Goal: Task Accomplishment & Management: Manage account settings

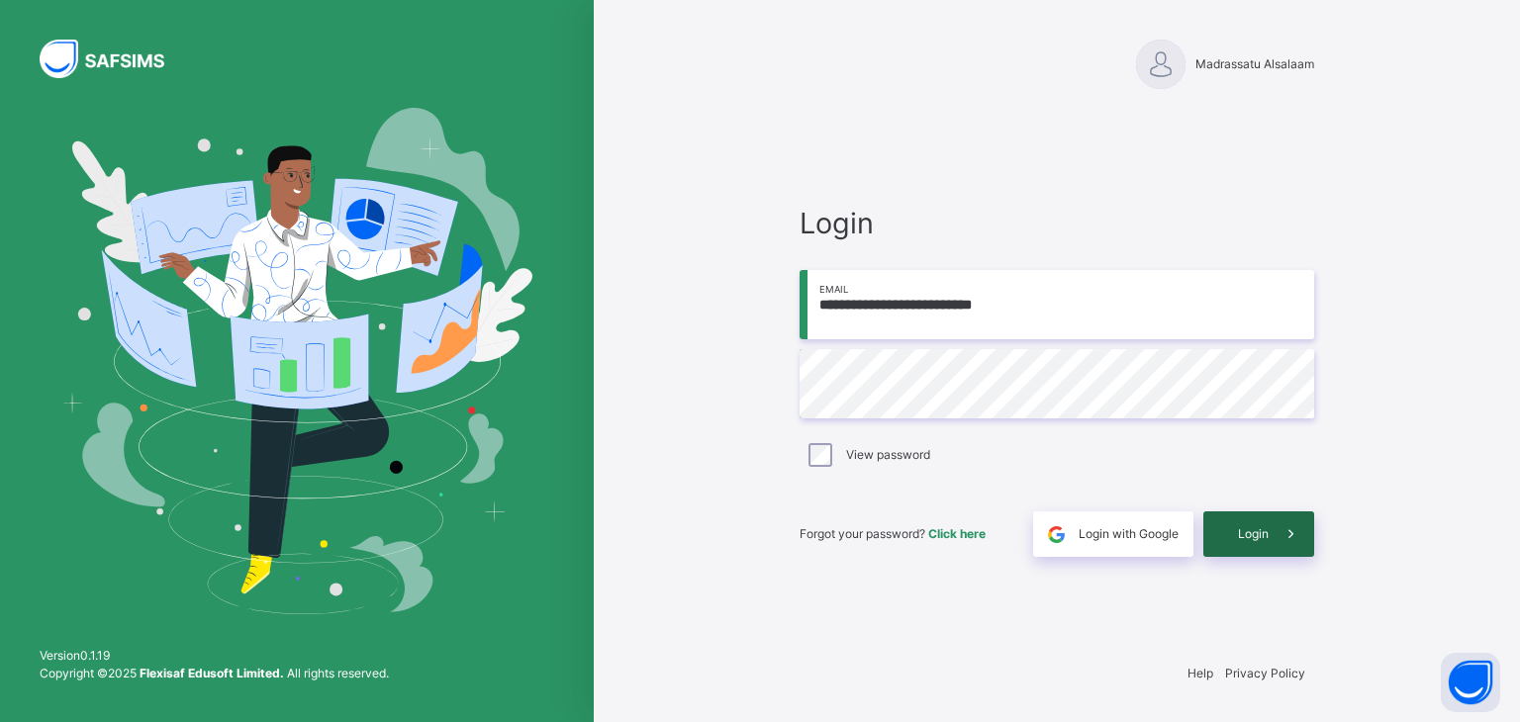
click at [1284, 536] on icon at bounding box center [1291, 535] width 21 height 23
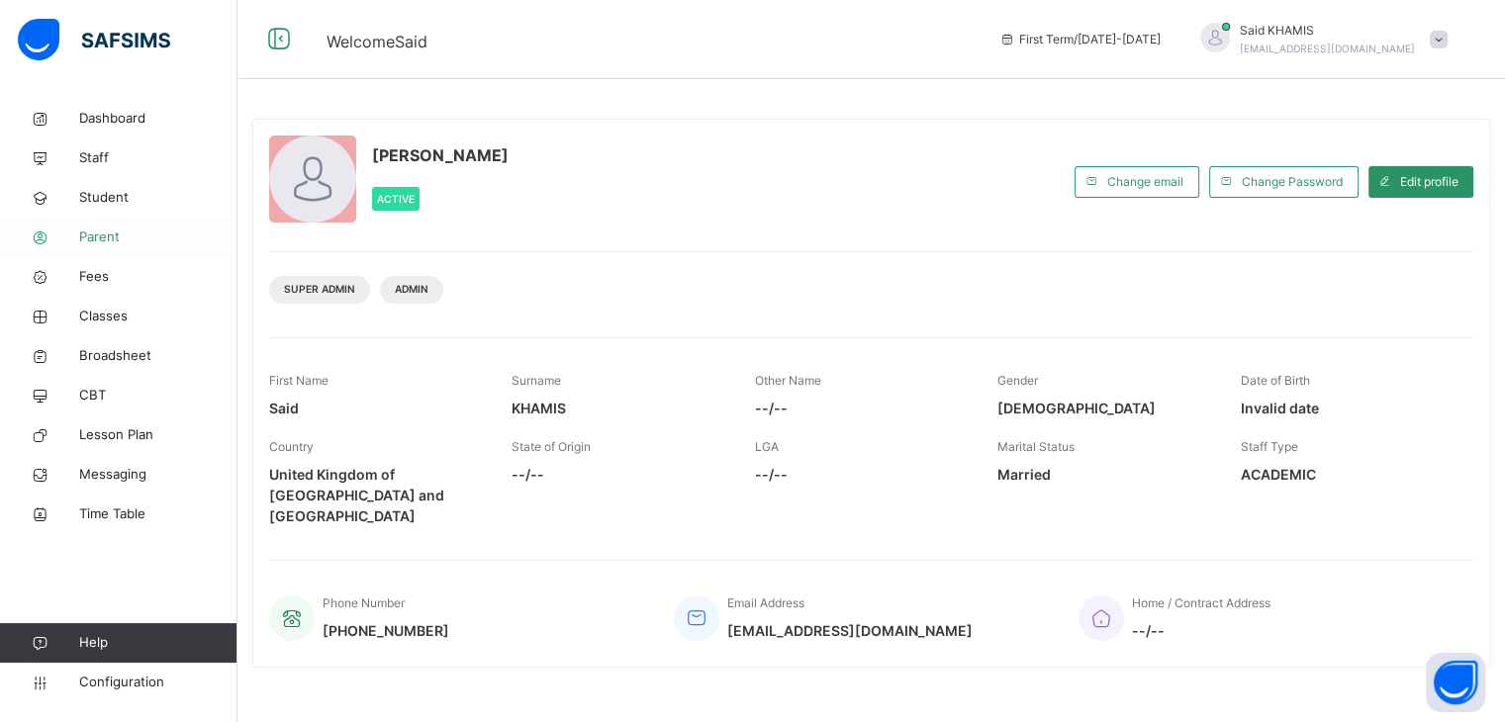
click at [113, 243] on span "Parent" at bounding box center [158, 238] width 158 height 20
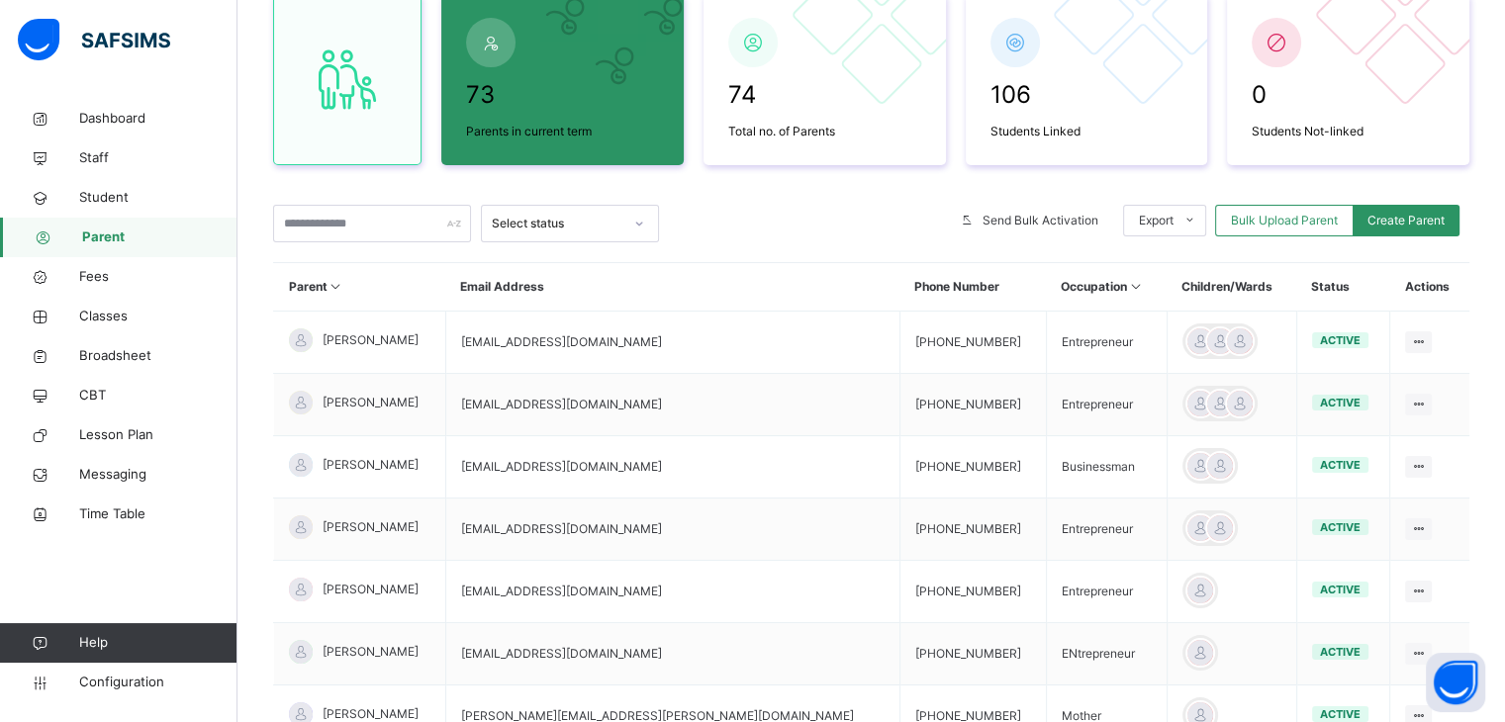
scroll to position [198, 0]
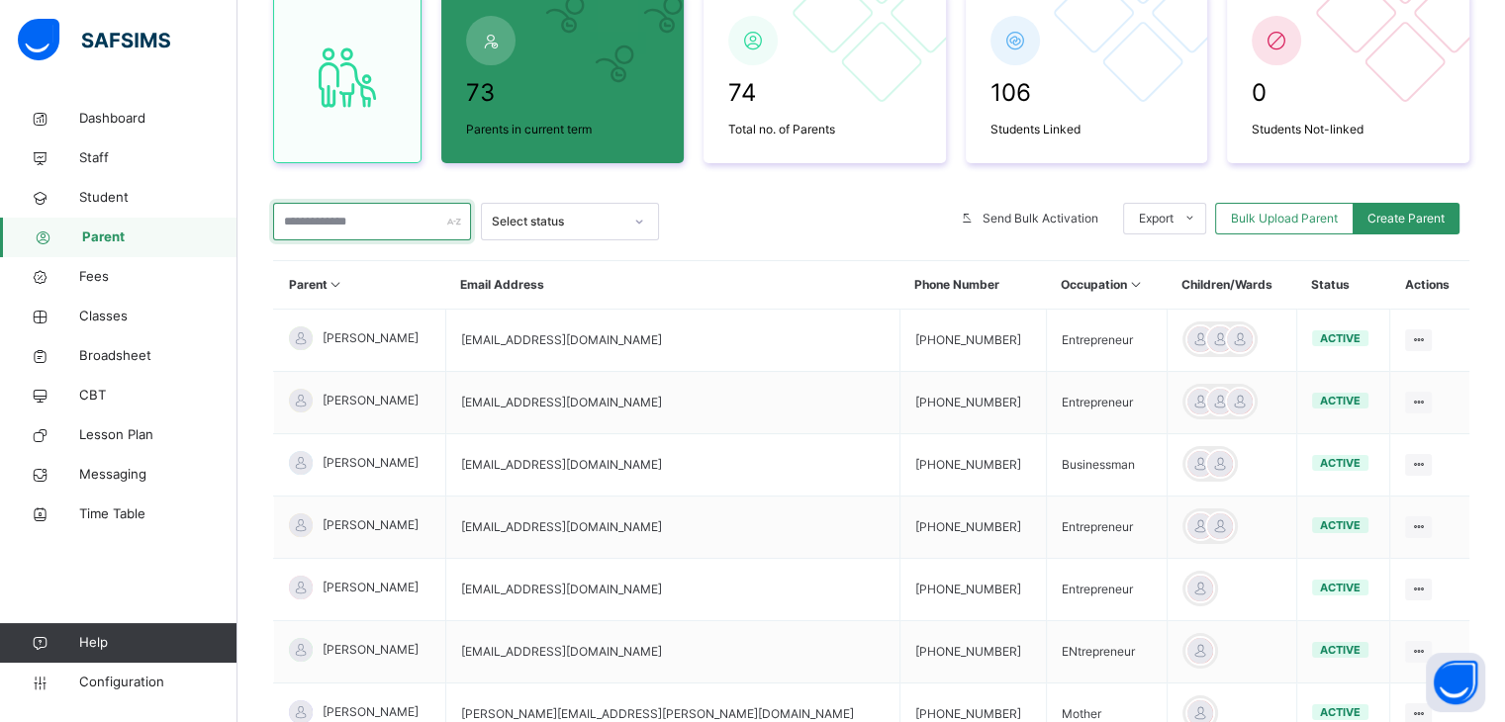
click at [410, 219] on input "text" at bounding box center [372, 222] width 198 height 38
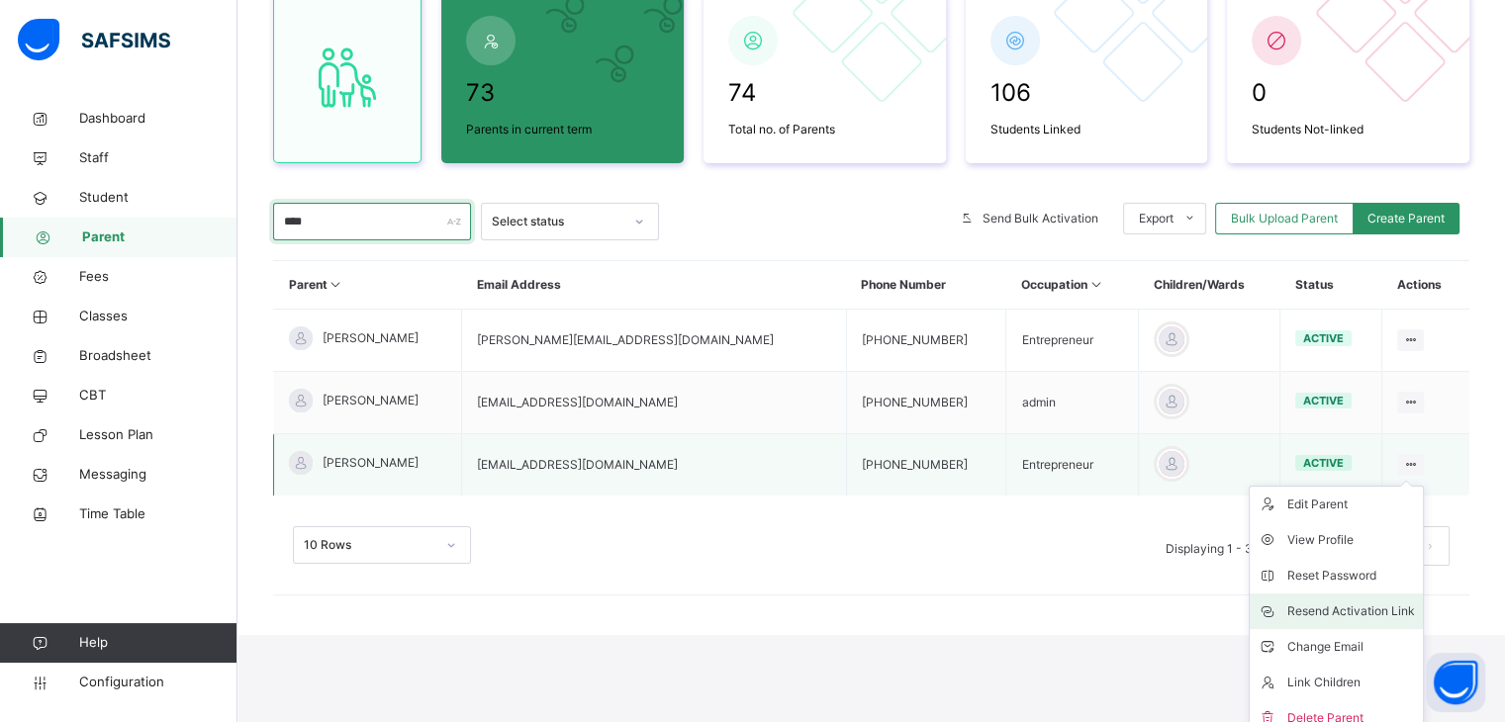
type input "****"
click at [1378, 607] on div "Resend Activation Link" at bounding box center [1352, 612] width 128 height 20
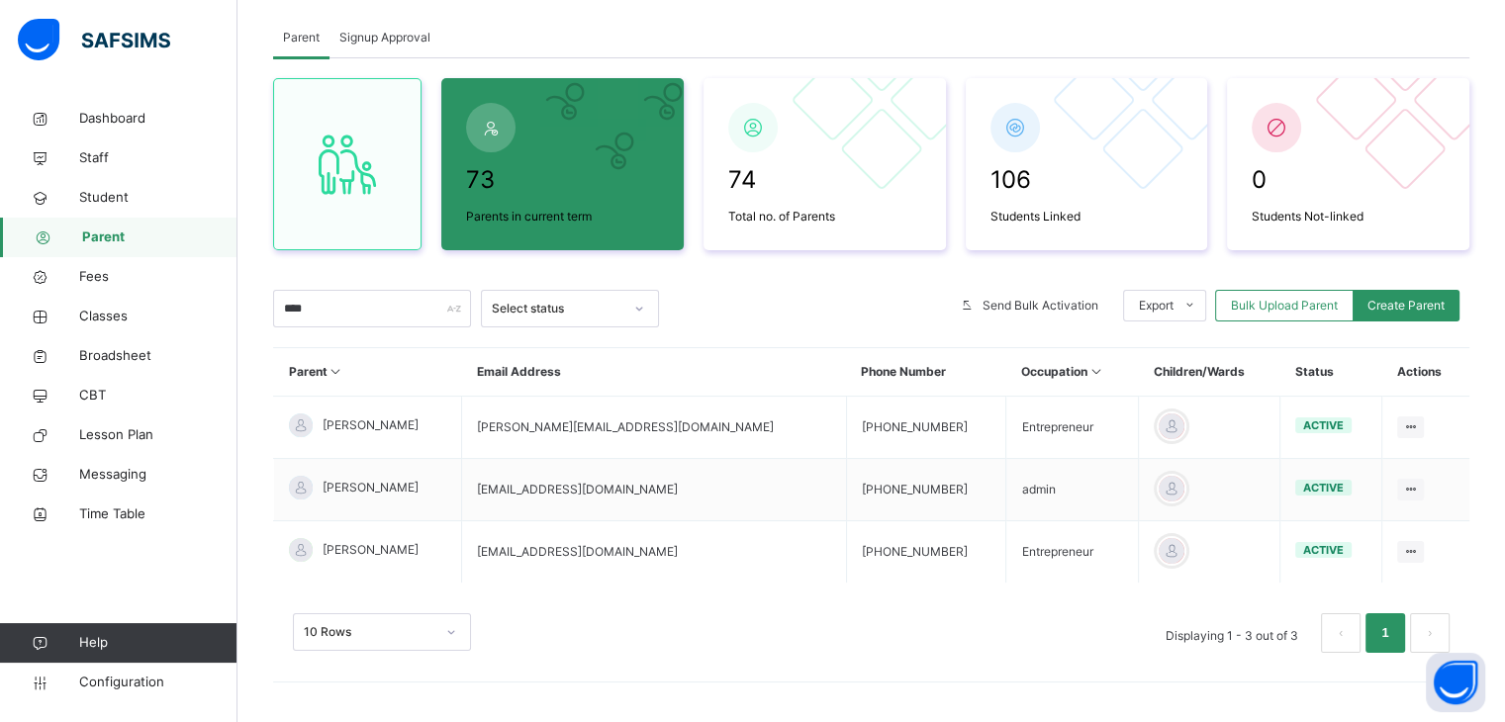
scroll to position [111, 0]
drag, startPoint x: 107, startPoint y: 283, endPoint x: 91, endPoint y: 284, distance: 15.9
click at [91, 284] on span "Fees" at bounding box center [158, 277] width 158 height 20
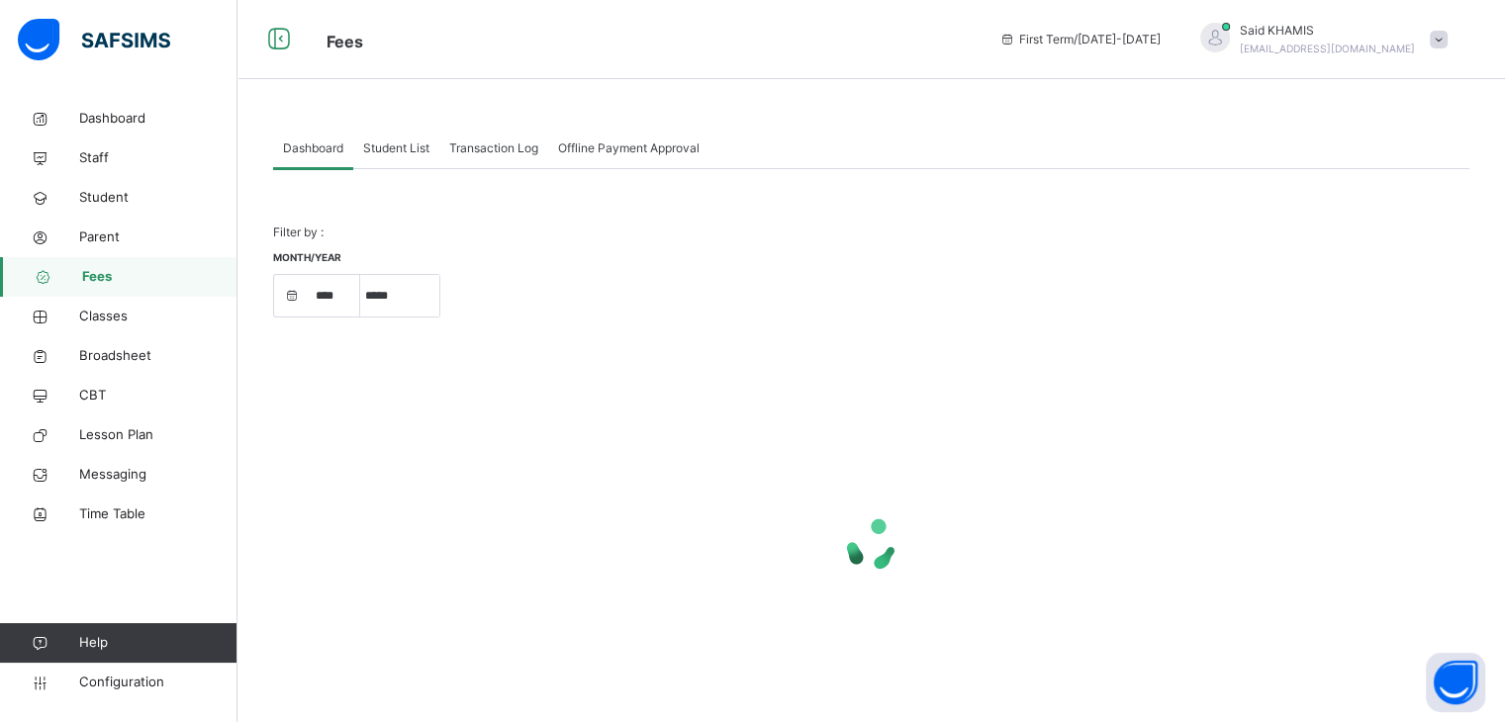
select select "****"
select select "*"
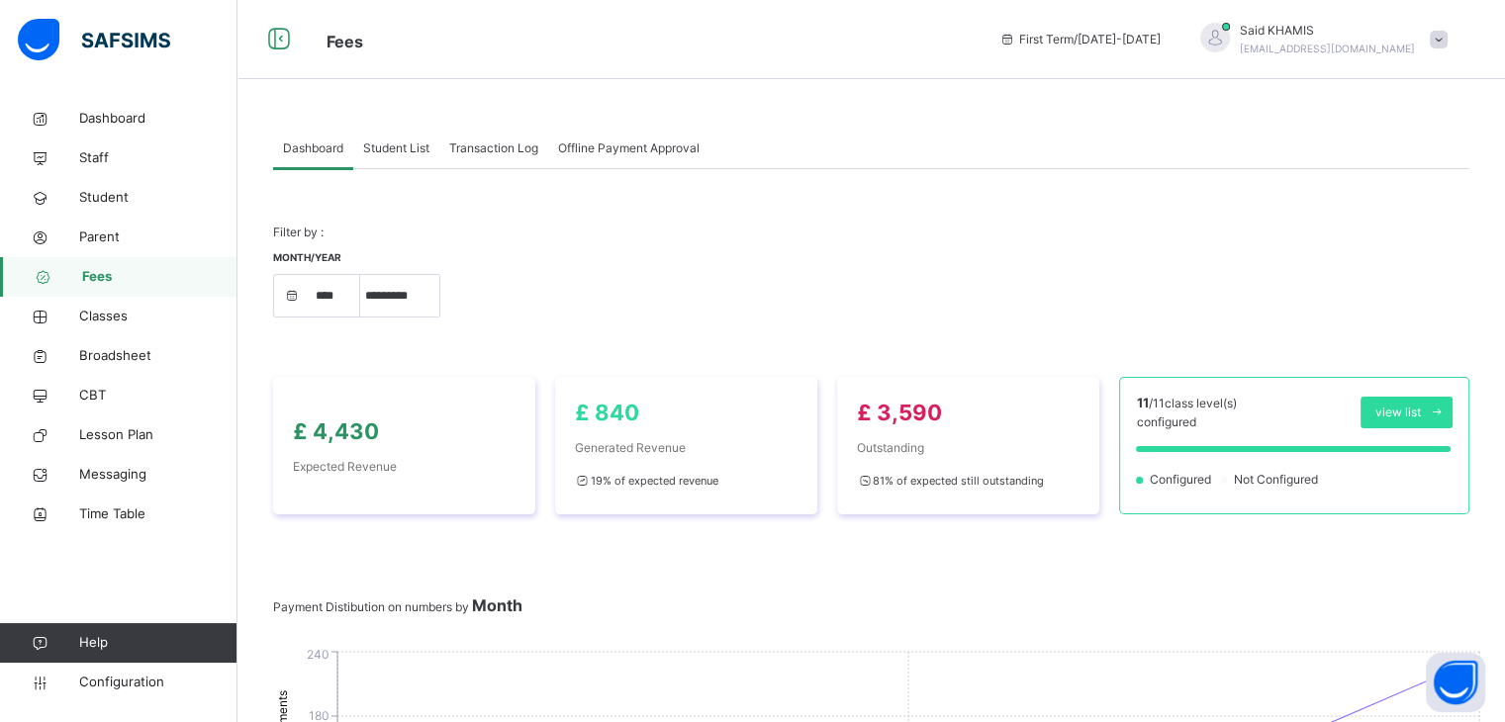
click at [492, 269] on div "Month/Year **** **** **** ***** ********* ******* ******** ********" at bounding box center [871, 294] width 1197 height 86
click at [396, 151] on span "Student List" at bounding box center [396, 149] width 66 height 18
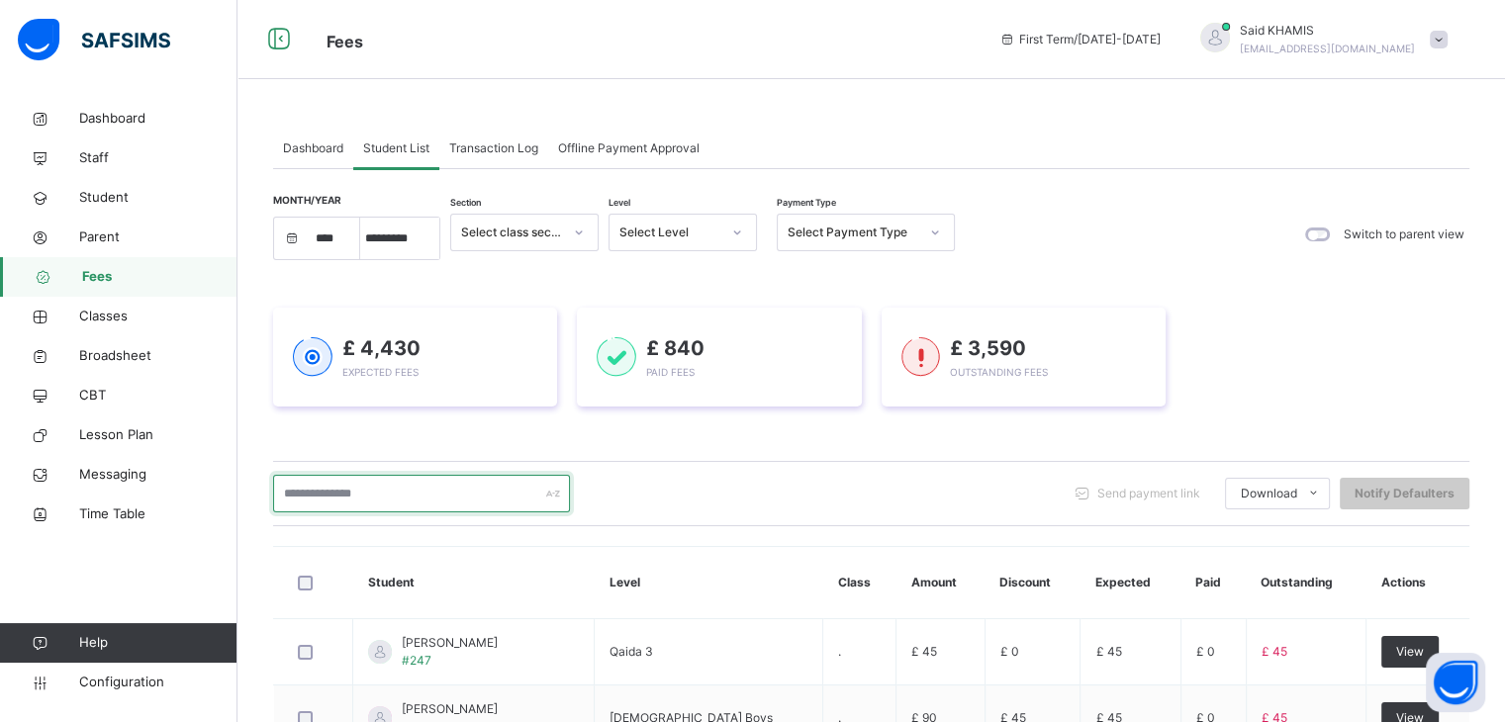
click at [459, 491] on input "text" at bounding box center [421, 494] width 297 height 38
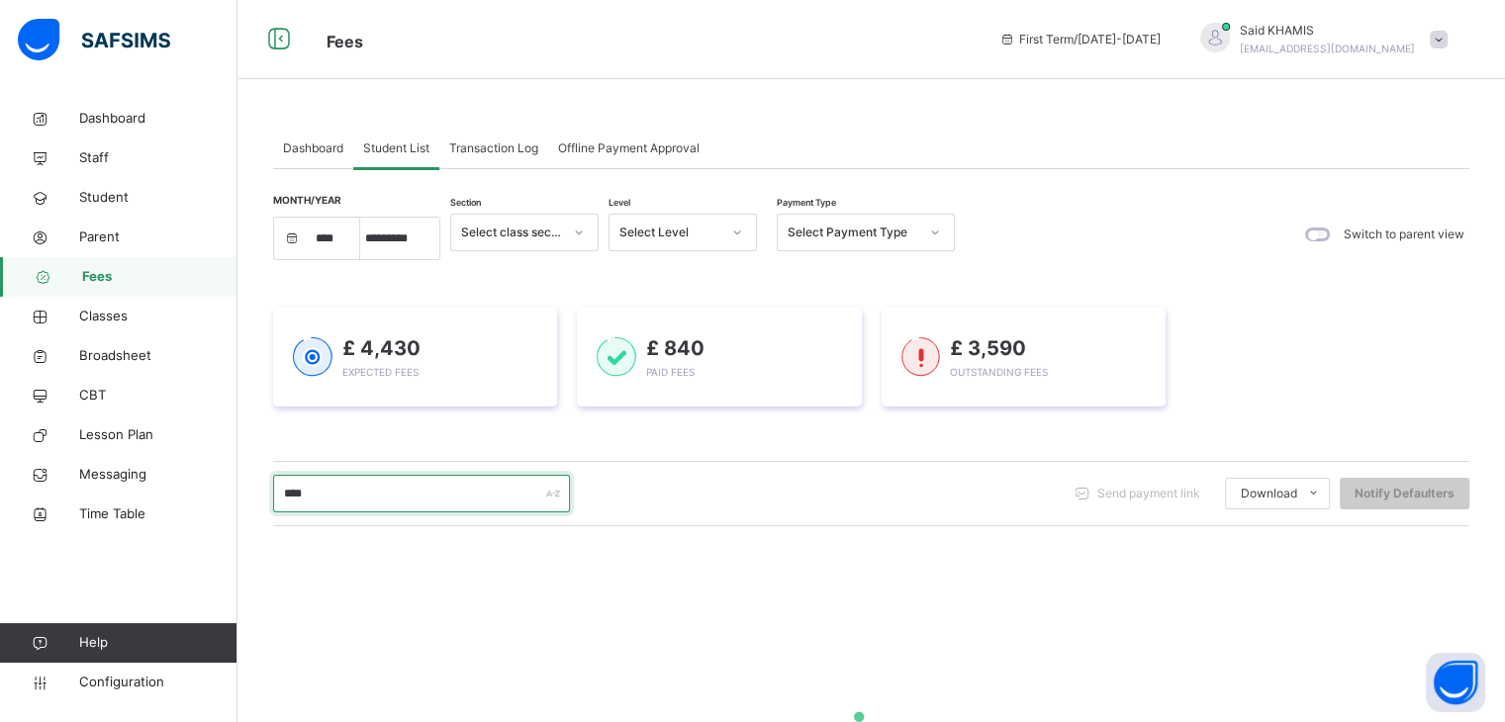
type input "*******"
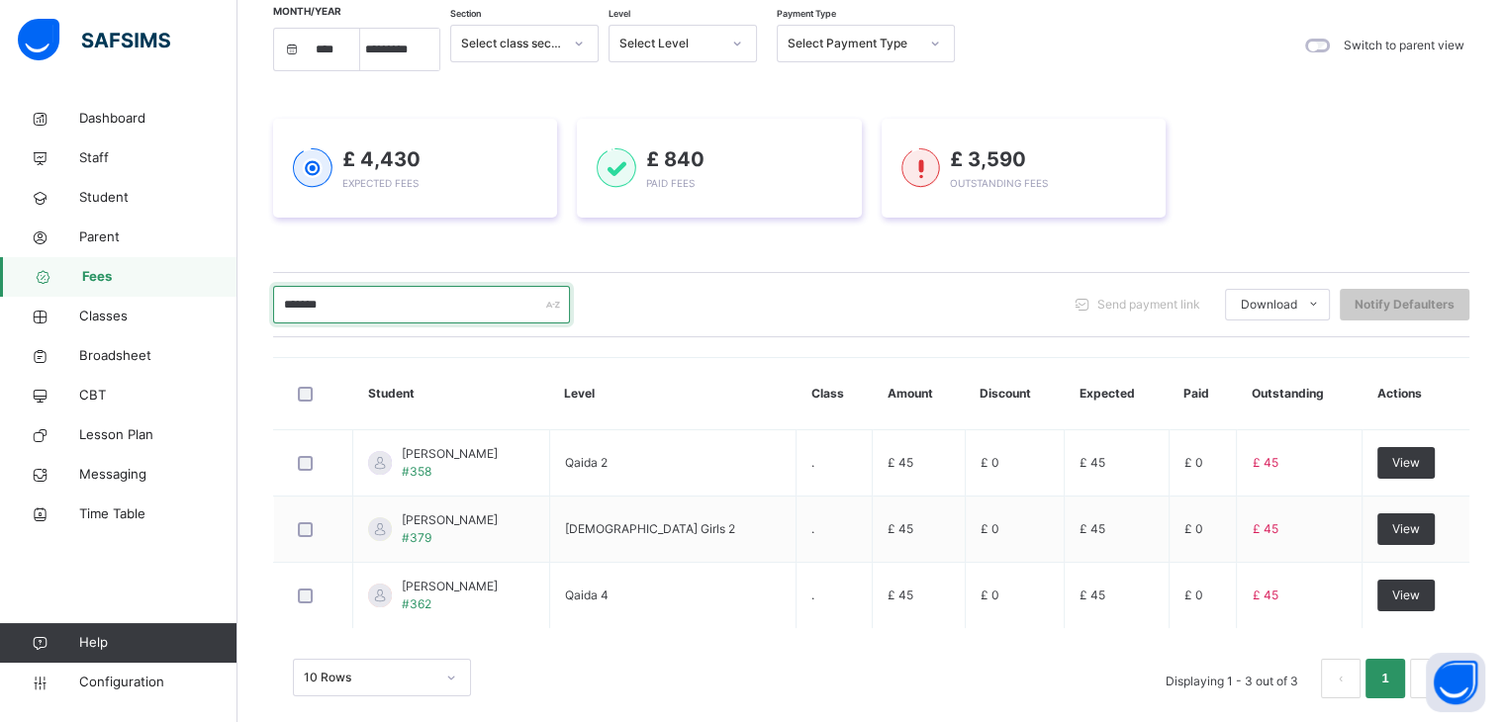
scroll to position [213, 0]
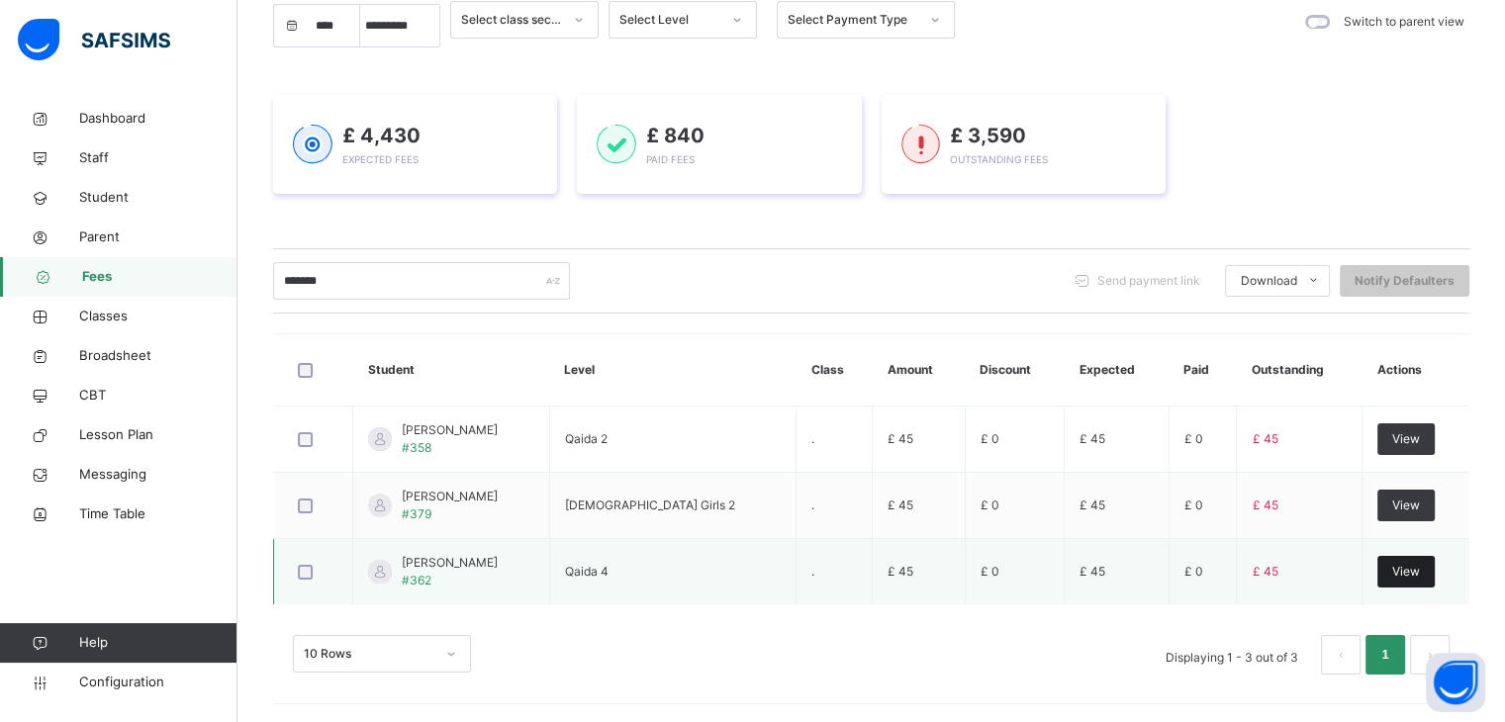
click at [1413, 567] on span "View" at bounding box center [1406, 572] width 28 height 18
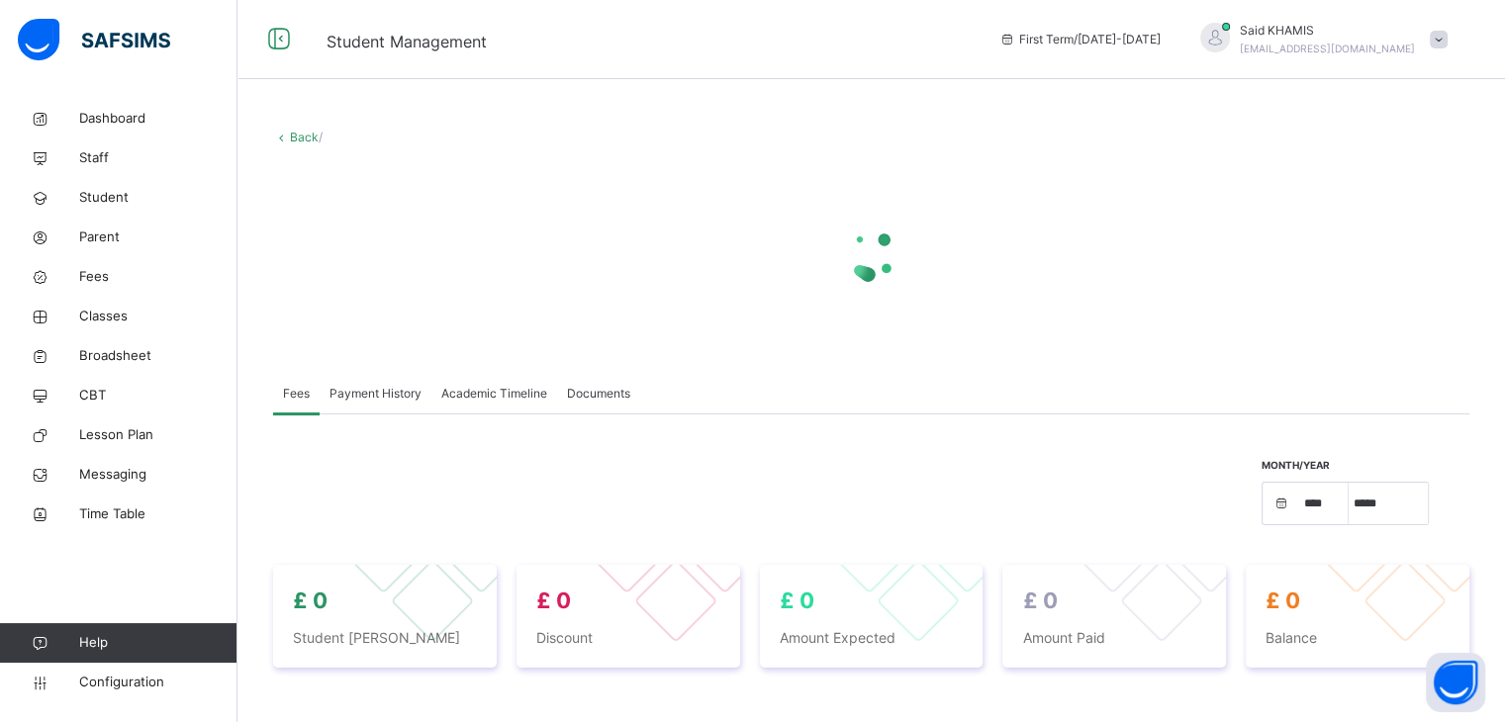
select select "****"
select select "*"
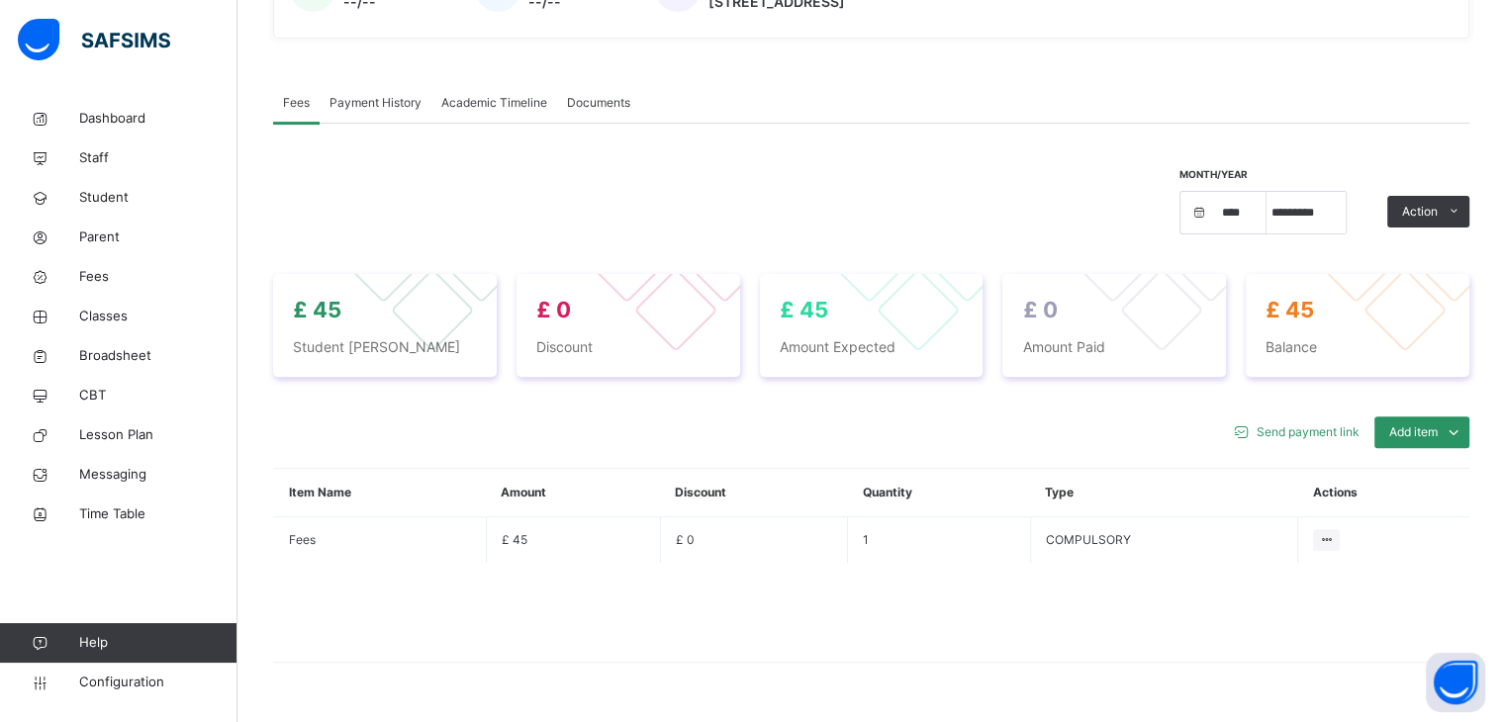
scroll to position [634, 0]
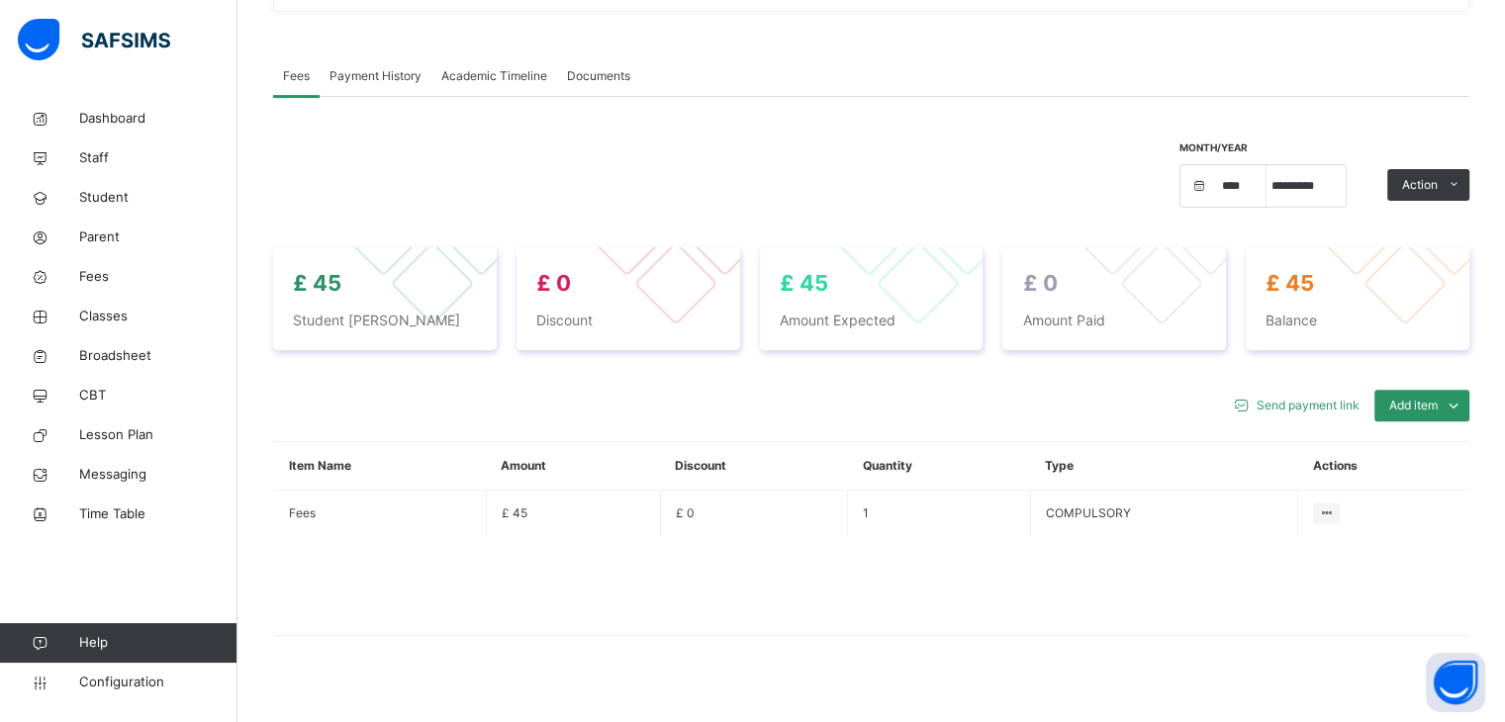
click at [1496, 624] on div "× Delete Document This action would delete the document with name: from the sys…" at bounding box center [872, 105] width 1268 height 1281
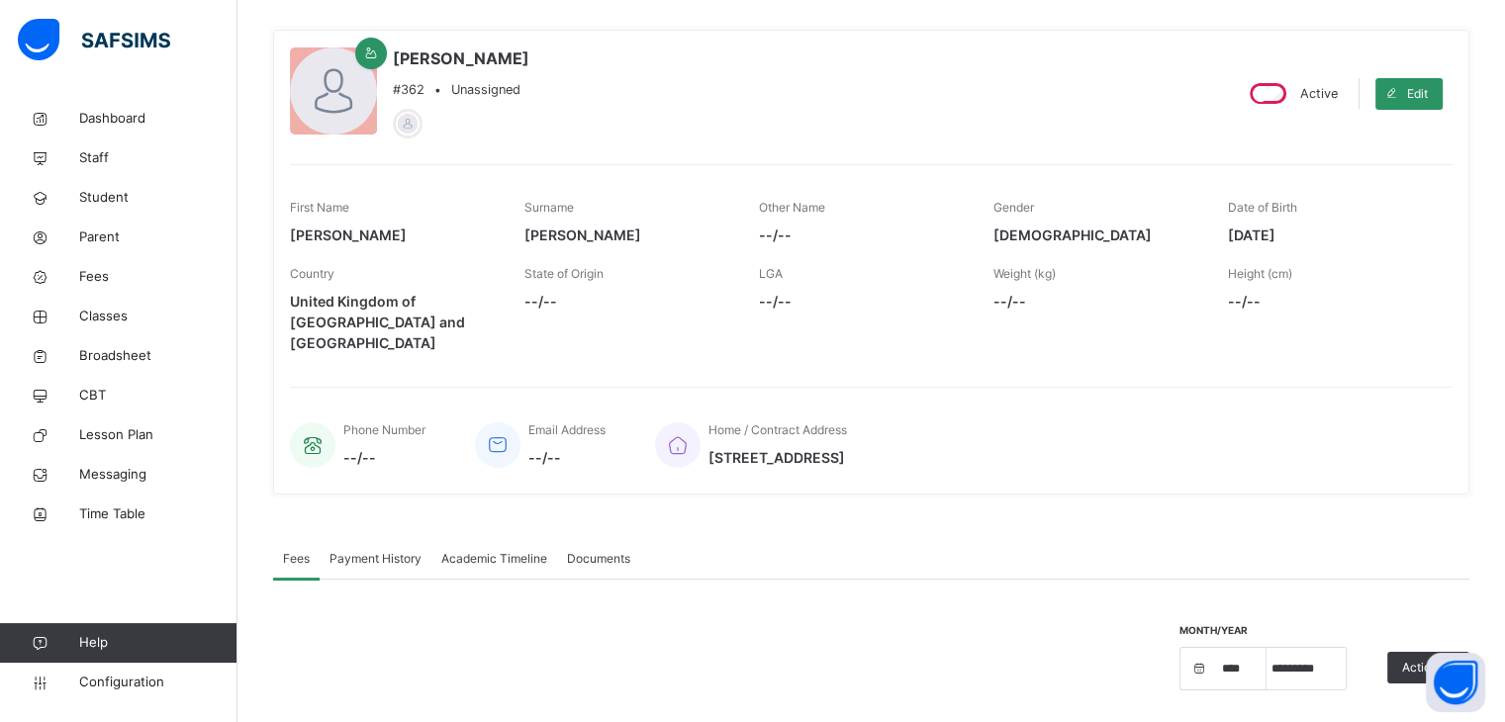
scroll to position [0, 0]
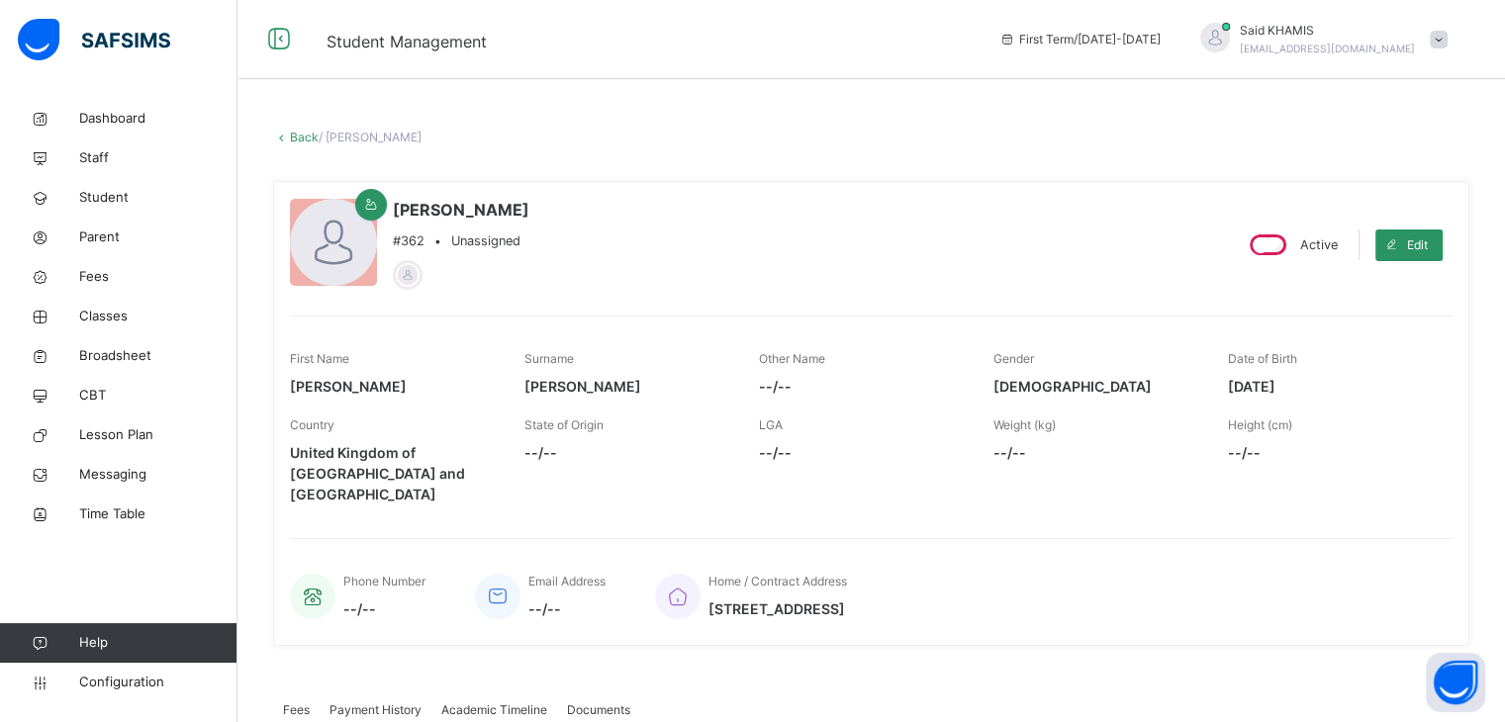
click at [304, 136] on link "Back" at bounding box center [304, 137] width 29 height 15
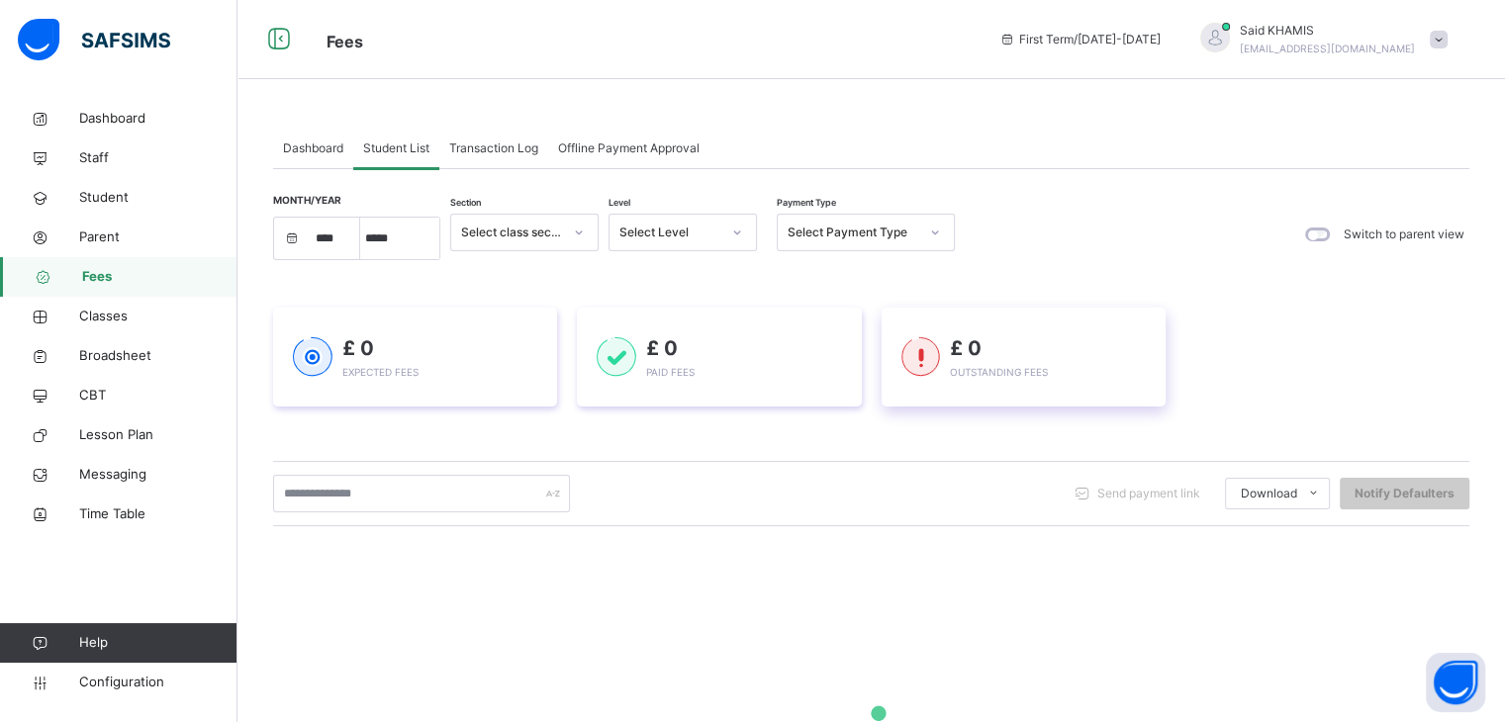
select select "****"
select select "*"
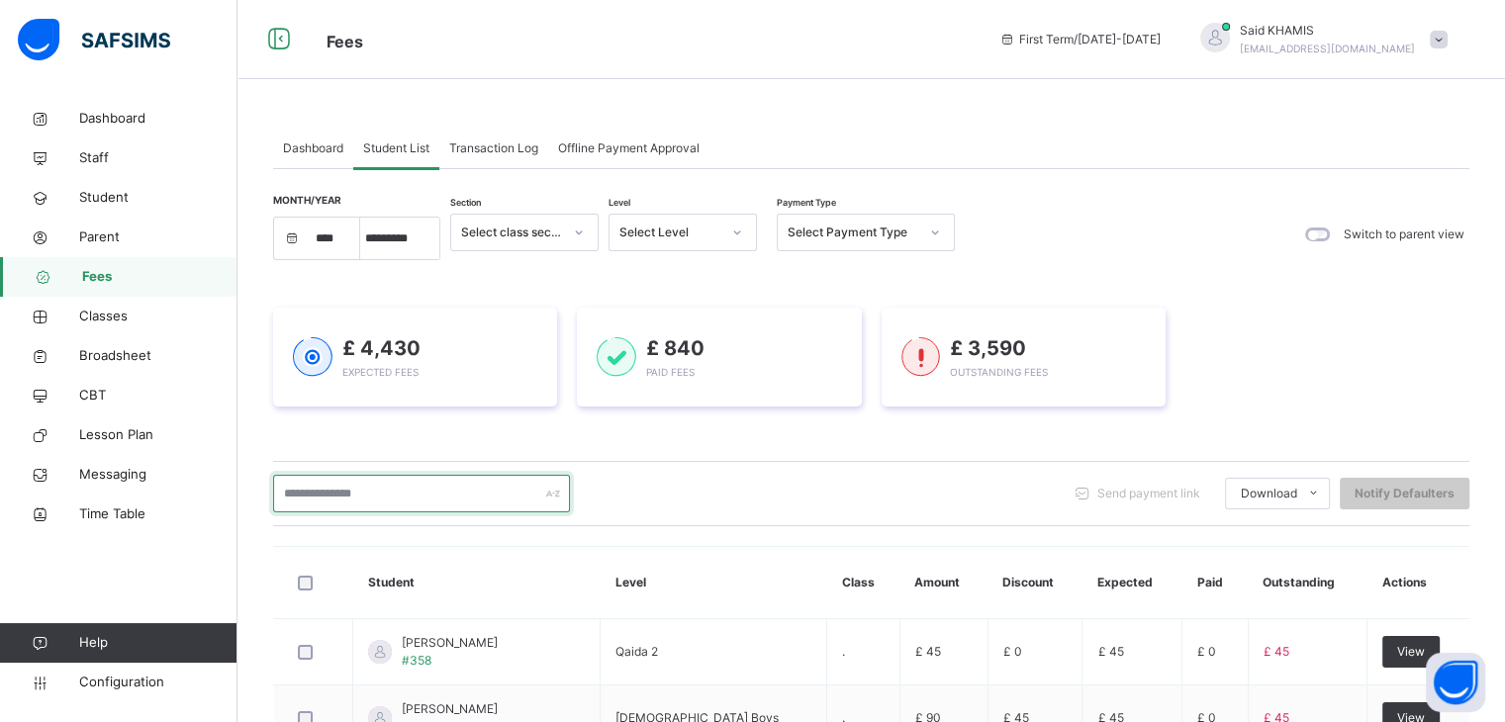
click at [423, 489] on input "text" at bounding box center [421, 494] width 297 height 38
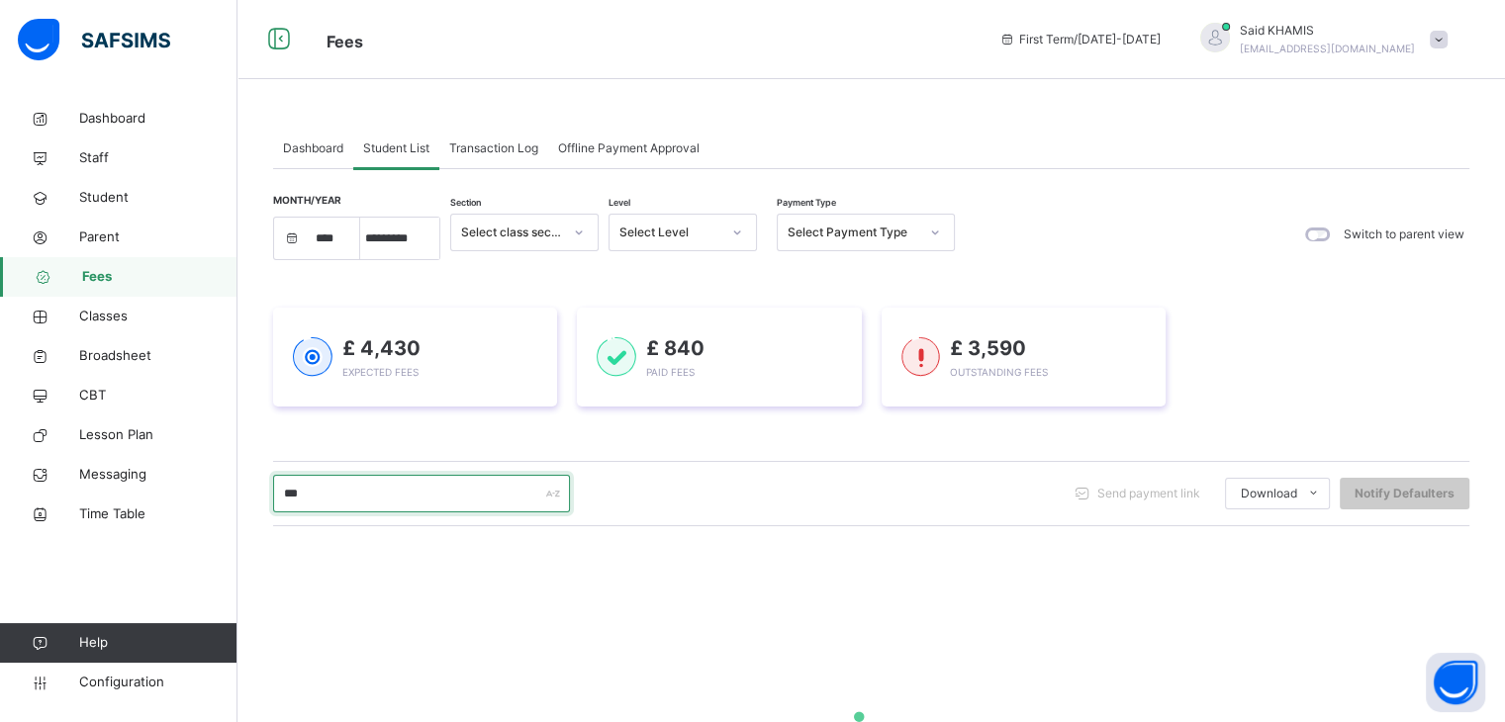
type input "*******"
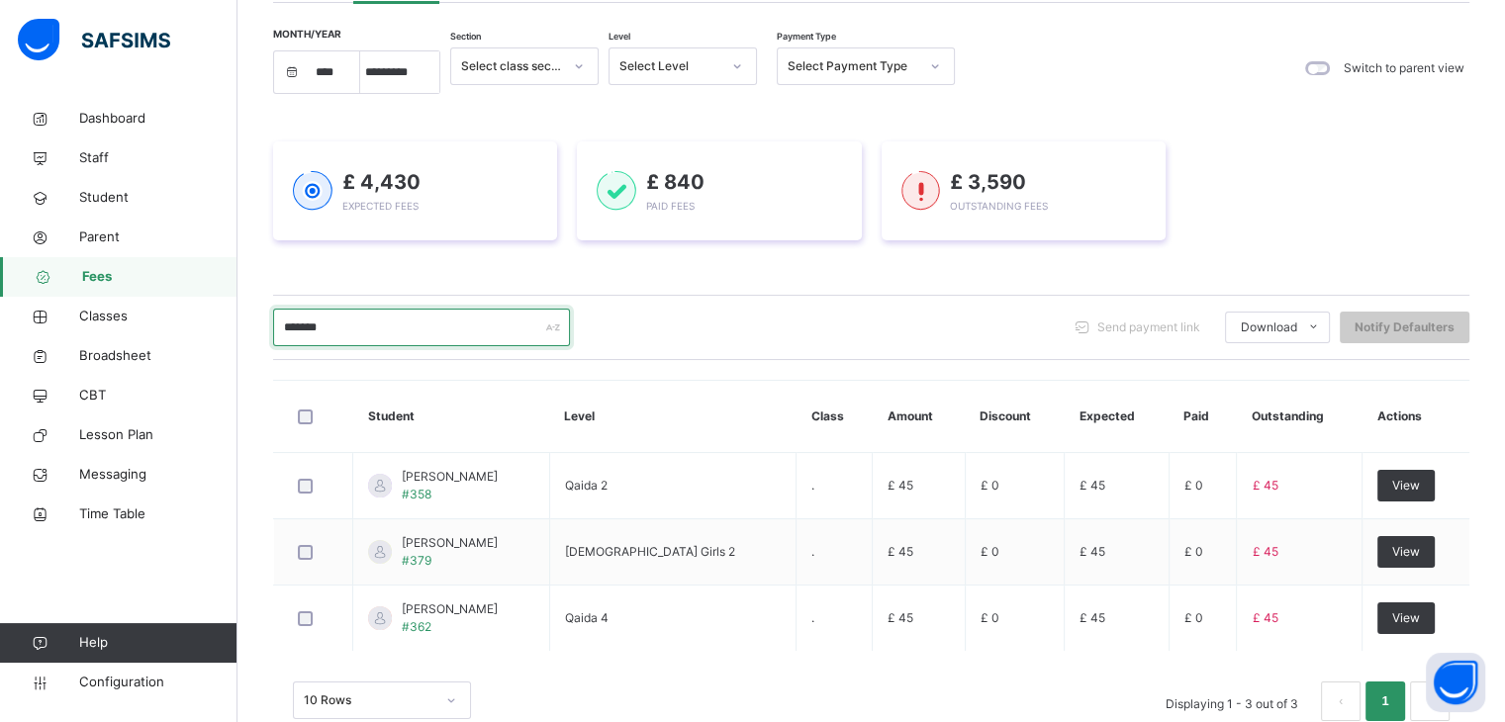
scroll to position [169, 0]
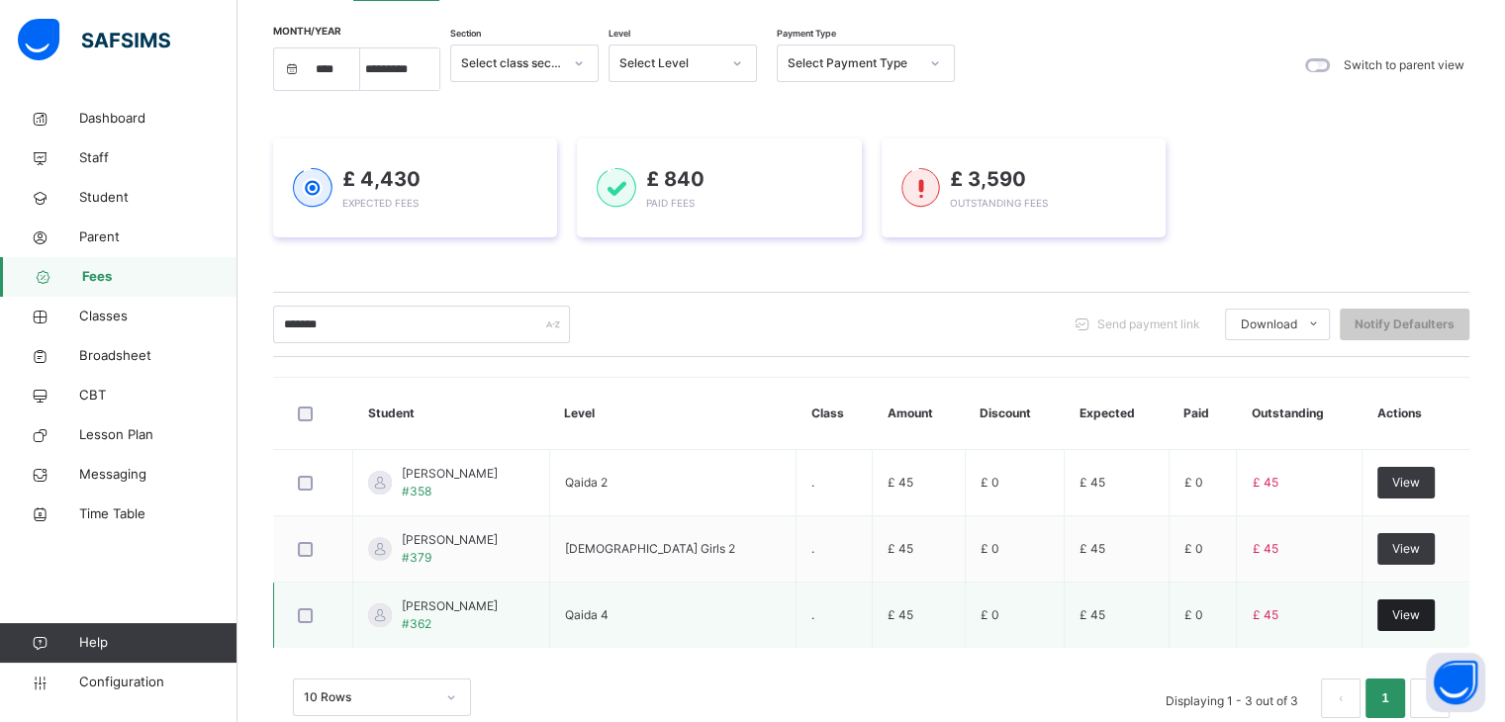
click at [1411, 612] on span "View" at bounding box center [1406, 616] width 28 height 18
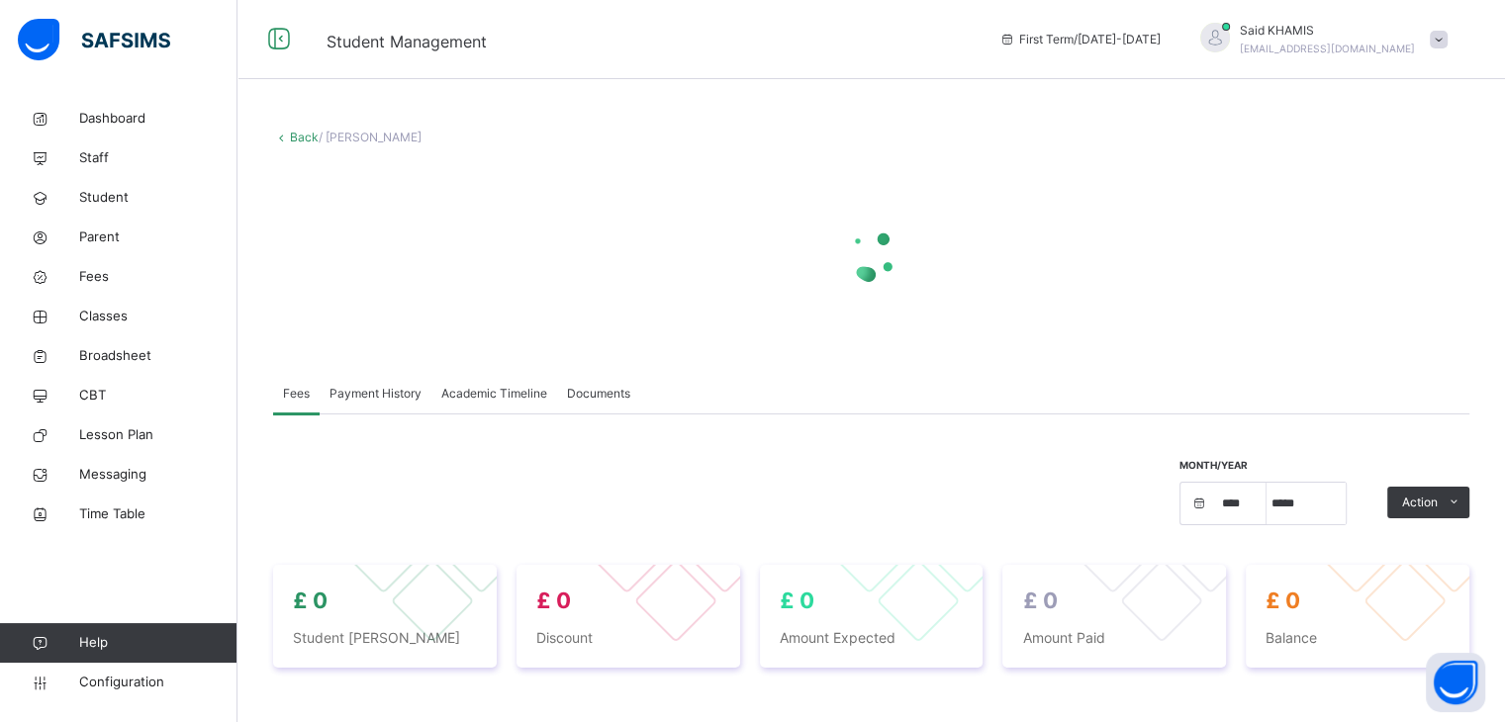
select select "****"
select select "*"
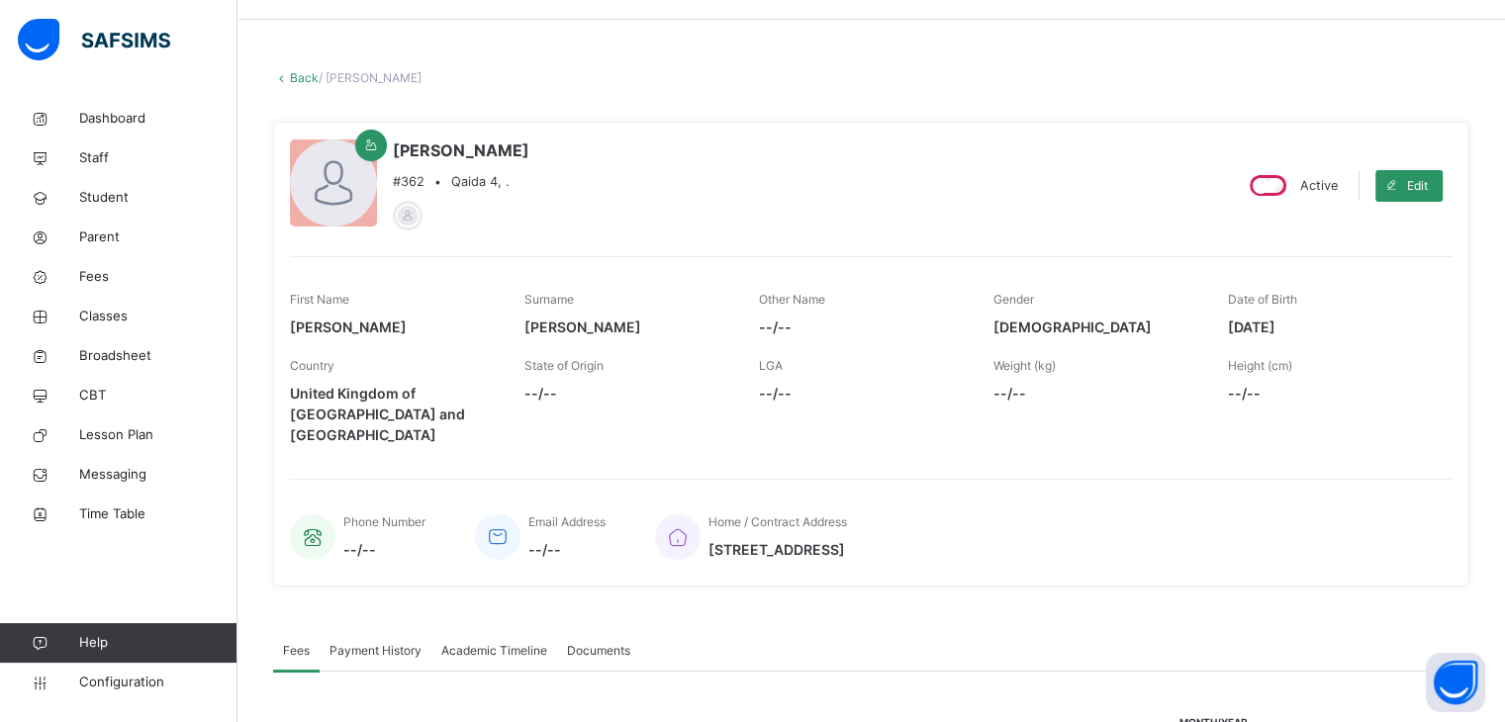
scroll to position [55, 0]
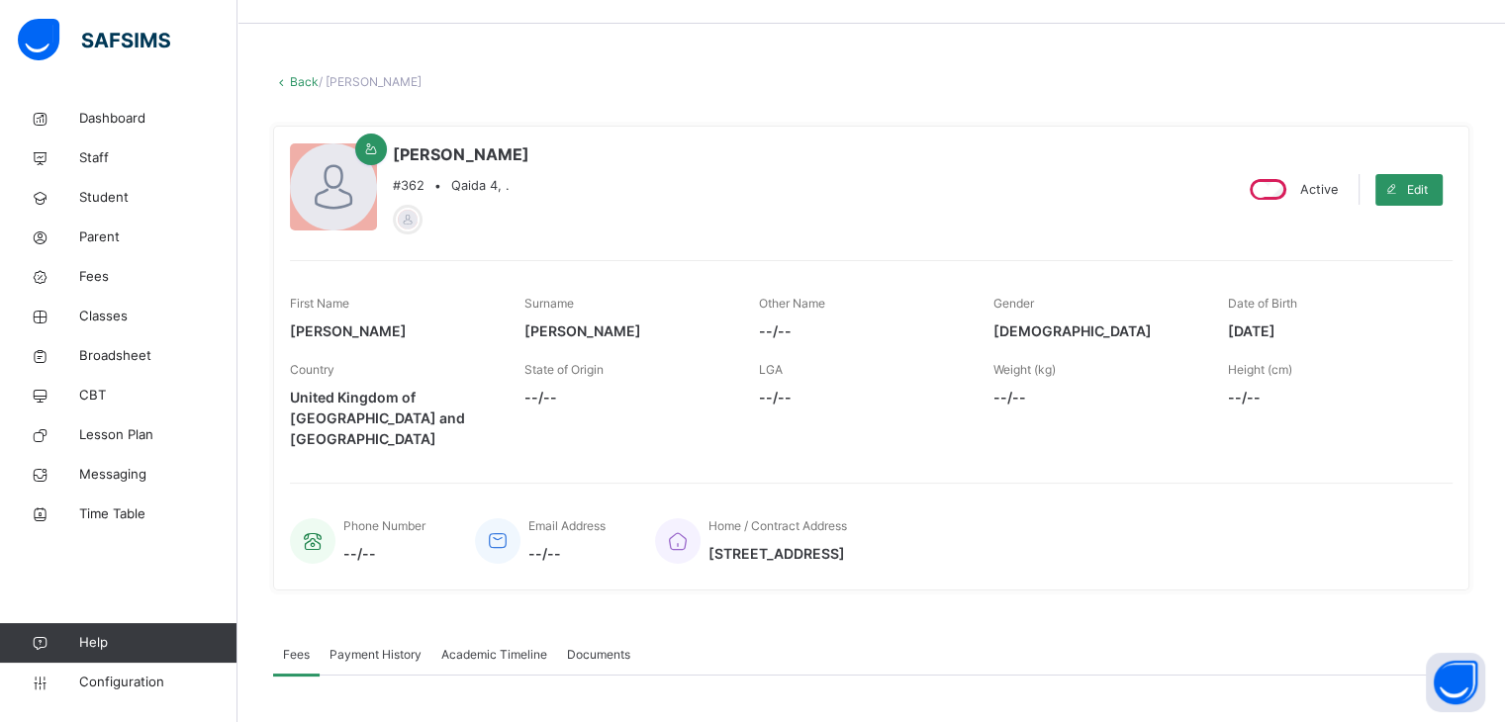
click at [820, 73] on div "Back / Abdullah Hussein" at bounding box center [871, 82] width 1197 height 18
drag, startPoint x: 589, startPoint y: 333, endPoint x: 285, endPoint y: 330, distance: 303.8
click at [285, 330] on div "Abdullah Hussein #362 • Qaida 4, . Active Edit First Name Abdullah Surname Huss…" at bounding box center [871, 358] width 1197 height 465
drag, startPoint x: 582, startPoint y: 334, endPoint x: 416, endPoint y: 343, distance: 166.6
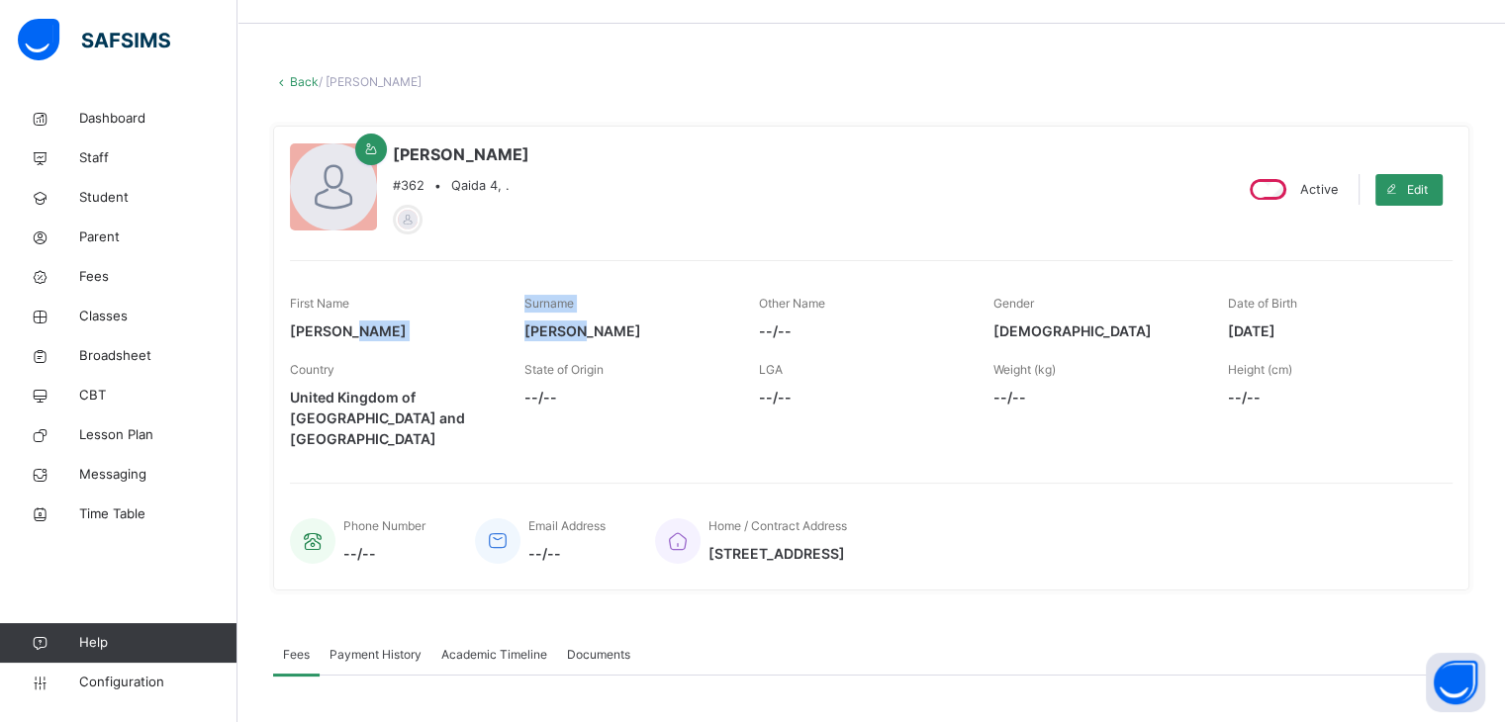
click at [416, 343] on div "First Name Abdullah Surname Hussein Other Name --/-- Gender MALE Date of Birth …" at bounding box center [871, 318] width 1163 height 66
click at [416, 343] on div "First Name Abdullah" at bounding box center [392, 318] width 205 height 66
drag, startPoint x: 416, startPoint y: 343, endPoint x: 606, endPoint y: 339, distance: 190.1
click at [606, 339] on div "First Name Abdullah Surname Hussein Other Name --/-- Gender MALE Date of Birth …" at bounding box center [871, 318] width 1163 height 66
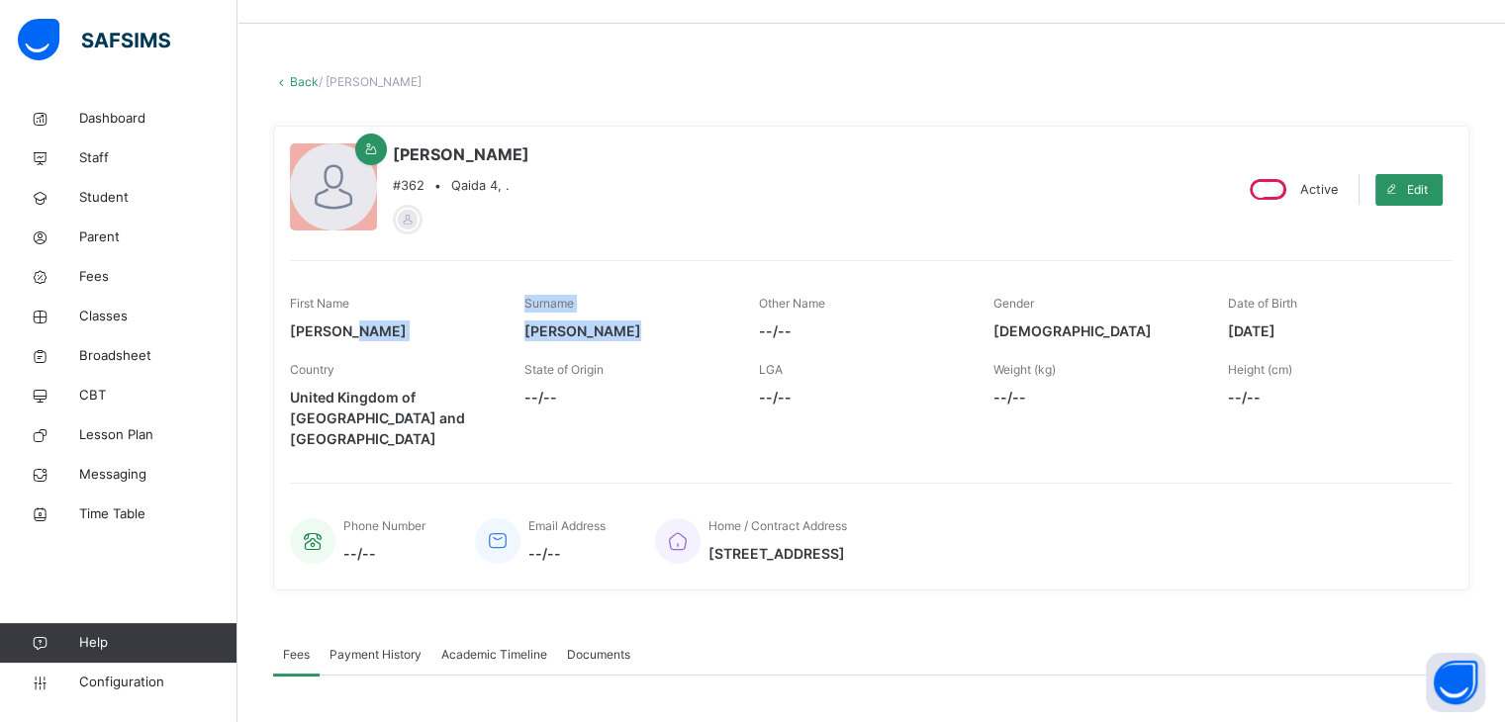
click at [606, 339] on span "[PERSON_NAME]" at bounding box center [627, 331] width 205 height 21
drag, startPoint x: 582, startPoint y: 330, endPoint x: 272, endPoint y: 327, distance: 309.8
click at [272, 327] on div "× Delete Document This action would delete the document with name: from the sys…" at bounding box center [872, 684] width 1268 height 1281
drag, startPoint x: 584, startPoint y: 334, endPoint x: 284, endPoint y: 334, distance: 299.9
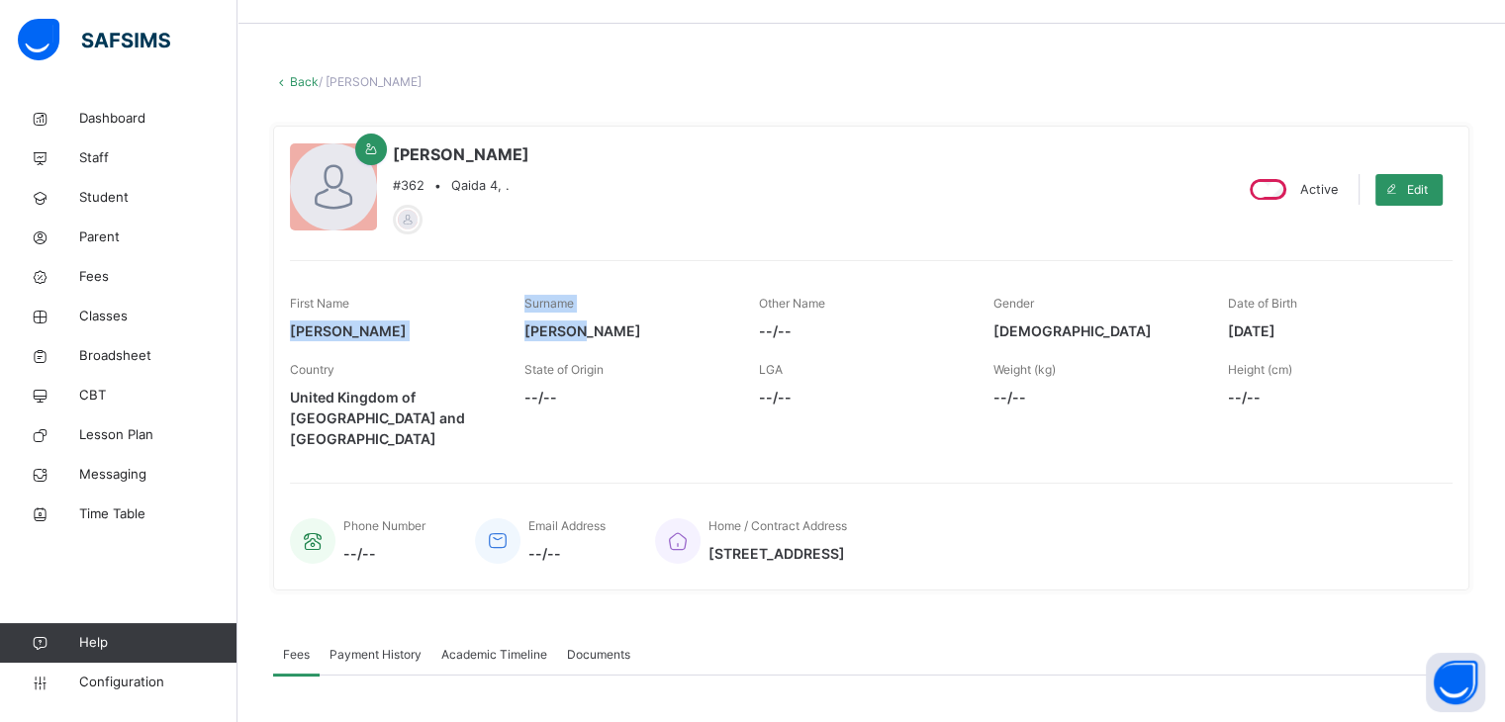
click at [284, 334] on div "Abdullah Hussein #362 • Qaida 4, . Active Edit First Name Abdullah Surname Huss…" at bounding box center [871, 358] width 1197 height 465
click at [397, 357] on div "Country United Kingdom of Great Britain and Northern Ireland" at bounding box center [392, 405] width 205 height 108
click at [291, 334] on span "[PERSON_NAME]" at bounding box center [392, 331] width 205 height 21
drag, startPoint x: 584, startPoint y: 328, endPoint x: 516, endPoint y: 330, distance: 68.3
click at [516, 330] on div "First Name Abdullah Surname Hussein Other Name --/-- Gender MALE Date of Birth …" at bounding box center [871, 318] width 1163 height 66
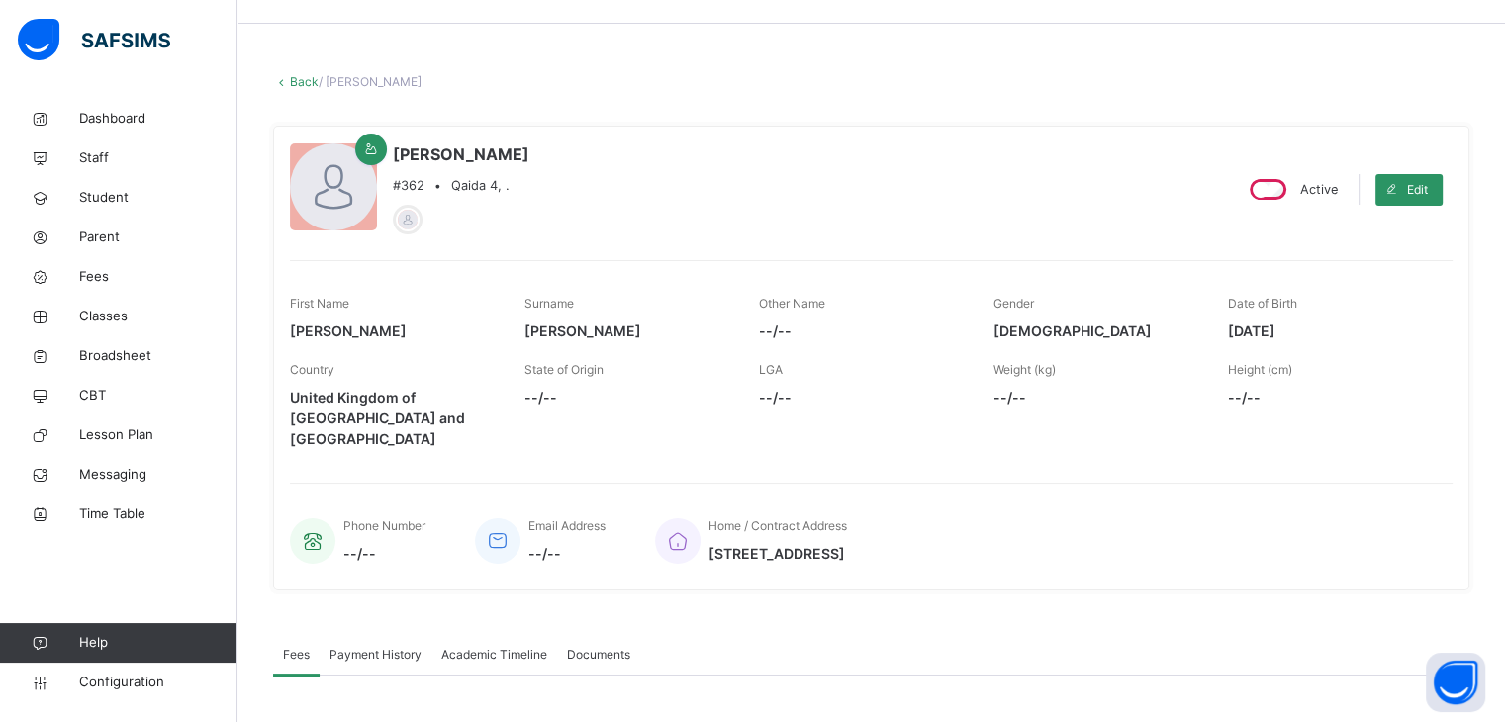
click at [353, 328] on span "[PERSON_NAME]" at bounding box center [392, 331] width 205 height 21
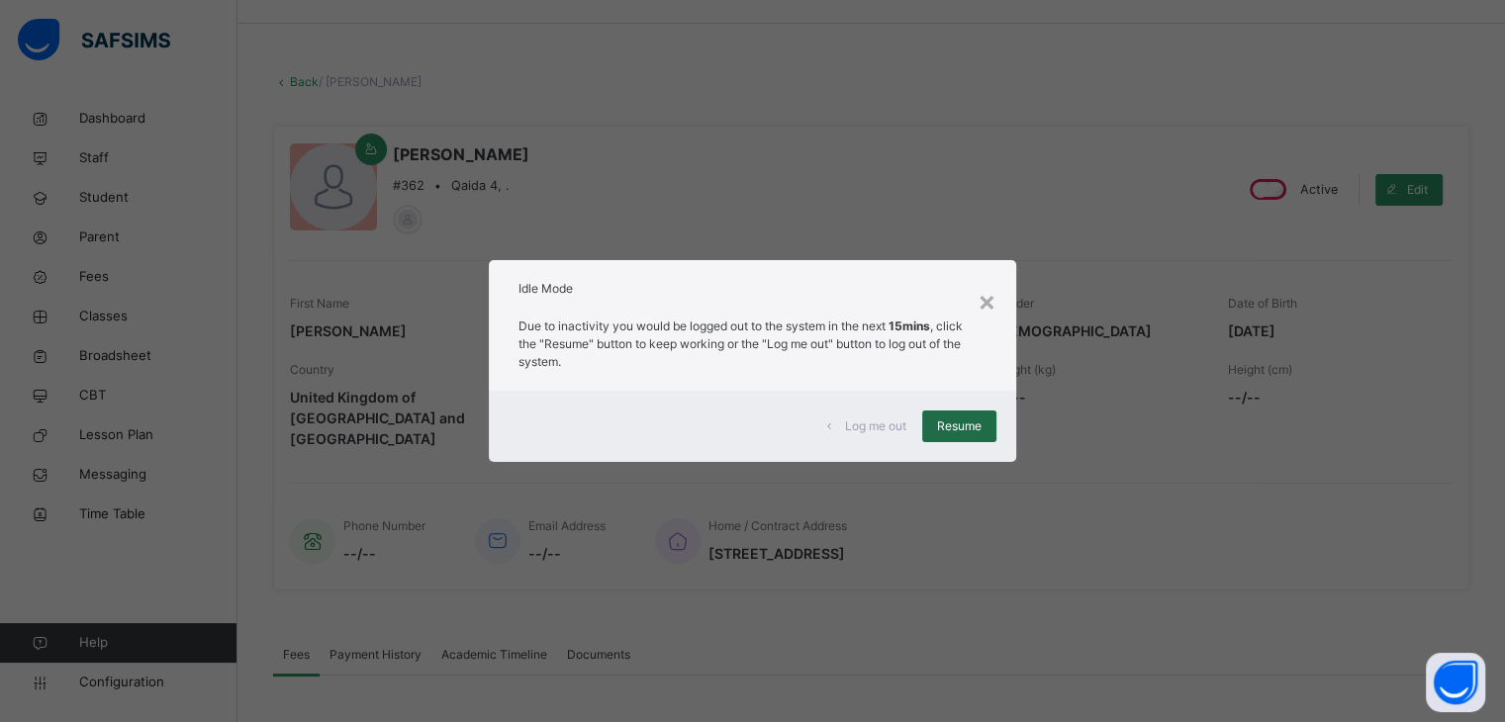
click at [982, 425] on span "Resume" at bounding box center [959, 427] width 45 height 18
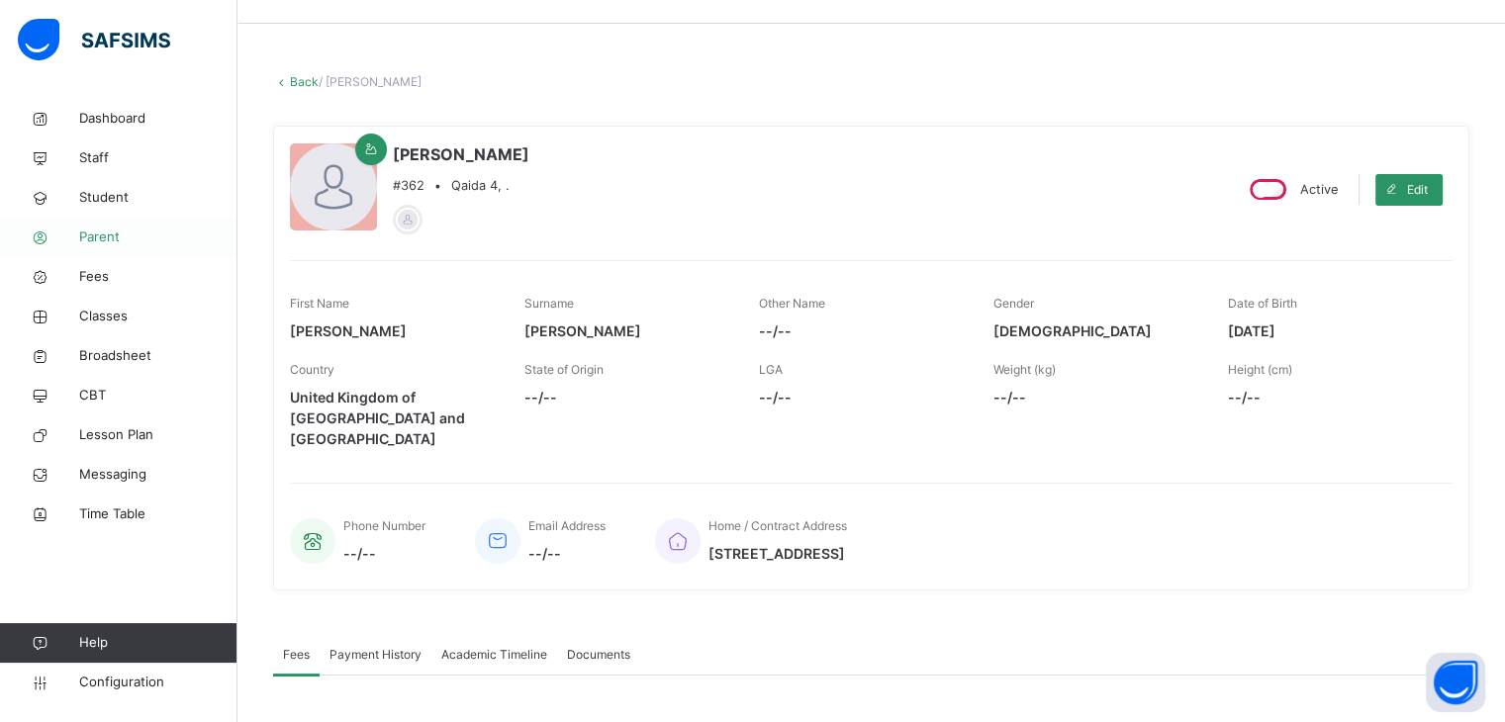
click at [126, 239] on span "Parent" at bounding box center [158, 238] width 158 height 20
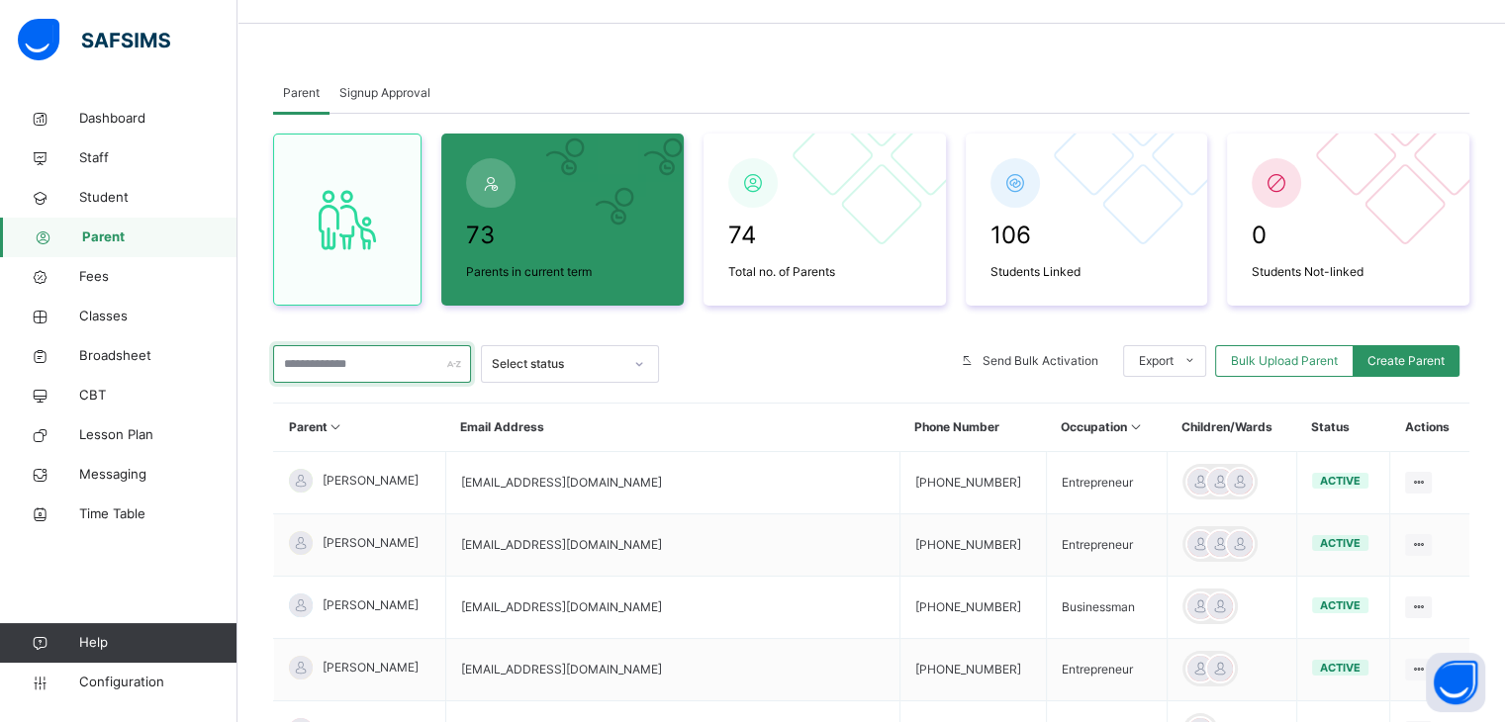
click at [371, 368] on input "text" at bounding box center [372, 364] width 198 height 38
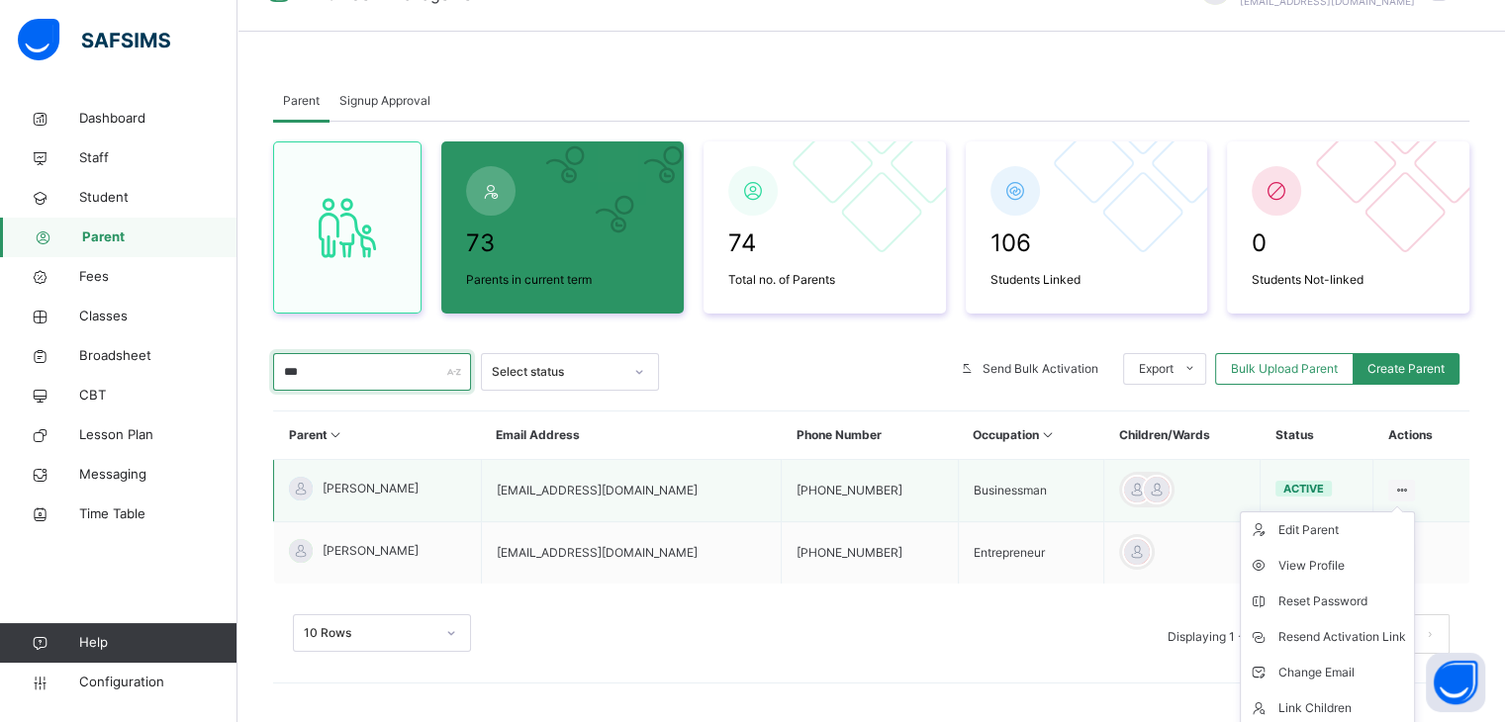
scroll to position [55, 0]
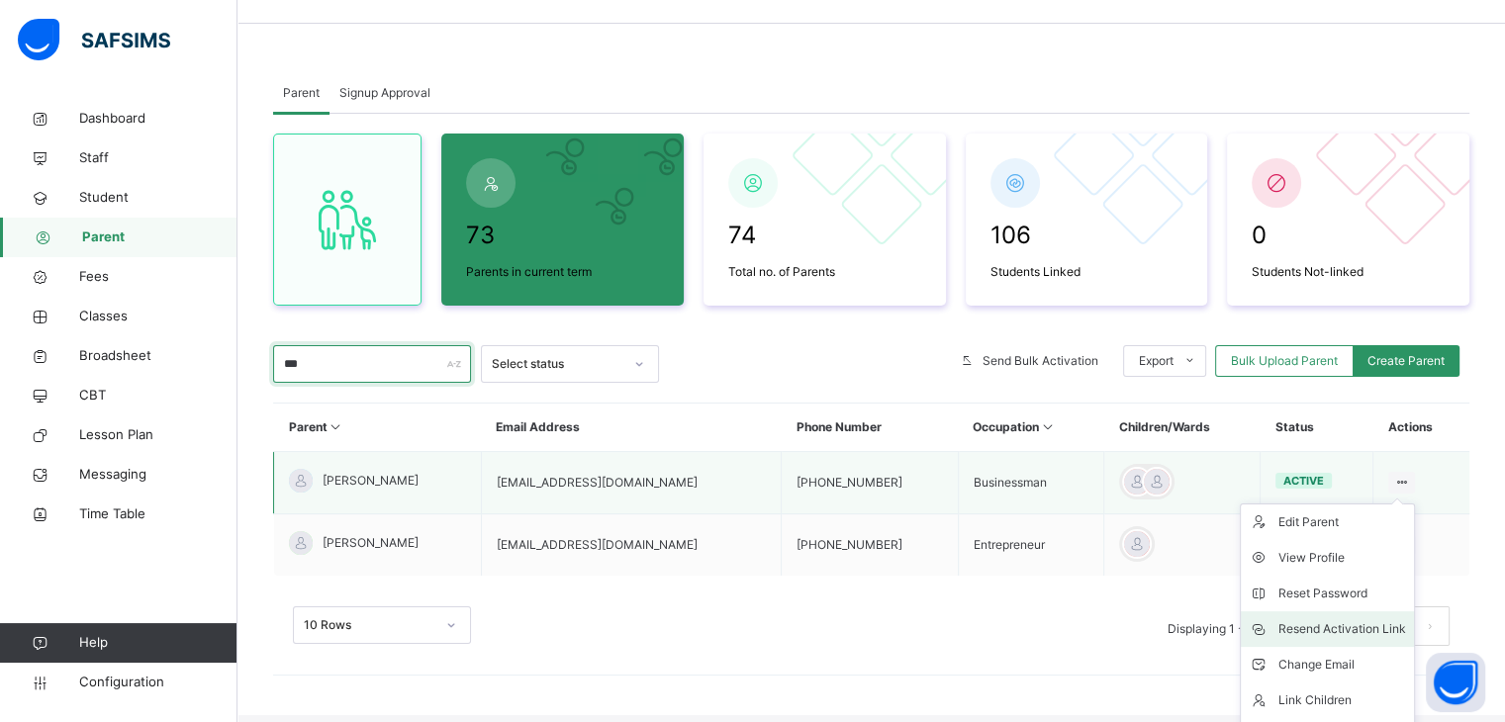
type input "***"
click at [1338, 629] on div "Resend Activation Link" at bounding box center [1343, 630] width 128 height 20
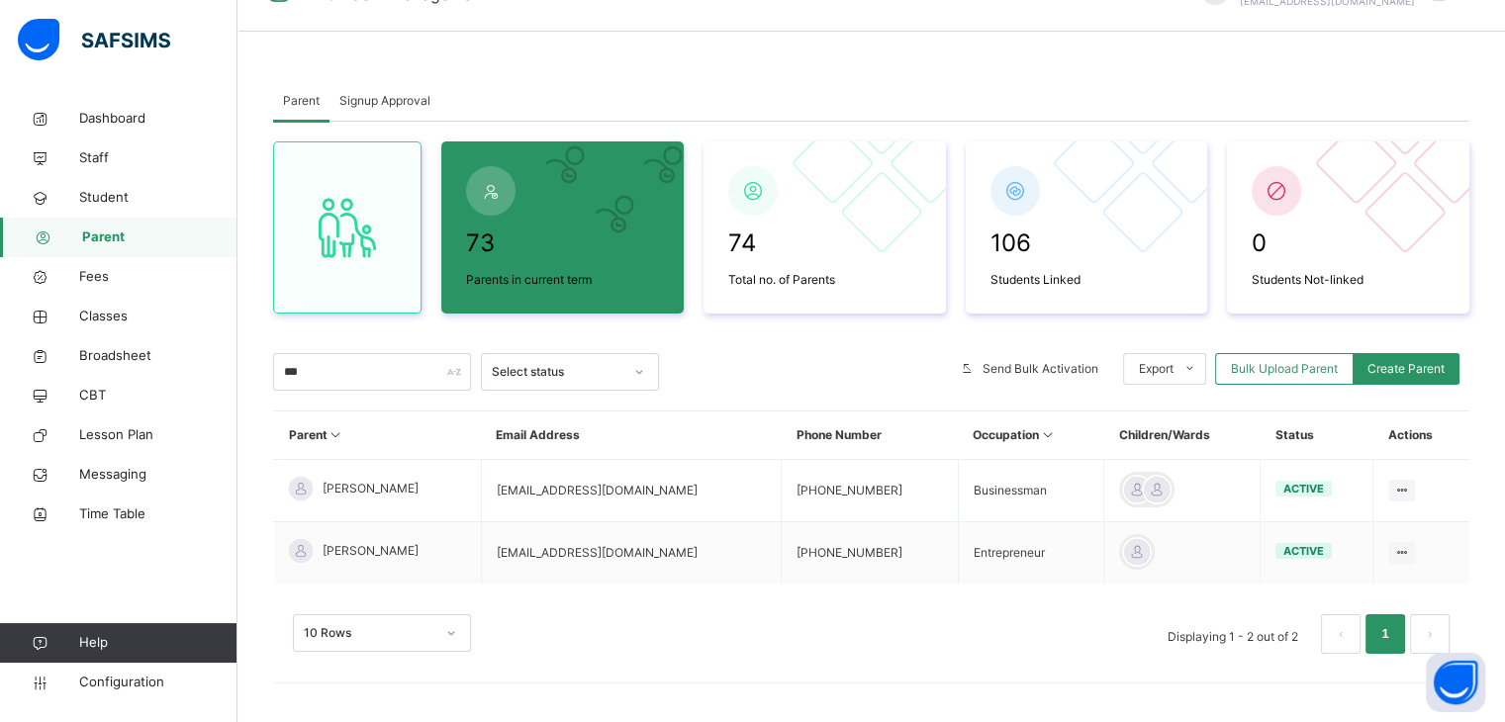
scroll to position [0, 0]
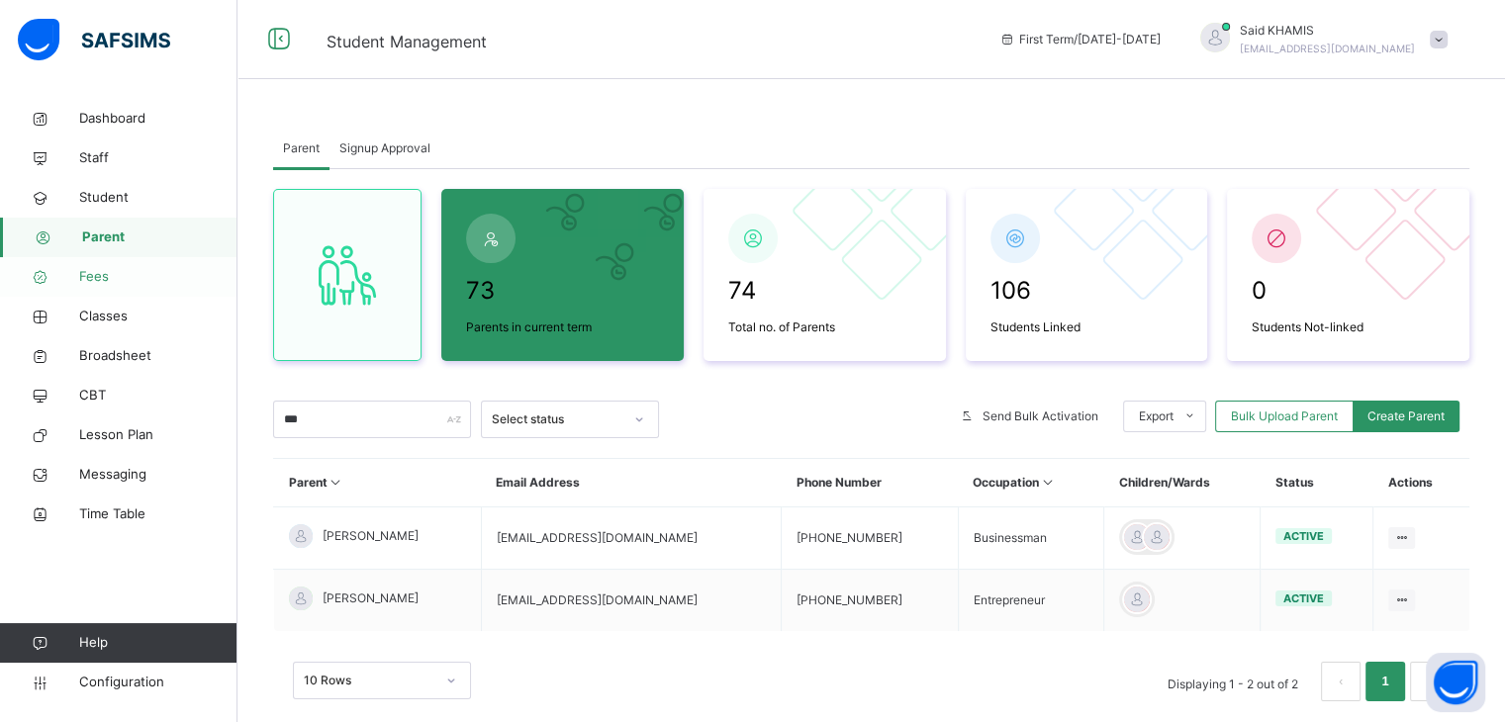
click at [107, 282] on span "Fees" at bounding box center [158, 277] width 158 height 20
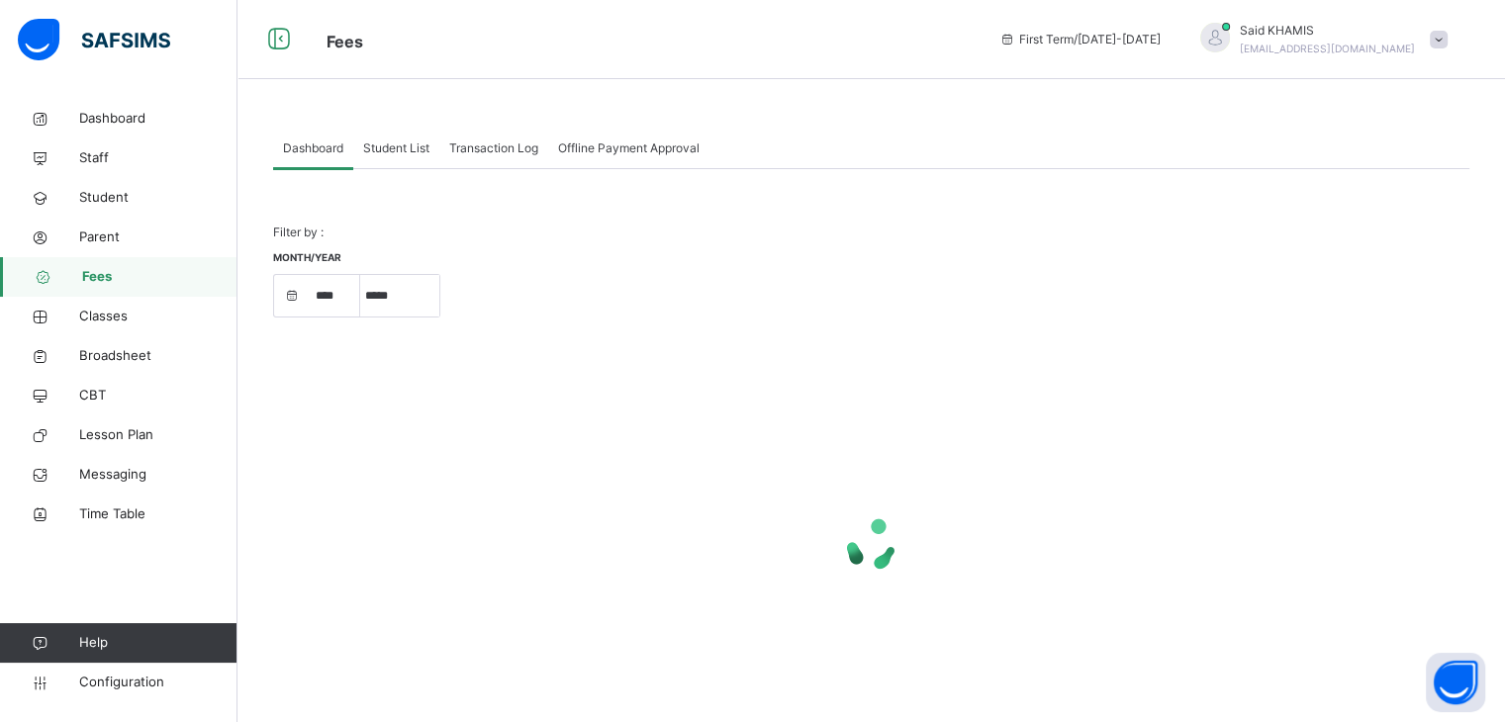
select select "****"
select select "*"
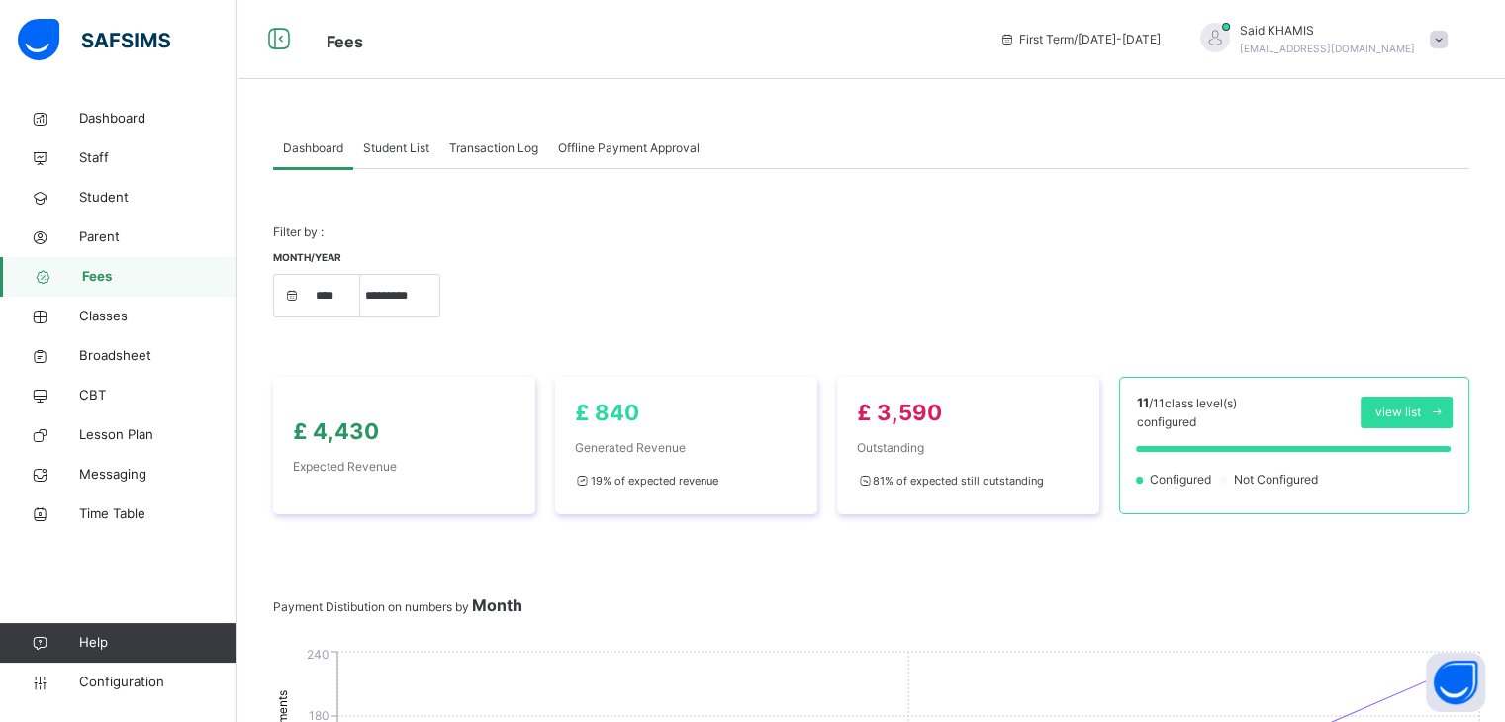
click at [406, 155] on span "Student List" at bounding box center [396, 149] width 66 height 18
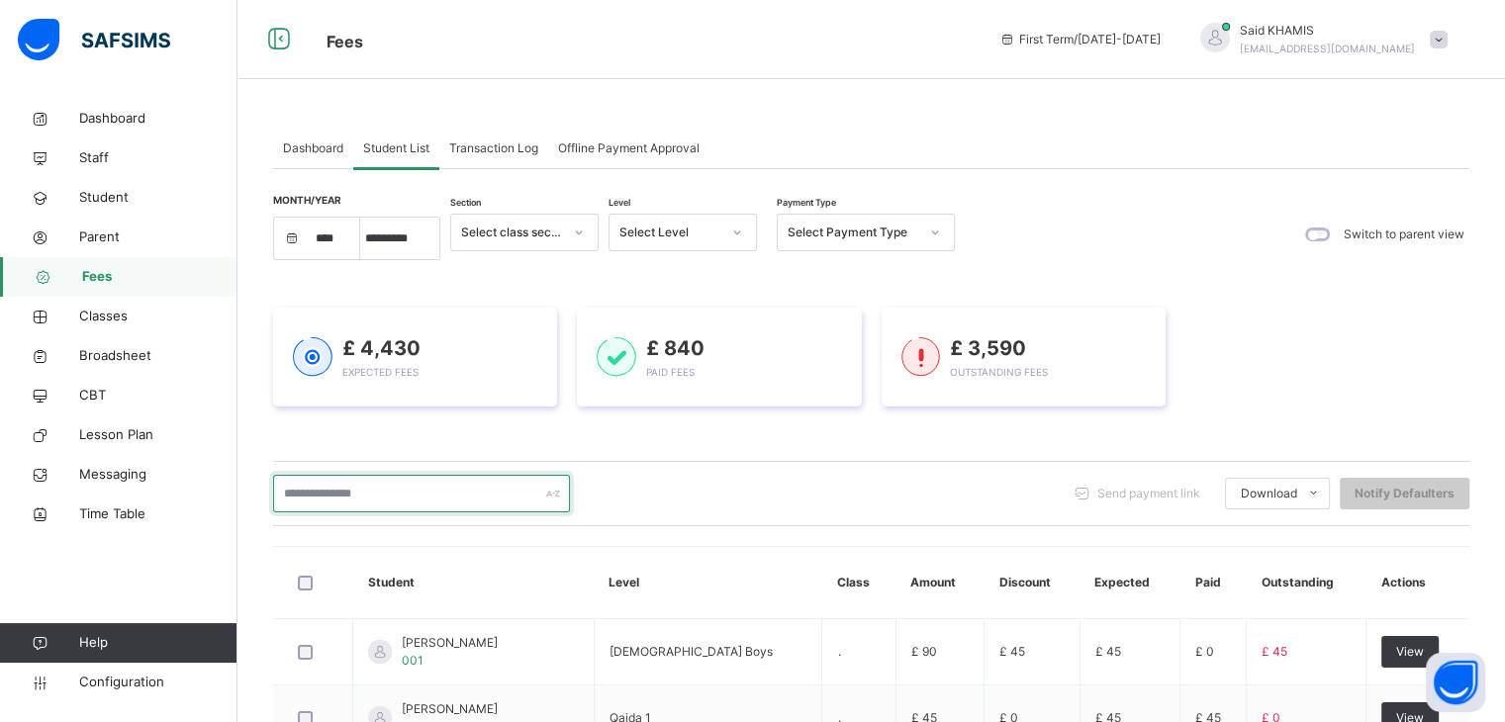
click at [463, 487] on input "text" at bounding box center [421, 494] width 297 height 38
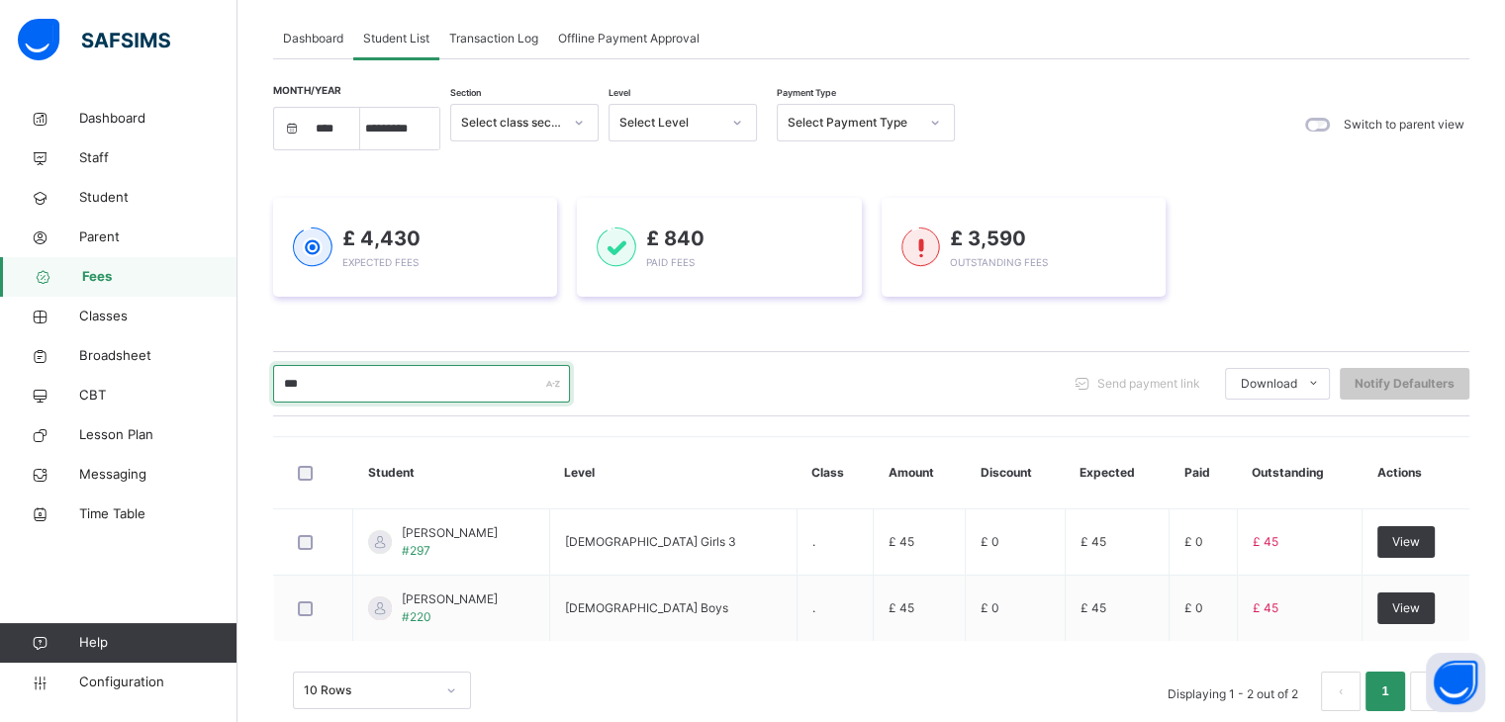
scroll to position [146, 0]
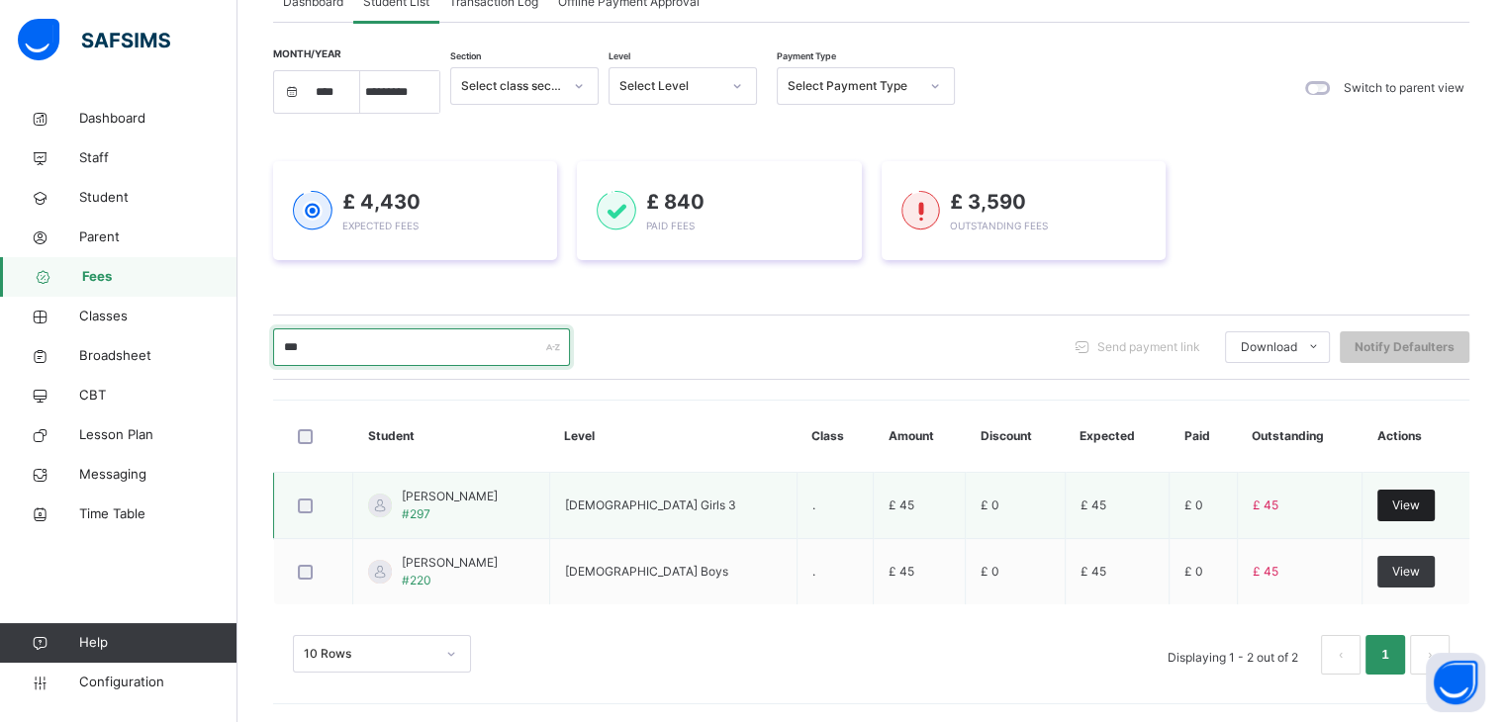
type input "***"
click at [1417, 512] on span "View" at bounding box center [1406, 506] width 28 height 18
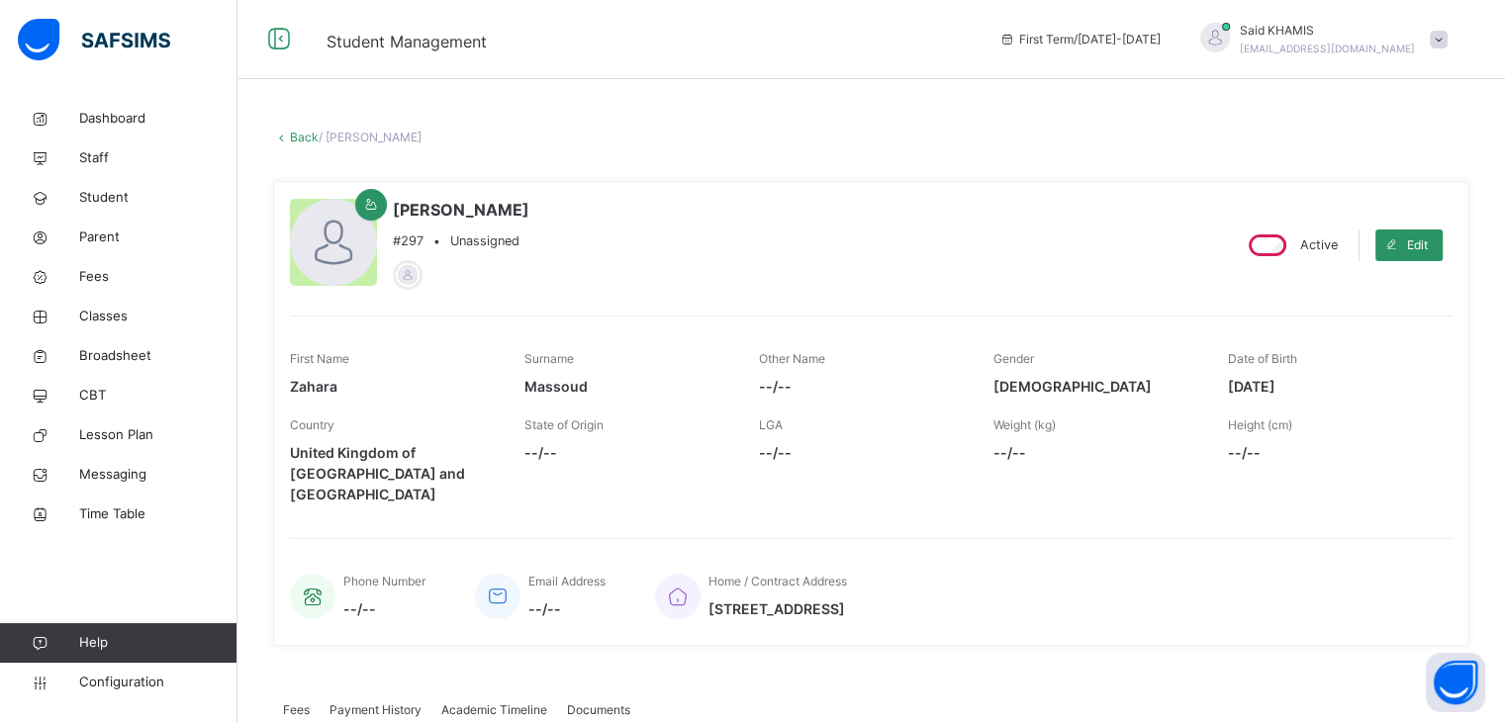
select select "****"
select select "*"
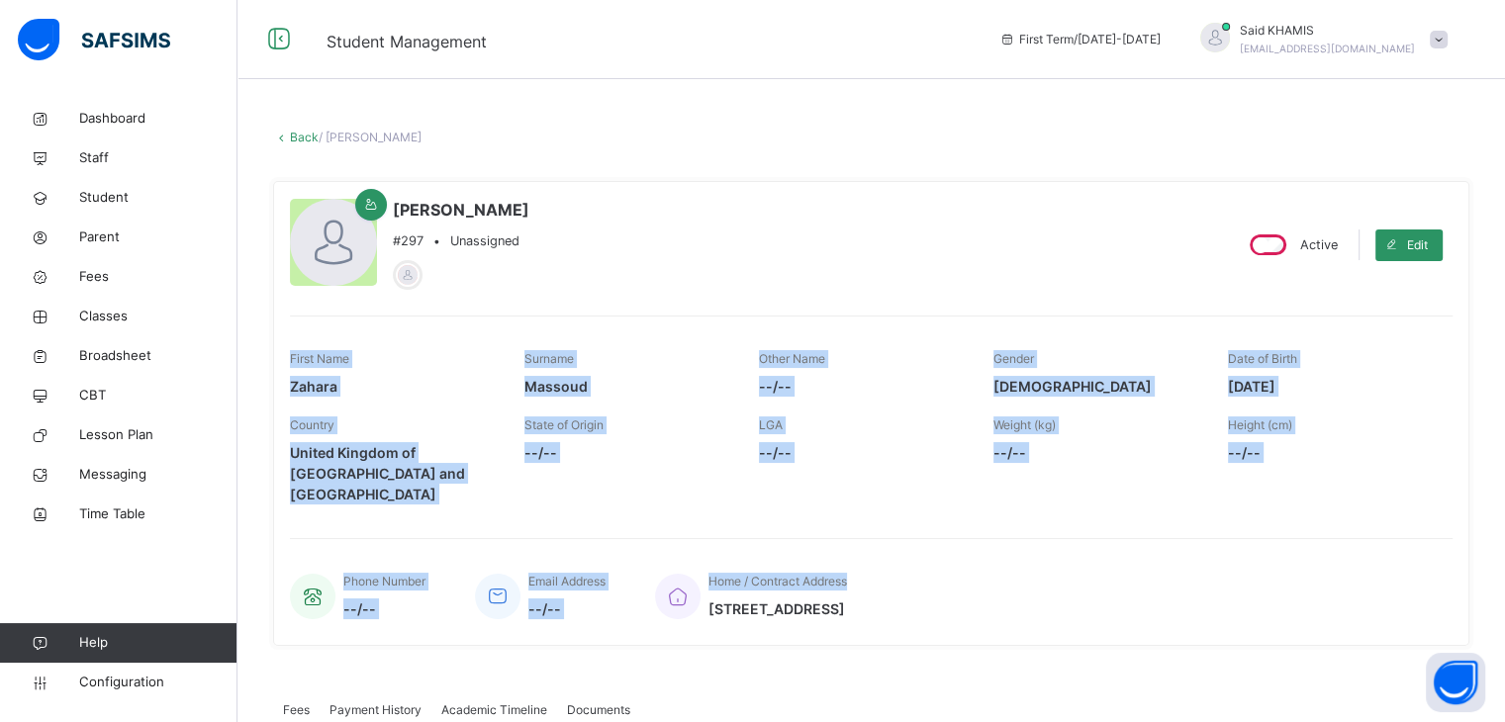
drag, startPoint x: 1502, startPoint y: 303, endPoint x: 1519, endPoint y: 557, distance: 254.9
click at [1505, 557] on html "Student Management First Term / 2025-2026 Said KHAMIS said.khamis@alsalaam.co.u…" at bounding box center [752, 690] width 1505 height 1380
click at [1433, 440] on span at bounding box center [1330, 438] width 205 height 8
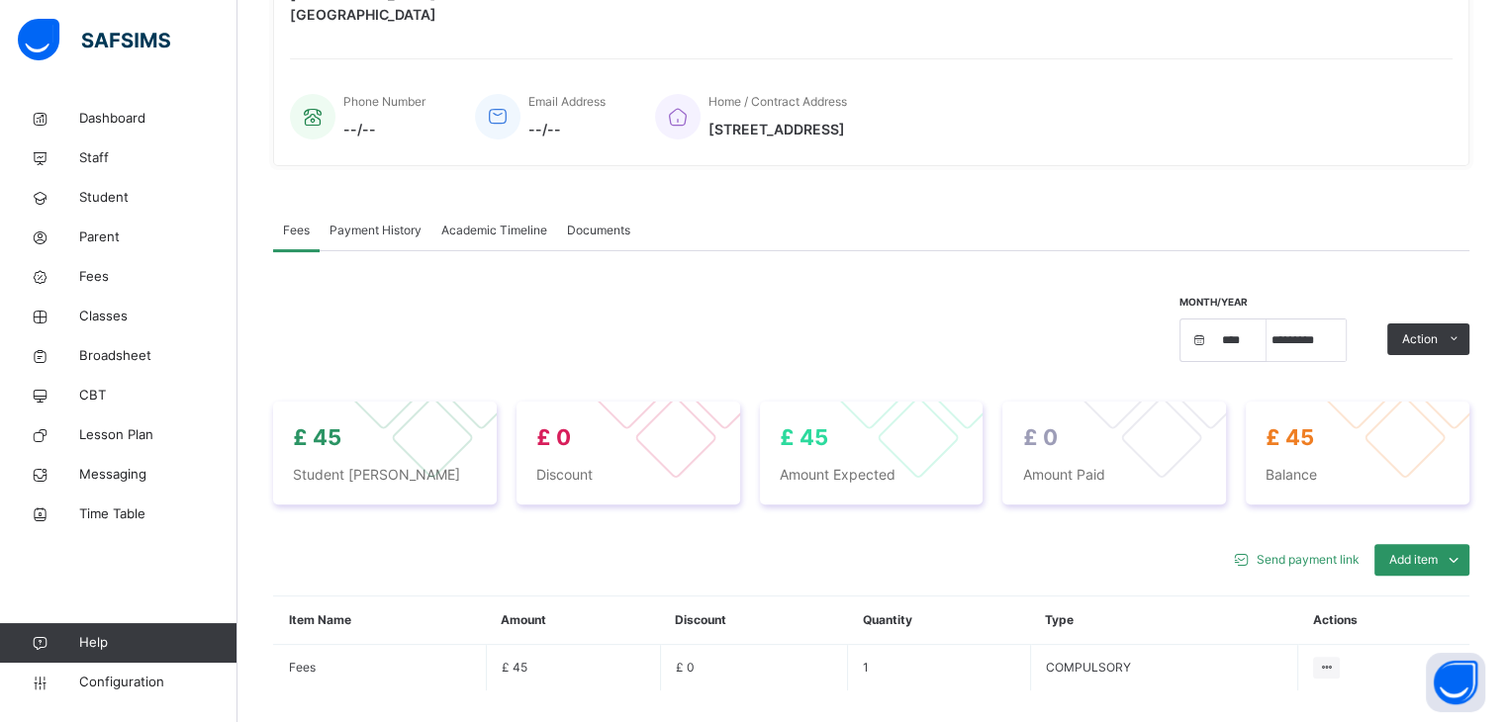
scroll to position [594, 0]
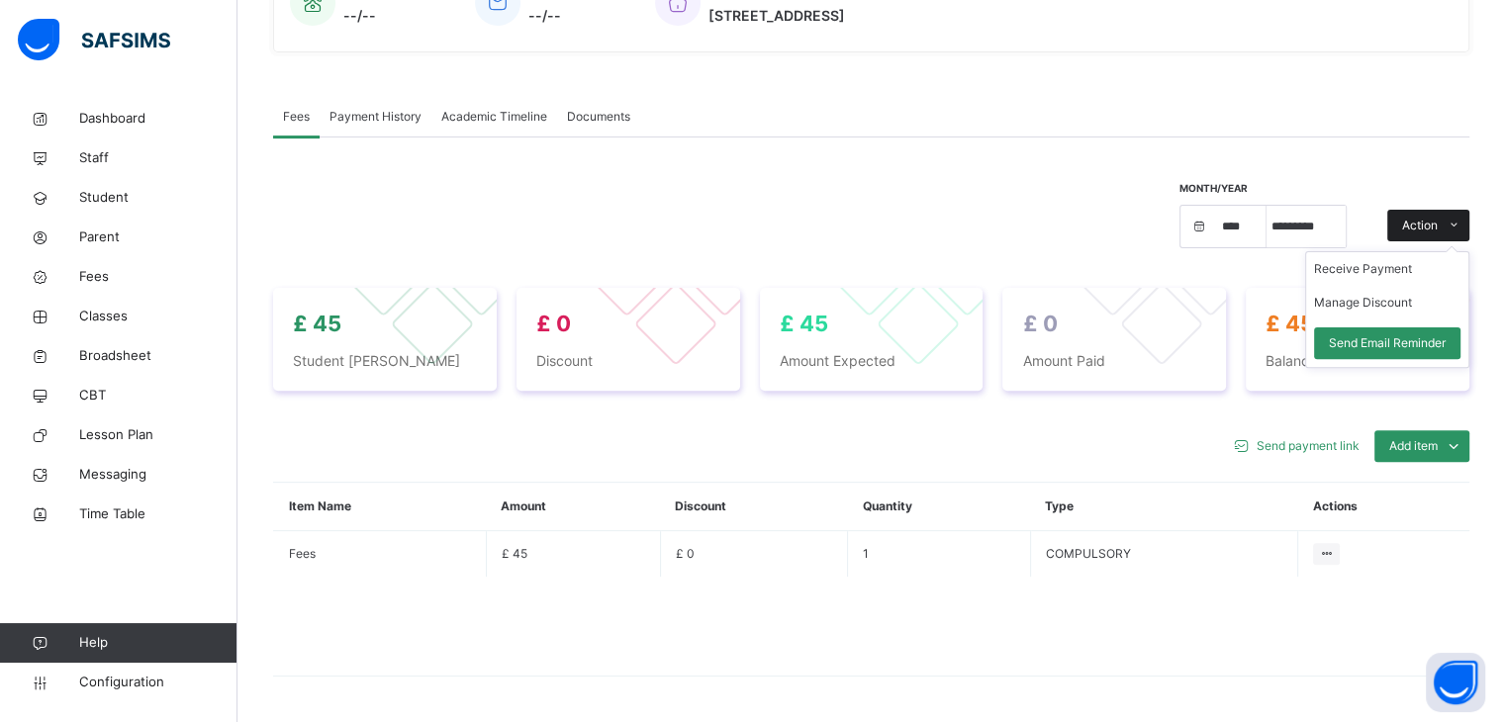
click at [1462, 218] on icon at bounding box center [1454, 226] width 15 height 16
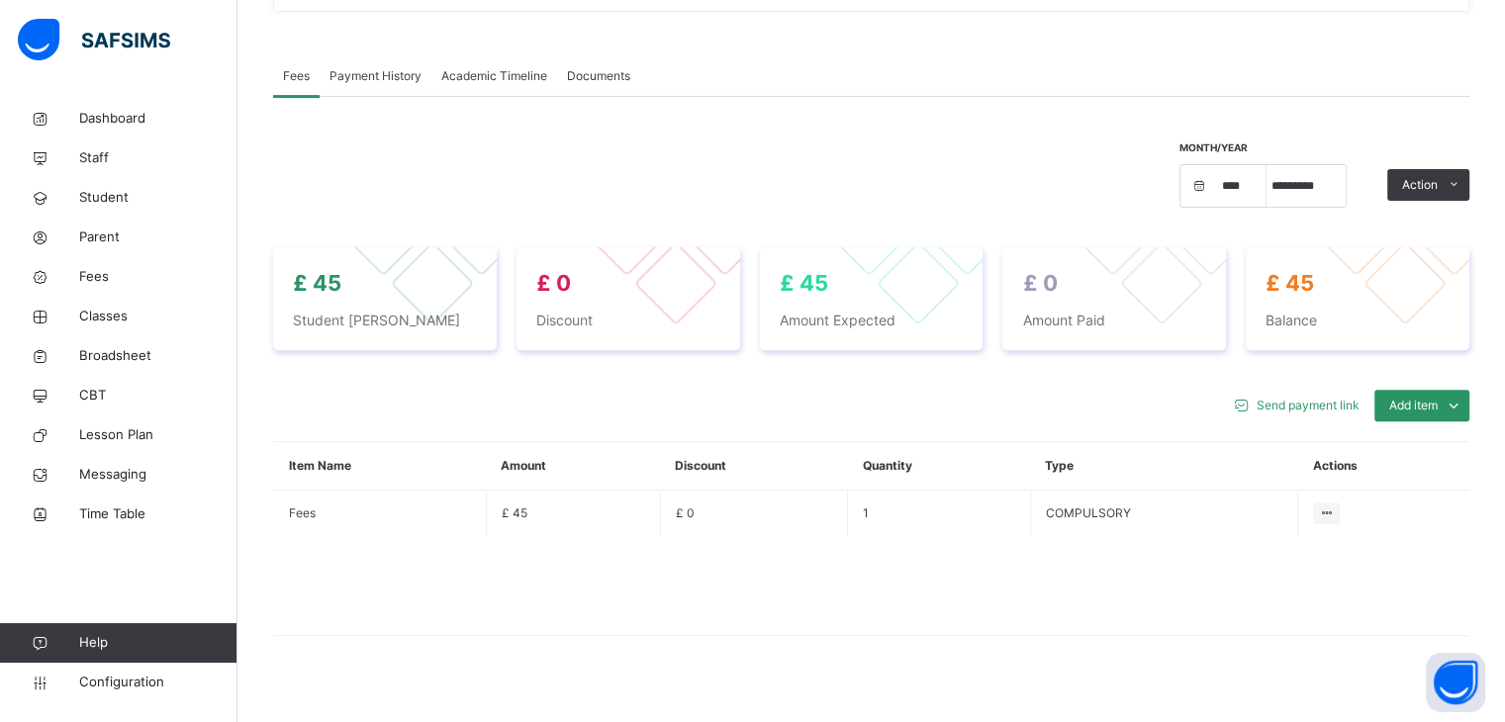
scroll to position [0, 0]
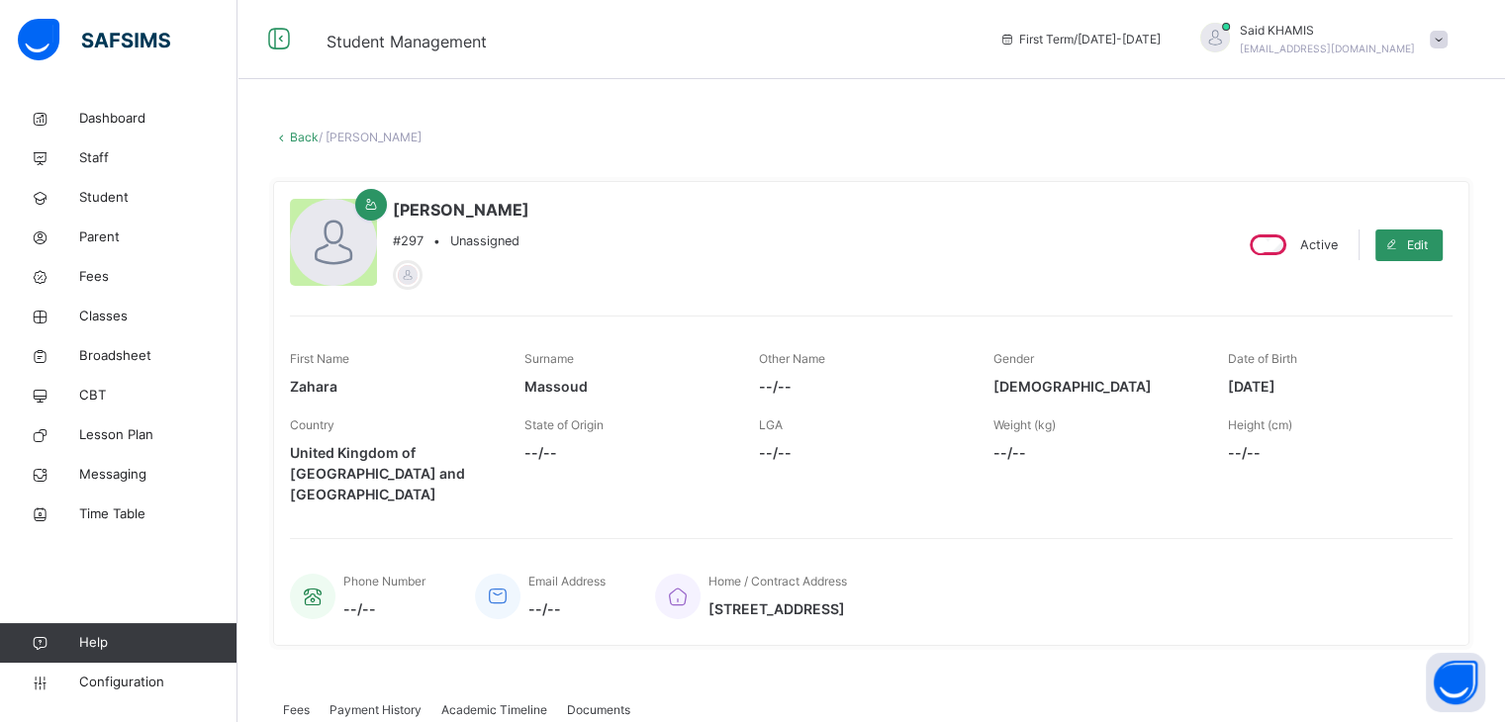
click at [297, 140] on link "Back" at bounding box center [304, 137] width 29 height 15
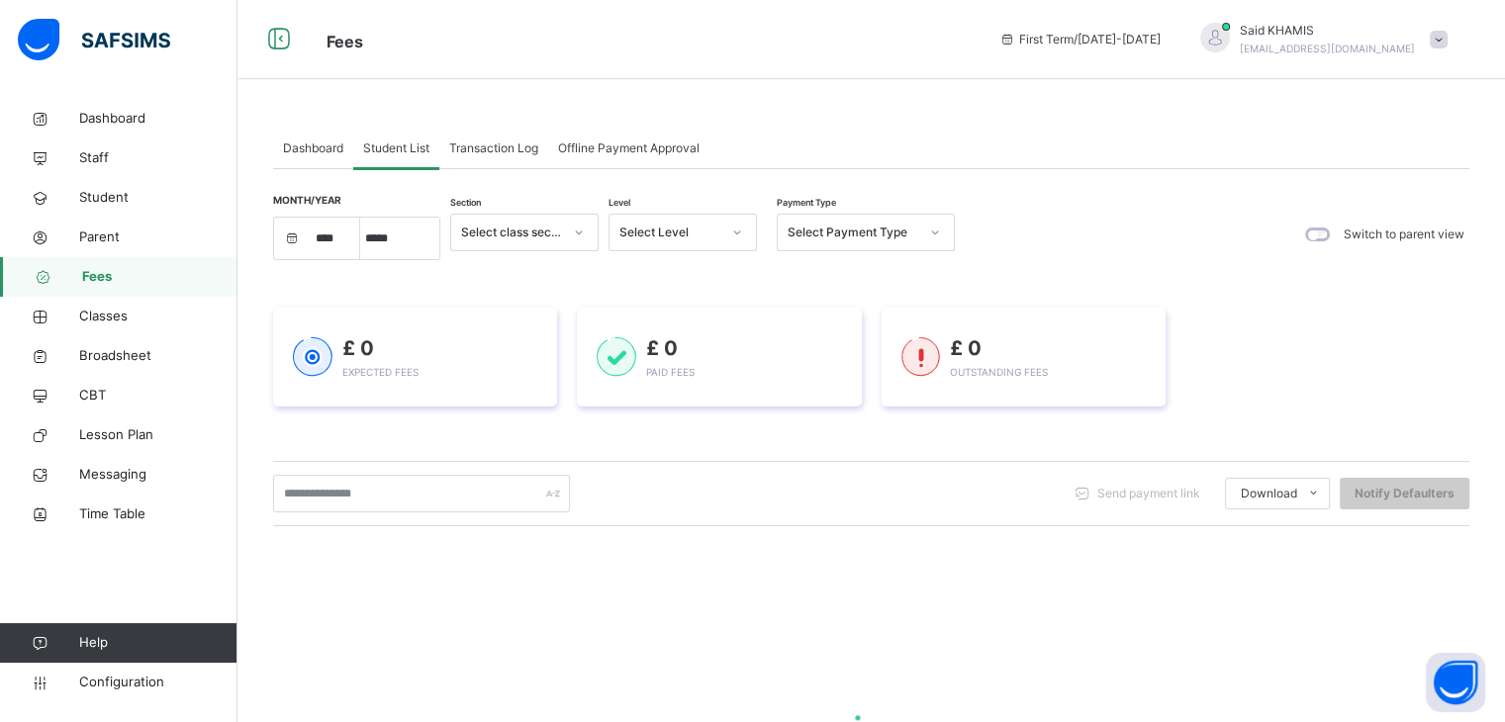
select select "****"
select select "*"
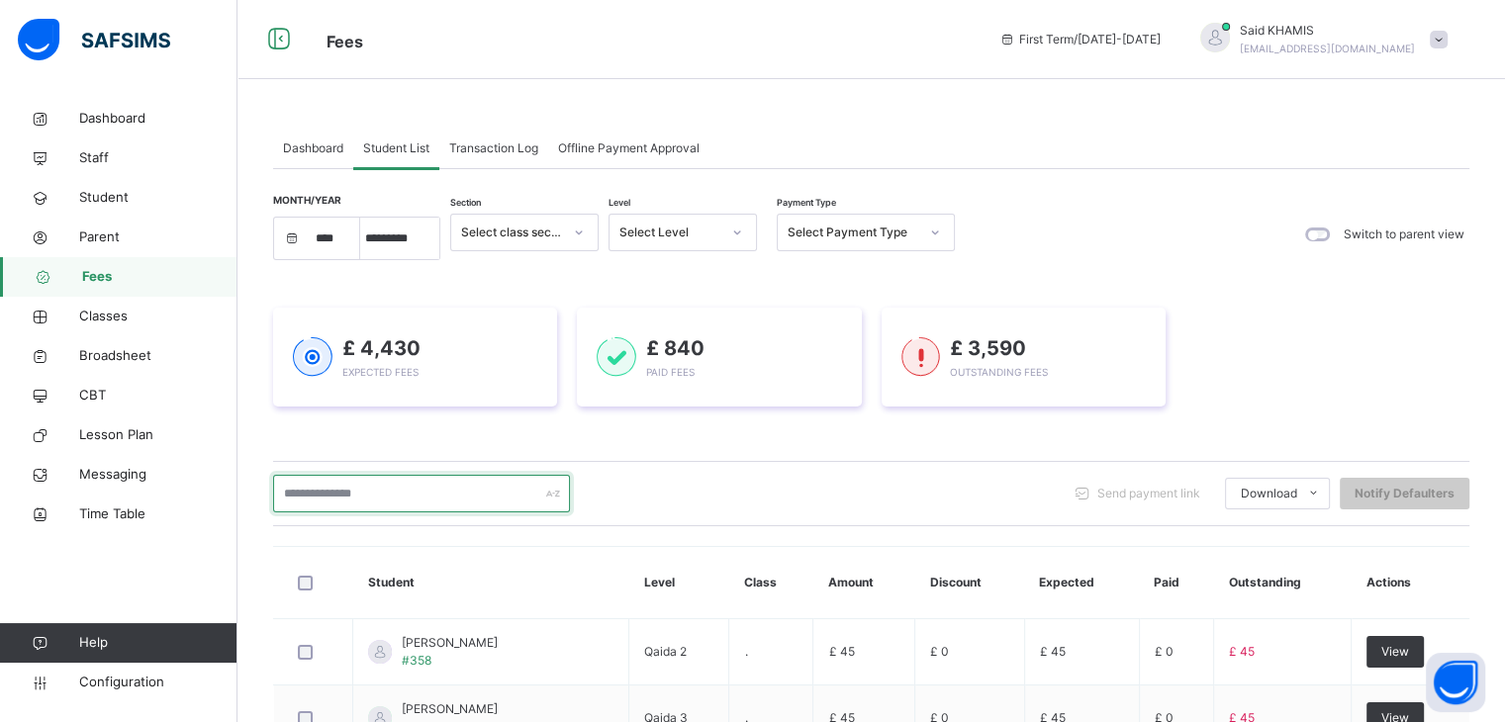
click at [444, 484] on input "text" at bounding box center [421, 494] width 297 height 38
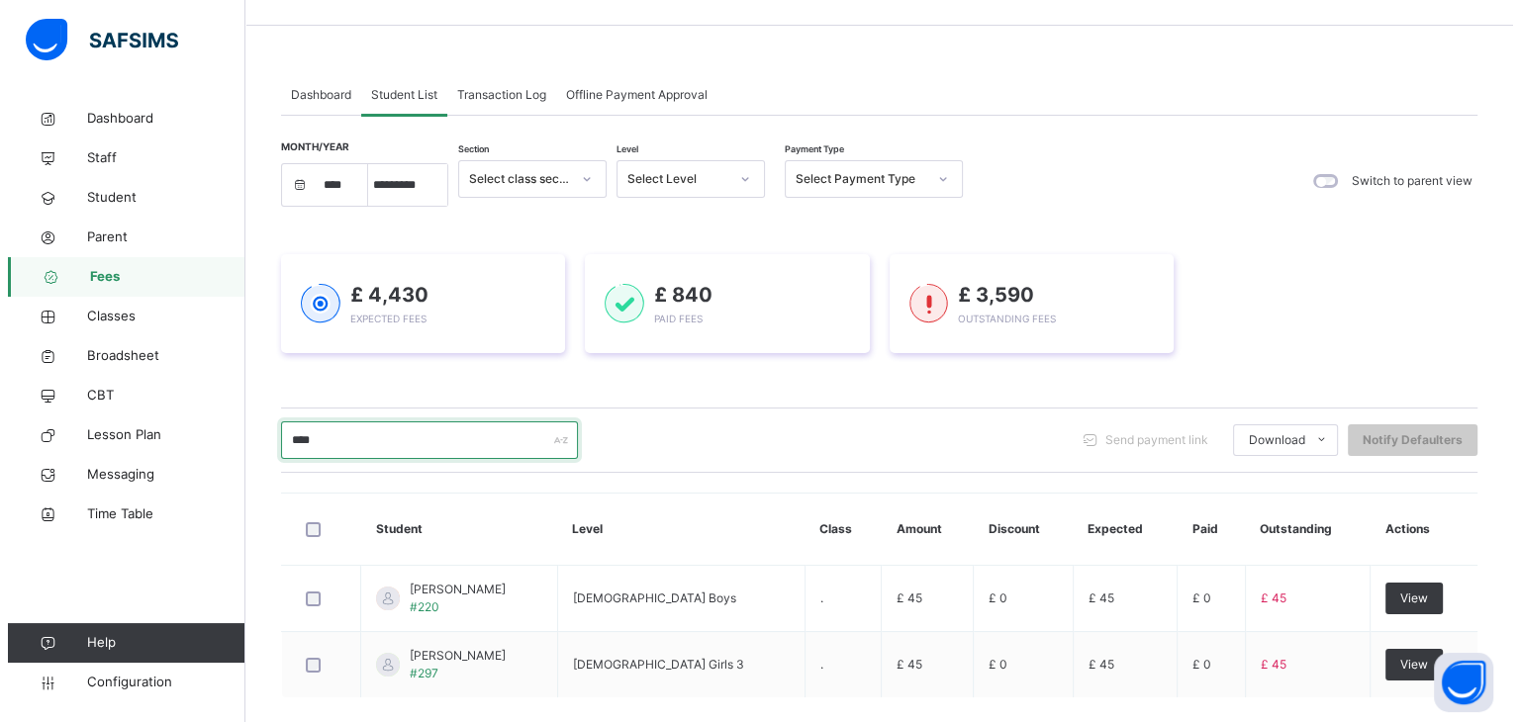
scroll to position [146, 0]
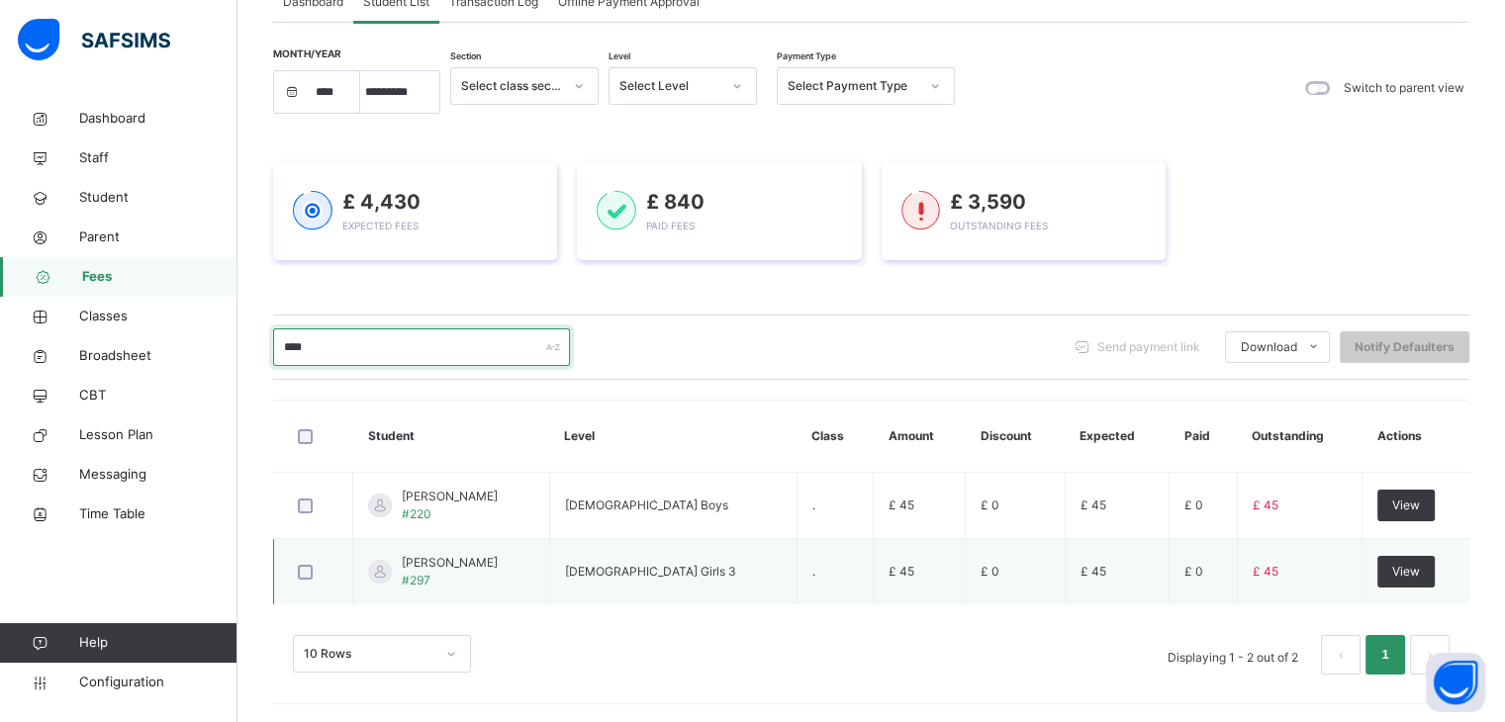
type input "****"
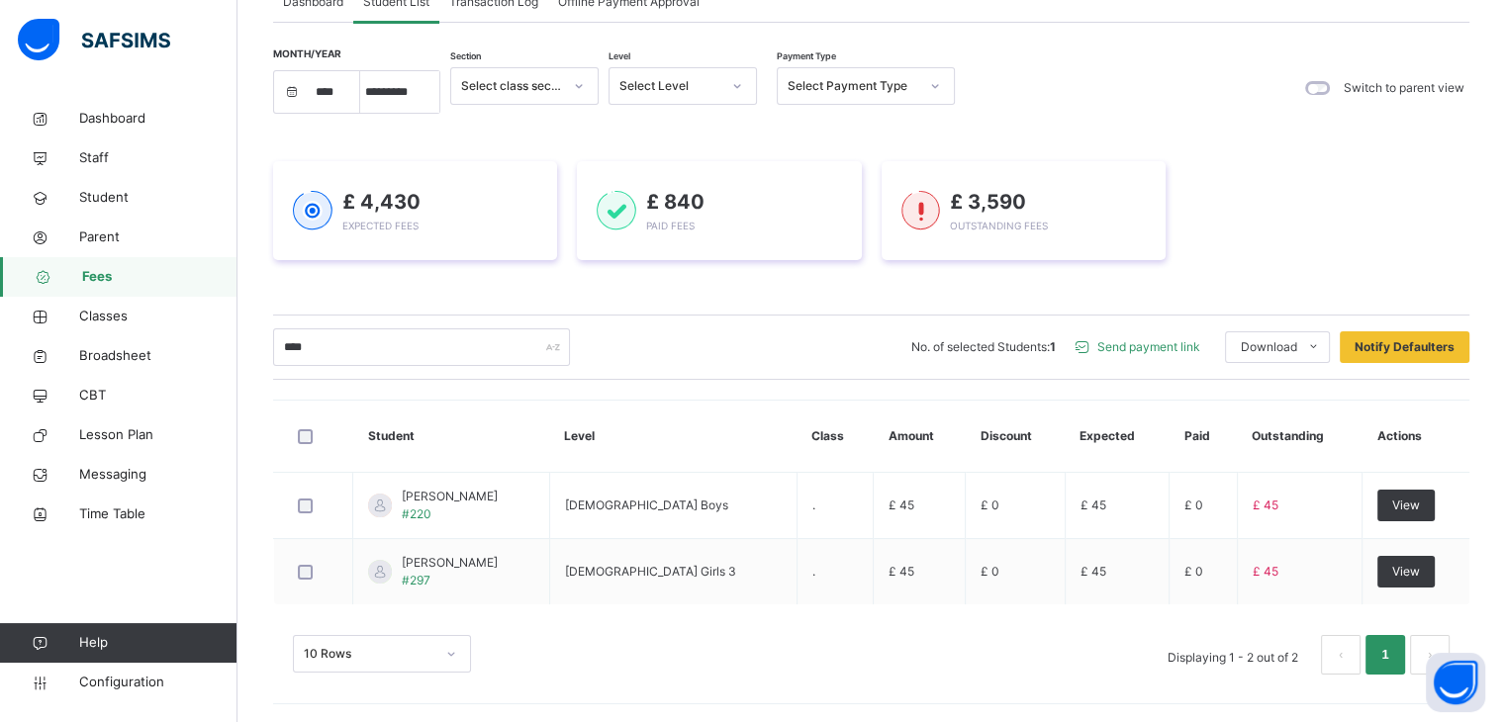
click at [1153, 346] on span "Send payment link" at bounding box center [1149, 347] width 103 height 18
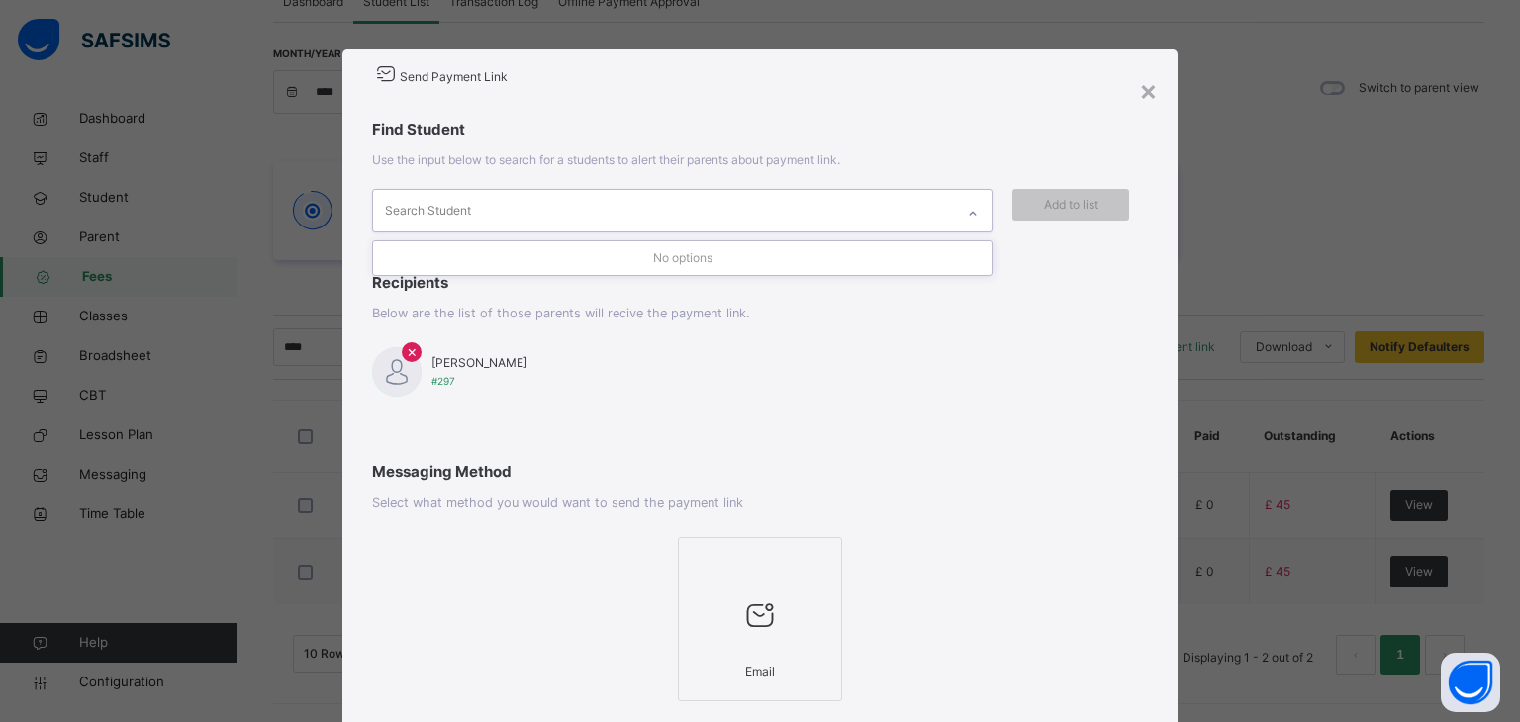
click at [864, 222] on div "Search Student" at bounding box center [664, 211] width 582 height 42
click at [907, 359] on div "× Massoud Zahara #297" at bounding box center [760, 371] width 777 height 59
click at [812, 210] on div "Search Student" at bounding box center [664, 211] width 582 height 42
type input "*"
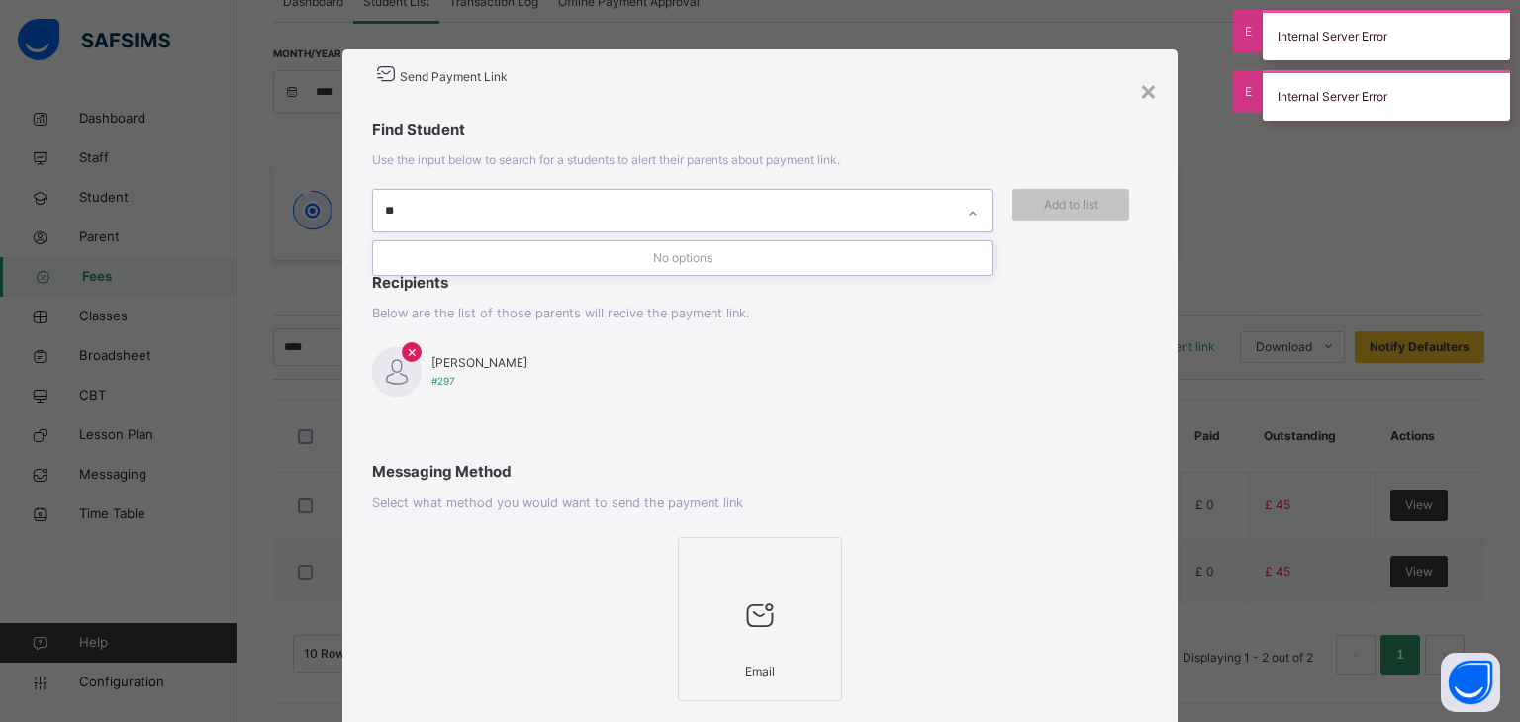
type input "*"
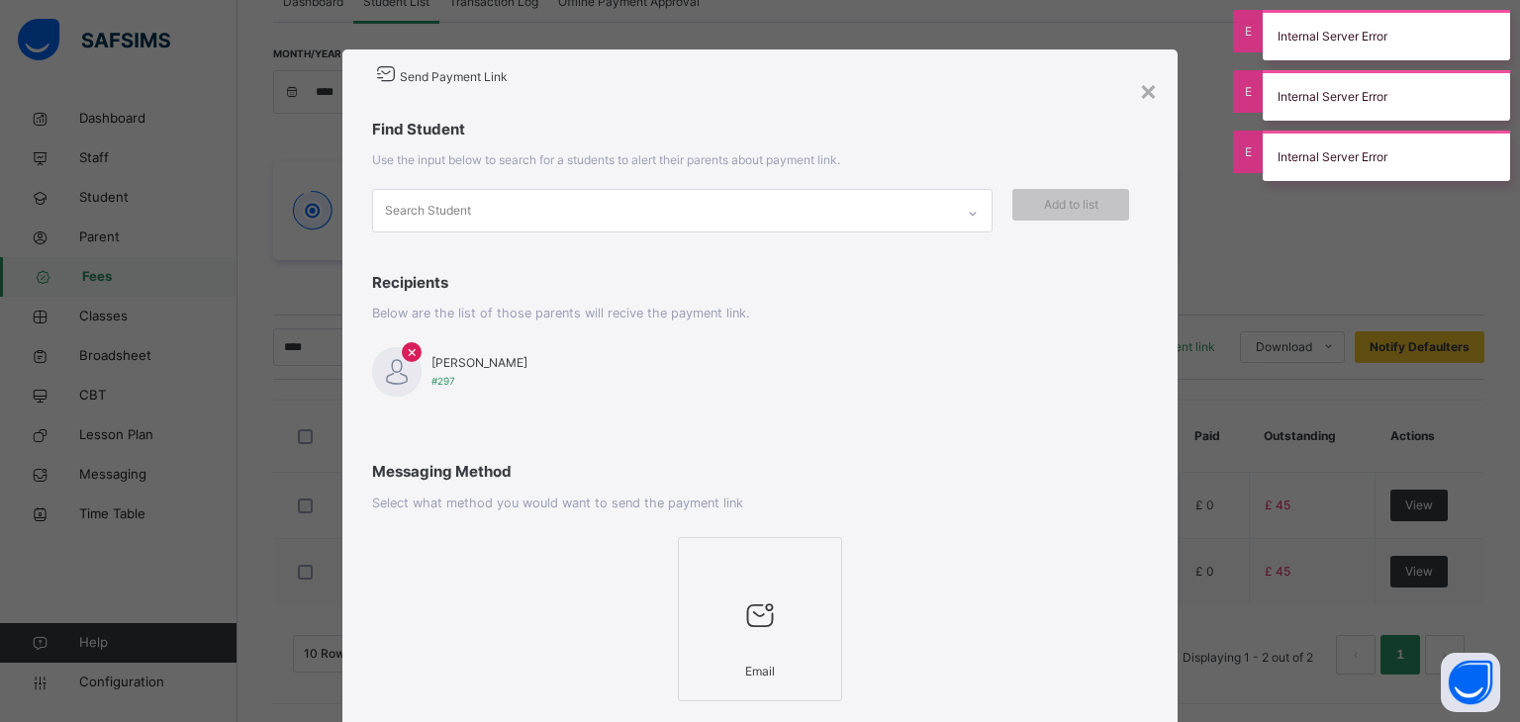
click at [1070, 336] on div "Find Student Use the input below to search for a students to alert their parent…" at bounding box center [760, 260] width 836 height 323
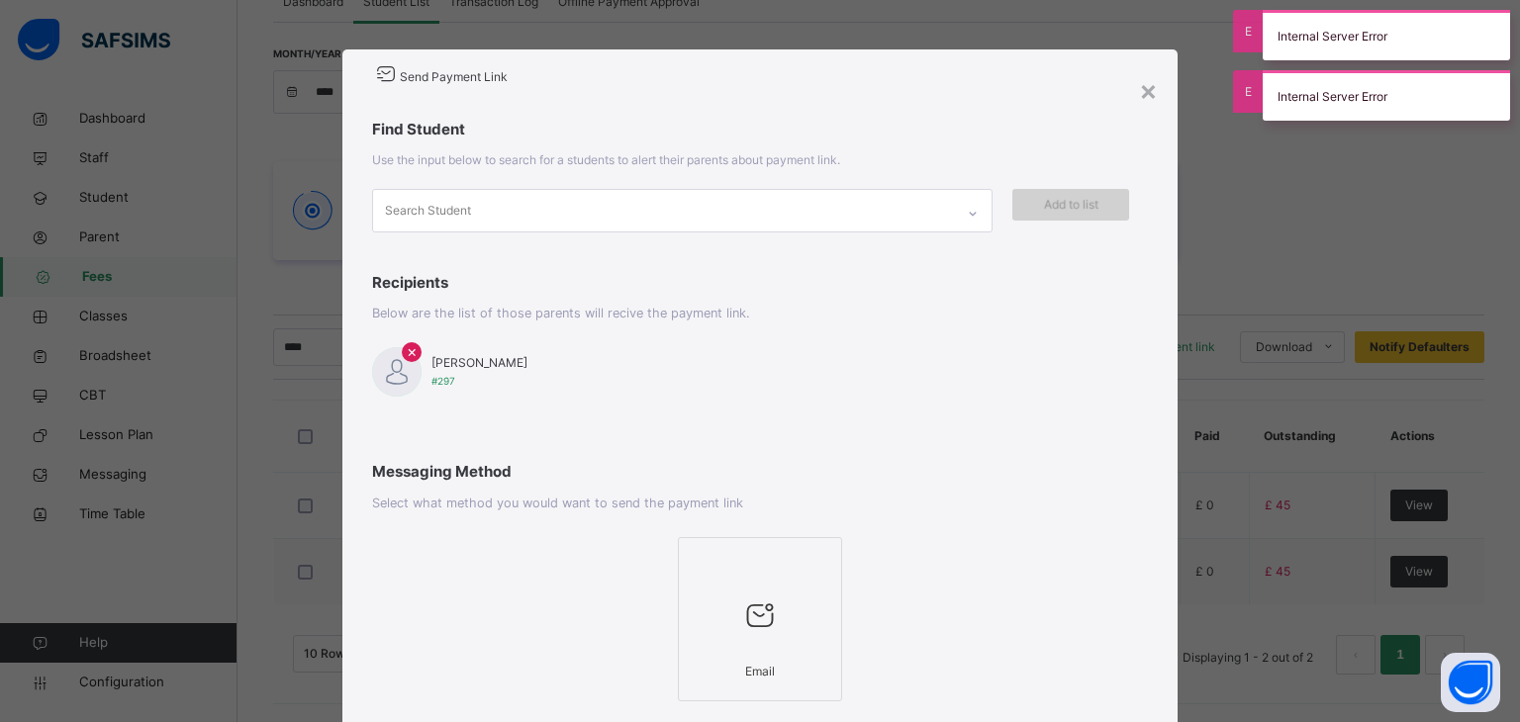
click at [1074, 207] on span "Add to list" at bounding box center [1070, 205] width 87 height 18
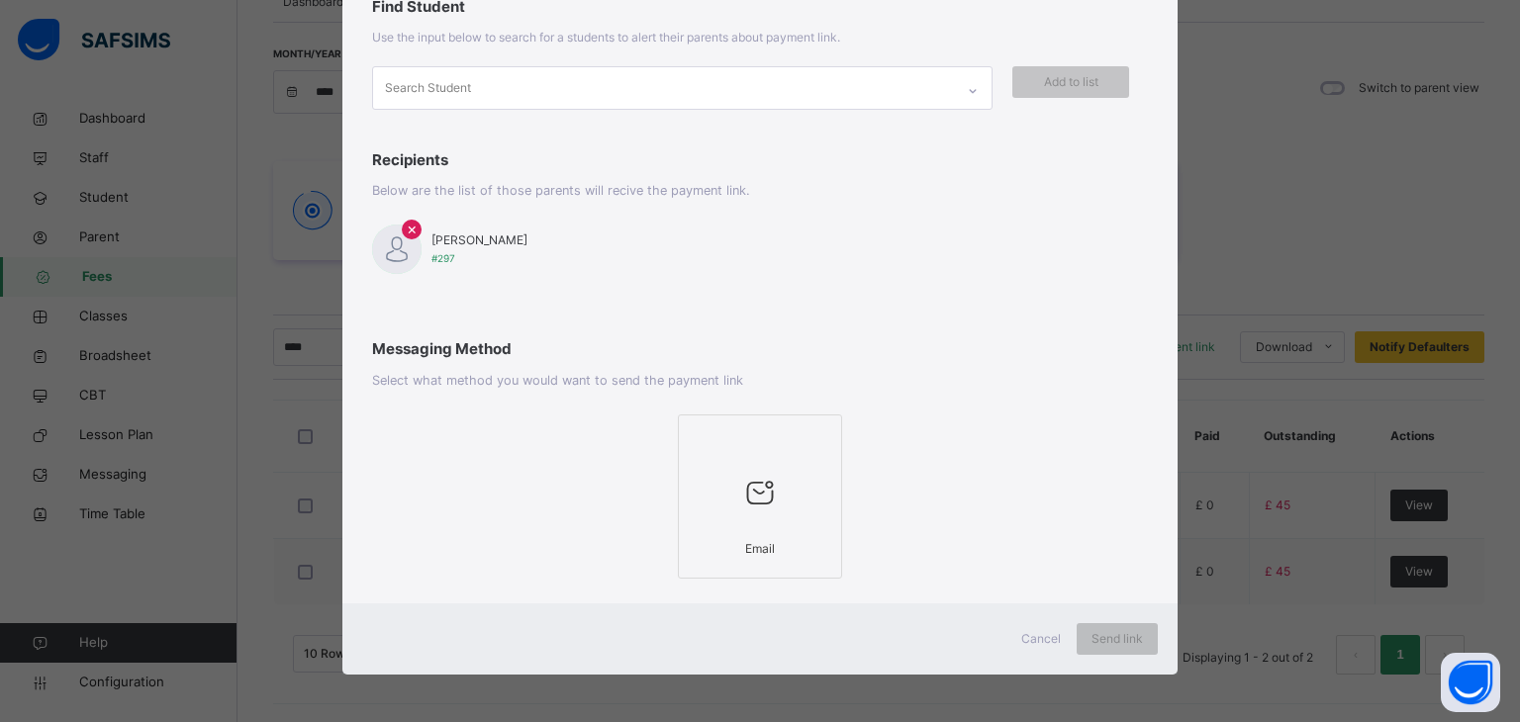
scroll to position [124, 0]
click at [786, 504] on div at bounding box center [760, 491] width 143 height 75
click at [1133, 638] on span "Send link" at bounding box center [1117, 638] width 51 height 18
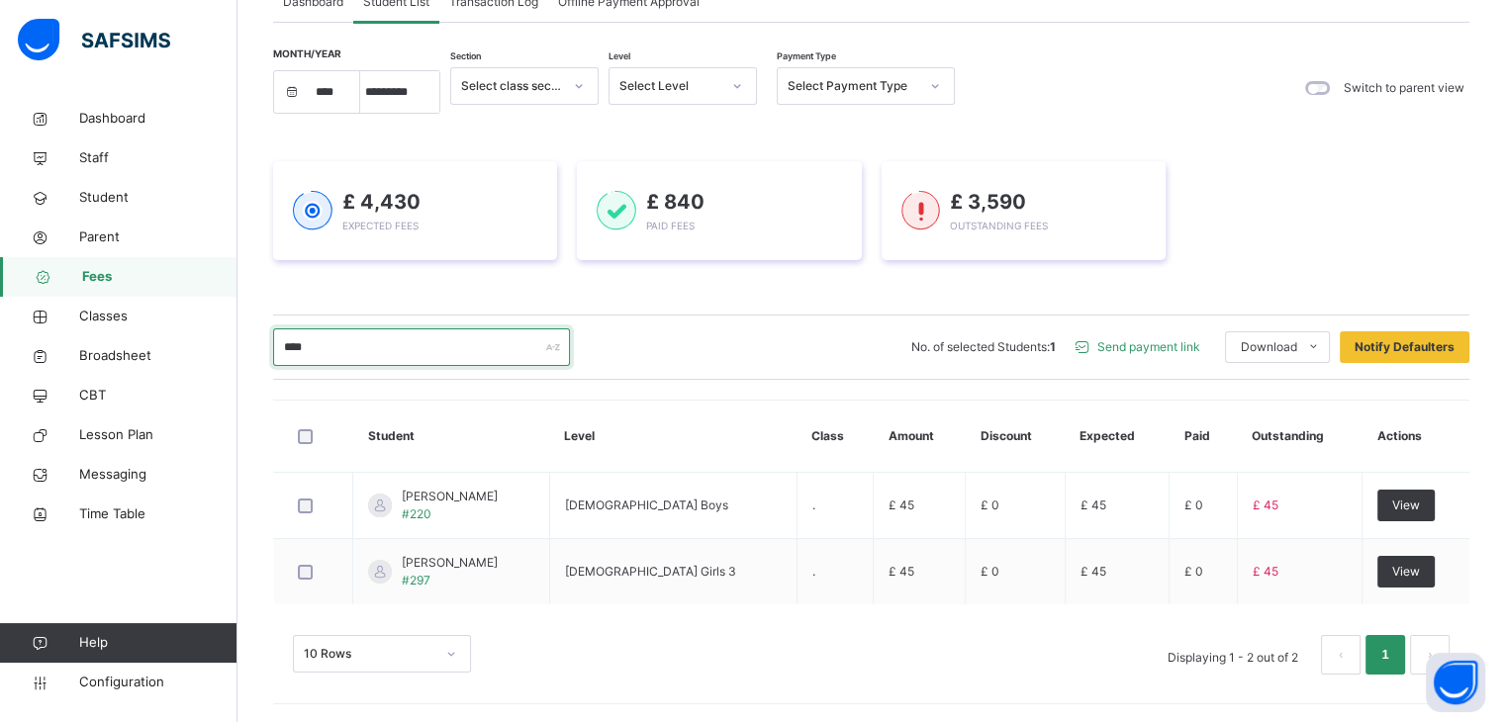
click at [455, 347] on input "****" at bounding box center [421, 348] width 297 height 38
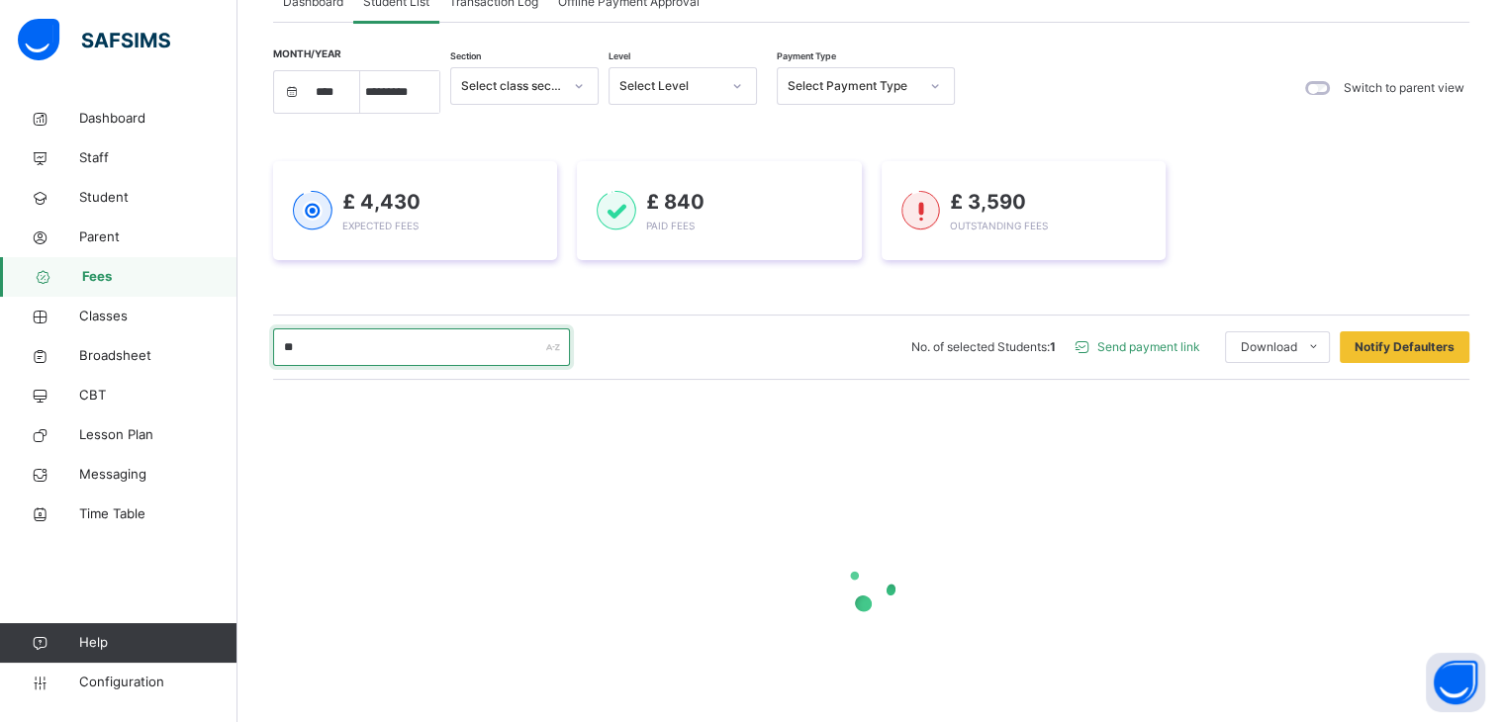
type input "*"
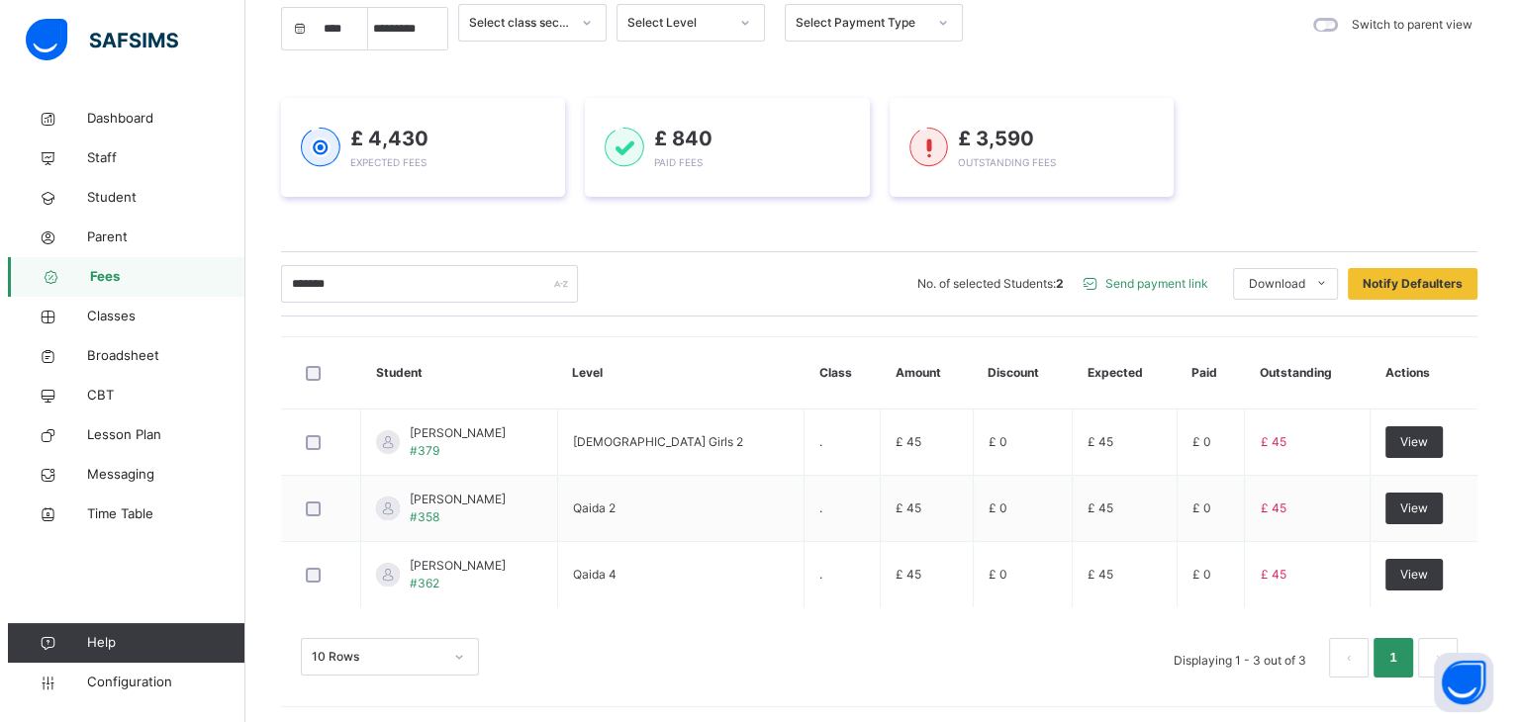
scroll to position [213, 0]
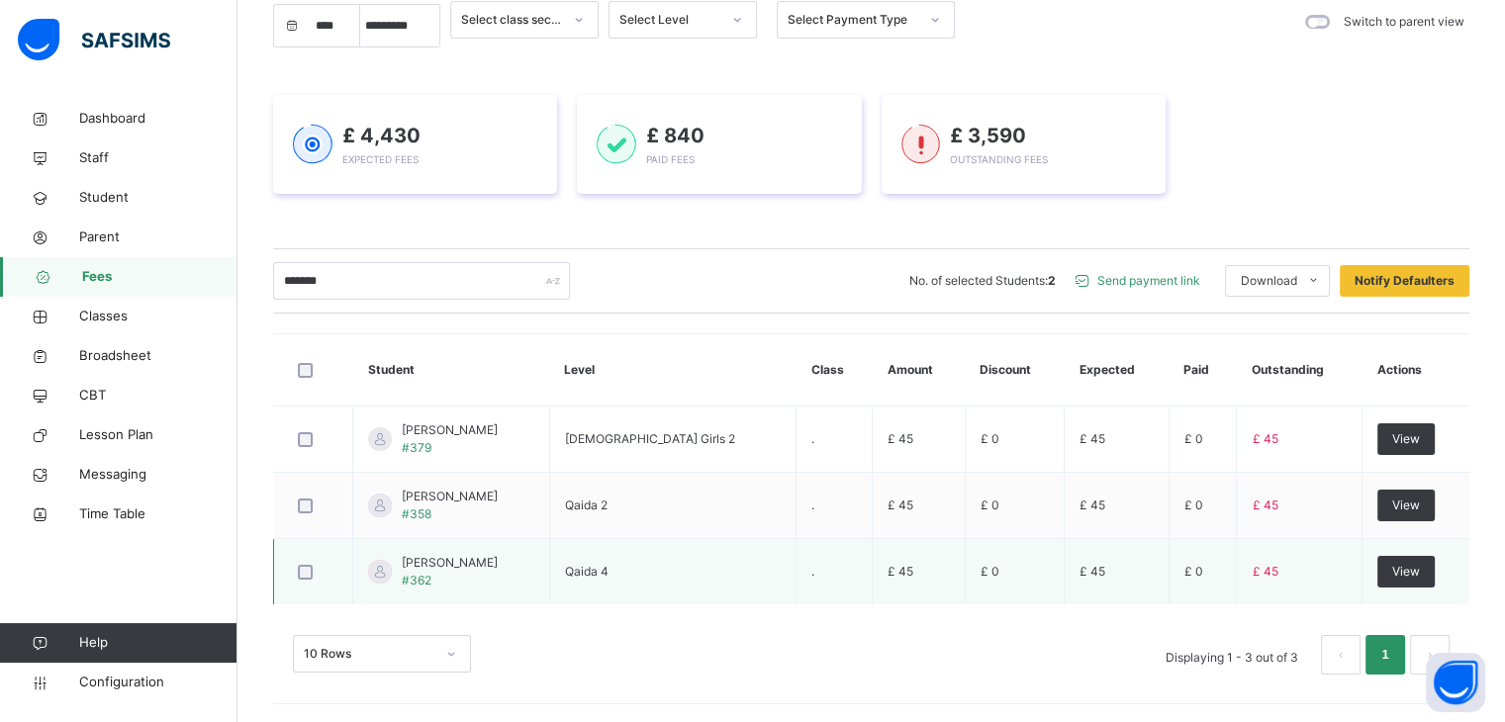
click at [285, 559] on td at bounding box center [313, 572] width 79 height 66
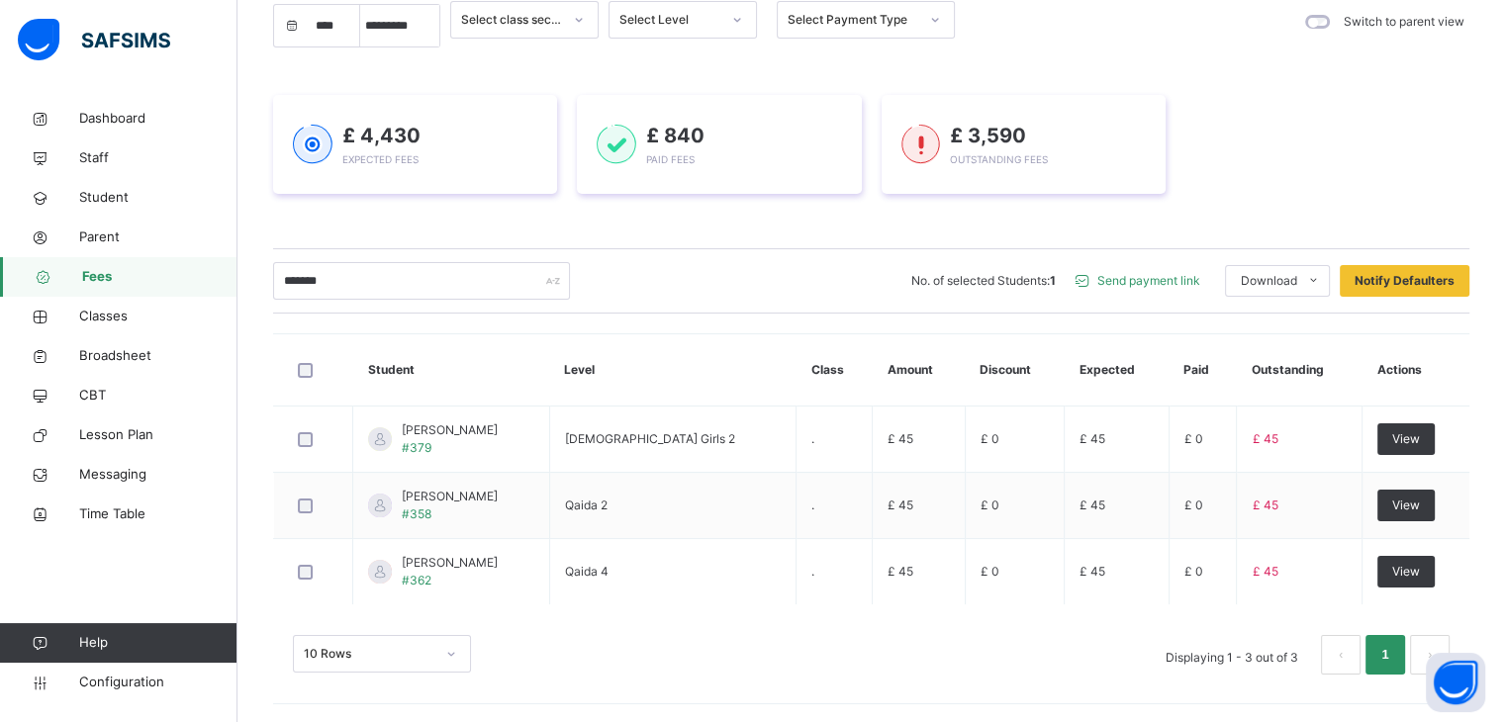
click at [1153, 286] on span "Send payment link" at bounding box center [1149, 281] width 103 height 18
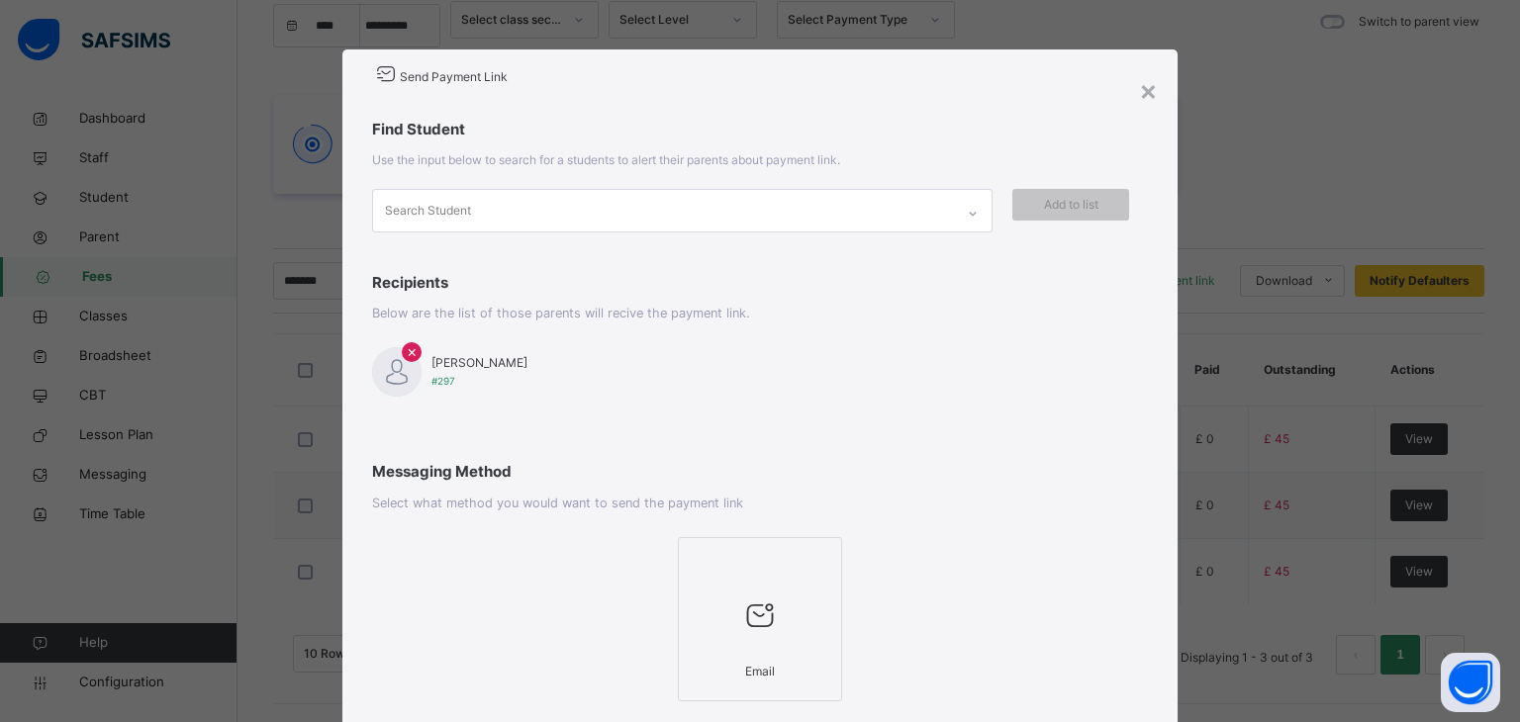
click at [407, 356] on span "×" at bounding box center [412, 351] width 11 height 24
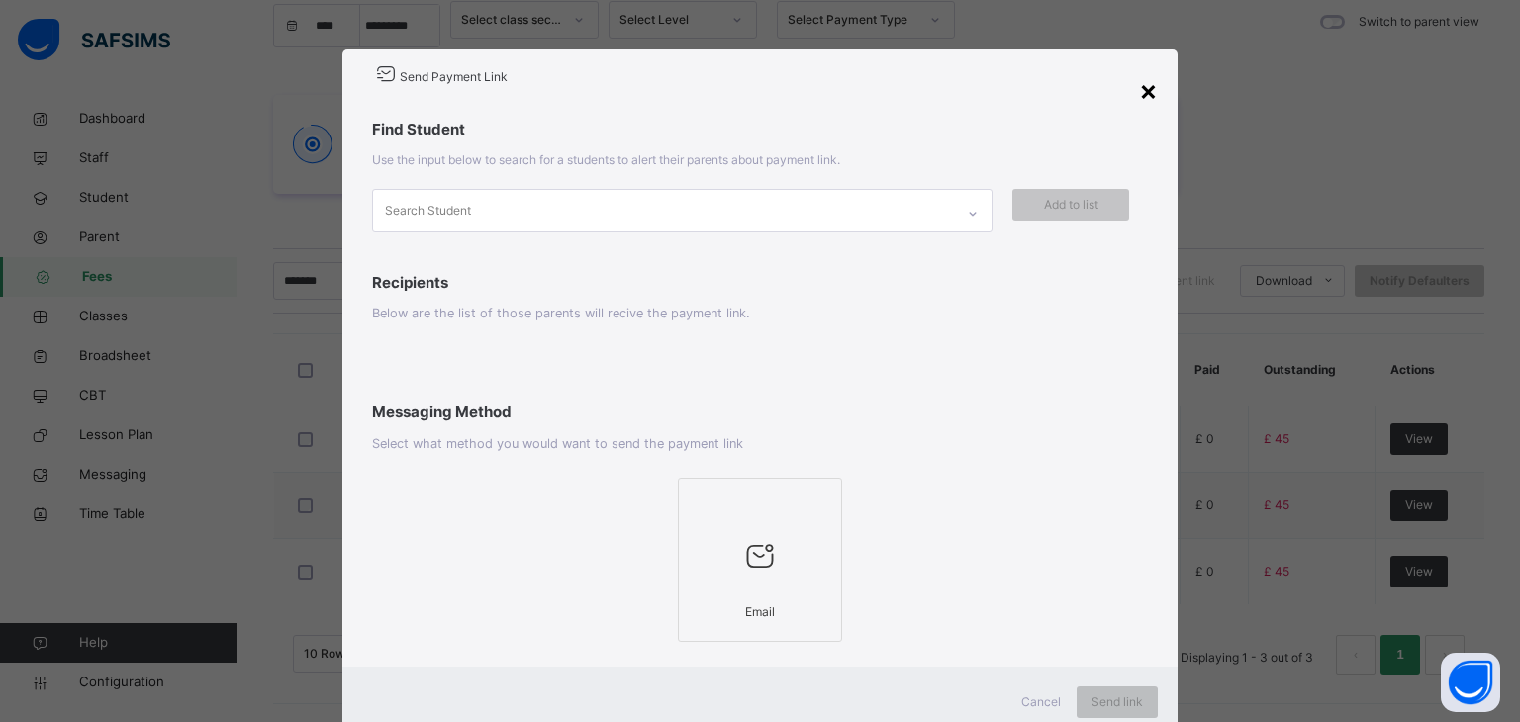
click at [1142, 97] on div "×" at bounding box center [1148, 90] width 19 height 42
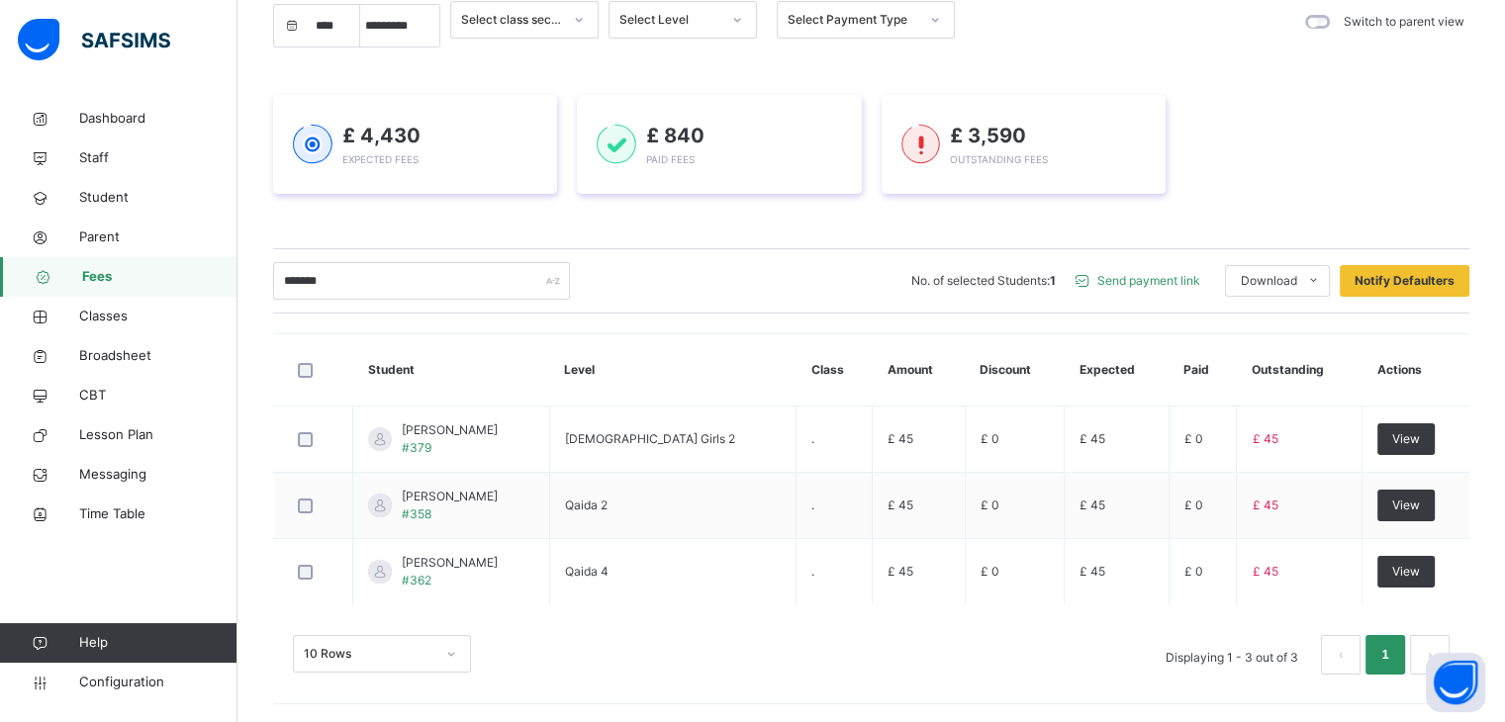
click at [1179, 273] on span "Send payment link" at bounding box center [1149, 281] width 103 height 18
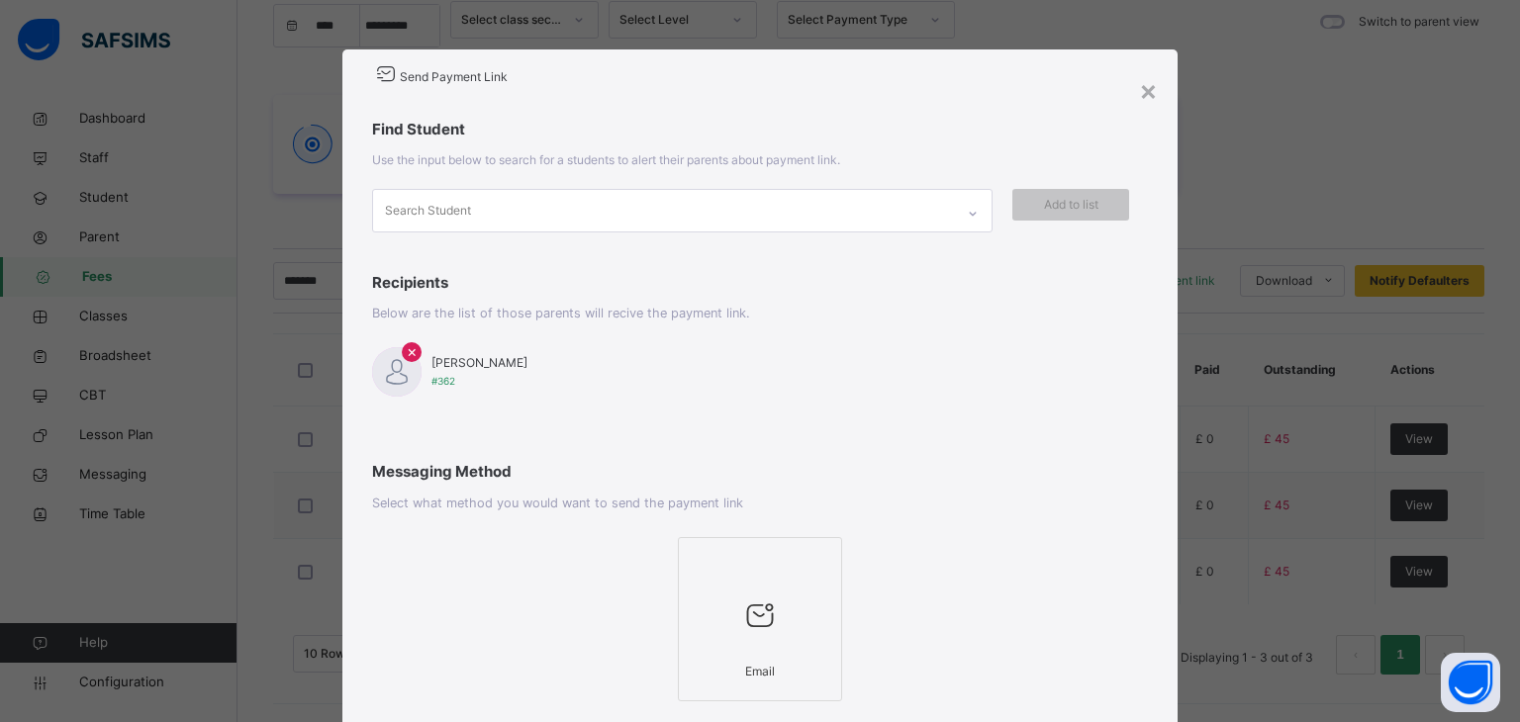
click at [823, 599] on div at bounding box center [760, 615] width 143 height 75
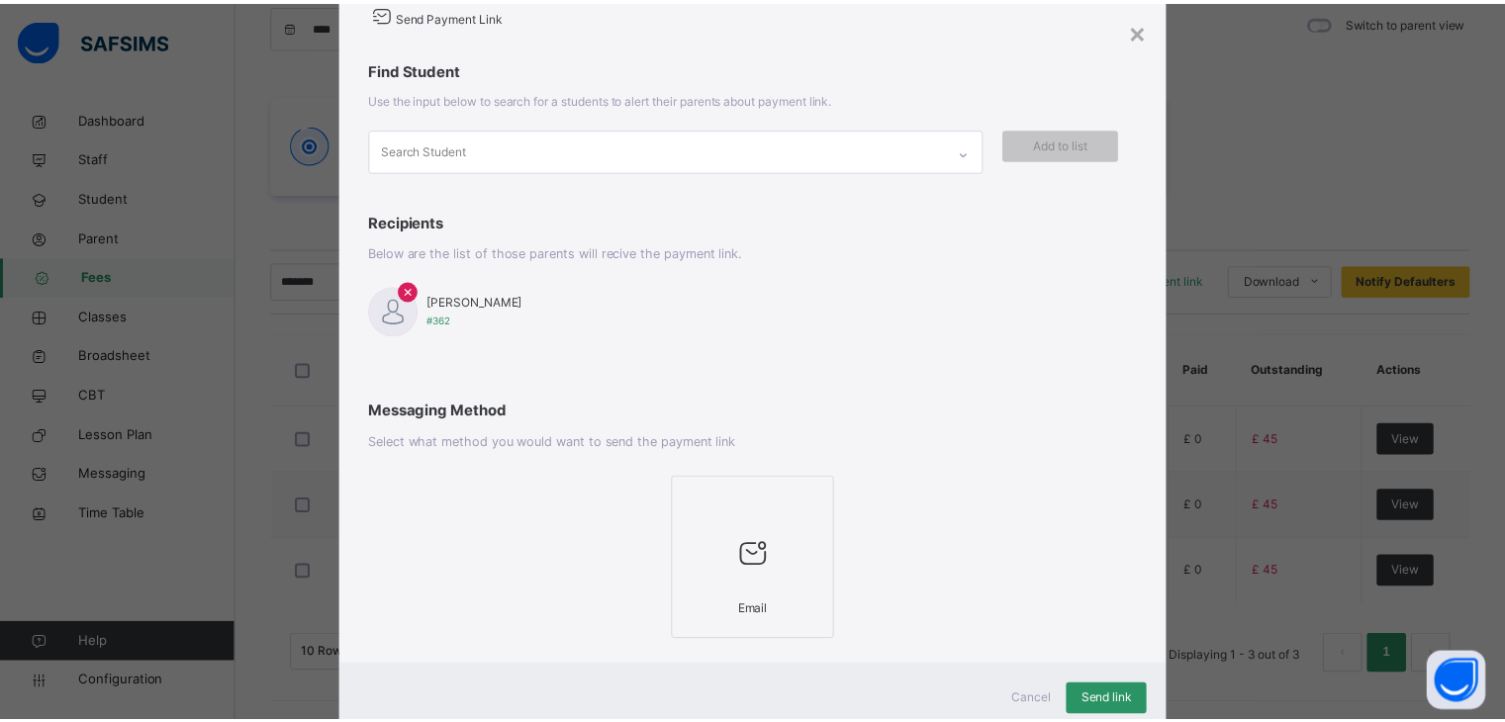
scroll to position [124, 0]
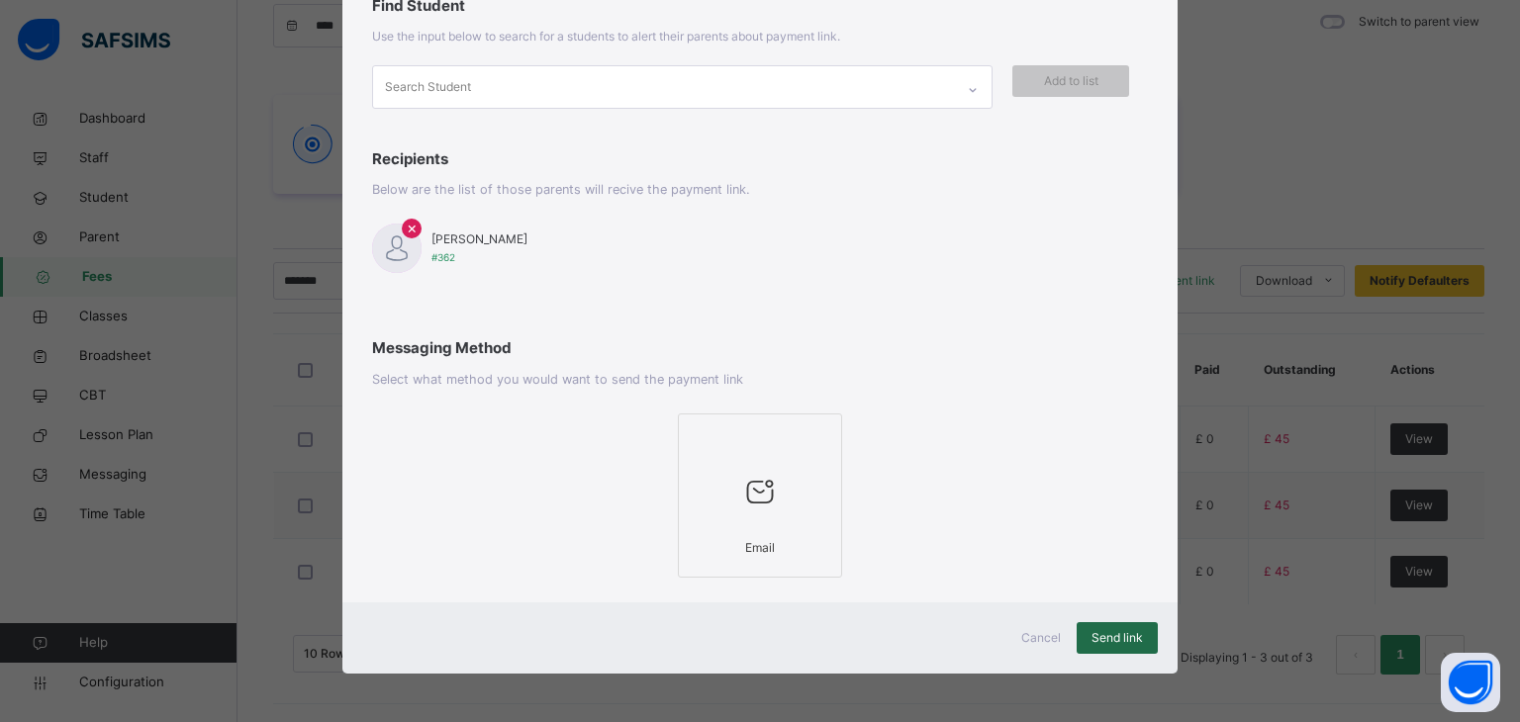
click at [1115, 632] on span "Send link" at bounding box center [1117, 638] width 51 height 18
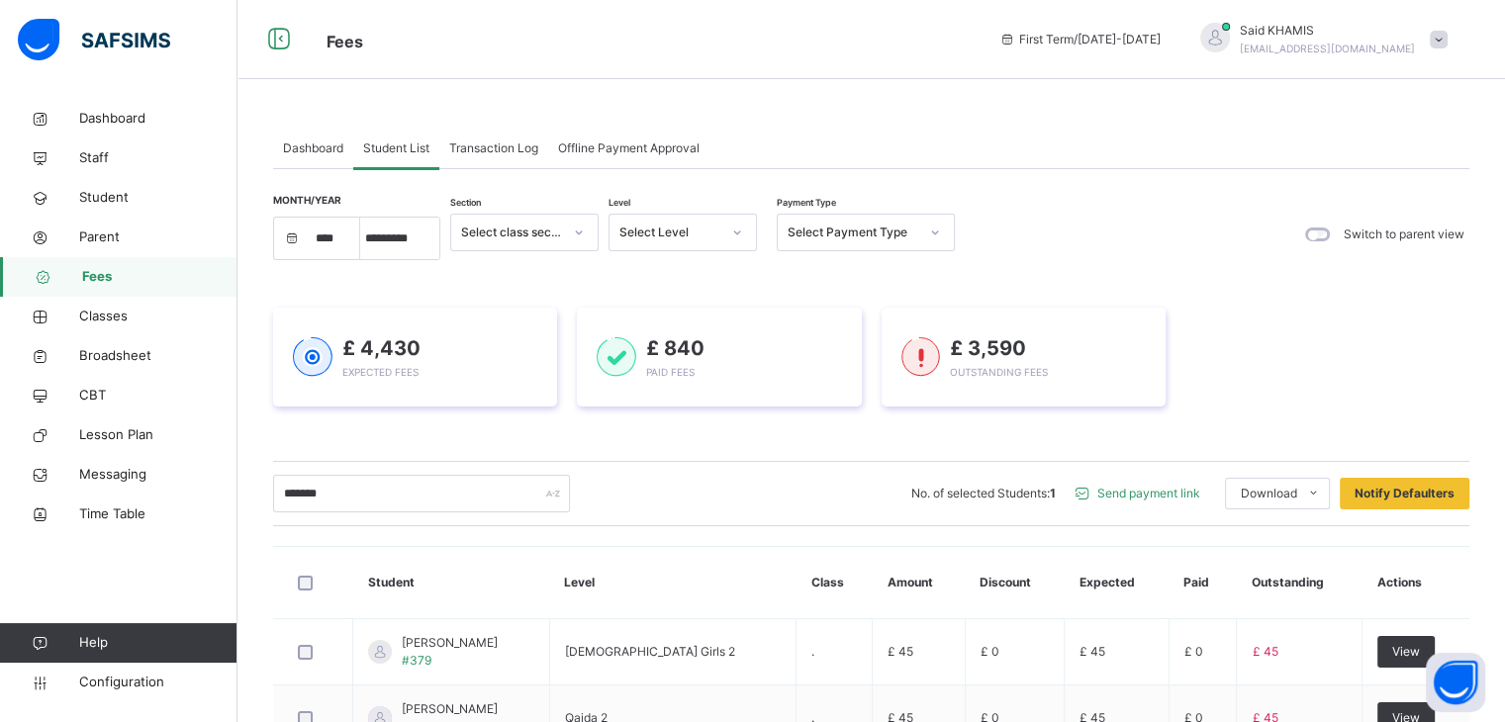
scroll to position [99, 0]
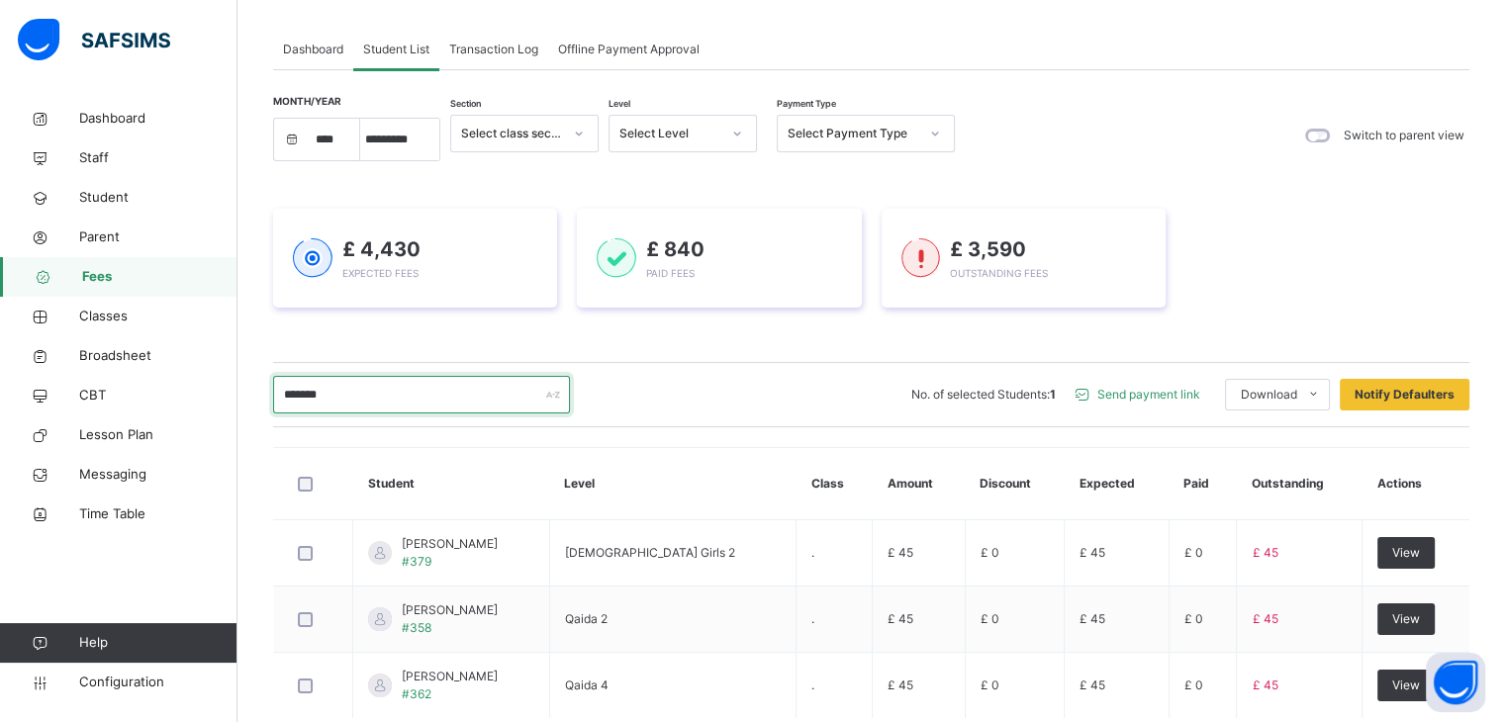
click at [466, 401] on input "*******" at bounding box center [421, 395] width 297 height 38
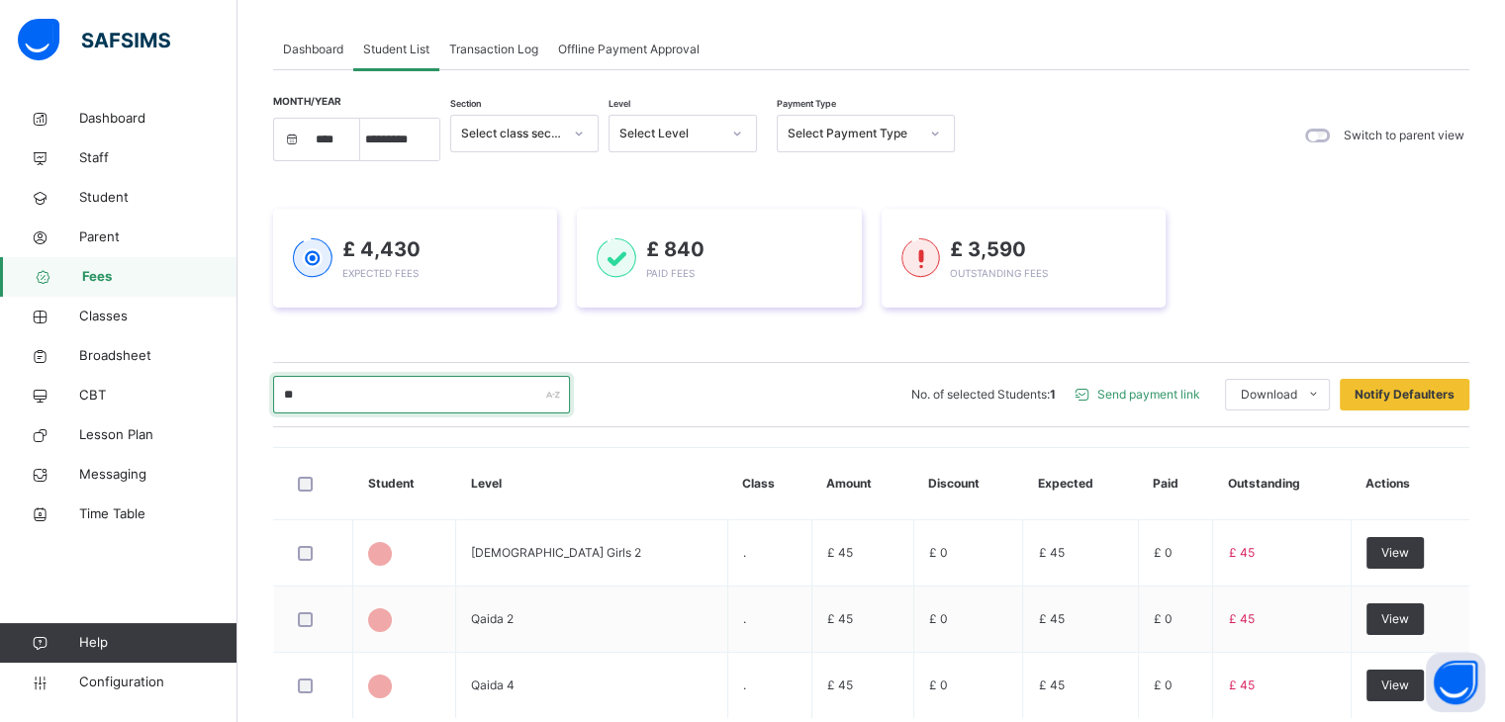
type input "*"
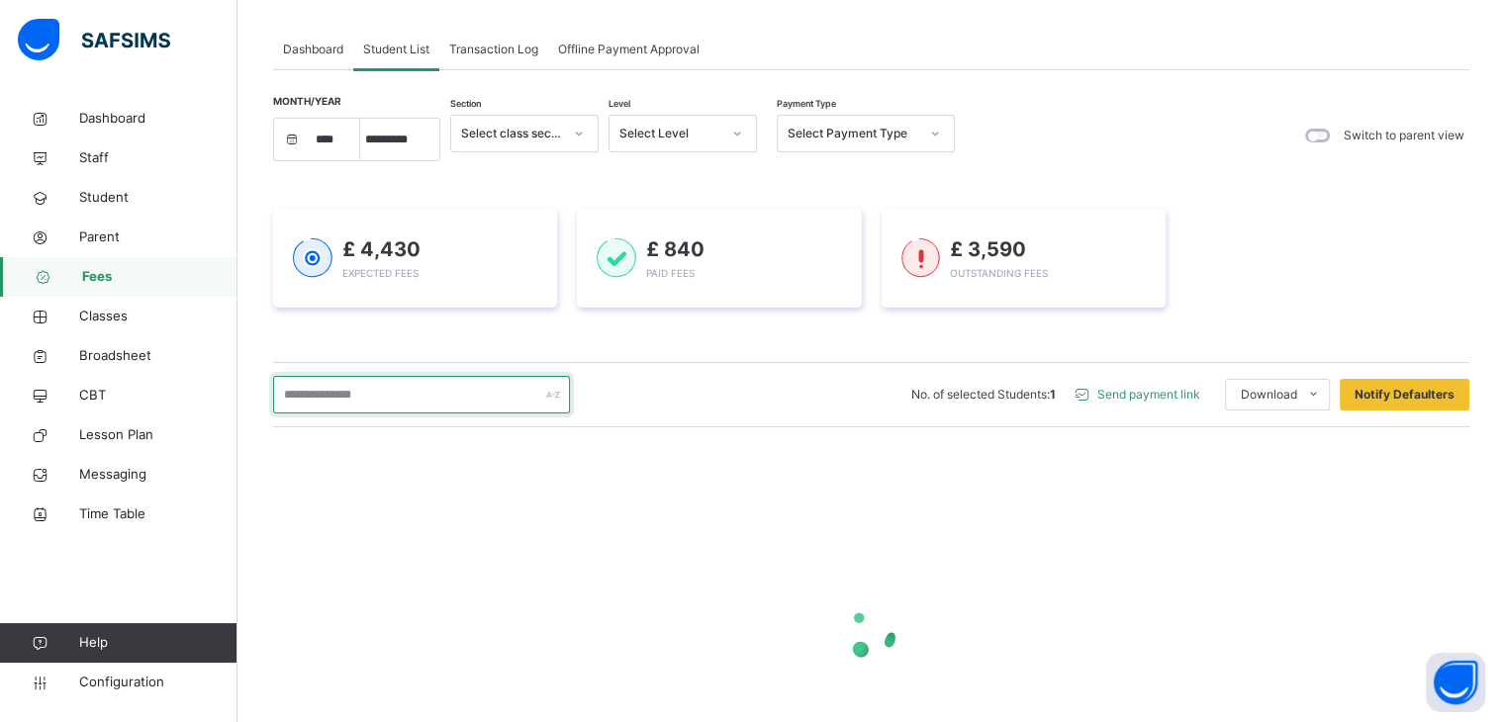
paste input "*****"
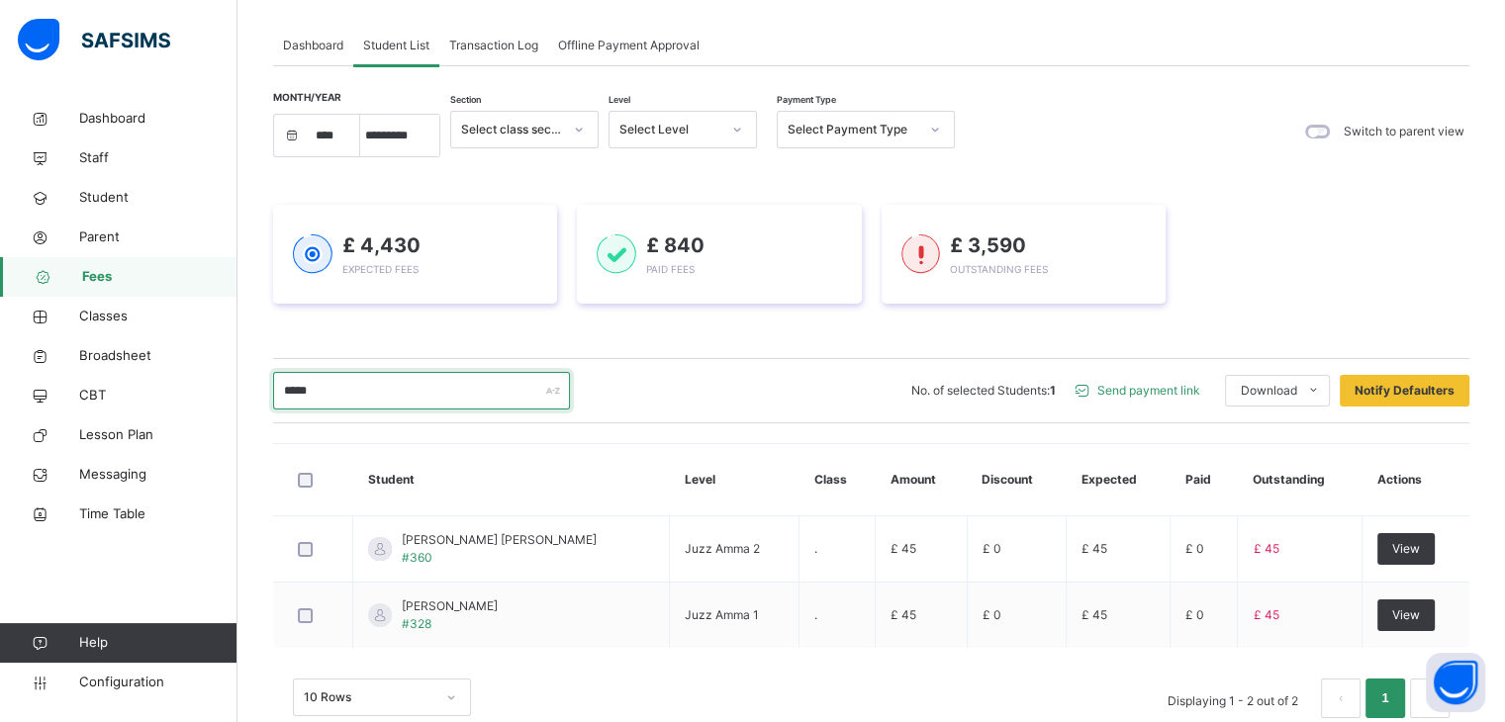
scroll to position [146, 0]
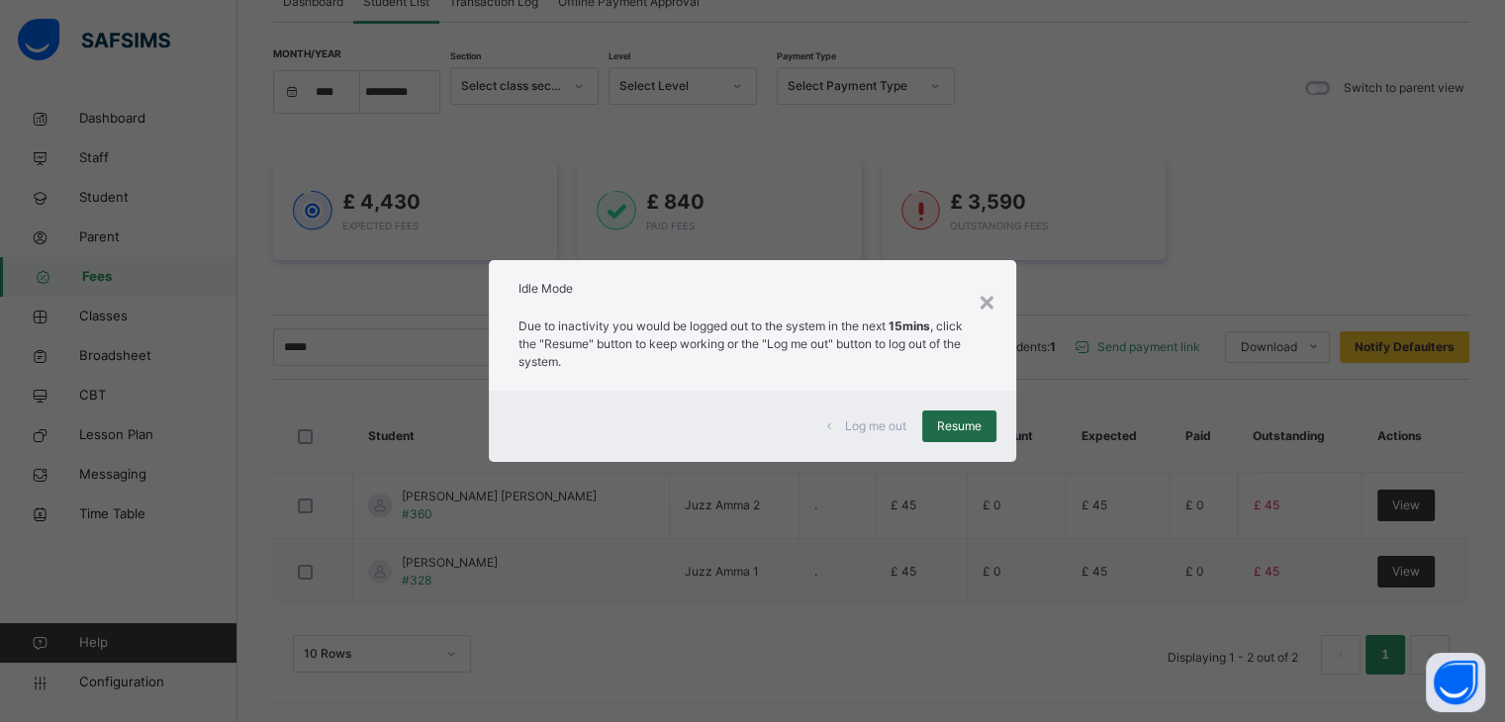
click at [971, 425] on span "Resume" at bounding box center [959, 427] width 45 height 18
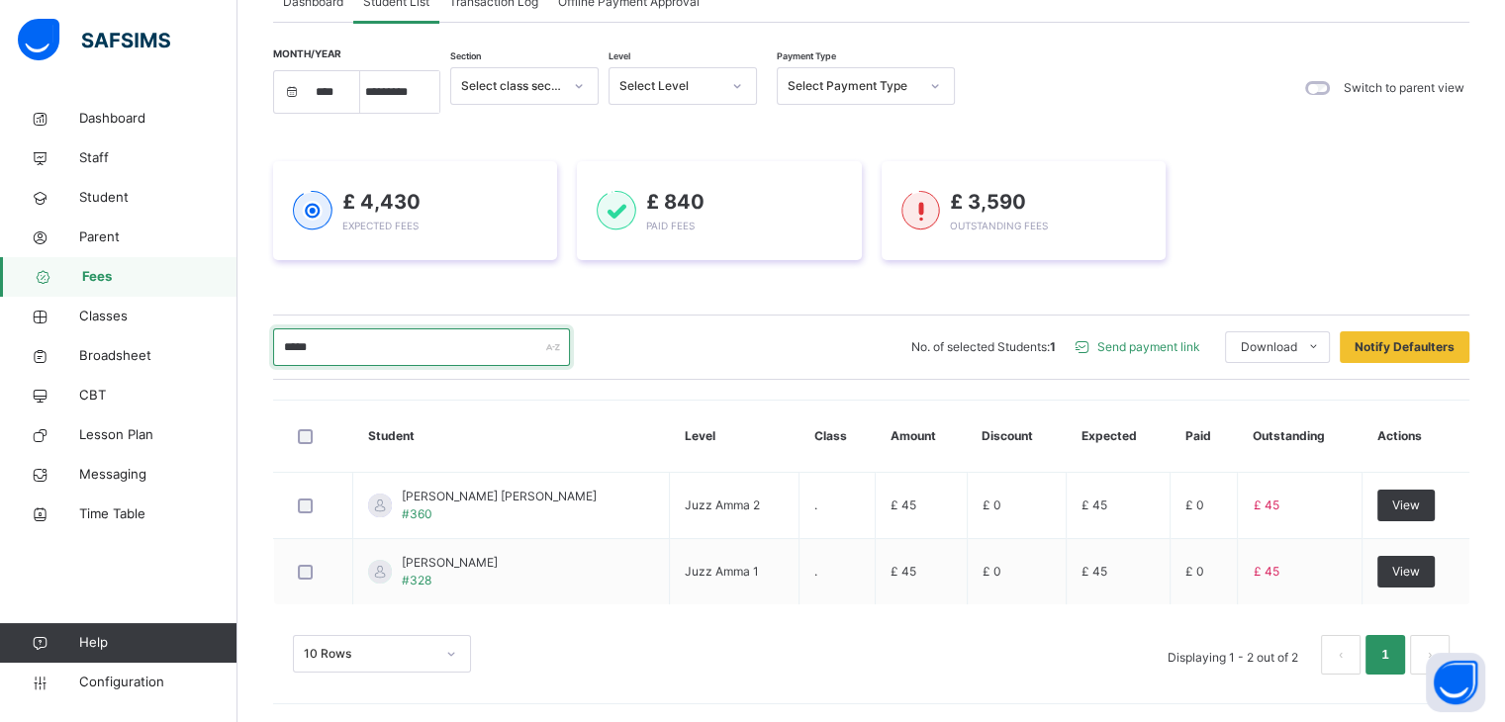
click at [360, 348] on input "*****" at bounding box center [421, 348] width 297 height 38
click at [402, 353] on input "*****" at bounding box center [421, 348] width 297 height 38
click at [431, 352] on input "*****" at bounding box center [421, 348] width 297 height 38
type input "*****"
click at [112, 159] on span "Staff" at bounding box center [158, 158] width 158 height 20
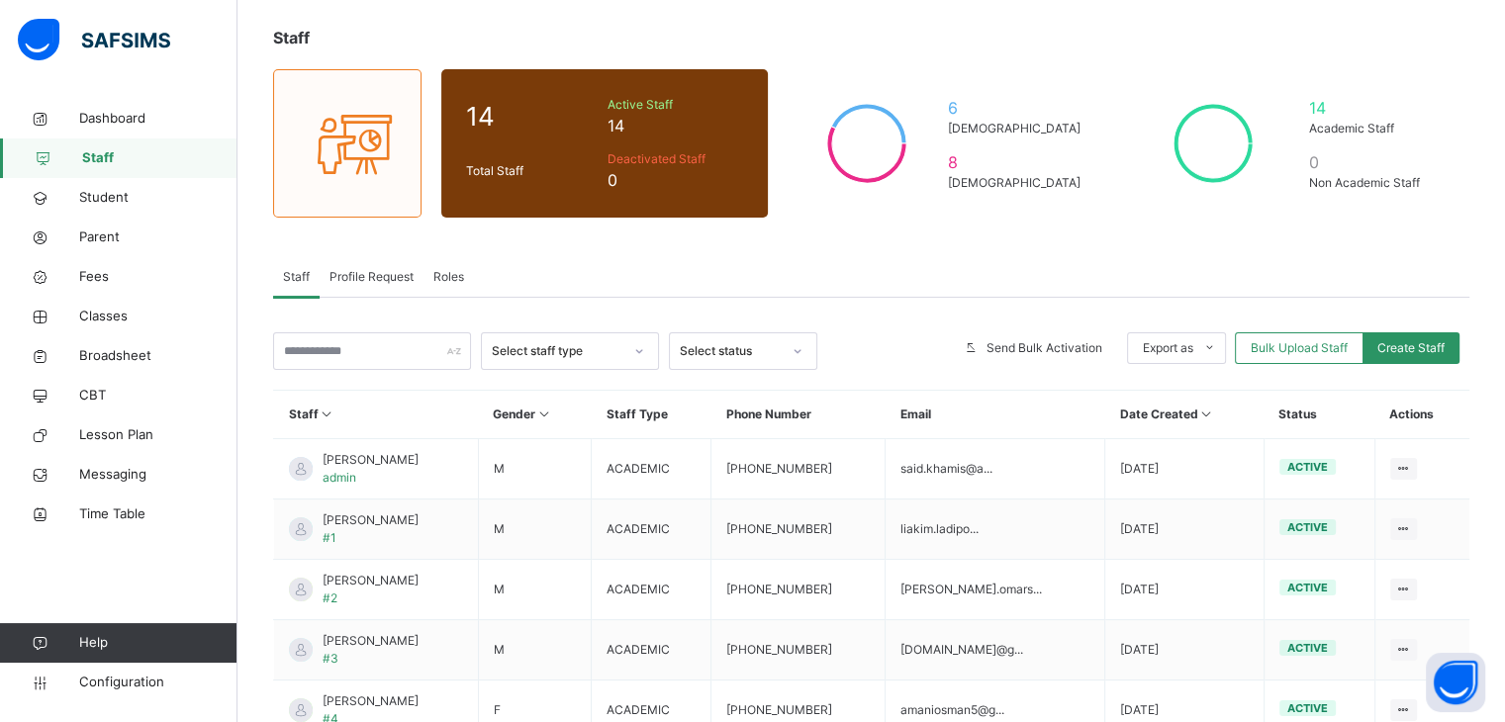
scroll to position [45, 0]
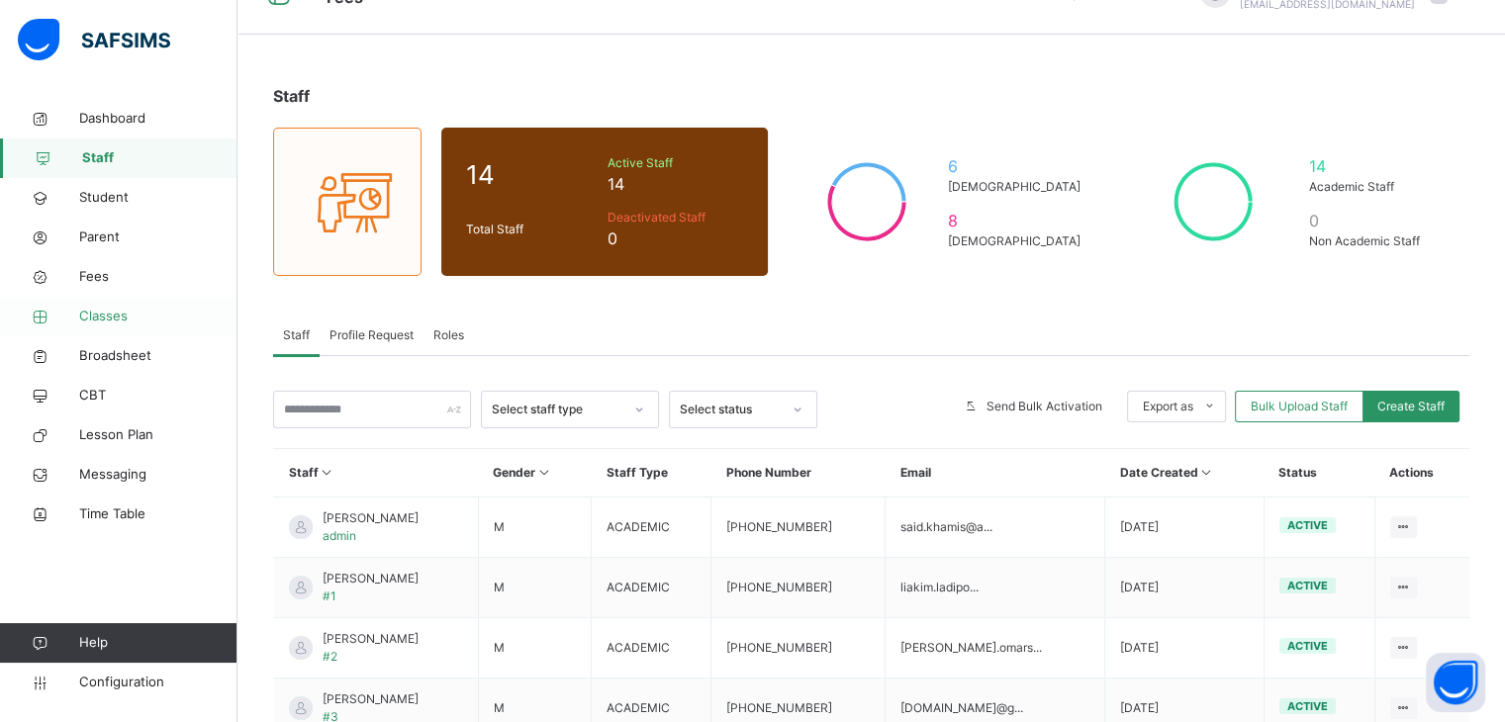
click at [99, 333] on link "Classes" at bounding box center [119, 317] width 238 height 40
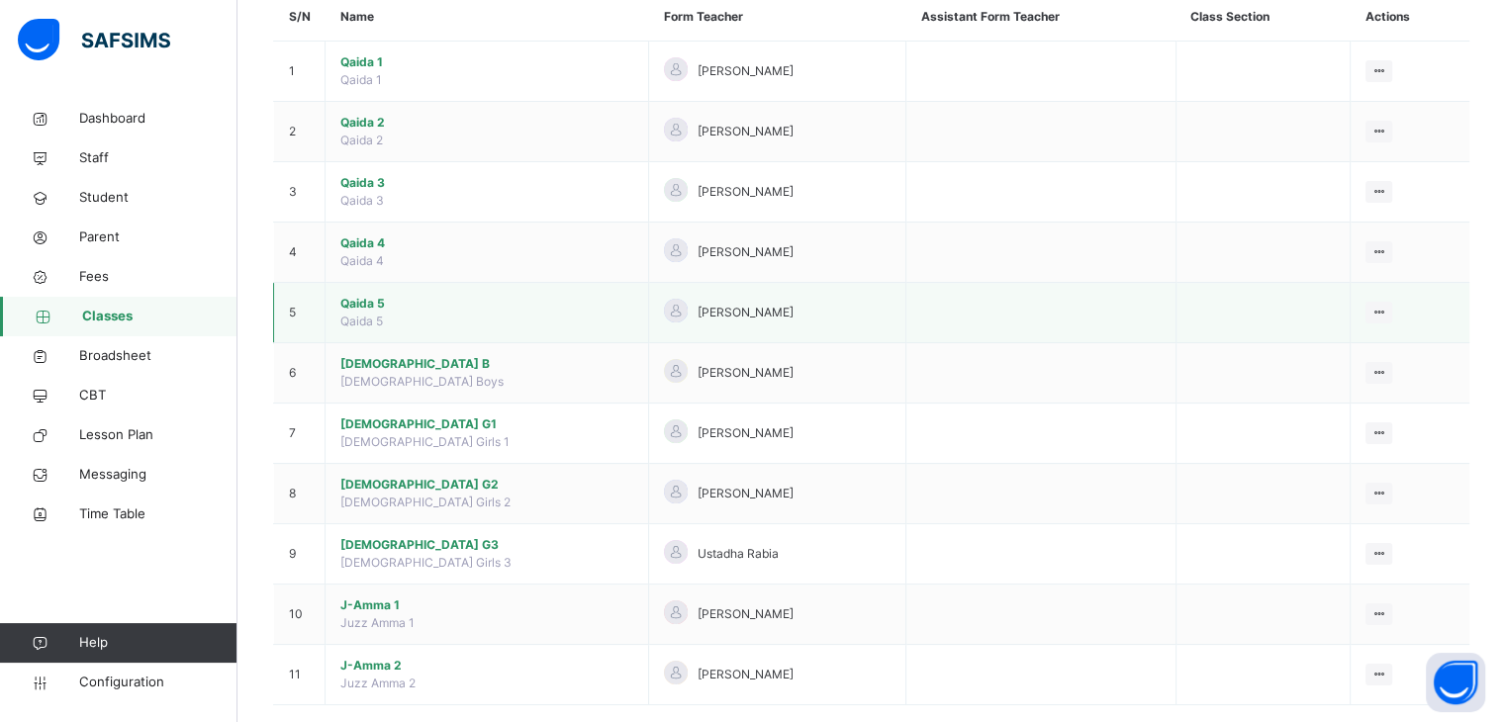
scroll to position [198, 0]
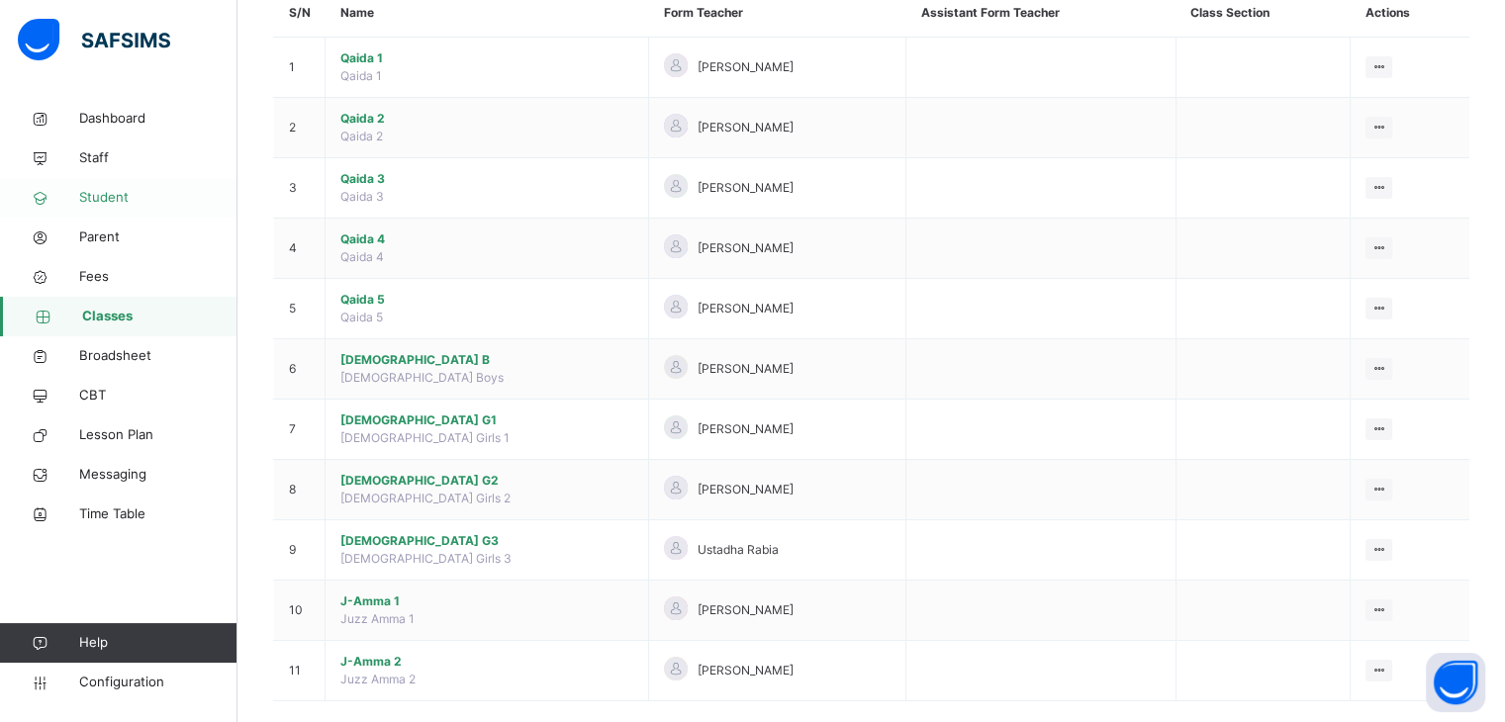
click at [110, 203] on span "Student" at bounding box center [158, 198] width 158 height 20
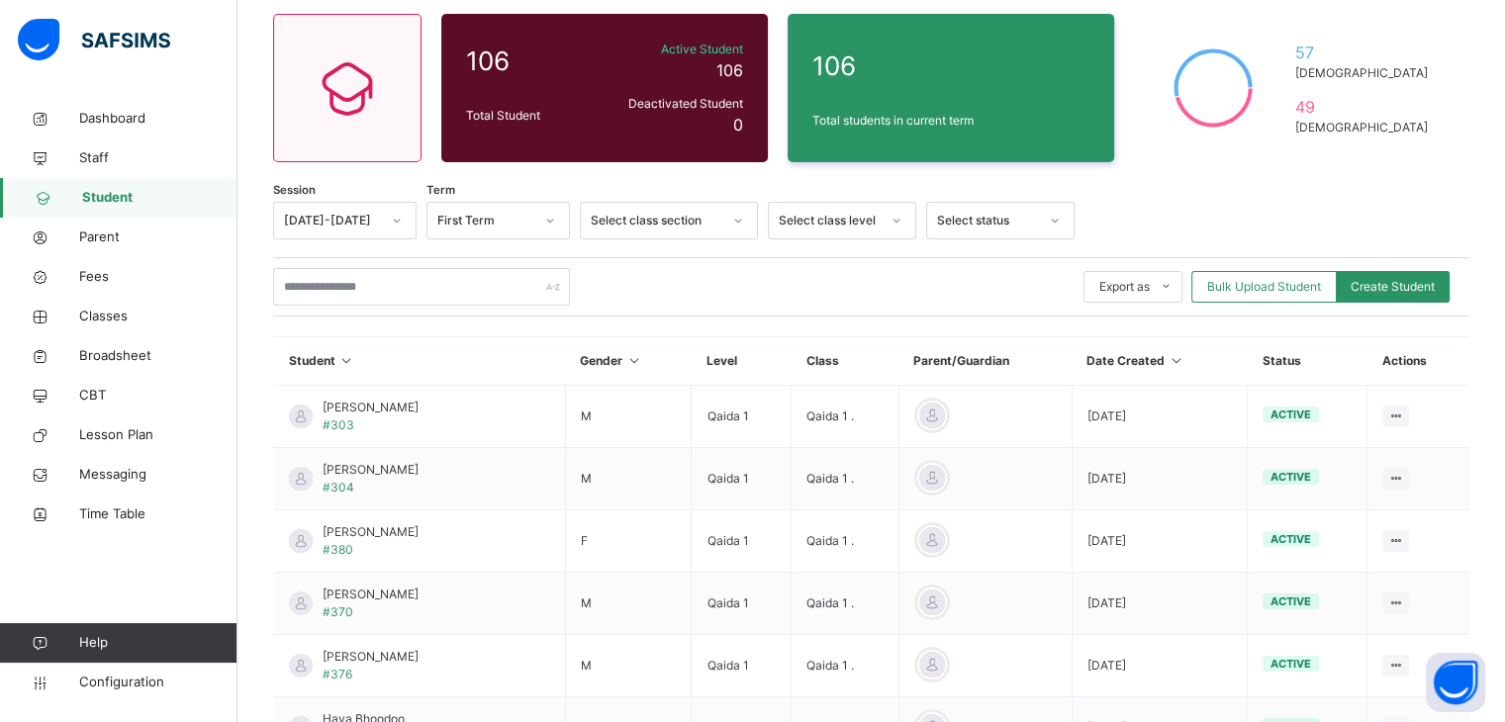
scroll to position [198, 0]
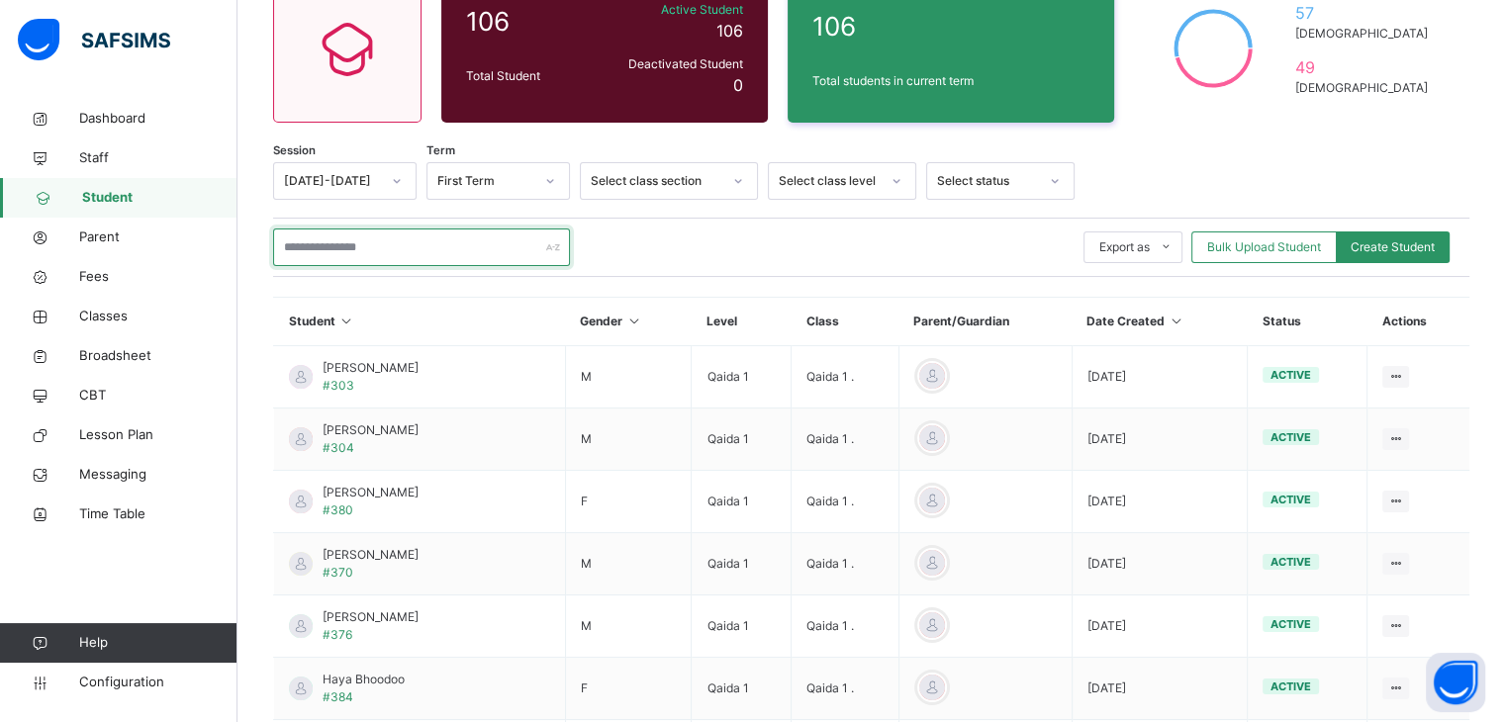
click at [361, 244] on input "text" at bounding box center [421, 248] width 297 height 38
paste input "*****"
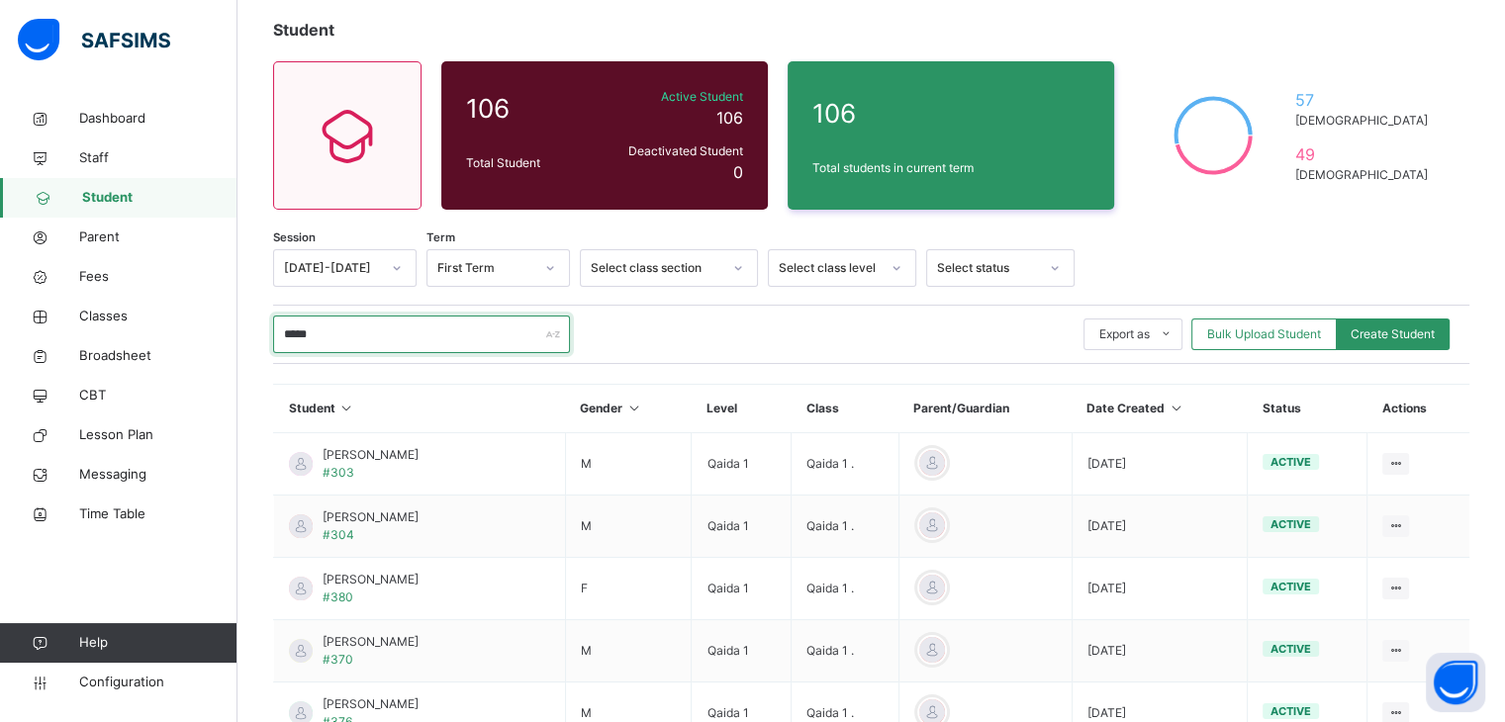
scroll to position [99, 0]
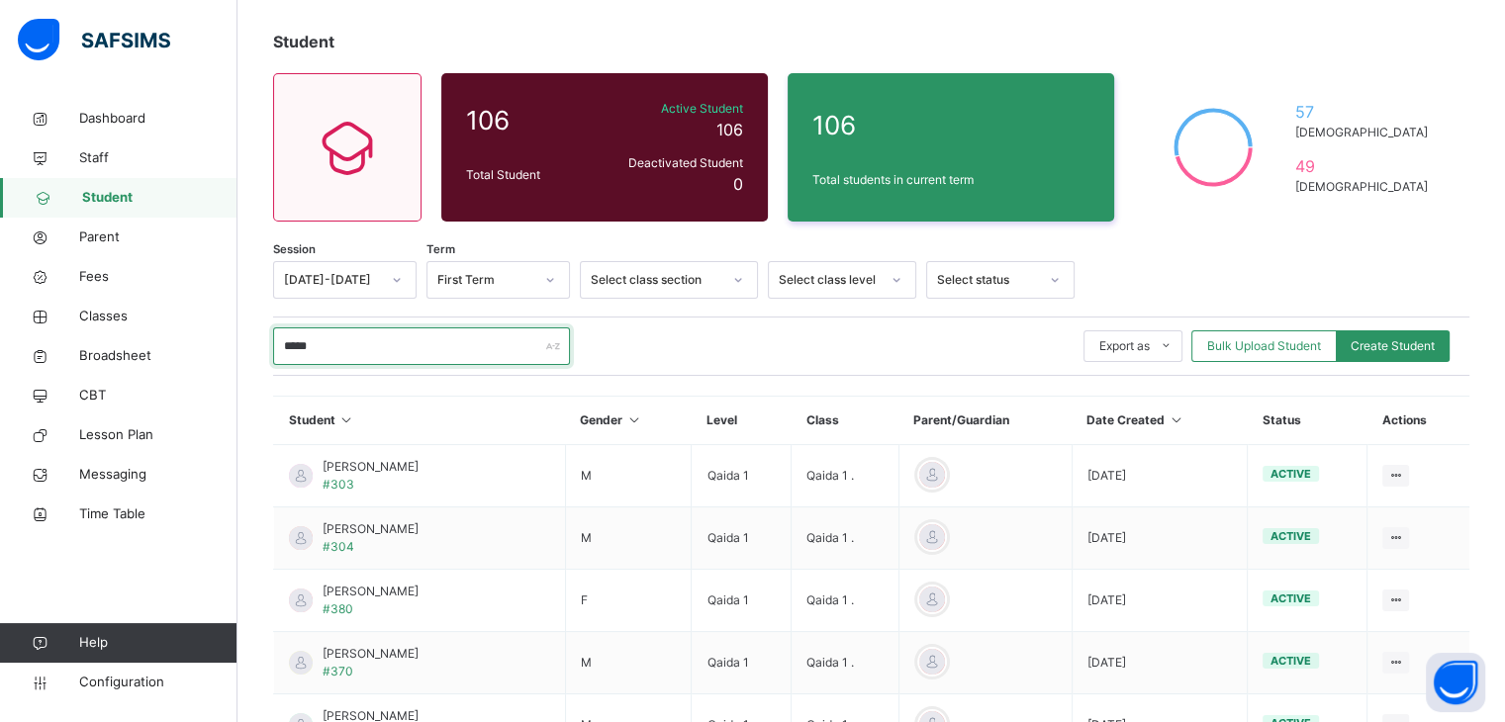
click at [423, 337] on input "*****" at bounding box center [421, 347] width 297 height 38
type input "*****"
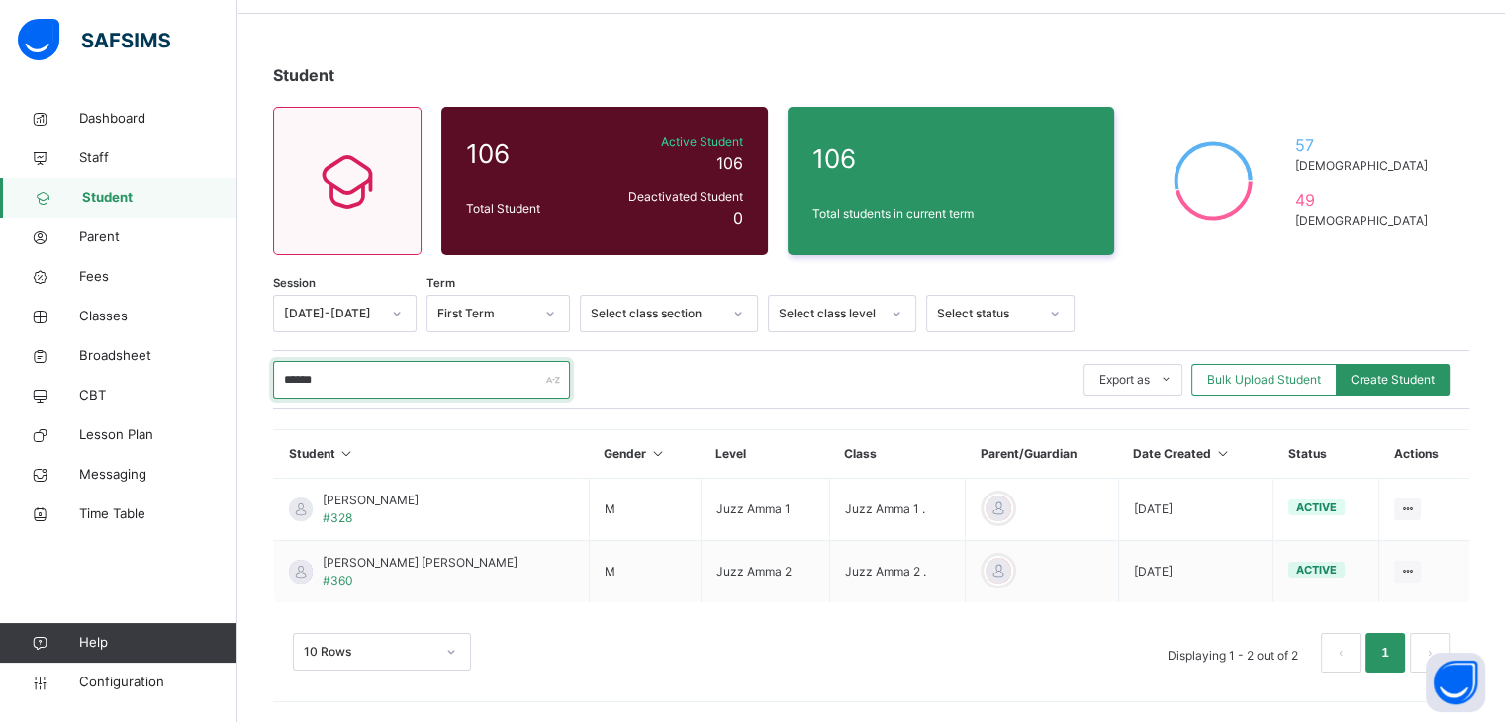
scroll to position [64, 0]
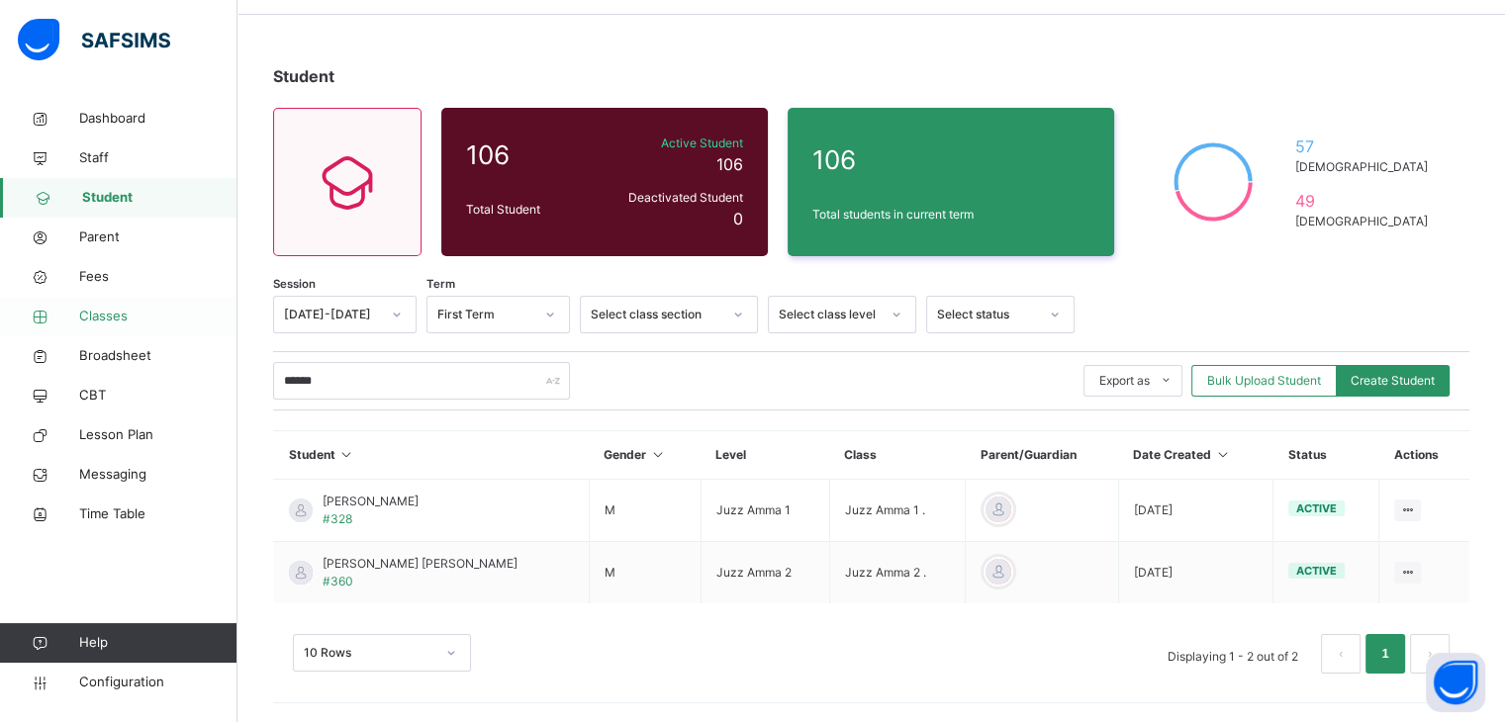
click at [118, 320] on span "Classes" at bounding box center [158, 317] width 158 height 20
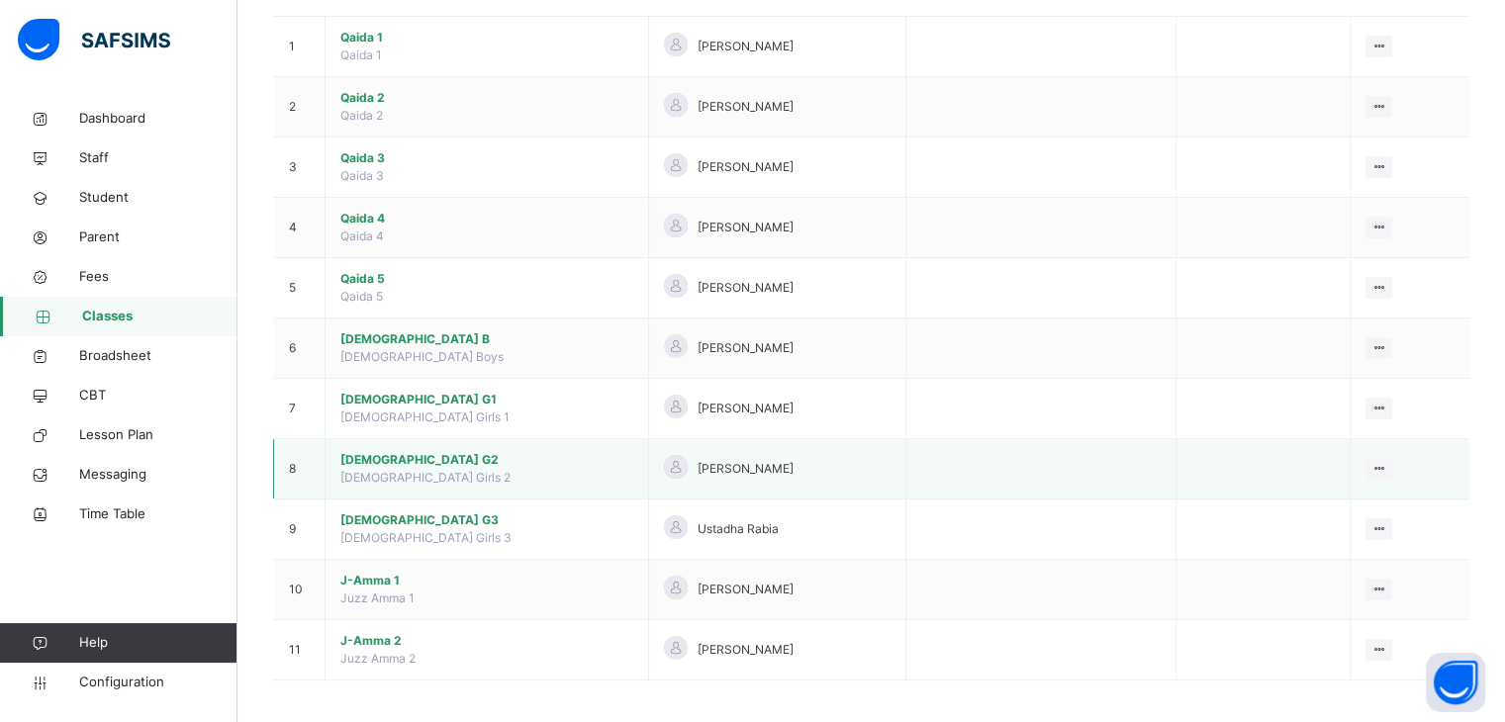
scroll to position [225, 0]
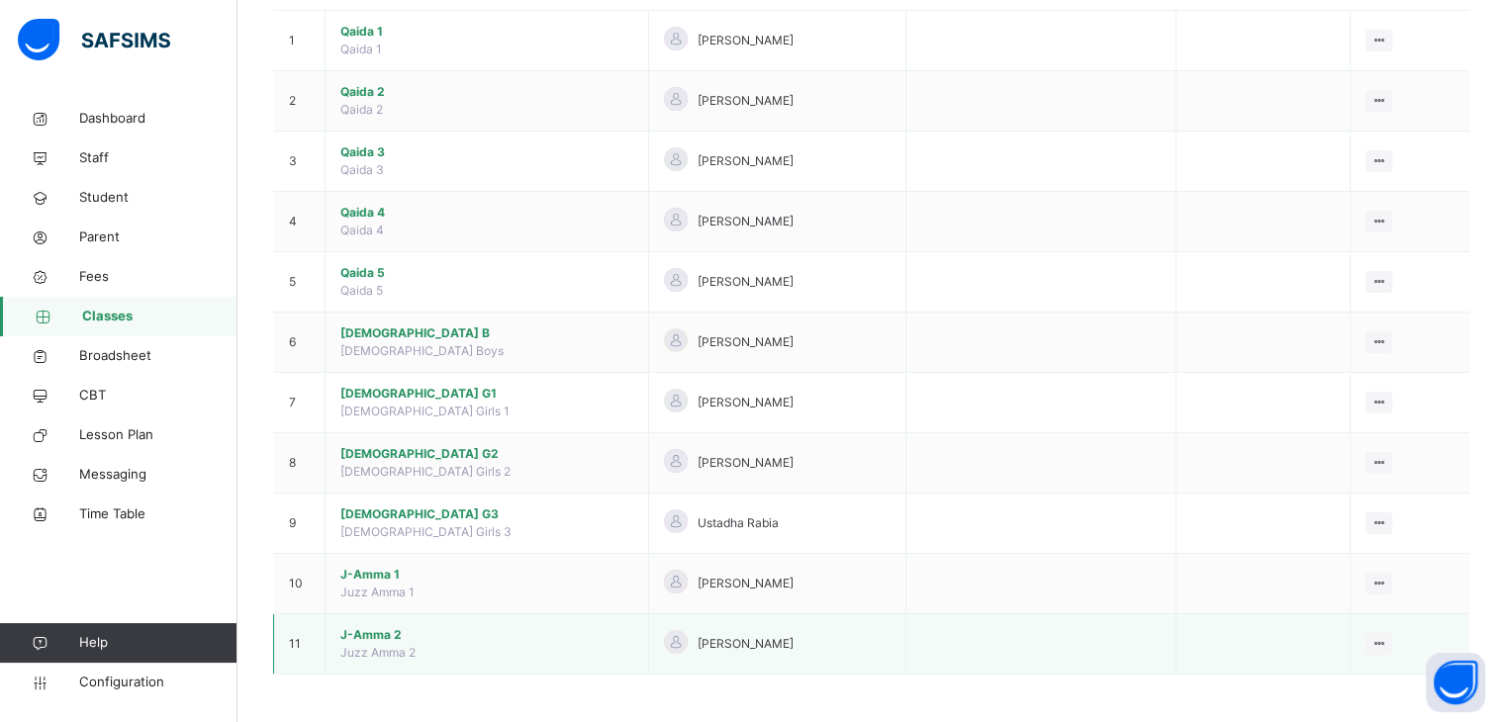
click at [380, 631] on span "J-Amma 2" at bounding box center [486, 635] width 293 height 18
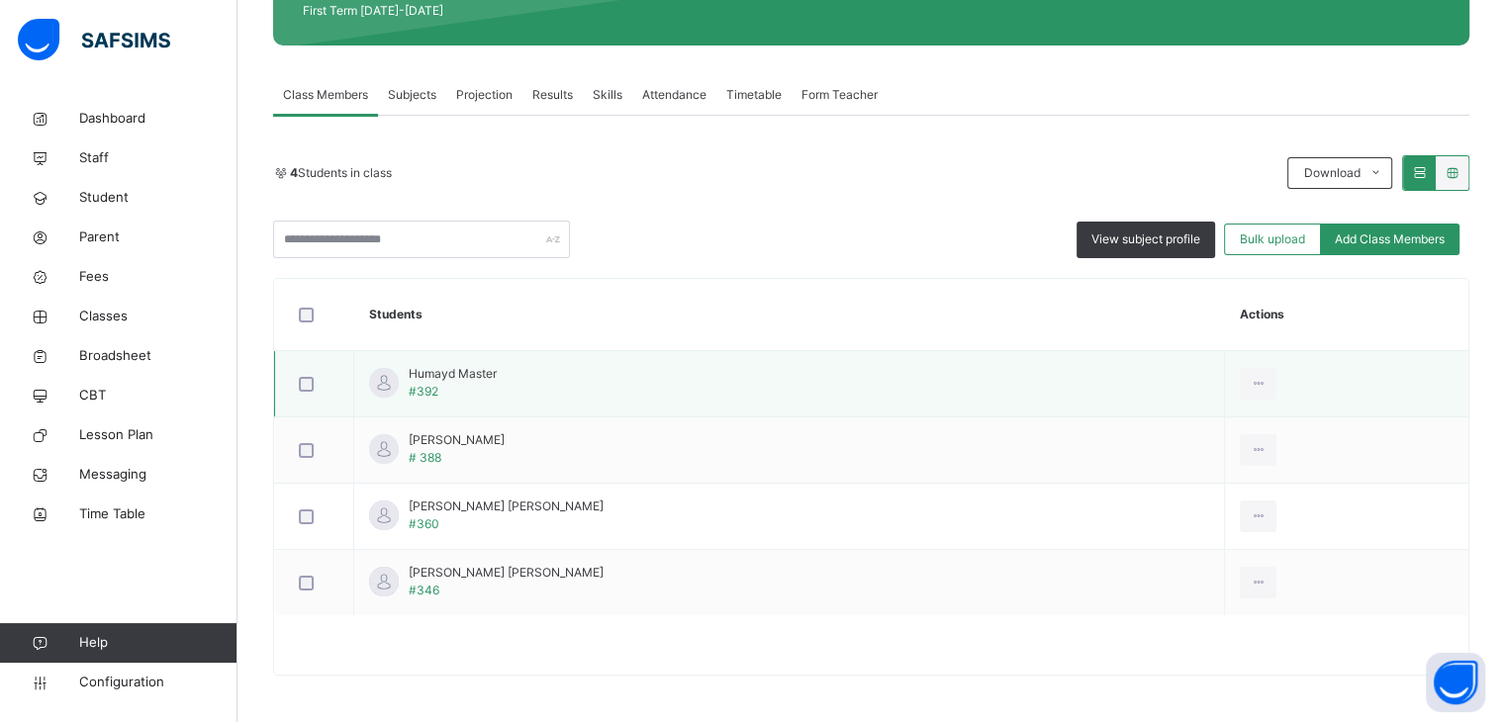
scroll to position [298, 0]
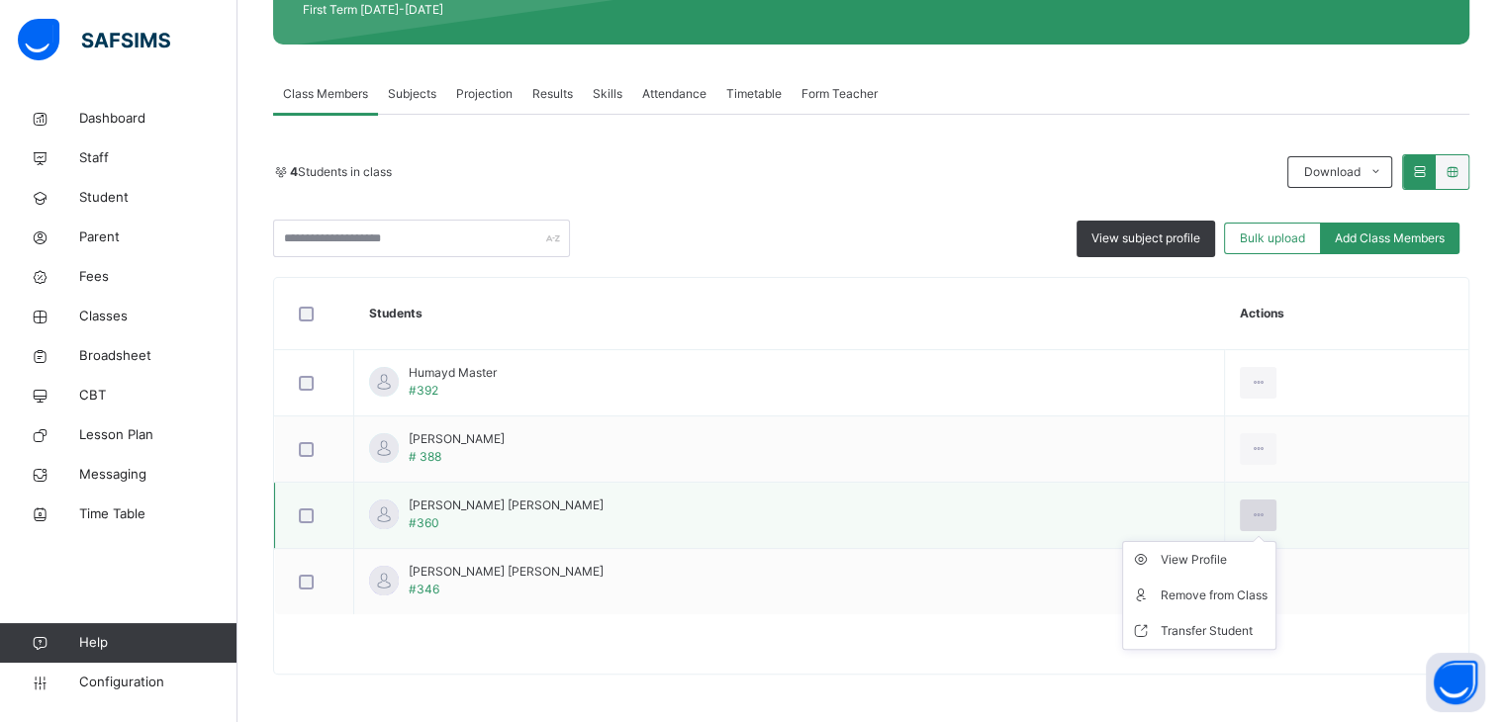
click at [1265, 511] on icon at bounding box center [1258, 516] width 17 height 18
click at [1250, 592] on div "Remove from Class" at bounding box center [1214, 596] width 107 height 20
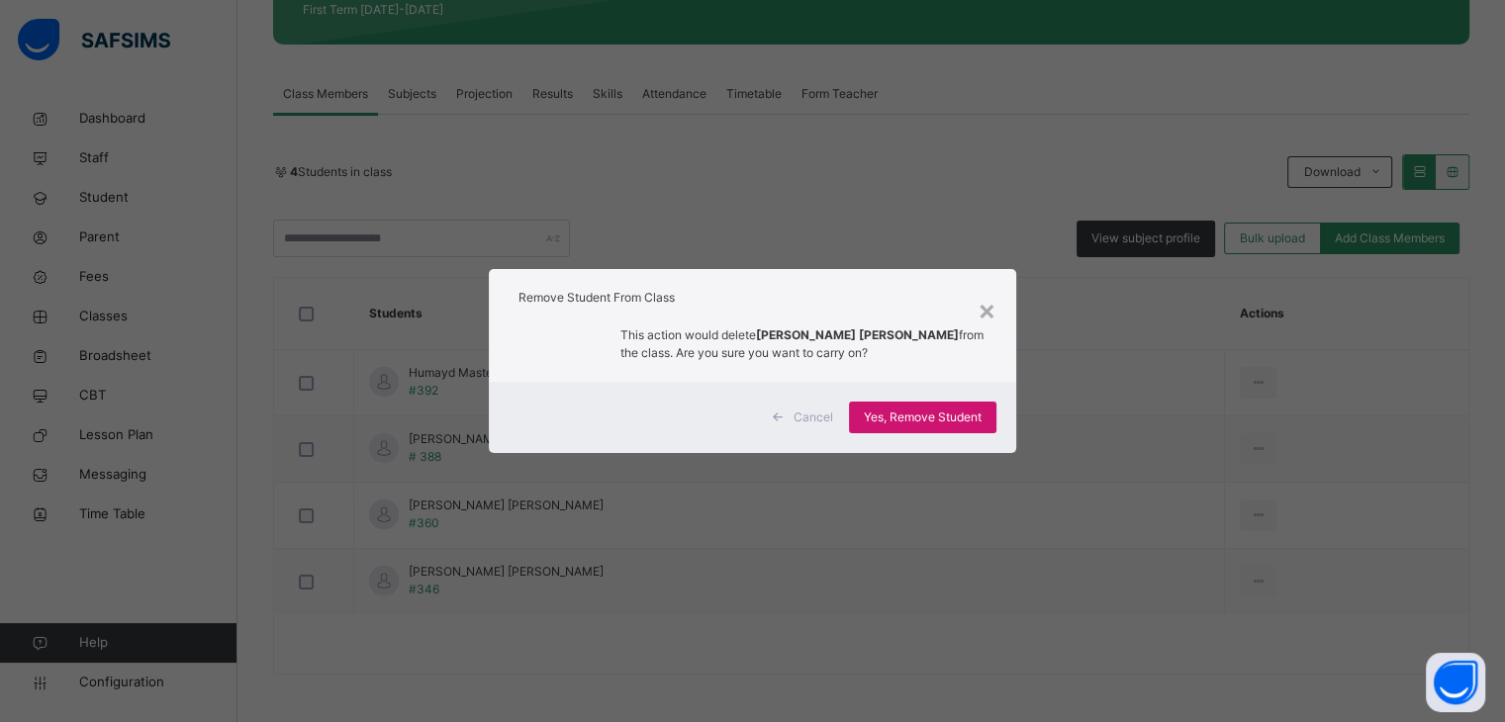
click at [941, 423] on span "Yes, Remove Student" at bounding box center [923, 418] width 118 height 18
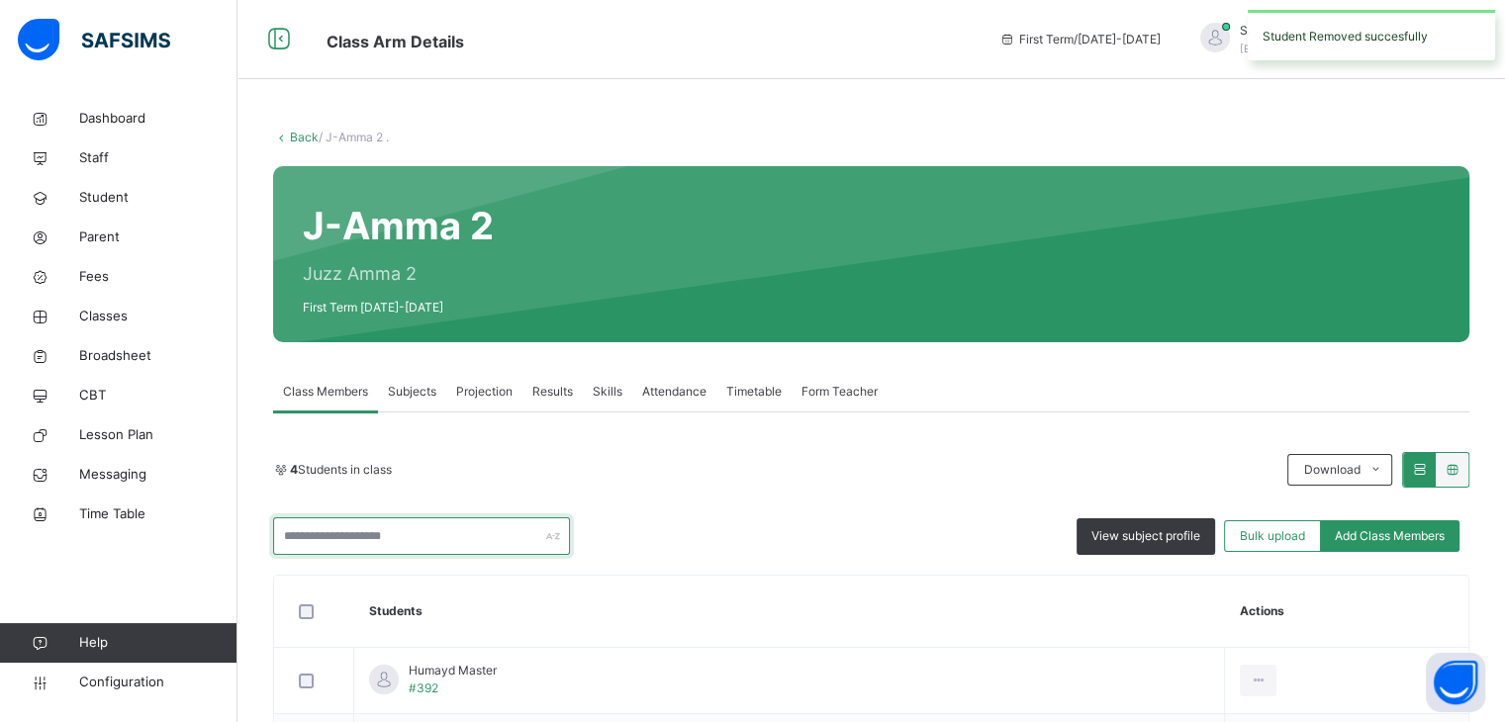
click at [431, 536] on input "text" at bounding box center [421, 537] width 297 height 38
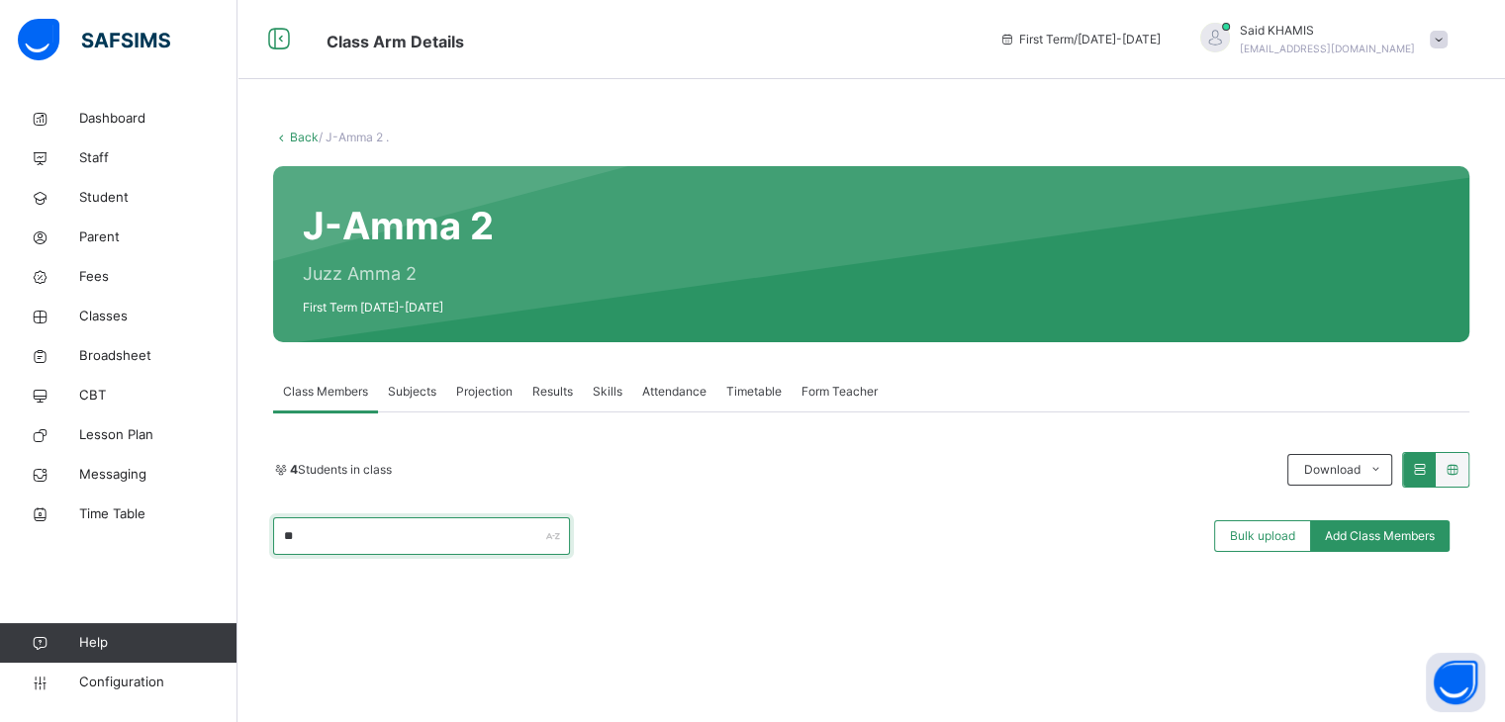
type input "*****"
click at [115, 194] on span "Student" at bounding box center [158, 198] width 158 height 20
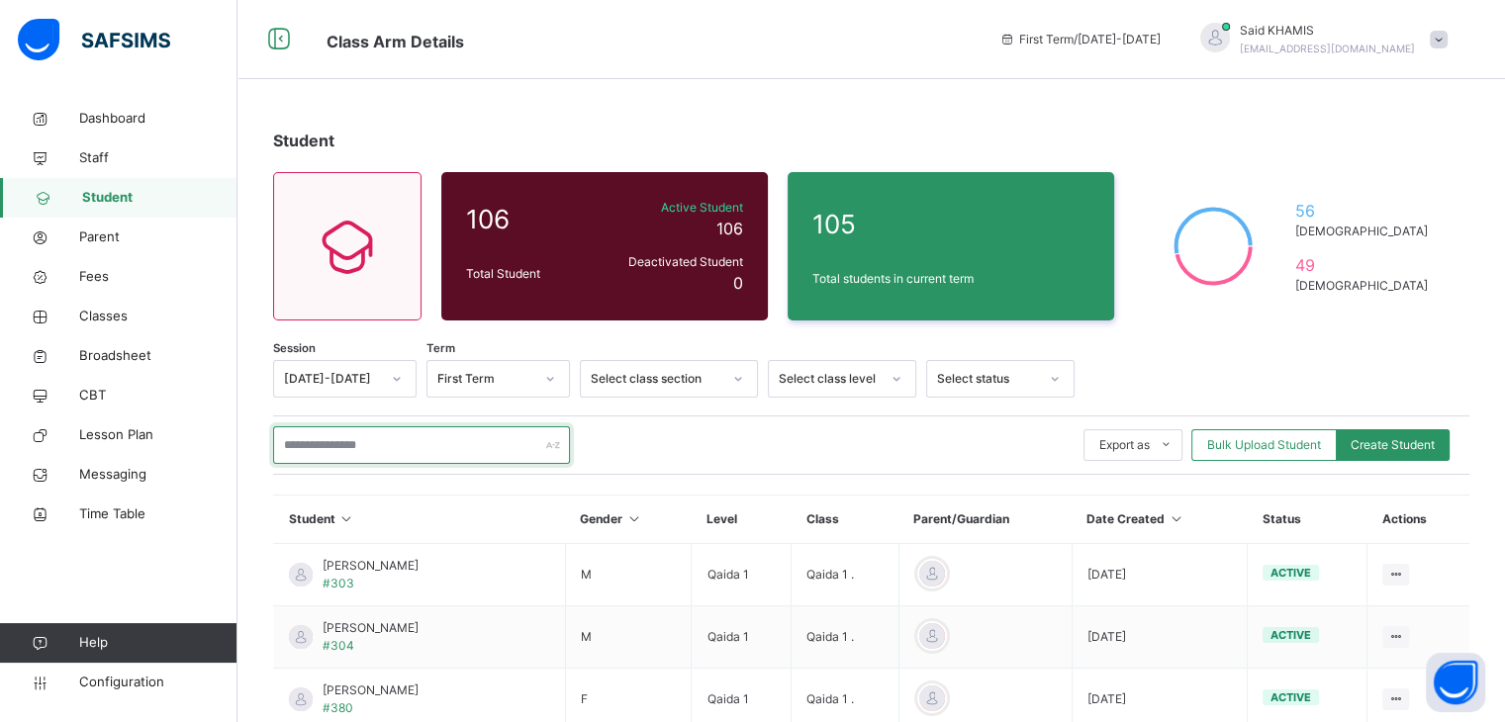
click at [463, 449] on input "text" at bounding box center [421, 446] width 297 height 38
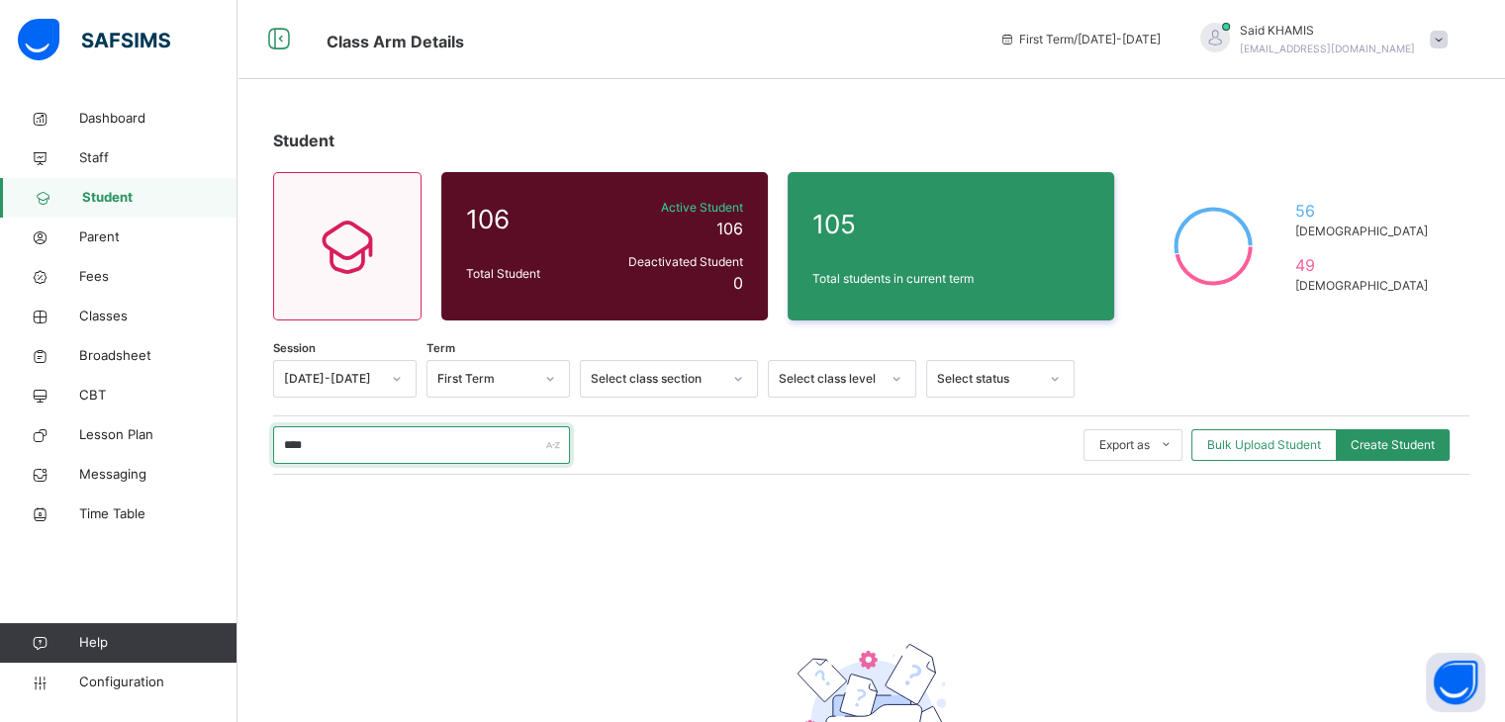
type input "*****"
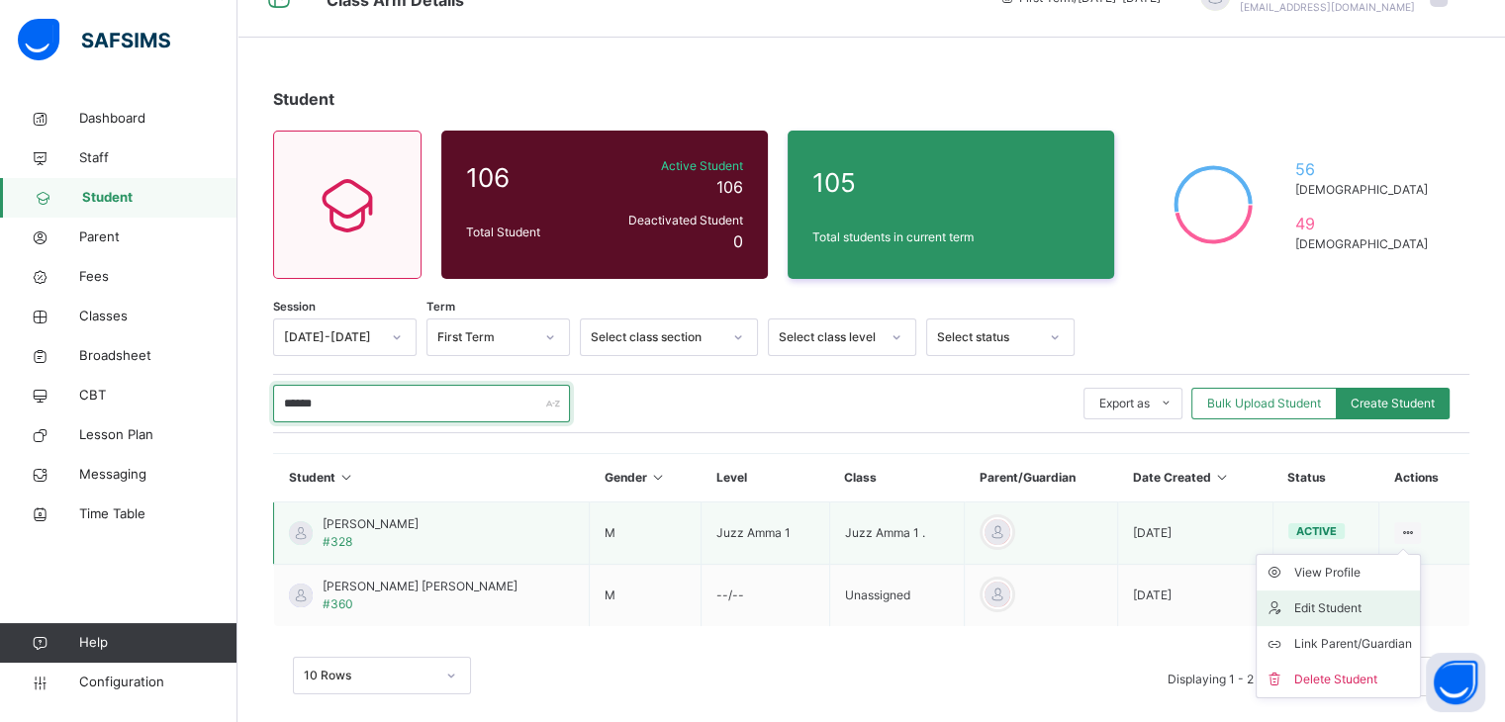
scroll to position [64, 0]
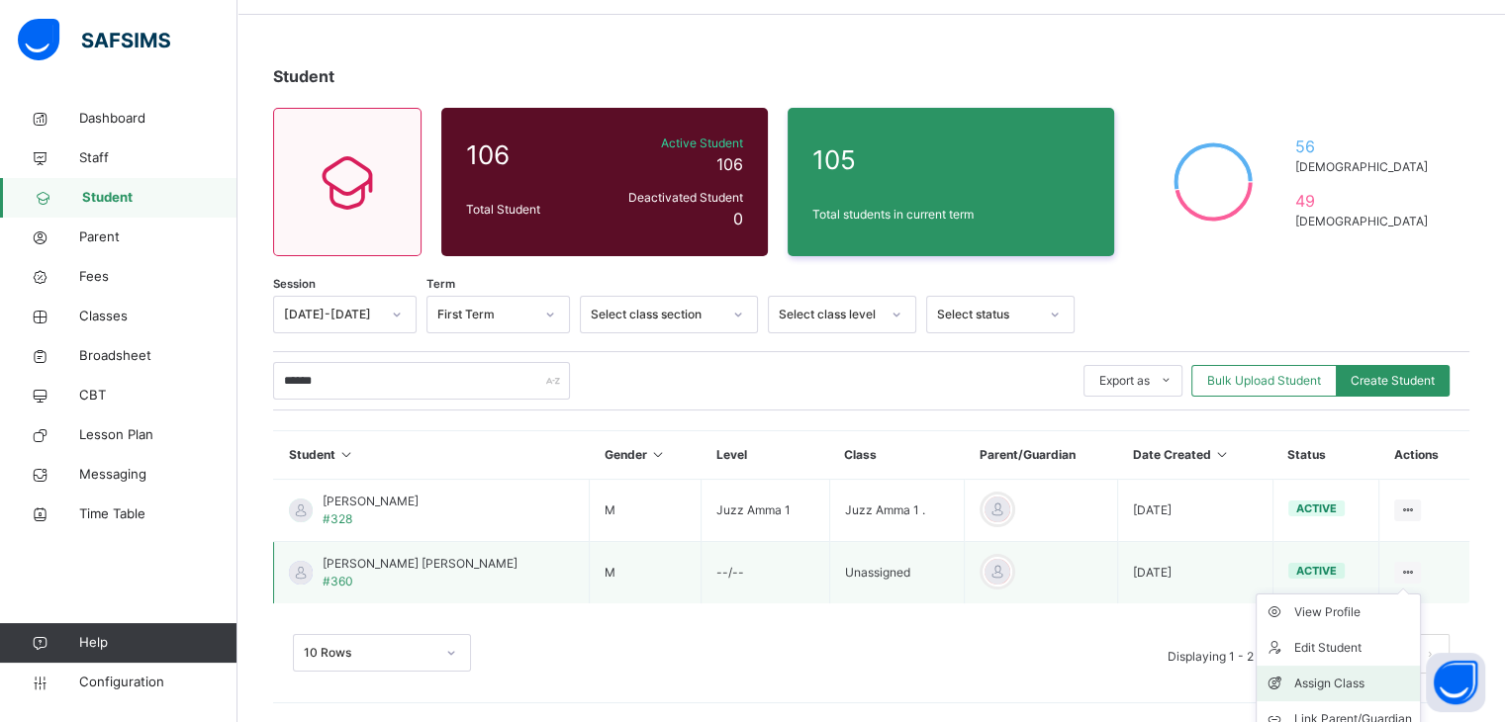
click at [1364, 689] on div "Assign Class" at bounding box center [1353, 684] width 118 height 20
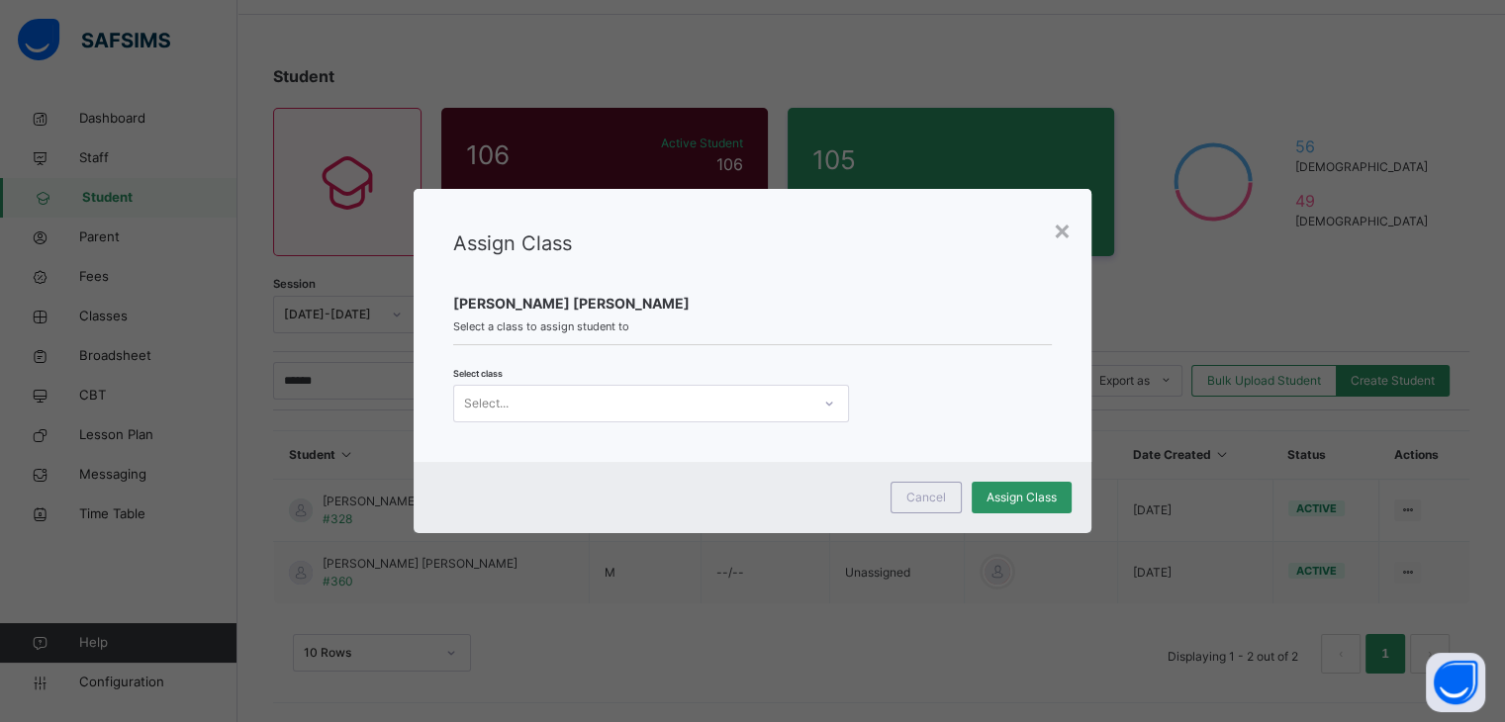
scroll to position [0, 0]
click at [602, 417] on div "Select..." at bounding box center [632, 404] width 356 height 31
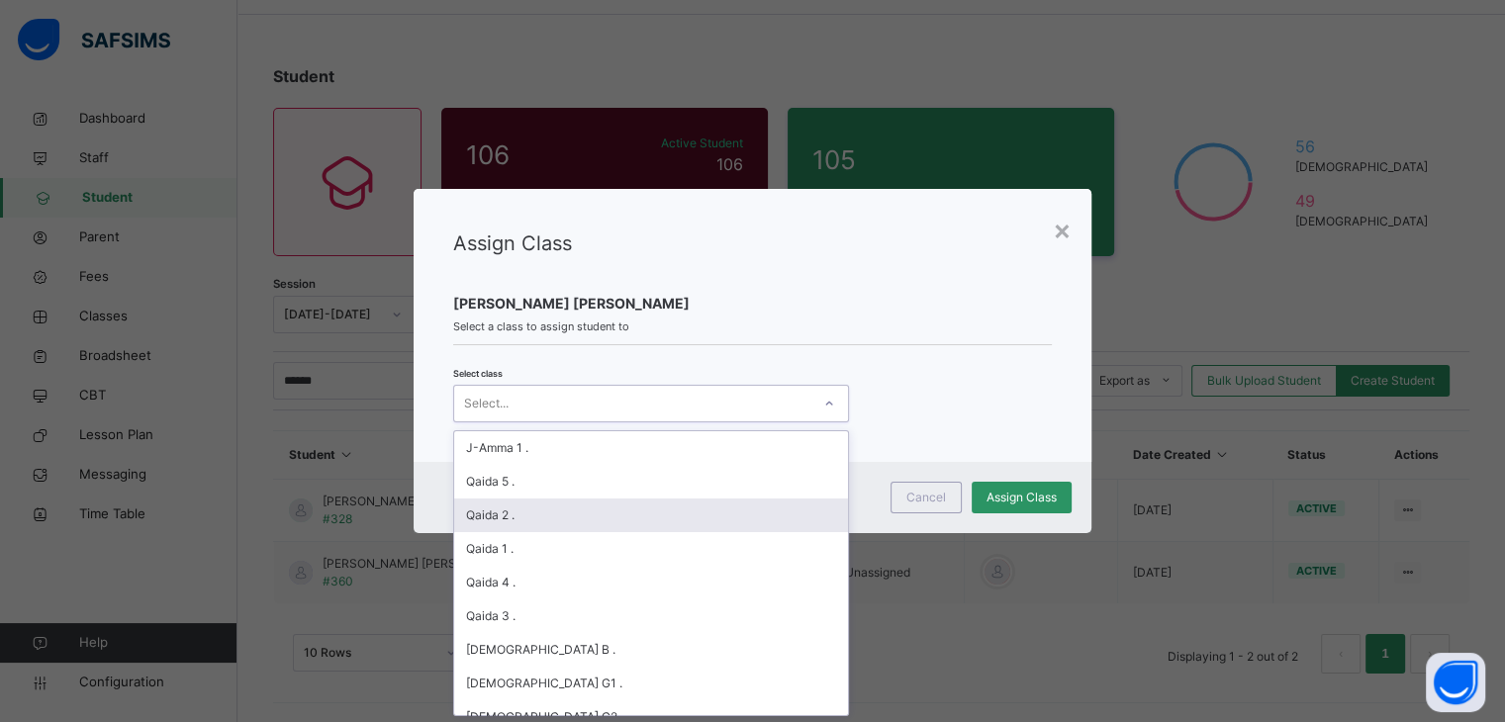
click at [595, 516] on div "Qaida 2 ." at bounding box center [651, 516] width 394 height 34
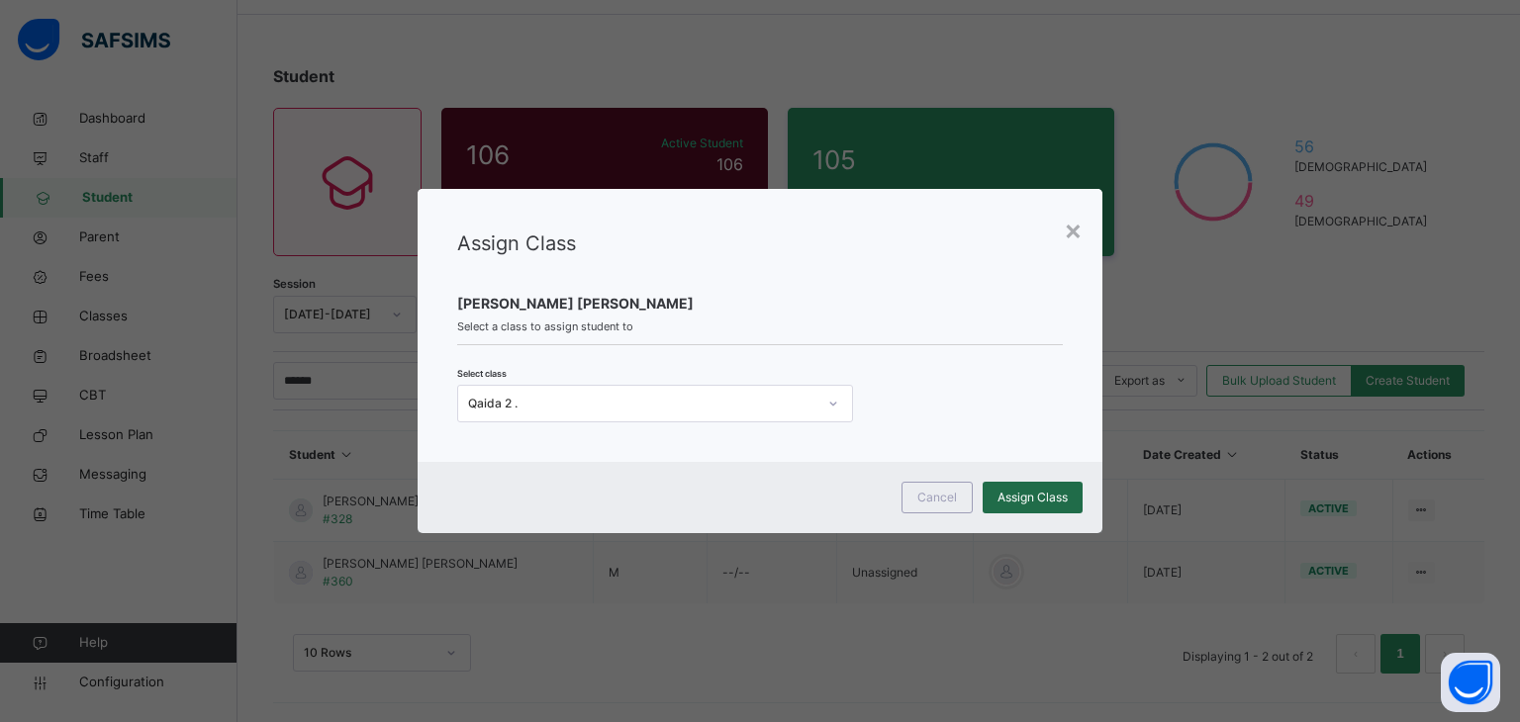
click at [1022, 499] on span "Assign Class" at bounding box center [1033, 498] width 70 height 18
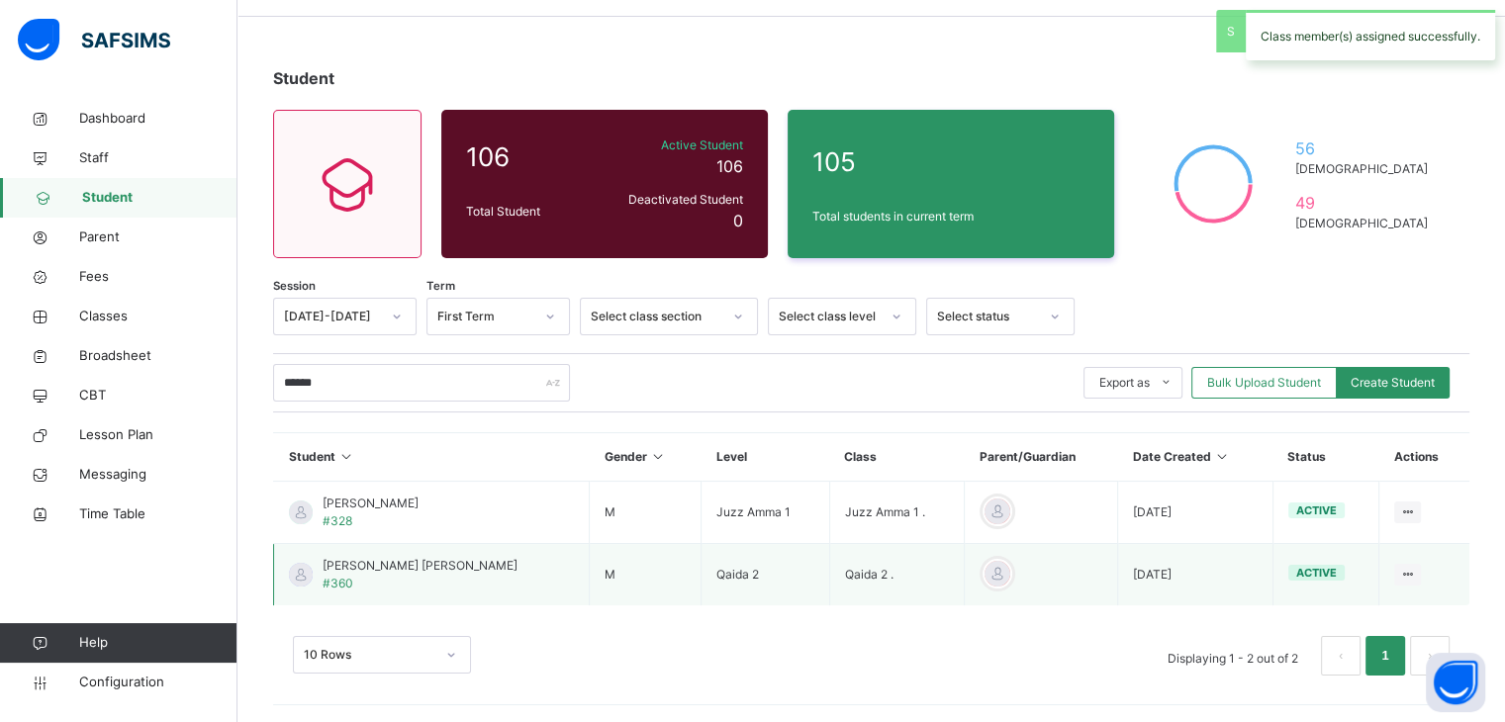
scroll to position [64, 0]
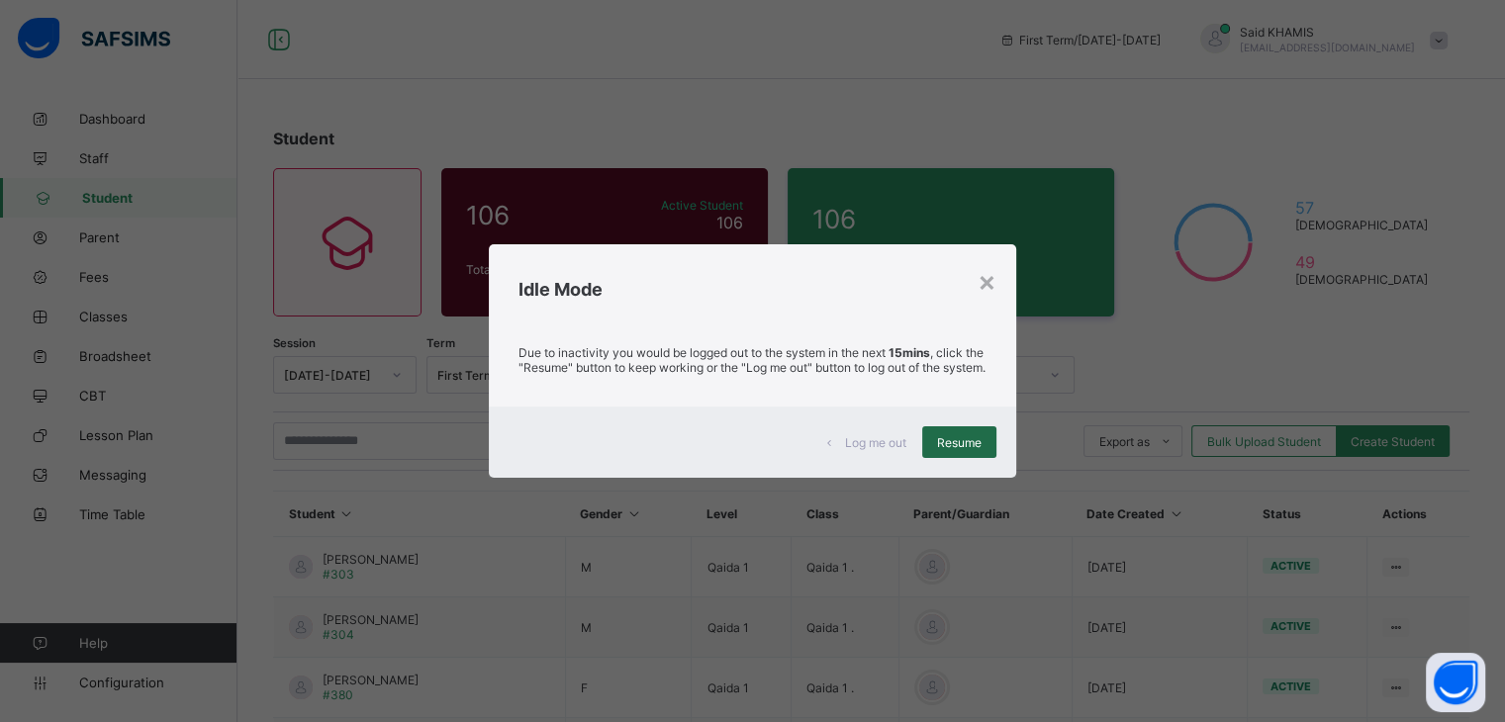
click at [965, 450] on span "Resume" at bounding box center [959, 442] width 45 height 15
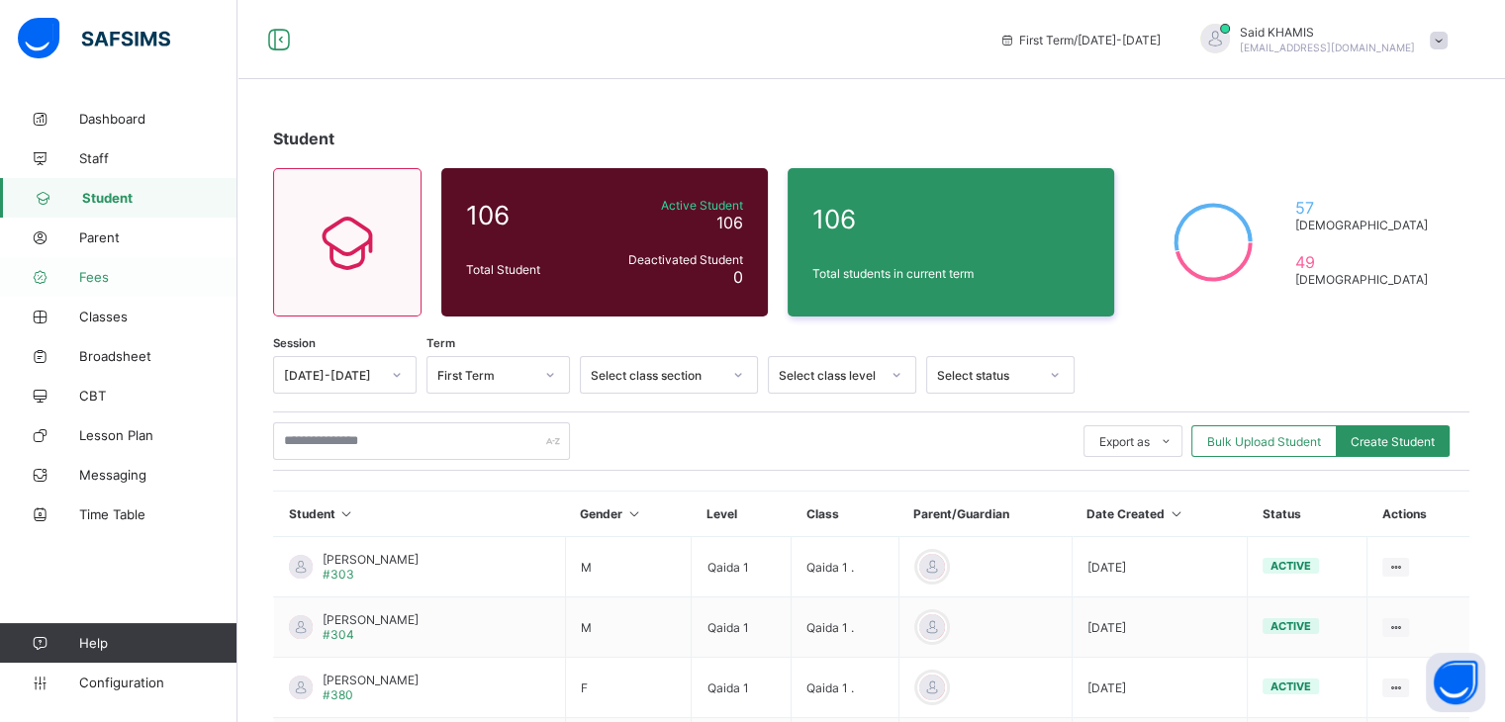
click at [97, 277] on span "Fees" at bounding box center [158, 277] width 158 height 16
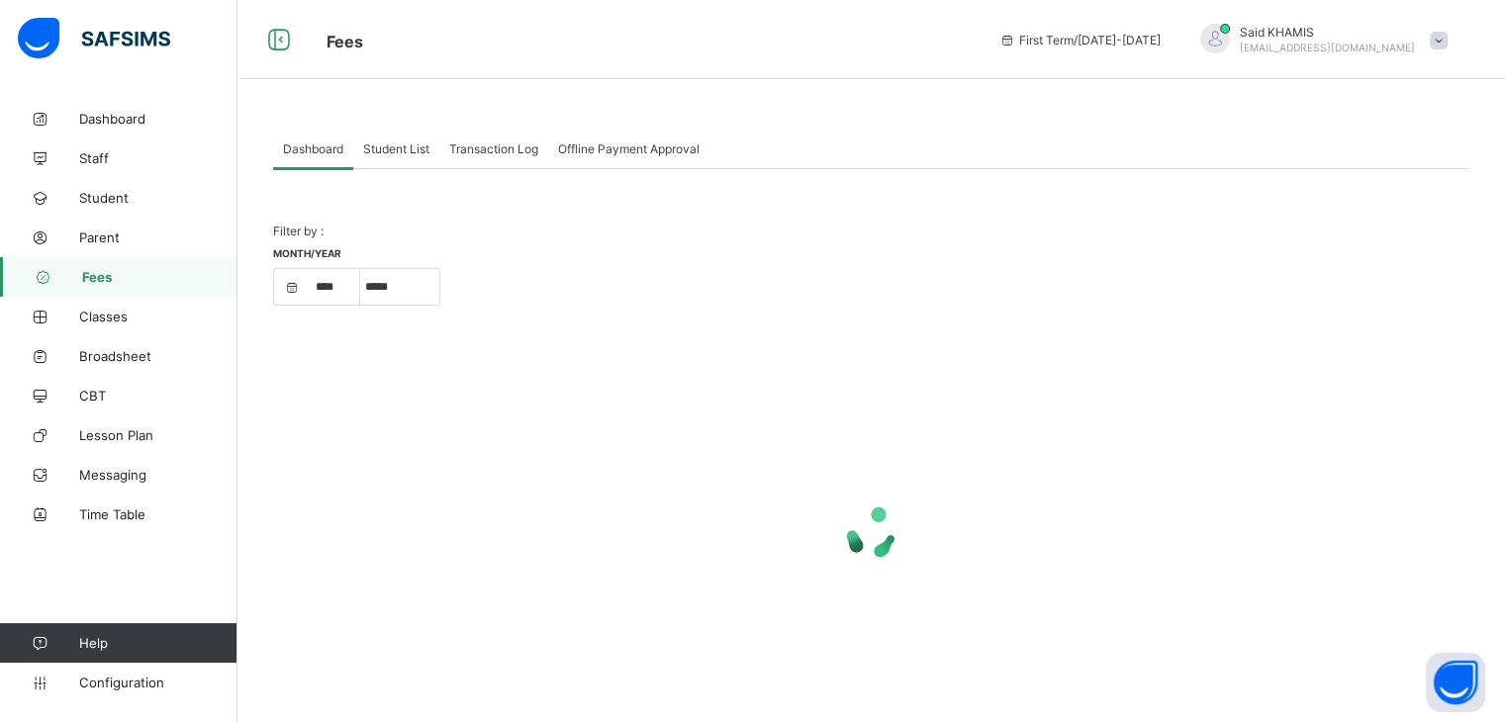
select select "****"
select select "*"
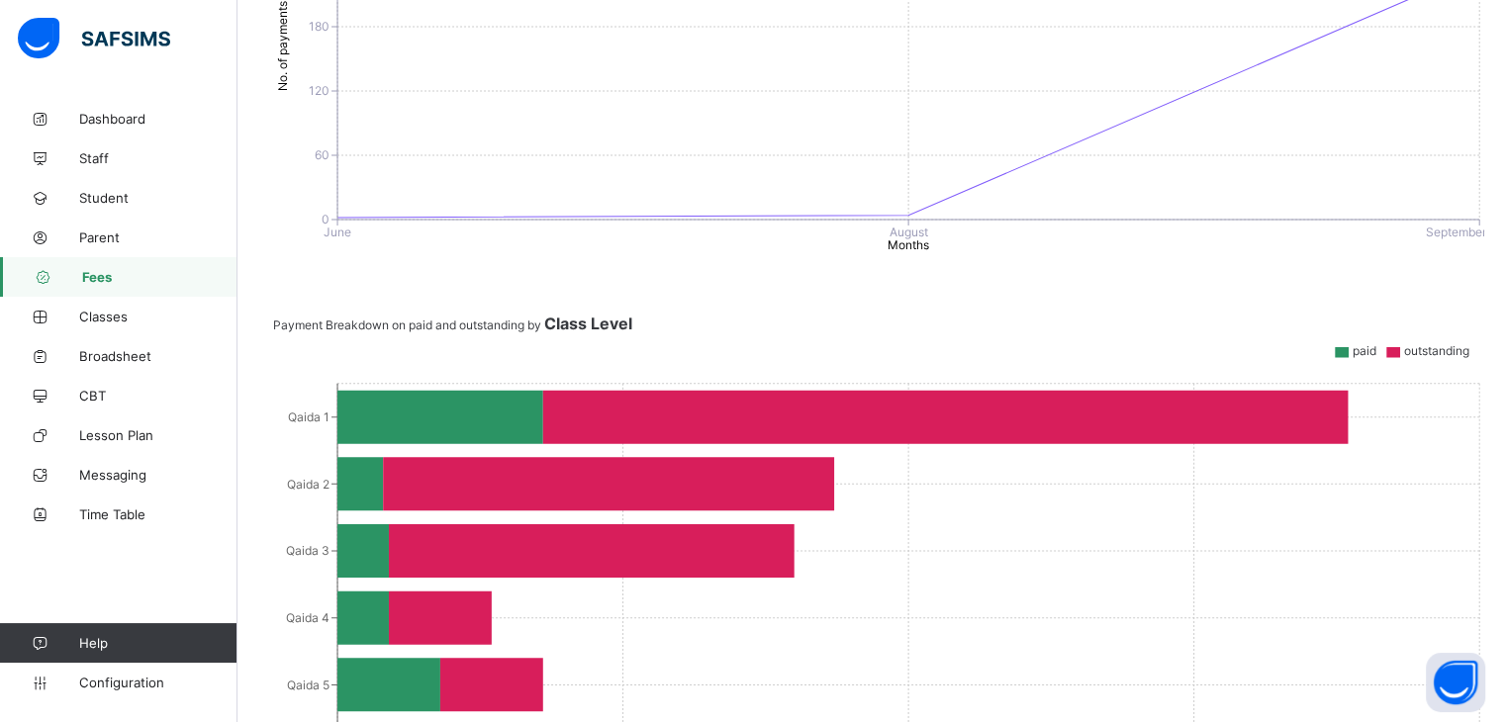
scroll to position [660, 0]
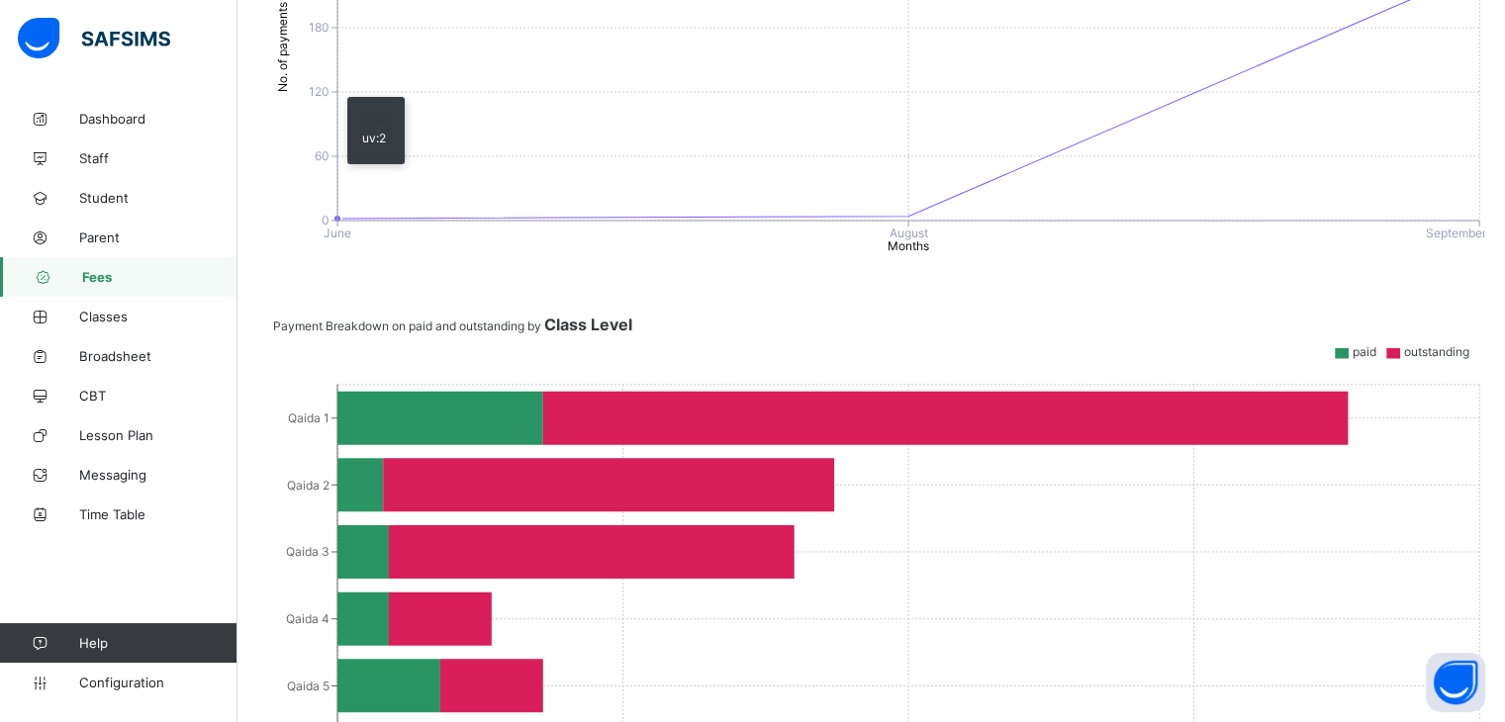
click at [623, 88] on icon "0 60 120 180 240 No. of payments June August September Months" at bounding box center [878, 106] width 1211 height 297
click at [1049, 288] on div "Filter by : Month/Year **** **** **** ***** ********* ******* ******** ********…" at bounding box center [871, 350] width 1197 height 1612
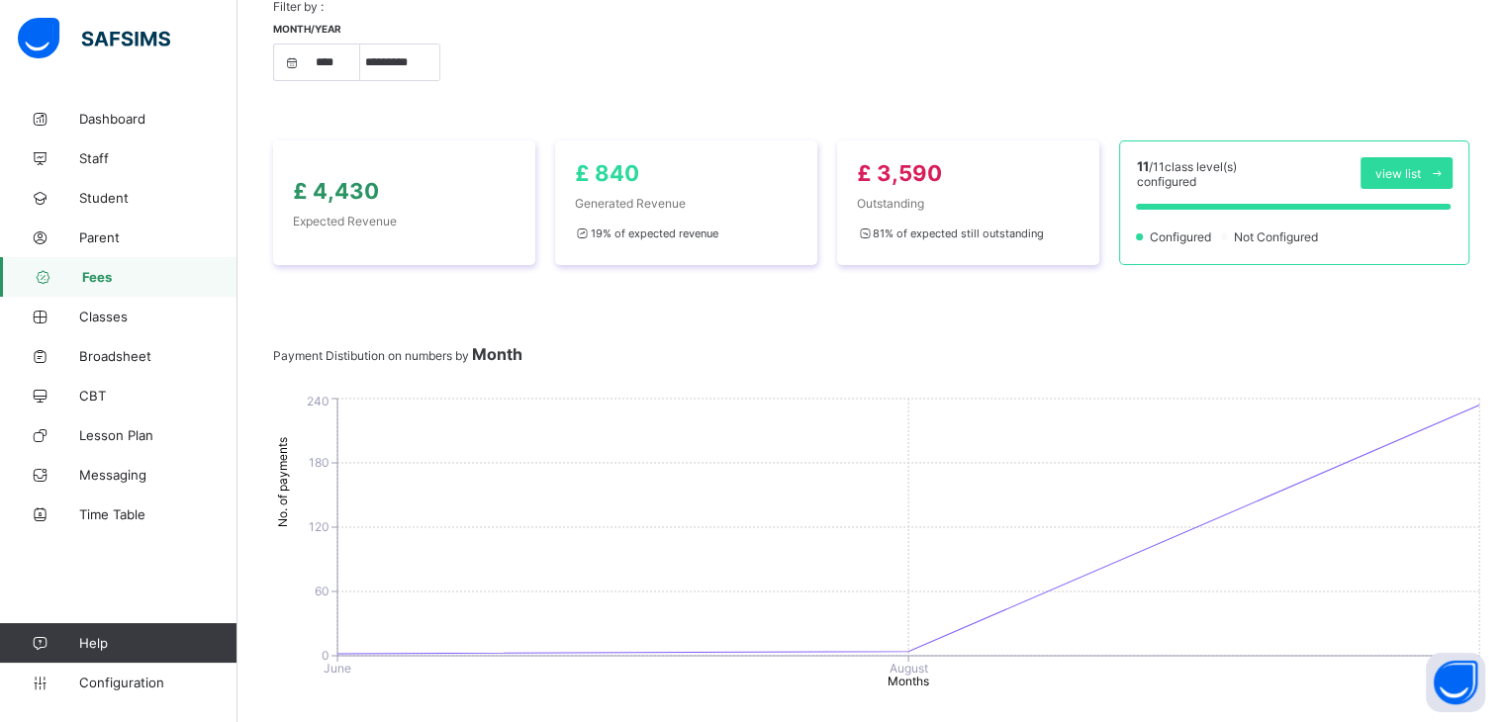
scroll to position [0, 0]
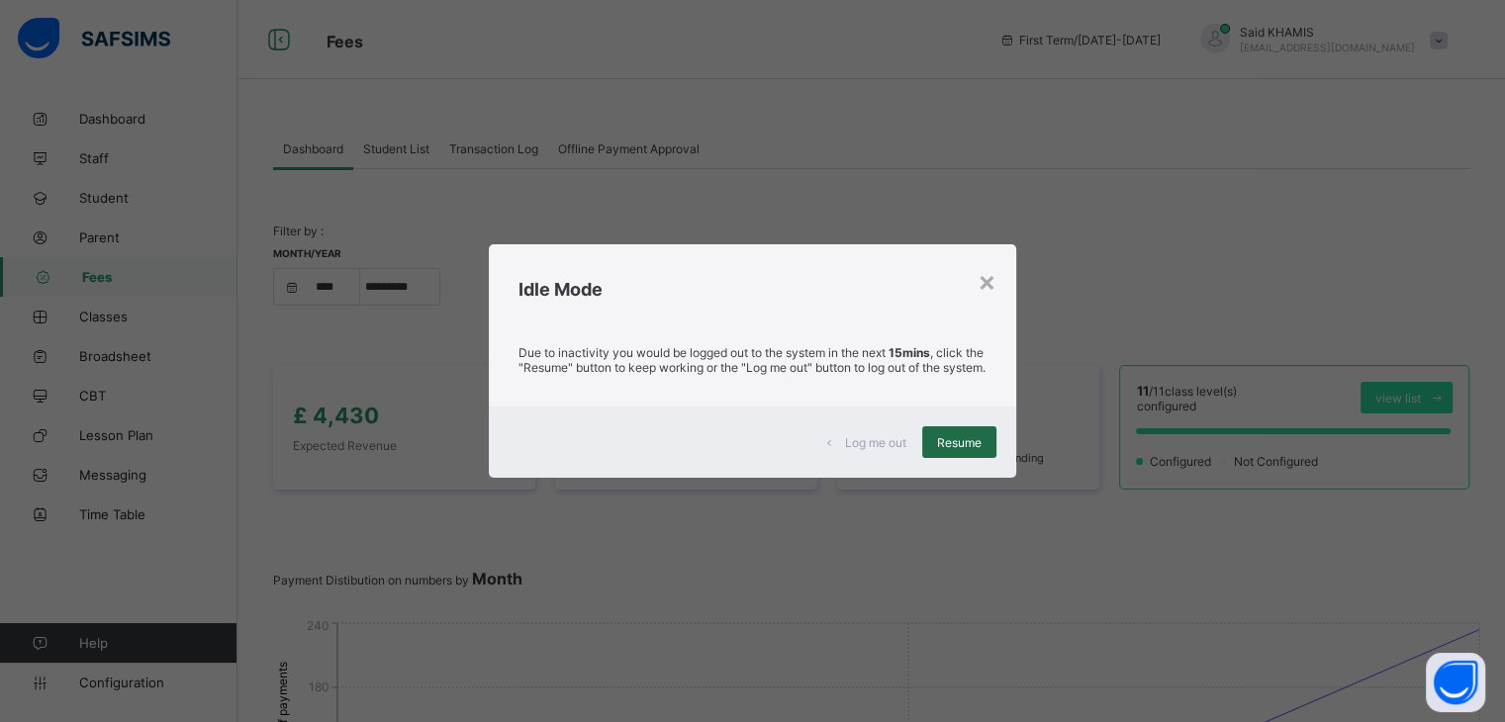
click at [978, 449] on span "Resume" at bounding box center [959, 442] width 45 height 15
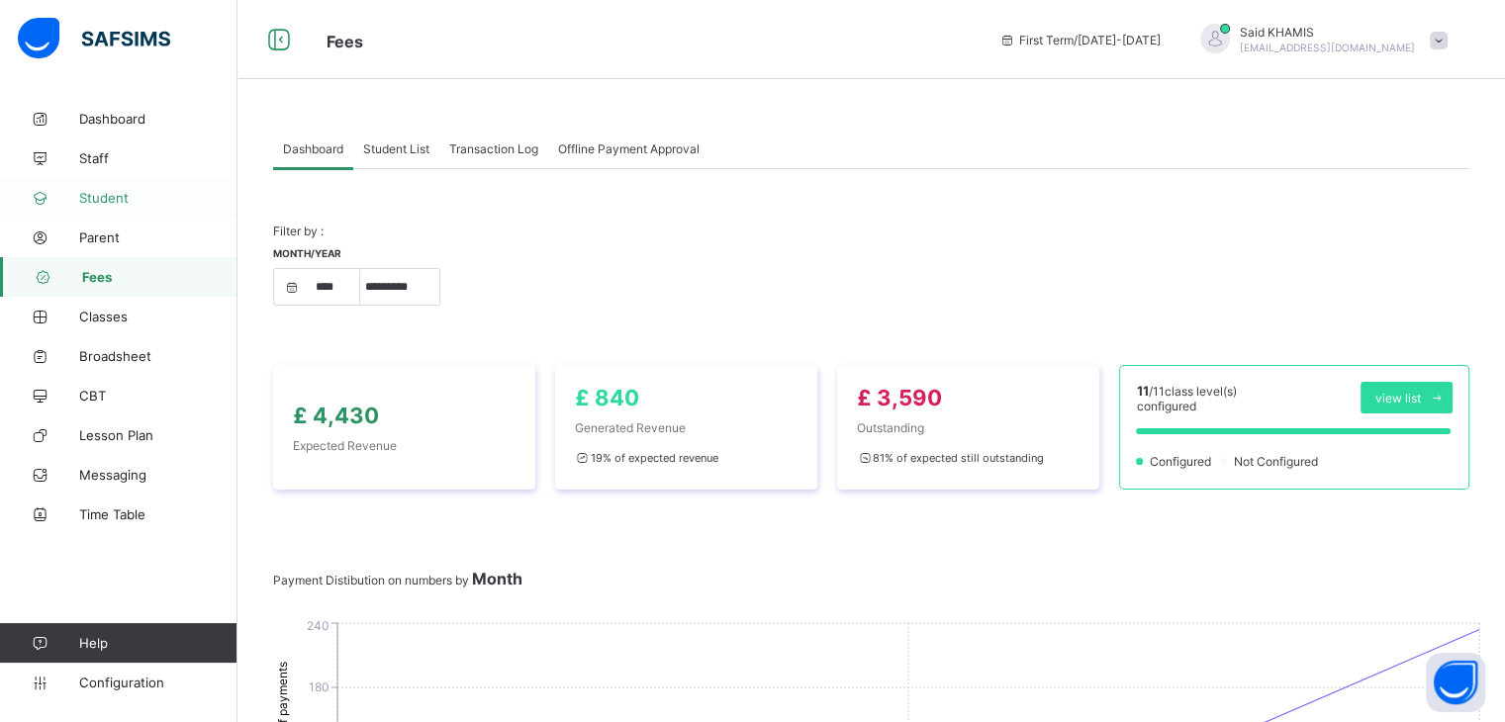
click at [99, 206] on link "Student" at bounding box center [119, 198] width 238 height 40
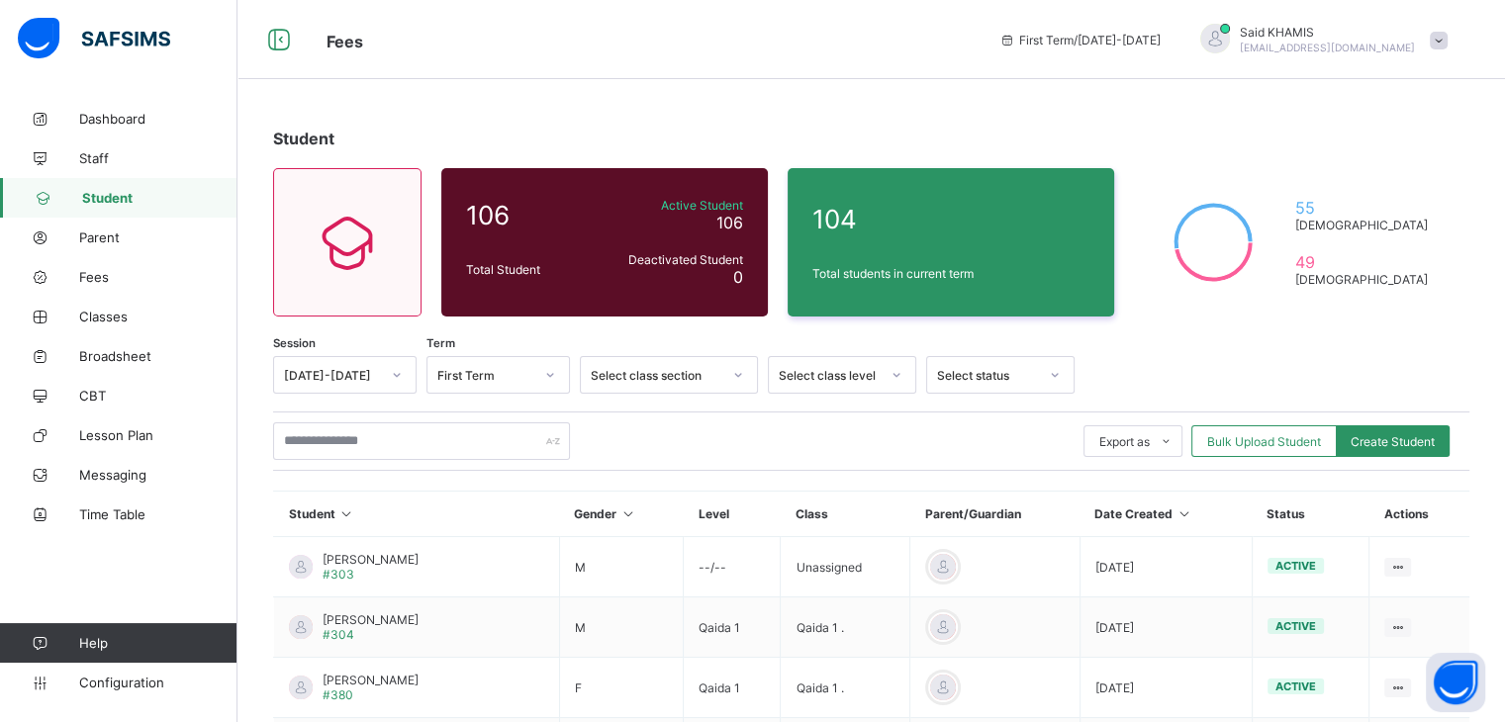
click at [788, 96] on div "Student 106 Total Student Active Student 106 Deactivated Student 0 104 Total st…" at bounding box center [872, 630] width 1268 height 1260
drag, startPoint x: 817, startPoint y: 0, endPoint x: 831, endPoint y: 48, distance: 49.5
click at [831, 48] on span "Fees" at bounding box center [648, 40] width 643 height 26
click at [111, 313] on span "Classes" at bounding box center [158, 317] width 158 height 16
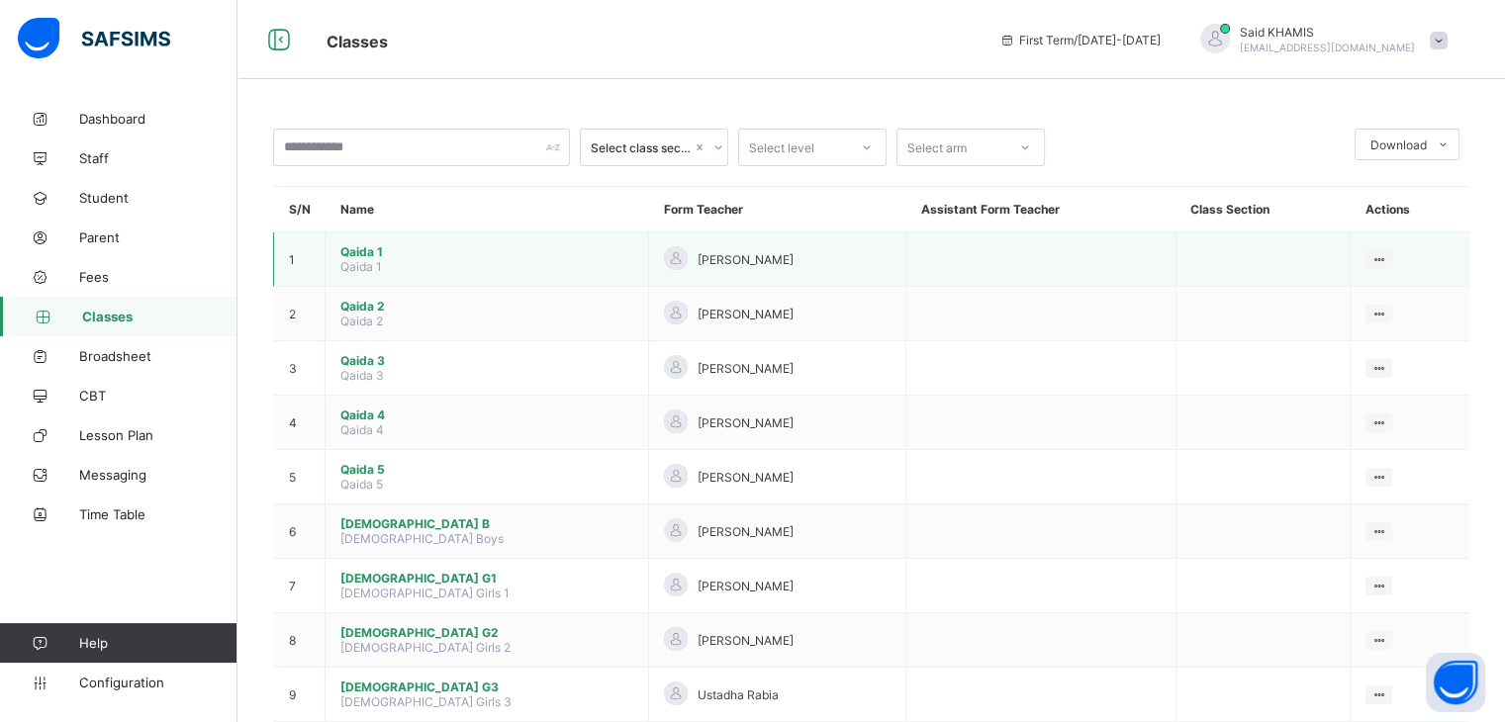
click at [357, 252] on span "Qaida 1" at bounding box center [486, 251] width 293 height 15
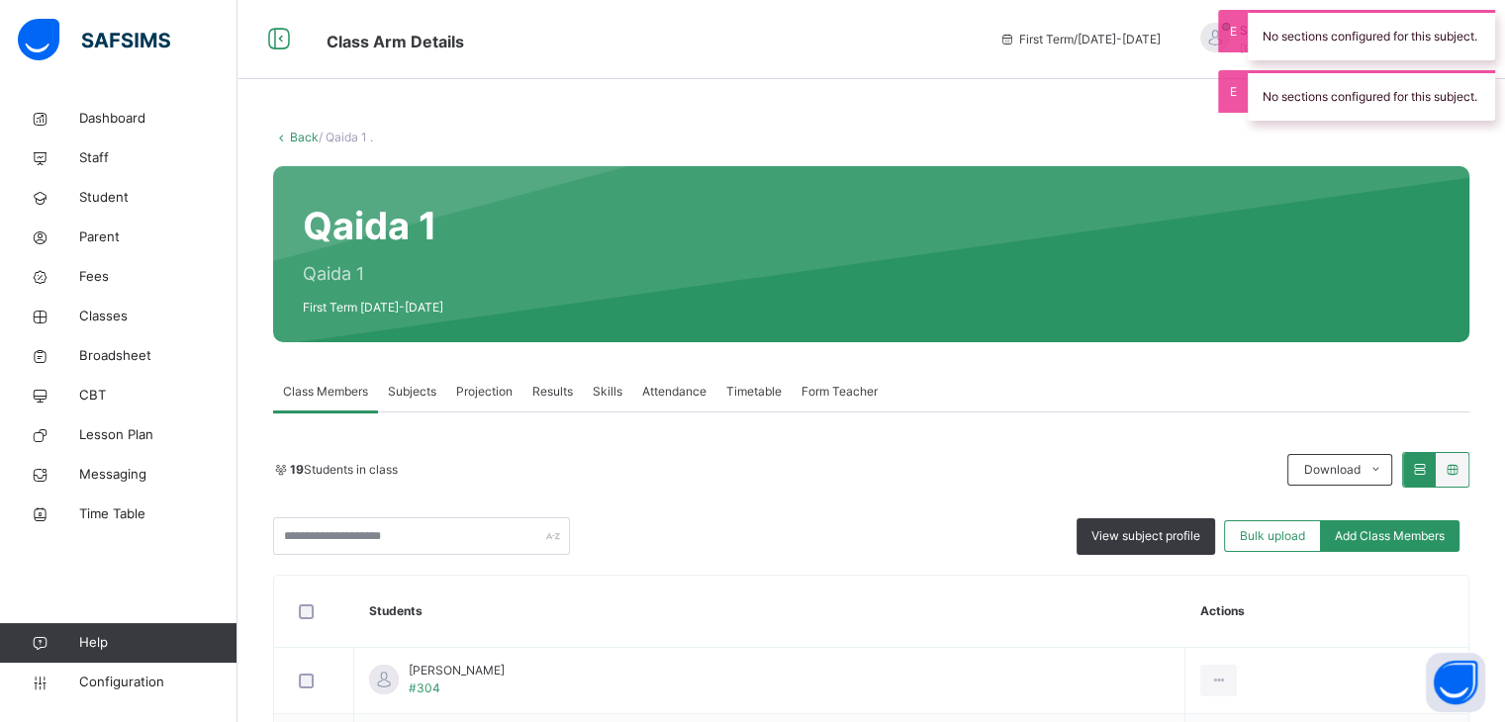
click at [661, 390] on span "Attendance" at bounding box center [674, 392] width 64 height 18
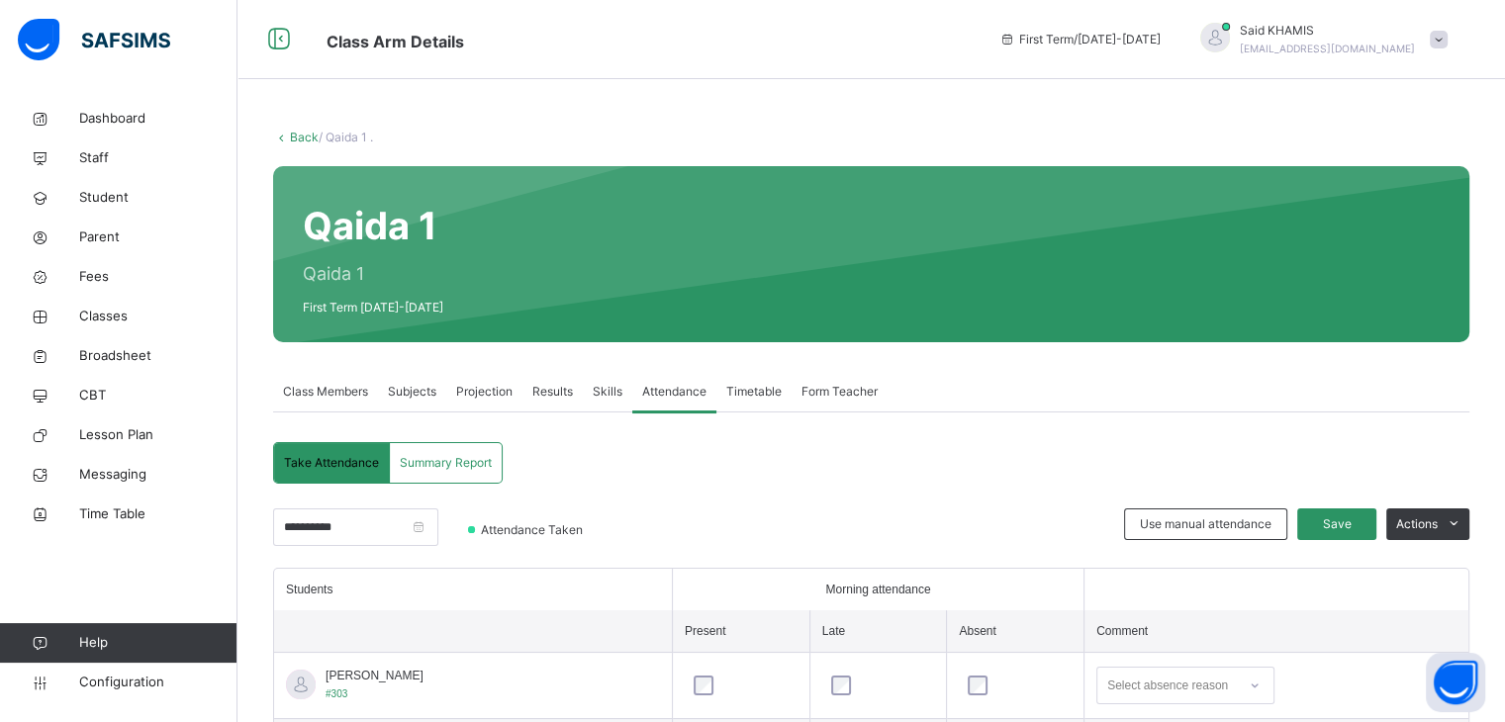
click at [293, 132] on link "Back" at bounding box center [304, 137] width 29 height 15
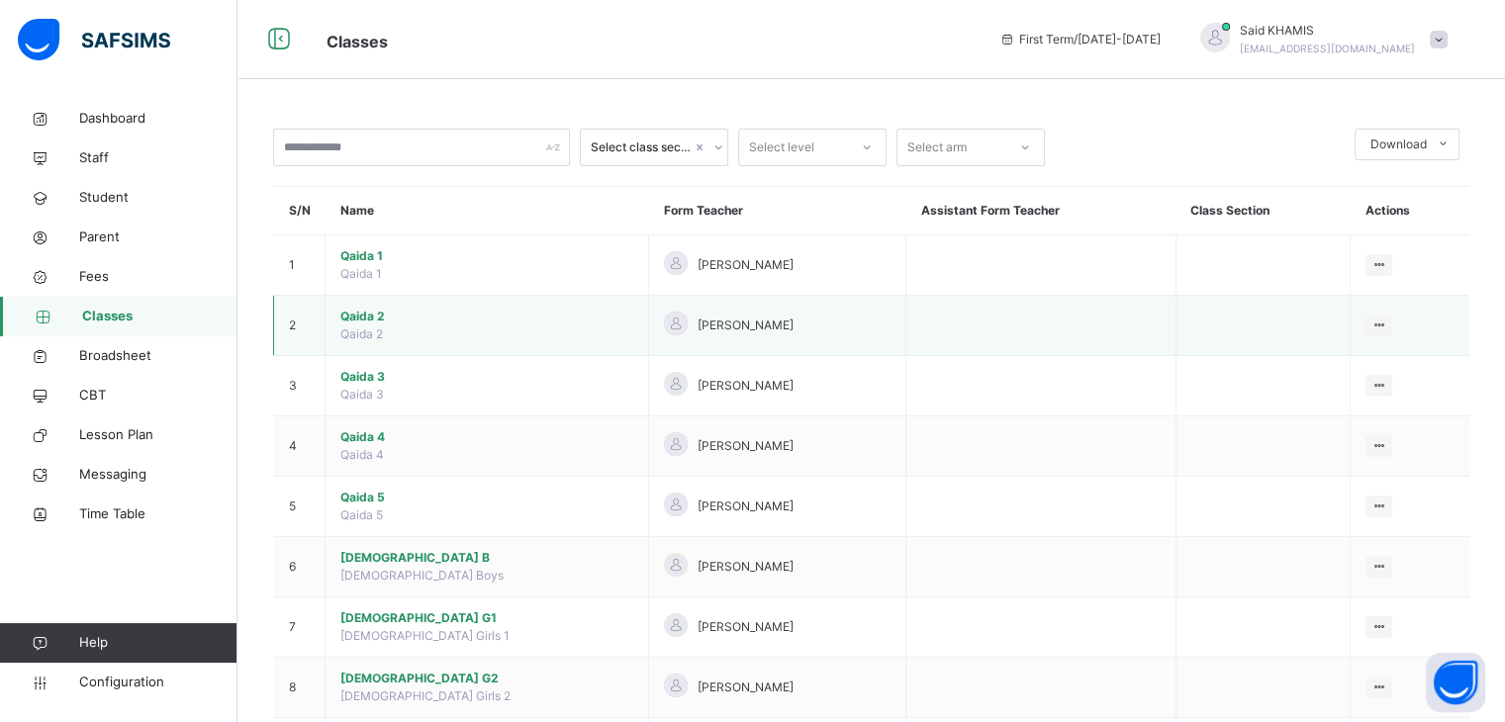
click at [367, 314] on span "Qaida 2" at bounding box center [486, 317] width 293 height 18
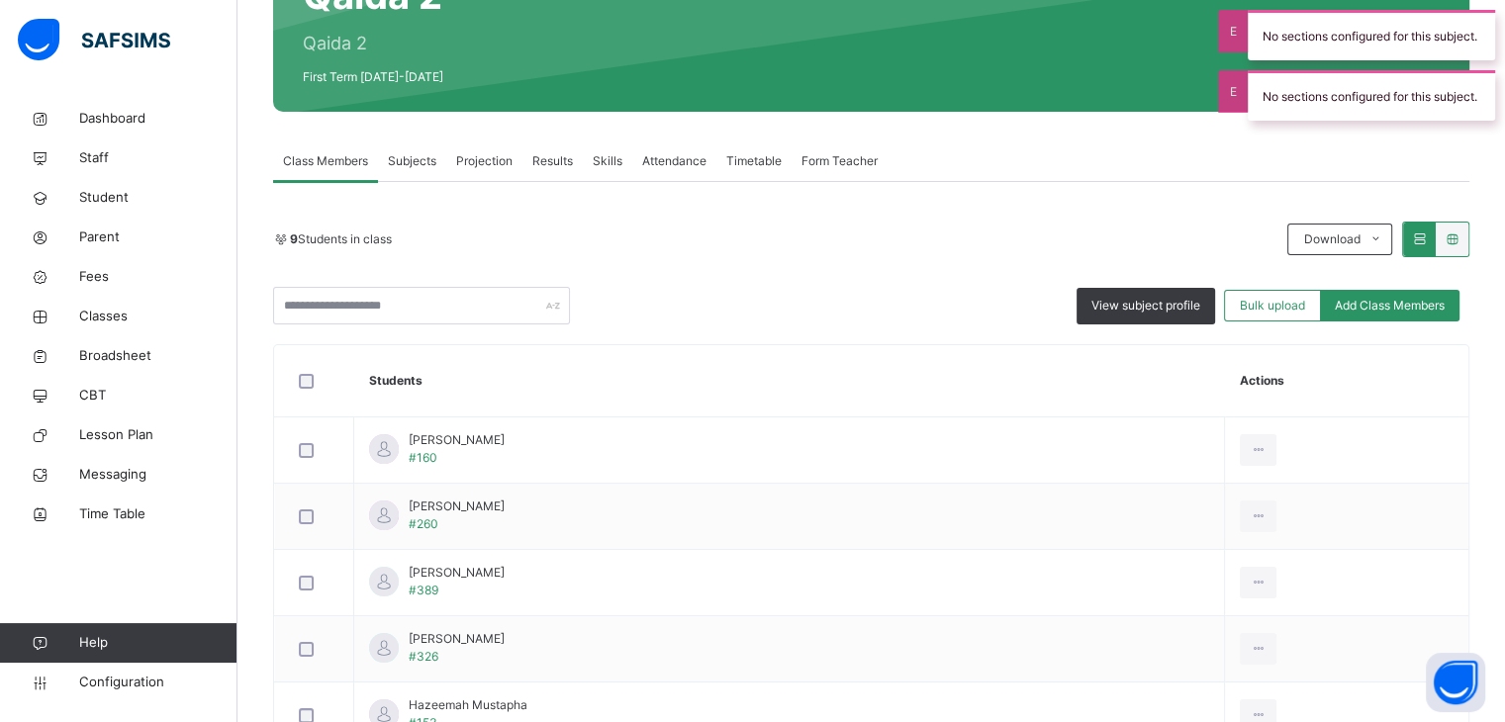
scroll to position [297, 0]
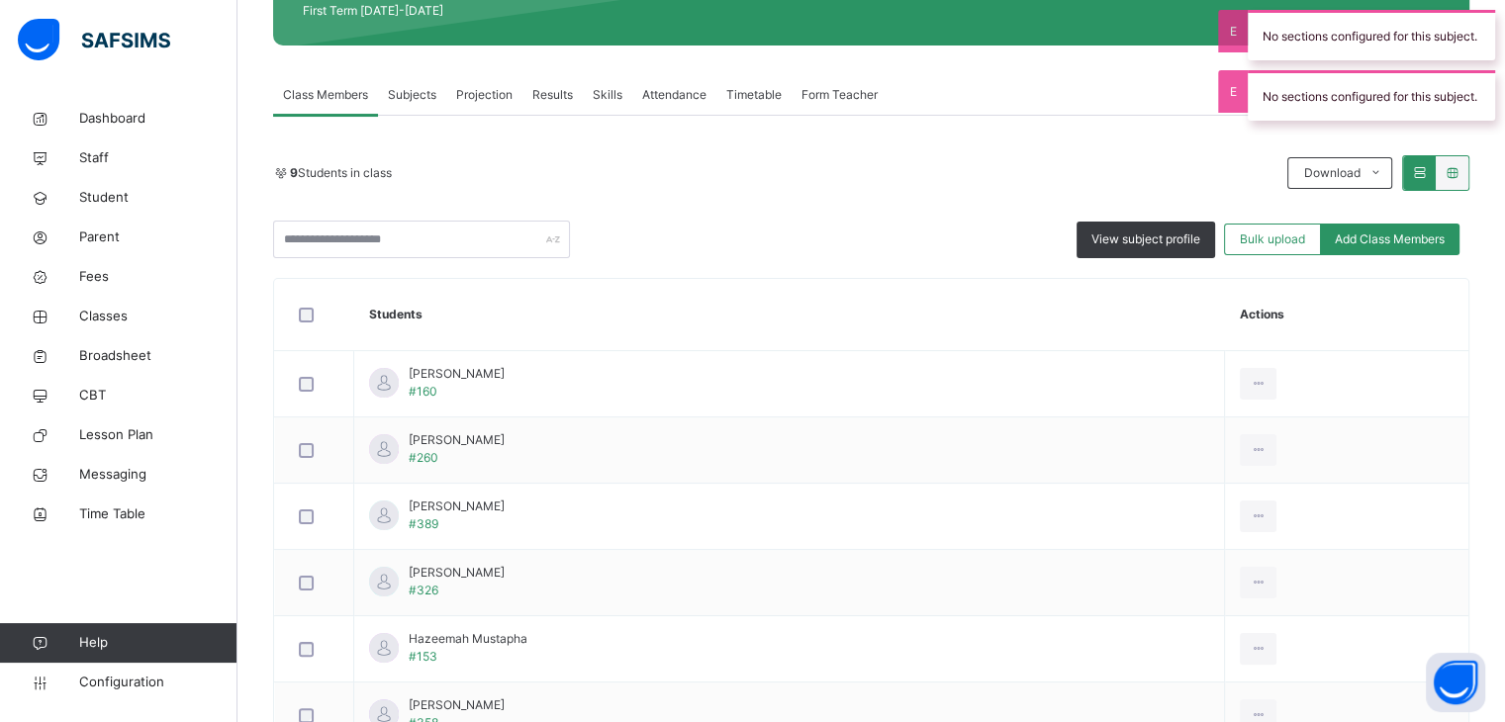
click at [659, 90] on span "Attendance" at bounding box center [674, 95] width 64 height 18
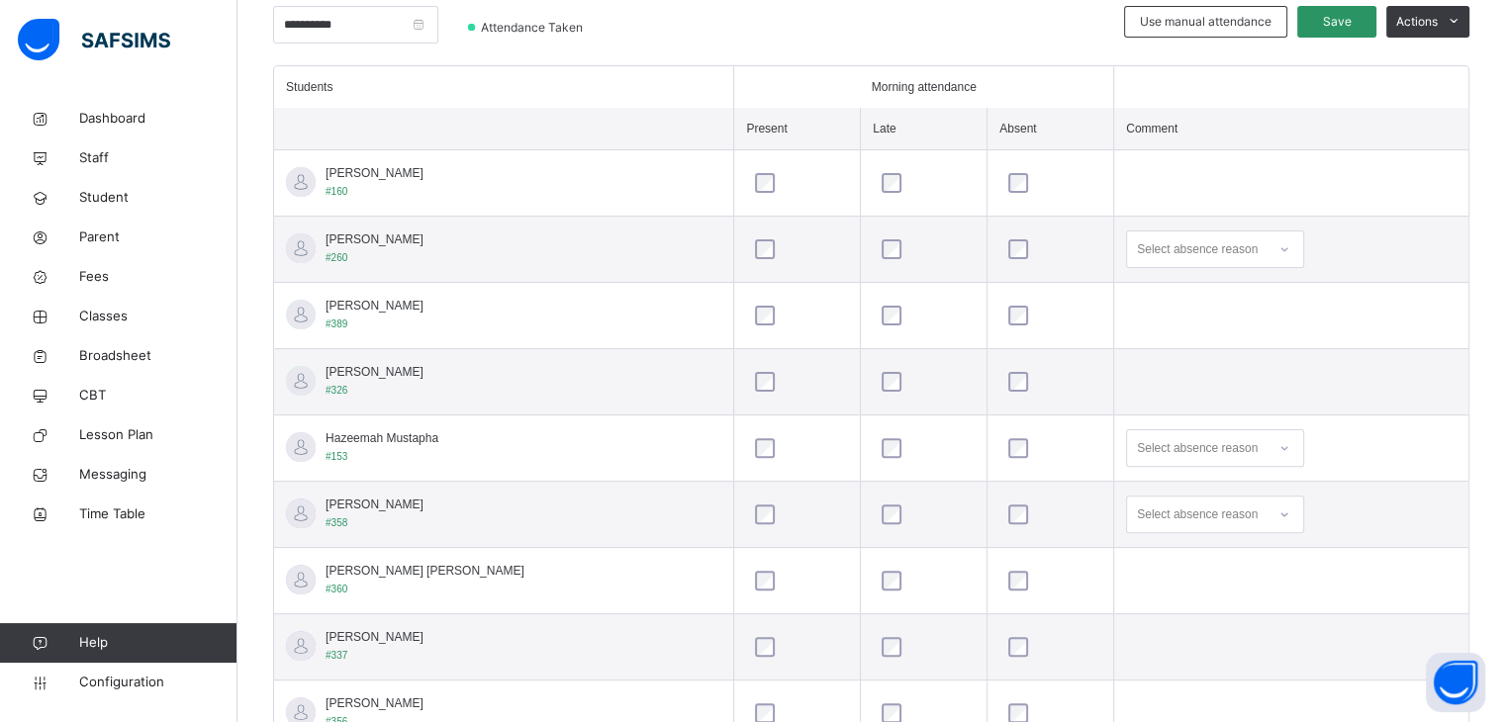
scroll to position [579, 0]
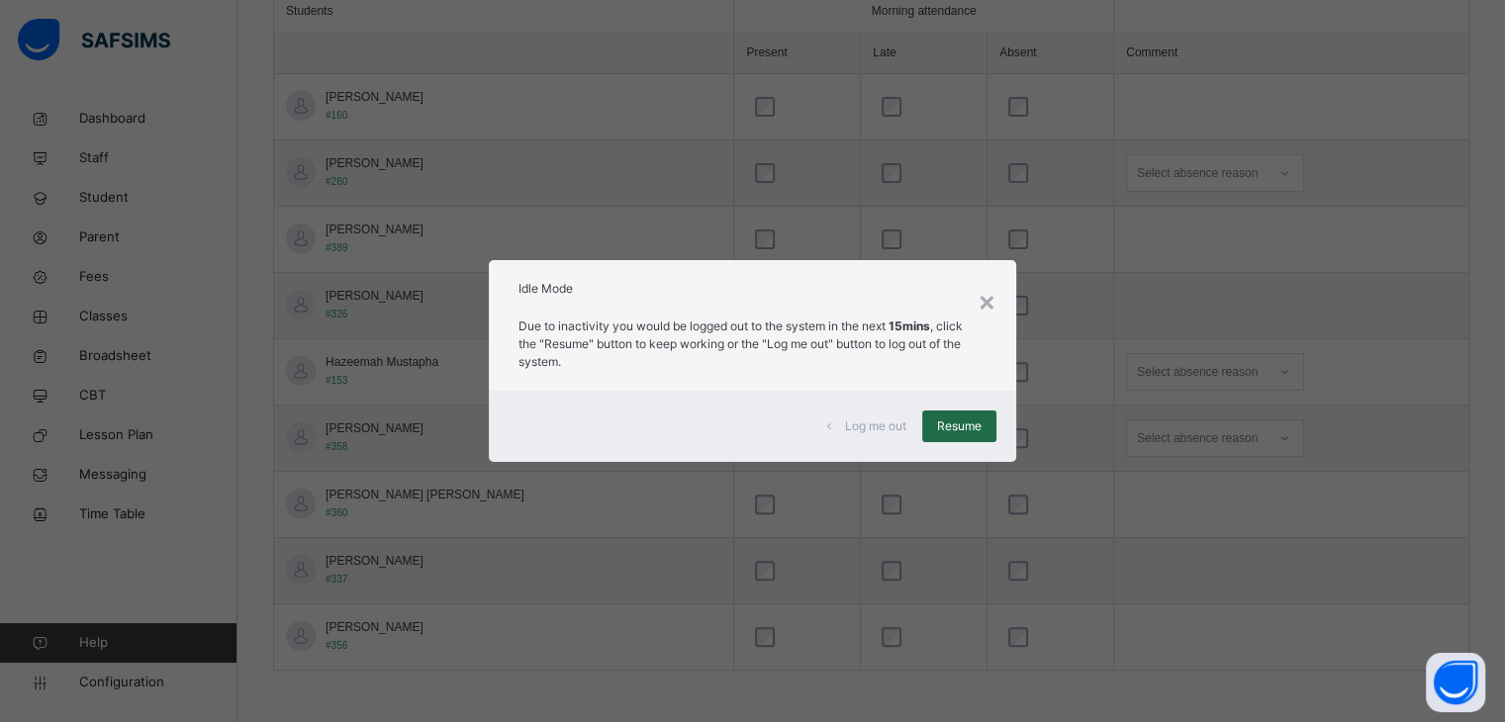
click at [974, 436] on div "Resume" at bounding box center [959, 427] width 74 height 32
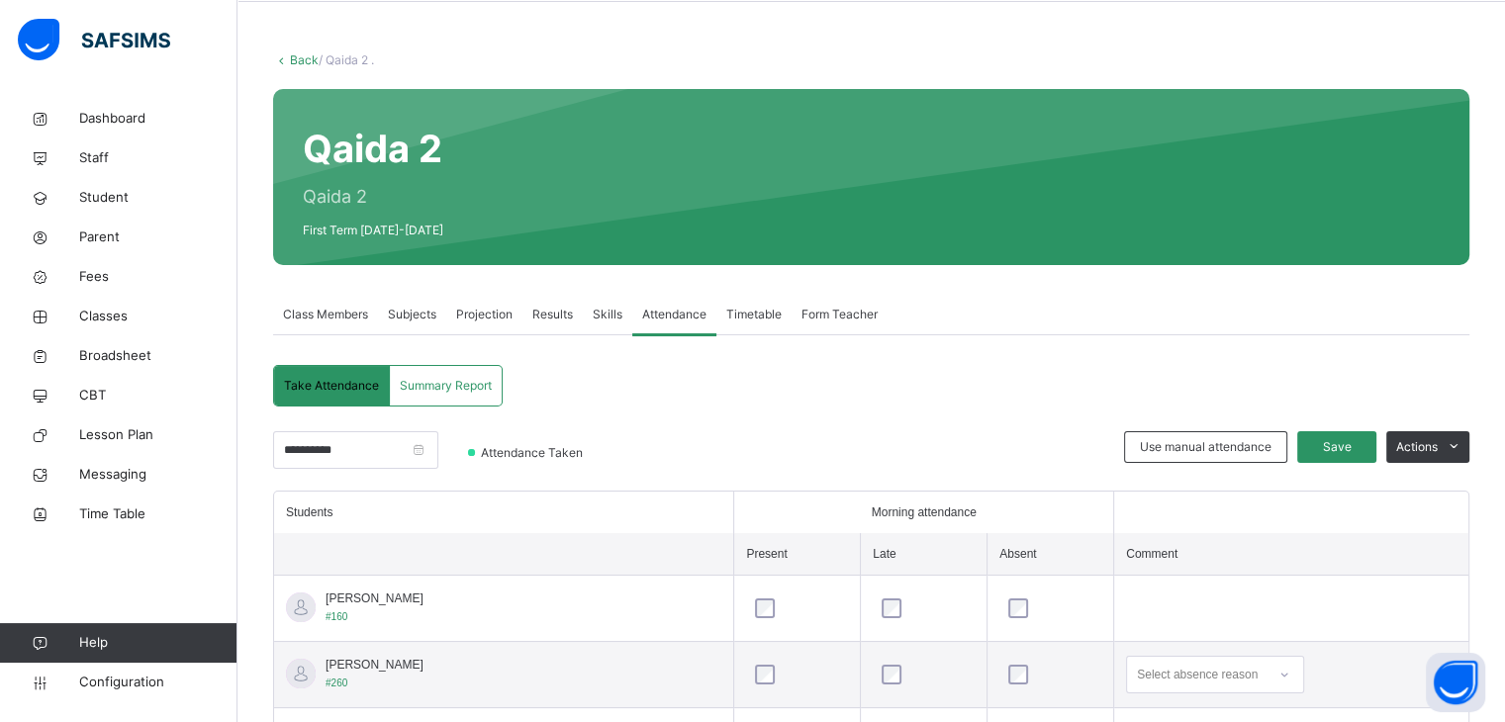
scroll to position [0, 0]
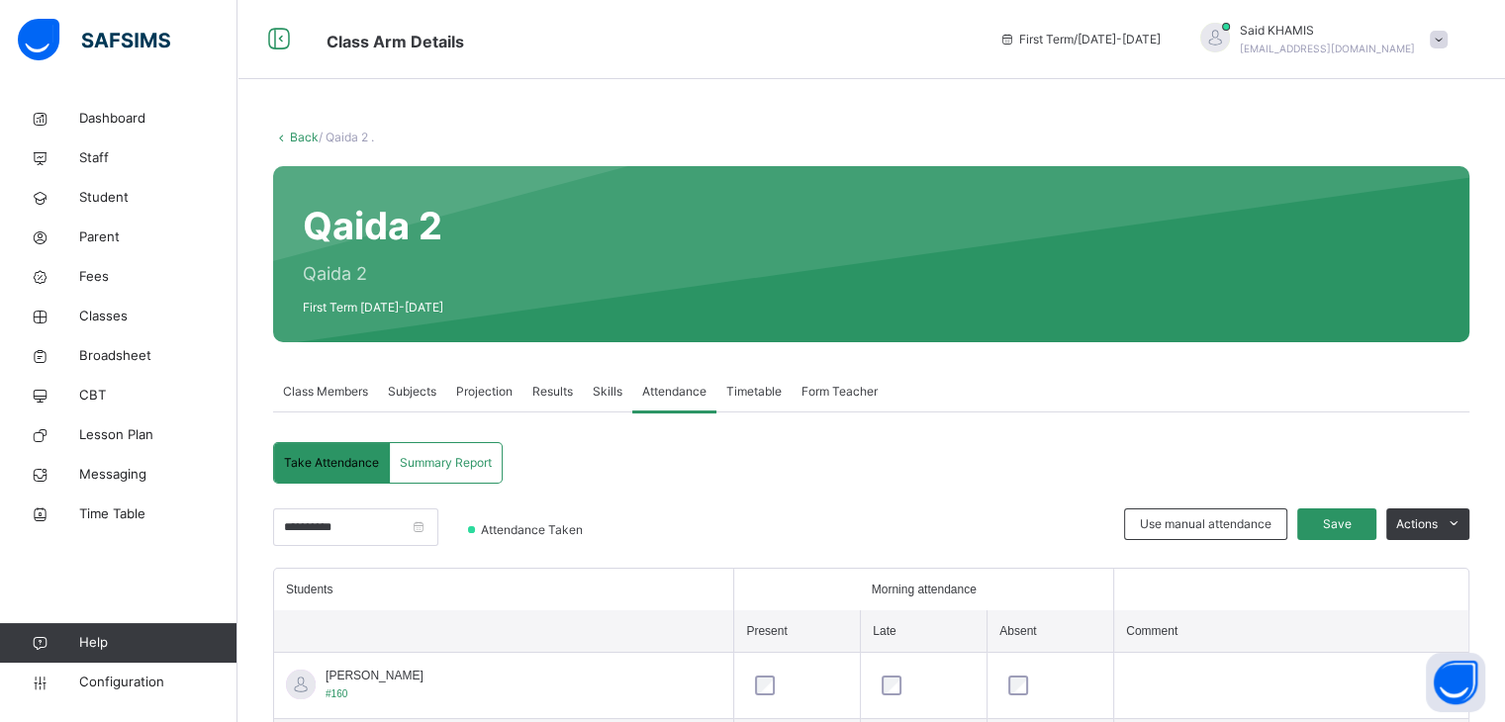
click at [295, 140] on link "Back" at bounding box center [304, 137] width 29 height 15
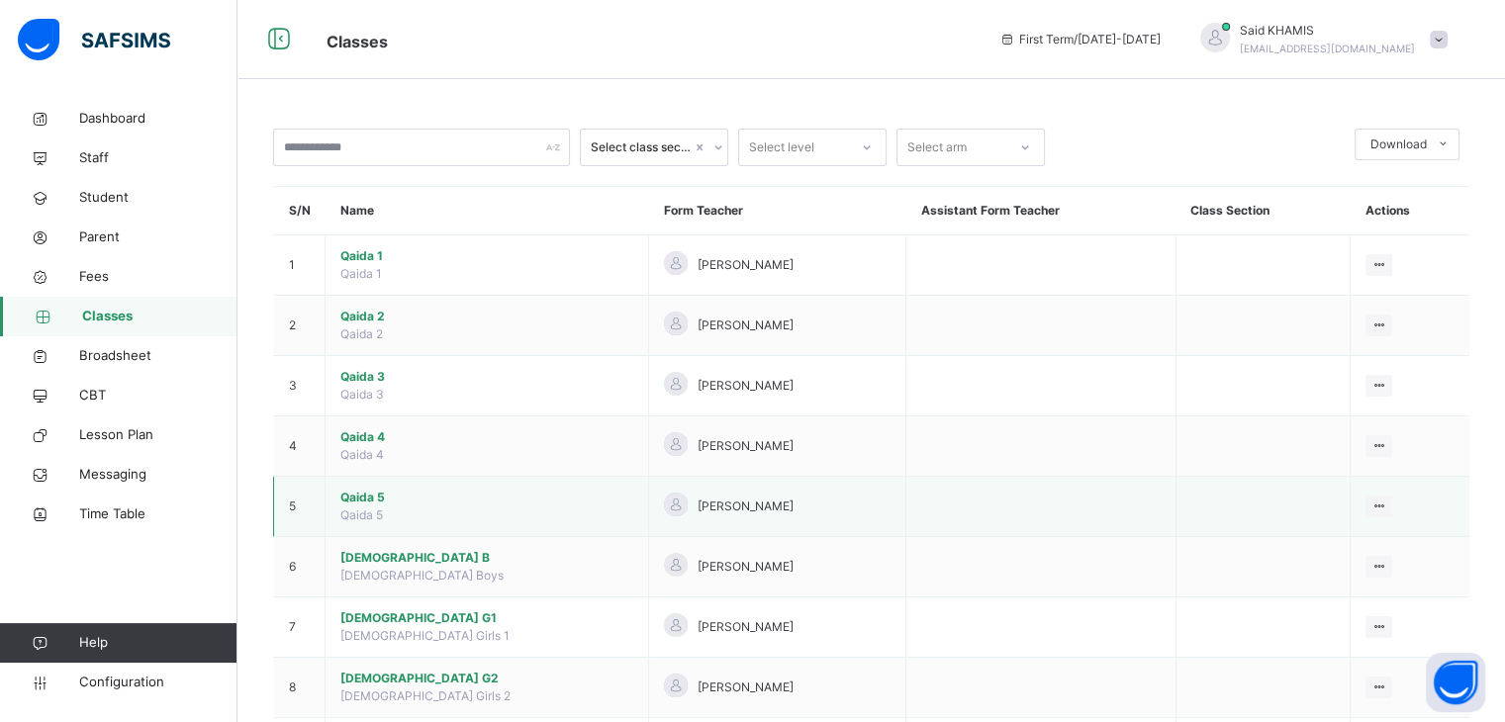
click at [352, 499] on span "Qaida 5" at bounding box center [486, 498] width 293 height 18
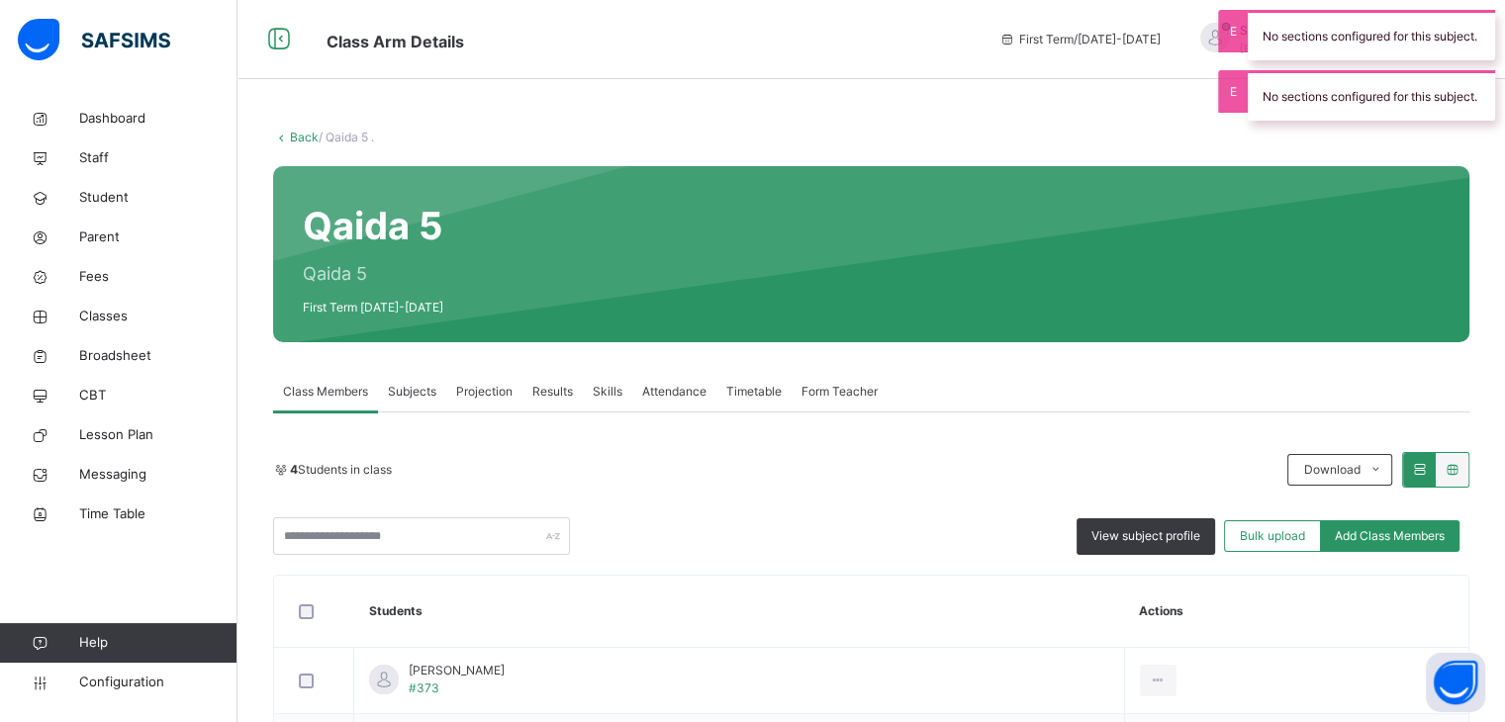
scroll to position [298, 0]
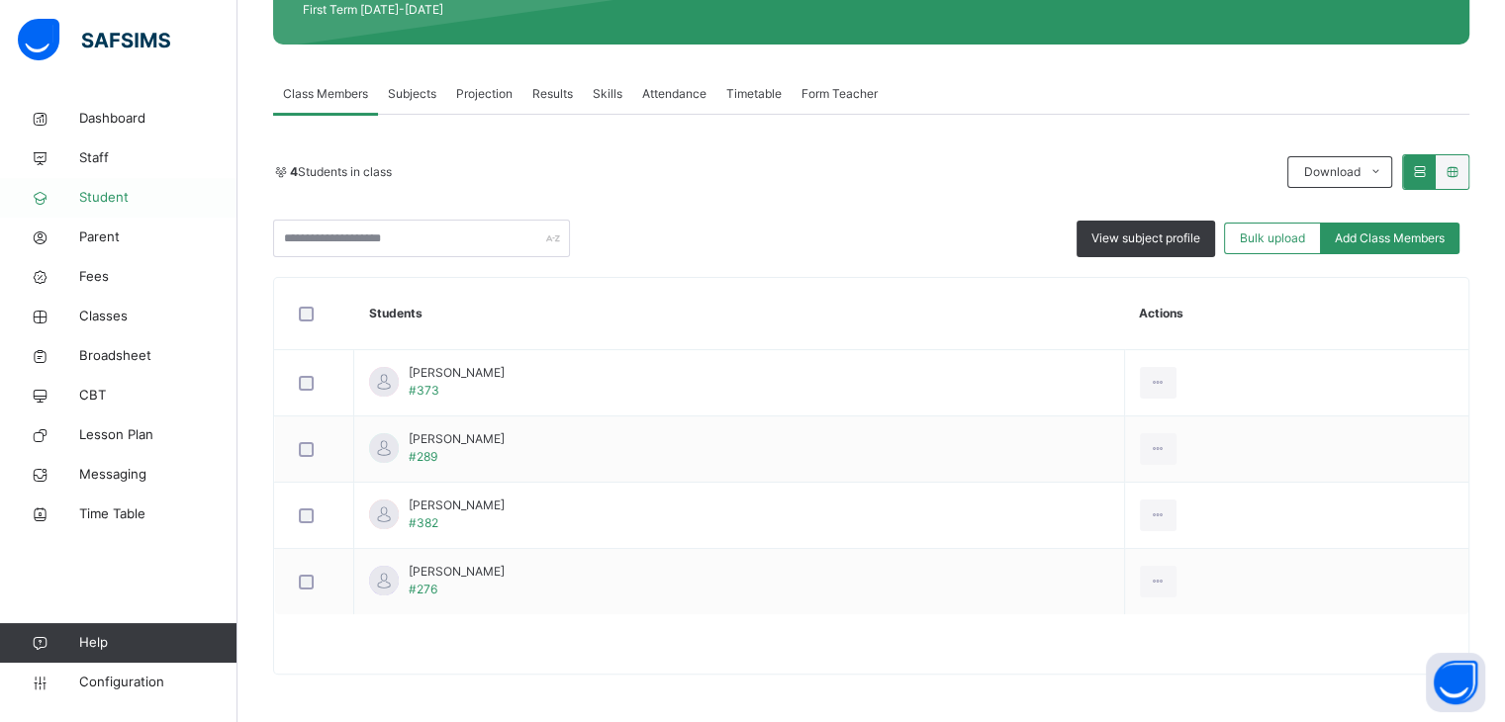
click at [103, 193] on span "Student" at bounding box center [158, 198] width 158 height 20
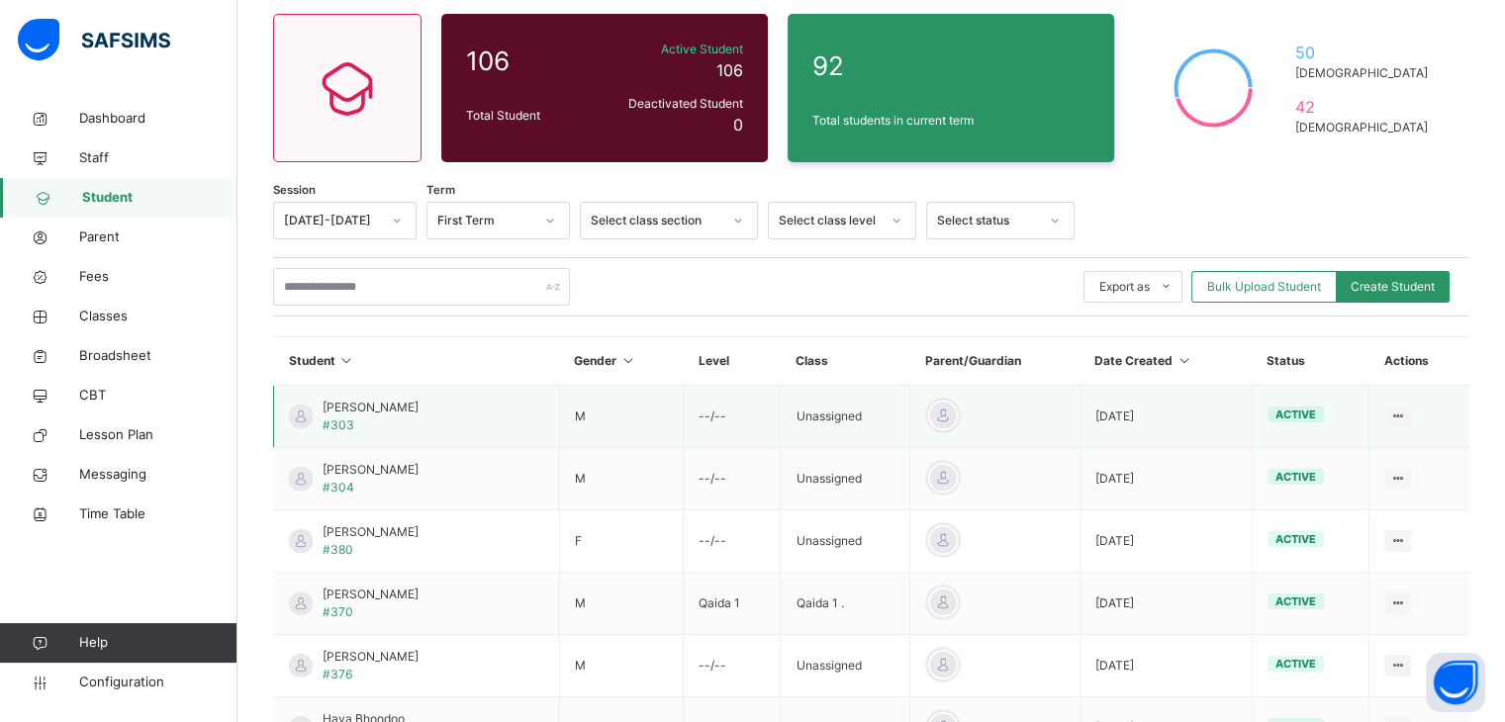
scroll to position [298, 0]
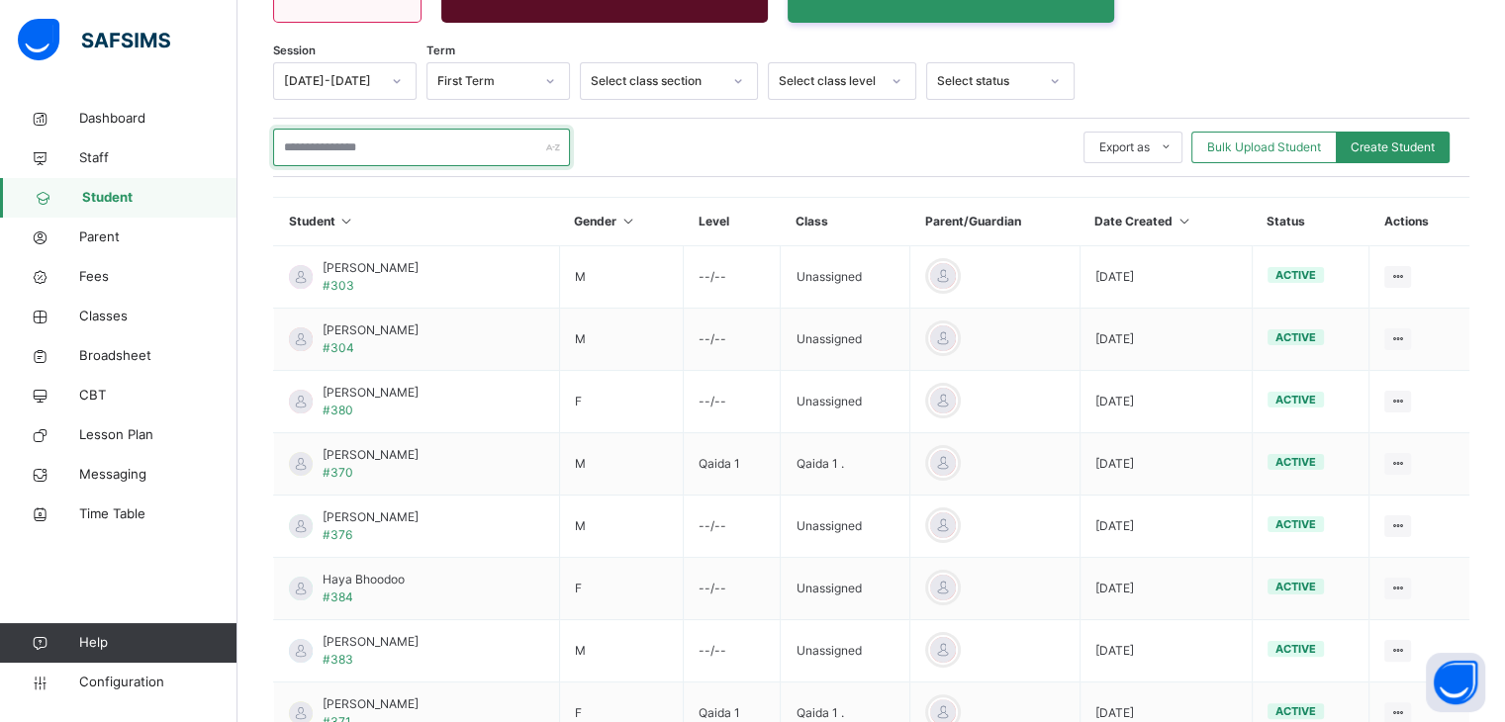
click at [429, 155] on input "text" at bounding box center [421, 148] width 297 height 38
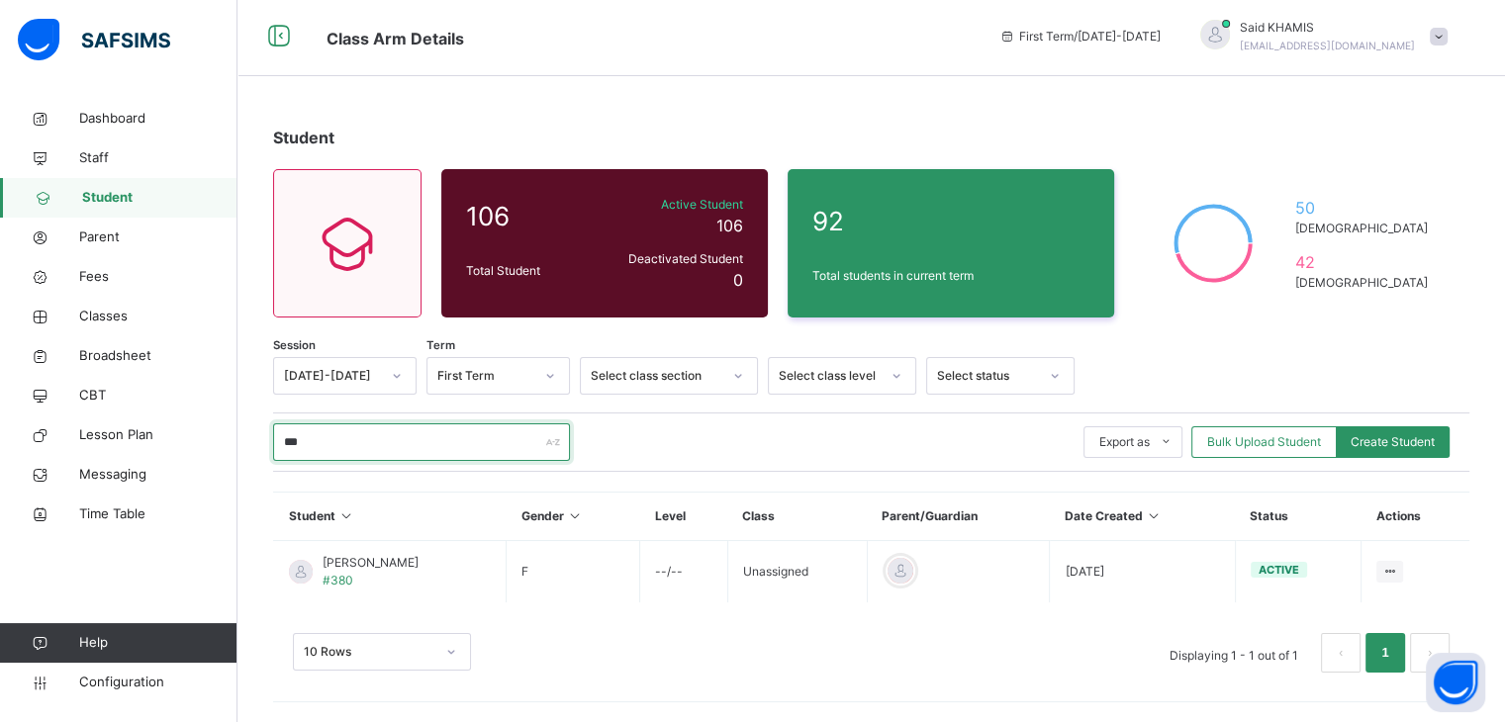
scroll to position [2, 0]
click at [380, 450] on input "***" at bounding box center [421, 444] width 297 height 38
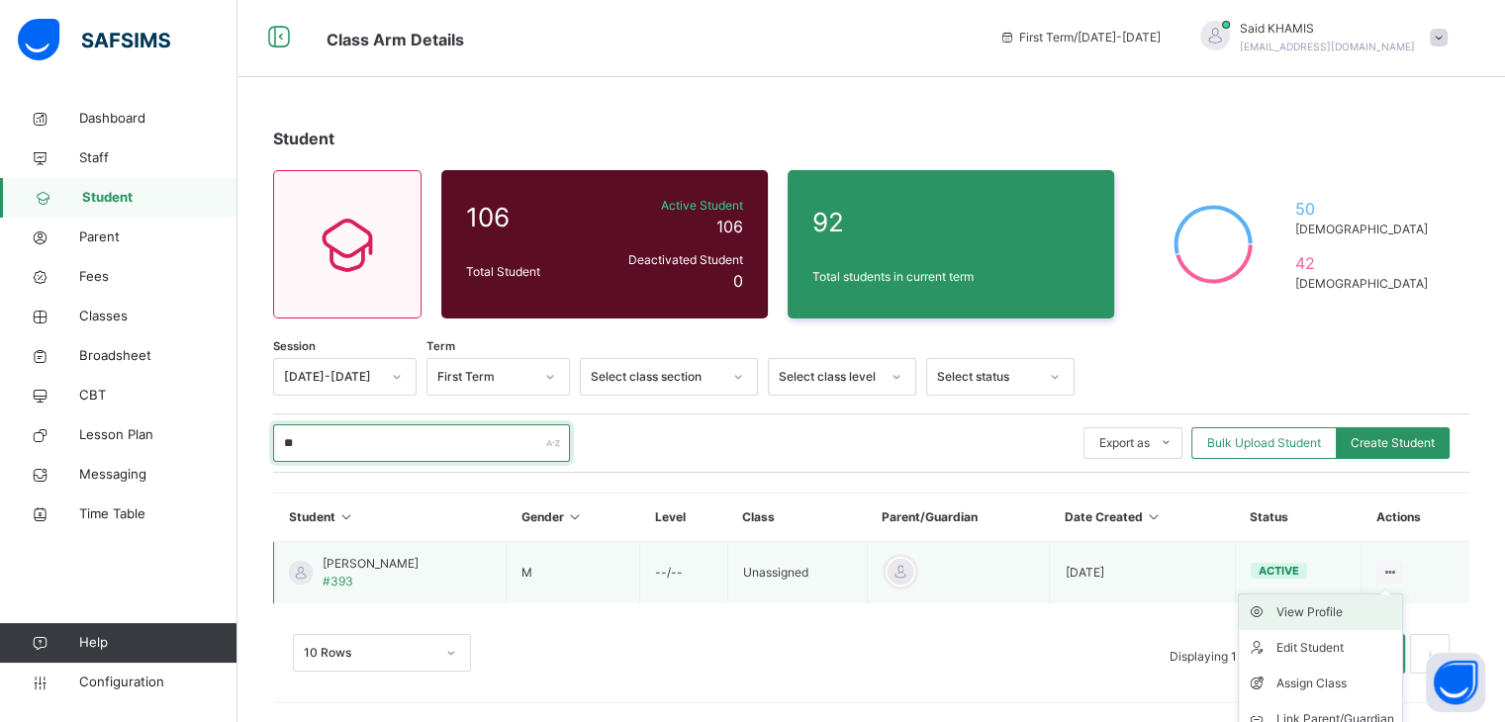
scroll to position [52, 0]
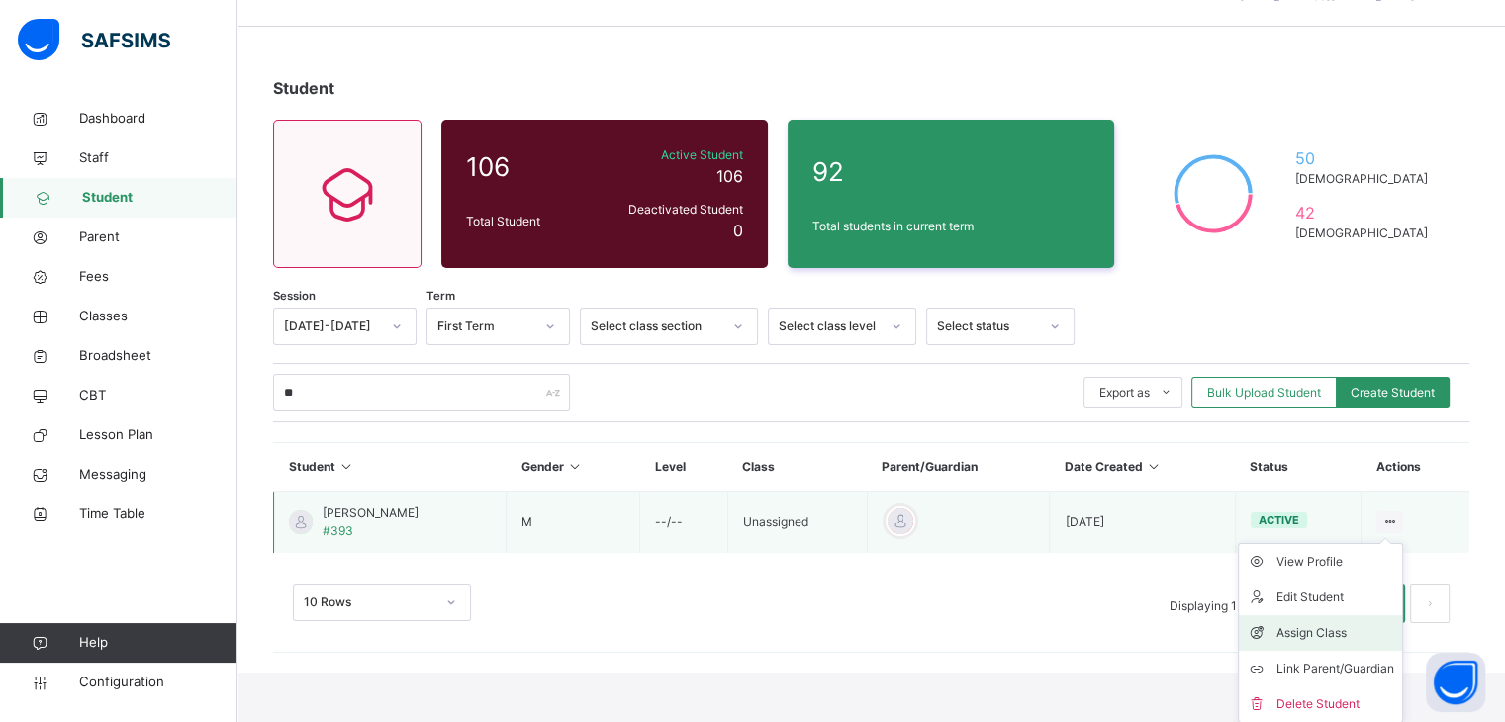
click at [1327, 638] on div "Assign Class" at bounding box center [1336, 633] width 118 height 20
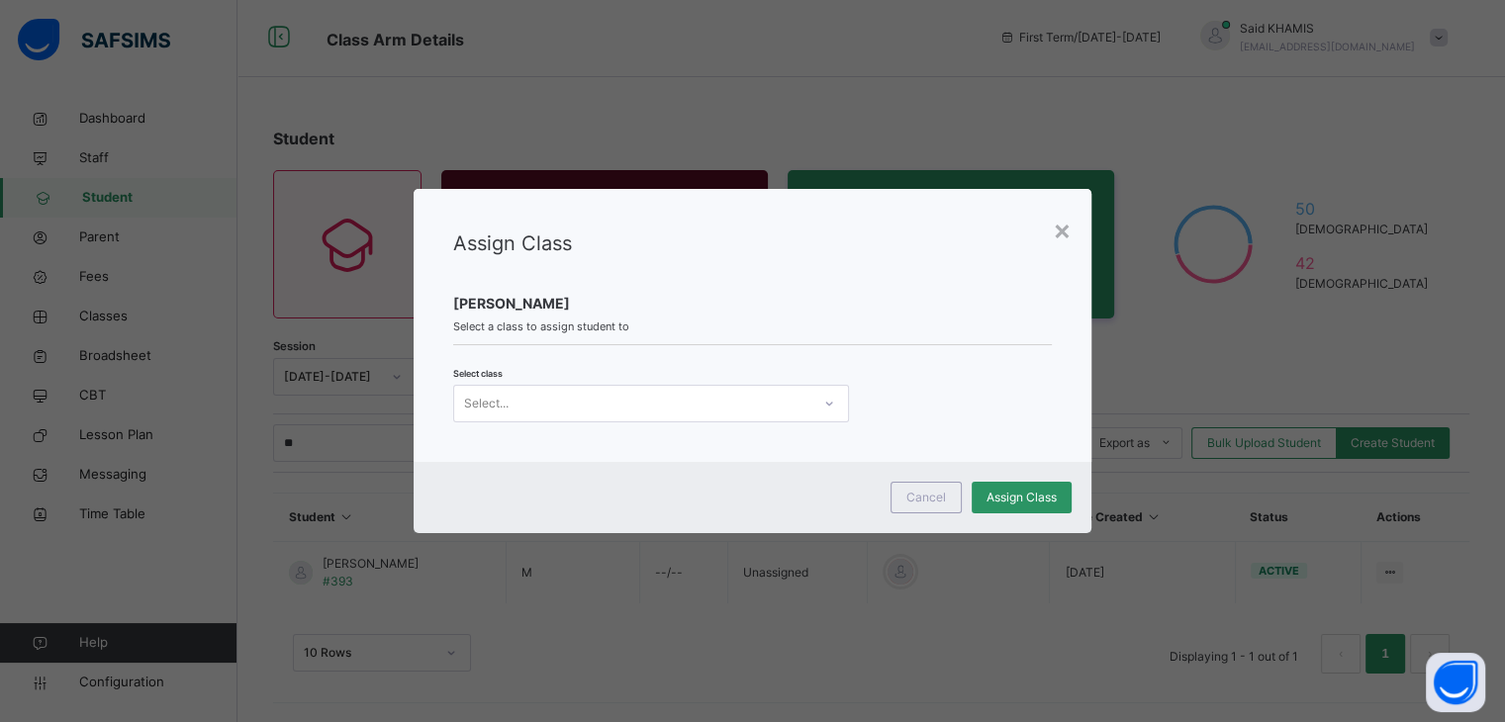
scroll to position [0, 0]
click at [772, 411] on div "Select..." at bounding box center [632, 404] width 356 height 31
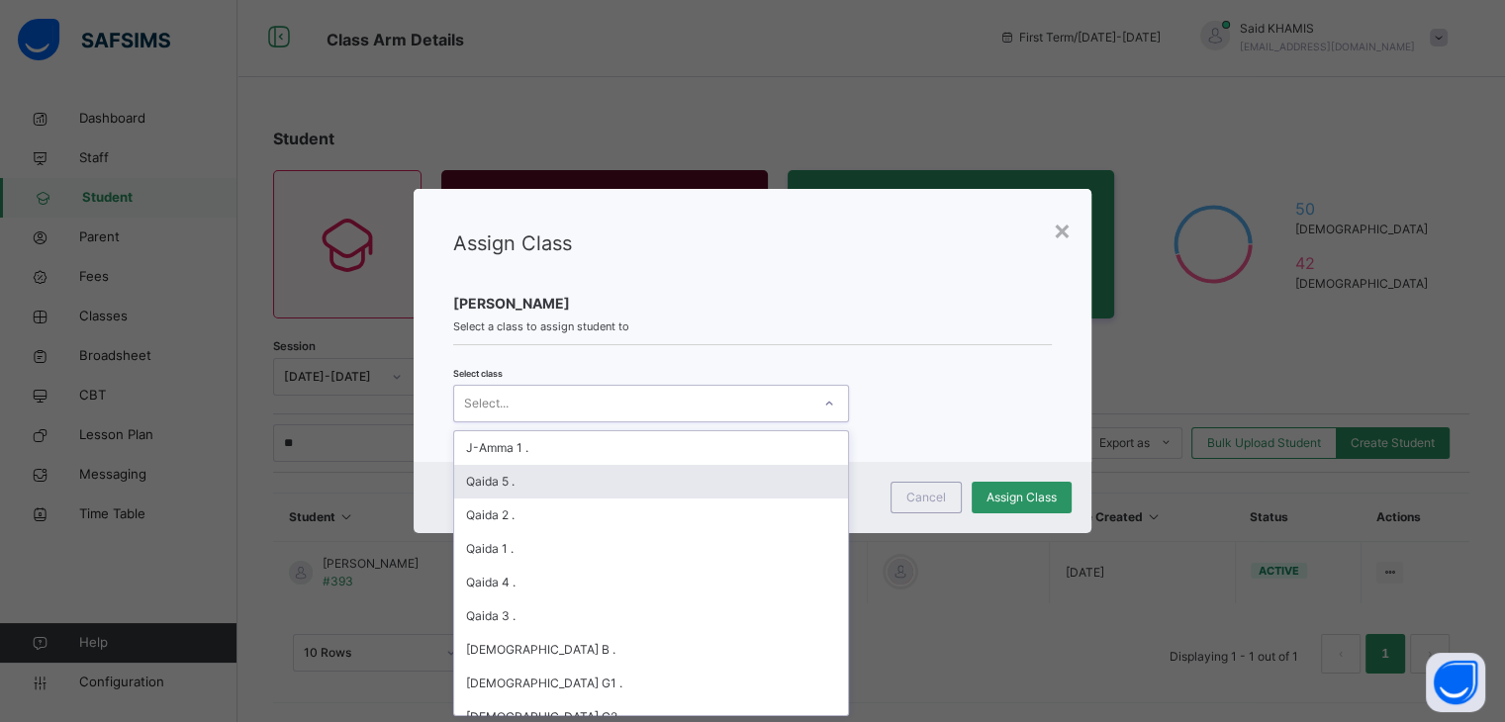
click at [526, 476] on div "Qaida 5 ." at bounding box center [651, 482] width 394 height 34
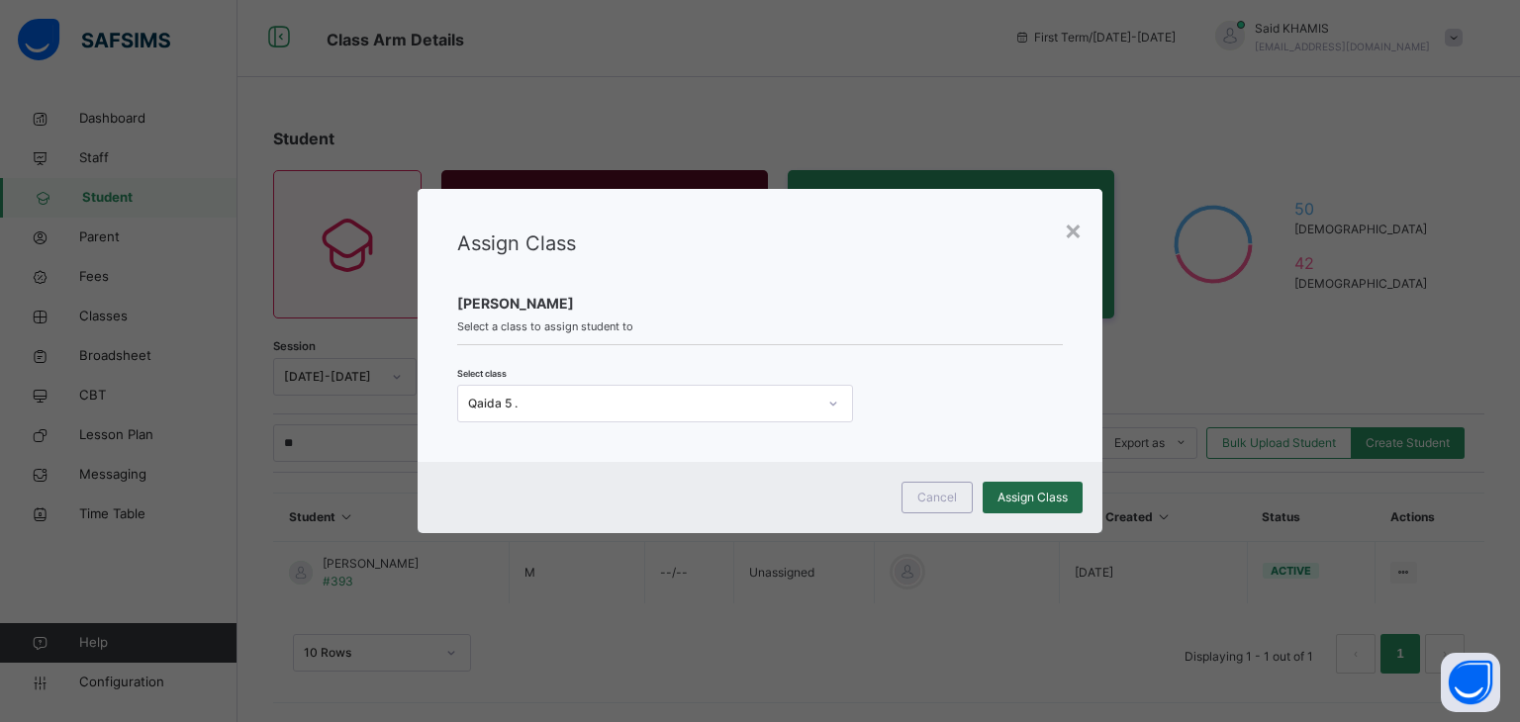
click at [1020, 500] on span "Assign Class" at bounding box center [1033, 498] width 70 height 18
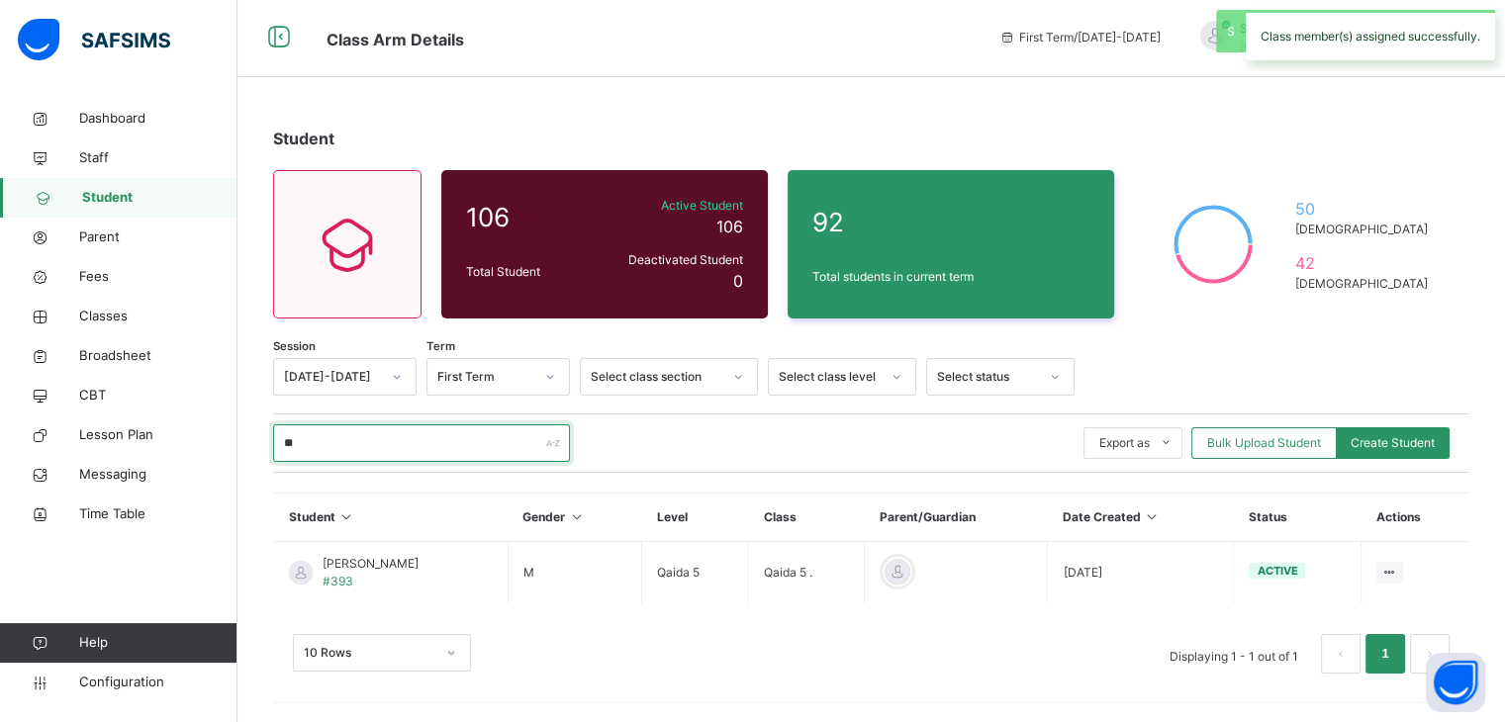
click at [351, 444] on input "**" at bounding box center [421, 444] width 297 height 38
type input "*"
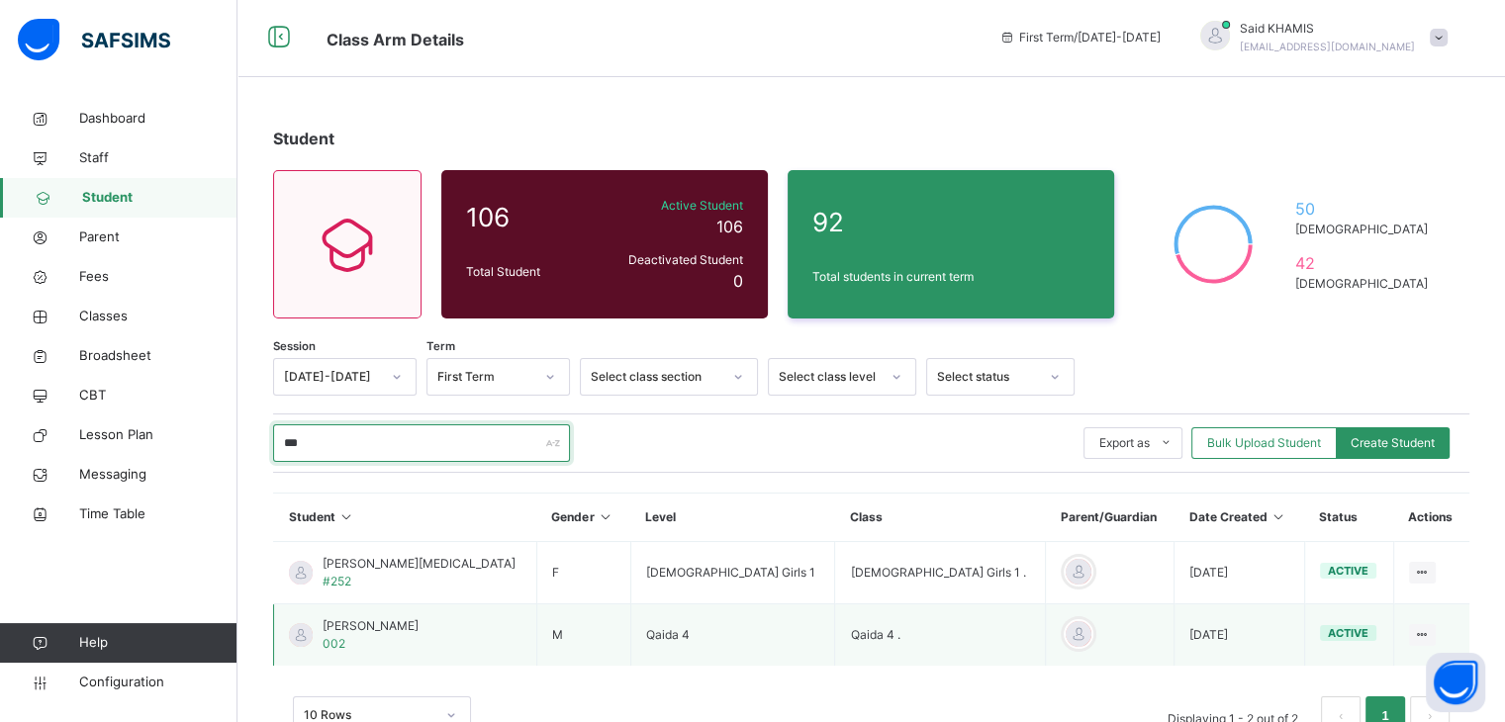
type input "***"
click at [382, 630] on span "Yaseen Raafay" at bounding box center [371, 627] width 96 height 18
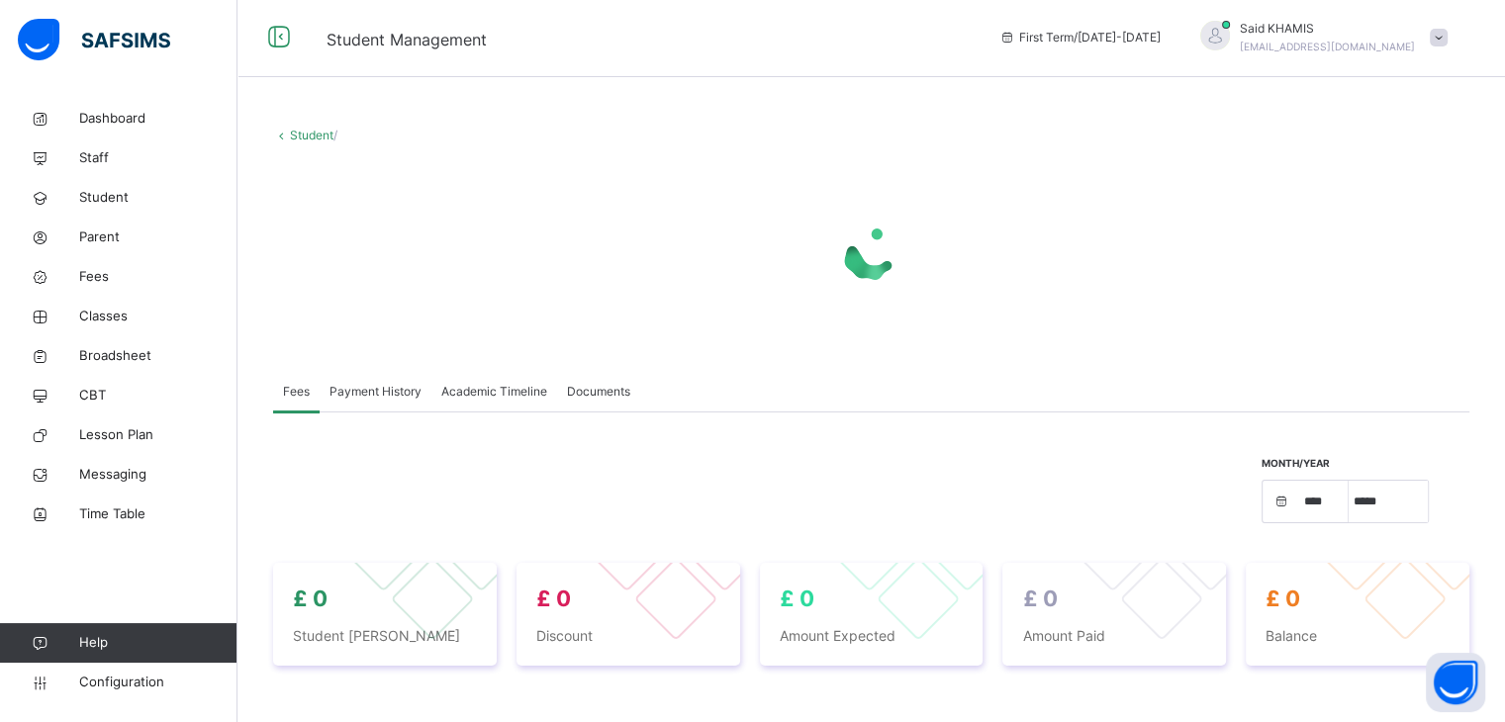
select select "****"
select select "*"
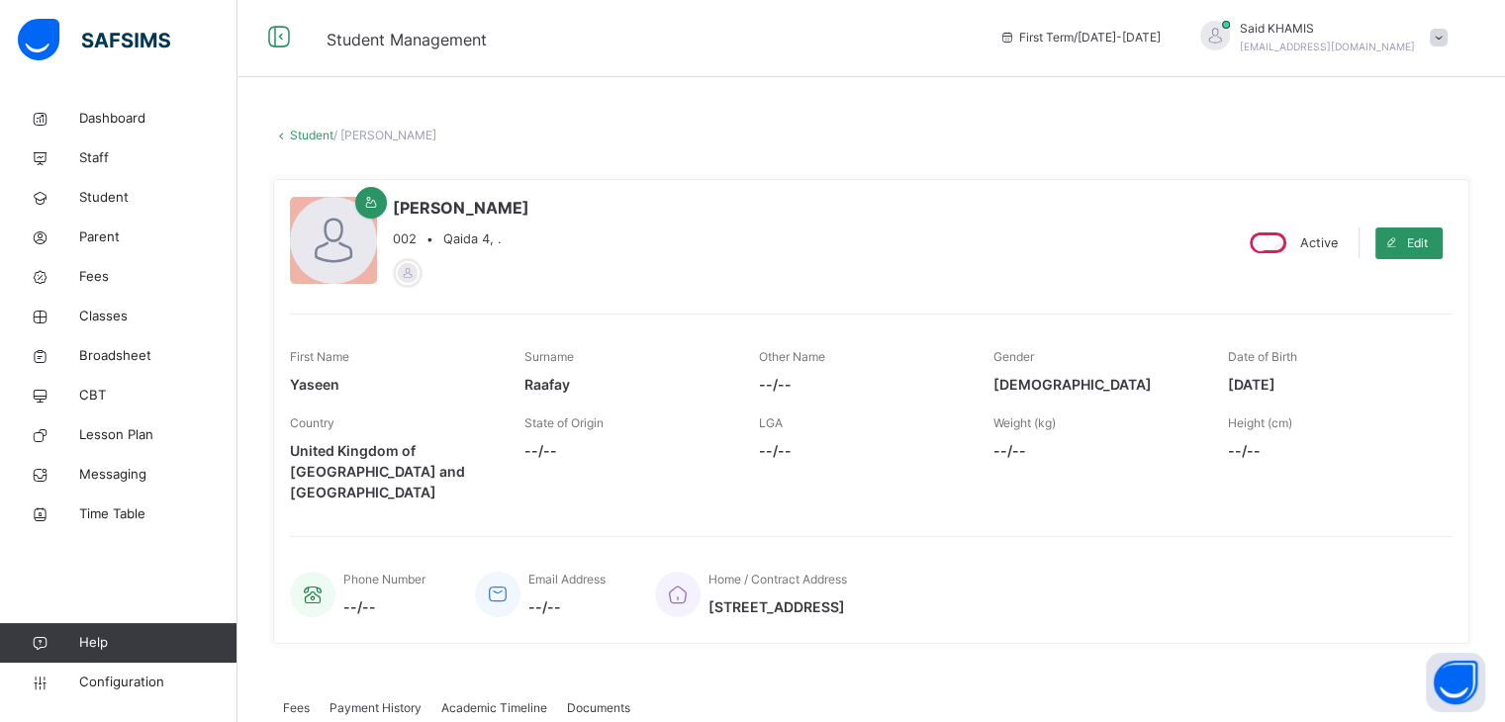
click at [302, 137] on link "Student" at bounding box center [312, 135] width 44 height 15
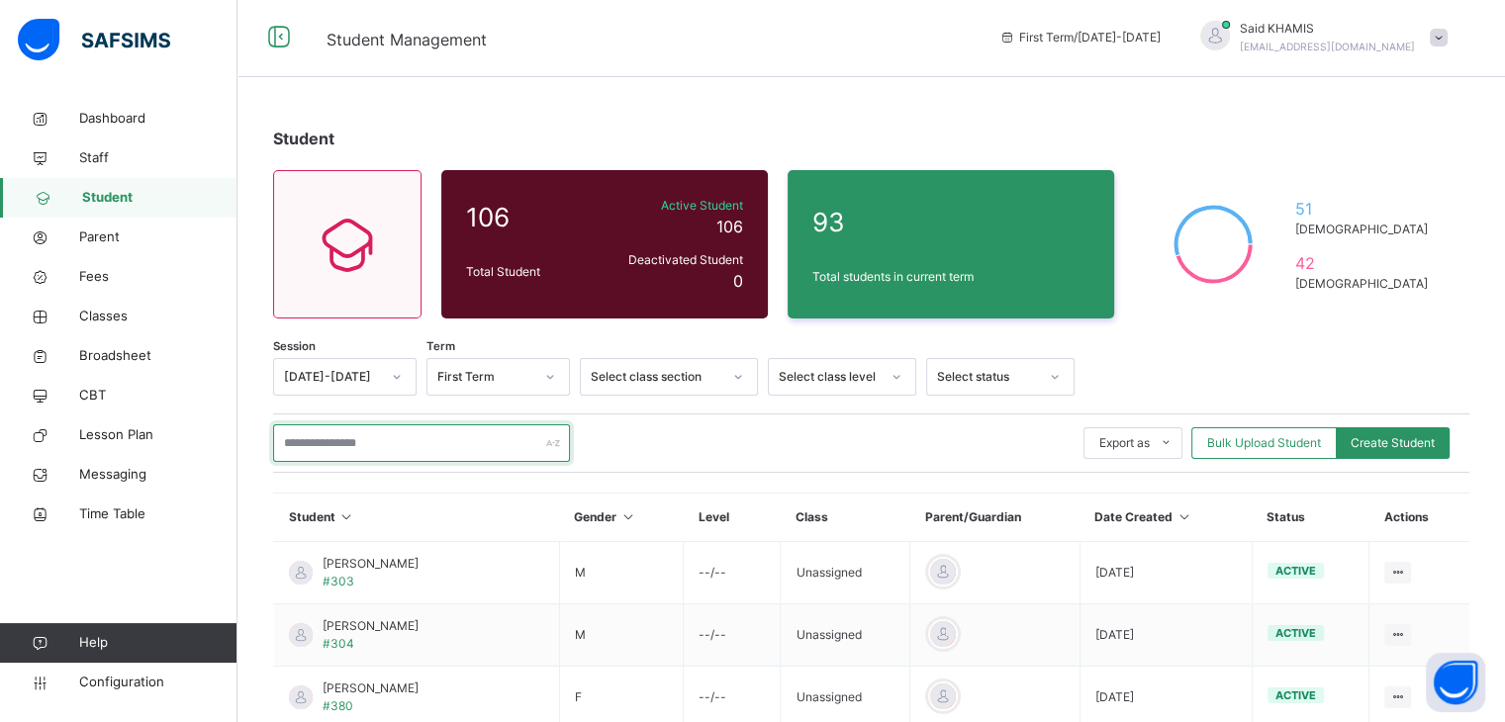
click at [384, 449] on input "text" at bounding box center [421, 444] width 297 height 38
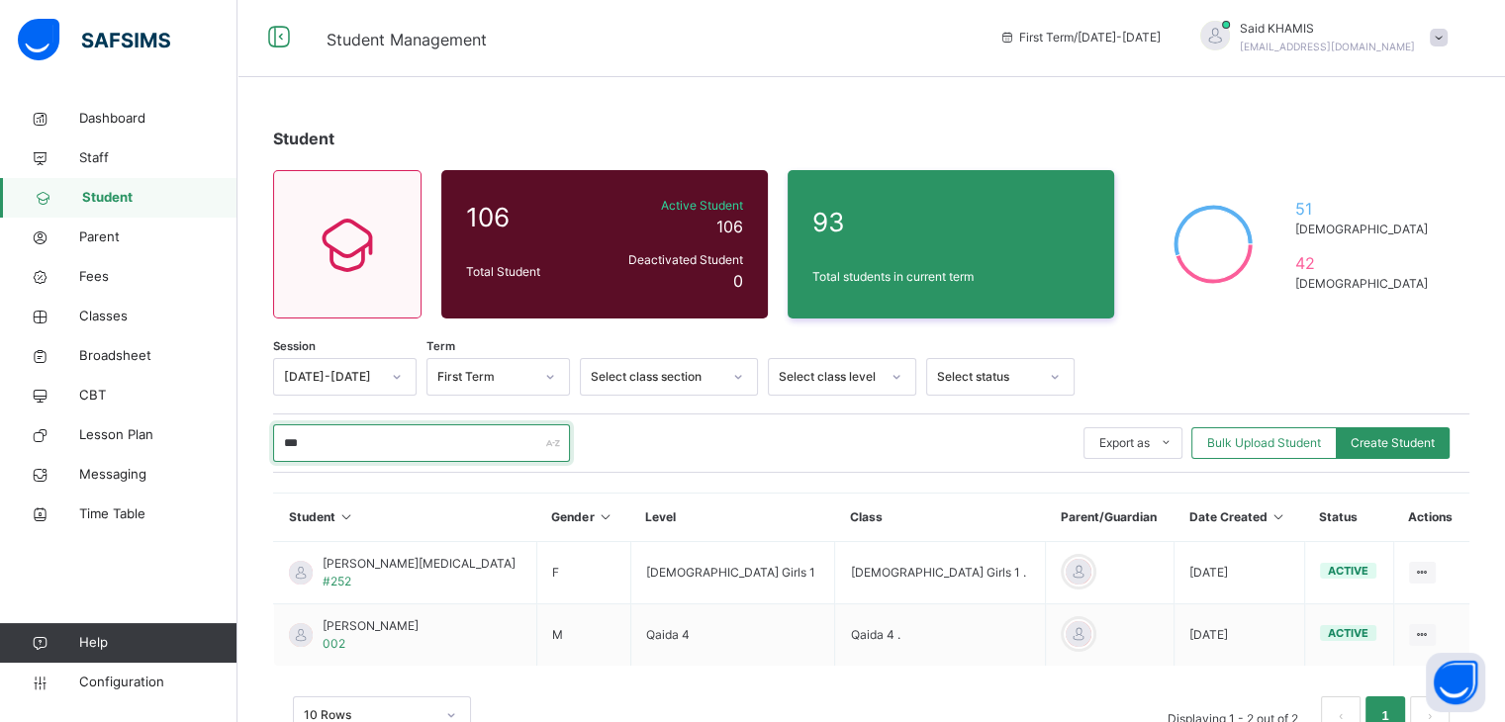
scroll to position [64, 0]
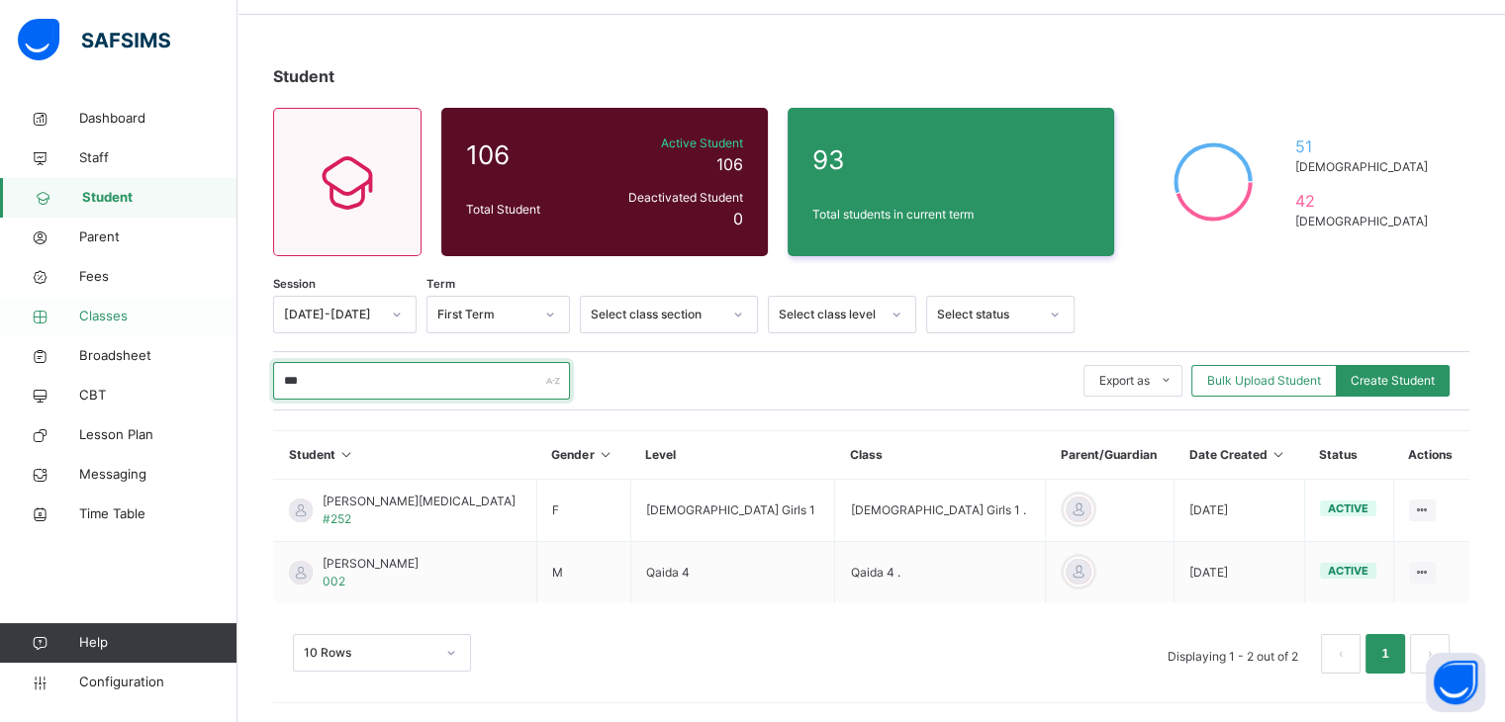
type input "***"
click at [103, 315] on span "Classes" at bounding box center [158, 317] width 158 height 20
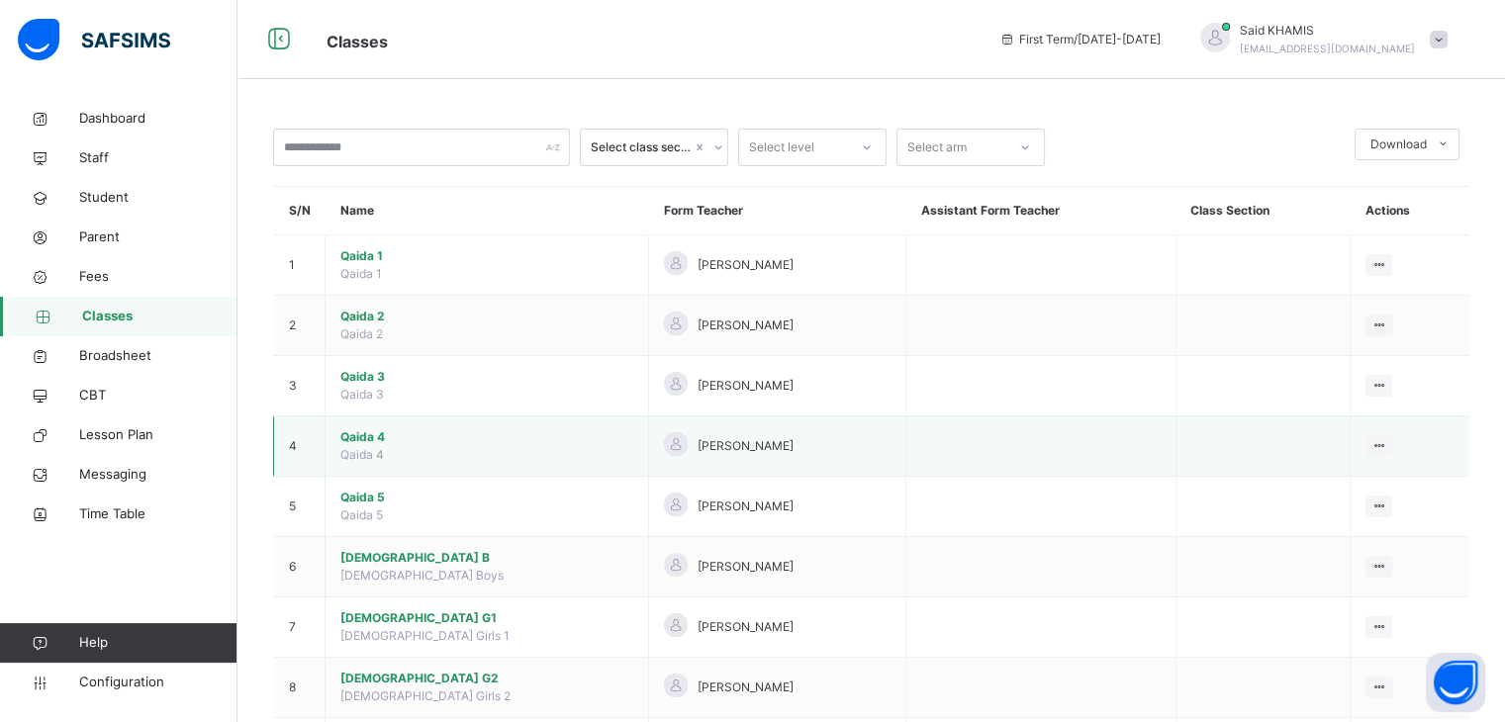
click at [372, 440] on span "Qaida 4" at bounding box center [486, 438] width 293 height 18
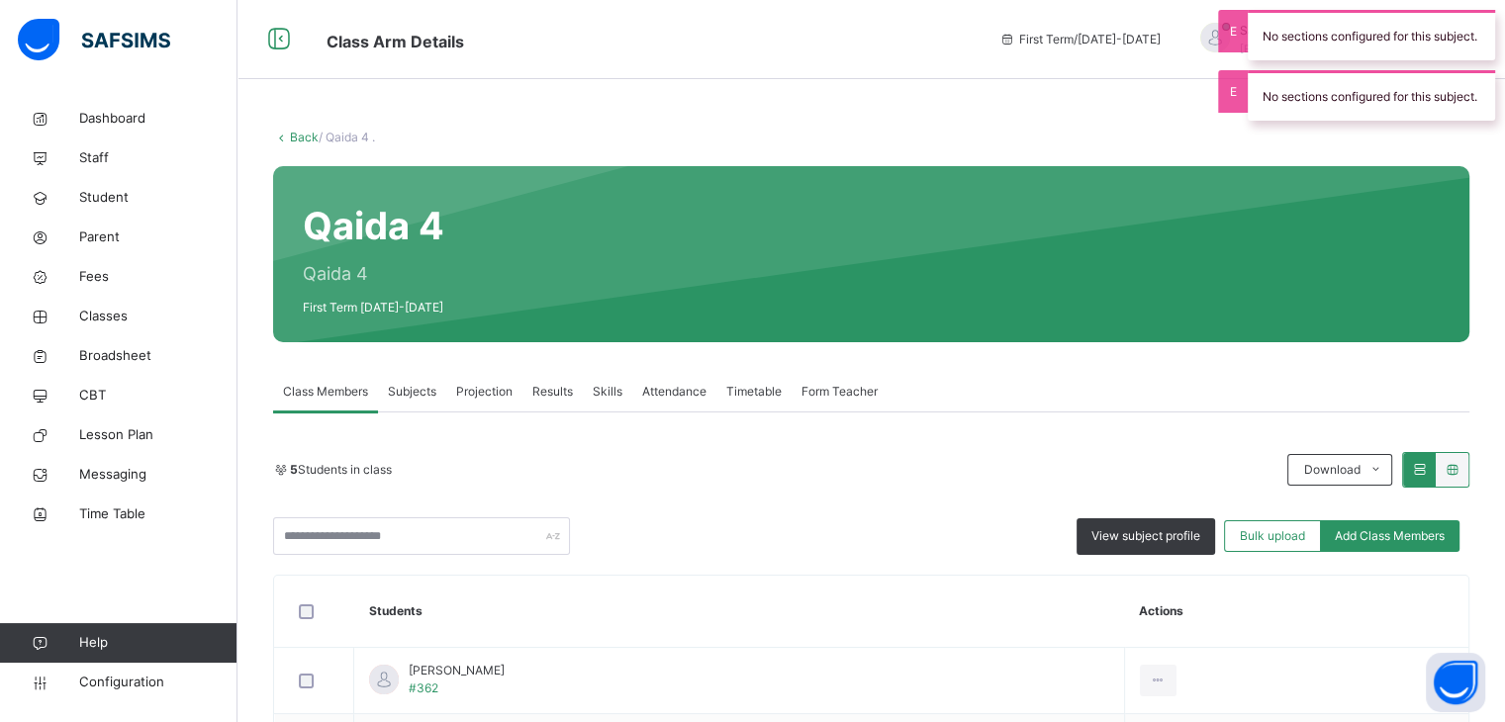
scroll to position [364, 0]
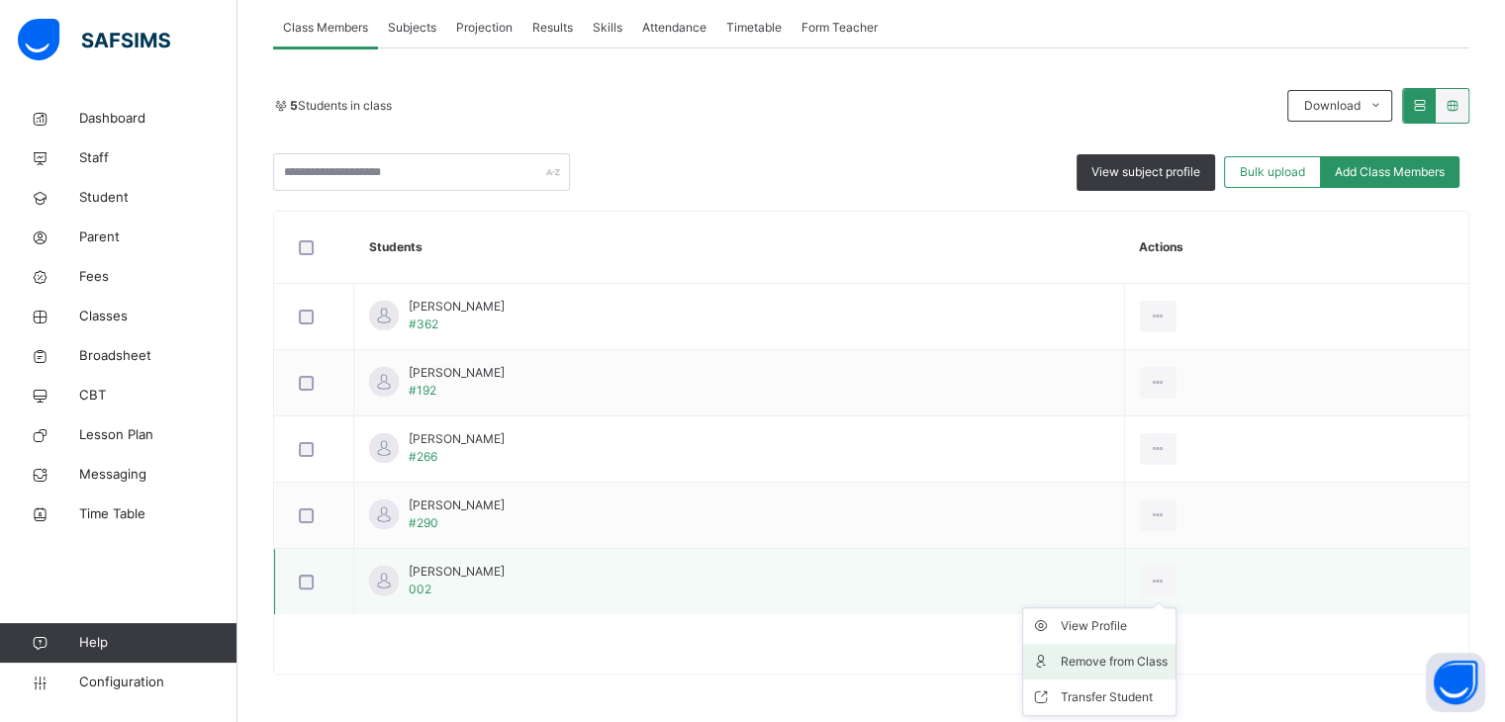
click at [1142, 666] on div "Remove from Class" at bounding box center [1114, 662] width 107 height 20
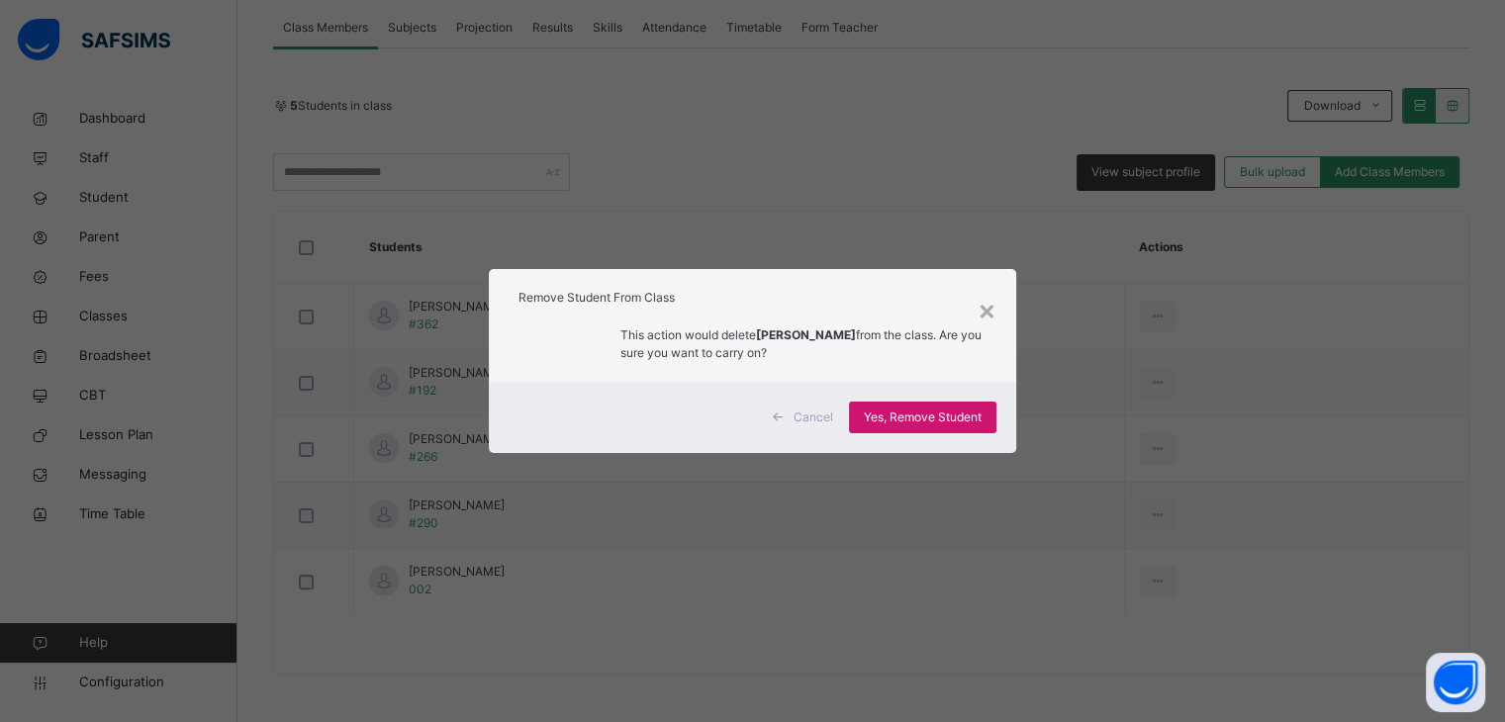
click at [951, 419] on span "Yes, Remove Student" at bounding box center [923, 418] width 118 height 18
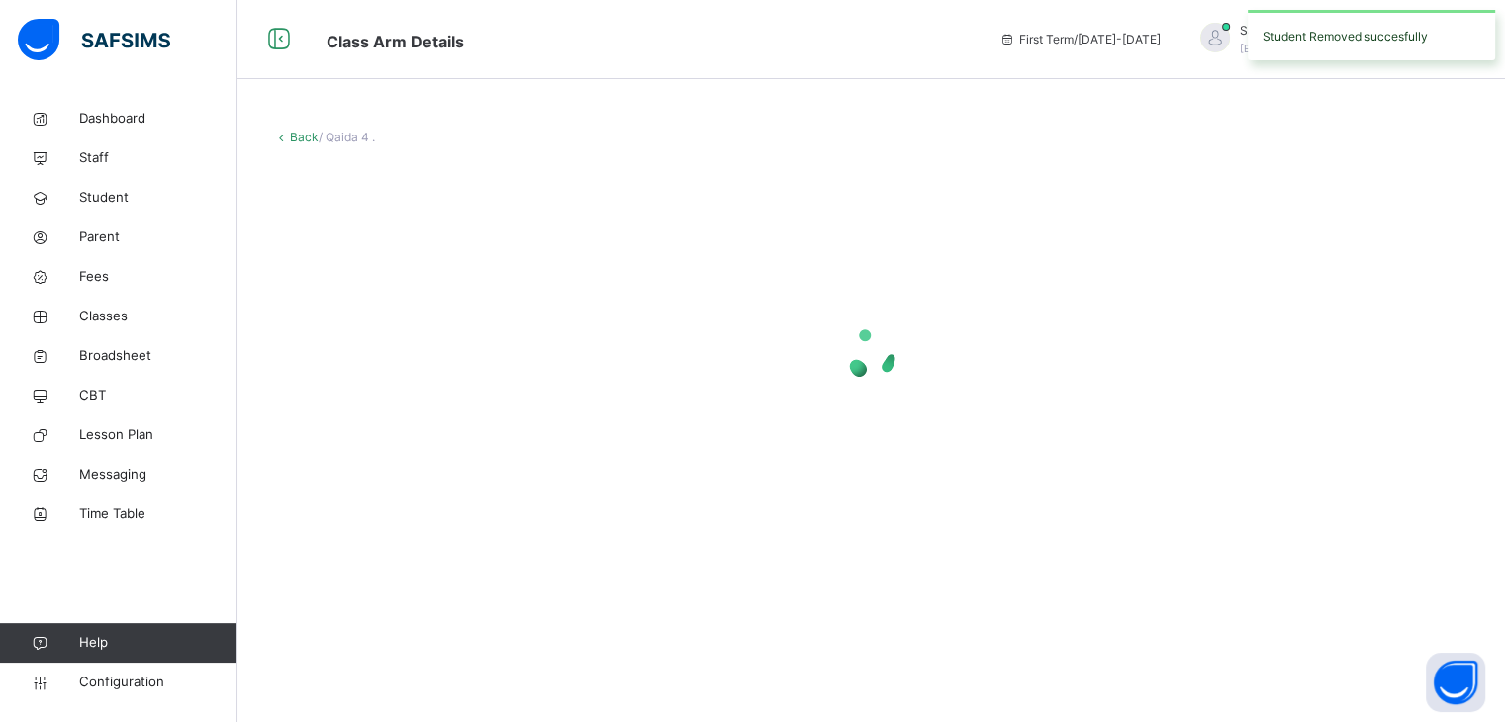
scroll to position [0, 0]
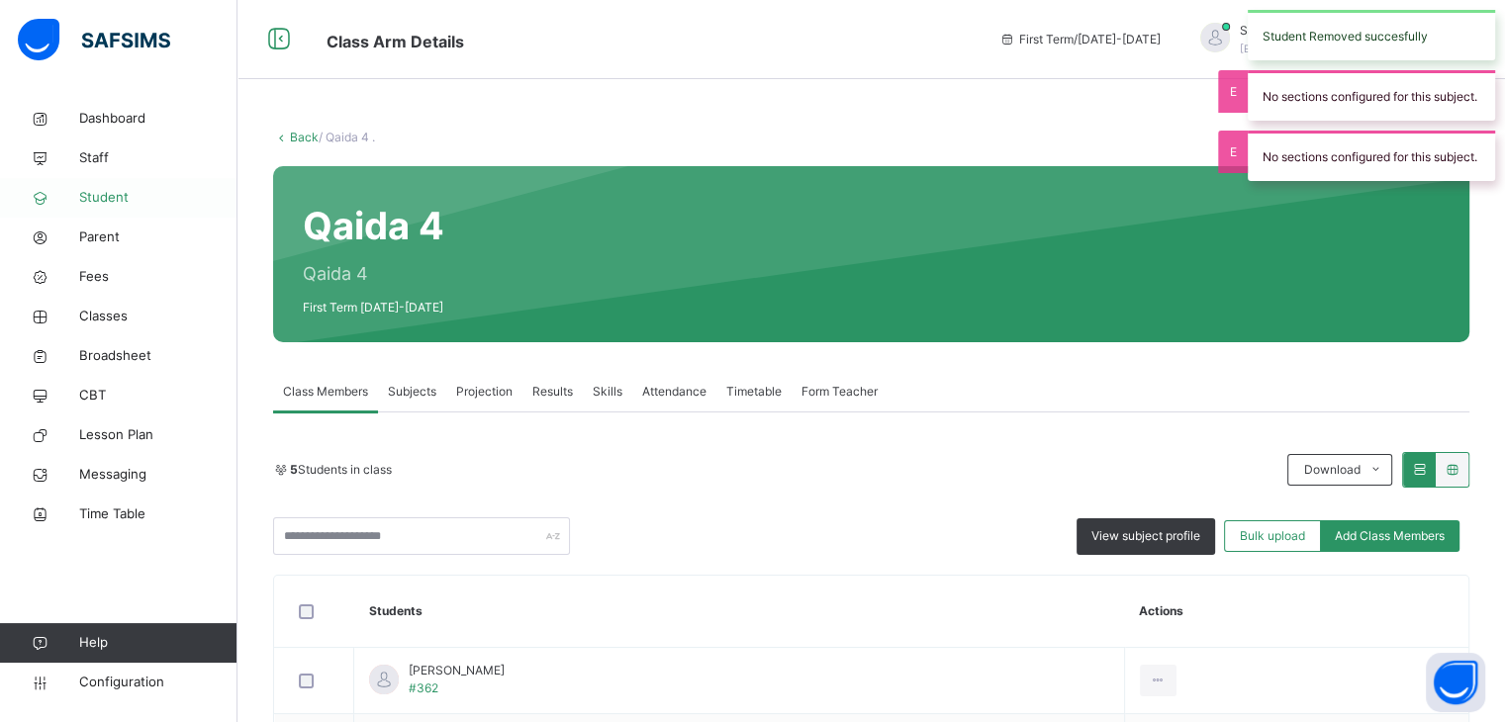
click at [126, 195] on span "Student" at bounding box center [158, 198] width 158 height 20
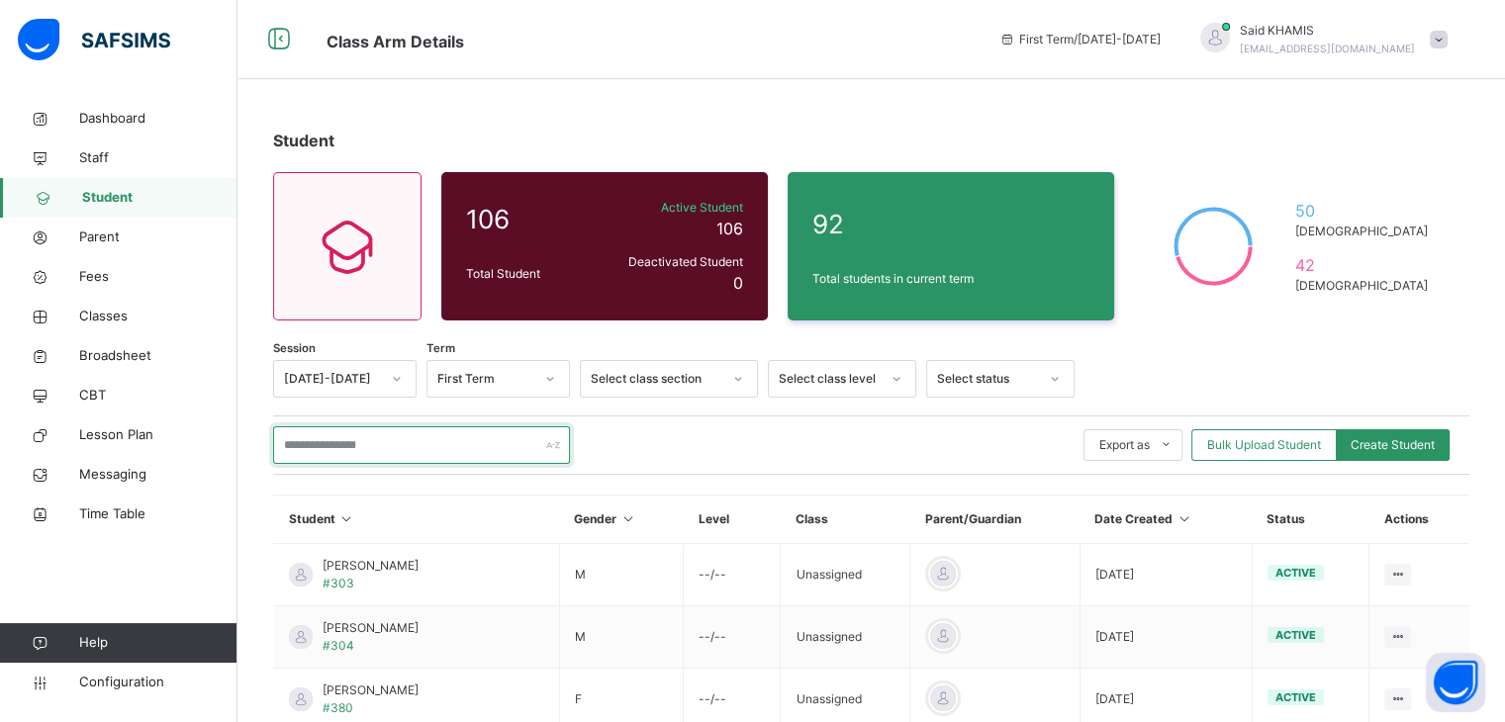
click at [416, 446] on input "text" at bounding box center [421, 446] width 297 height 38
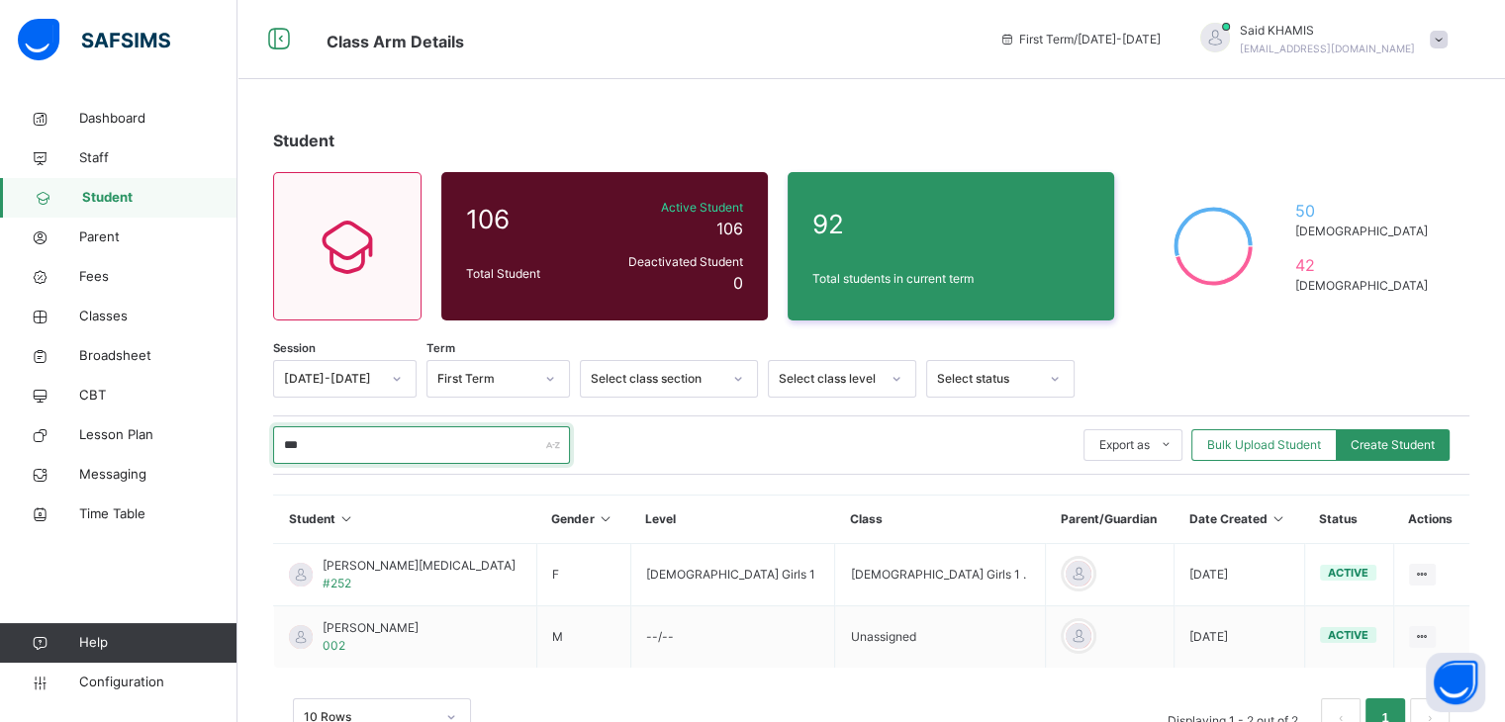
scroll to position [64, 0]
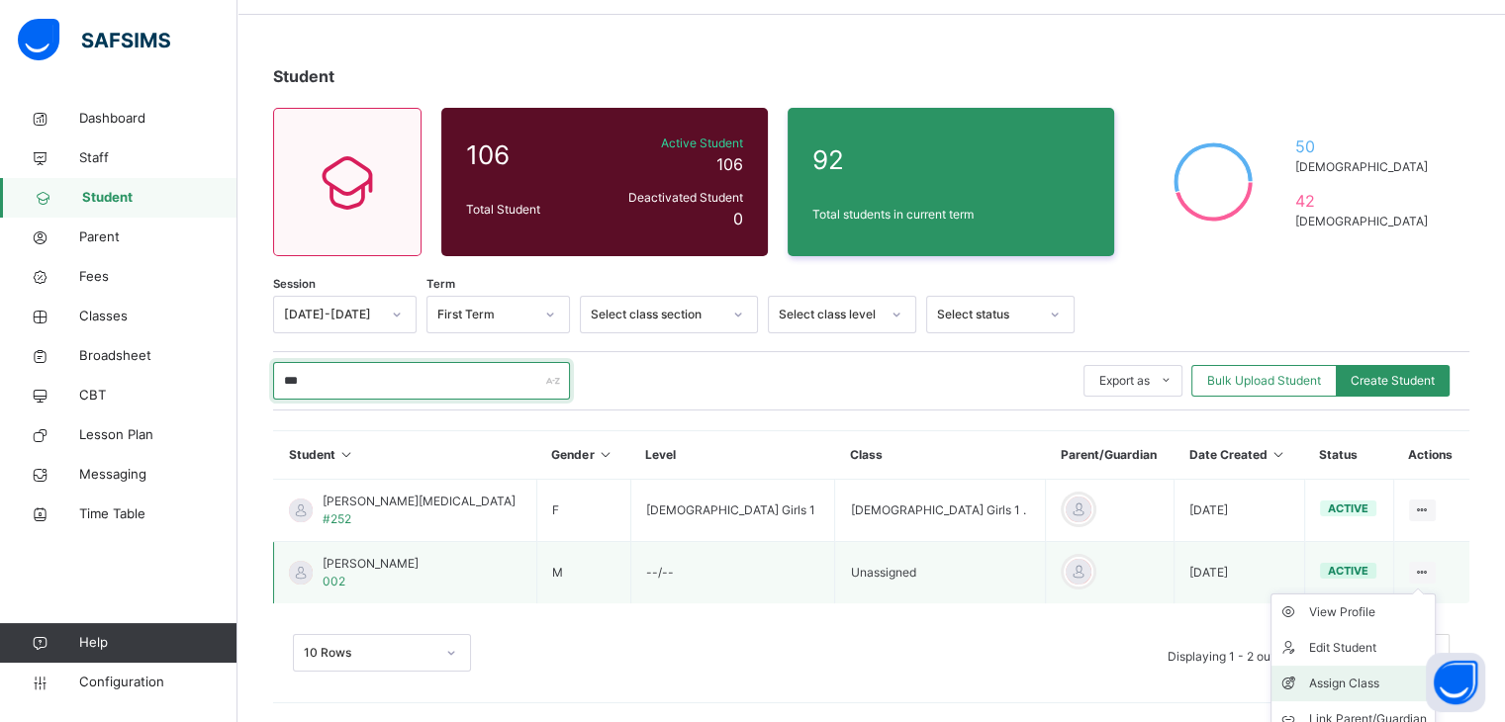
type input "***"
click at [1338, 684] on div "Assign Class" at bounding box center [1368, 684] width 118 height 20
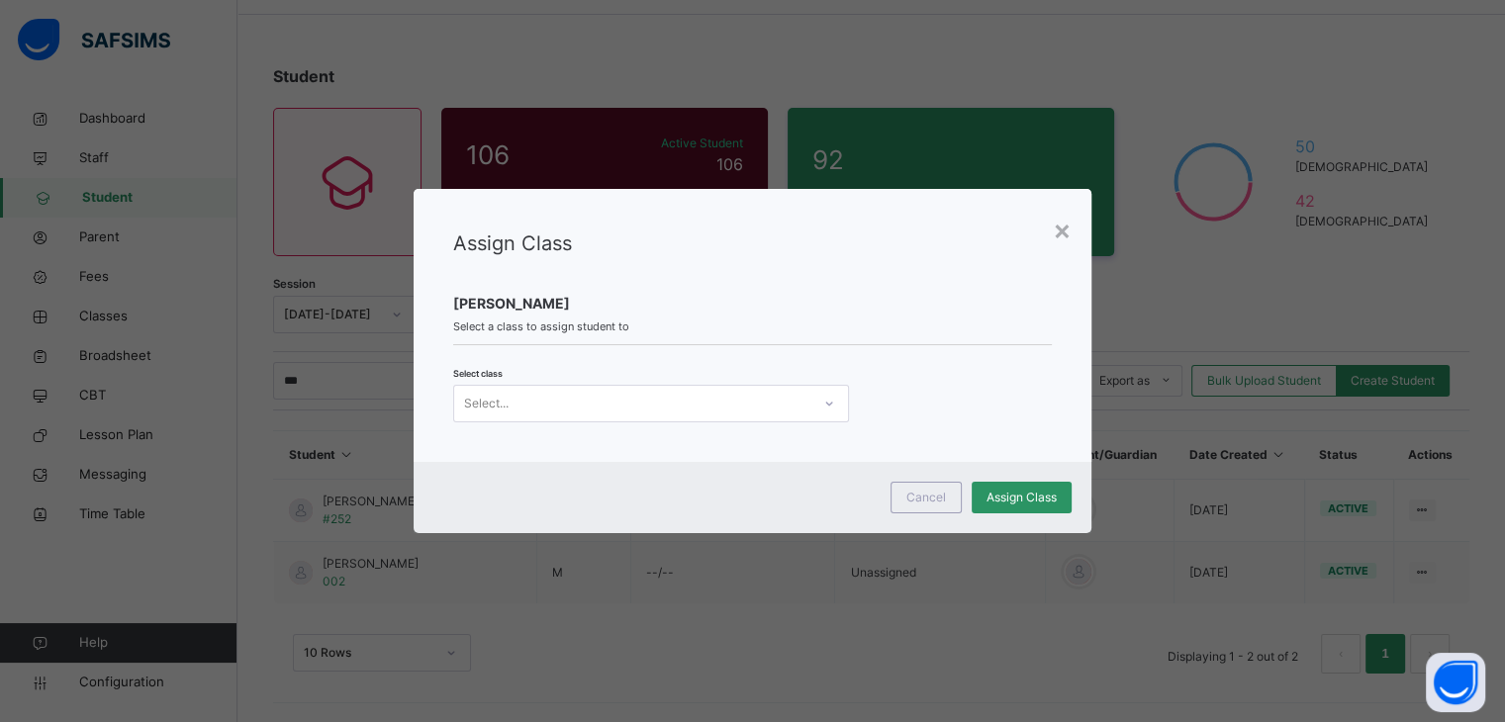
scroll to position [0, 0]
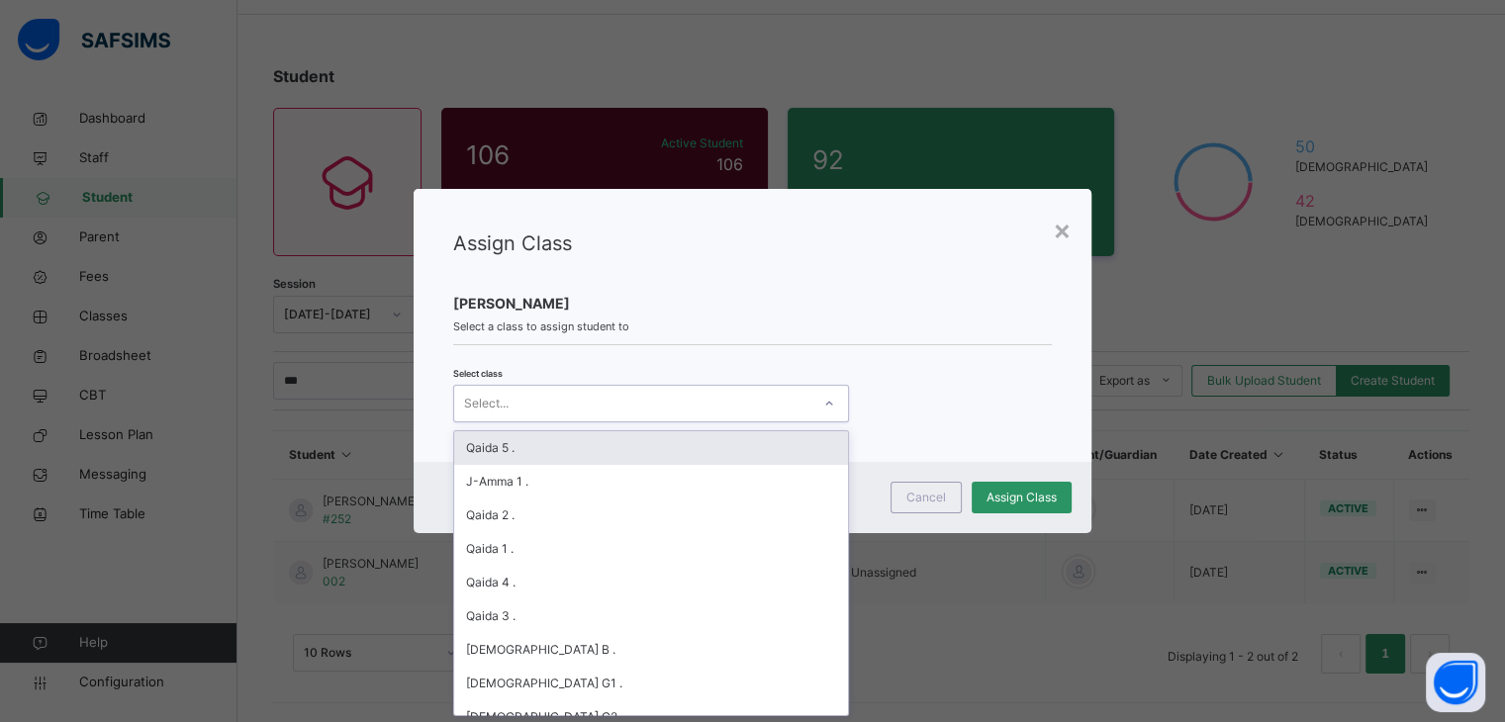
click at [789, 401] on div "Select..." at bounding box center [632, 404] width 356 height 31
click at [581, 438] on div "Qaida 5 ." at bounding box center [651, 448] width 394 height 34
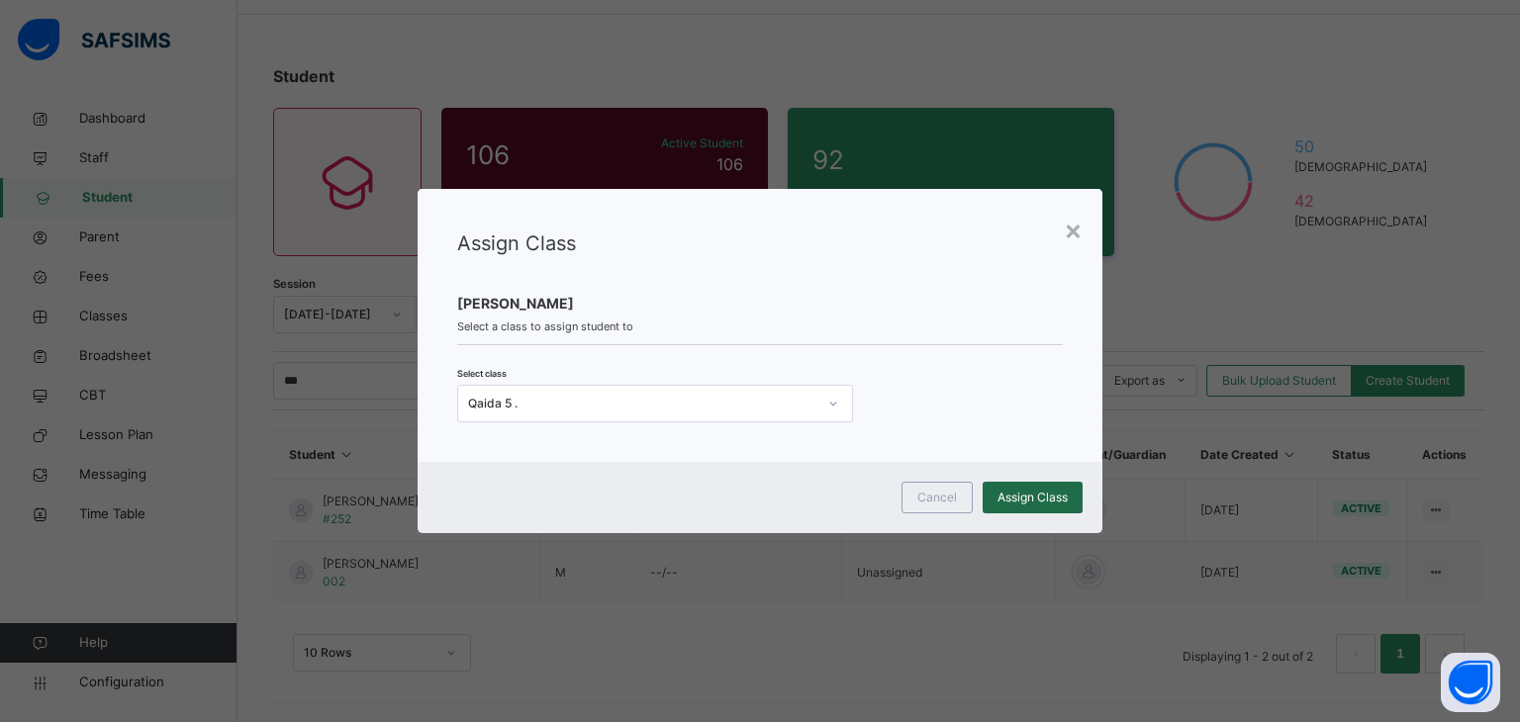
click at [1030, 507] on div "Assign Class" at bounding box center [1033, 498] width 100 height 32
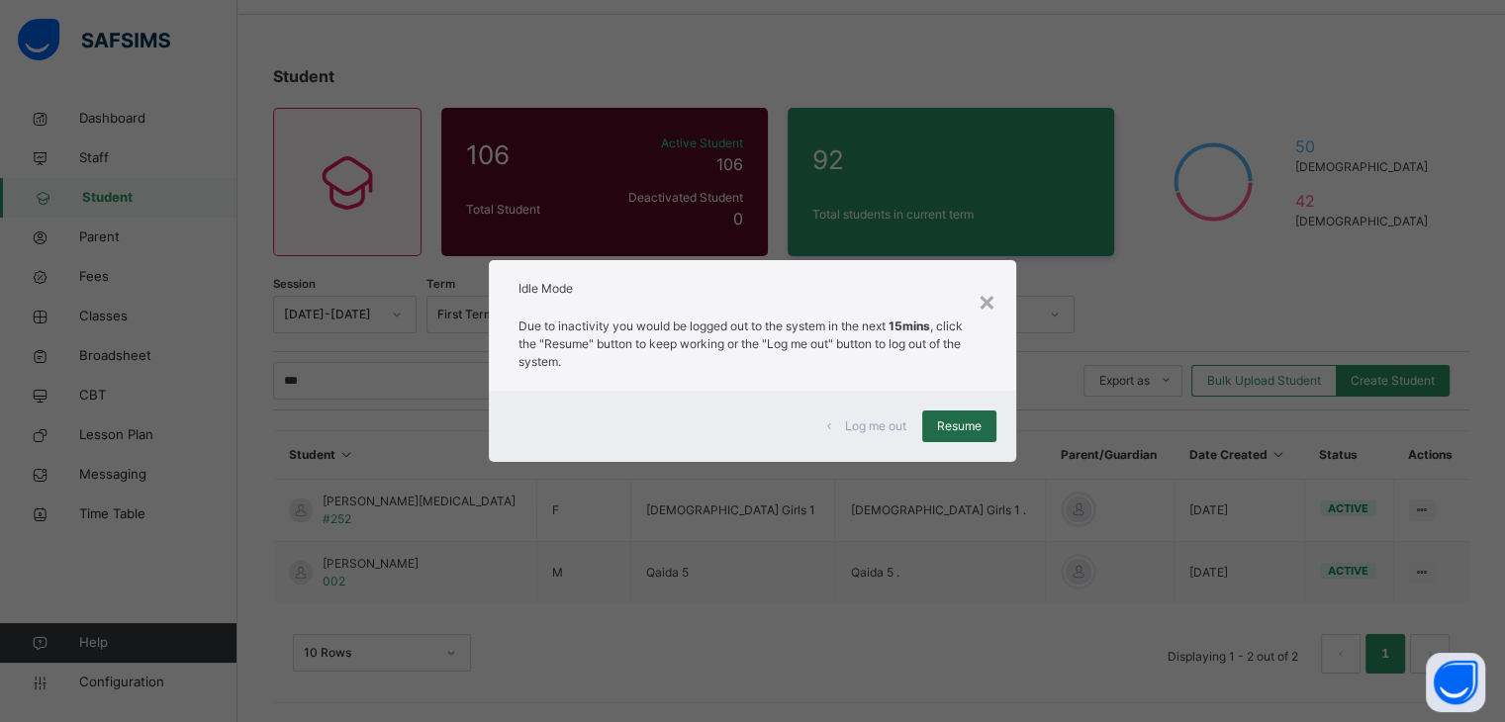
click at [982, 440] on div "Resume" at bounding box center [959, 427] width 74 height 32
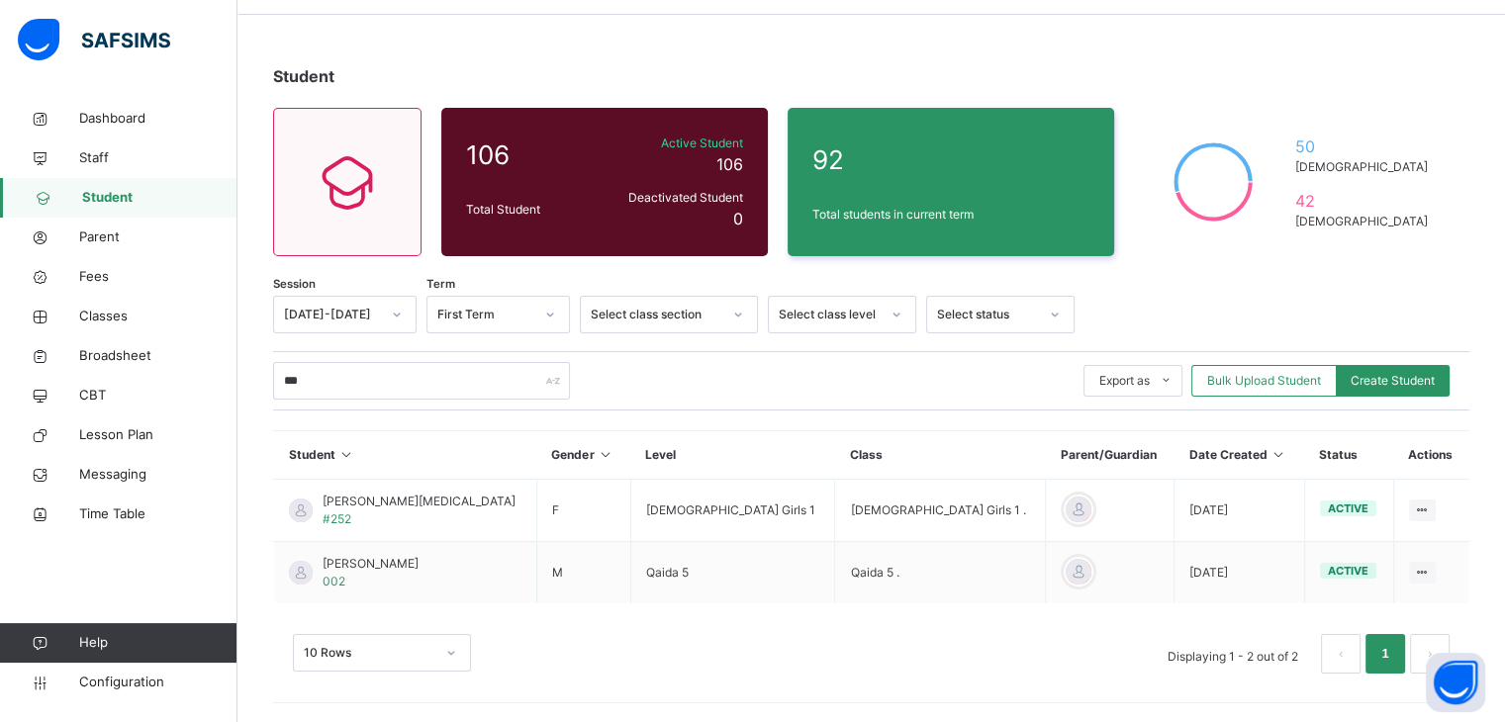
drag, startPoint x: 982, startPoint y: 440, endPoint x: 759, endPoint y: 82, distance: 421.8
click at [759, 82] on div "Student" at bounding box center [871, 76] width 1197 height 24
click at [112, 199] on span "Student" at bounding box center [159, 198] width 155 height 20
click at [356, 196] on icon at bounding box center [347, 181] width 83 height 71
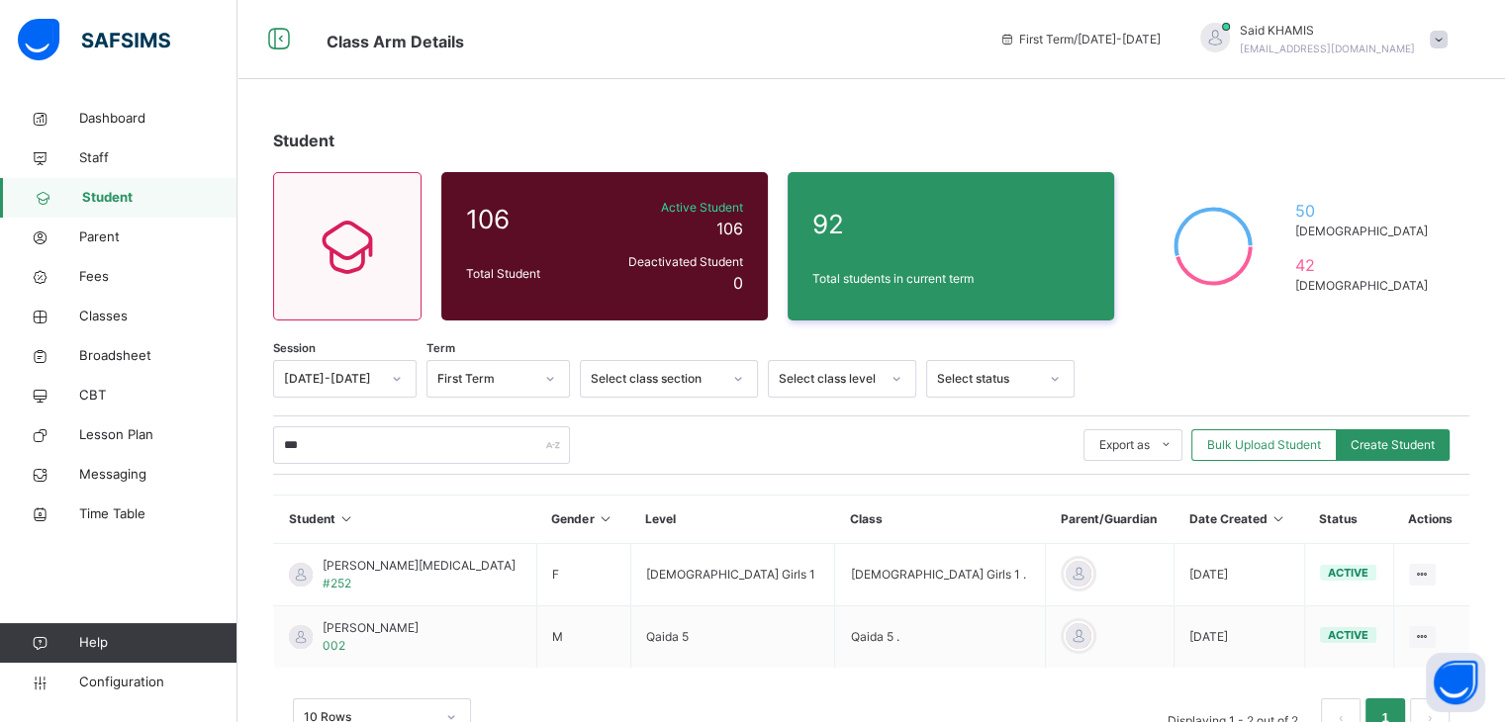
click at [115, 211] on link "Student" at bounding box center [119, 198] width 238 height 40
click at [107, 188] on span "Student" at bounding box center [159, 198] width 155 height 20
click at [126, 113] on span "Dashboard" at bounding box center [158, 119] width 158 height 20
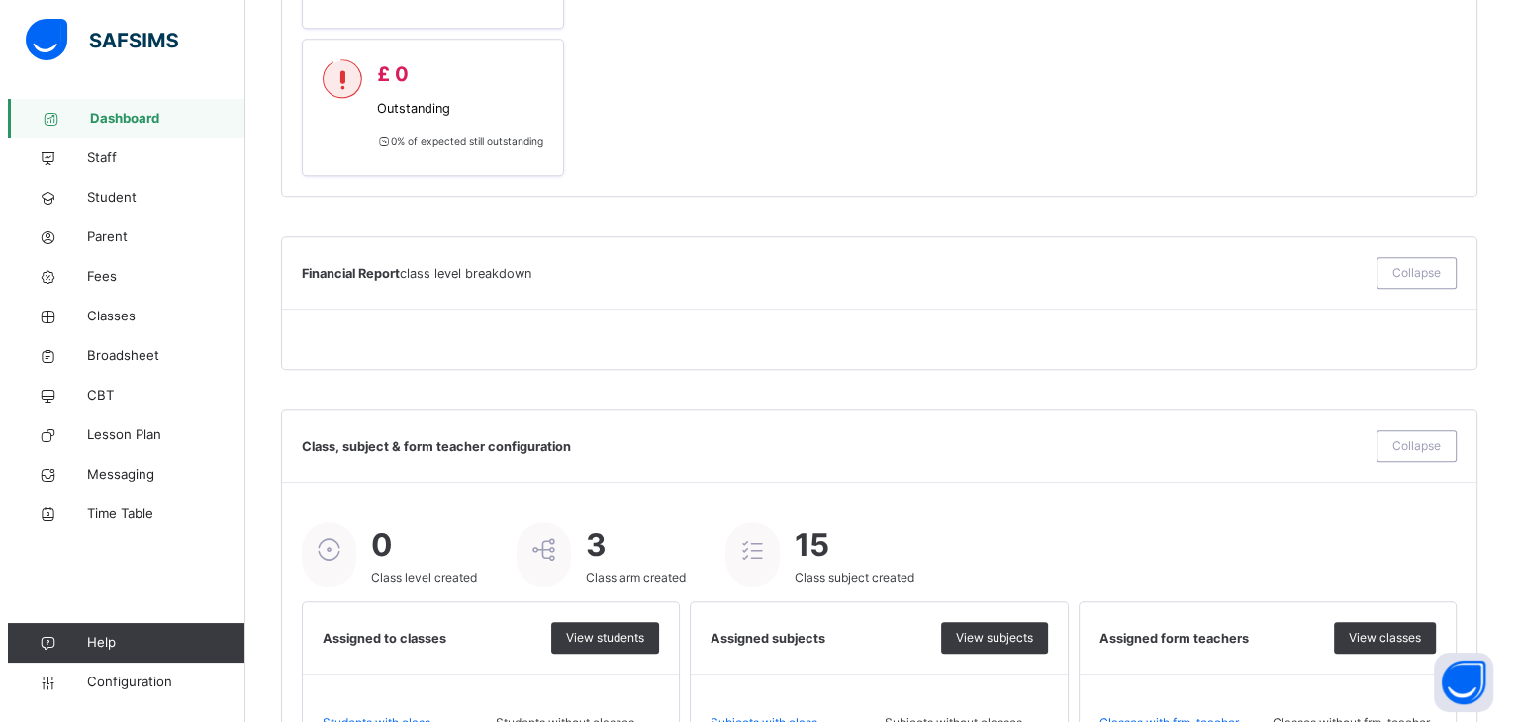
scroll to position [1370, 0]
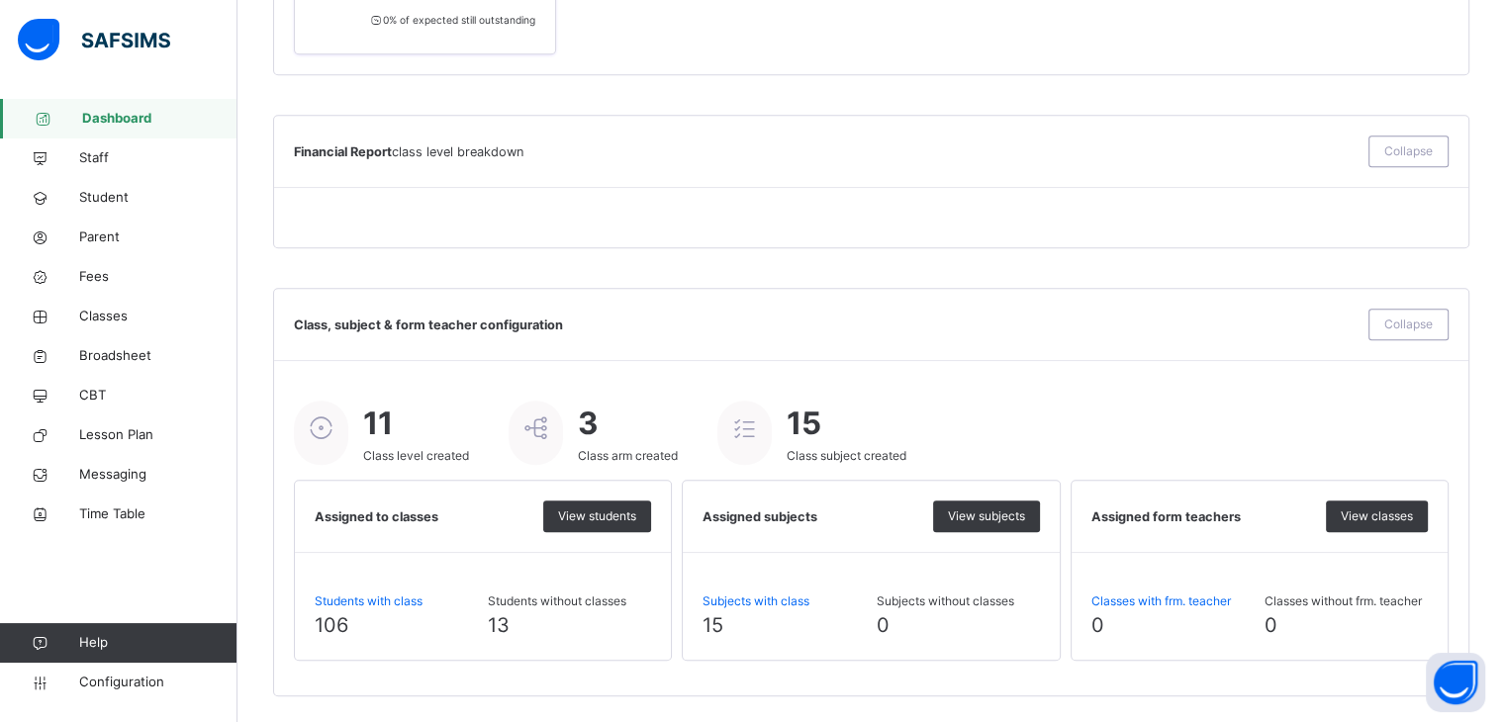
click at [622, 517] on span "View students" at bounding box center [597, 517] width 78 height 18
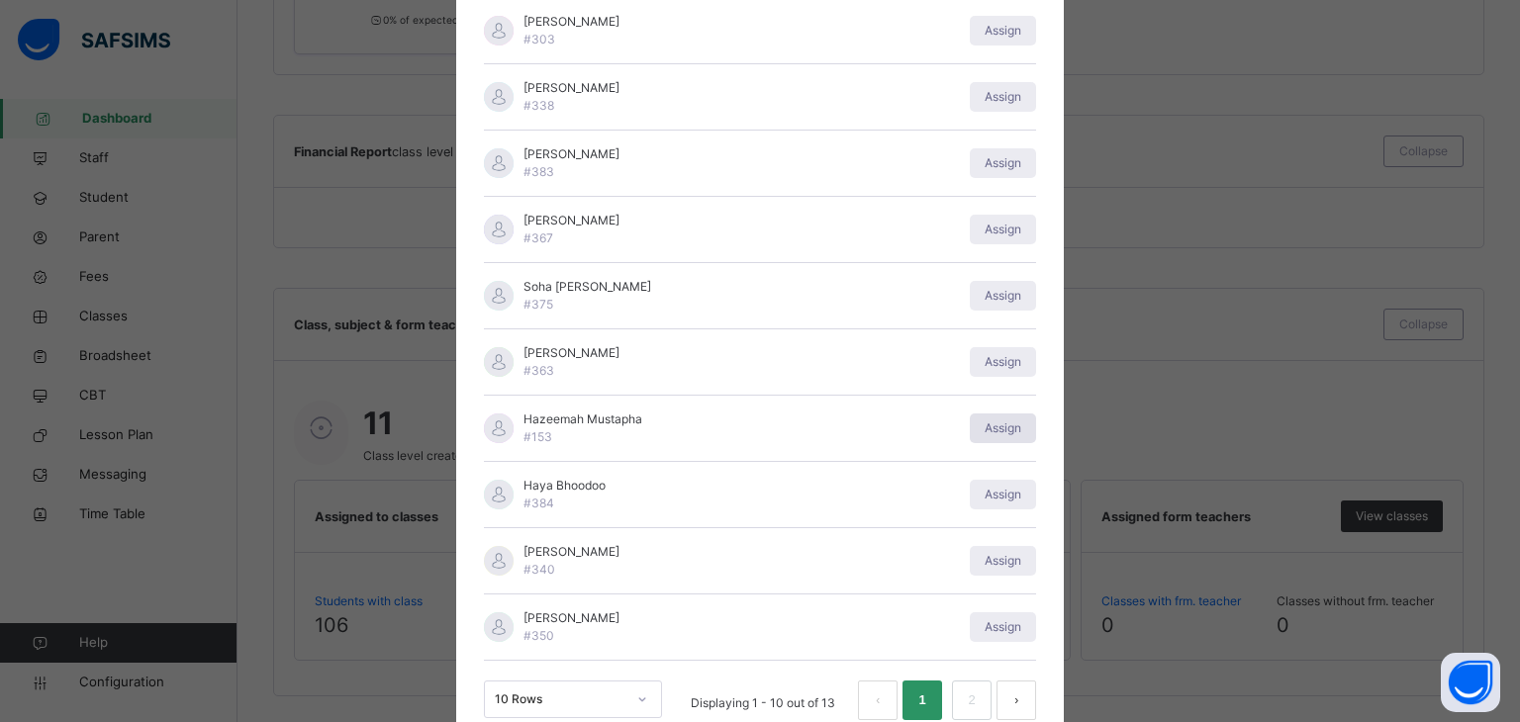
scroll to position [313, 0]
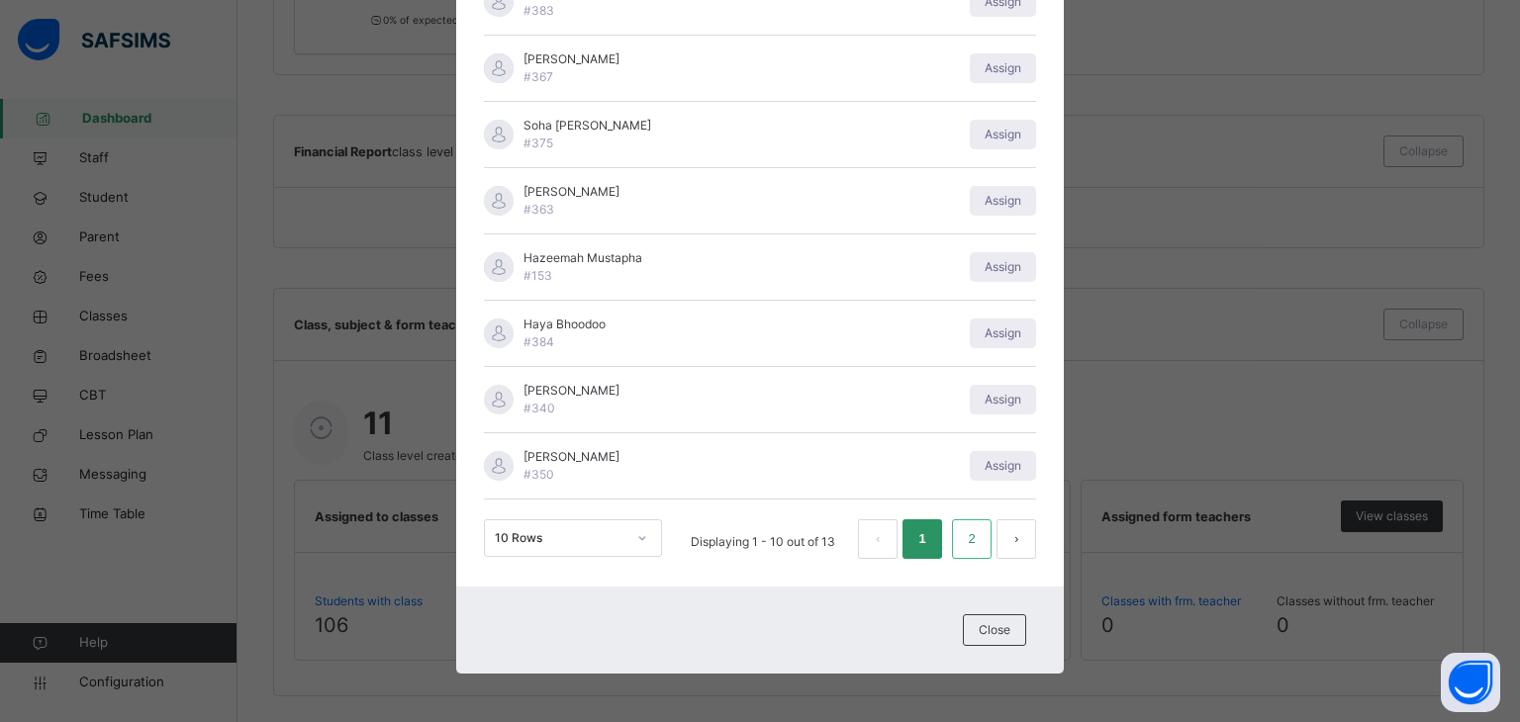
click at [972, 542] on link "2" at bounding box center [972, 540] width 19 height 26
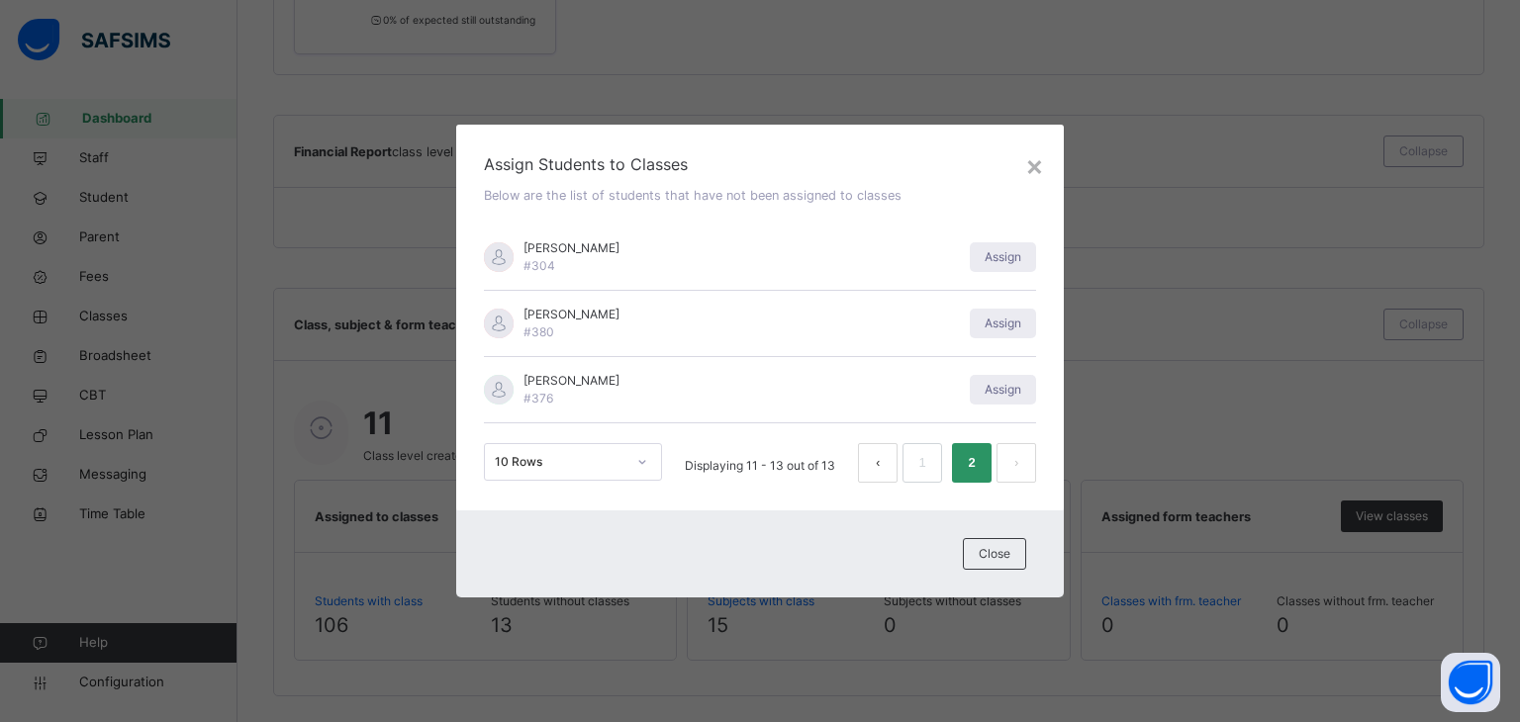
click at [879, 476] on button "prev page" at bounding box center [878, 463] width 40 height 40
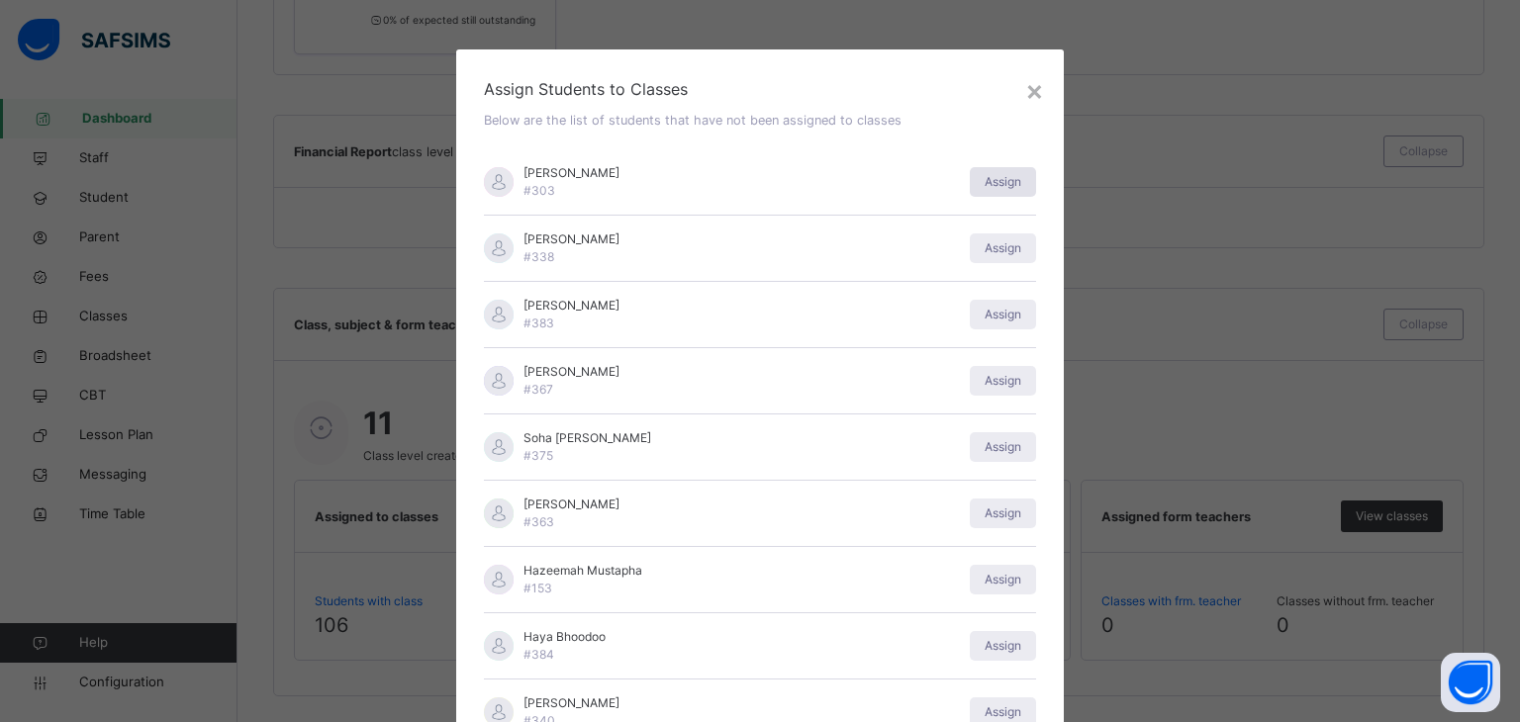
click at [1003, 183] on span "Assign" at bounding box center [1003, 182] width 37 height 18
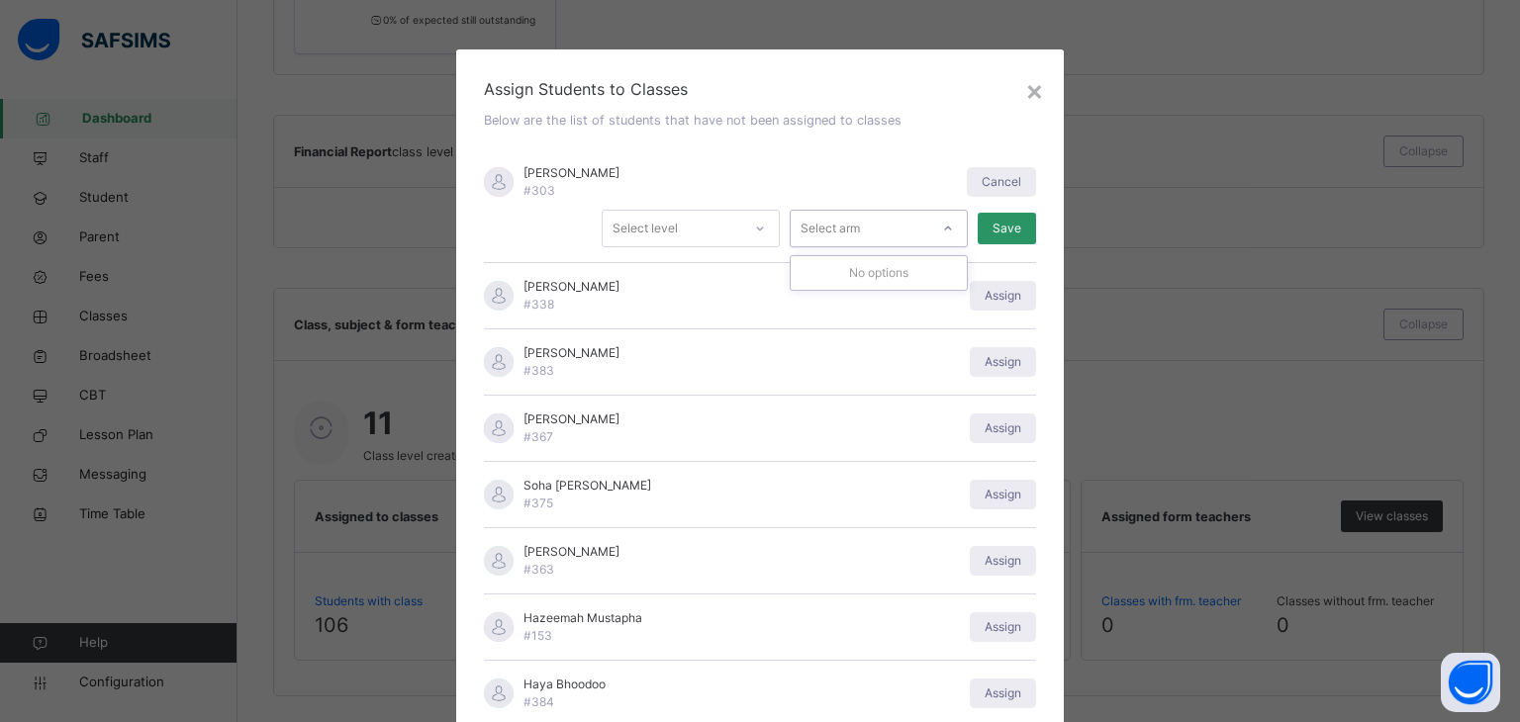
click at [942, 231] on icon at bounding box center [948, 229] width 12 height 20
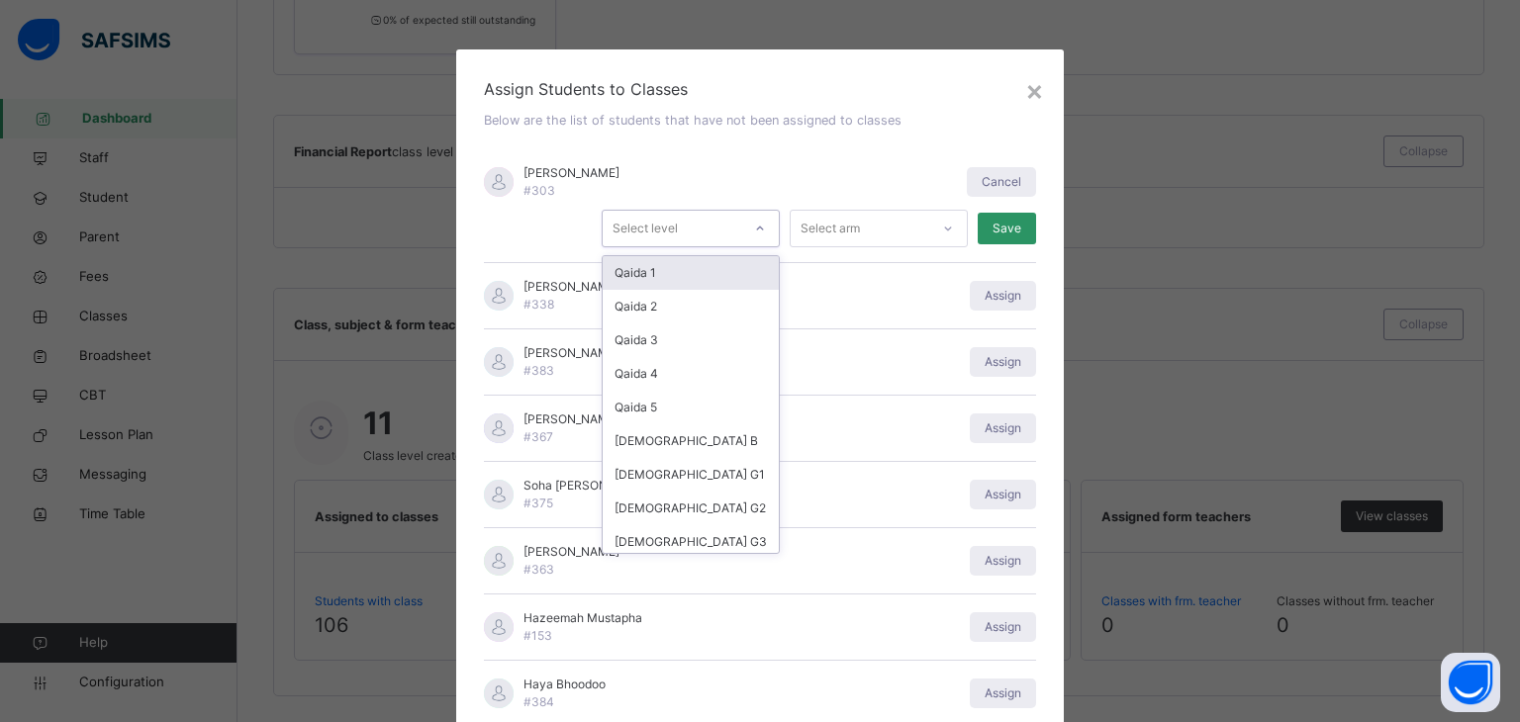
click at [754, 230] on icon at bounding box center [760, 229] width 12 height 20
click at [747, 175] on div "Abdul Hakeem Umar #303" at bounding box center [715, 182] width 463 height 36
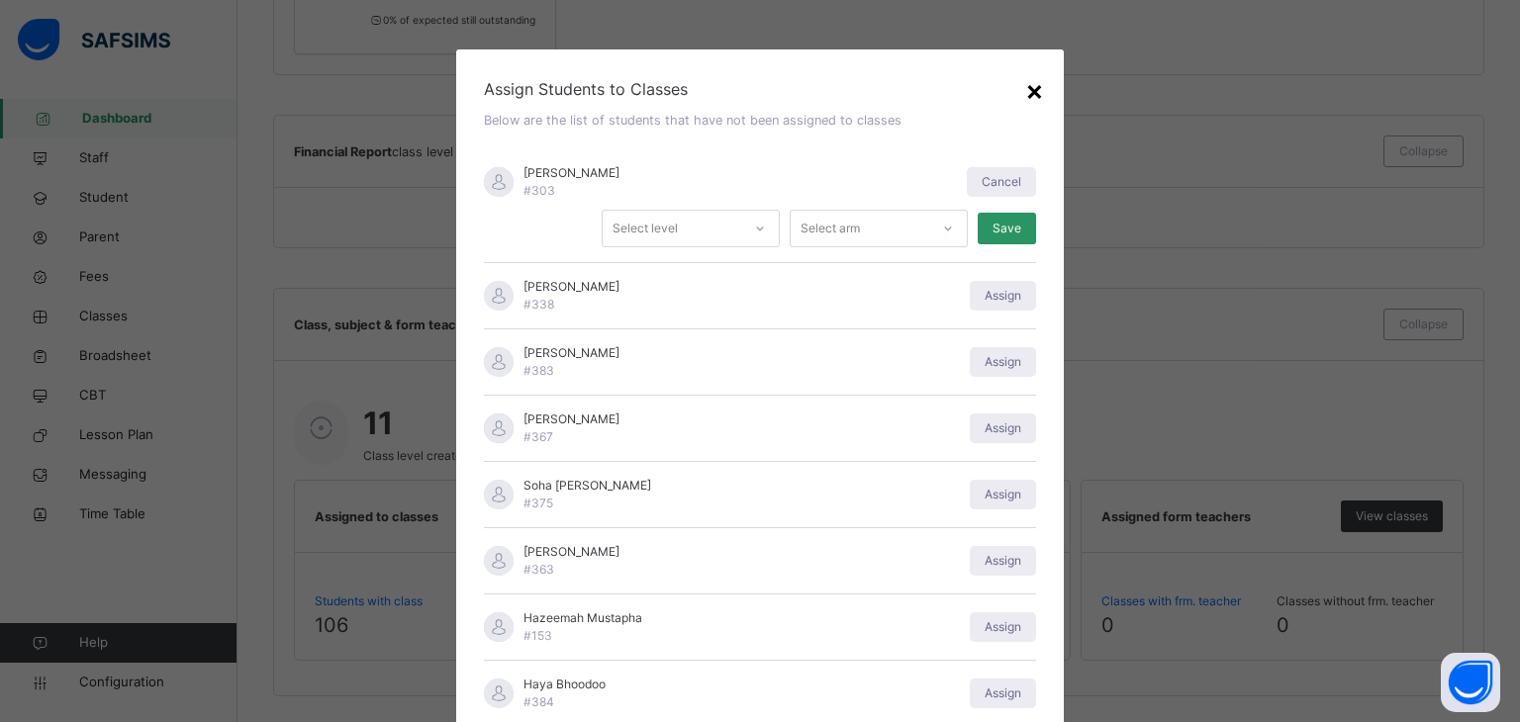
click at [1026, 96] on div "×" at bounding box center [1034, 90] width 19 height 42
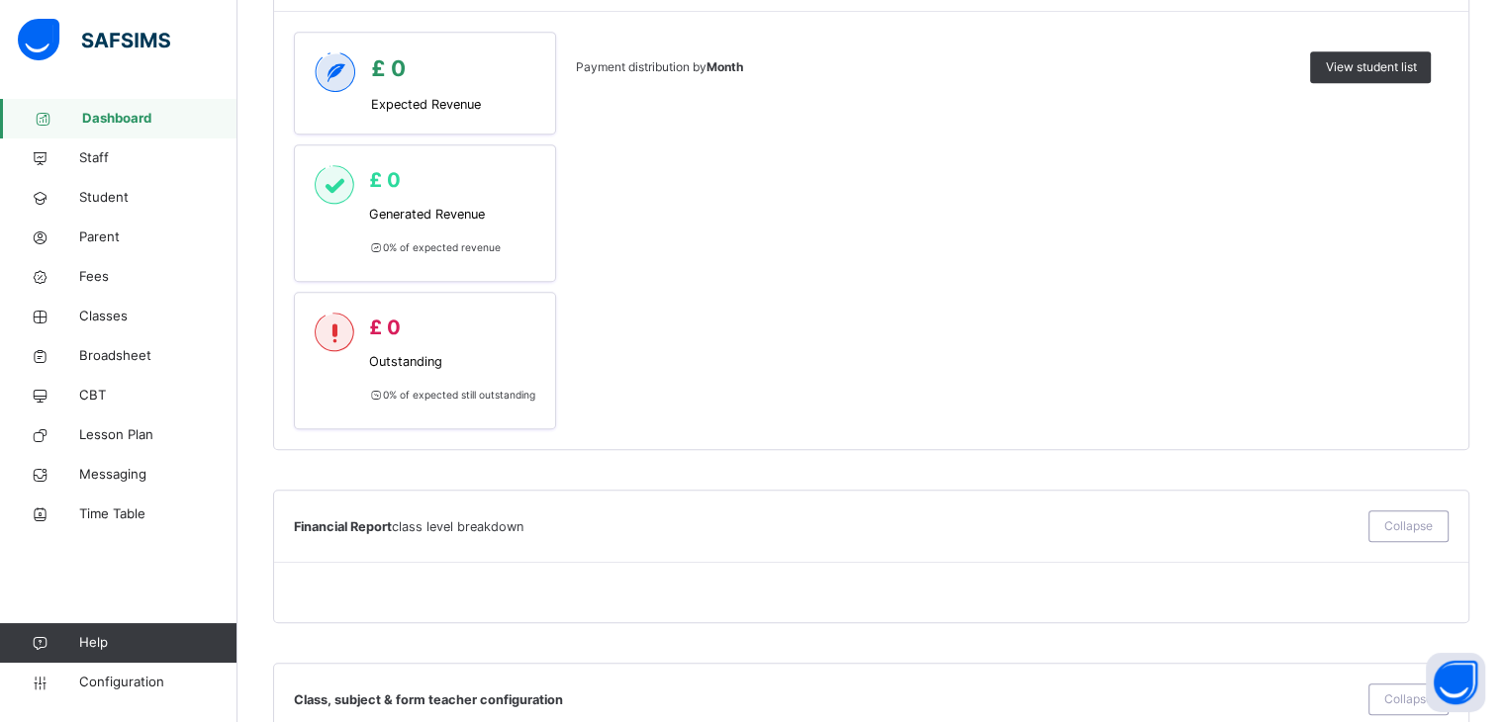
scroll to position [875, 0]
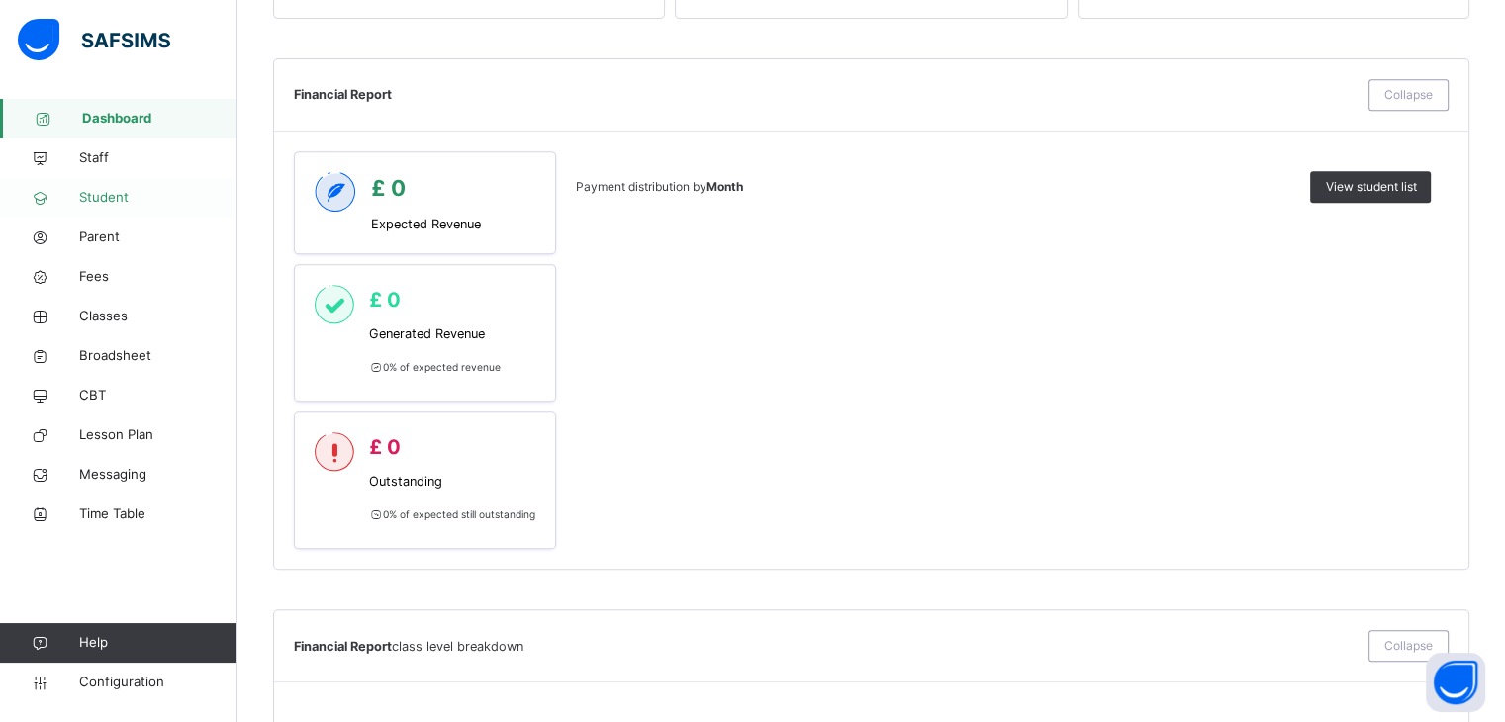
click at [129, 199] on span "Student" at bounding box center [158, 198] width 158 height 20
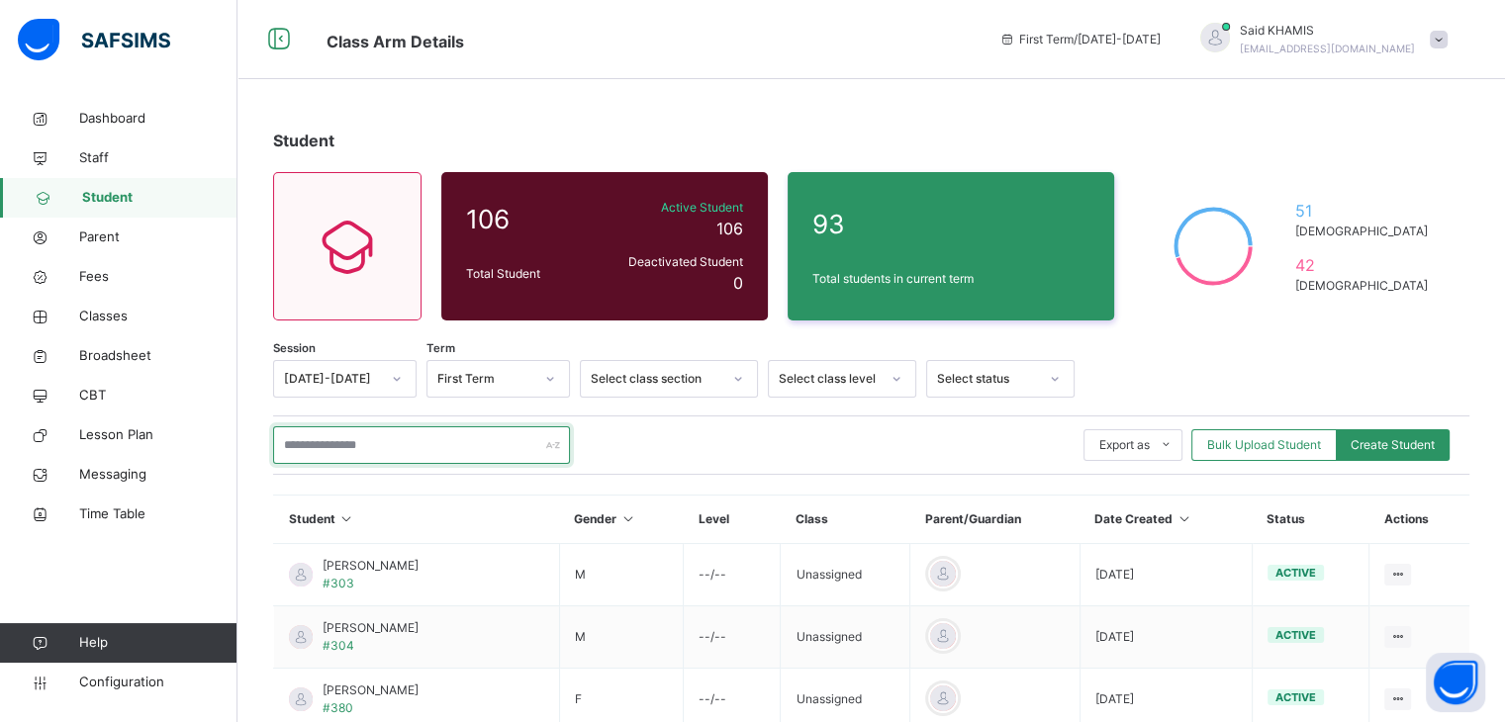
click at [413, 442] on input "text" at bounding box center [421, 446] width 297 height 38
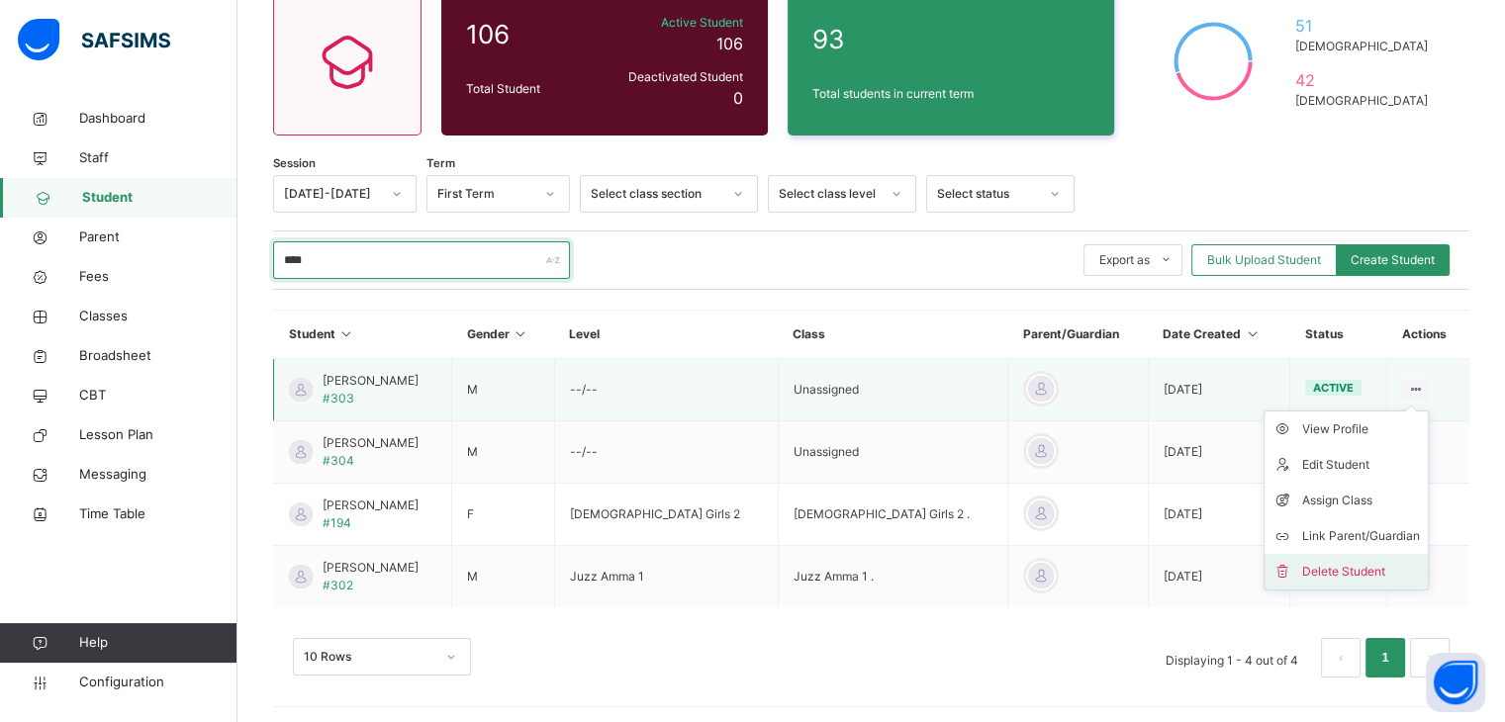
scroll to position [190, 0]
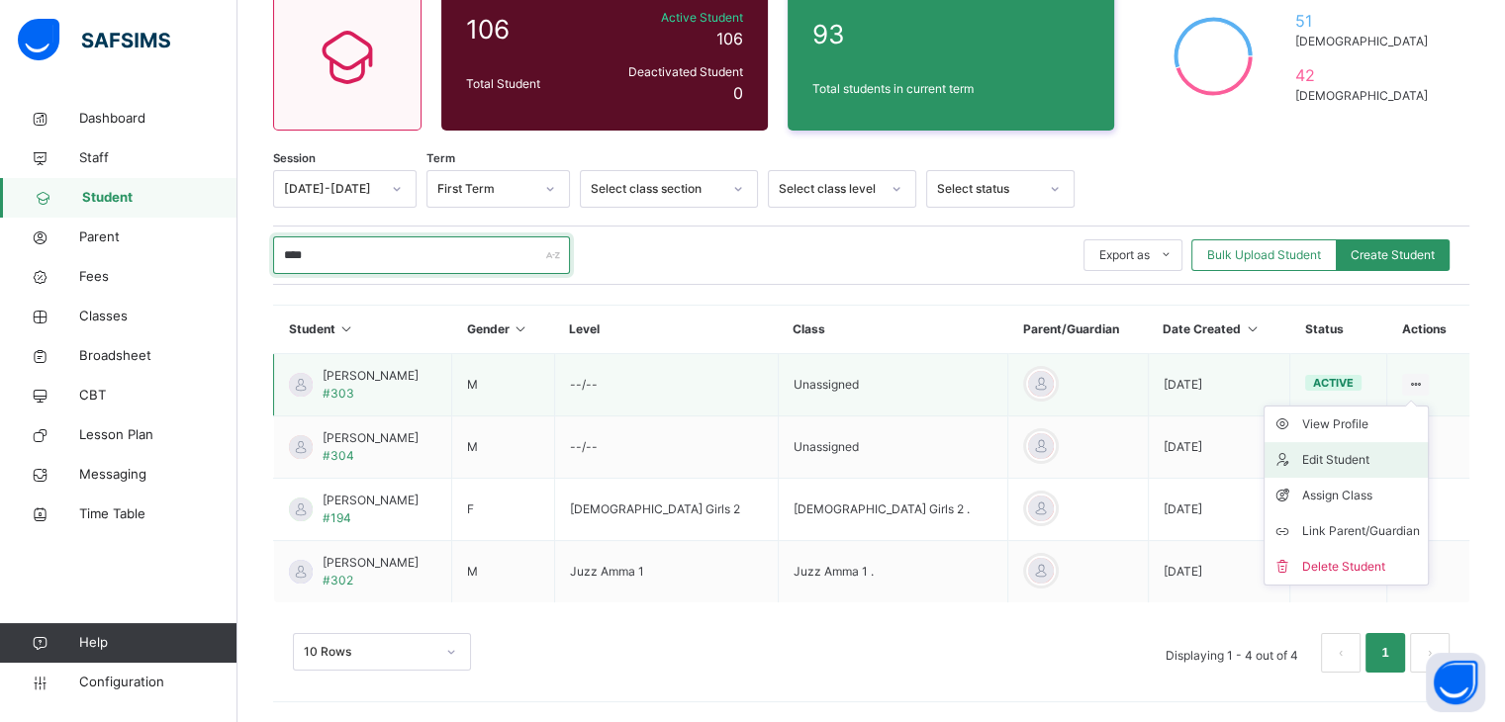
type input "****"
click at [1362, 465] on div "Edit Student" at bounding box center [1361, 460] width 118 height 20
select select "**"
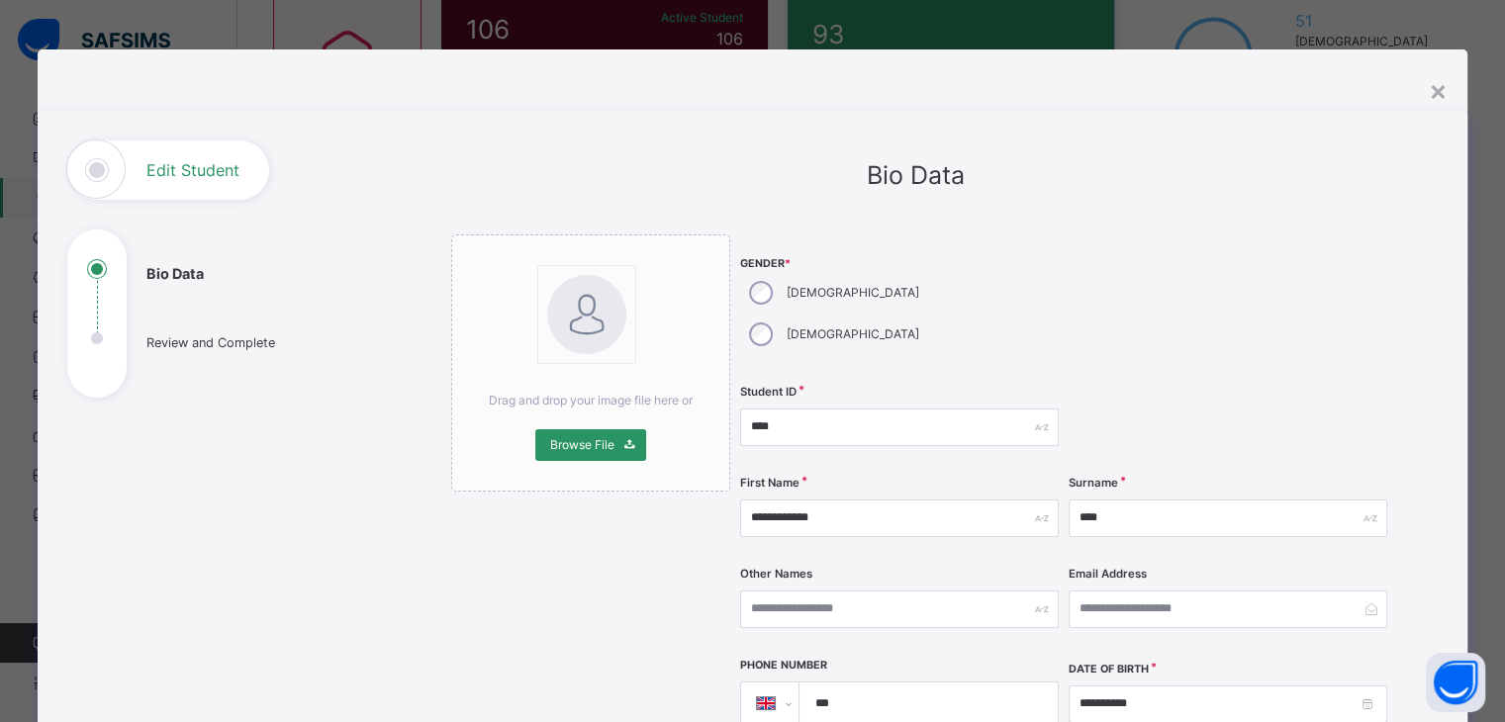
scroll to position [91, 0]
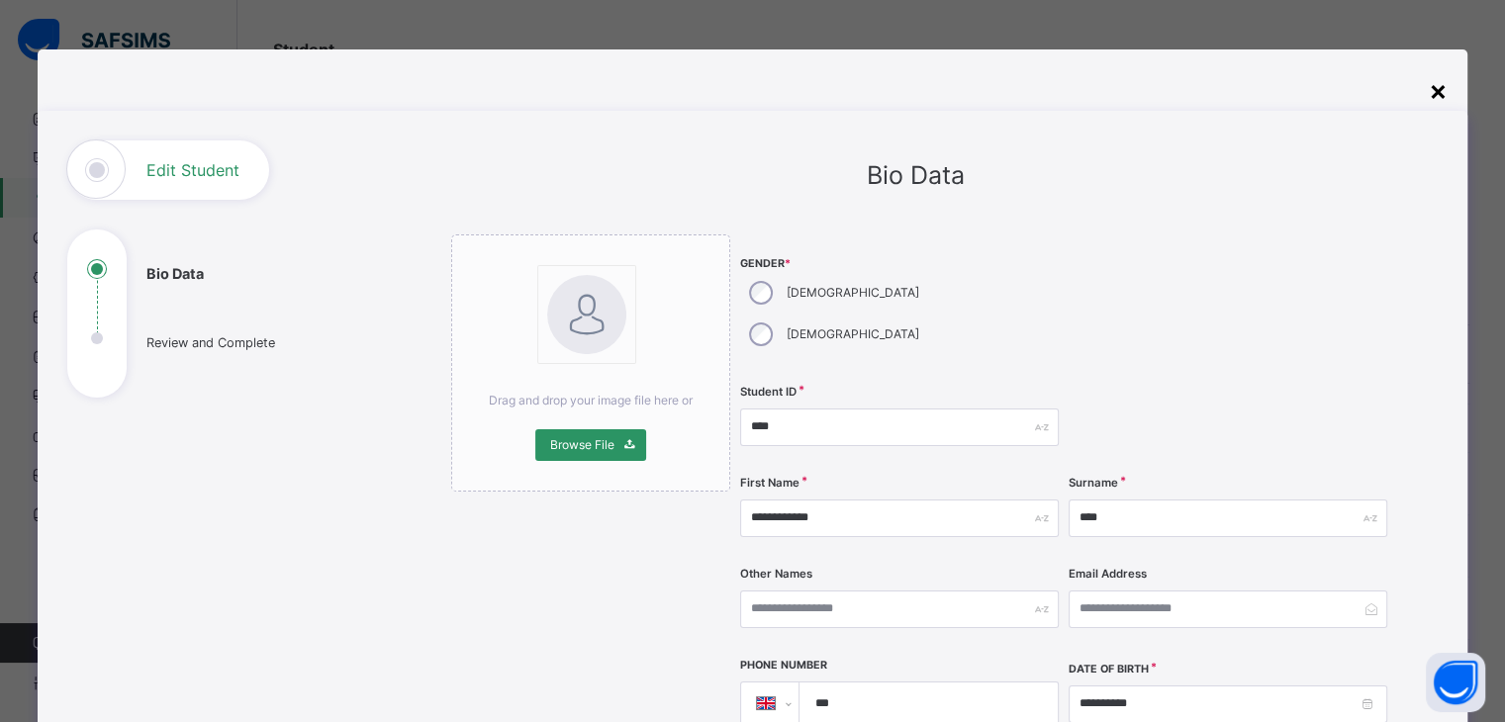
click at [1436, 96] on div "×" at bounding box center [1438, 90] width 19 height 42
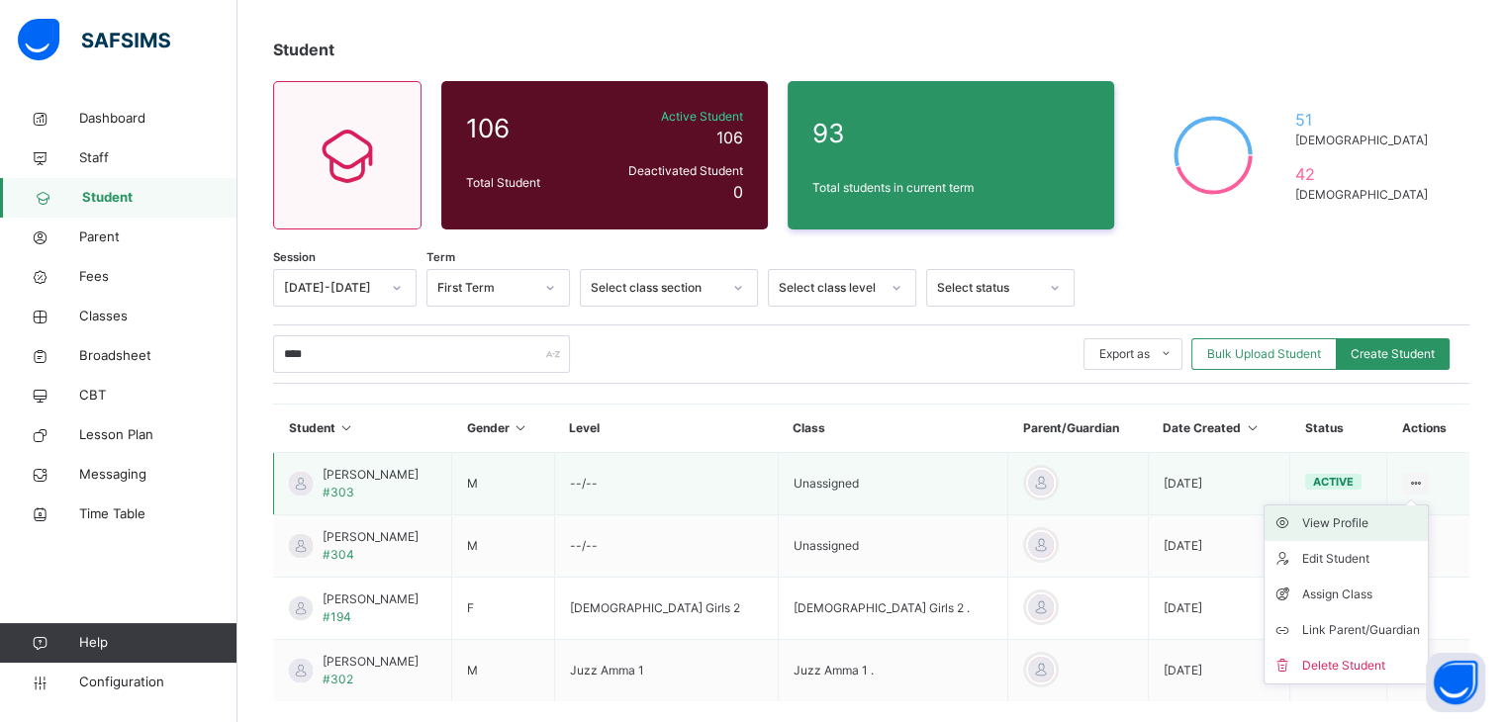
click at [1358, 527] on div "View Profile" at bounding box center [1361, 524] width 118 height 20
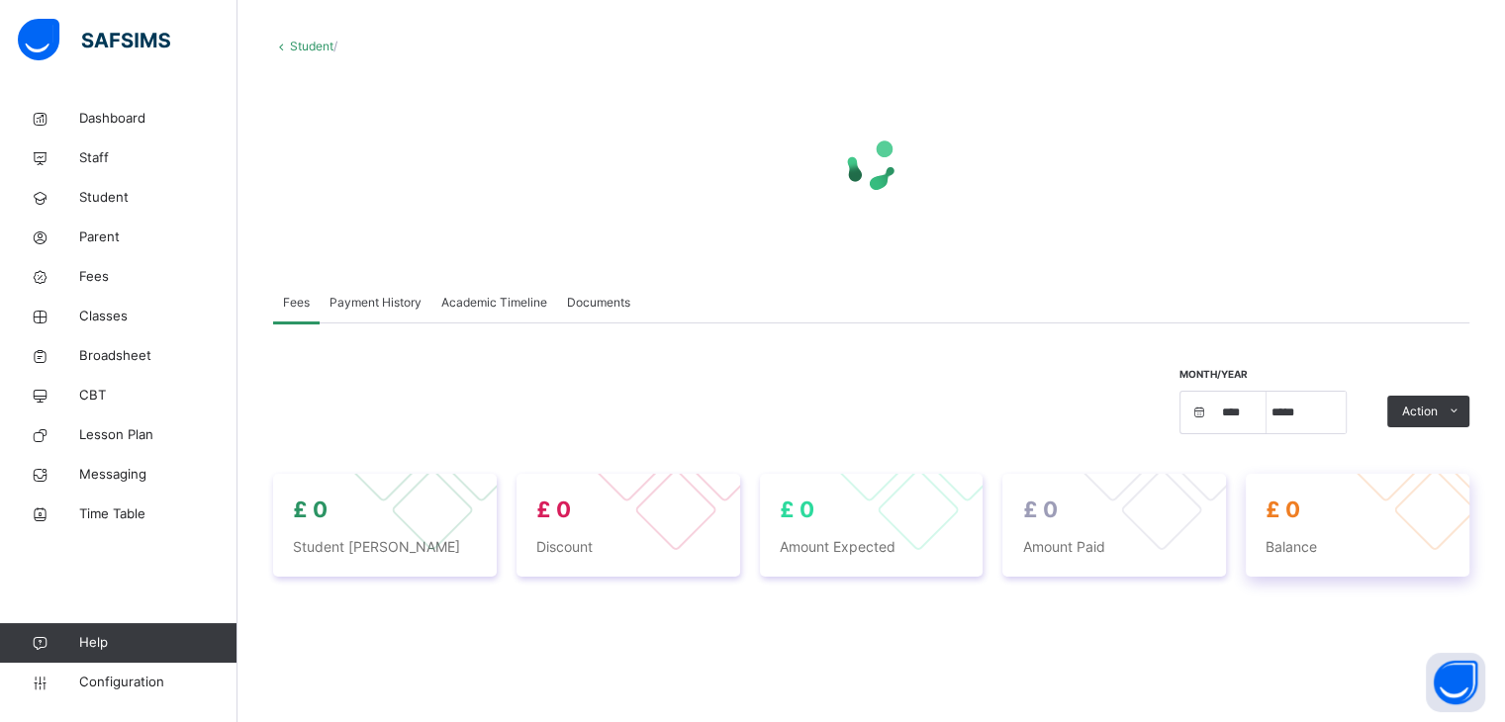
select select "****"
select select "*"
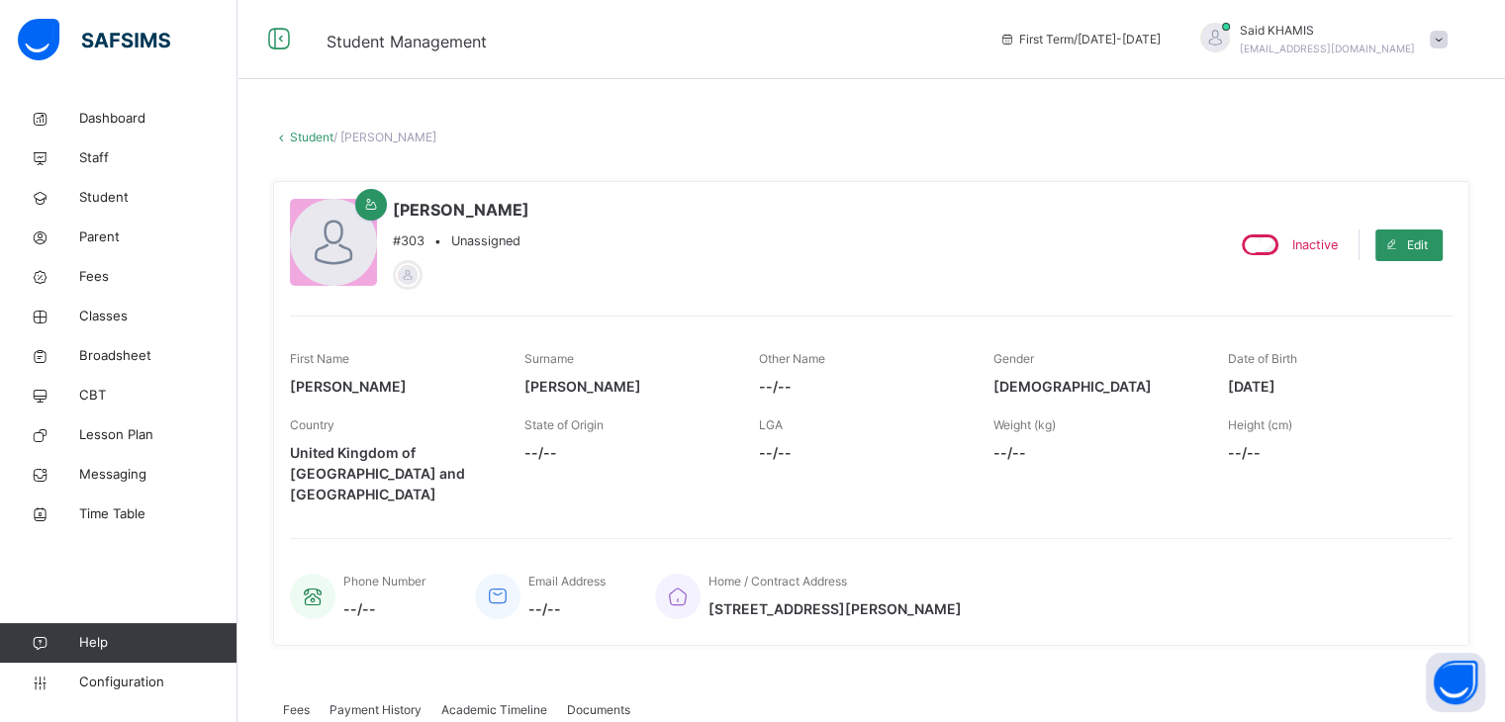
click at [313, 142] on link "Student" at bounding box center [312, 137] width 44 height 15
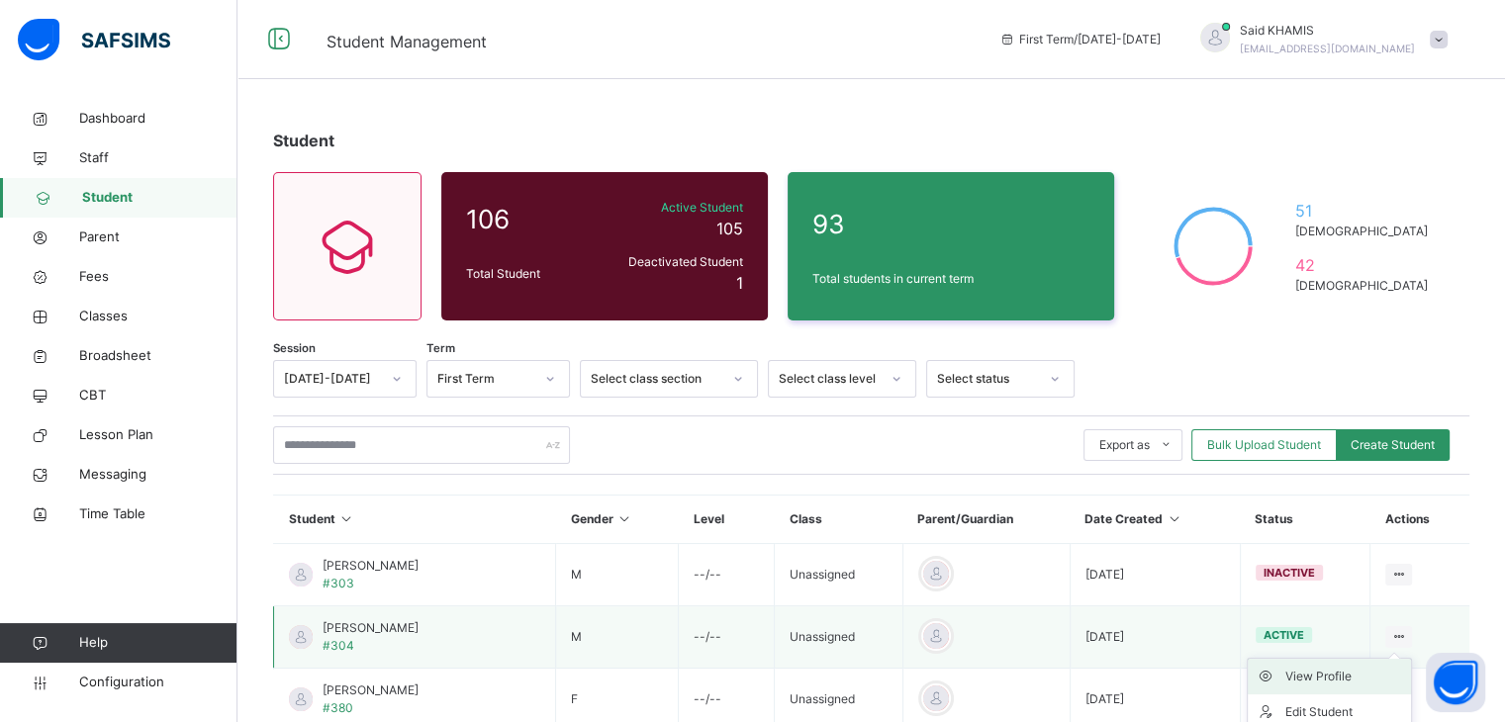
click at [1366, 682] on div "View Profile" at bounding box center [1345, 677] width 118 height 20
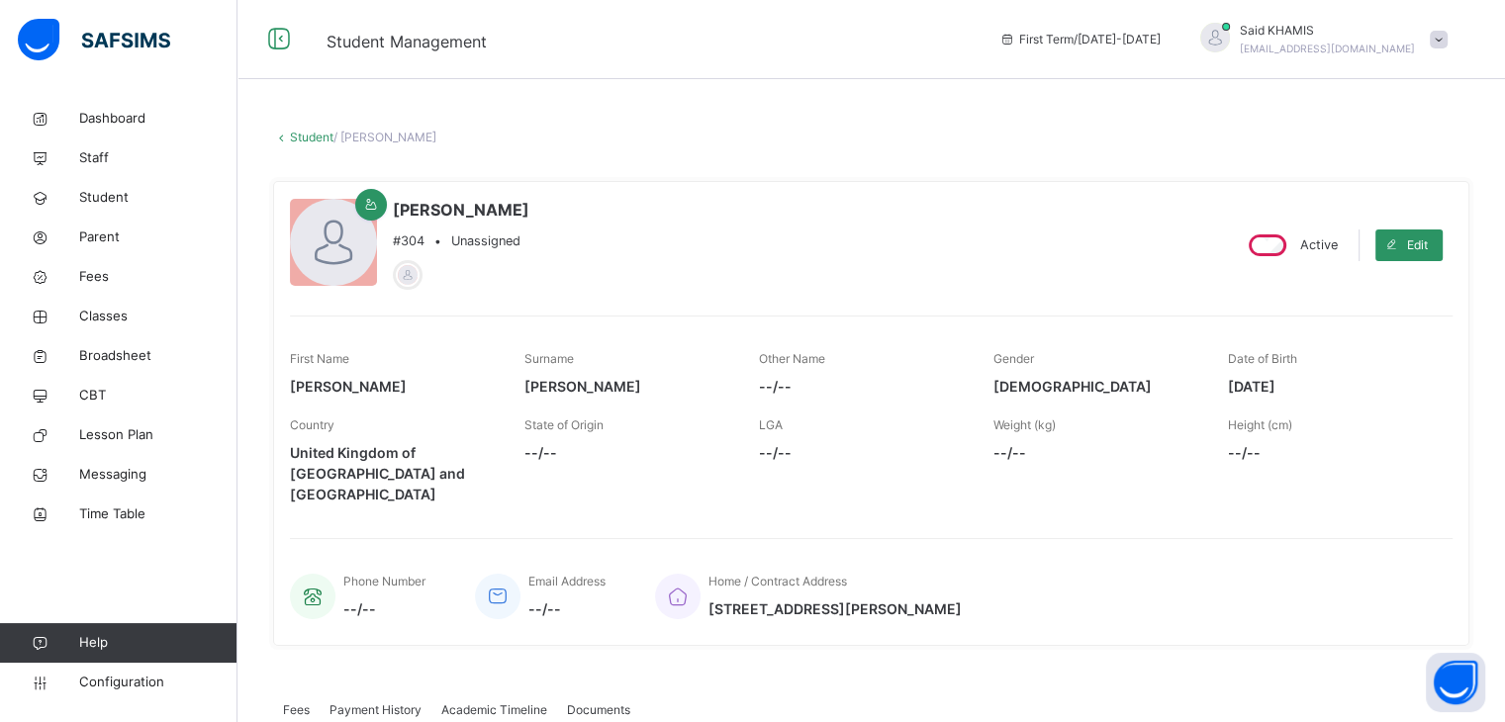
select select "****"
select select "*"
click at [312, 140] on link "Student" at bounding box center [312, 137] width 44 height 15
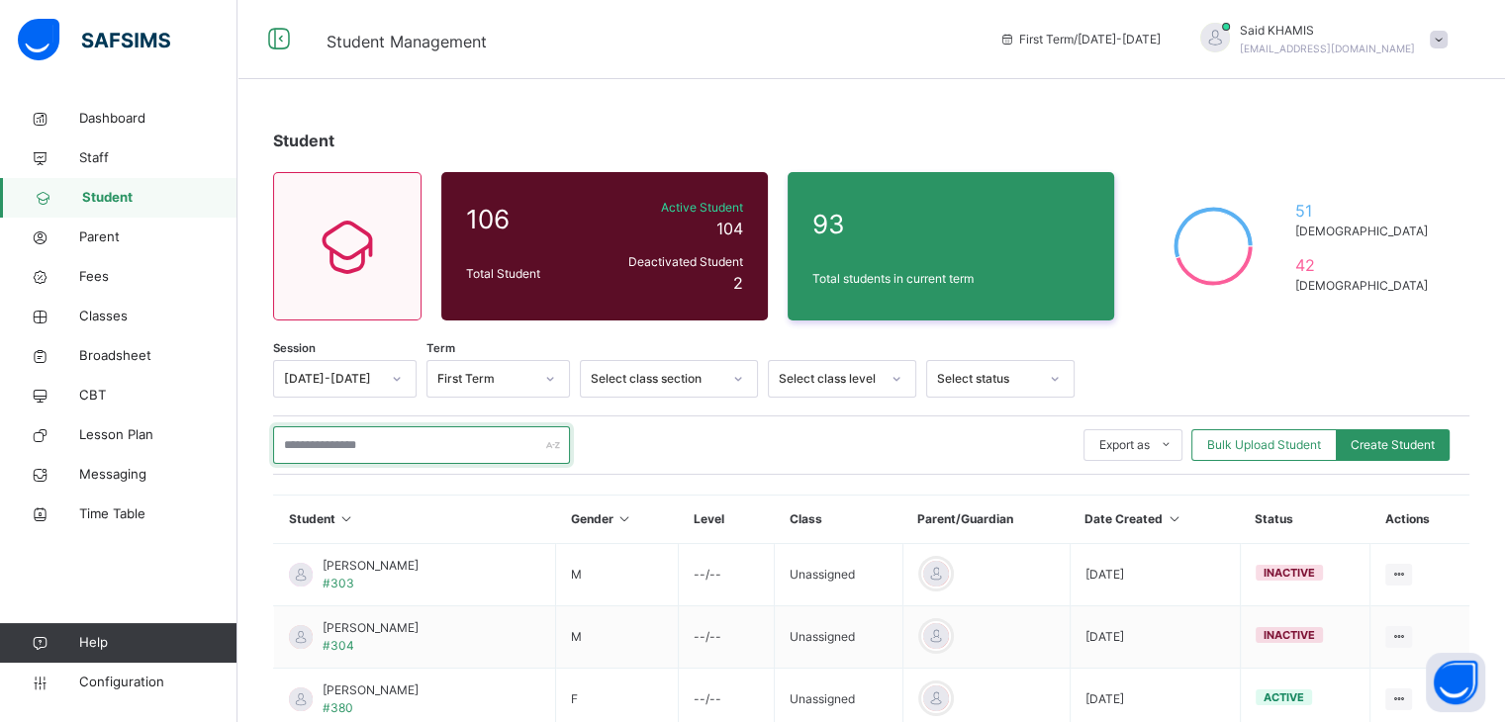
click at [408, 443] on input "text" at bounding box center [421, 446] width 297 height 38
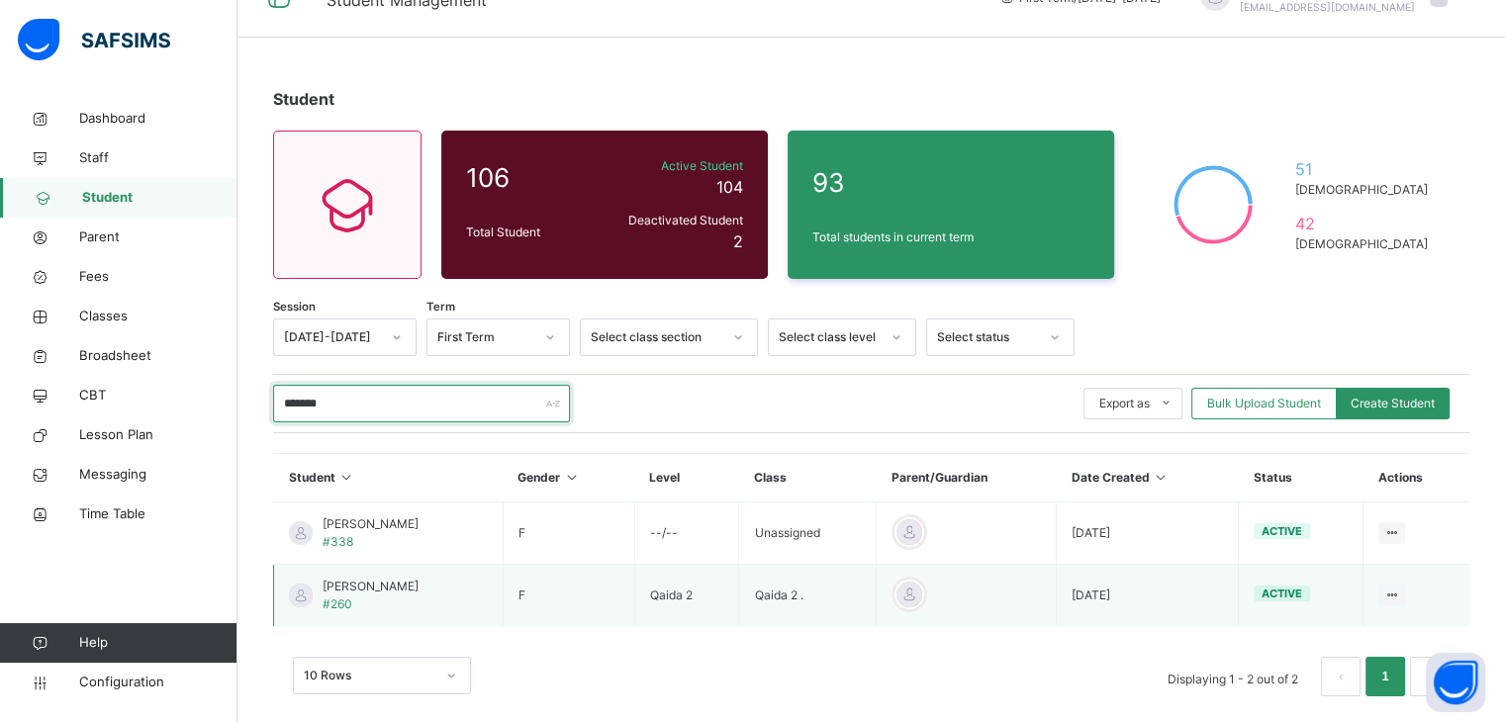
scroll to position [64, 0]
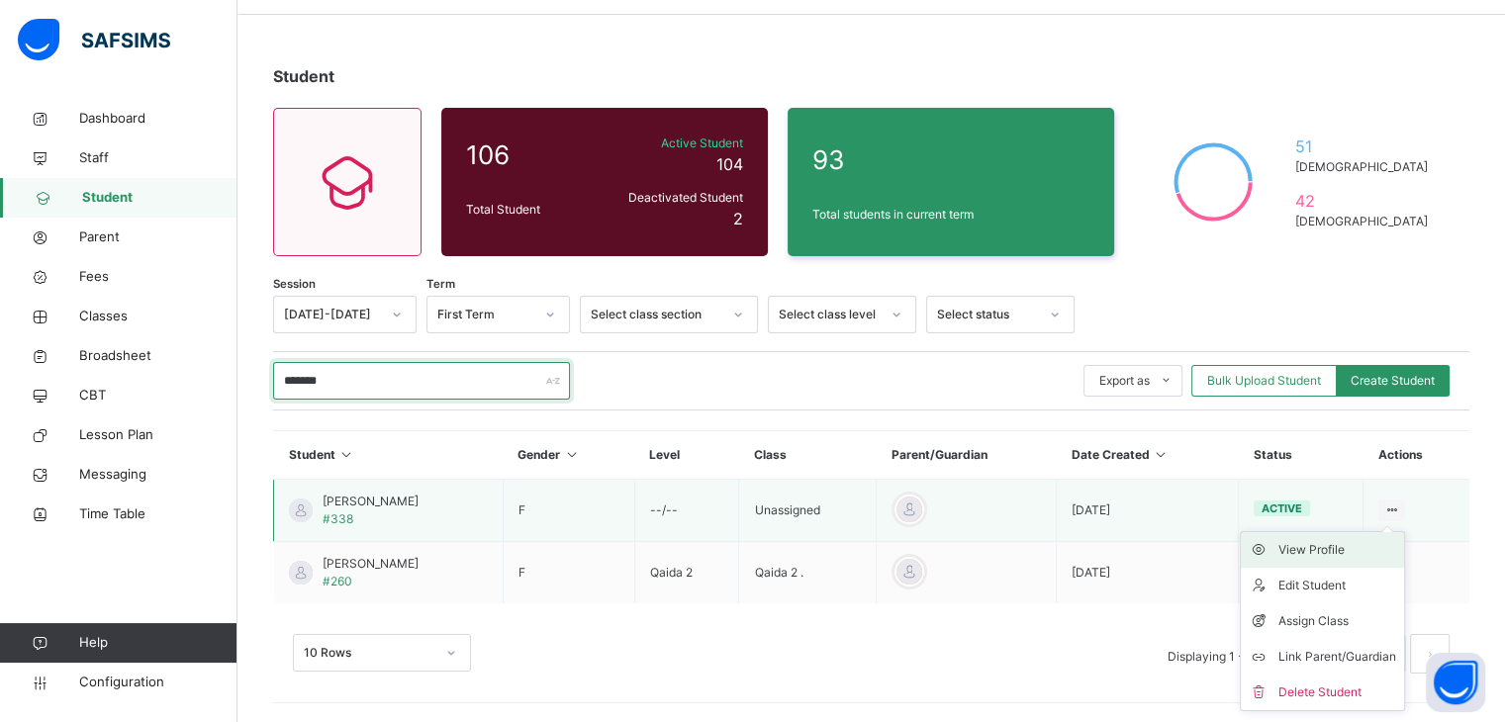
type input "*******"
click at [1344, 551] on div "View Profile" at bounding box center [1338, 550] width 118 height 20
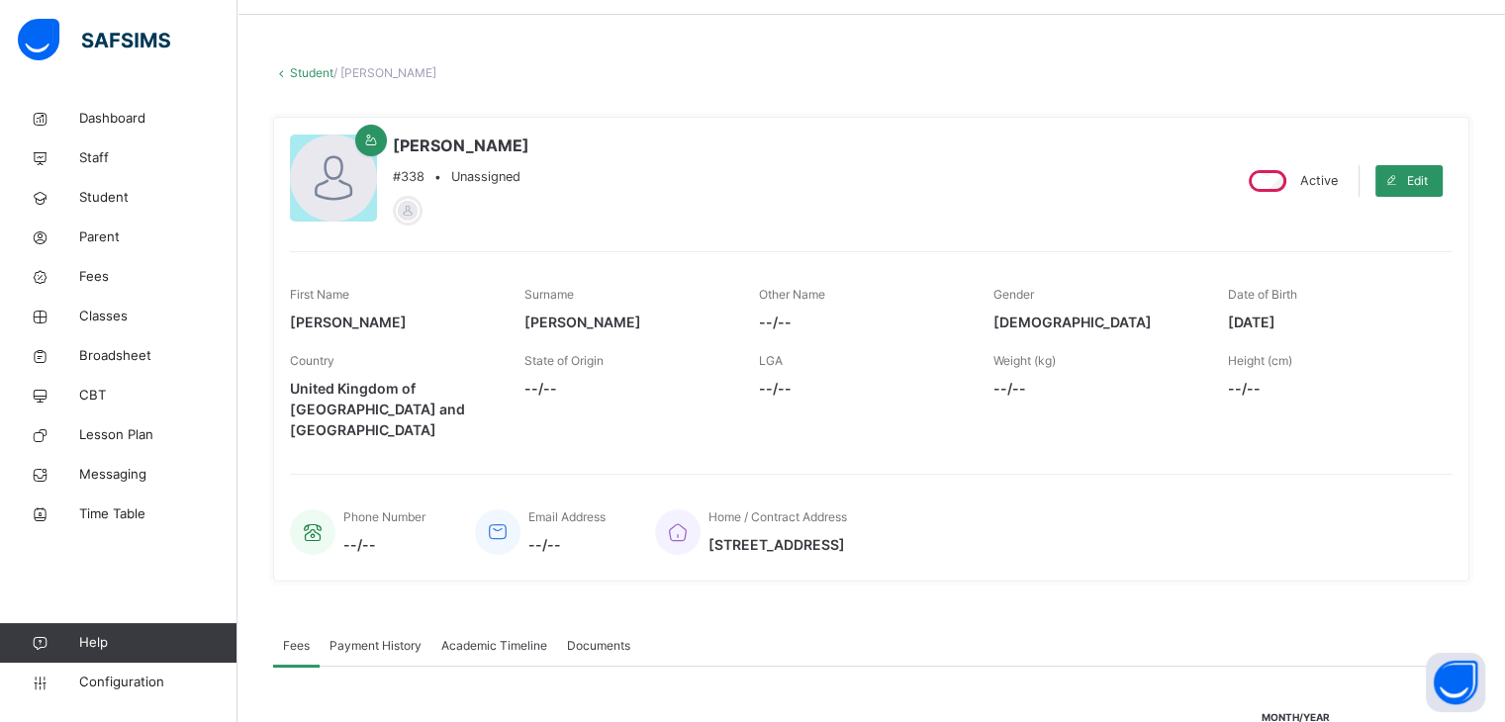
select select "****"
select select "*"
click at [297, 73] on link "Student" at bounding box center [312, 72] width 44 height 15
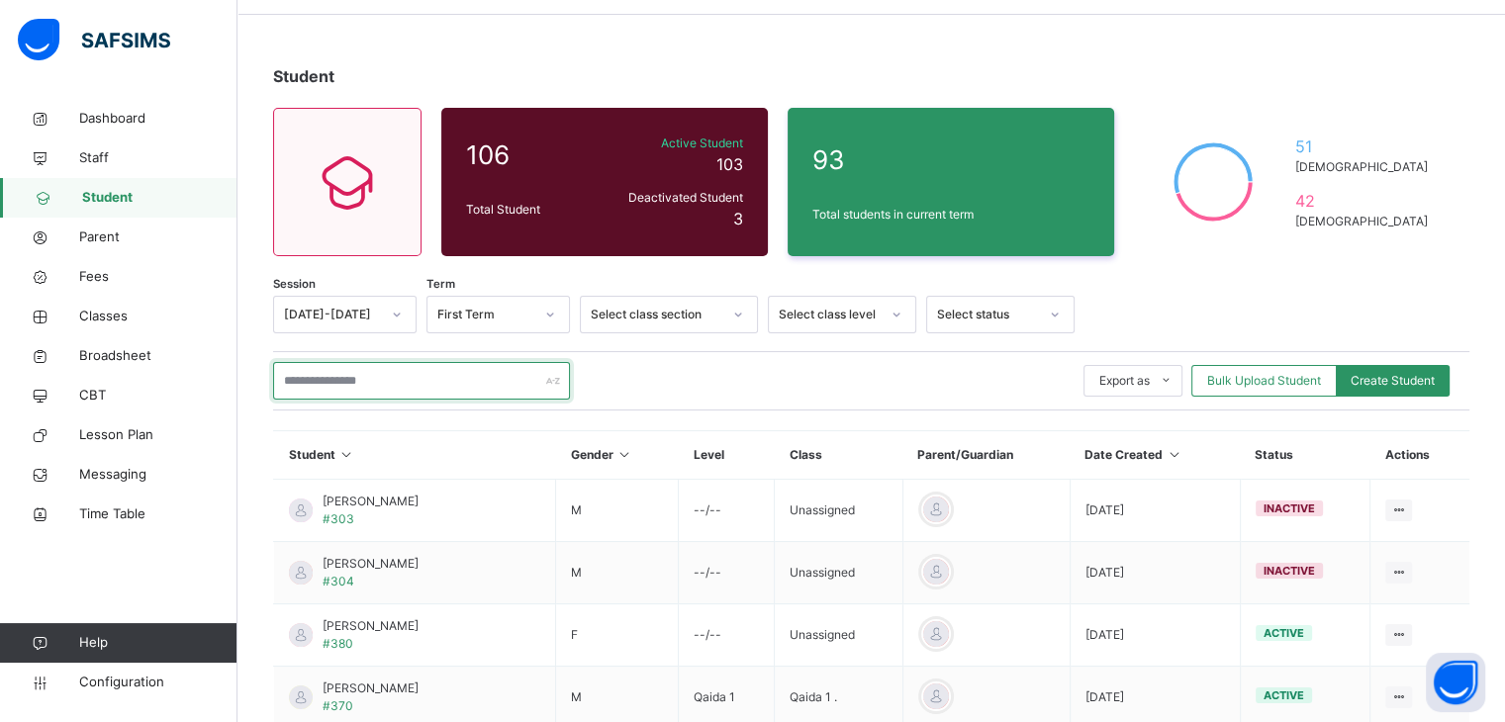
click at [399, 368] on input "text" at bounding box center [421, 381] width 297 height 38
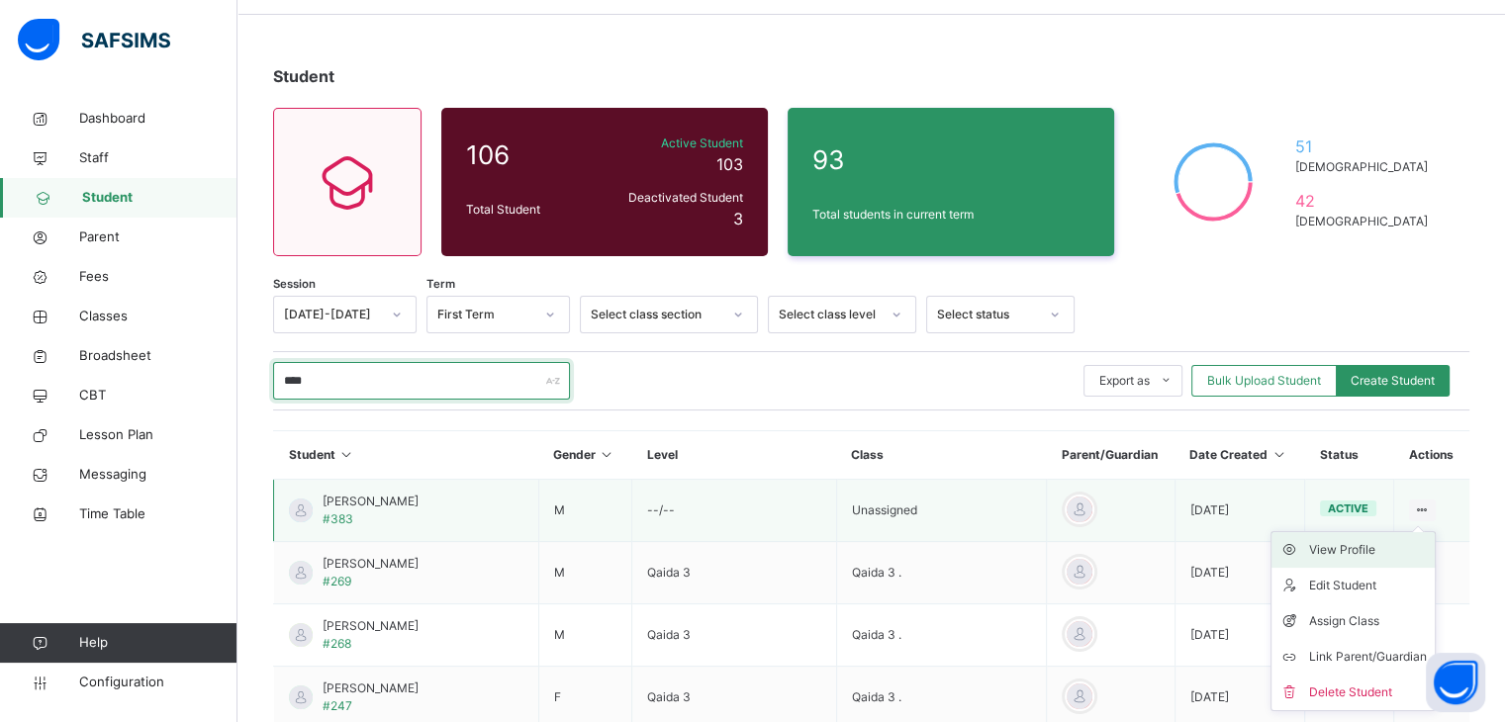
type input "****"
click at [1356, 550] on div "View Profile" at bounding box center [1368, 550] width 118 height 20
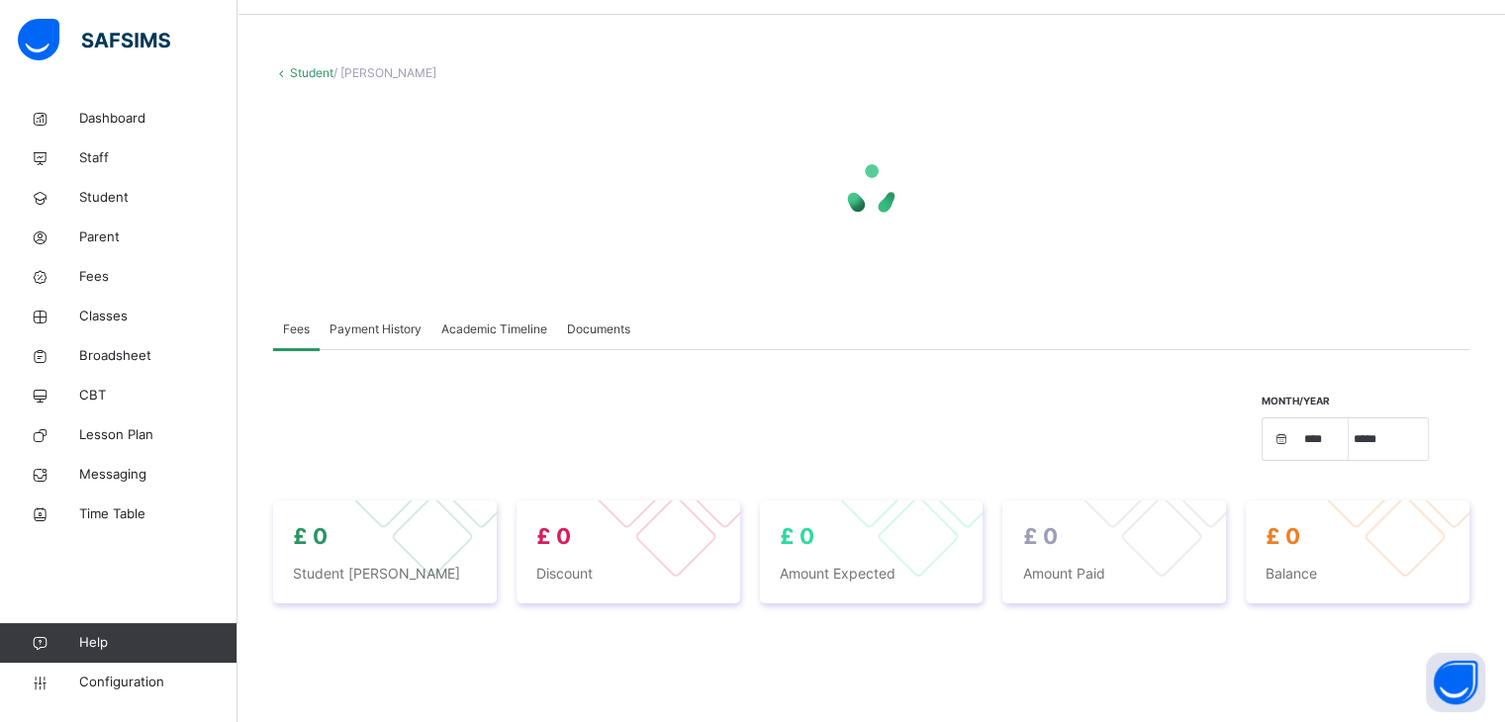
select select "****"
select select "*"
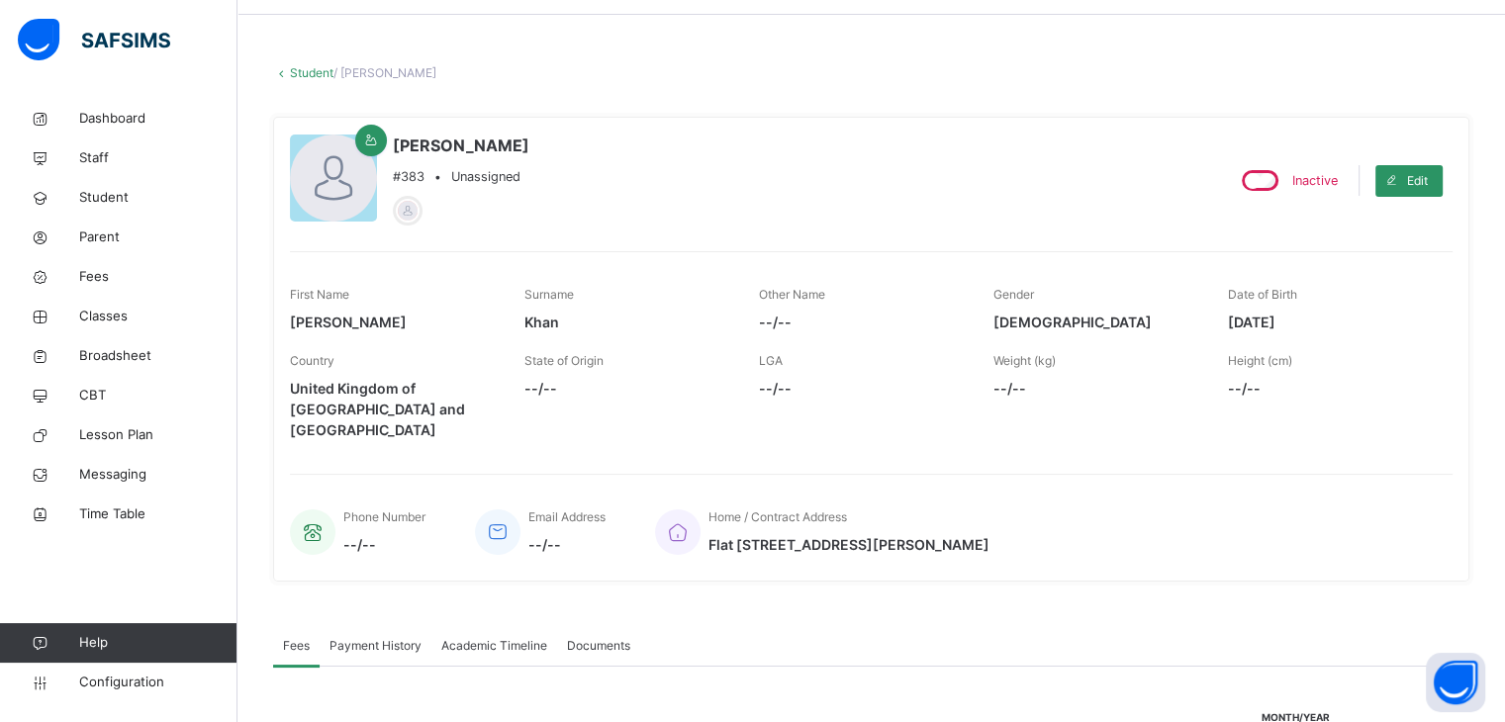
click at [299, 70] on link "Student" at bounding box center [312, 72] width 44 height 15
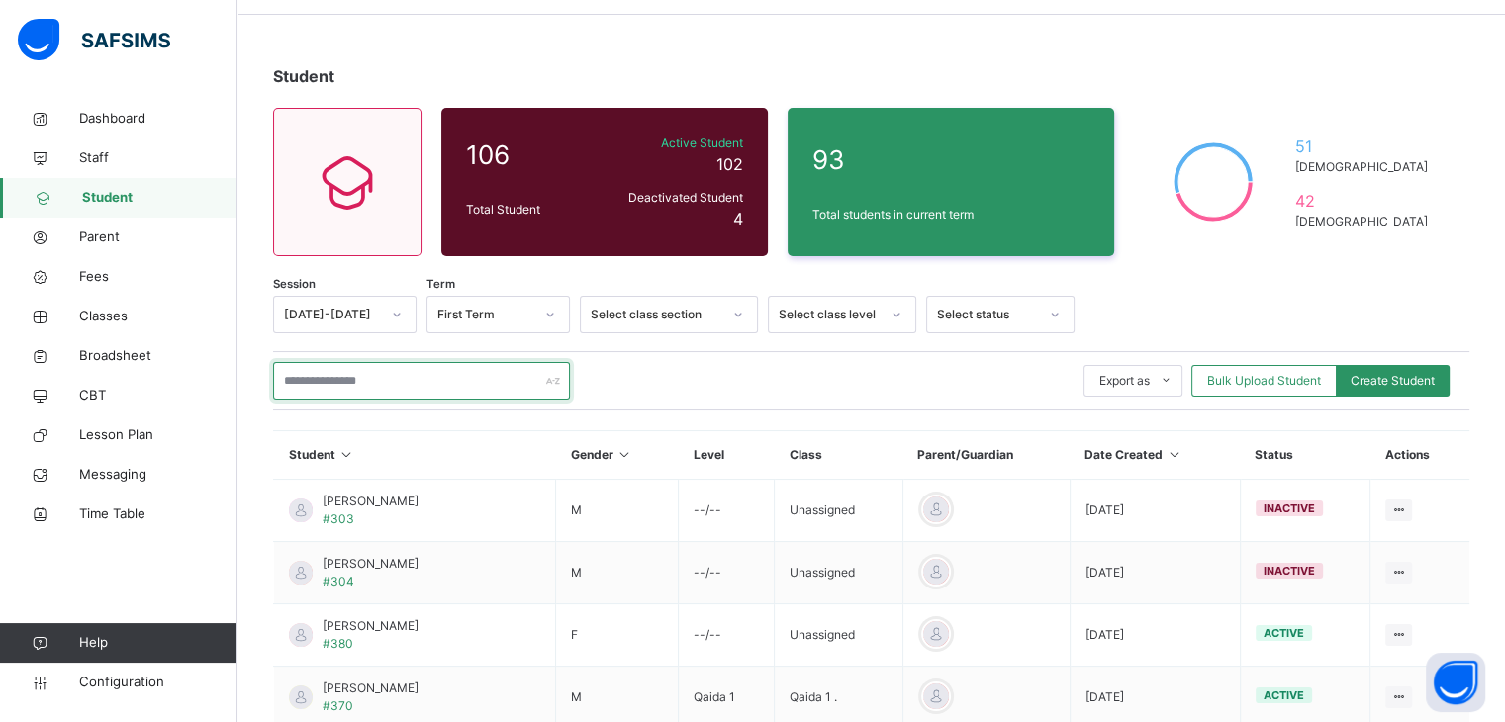
click at [434, 384] on input "text" at bounding box center [421, 381] width 297 height 38
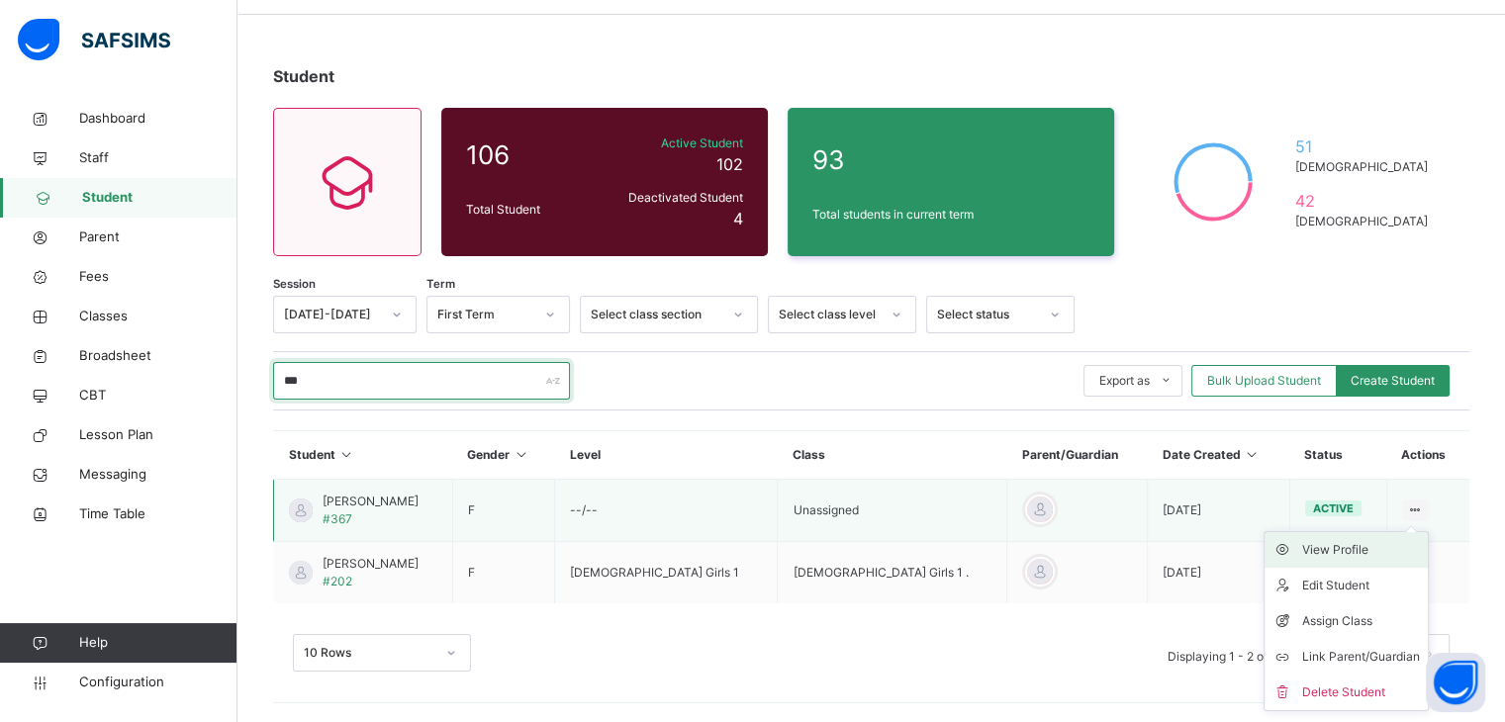
type input "***"
click at [1347, 548] on div "View Profile" at bounding box center [1361, 550] width 118 height 20
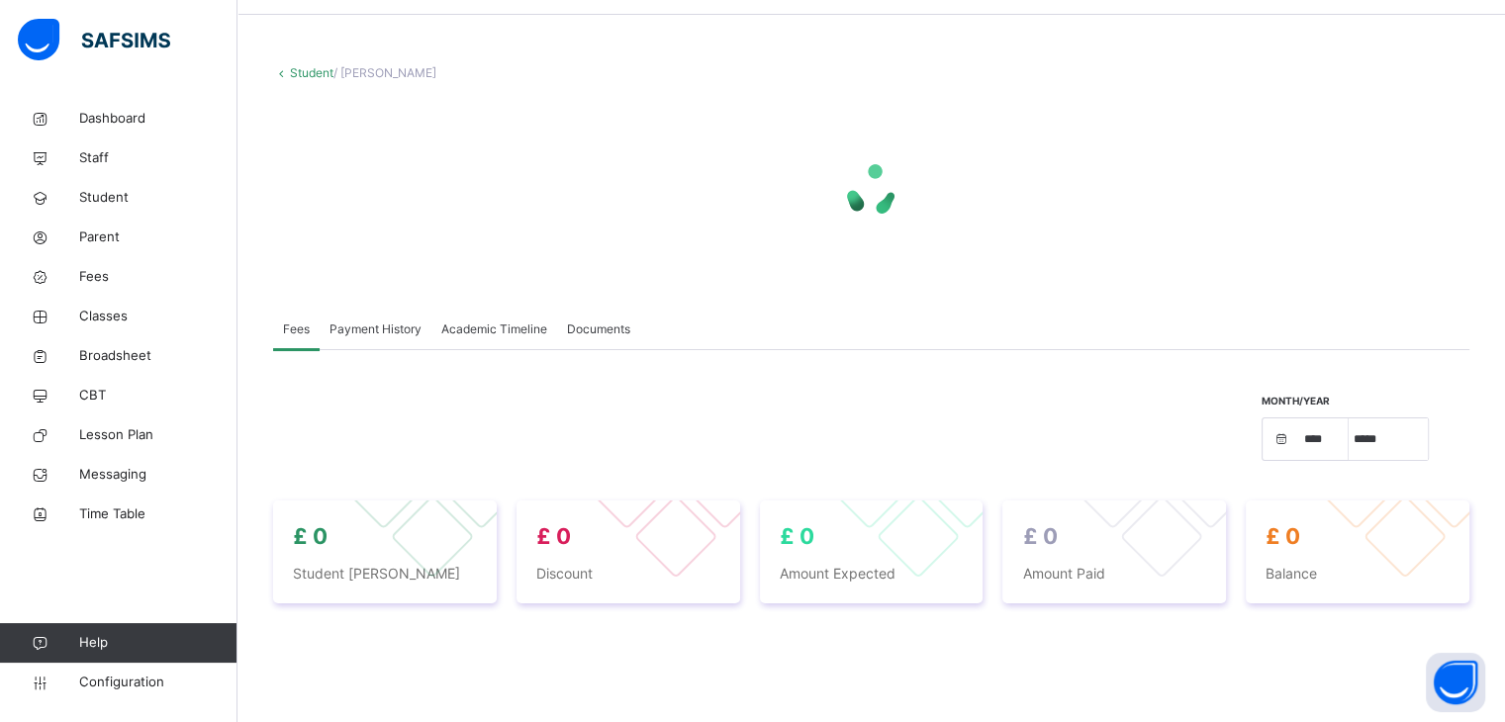
select select "****"
select select "*"
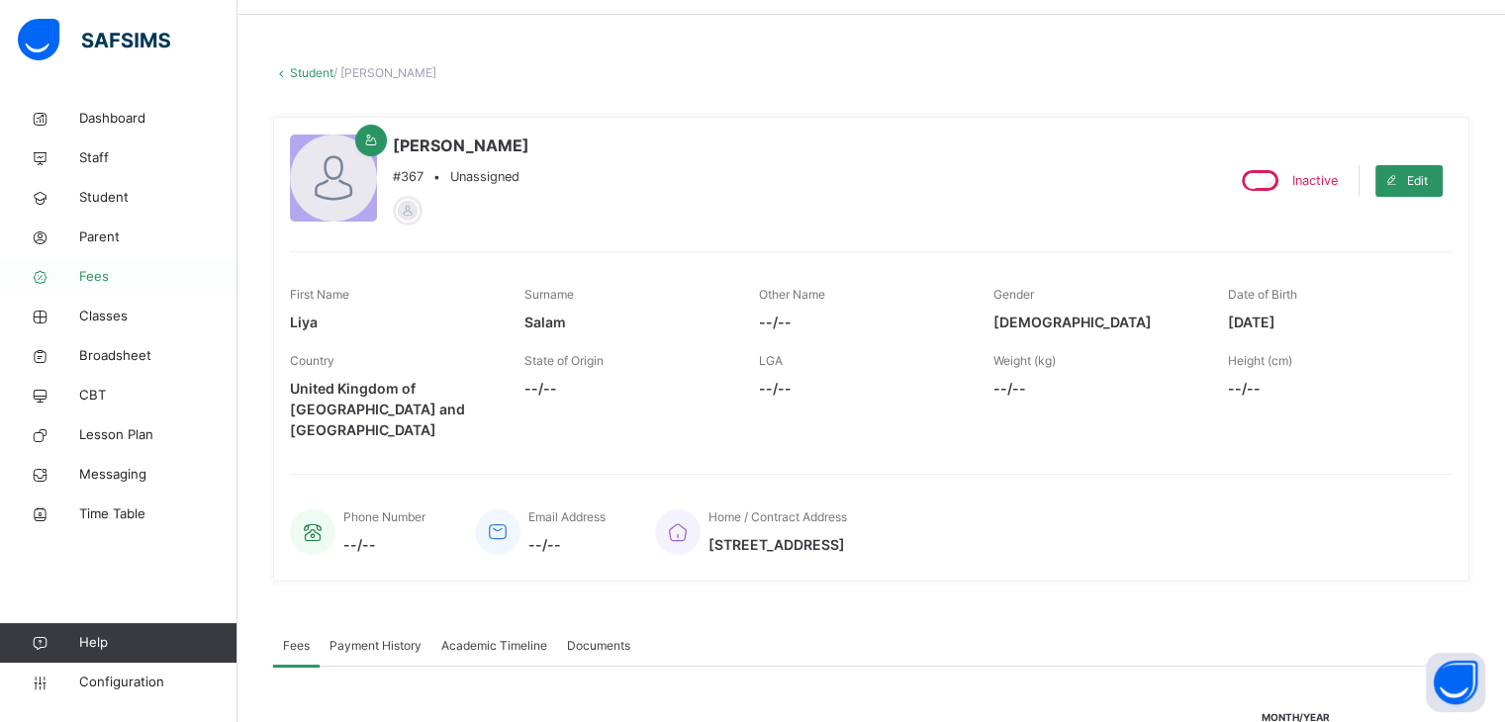
click at [97, 279] on span "Fees" at bounding box center [158, 277] width 158 height 20
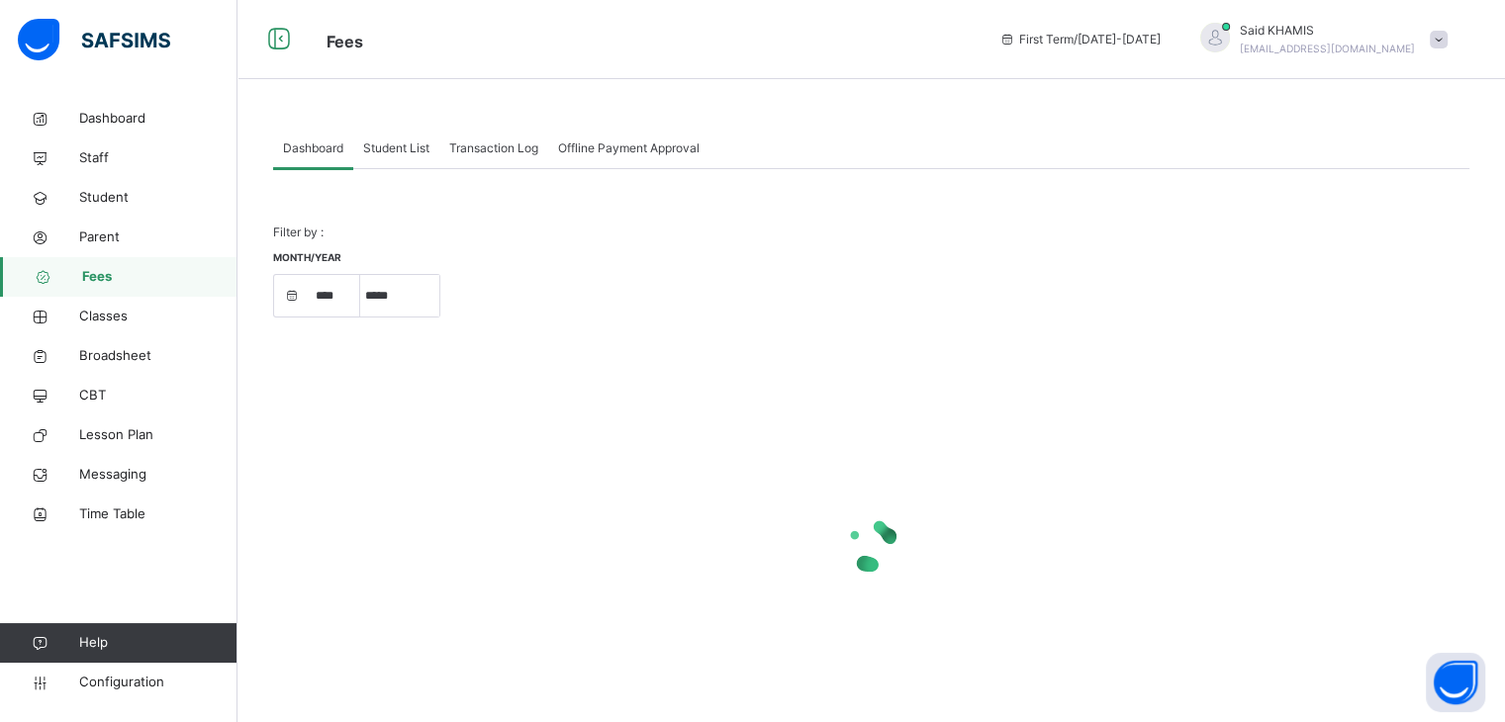
select select "****"
select select "*"
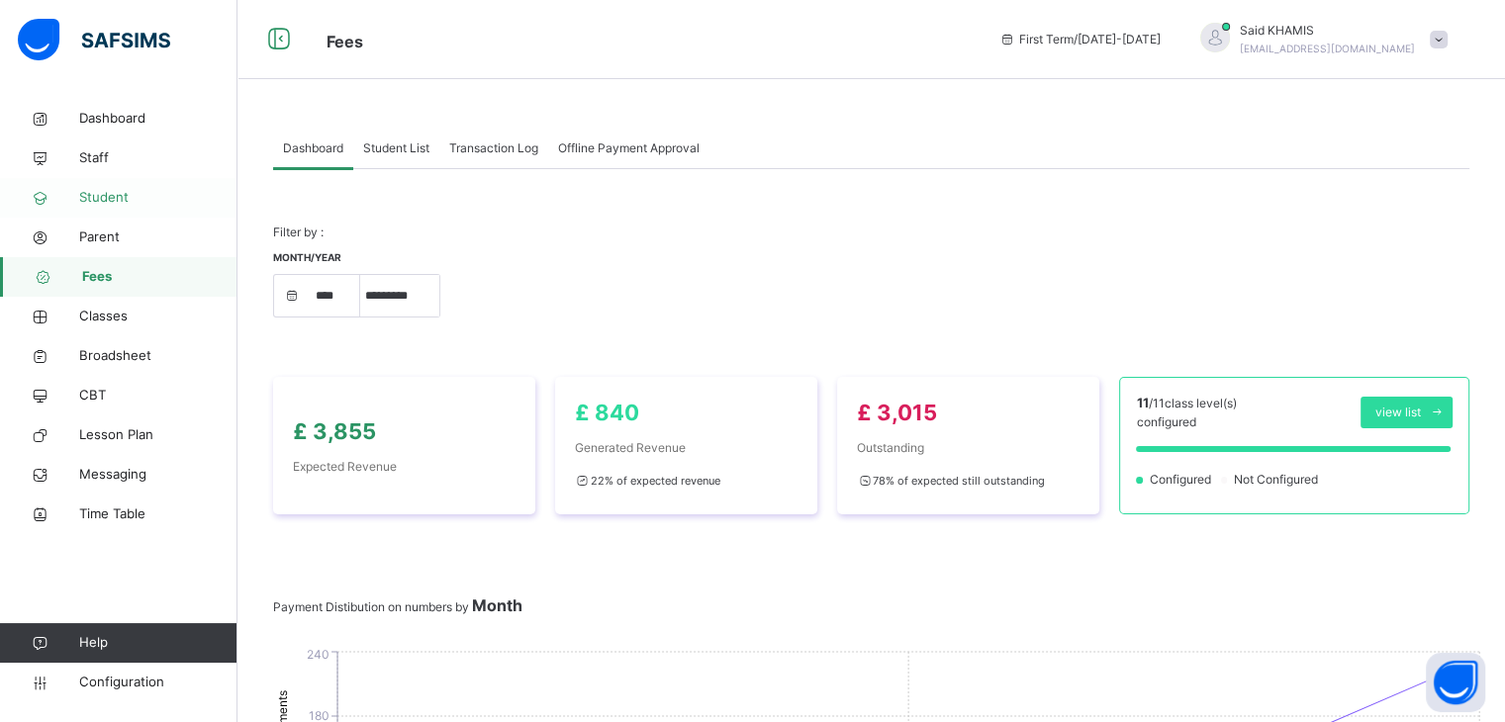
click at [104, 207] on span "Student" at bounding box center [158, 198] width 158 height 20
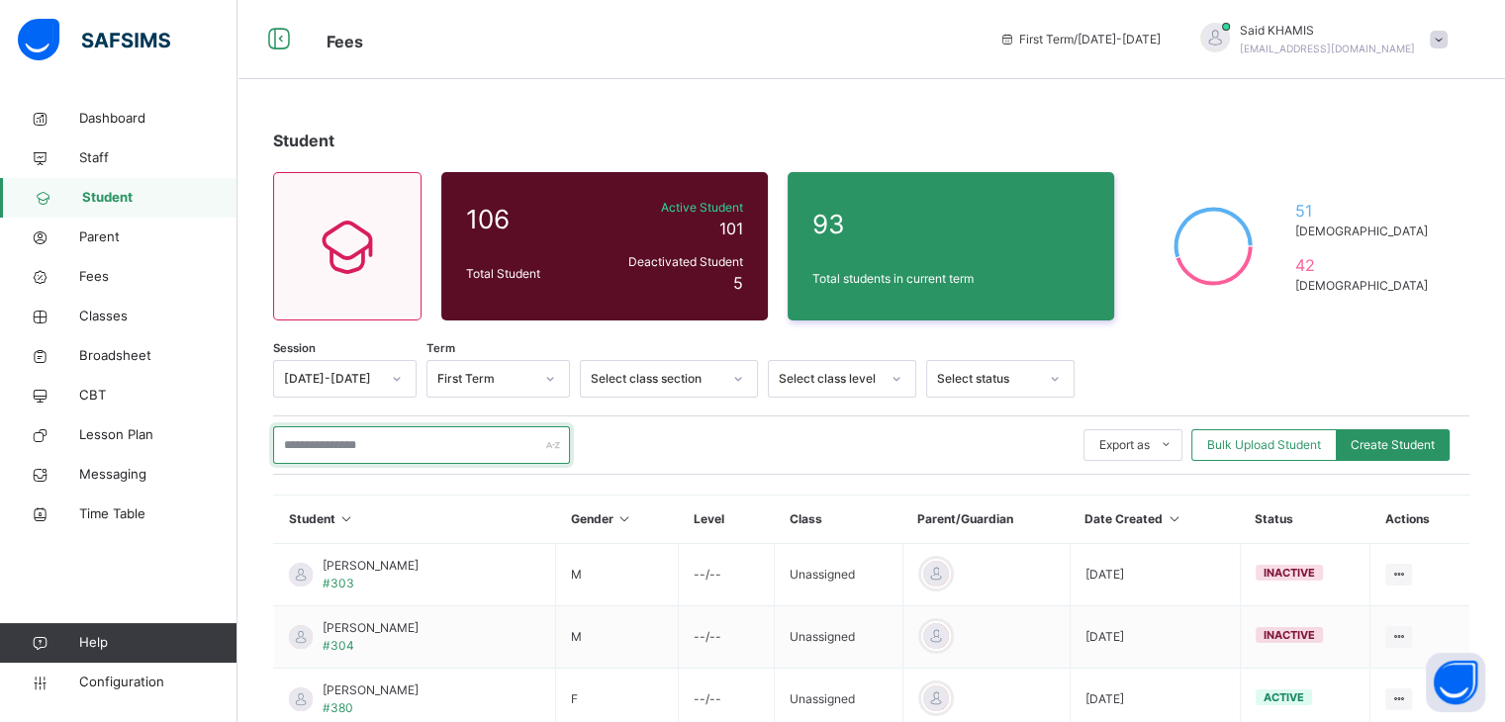
click at [367, 438] on input "text" at bounding box center [421, 446] width 297 height 38
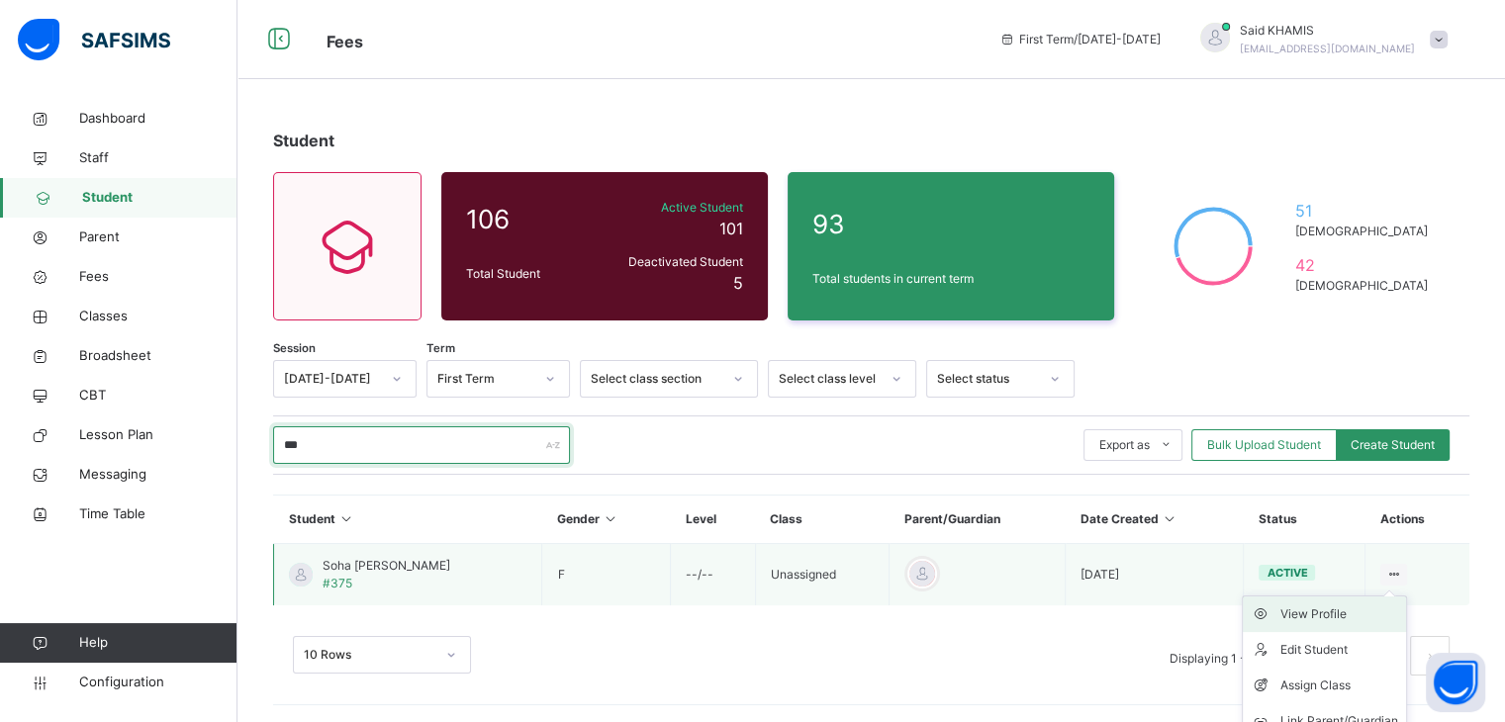
type input "***"
click at [1350, 619] on div "View Profile" at bounding box center [1340, 615] width 118 height 20
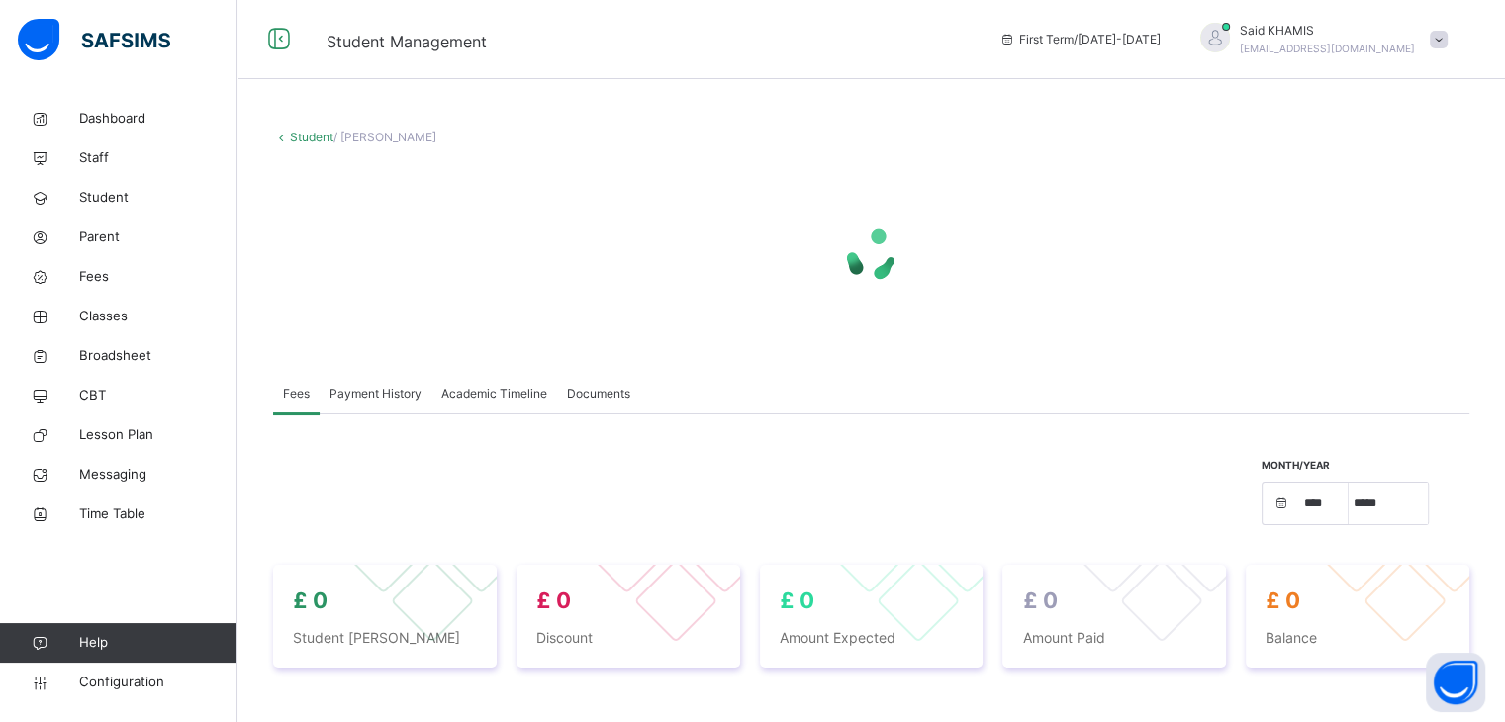
select select "****"
select select "*"
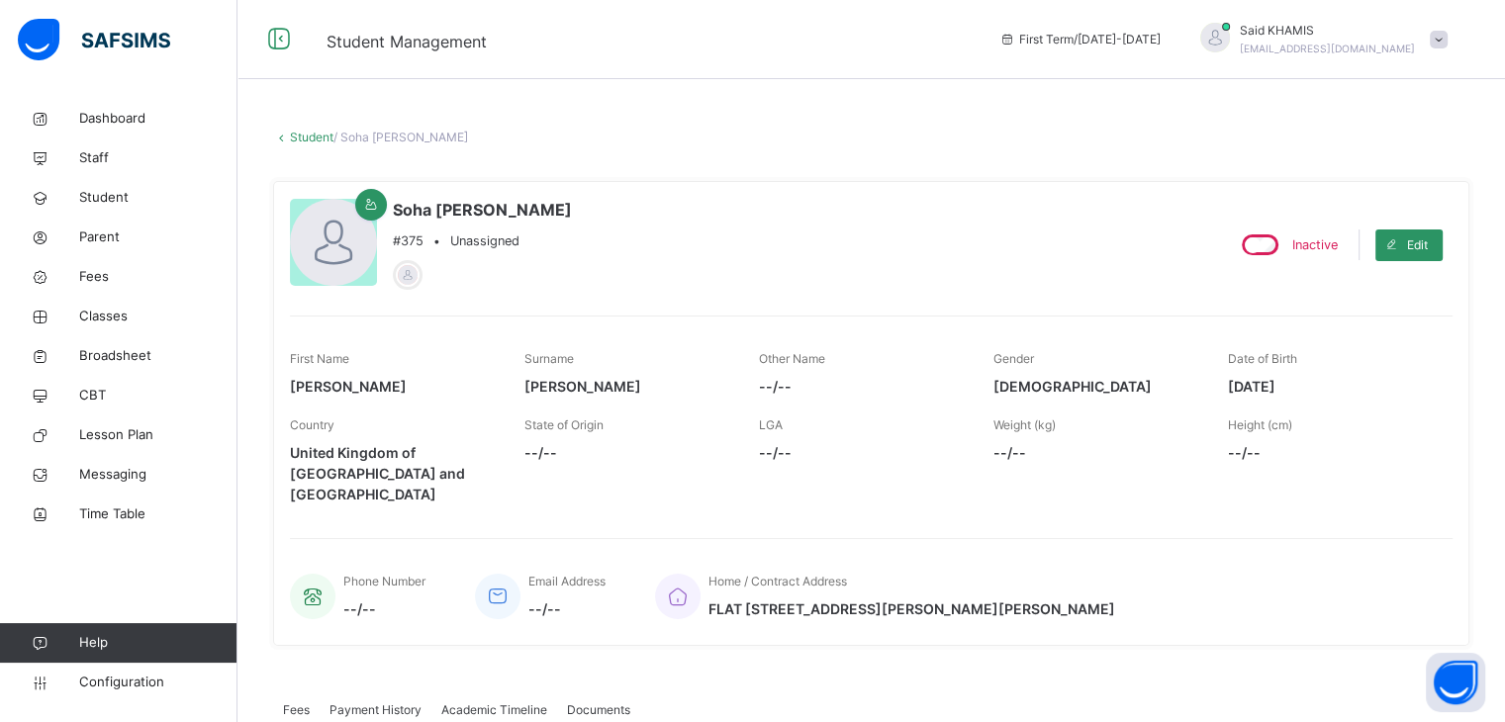
click at [306, 136] on link "Student" at bounding box center [312, 137] width 44 height 15
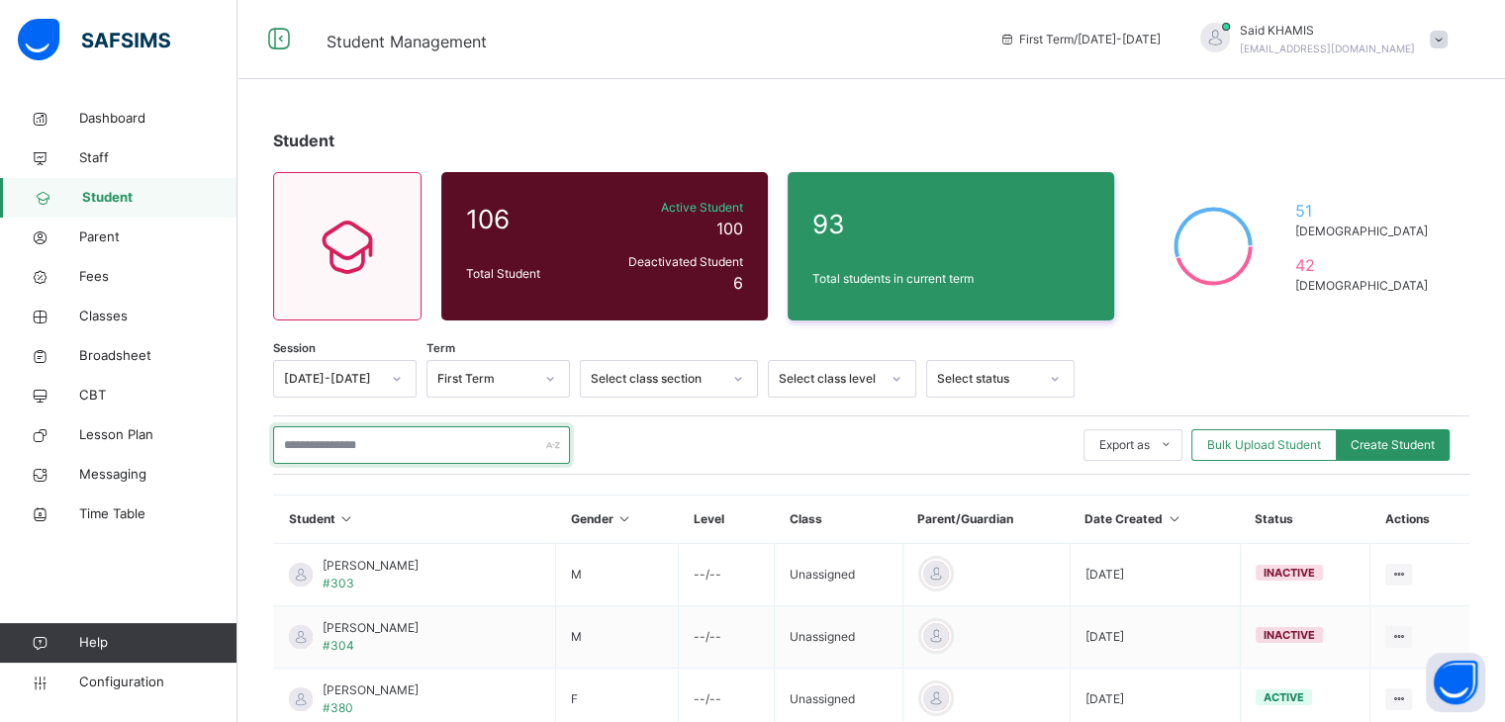
click at [409, 452] on input "text" at bounding box center [421, 446] width 297 height 38
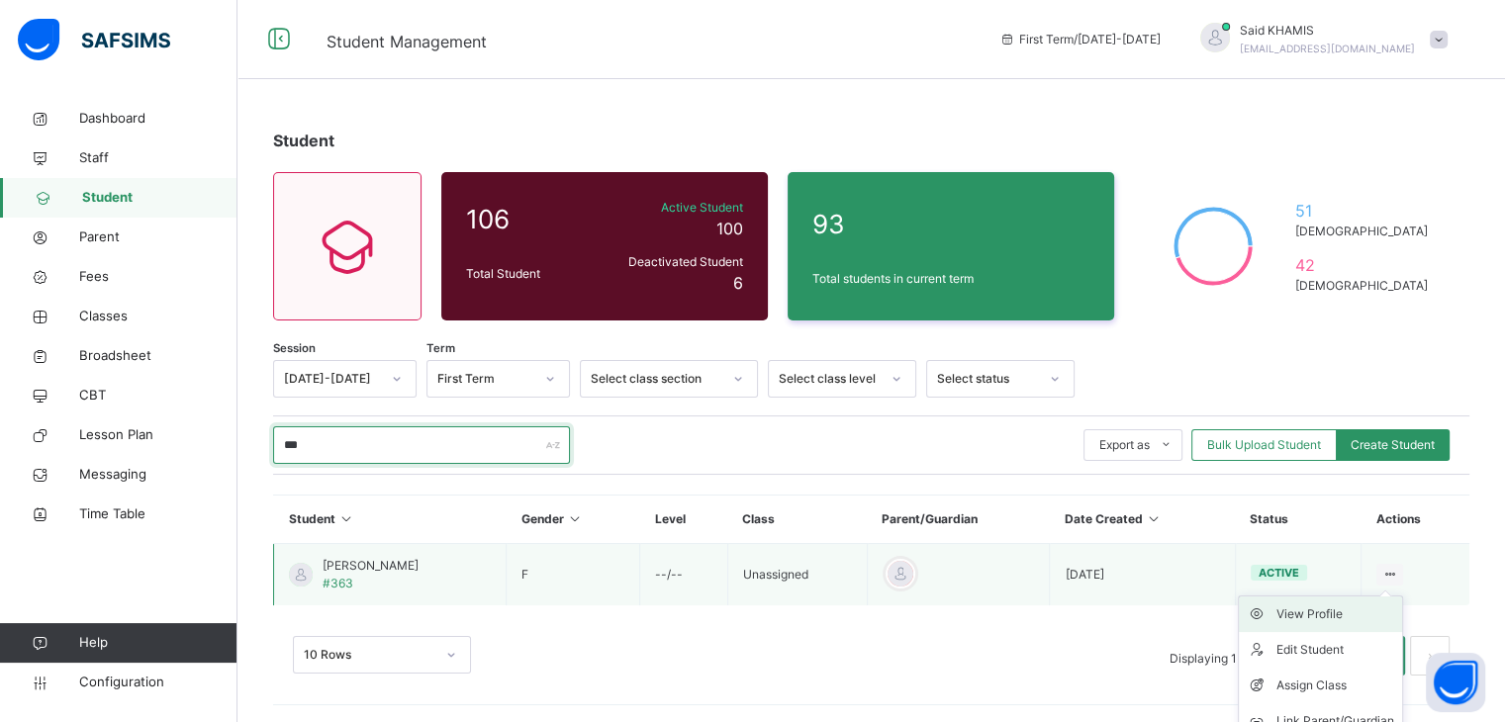
type input "***"
click at [1340, 611] on div "View Profile" at bounding box center [1336, 615] width 118 height 20
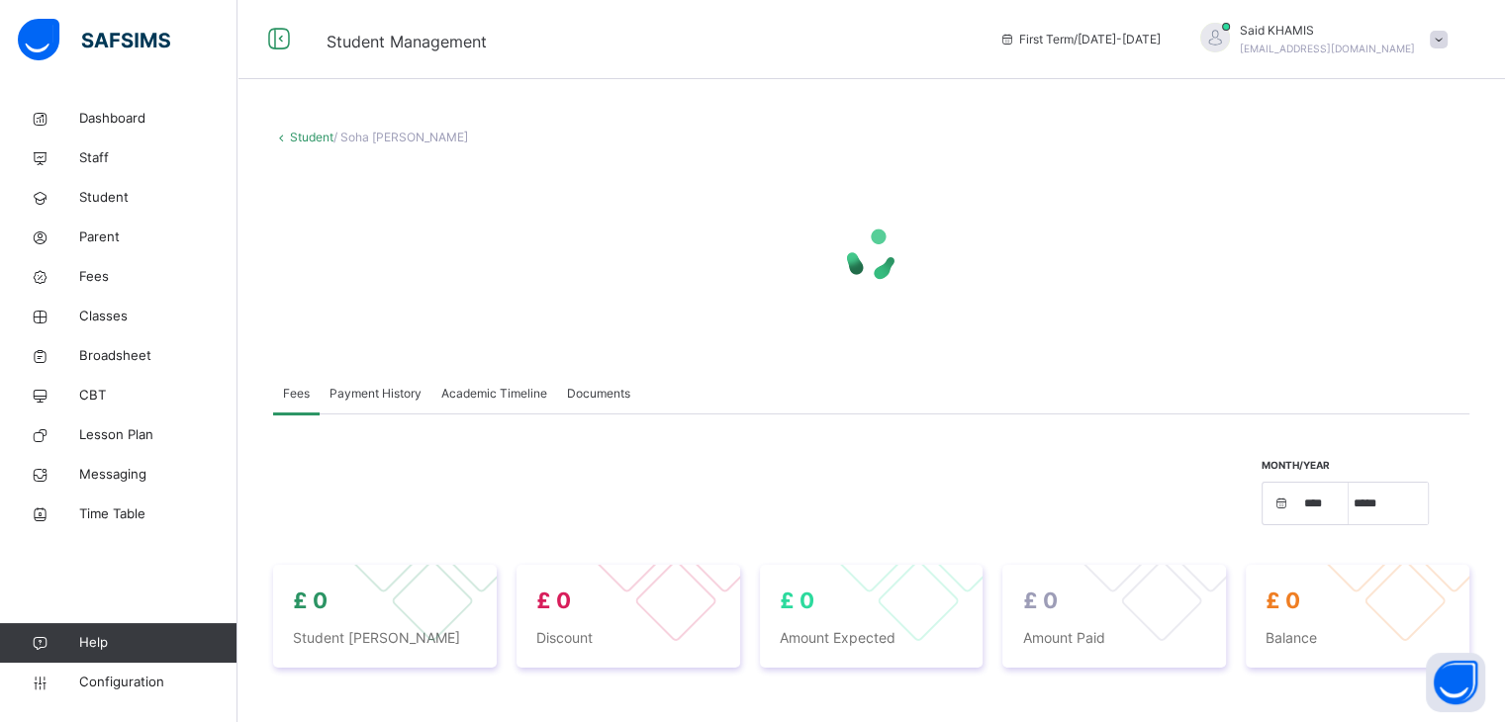
select select "****"
select select "*"
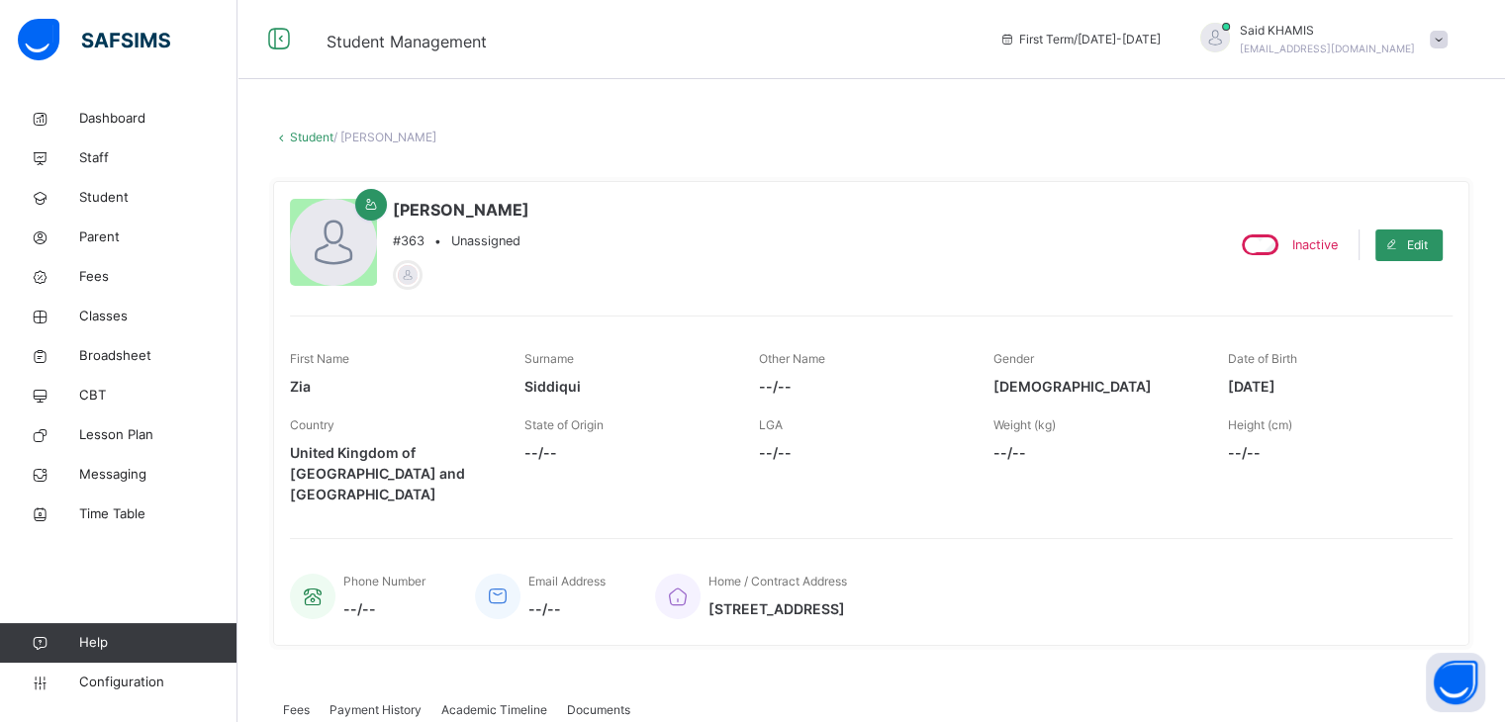
click at [300, 140] on link "Student" at bounding box center [312, 137] width 44 height 15
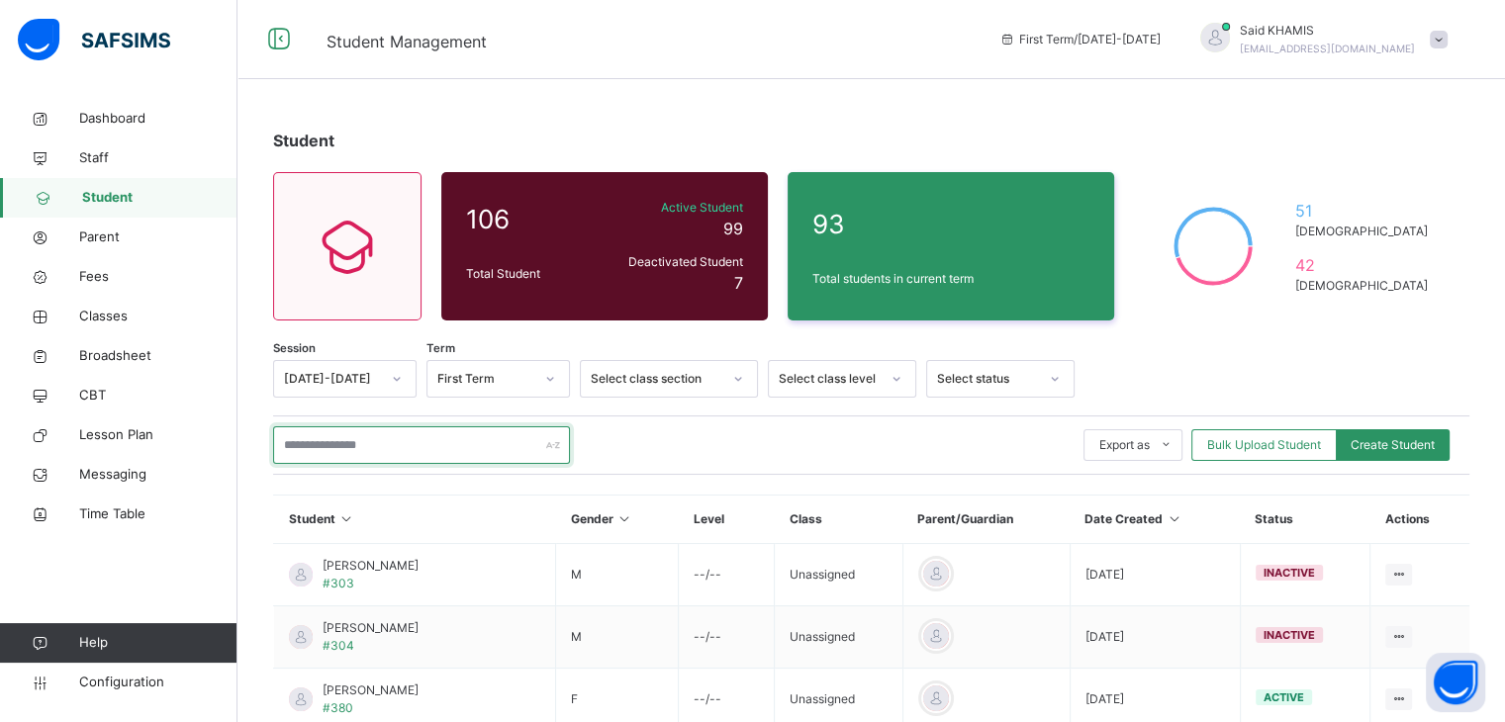
click at [404, 448] on input "text" at bounding box center [421, 446] width 297 height 38
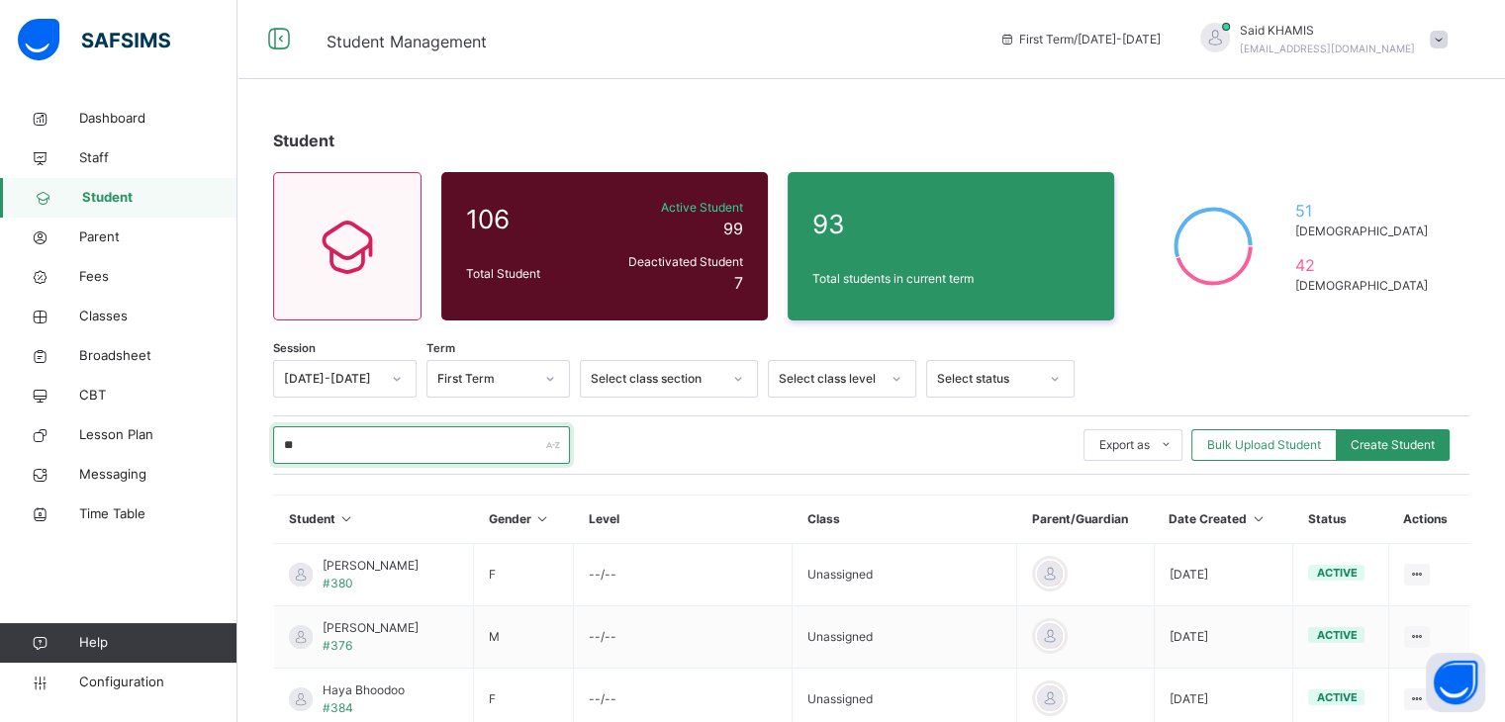
type input "*"
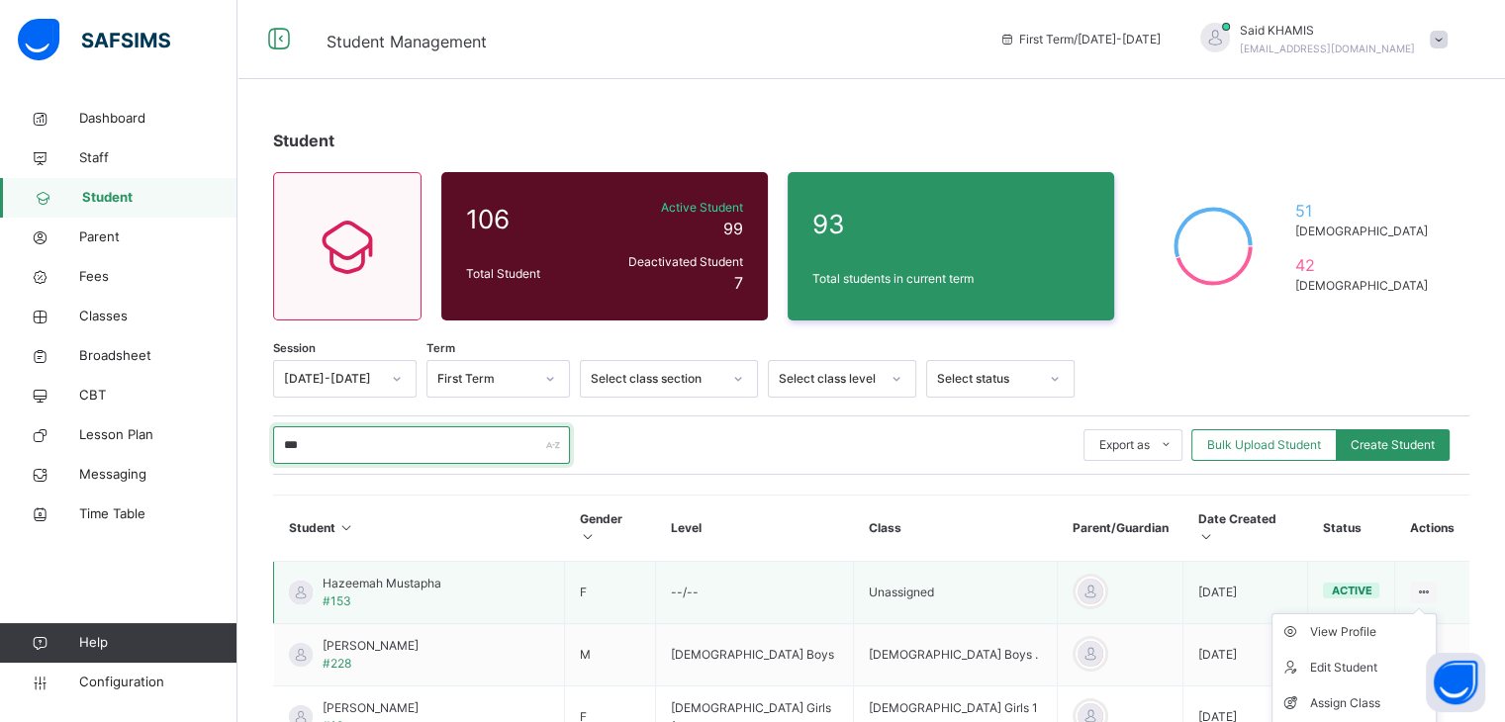
type input "***"
click at [1413, 614] on ul "View Profile Edit Student Assign Class Link Parent/Guardian Delete Student" at bounding box center [1354, 704] width 165 height 180
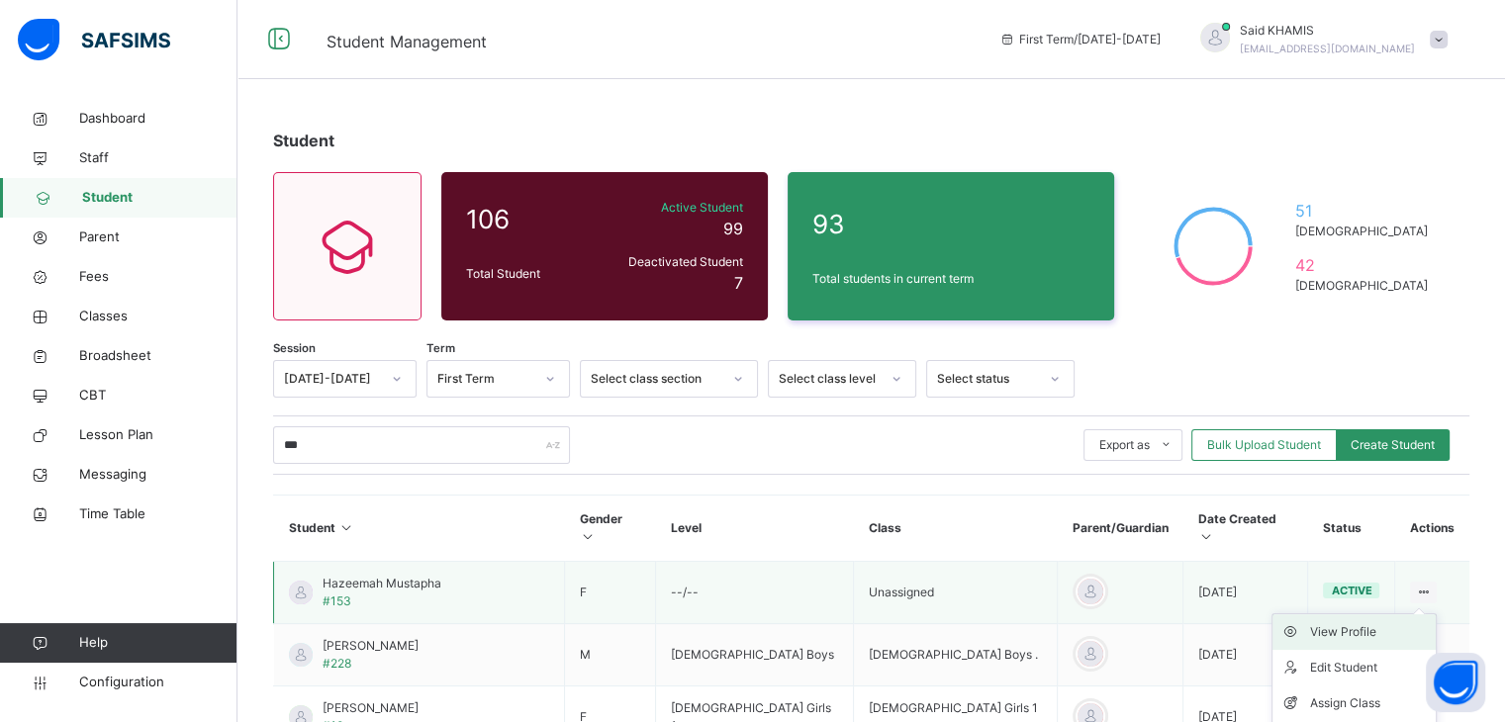
click at [1374, 623] on div "View Profile" at bounding box center [1369, 633] width 118 height 20
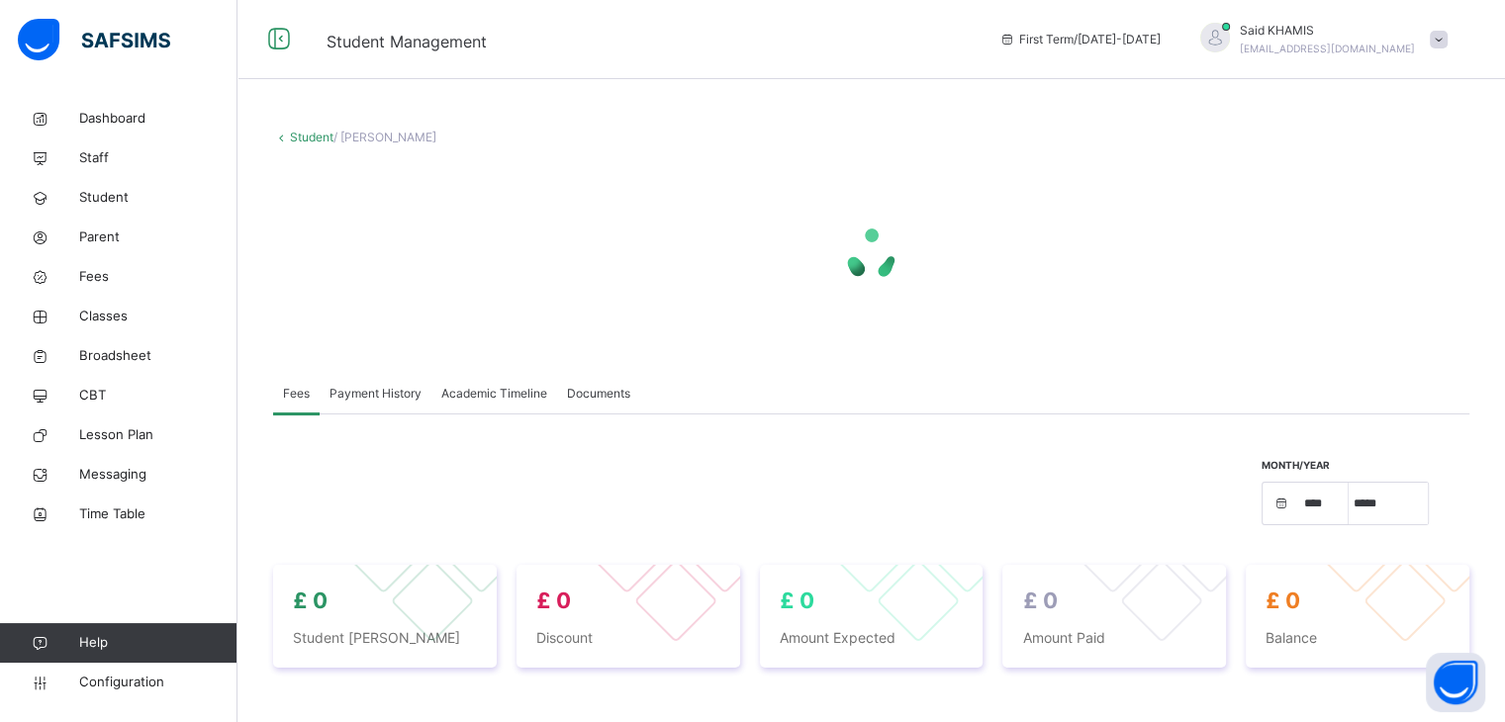
select select "****"
select select "*"
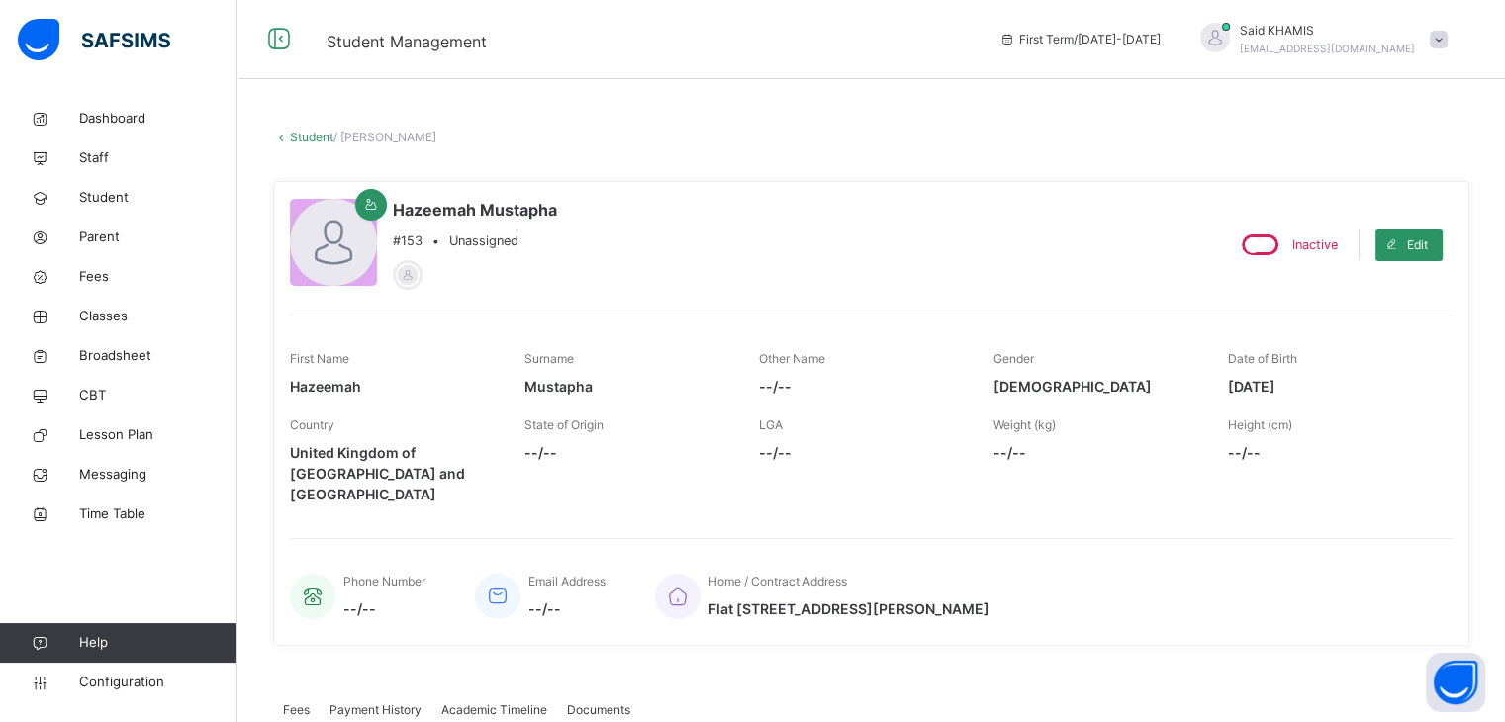
click at [299, 137] on link "Student" at bounding box center [312, 137] width 44 height 15
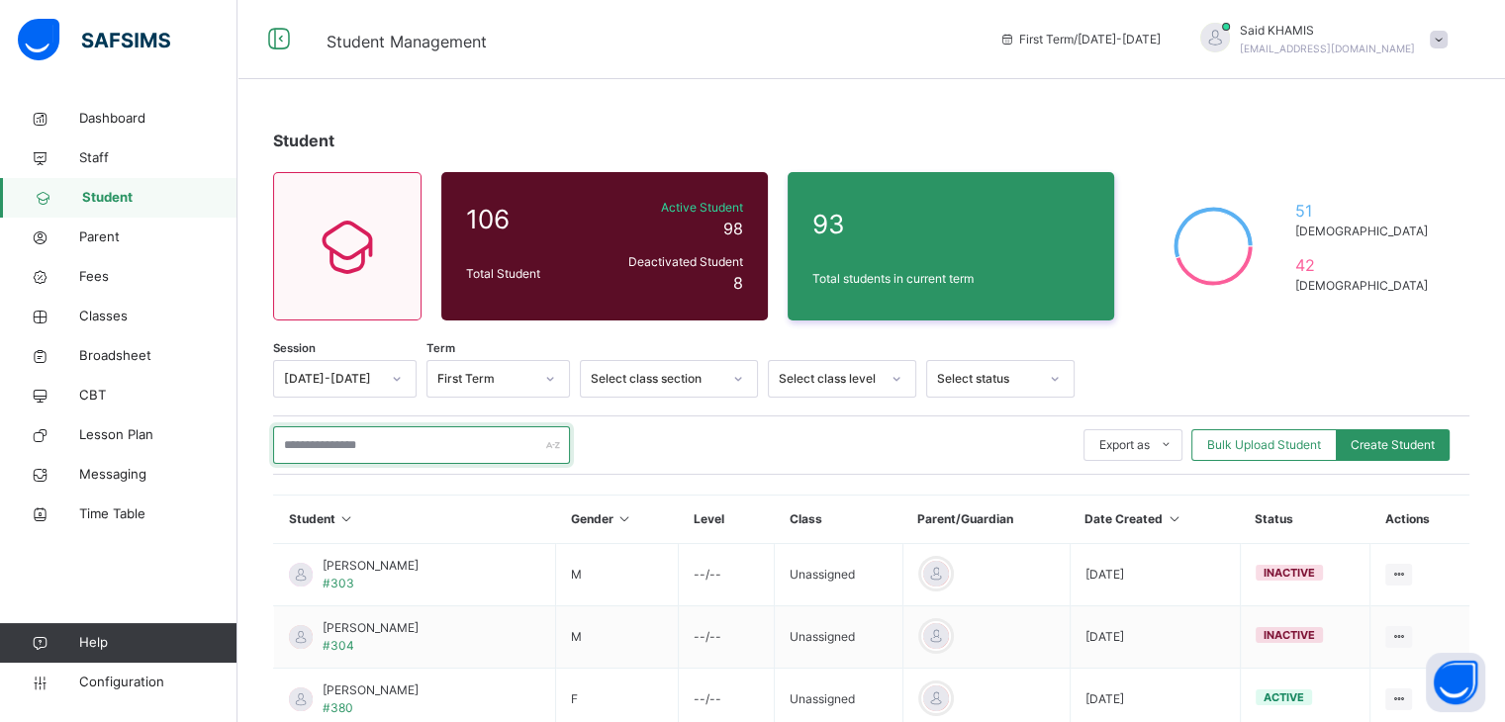
click at [392, 454] on input "text" at bounding box center [421, 446] width 297 height 38
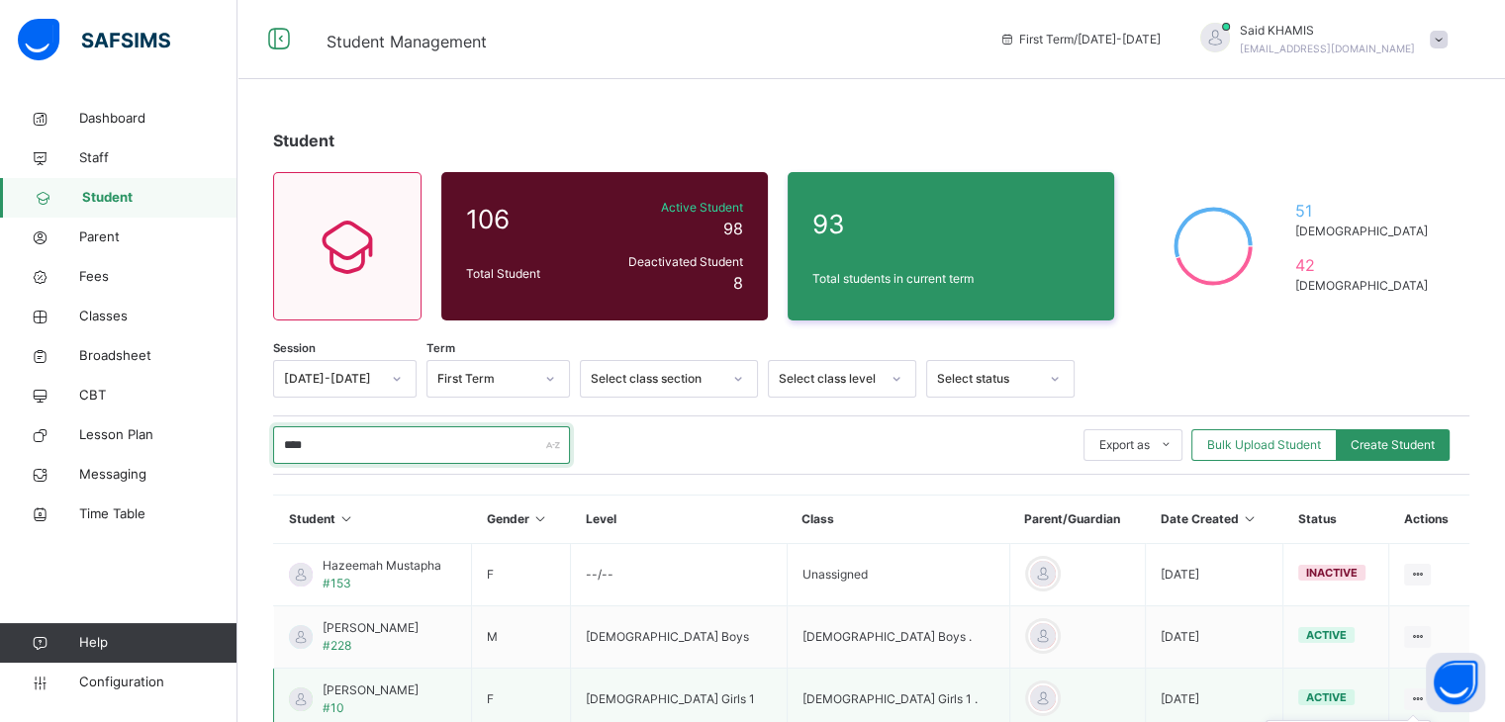
type input "****"
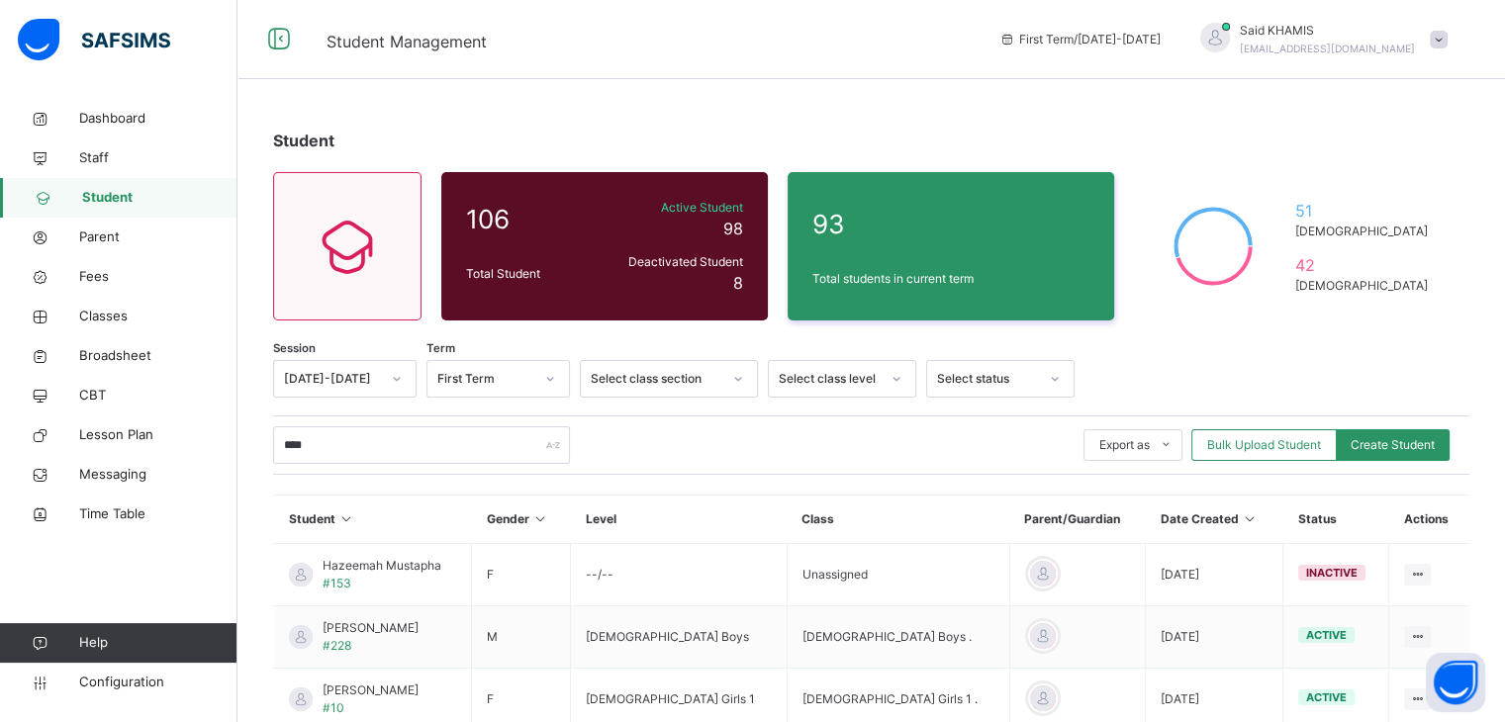
scroll to position [127, 0]
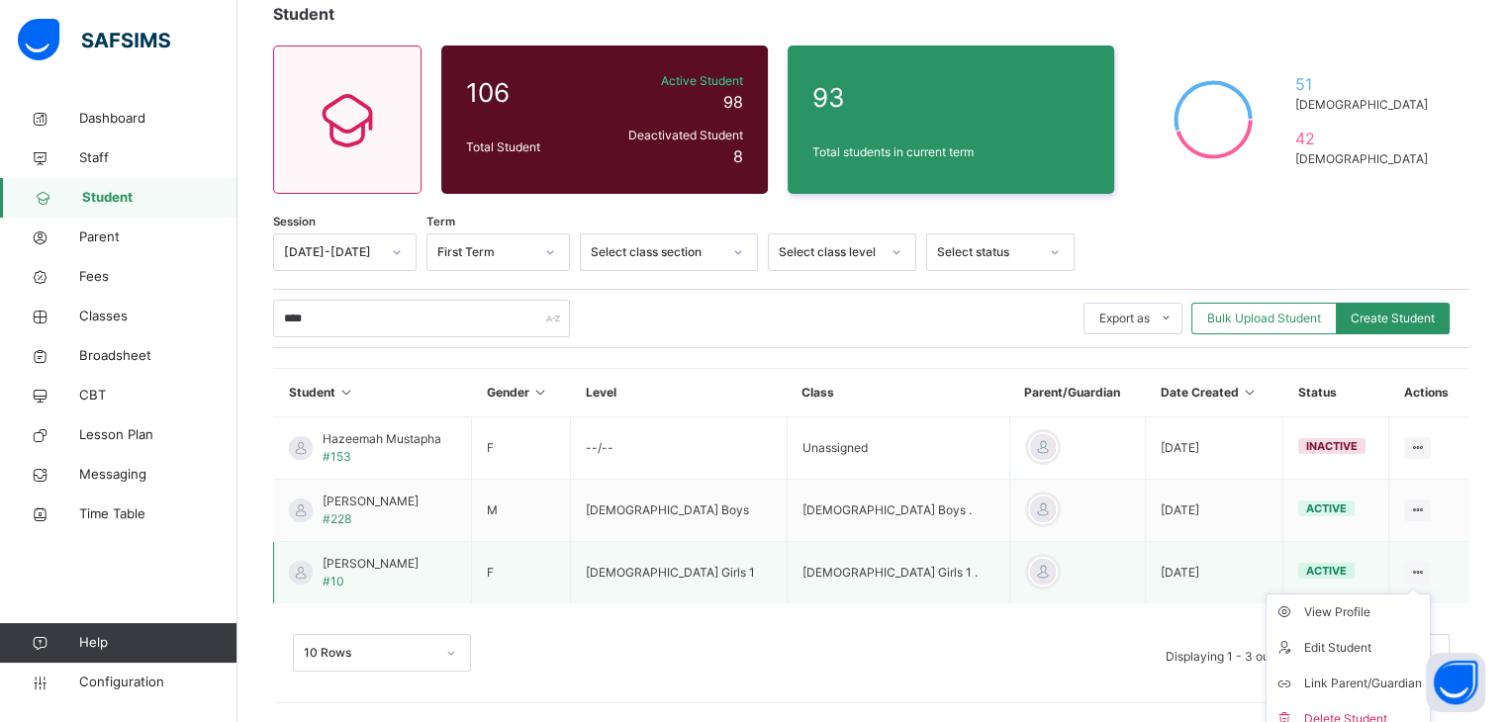
click at [1409, 594] on ul "View Profile Edit Student Link Parent/Guardian Delete Student" at bounding box center [1348, 666] width 165 height 144
click at [1362, 609] on div "View Profile" at bounding box center [1363, 613] width 118 height 20
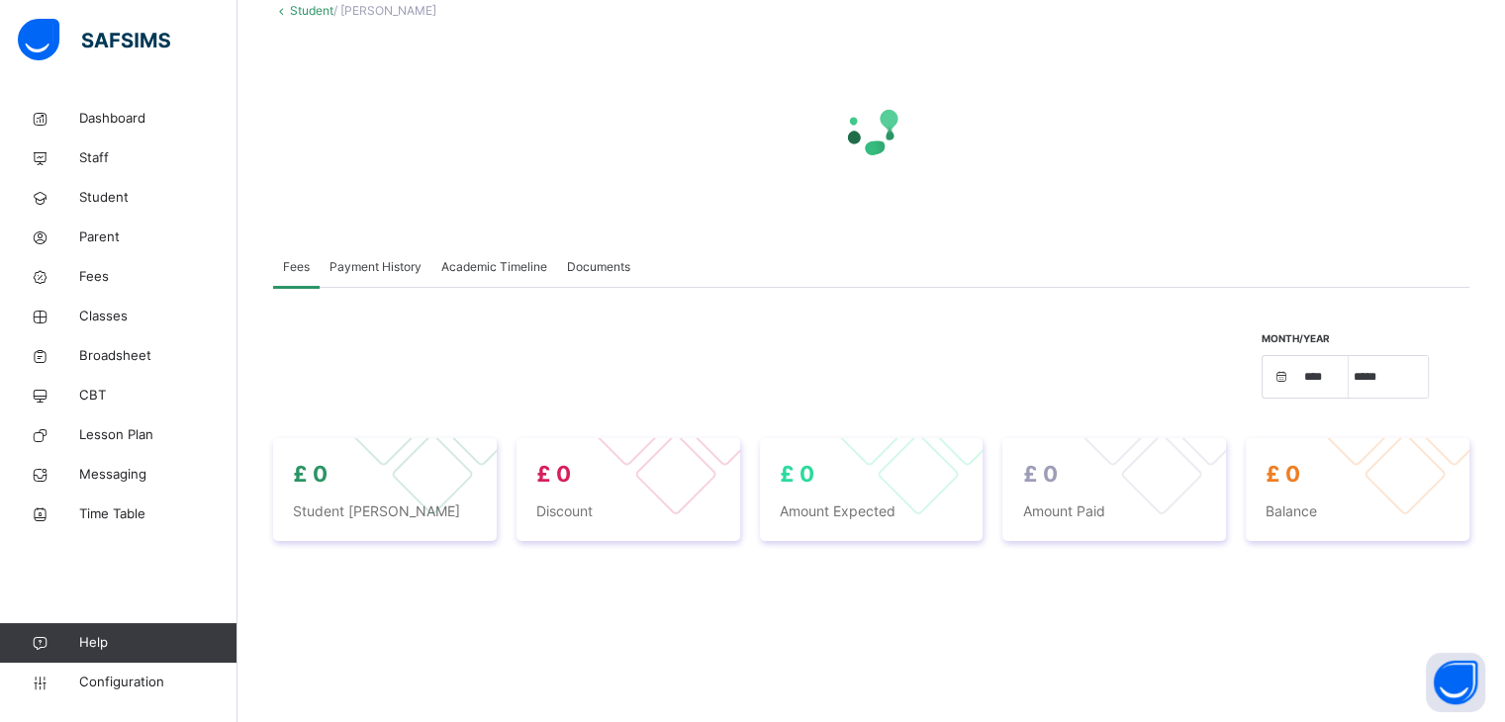
select select "****"
select select "*"
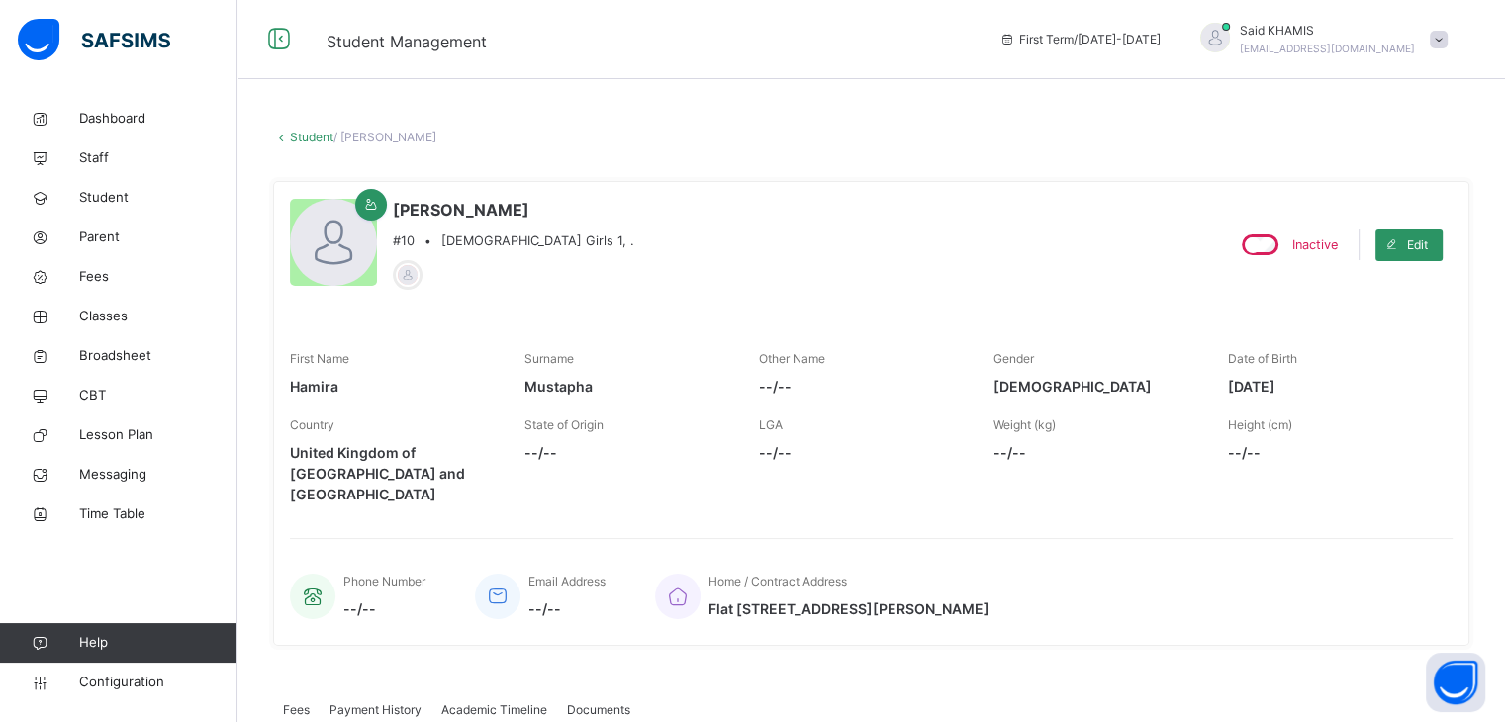
click at [308, 132] on link "Student" at bounding box center [312, 137] width 44 height 15
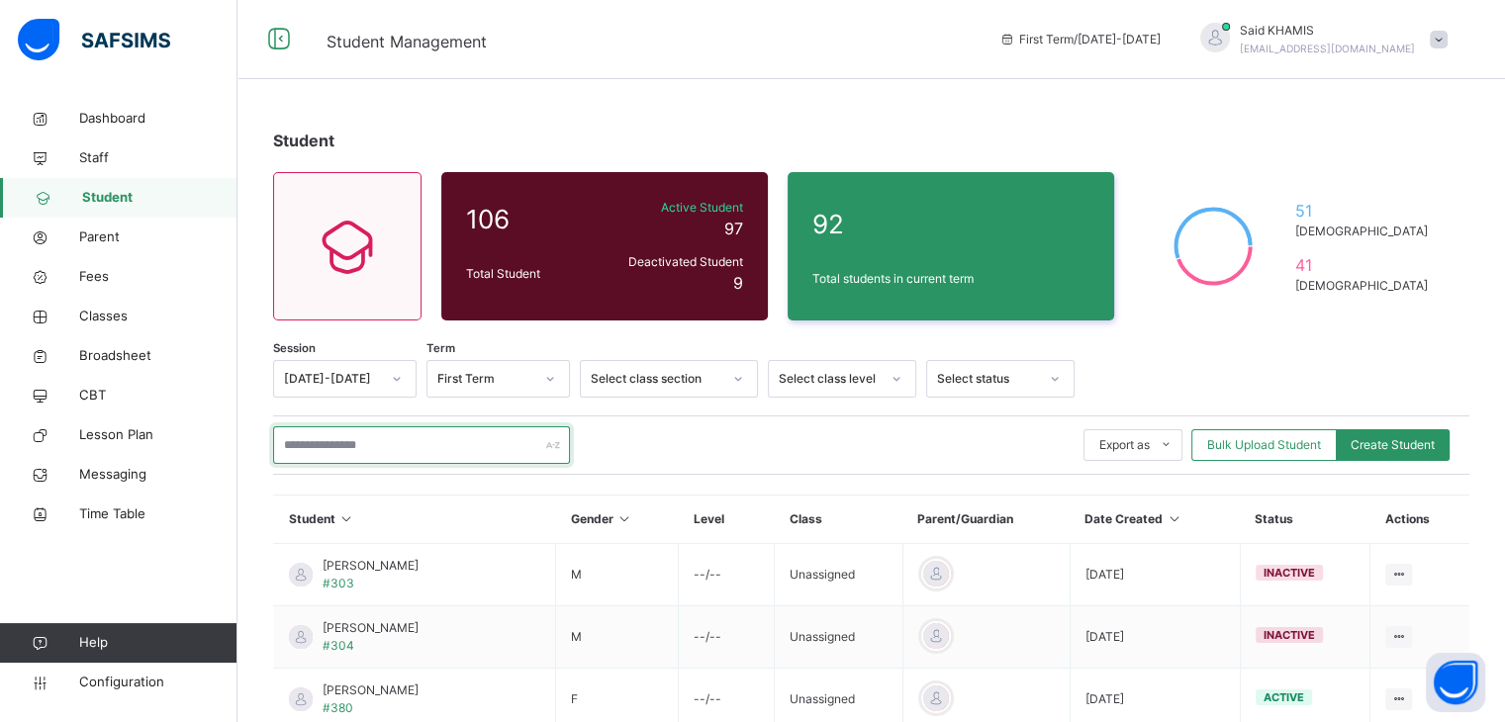
click at [506, 437] on input "text" at bounding box center [421, 446] width 297 height 38
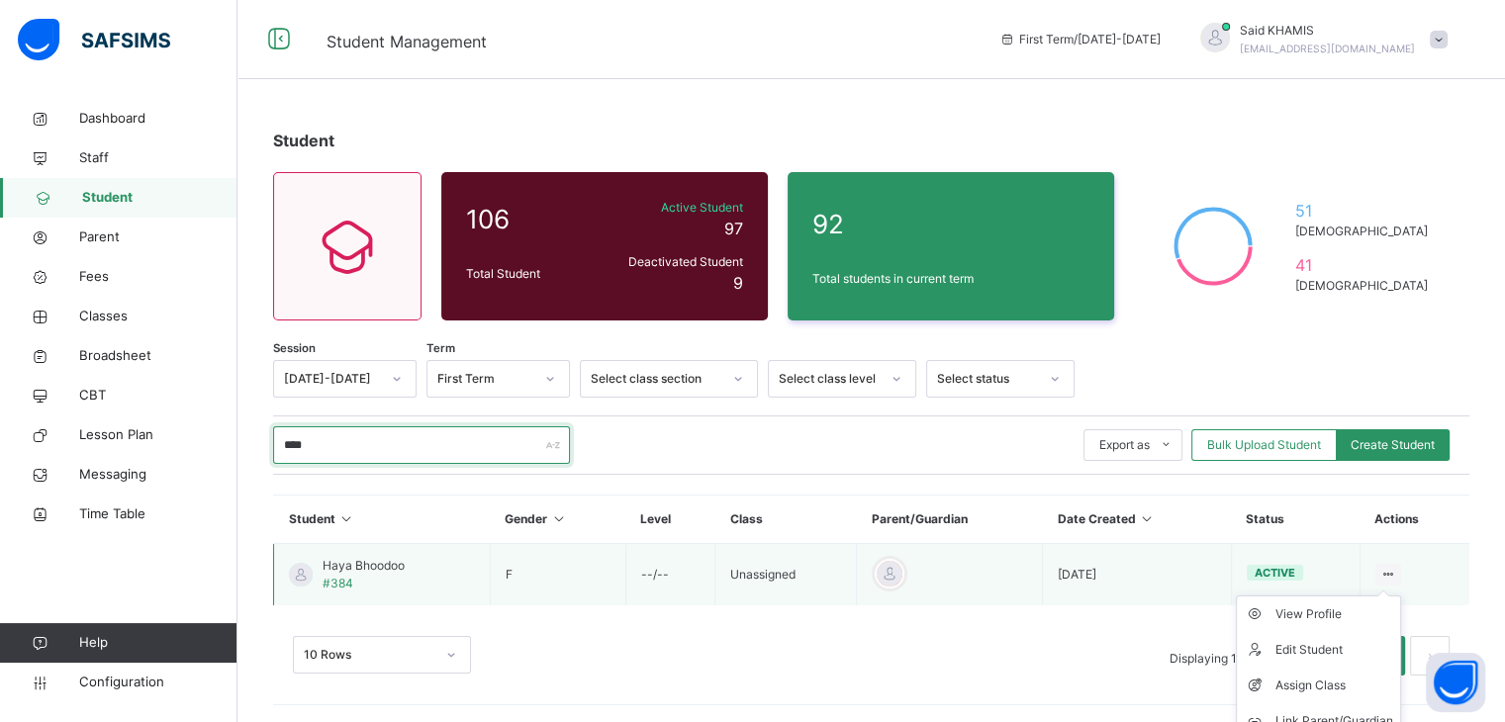
type input "****"
click at [1396, 596] on ul "View Profile Edit Student Assign Class Link Parent/Guardian Delete Student" at bounding box center [1318, 686] width 165 height 180
click at [1334, 617] on div "View Profile" at bounding box center [1334, 615] width 118 height 20
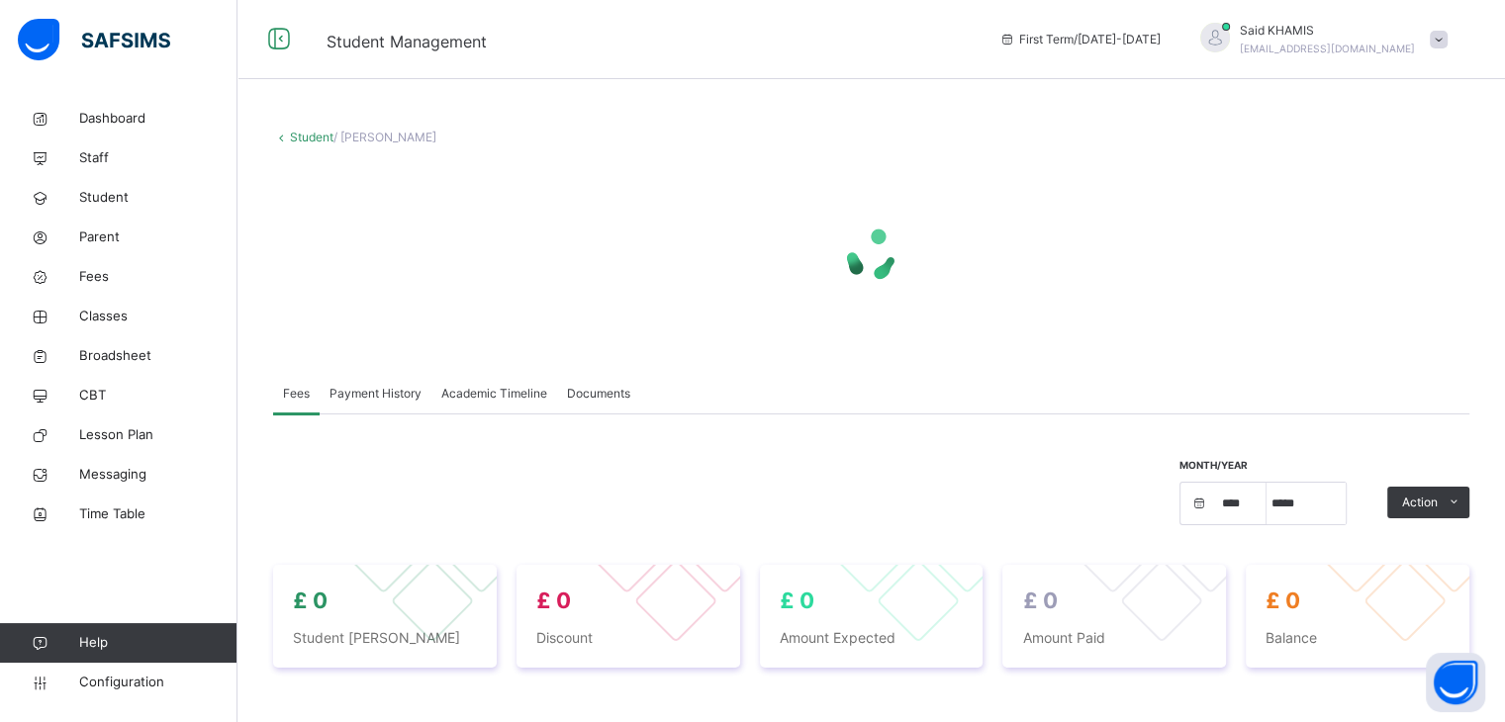
select select "****"
select select "*"
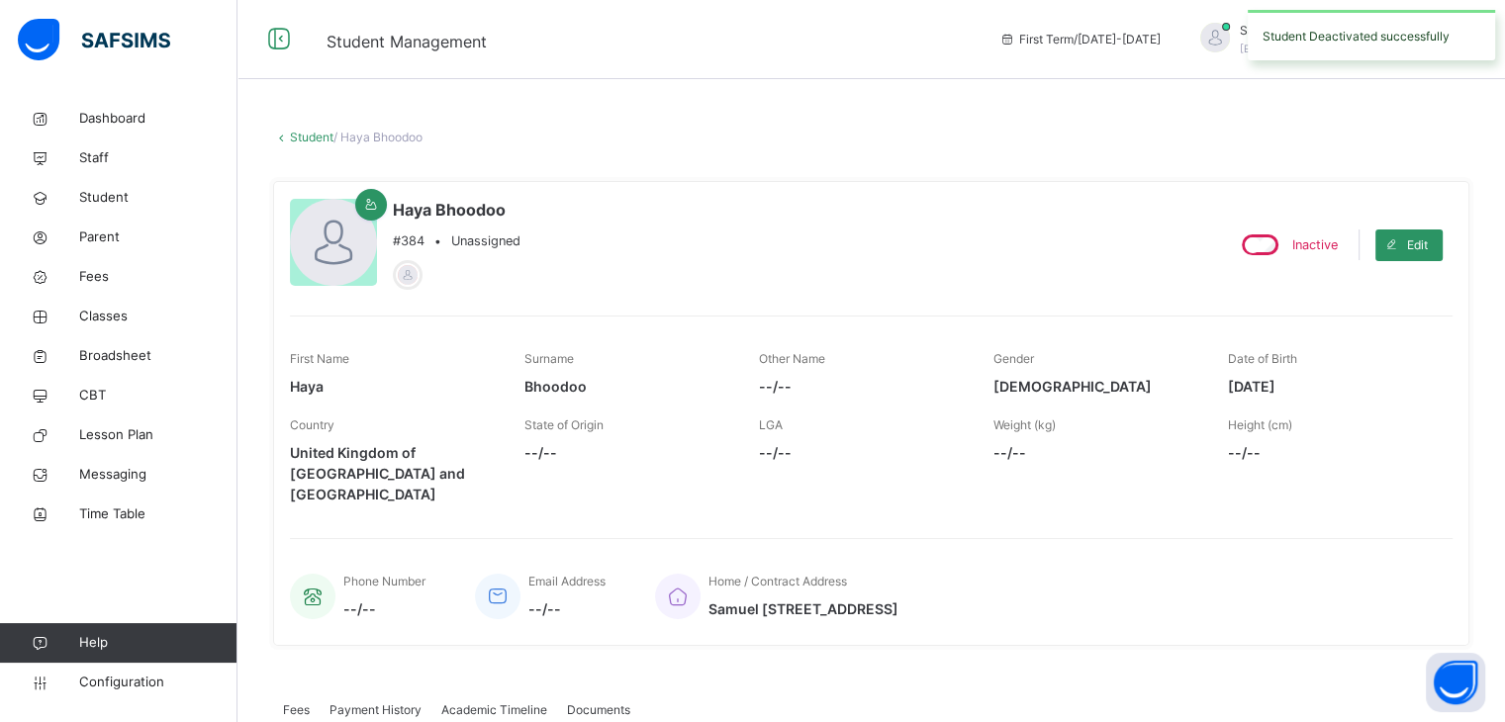
click at [302, 142] on link "Student" at bounding box center [312, 137] width 44 height 15
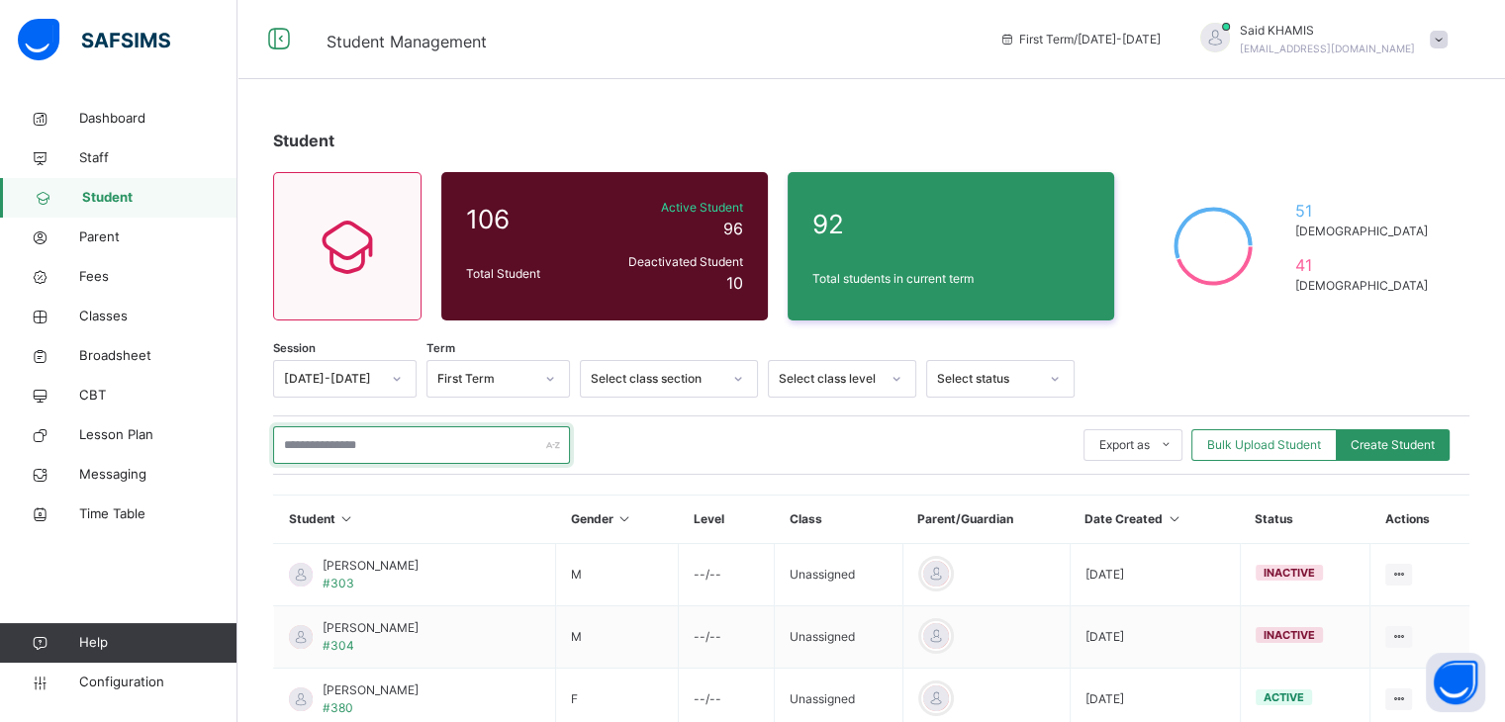
click at [470, 445] on input "text" at bounding box center [421, 446] width 297 height 38
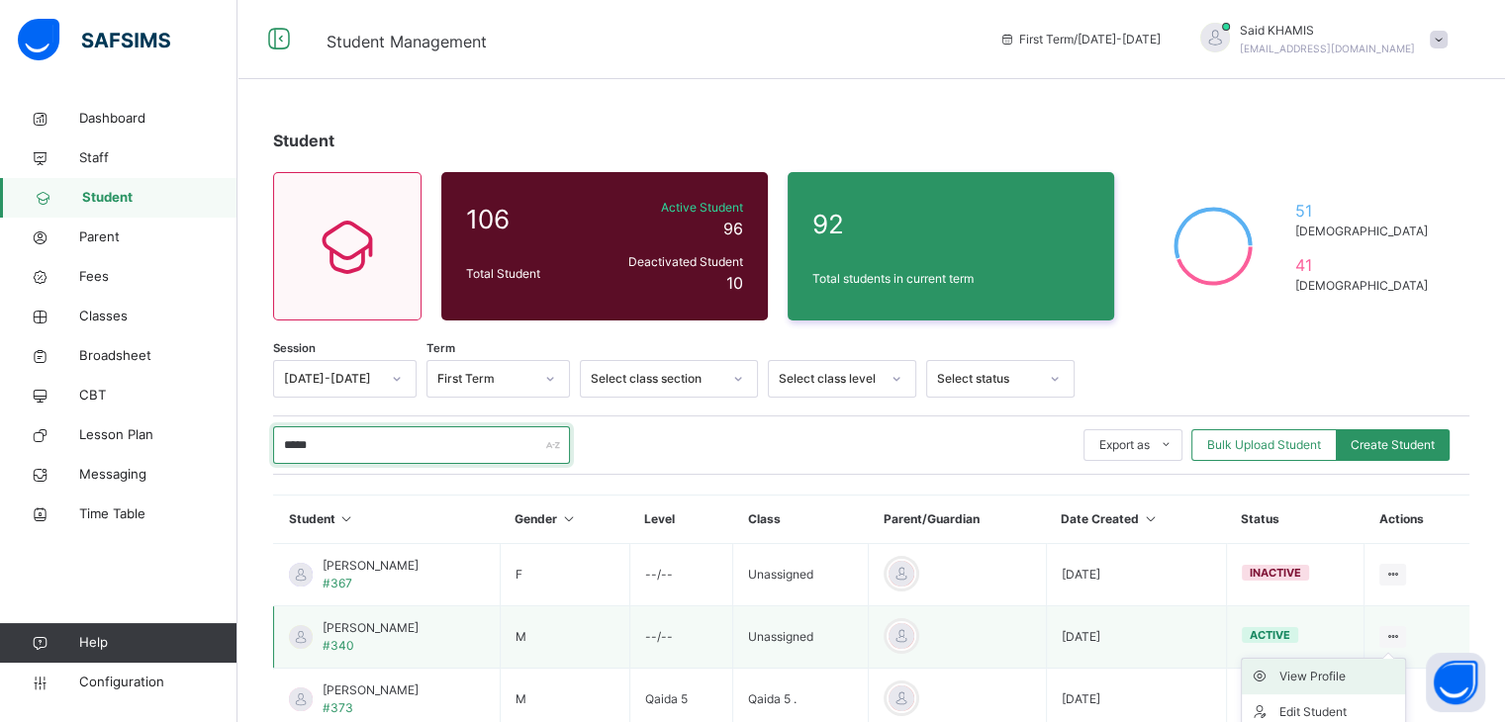
type input "*****"
click at [1338, 678] on div "View Profile" at bounding box center [1339, 677] width 118 height 20
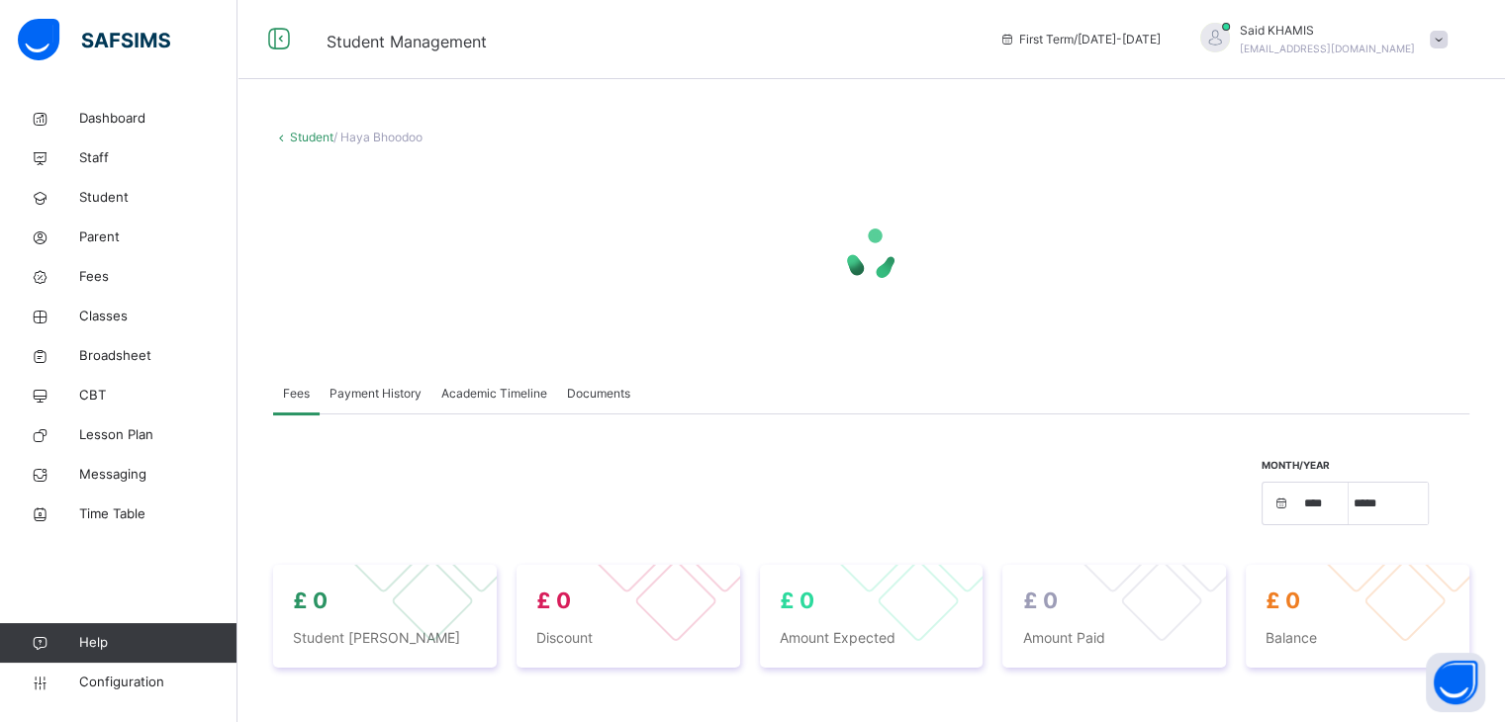
select select "****"
select select "*"
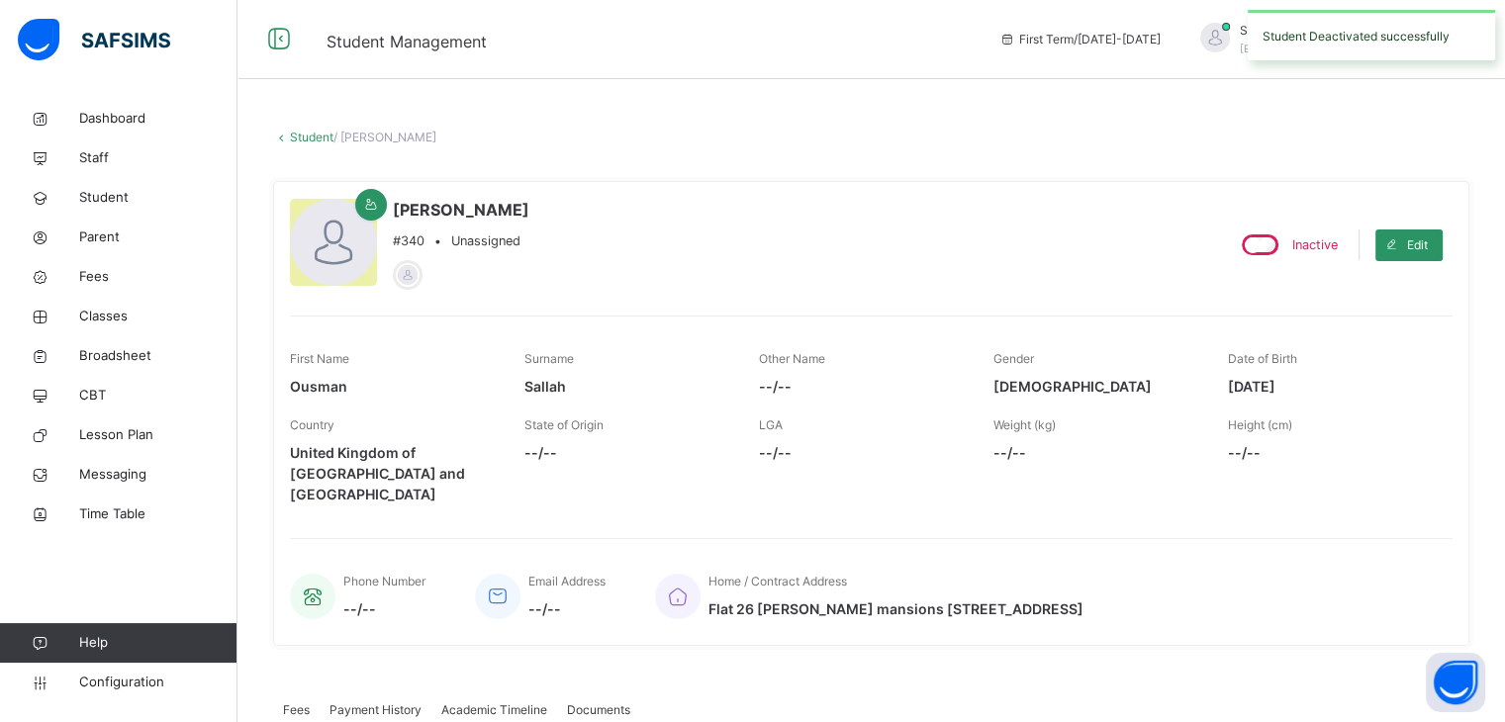
click at [302, 134] on link "Student" at bounding box center [312, 137] width 44 height 15
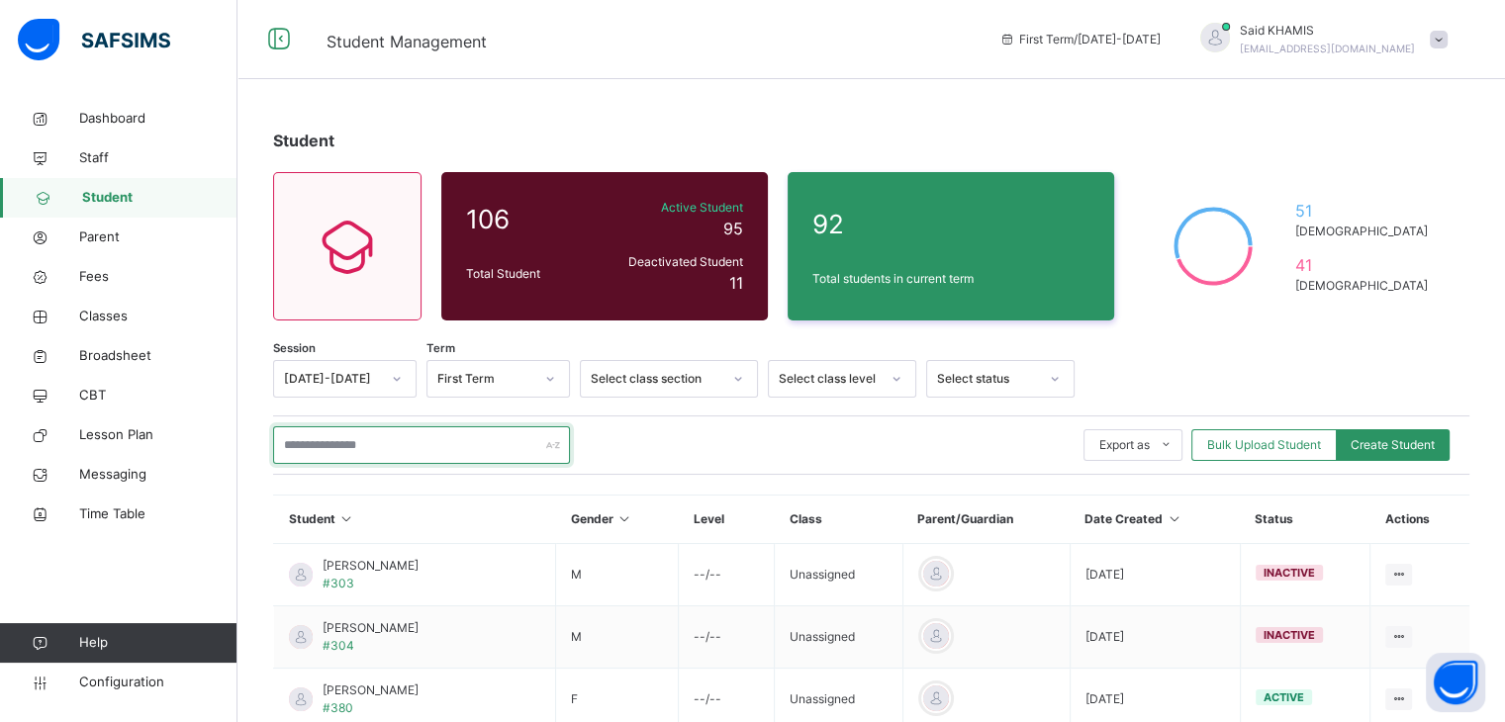
click at [424, 449] on input "text" at bounding box center [421, 446] width 297 height 38
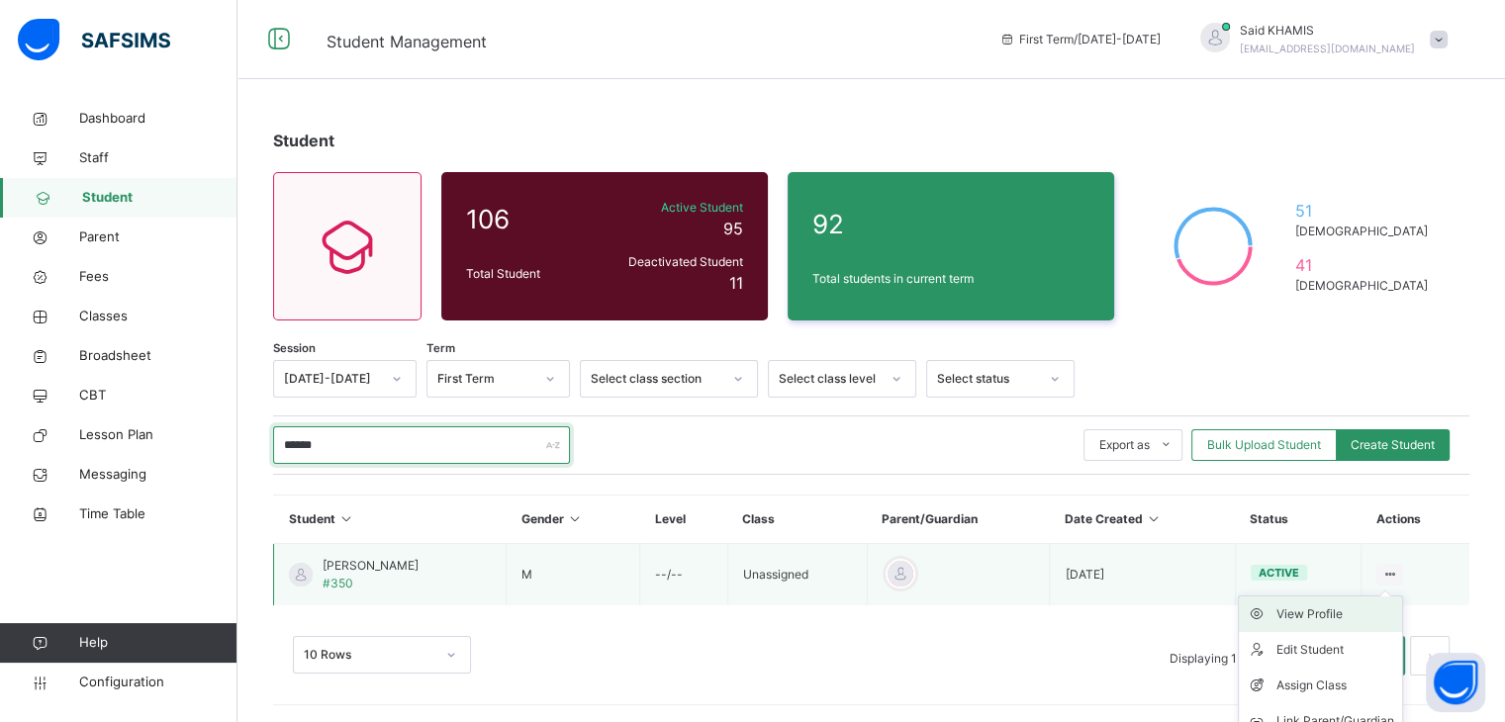
type input "******"
click at [1355, 621] on div "View Profile" at bounding box center [1336, 615] width 118 height 20
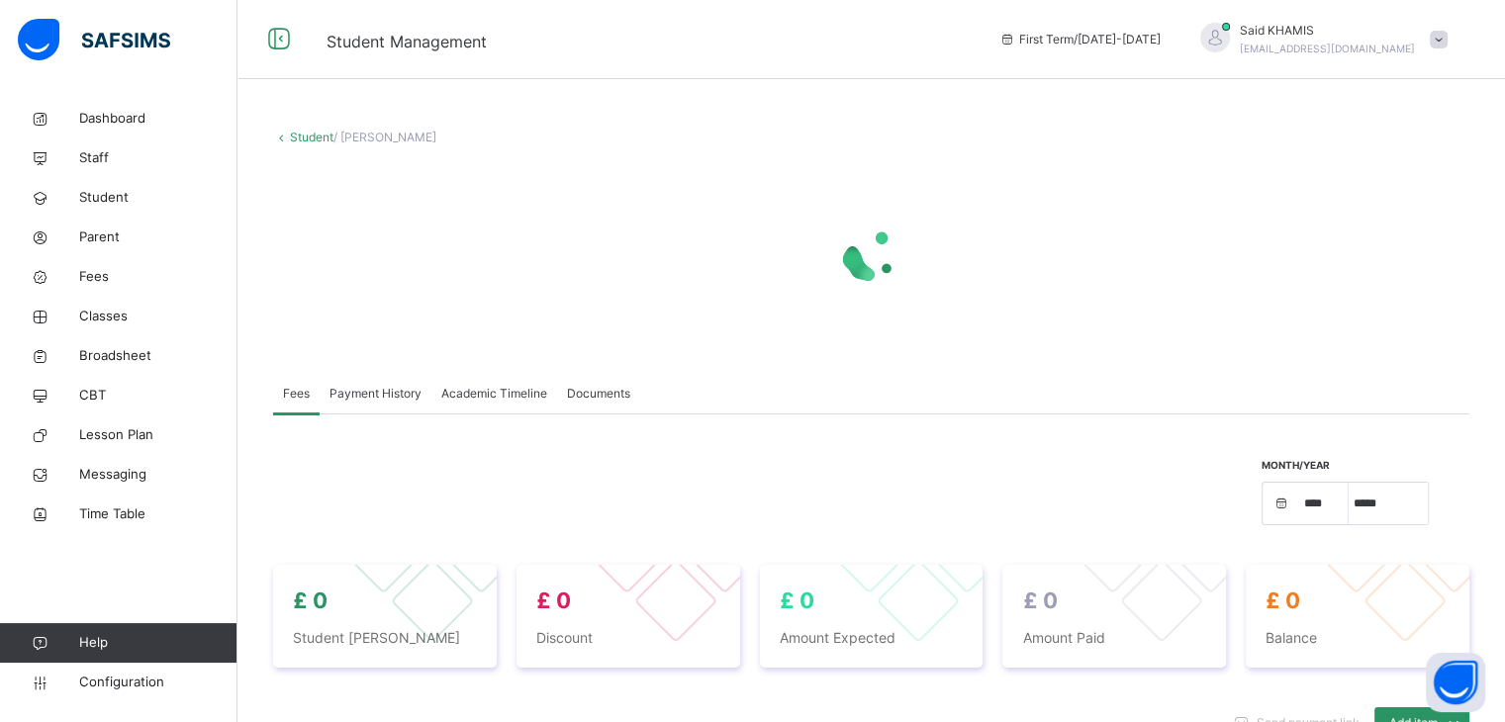
select select "****"
select select "*"
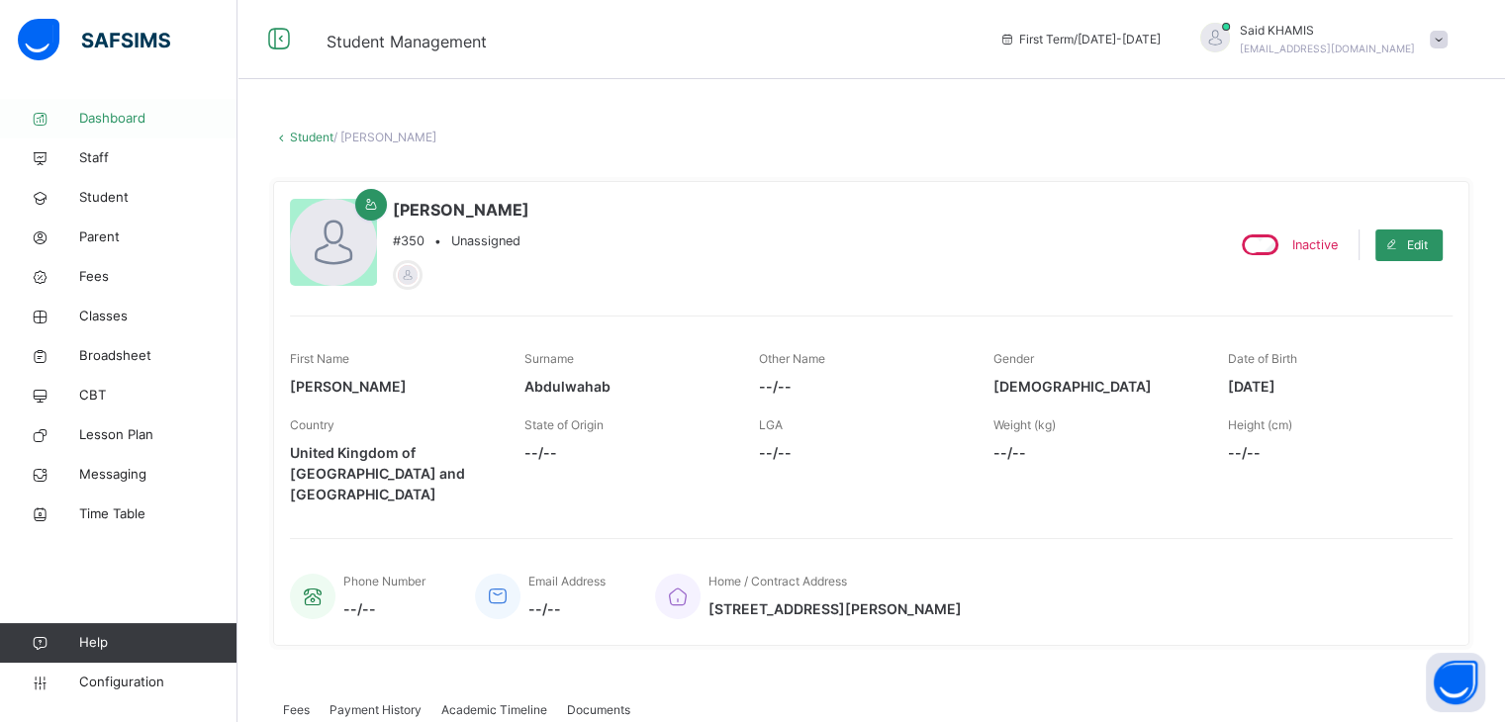
click at [130, 109] on span "Dashboard" at bounding box center [158, 119] width 158 height 20
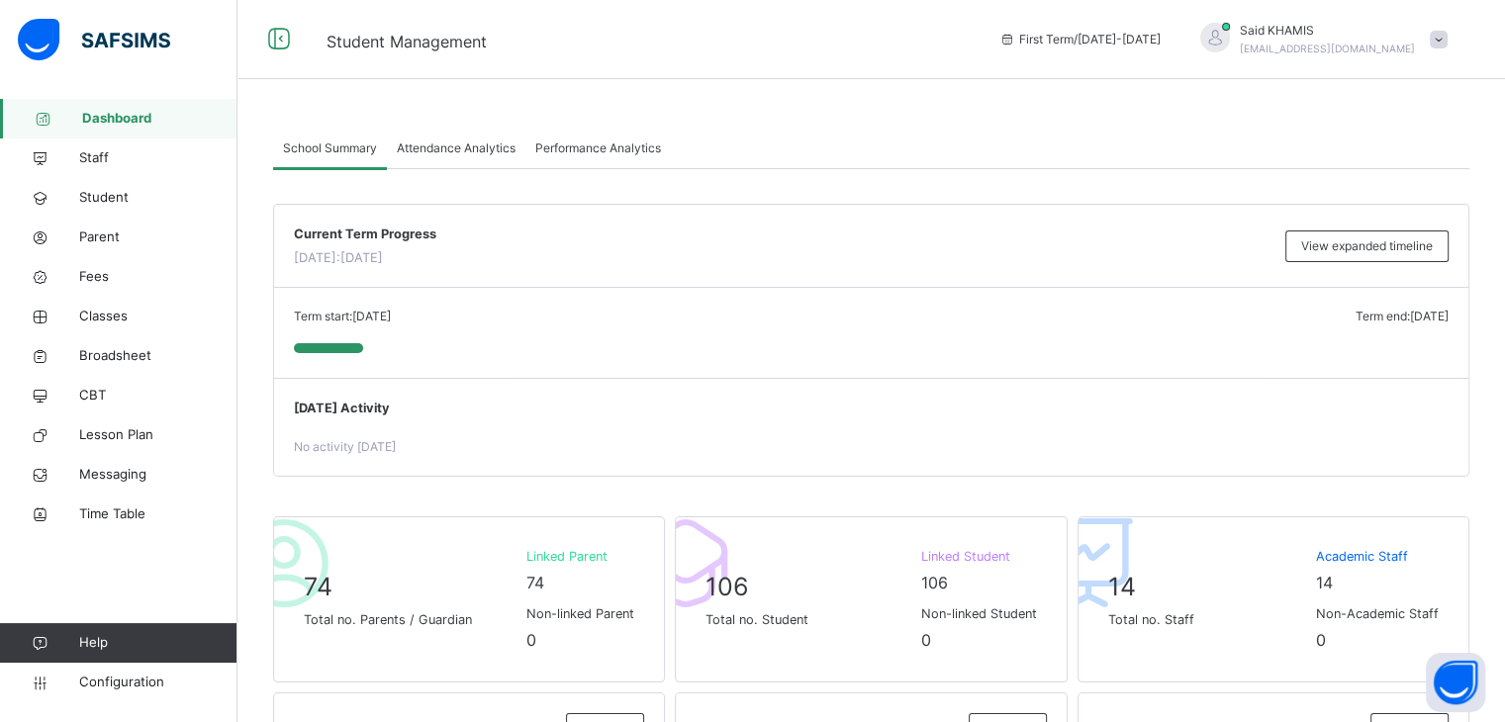
click at [108, 128] on span "Dashboard" at bounding box center [159, 119] width 155 height 20
click at [115, 273] on span "Fees" at bounding box center [158, 277] width 158 height 20
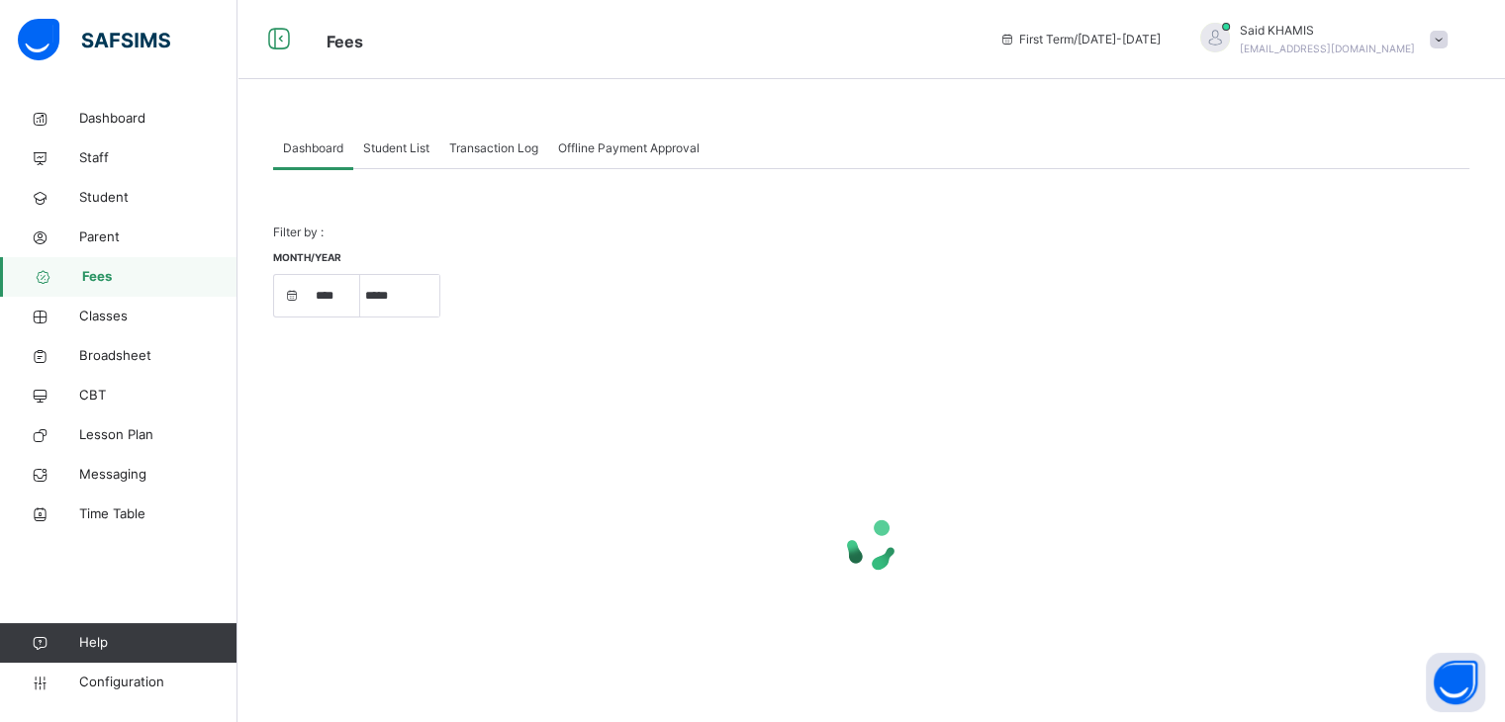
select select "****"
select select "*"
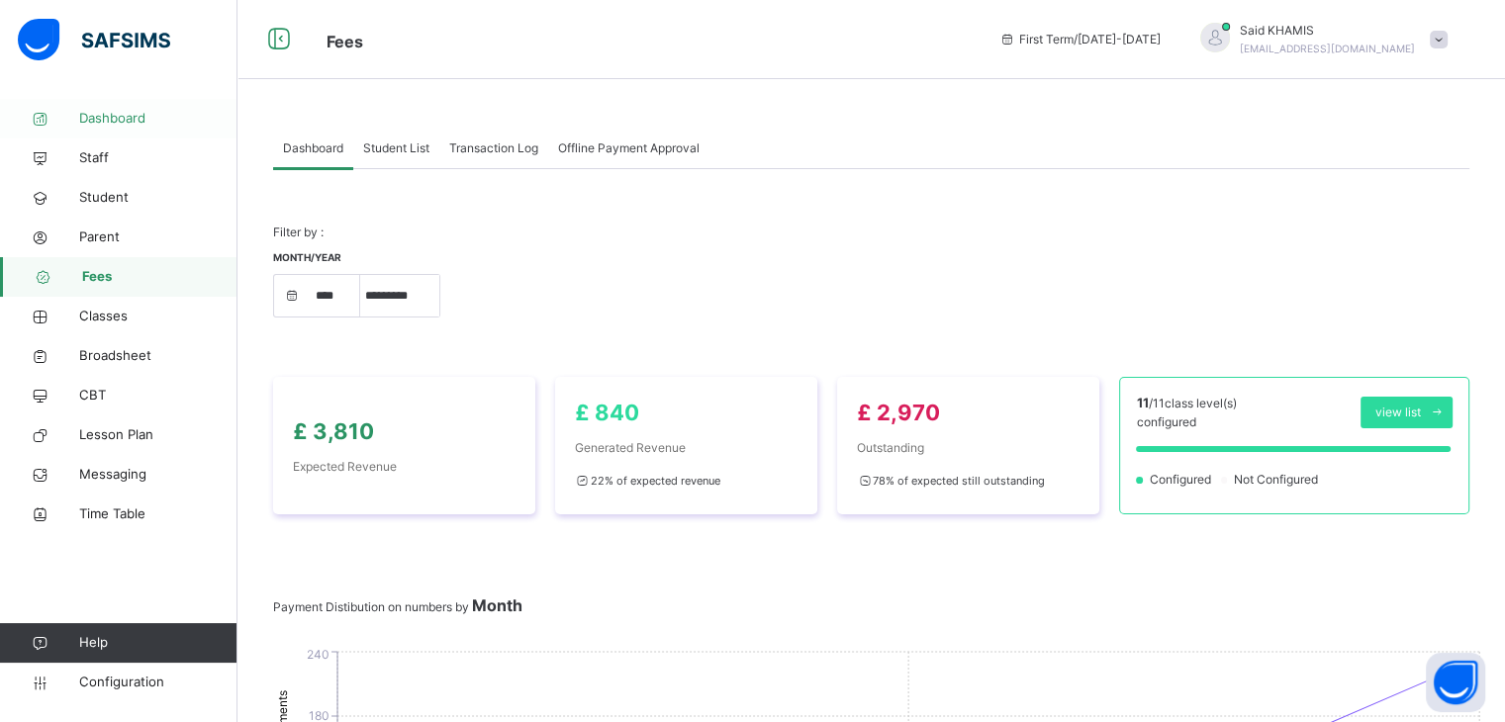
click at [104, 123] on span "Dashboard" at bounding box center [158, 119] width 158 height 20
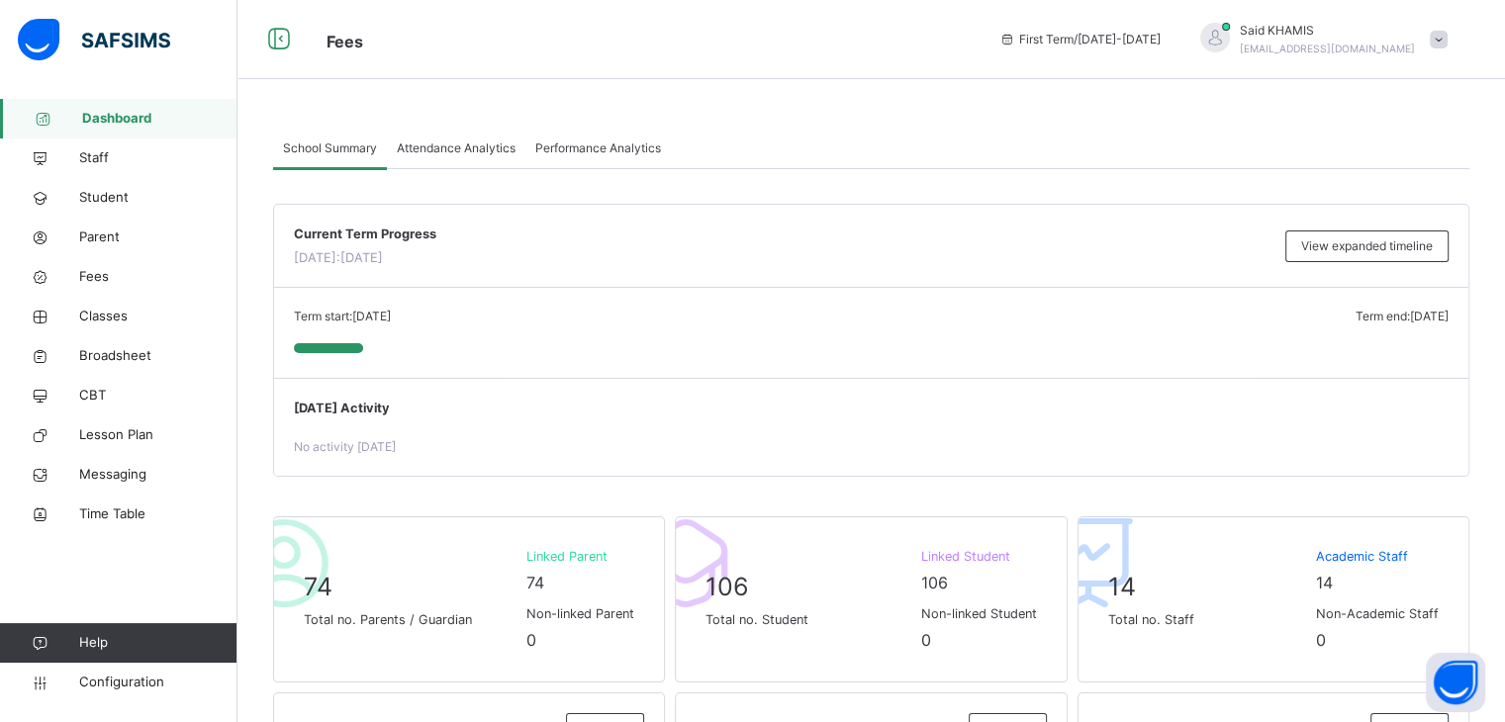
click at [143, 119] on span "Dashboard" at bounding box center [159, 119] width 155 height 20
click at [97, 128] on span "Dashboard" at bounding box center [159, 119] width 155 height 20
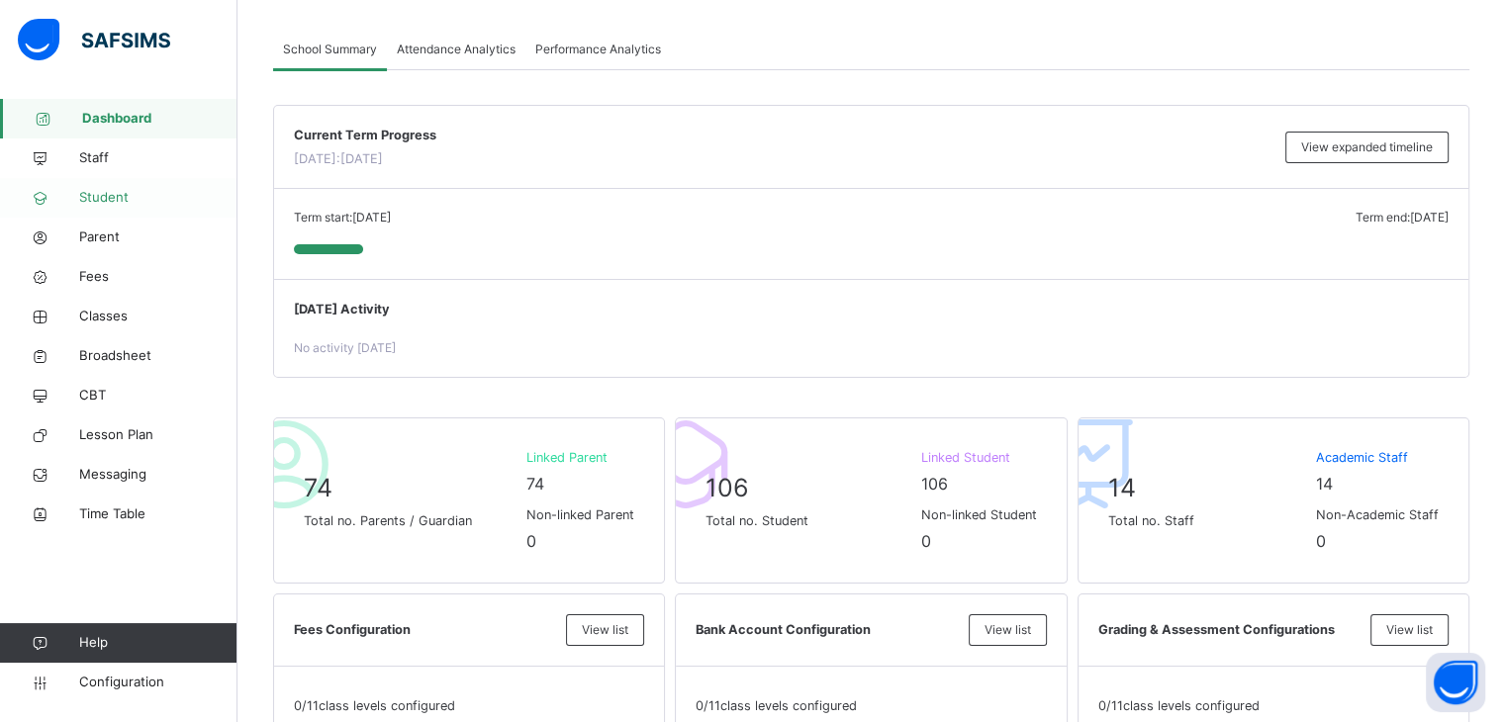
click at [107, 198] on span "Student" at bounding box center [158, 198] width 158 height 20
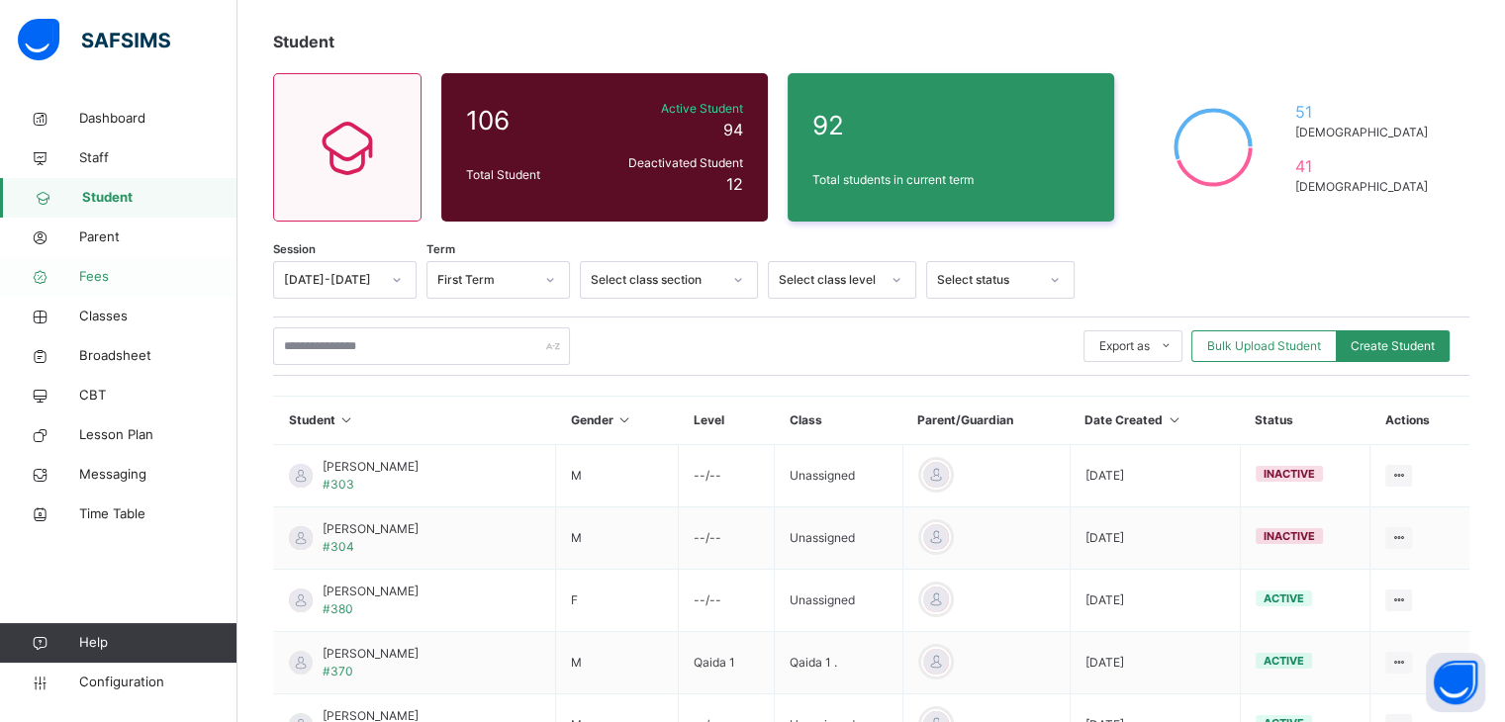
click at [106, 279] on span "Fees" at bounding box center [158, 277] width 158 height 20
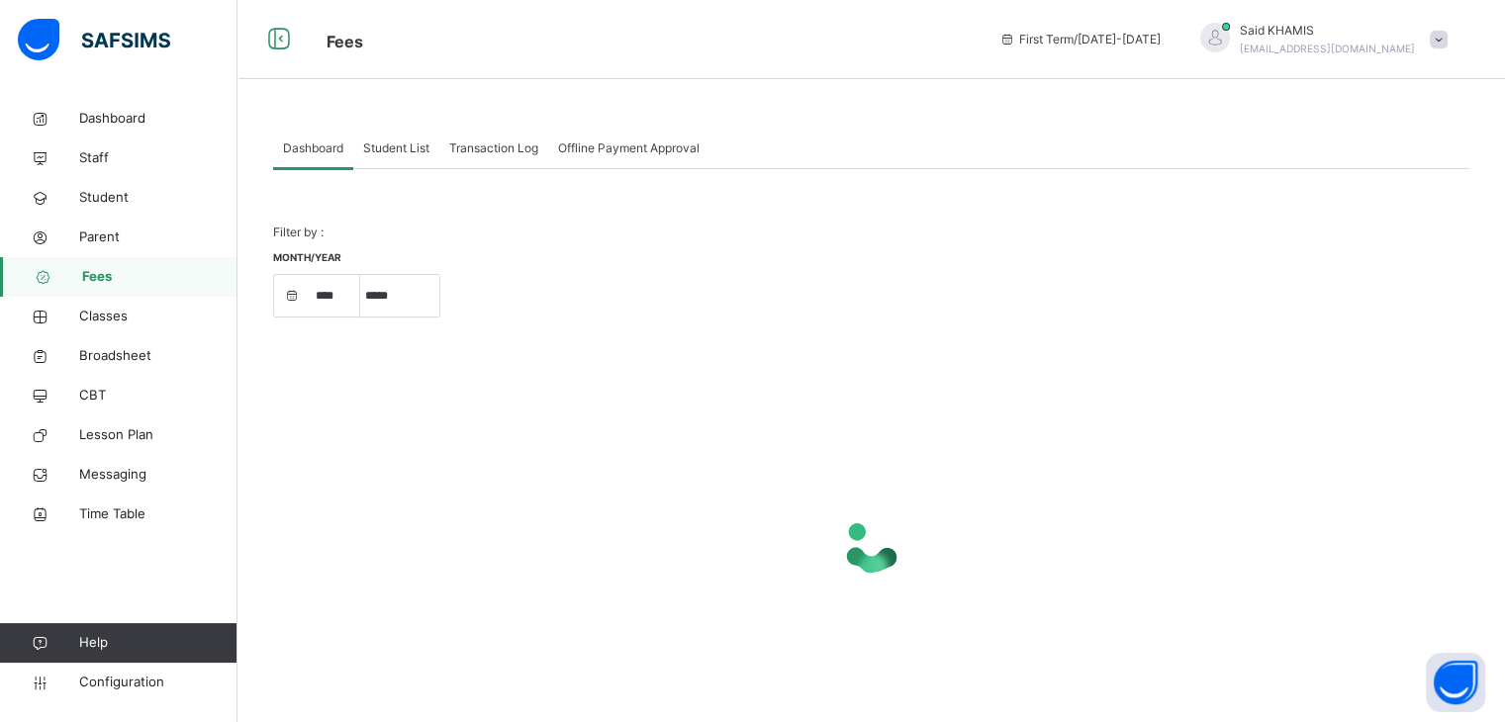
select select "****"
select select "*"
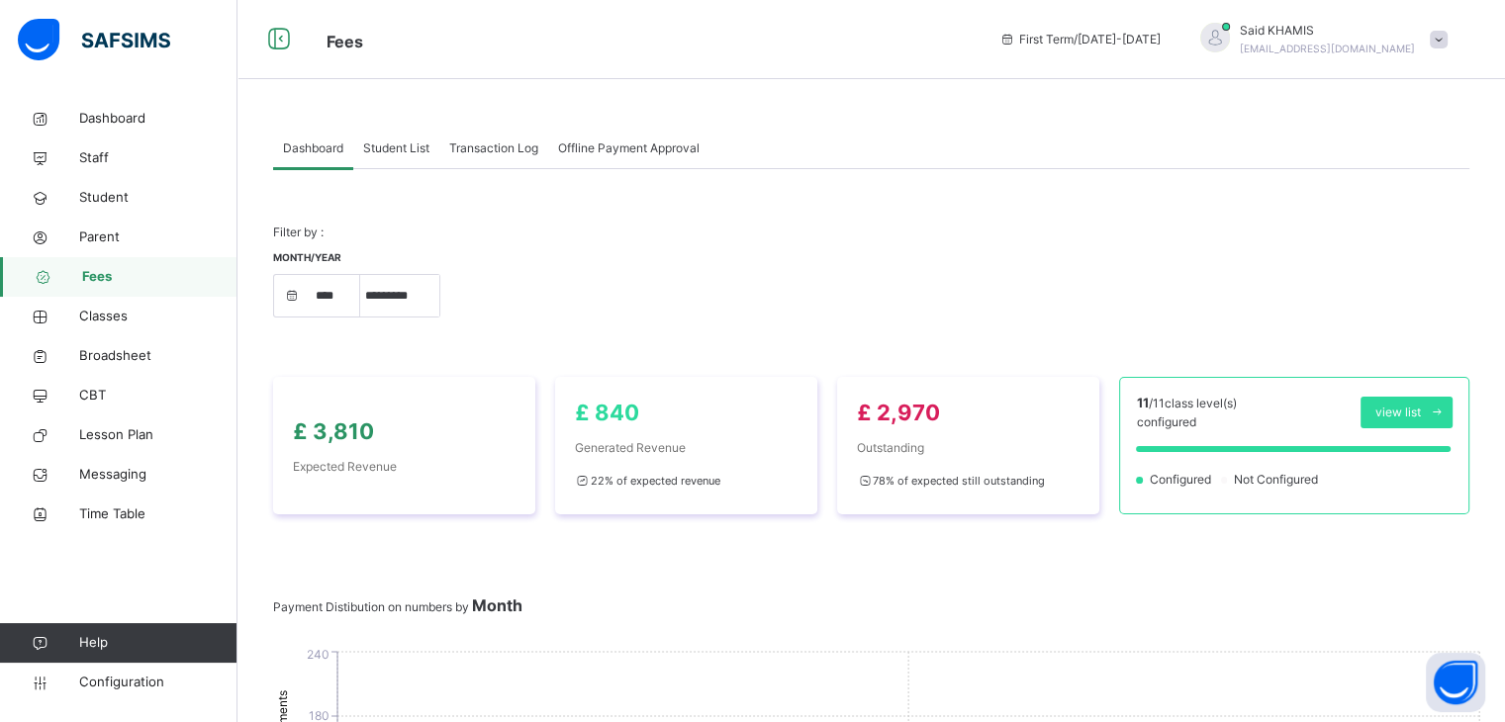
click at [405, 144] on span "Student List" at bounding box center [396, 149] width 66 height 18
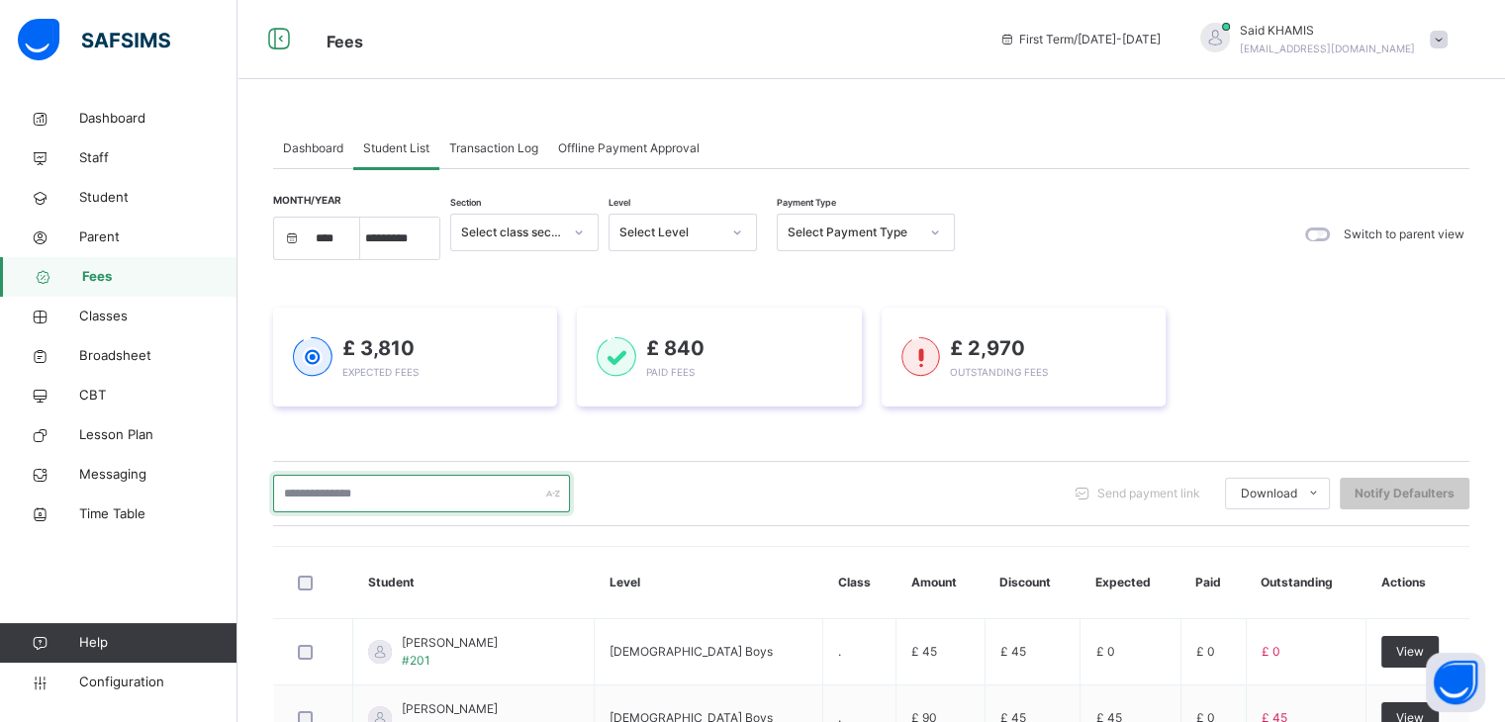
click at [439, 492] on input "text" at bounding box center [421, 494] width 297 height 38
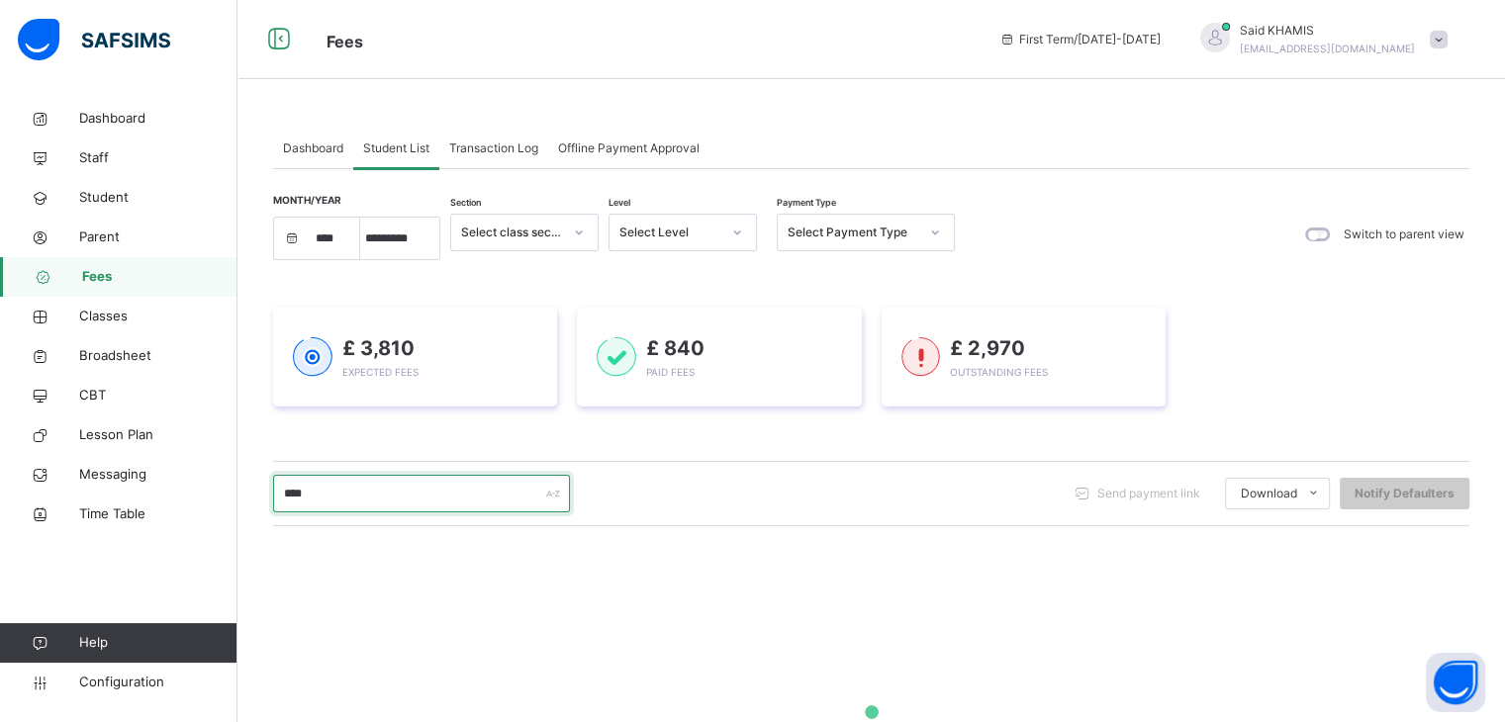
type input "*****"
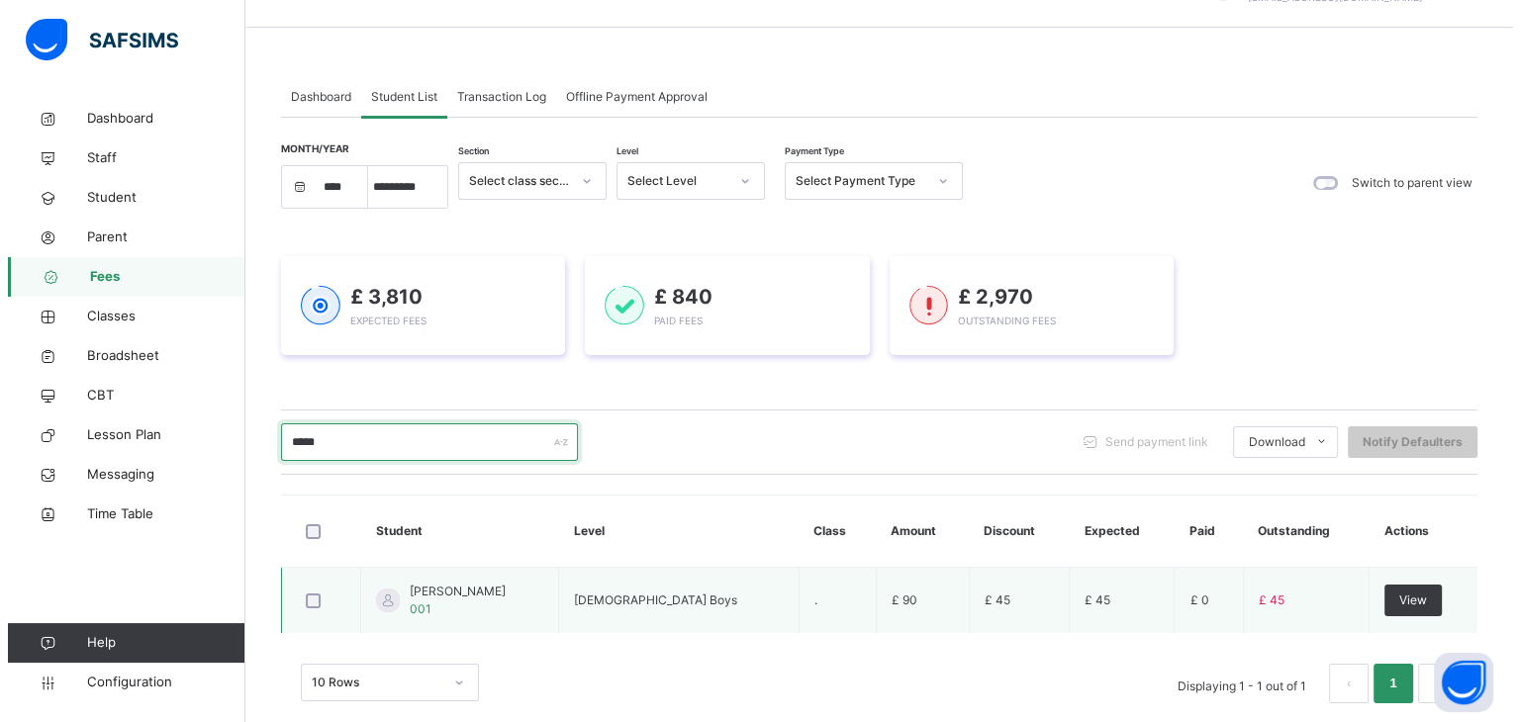
scroll to position [80, 0]
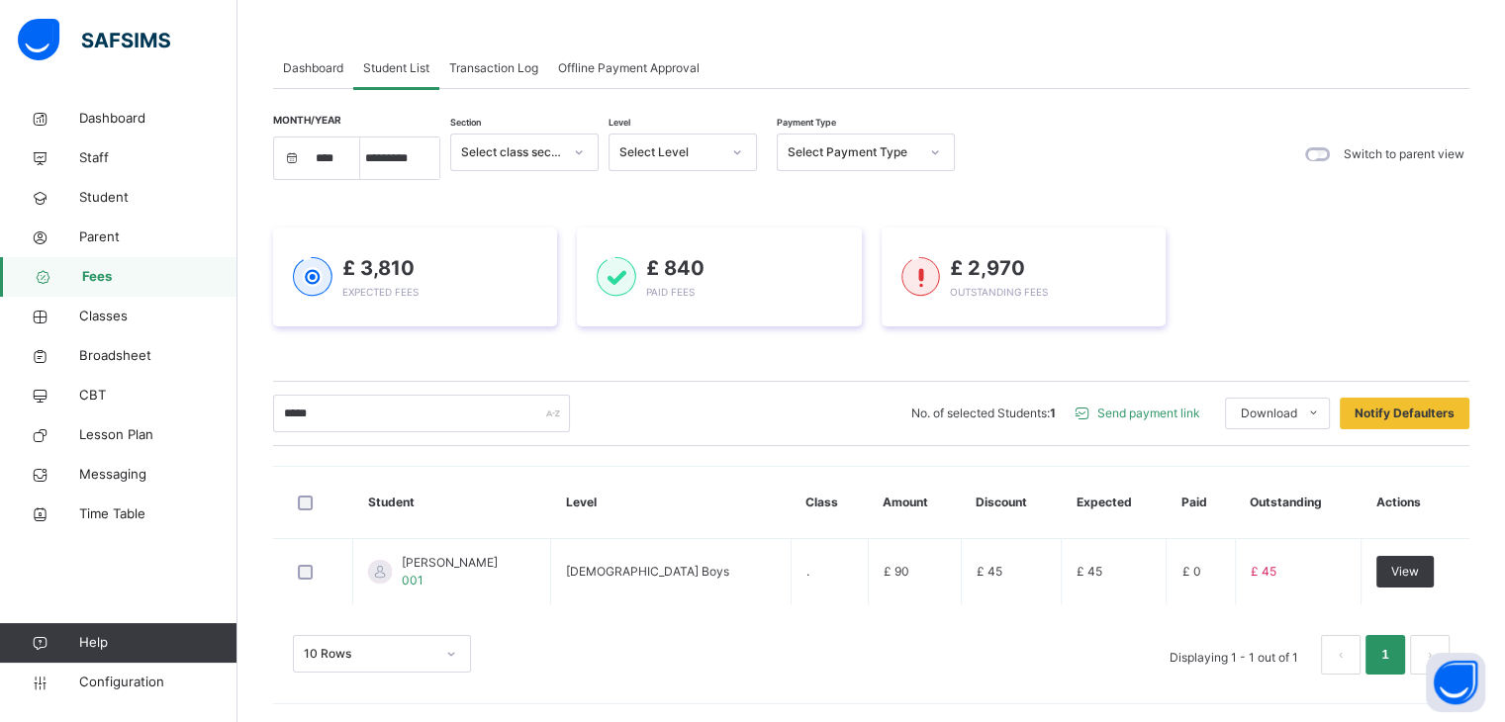
click at [1185, 407] on span "Send payment link" at bounding box center [1149, 414] width 103 height 18
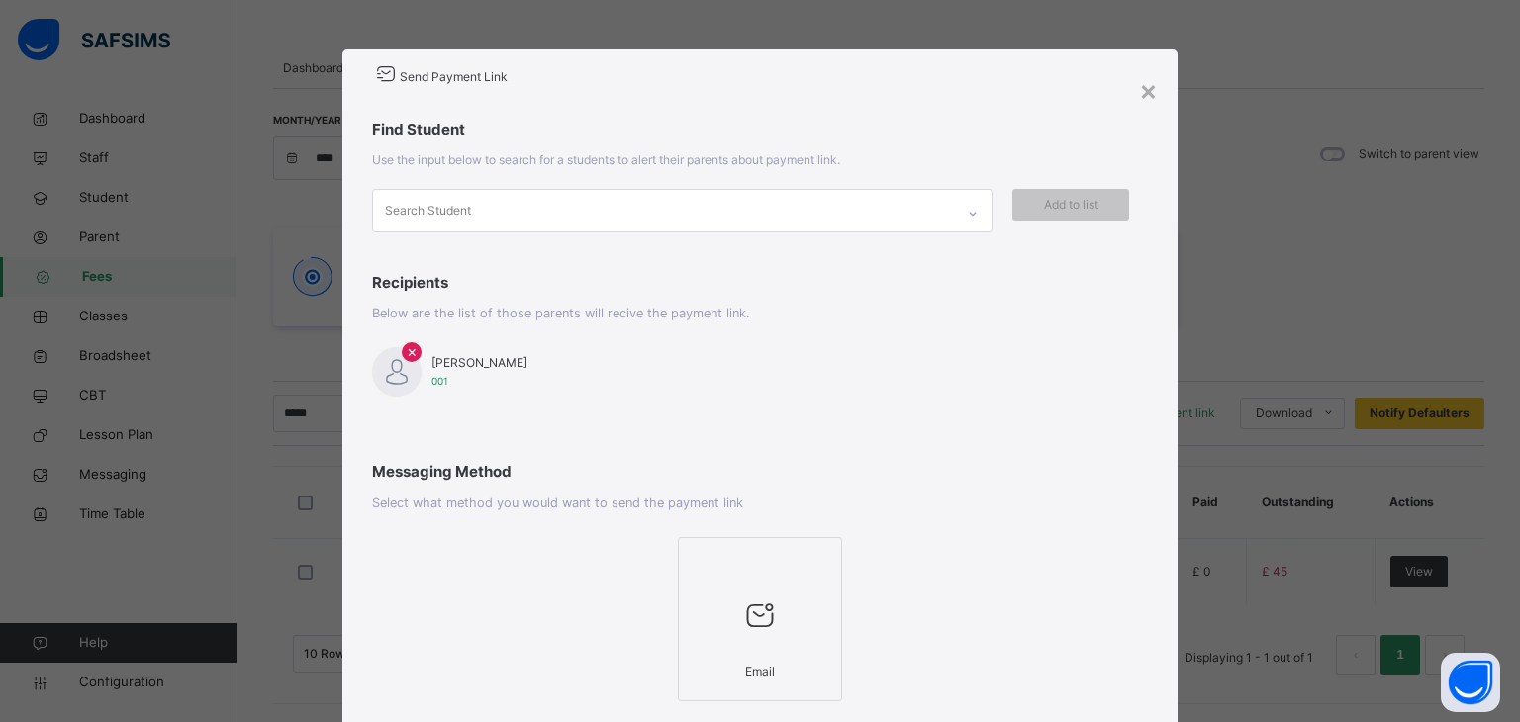
click at [774, 582] on div at bounding box center [760, 615] width 143 height 75
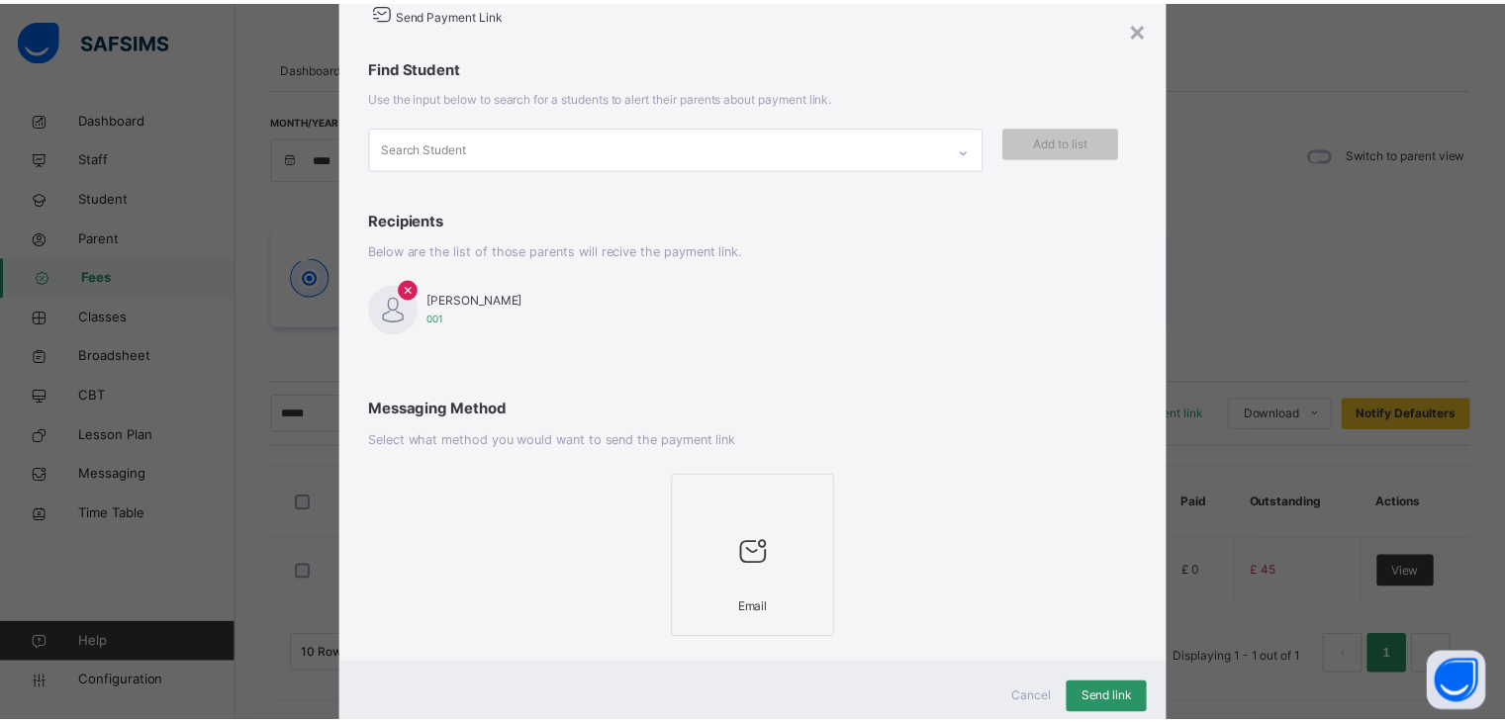
scroll to position [124, 0]
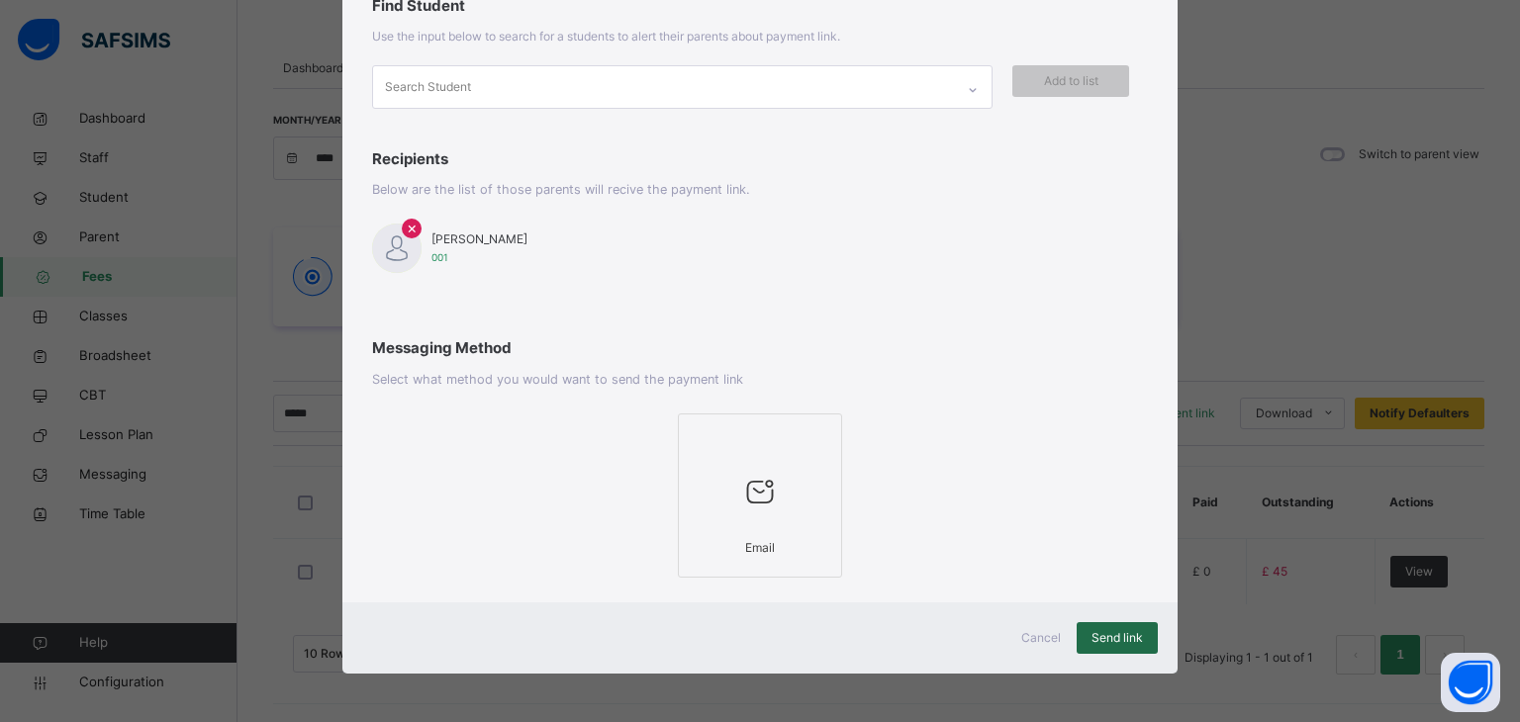
click at [1114, 635] on span "Send link" at bounding box center [1117, 638] width 51 height 18
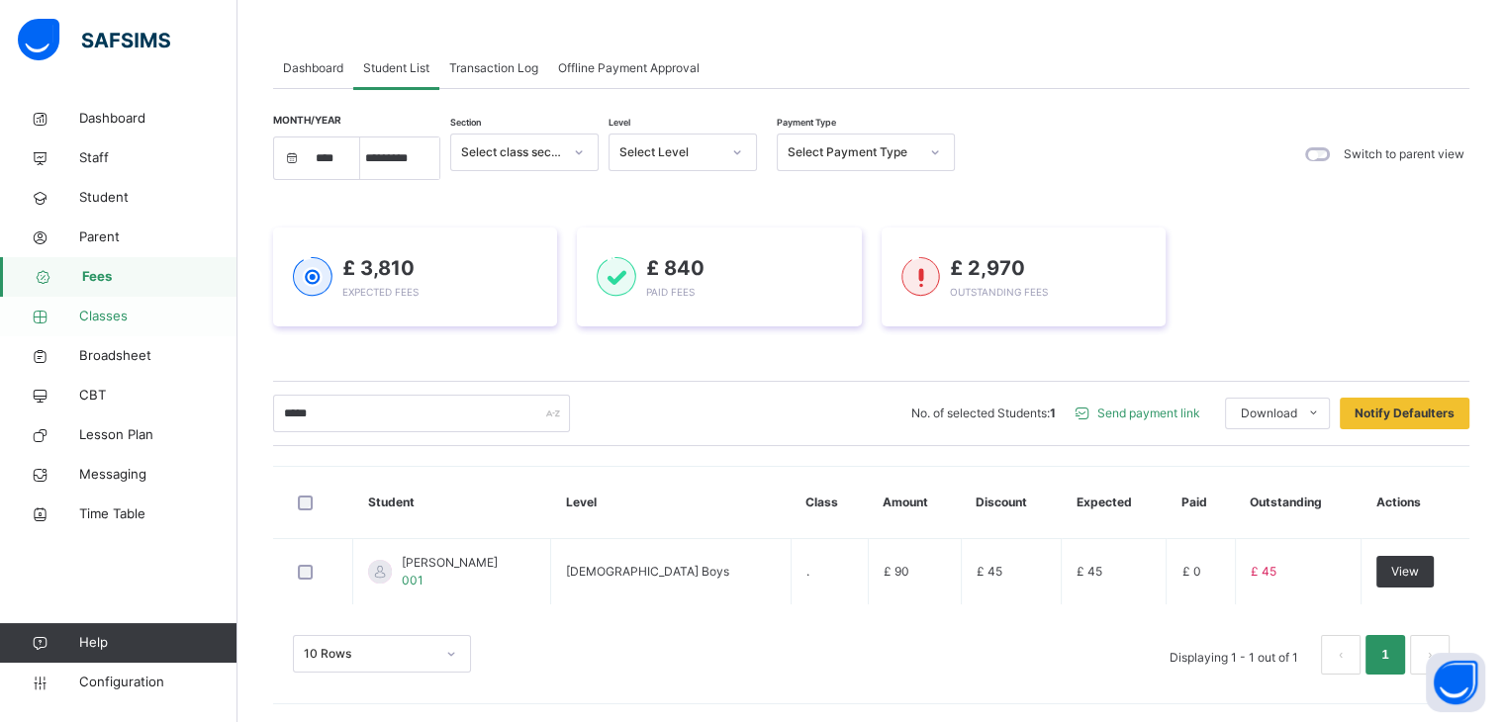
click at [129, 324] on span "Classes" at bounding box center [158, 317] width 158 height 20
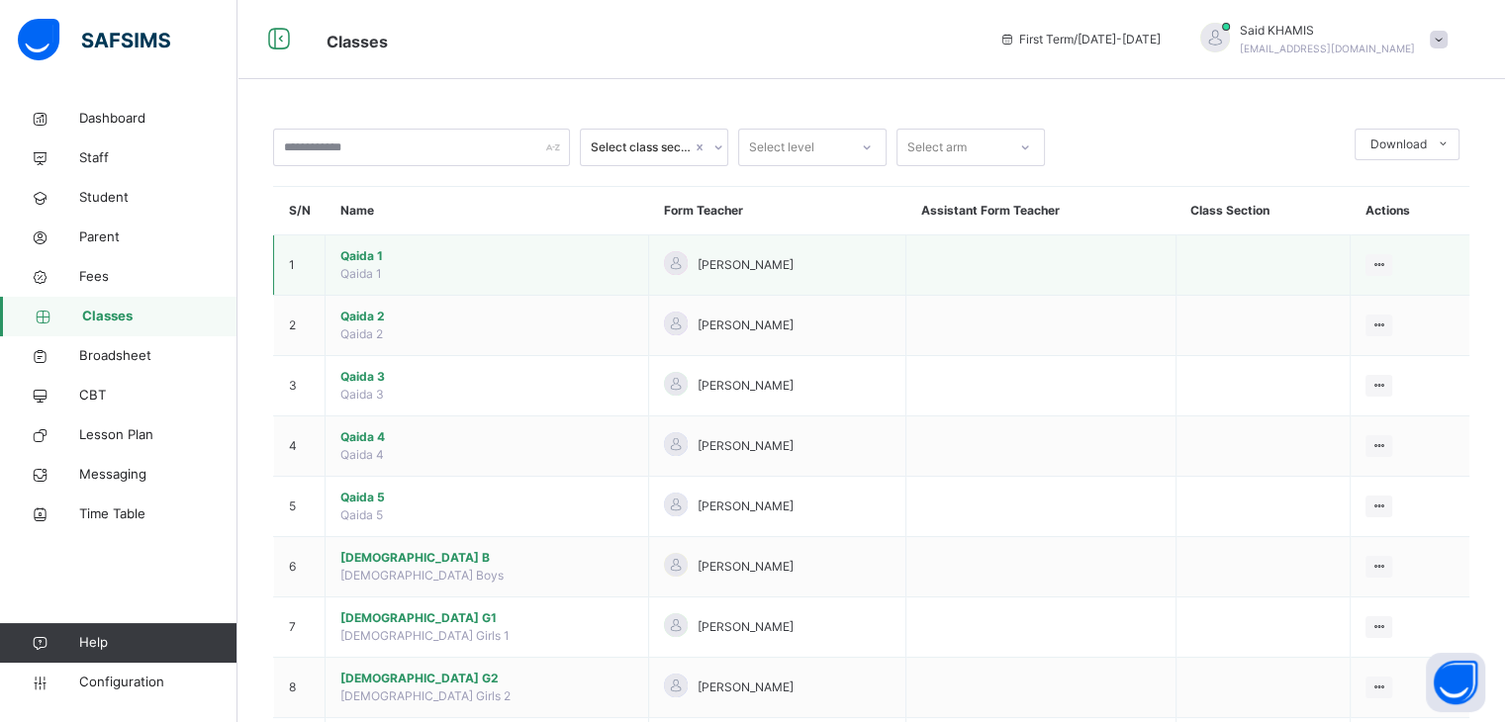
click at [369, 254] on span "Qaida 1" at bounding box center [486, 256] width 293 height 18
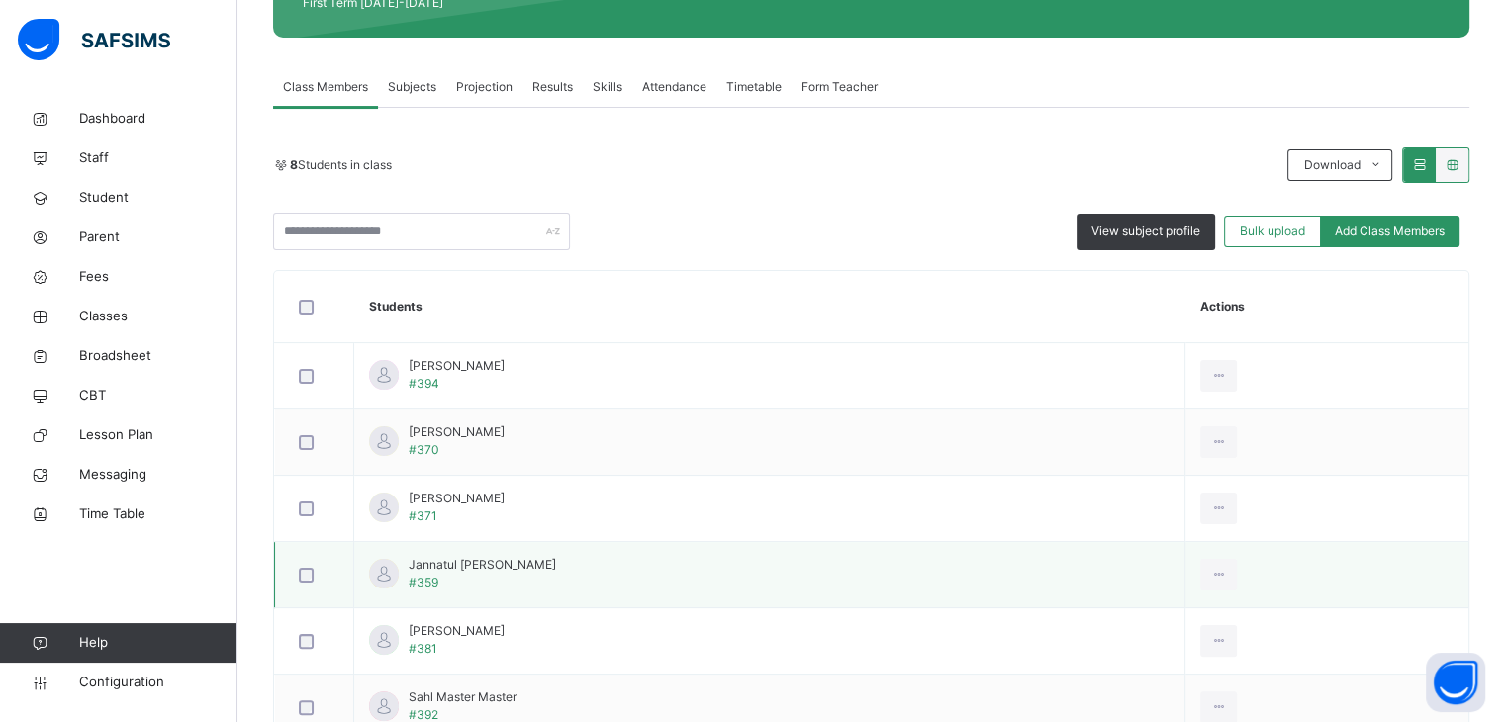
scroll to position [265, 0]
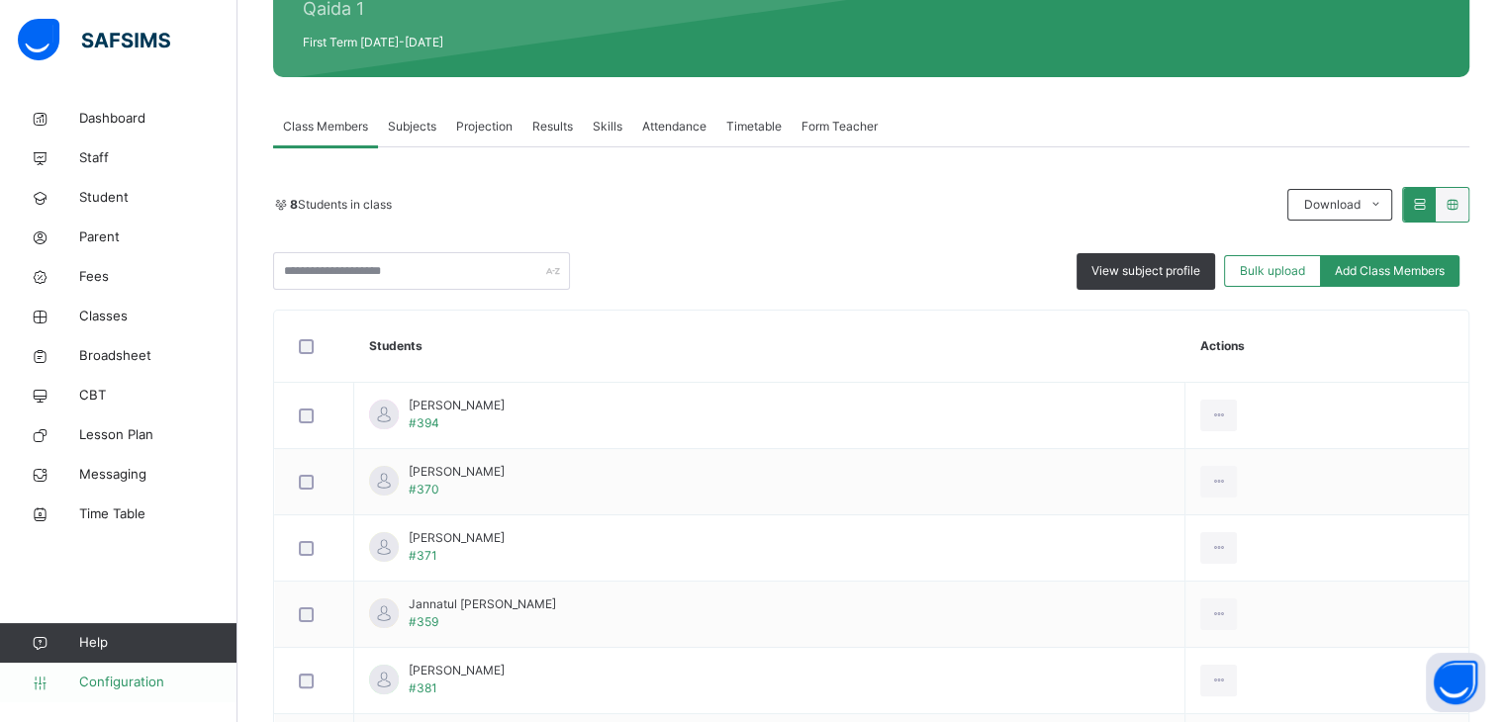
click at [138, 684] on span "Configuration" at bounding box center [157, 683] width 157 height 20
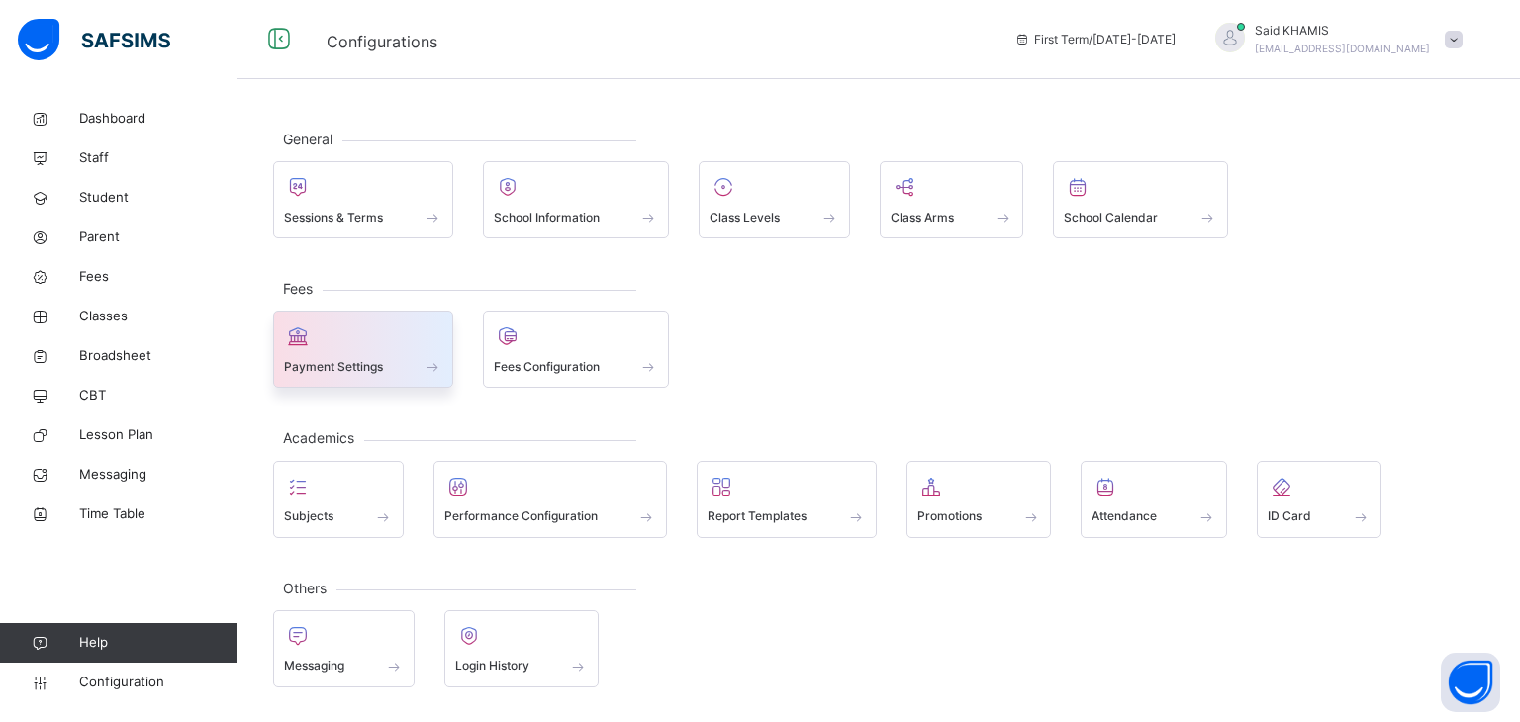
click at [380, 356] on div "Payment Settings" at bounding box center [363, 366] width 158 height 21
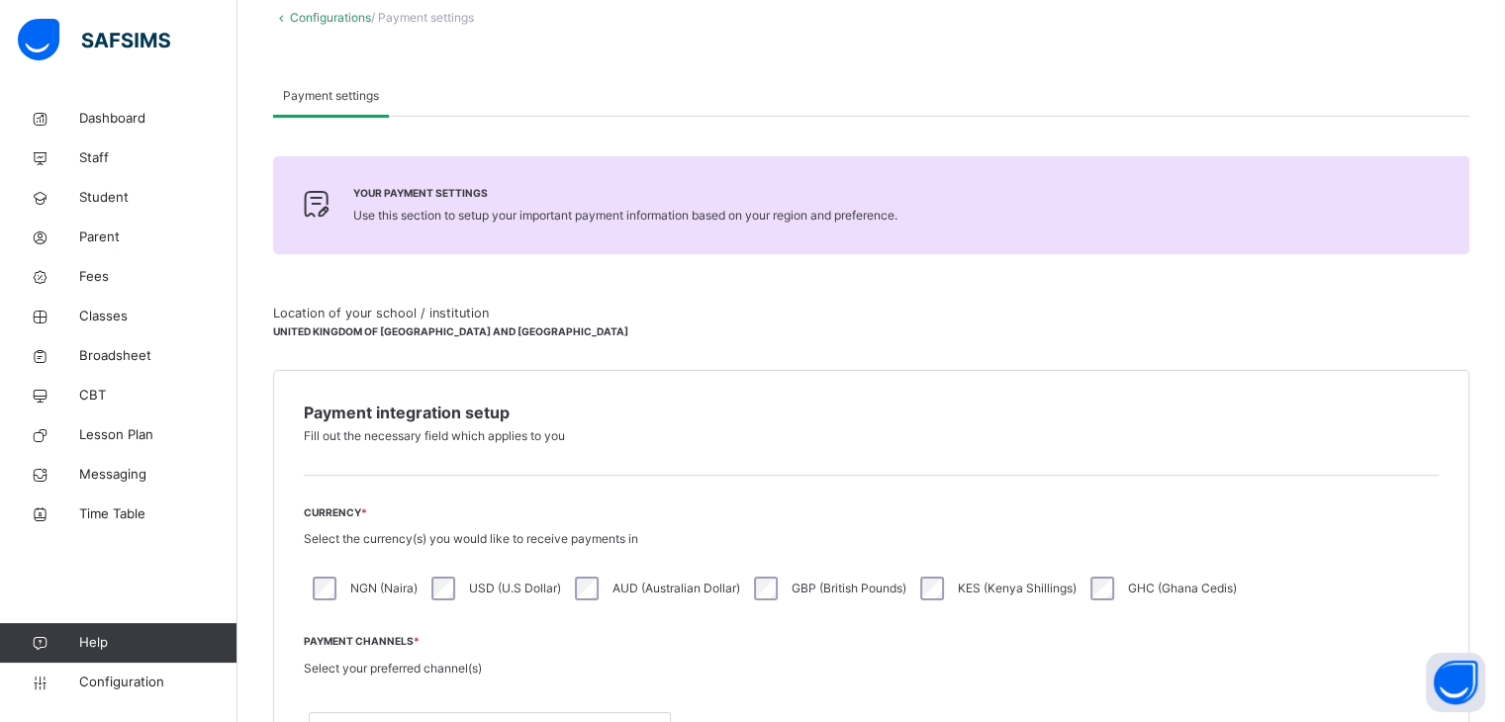
scroll to position [99, 0]
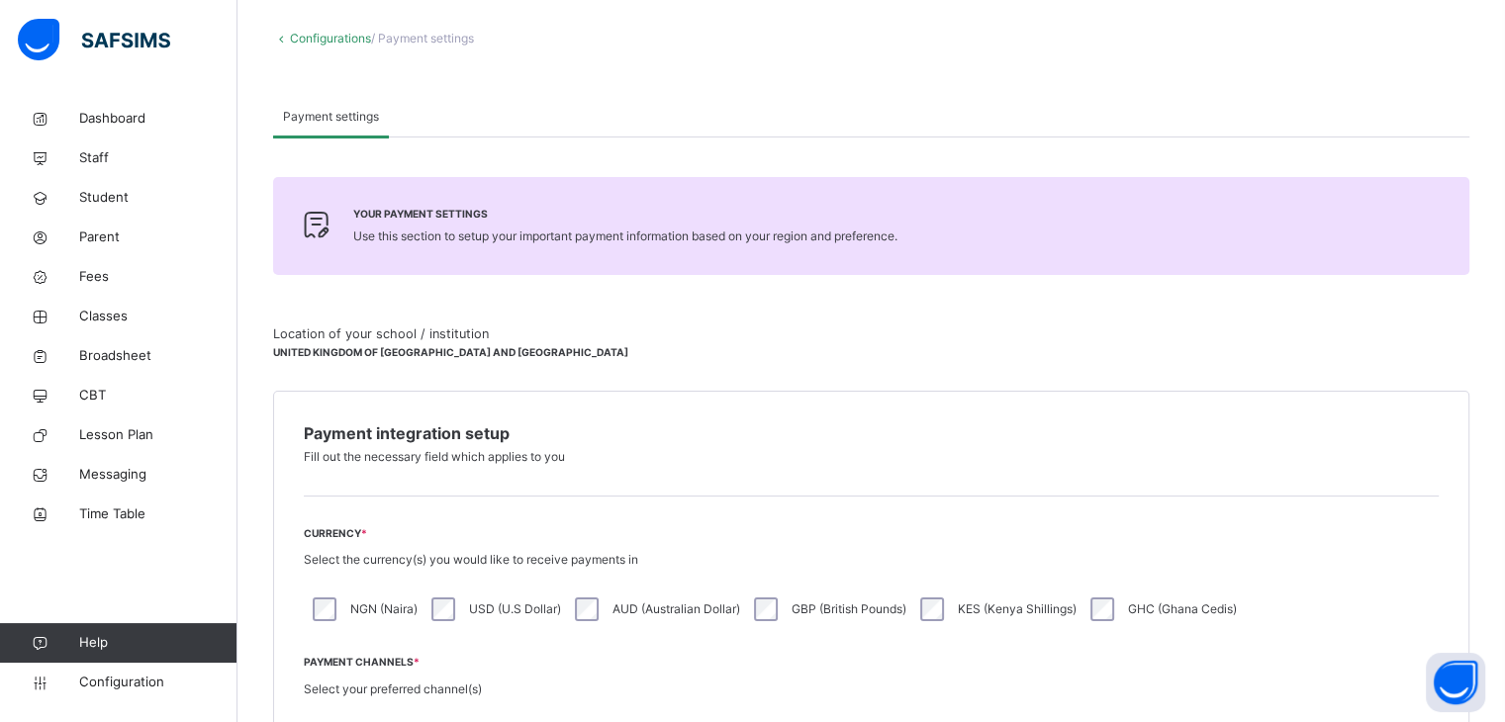
click at [315, 33] on link "Configurations" at bounding box center [330, 38] width 81 height 15
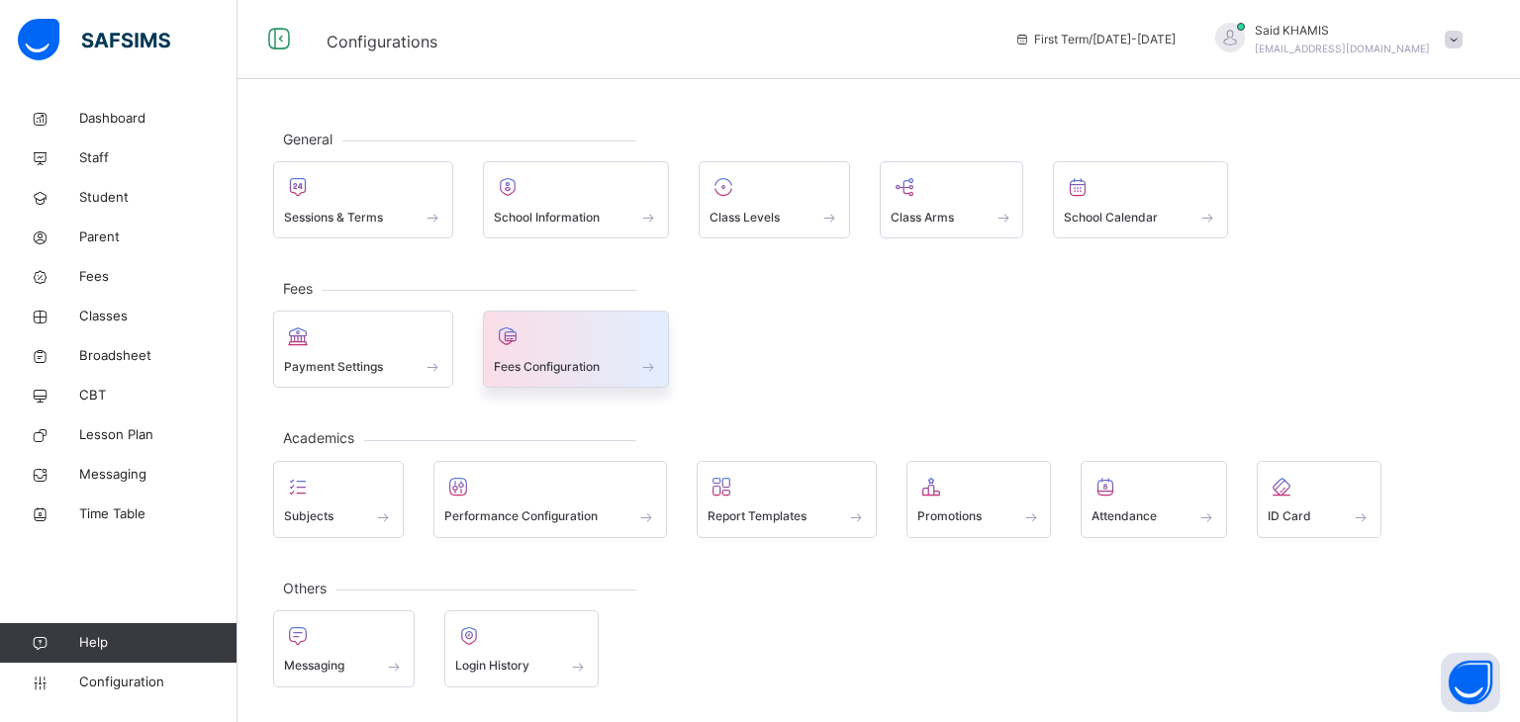
click at [538, 360] on span "Fees Configuration" at bounding box center [547, 367] width 106 height 18
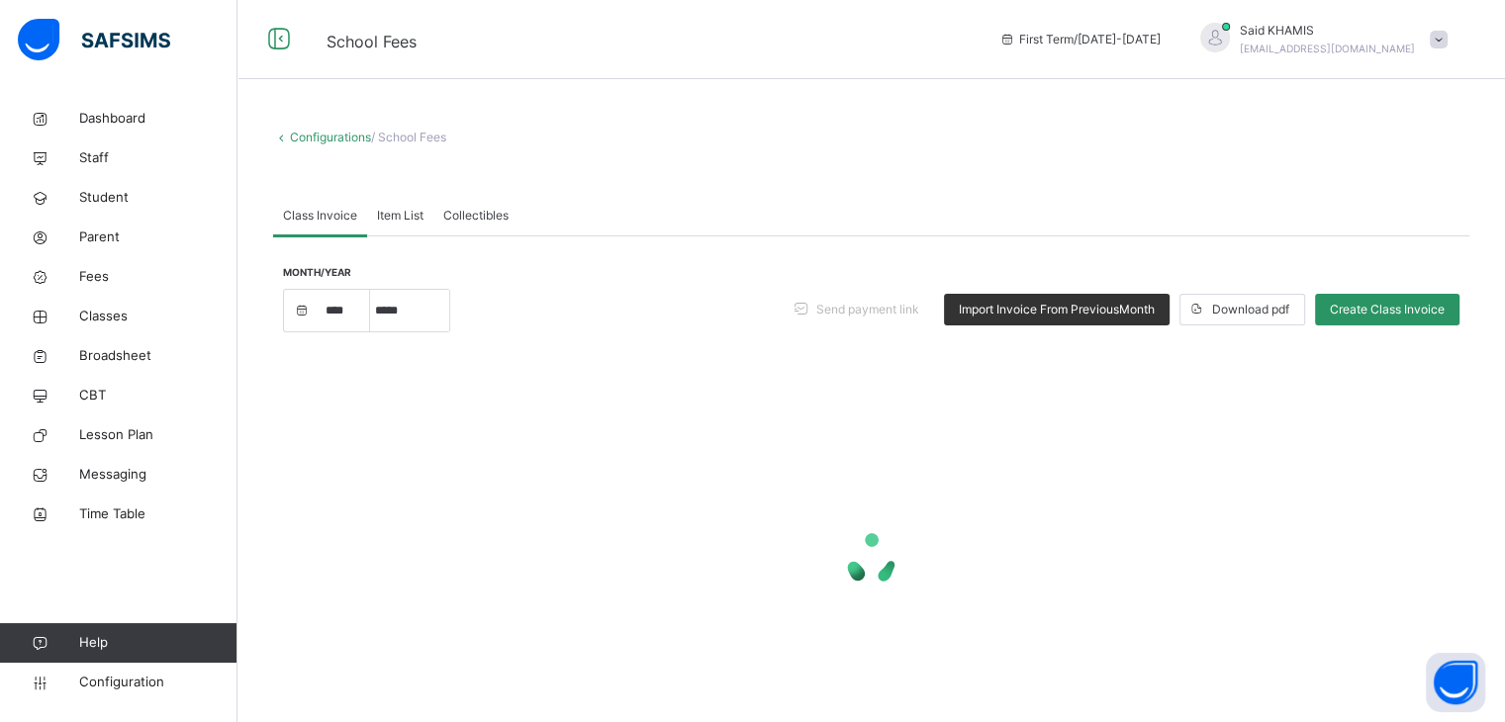
select select "****"
select select "*"
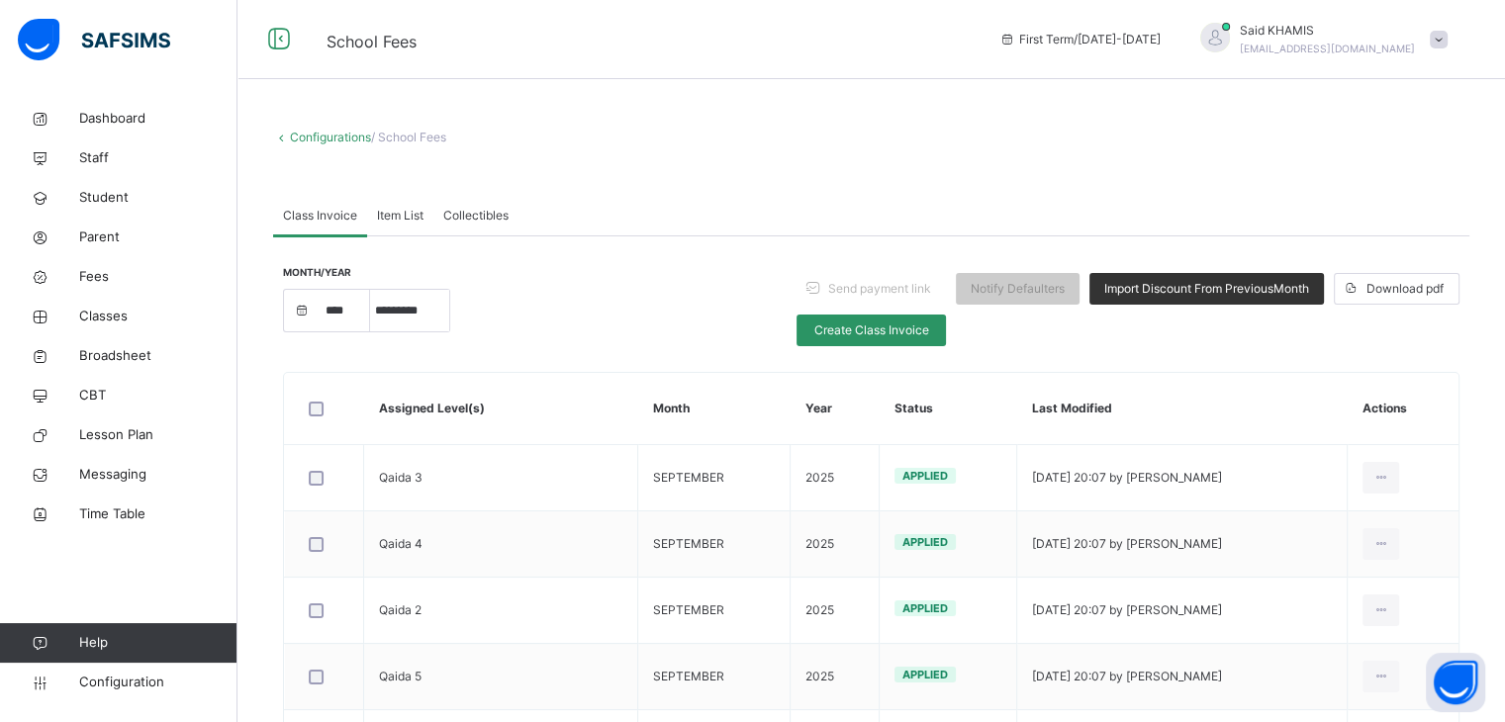
click at [321, 143] on link "Configurations" at bounding box center [330, 137] width 81 height 15
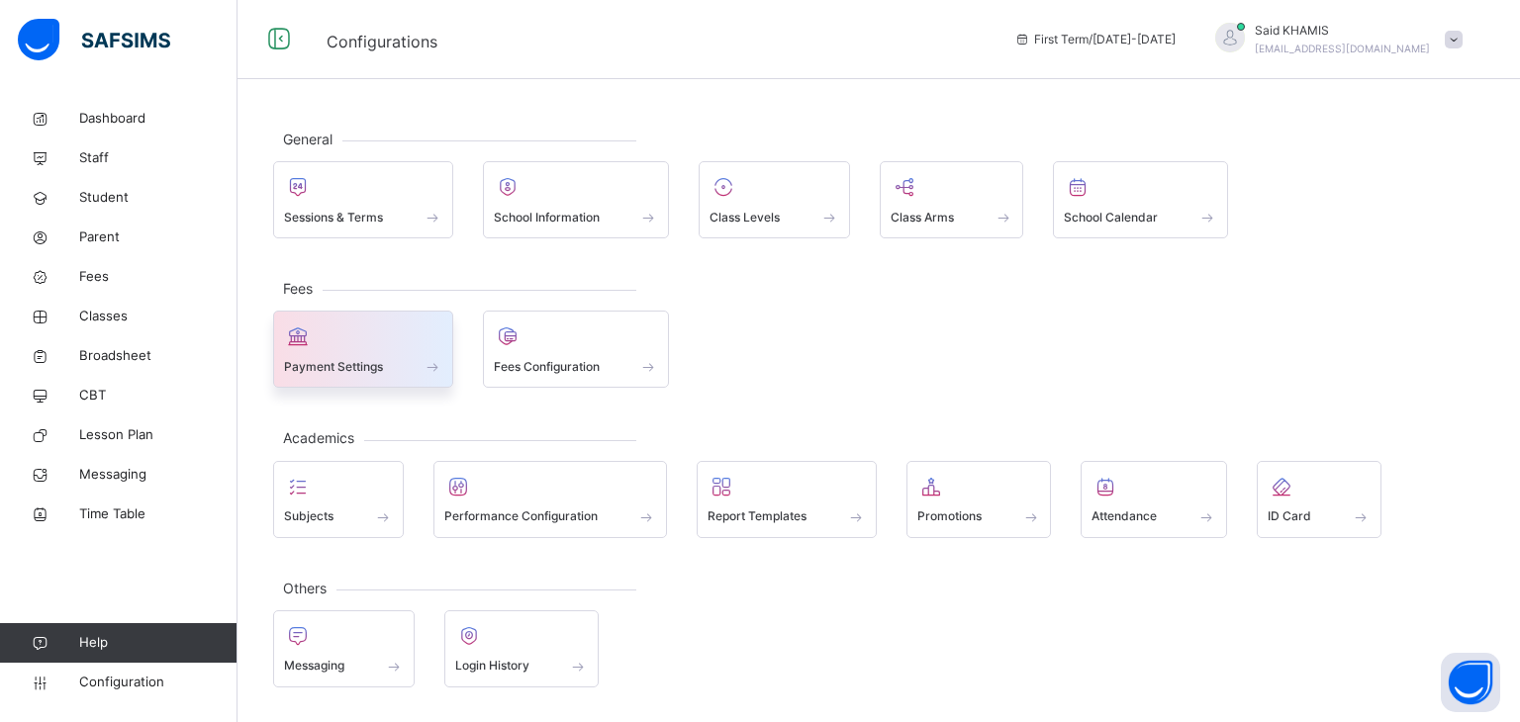
click at [393, 360] on div "Payment Settings" at bounding box center [363, 366] width 158 height 21
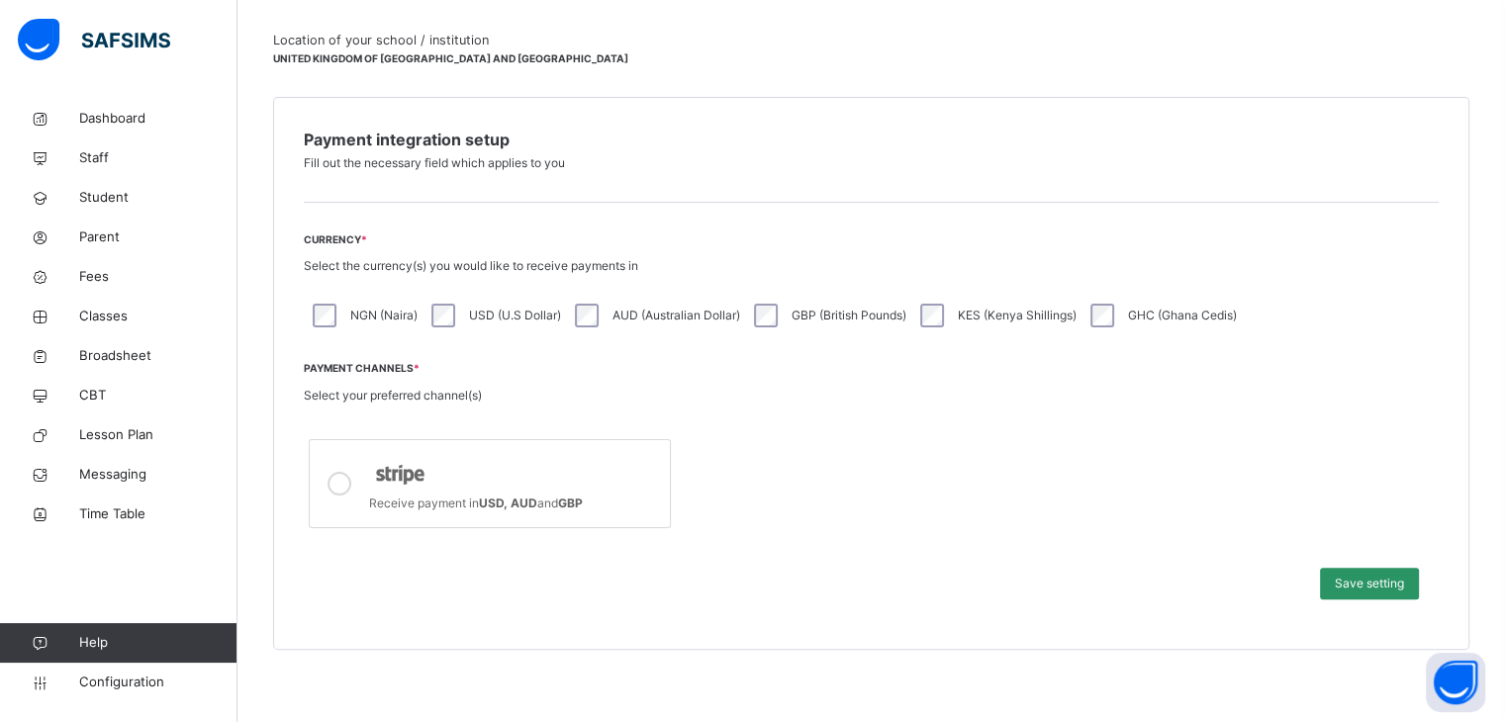
scroll to position [396, 0]
click at [546, 471] on div at bounding box center [514, 469] width 291 height 35
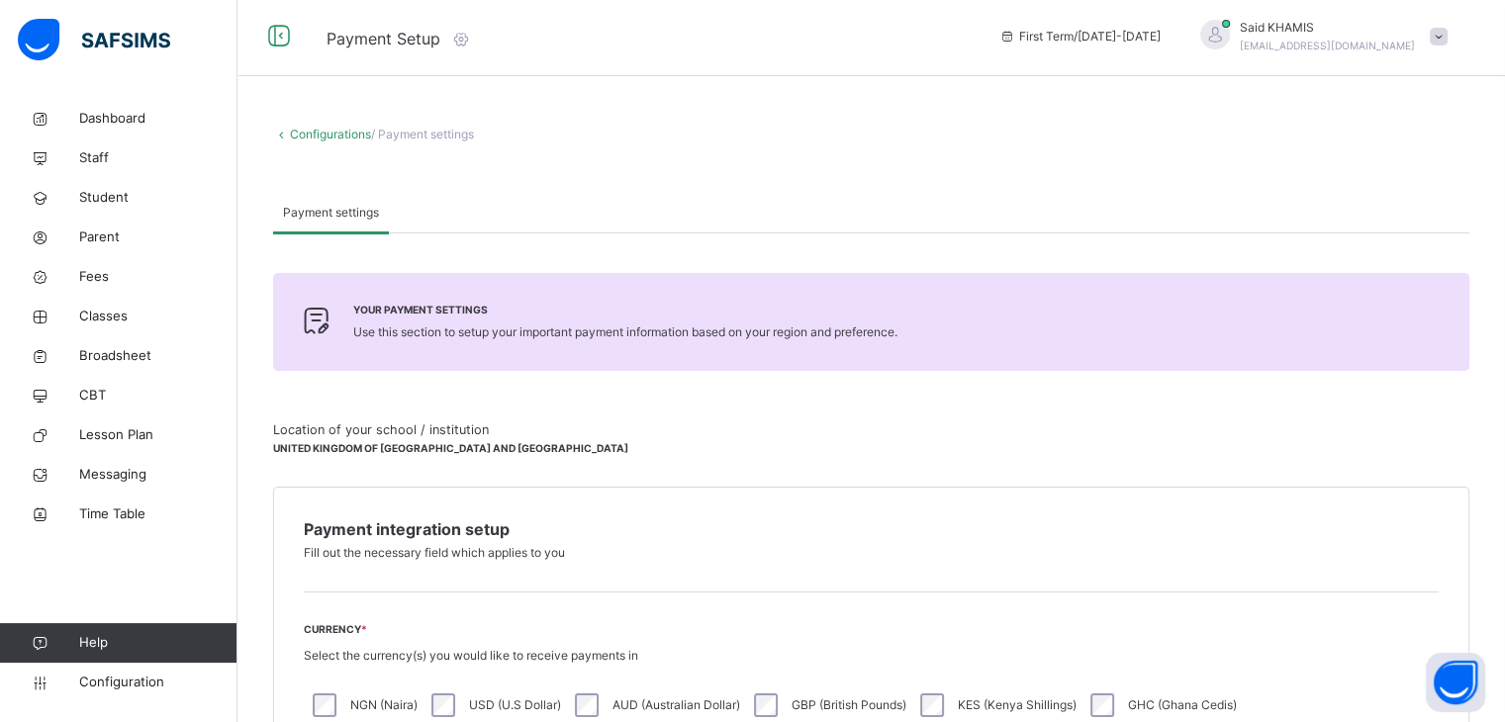
scroll to position [0, 0]
click at [107, 235] on span "Parent" at bounding box center [158, 238] width 158 height 20
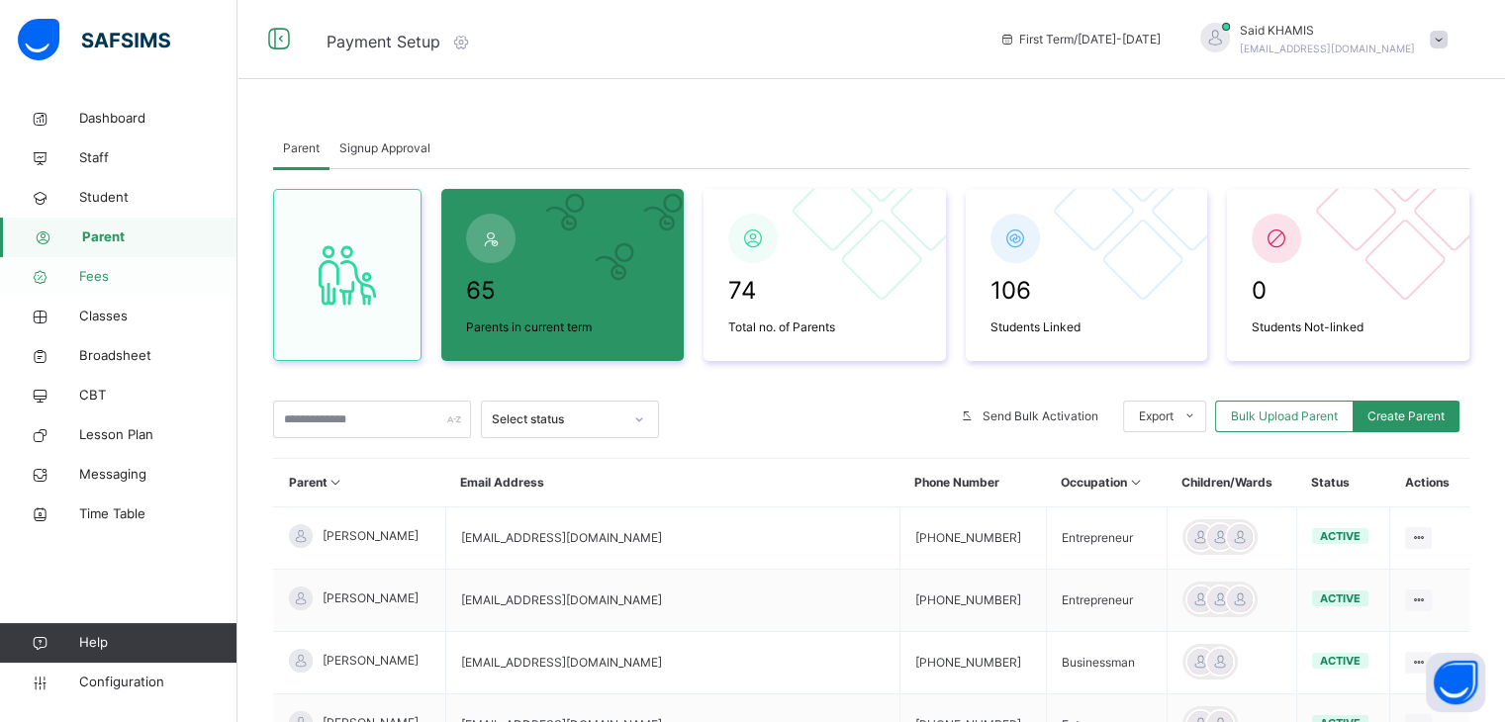
click at [105, 287] on link "Fees" at bounding box center [119, 277] width 238 height 40
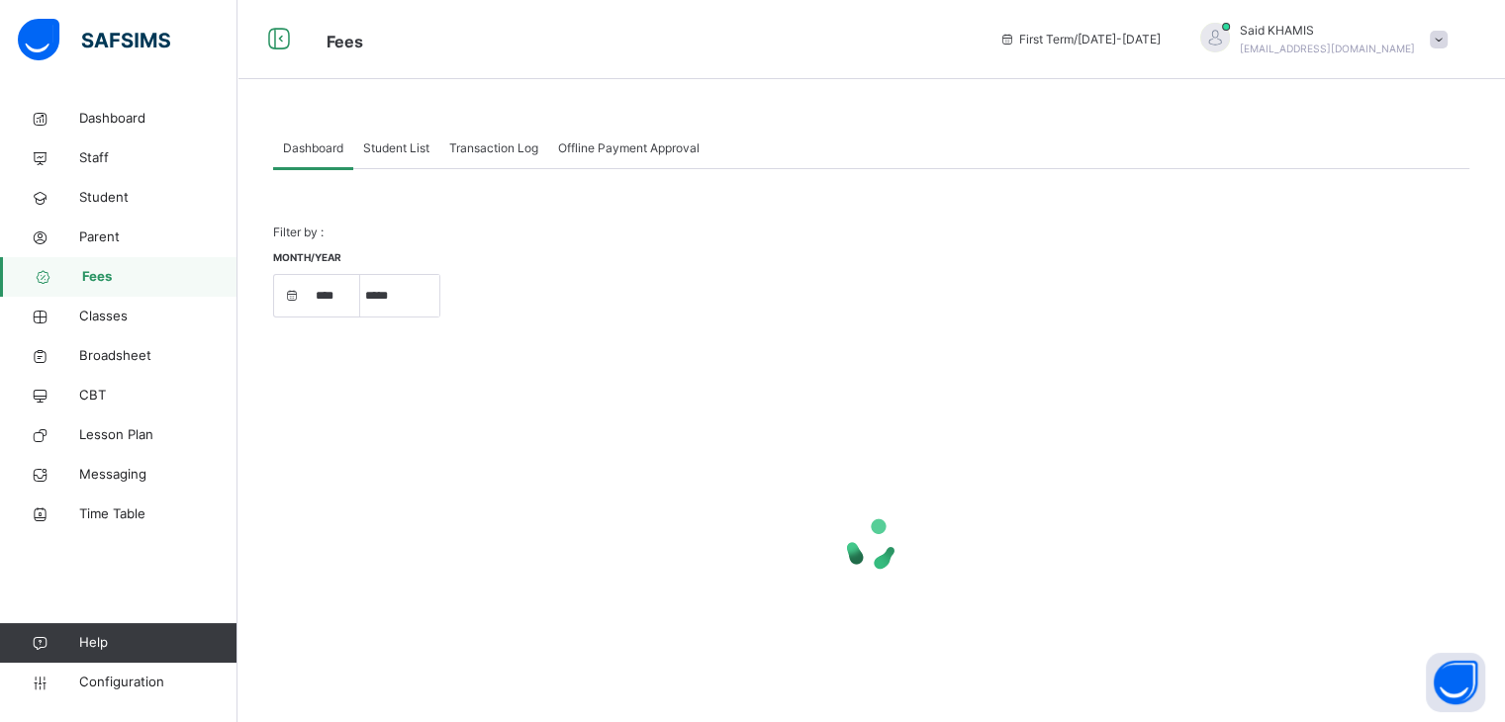
select select "****"
select select "*"
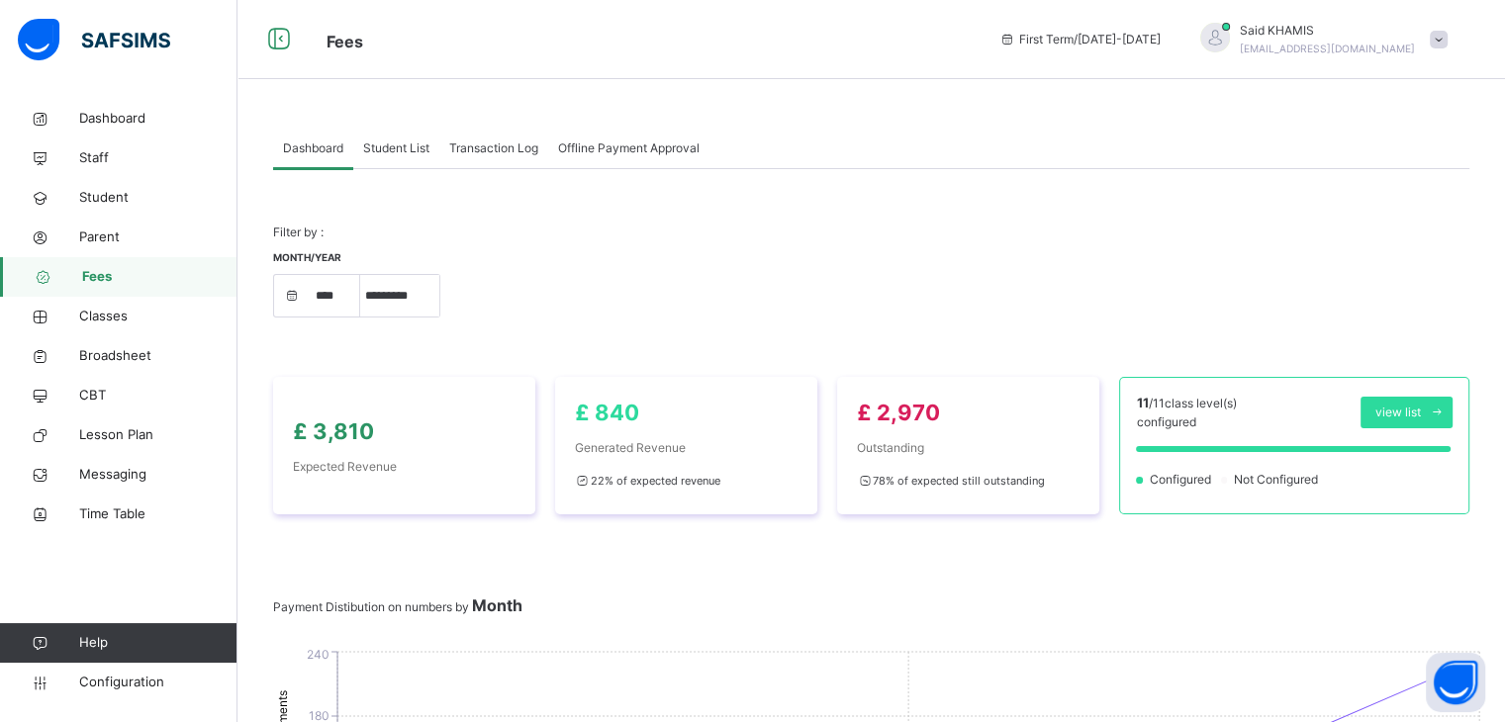
click at [392, 147] on span "Student List" at bounding box center [396, 149] width 66 height 18
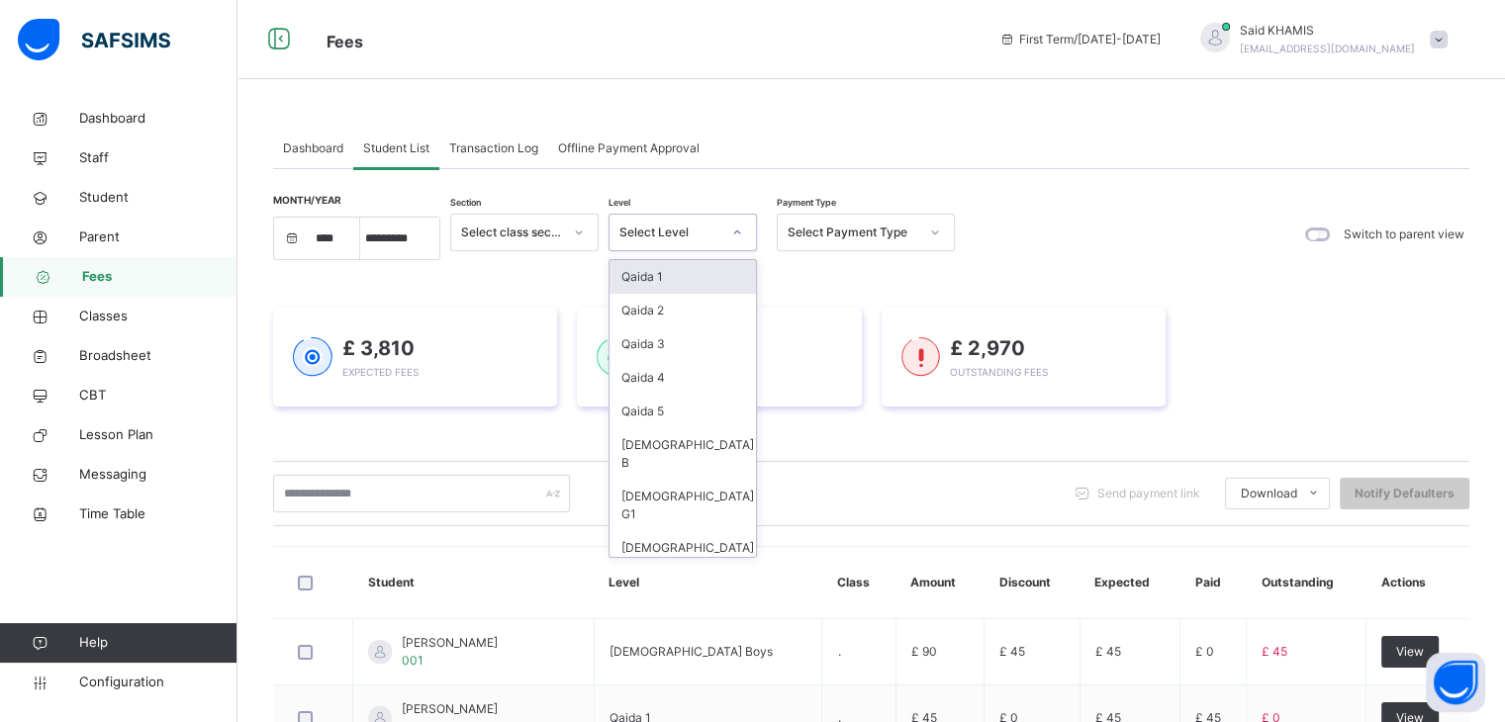
click at [733, 235] on icon at bounding box center [737, 233] width 12 height 20
click at [673, 278] on div "Qaida 1" at bounding box center [683, 277] width 146 height 34
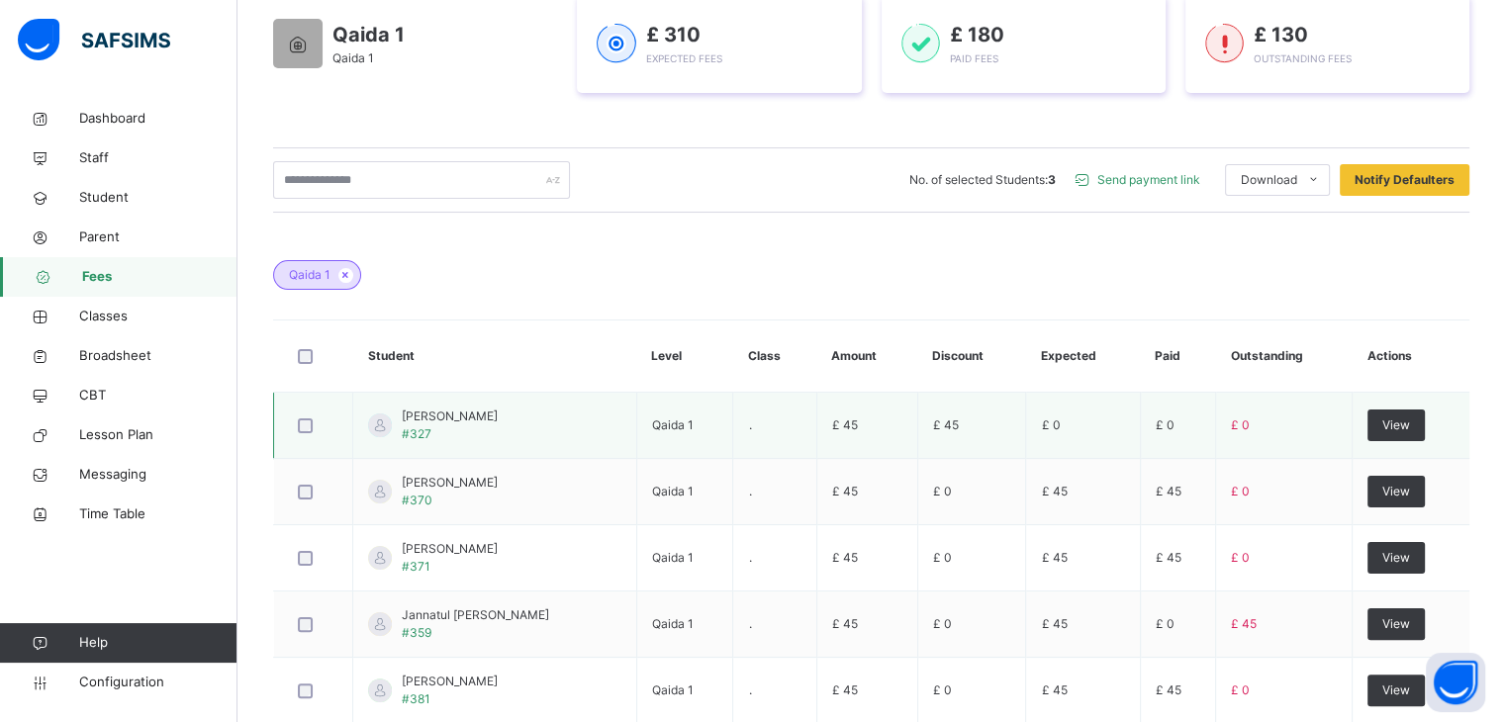
scroll to position [297, 0]
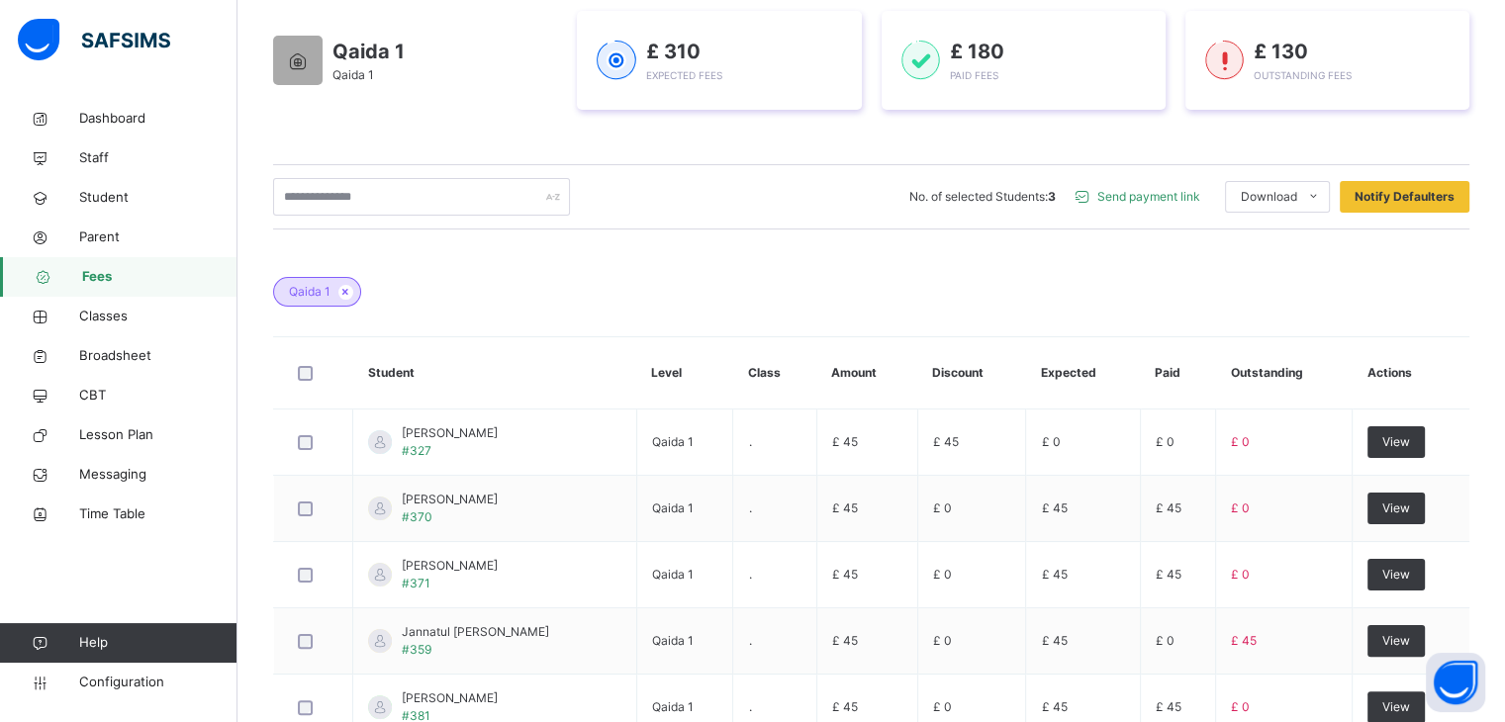
click at [108, 270] on span "Fees" at bounding box center [159, 277] width 155 height 20
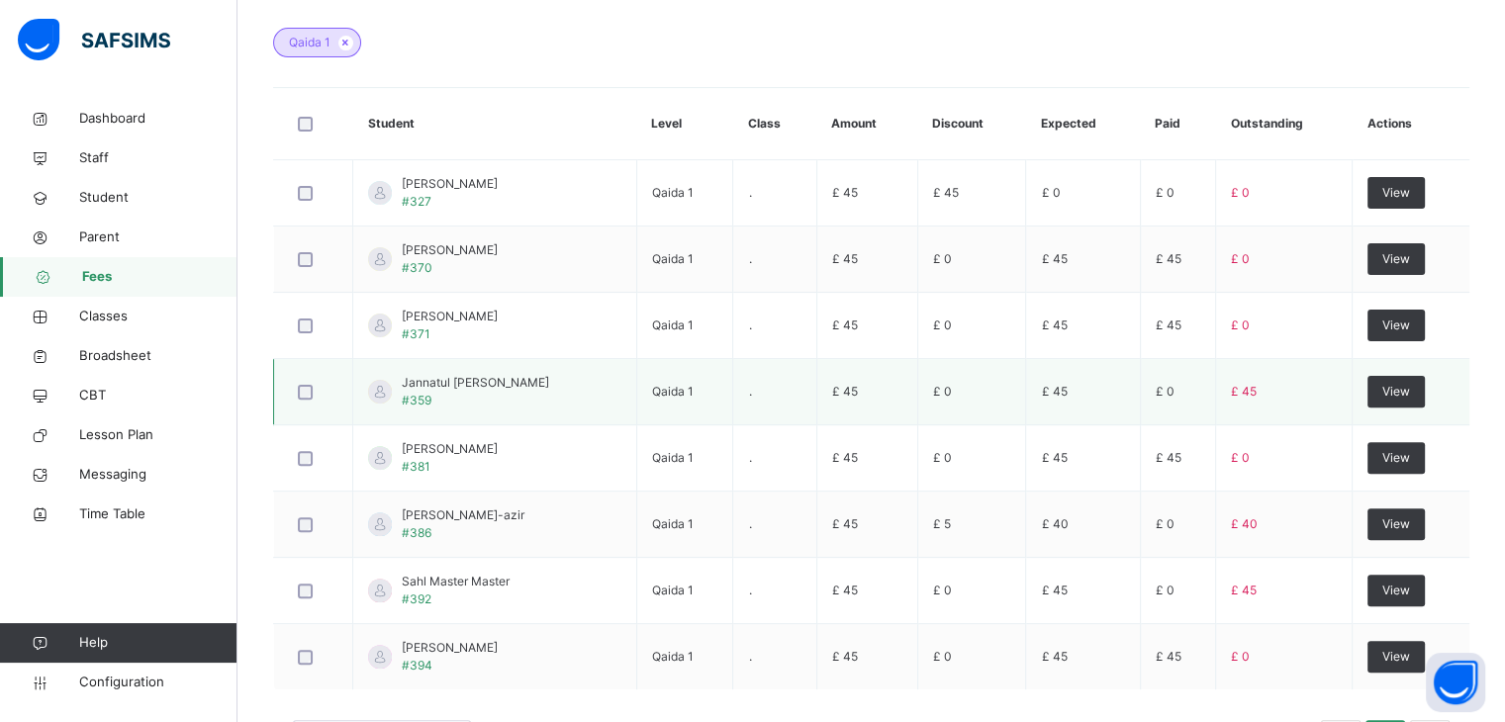
scroll to position [594, 0]
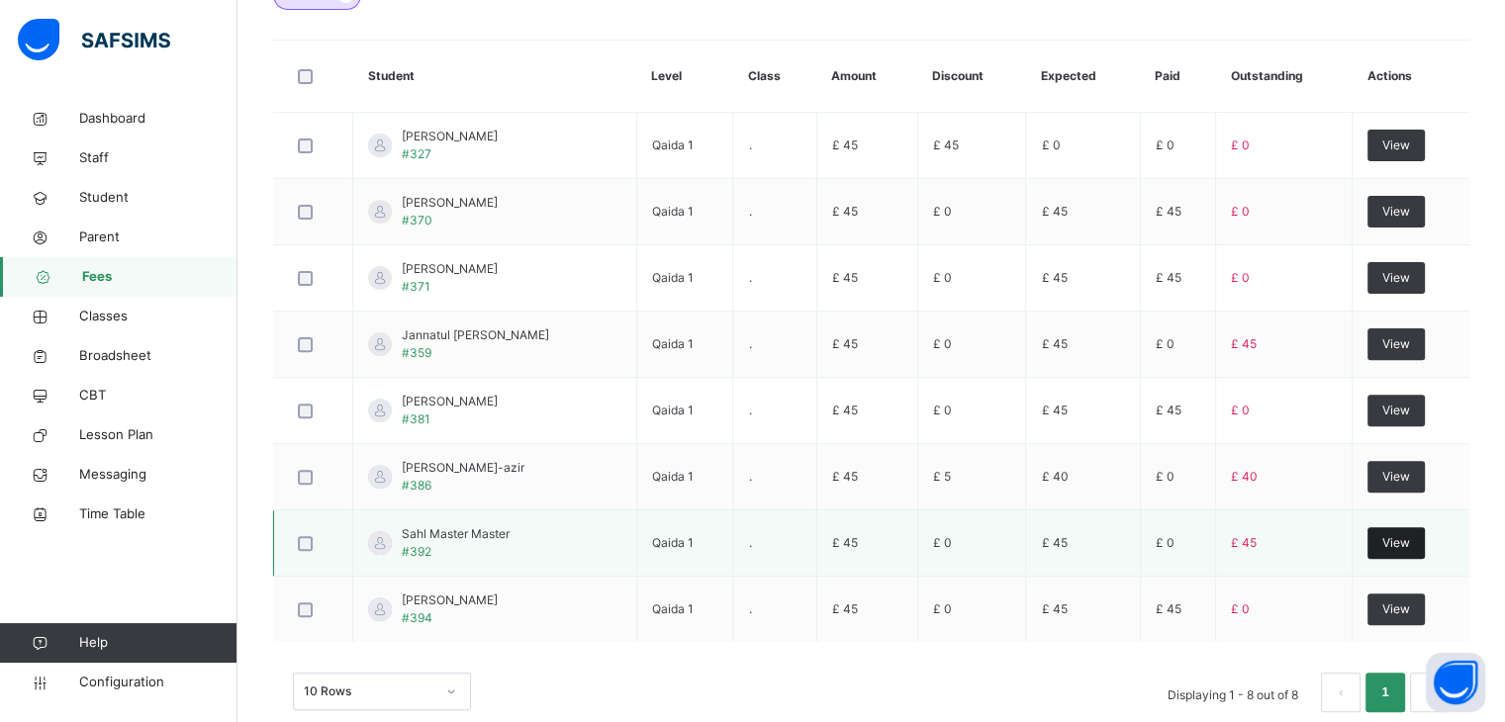
click at [1410, 536] on span "View" at bounding box center [1397, 543] width 28 height 18
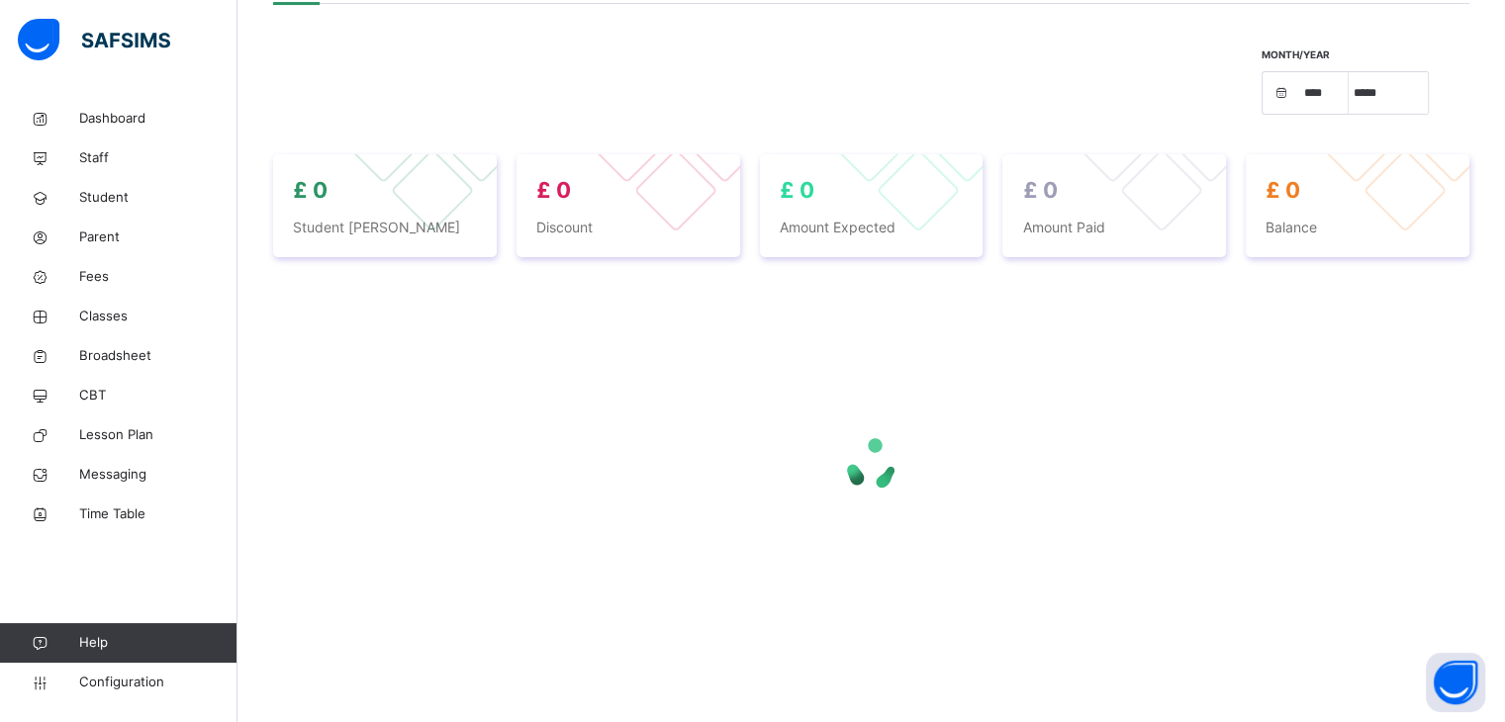
select select "****"
select select "*"
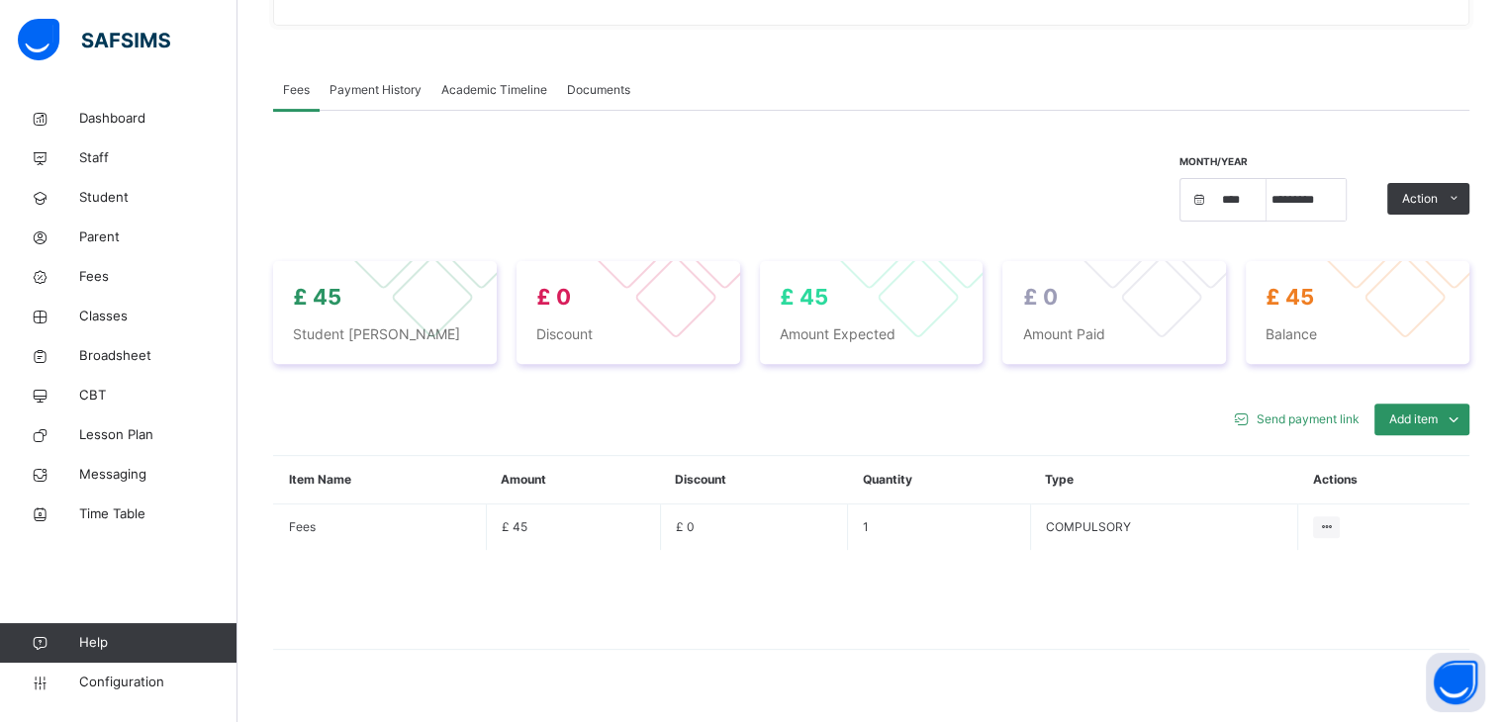
scroll to position [634, 0]
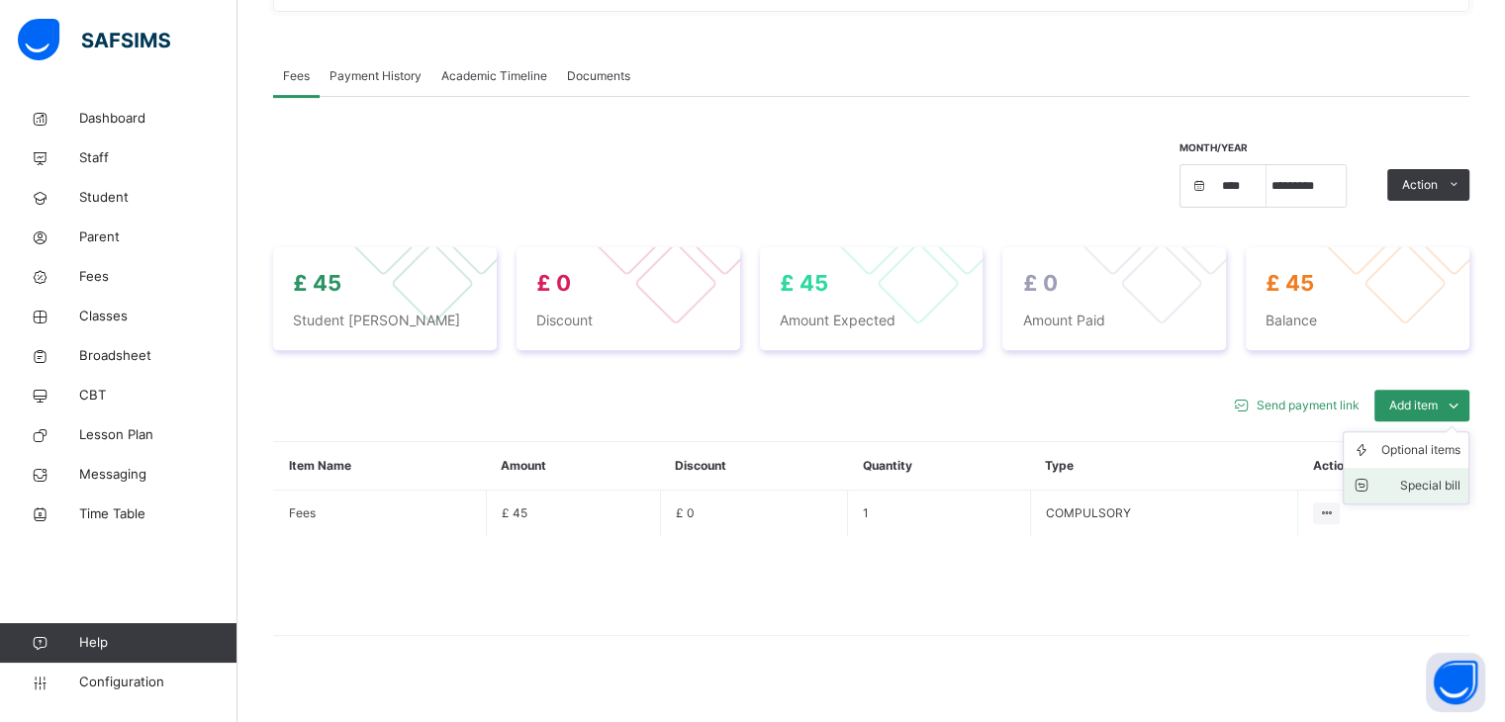
click at [1461, 476] on div "Special bill" at bounding box center [1421, 486] width 79 height 20
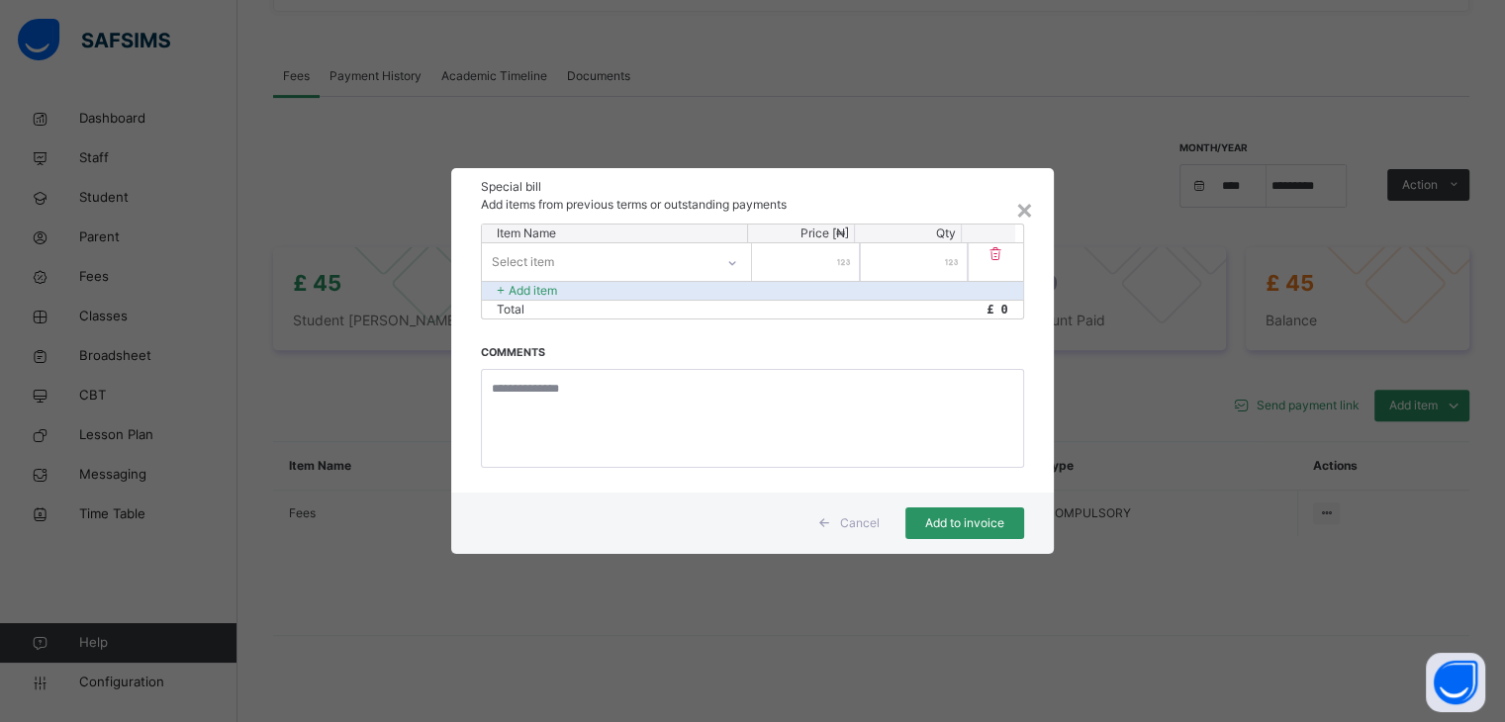
click at [735, 265] on icon at bounding box center [732, 263] width 12 height 20
click at [679, 304] on div "Fees" at bounding box center [616, 307] width 267 height 34
click at [793, 270] on input "number" at bounding box center [814, 262] width 108 height 38
type input "**"
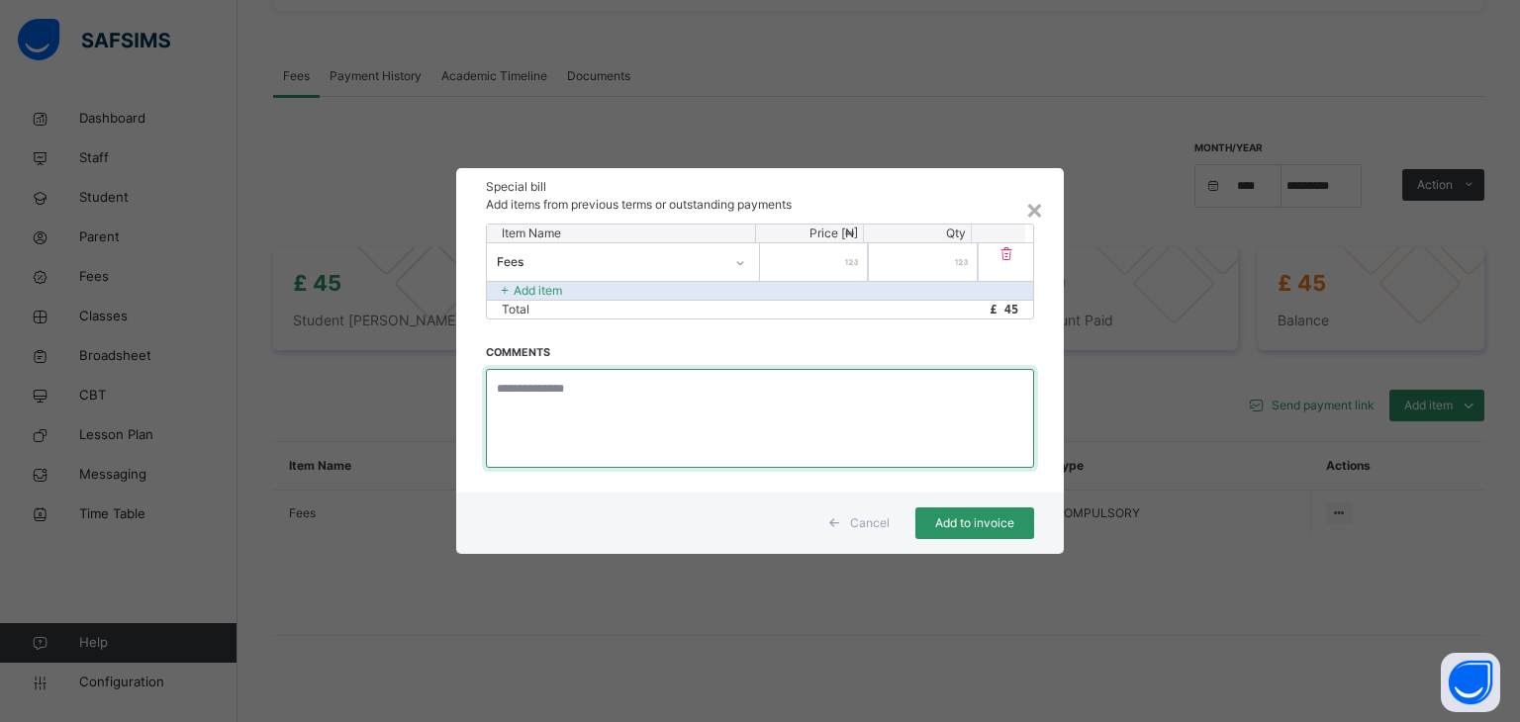
click at [736, 392] on textarea at bounding box center [760, 418] width 548 height 99
type textarea "**********"
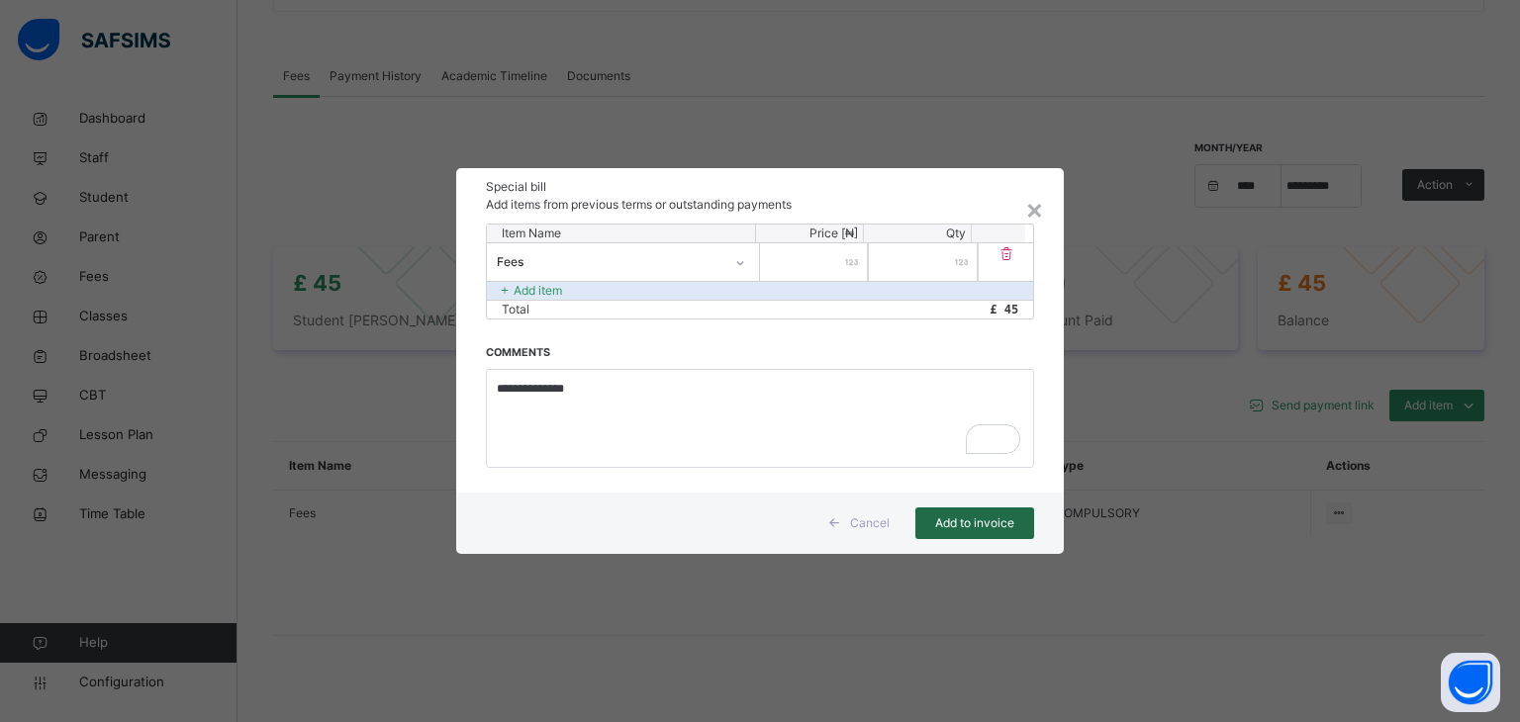
click at [982, 520] on span "Add to invoice" at bounding box center [974, 524] width 89 height 18
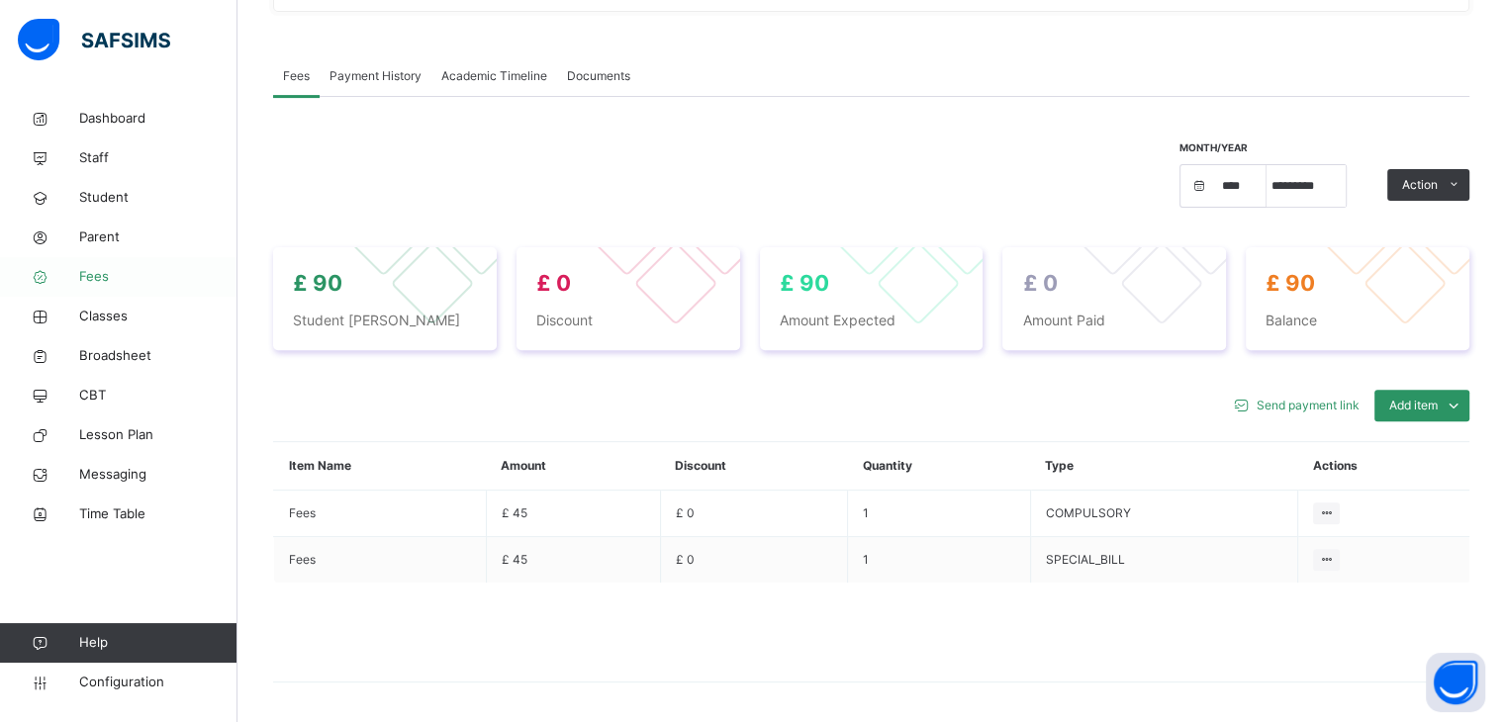
click at [122, 280] on span "Fees" at bounding box center [158, 277] width 158 height 20
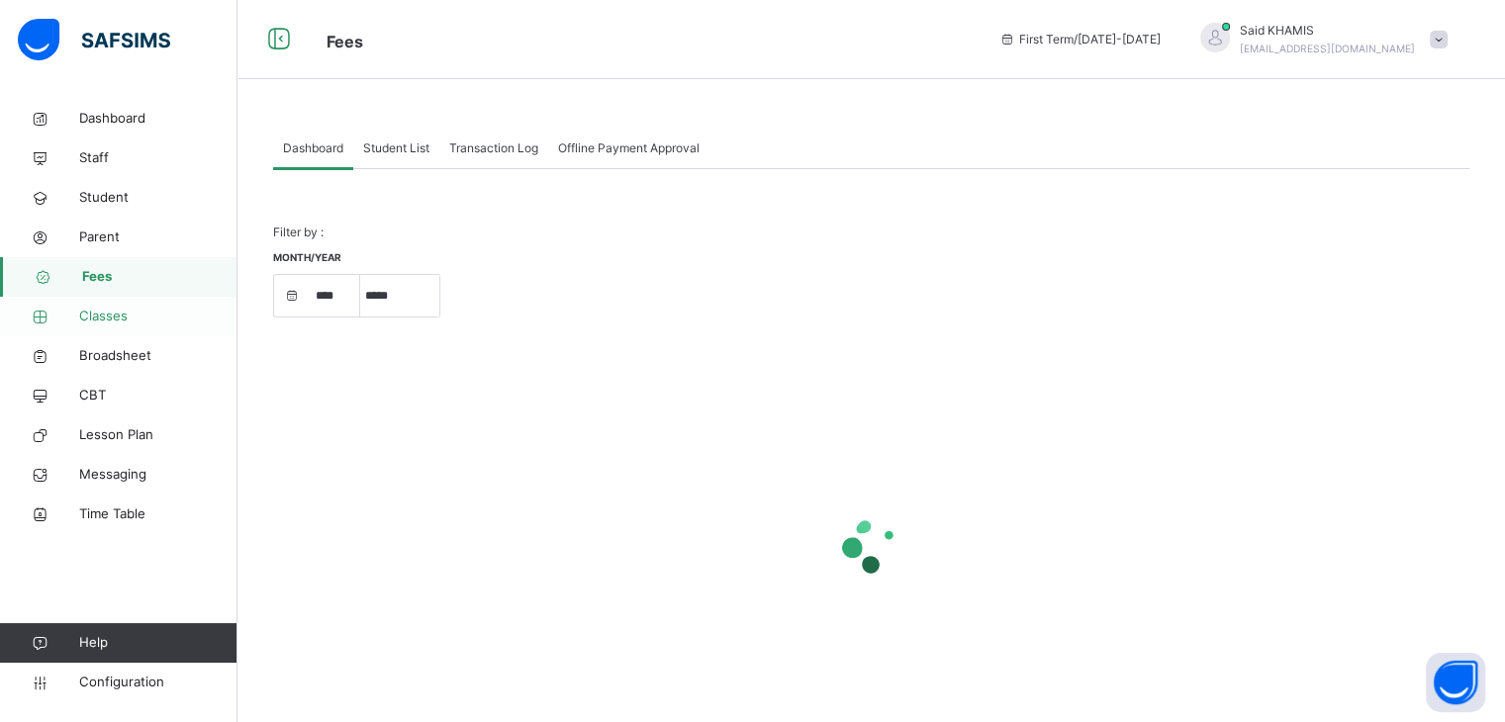
select select "****"
select select "*"
select select "****"
select select "*"
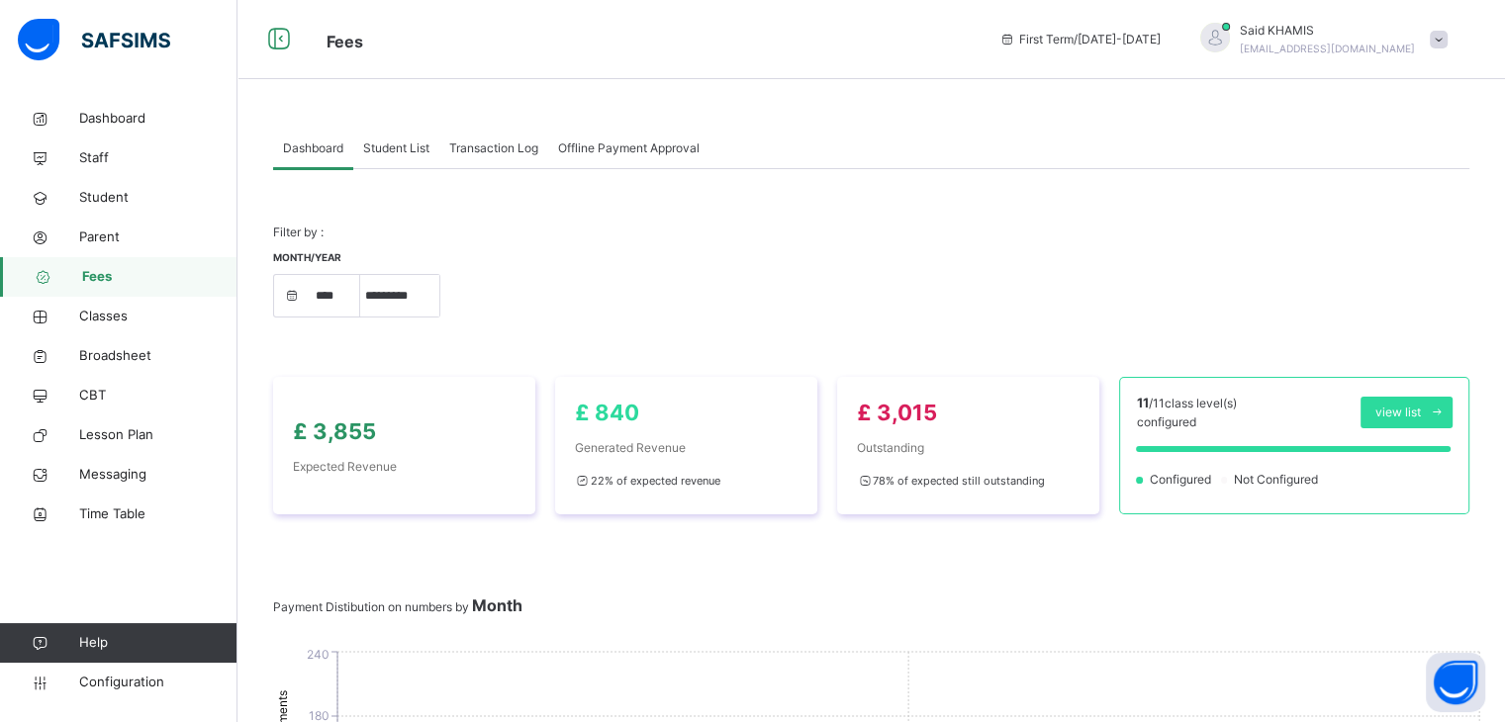
click at [406, 147] on span "Student List" at bounding box center [396, 149] width 66 height 18
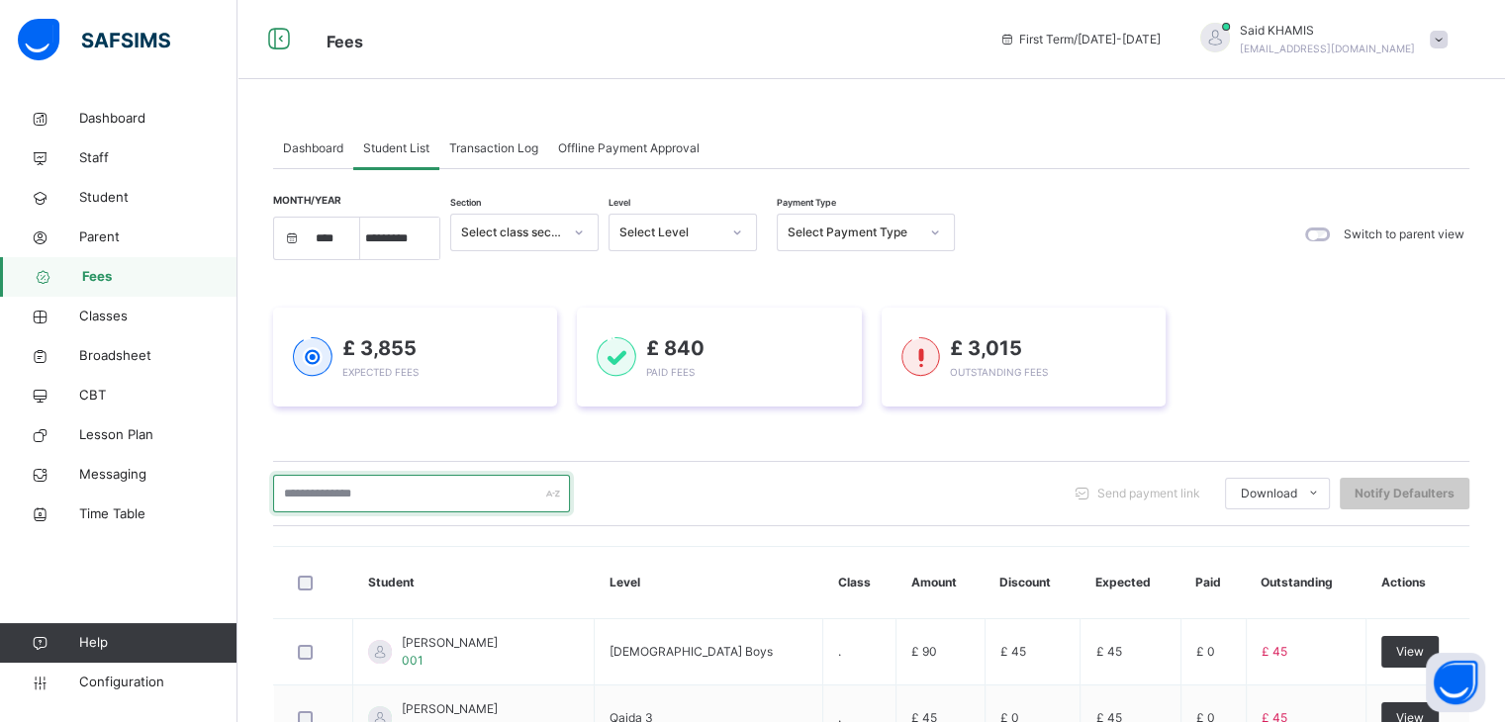
click at [439, 476] on input "text" at bounding box center [421, 494] width 297 height 38
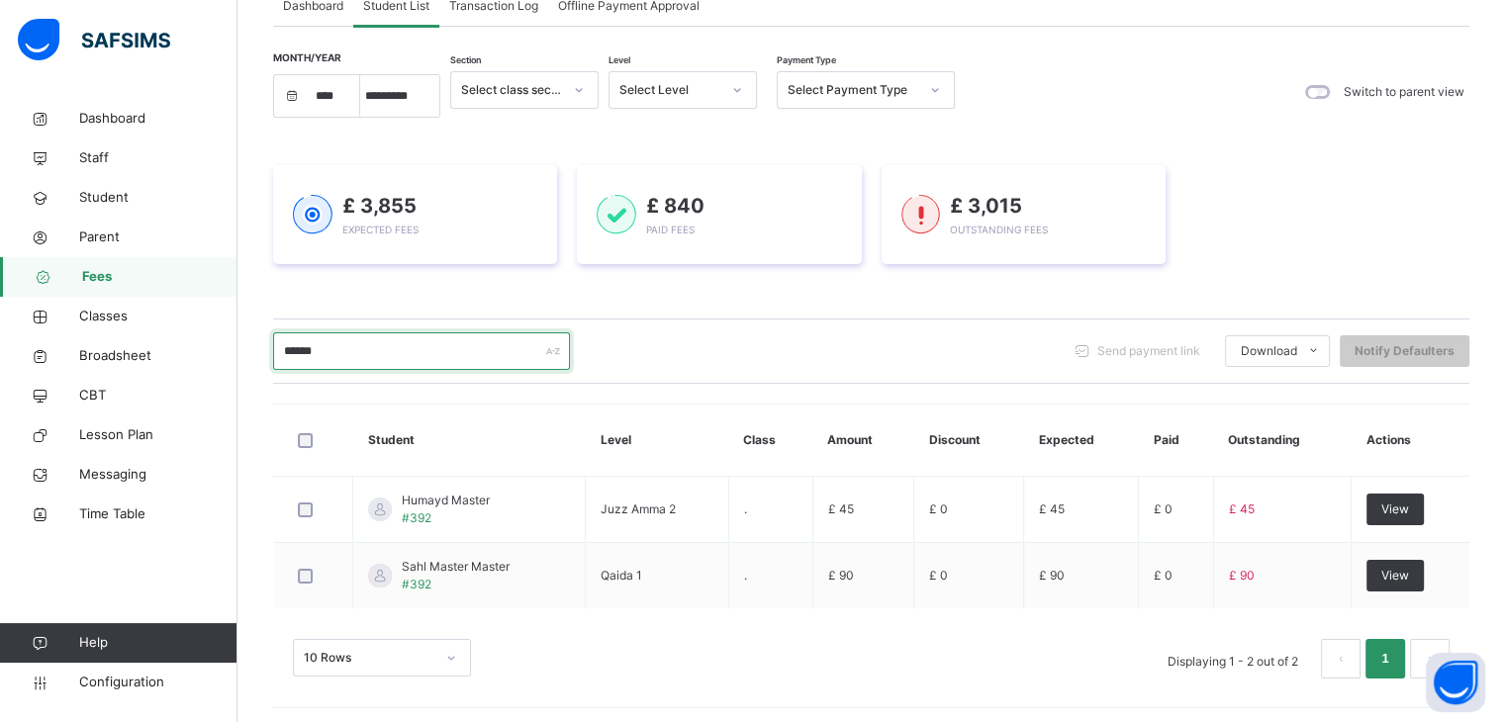
scroll to position [146, 0]
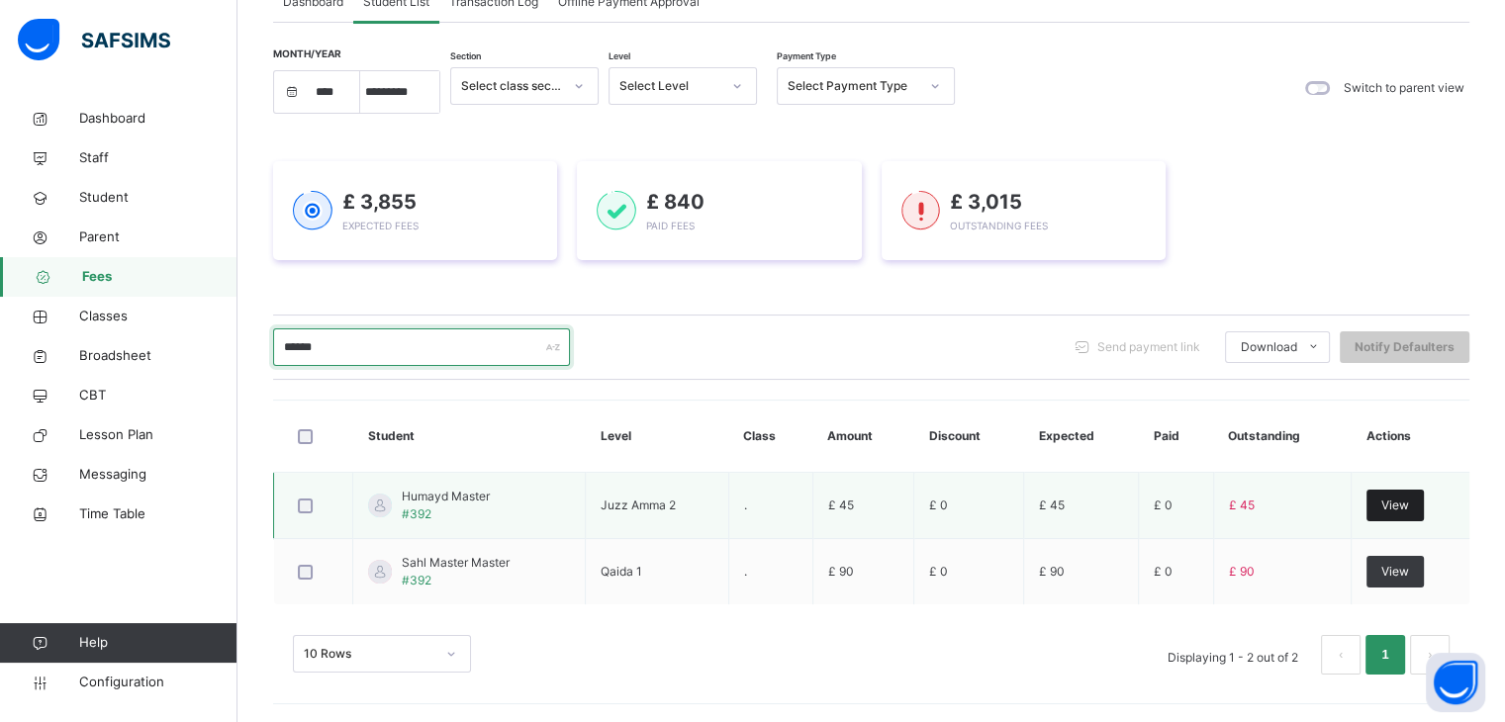
type input "******"
click at [1402, 497] on span "View" at bounding box center [1396, 506] width 28 height 18
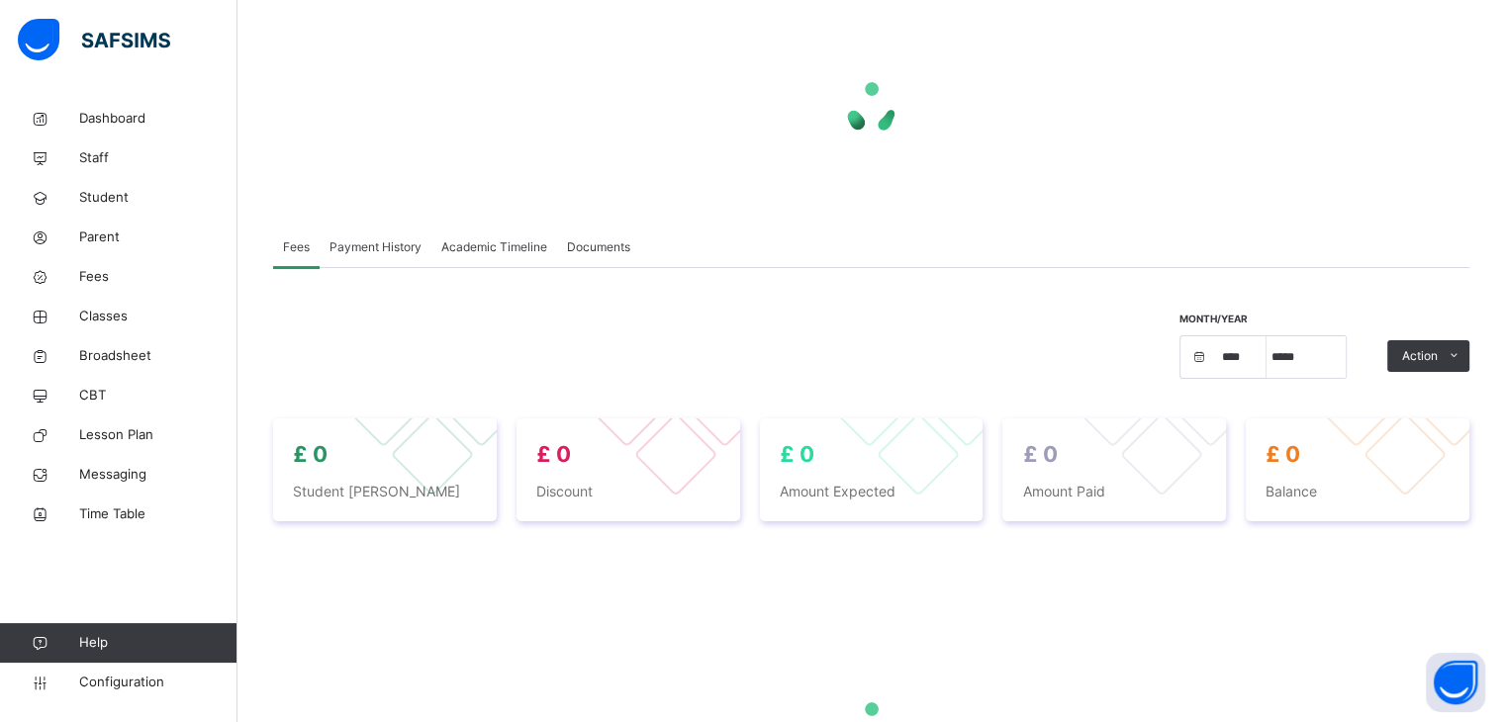
select select "****"
select select "*"
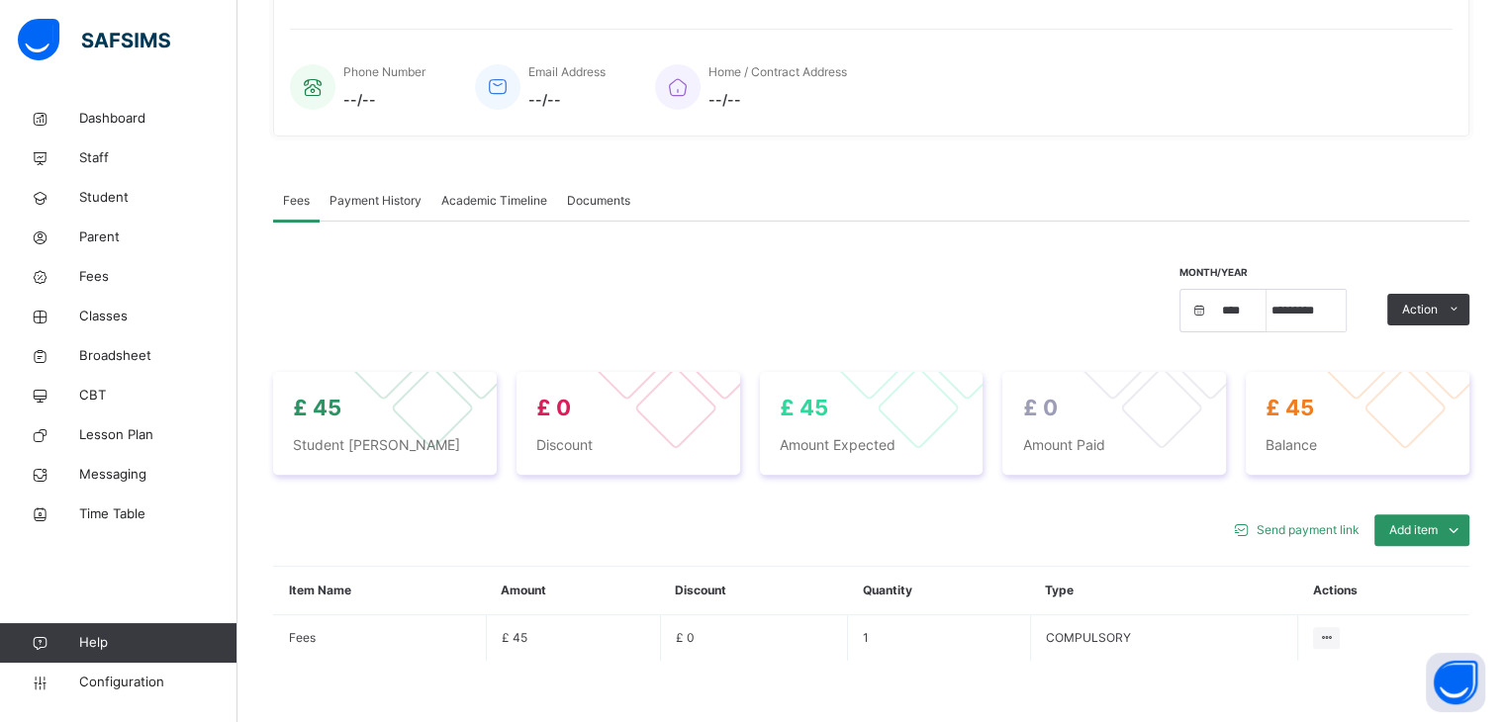
scroll to position [634, 0]
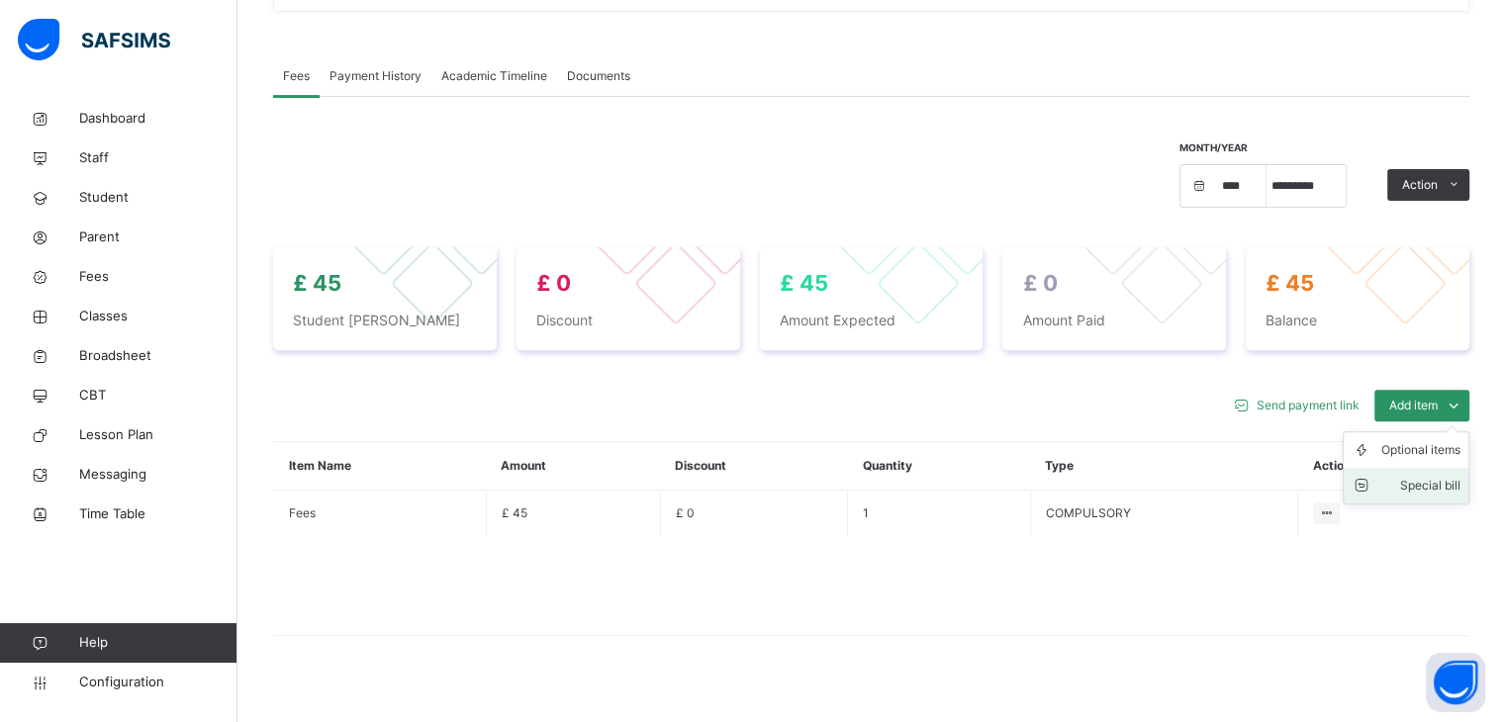
click at [1453, 476] on div "Special bill" at bounding box center [1421, 486] width 79 height 20
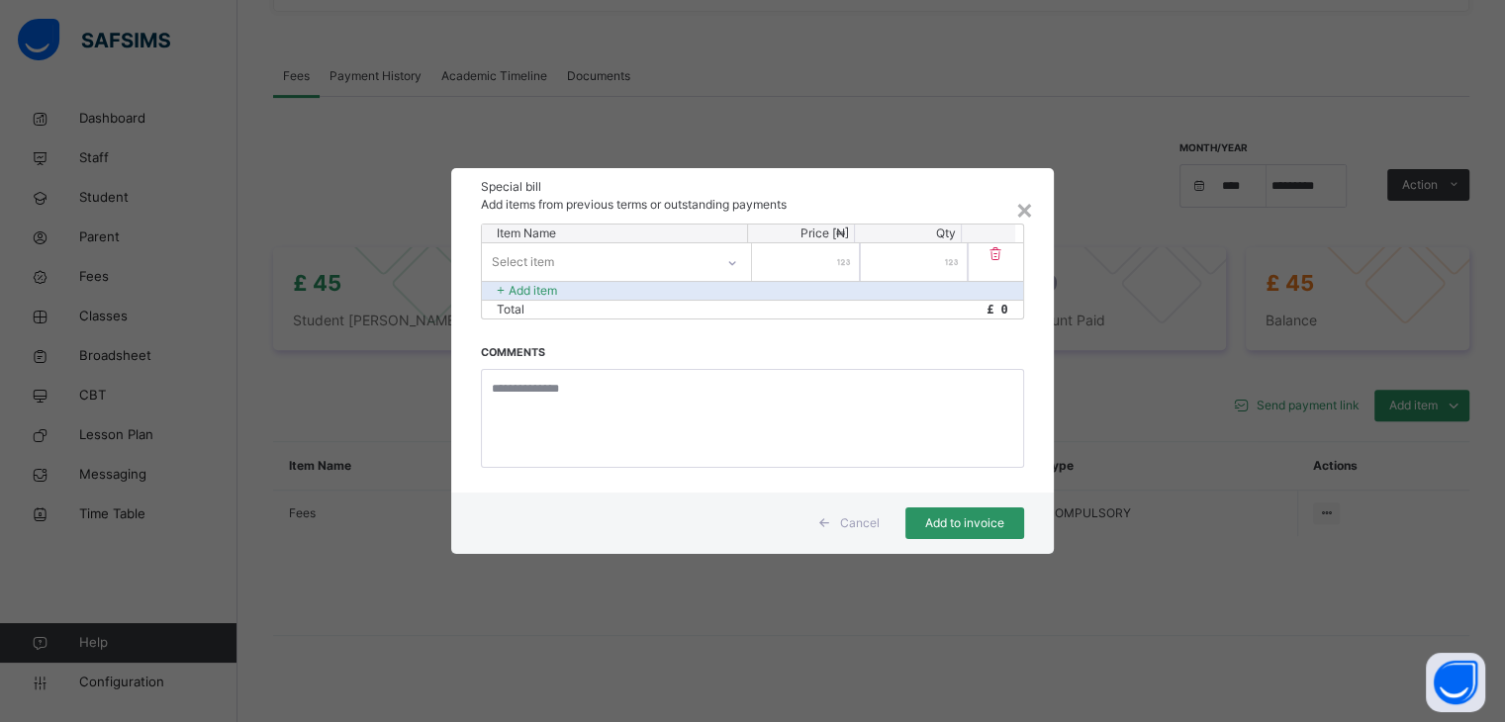
click at [732, 267] on icon at bounding box center [732, 263] width 12 height 20
click at [695, 303] on div "Fees" at bounding box center [616, 307] width 267 height 34
click at [799, 270] on input "number" at bounding box center [814, 262] width 108 height 38
type input "**"
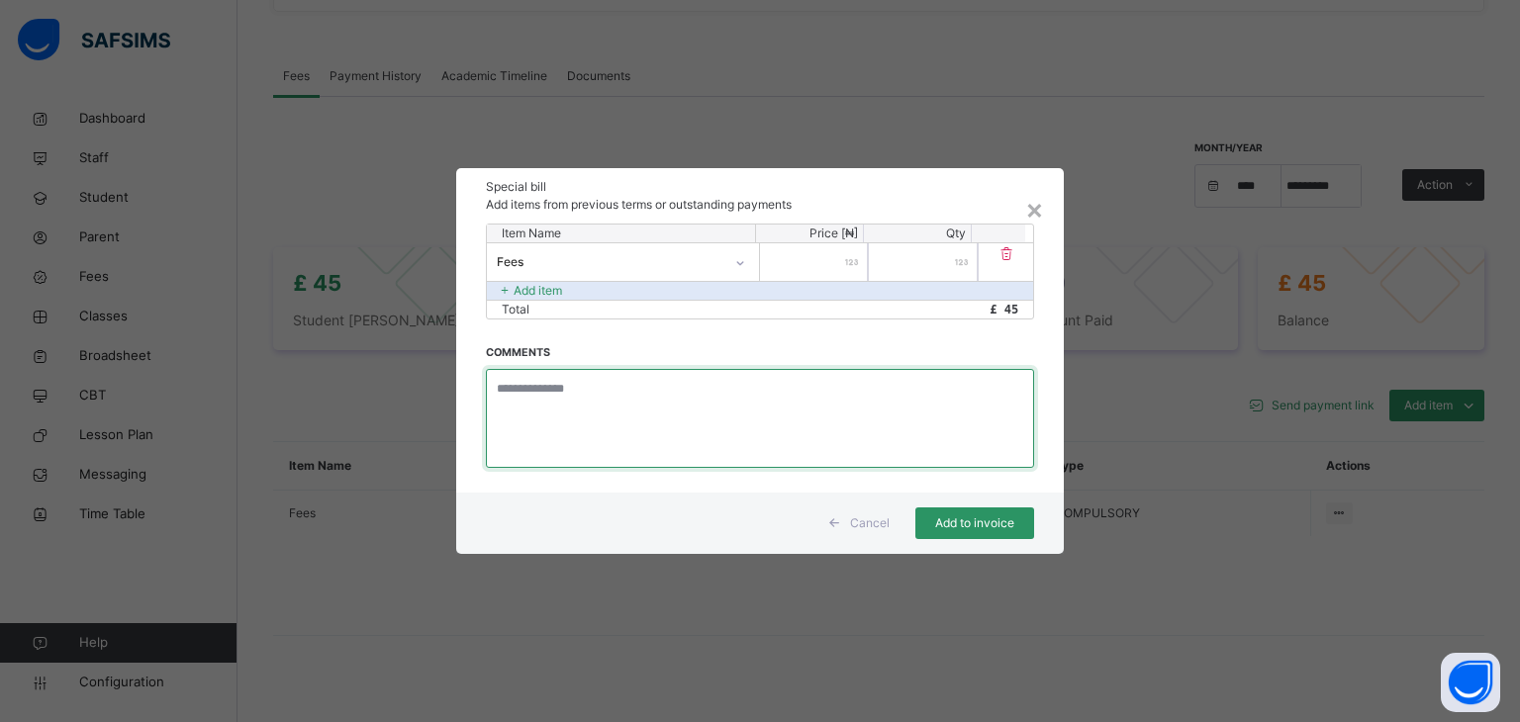
click at [768, 389] on textarea at bounding box center [760, 418] width 548 height 99
type textarea "**********"
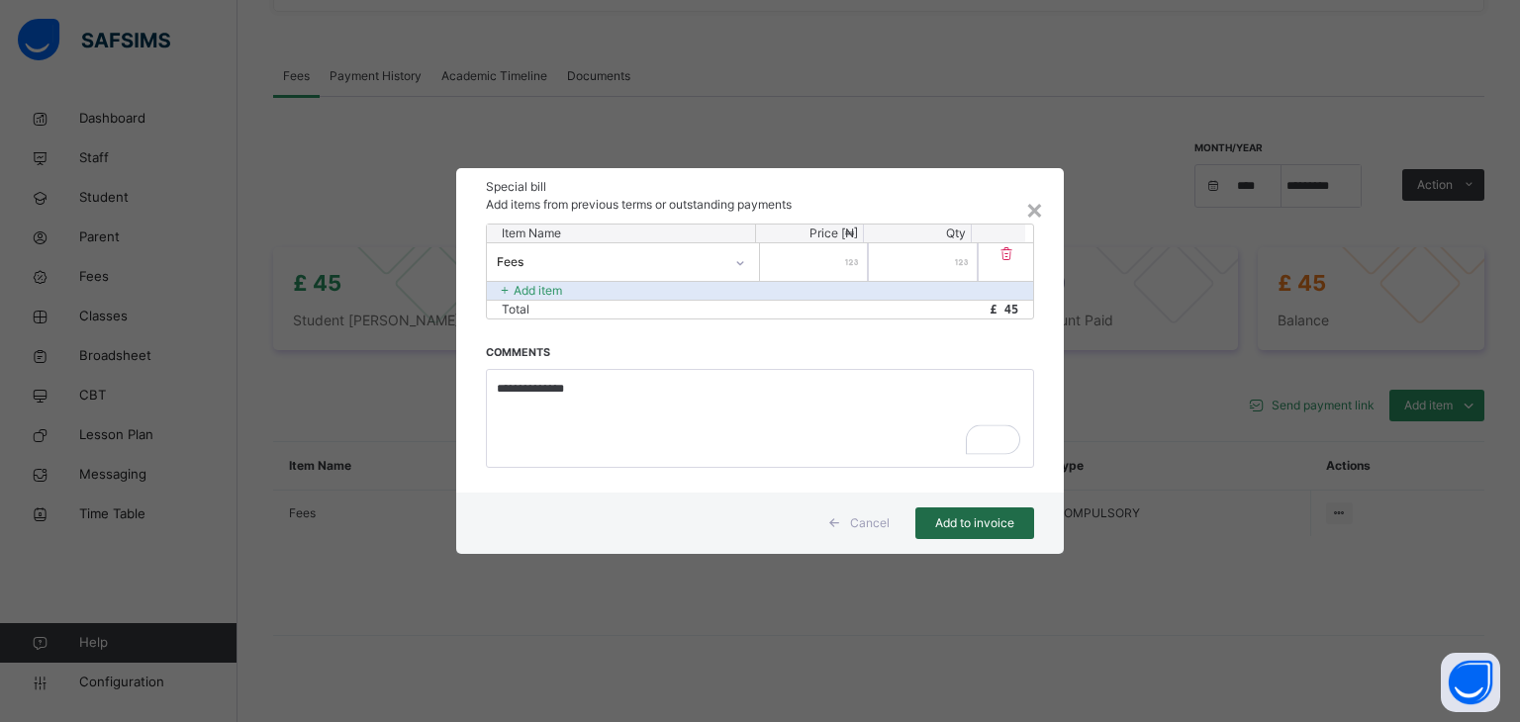
click at [1009, 526] on span "Add to invoice" at bounding box center [974, 524] width 89 height 18
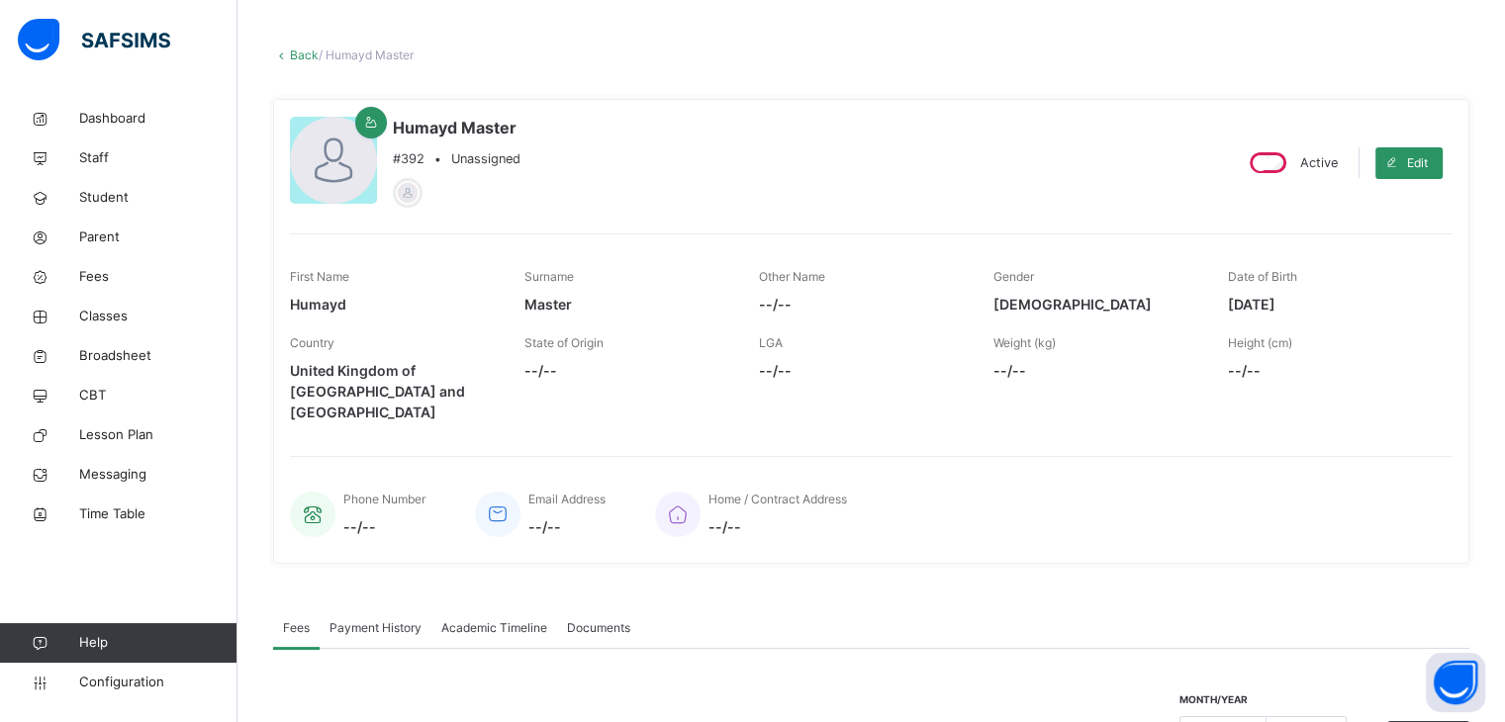
scroll to position [0, 0]
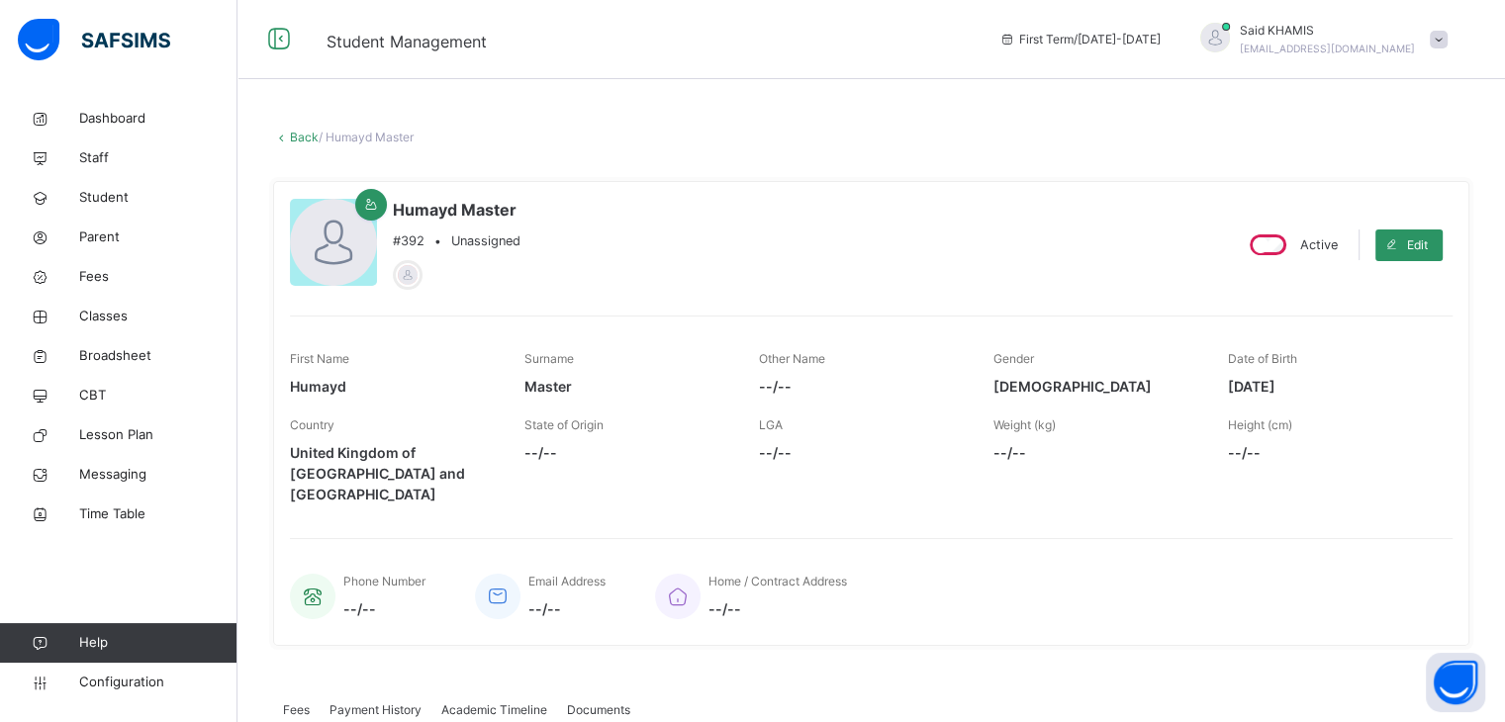
click at [747, 295] on div "Humayd Master #392 • Unassigned Active Edit First Name Humayd Surname Master Ot…" at bounding box center [871, 413] width 1197 height 465
click at [96, 276] on span "Fees" at bounding box center [158, 277] width 158 height 20
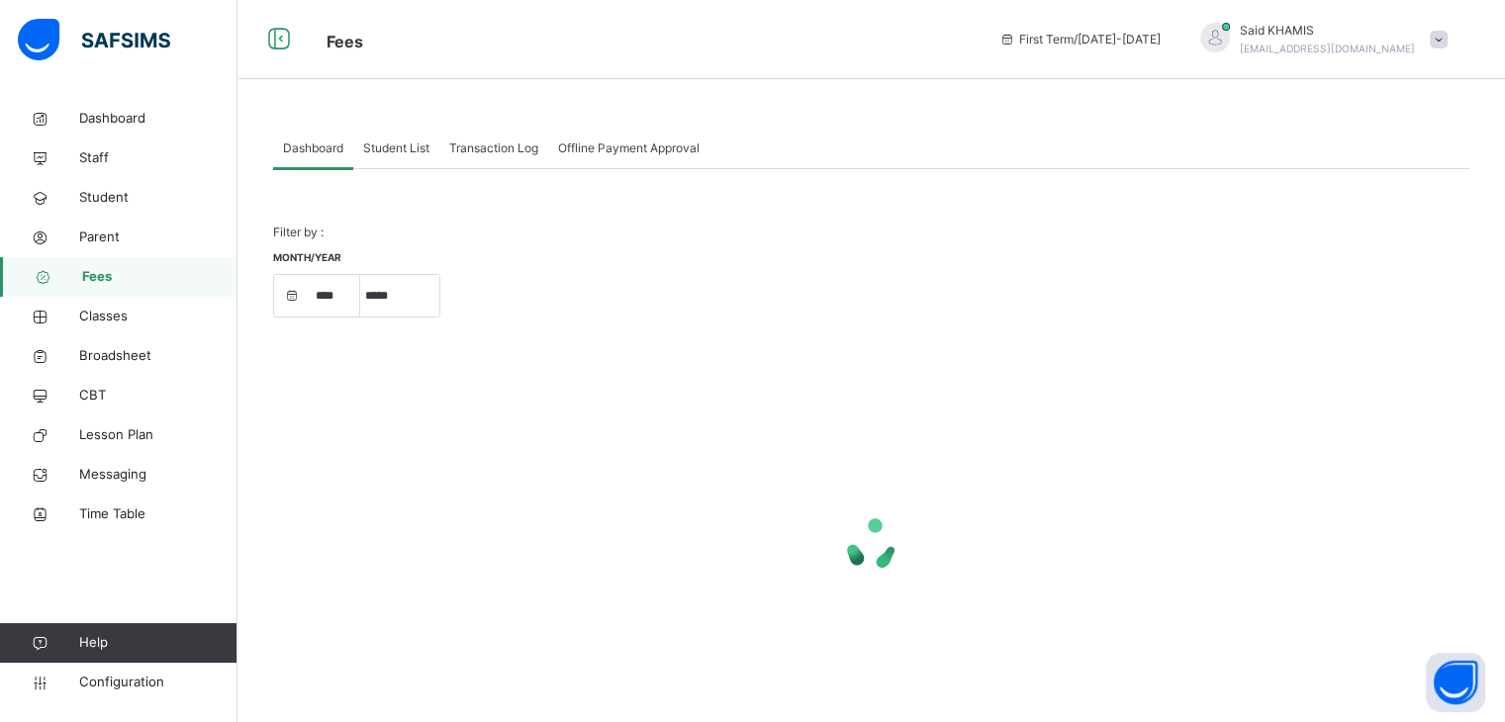
select select "****"
select select "*"
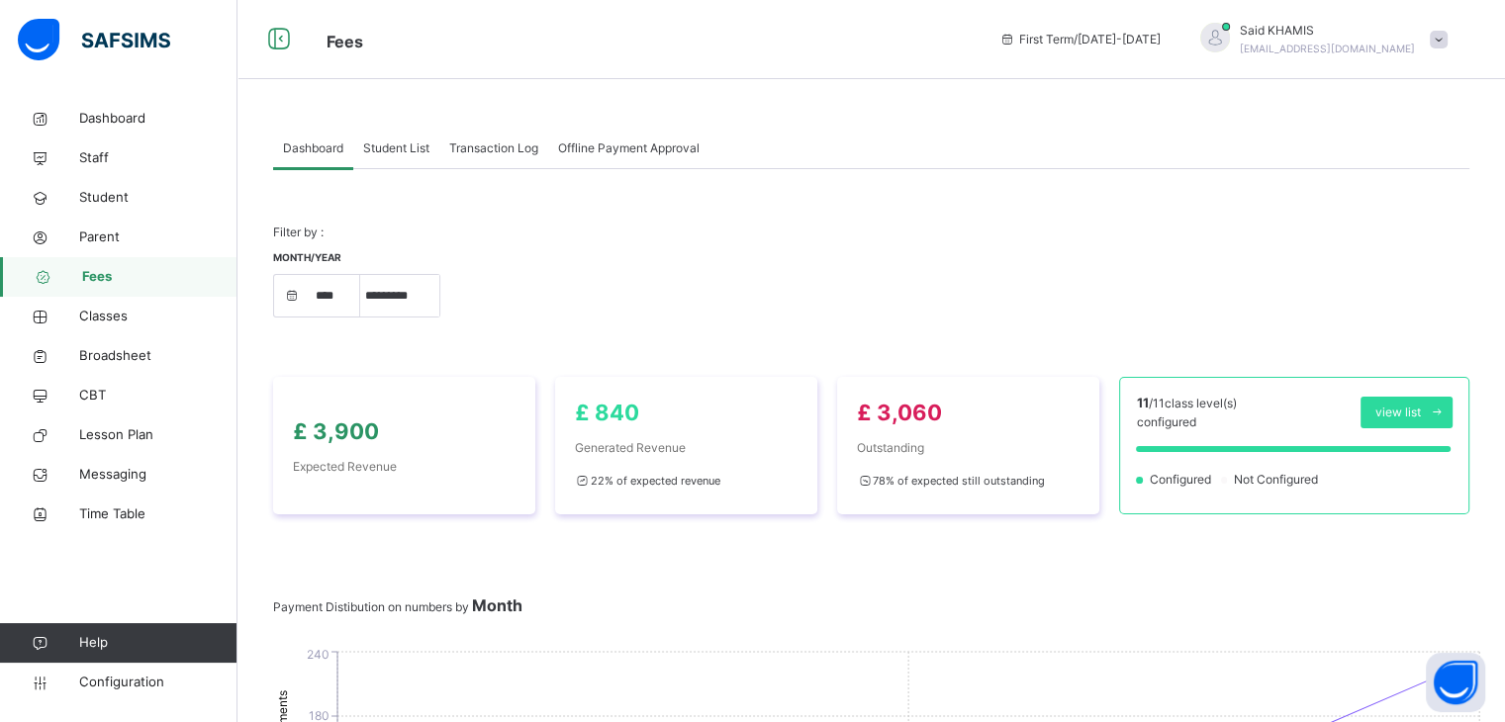
click at [412, 147] on span "Student List" at bounding box center [396, 149] width 66 height 18
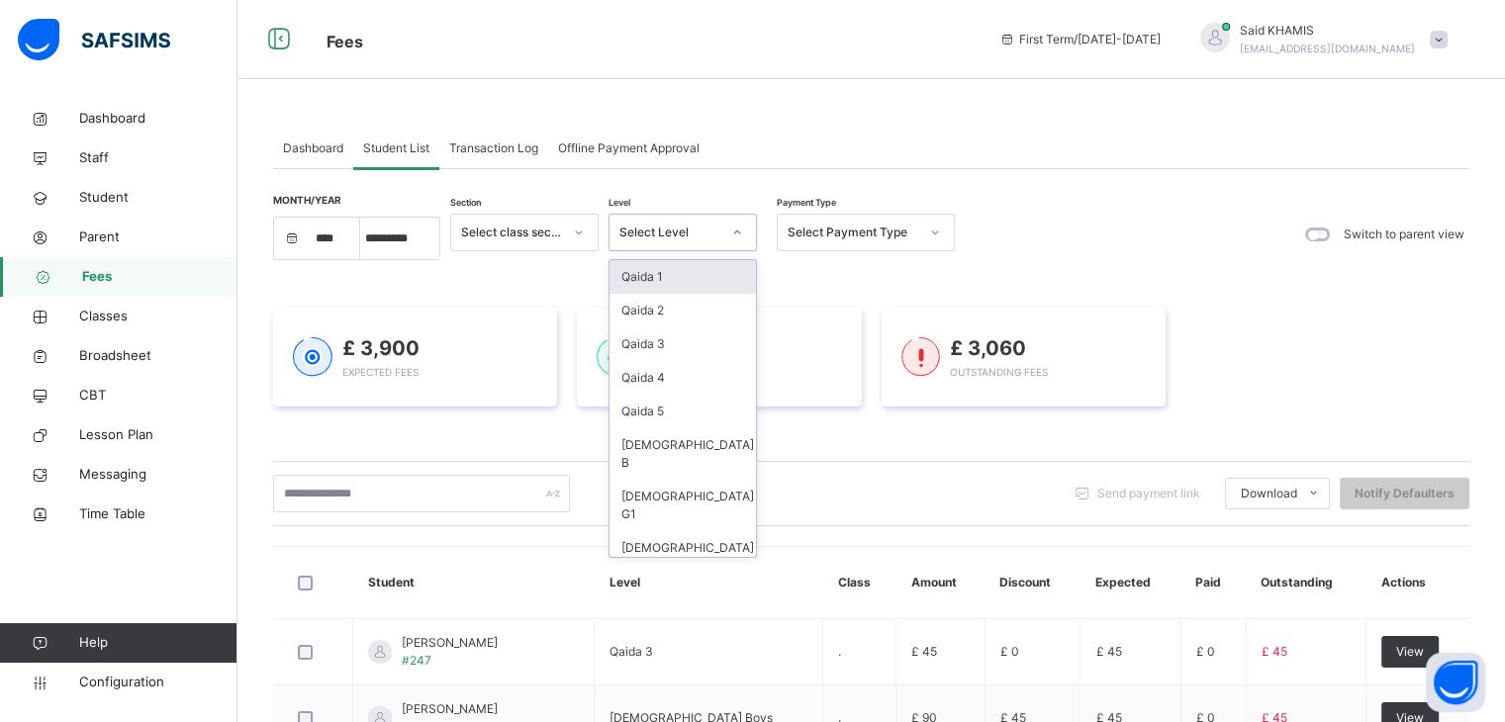
click at [707, 228] on div "Select Level" at bounding box center [670, 233] width 101 height 18
click at [662, 281] on div "Qaida 1" at bounding box center [683, 277] width 146 height 34
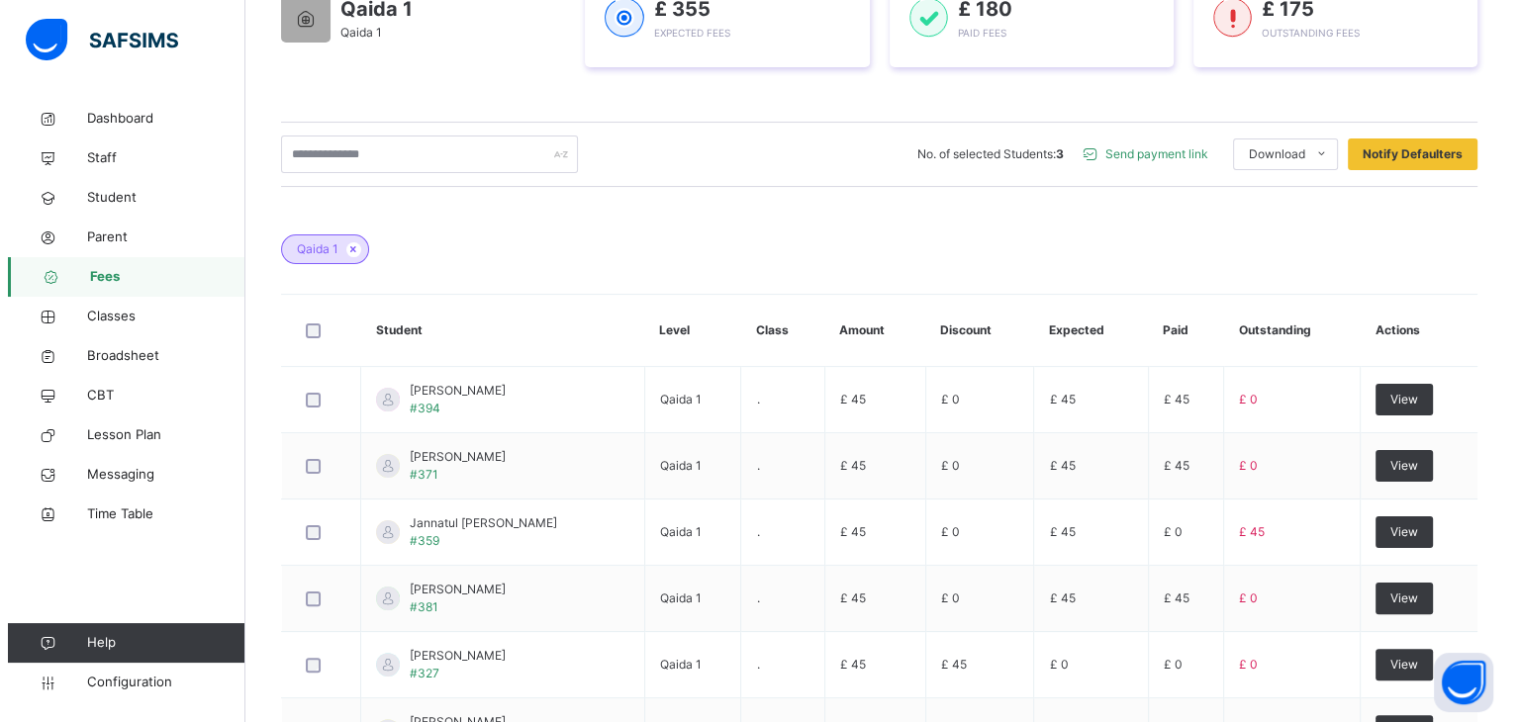
scroll to position [235, 0]
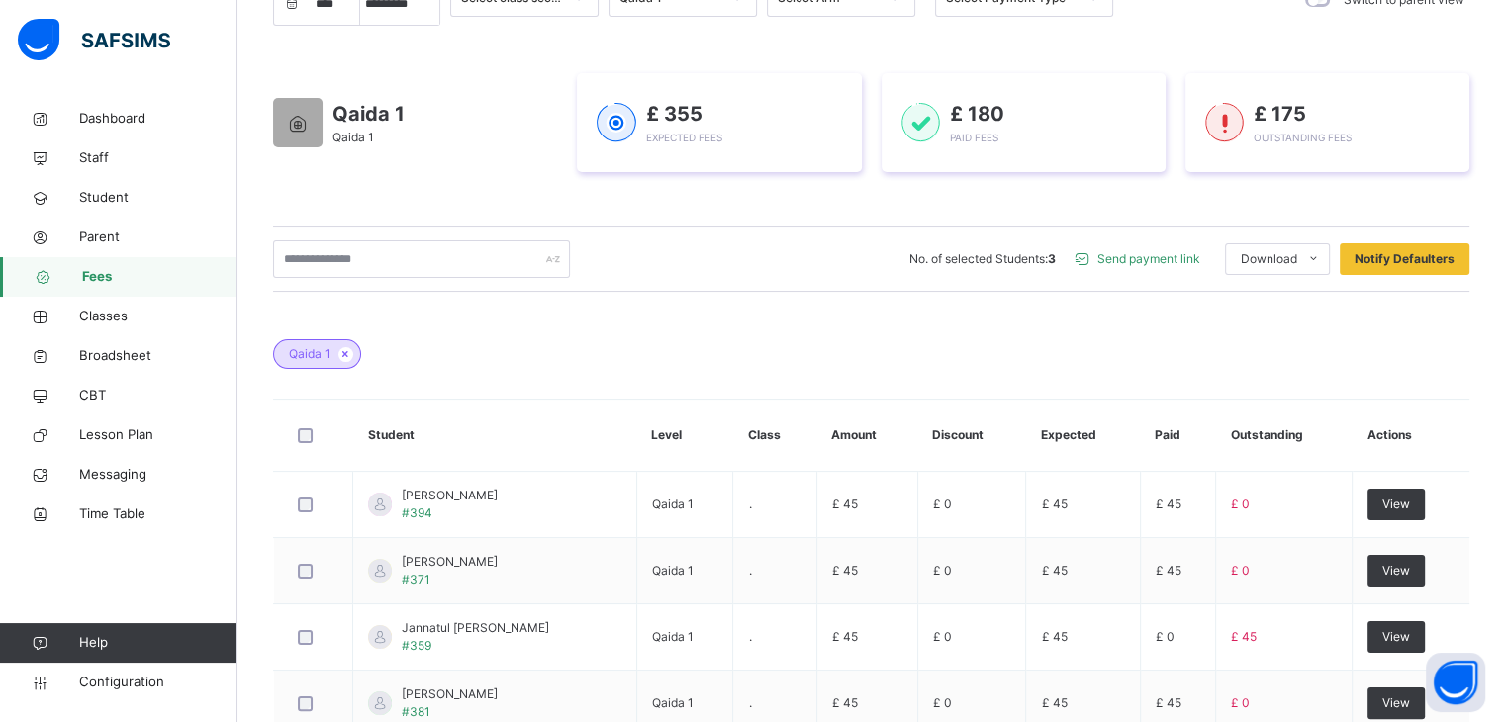
click at [1150, 262] on span "Send payment link" at bounding box center [1149, 259] width 103 height 18
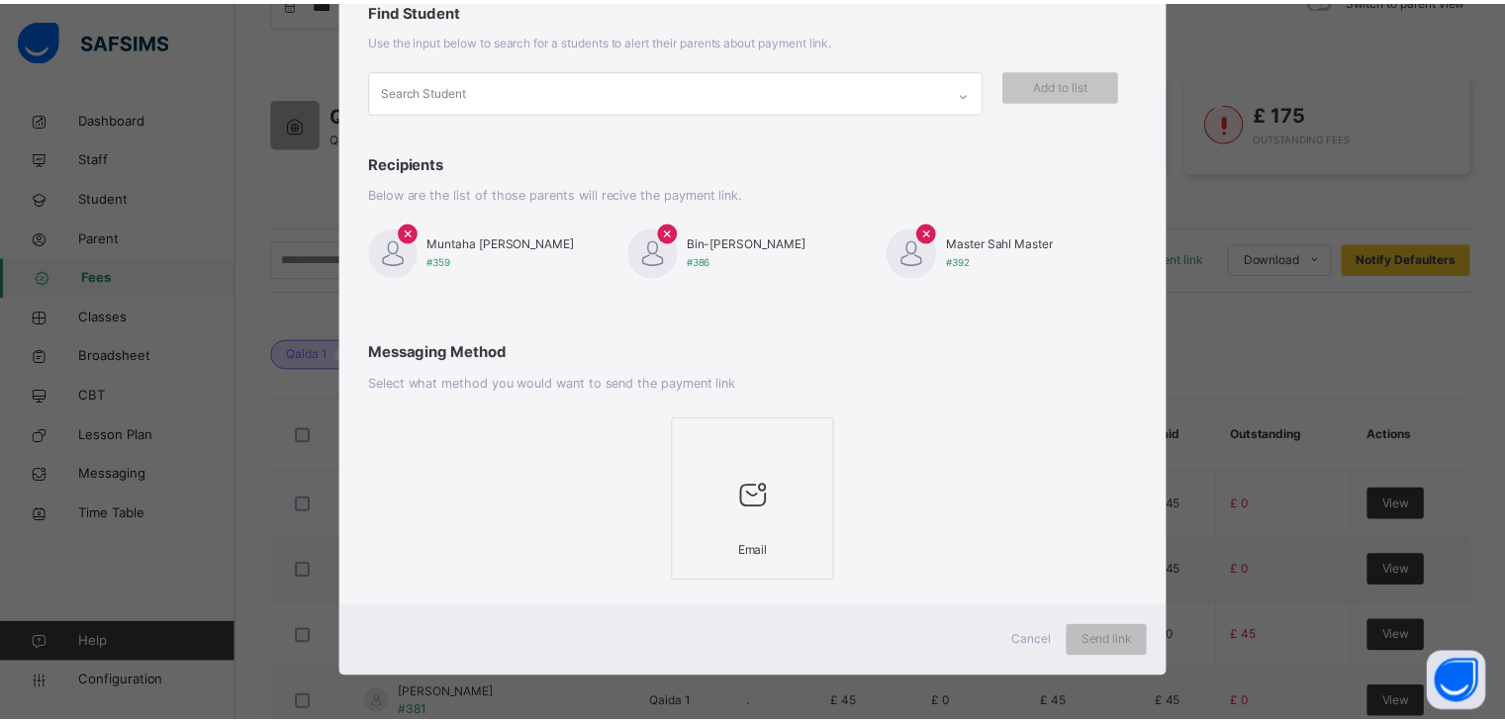
scroll to position [124, 0]
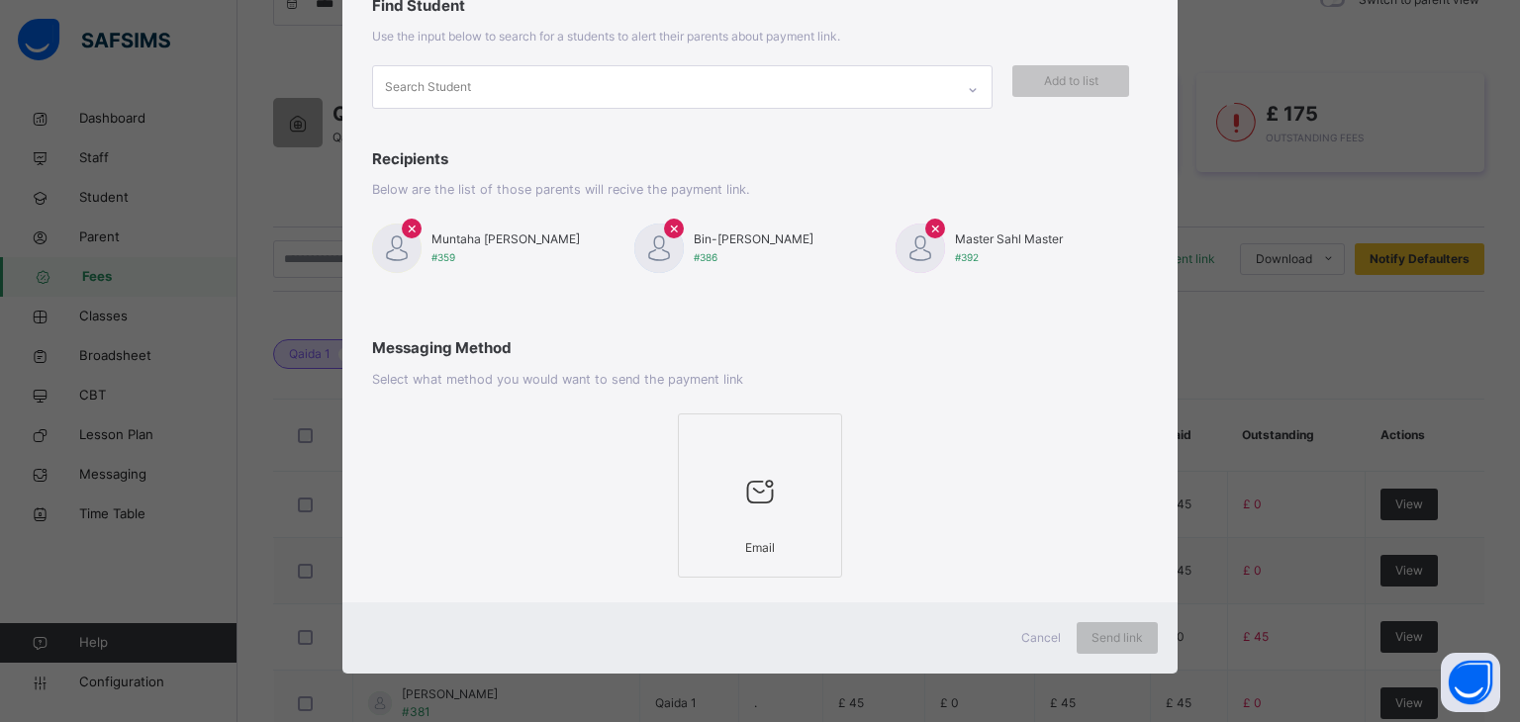
click at [711, 516] on div at bounding box center [760, 491] width 143 height 75
click at [1131, 636] on span "Send link" at bounding box center [1117, 638] width 51 height 18
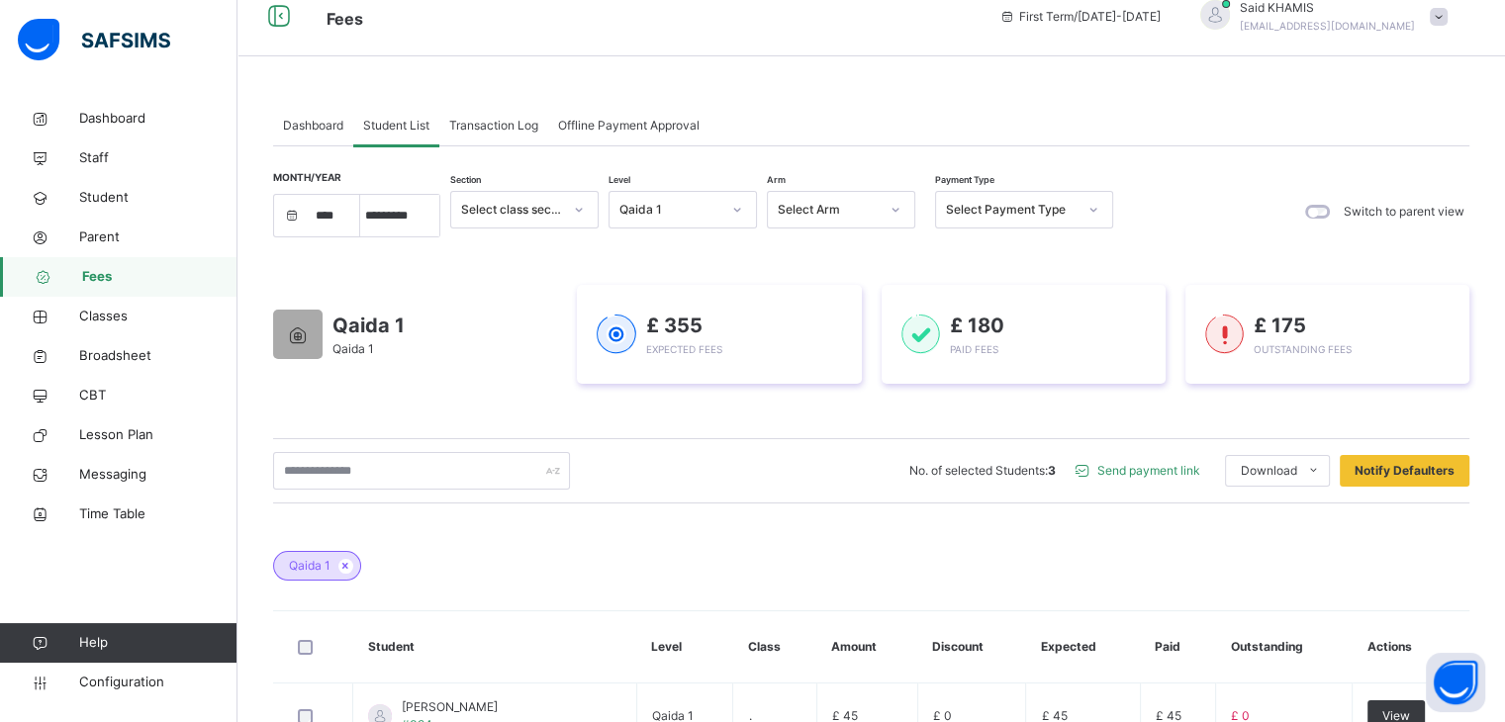
scroll to position [0, 0]
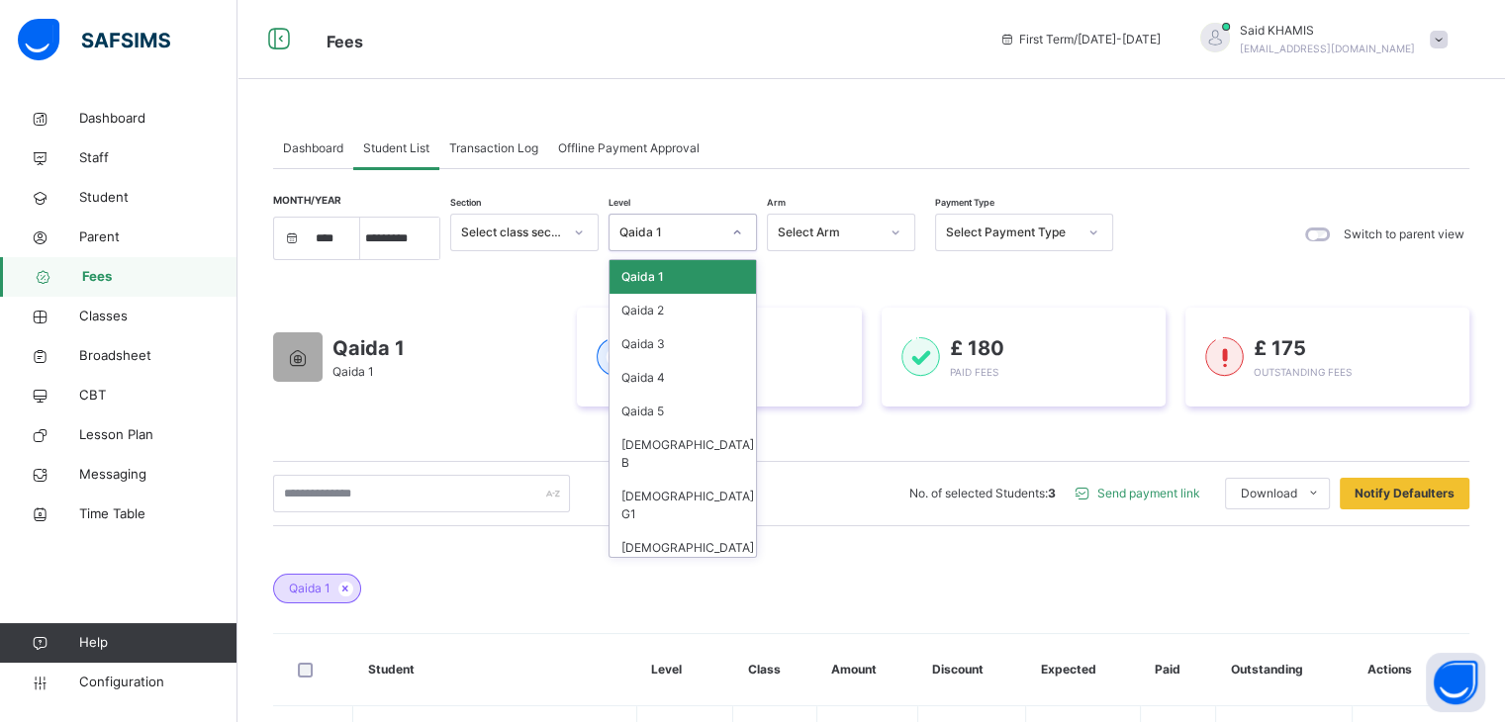
click at [740, 232] on icon at bounding box center [737, 233] width 12 height 20
click at [676, 318] on div "Qaida 2" at bounding box center [683, 311] width 146 height 34
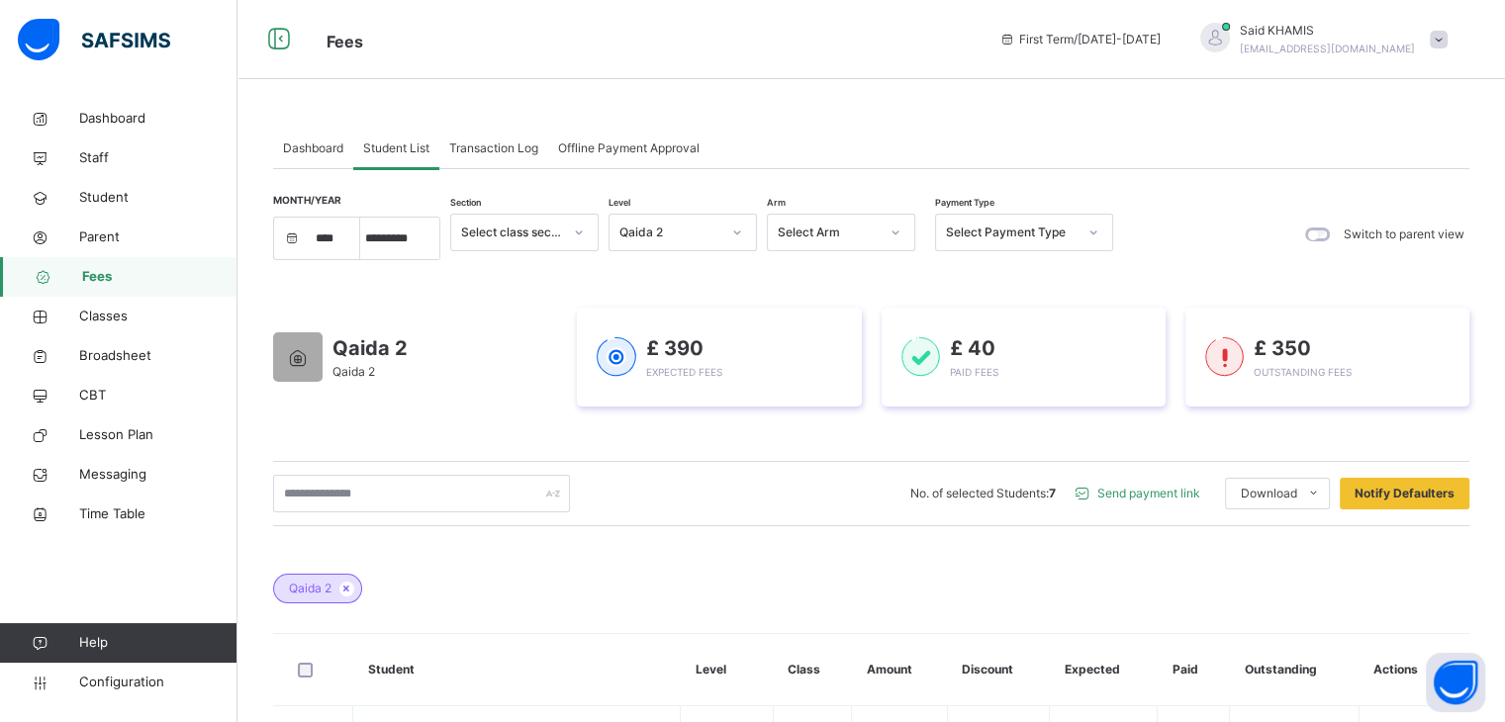
click at [1160, 495] on span "Send payment link" at bounding box center [1149, 494] width 103 height 18
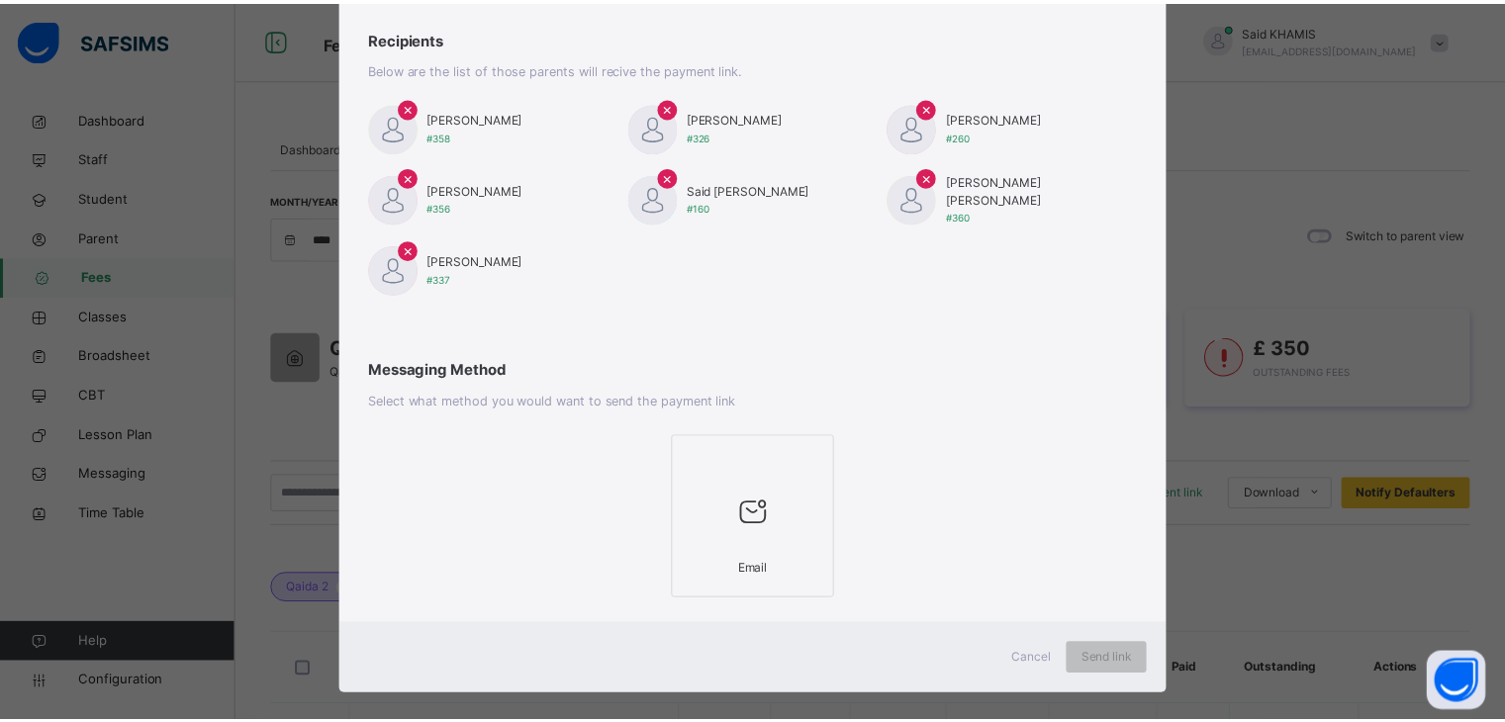
scroll to position [262, 0]
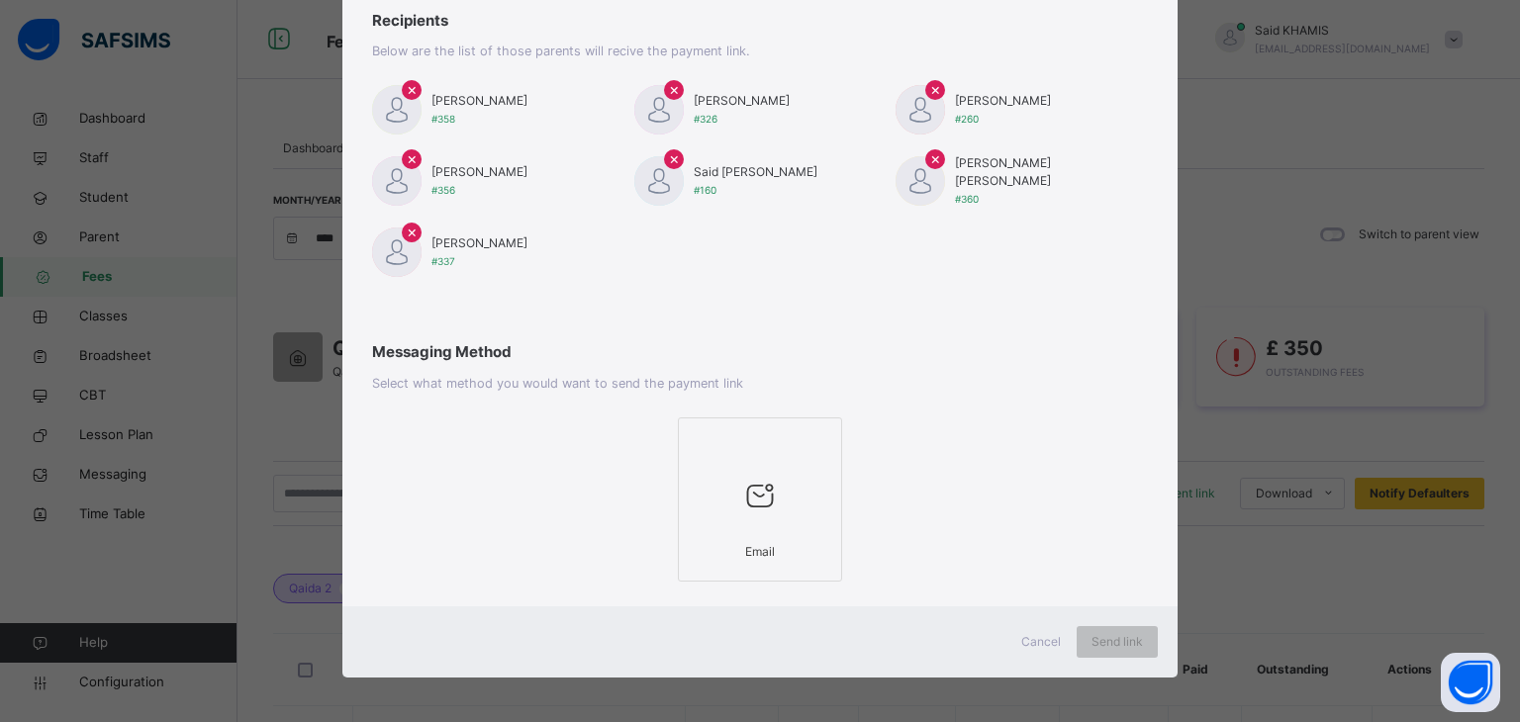
click at [755, 520] on div at bounding box center [760, 495] width 143 height 75
click at [1026, 635] on span "Cancel" at bounding box center [1041, 642] width 40 height 18
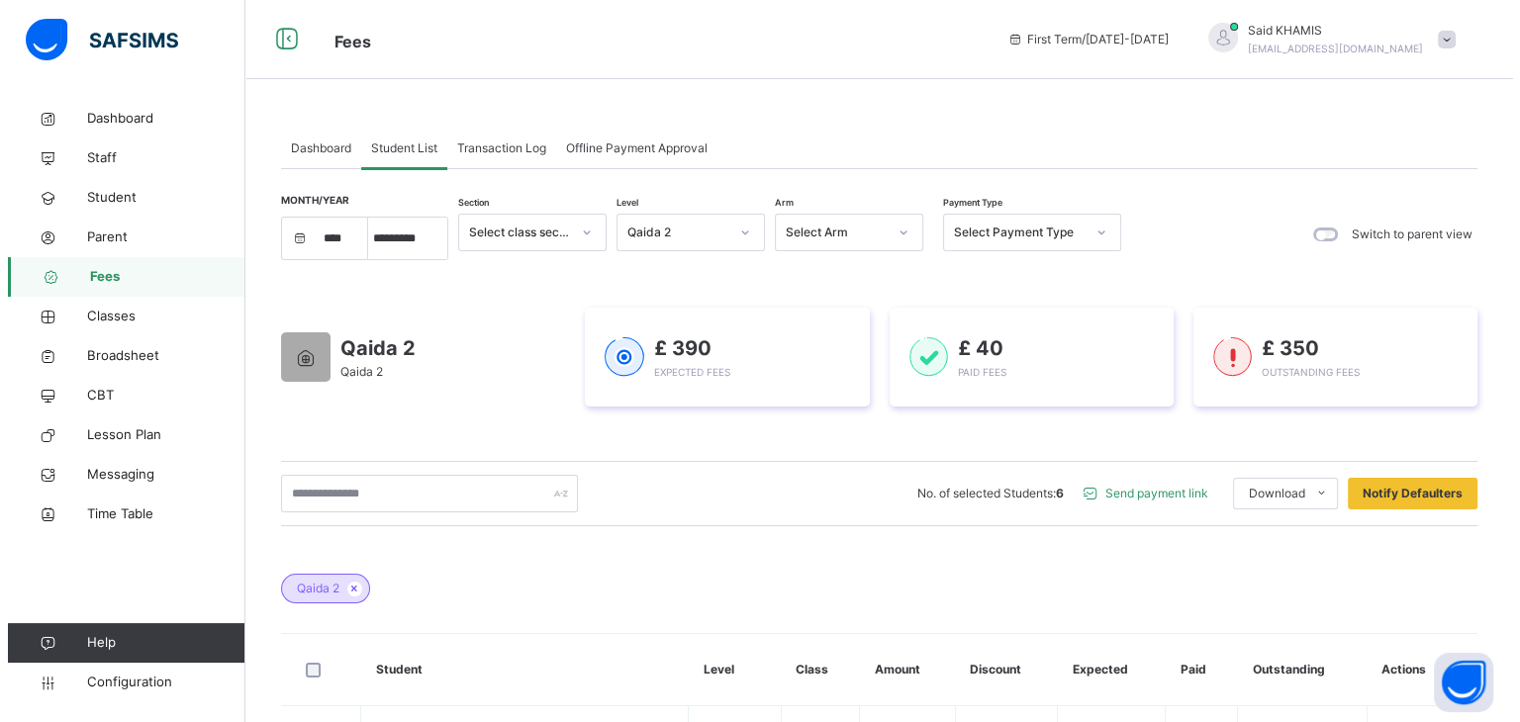
scroll to position [99, 0]
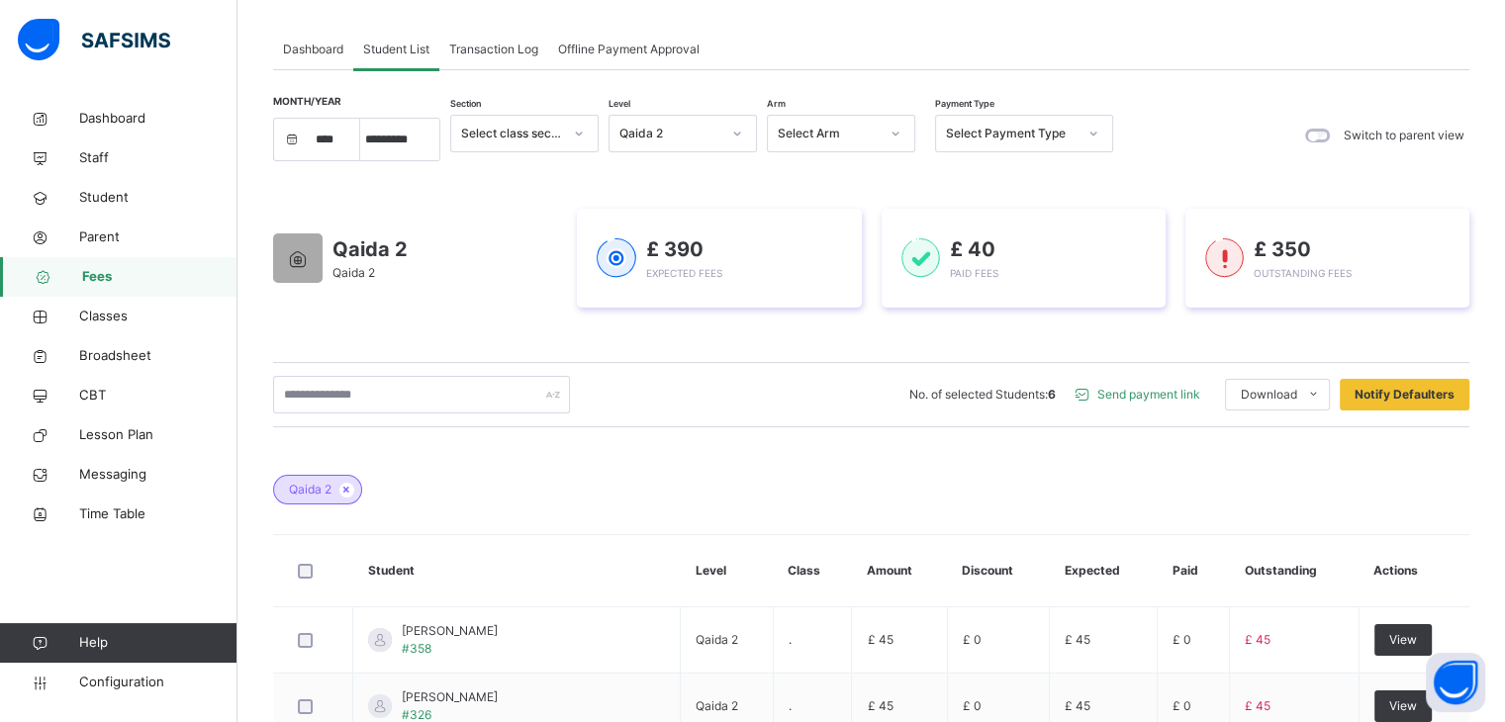
click at [1162, 396] on span "Send payment link" at bounding box center [1149, 395] width 103 height 18
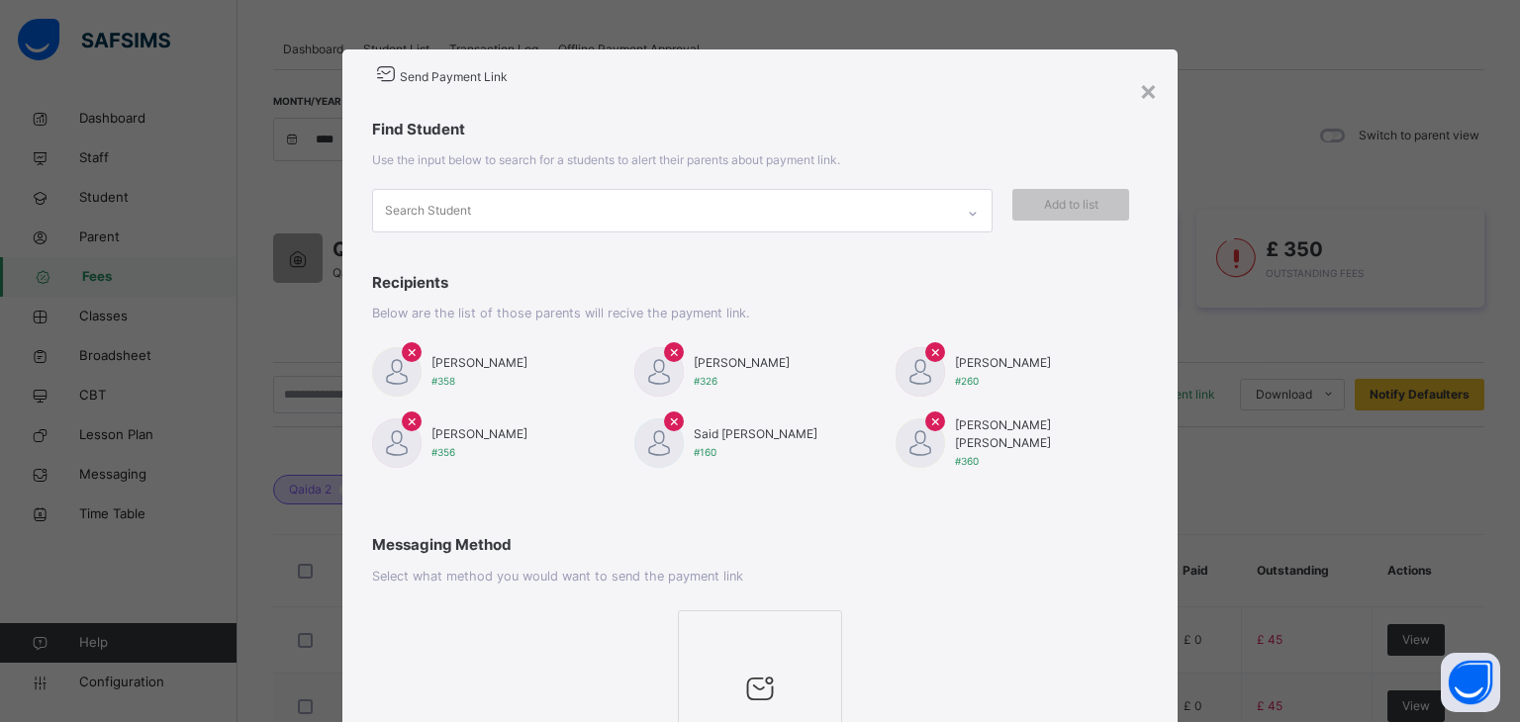
click at [762, 651] on div at bounding box center [760, 688] width 143 height 75
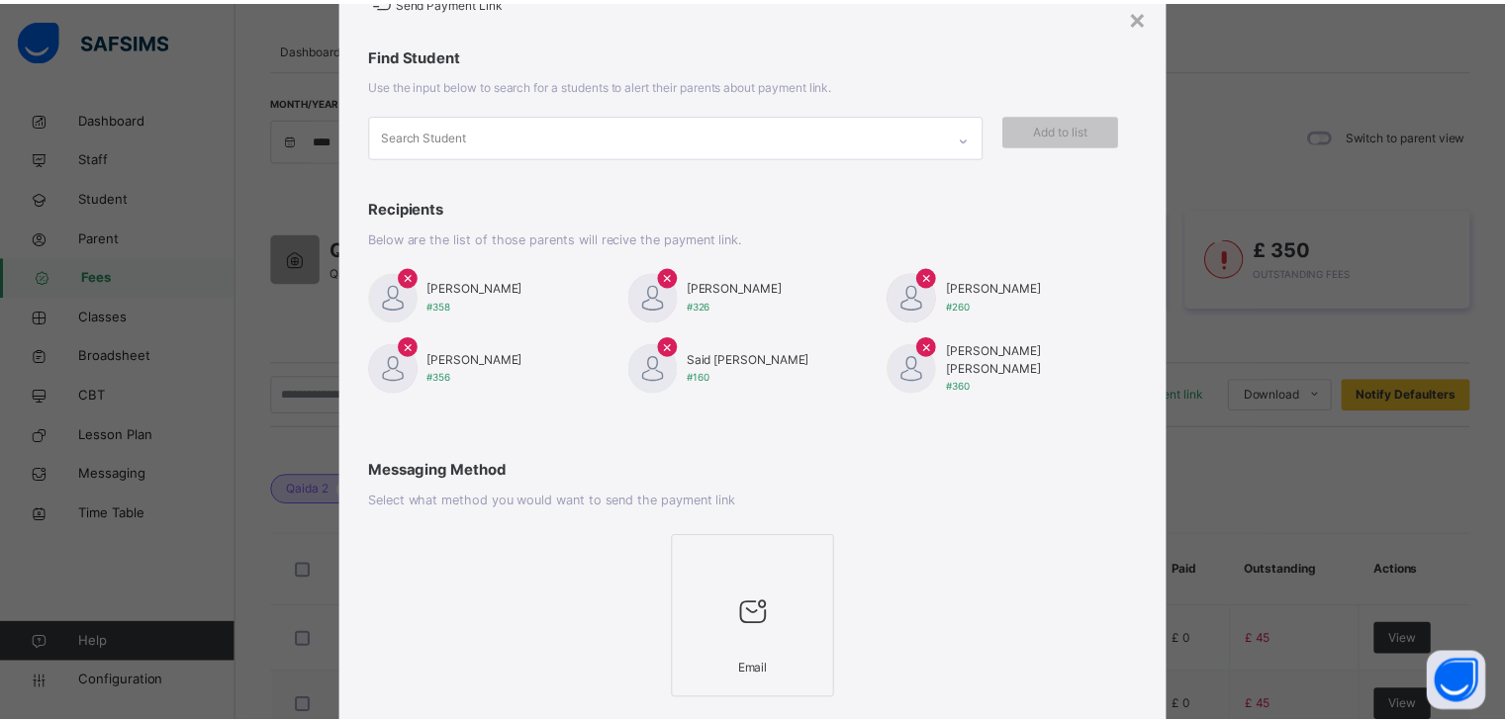
scroll to position [194, 0]
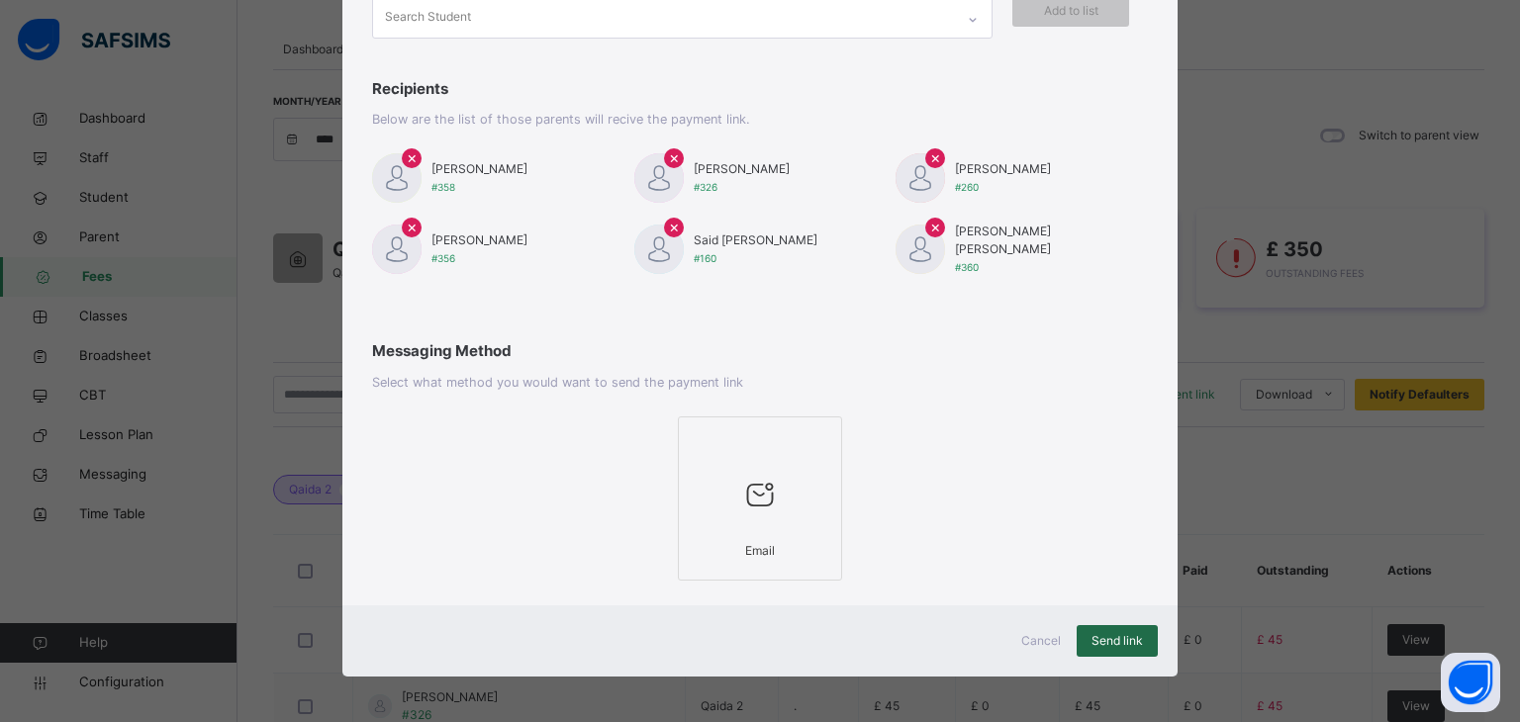
click at [1124, 639] on span "Send link" at bounding box center [1117, 641] width 51 height 18
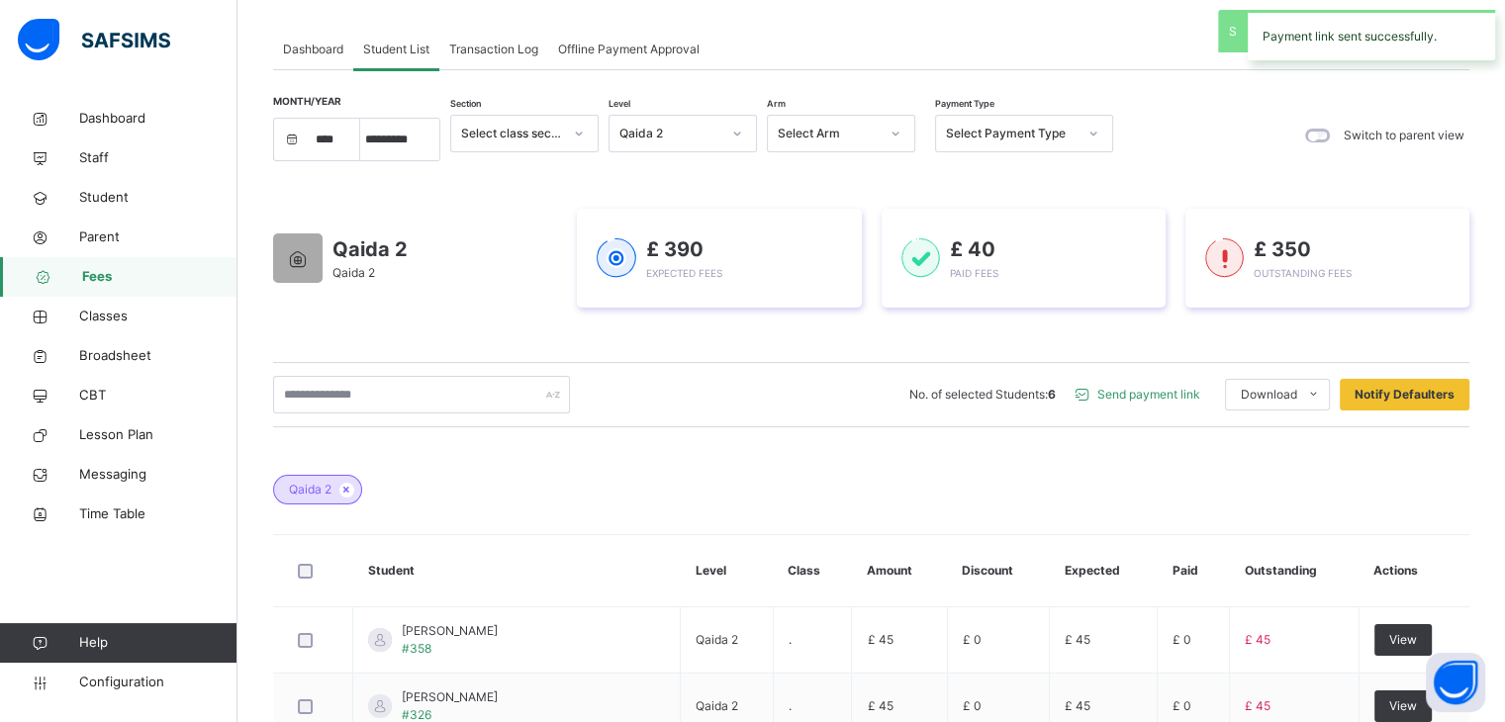
scroll to position [0, 0]
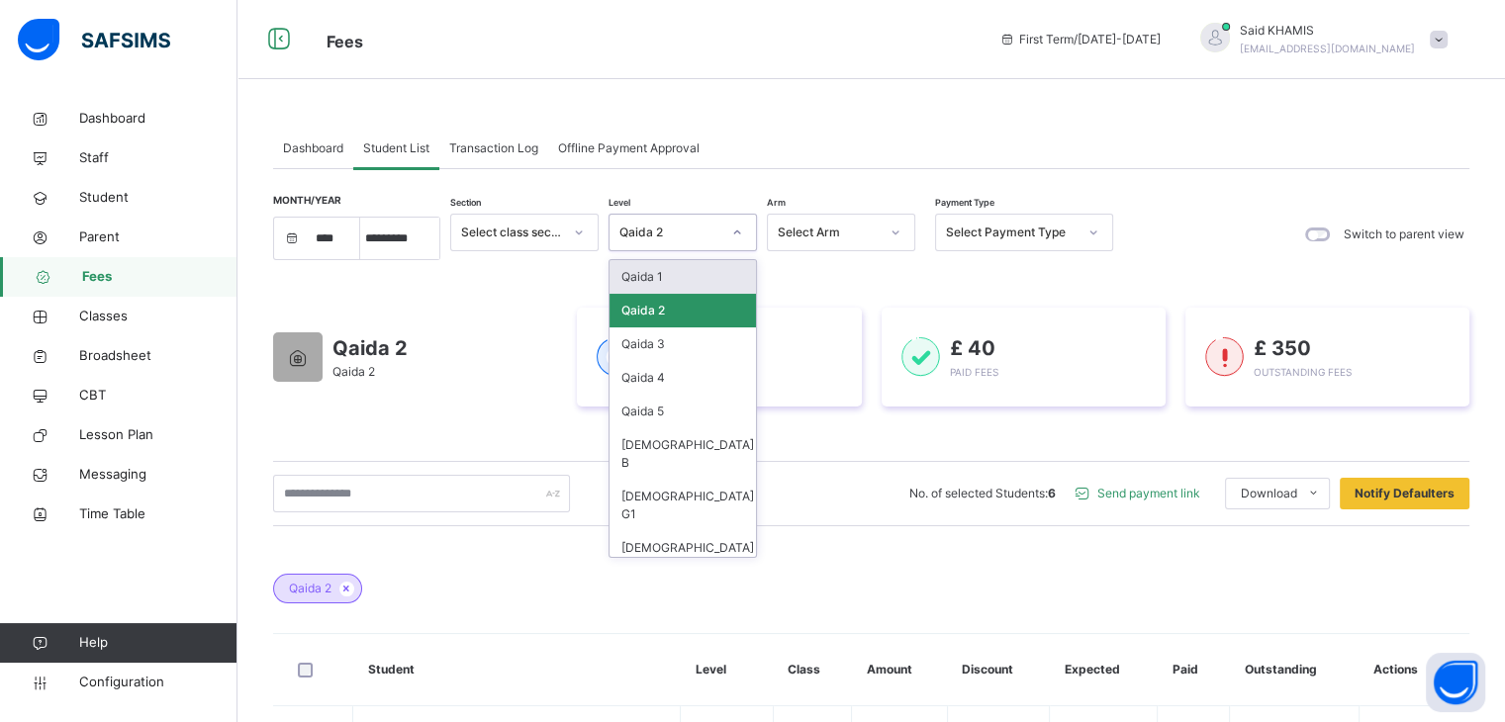
click at [732, 233] on icon at bounding box center [737, 233] width 12 height 20
click at [665, 339] on div "Qaida 3" at bounding box center [683, 345] width 146 height 34
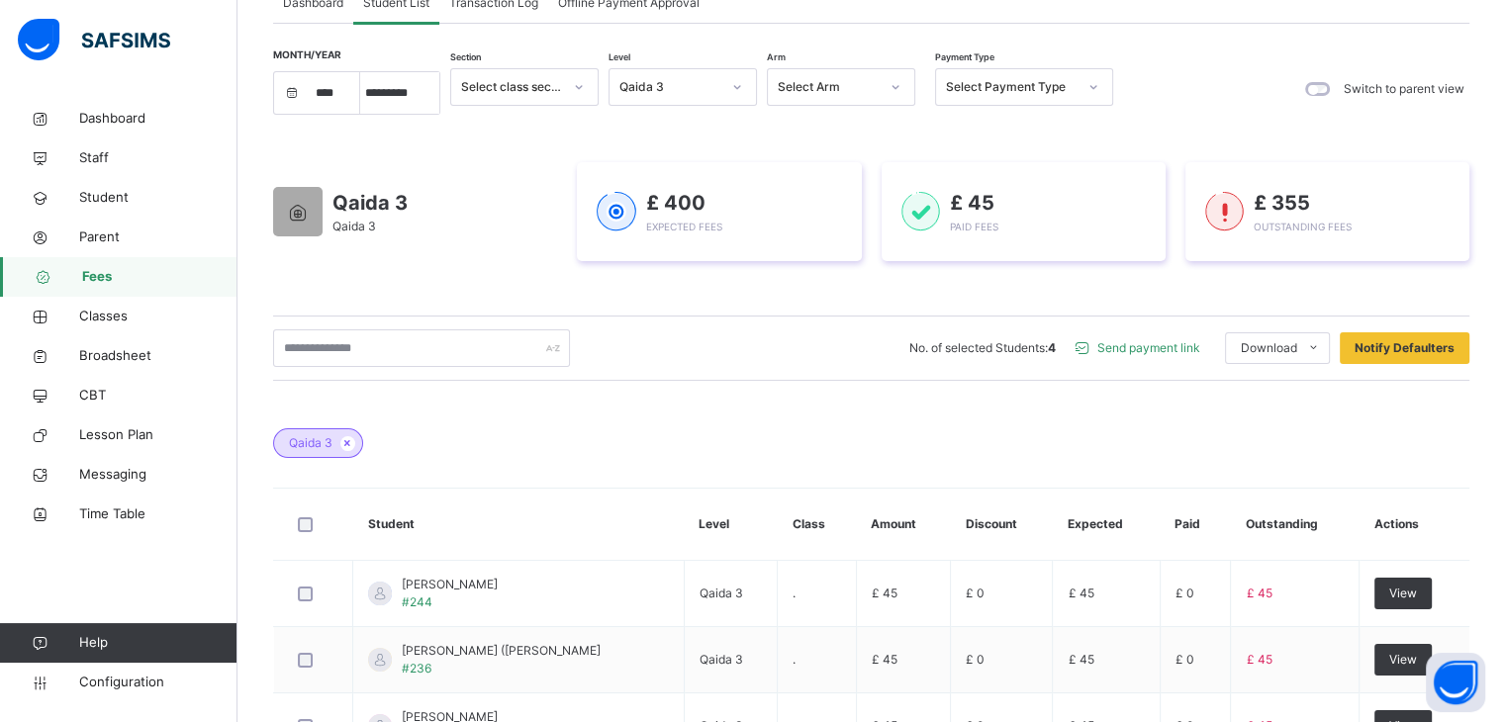
scroll to position [103, 0]
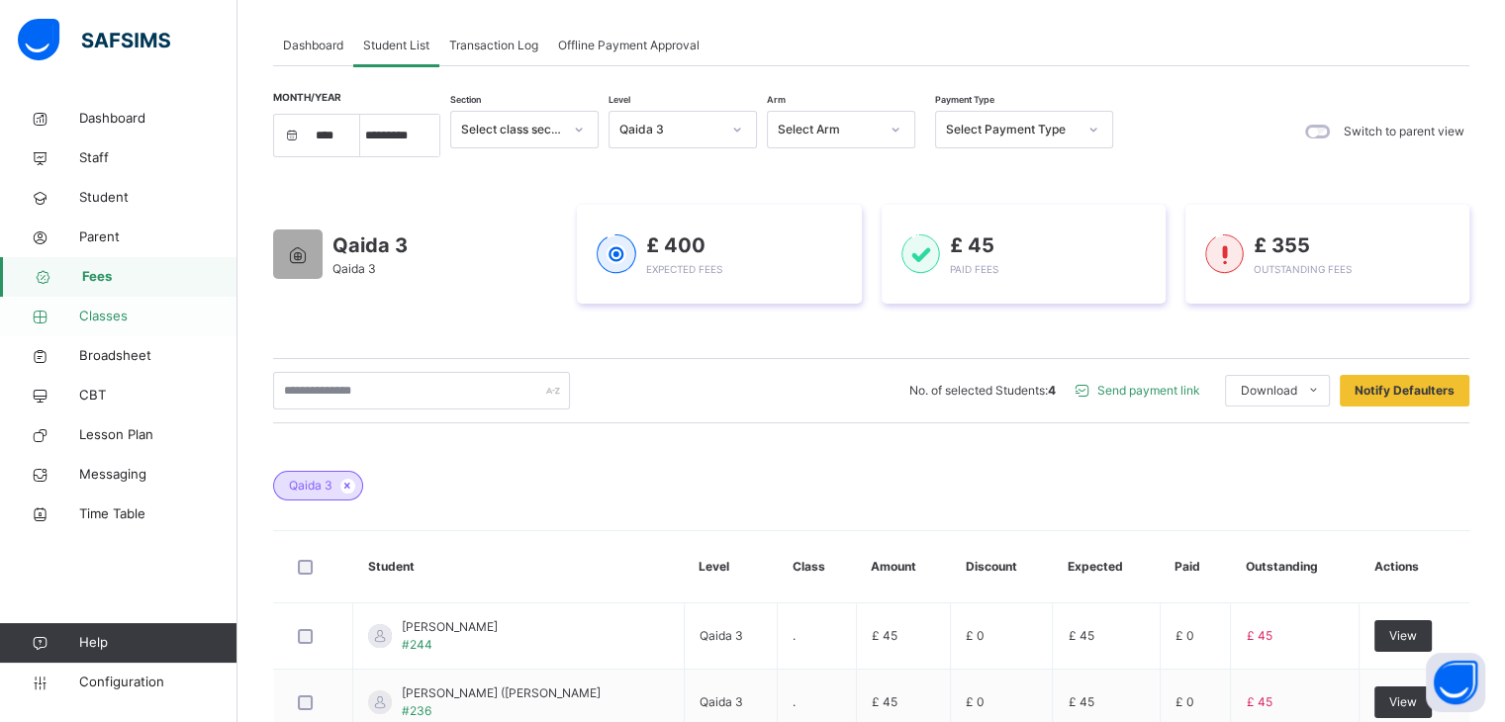
click at [102, 319] on span "Classes" at bounding box center [158, 317] width 158 height 20
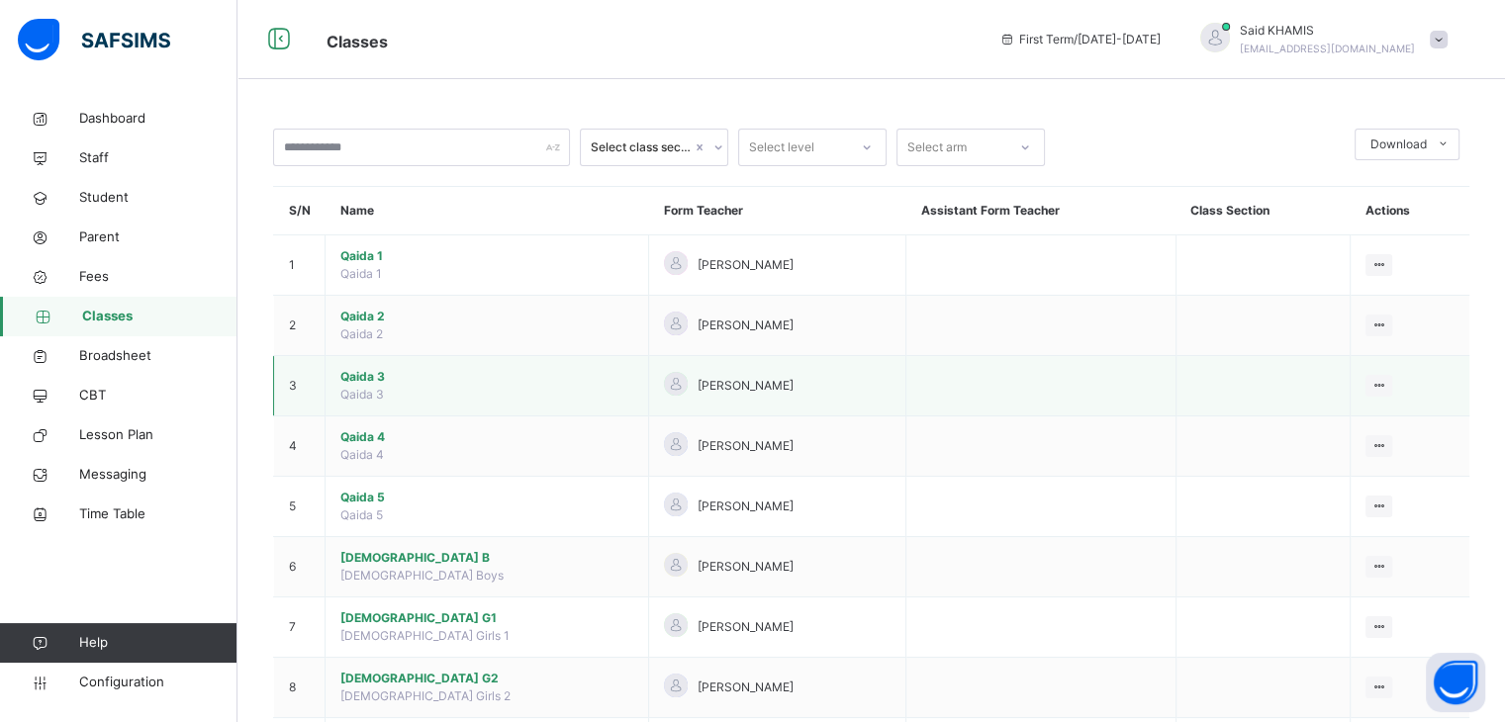
click at [376, 377] on span "Qaida 3" at bounding box center [486, 377] width 293 height 18
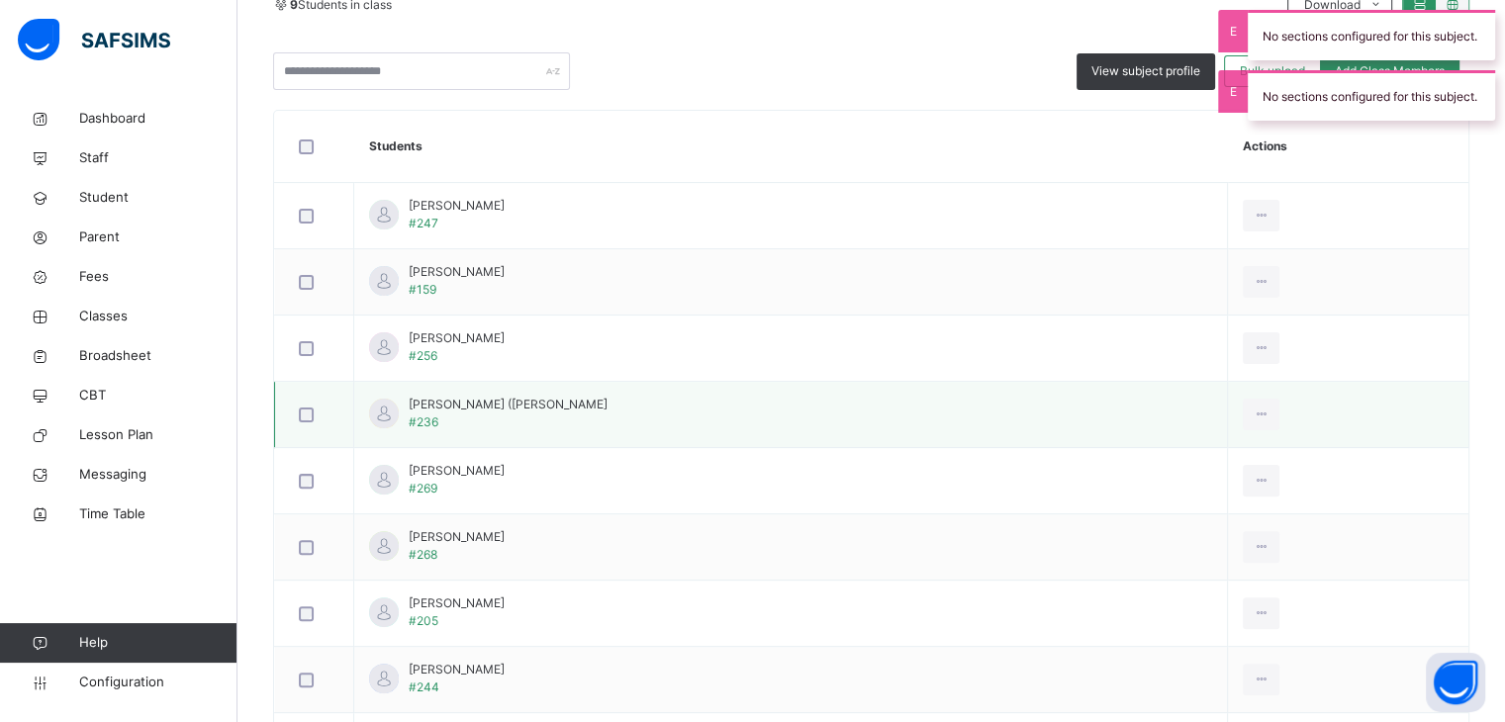
scroll to position [431, 0]
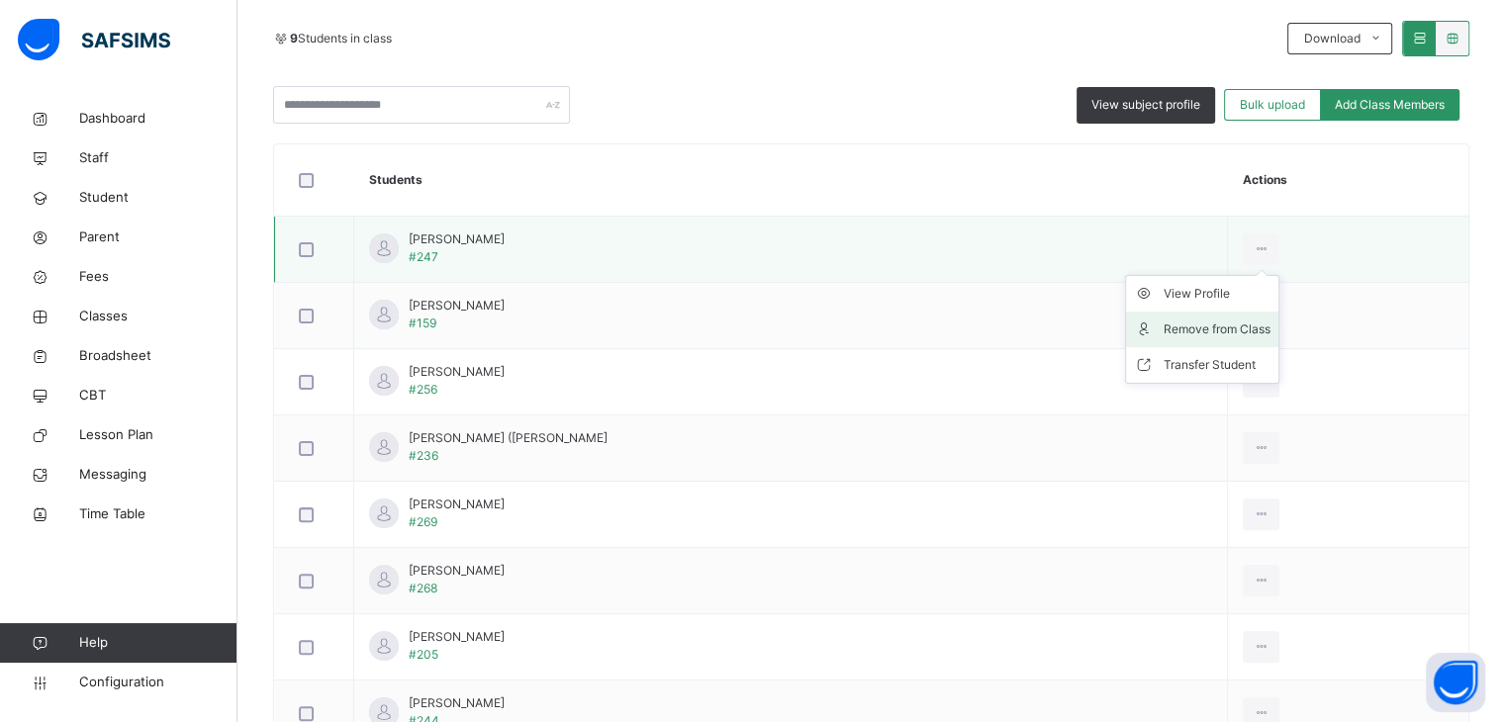
click at [1253, 330] on div "Remove from Class" at bounding box center [1217, 330] width 107 height 20
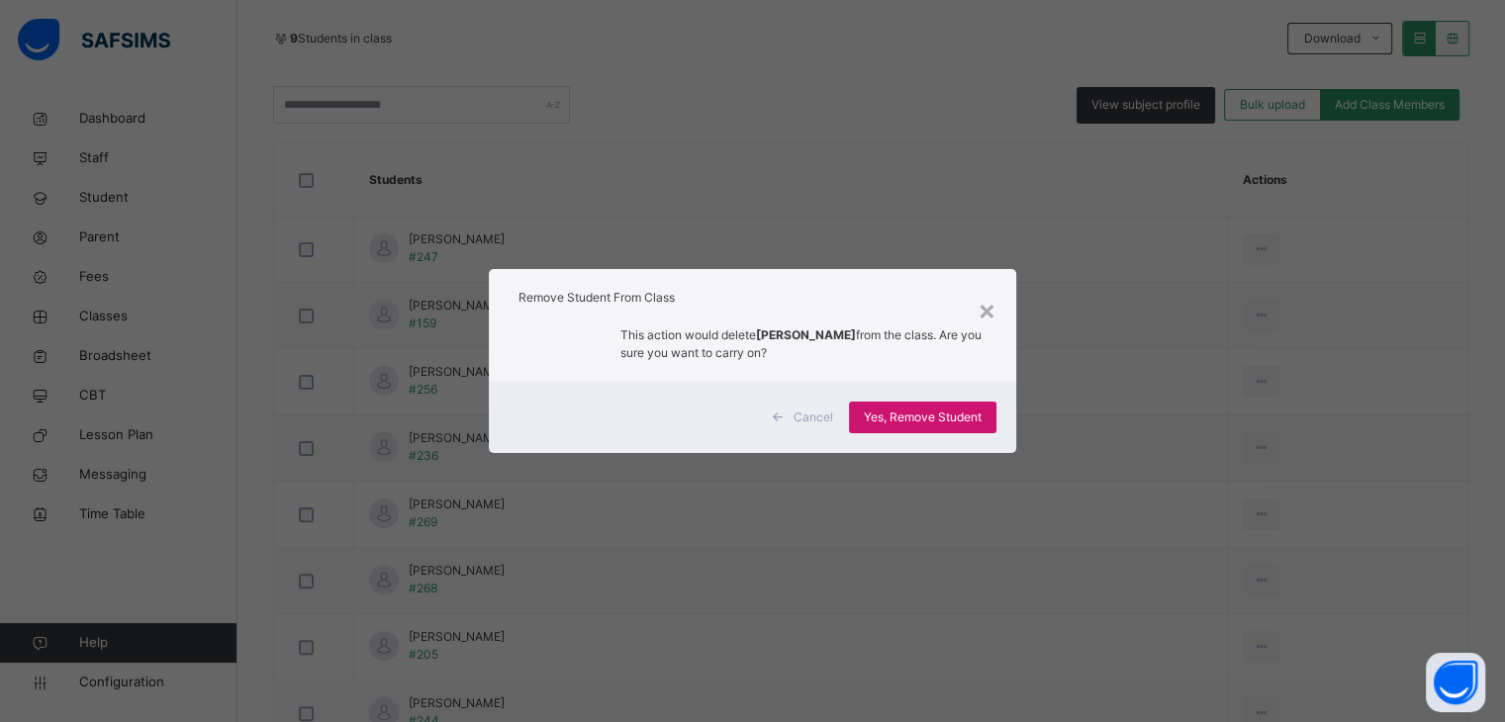
click at [966, 421] on span "Yes, Remove Student" at bounding box center [923, 418] width 118 height 18
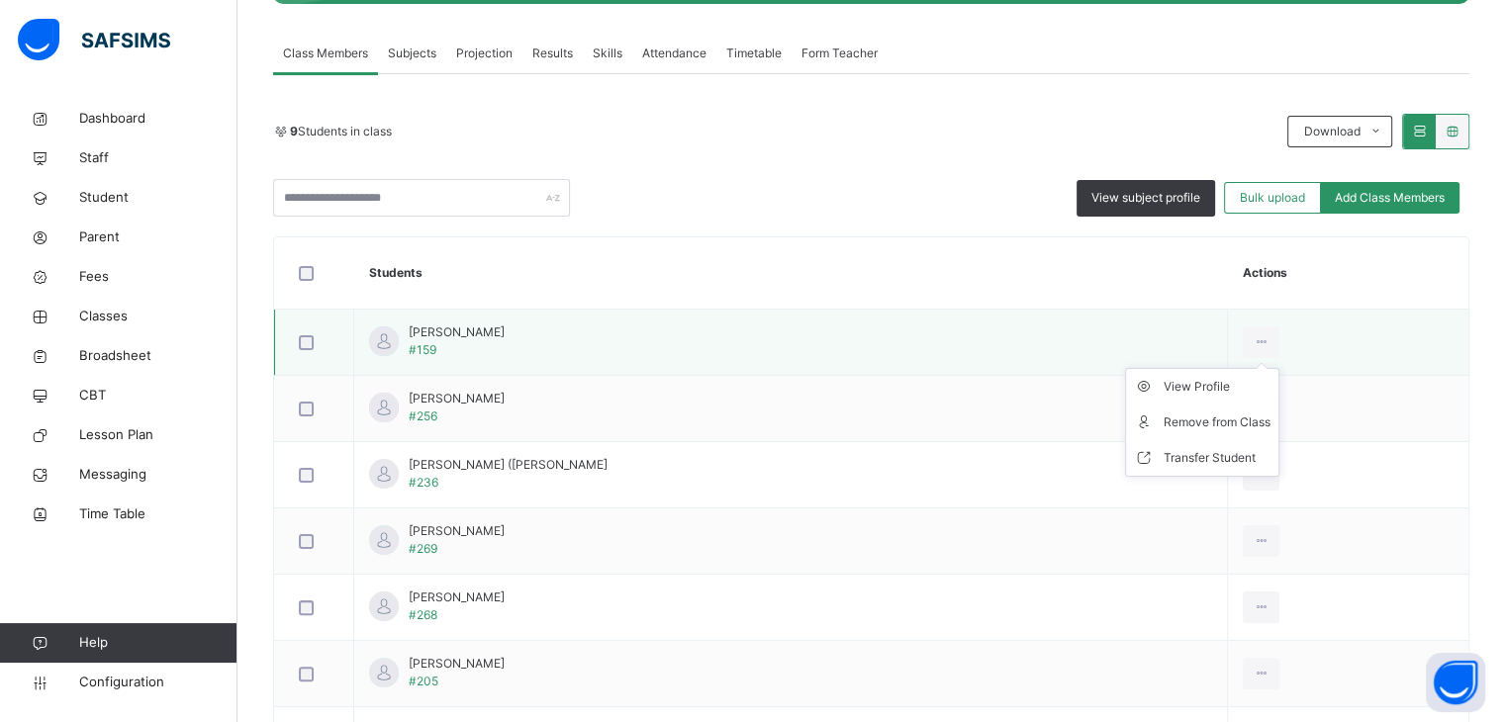
scroll to position [396, 0]
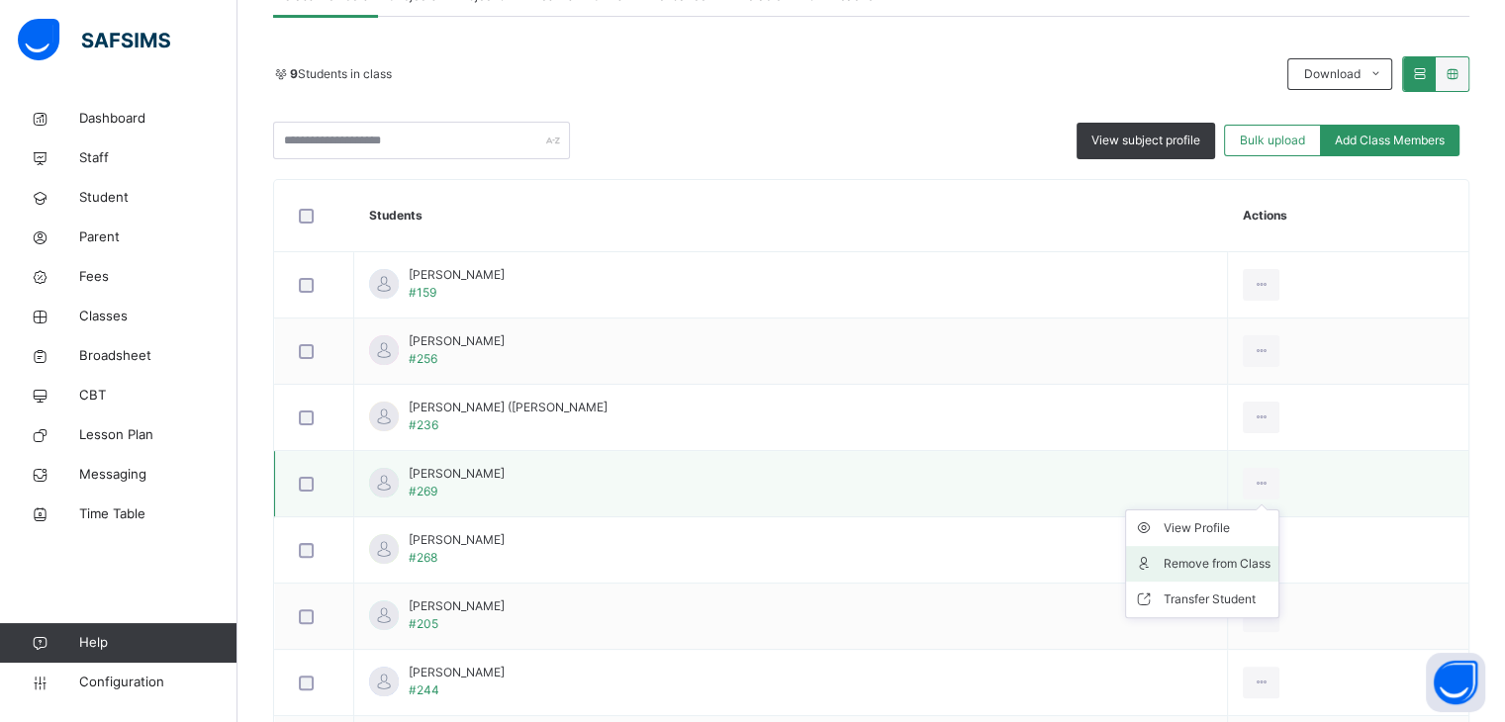
click at [1260, 568] on div "Remove from Class" at bounding box center [1217, 564] width 107 height 20
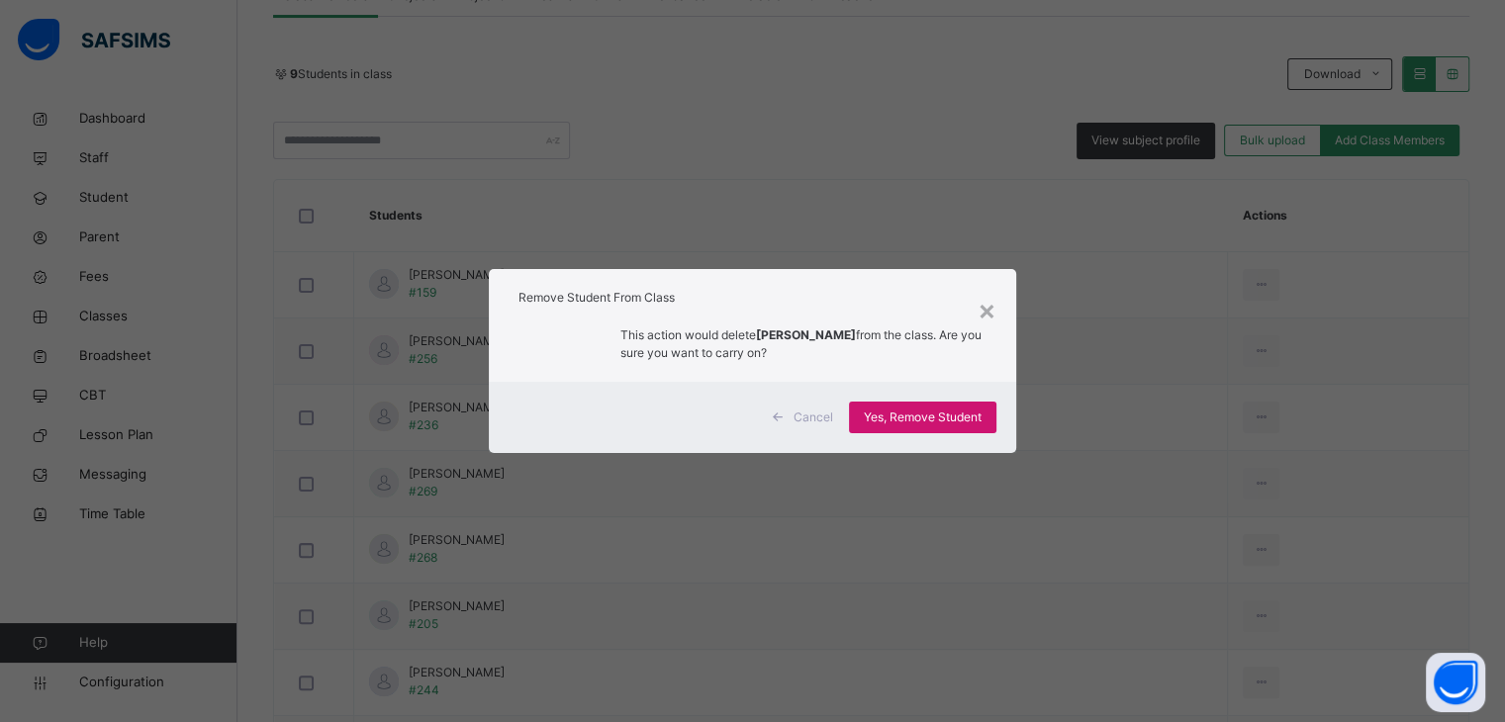
click at [952, 412] on span "Yes, Remove Student" at bounding box center [923, 418] width 118 height 18
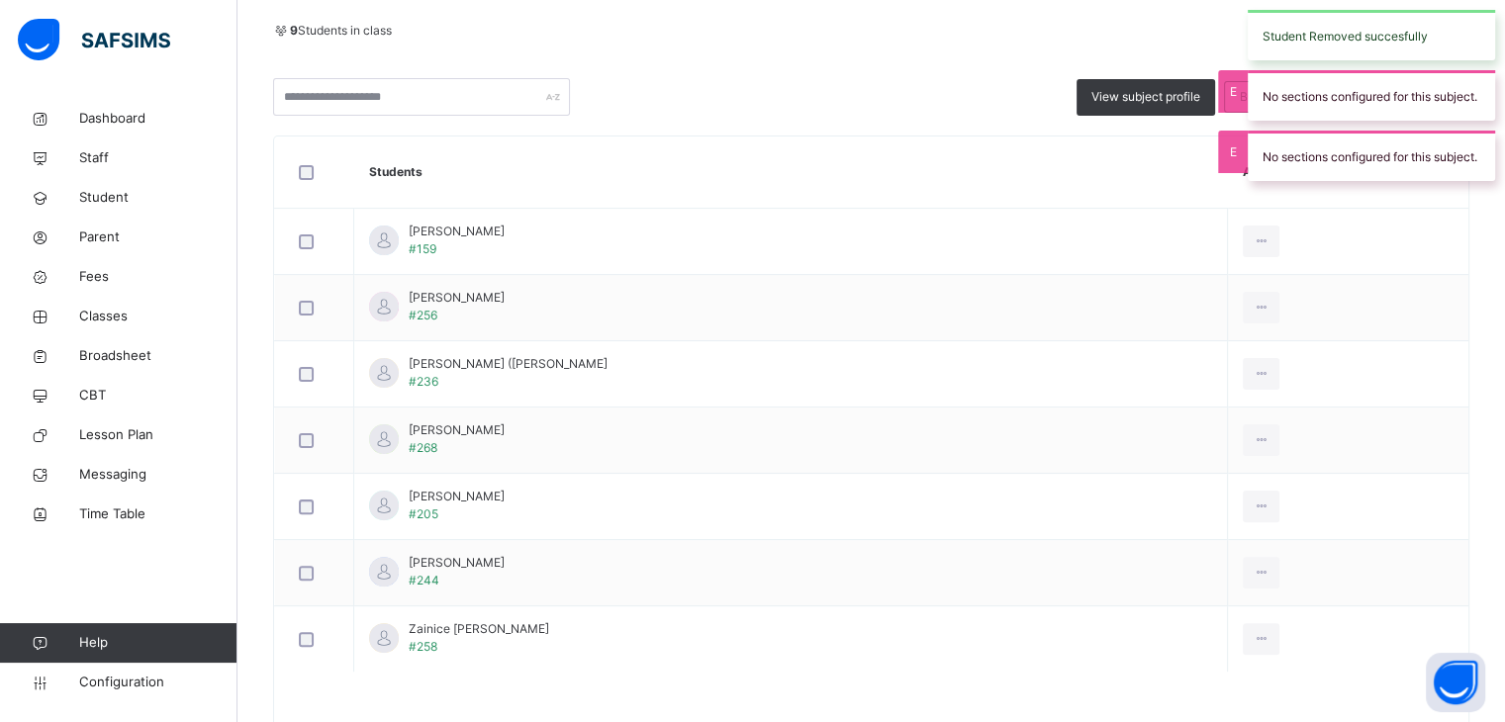
scroll to position [497, 0]
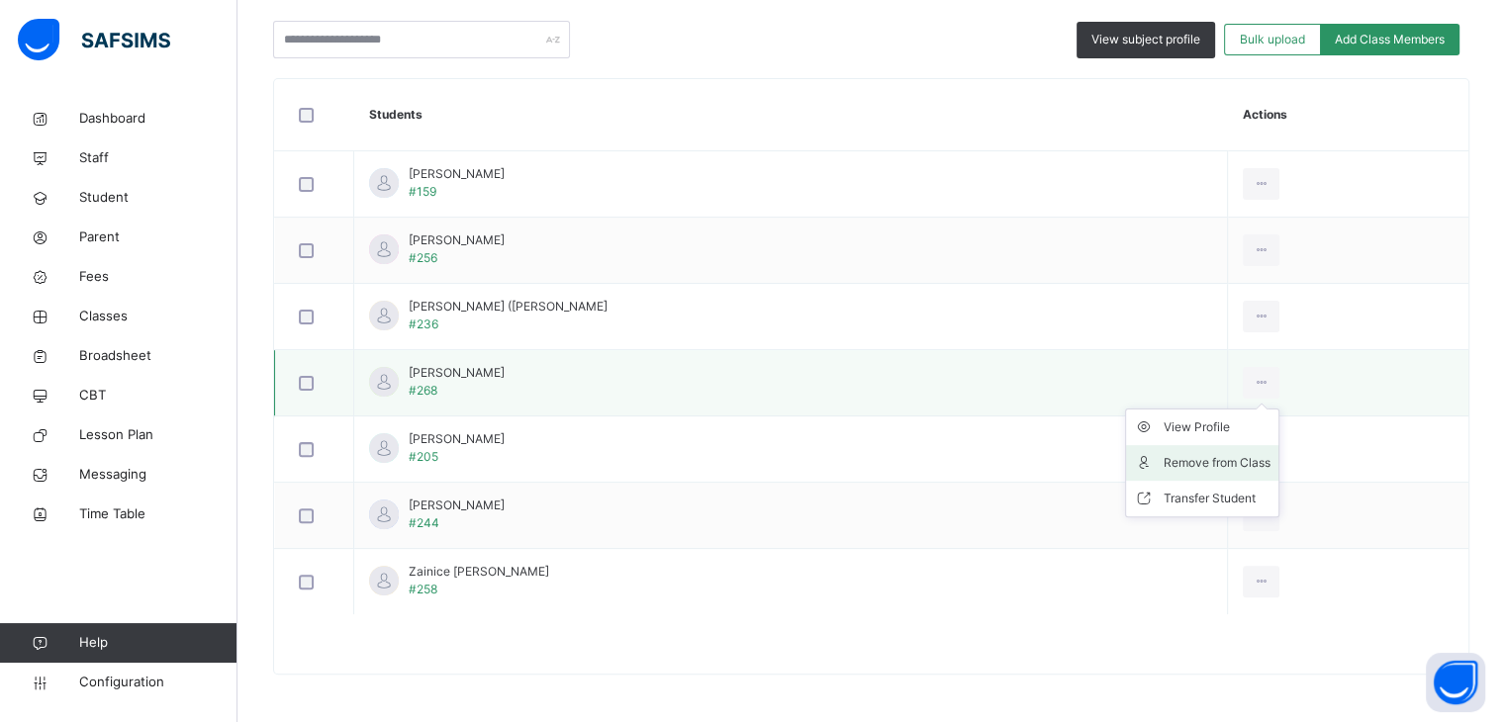
click at [1267, 462] on div "Remove from Class" at bounding box center [1217, 463] width 107 height 20
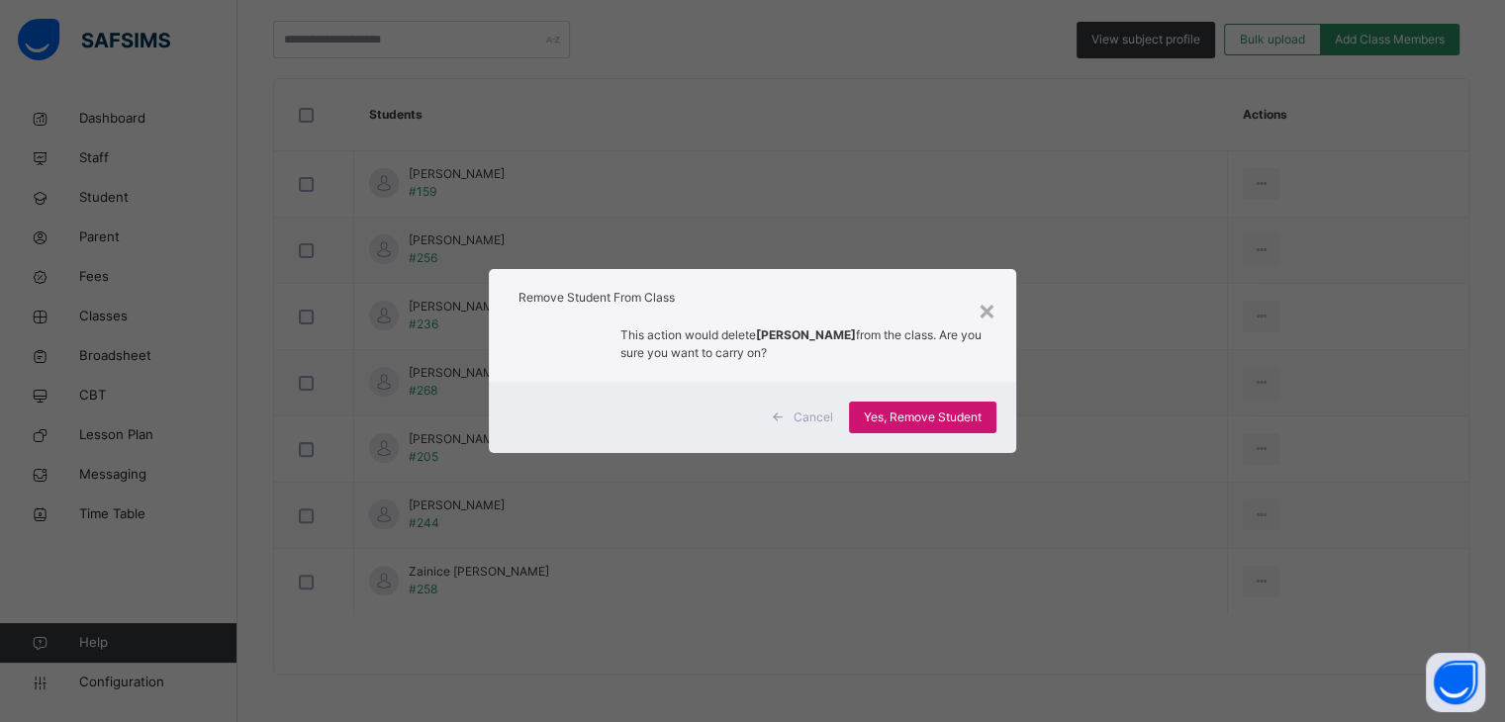
click at [962, 411] on span "Yes, Remove Student" at bounding box center [923, 418] width 118 height 18
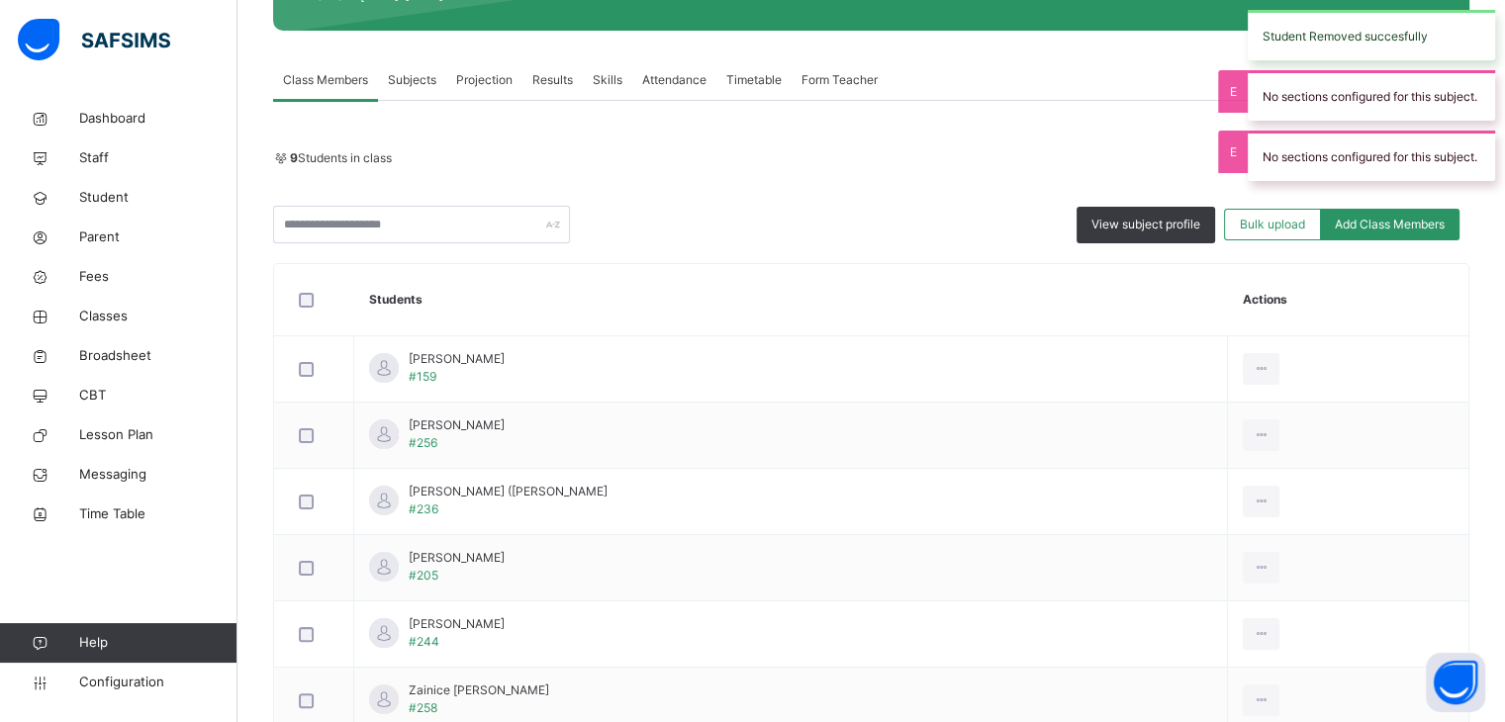
scroll to position [431, 0]
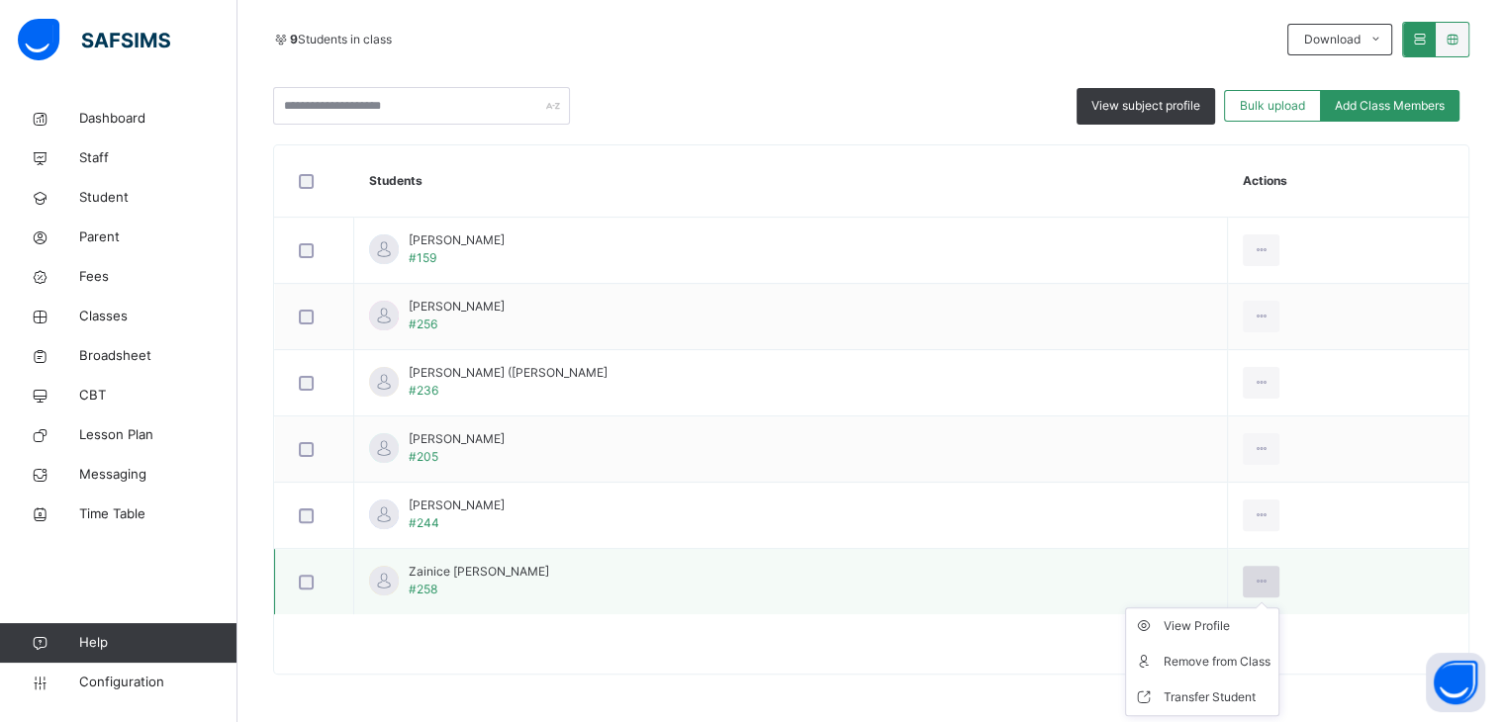
click at [1270, 583] on icon at bounding box center [1261, 582] width 17 height 18
click at [1259, 671] on li "Remove from Class" at bounding box center [1202, 662] width 152 height 36
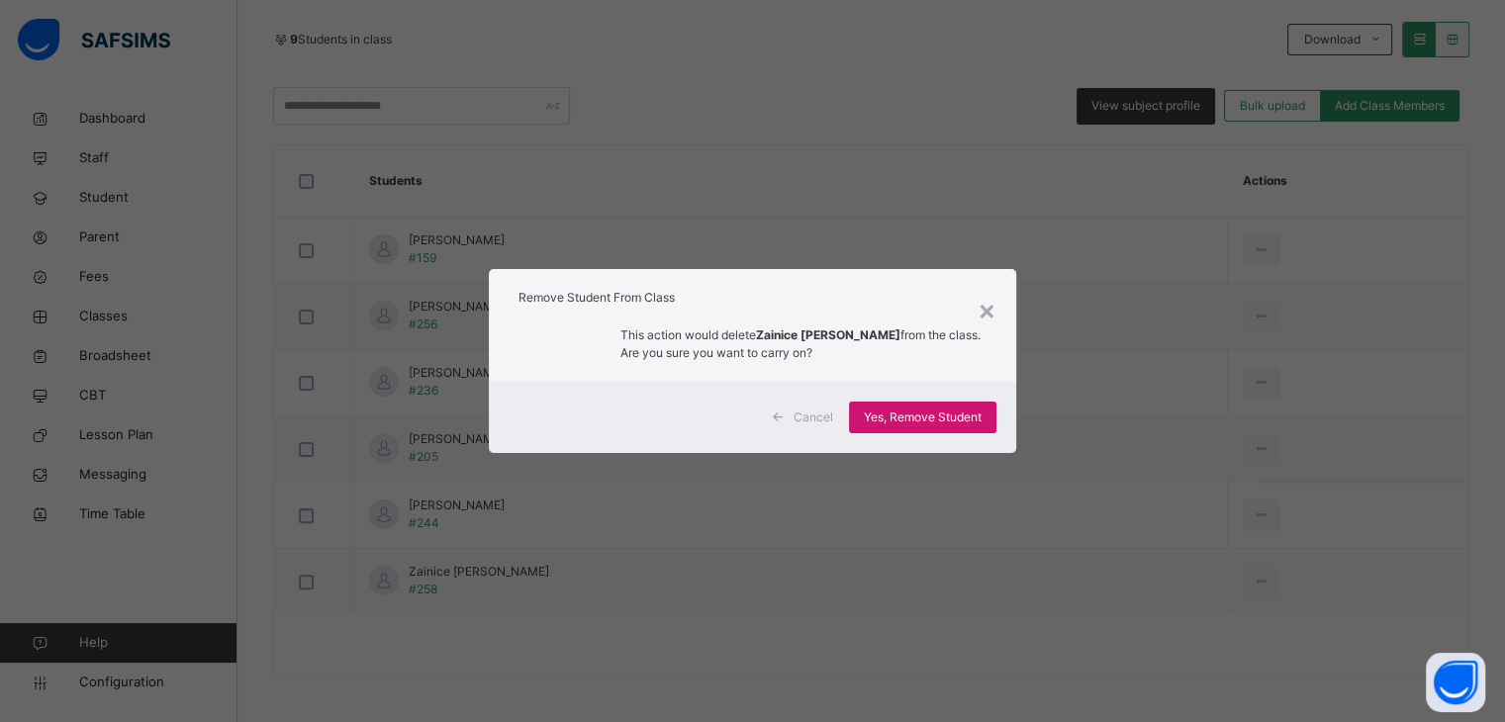
click at [939, 417] on span "Yes, Remove Student" at bounding box center [923, 418] width 118 height 18
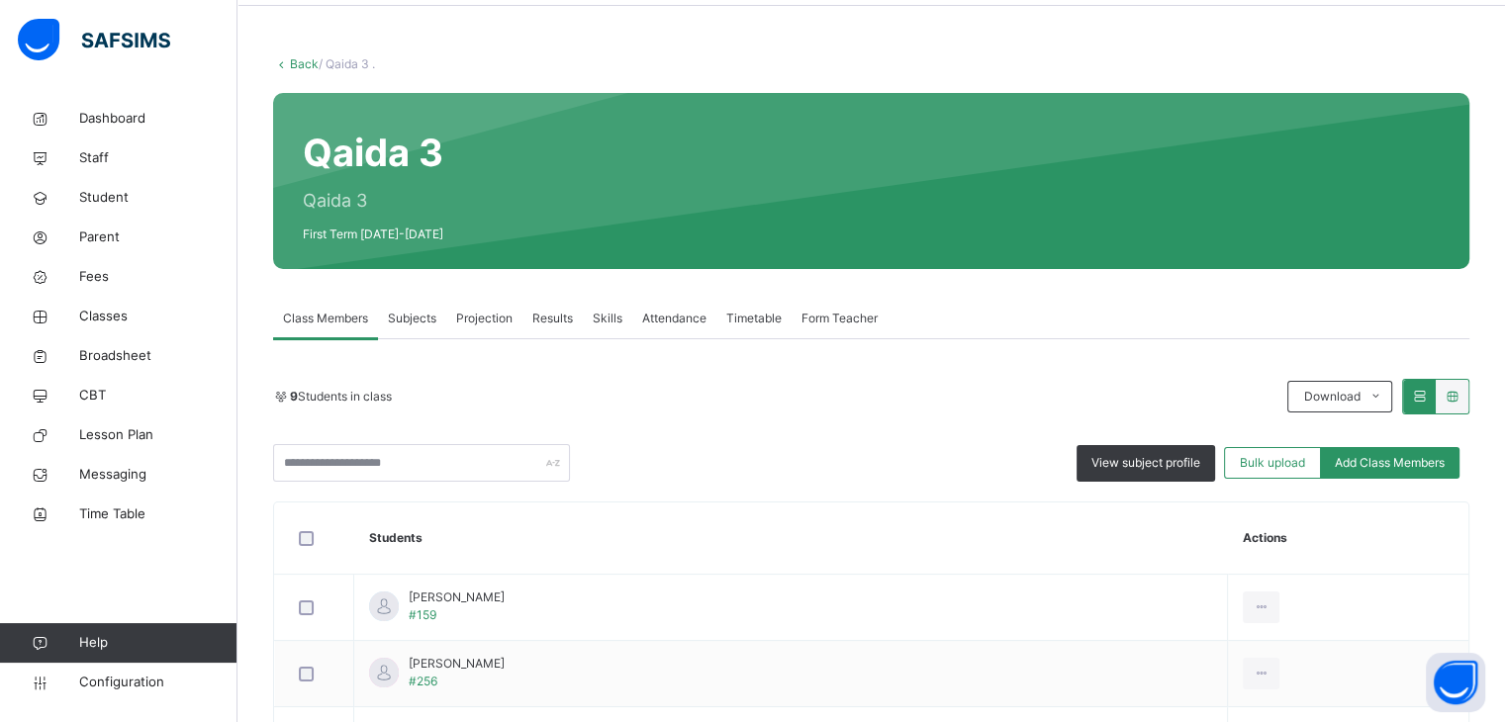
scroll to position [50, 0]
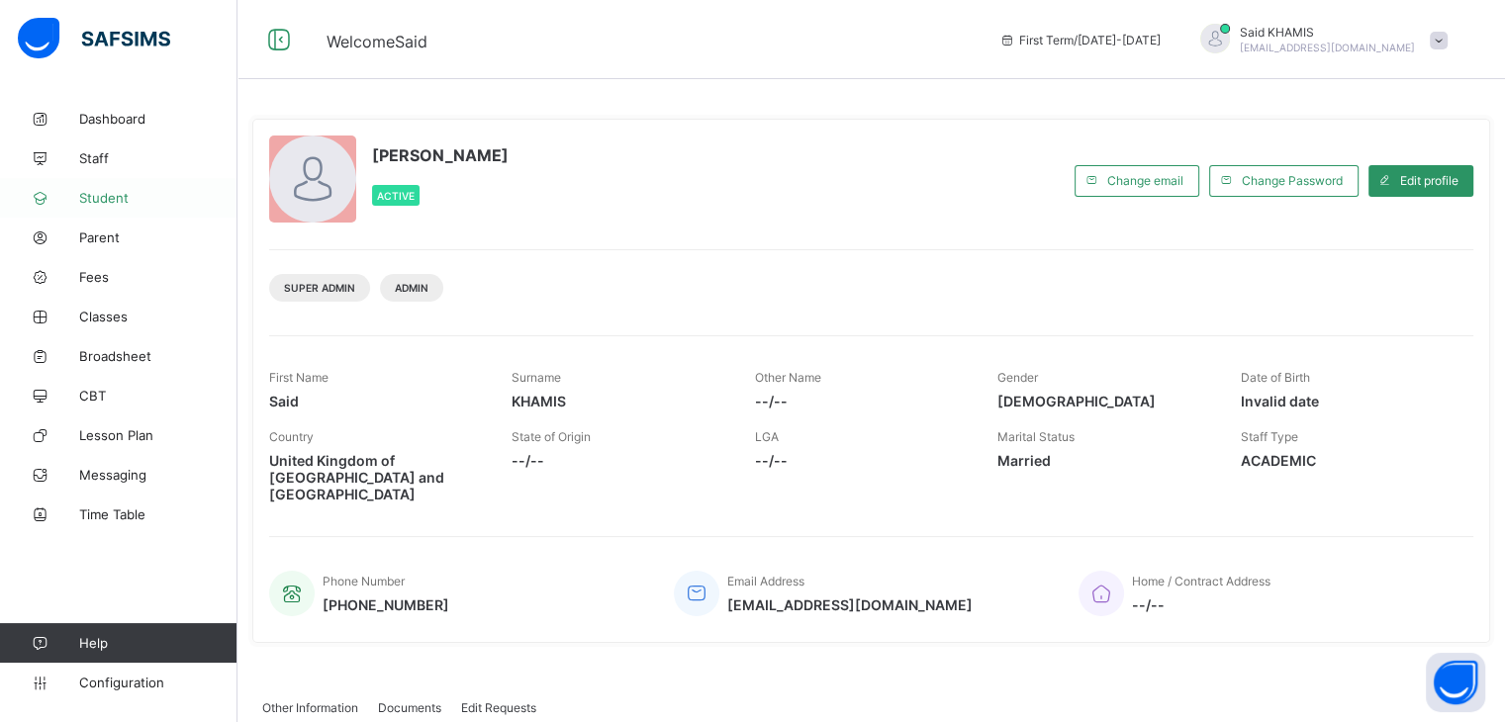
click at [107, 203] on span "Student" at bounding box center [158, 198] width 158 height 16
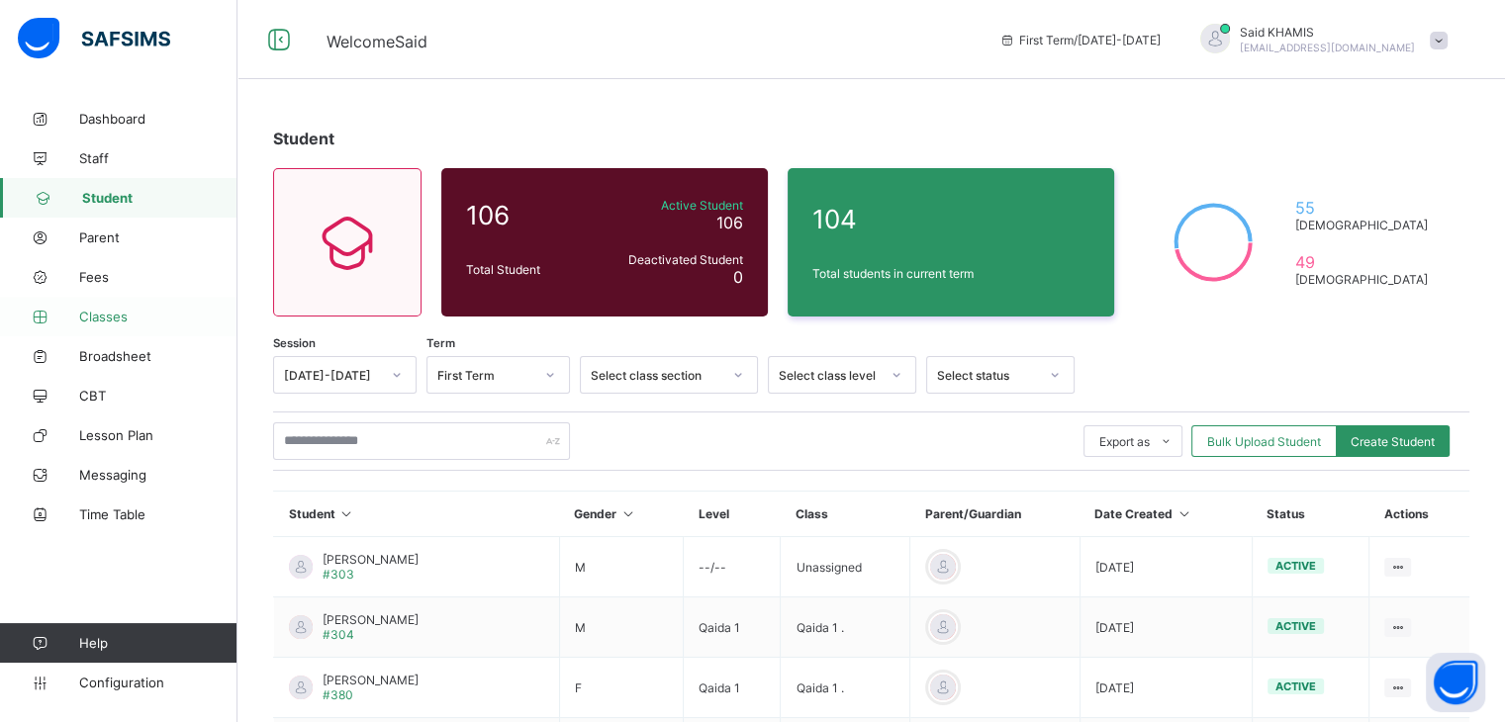
click at [121, 317] on span "Classes" at bounding box center [158, 317] width 158 height 16
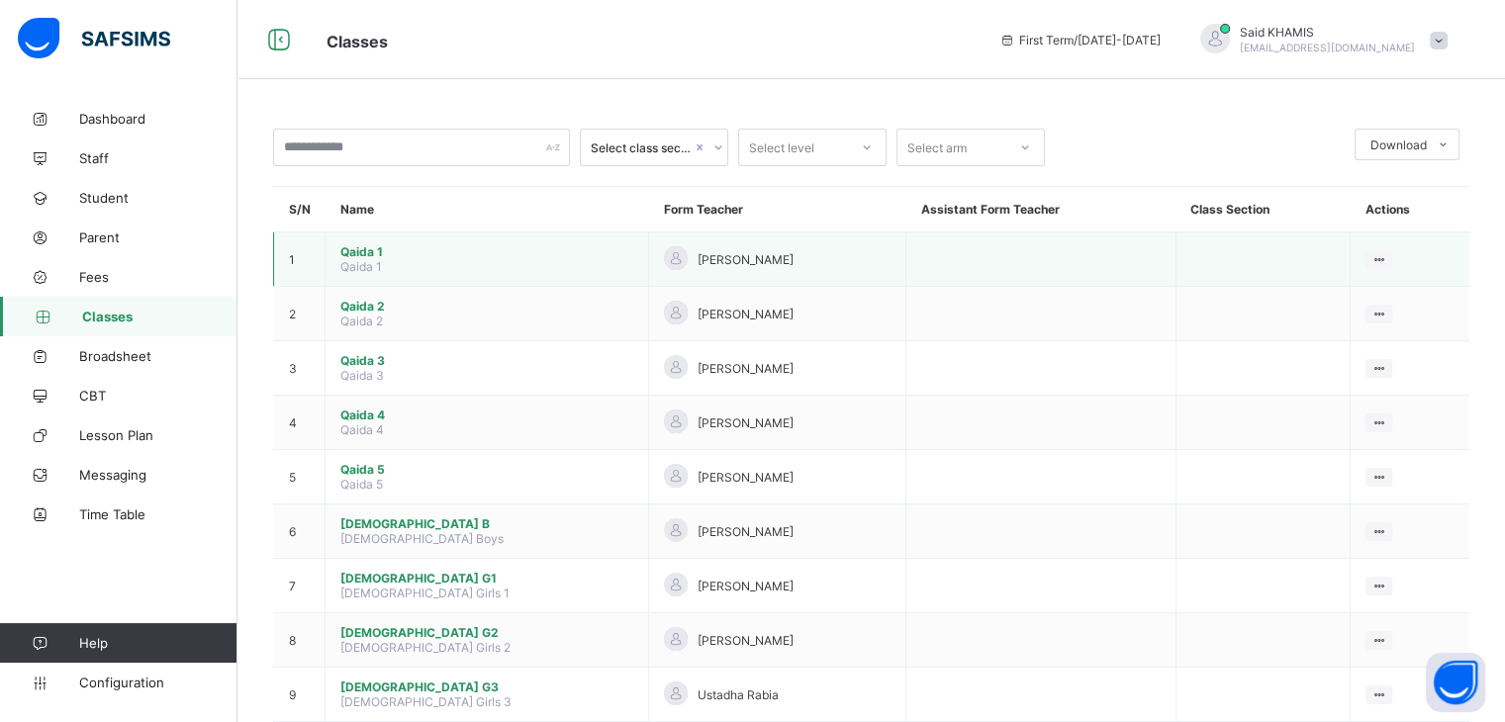
click at [360, 247] on span "Qaida 1" at bounding box center [486, 251] width 293 height 15
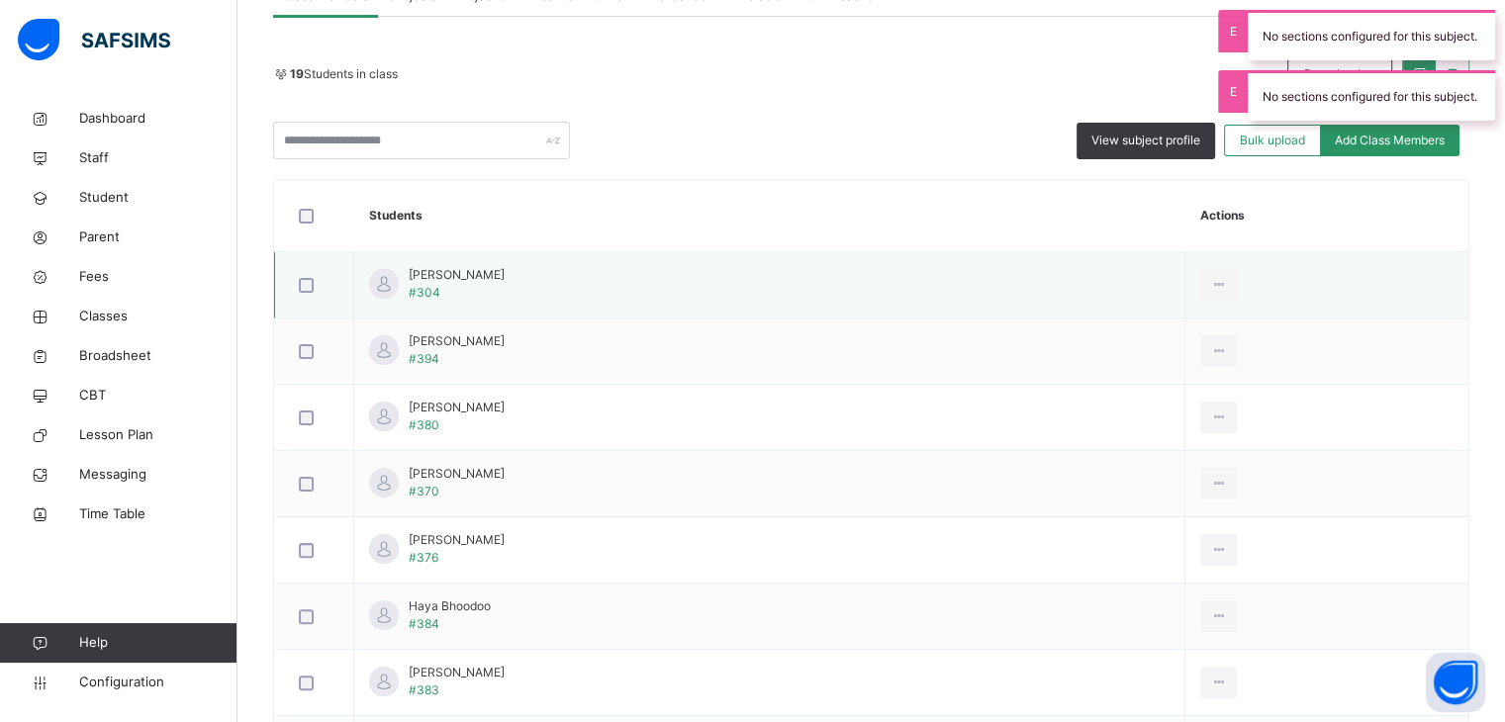
scroll to position [297, 0]
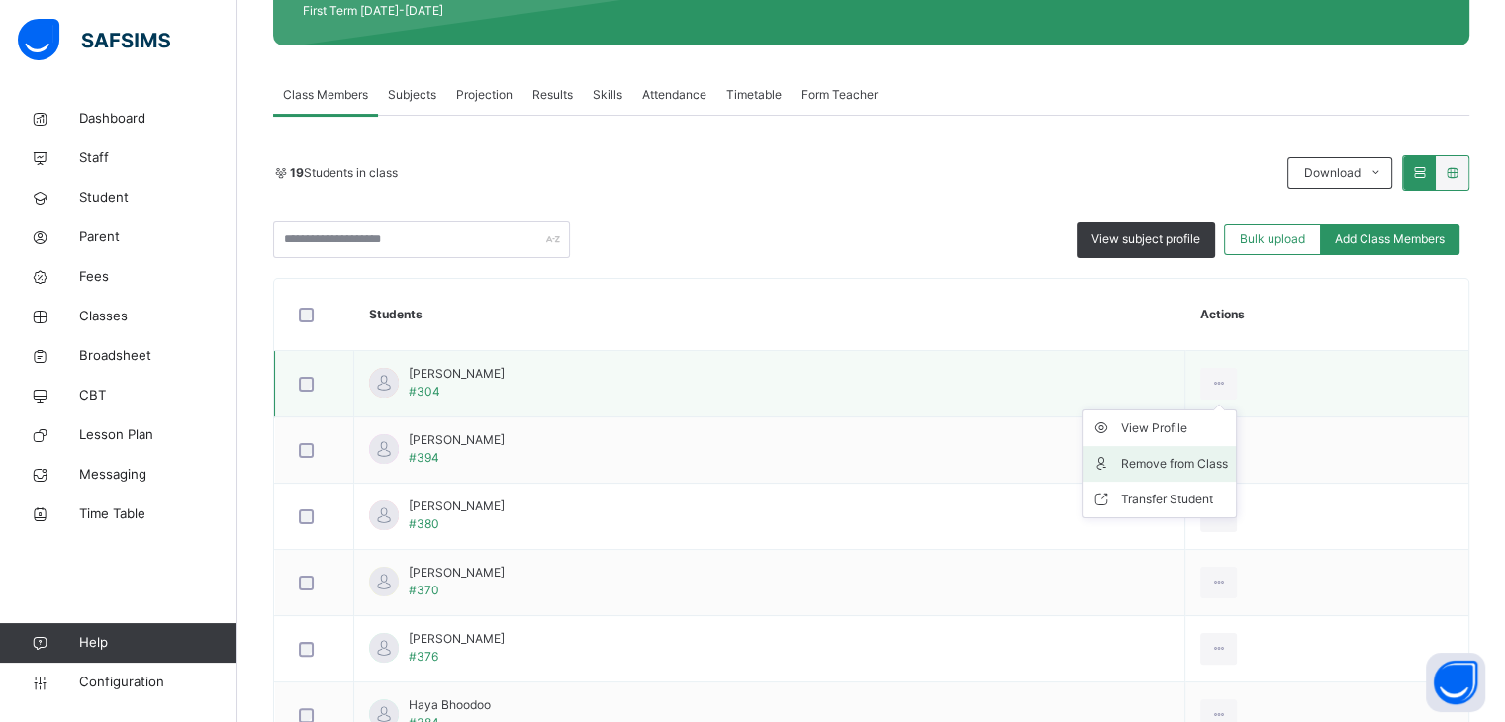
click at [1228, 464] on div "Remove from Class" at bounding box center [1174, 464] width 107 height 20
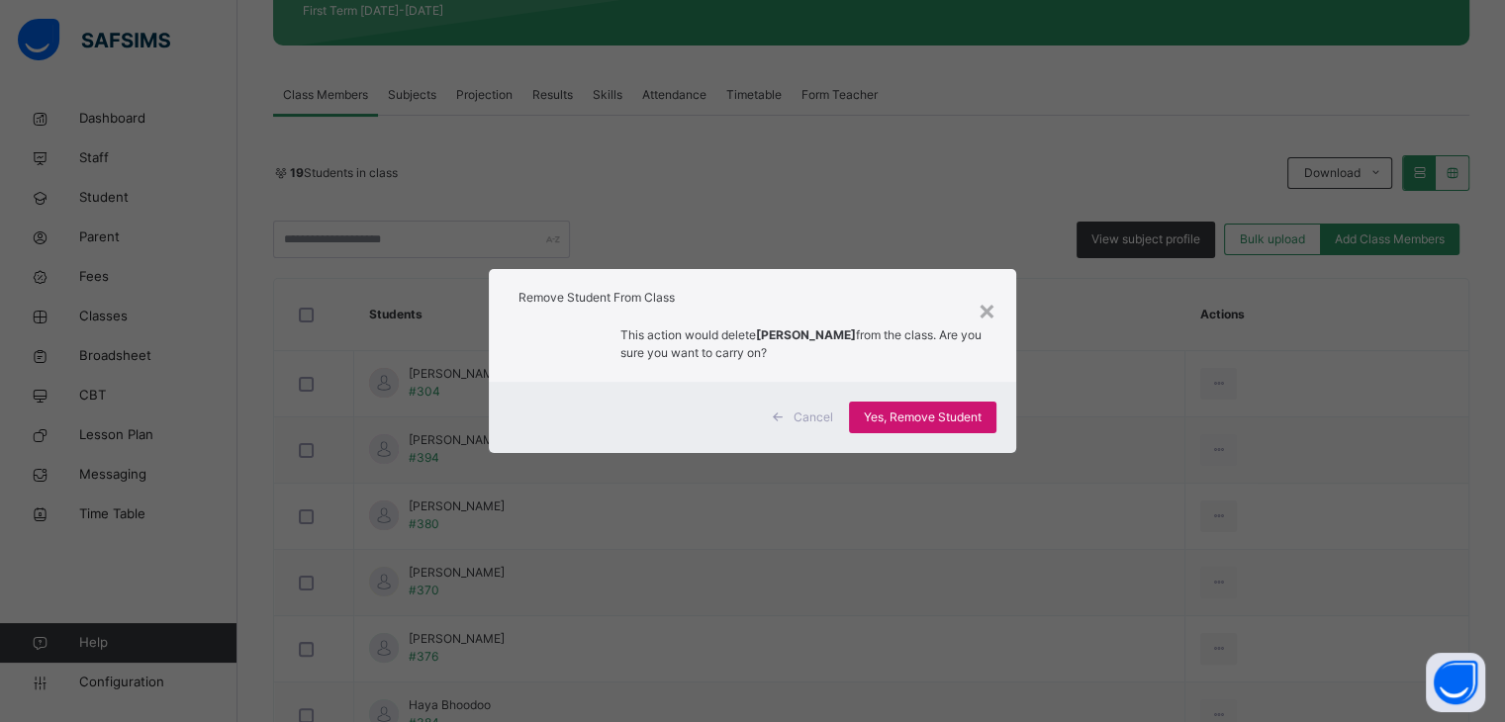
click at [935, 417] on span "Yes, Remove Student" at bounding box center [923, 418] width 118 height 18
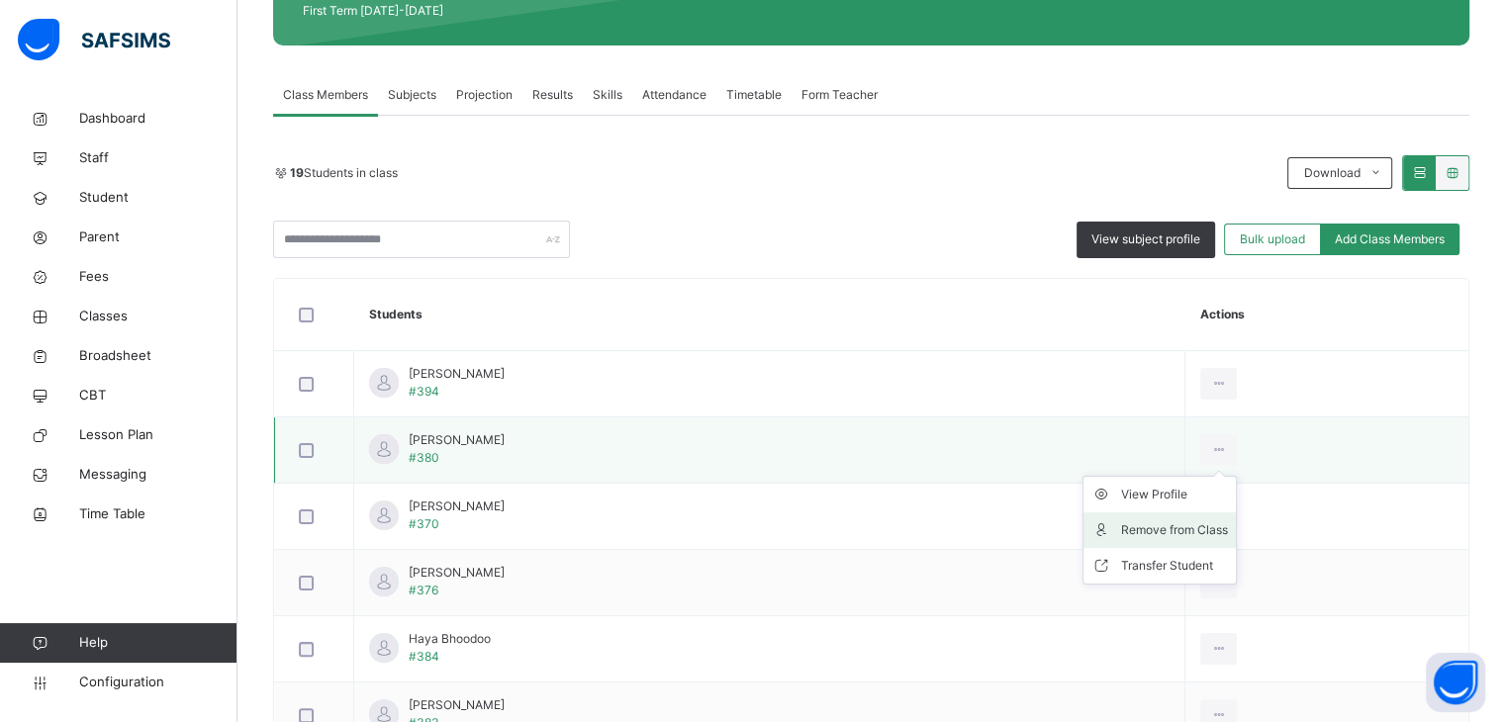
click at [1228, 535] on div "Remove from Class" at bounding box center [1174, 531] width 107 height 20
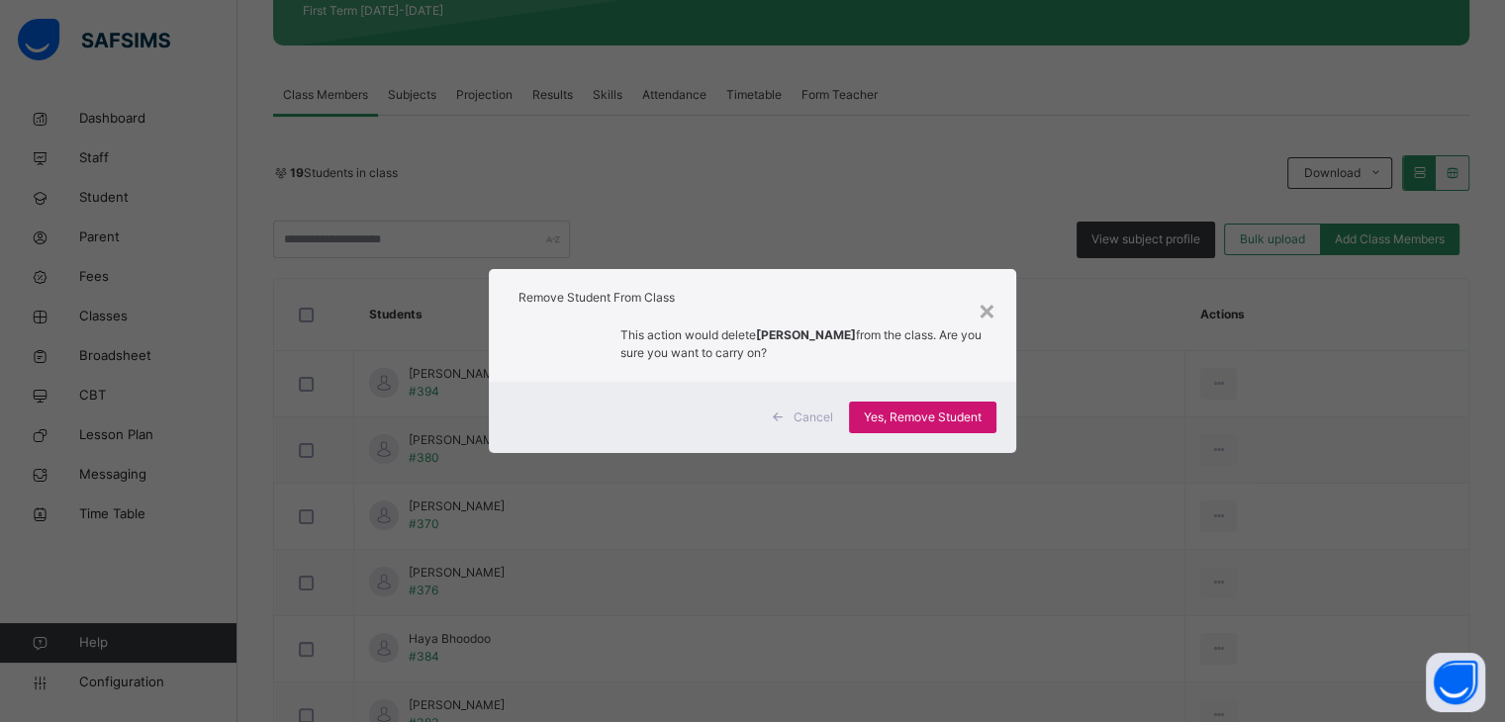
click at [974, 413] on span "Yes, Remove Student" at bounding box center [923, 418] width 118 height 18
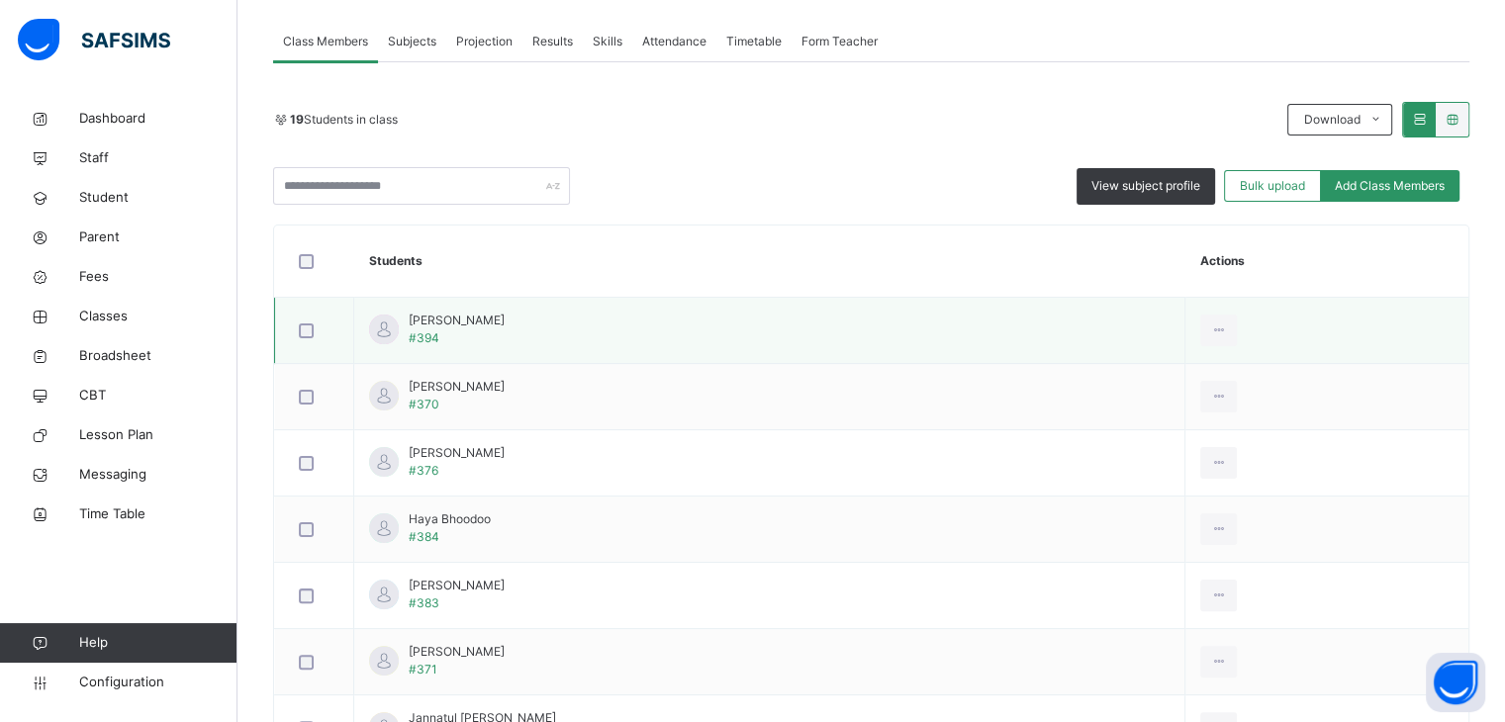
scroll to position [396, 0]
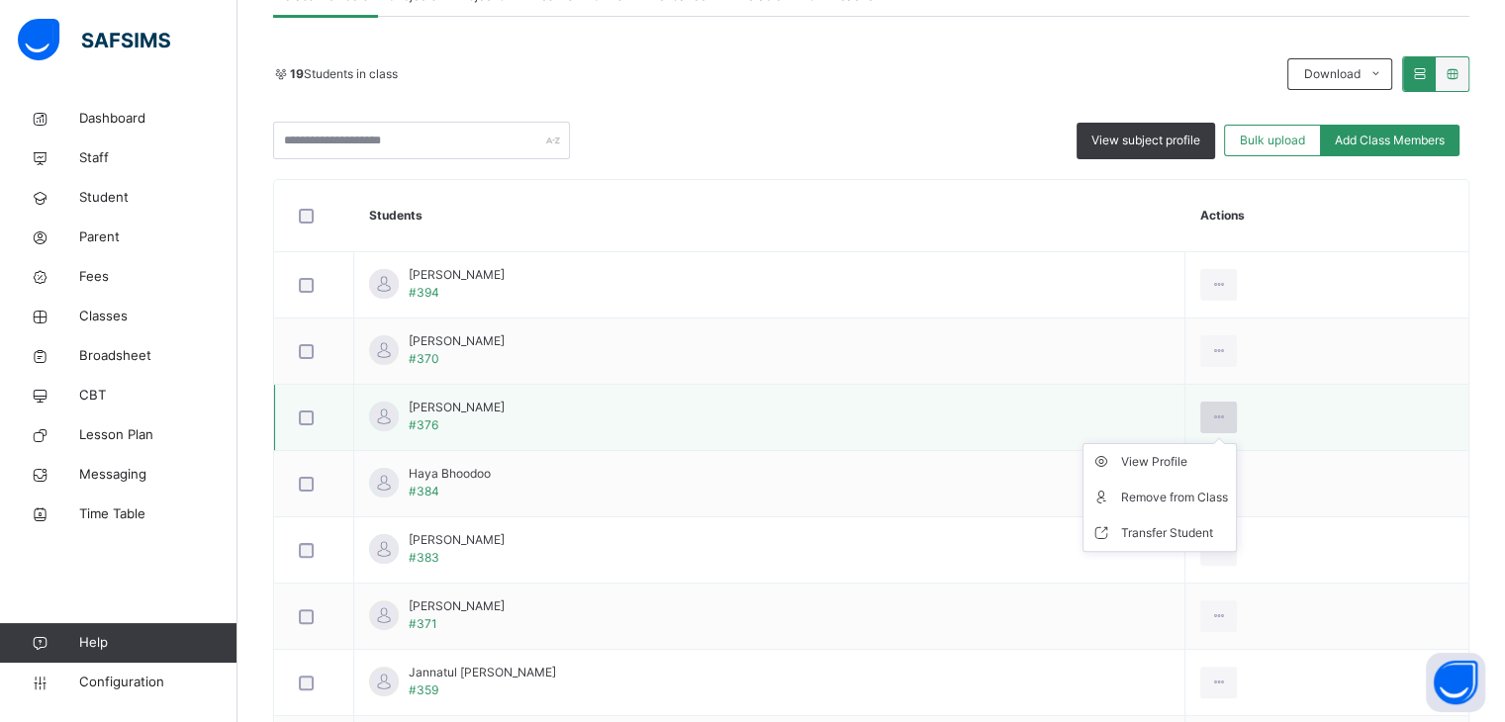
click at [1227, 417] on icon at bounding box center [1218, 418] width 17 height 18
click at [1228, 496] on div "Remove from Class" at bounding box center [1174, 498] width 107 height 20
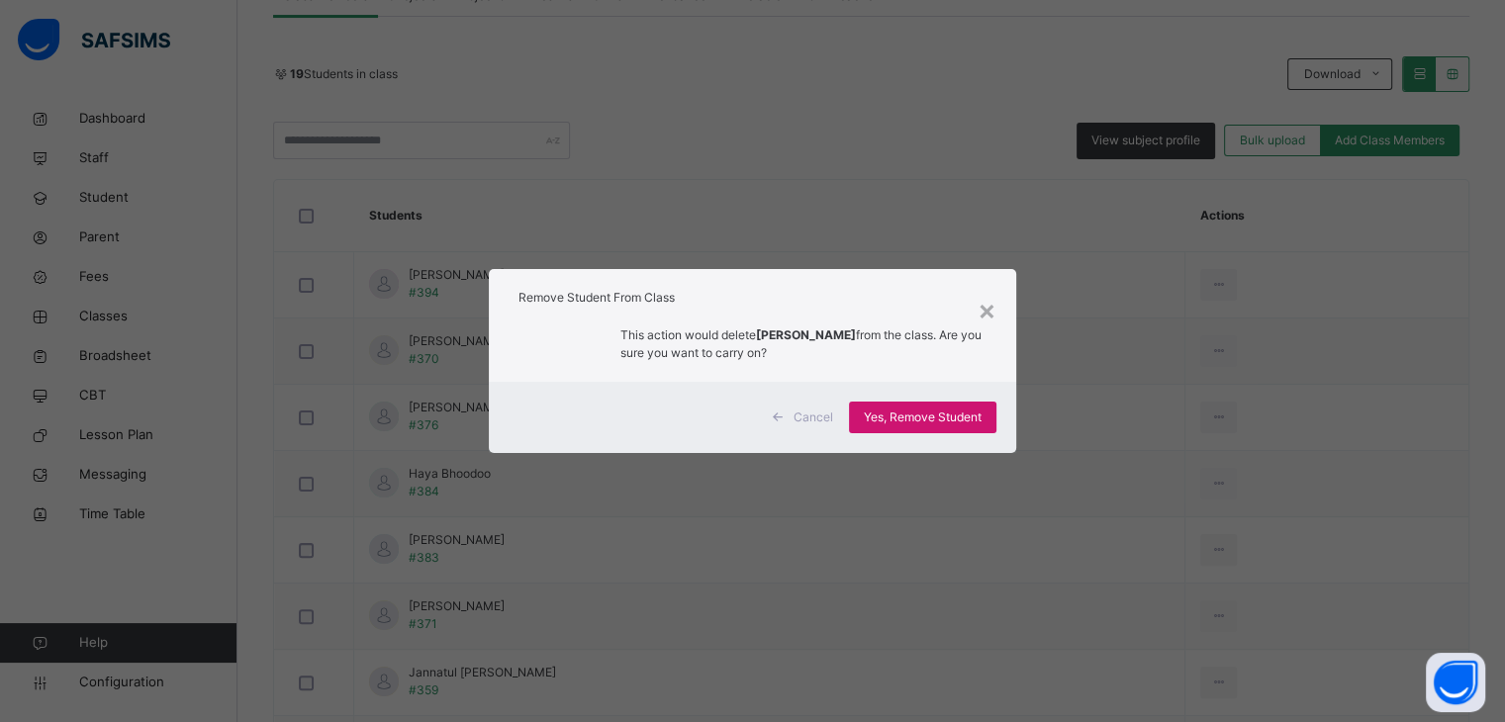
click at [989, 418] on div "Yes, Remove Student" at bounding box center [922, 418] width 147 height 32
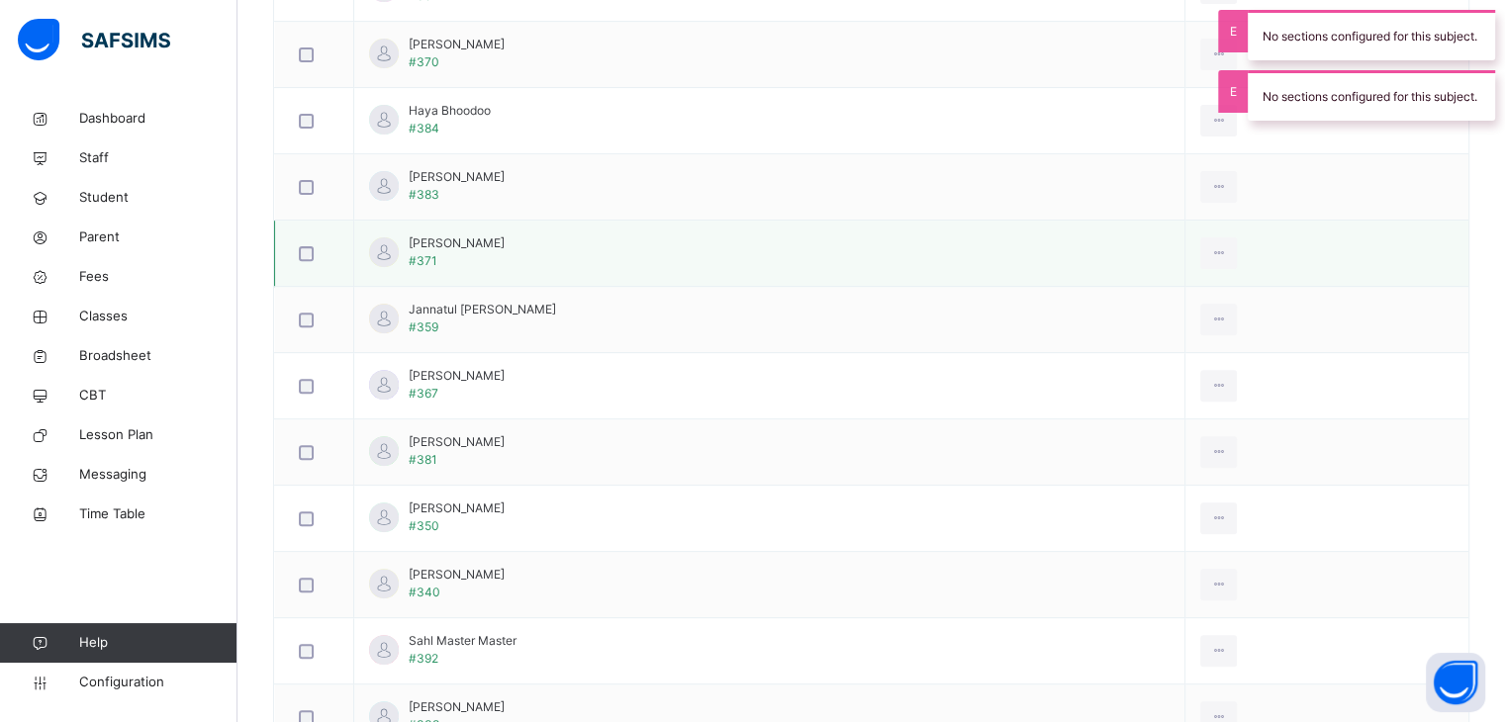
scroll to position [594, 0]
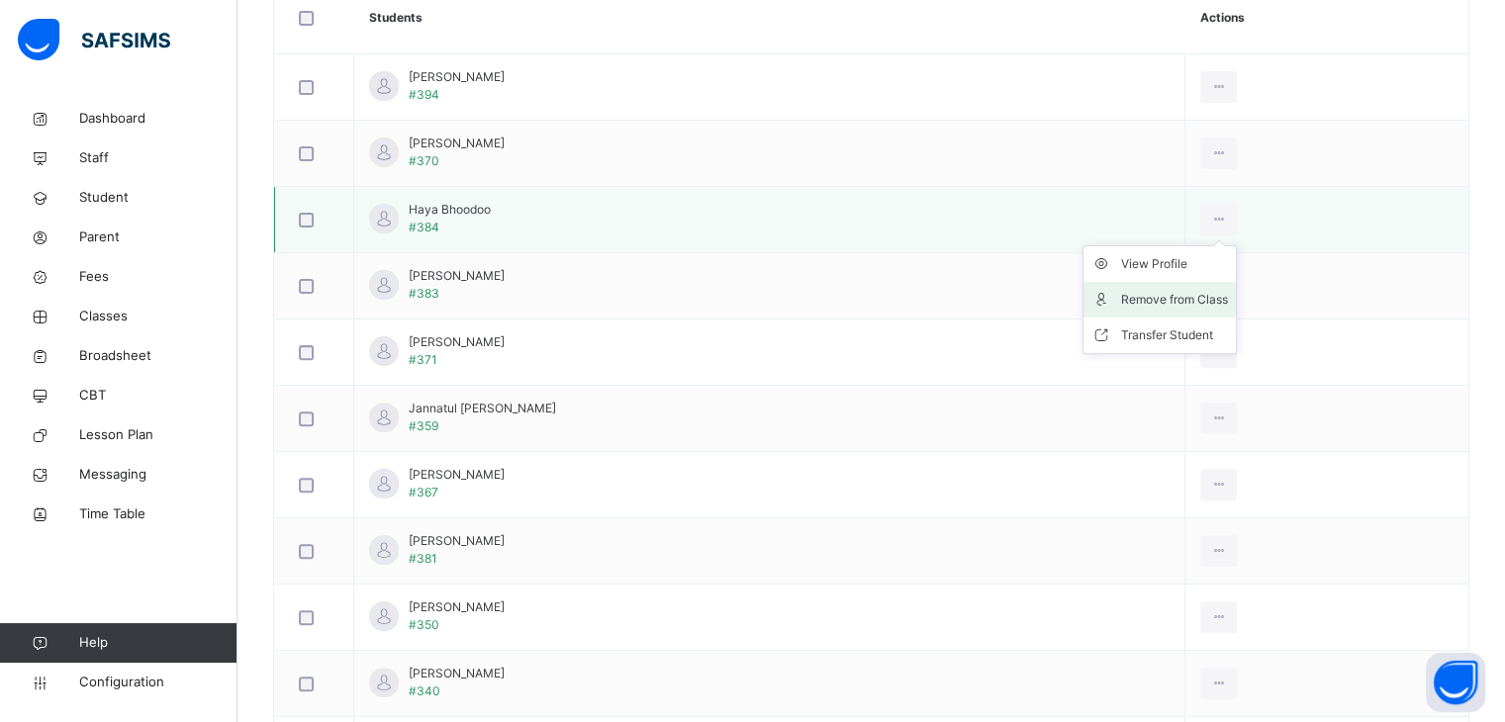
click at [1228, 296] on div "Remove from Class" at bounding box center [1174, 300] width 107 height 20
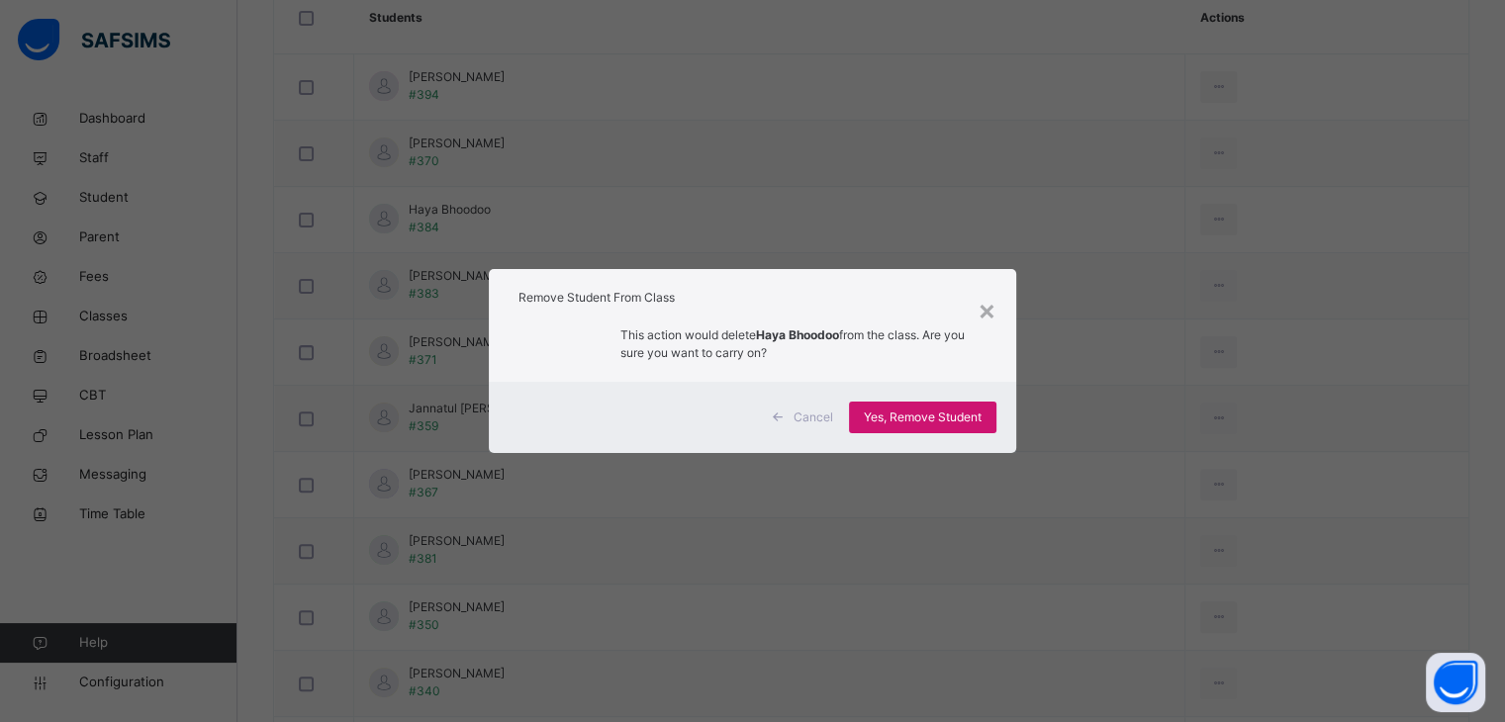
click at [968, 414] on span "Yes, Remove Student" at bounding box center [923, 418] width 118 height 18
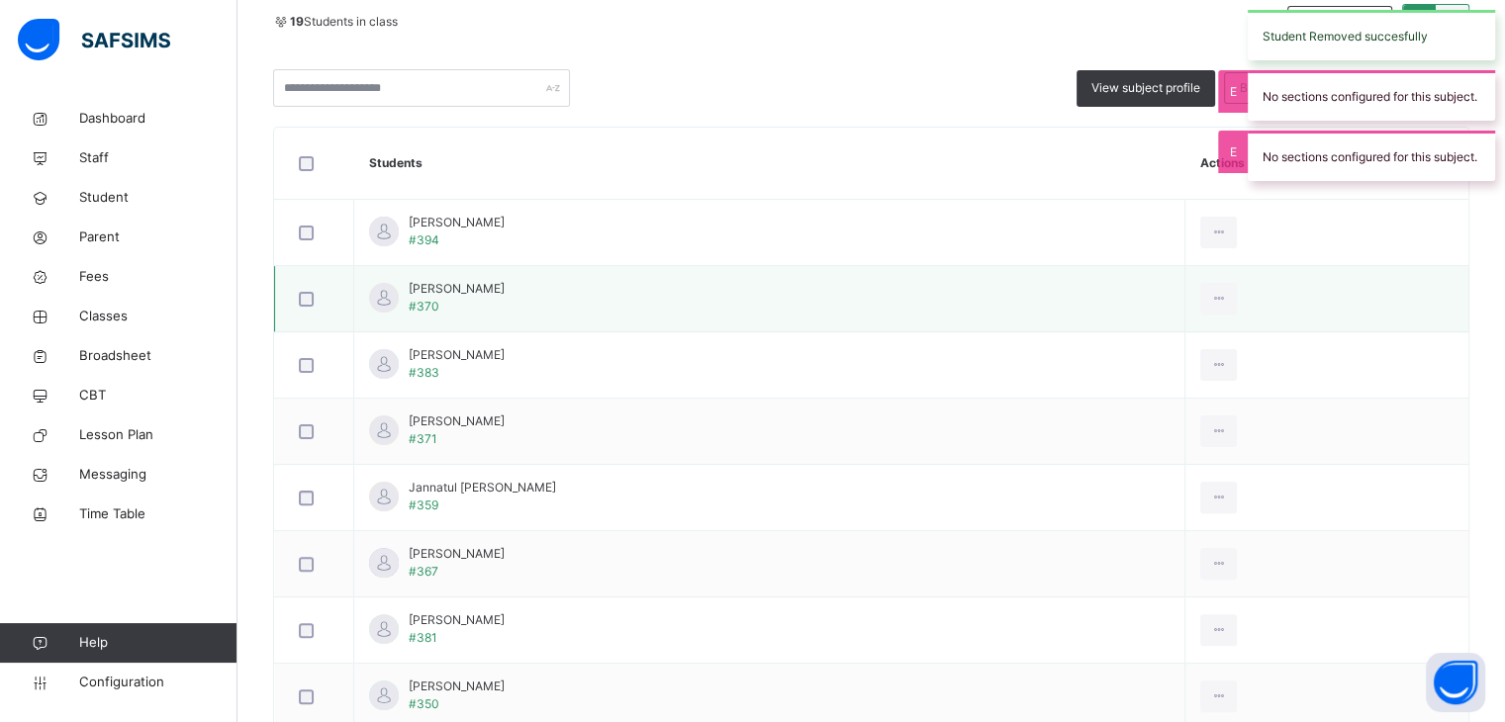
scroll to position [495, 0]
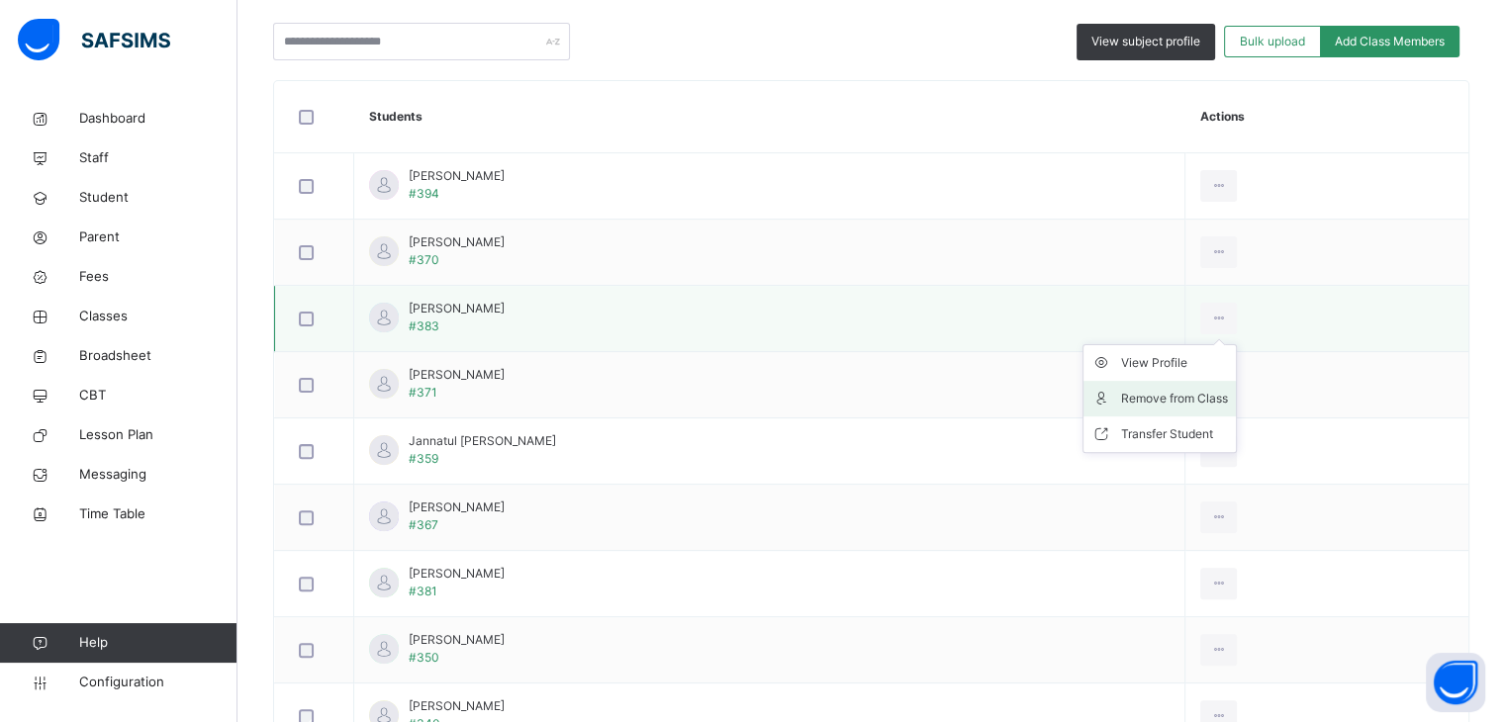
click at [1228, 399] on div "Remove from Class" at bounding box center [1174, 399] width 107 height 20
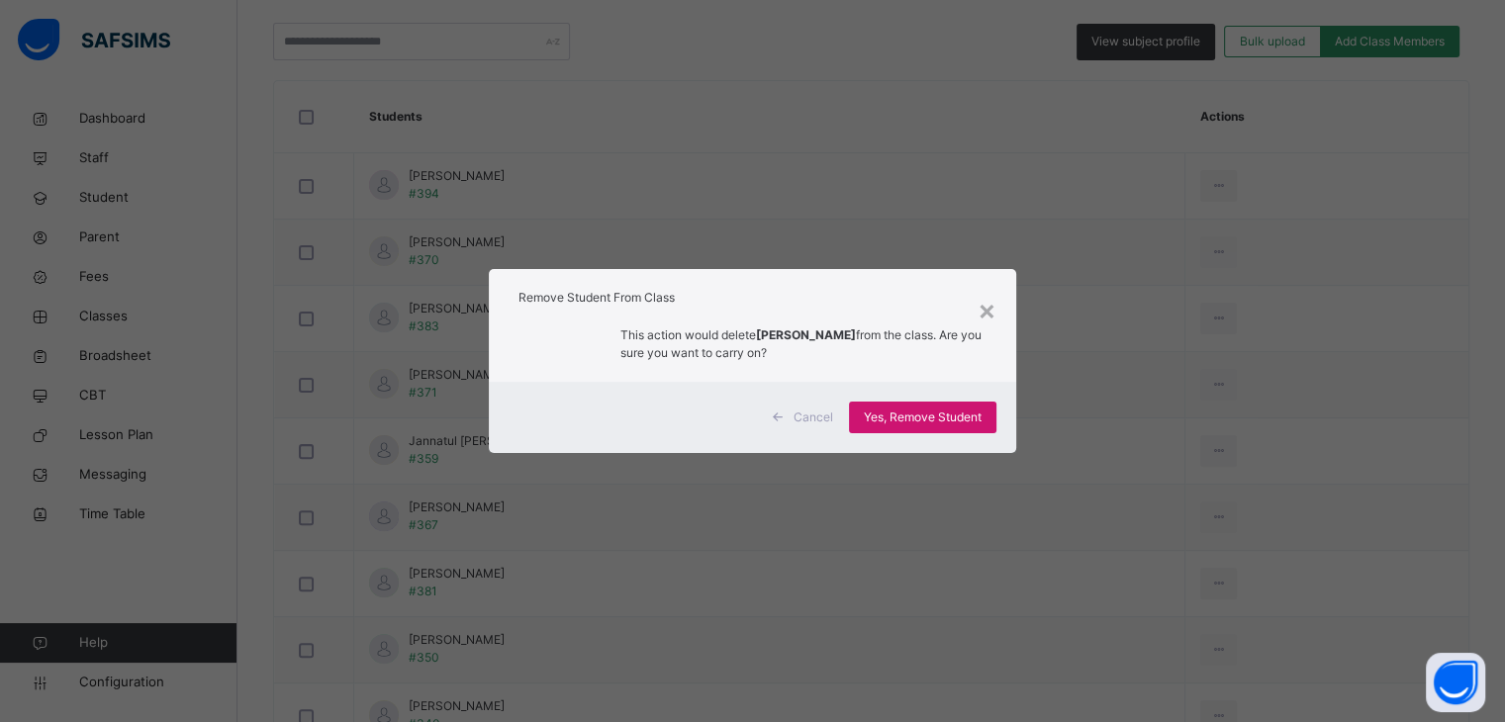
click at [960, 418] on span "Yes, Remove Student" at bounding box center [923, 418] width 118 height 18
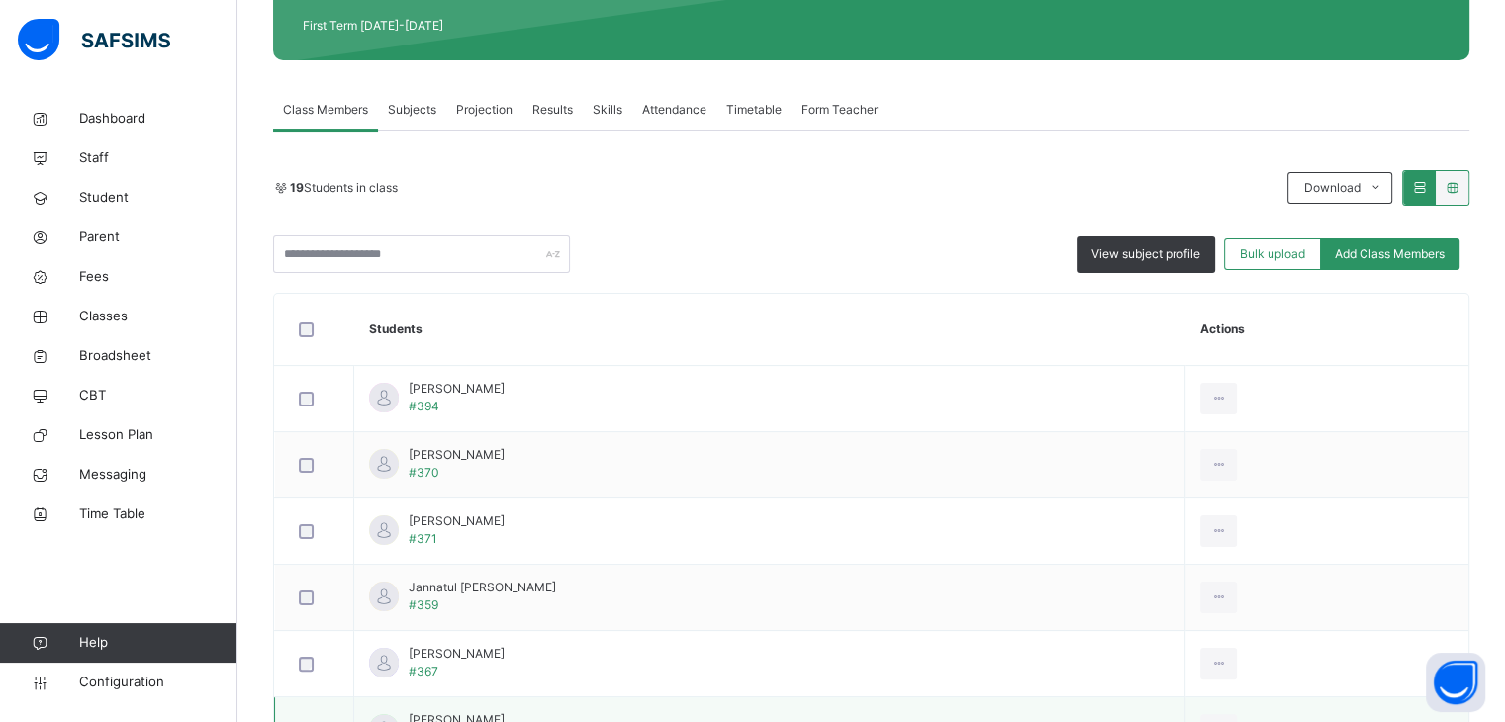
scroll to position [396, 0]
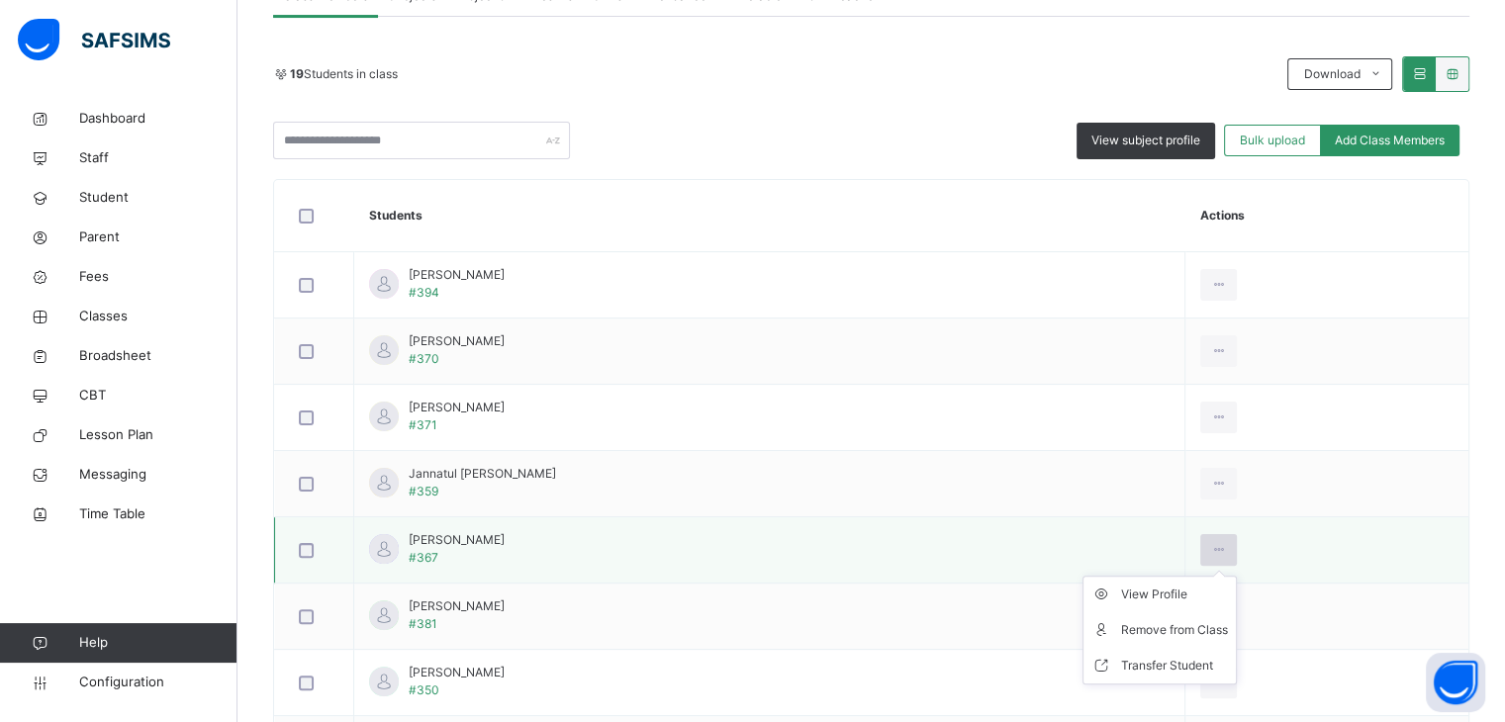
click at [1227, 545] on icon at bounding box center [1218, 550] width 17 height 18
click at [1228, 628] on div "Remove from Class" at bounding box center [1174, 631] width 107 height 20
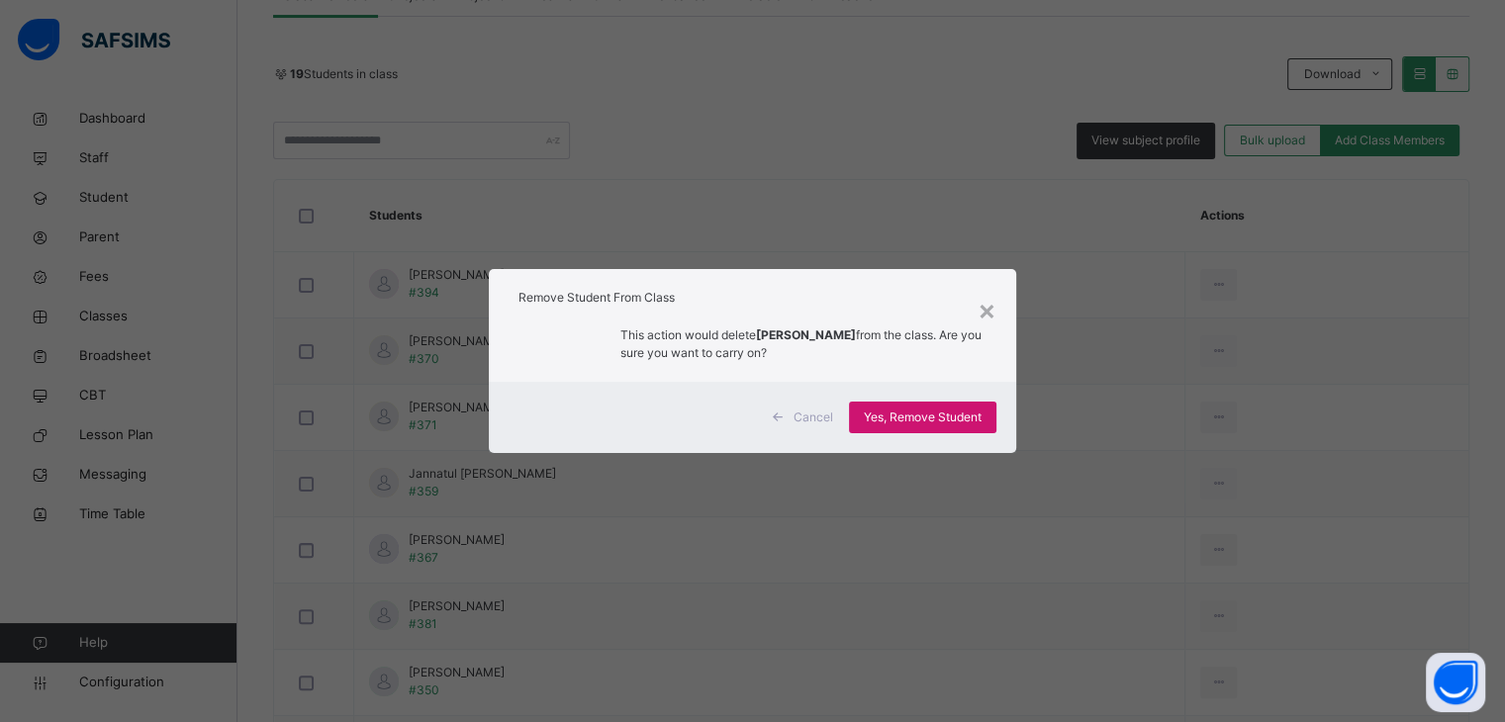
click at [924, 414] on span "Yes, Remove Student" at bounding box center [923, 418] width 118 height 18
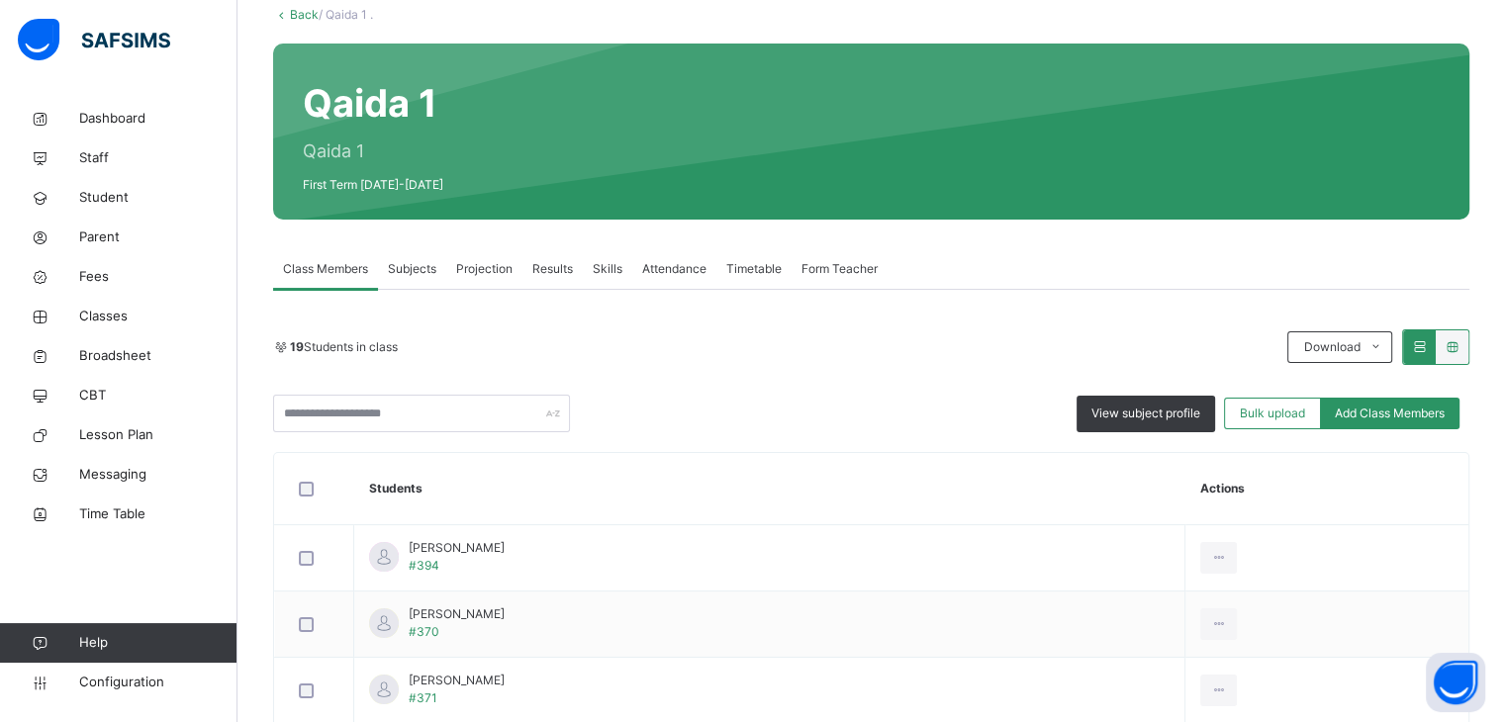
scroll to position [594, 0]
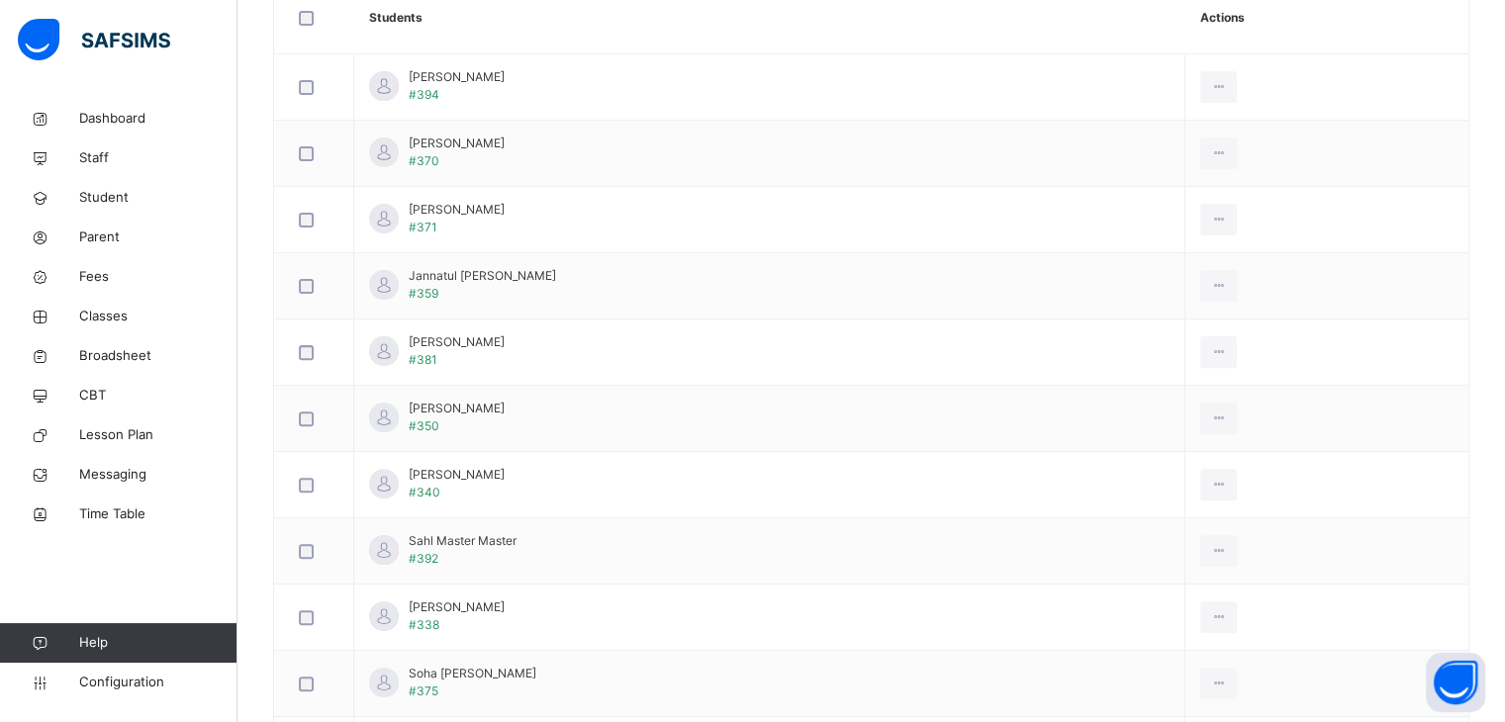
click at [0, 0] on div "Remove from Class" at bounding box center [0, 0] width 0 height 0
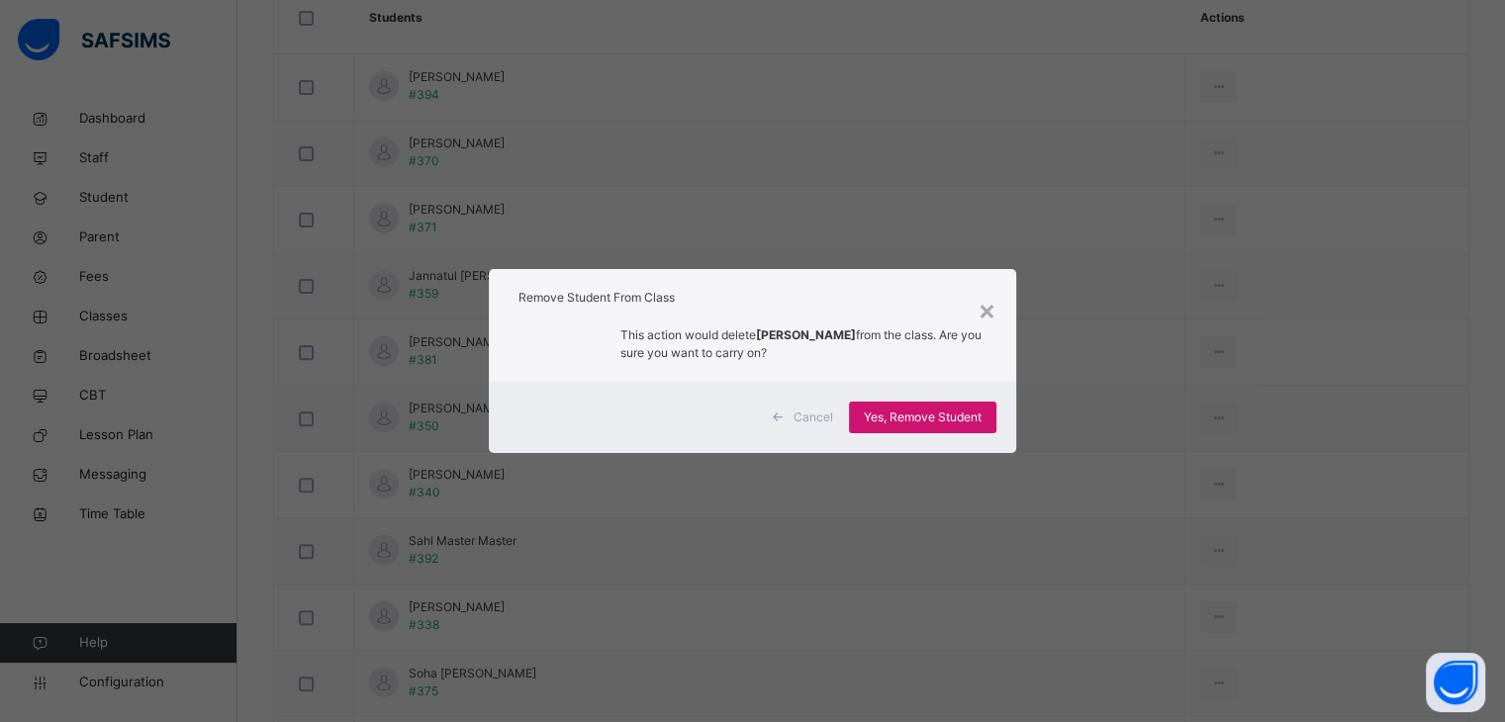
click at [966, 417] on span "Yes, Remove Student" at bounding box center [923, 418] width 118 height 18
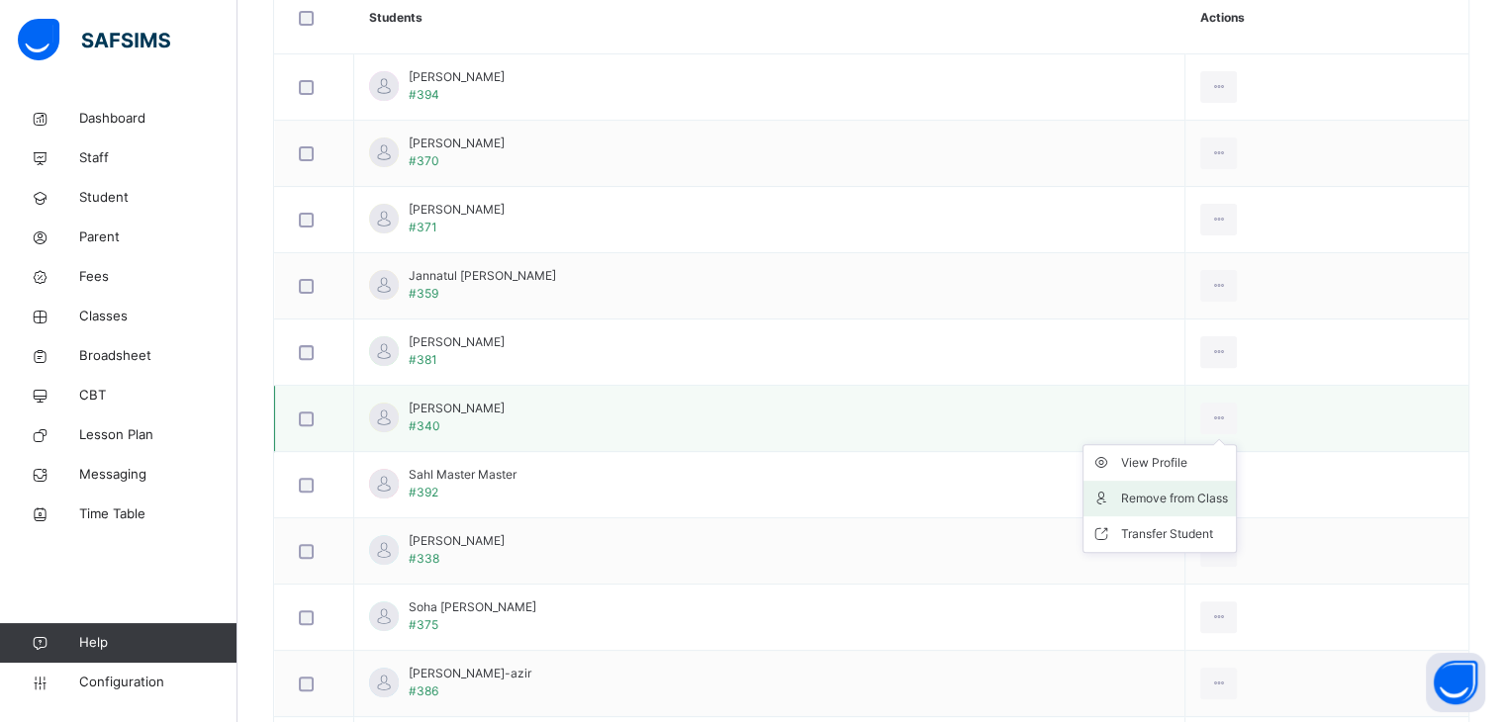
click at [1222, 505] on div "Remove from Class" at bounding box center [1174, 499] width 107 height 20
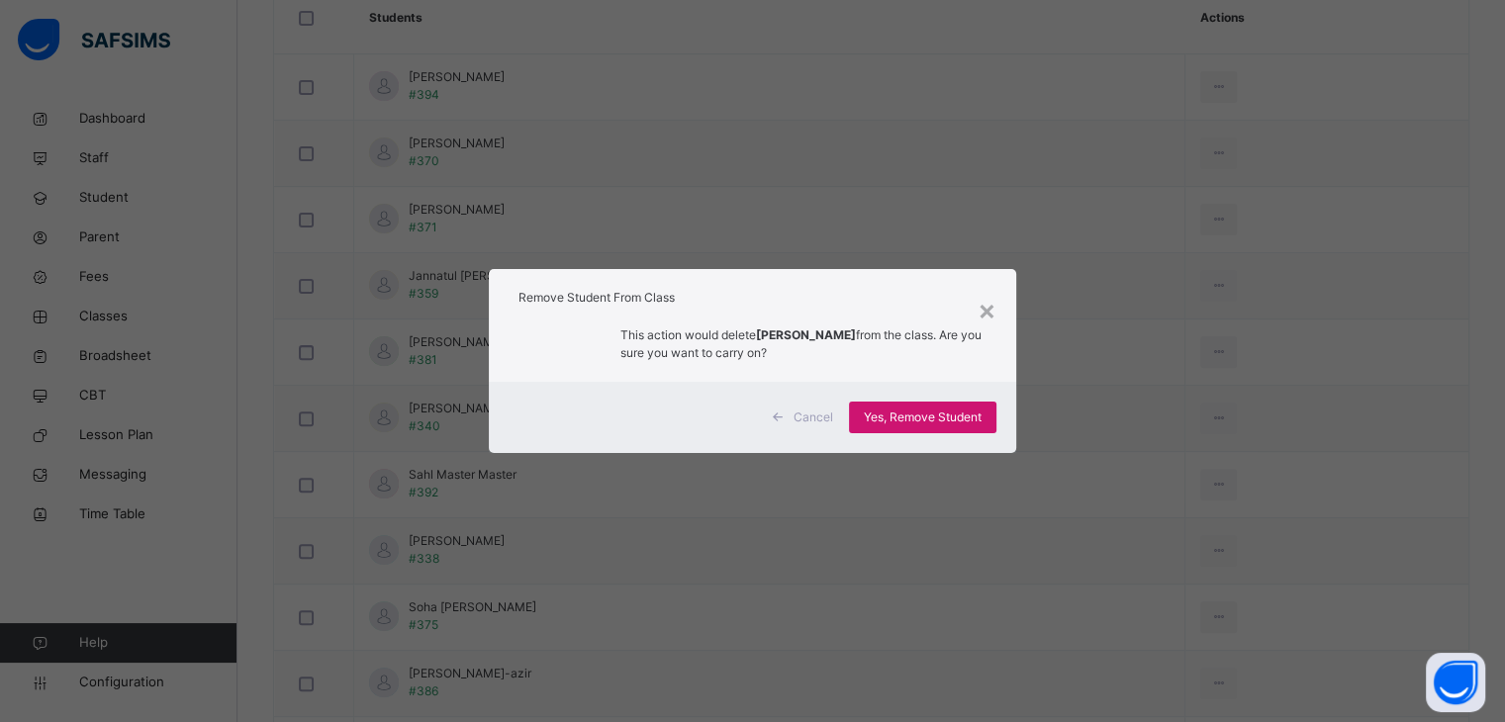
click at [940, 410] on span "Yes, Remove Student" at bounding box center [923, 418] width 118 height 18
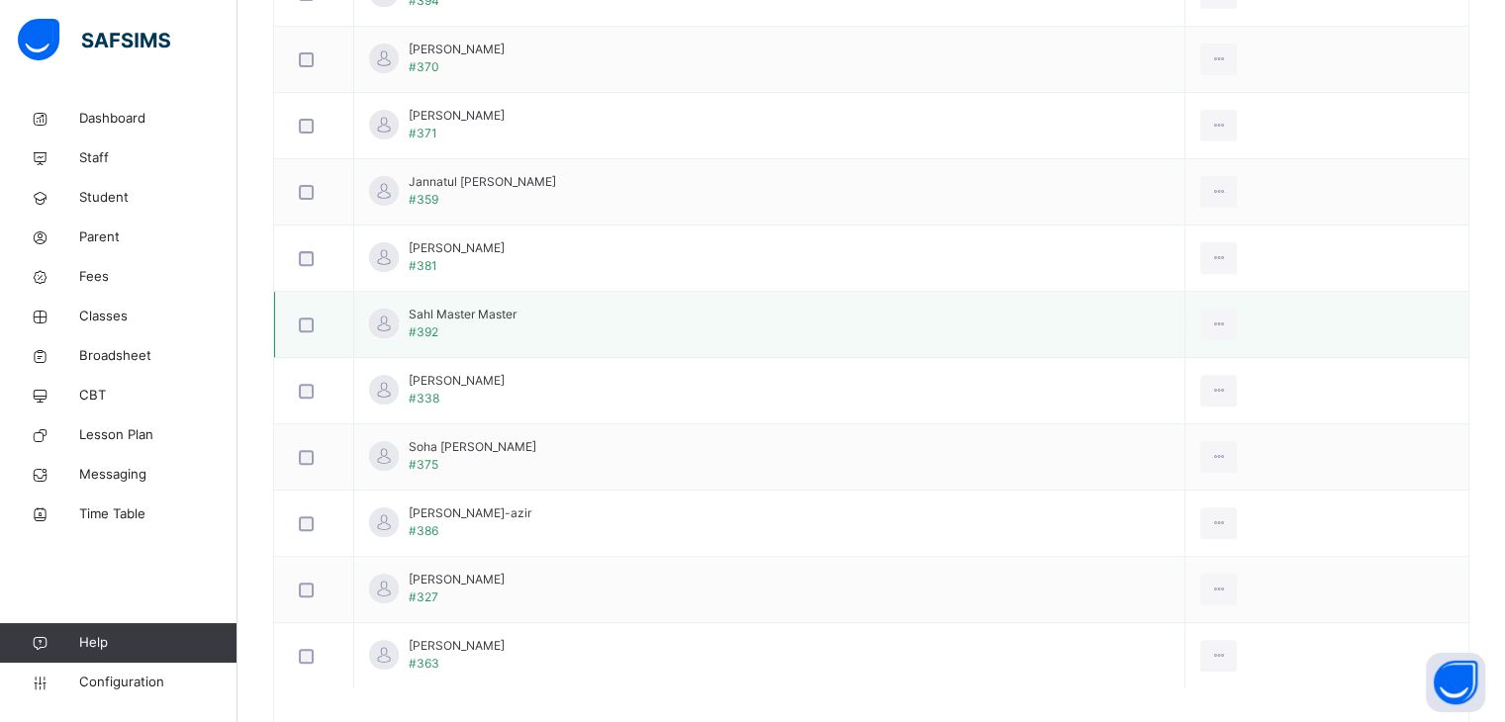
scroll to position [693, 0]
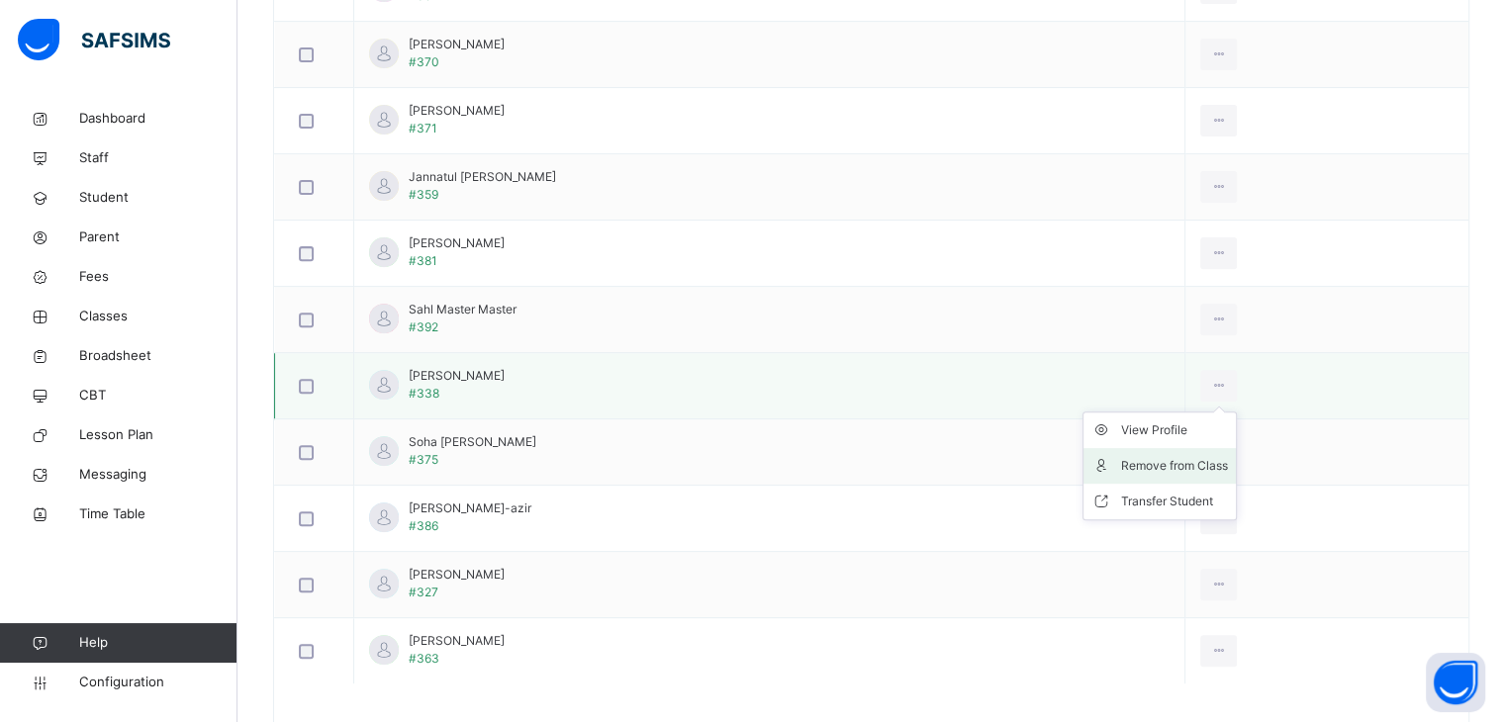
click at [1217, 462] on div "Remove from Class" at bounding box center [1174, 466] width 107 height 20
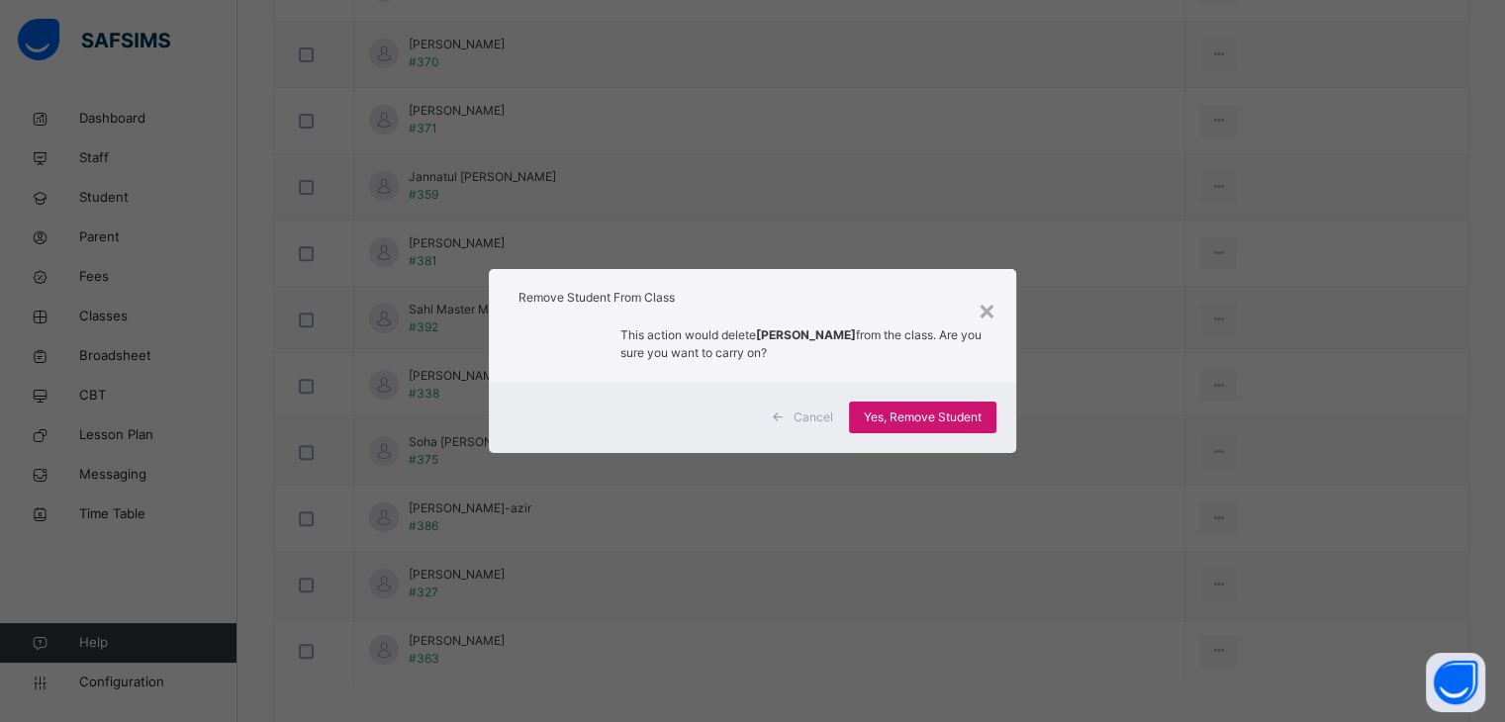
click at [962, 411] on span "Yes, Remove Student" at bounding box center [923, 418] width 118 height 18
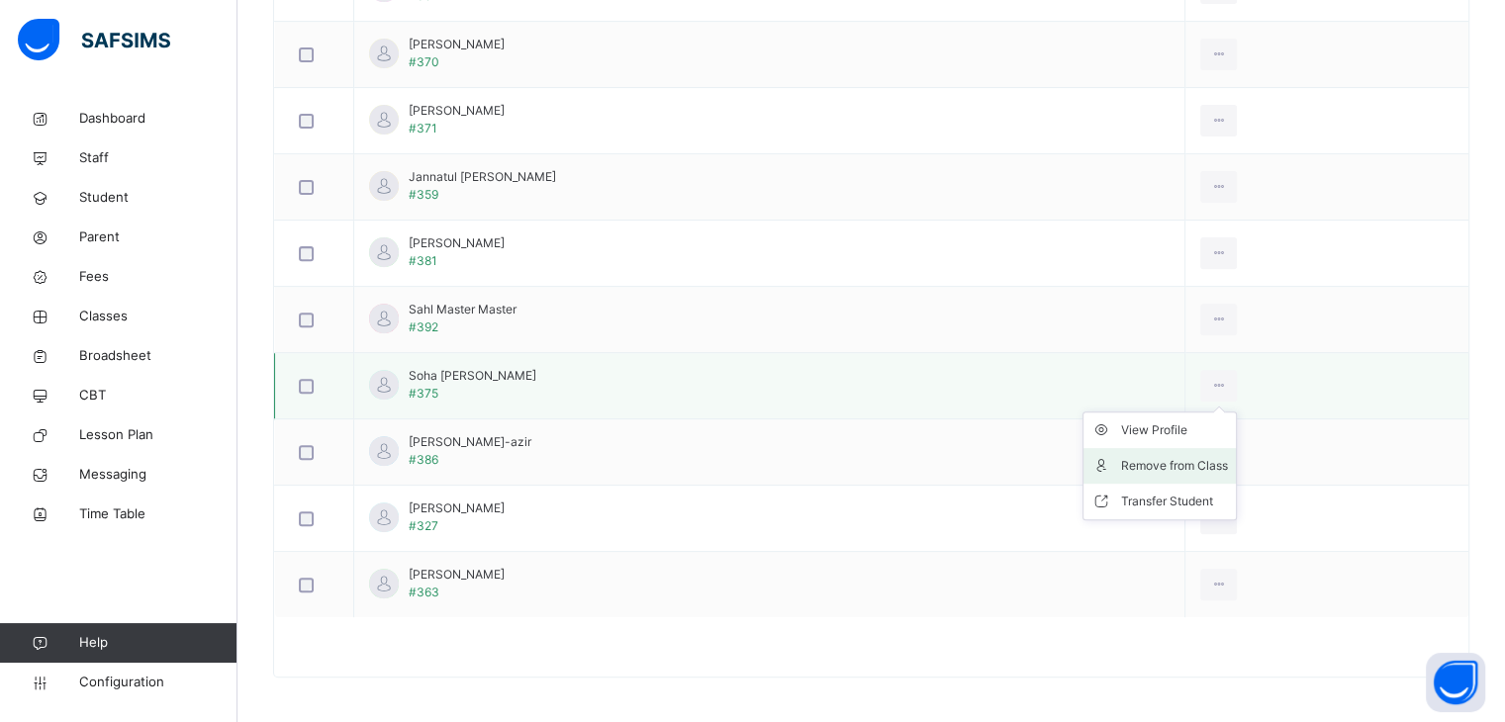
click at [1219, 472] on div "Remove from Class" at bounding box center [1174, 466] width 107 height 20
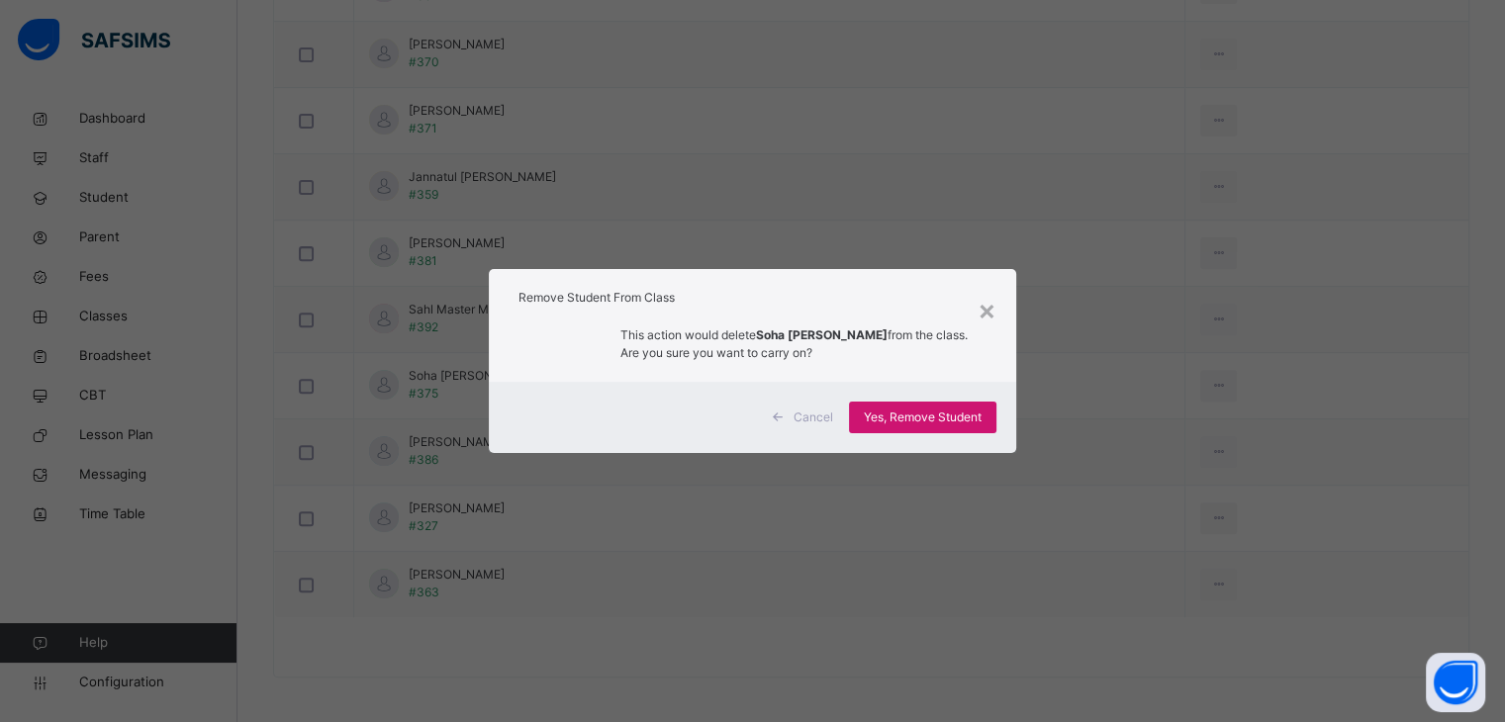
click at [926, 409] on span "Yes, Remove Student" at bounding box center [923, 418] width 118 height 18
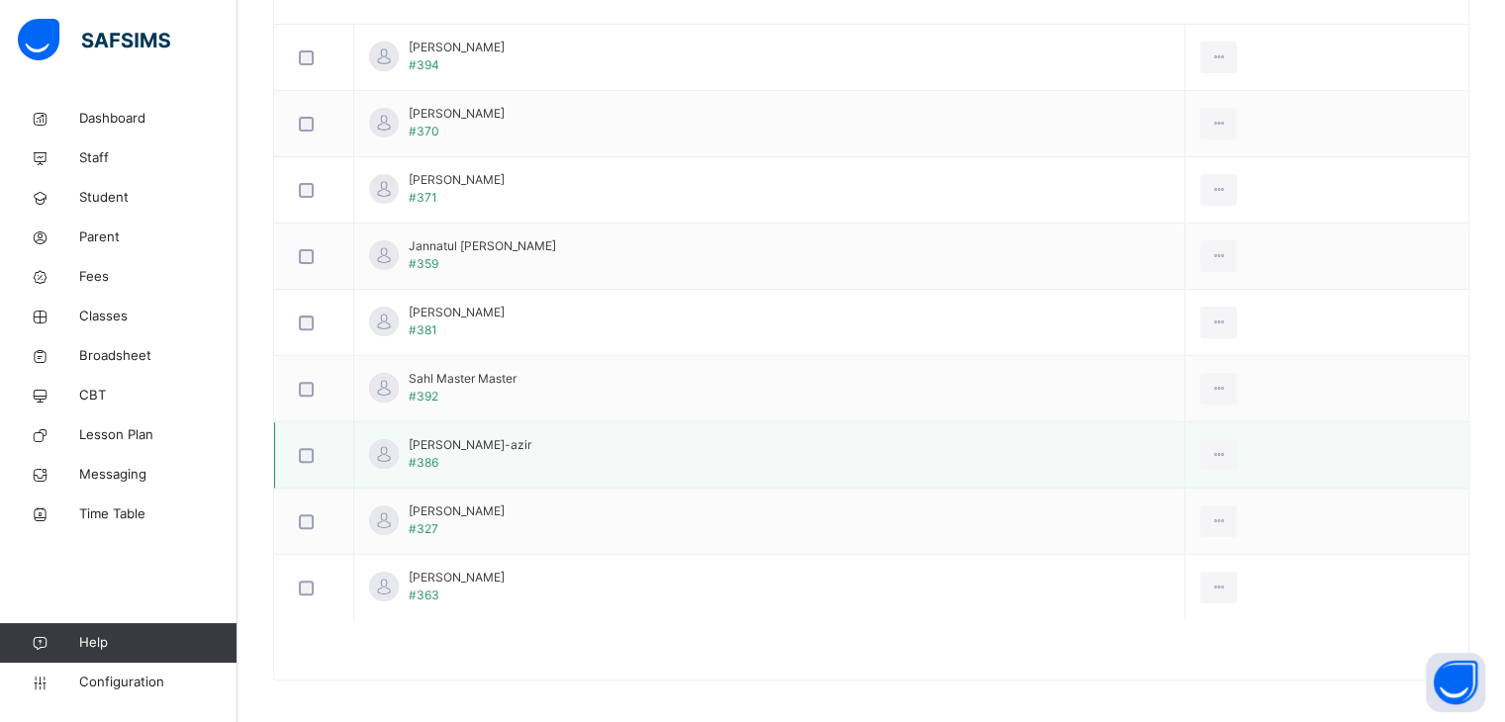
scroll to position [629, 0]
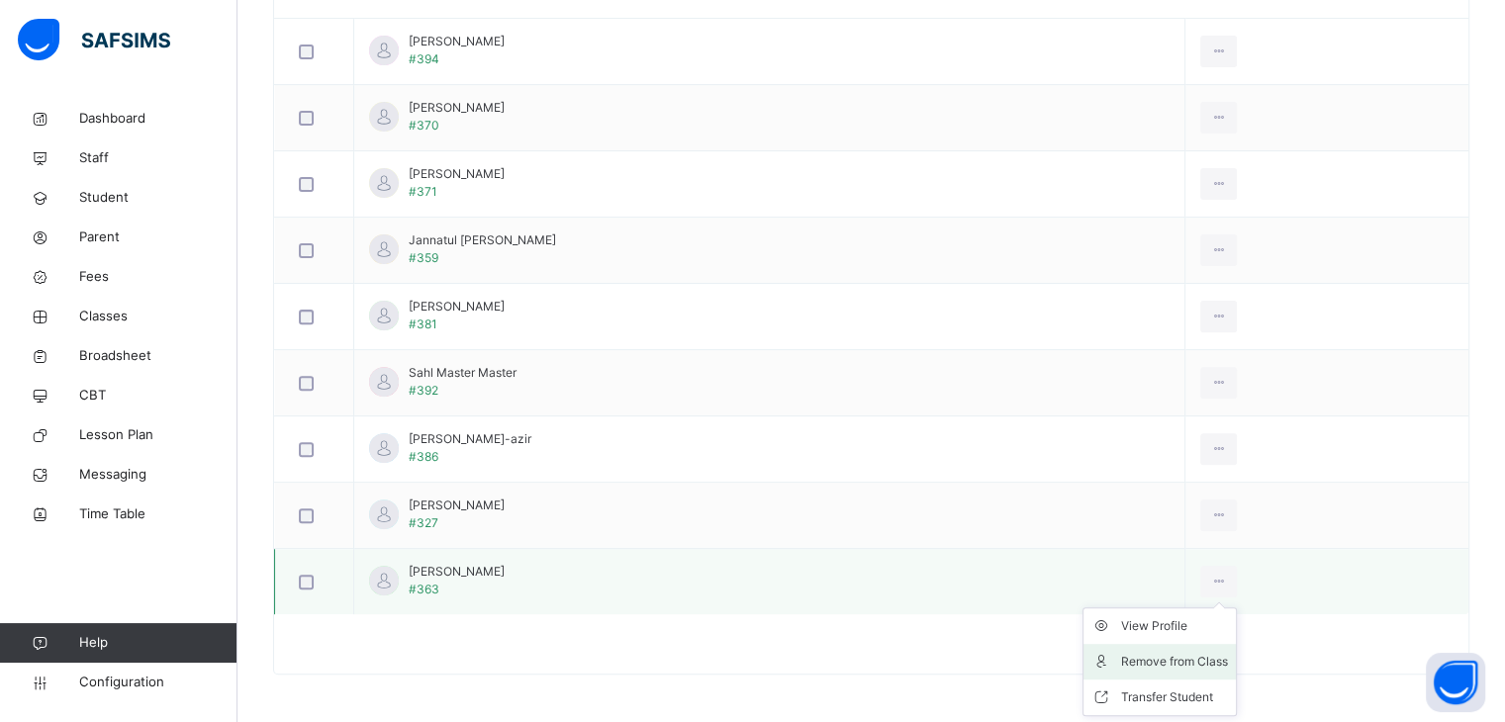
click at [1194, 662] on div "Remove from Class" at bounding box center [1174, 662] width 107 height 20
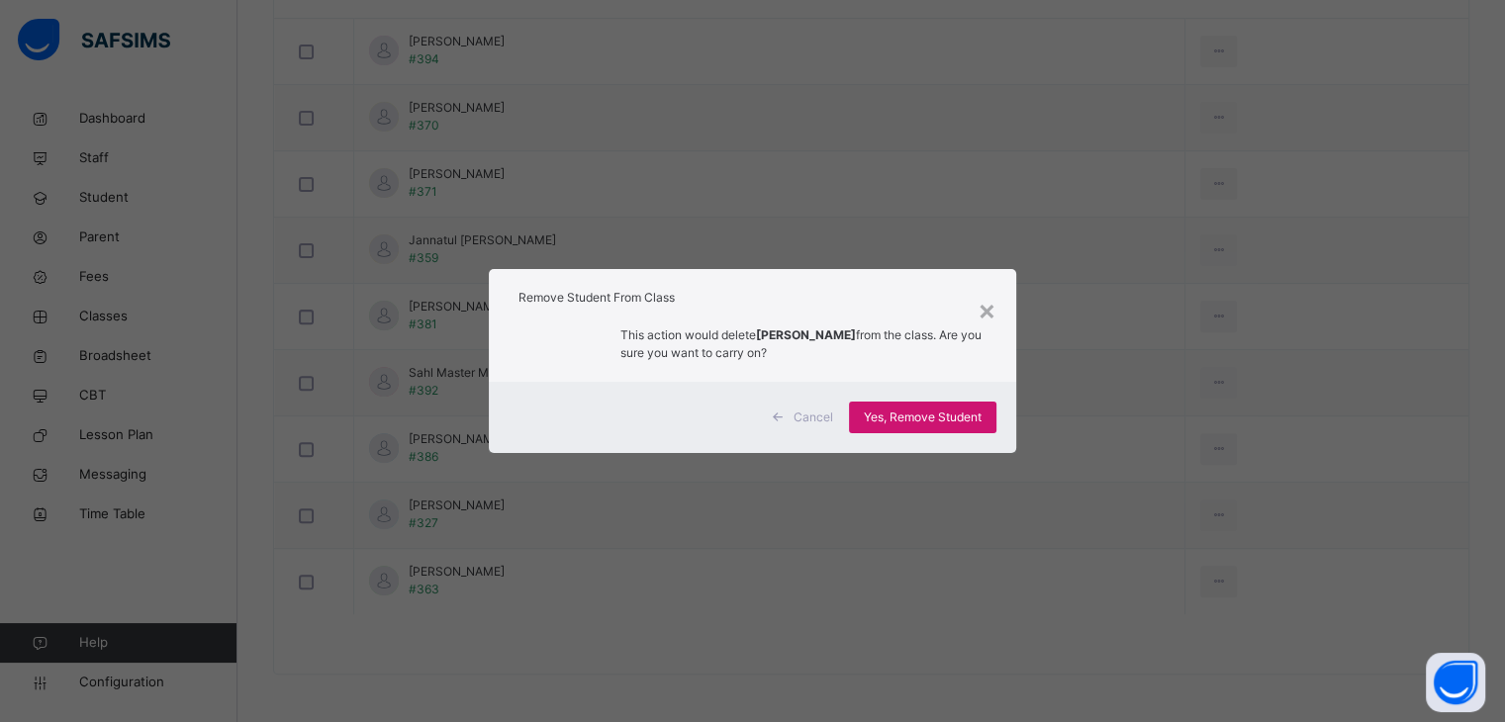
click at [935, 417] on span "Yes, Remove Student" at bounding box center [923, 418] width 118 height 18
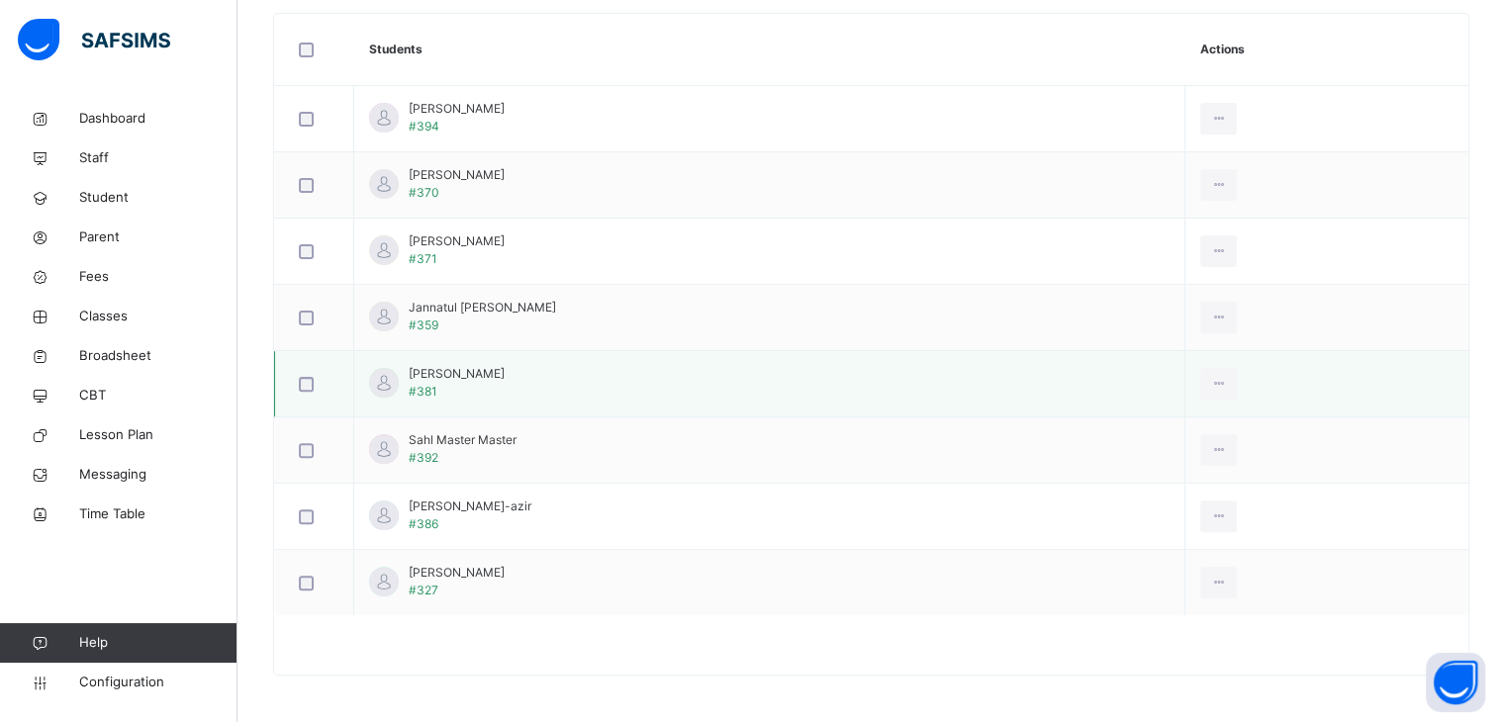
scroll to position [0, 0]
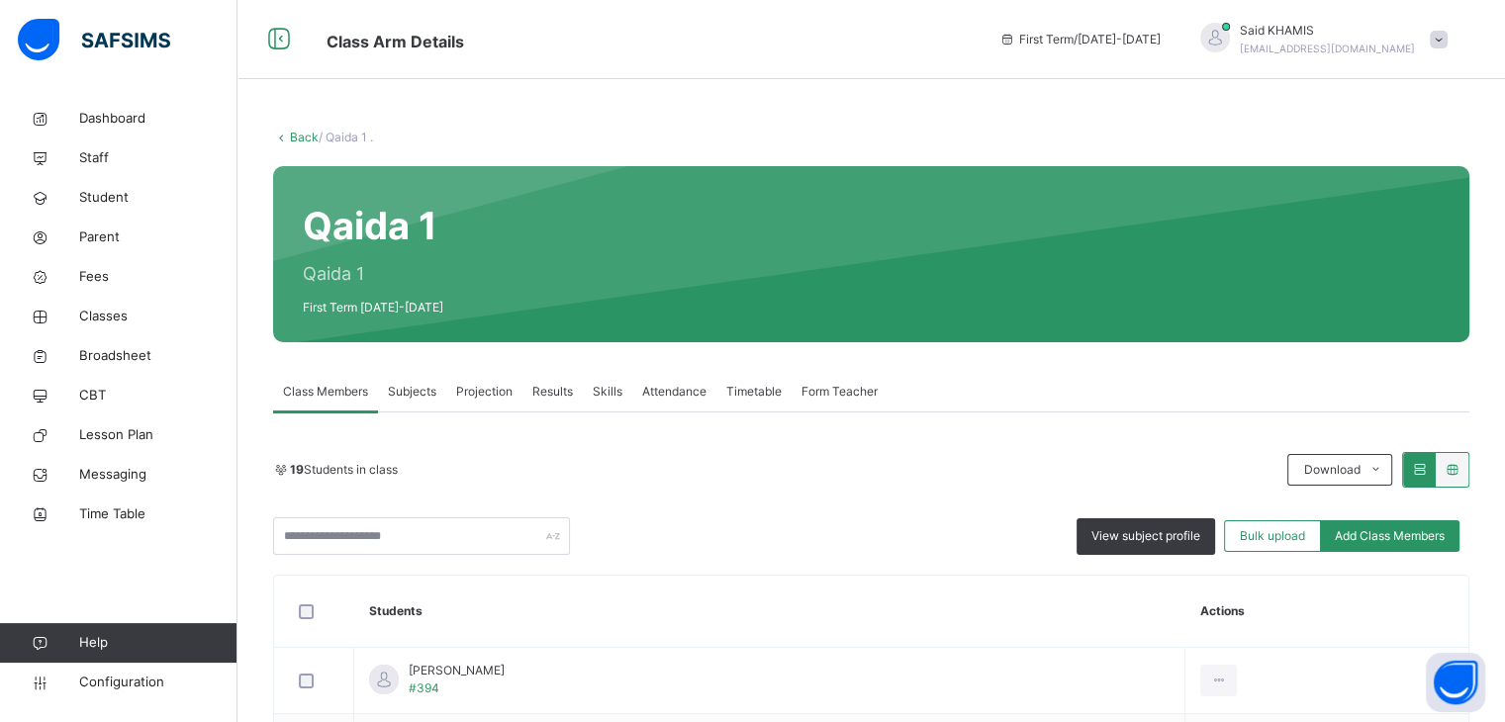
click at [308, 140] on link "Back" at bounding box center [304, 137] width 29 height 15
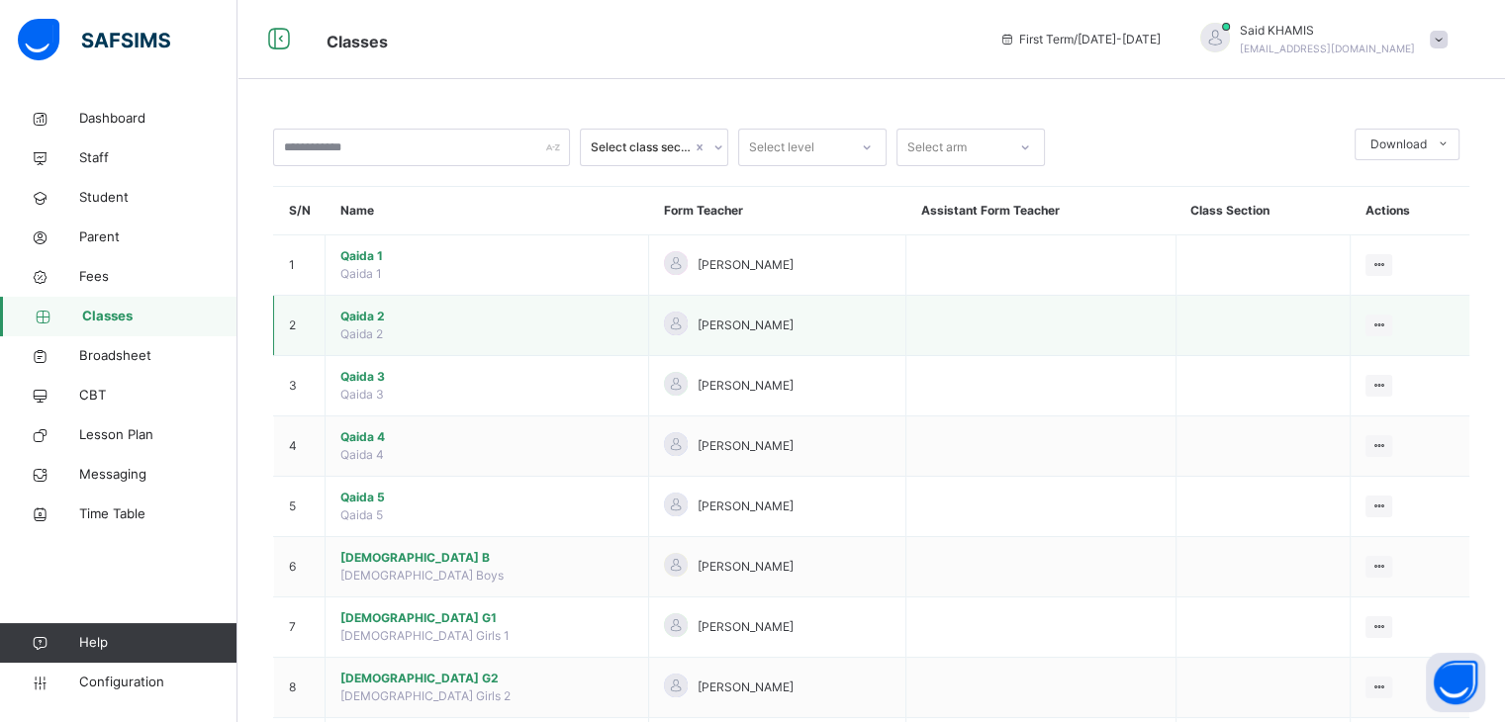
click at [367, 310] on span "Qaida 2" at bounding box center [486, 317] width 293 height 18
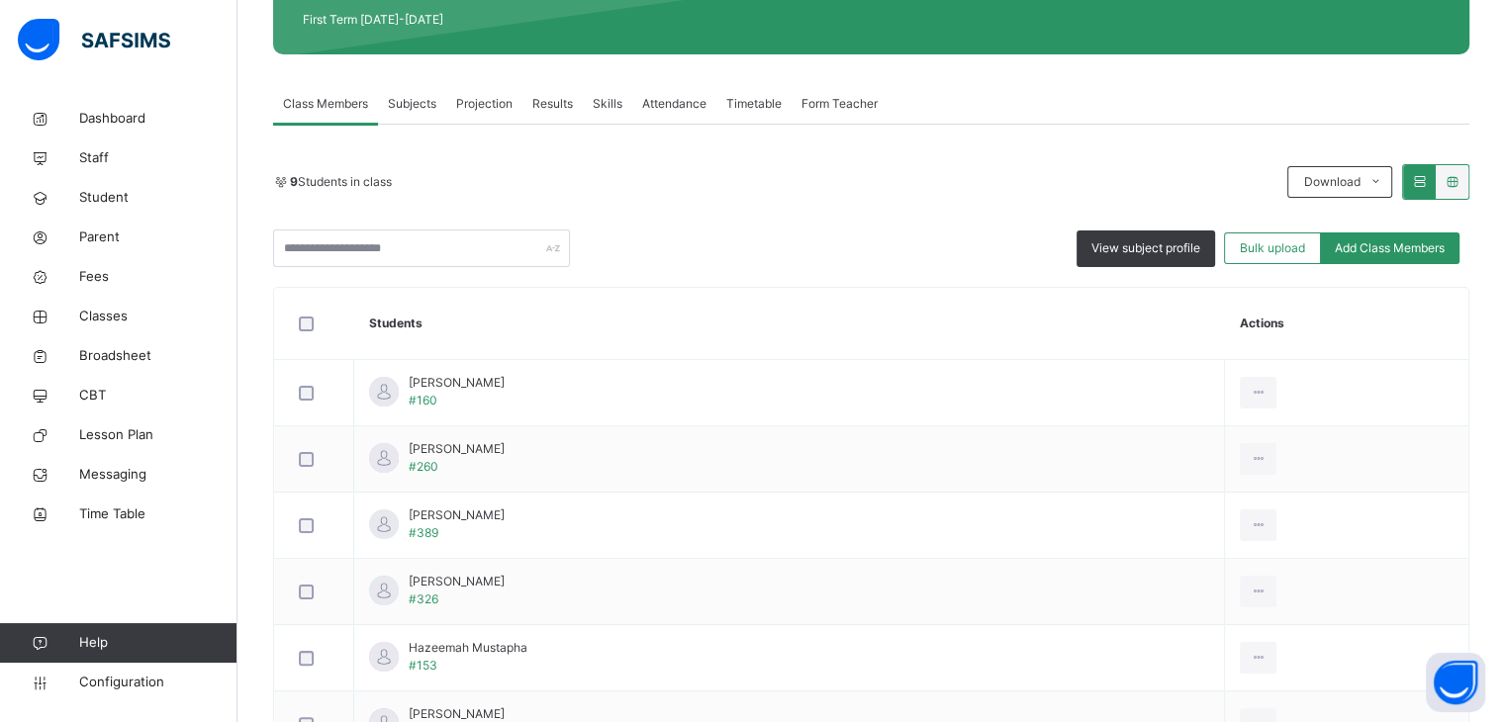
scroll to position [297, 0]
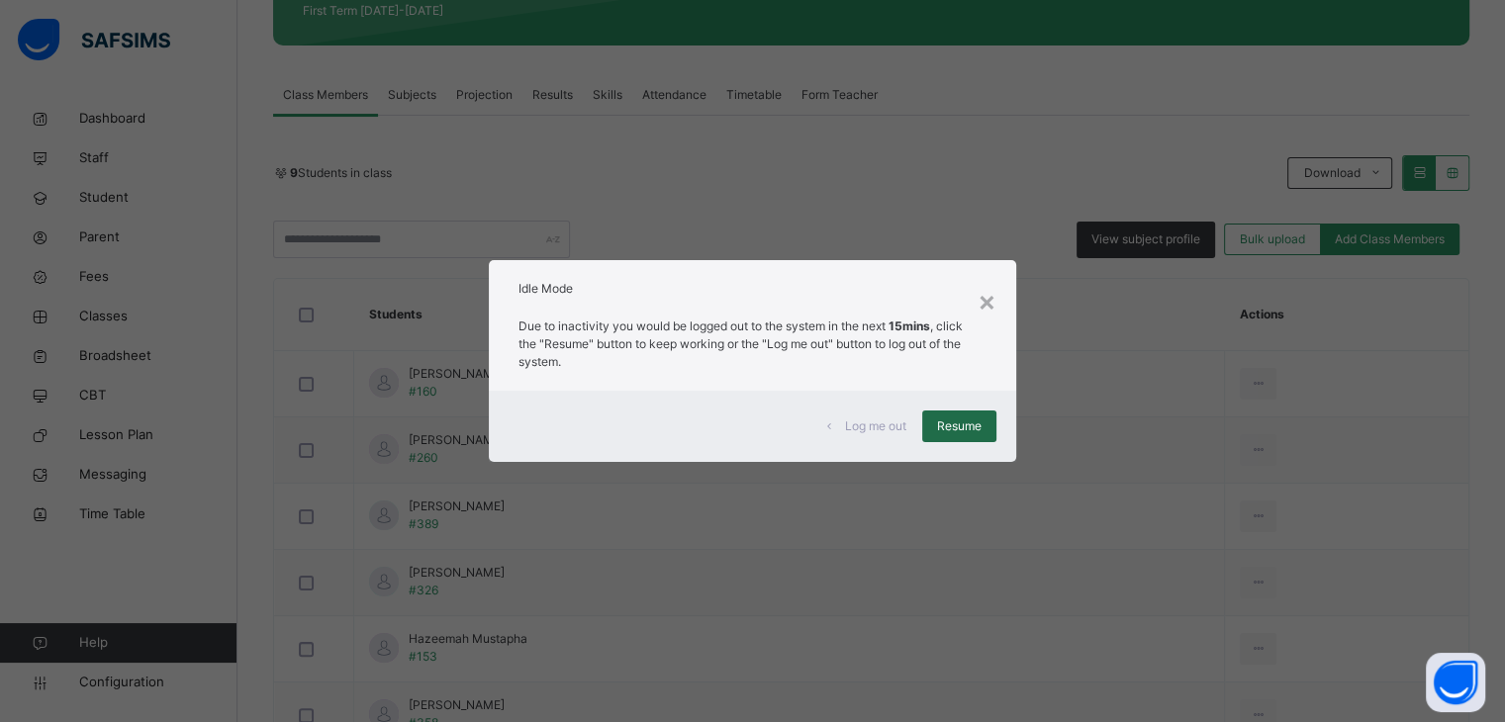
click at [947, 432] on span "Resume" at bounding box center [959, 427] width 45 height 18
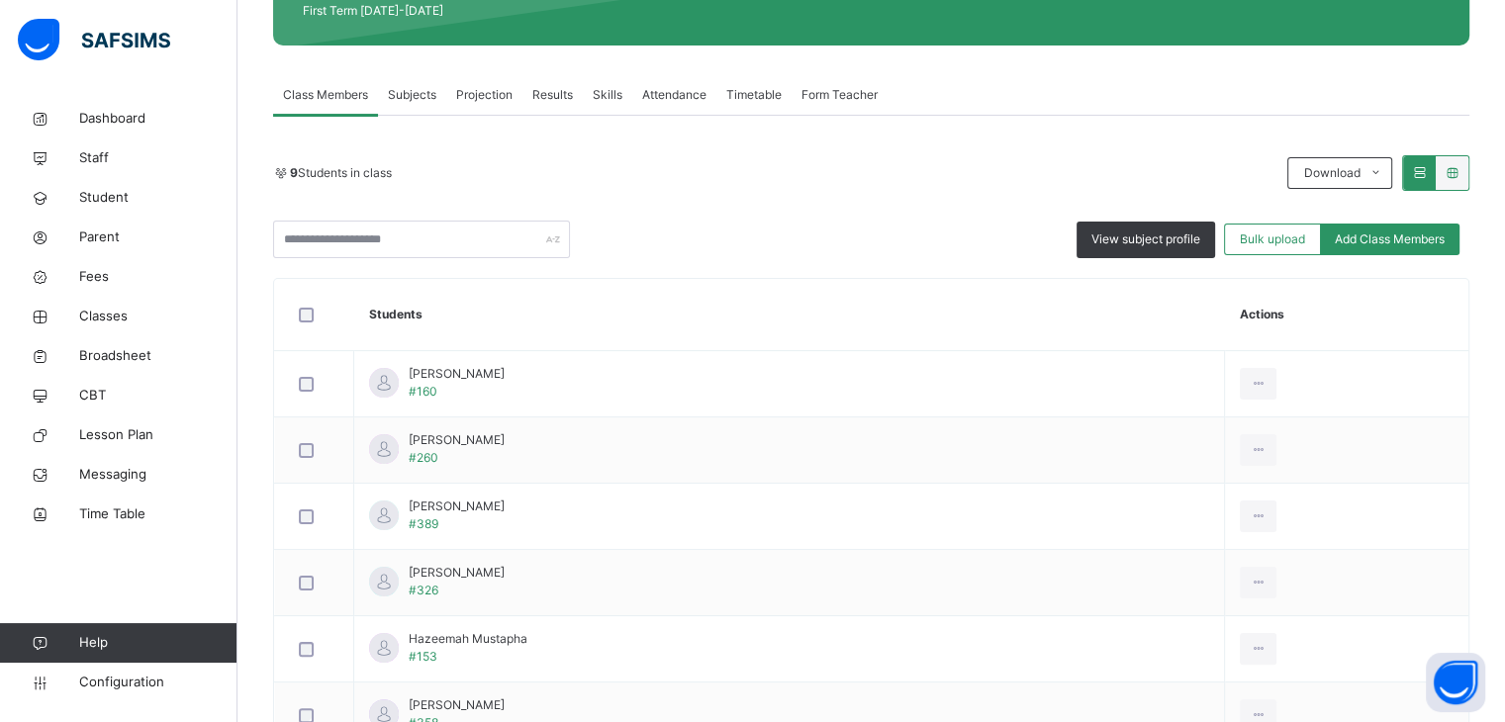
scroll to position [0, 0]
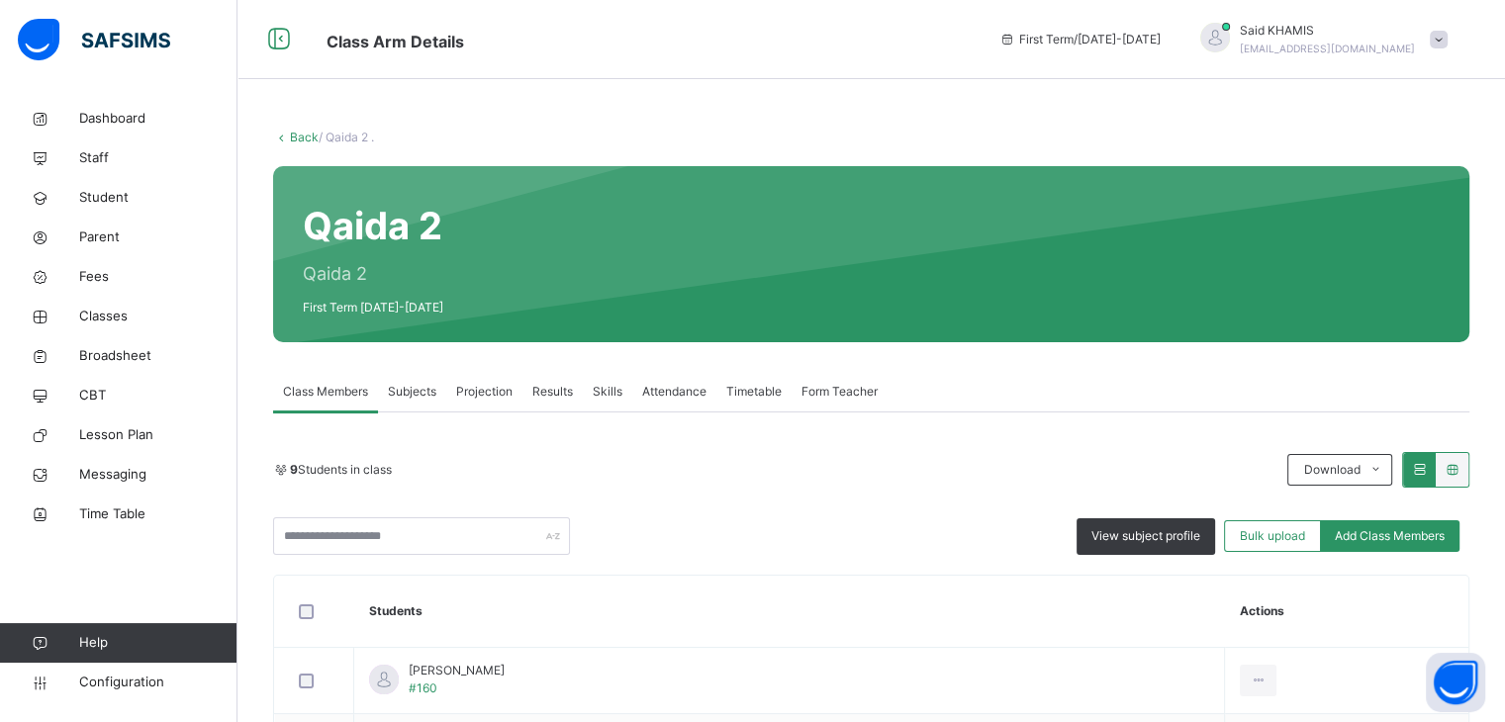
click at [302, 142] on link "Back" at bounding box center [304, 137] width 29 height 15
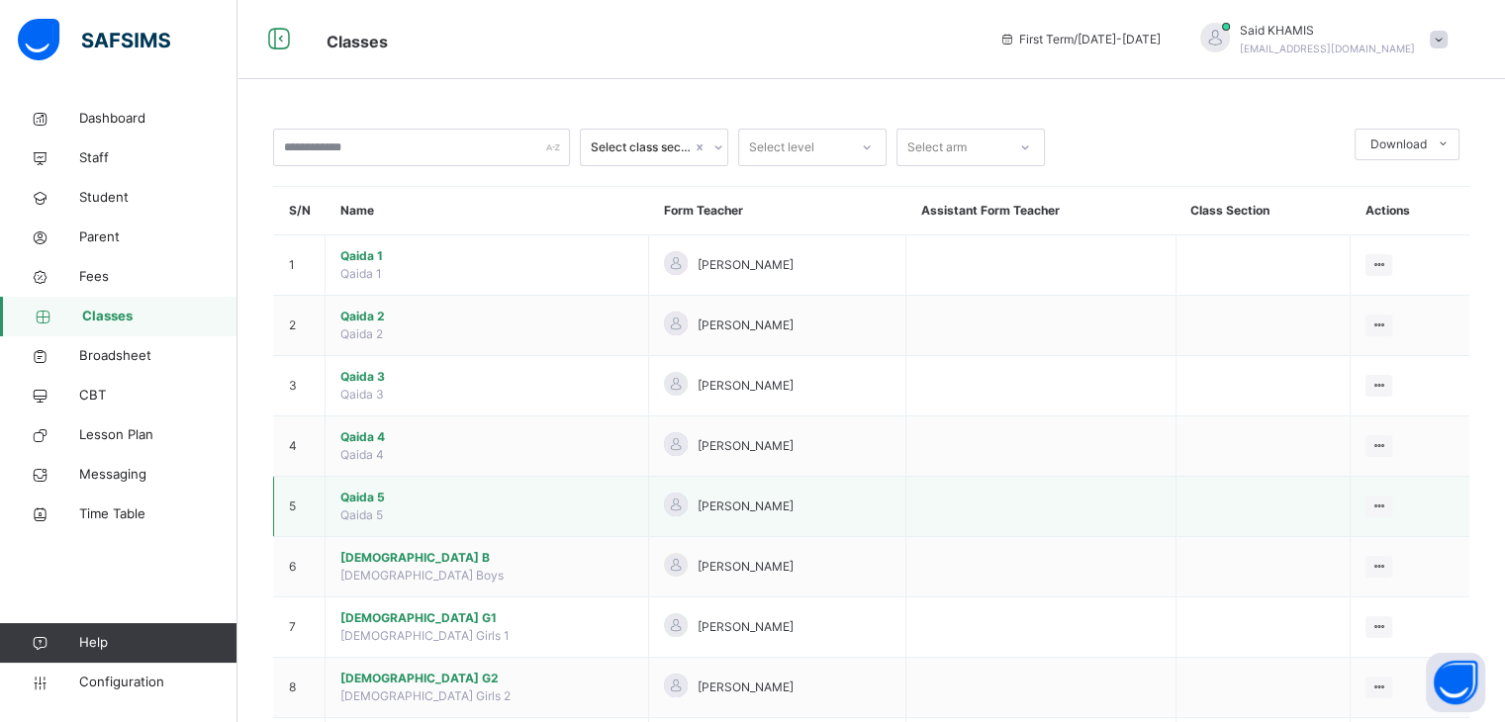
click at [364, 500] on span "Qaida 5" at bounding box center [486, 498] width 293 height 18
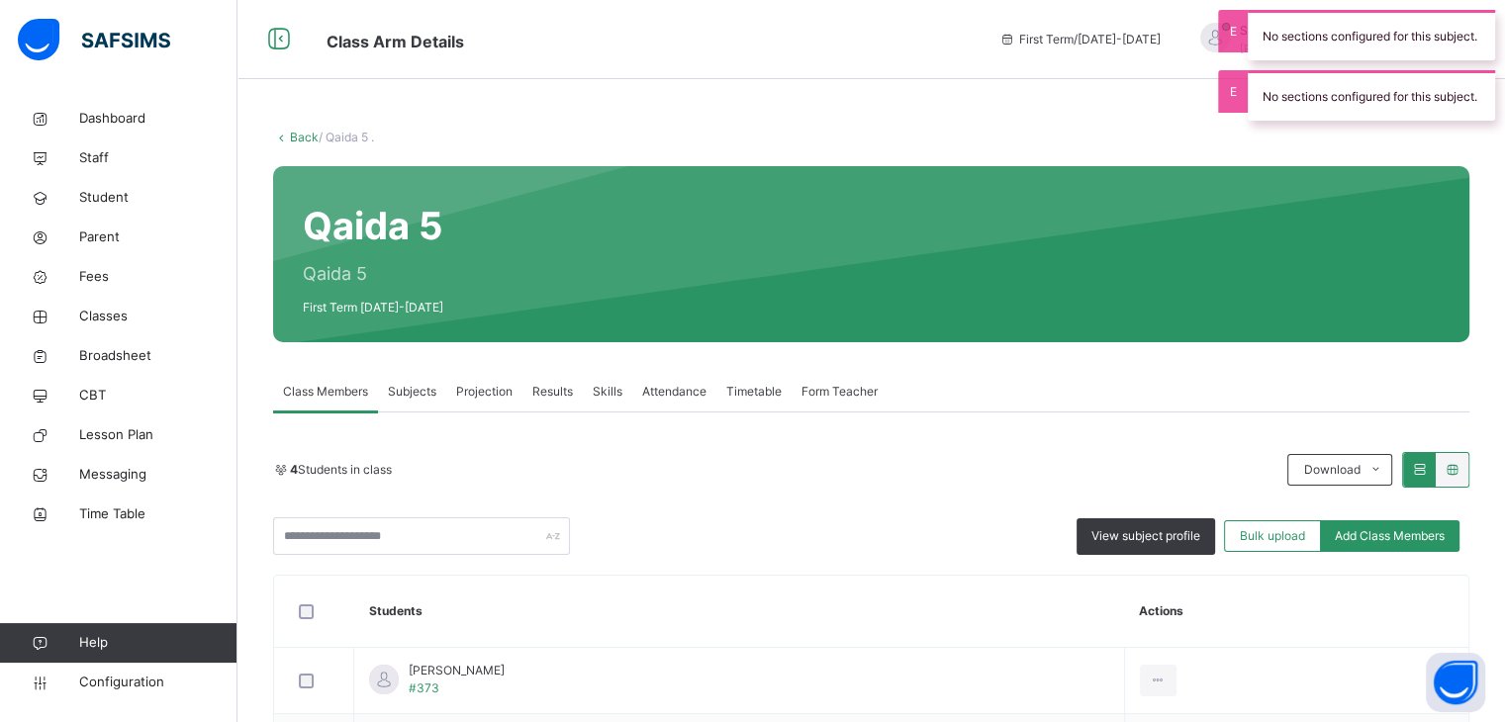
click at [693, 395] on span "Attendance" at bounding box center [674, 392] width 64 height 18
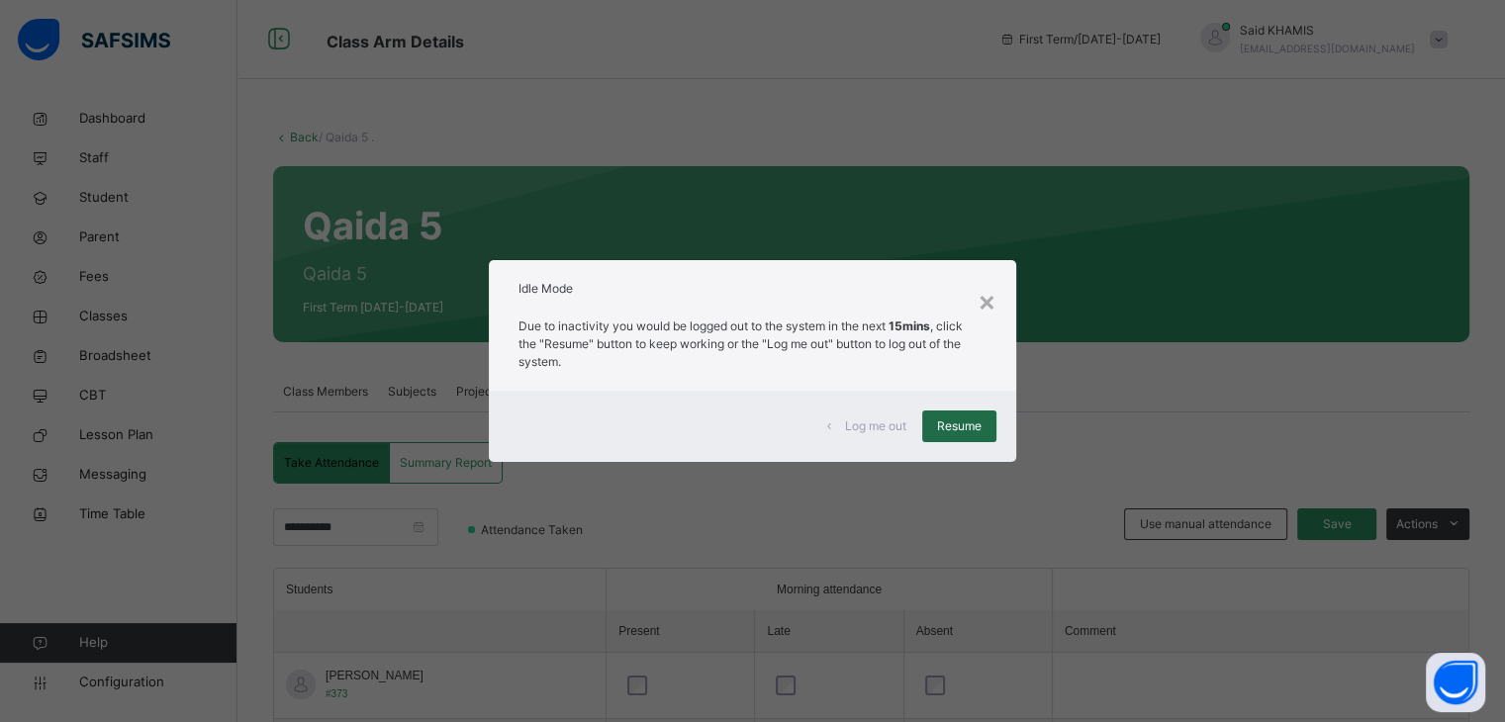
click at [969, 425] on span "Resume" at bounding box center [959, 427] width 45 height 18
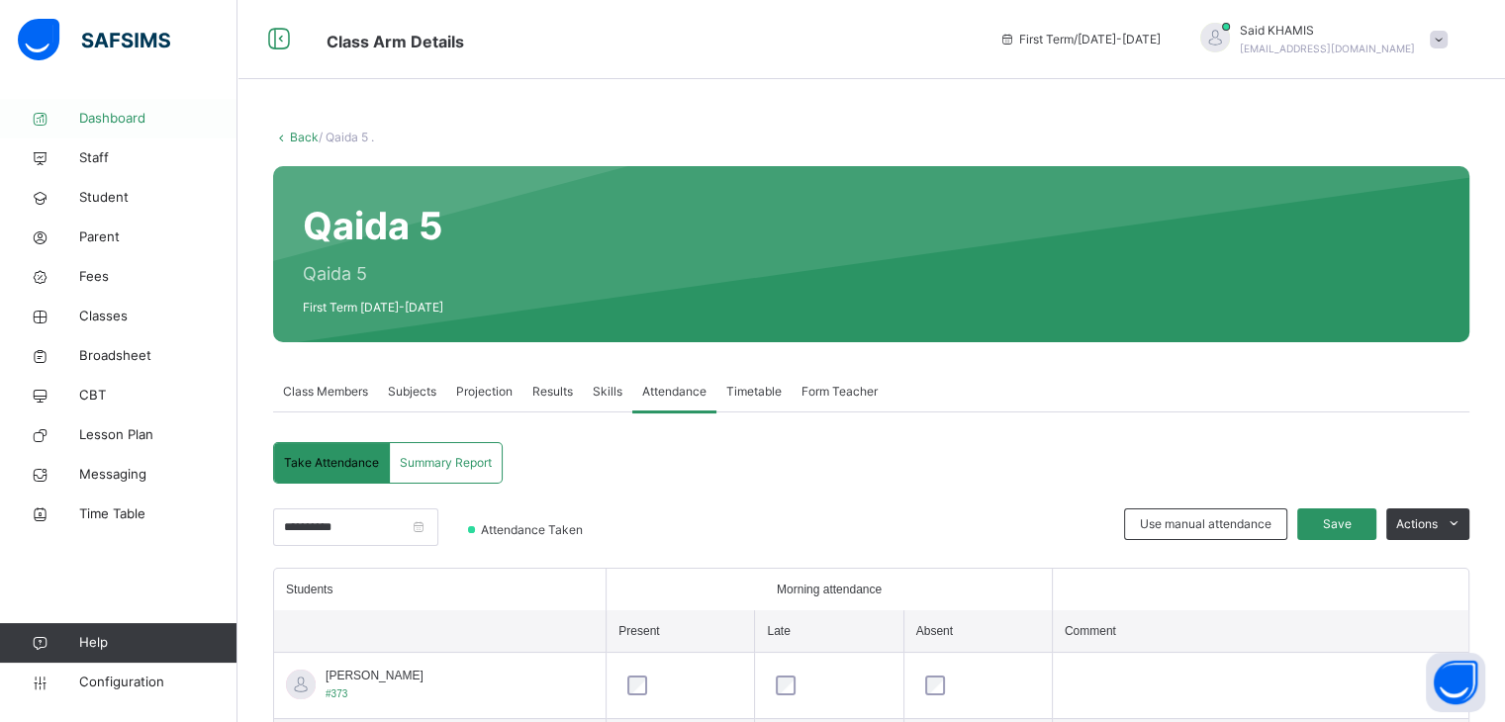
click at [115, 124] on span "Dashboard" at bounding box center [158, 119] width 158 height 20
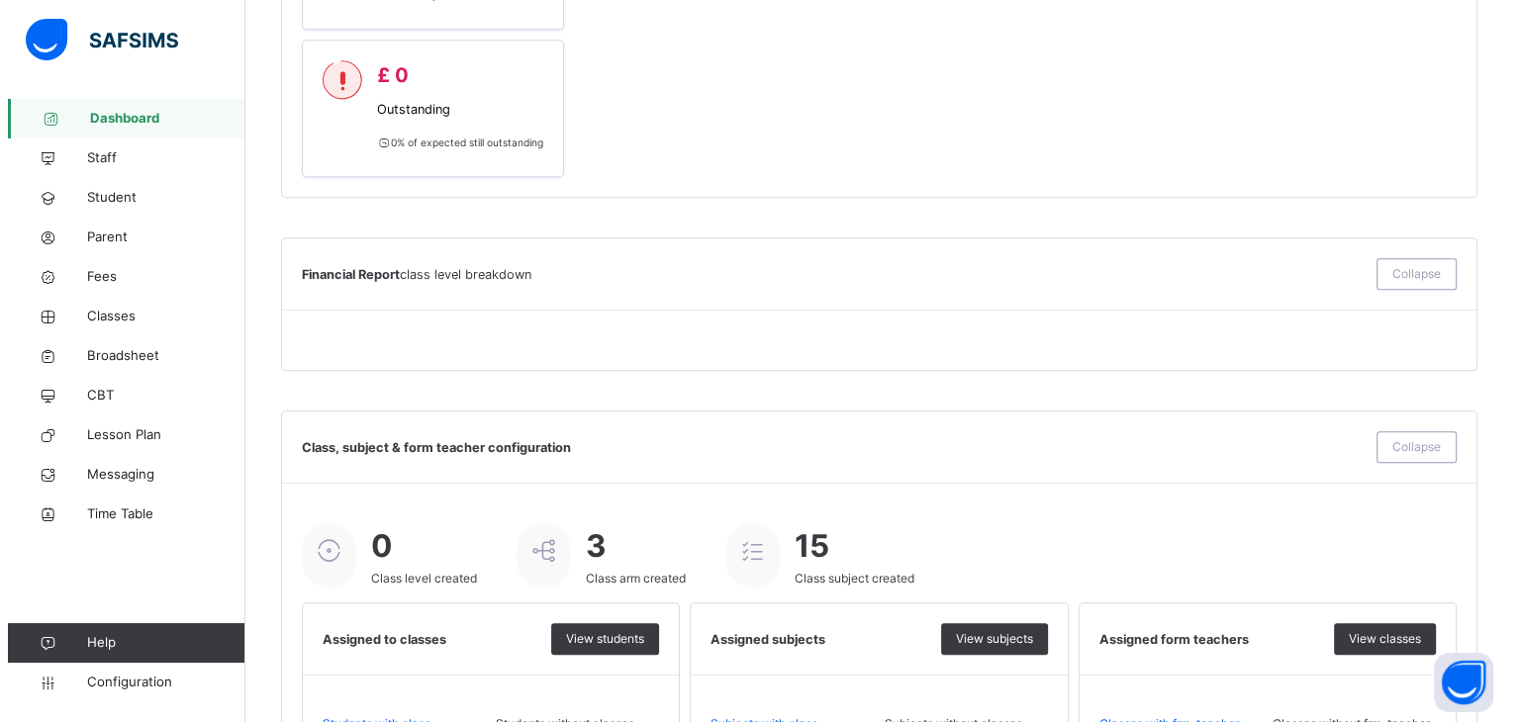
scroll to position [1370, 0]
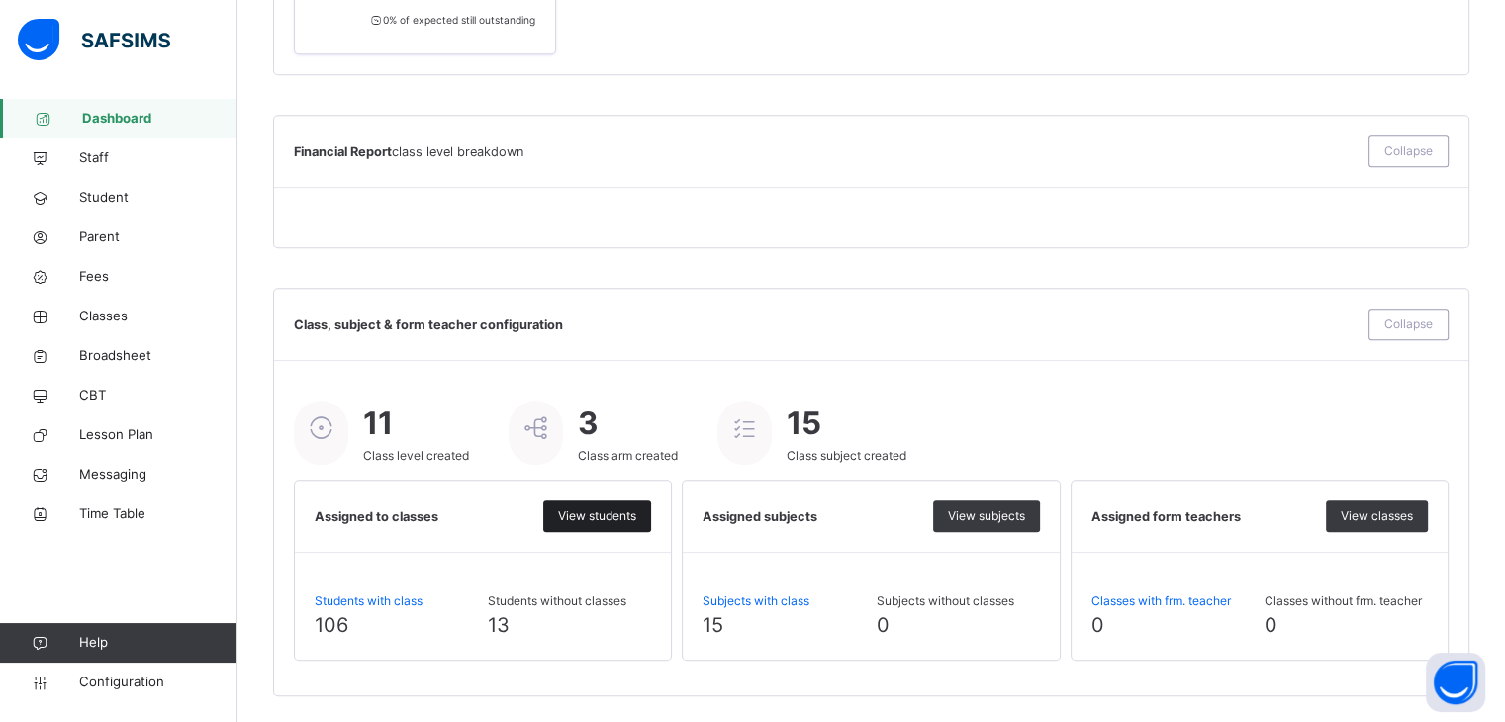
click at [590, 518] on span "View students" at bounding box center [597, 517] width 78 height 18
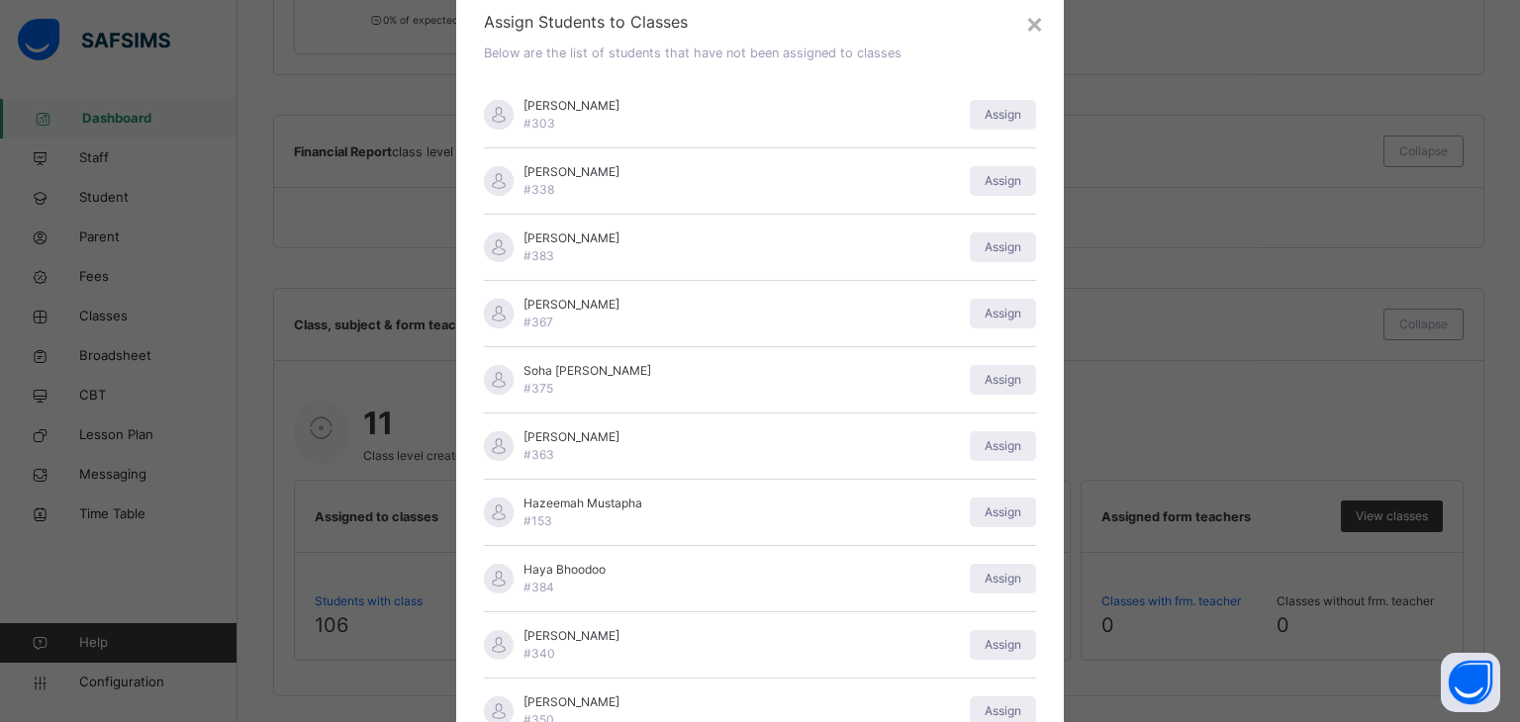
scroll to position [198, 0]
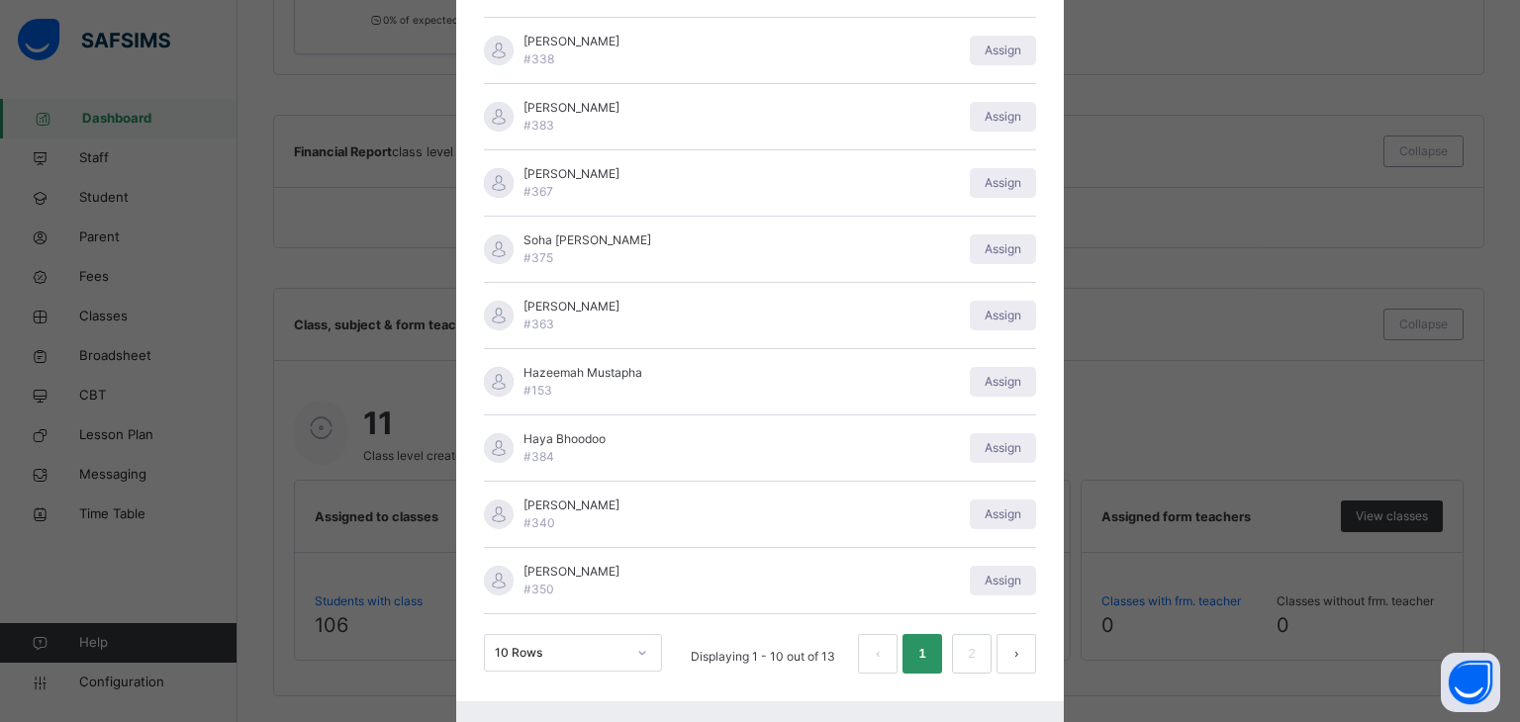
click at [381, 88] on div "× Assign Students to Classes Below are the list of students that have not been …" at bounding box center [760, 361] width 1520 height 722
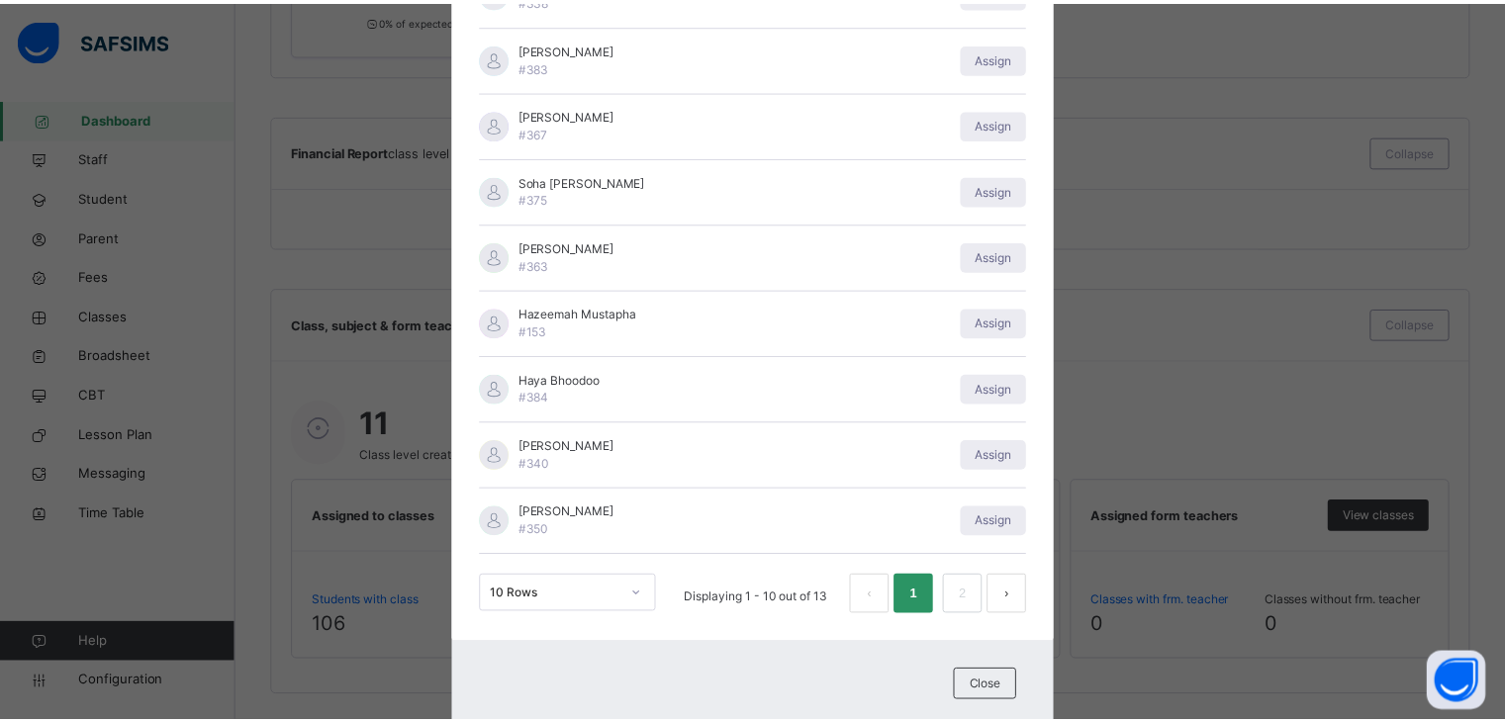
scroll to position [313, 0]
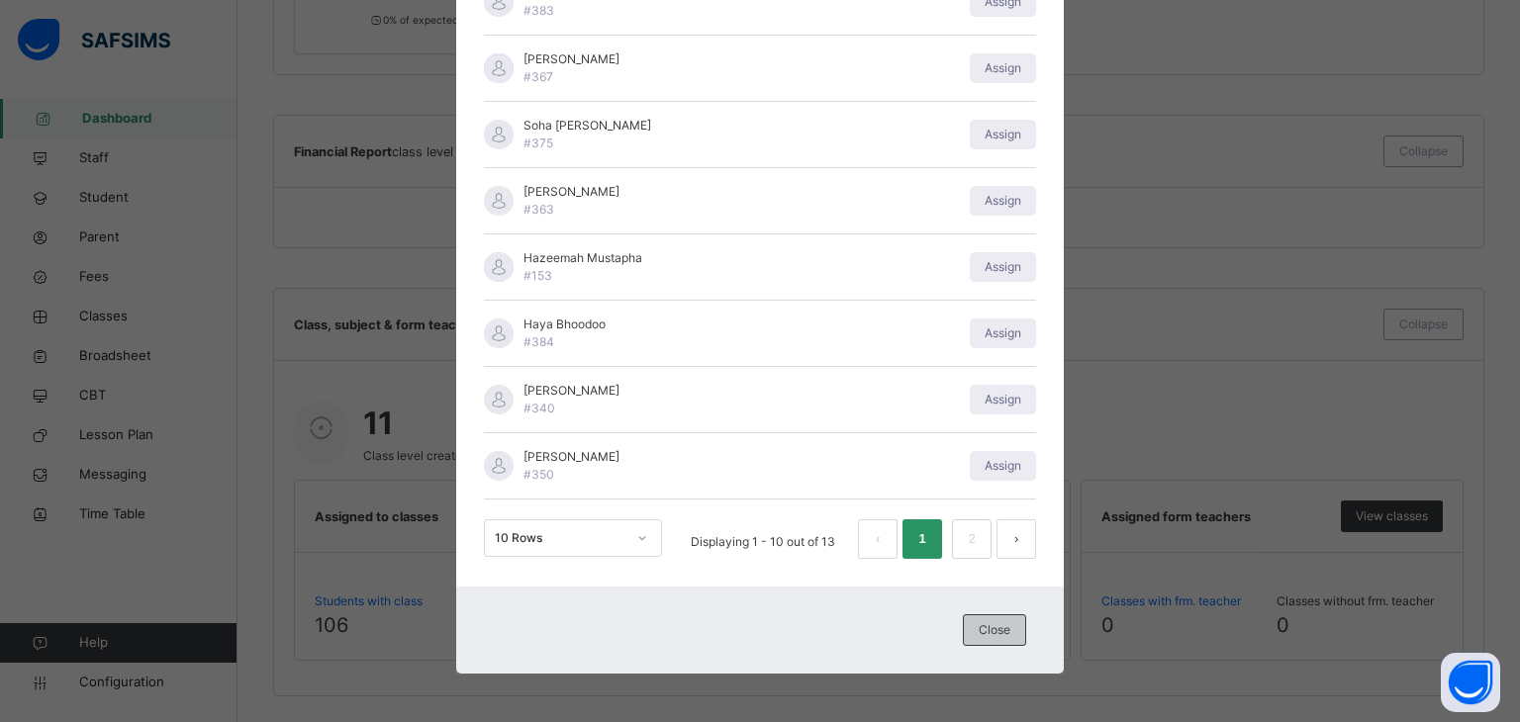
click at [983, 642] on div "Close" at bounding box center [994, 631] width 63 height 32
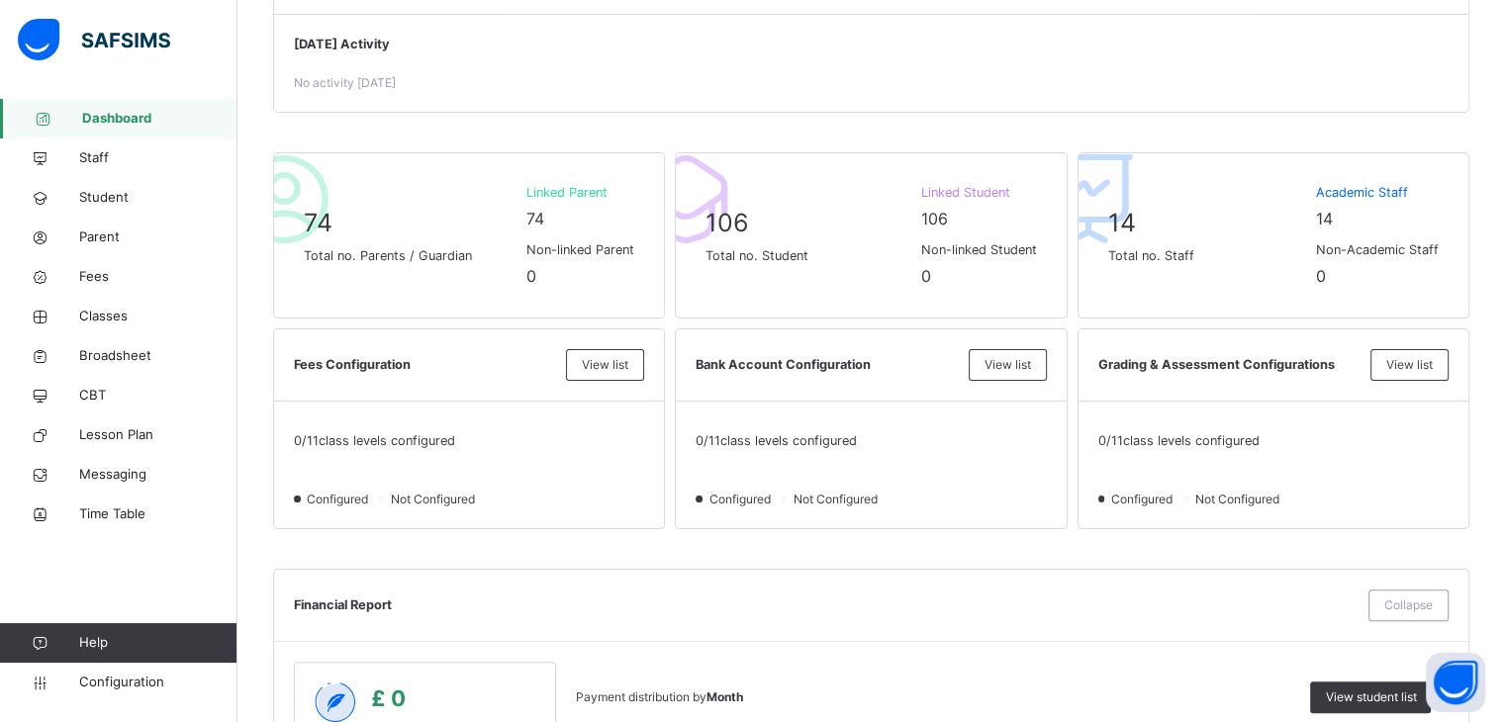
scroll to position [0, 0]
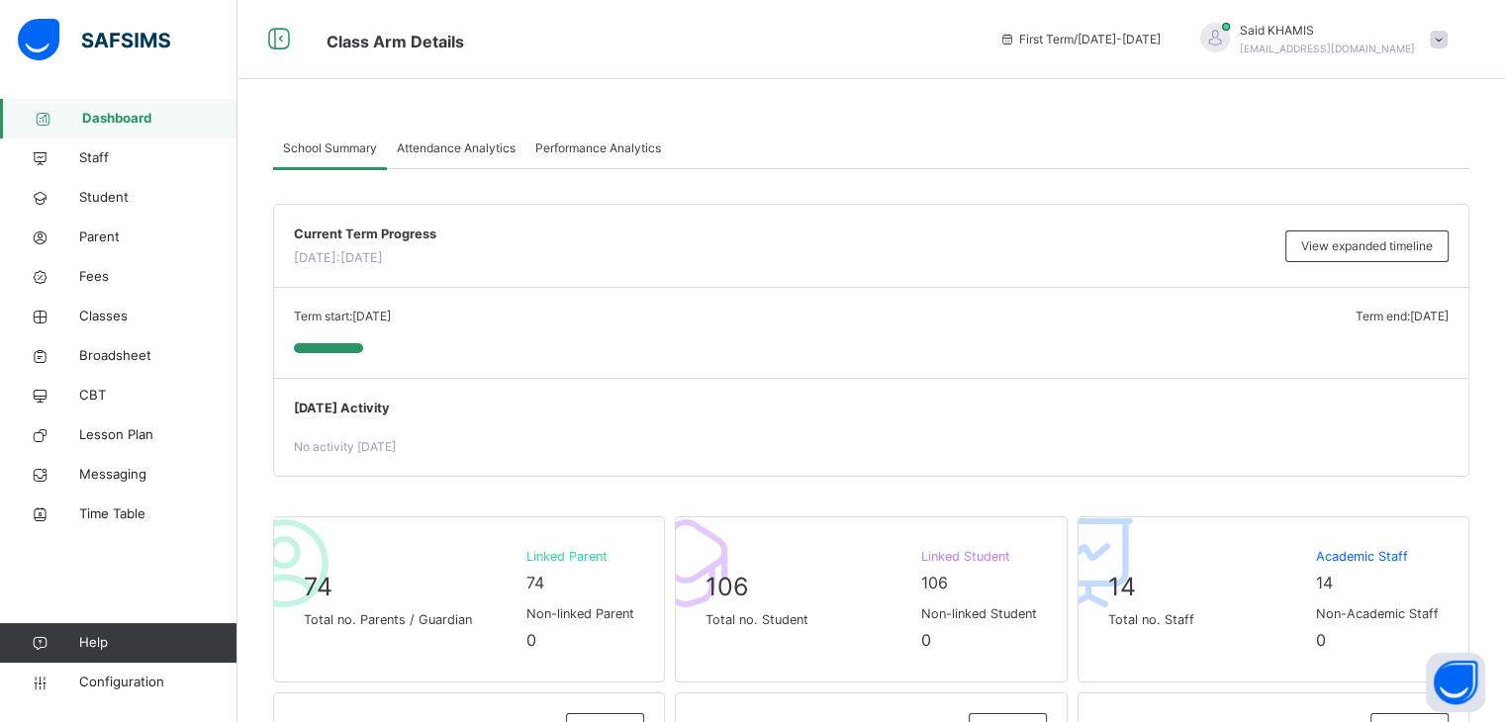
click at [119, 124] on span "Dashboard" at bounding box center [159, 119] width 155 height 20
click at [103, 160] on span "Staff" at bounding box center [158, 158] width 158 height 20
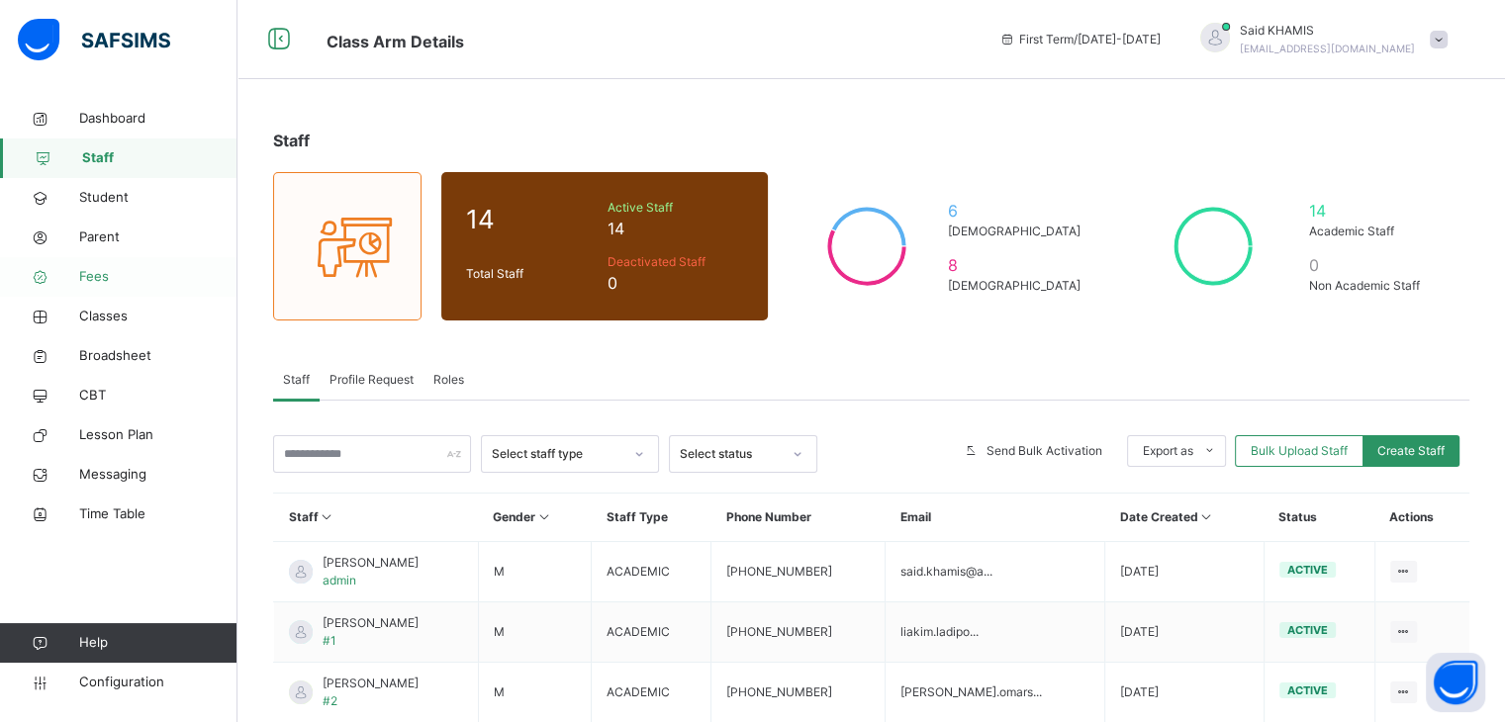
click at [108, 281] on span "Fees" at bounding box center [158, 277] width 158 height 20
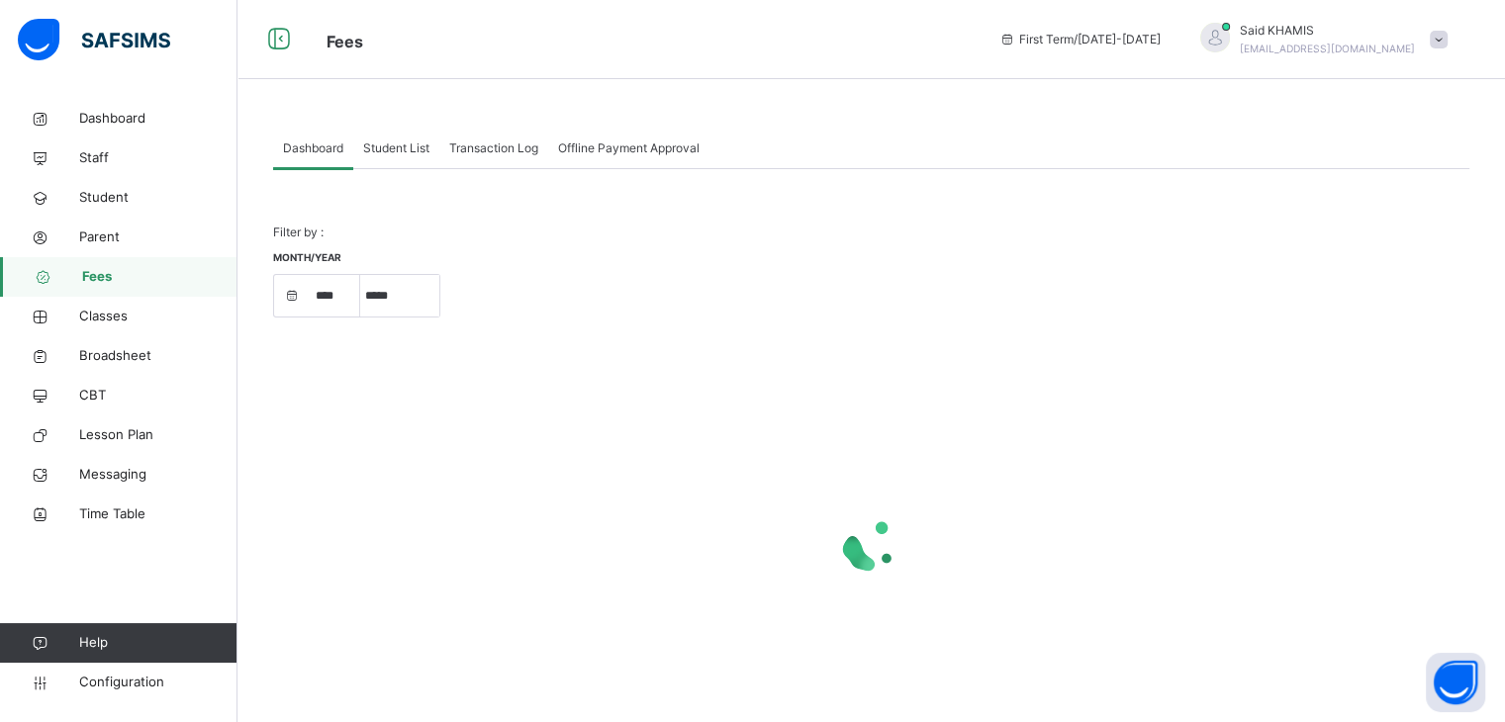
select select "****"
select select "*"
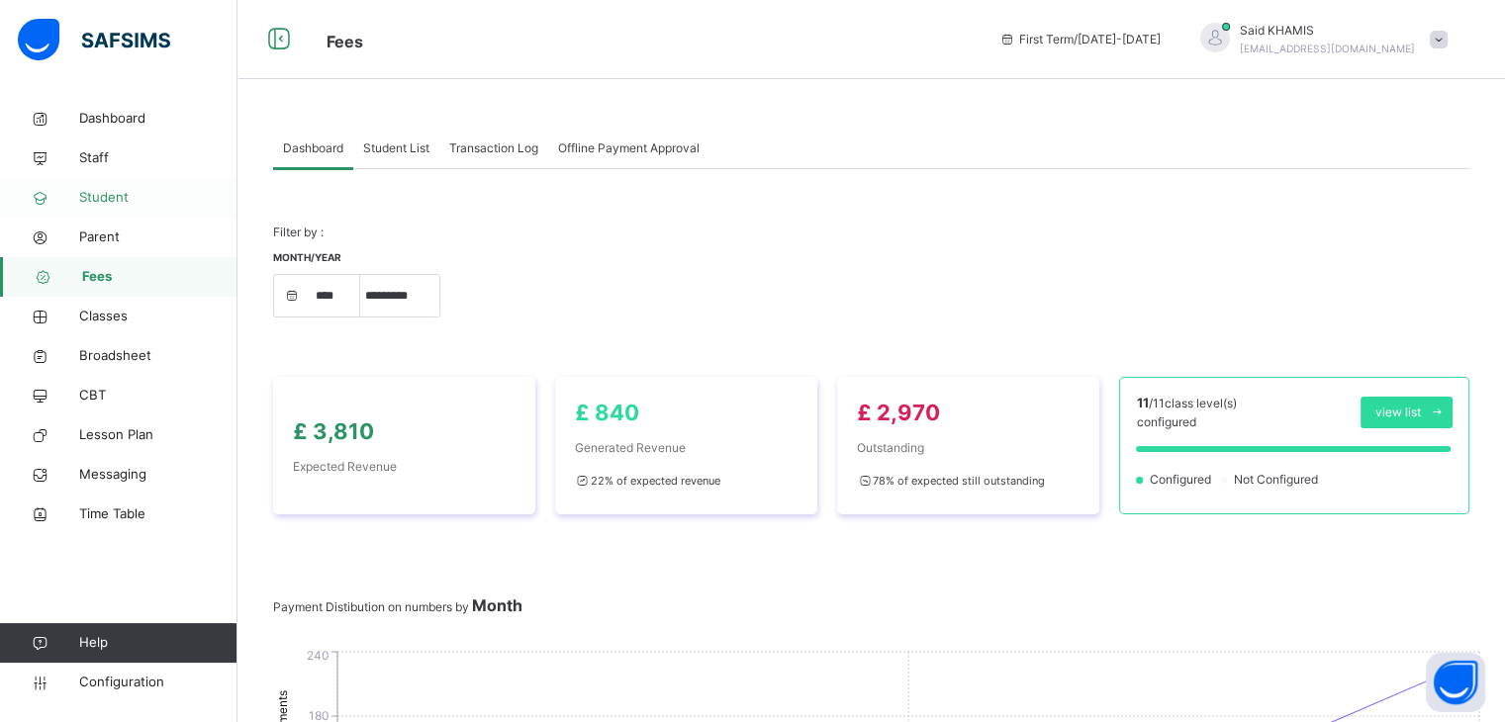
click at [116, 196] on span "Student" at bounding box center [158, 198] width 158 height 20
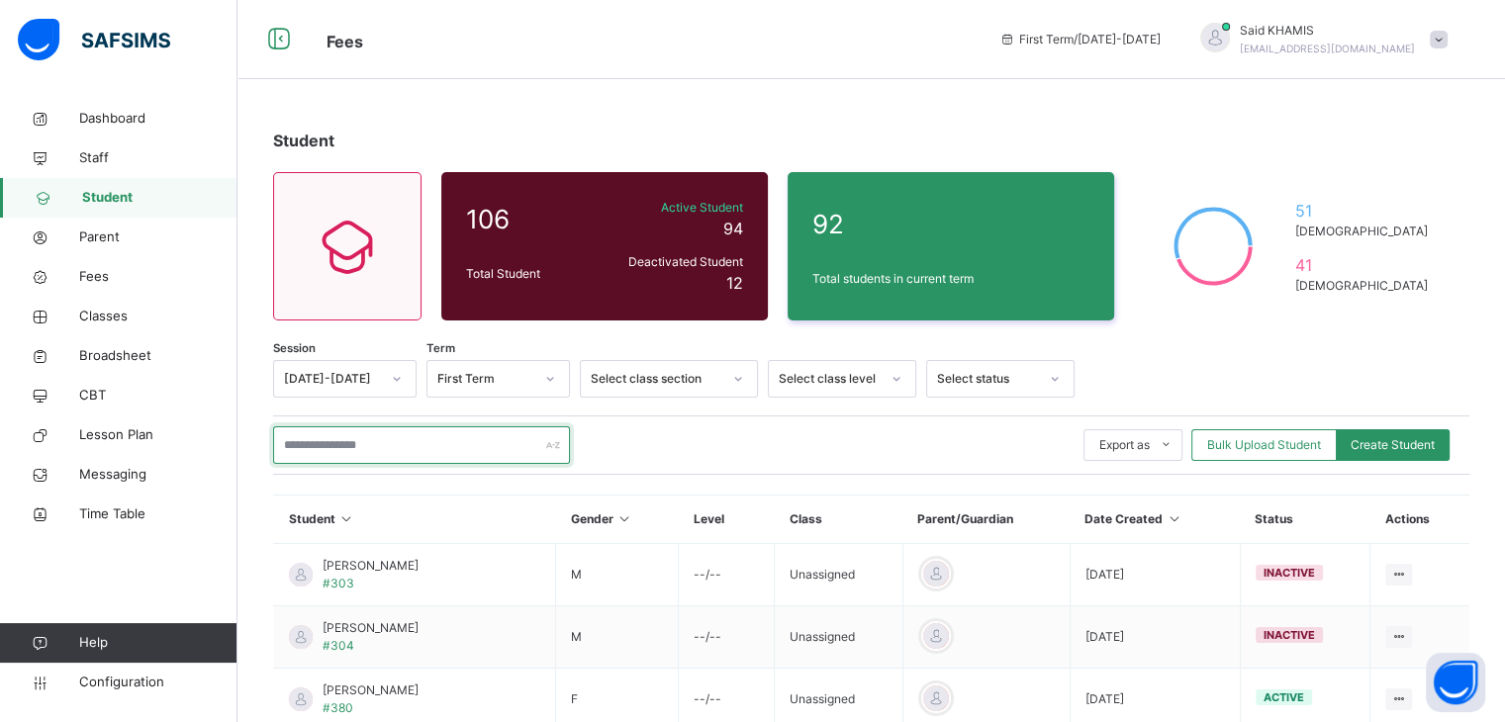
click at [388, 444] on input "text" at bounding box center [421, 446] width 297 height 38
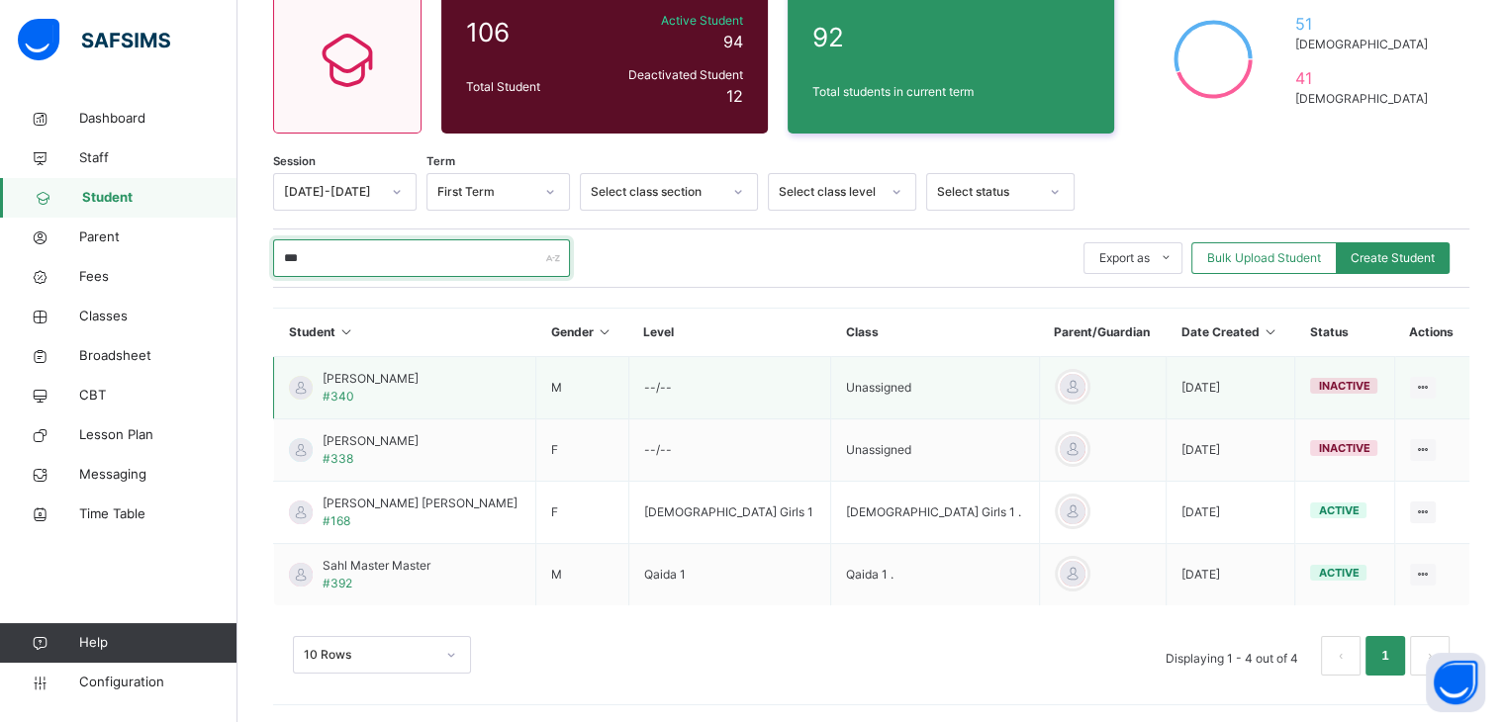
scroll to position [190, 0]
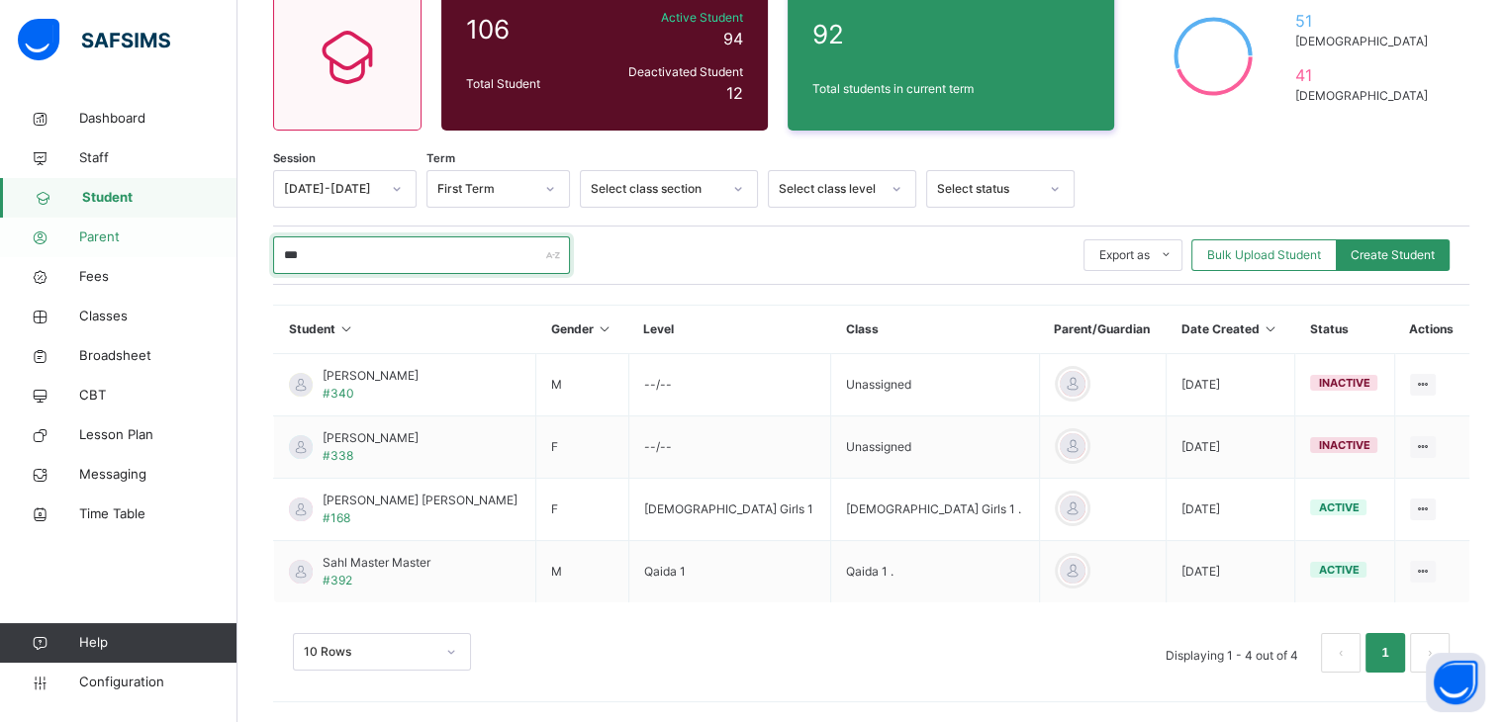
type input "***"
click at [83, 242] on span "Parent" at bounding box center [158, 238] width 158 height 20
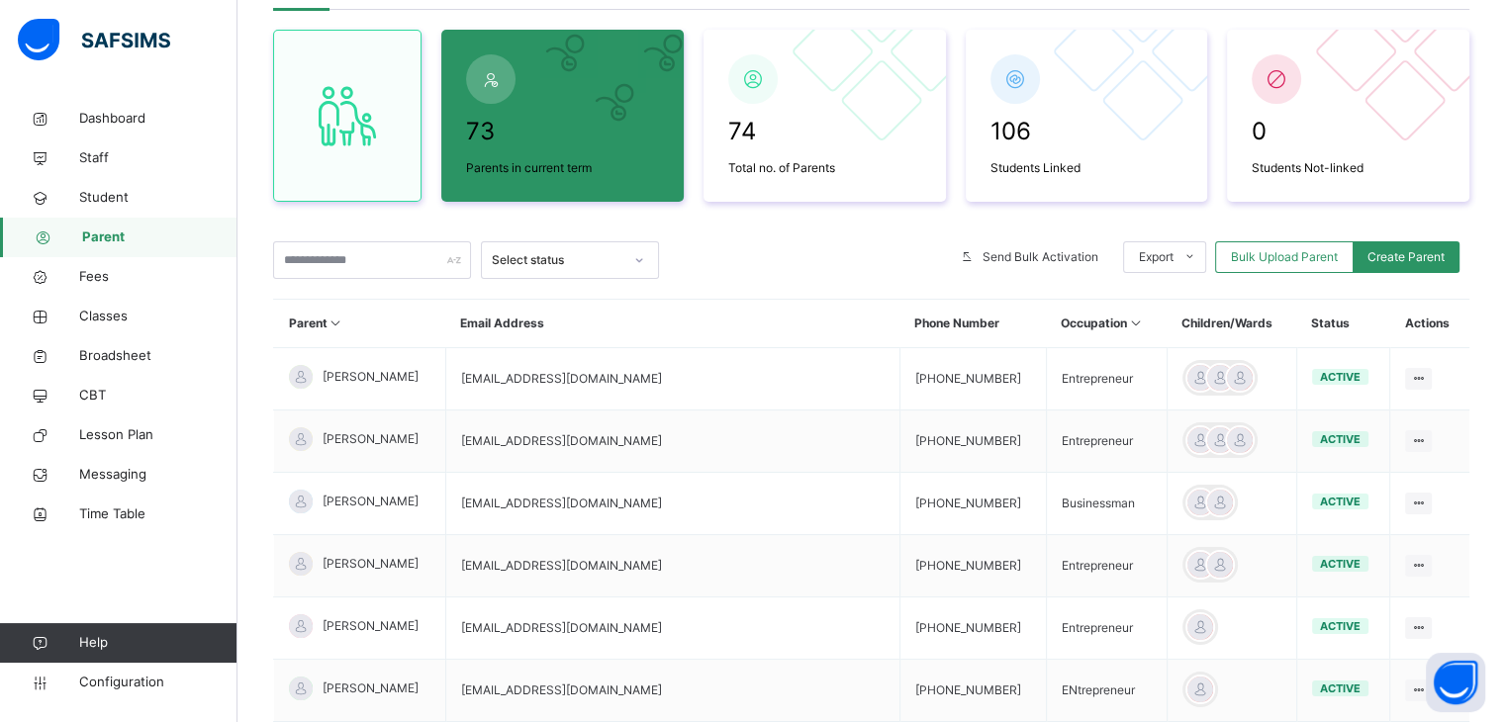
scroll to position [190, 0]
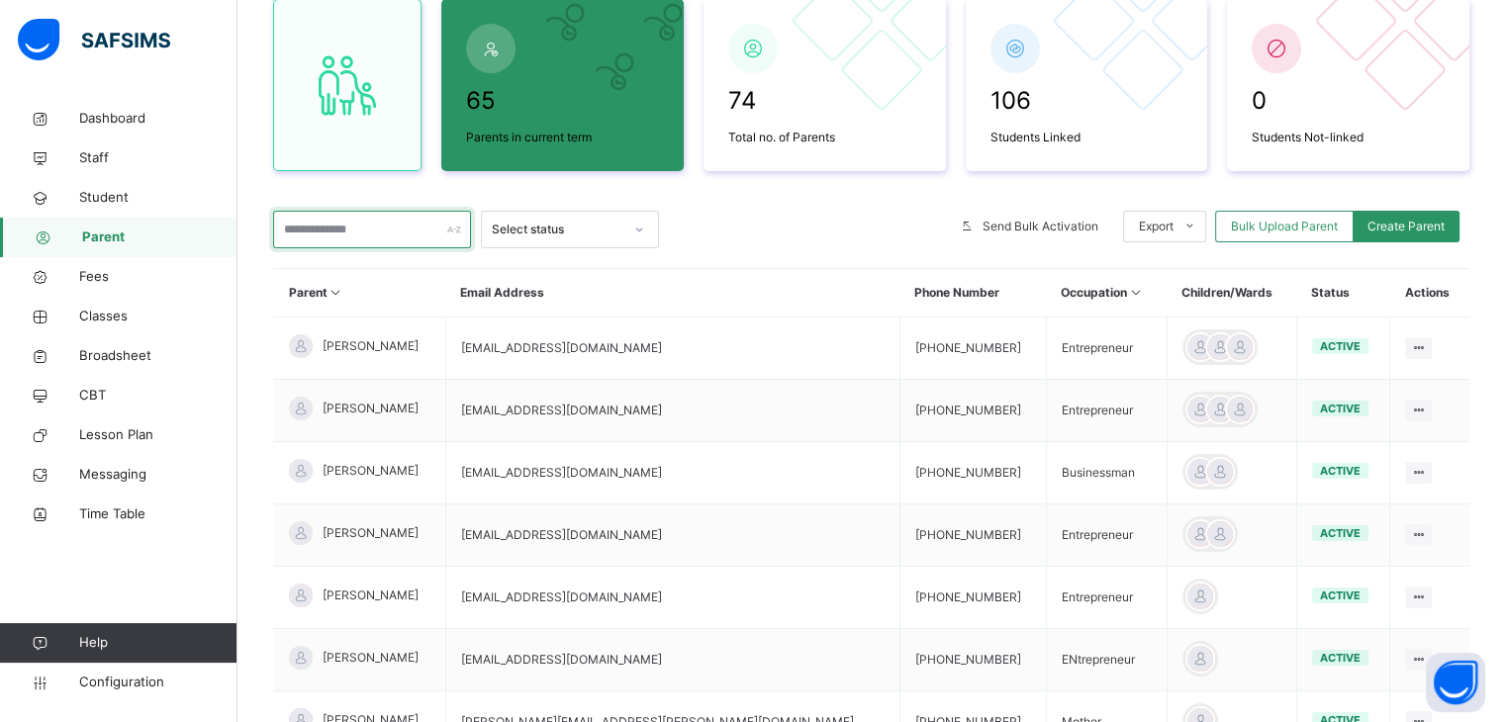
click at [376, 232] on input "text" at bounding box center [372, 230] width 198 height 38
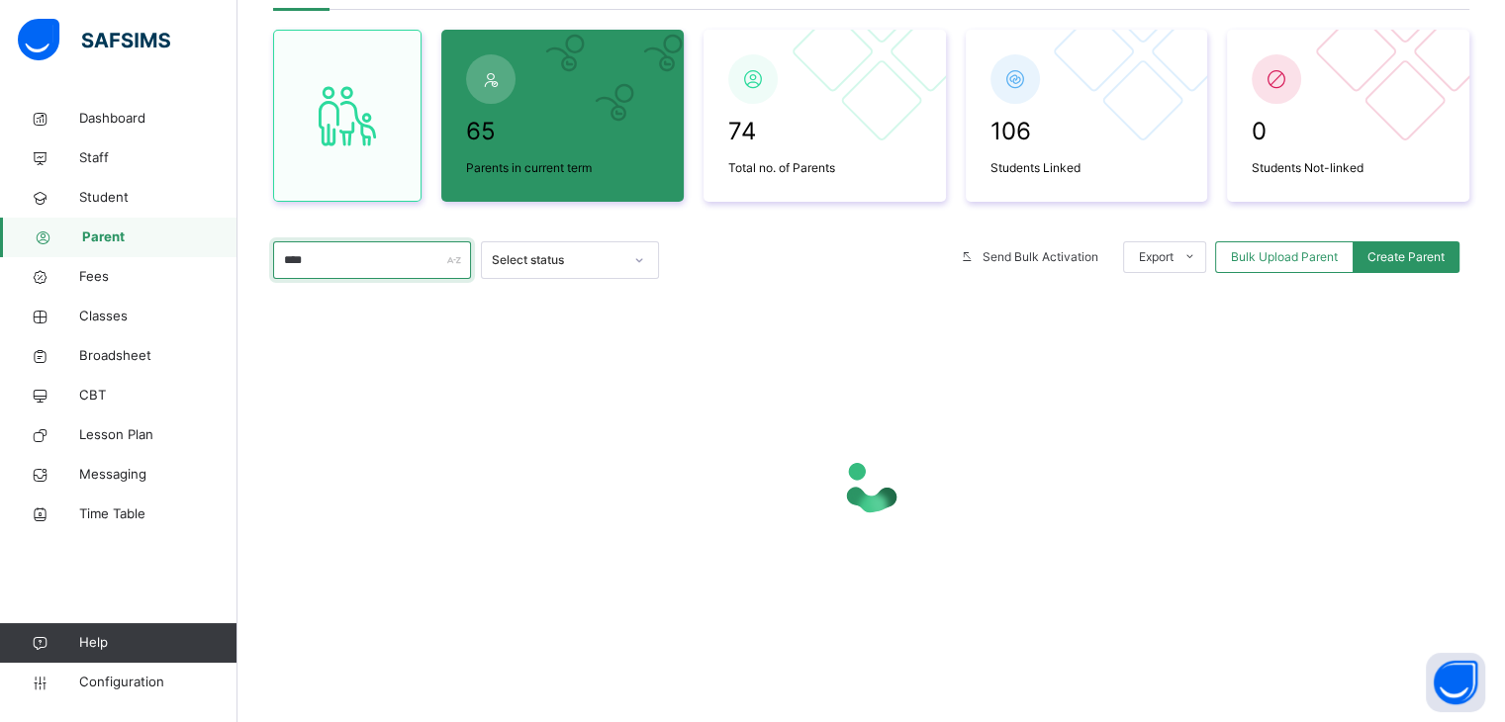
scroll to position [48, 0]
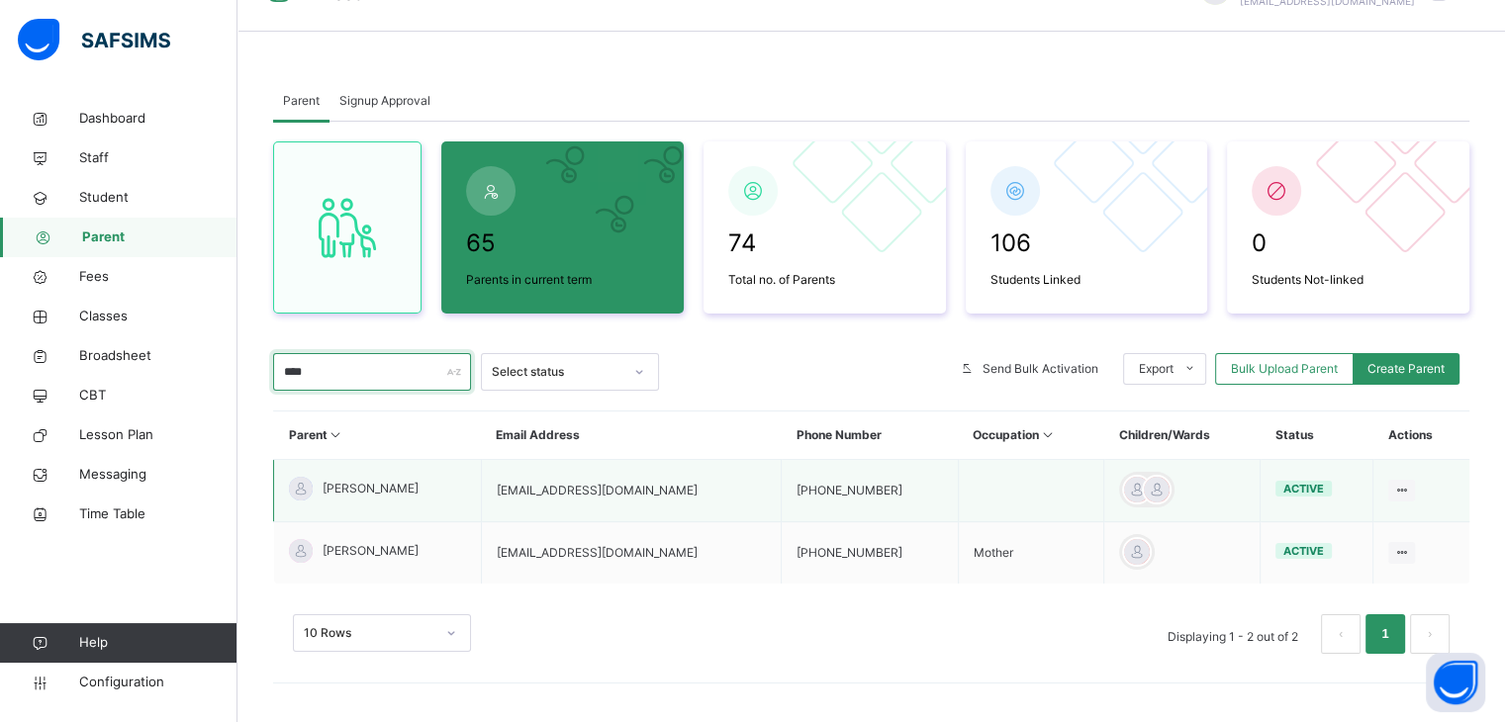
type input "****"
drag, startPoint x: 671, startPoint y: 492, endPoint x: 499, endPoint y: 494, distance: 172.2
click at [499, 494] on td "sumaiyahpatel79@gmail.com" at bounding box center [631, 491] width 300 height 62
copy td "sumaiyahpatel79@gmail.com"
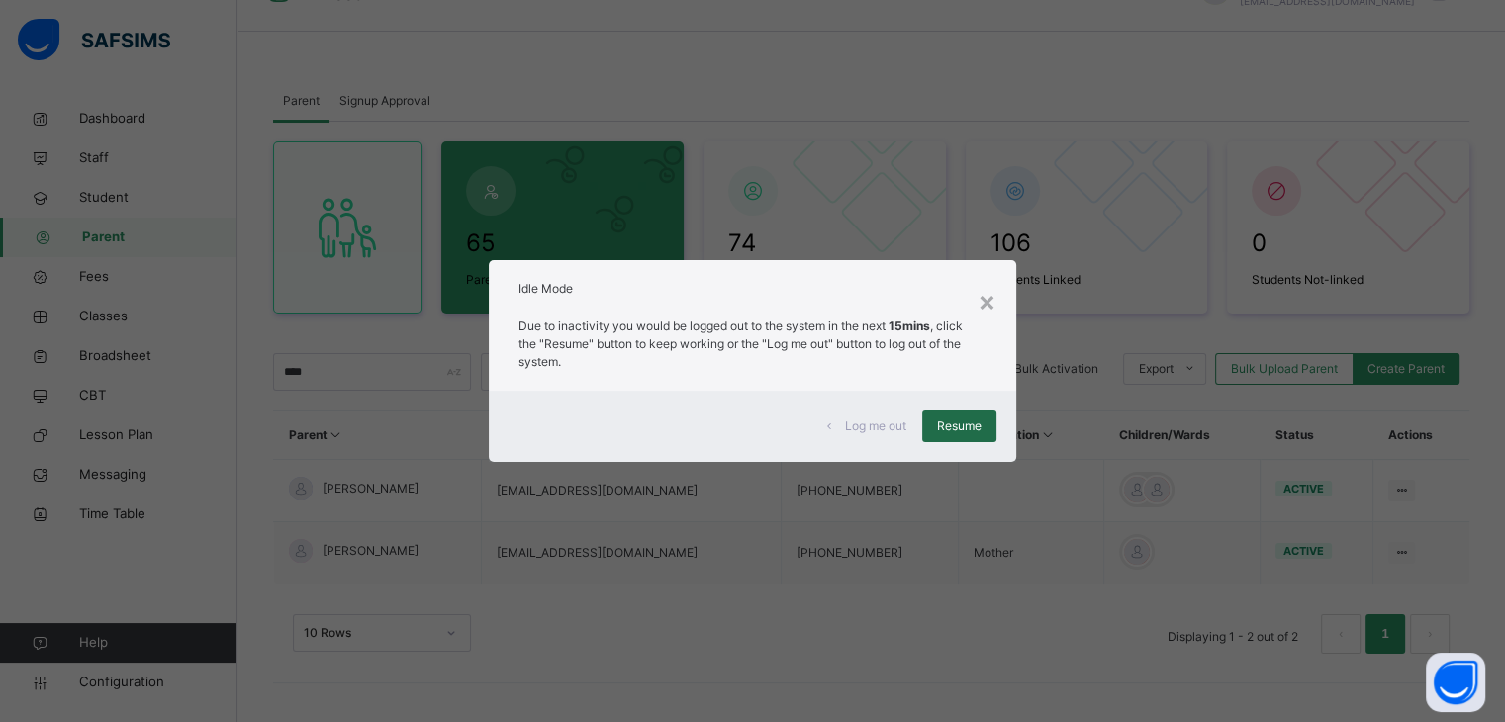
click at [969, 421] on span "Resume" at bounding box center [959, 427] width 45 height 18
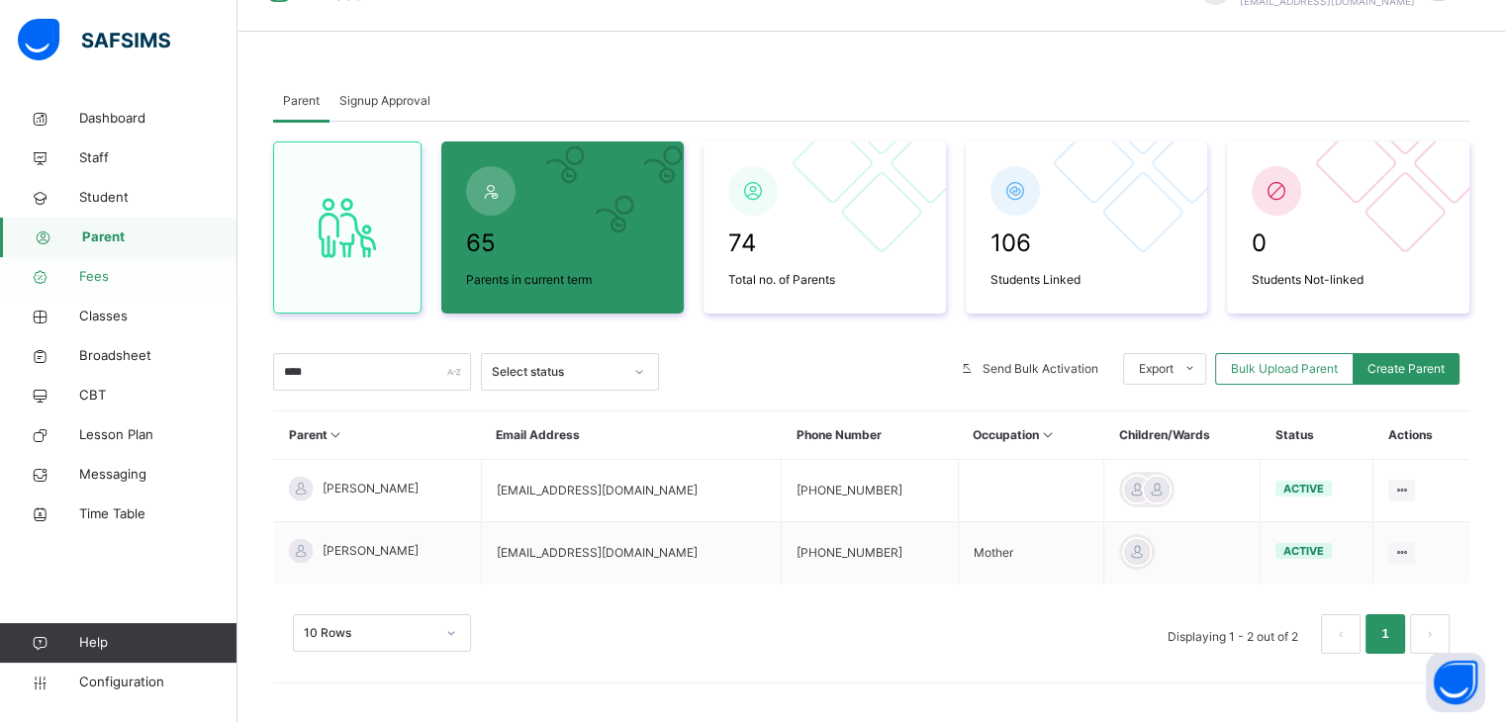
click at [95, 274] on span "Fees" at bounding box center [158, 277] width 158 height 20
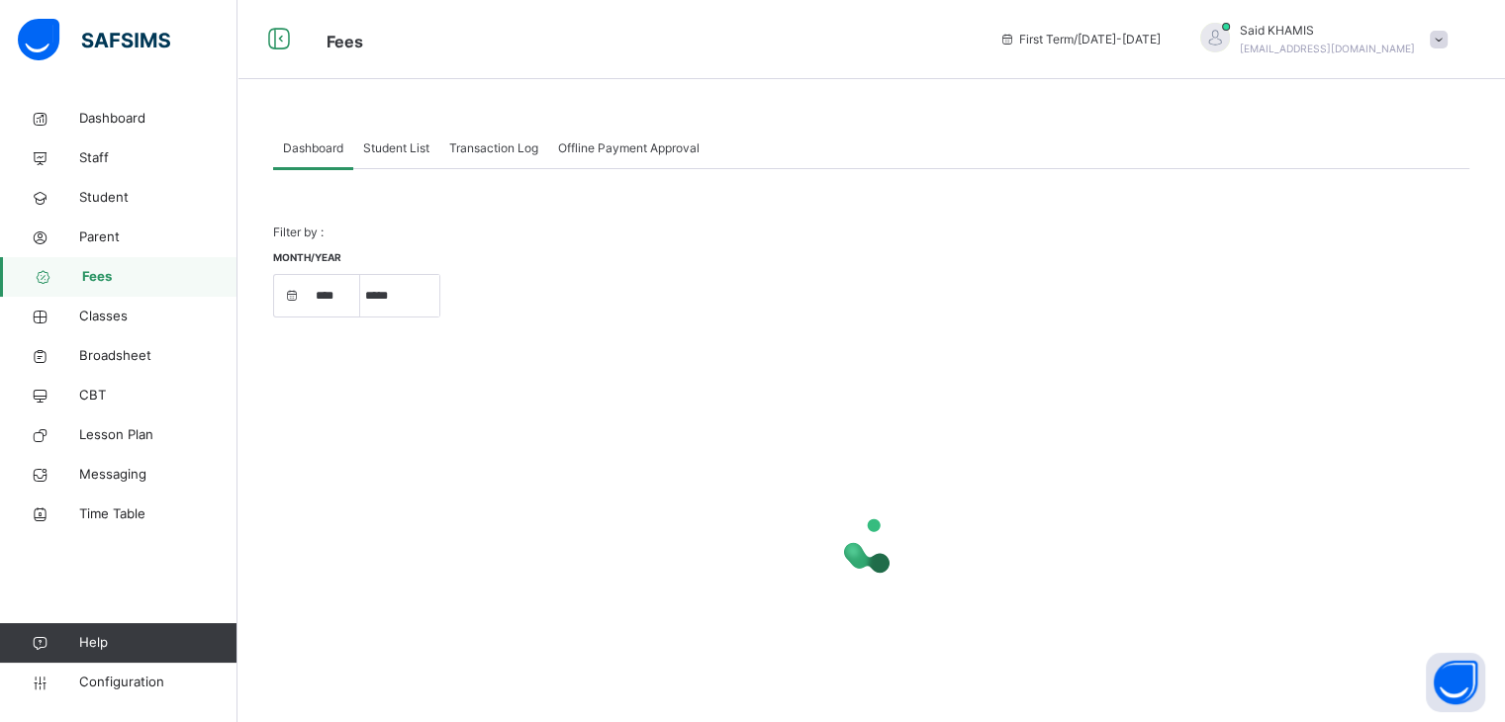
select select "****"
select select "*"
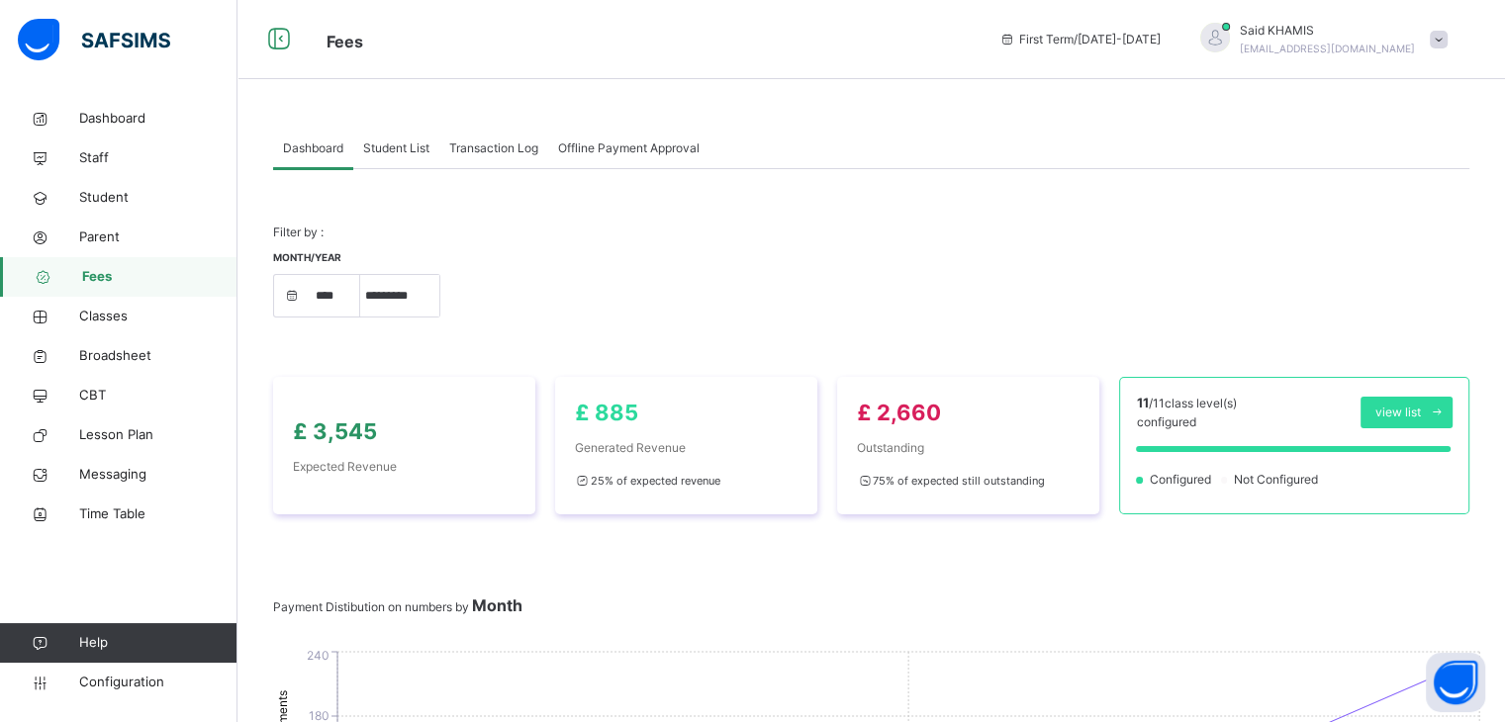
click at [376, 147] on span "Student List" at bounding box center [396, 149] width 66 height 18
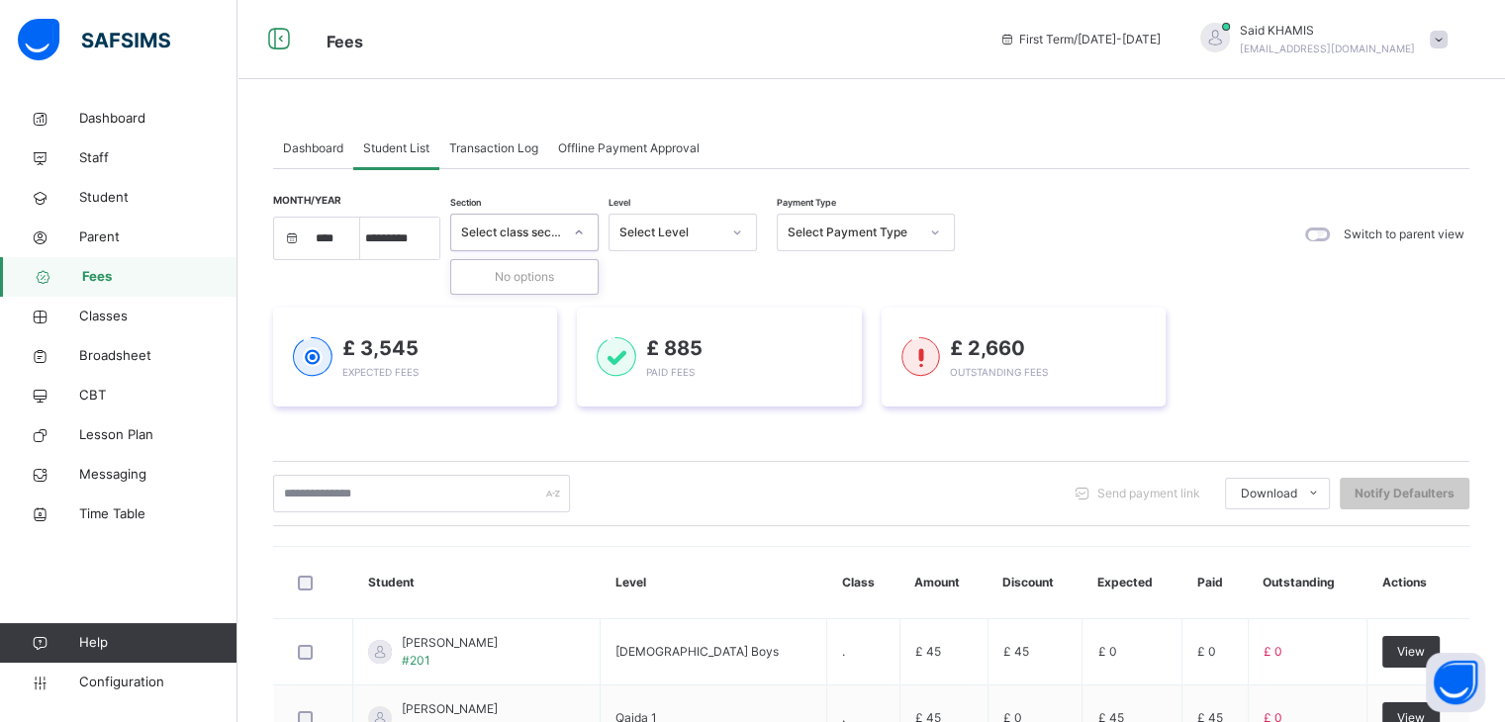
click at [574, 229] on icon at bounding box center [579, 233] width 12 height 20
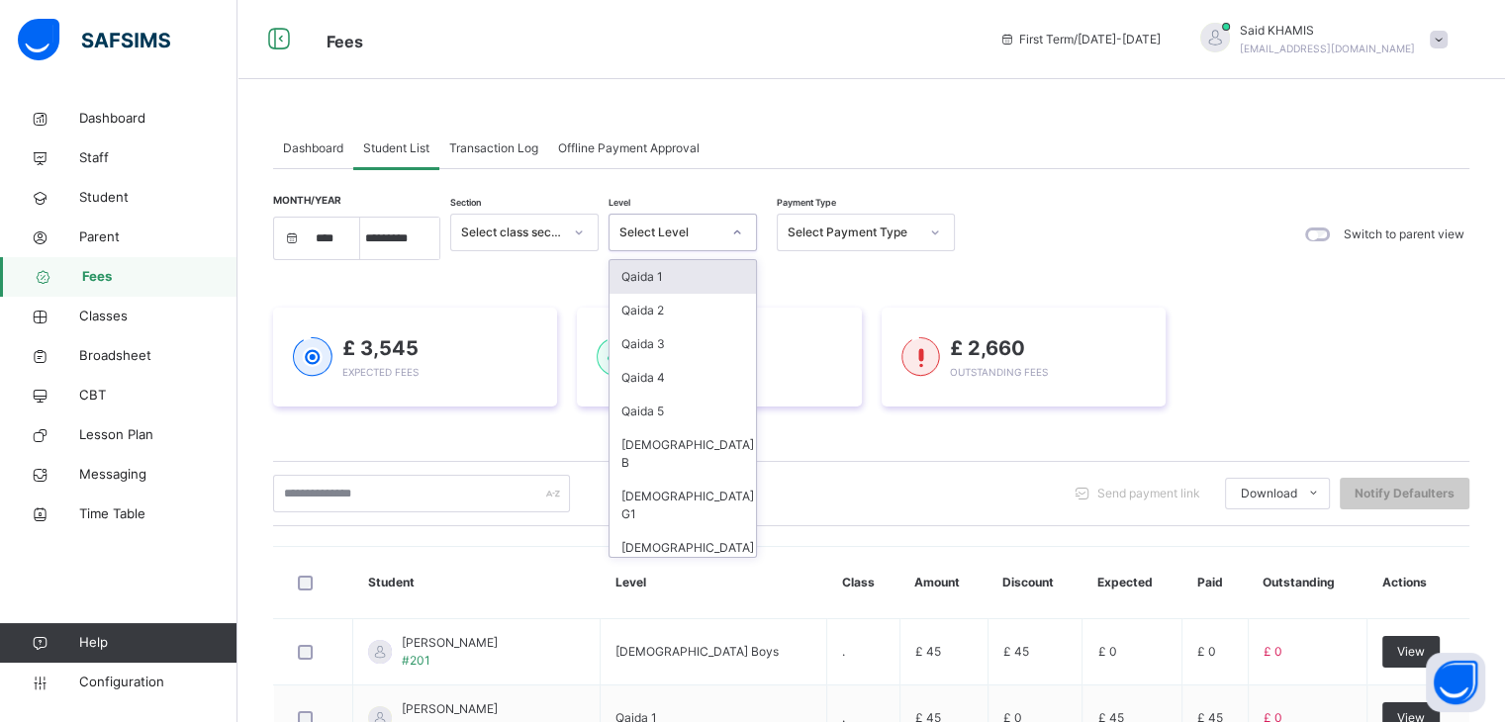
click at [737, 232] on icon at bounding box center [737, 233] width 12 height 20
click at [686, 304] on div "Qaida 2" at bounding box center [683, 311] width 146 height 34
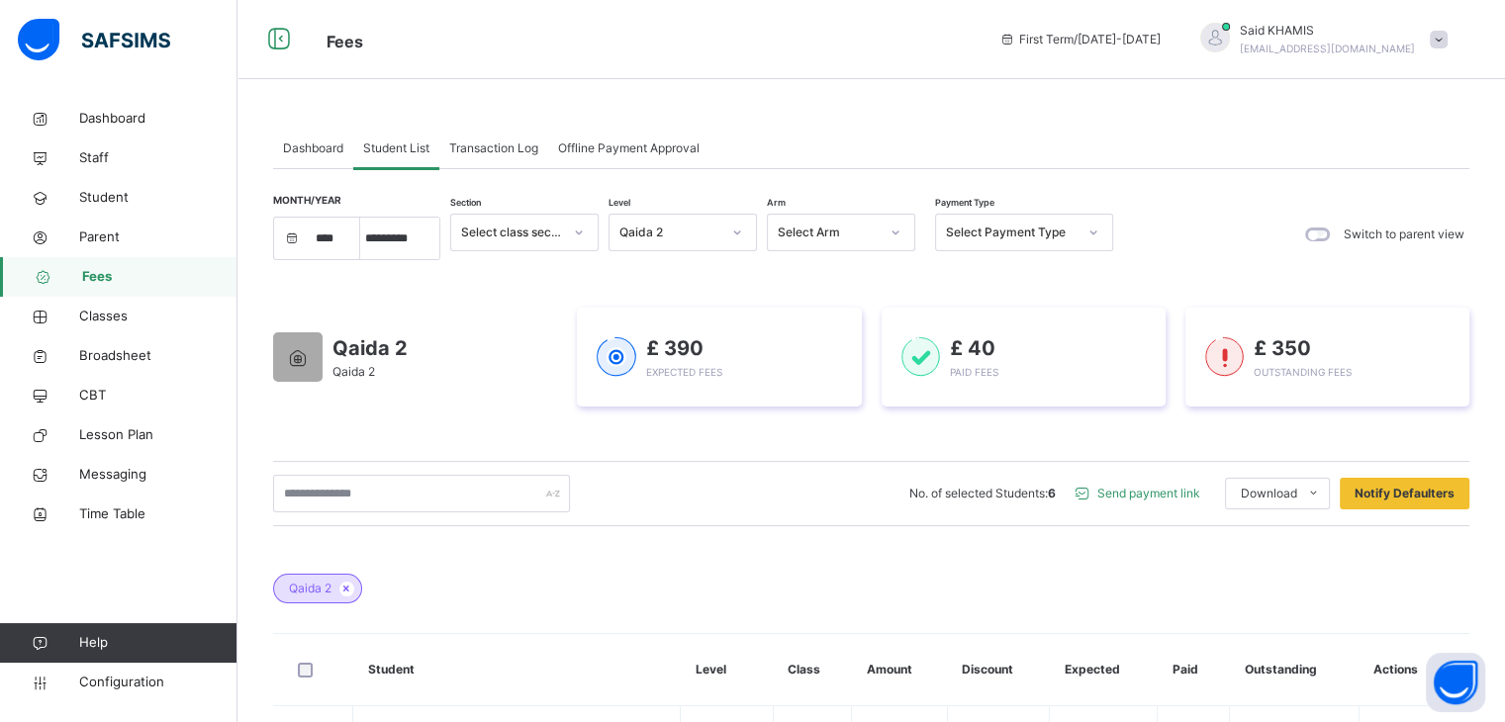
click at [1166, 496] on span "Send payment link" at bounding box center [1149, 494] width 103 height 18
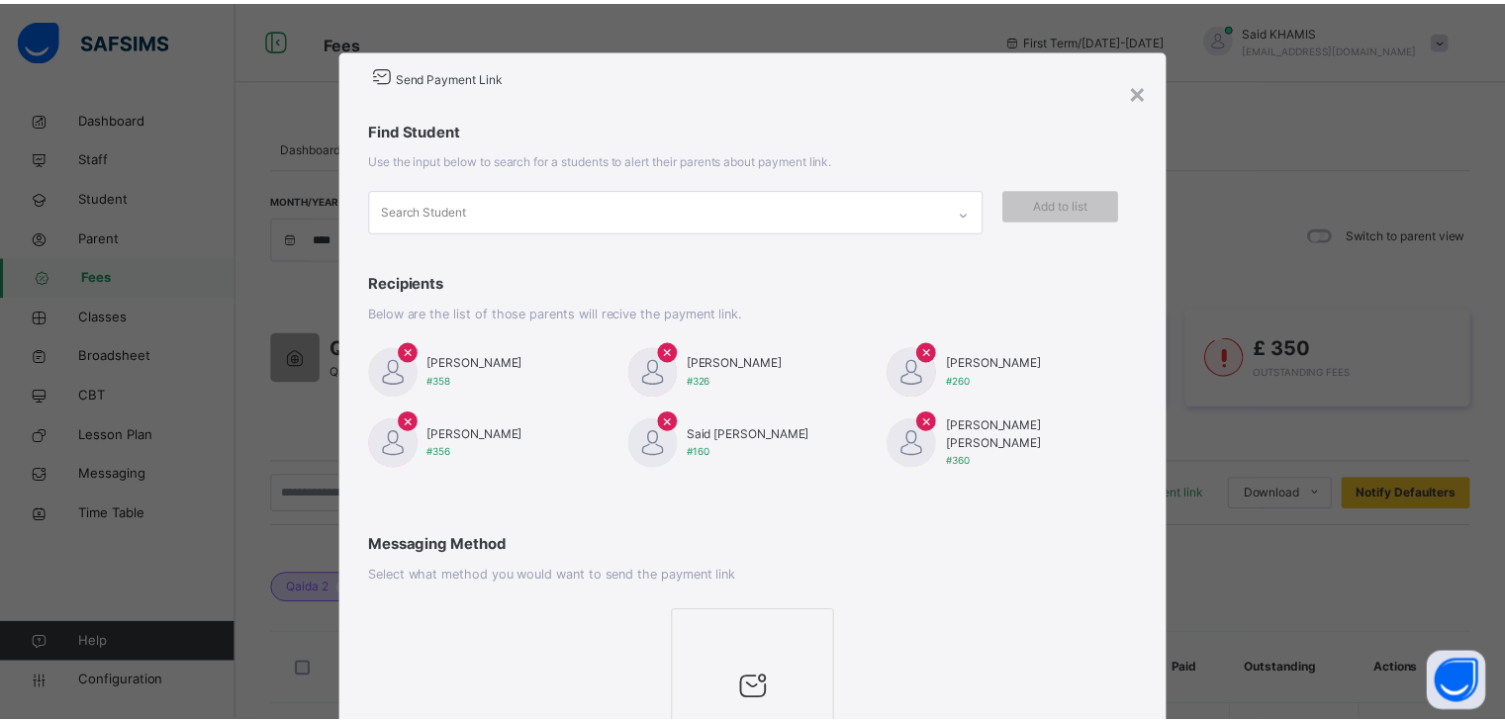
scroll to position [194, 0]
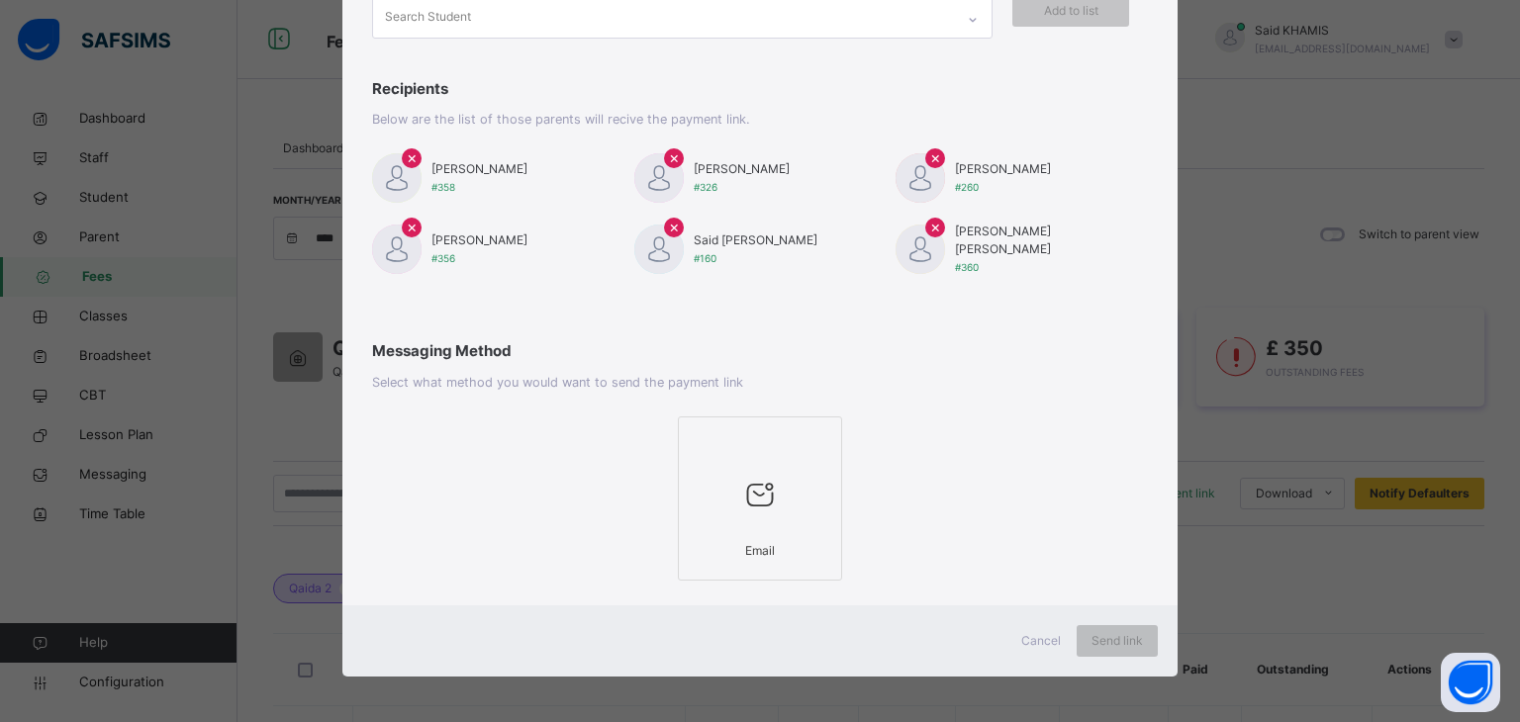
click at [774, 480] on icon at bounding box center [760, 495] width 42 height 45
click at [1125, 638] on span "Send link" at bounding box center [1117, 641] width 51 height 18
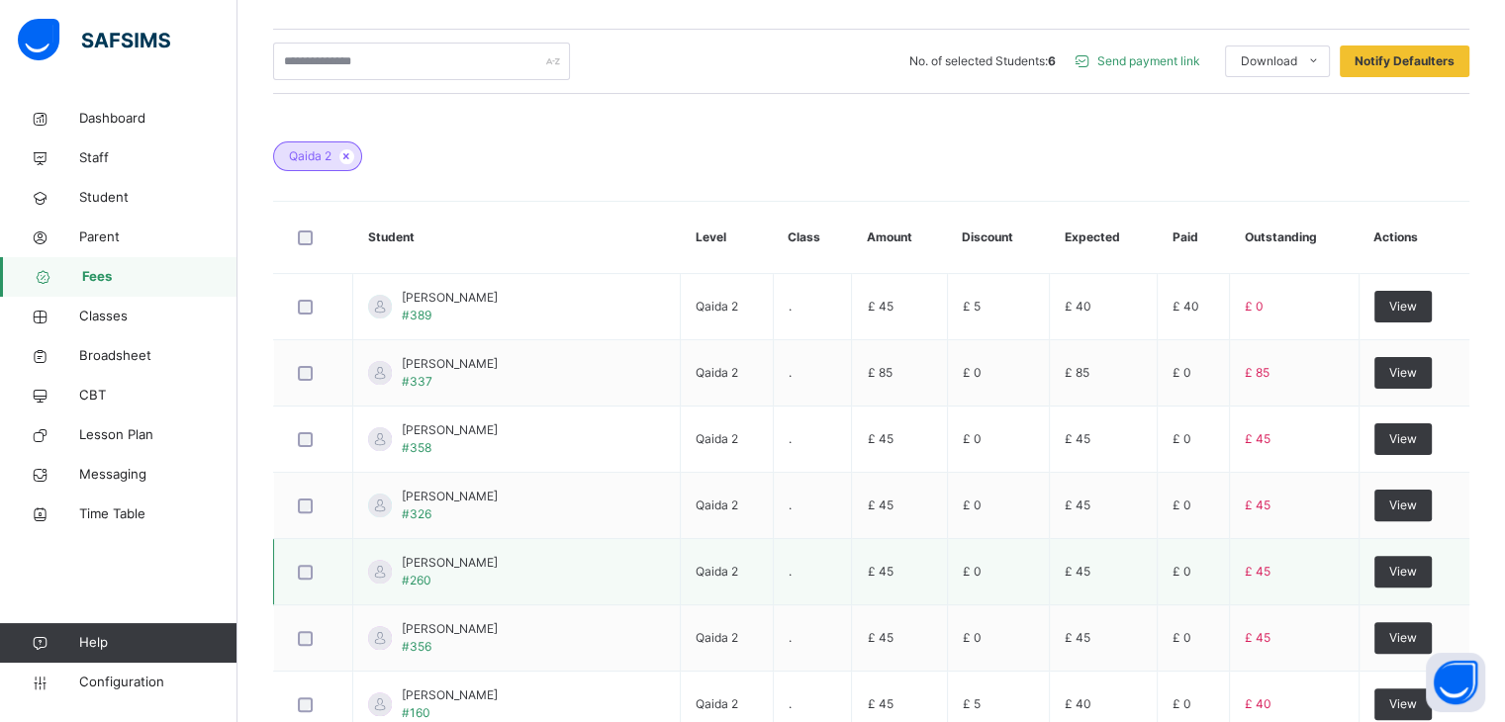
scroll to position [0, 0]
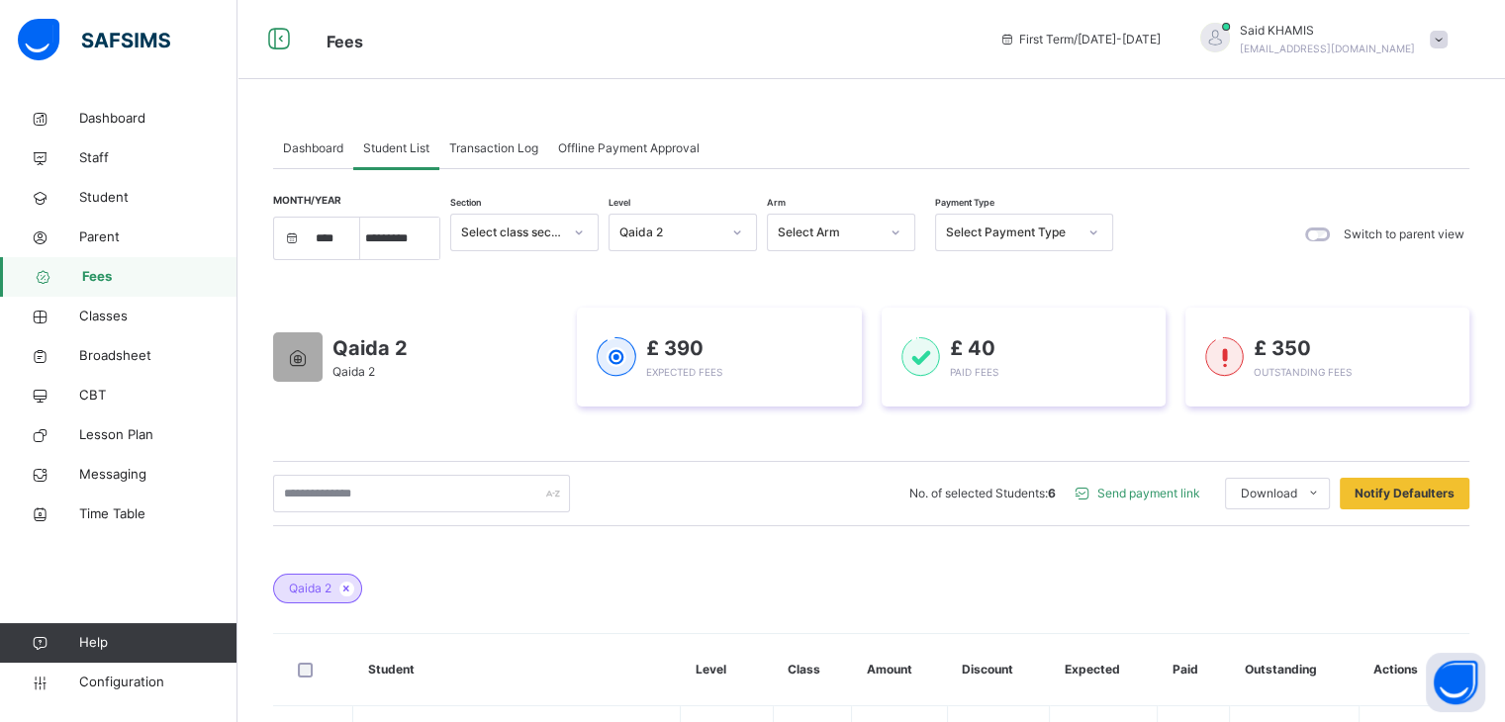
click at [306, 144] on span "Dashboard" at bounding box center [313, 149] width 60 height 18
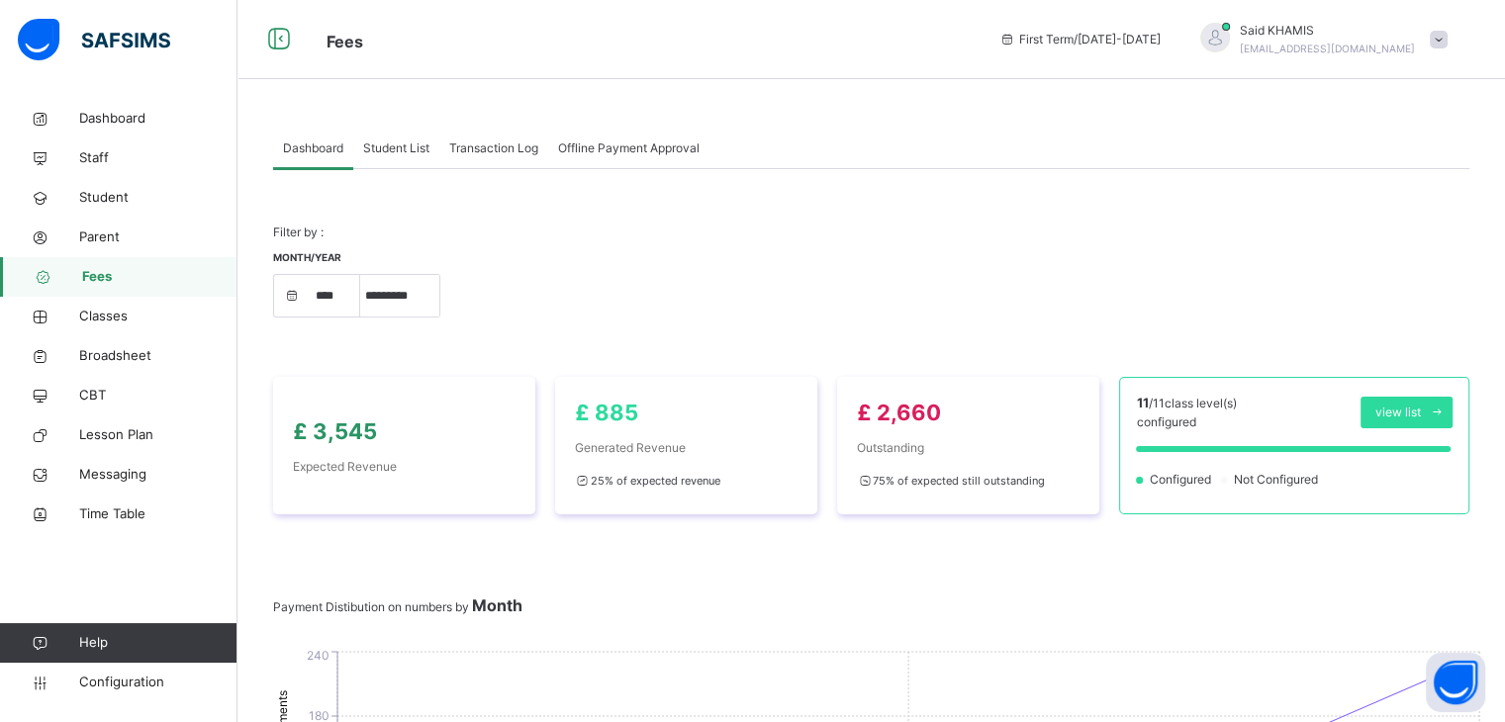
click at [416, 141] on span "Student List" at bounding box center [396, 149] width 66 height 18
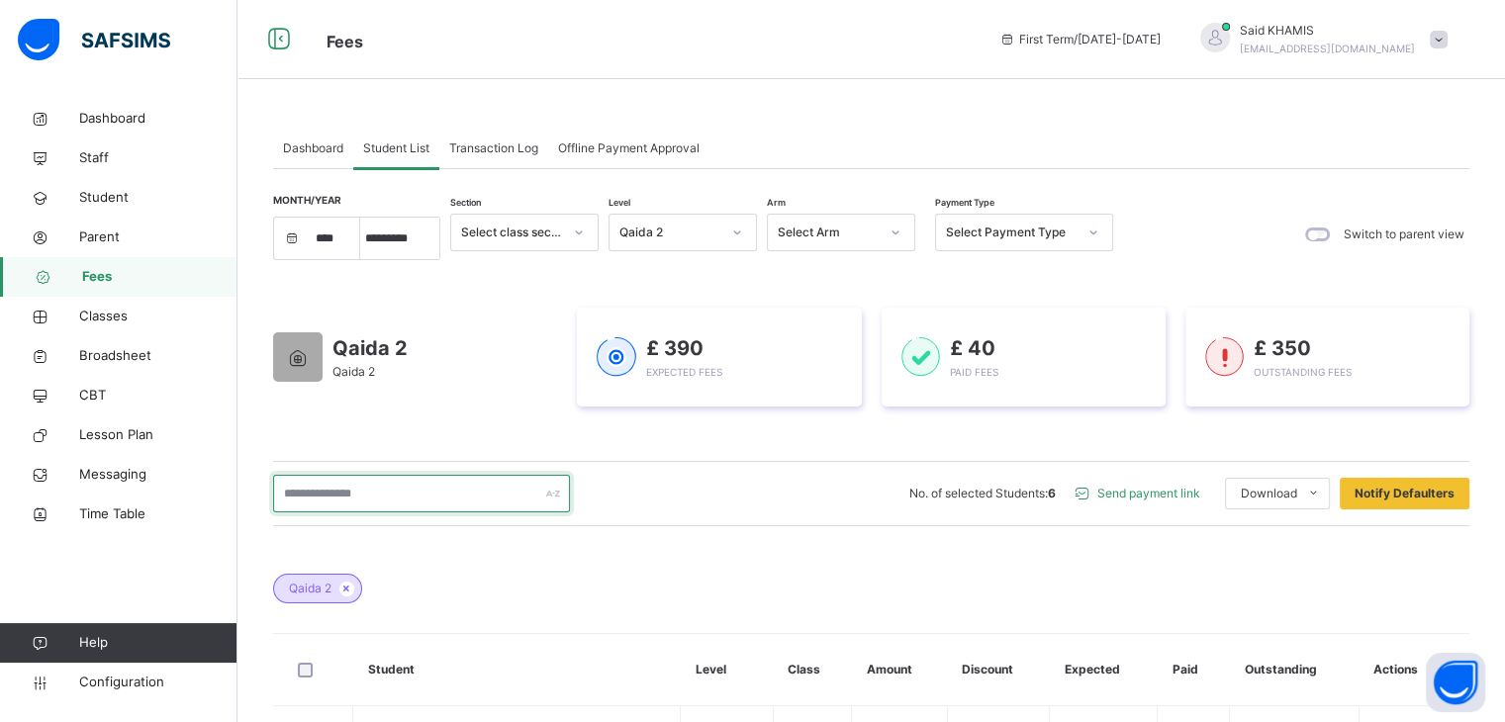
click at [449, 480] on input "text" at bounding box center [421, 494] width 297 height 38
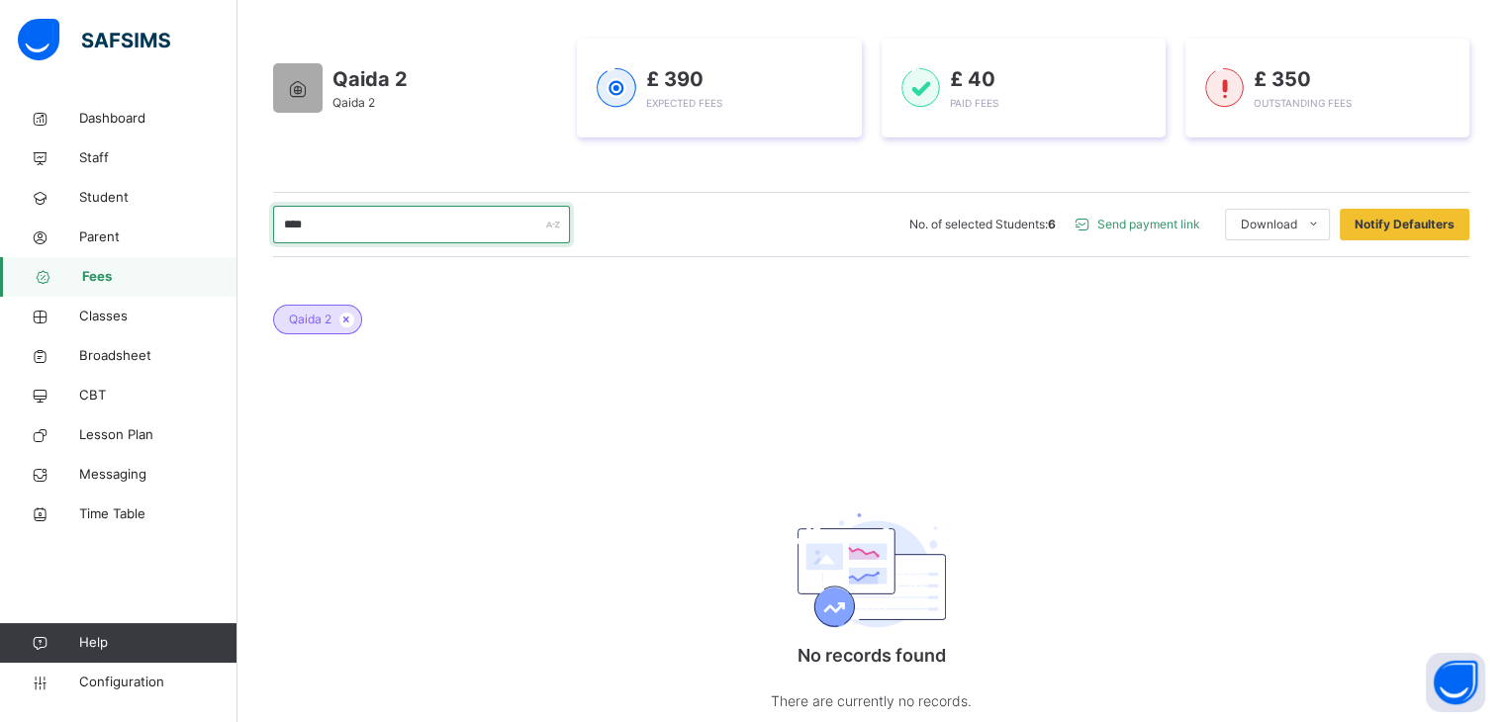
scroll to position [330, 0]
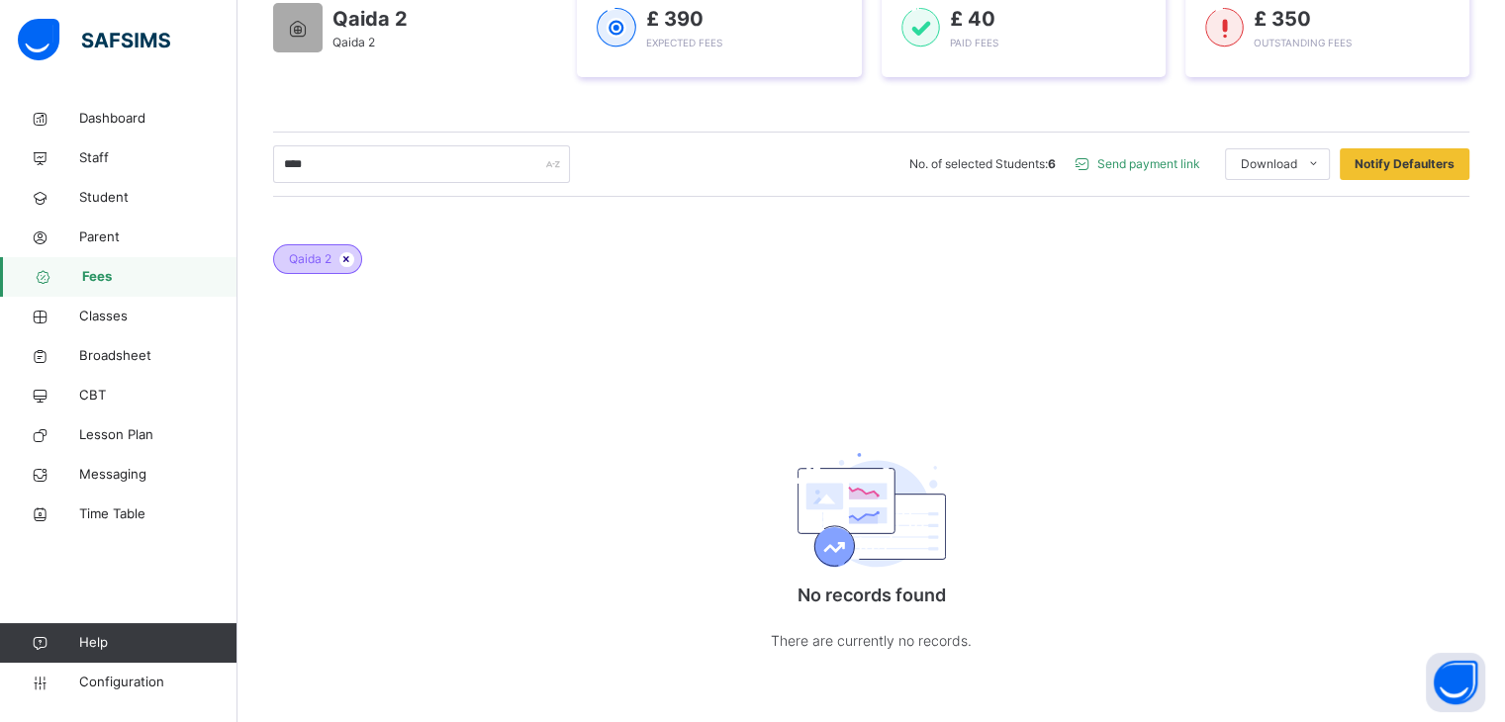
click at [346, 261] on icon at bounding box center [346, 259] width 17 height 12
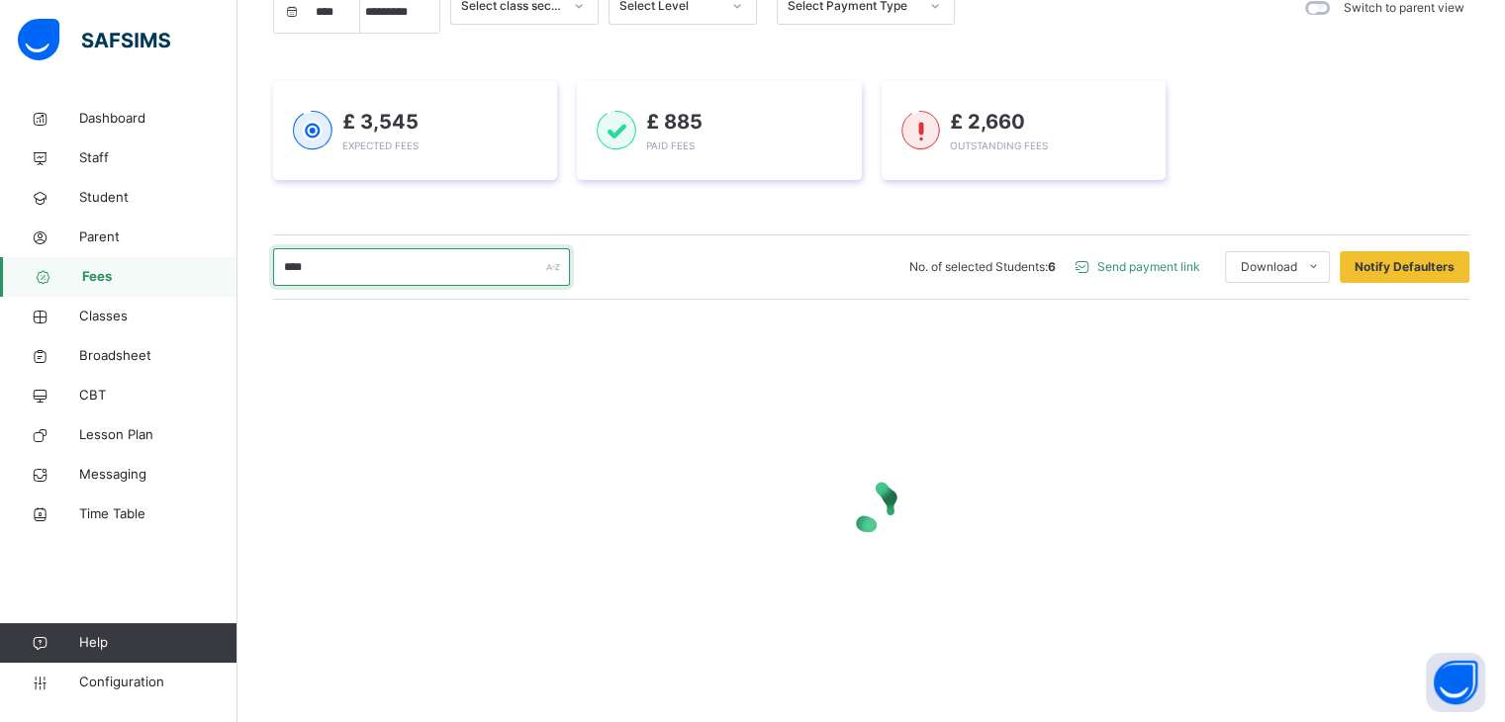
click at [416, 262] on input "****" at bounding box center [421, 267] width 297 height 38
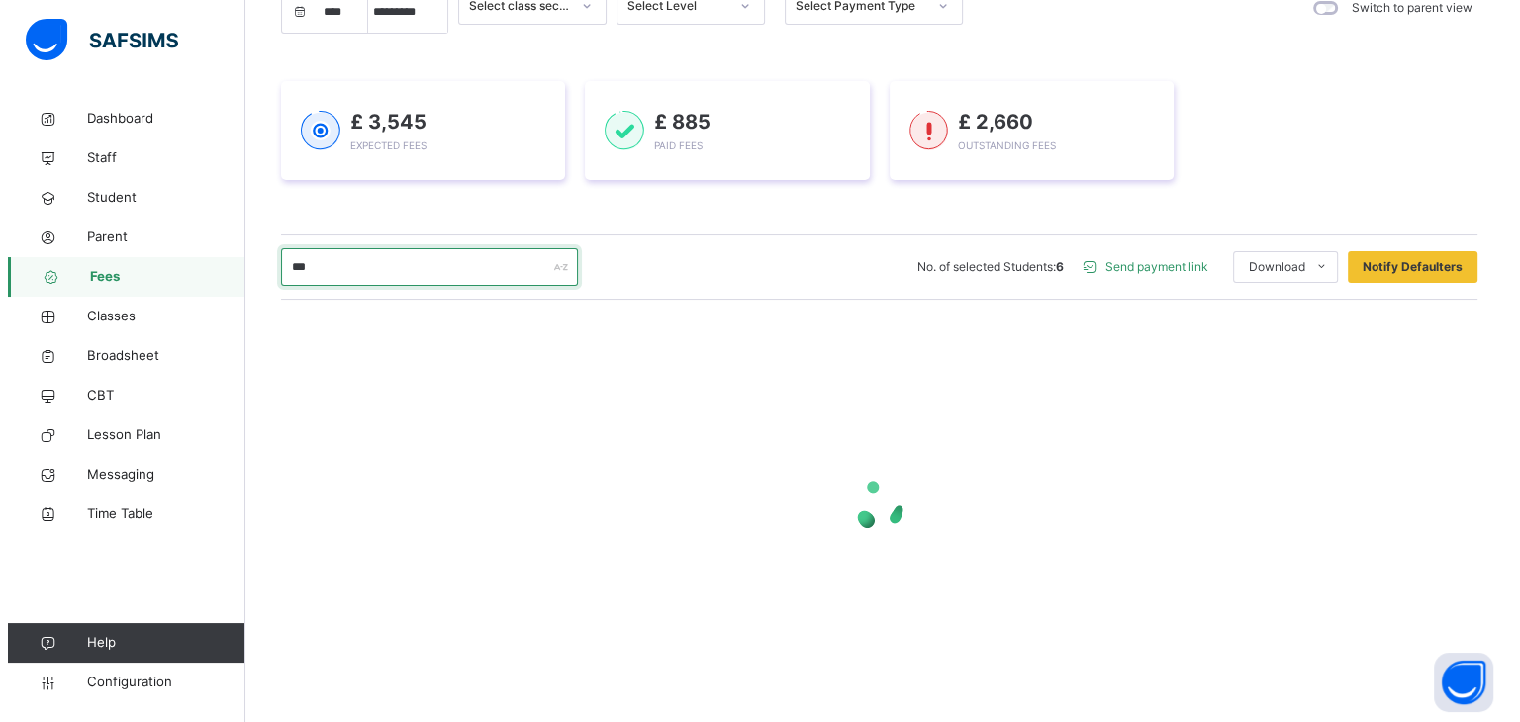
scroll to position [80, 0]
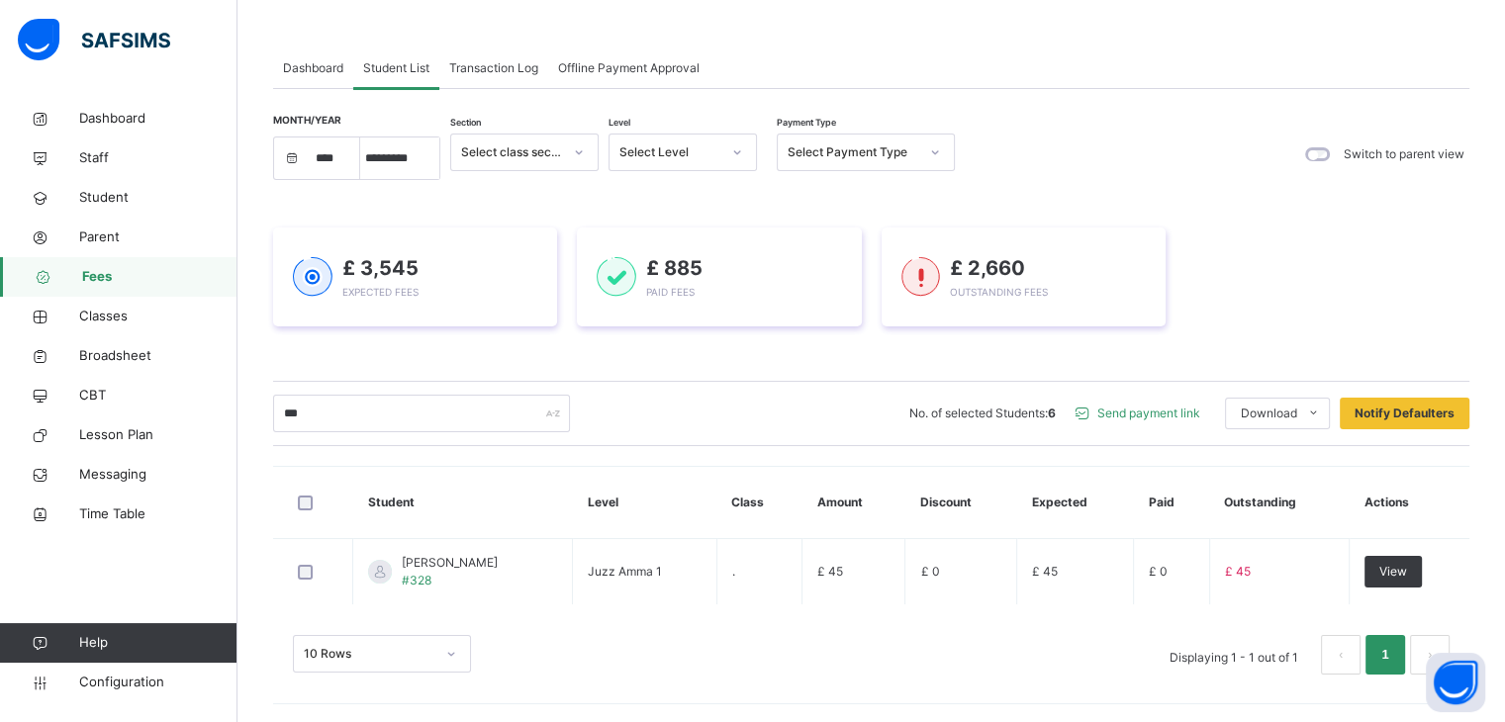
click at [1155, 414] on span "Send payment link" at bounding box center [1149, 414] width 103 height 18
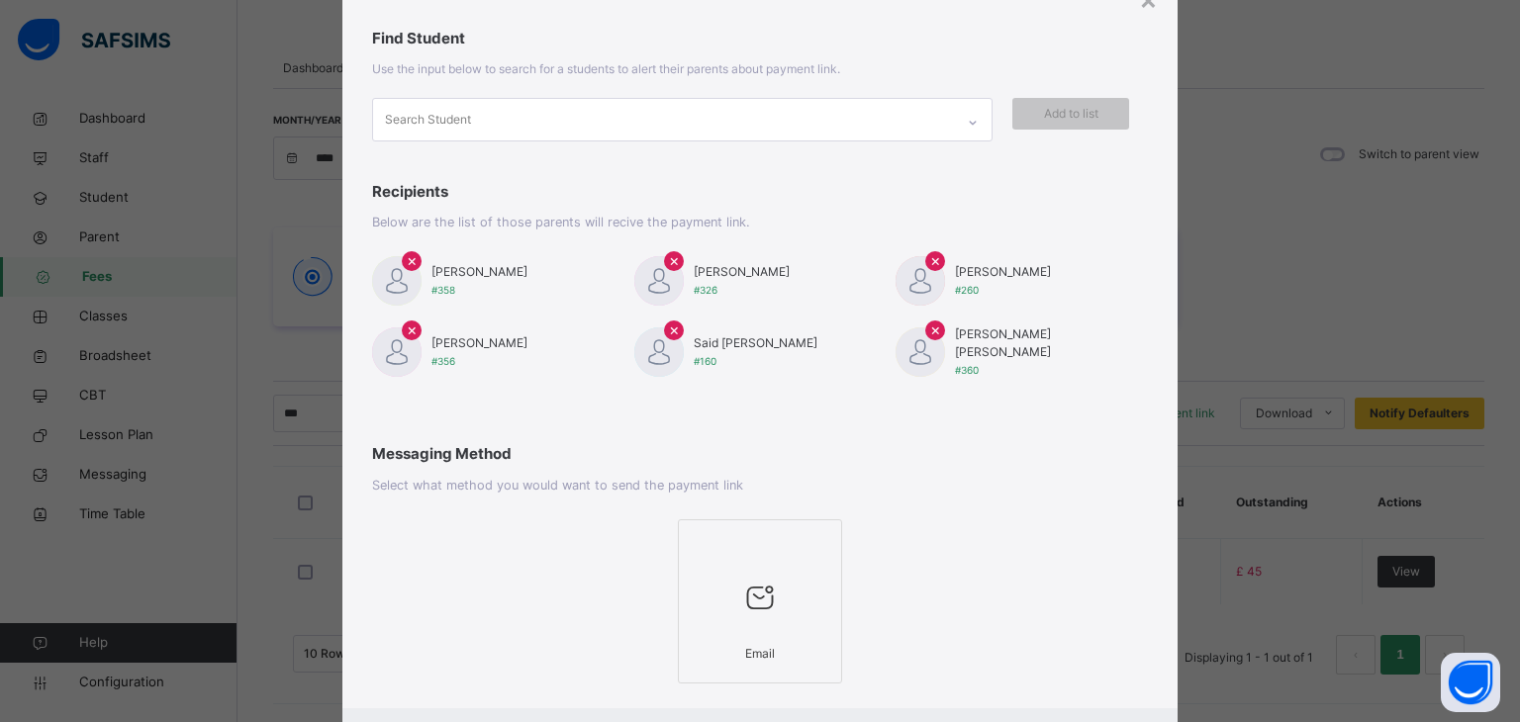
scroll to position [194, 0]
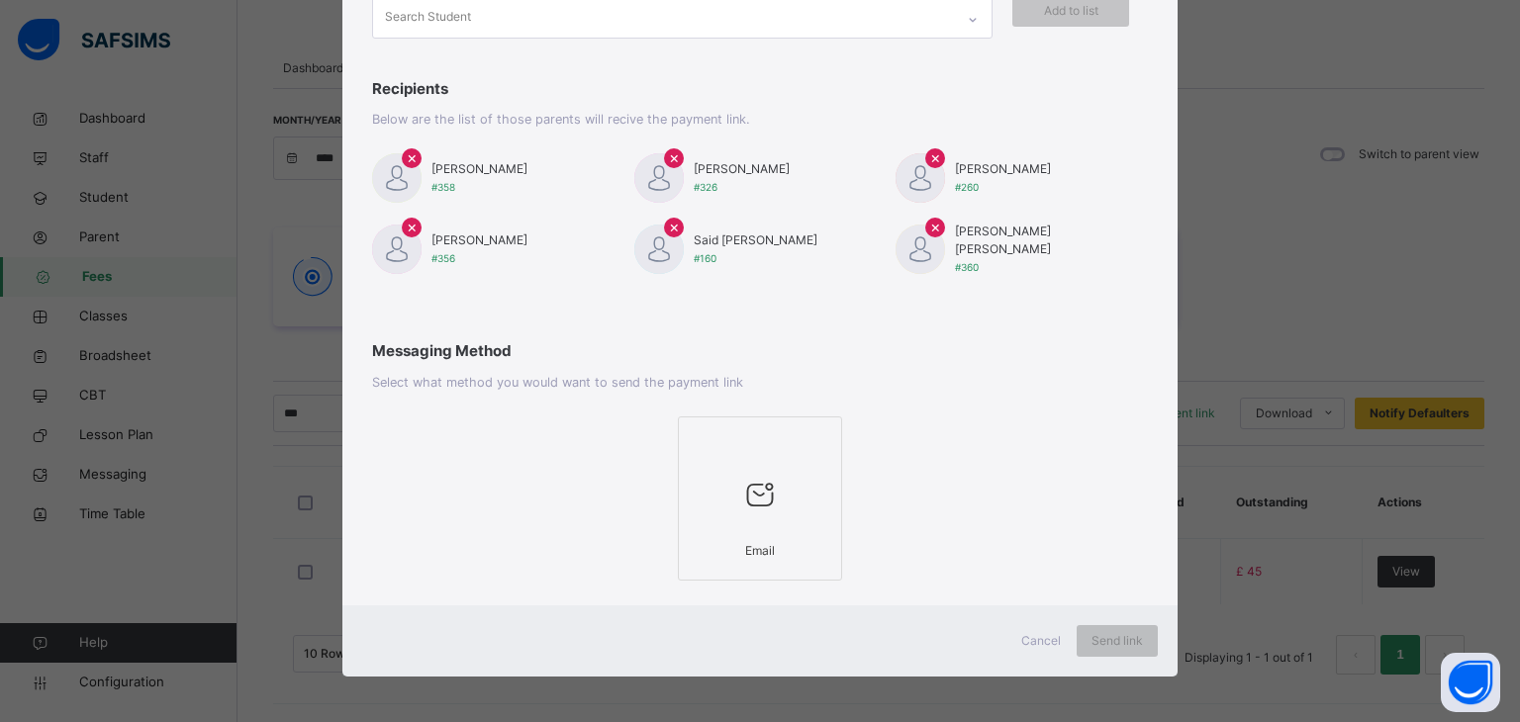
click at [930, 154] on span "×" at bounding box center [935, 157] width 11 height 24
click at [930, 162] on span "×" at bounding box center [935, 157] width 11 height 24
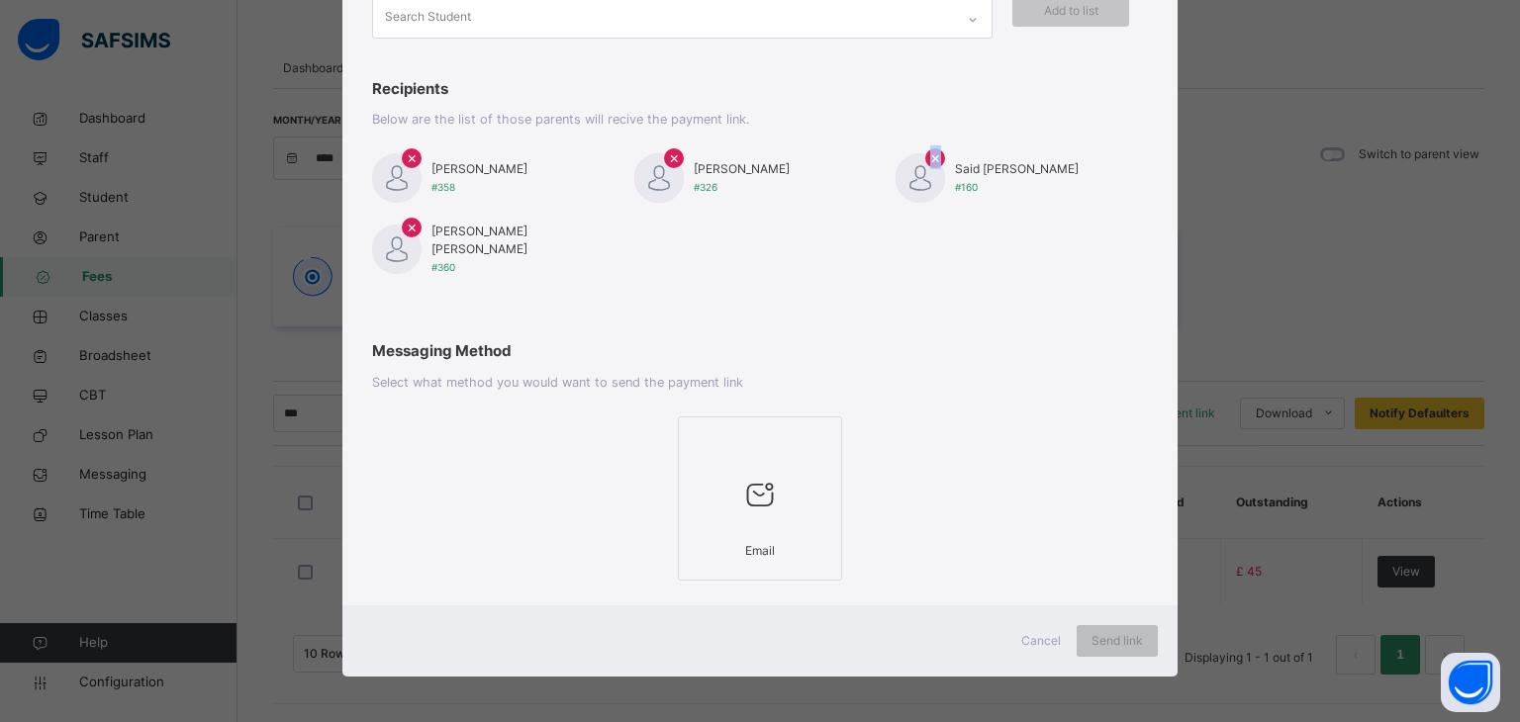
click at [930, 162] on span "×" at bounding box center [935, 157] width 11 height 24
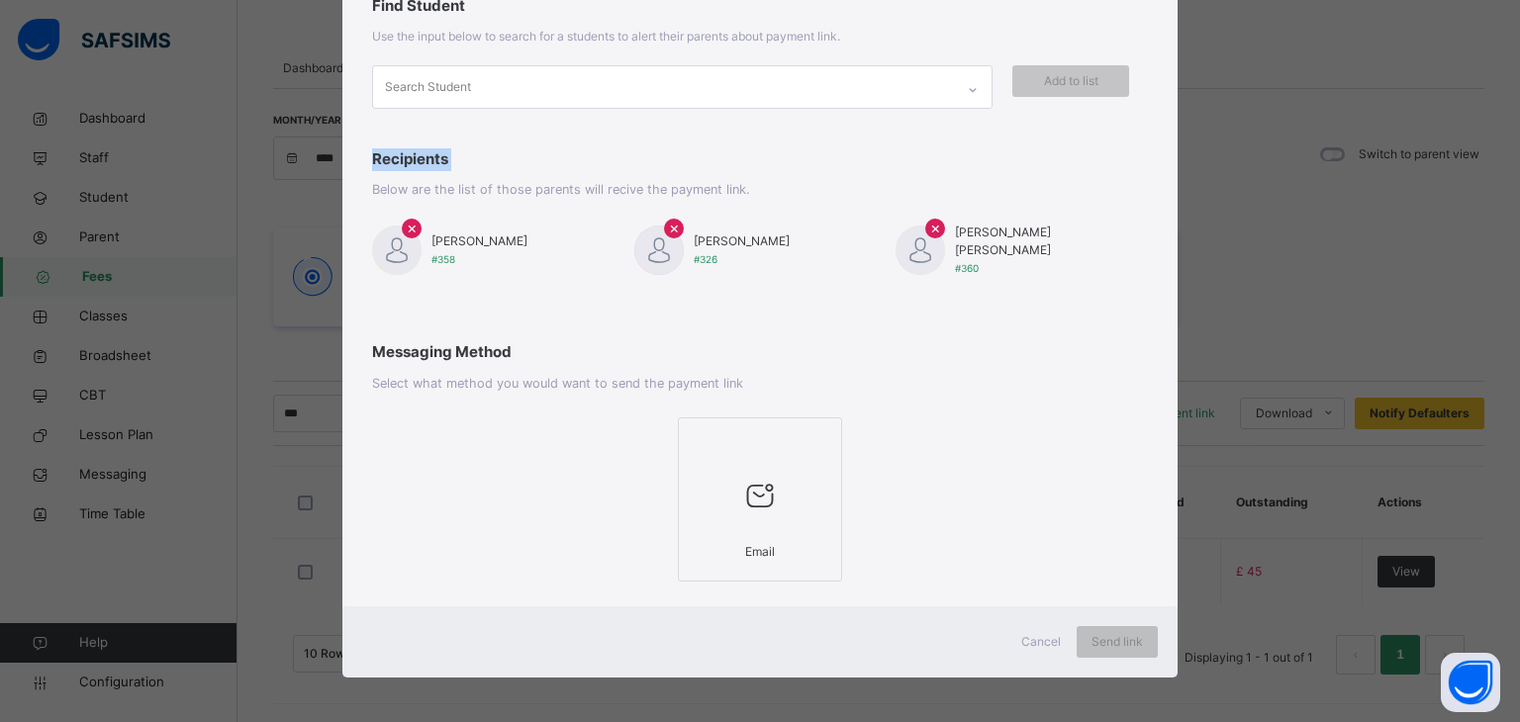
click at [928, 162] on span "Recipients" at bounding box center [760, 159] width 777 height 23
click at [936, 225] on span "×" at bounding box center [935, 228] width 11 height 24
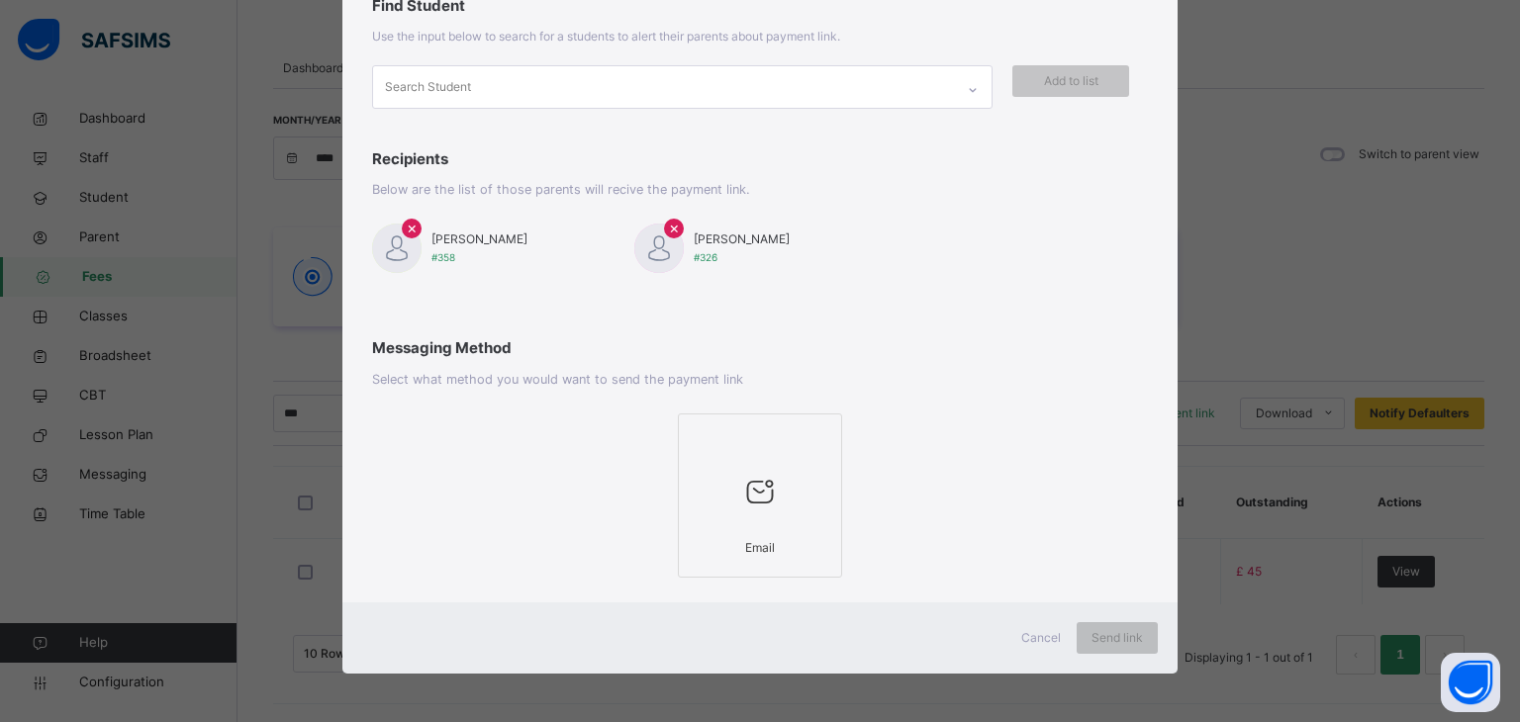
drag, startPoint x: 658, startPoint y: 221, endPoint x: 667, endPoint y: 231, distance: 13.3
click at [661, 223] on div "× Hussain Madeeha #358 × Khalique Hawa #326" at bounding box center [760, 248] width 777 height 59
click at [669, 231] on span "×" at bounding box center [674, 228] width 11 height 24
click at [407, 220] on span "×" at bounding box center [412, 228] width 11 height 24
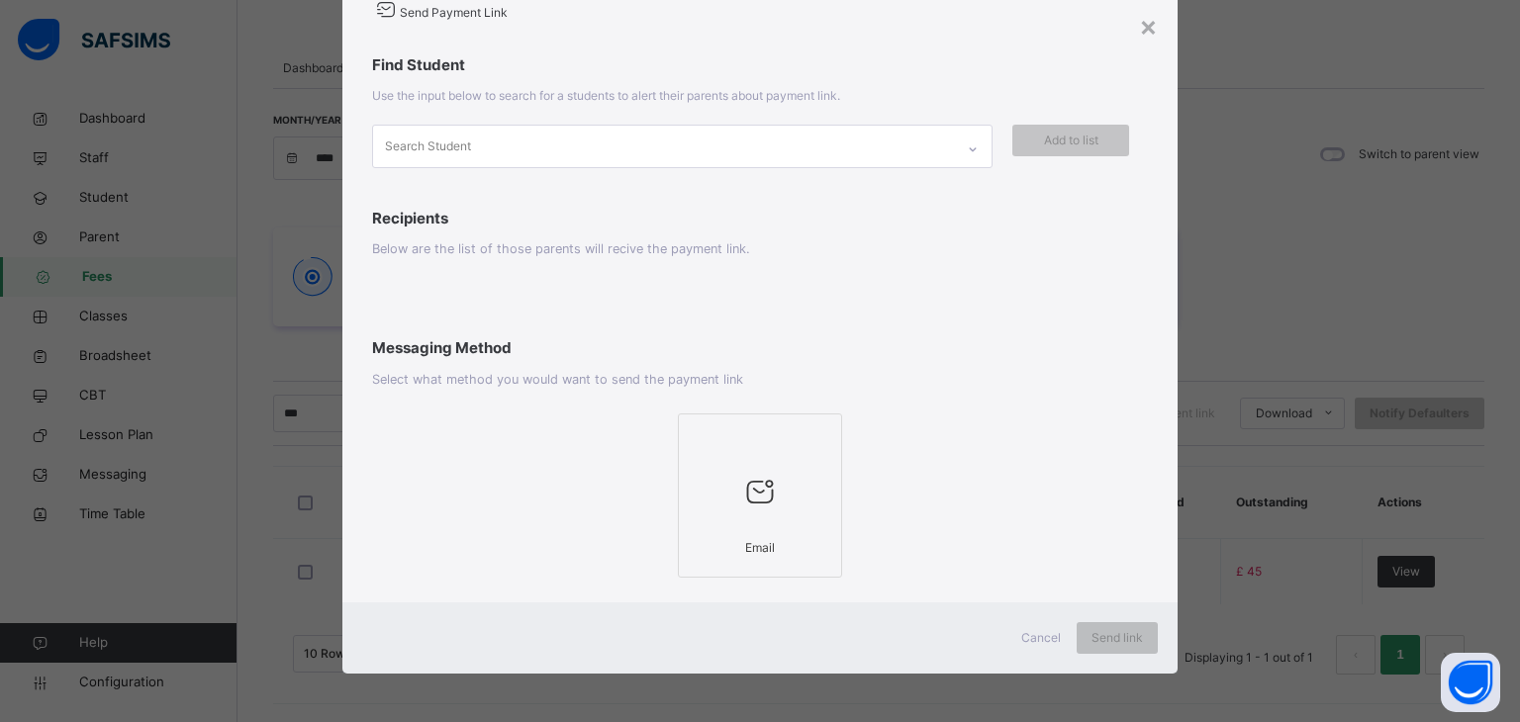
scroll to position [0, 0]
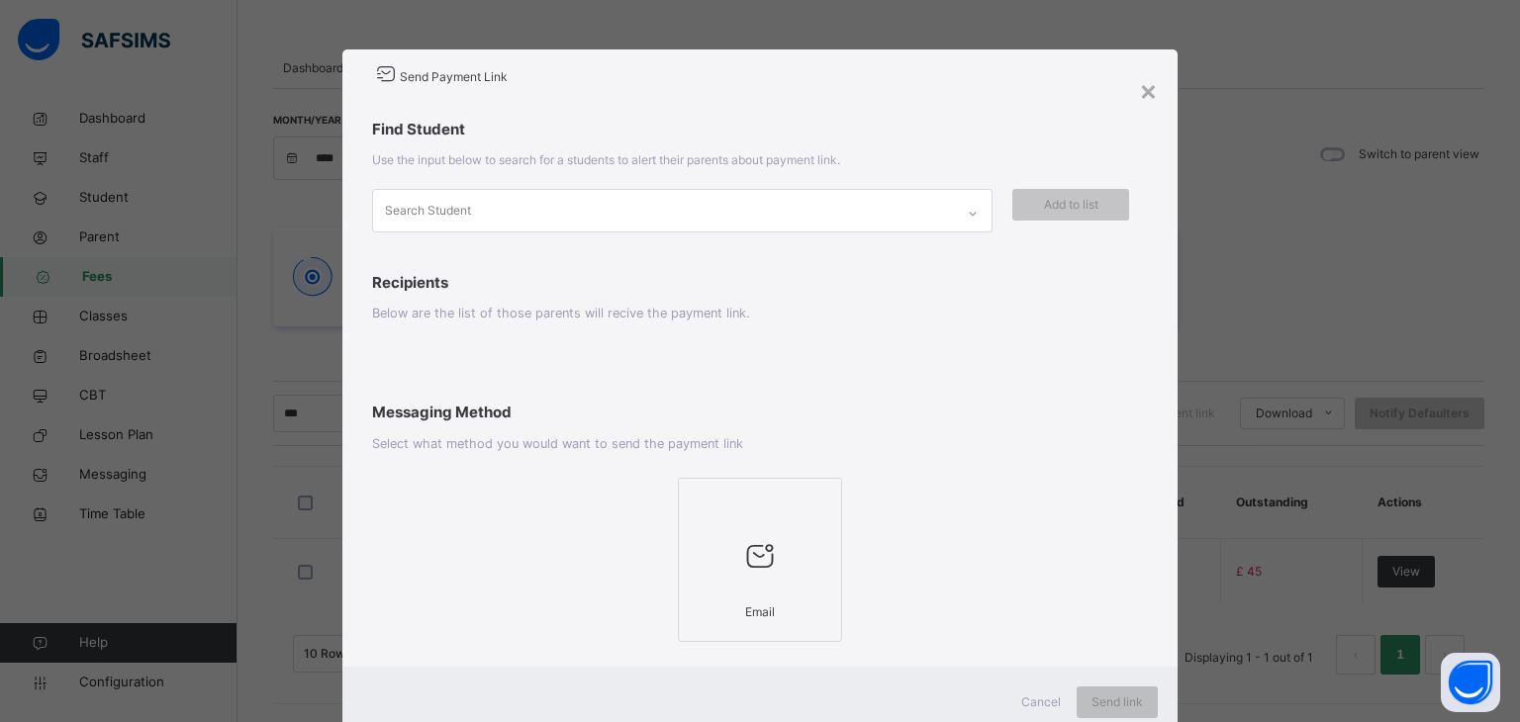
click at [1017, 703] on div "Cancel" at bounding box center [1041, 703] width 71 height 32
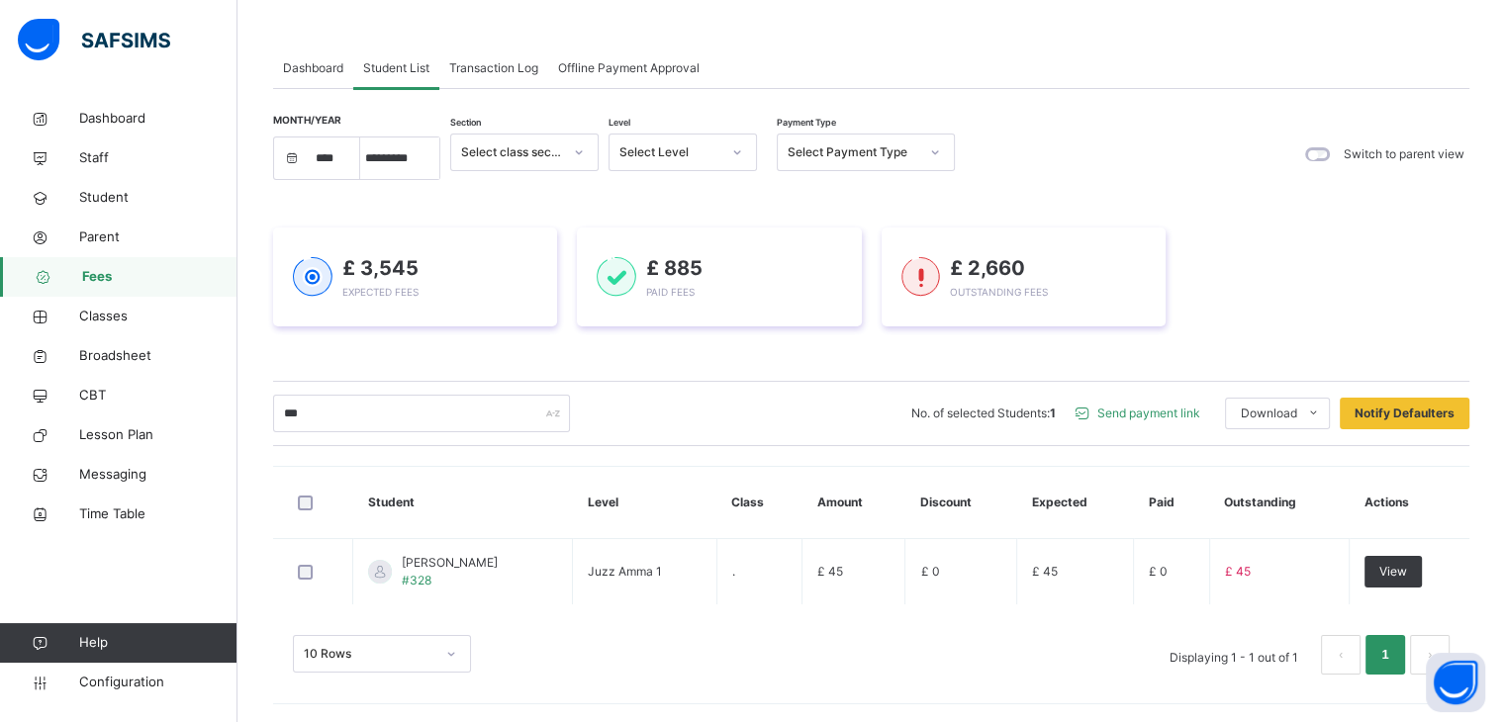
click at [1144, 419] on span "Send payment link" at bounding box center [1149, 414] width 103 height 18
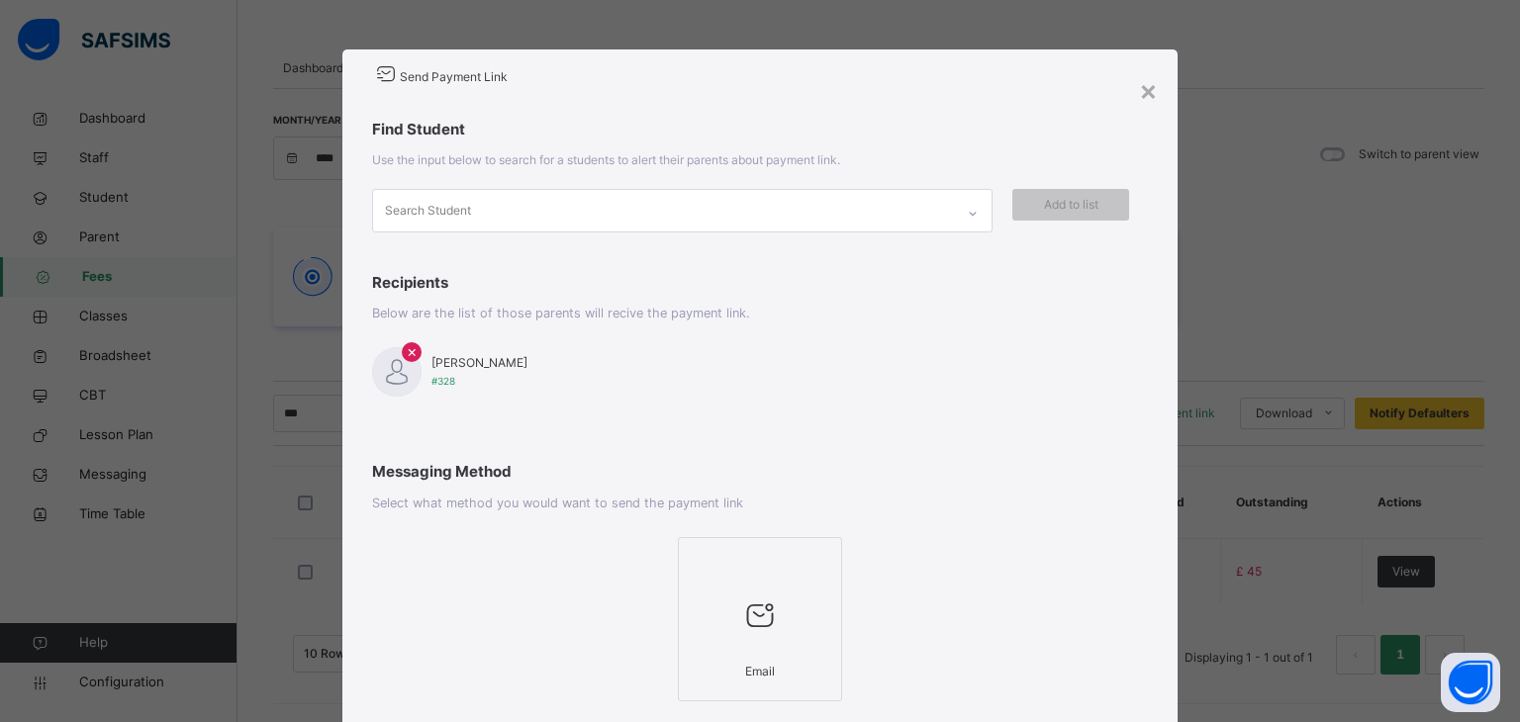
click at [784, 599] on div at bounding box center [760, 615] width 143 height 75
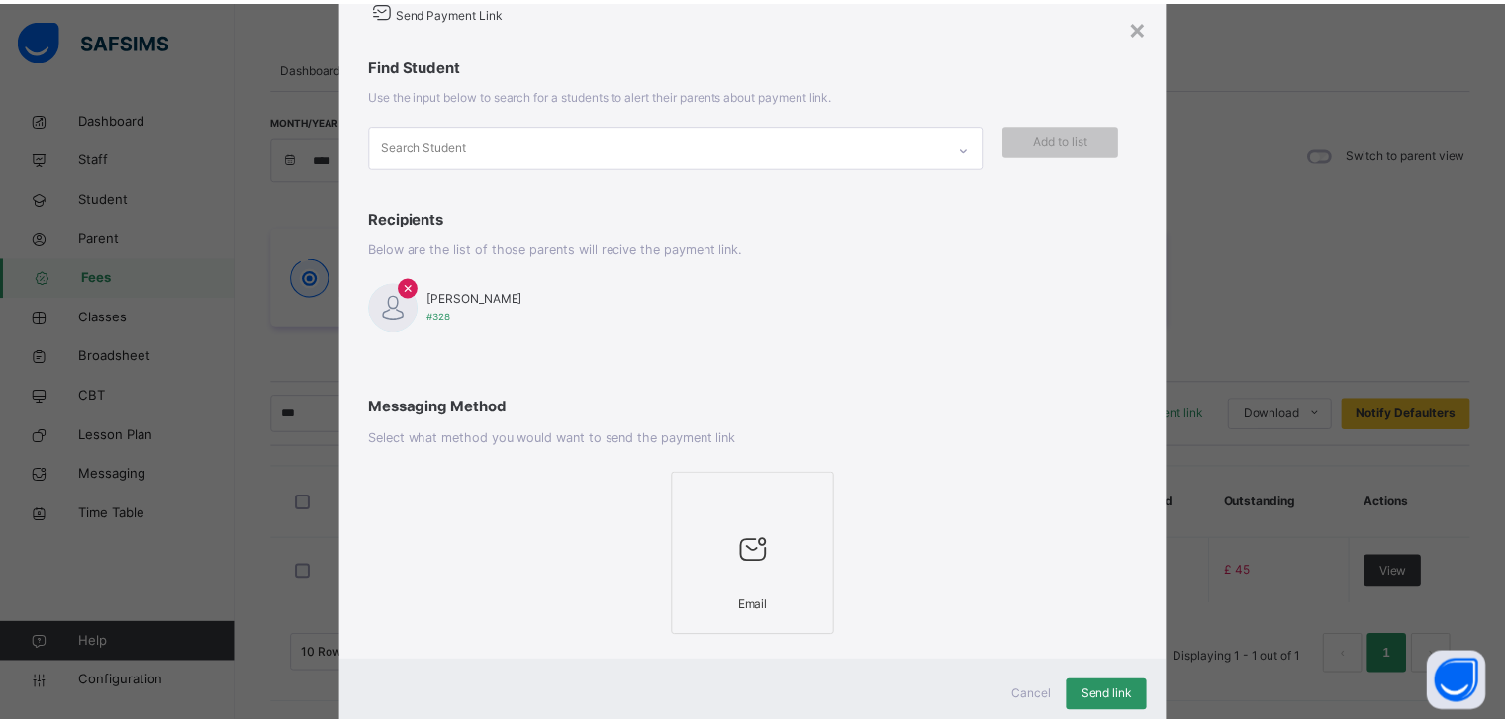
scroll to position [124, 0]
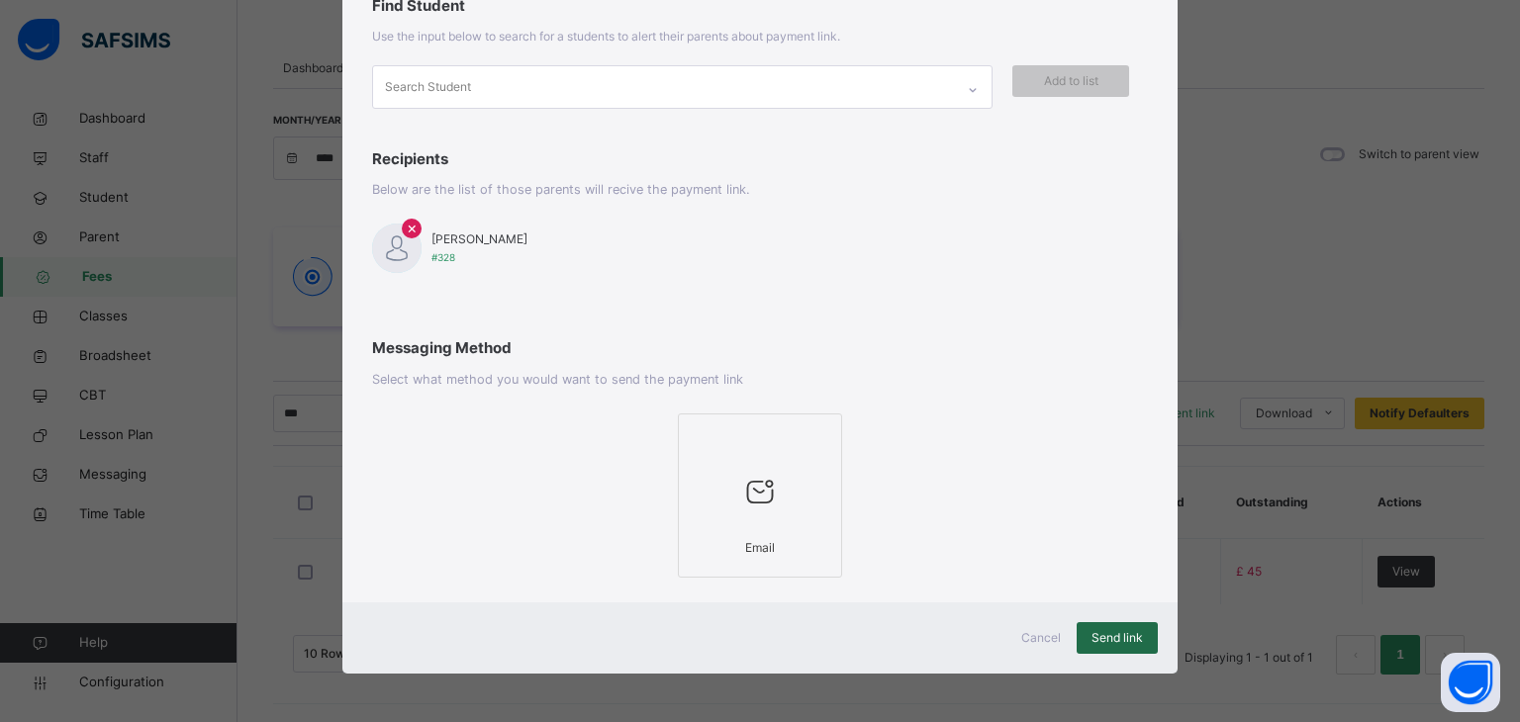
click at [1117, 638] on span "Send link" at bounding box center [1117, 638] width 51 height 18
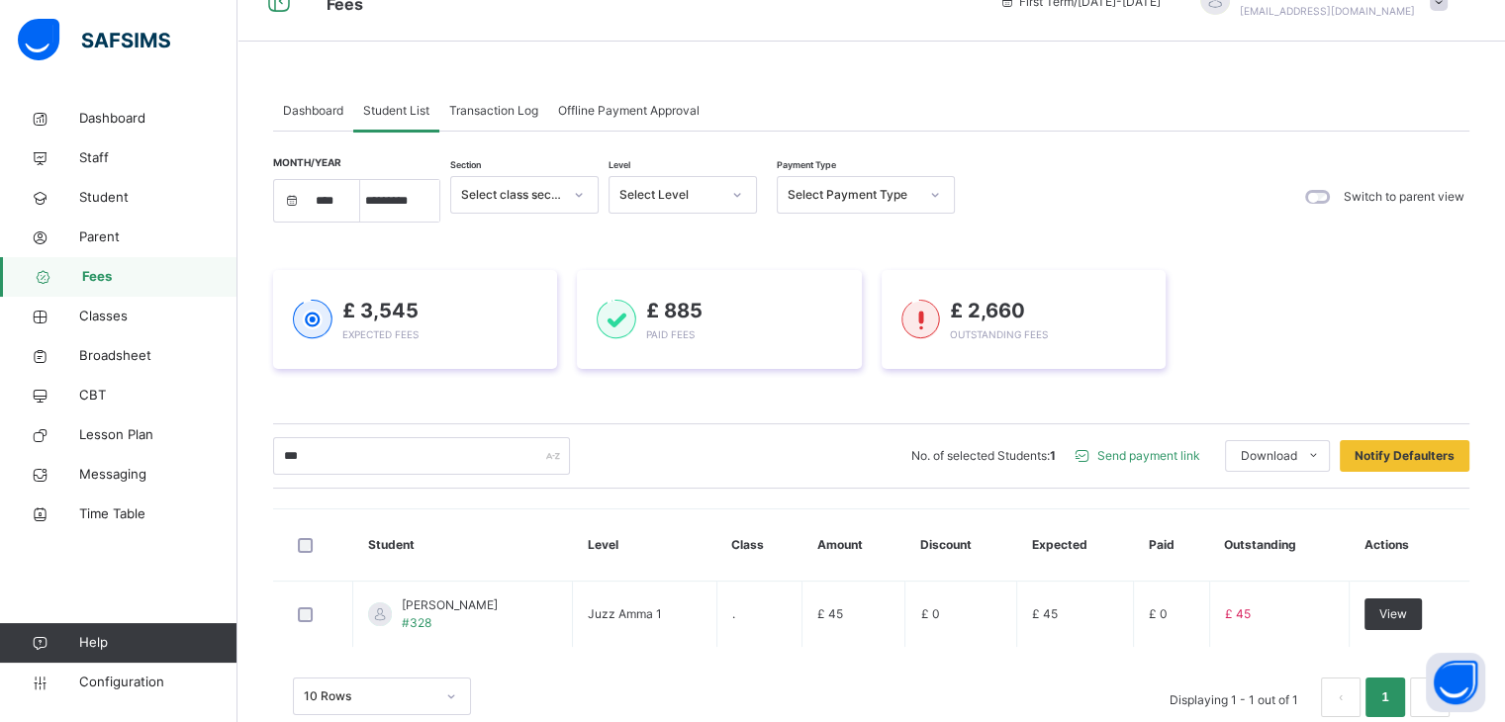
scroll to position [0, 0]
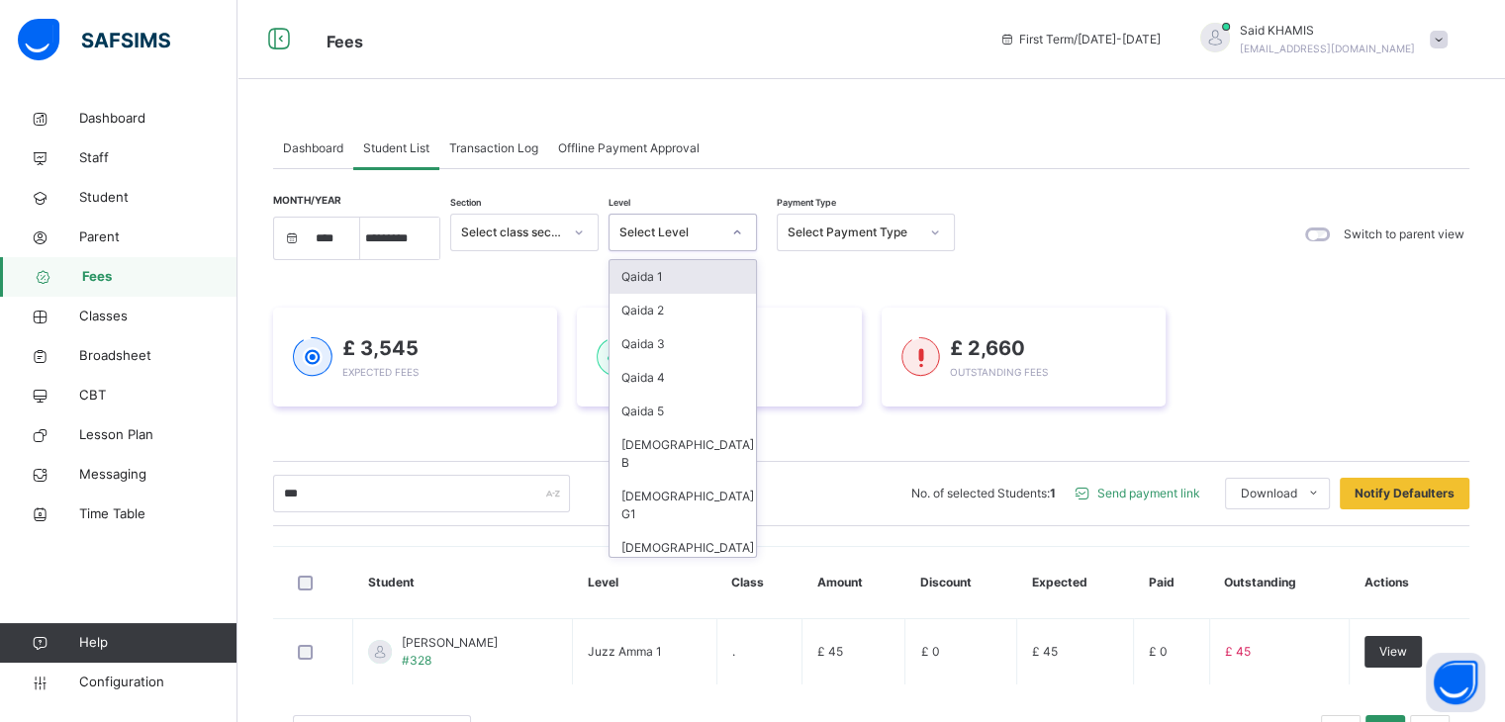
click at [723, 234] on div at bounding box center [737, 233] width 34 height 32
click at [653, 340] on div "Qaida 3" at bounding box center [683, 345] width 146 height 34
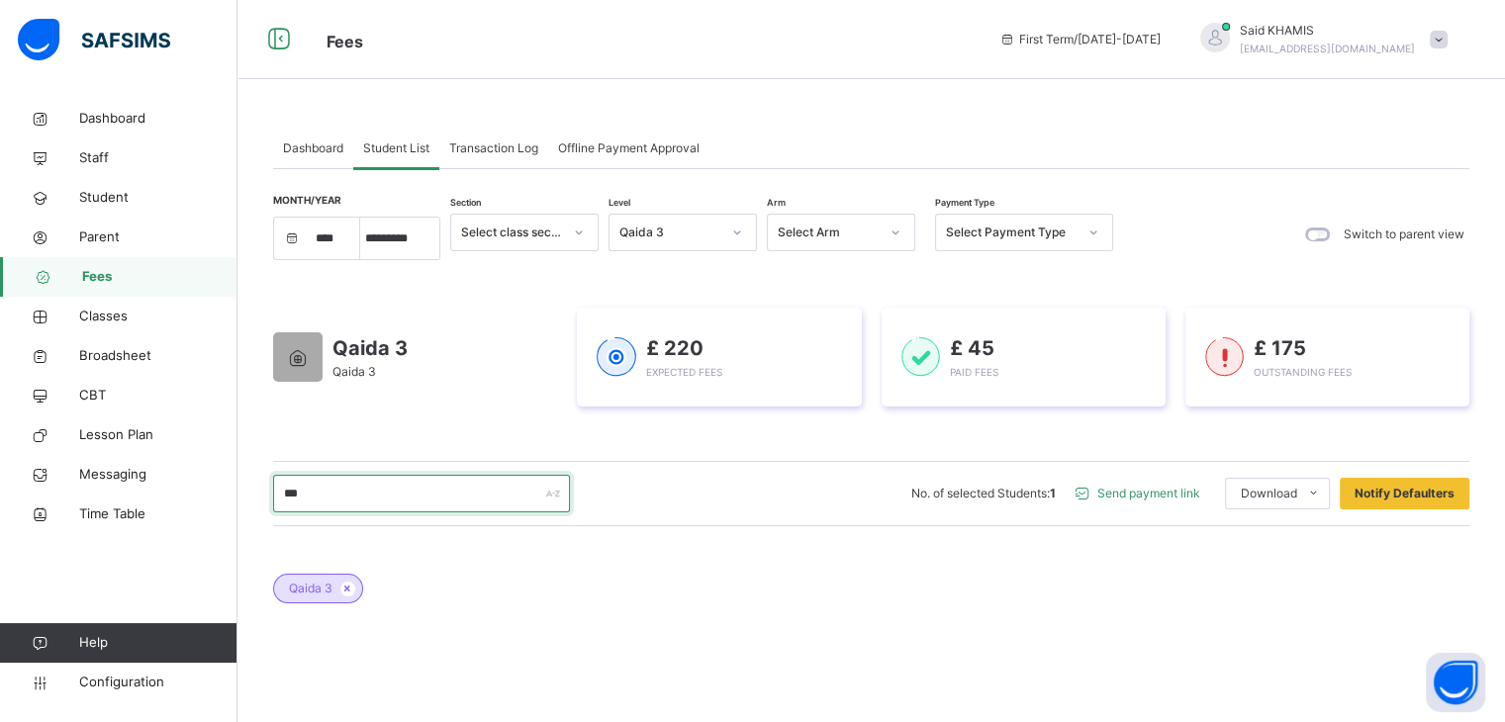
click at [463, 486] on input "***" at bounding box center [421, 494] width 297 height 38
type input "*"
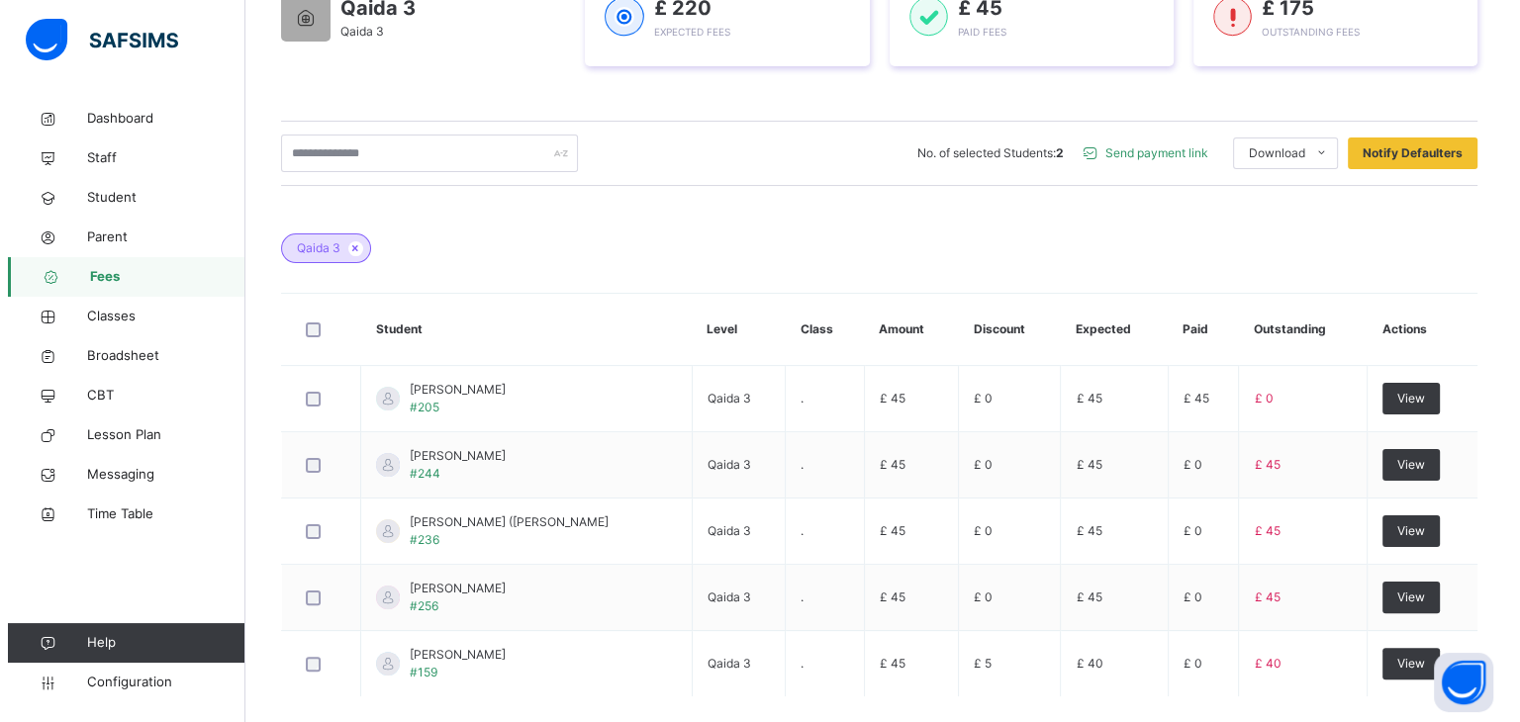
scroll to position [297, 0]
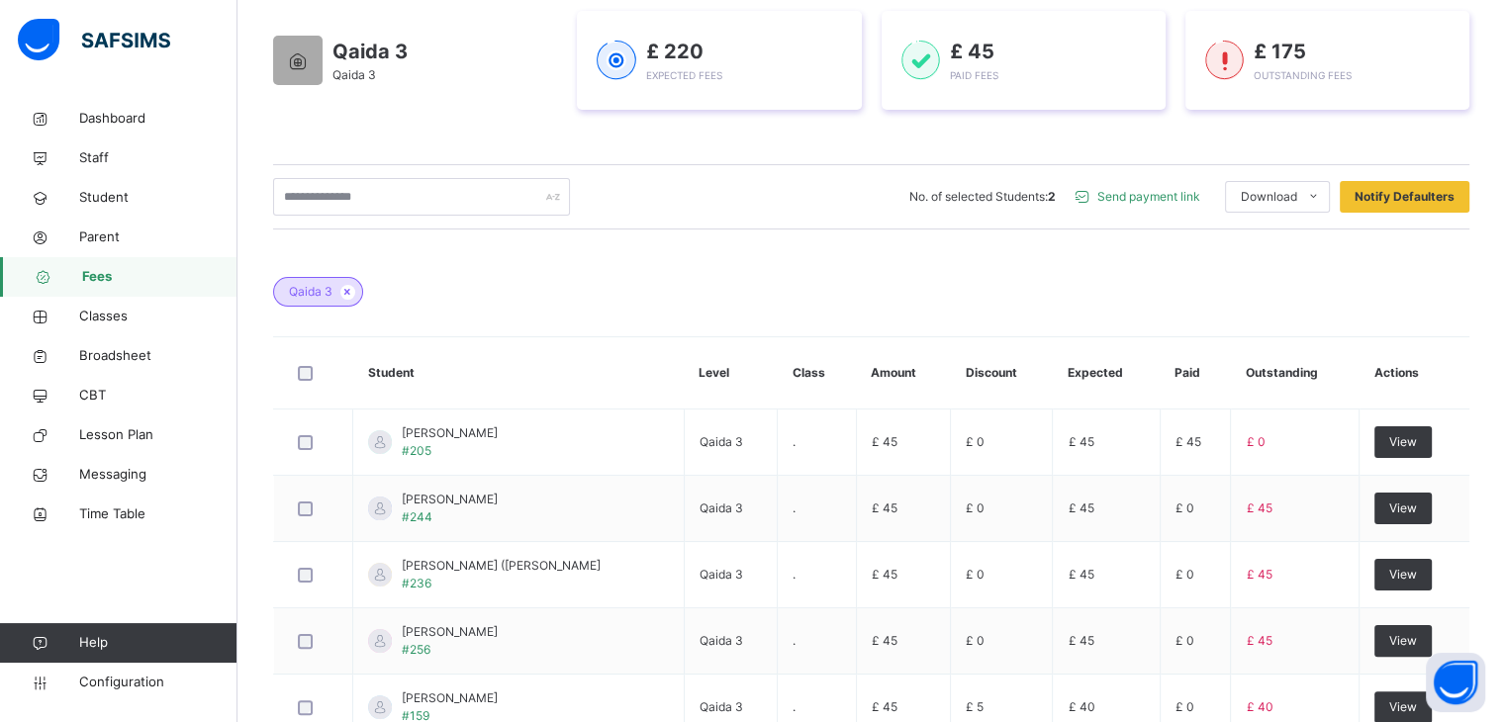
click at [1174, 196] on span "Send payment link" at bounding box center [1149, 197] width 103 height 18
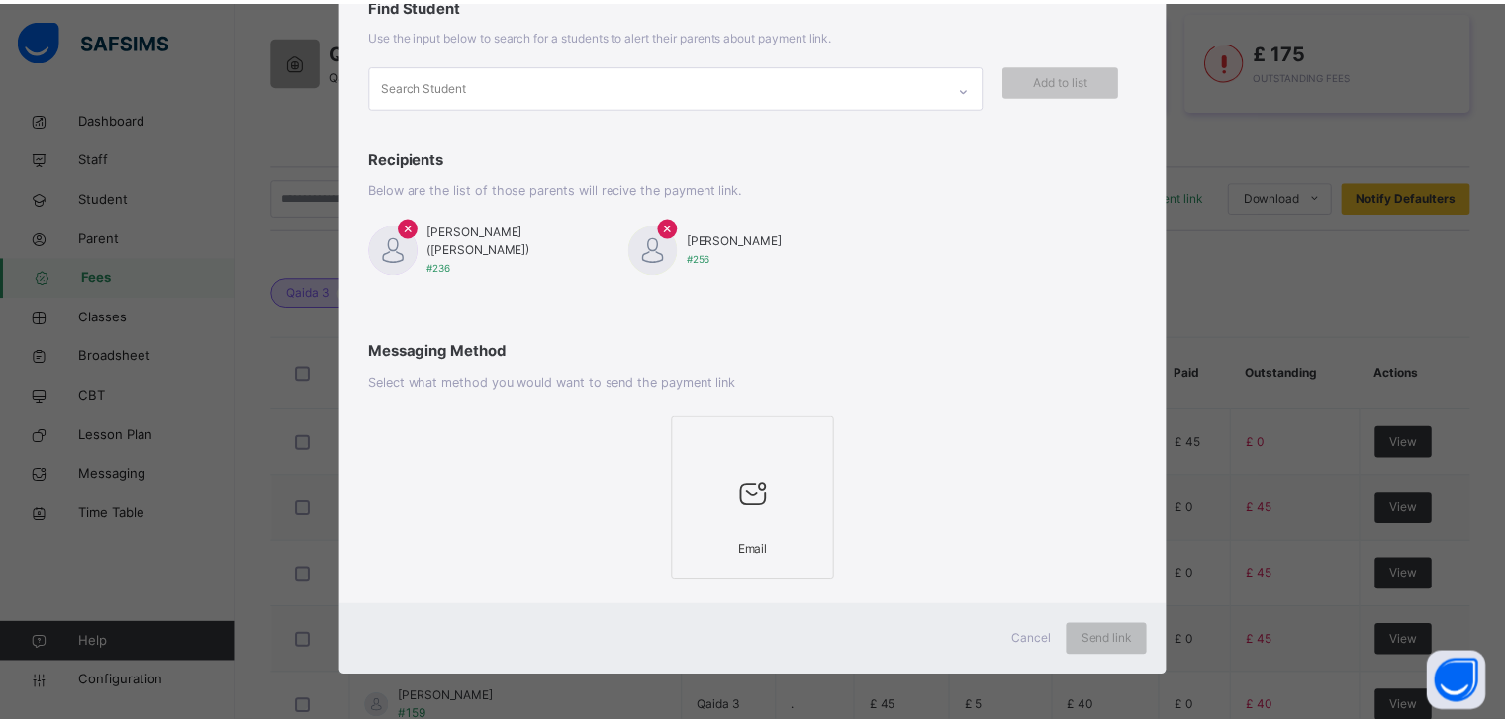
scroll to position [128, 0]
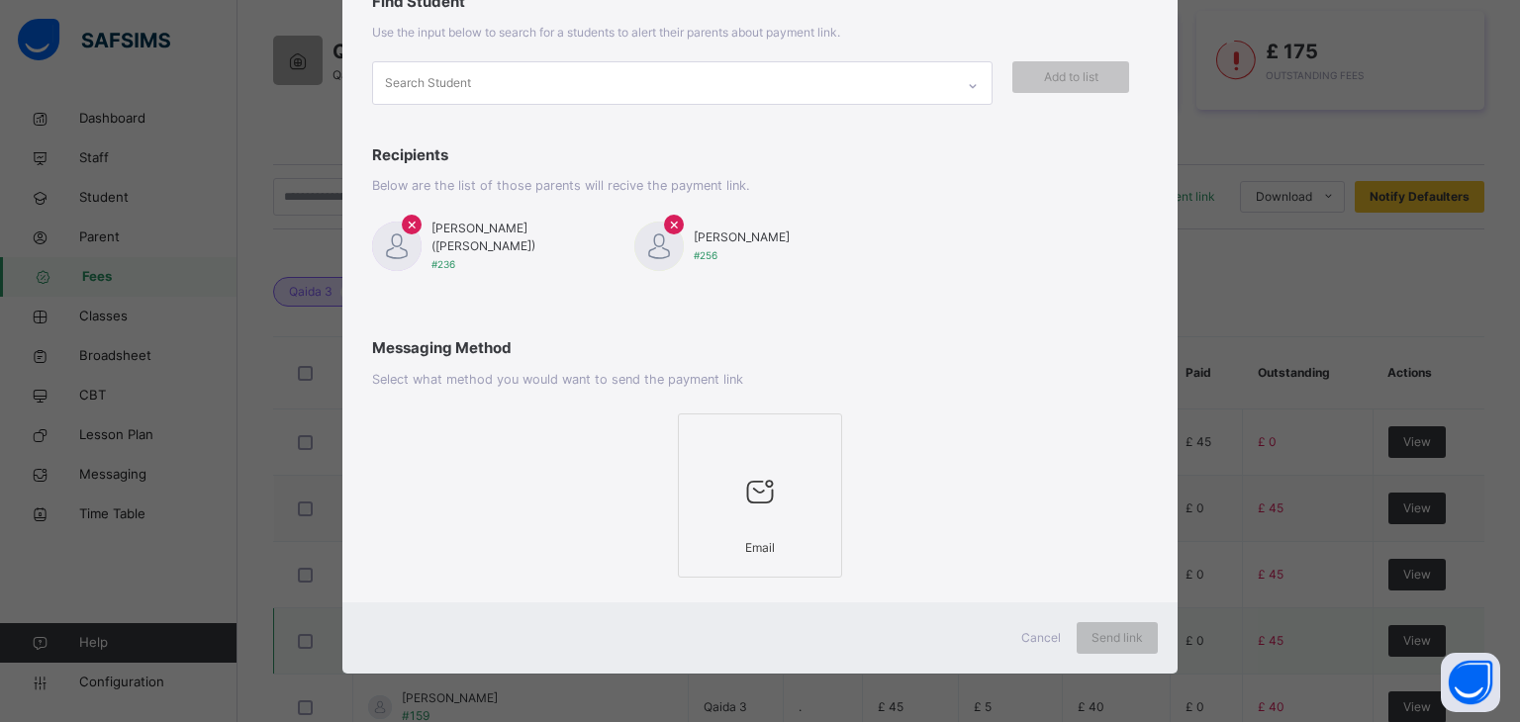
click at [1041, 635] on span "Cancel" at bounding box center [1041, 638] width 40 height 18
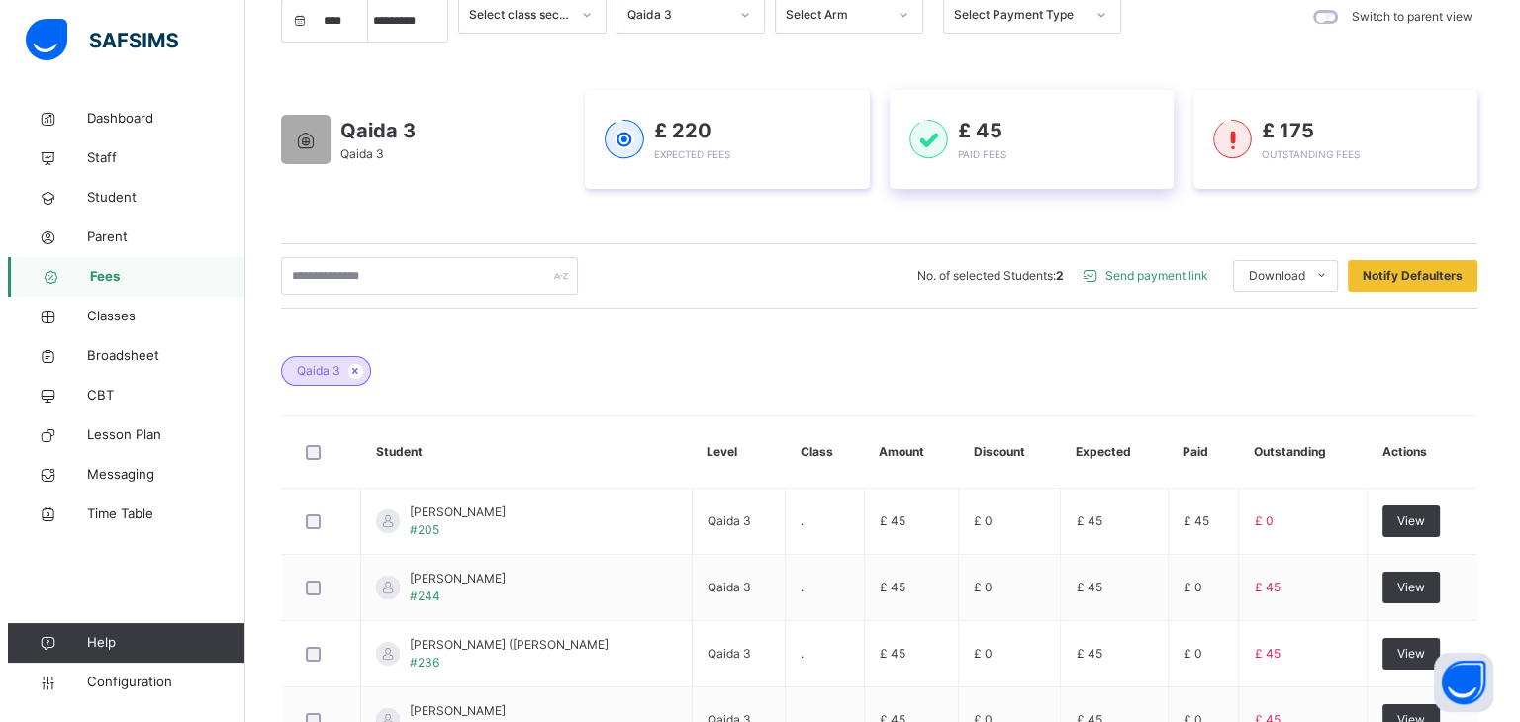
scroll to position [135, 0]
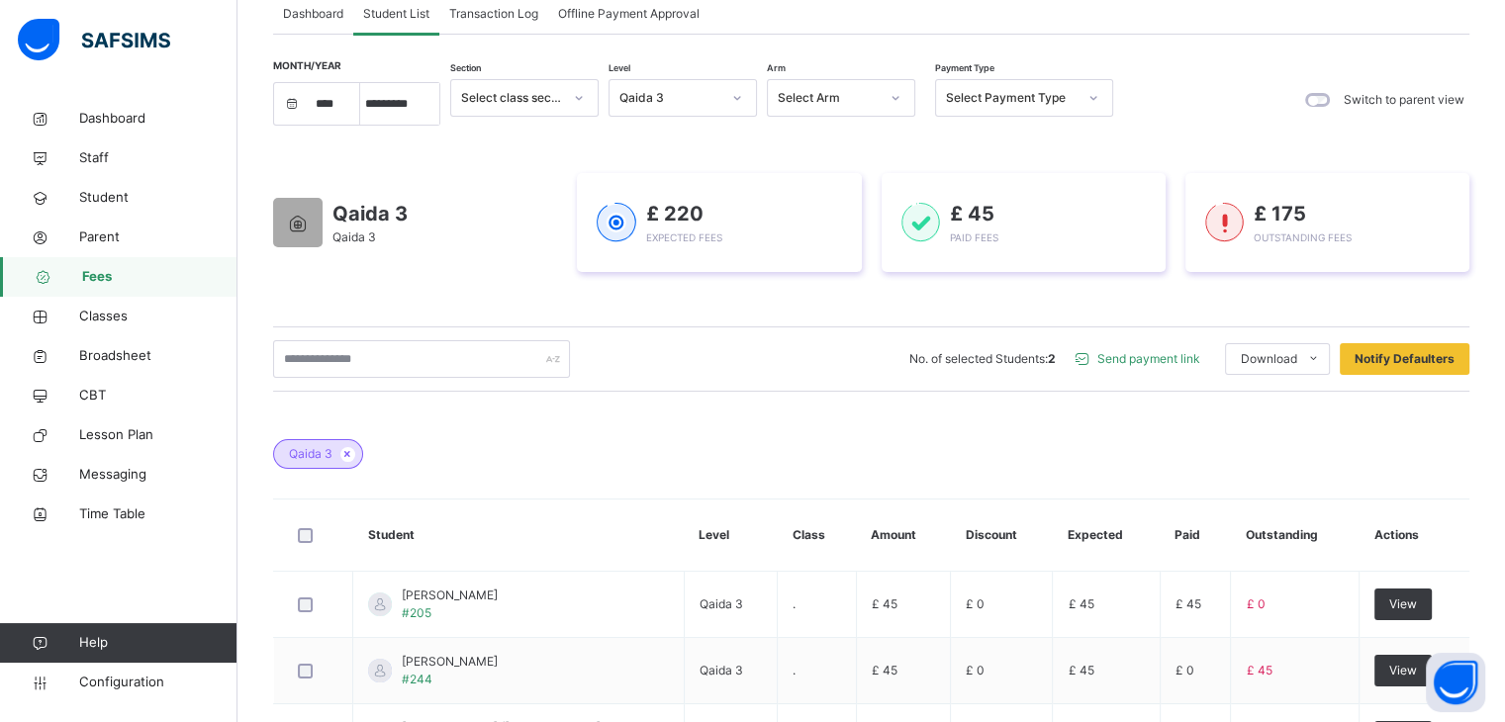
click at [1170, 356] on span "Send payment link" at bounding box center [1149, 359] width 103 height 18
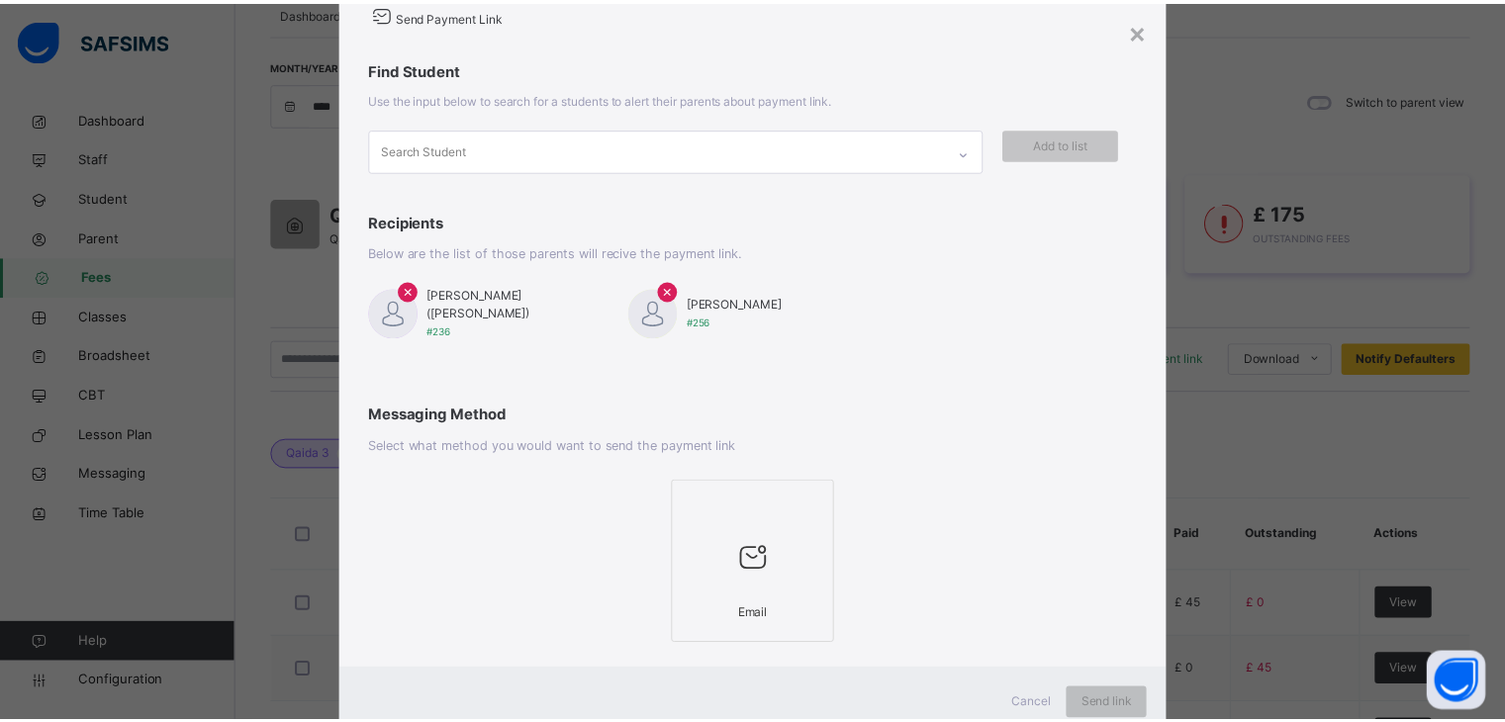
scroll to position [128, 0]
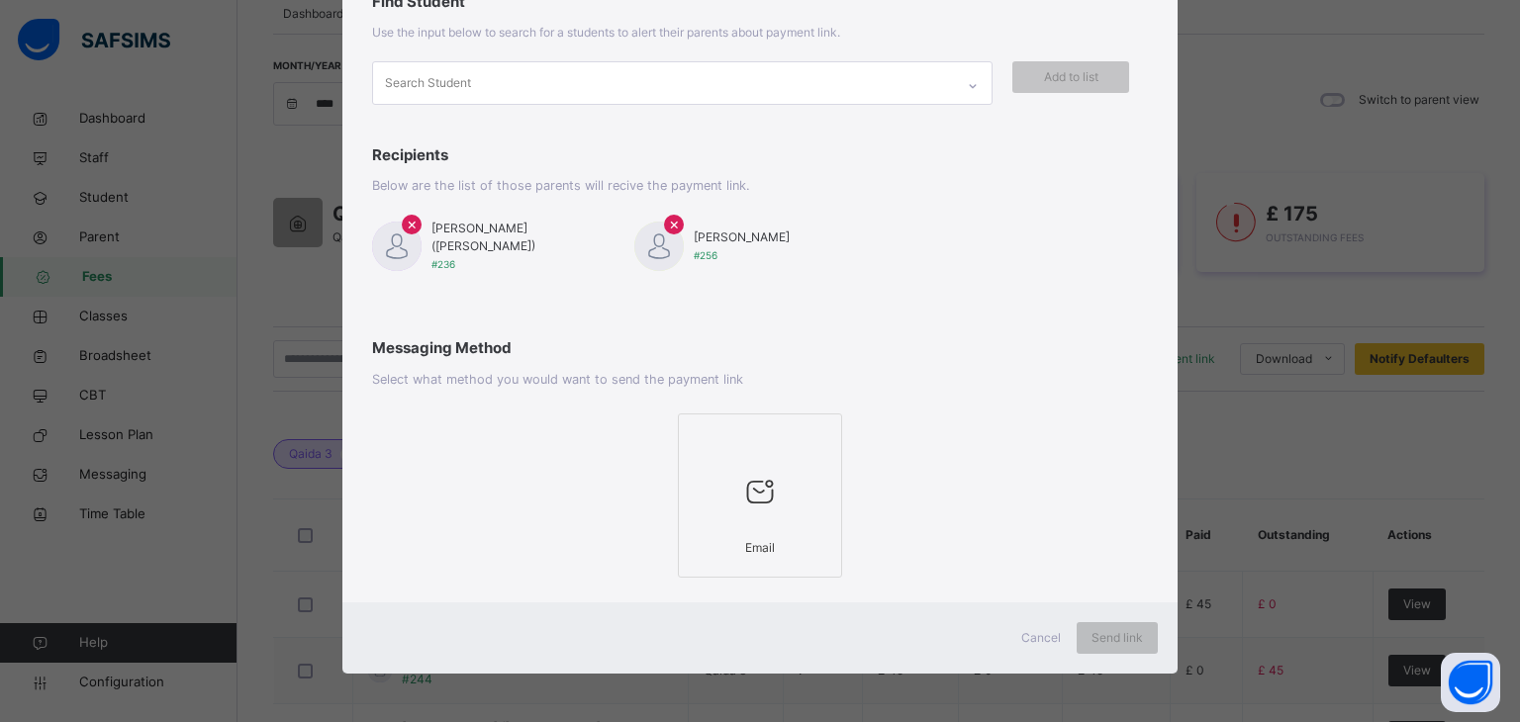
click at [761, 457] on div at bounding box center [760, 491] width 143 height 75
click at [1104, 636] on span "Send link" at bounding box center [1117, 638] width 51 height 18
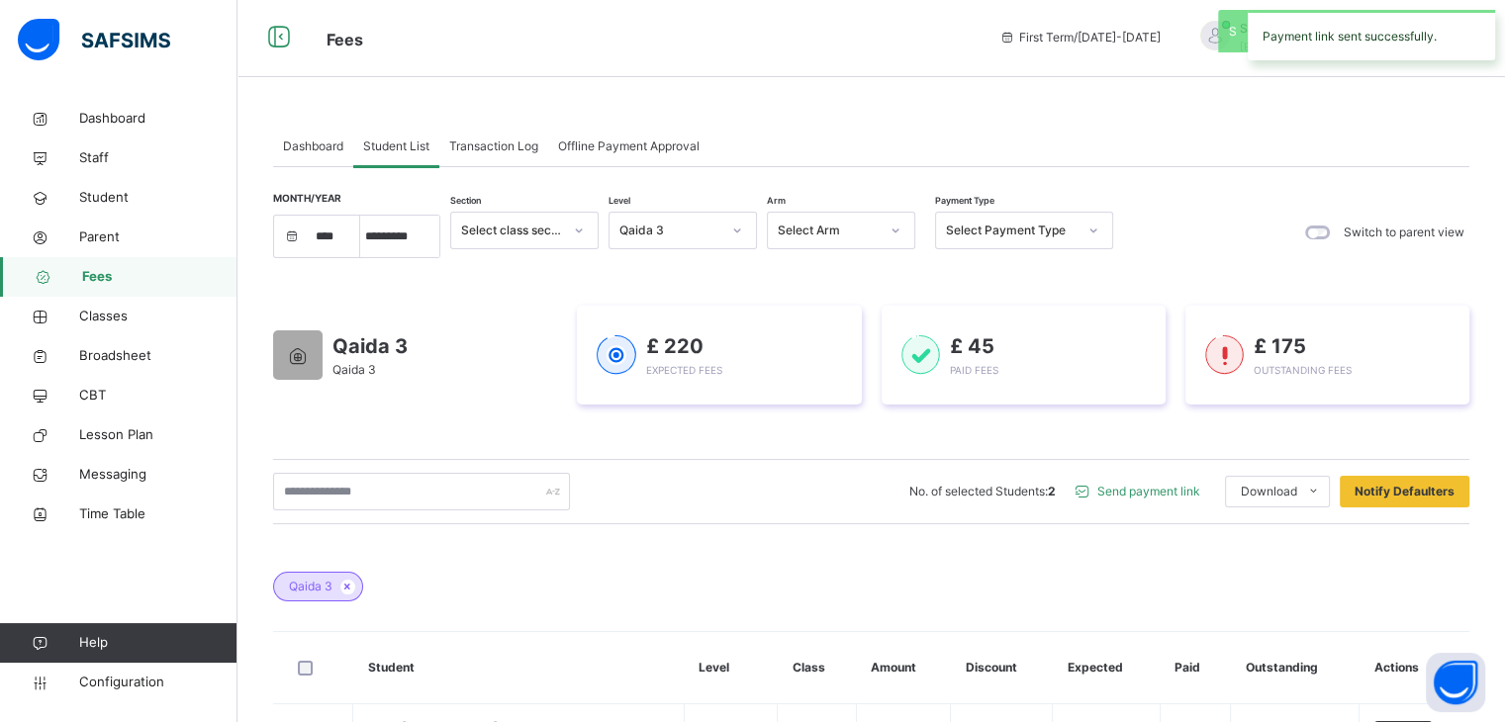
scroll to position [0, 0]
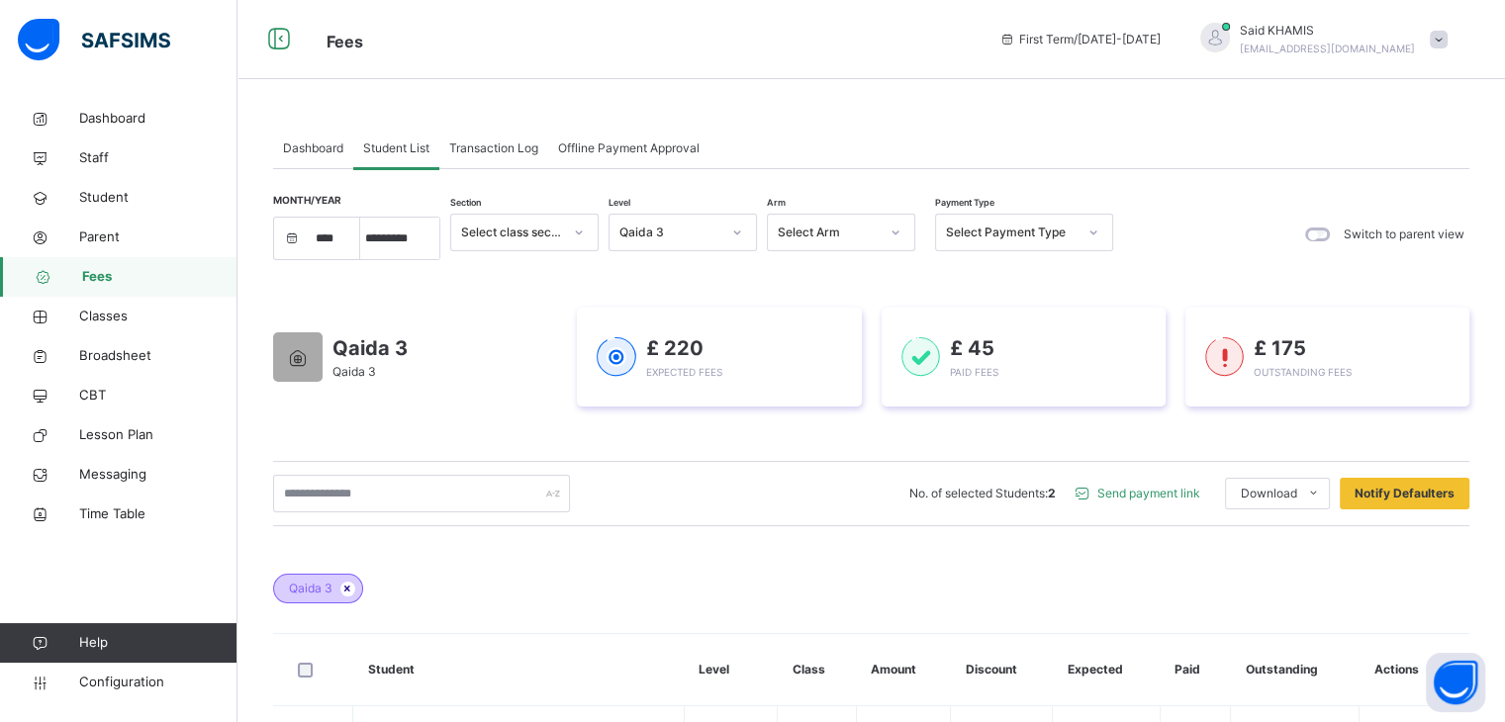
click at [344, 592] on icon at bounding box center [347, 589] width 17 height 12
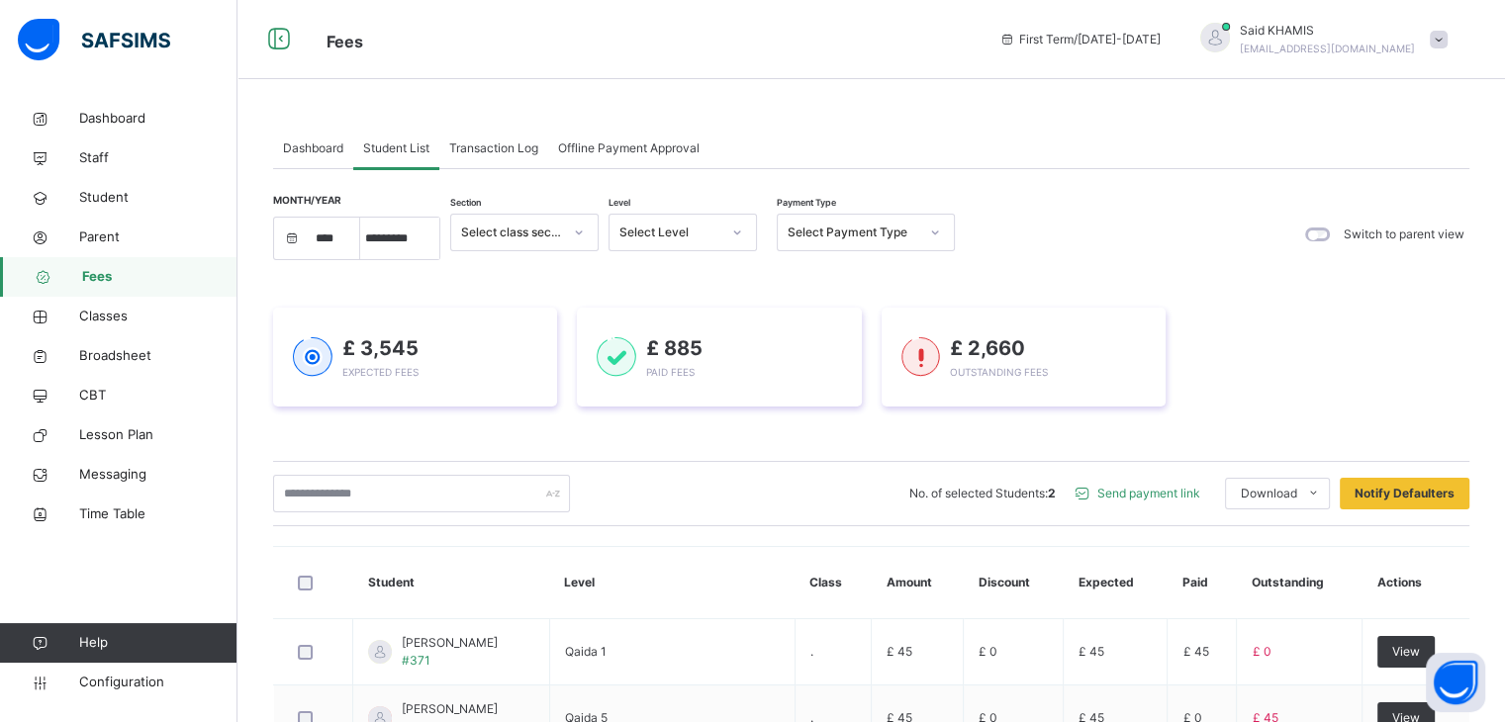
click at [738, 228] on icon at bounding box center [737, 233] width 12 height 20
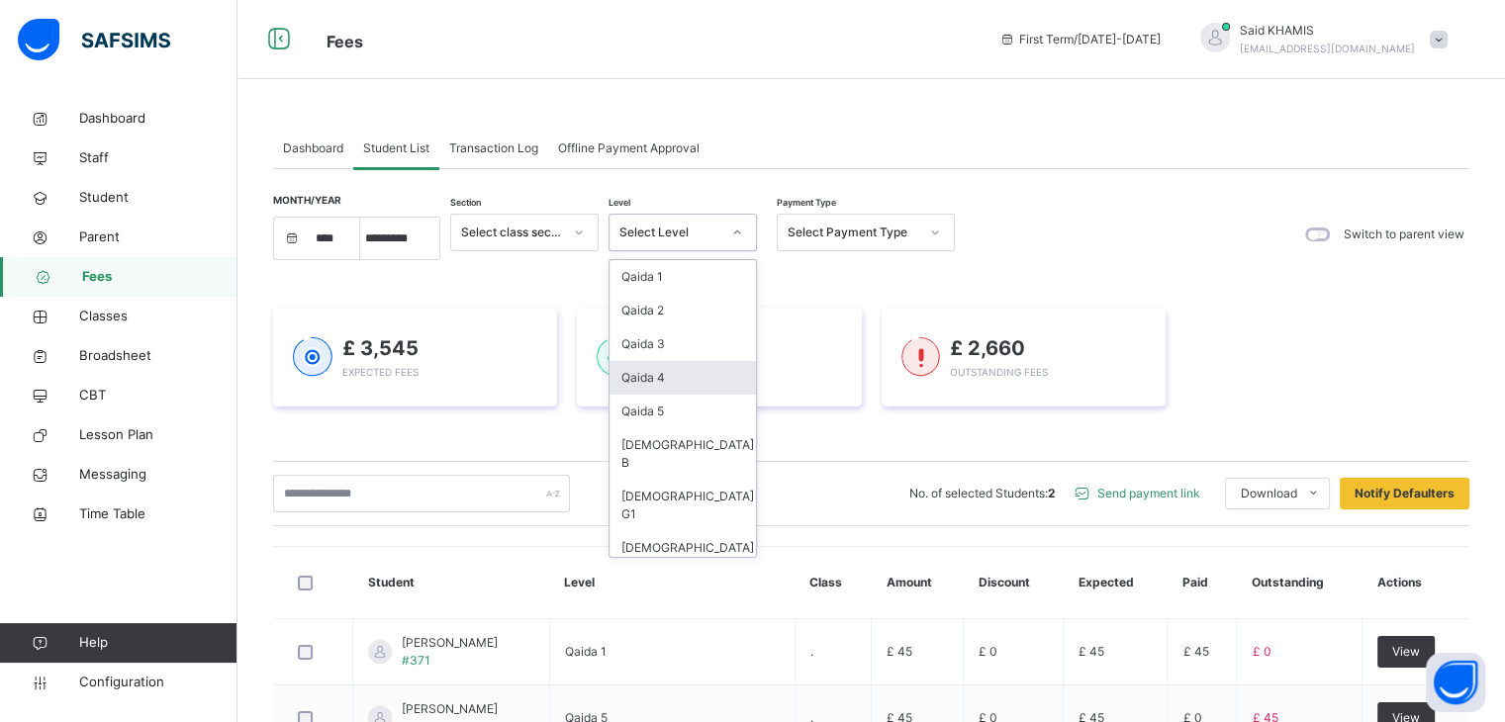
click at [663, 378] on div "Qaida 4" at bounding box center [683, 378] width 146 height 34
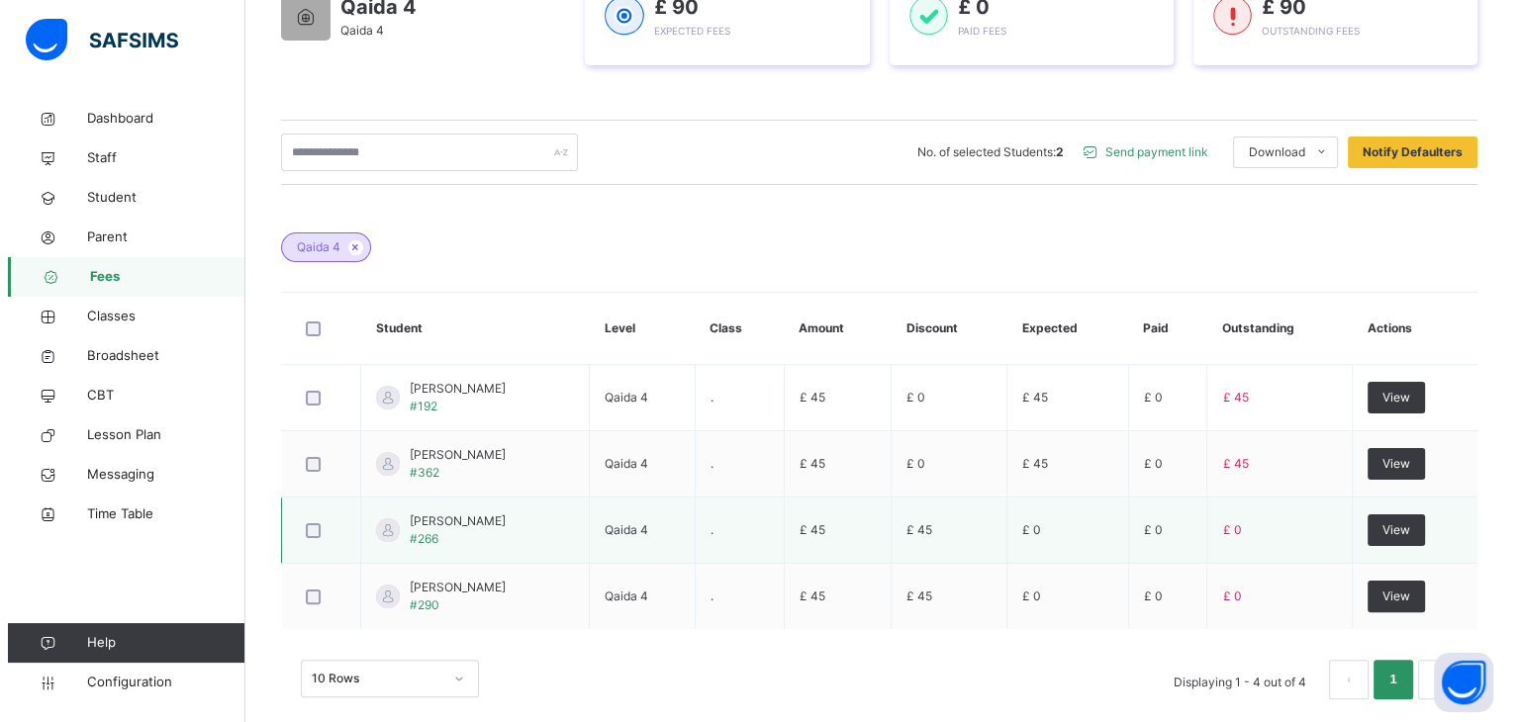
scroll to position [366, 0]
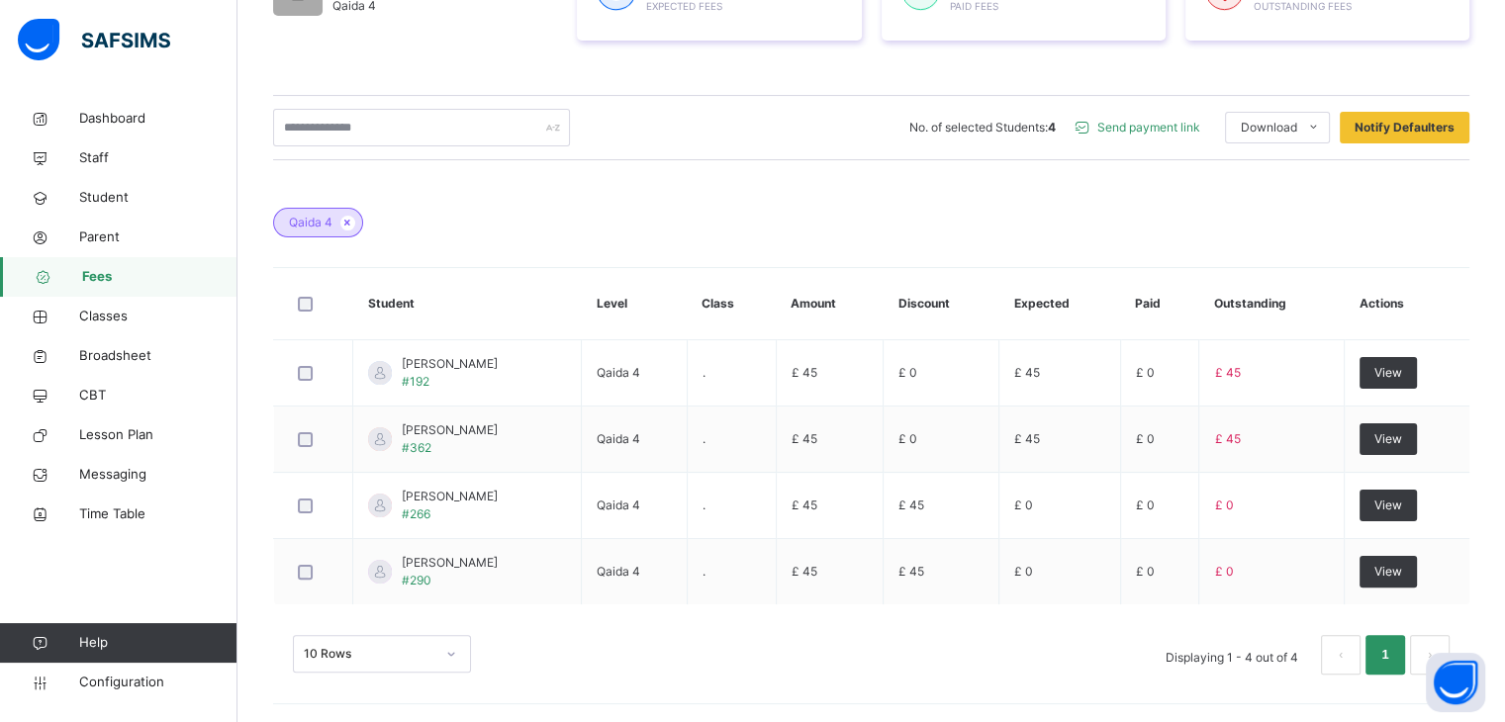
click at [1163, 124] on span "Send payment link" at bounding box center [1149, 128] width 103 height 18
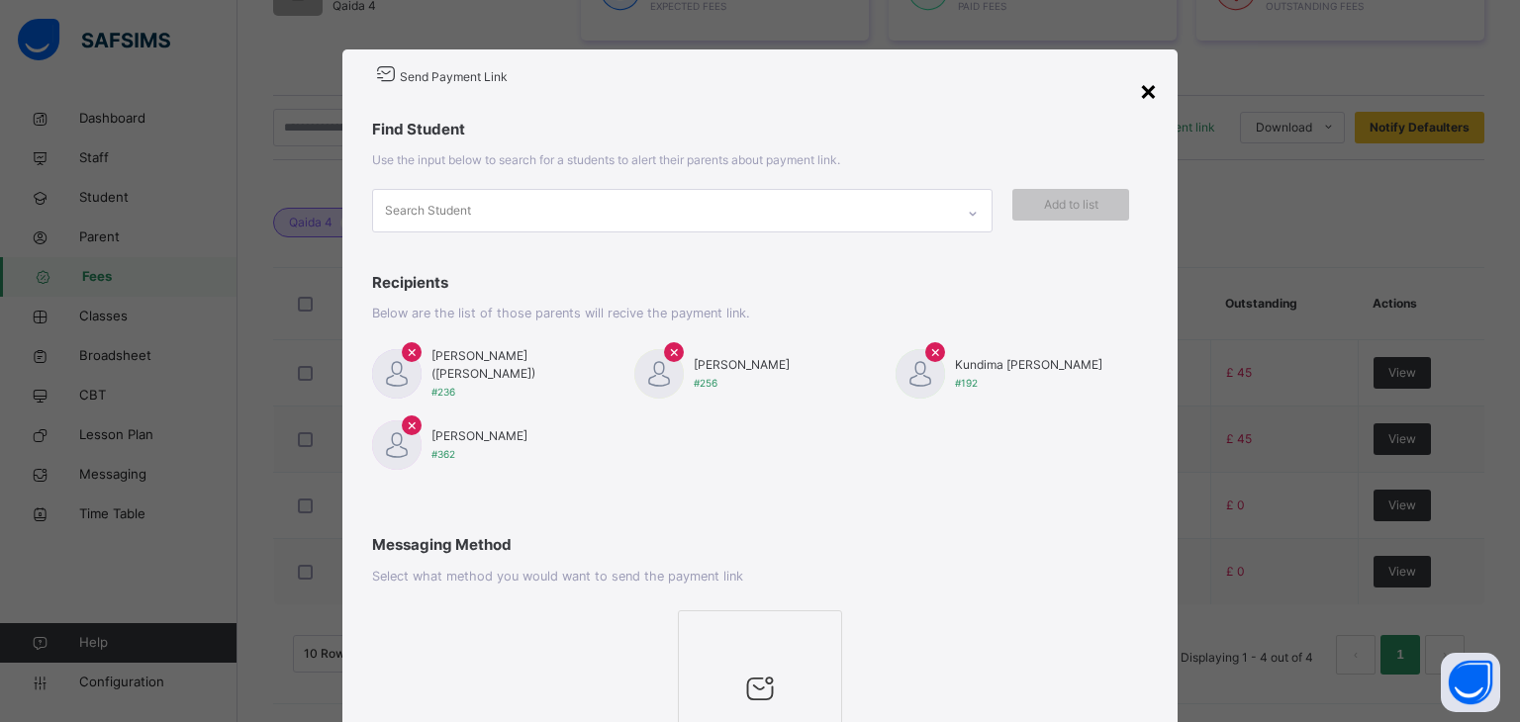
click at [1144, 87] on div "×" at bounding box center [1148, 90] width 19 height 42
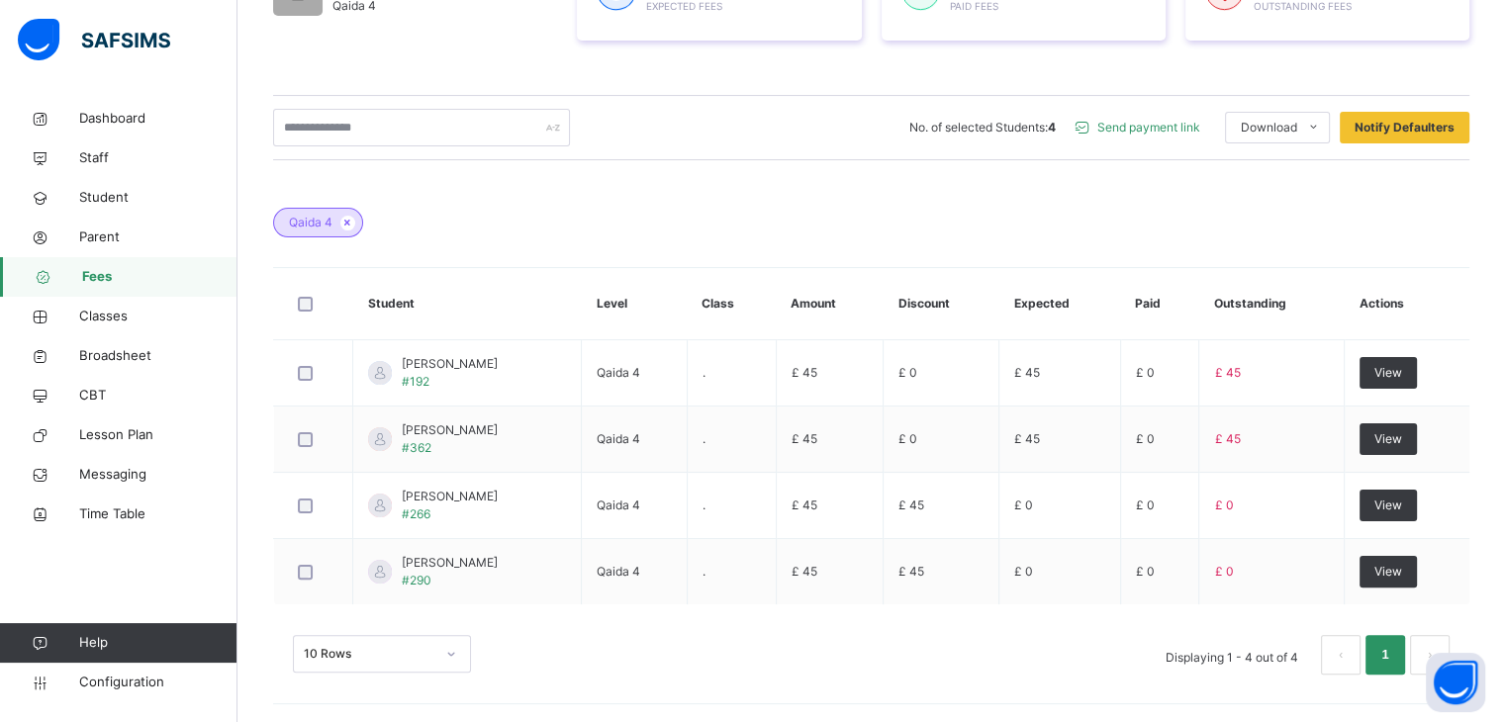
click at [1161, 132] on span "Send payment link" at bounding box center [1149, 128] width 103 height 18
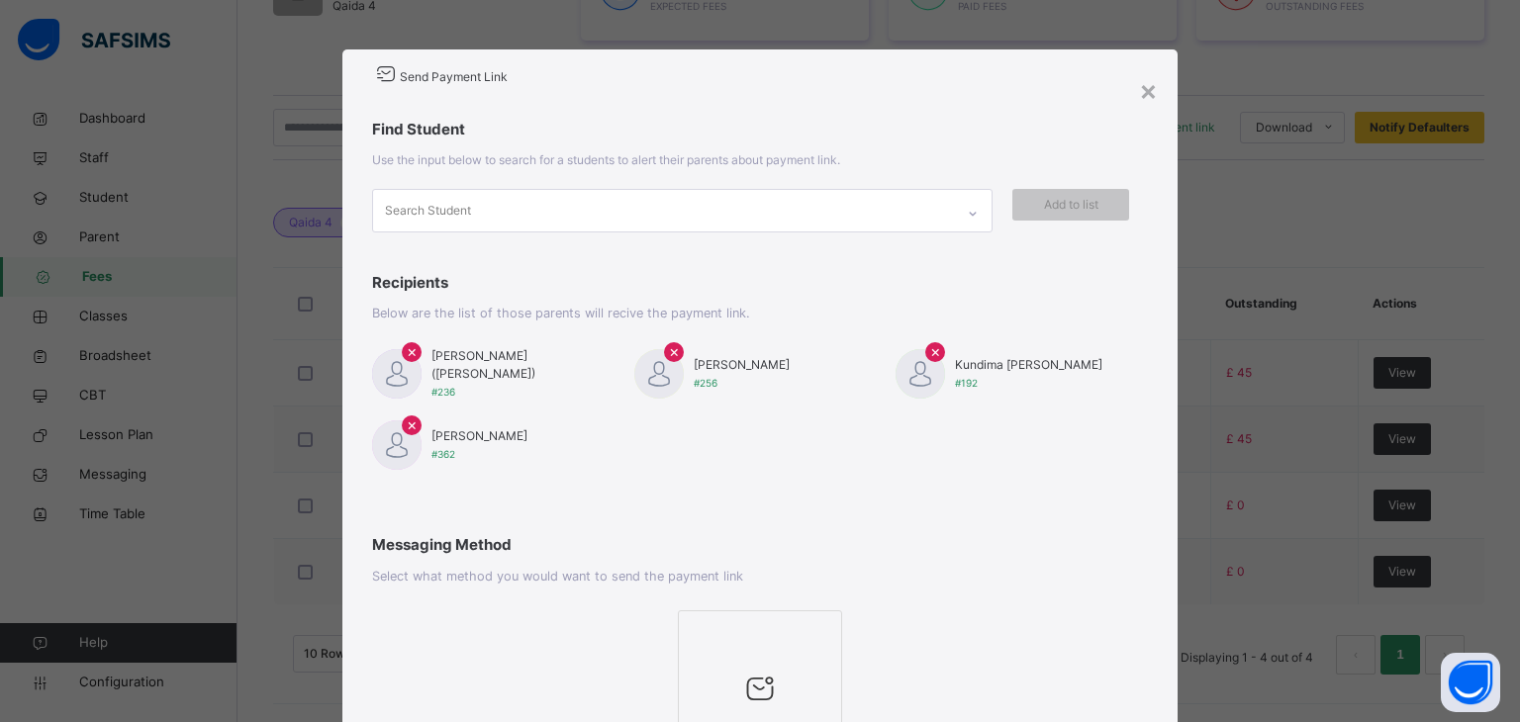
click at [407, 344] on span "×" at bounding box center [412, 351] width 11 height 24
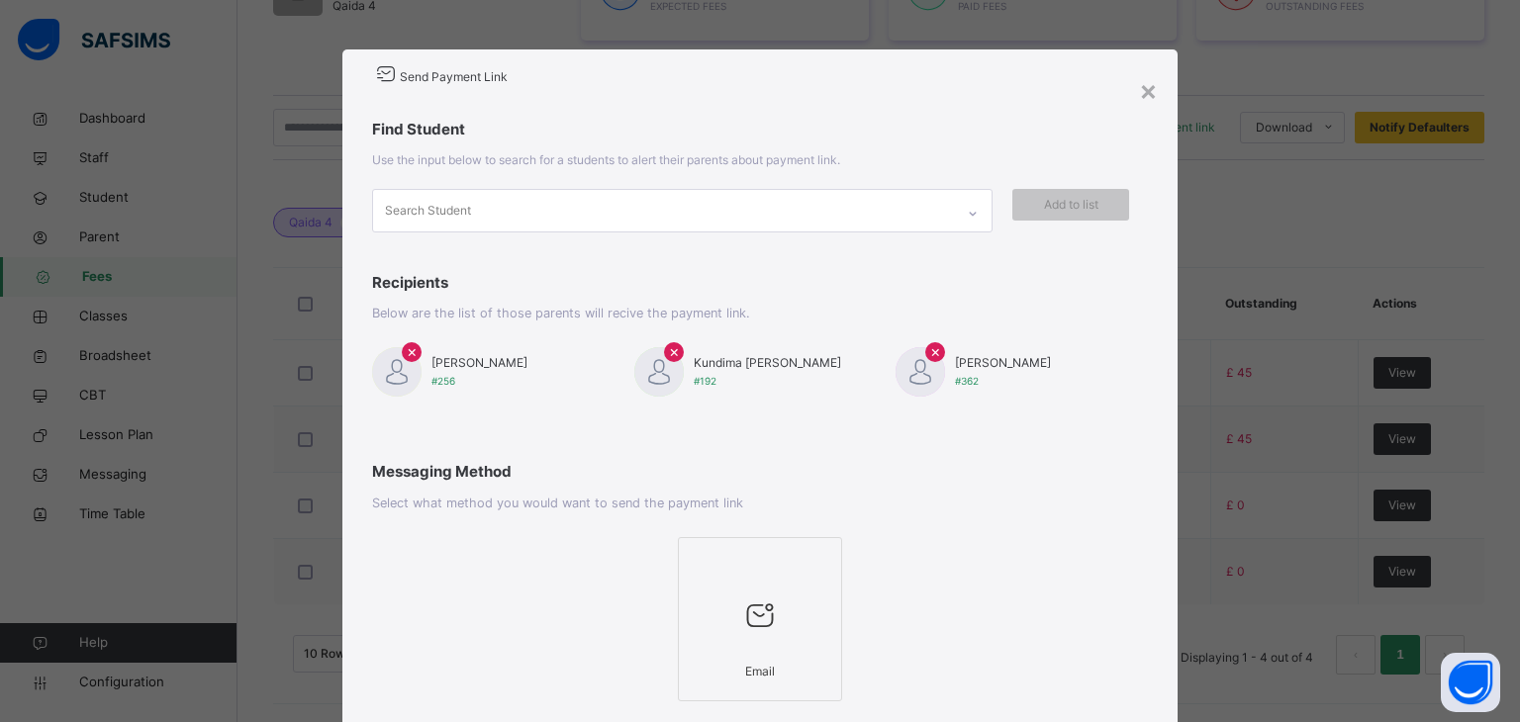
click at [407, 345] on span "×" at bounding box center [412, 351] width 11 height 24
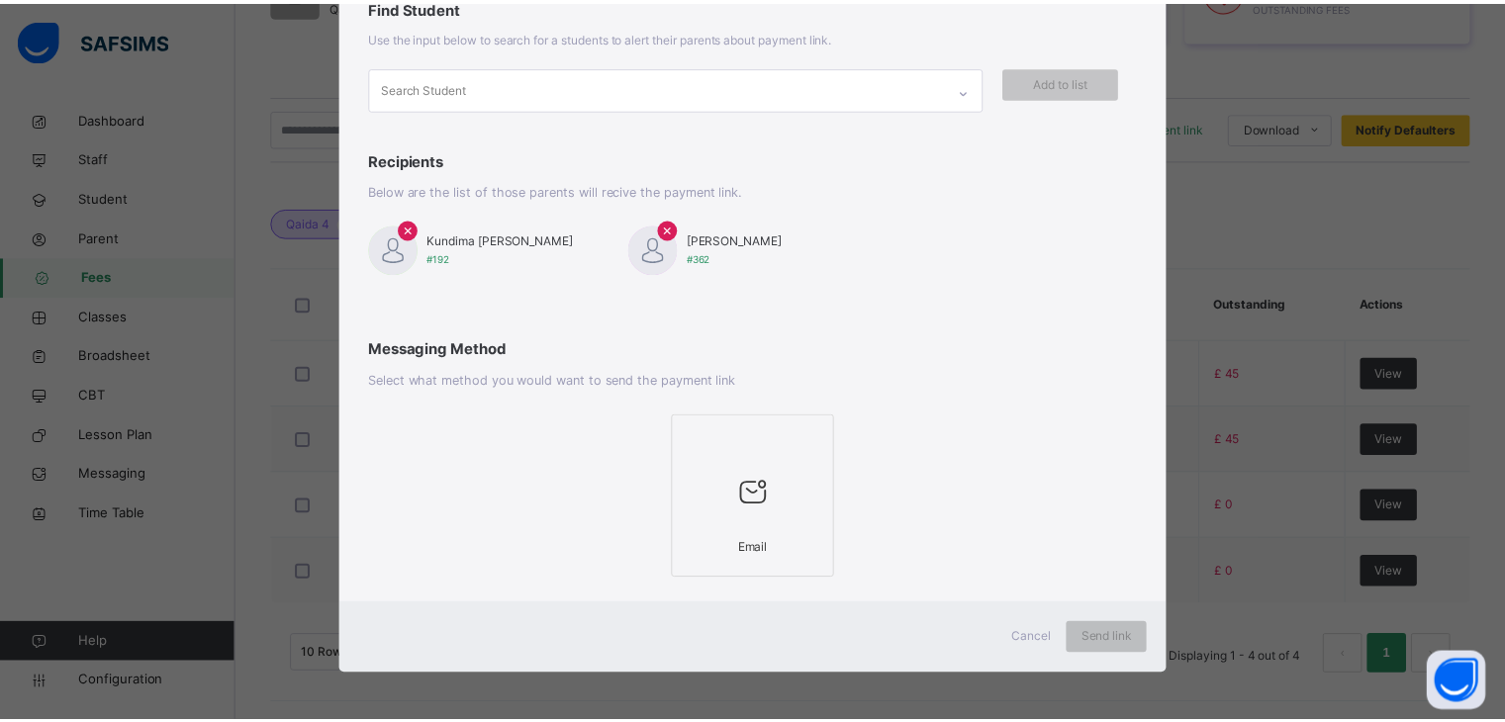
scroll to position [124, 0]
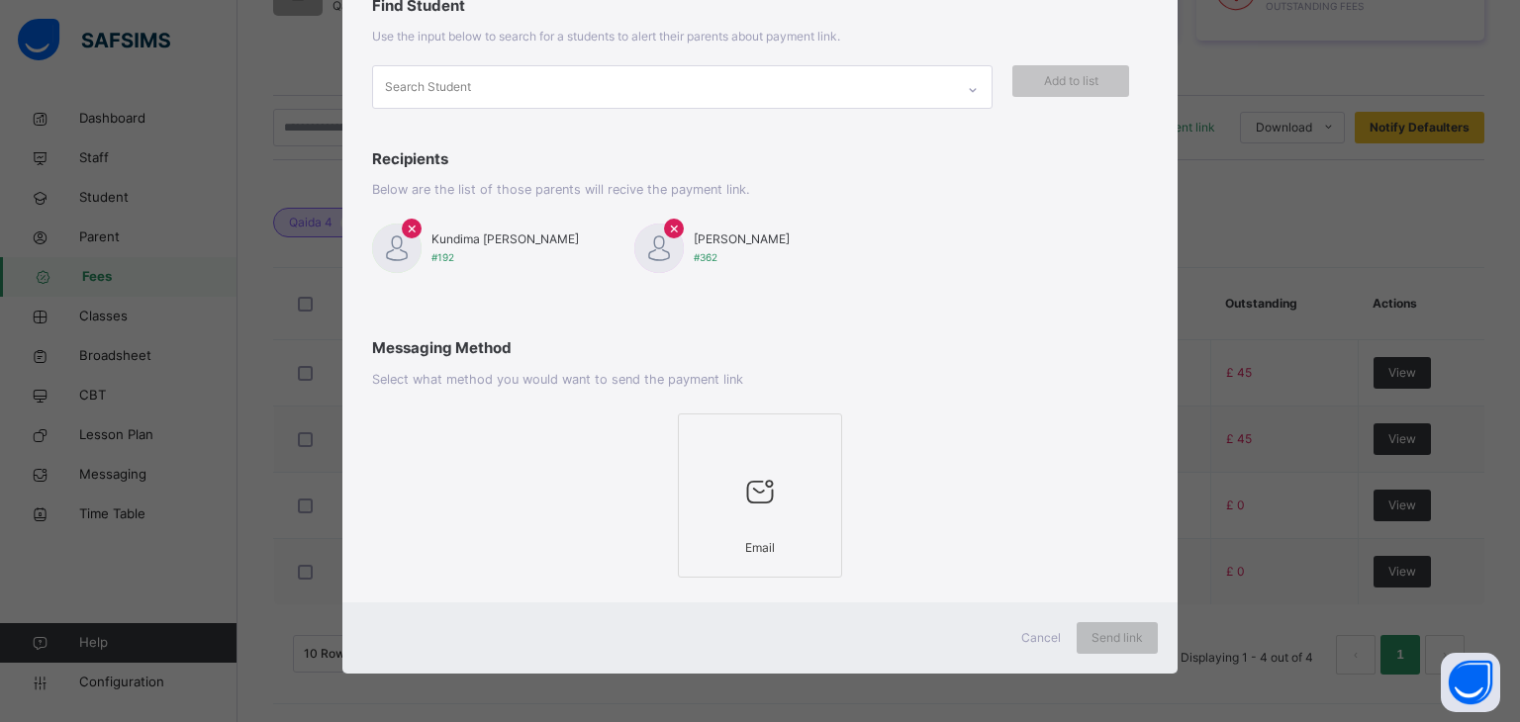
click at [778, 454] on div at bounding box center [760, 491] width 143 height 75
click at [1124, 642] on span "Send link" at bounding box center [1117, 638] width 51 height 18
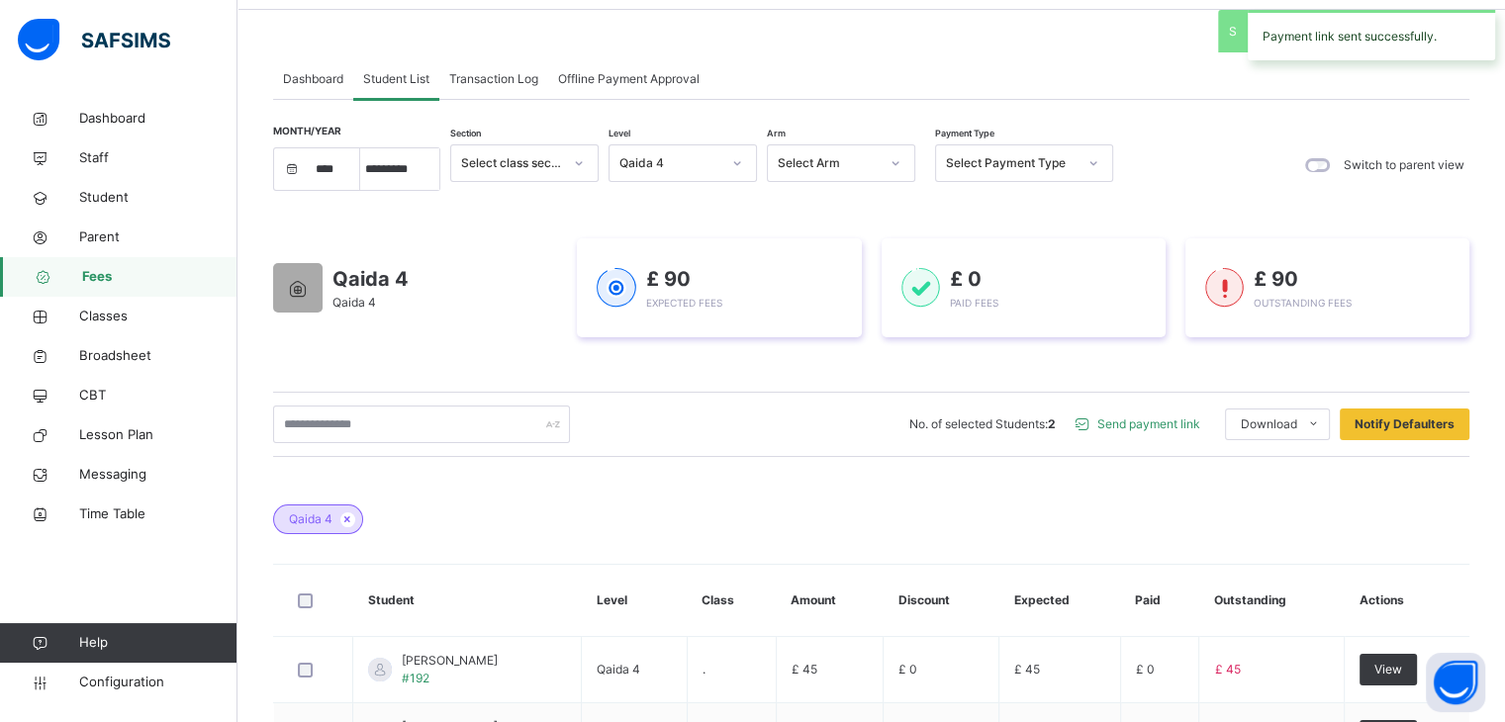
scroll to position [0, 0]
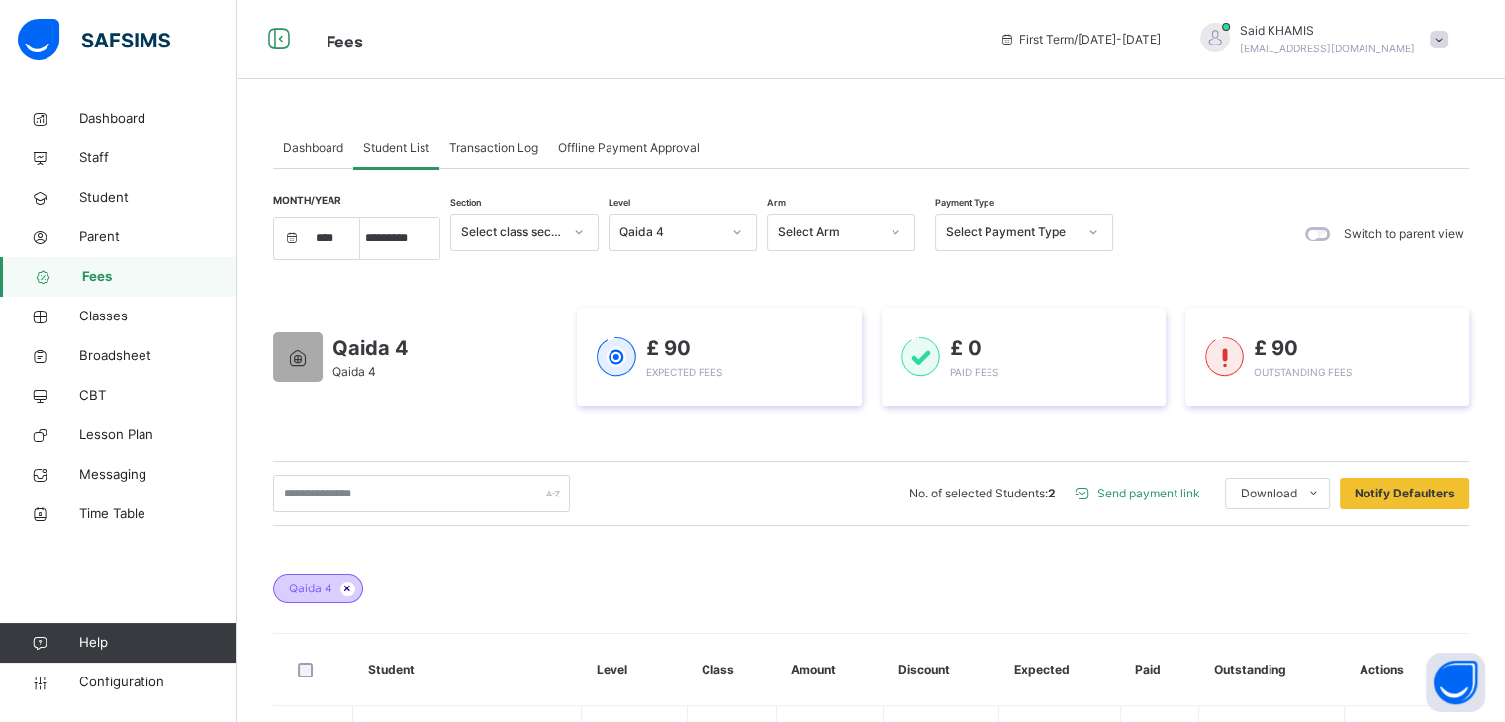
click at [343, 589] on icon at bounding box center [347, 589] width 17 height 12
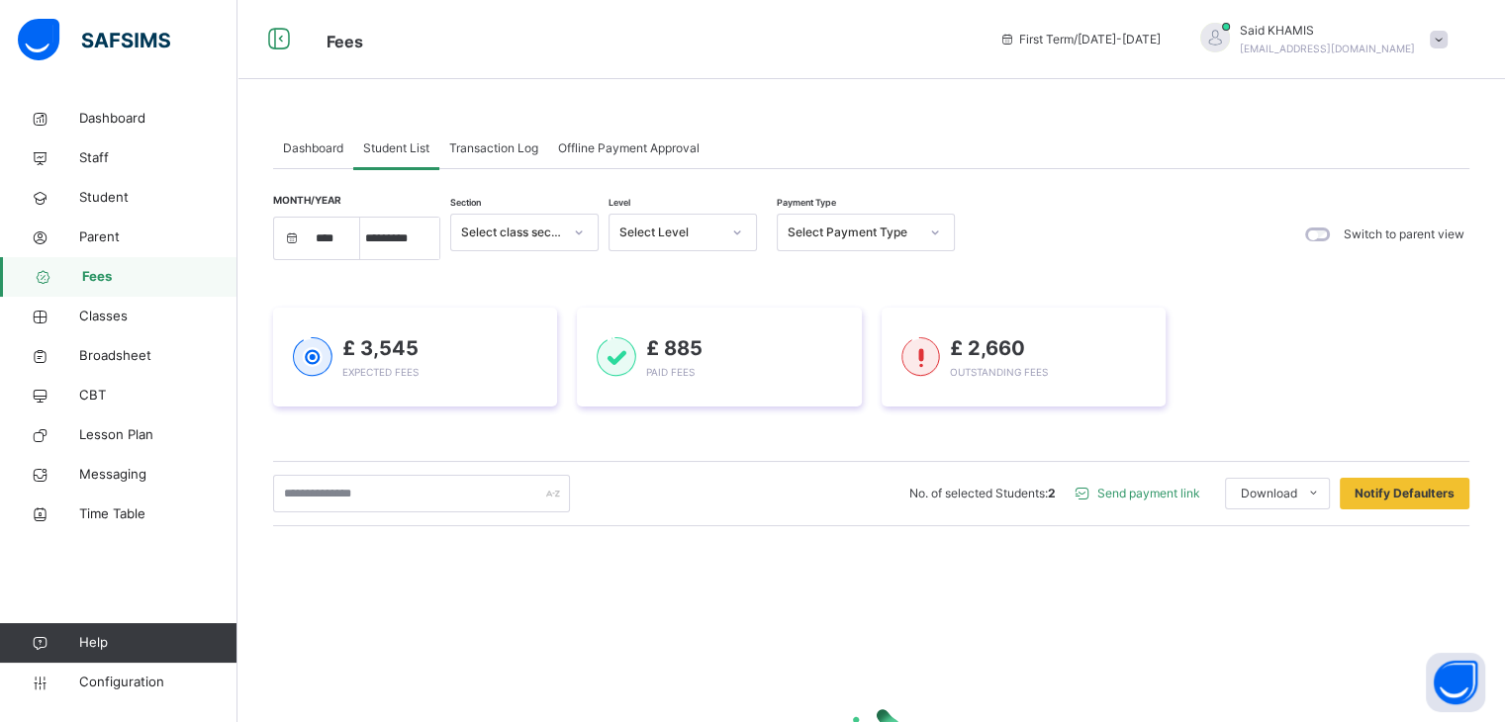
click at [746, 227] on div at bounding box center [737, 233] width 34 height 32
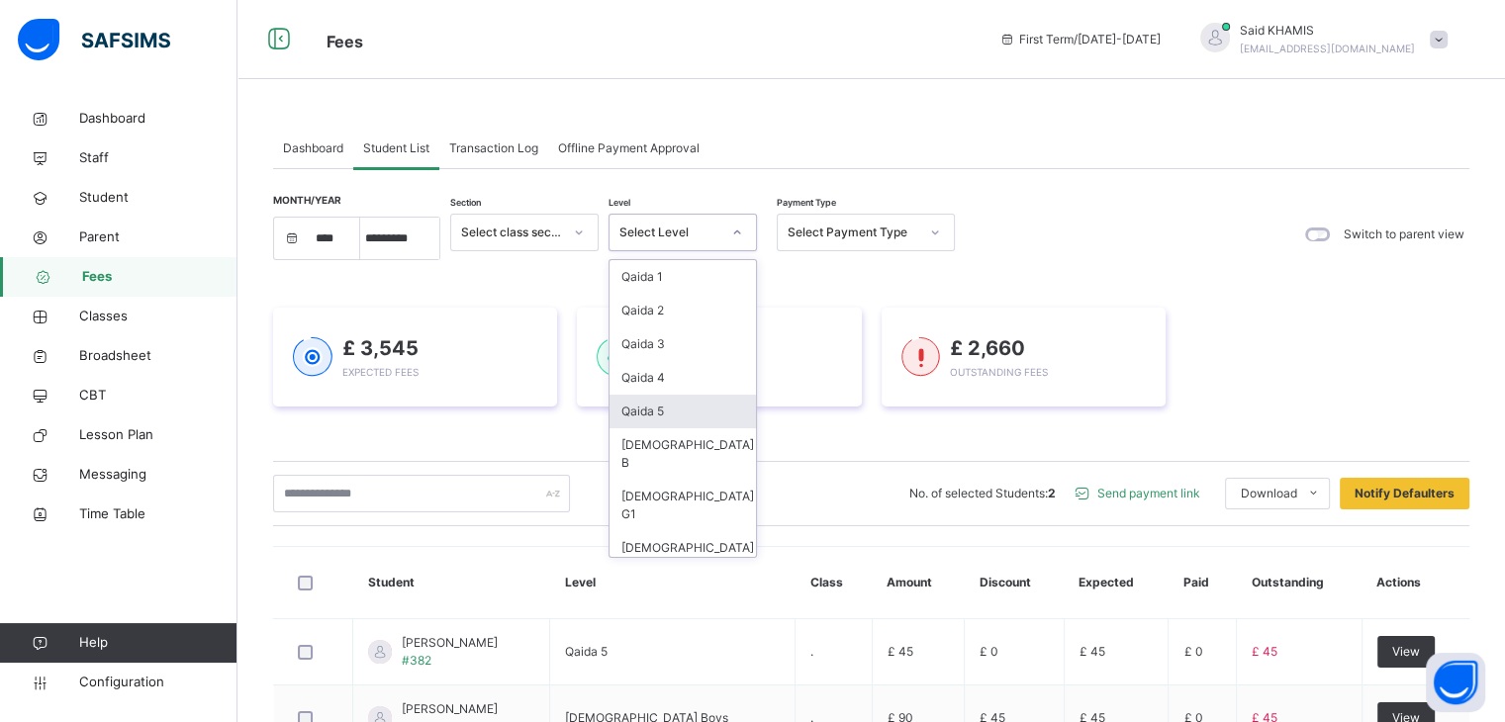
click at [641, 411] on div "Qaida 5" at bounding box center [683, 412] width 146 height 34
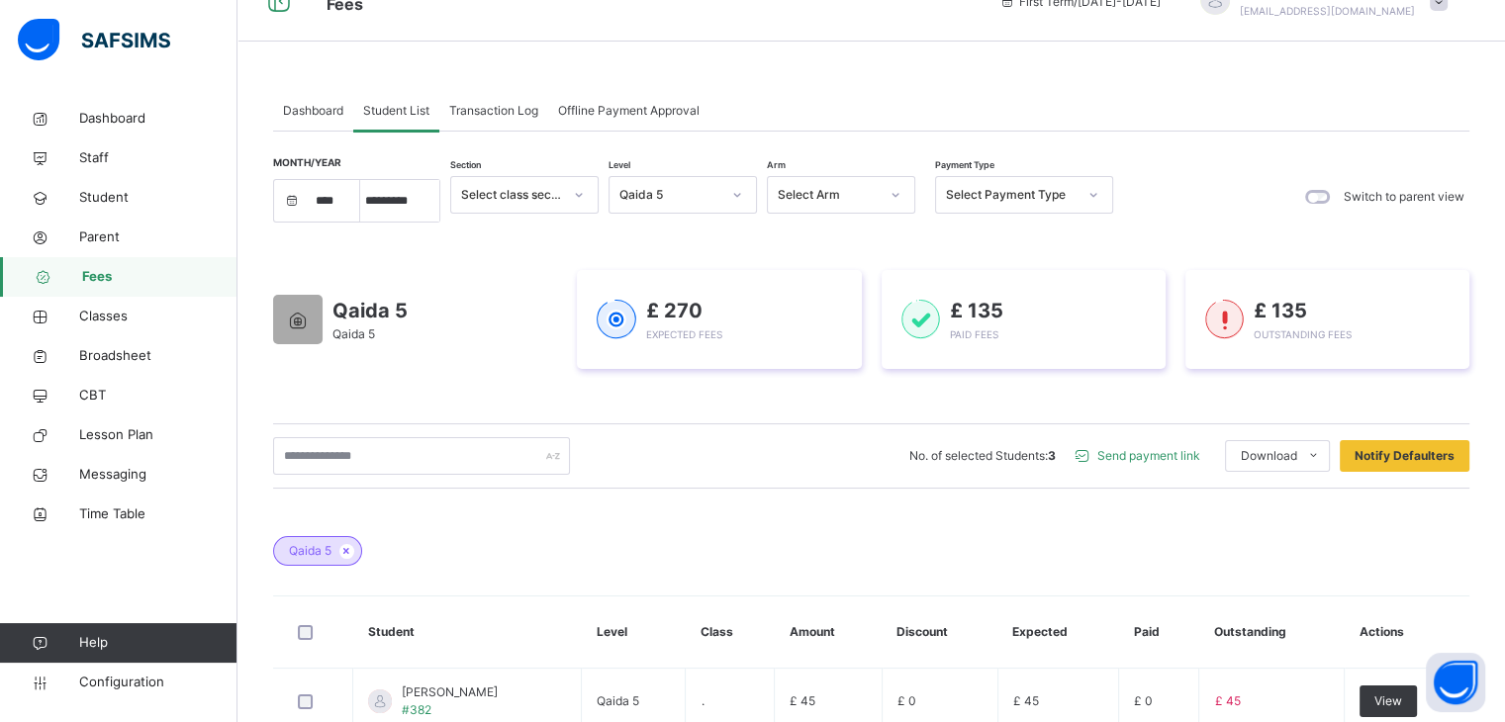
scroll to position [4, 0]
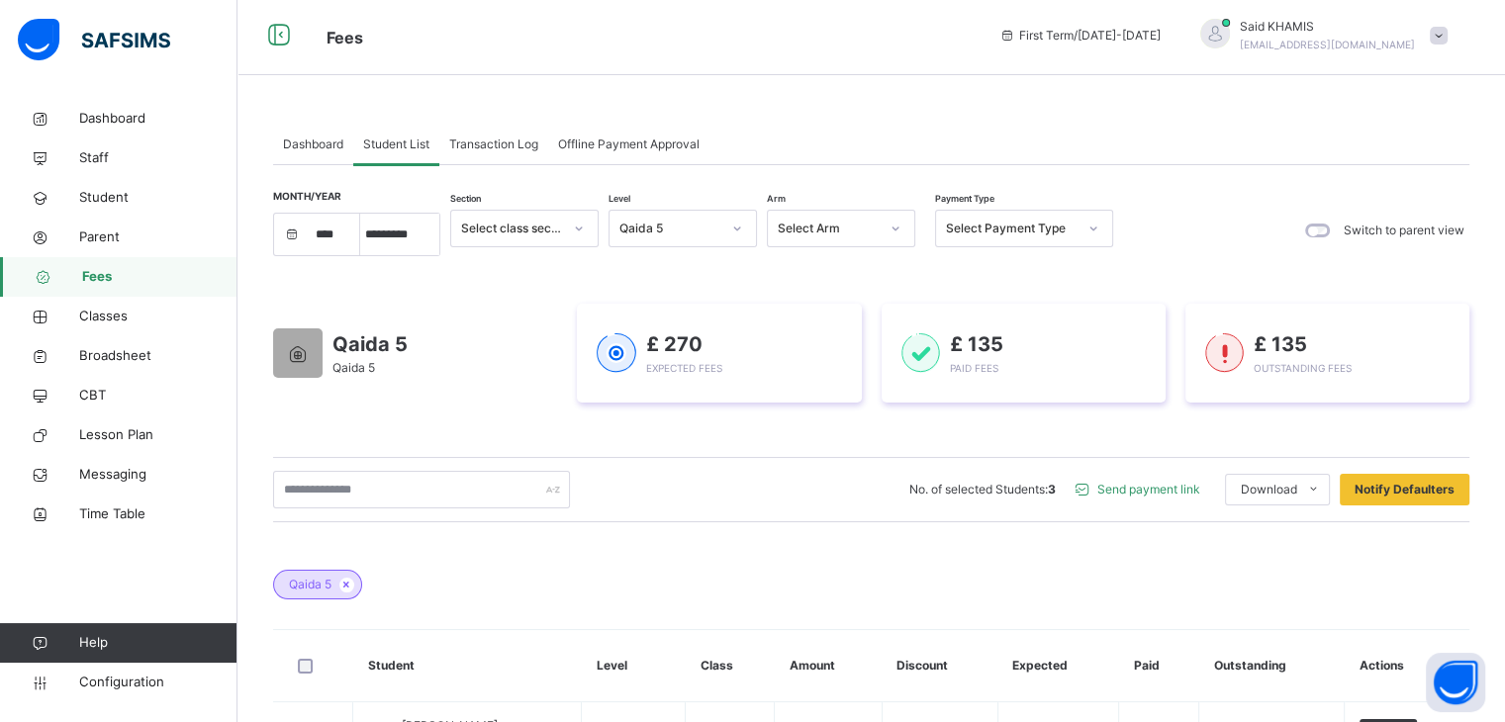
click at [1161, 492] on span "Send payment link" at bounding box center [1149, 490] width 103 height 18
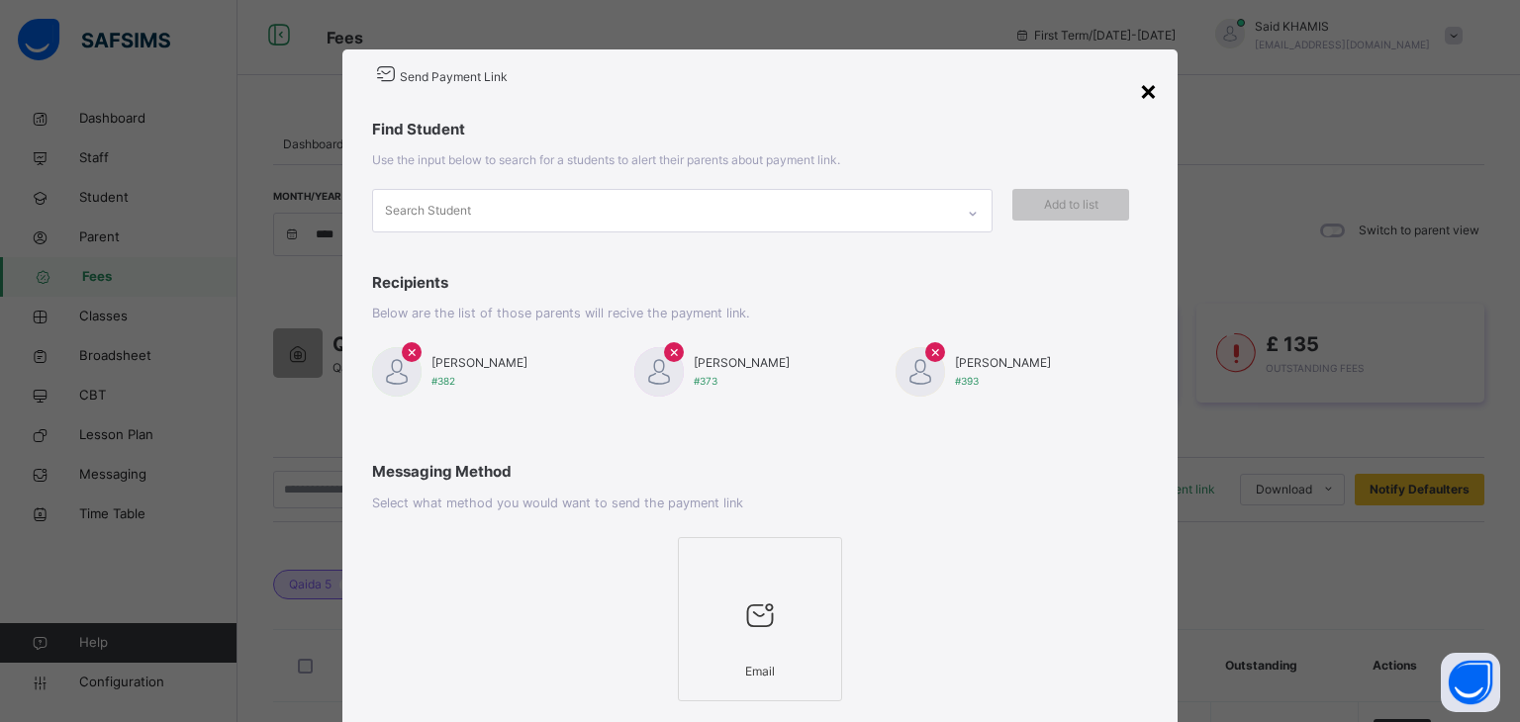
click at [1139, 94] on div "×" at bounding box center [1148, 90] width 19 height 42
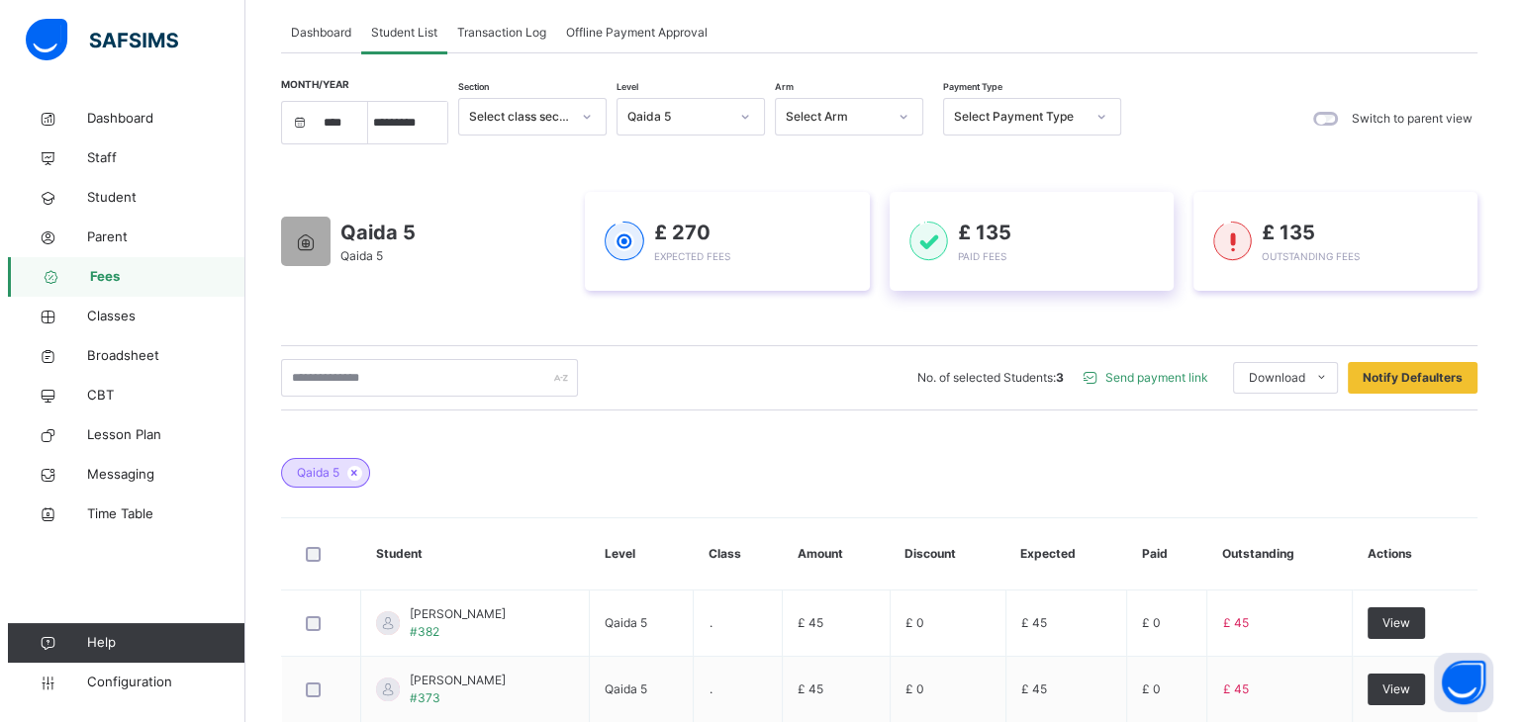
scroll to position [103, 0]
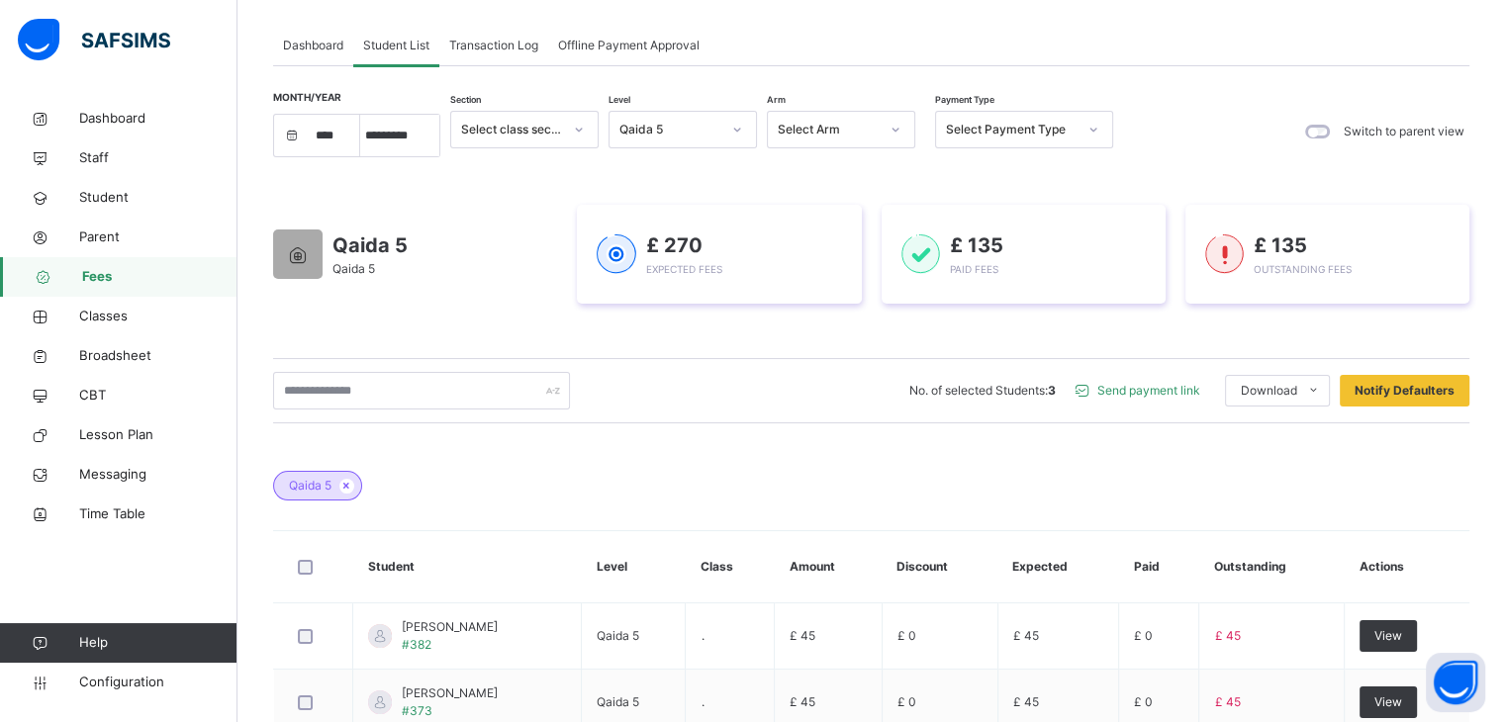
click at [1171, 393] on span "Send payment link" at bounding box center [1149, 391] width 103 height 18
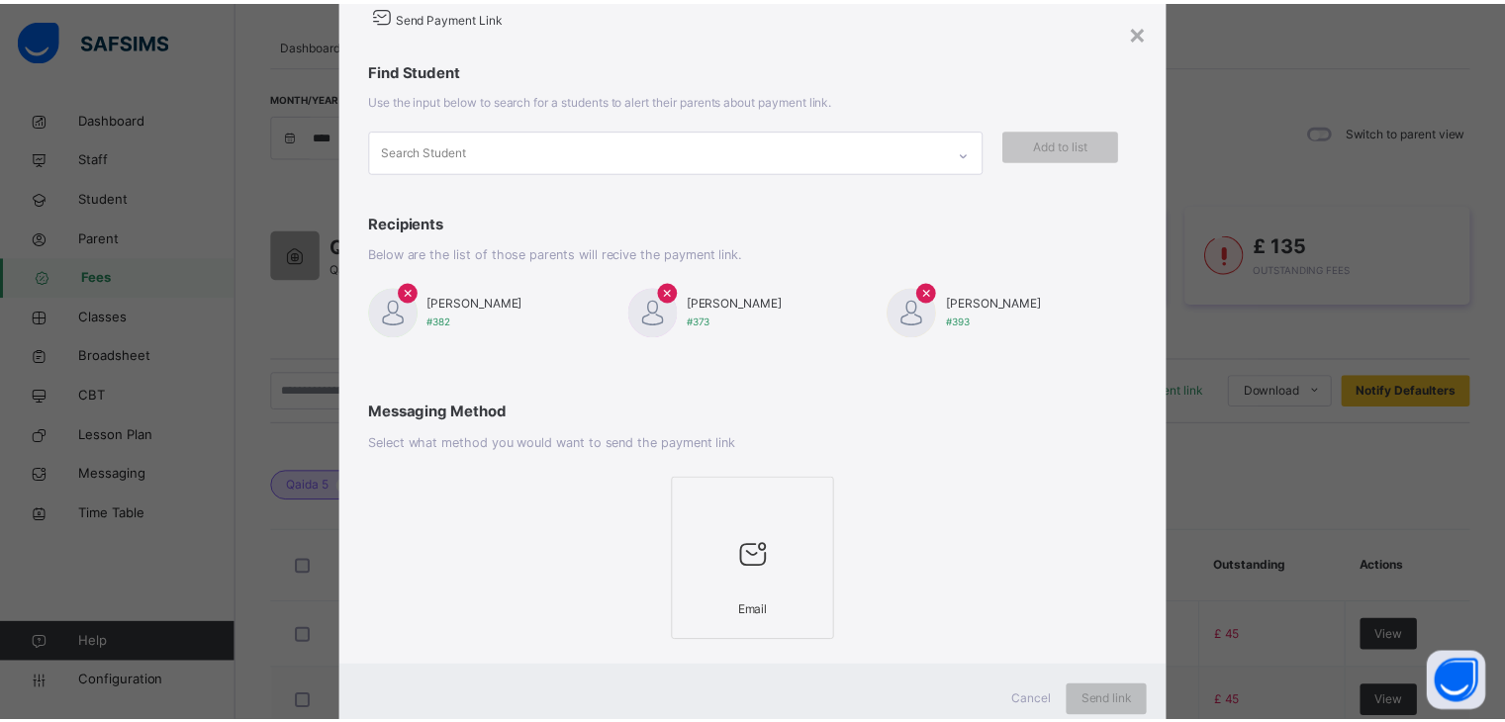
scroll to position [124, 0]
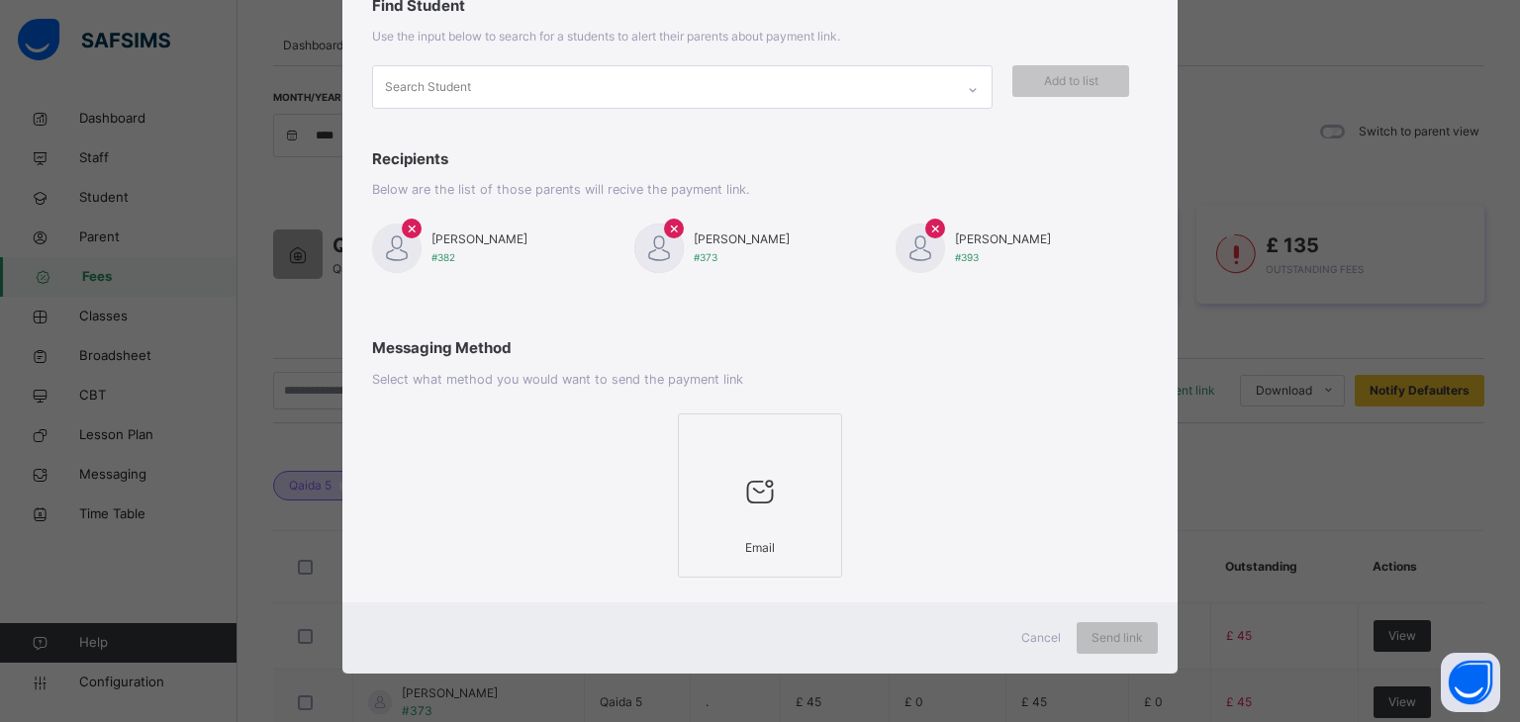
click at [817, 446] on div at bounding box center [760, 440] width 143 height 30
click at [1130, 646] on div "Send link" at bounding box center [1117, 639] width 81 height 32
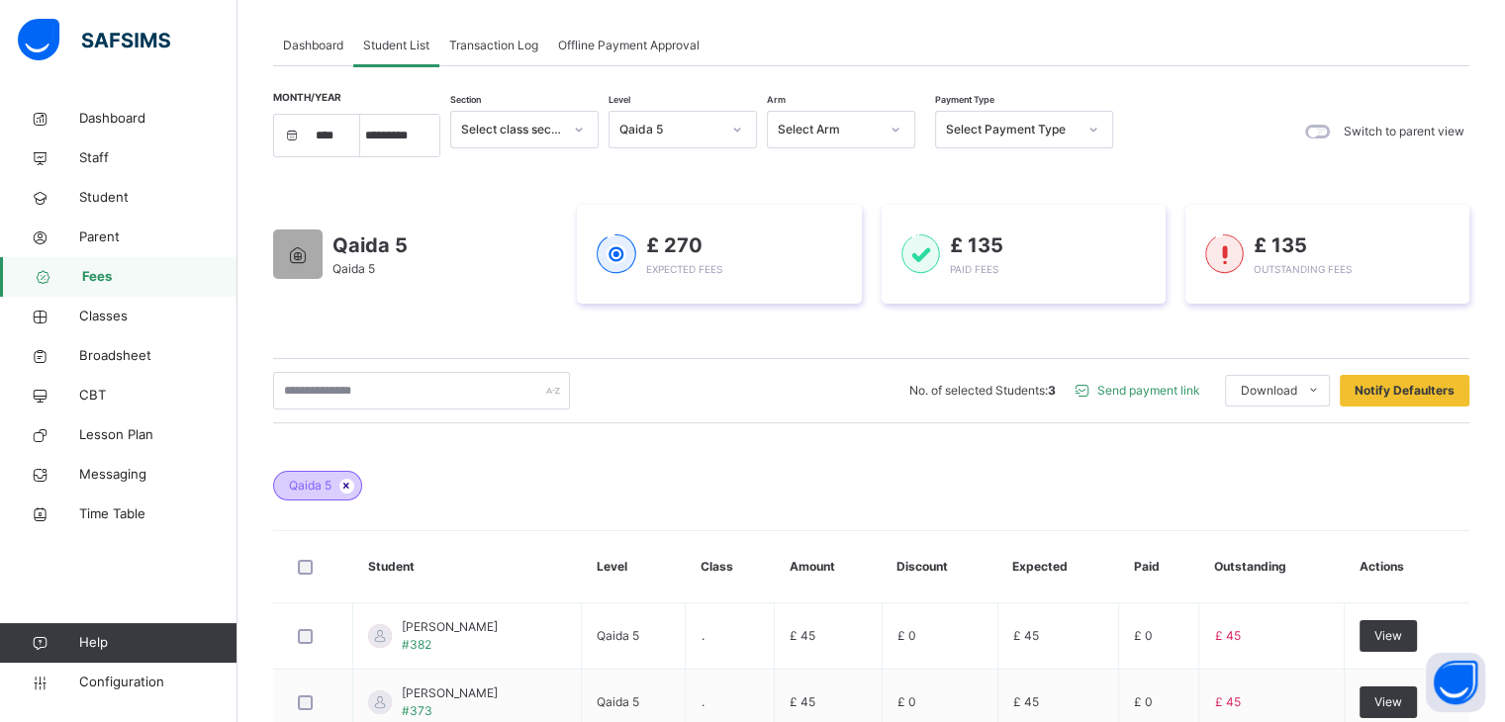
click at [348, 486] on icon at bounding box center [346, 486] width 17 height 12
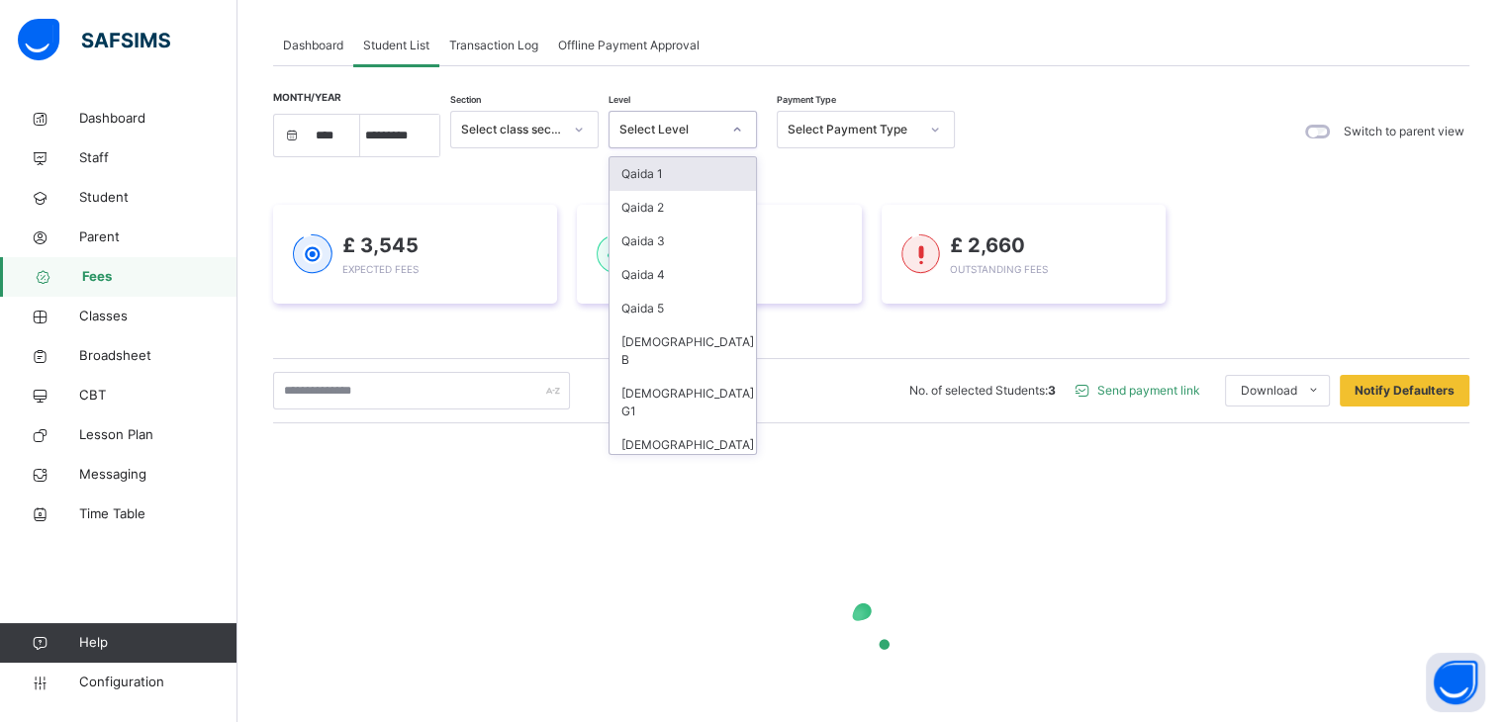
click at [727, 131] on div at bounding box center [737, 130] width 34 height 32
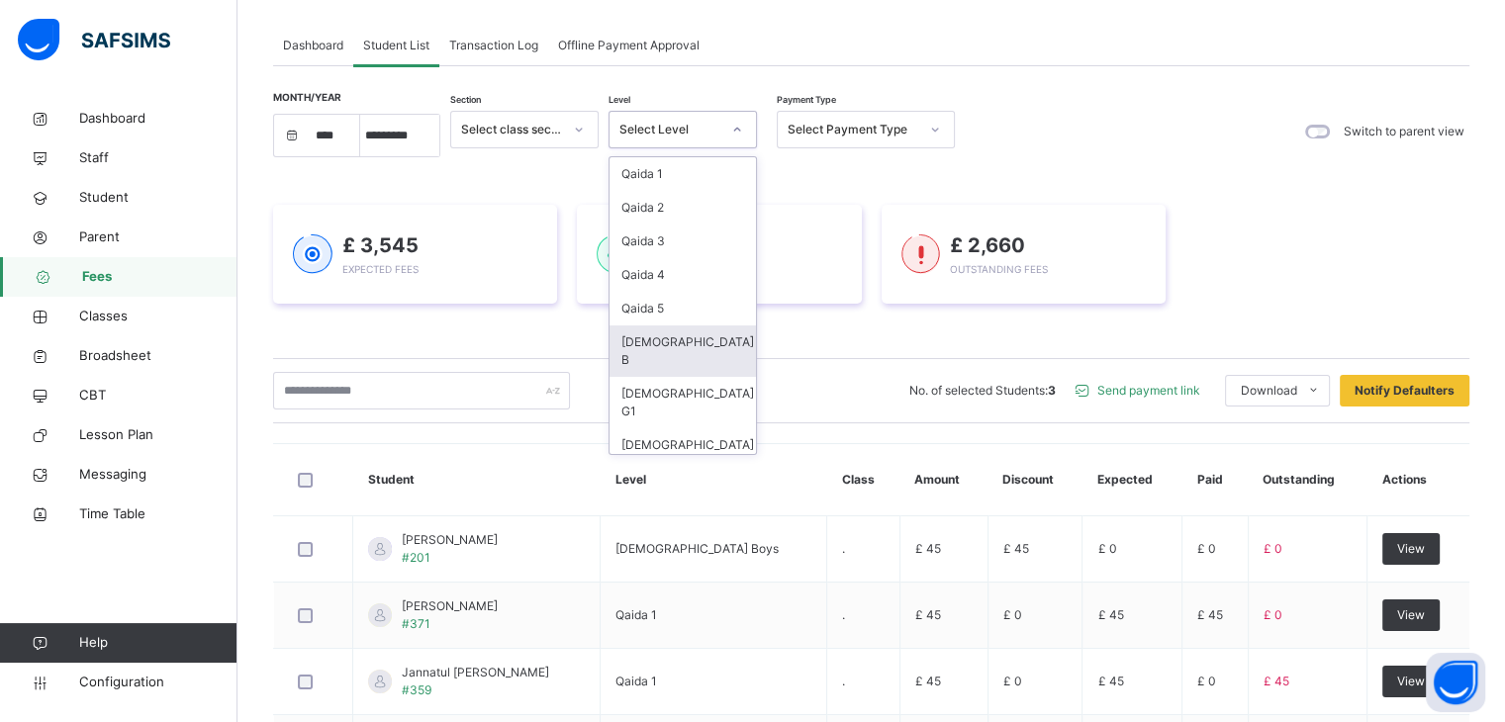
click at [678, 339] on div "[DEMOGRAPHIC_DATA] B" at bounding box center [683, 351] width 146 height 51
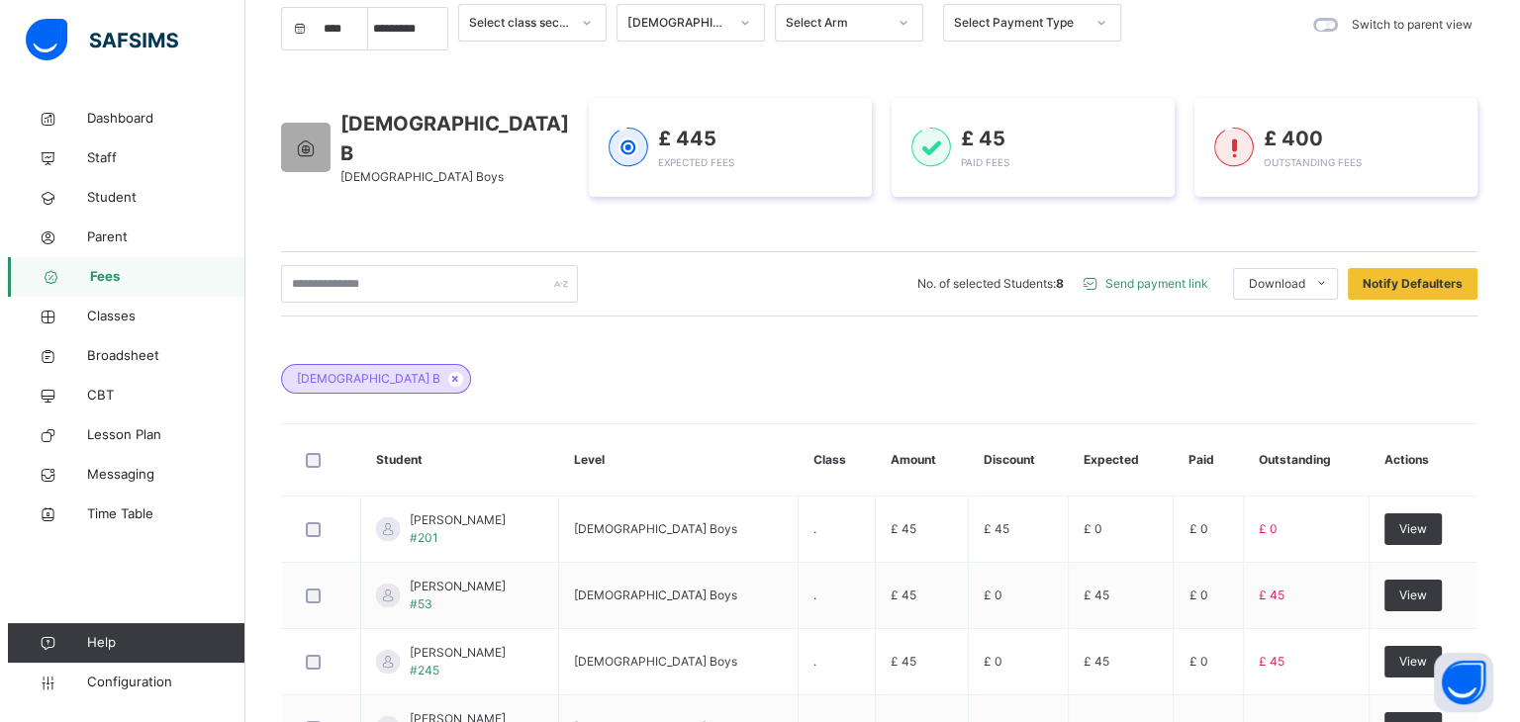
scroll to position [169, 0]
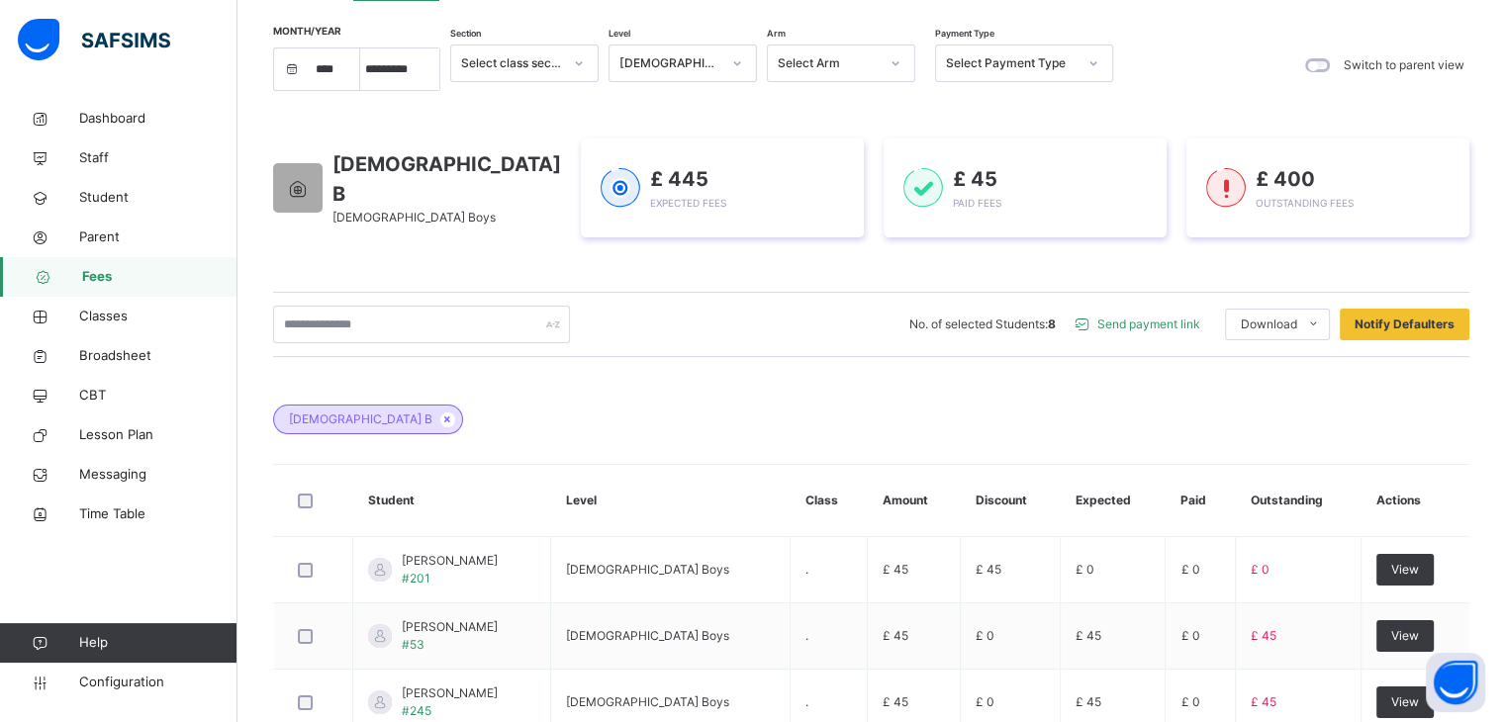
click at [1181, 324] on span "Send payment link" at bounding box center [1149, 325] width 103 height 18
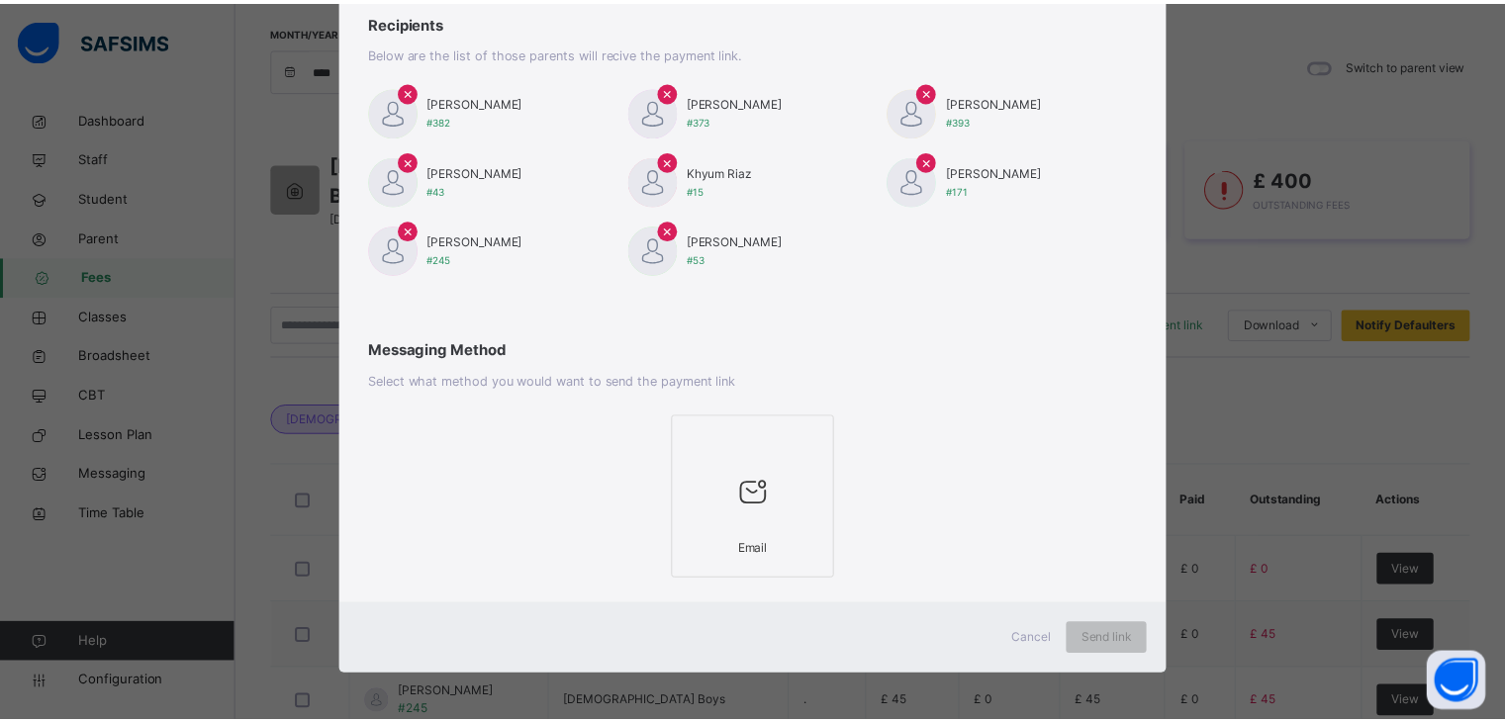
scroll to position [262, 0]
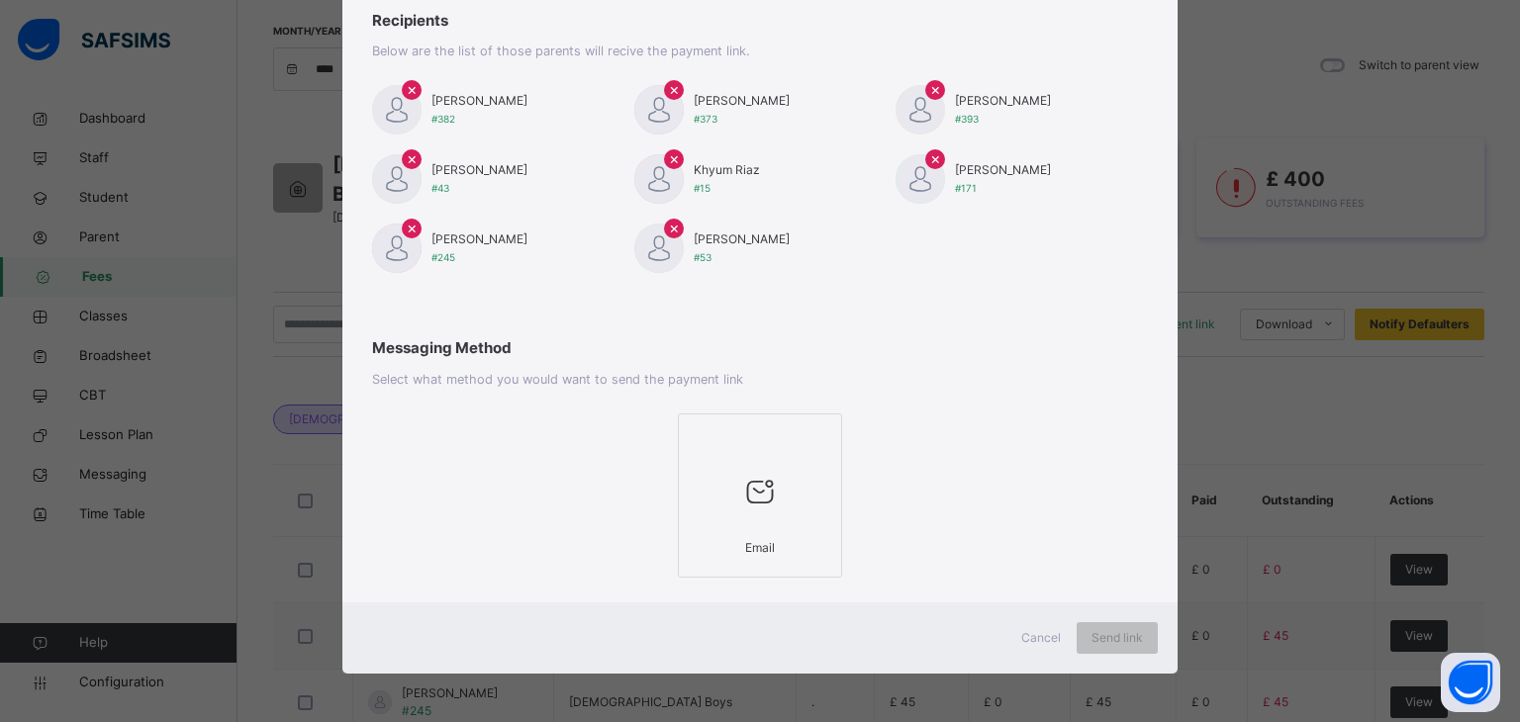
click at [803, 486] on div at bounding box center [760, 491] width 143 height 75
click at [1121, 634] on span "Send link" at bounding box center [1117, 638] width 51 height 18
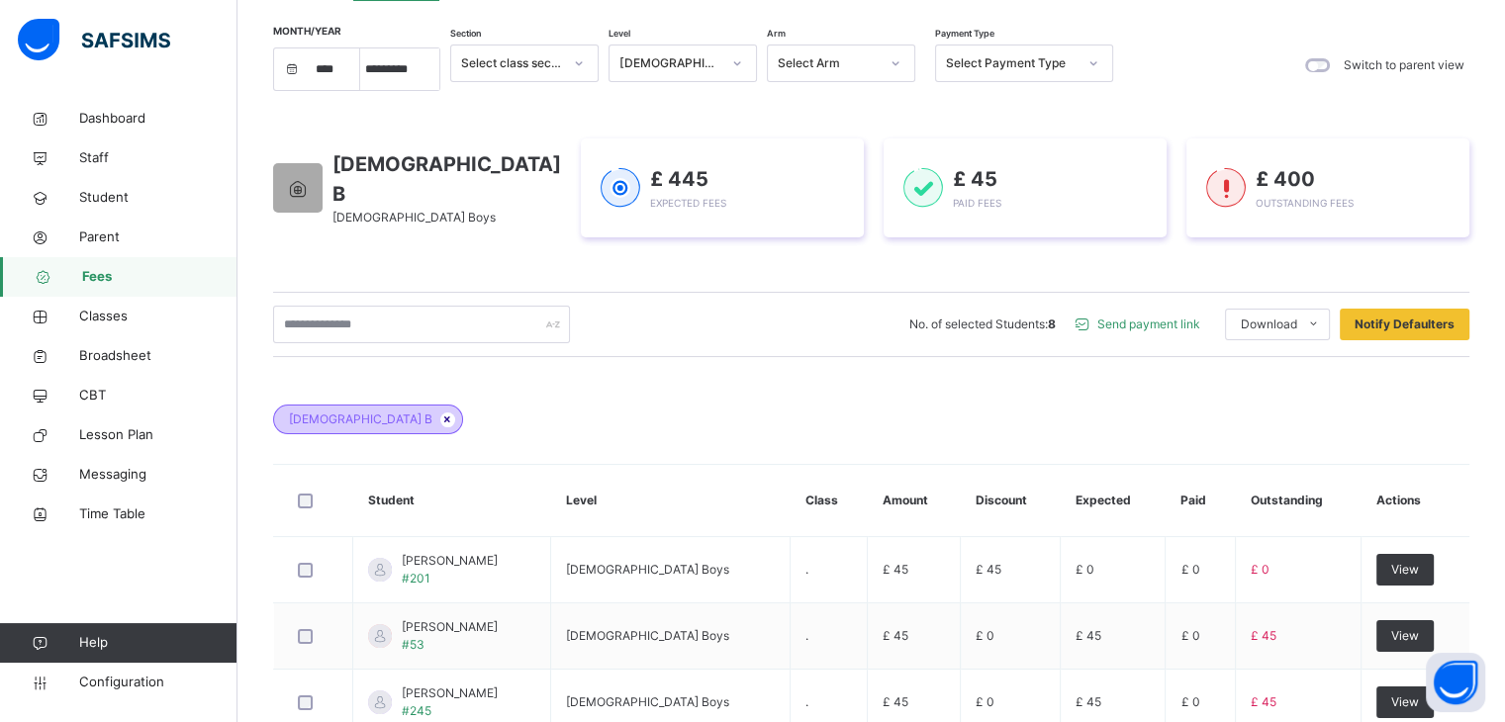
click at [439, 421] on icon at bounding box center [447, 420] width 17 height 12
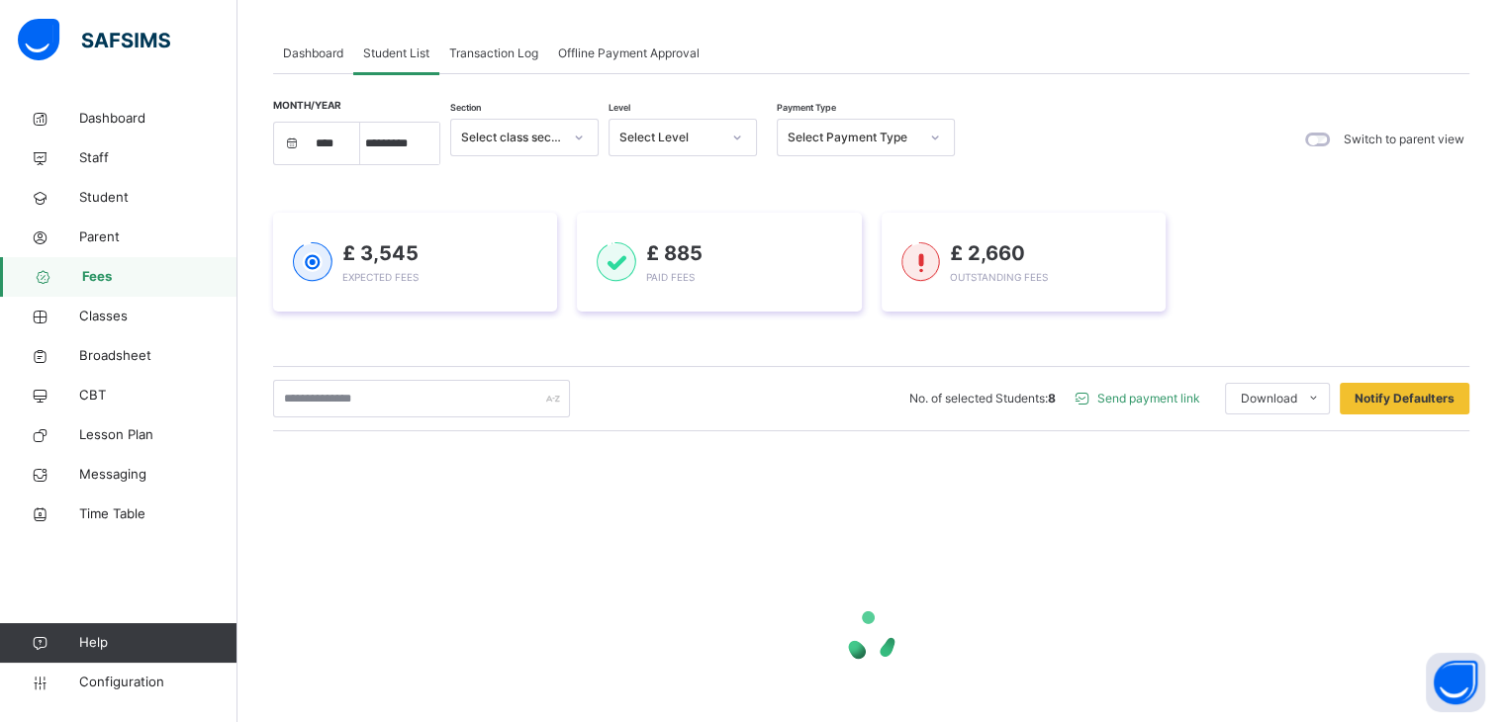
scroll to position [0, 0]
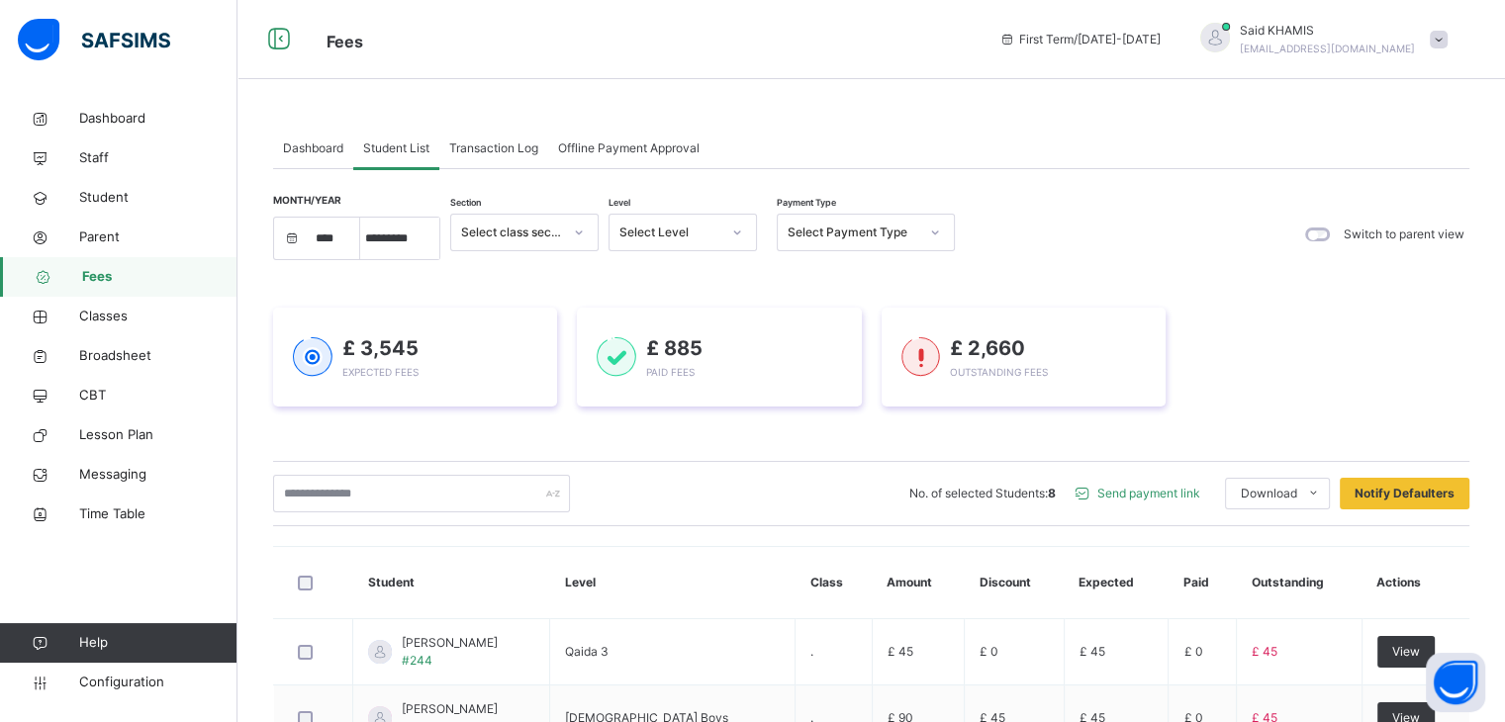
click at [736, 231] on icon at bounding box center [737, 233] width 12 height 20
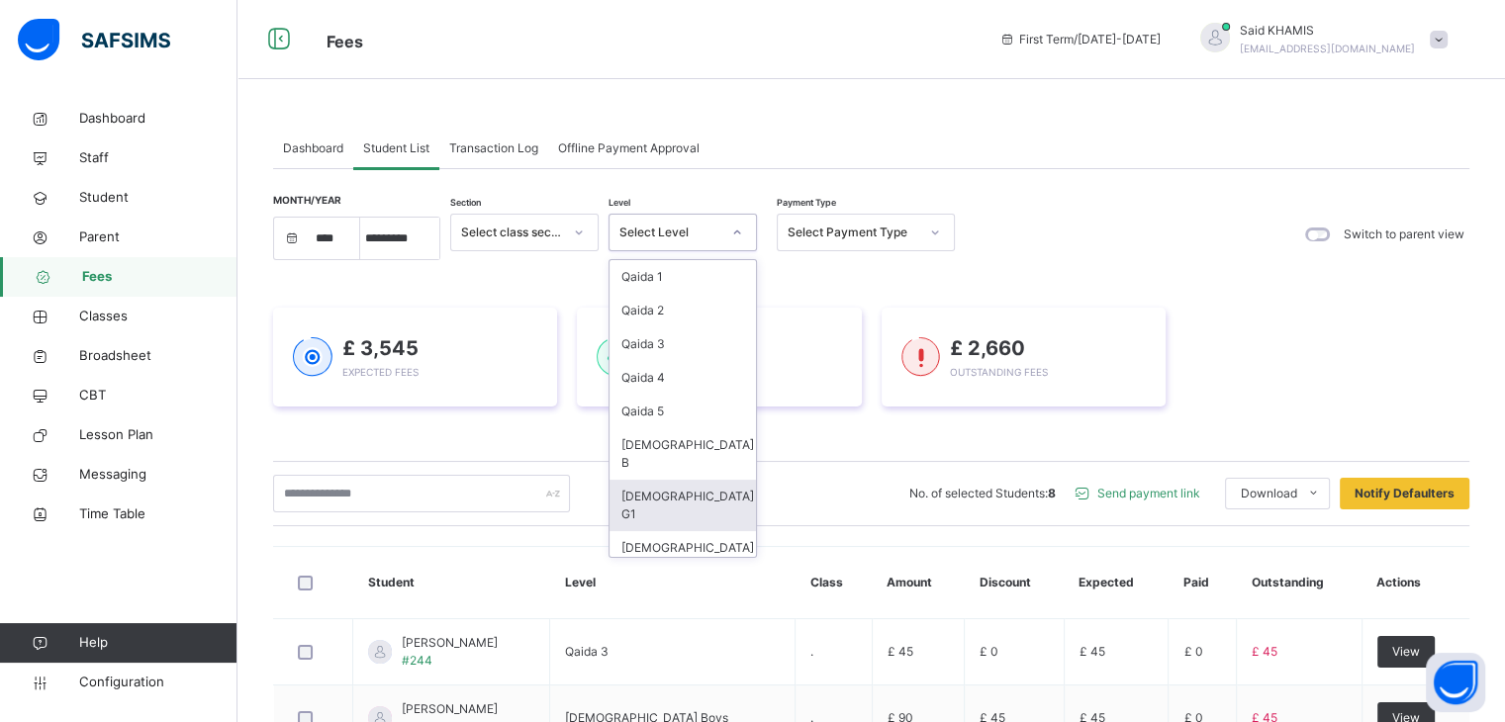
click at [673, 480] on div "[DEMOGRAPHIC_DATA] G1" at bounding box center [683, 505] width 146 height 51
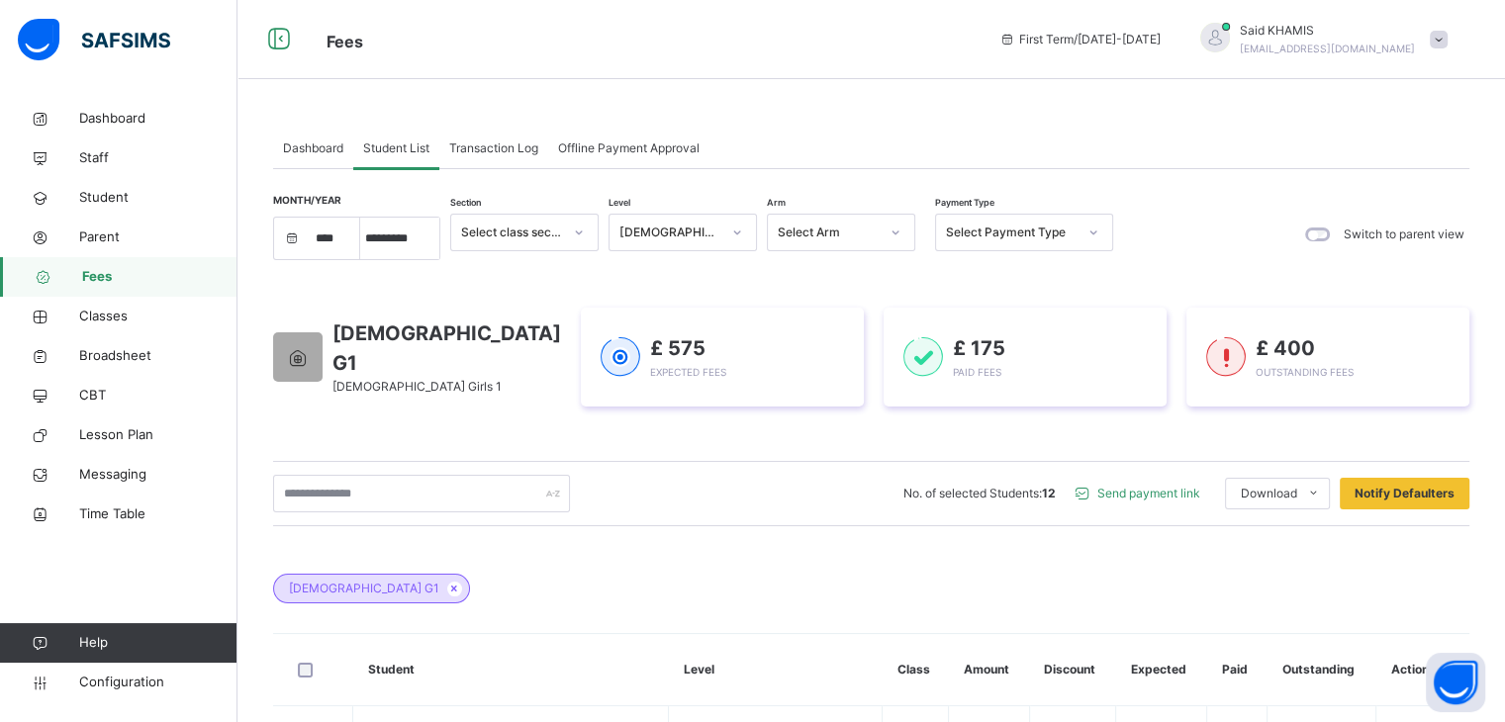
click at [1186, 498] on span "Send payment link" at bounding box center [1149, 494] width 103 height 18
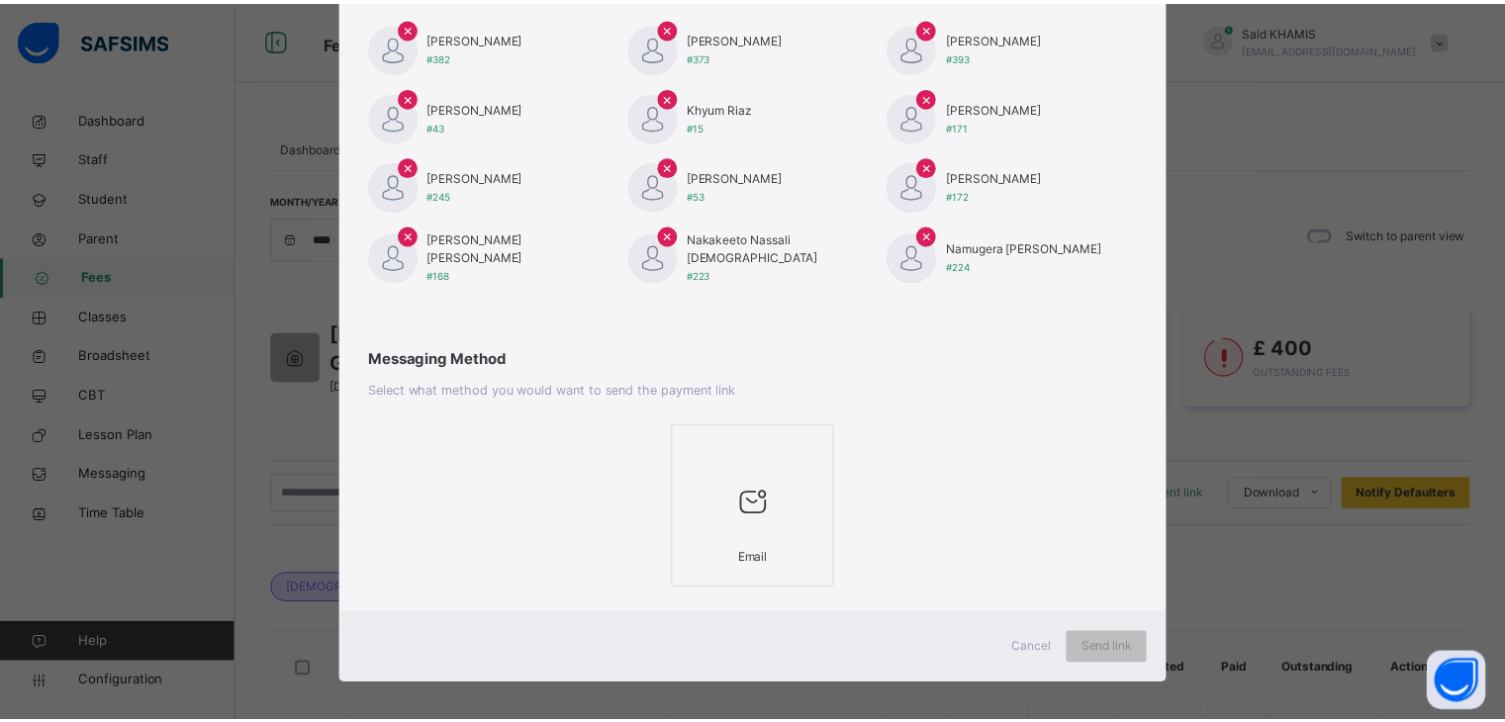
scroll to position [333, 0]
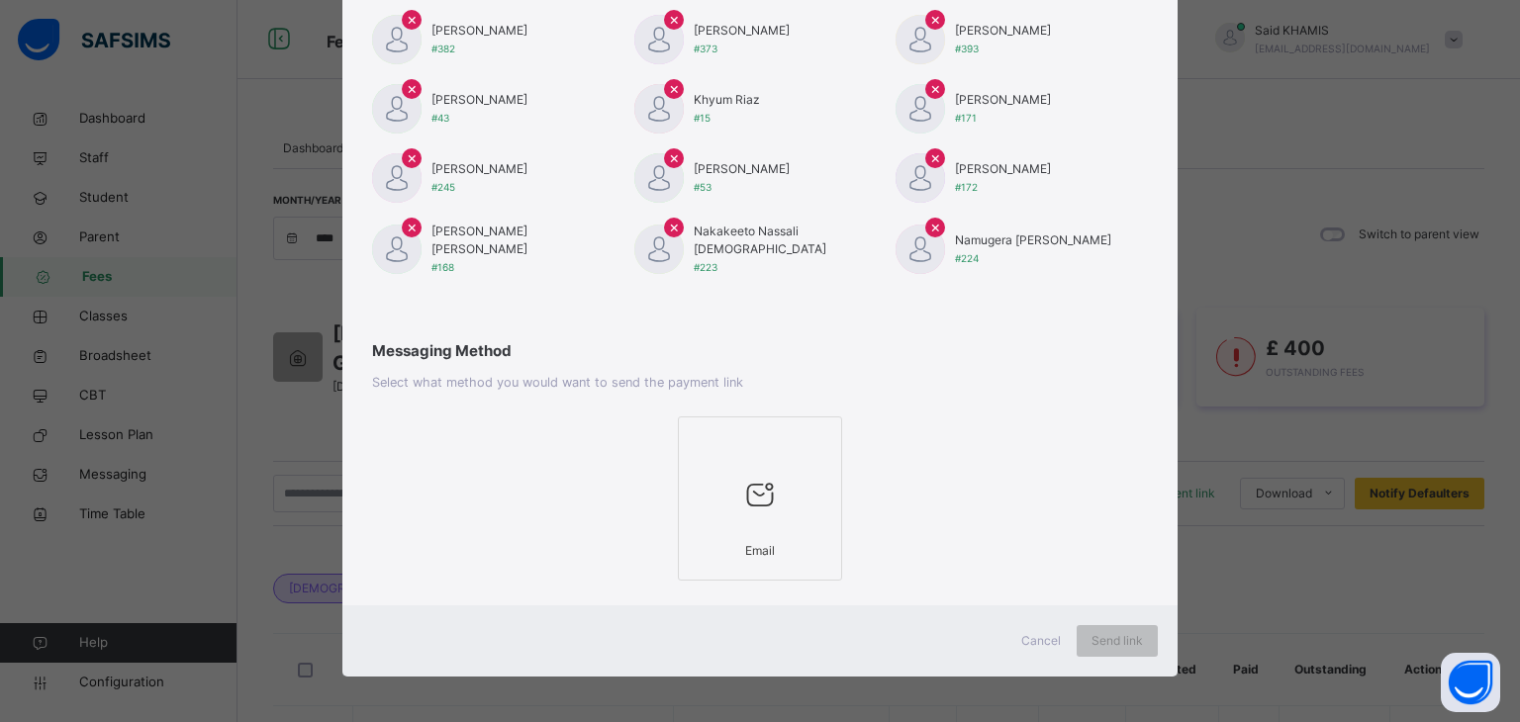
click at [1021, 638] on span "Cancel" at bounding box center [1041, 641] width 40 height 18
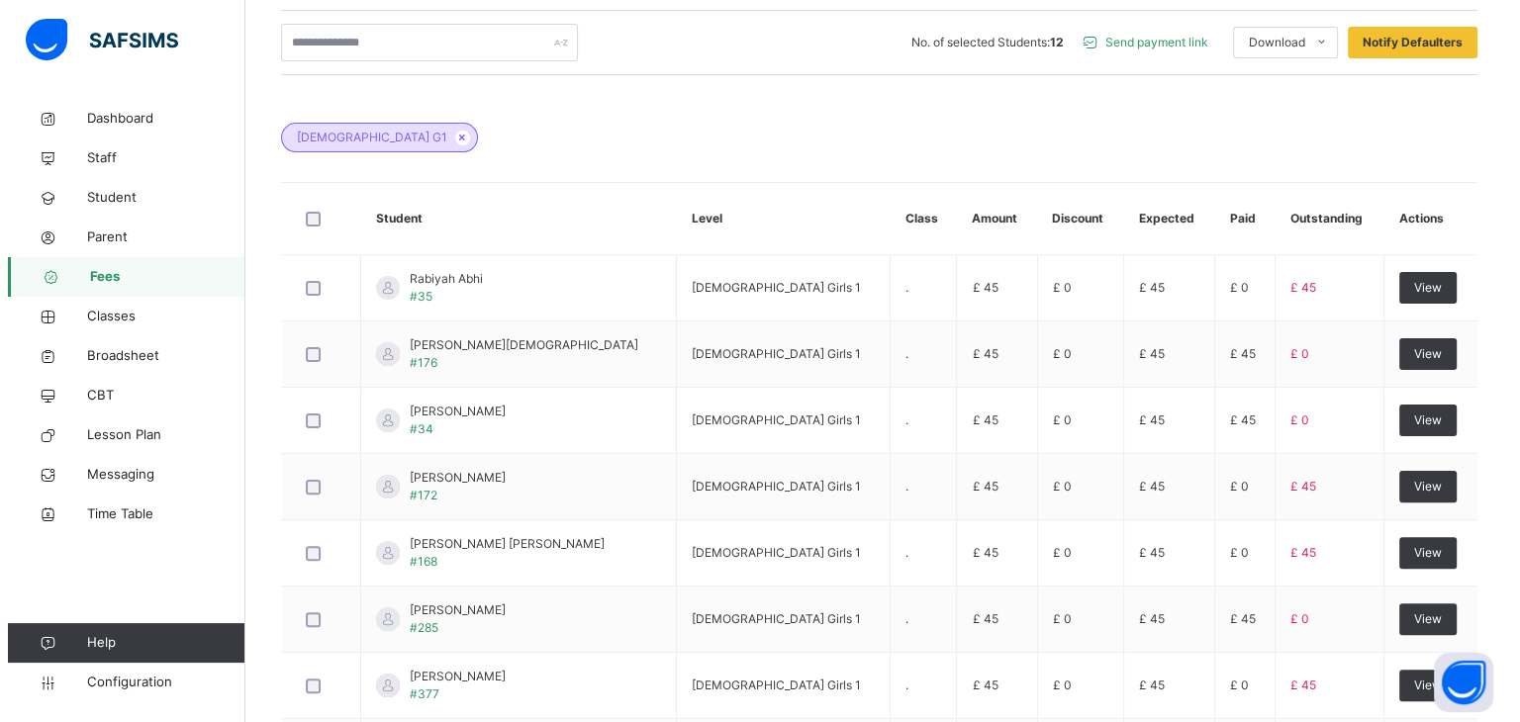
scroll to position [0, 0]
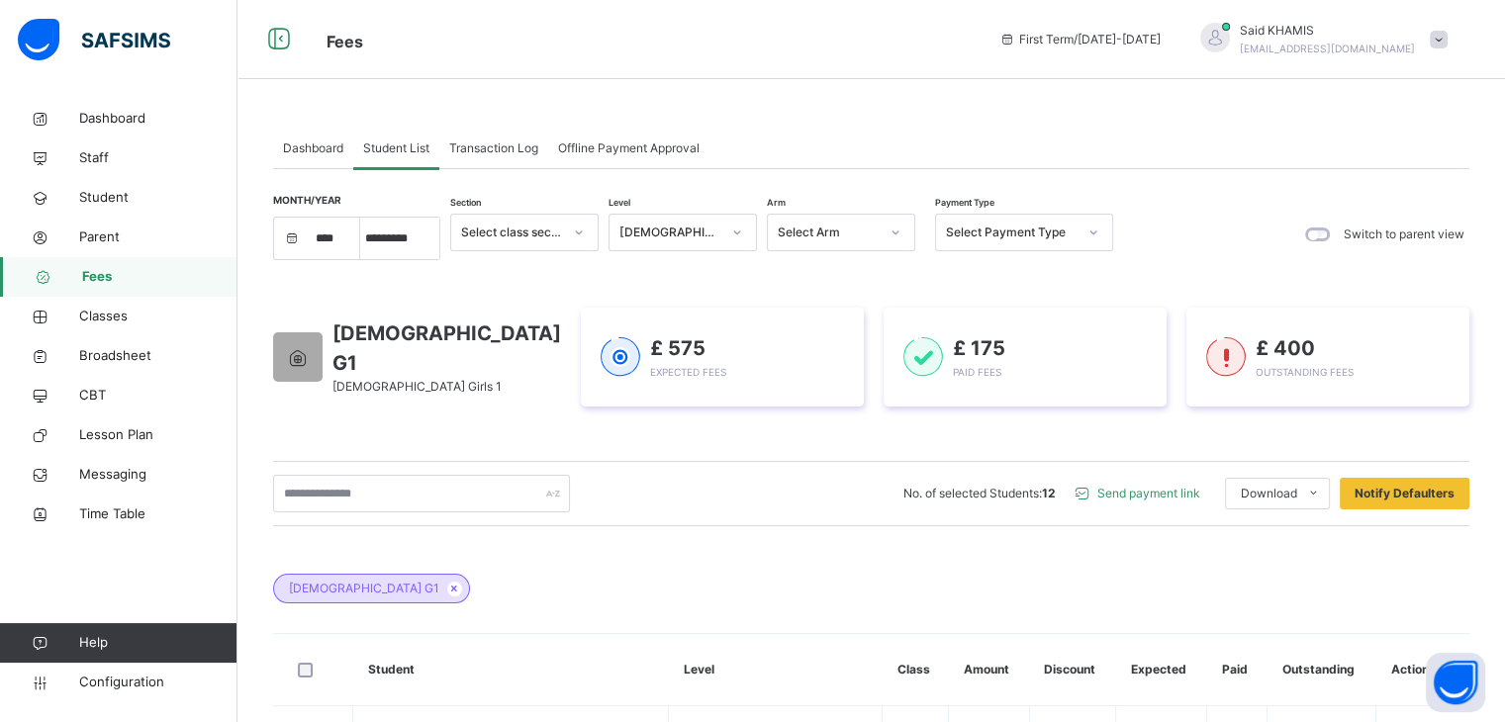
click at [1118, 493] on span "Send payment link" at bounding box center [1149, 494] width 103 height 18
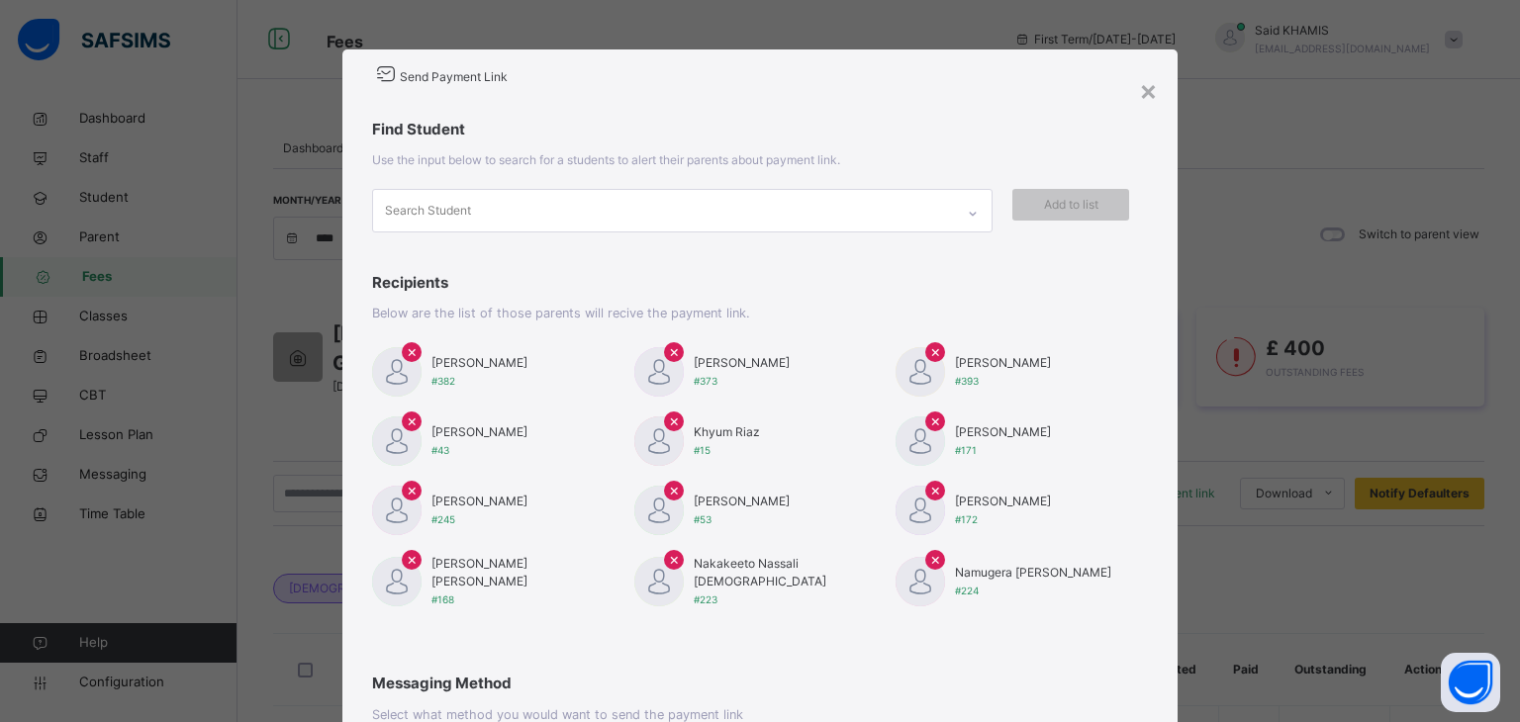
click at [407, 354] on span "×" at bounding box center [412, 351] width 11 height 24
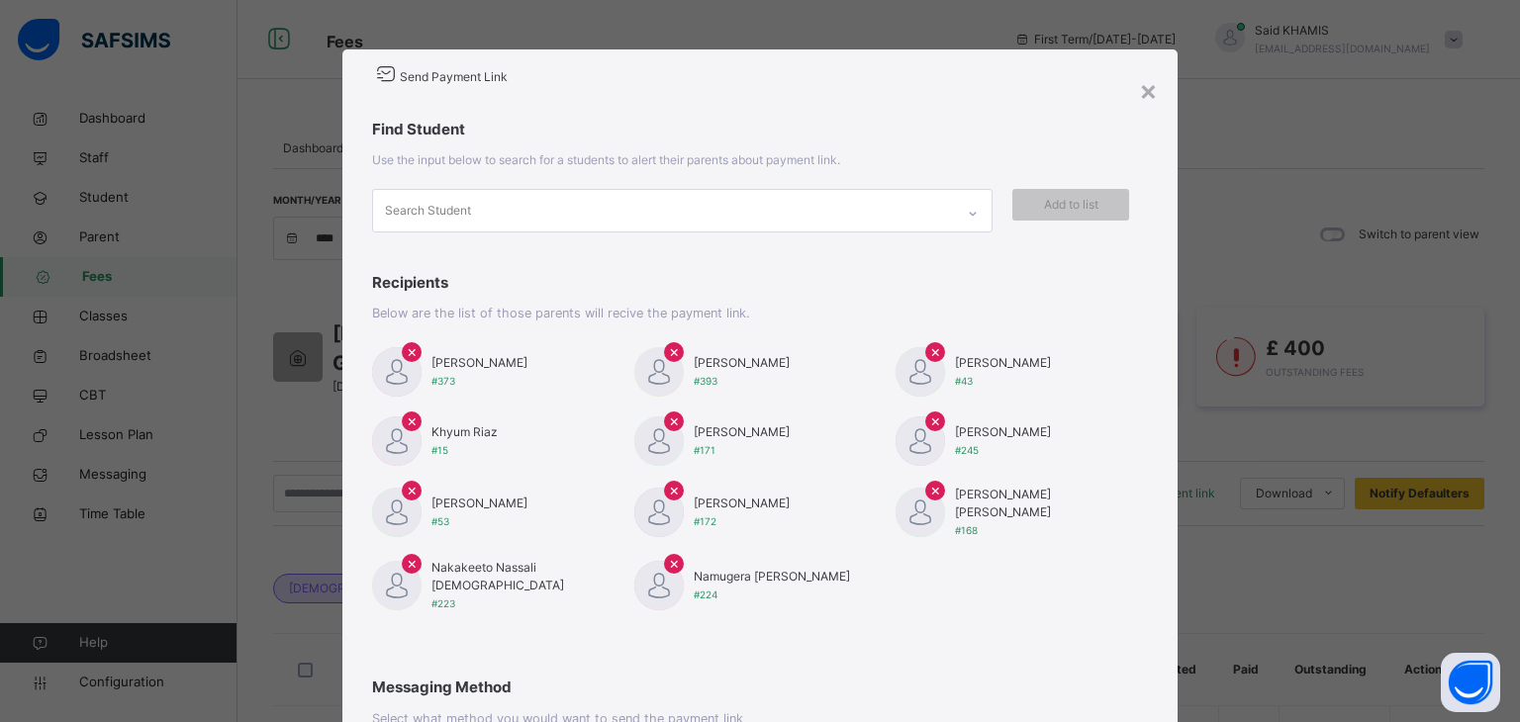
click at [407, 354] on span "×" at bounding box center [412, 351] width 11 height 24
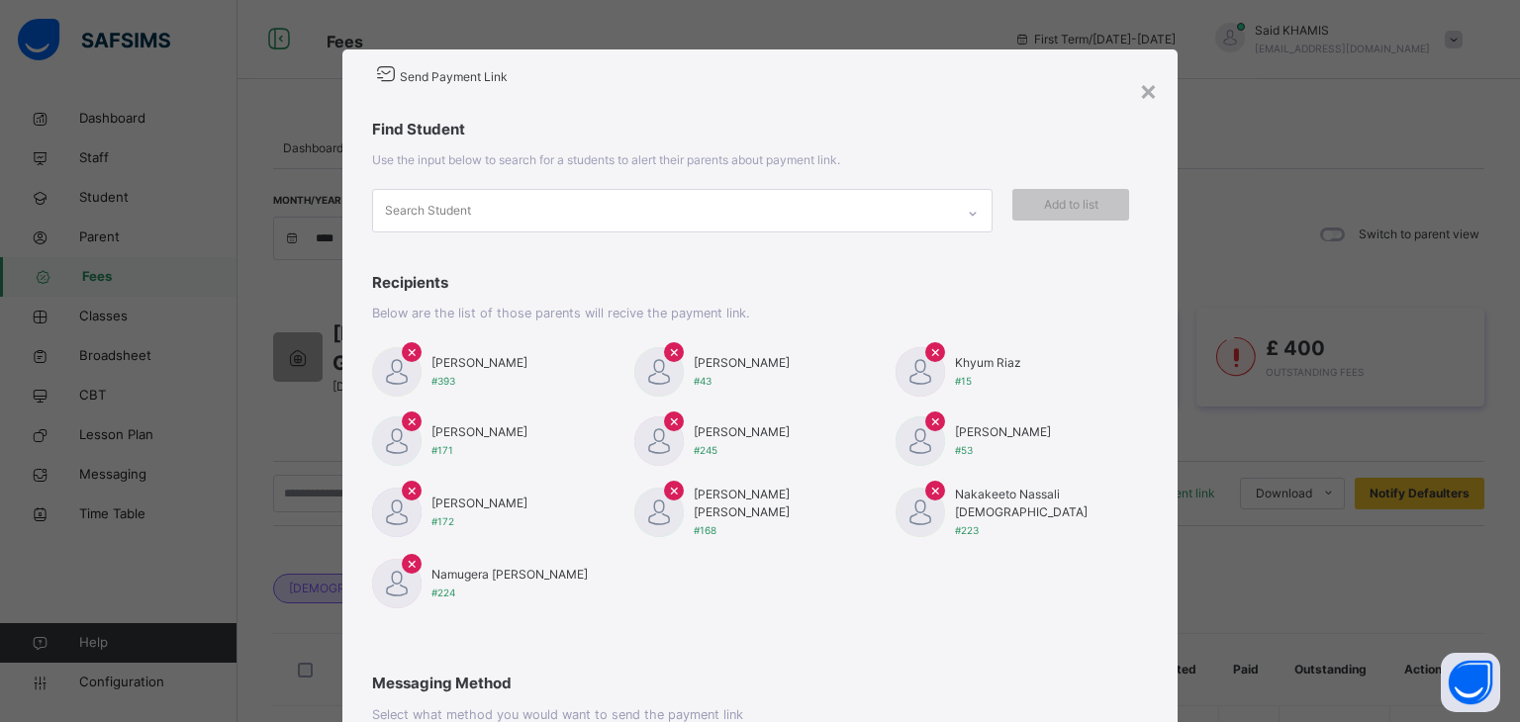
click at [407, 354] on span "×" at bounding box center [412, 351] width 11 height 24
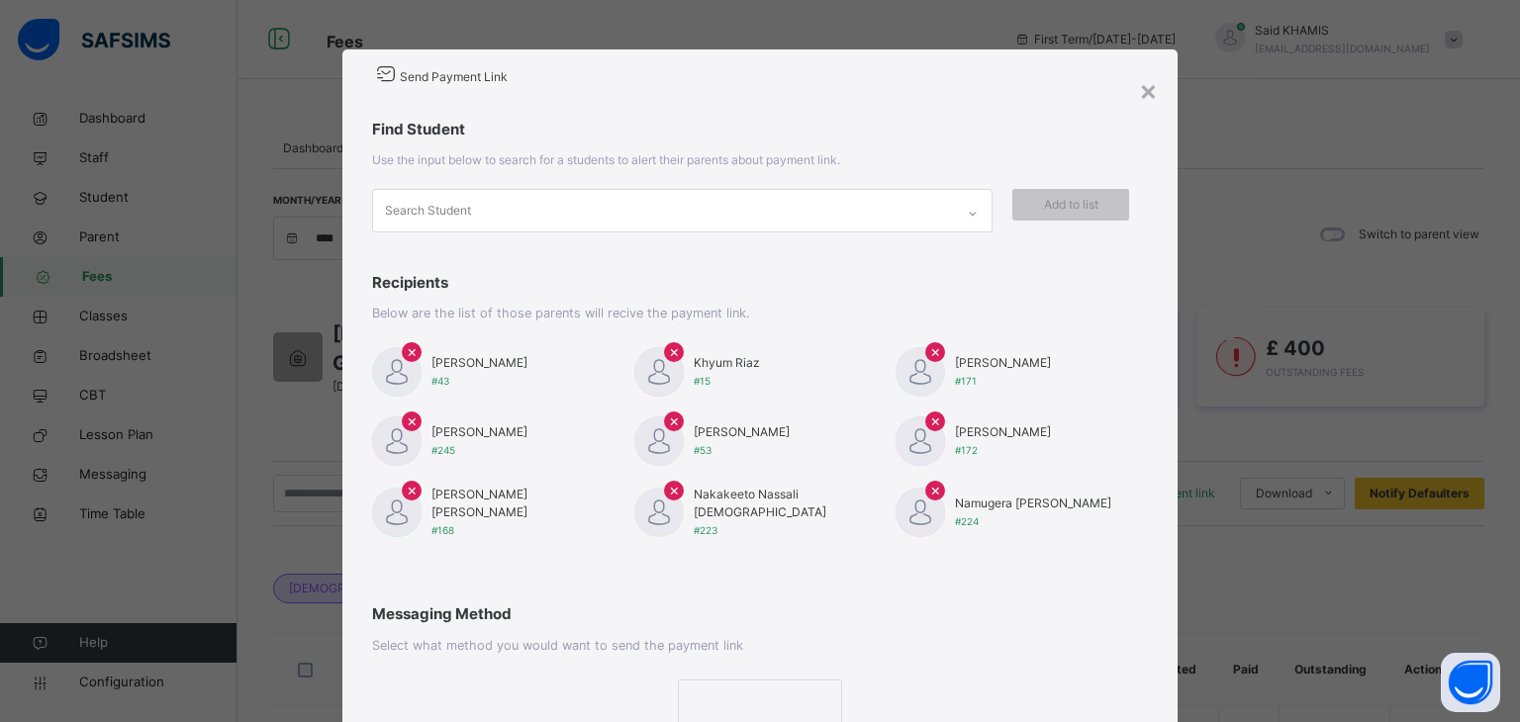
click at [407, 354] on span "×" at bounding box center [412, 351] width 11 height 24
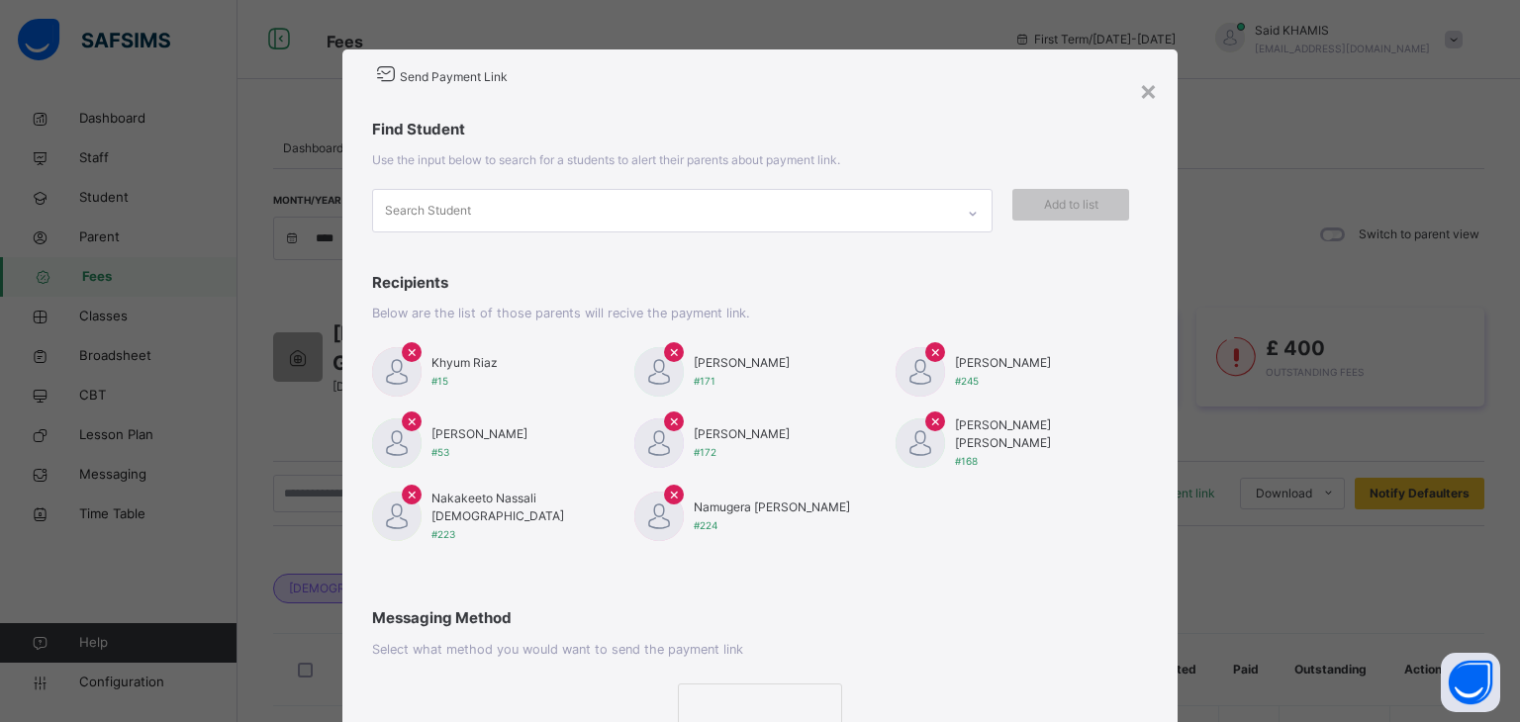
click at [407, 354] on span "×" at bounding box center [412, 351] width 11 height 24
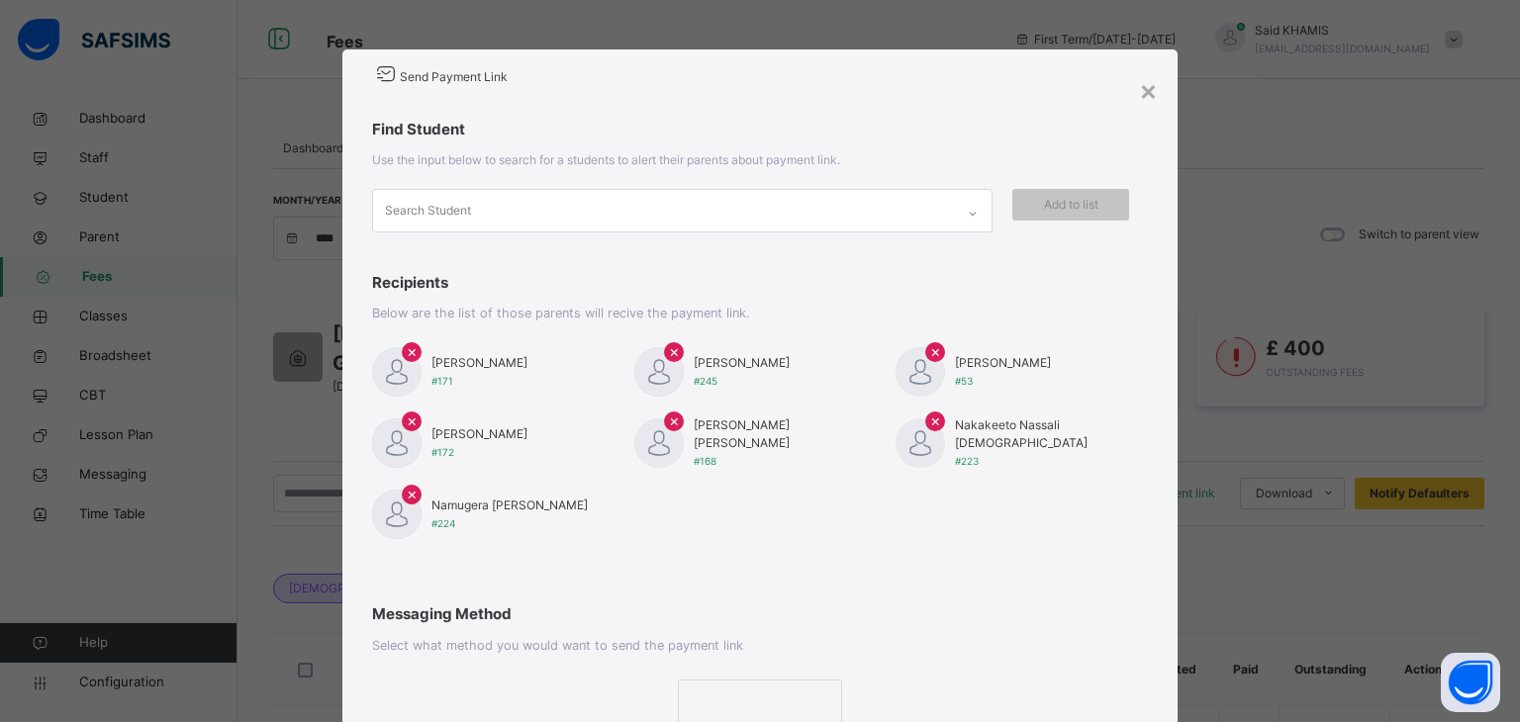
click at [407, 354] on span "×" at bounding box center [412, 351] width 11 height 24
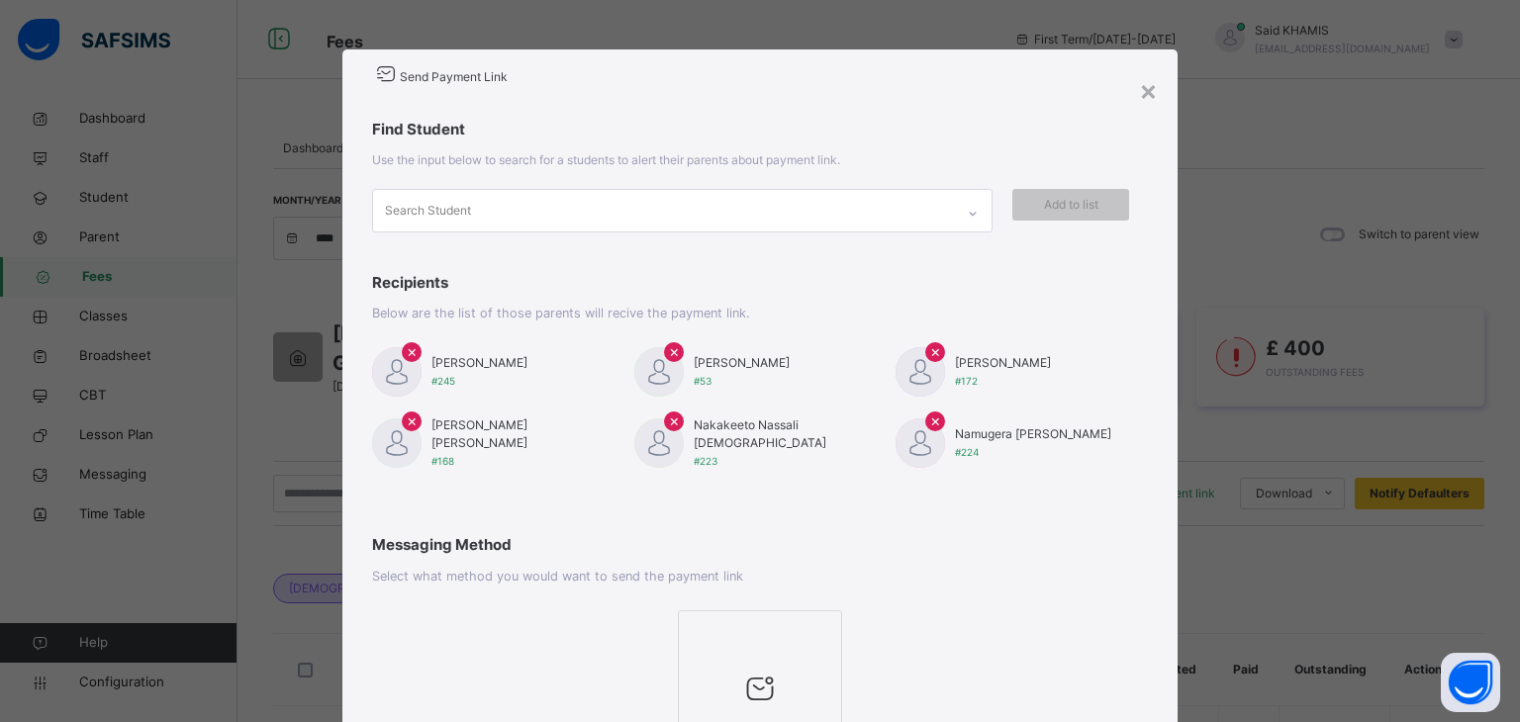
click at [407, 354] on span "×" at bounding box center [412, 351] width 11 height 24
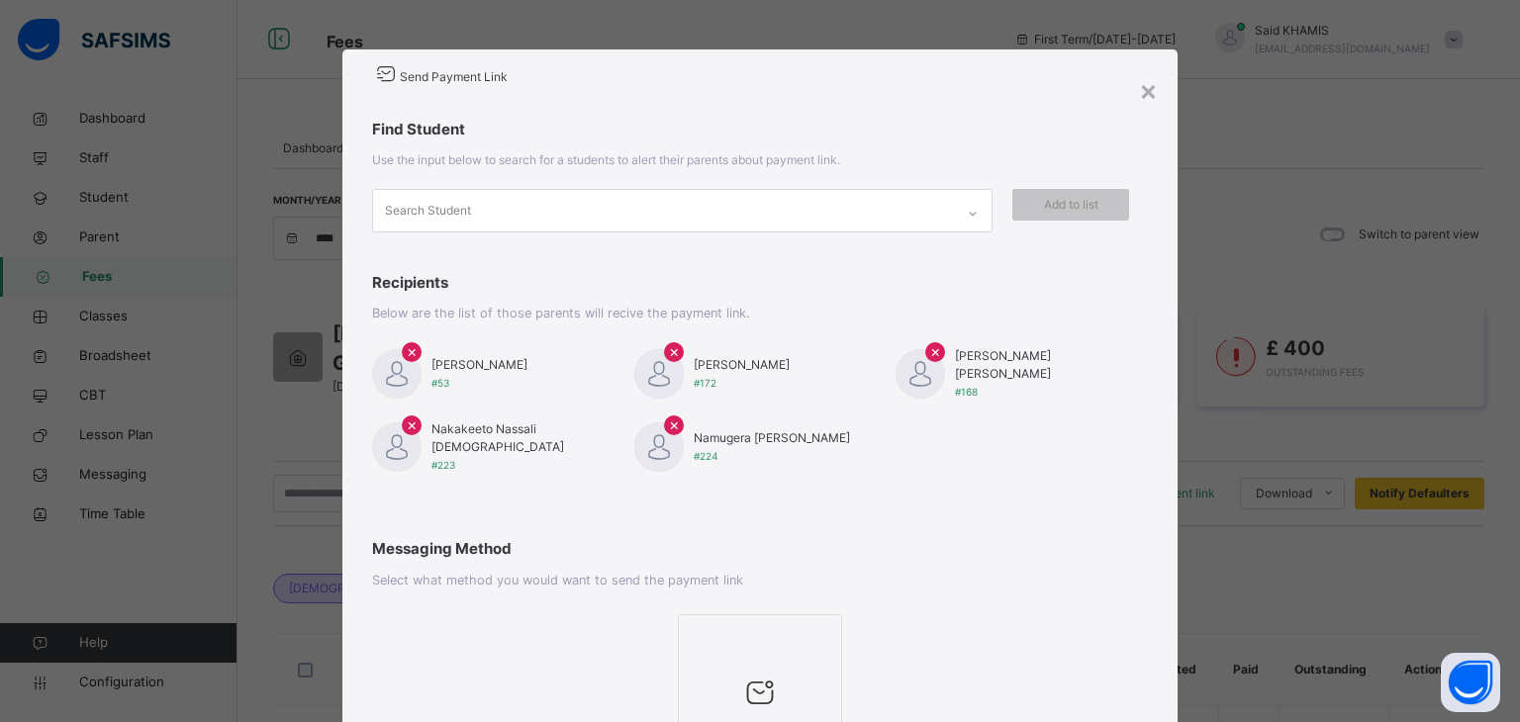
click at [407, 354] on span "×" at bounding box center [412, 351] width 11 height 24
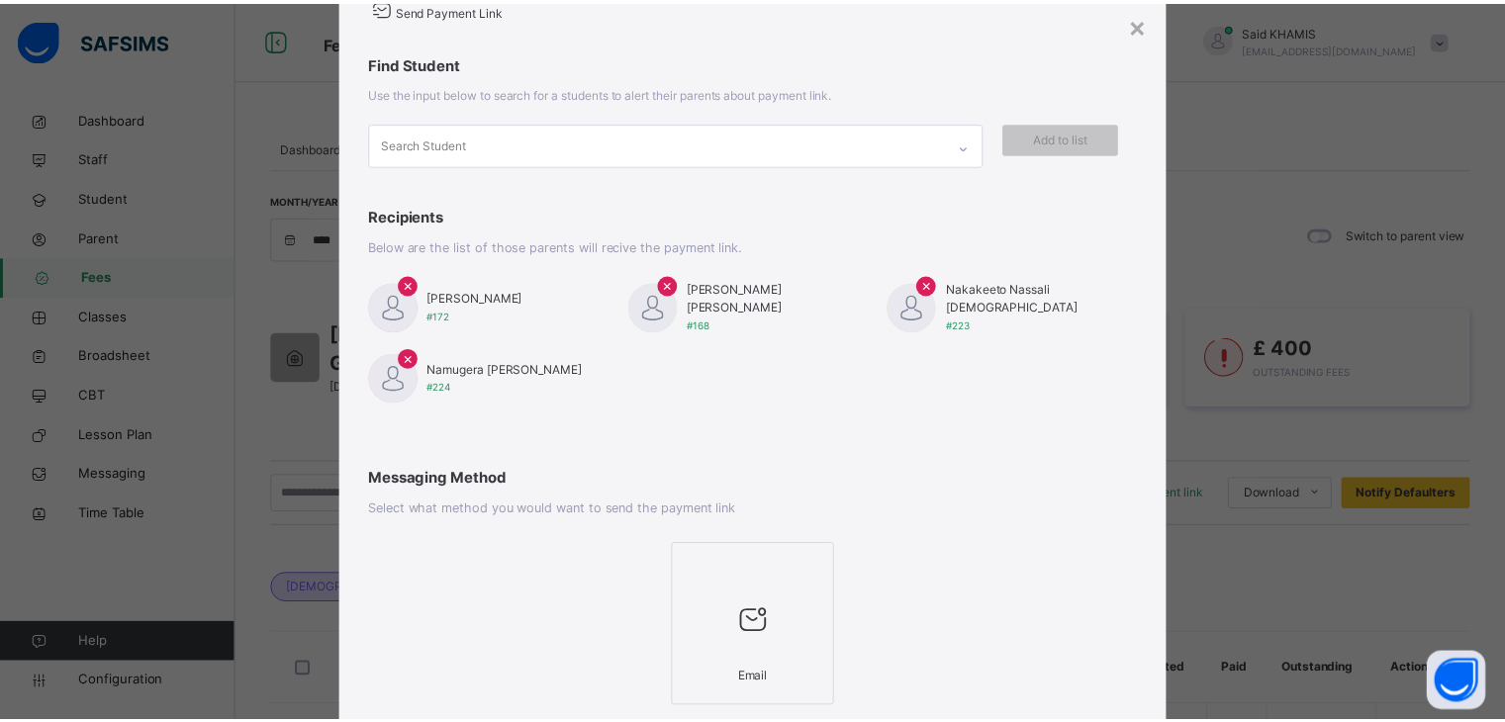
scroll to position [194, 0]
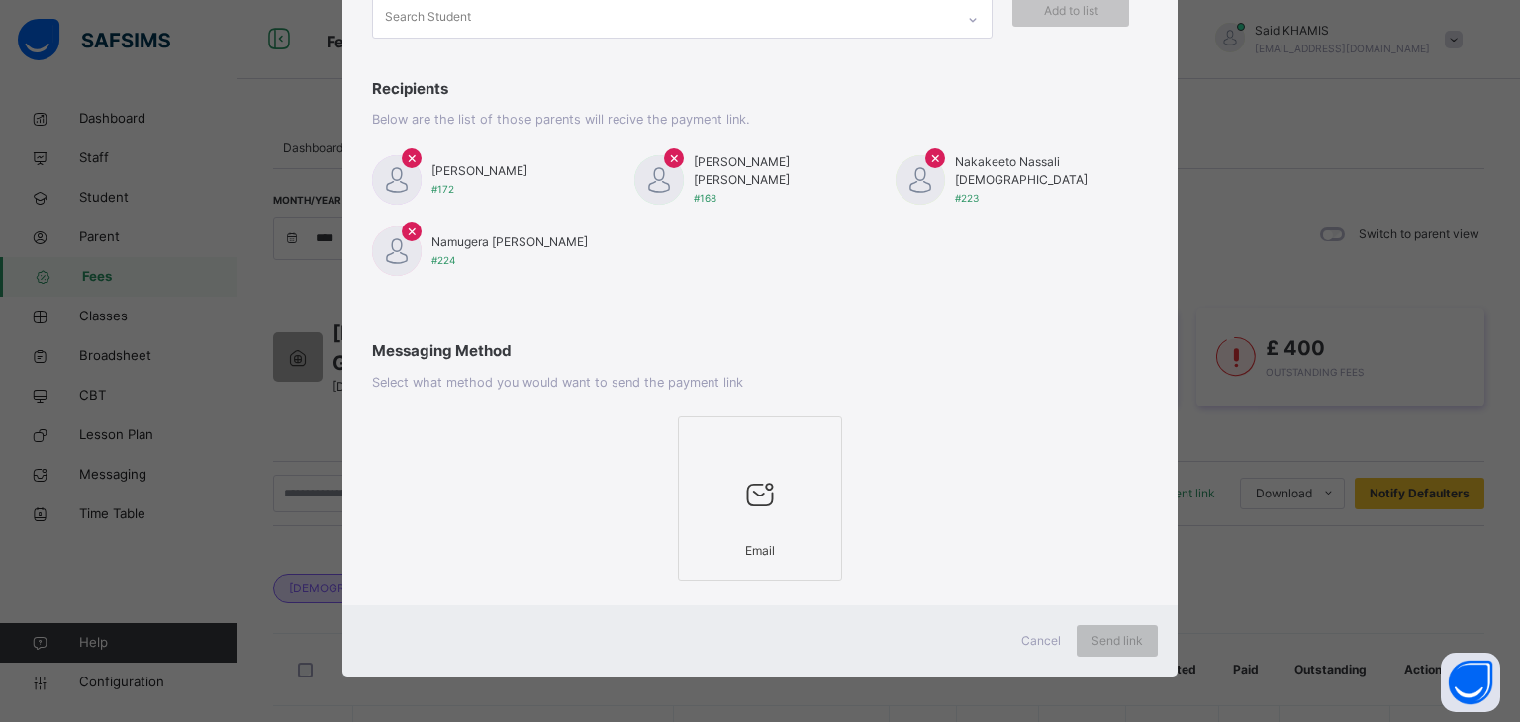
click at [799, 468] on div at bounding box center [760, 494] width 143 height 75
click at [1128, 636] on span "Send link" at bounding box center [1117, 641] width 51 height 18
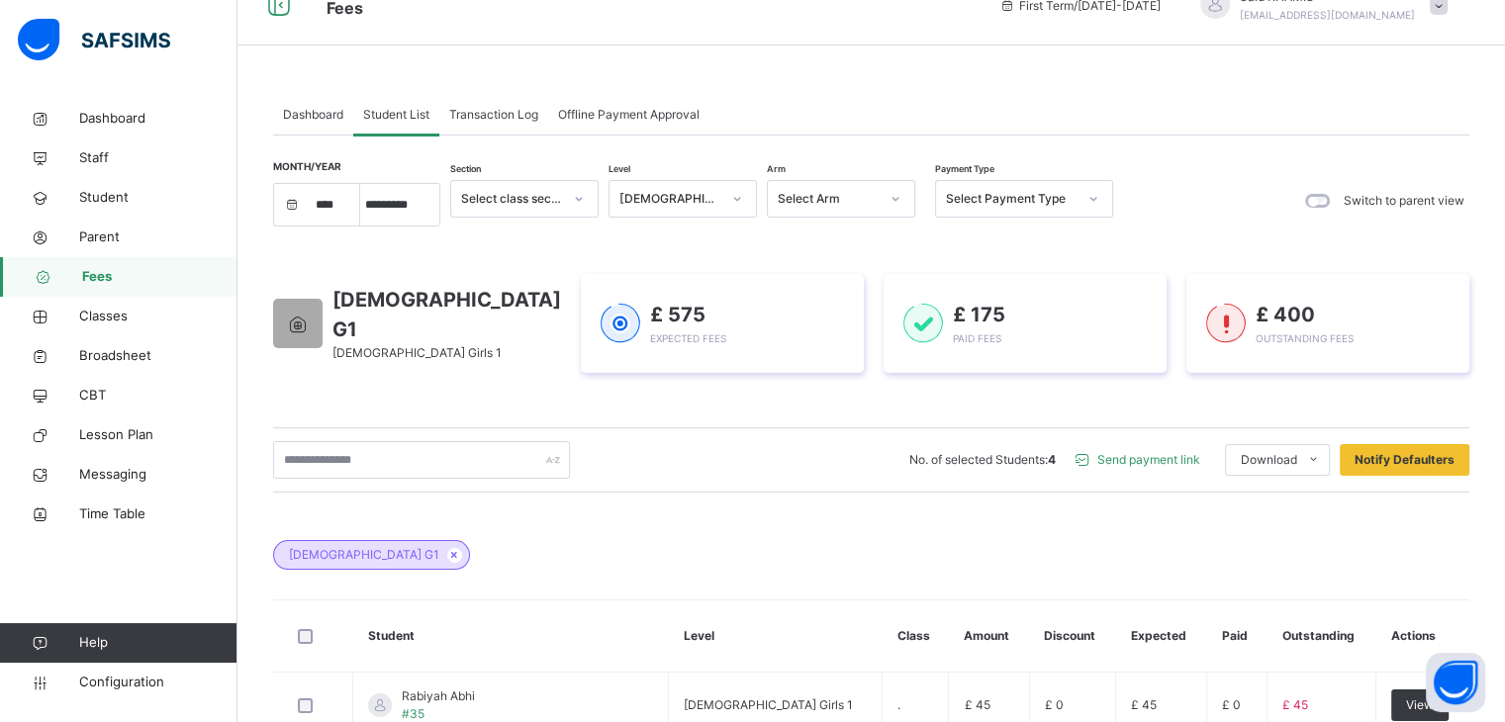
scroll to position [0, 0]
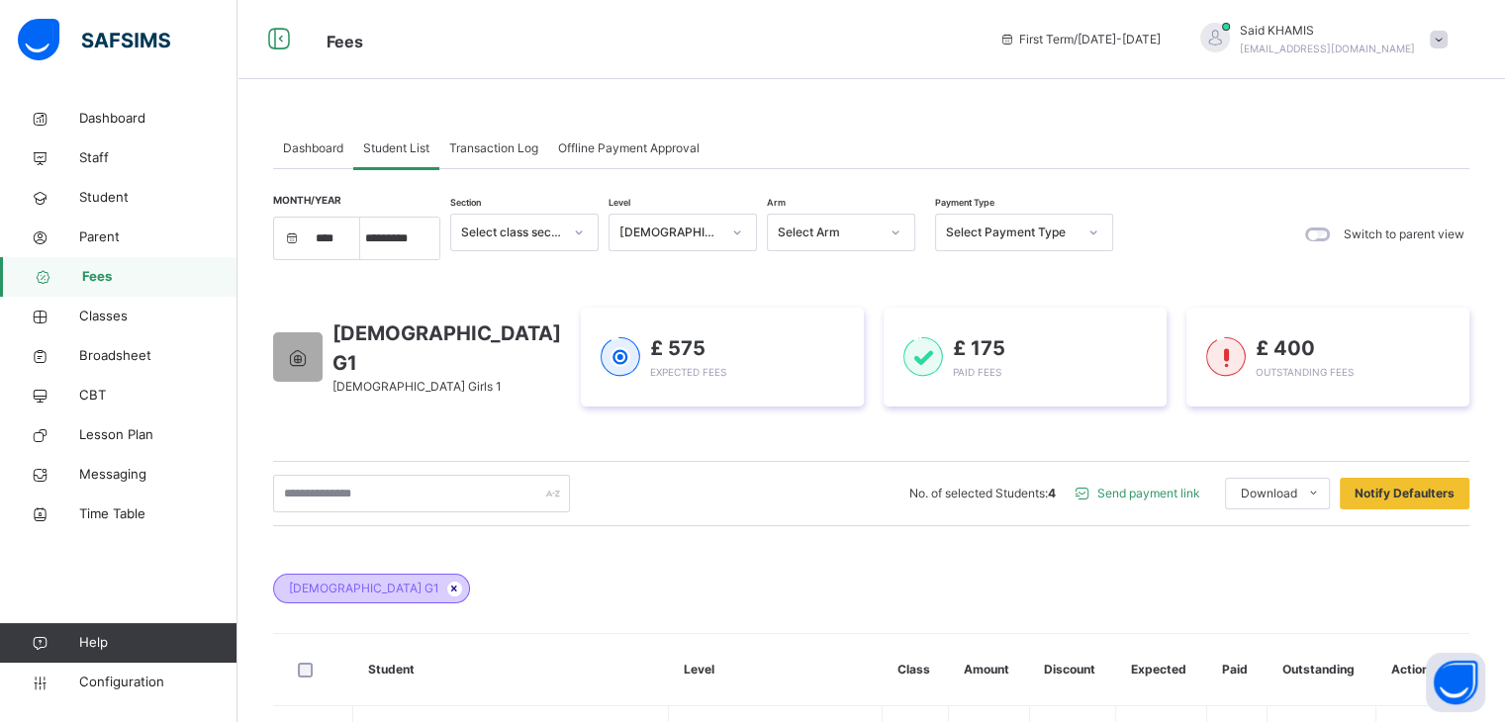
click at [446, 593] on icon at bounding box center [454, 589] width 17 height 12
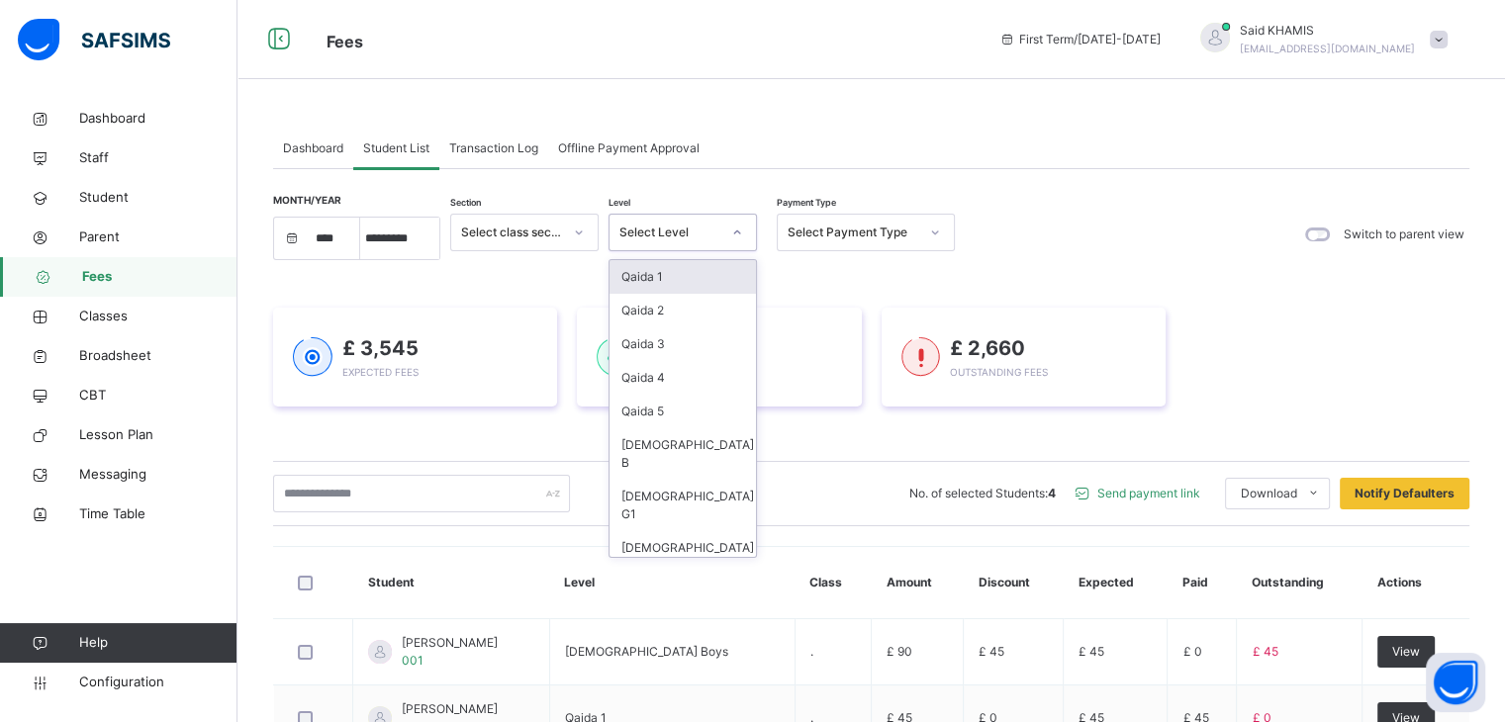
click at [737, 237] on icon at bounding box center [737, 233] width 12 height 20
click at [674, 531] on div "[DEMOGRAPHIC_DATA] G2" at bounding box center [683, 556] width 146 height 51
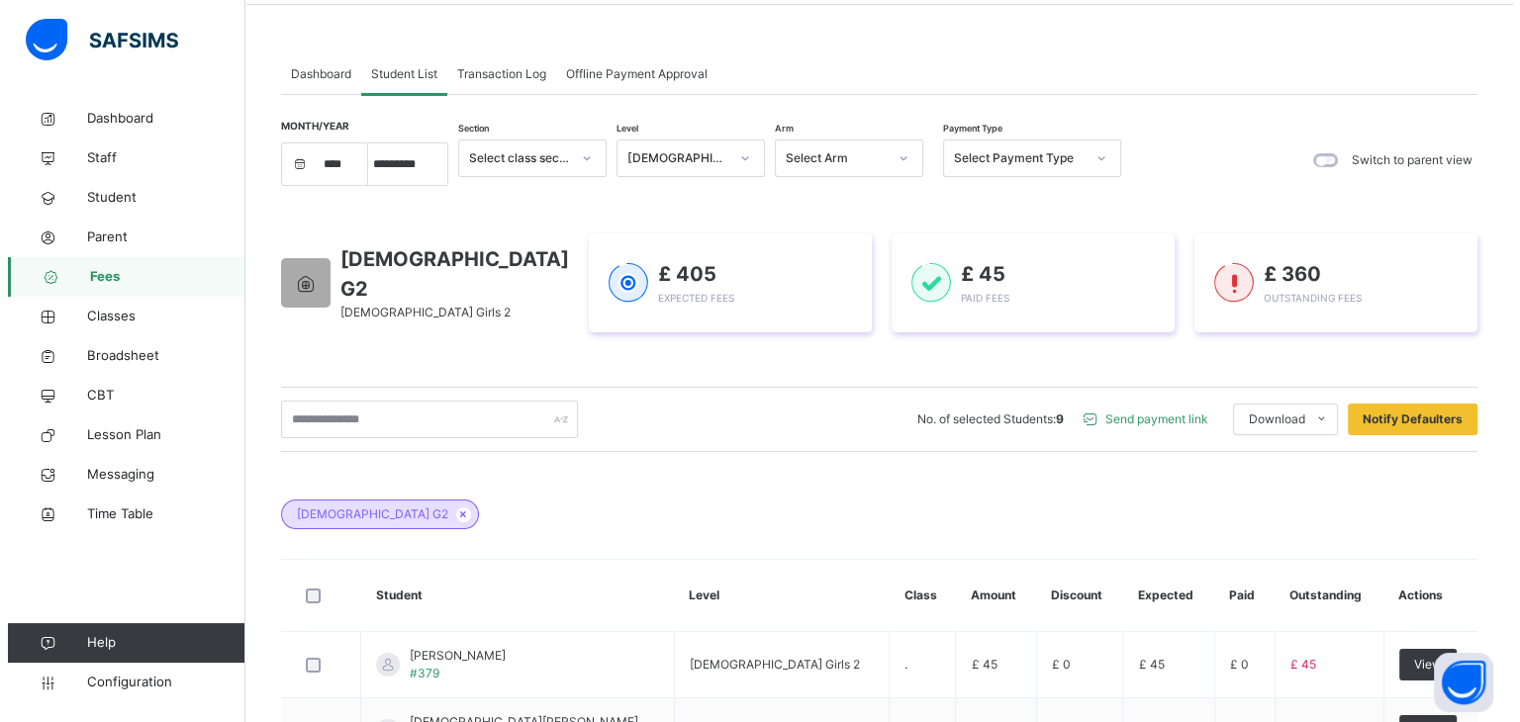
scroll to position [70, 0]
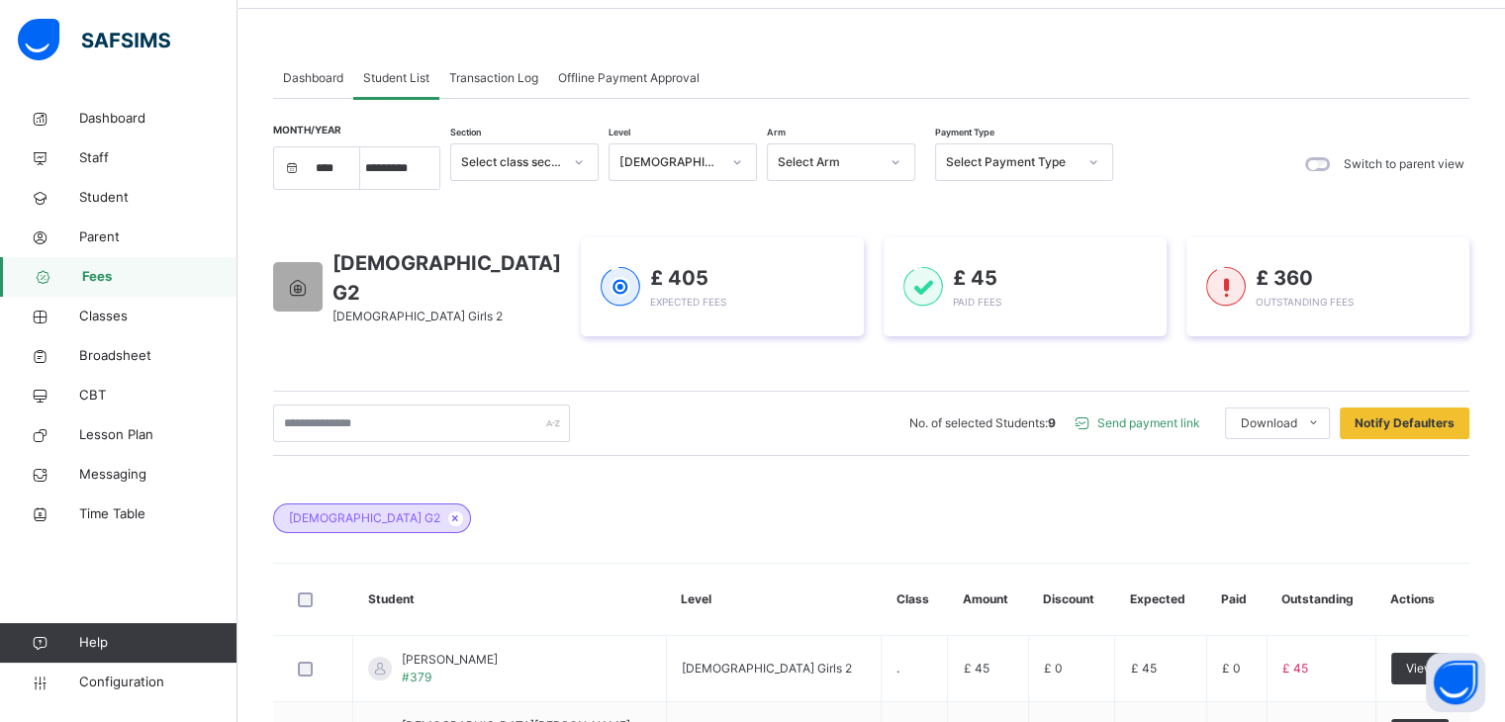
click at [1177, 420] on span "Send payment link" at bounding box center [1149, 424] width 103 height 18
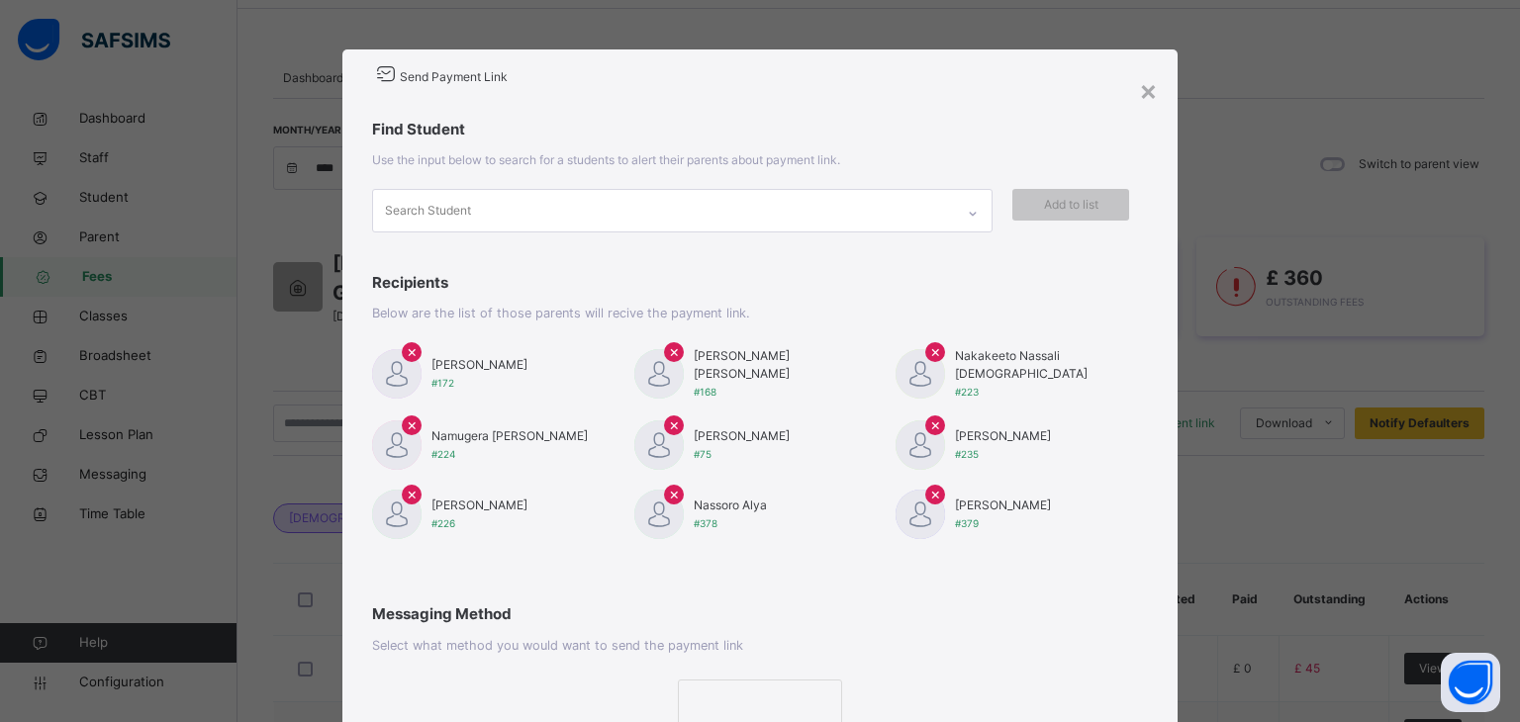
click at [408, 352] on span "×" at bounding box center [412, 351] width 11 height 24
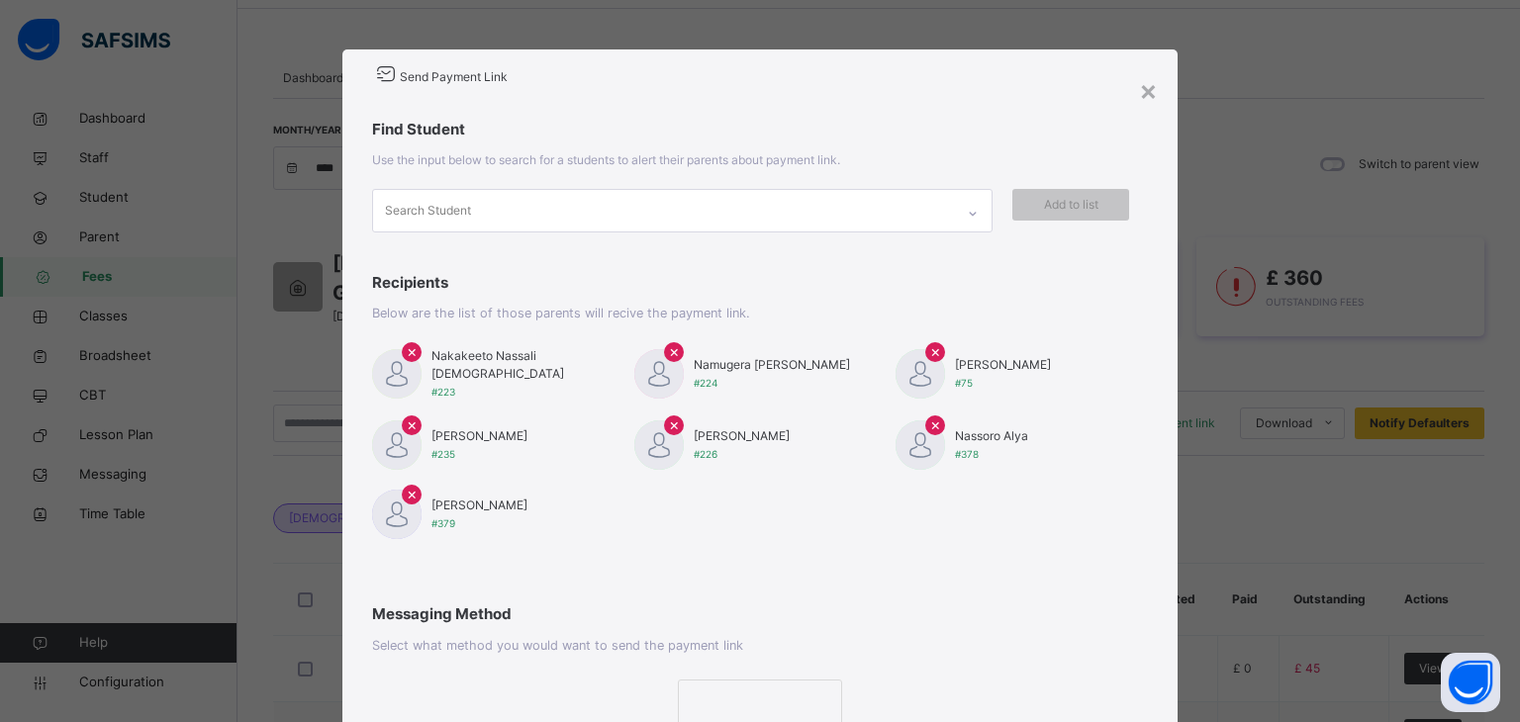
click at [408, 352] on span "×" at bounding box center [412, 351] width 11 height 24
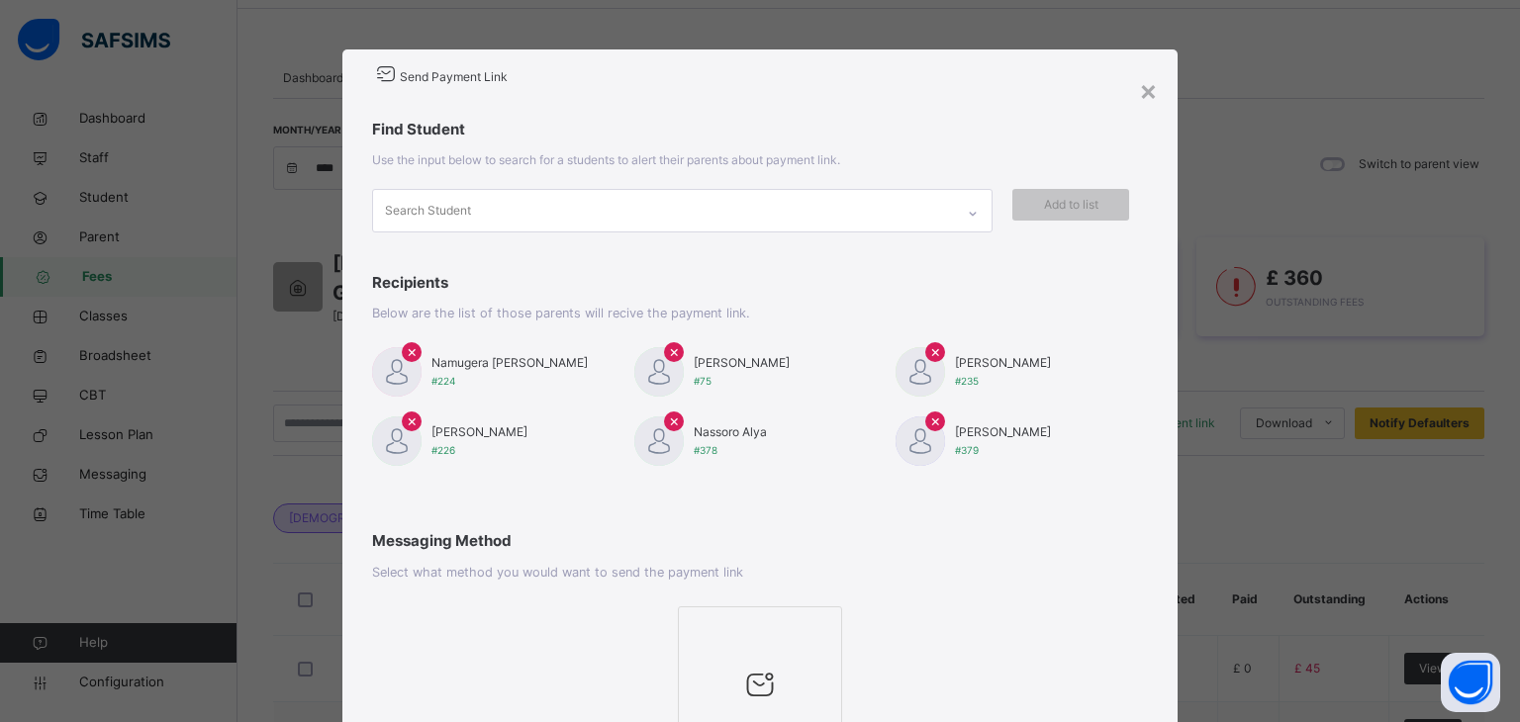
click at [408, 352] on span "×" at bounding box center [412, 351] width 11 height 24
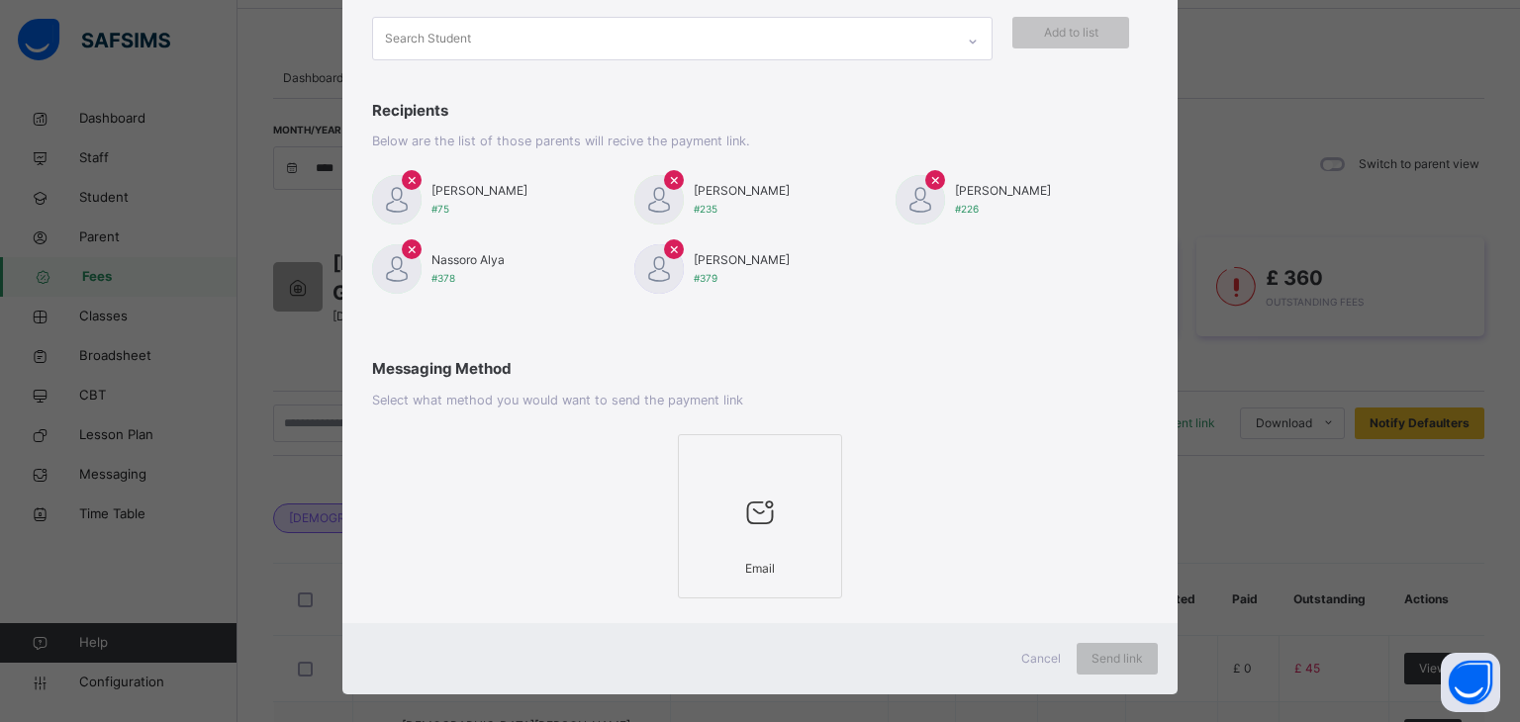
scroll to position [194, 0]
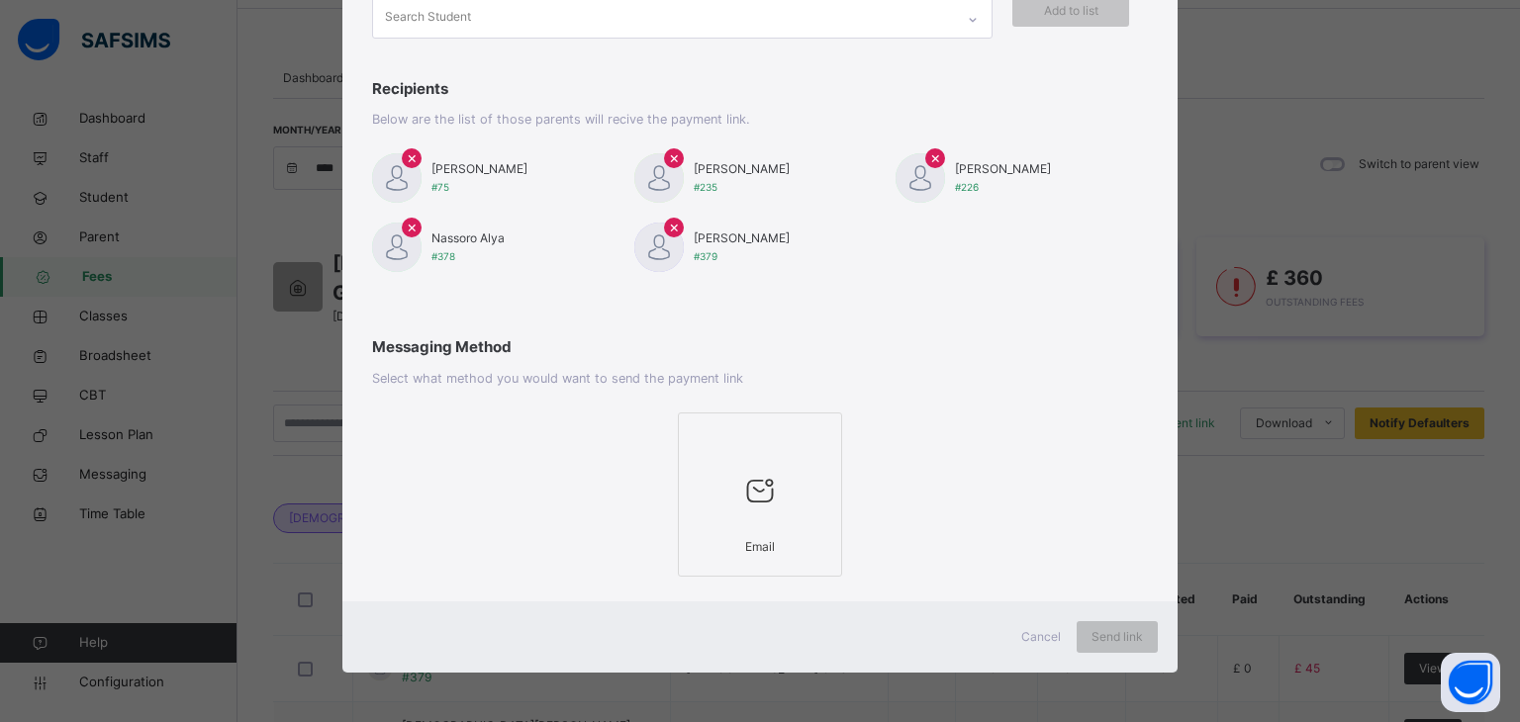
click at [773, 488] on icon at bounding box center [760, 491] width 42 height 45
click at [1117, 628] on span "Send link" at bounding box center [1117, 637] width 51 height 18
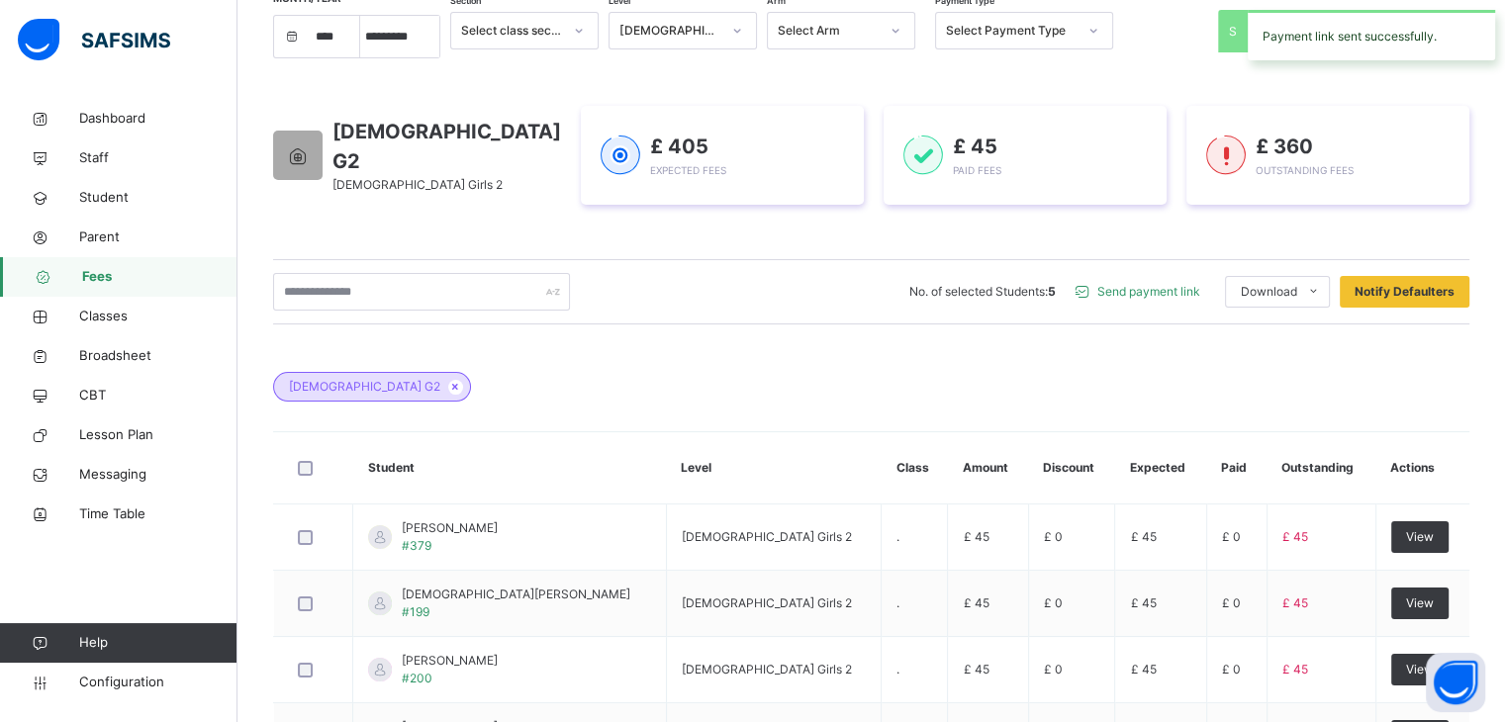
scroll to position [268, 0]
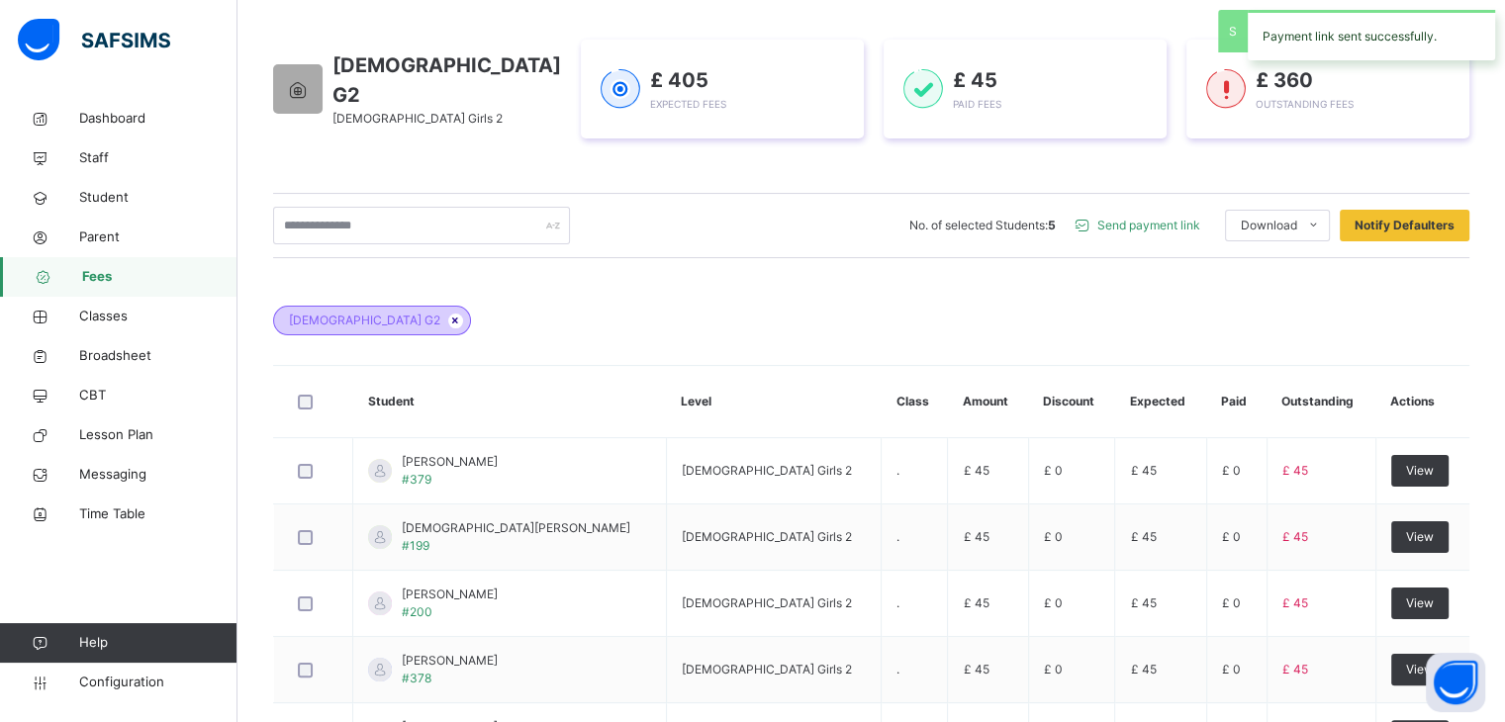
click at [447, 323] on icon at bounding box center [455, 321] width 17 height 12
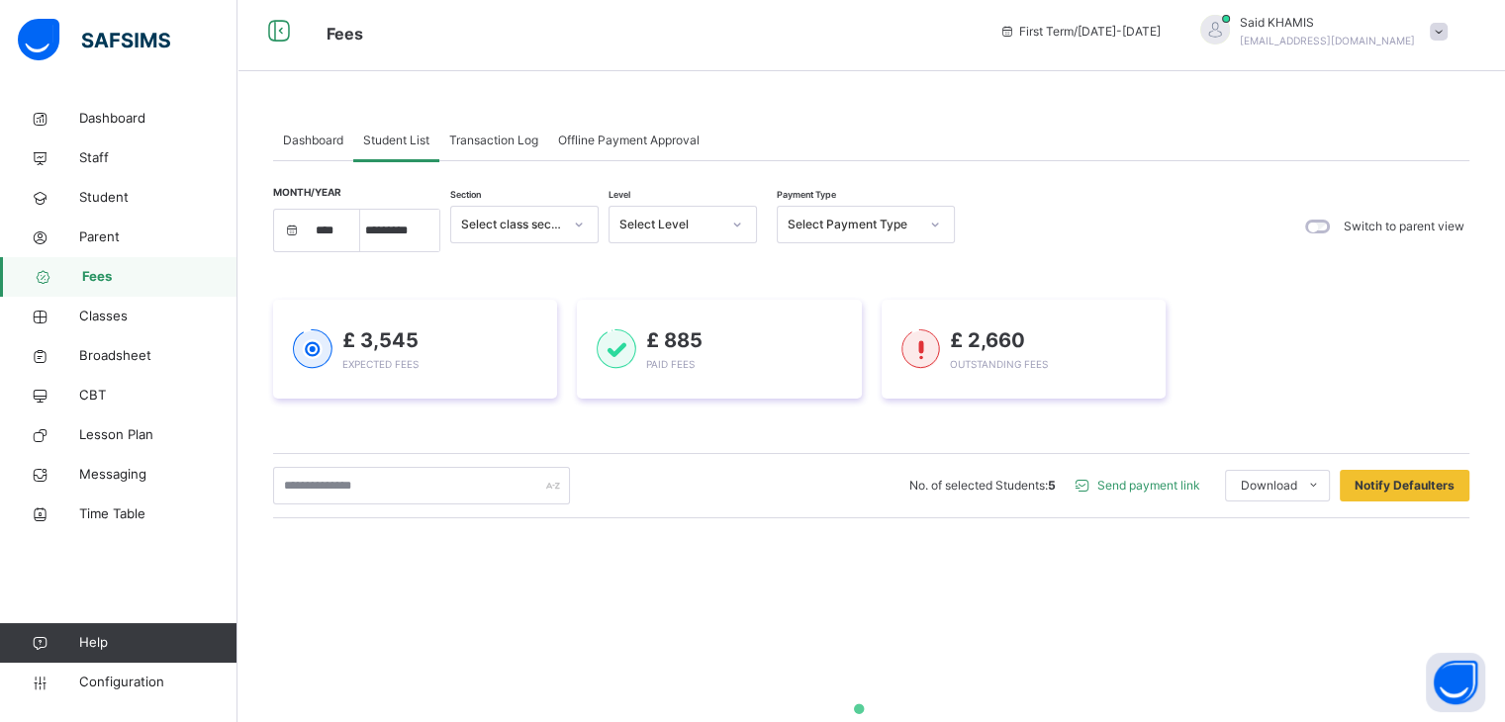
scroll to position [0, 0]
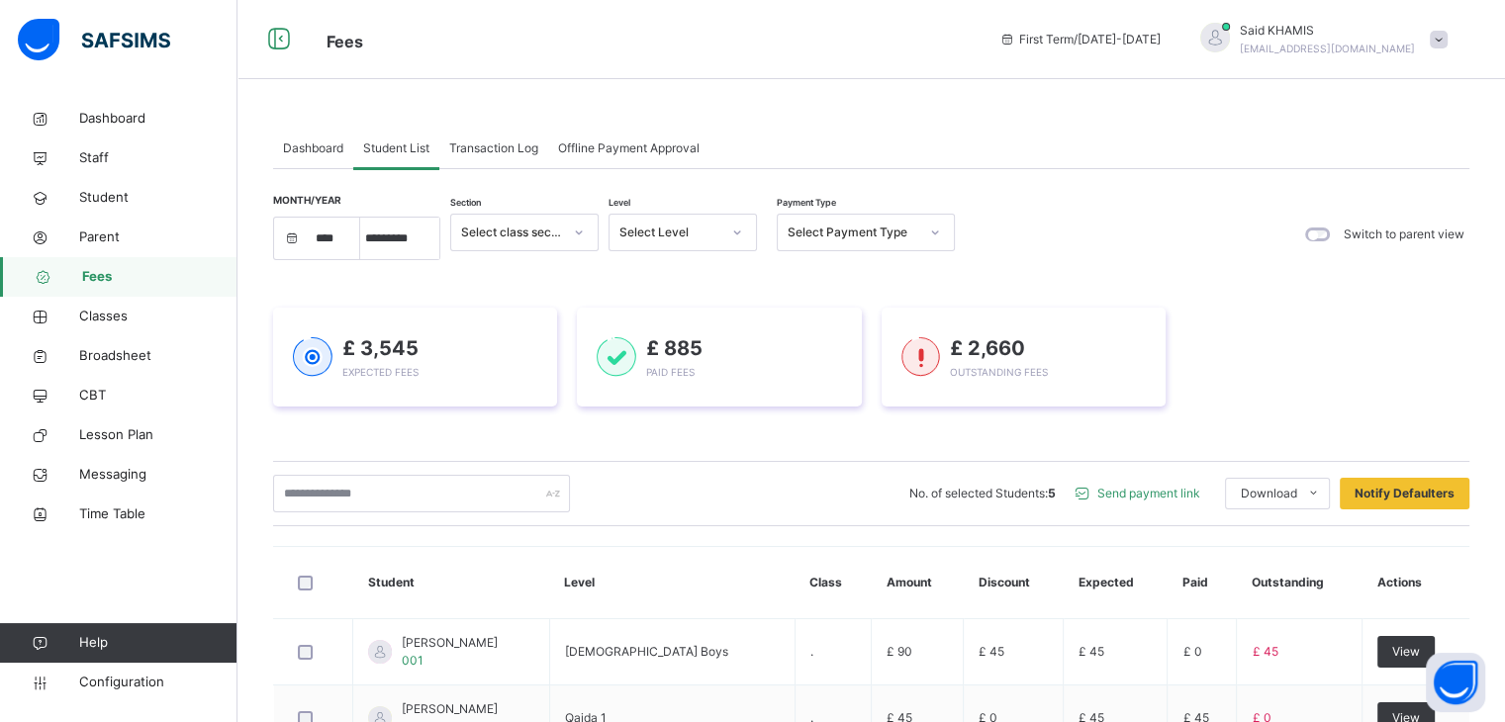
click at [720, 233] on div at bounding box center [737, 233] width 34 height 32
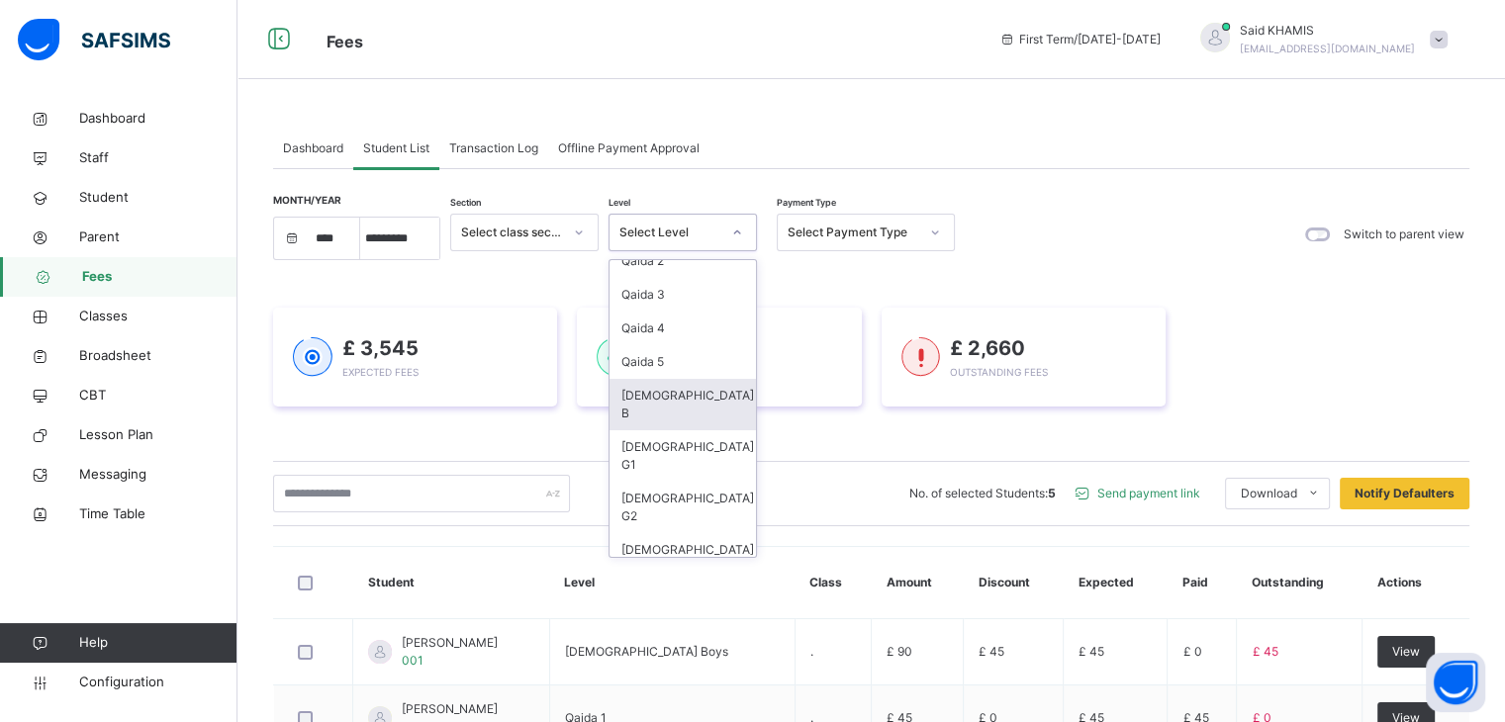
scroll to position [73, 0]
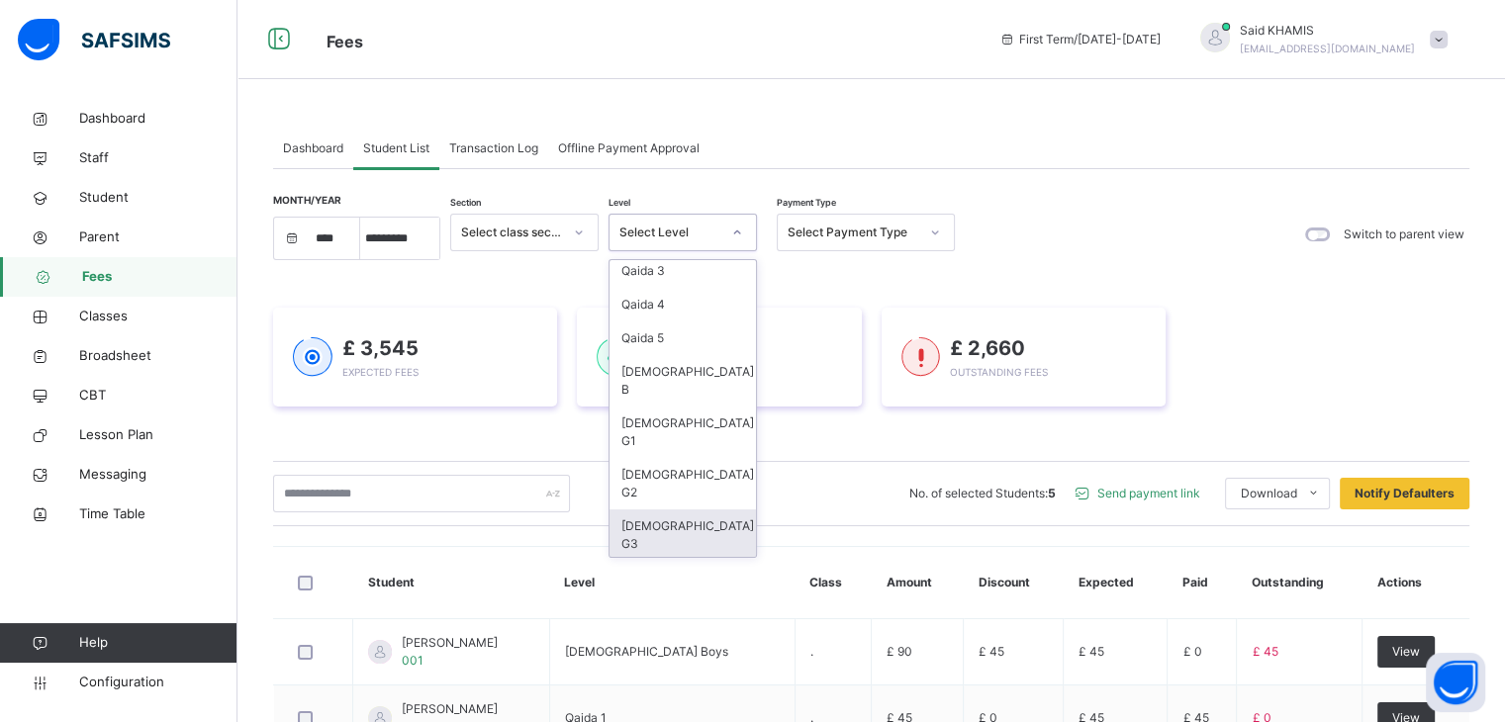
click at [653, 510] on div "[DEMOGRAPHIC_DATA] G3" at bounding box center [683, 535] width 146 height 51
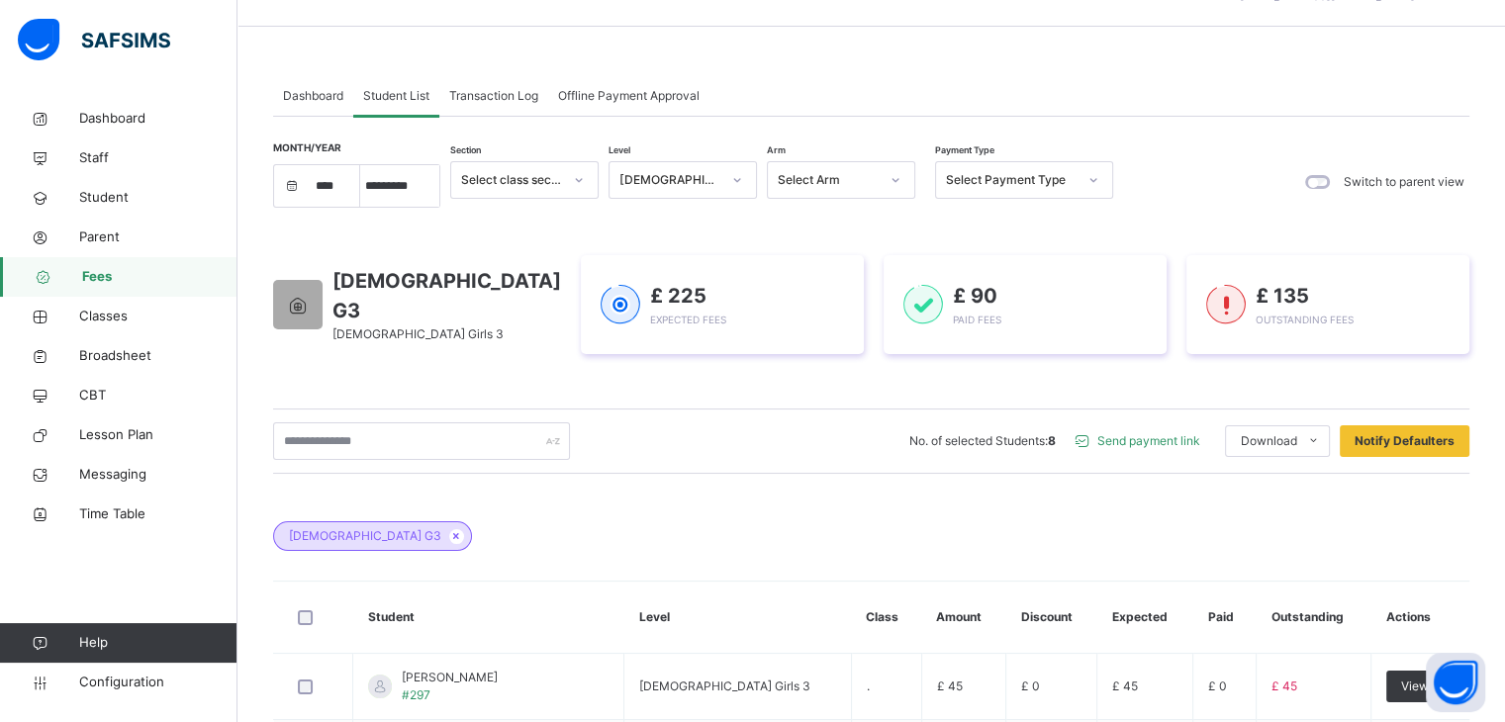
scroll to position [4, 0]
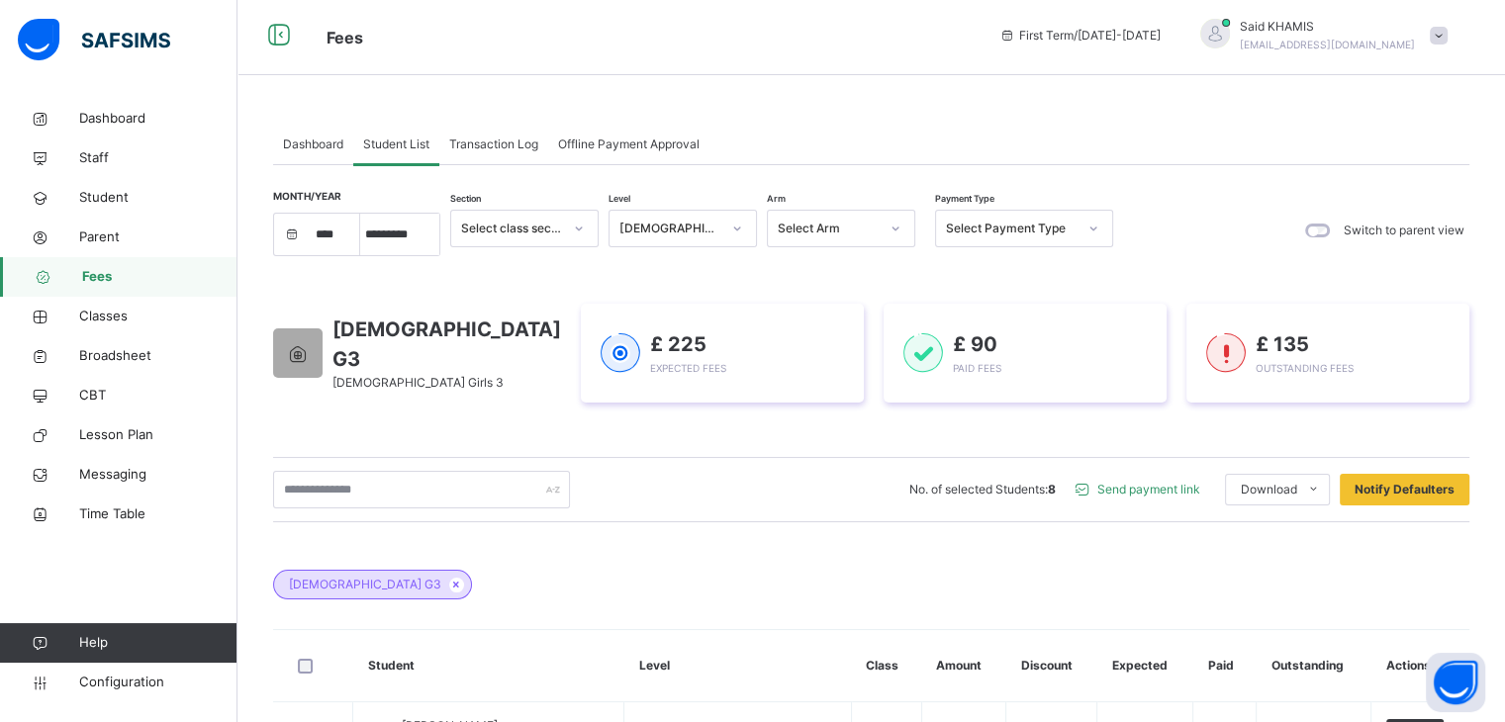
click at [1157, 494] on span "Send payment link" at bounding box center [1149, 490] width 103 height 18
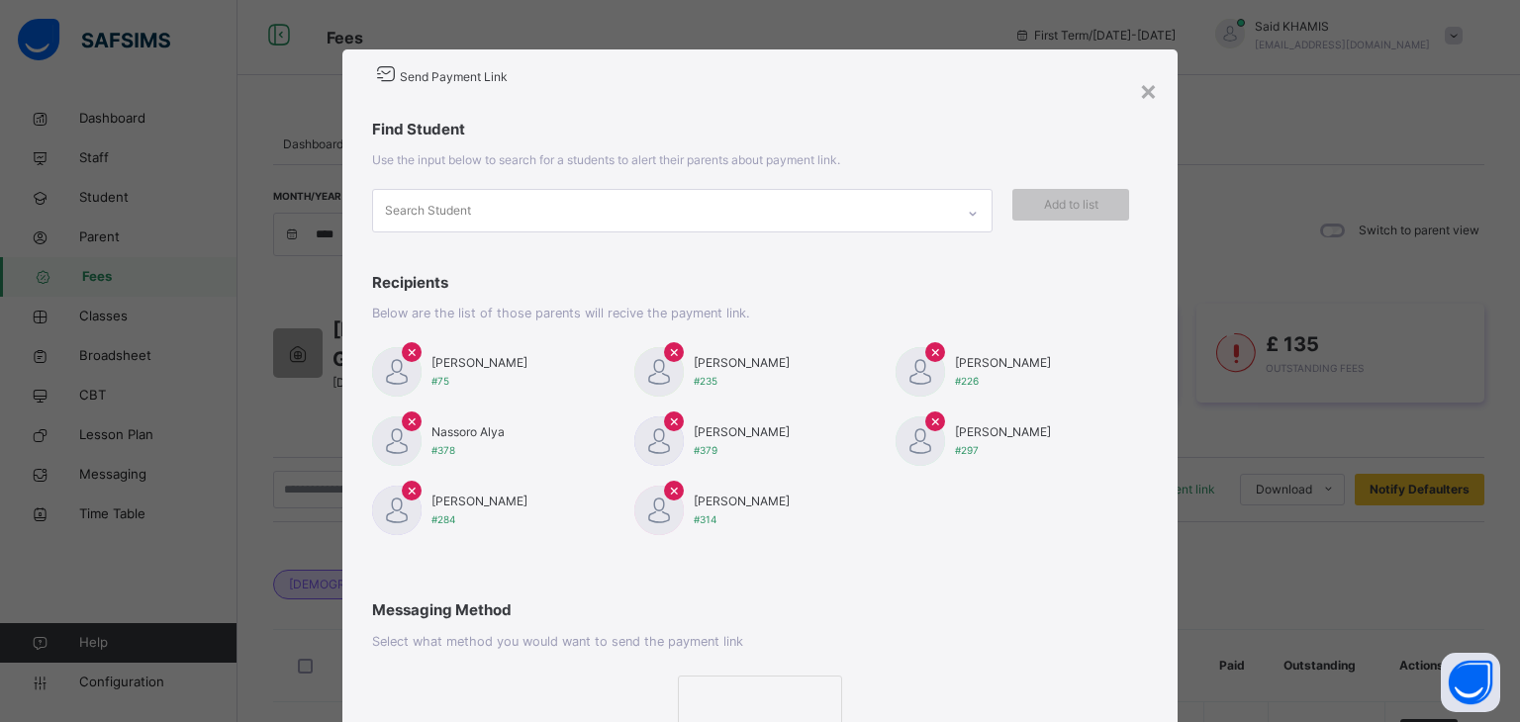
click at [413, 349] on div "×" at bounding box center [412, 352] width 20 height 20
click at [412, 349] on div "×" at bounding box center [412, 352] width 20 height 20
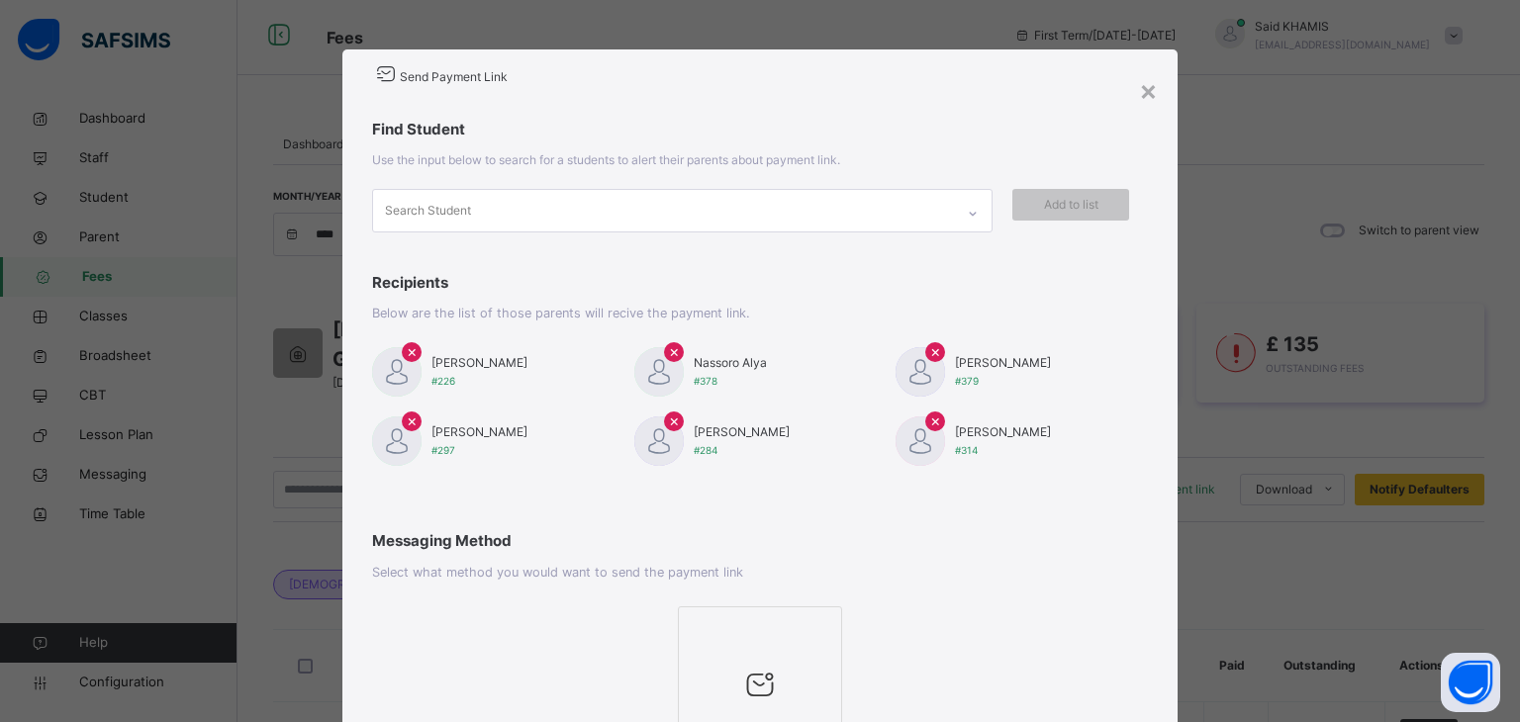
click at [412, 349] on div "×" at bounding box center [412, 352] width 20 height 20
click at [414, 345] on div "×" at bounding box center [412, 352] width 20 height 20
click at [1152, 96] on div "×" at bounding box center [1148, 90] width 19 height 42
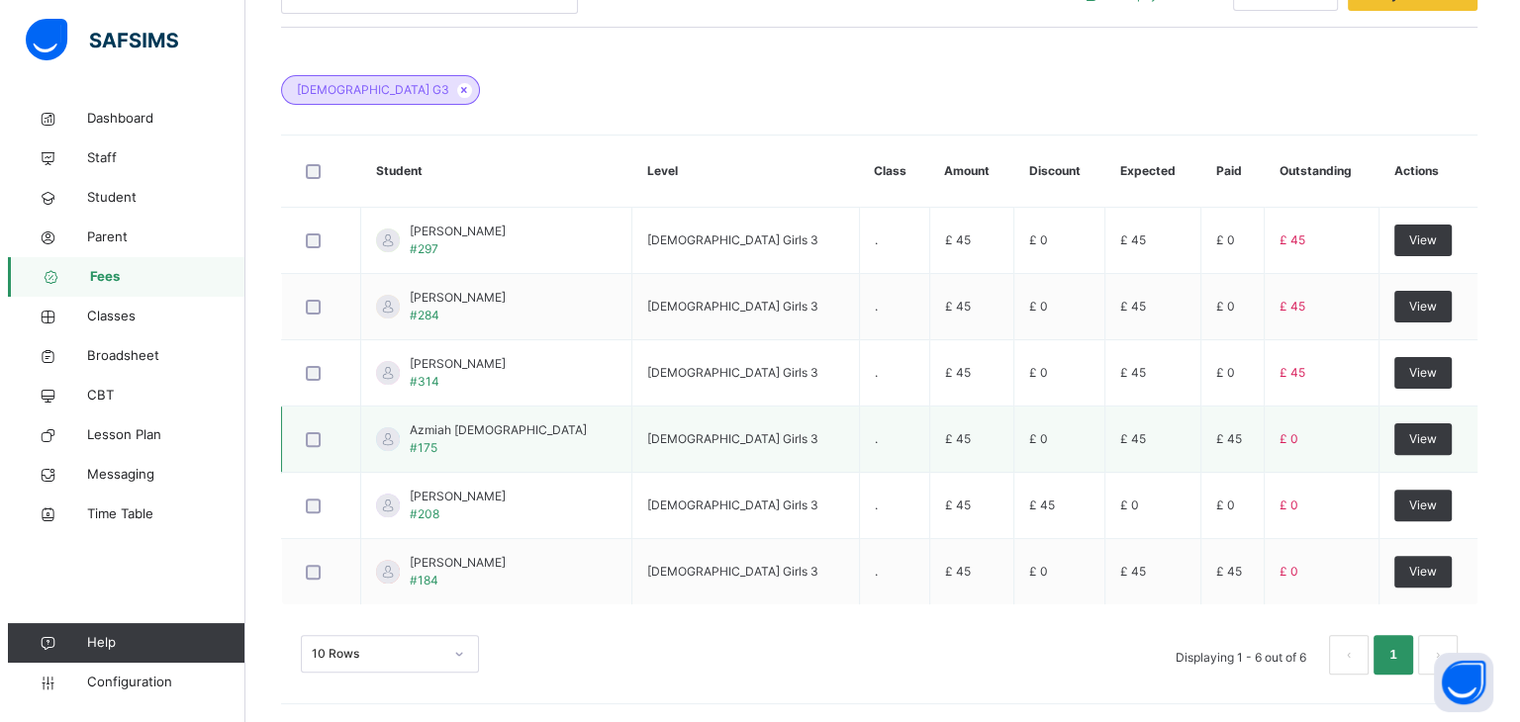
scroll to position [400, 0]
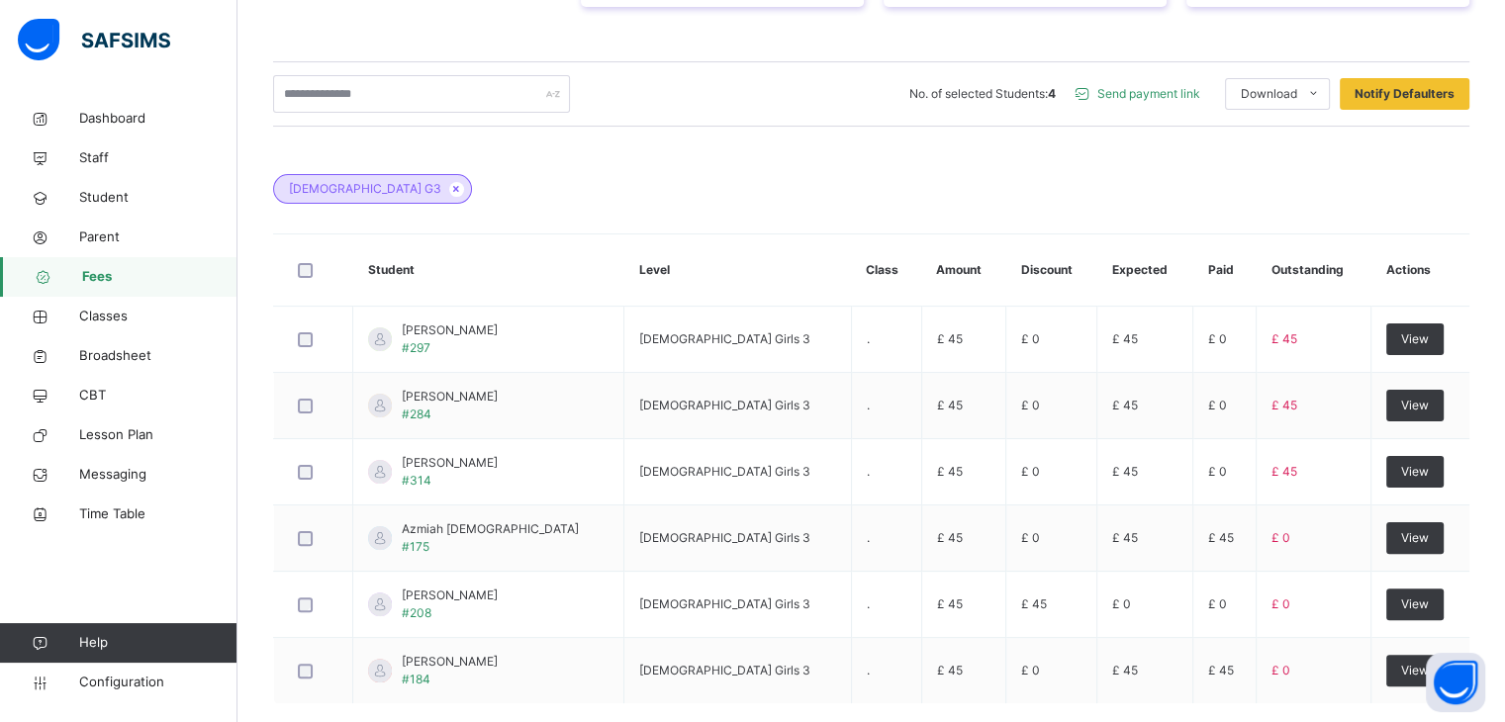
click at [1158, 99] on span "Send payment link" at bounding box center [1149, 94] width 103 height 18
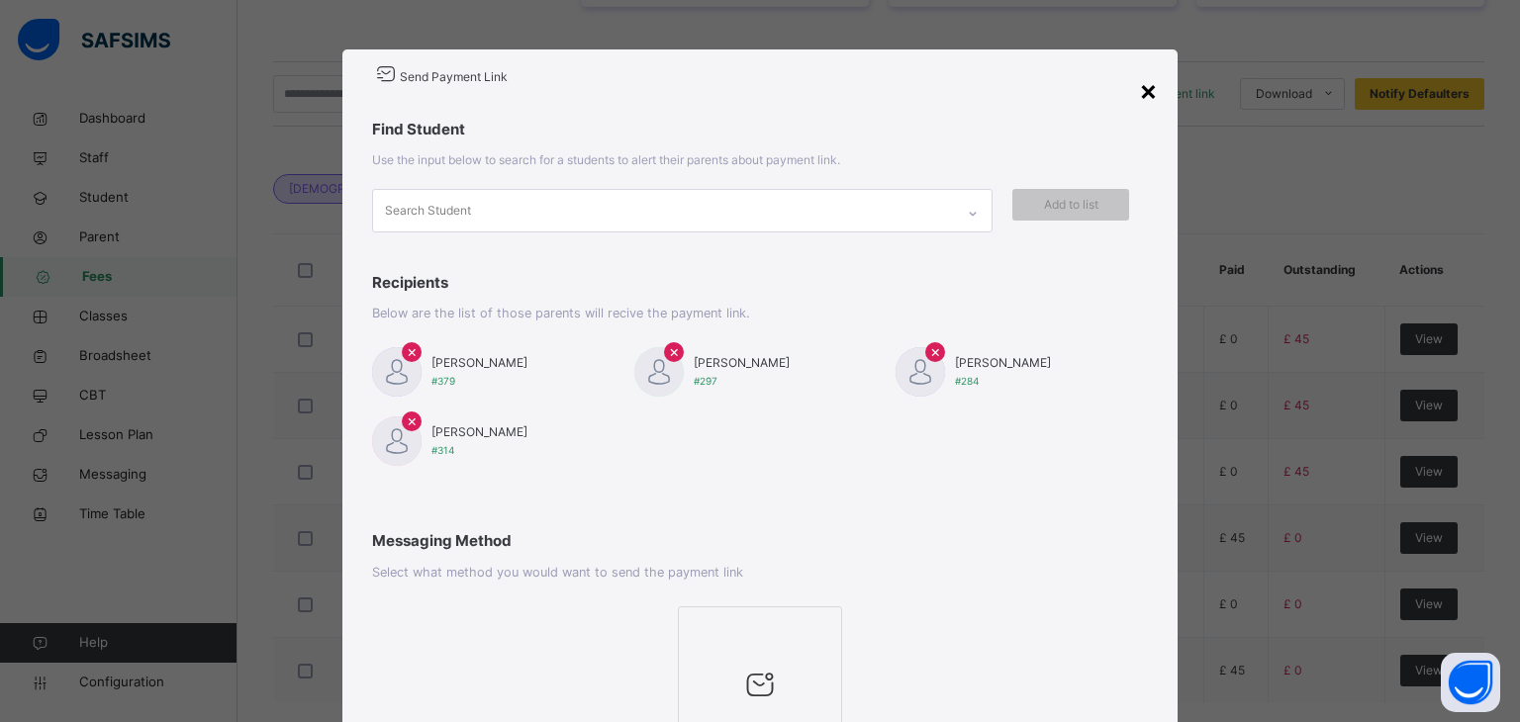
click at [1146, 84] on div "×" at bounding box center [1148, 90] width 19 height 42
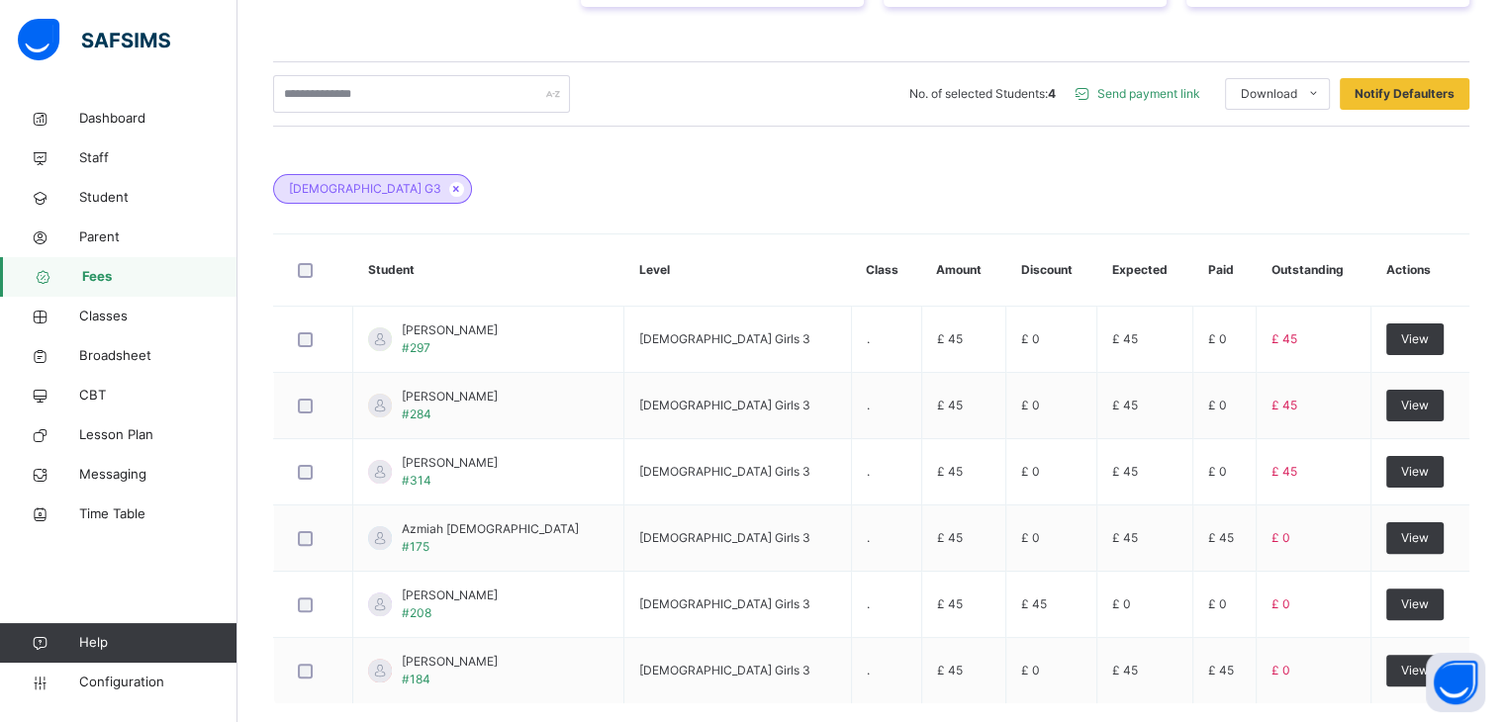
click at [1171, 97] on span "Send payment link" at bounding box center [1149, 94] width 103 height 18
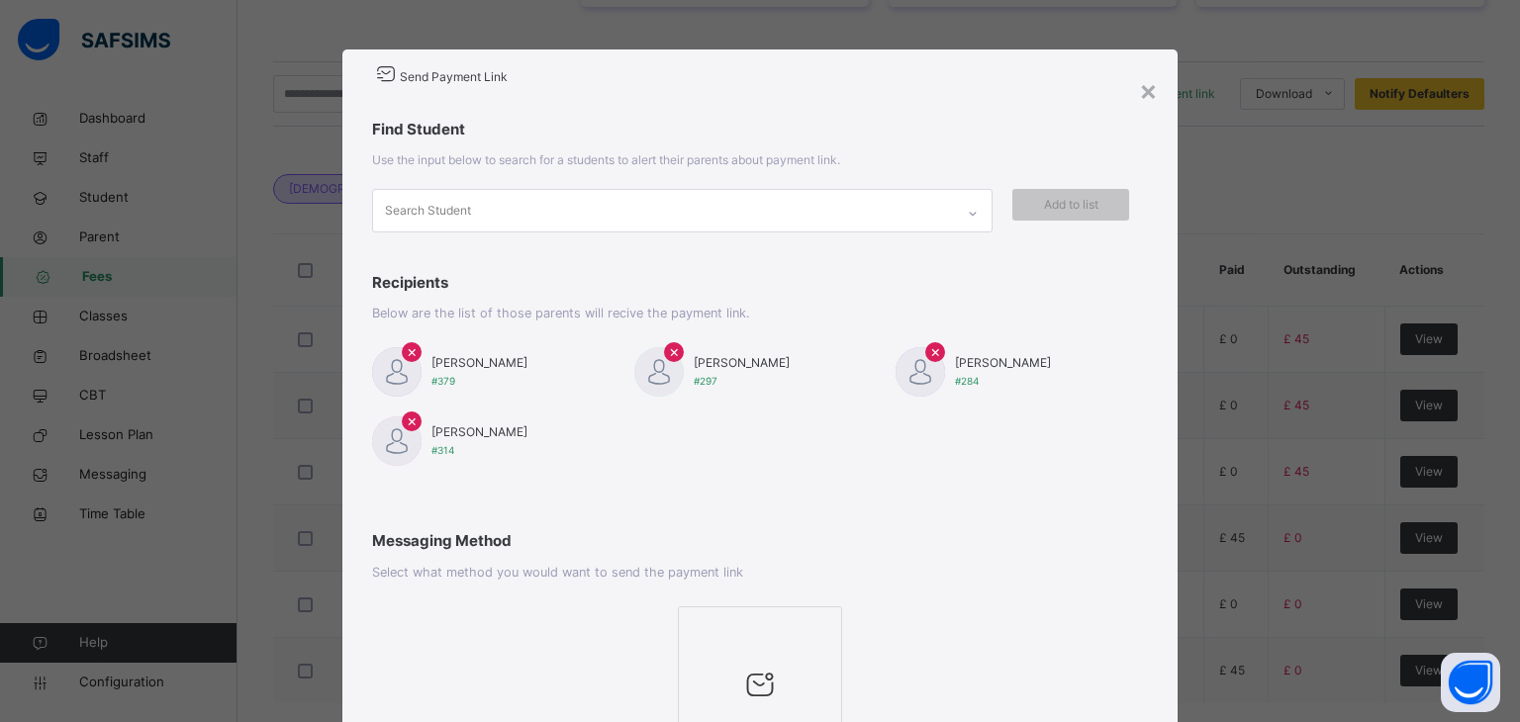
click at [409, 353] on span "×" at bounding box center [412, 351] width 11 height 24
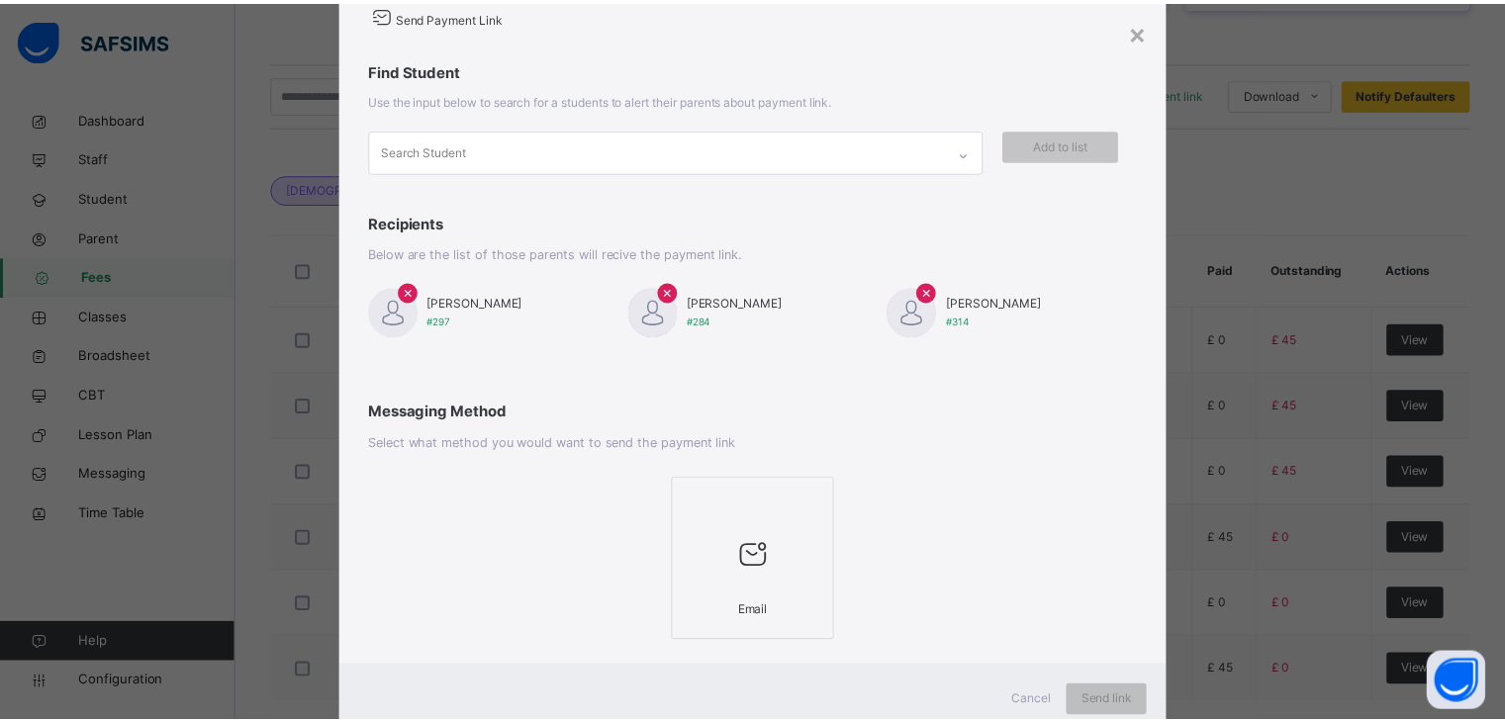
scroll to position [124, 0]
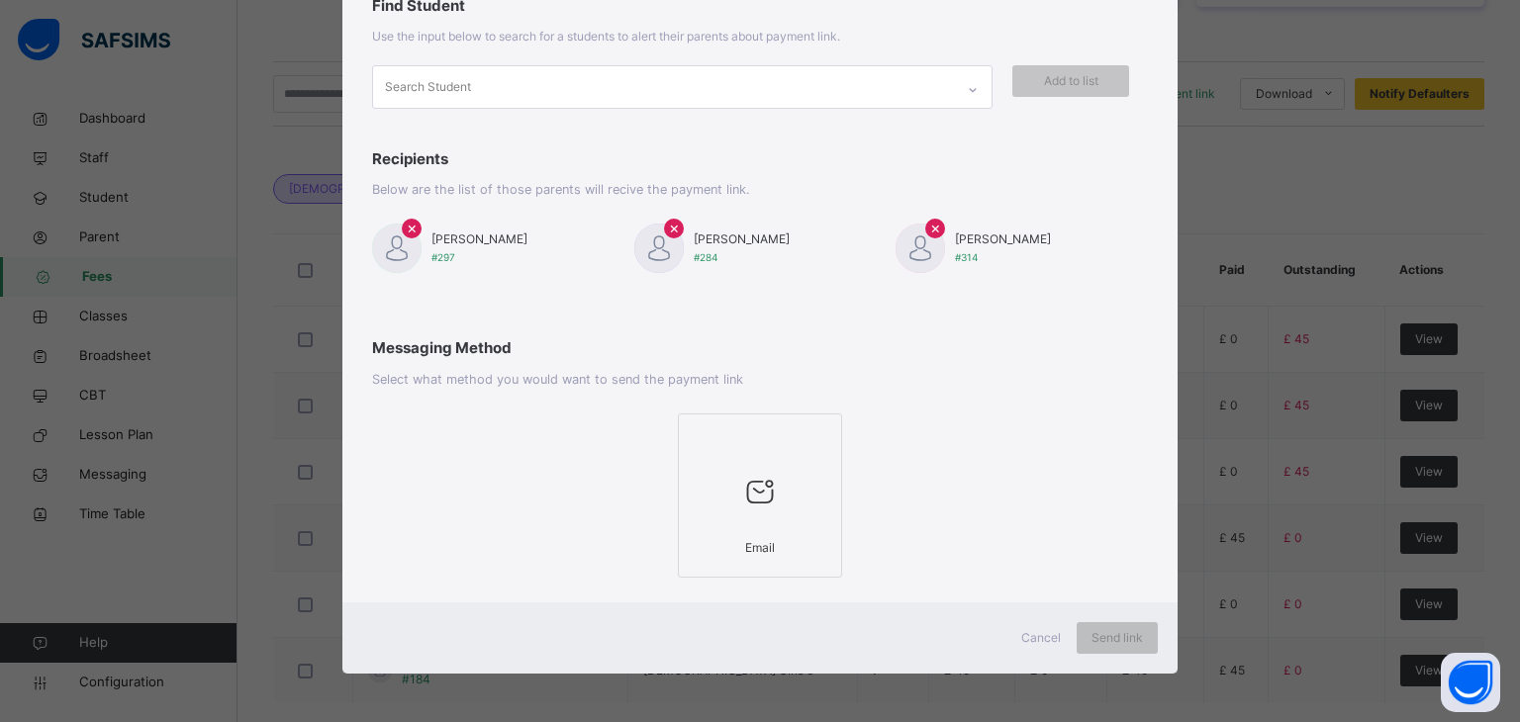
click at [755, 482] on icon at bounding box center [760, 492] width 42 height 45
click at [1107, 638] on span "Send link" at bounding box center [1117, 638] width 51 height 18
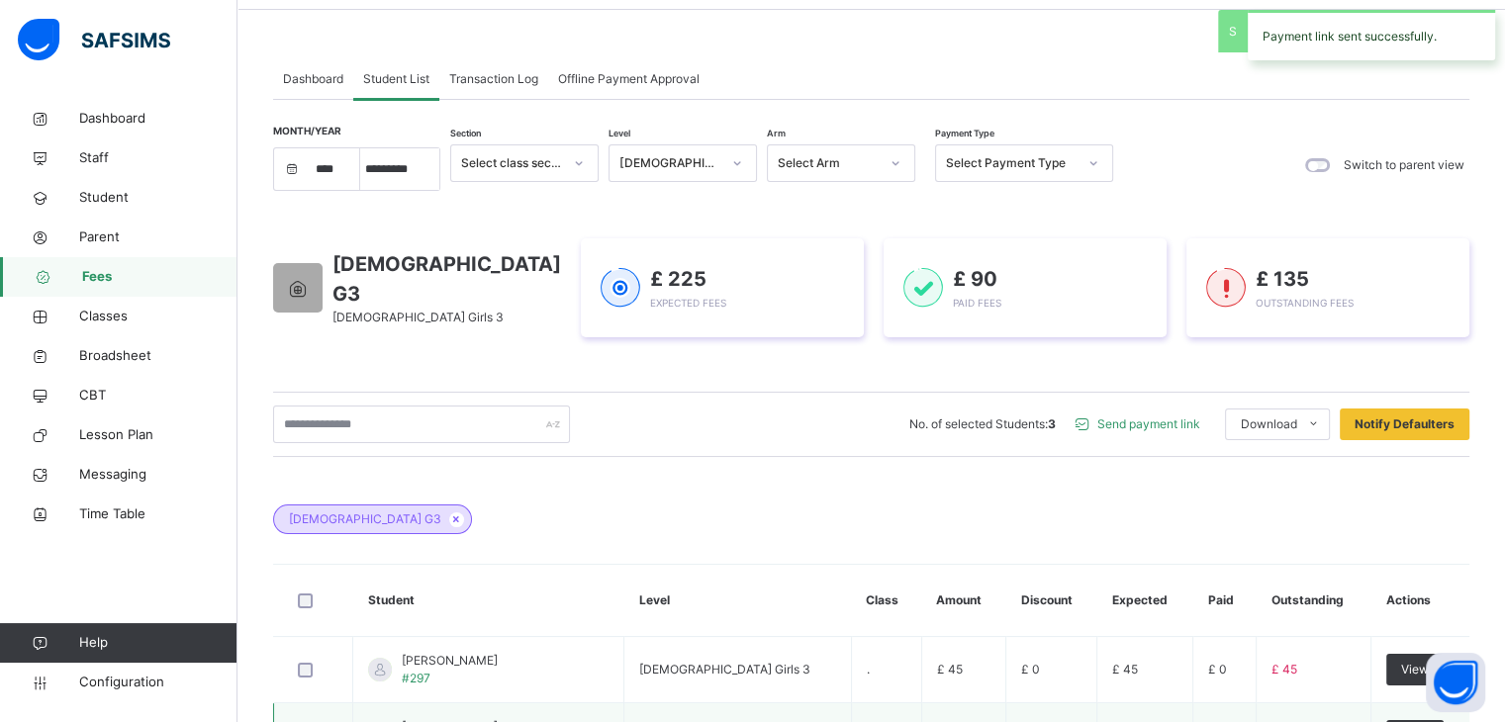
scroll to position [4, 0]
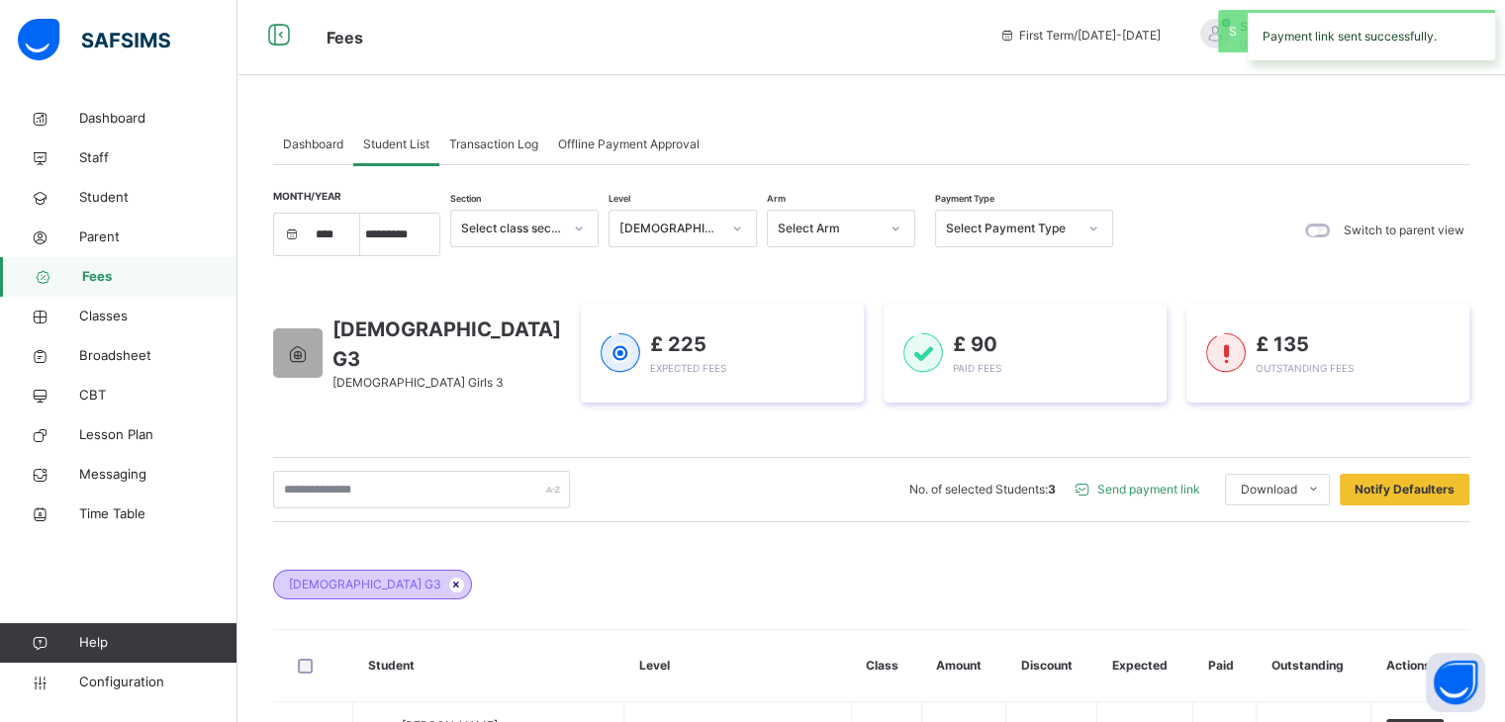
click at [448, 586] on icon at bounding box center [456, 585] width 17 height 12
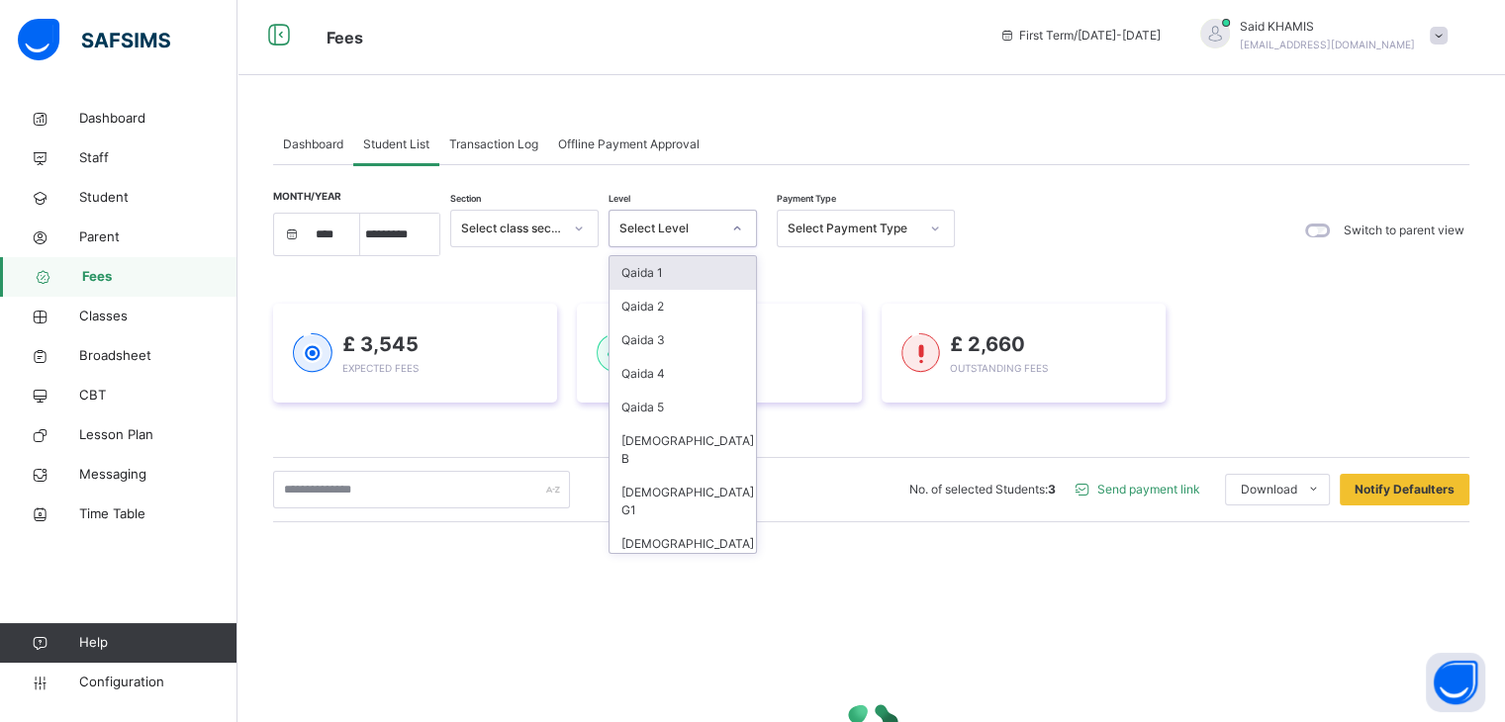
click at [743, 223] on div at bounding box center [737, 229] width 34 height 32
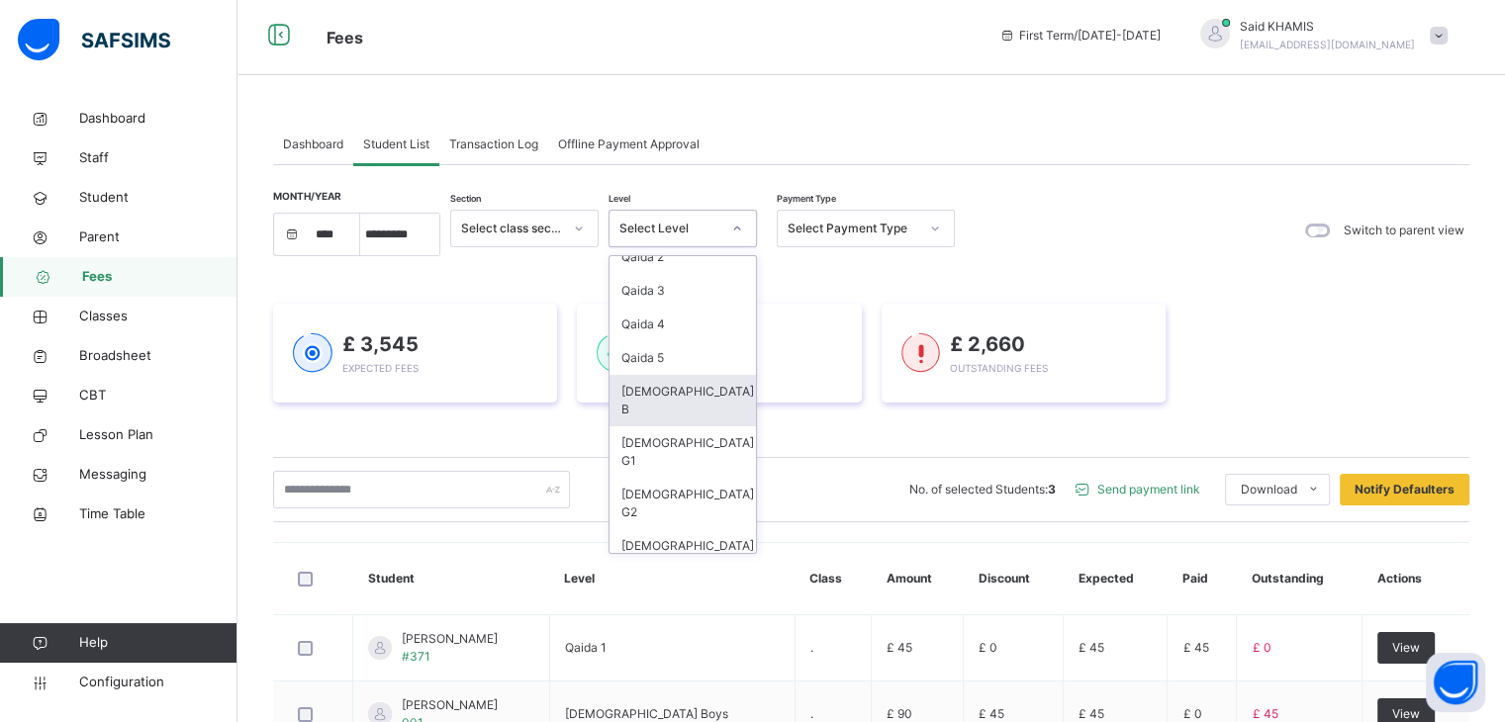
scroll to position [73, 0]
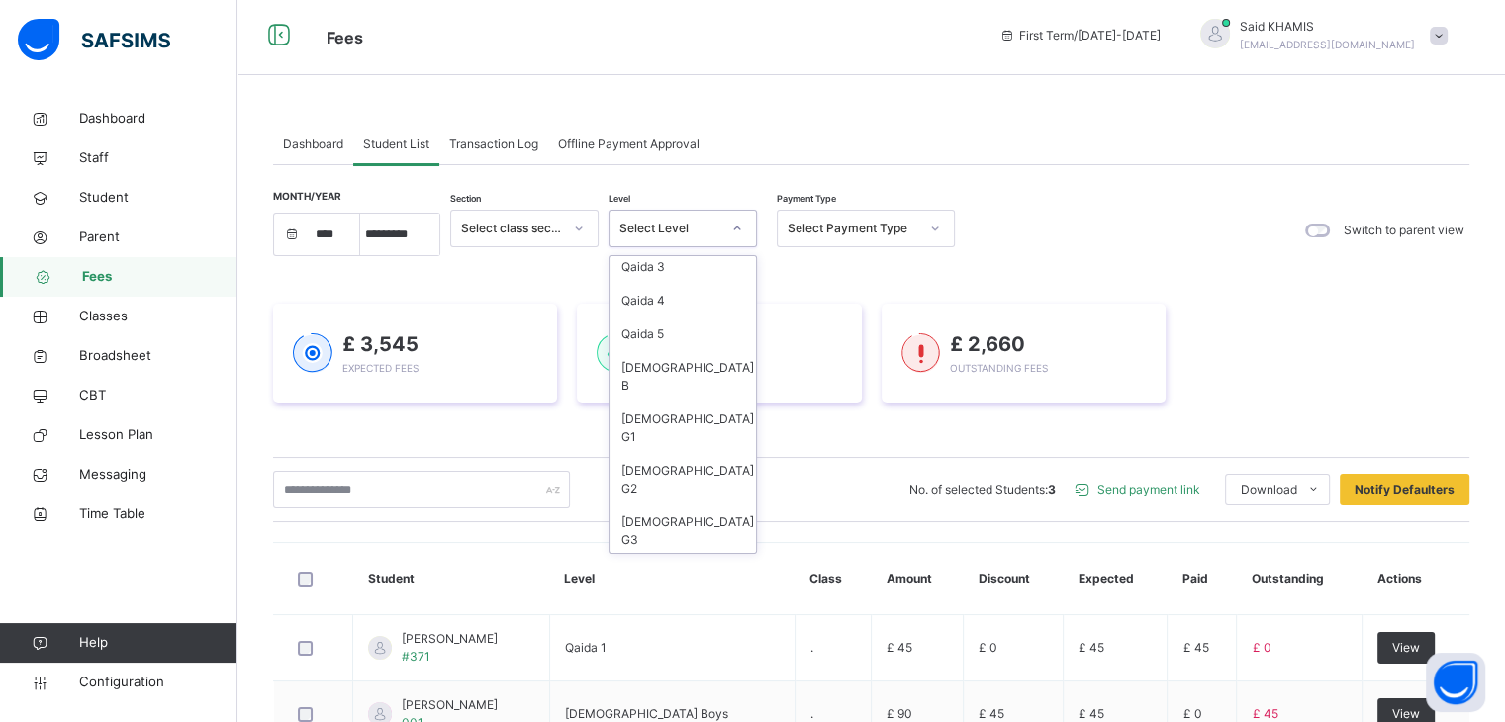
click at [675, 557] on div "J-Amma 1" at bounding box center [683, 574] width 146 height 34
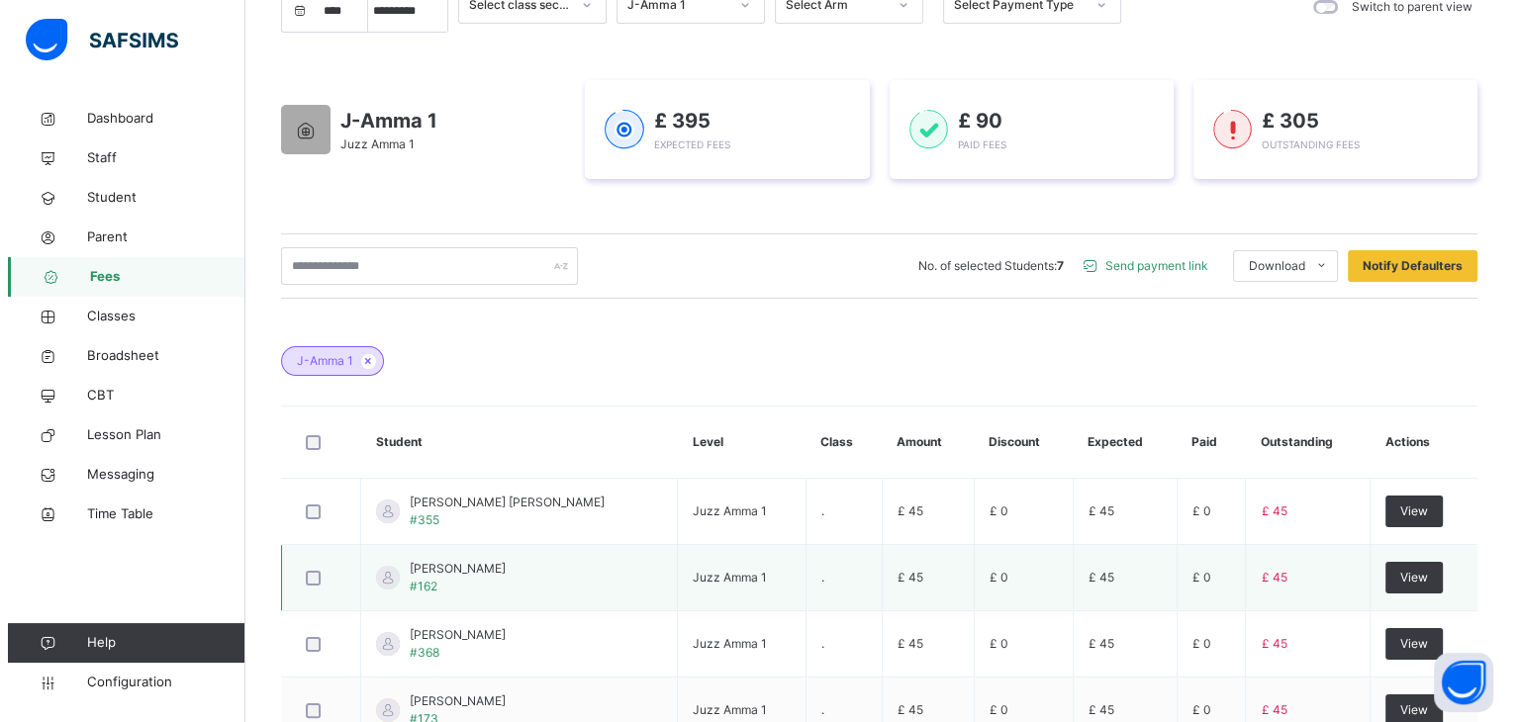
scroll to position [103, 0]
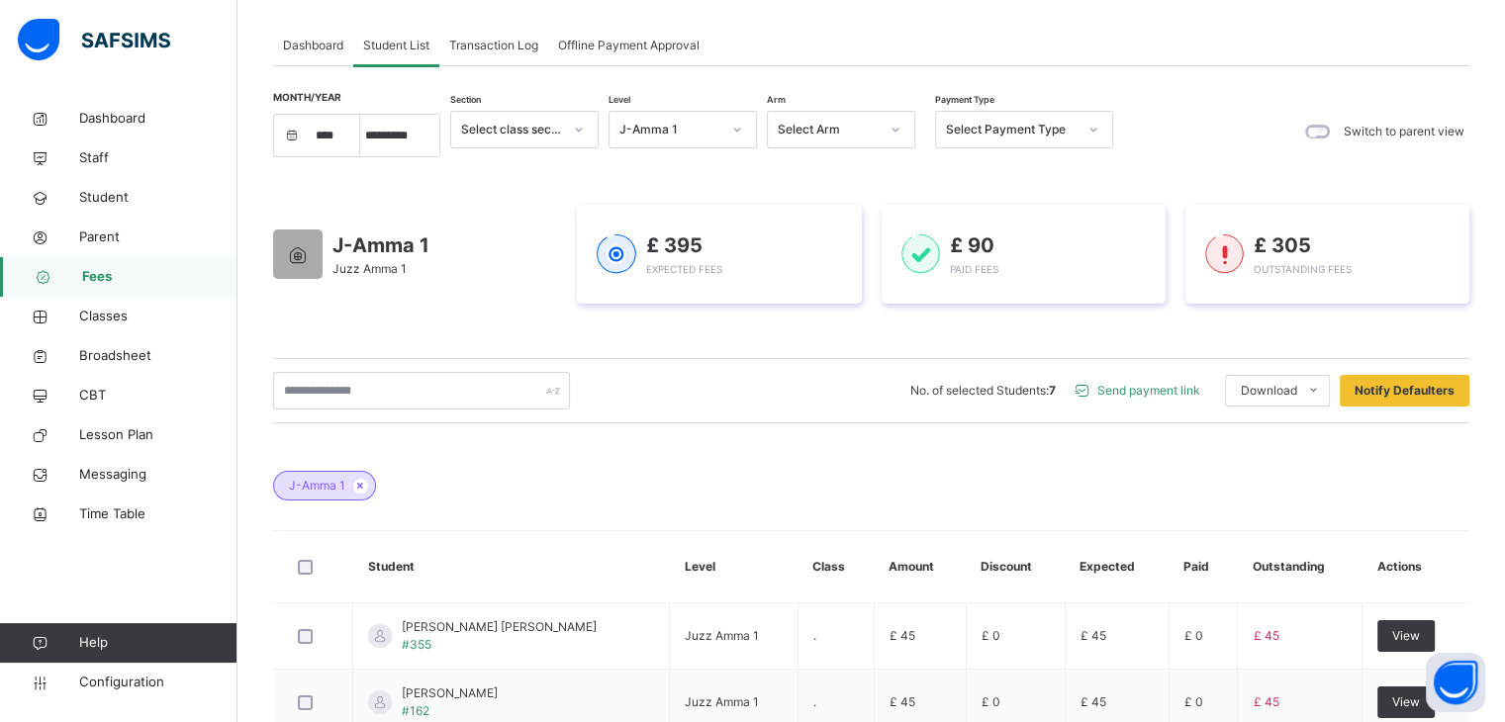
click at [1192, 393] on span "Send payment link" at bounding box center [1149, 391] width 103 height 18
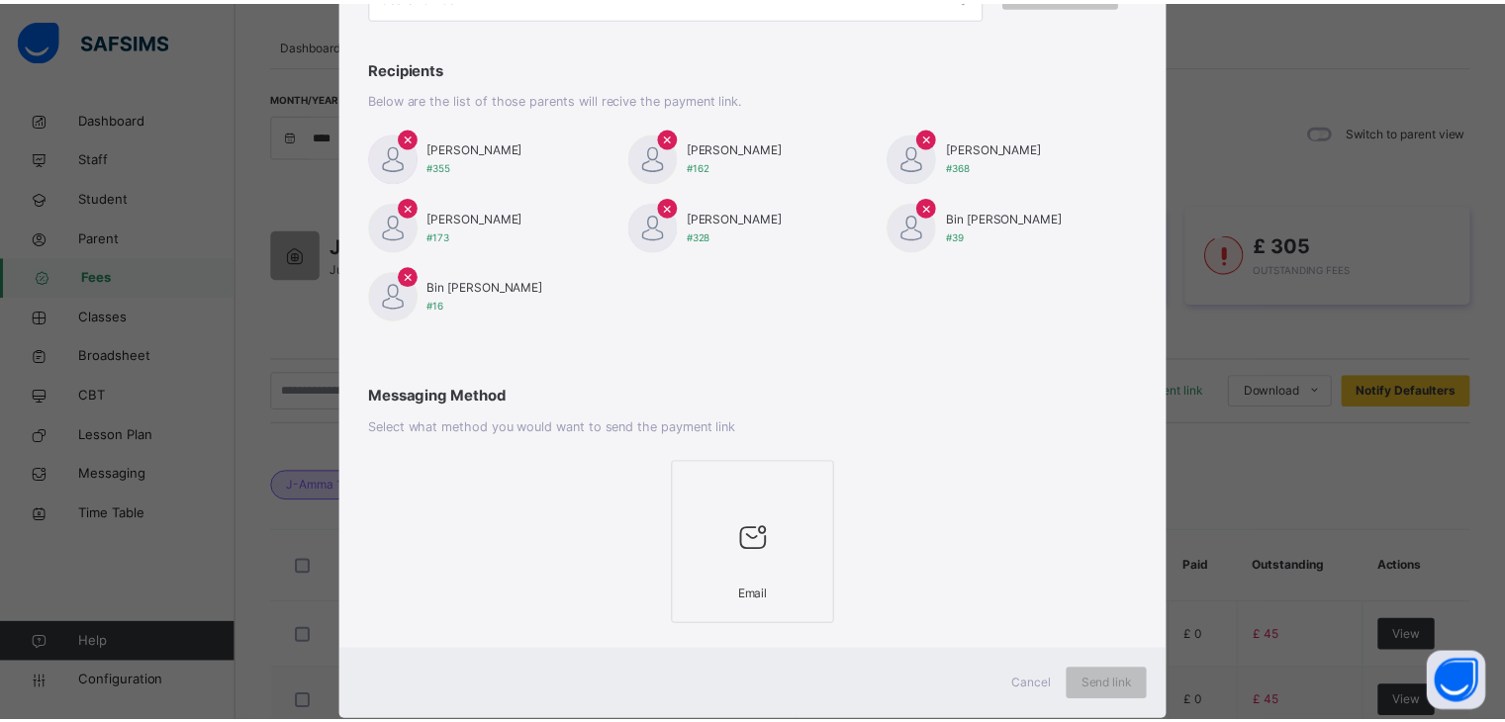
scroll to position [262, 0]
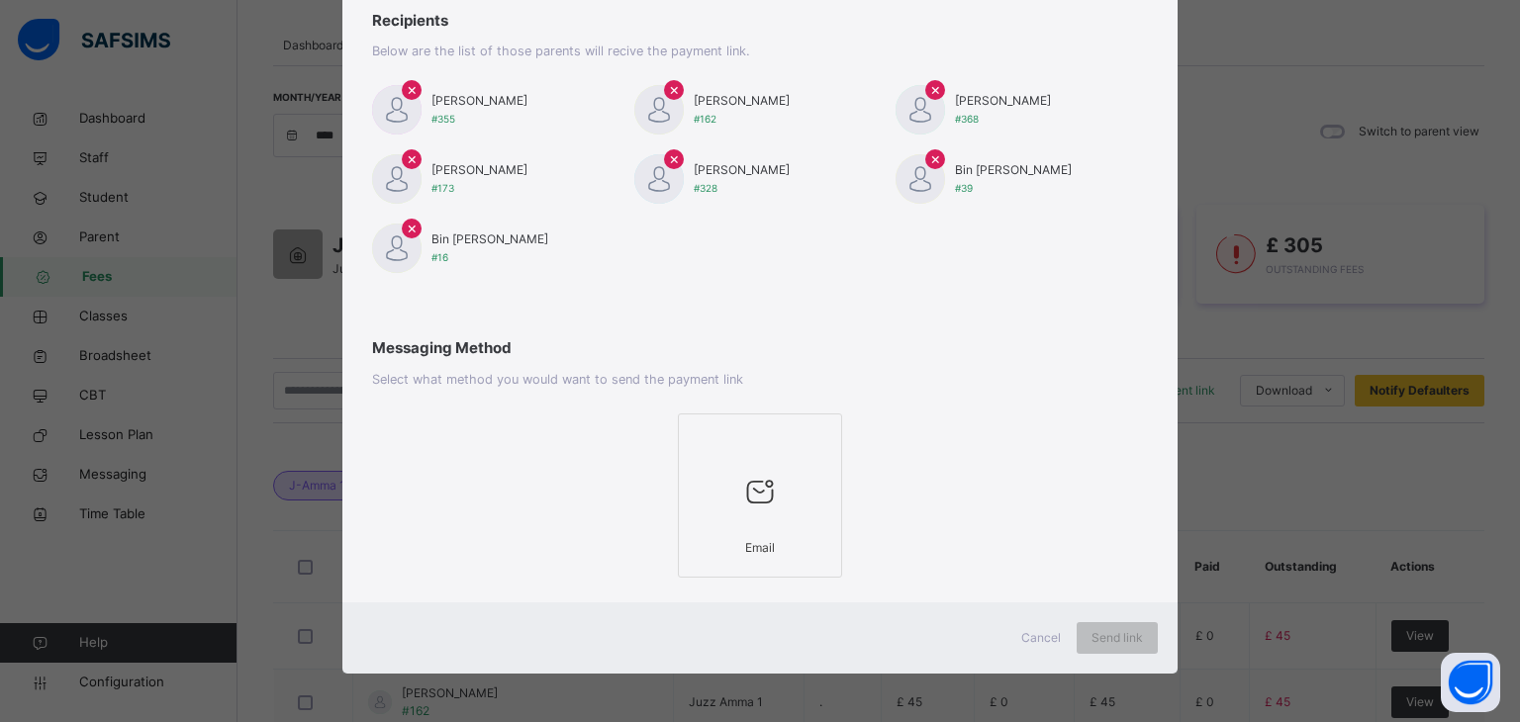
click at [800, 506] on div at bounding box center [760, 491] width 143 height 75
click at [1120, 634] on span "Send link" at bounding box center [1117, 638] width 51 height 18
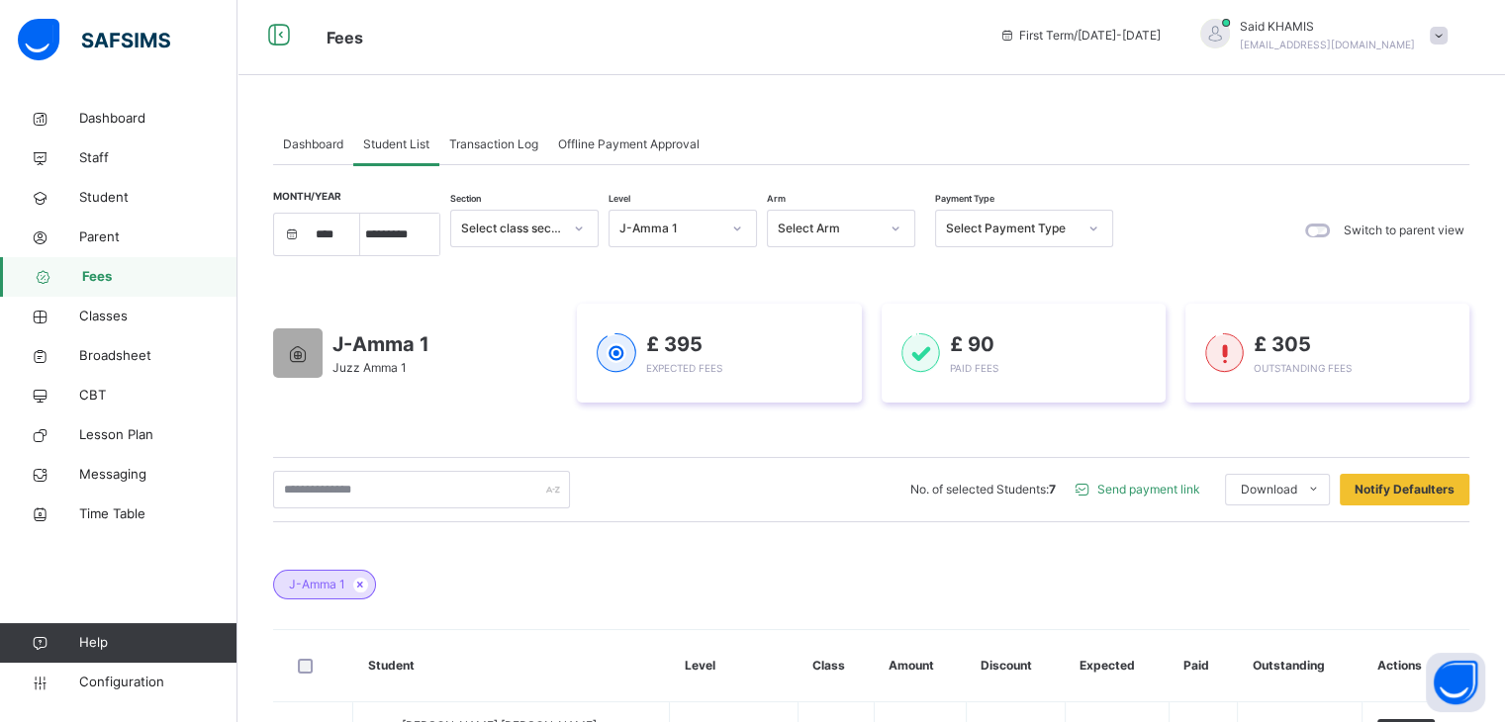
scroll to position [0, 0]
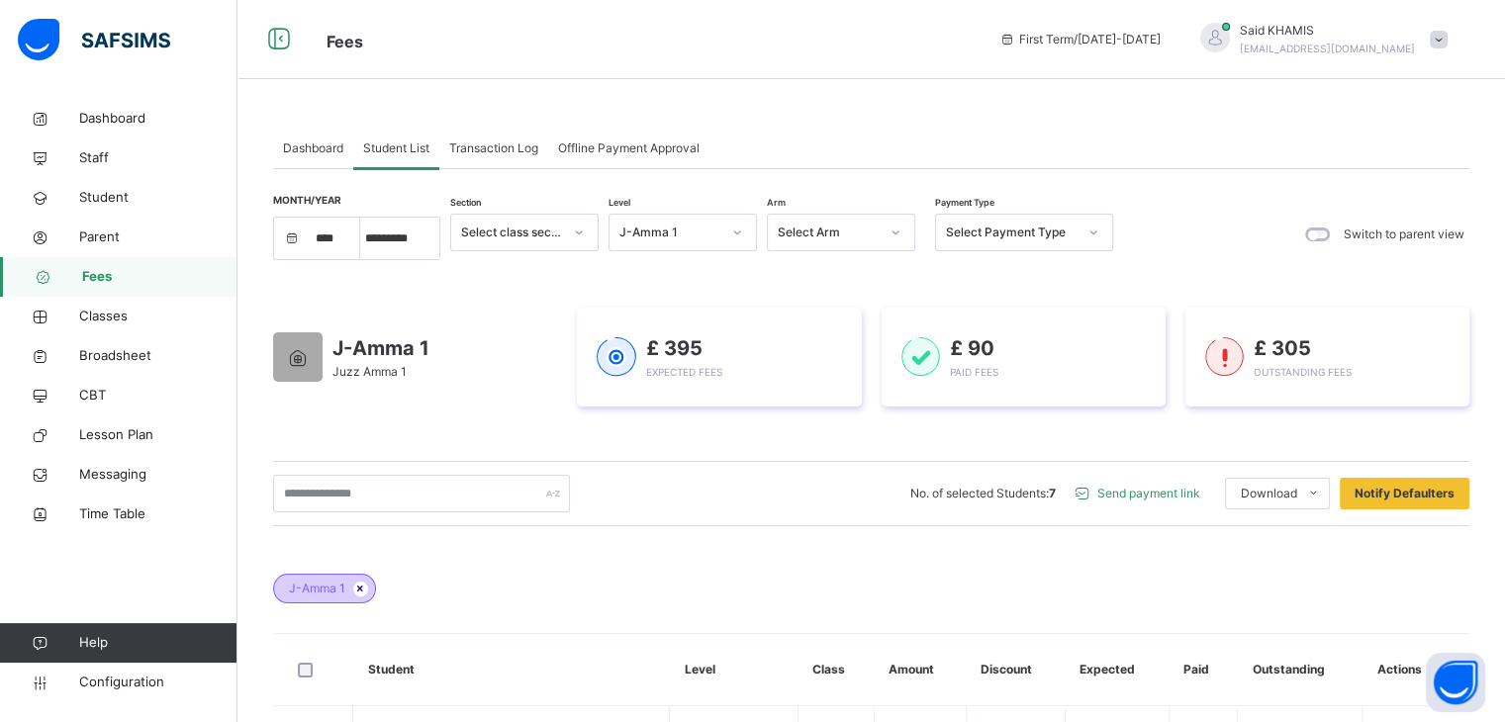
click at [360, 592] on icon at bounding box center [360, 589] width 17 height 12
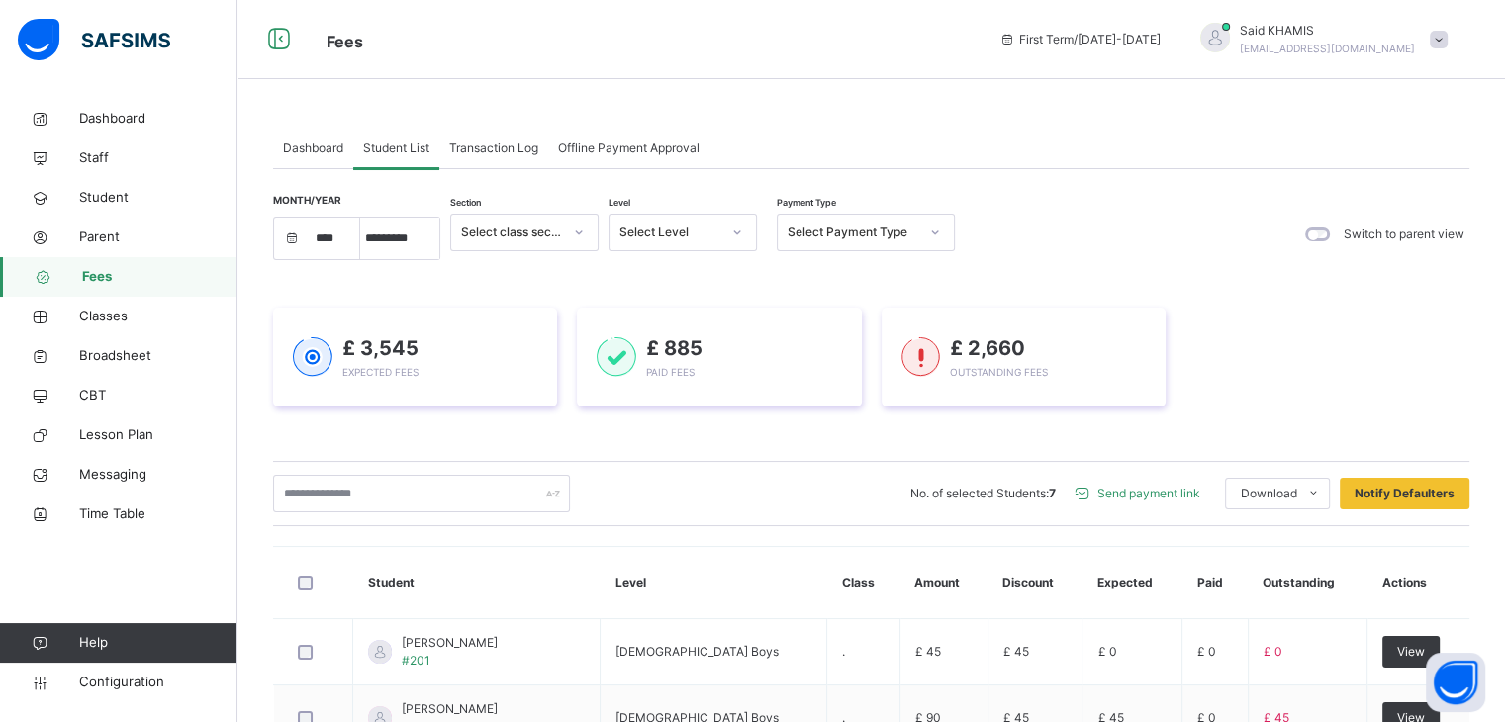
click at [736, 229] on icon at bounding box center [737, 233] width 12 height 20
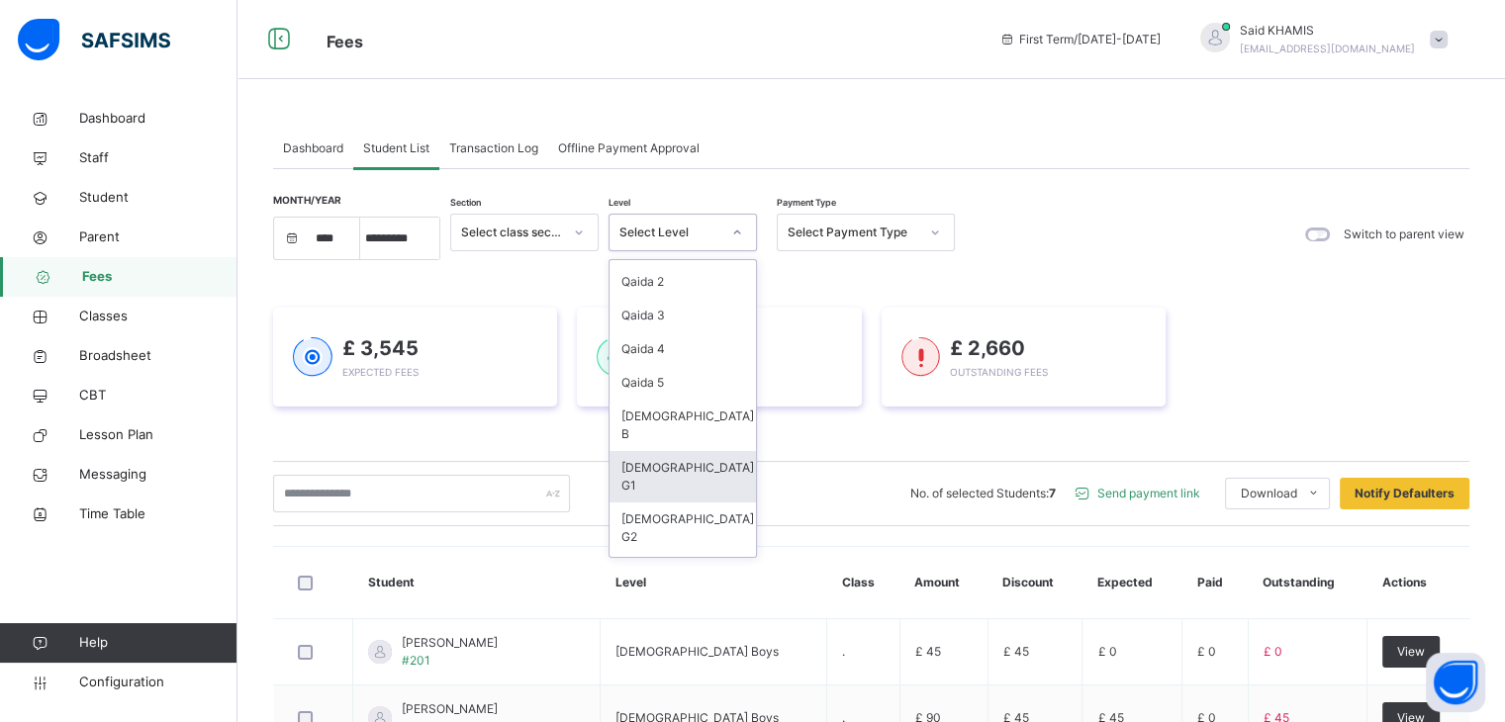
scroll to position [73, 0]
click at [663, 595] on div "J-Amma 2" at bounding box center [683, 612] width 146 height 34
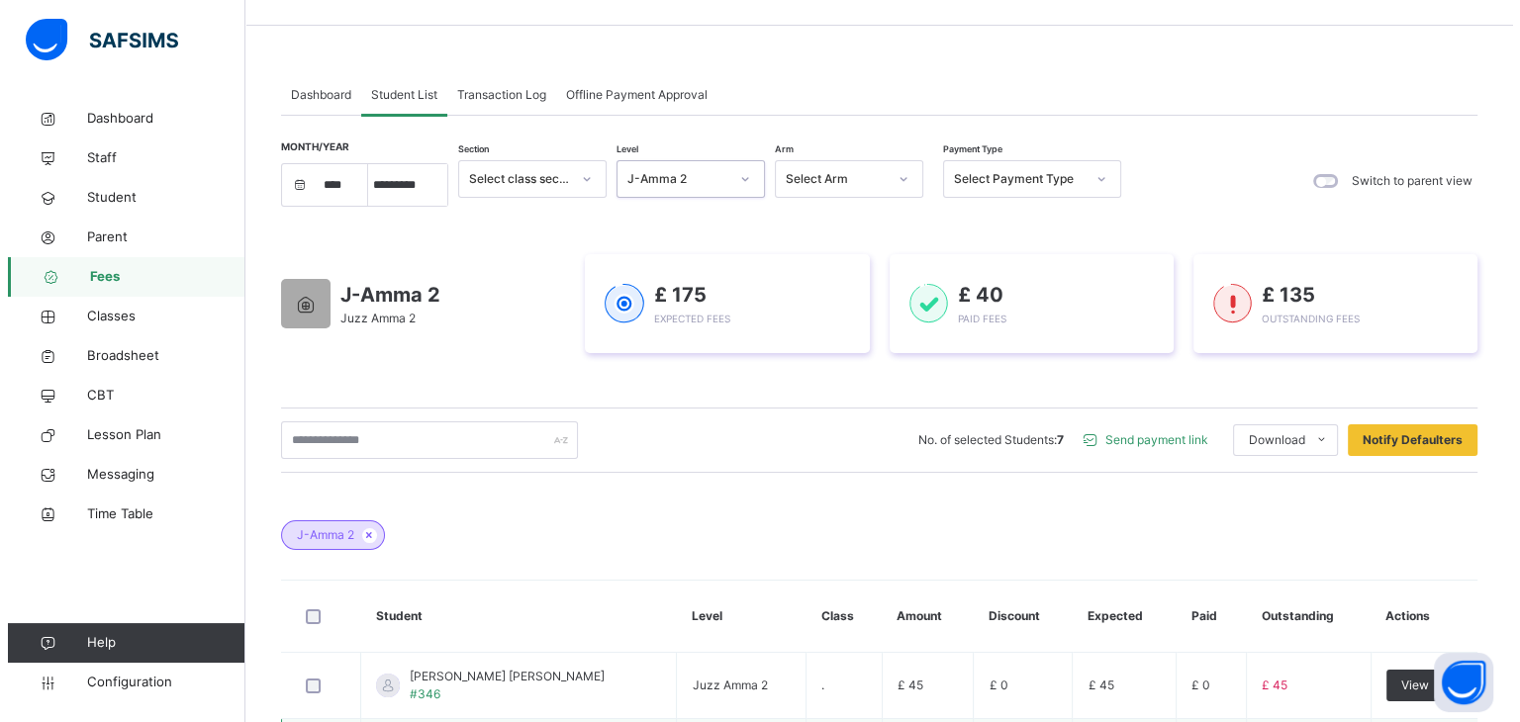
scroll to position [300, 0]
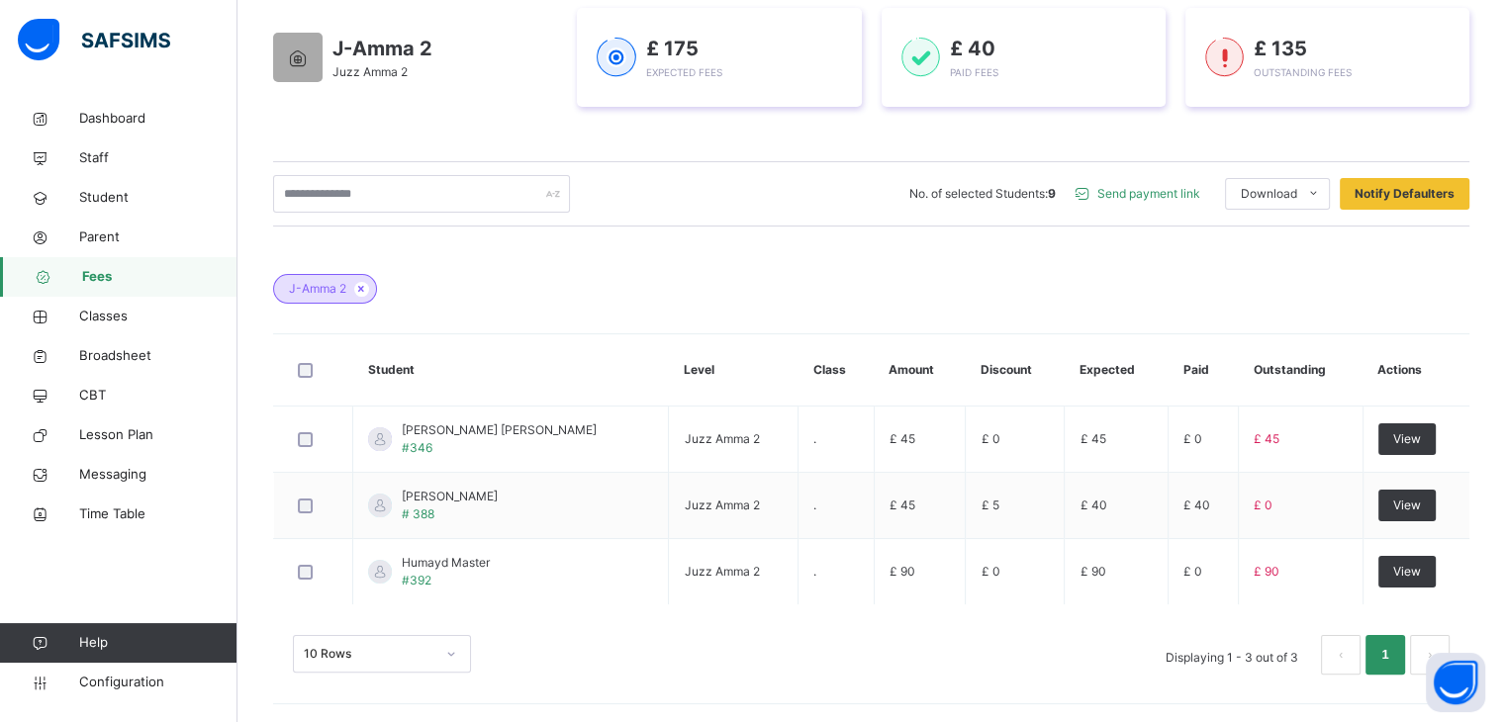
click at [1192, 199] on span "Send payment link" at bounding box center [1149, 194] width 103 height 18
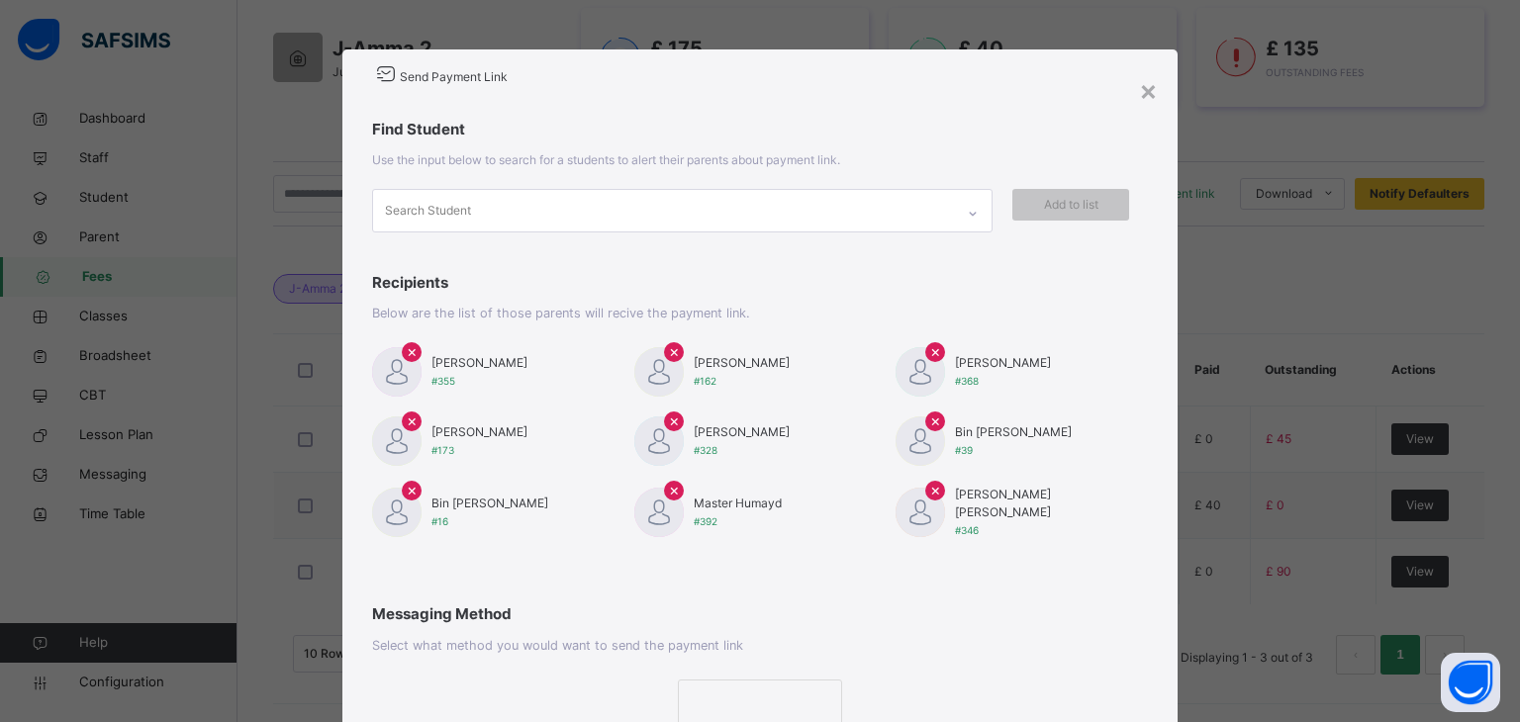
click at [407, 347] on span "×" at bounding box center [412, 351] width 11 height 24
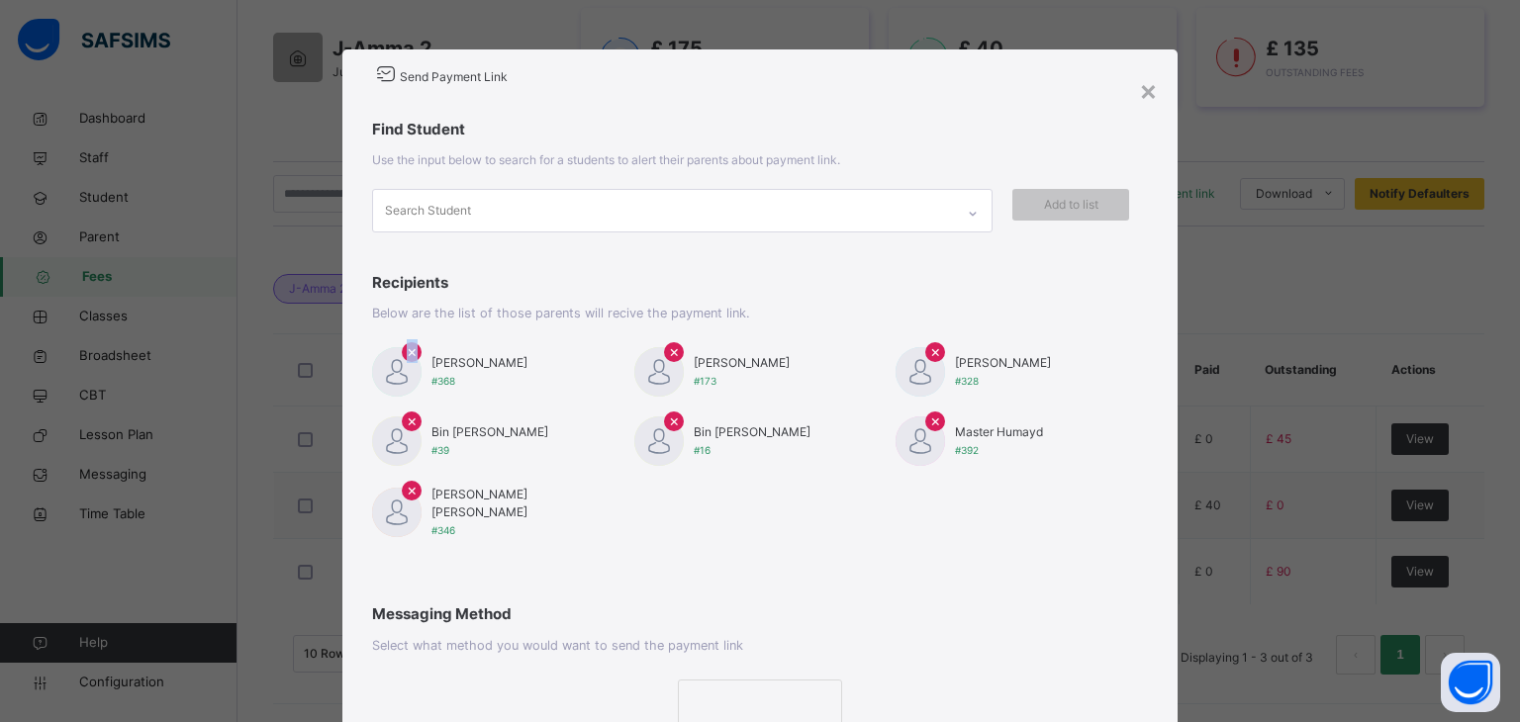
click at [407, 347] on span "×" at bounding box center [412, 351] width 11 height 24
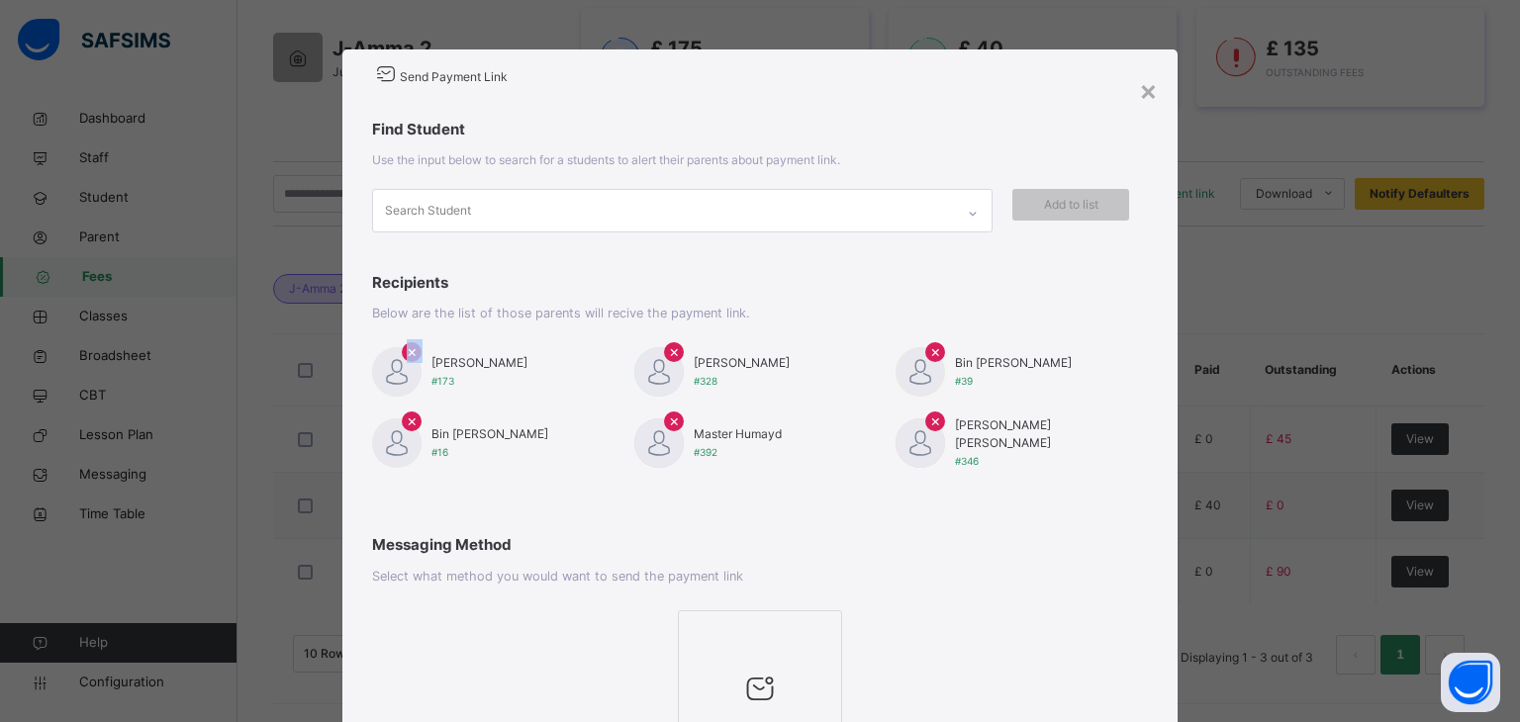
click at [407, 347] on span "×" at bounding box center [412, 351] width 11 height 24
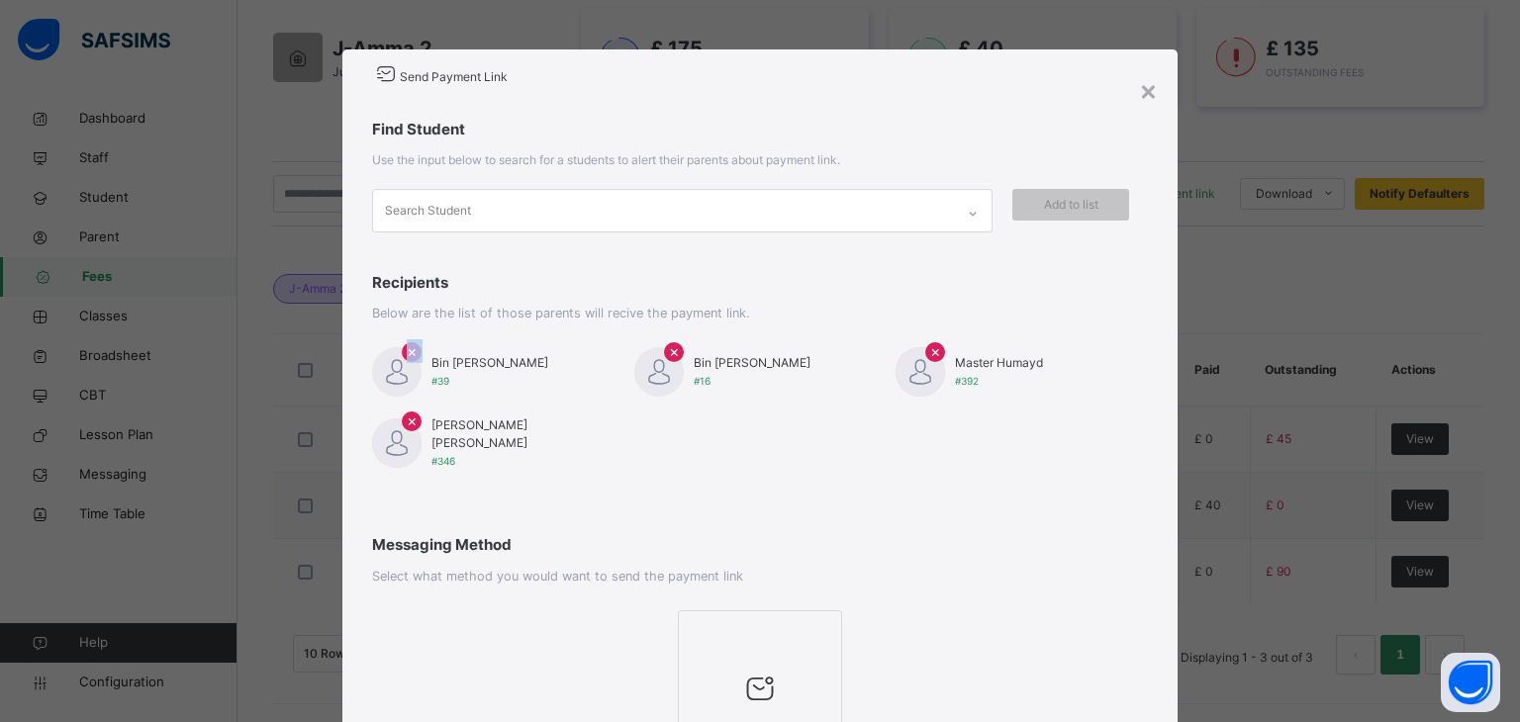
click at [407, 347] on span "×" at bounding box center [412, 351] width 11 height 24
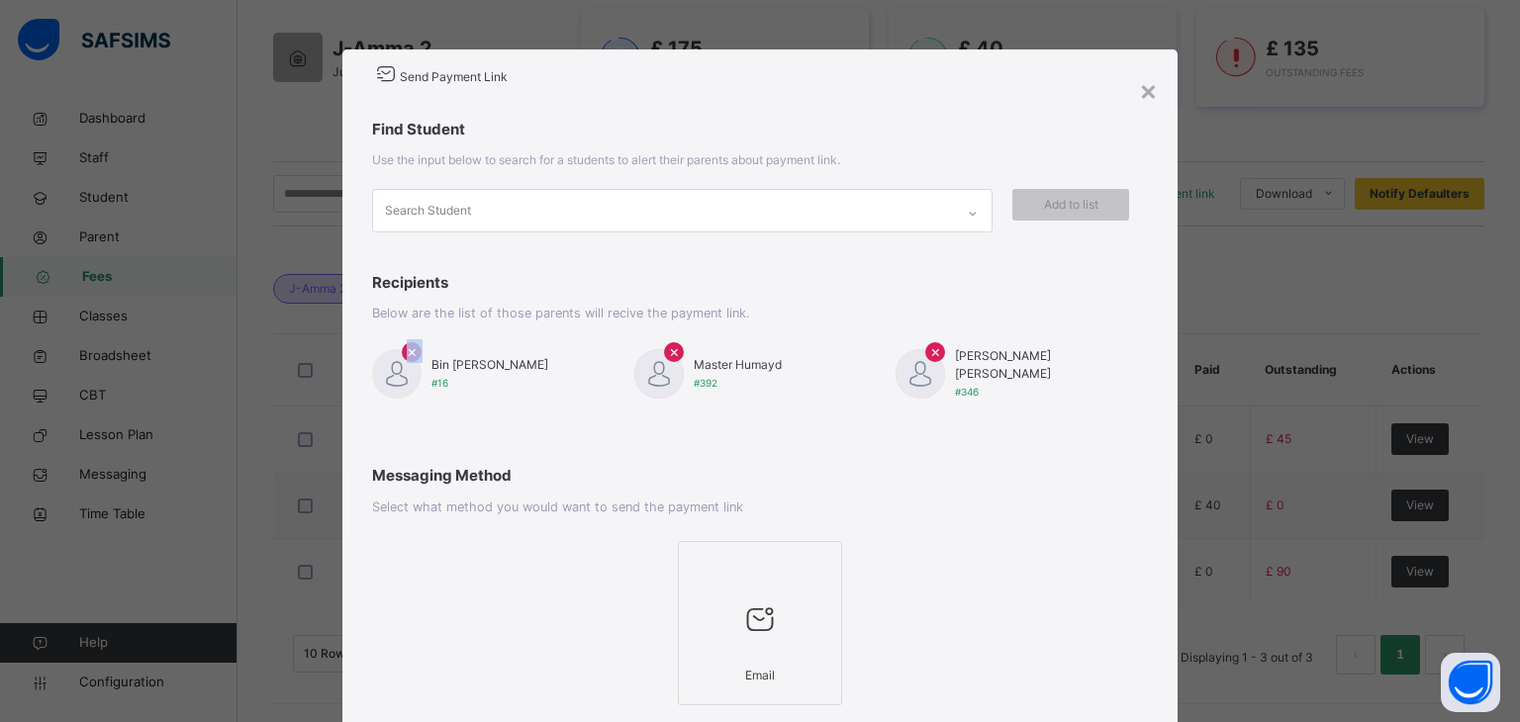
click at [407, 345] on span "×" at bounding box center [412, 351] width 11 height 24
click at [791, 563] on div at bounding box center [760, 567] width 143 height 30
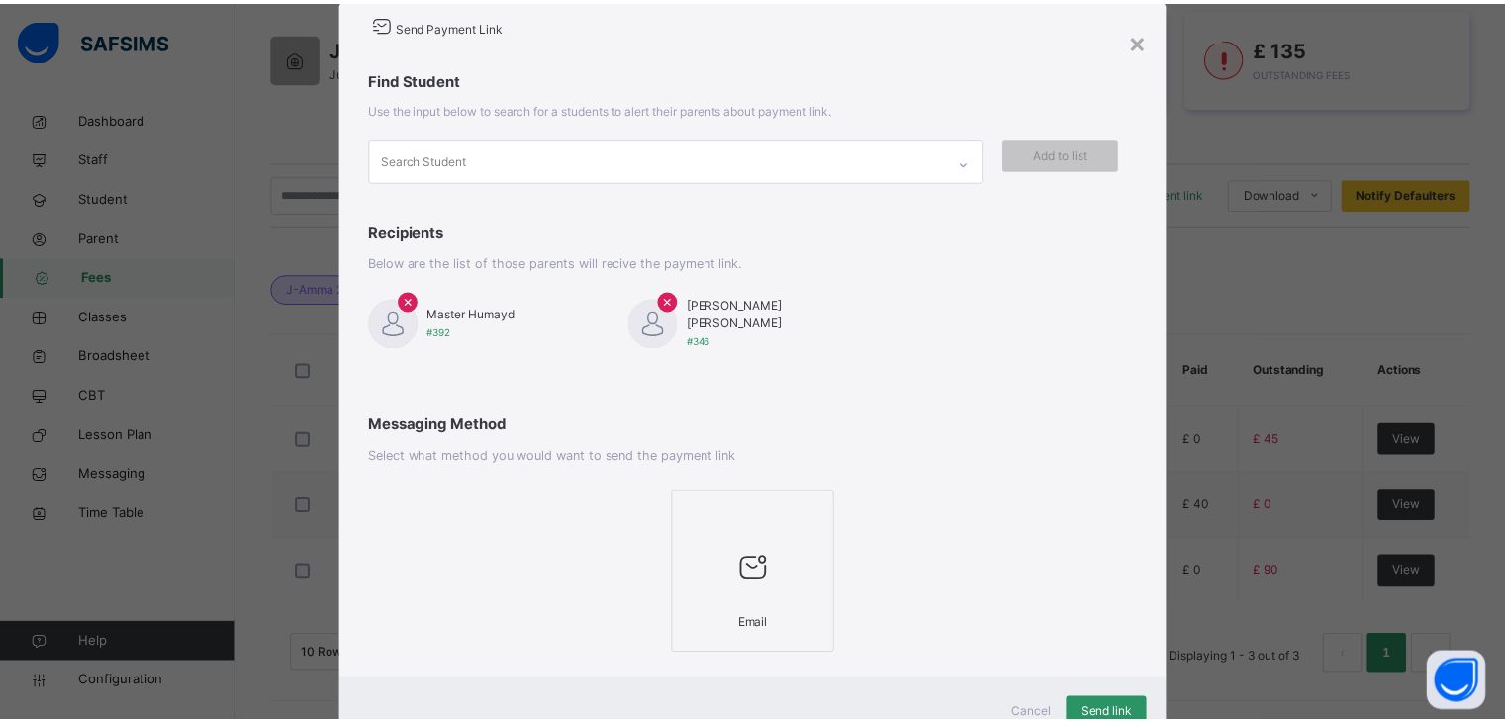
scroll to position [124, 0]
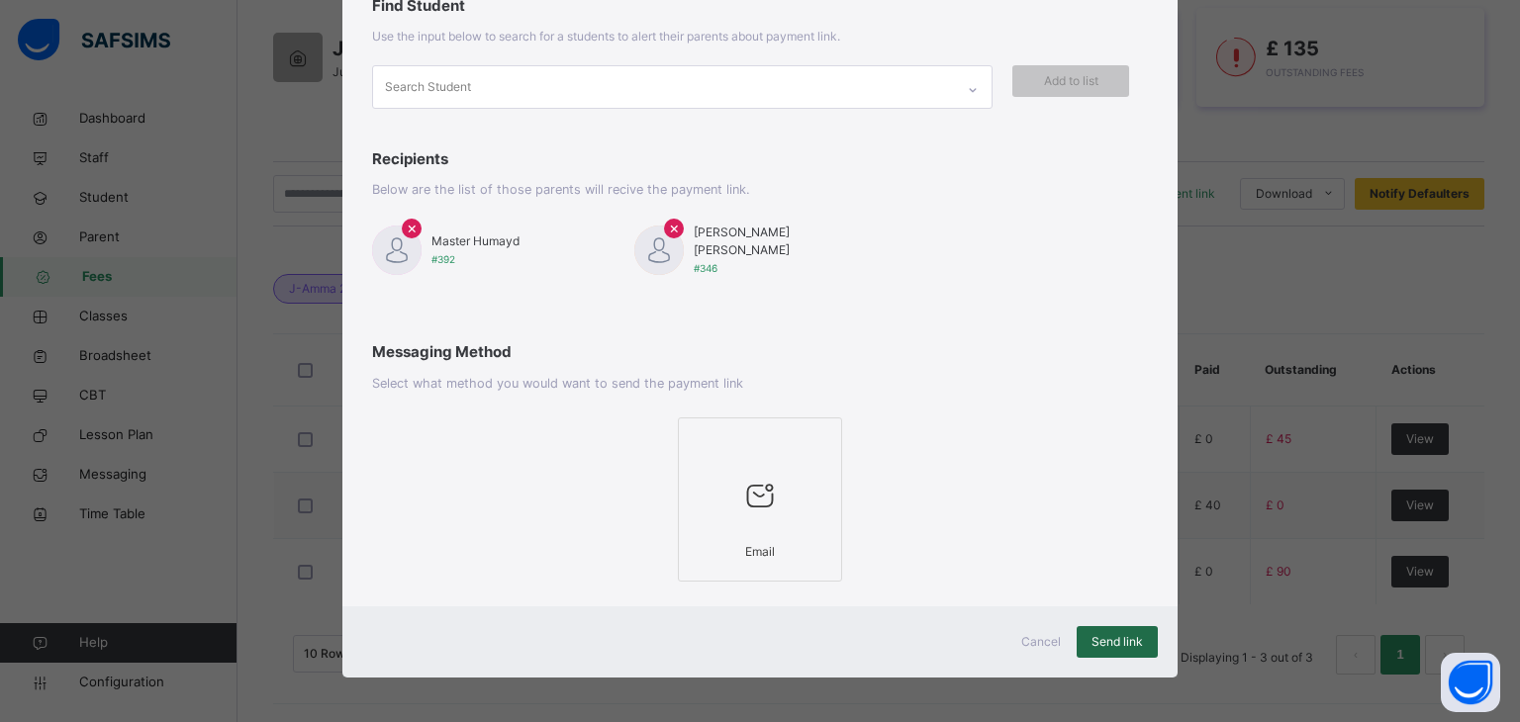
click at [1127, 633] on span "Send link" at bounding box center [1117, 642] width 51 height 18
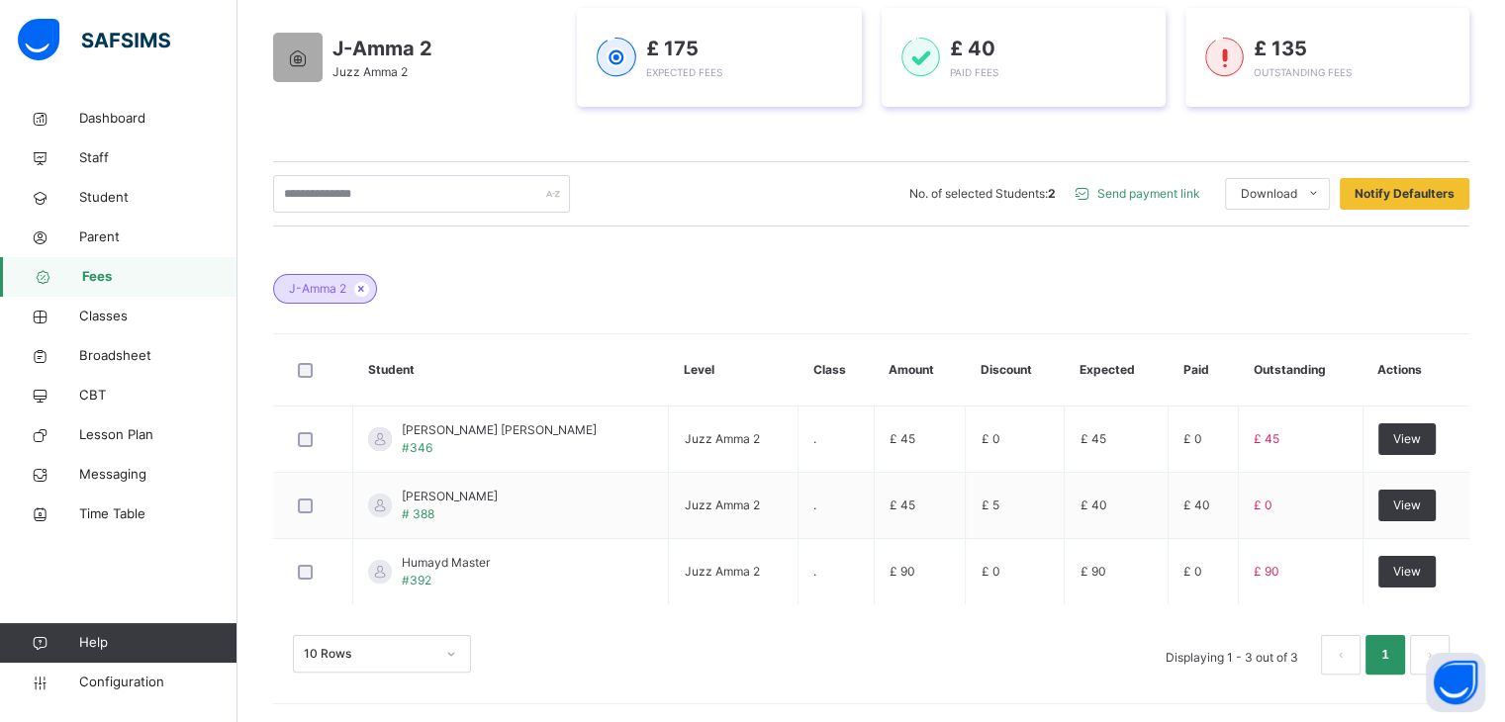
click at [623, 277] on div "J-Amma 2" at bounding box center [871, 278] width 1197 height 69
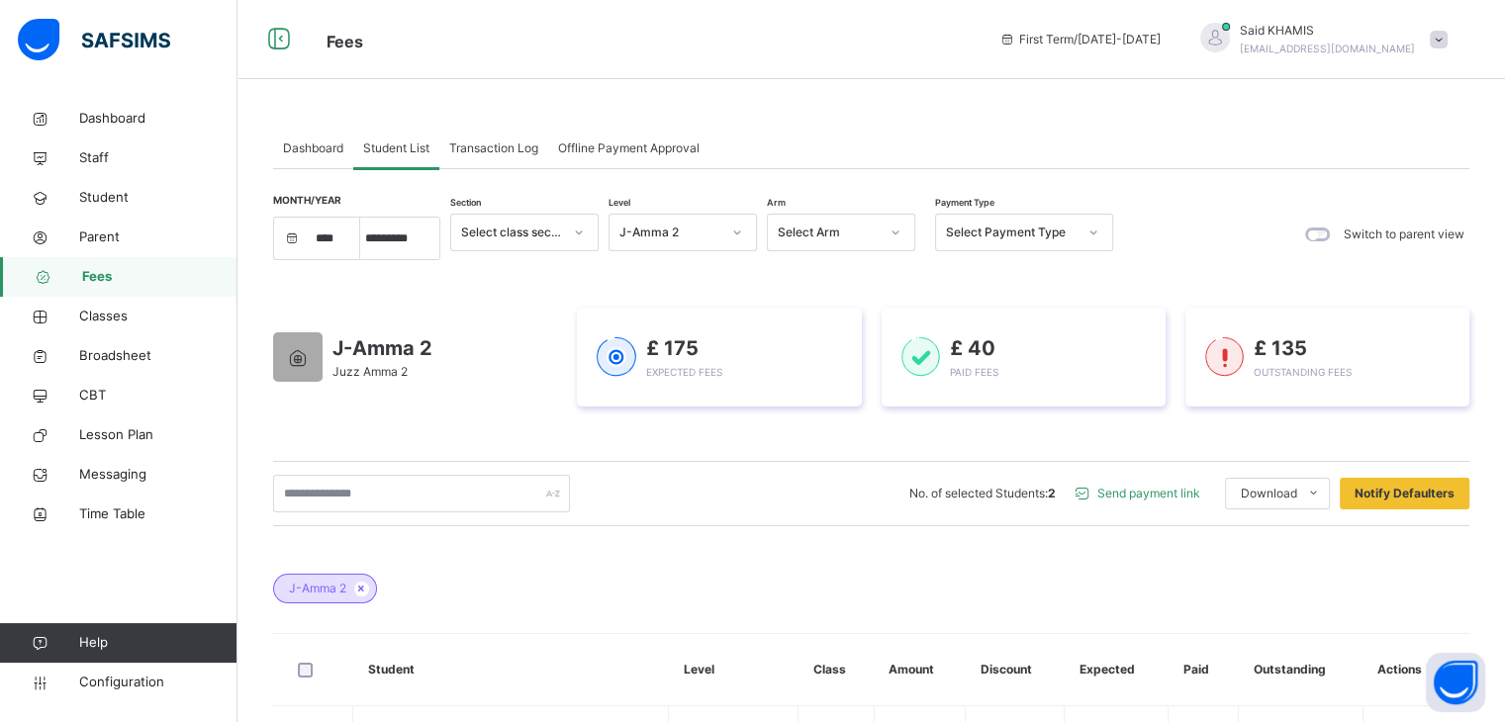
scroll to position [0, 0]
click at [135, 120] on span "Dashboard" at bounding box center [158, 119] width 158 height 20
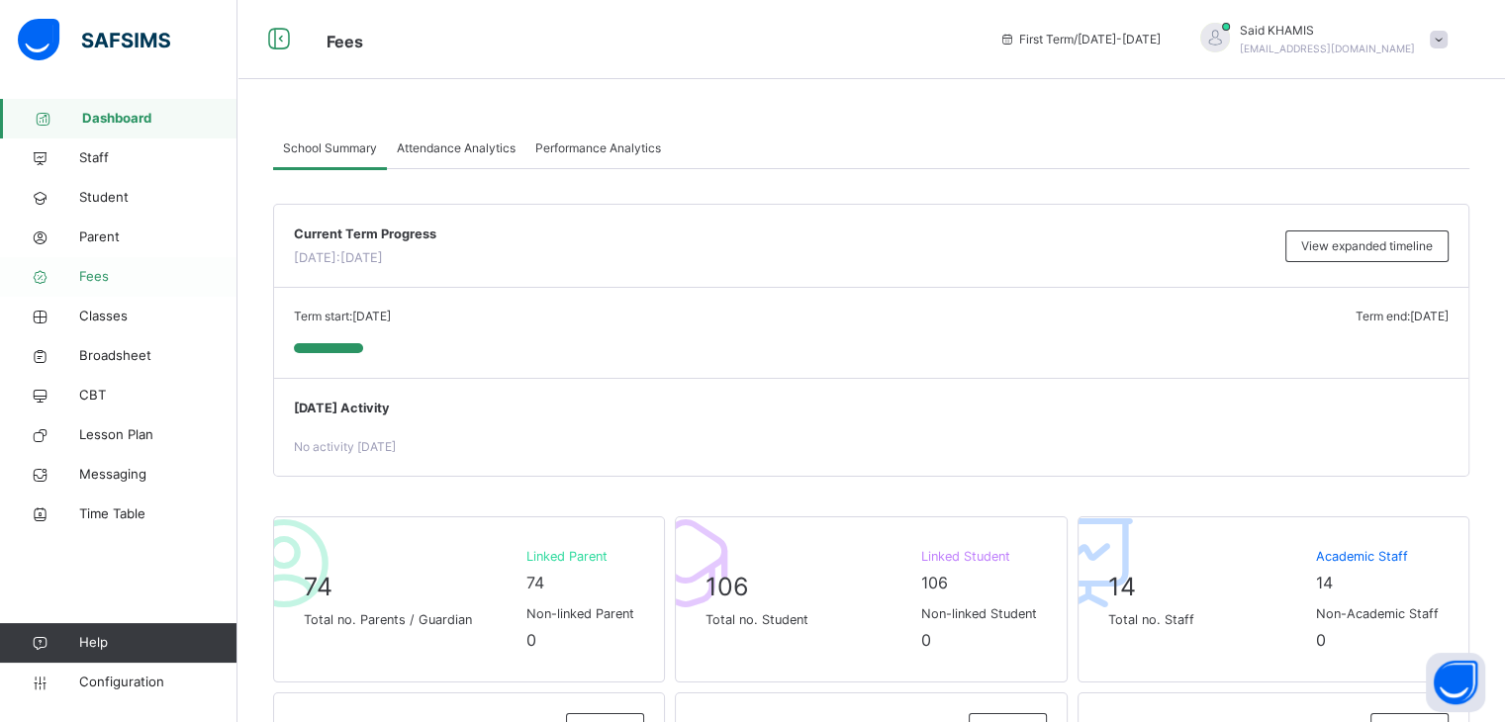
click at [97, 277] on span "Fees" at bounding box center [158, 277] width 158 height 20
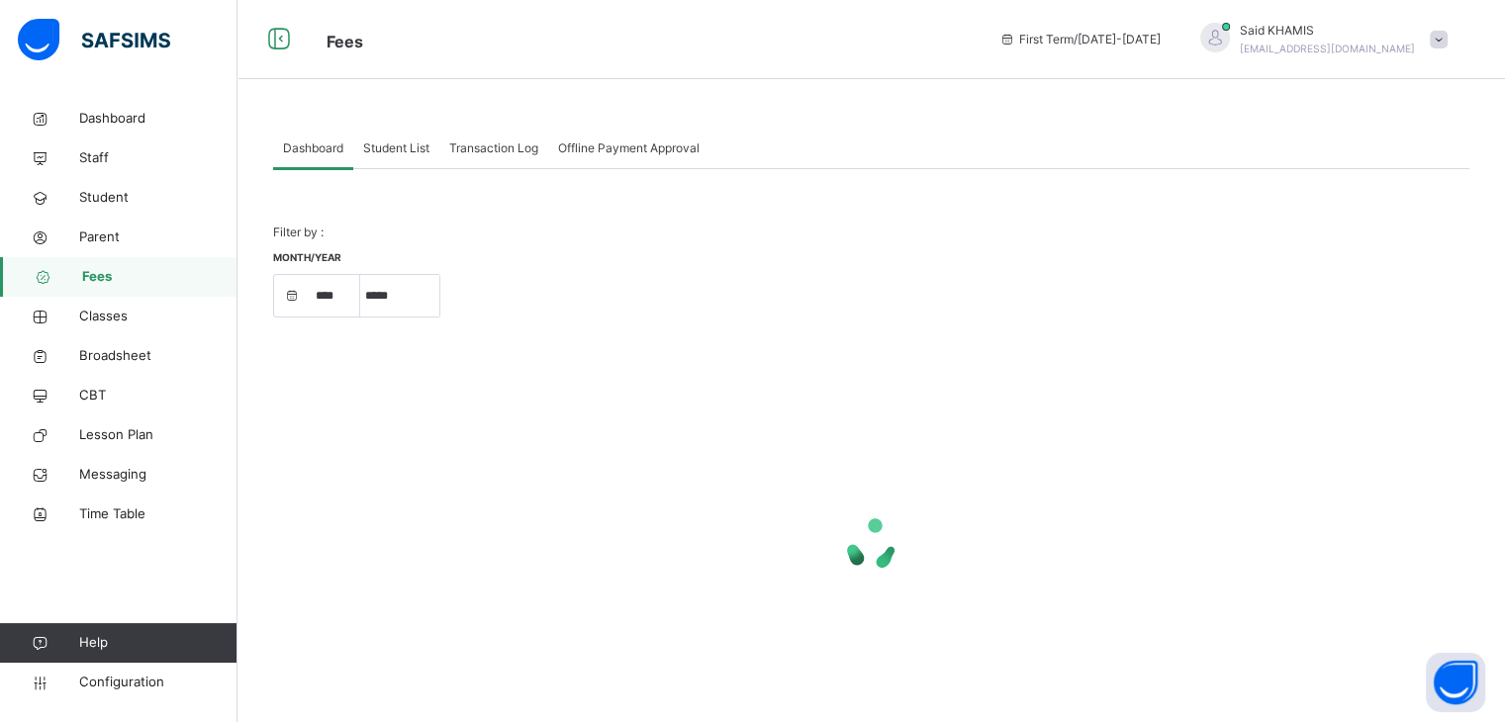
select select "****"
select select "*"
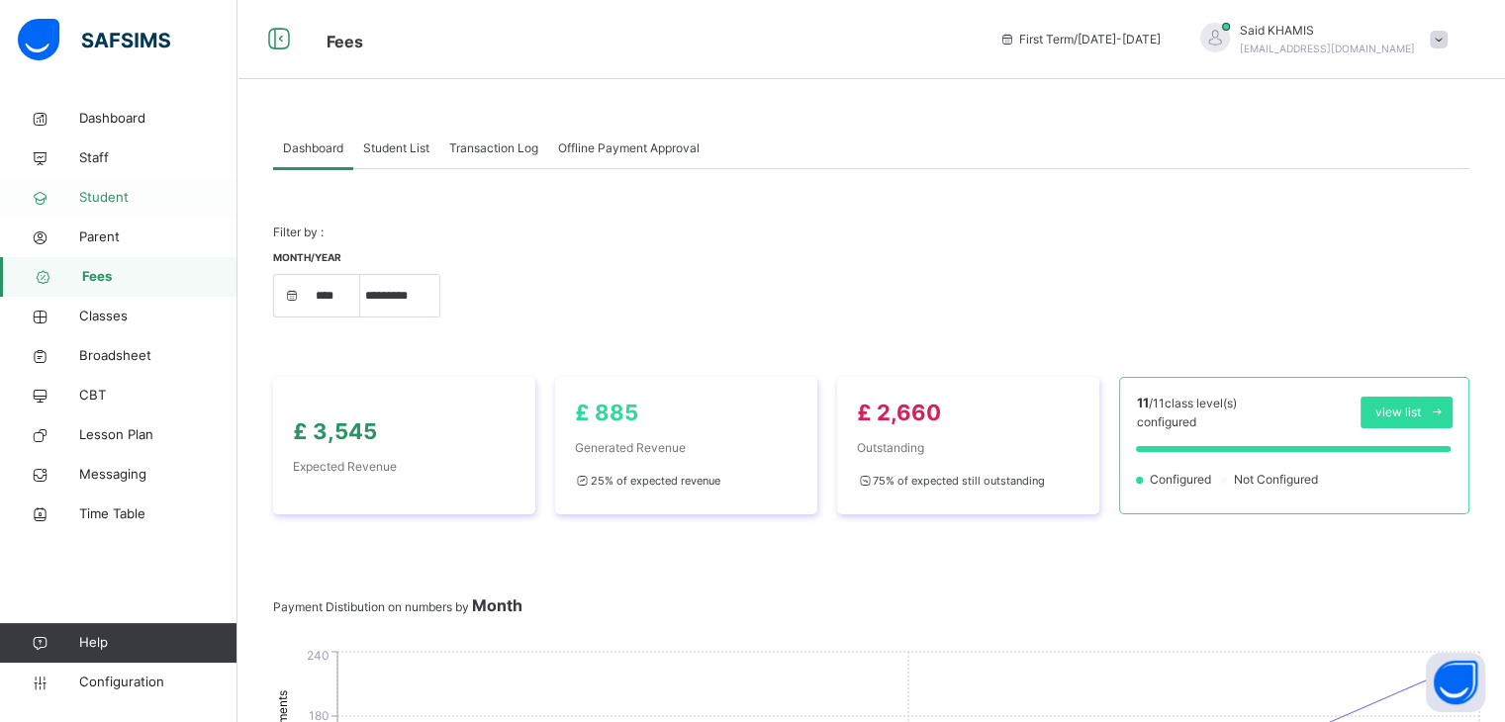
click at [112, 203] on span "Student" at bounding box center [158, 198] width 158 height 20
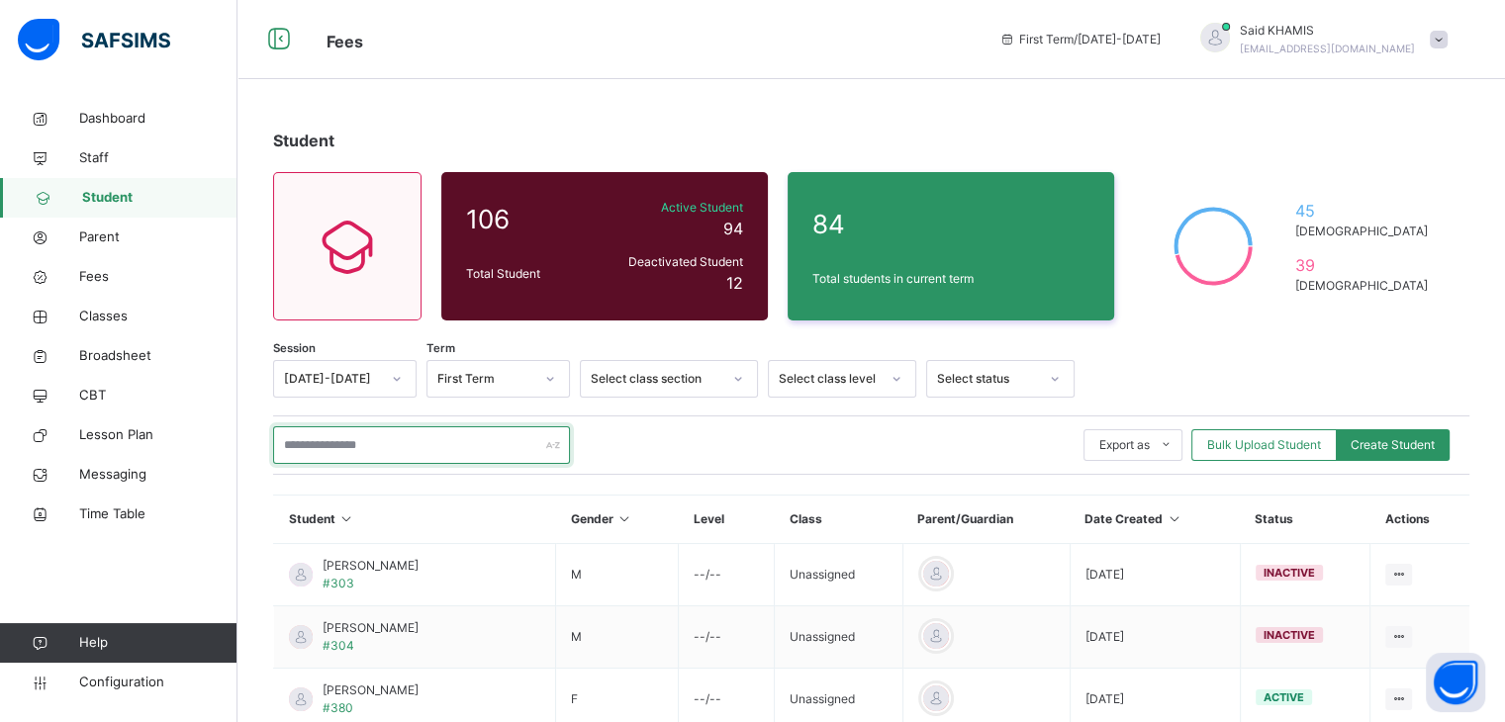
click at [409, 441] on input "text" at bounding box center [421, 446] width 297 height 38
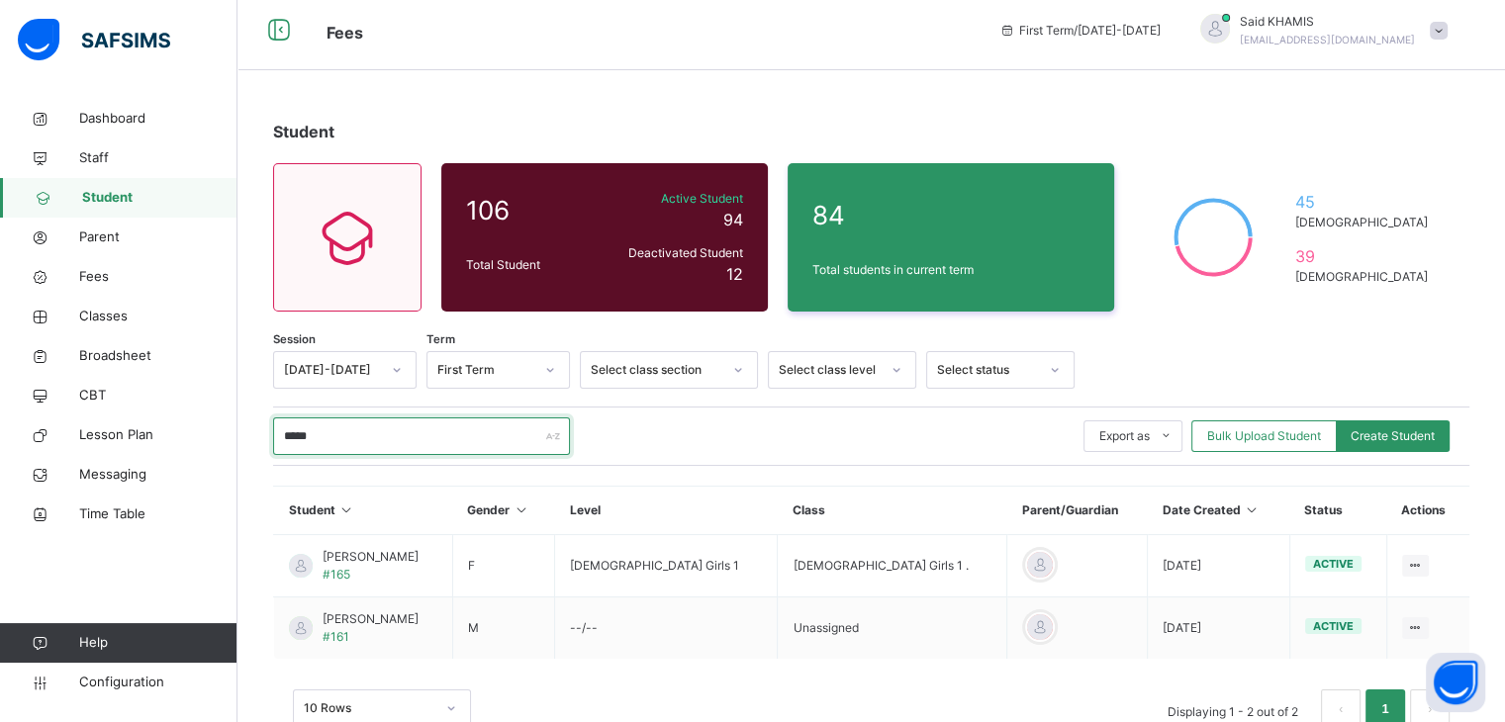
scroll to position [64, 0]
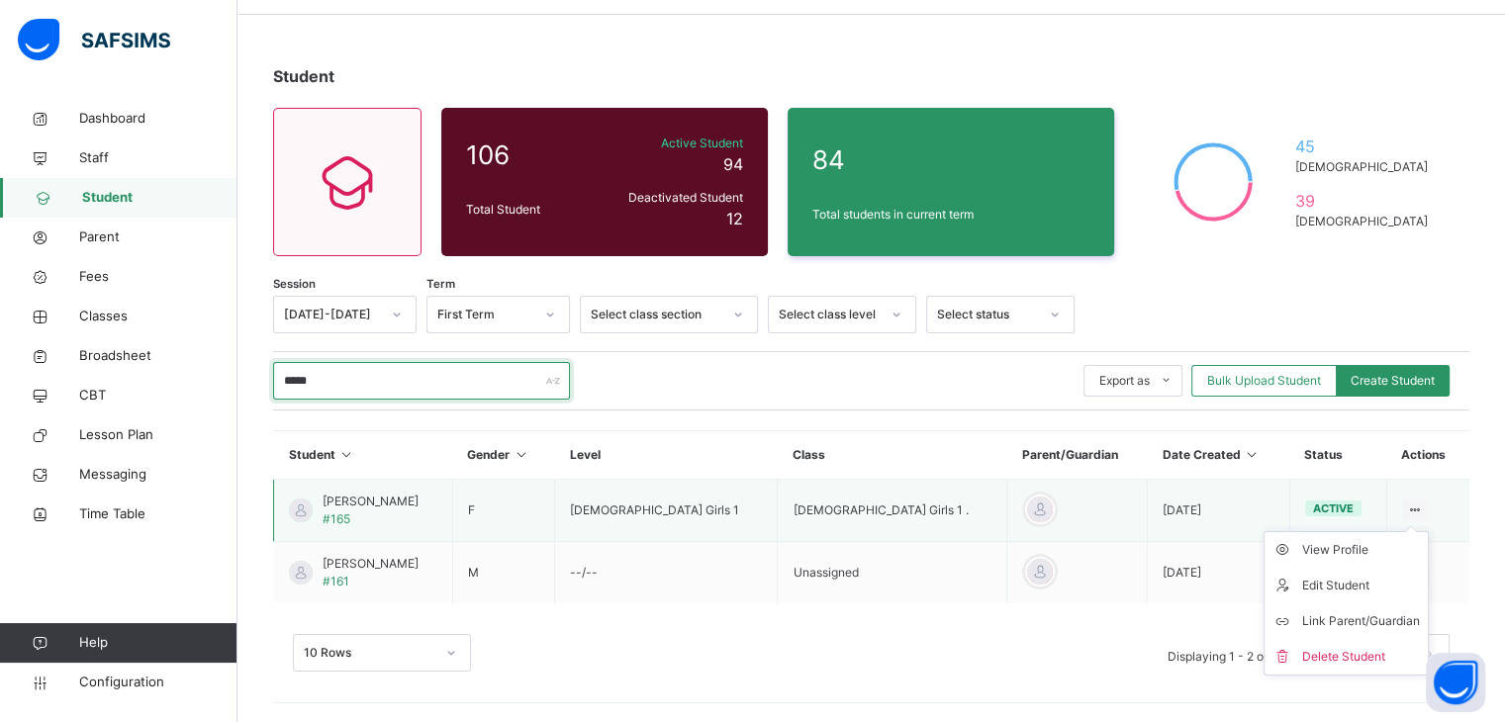
type input "*****"
click at [1409, 531] on ul "View Profile Edit Student Link Parent/Guardian Delete Student" at bounding box center [1346, 603] width 165 height 144
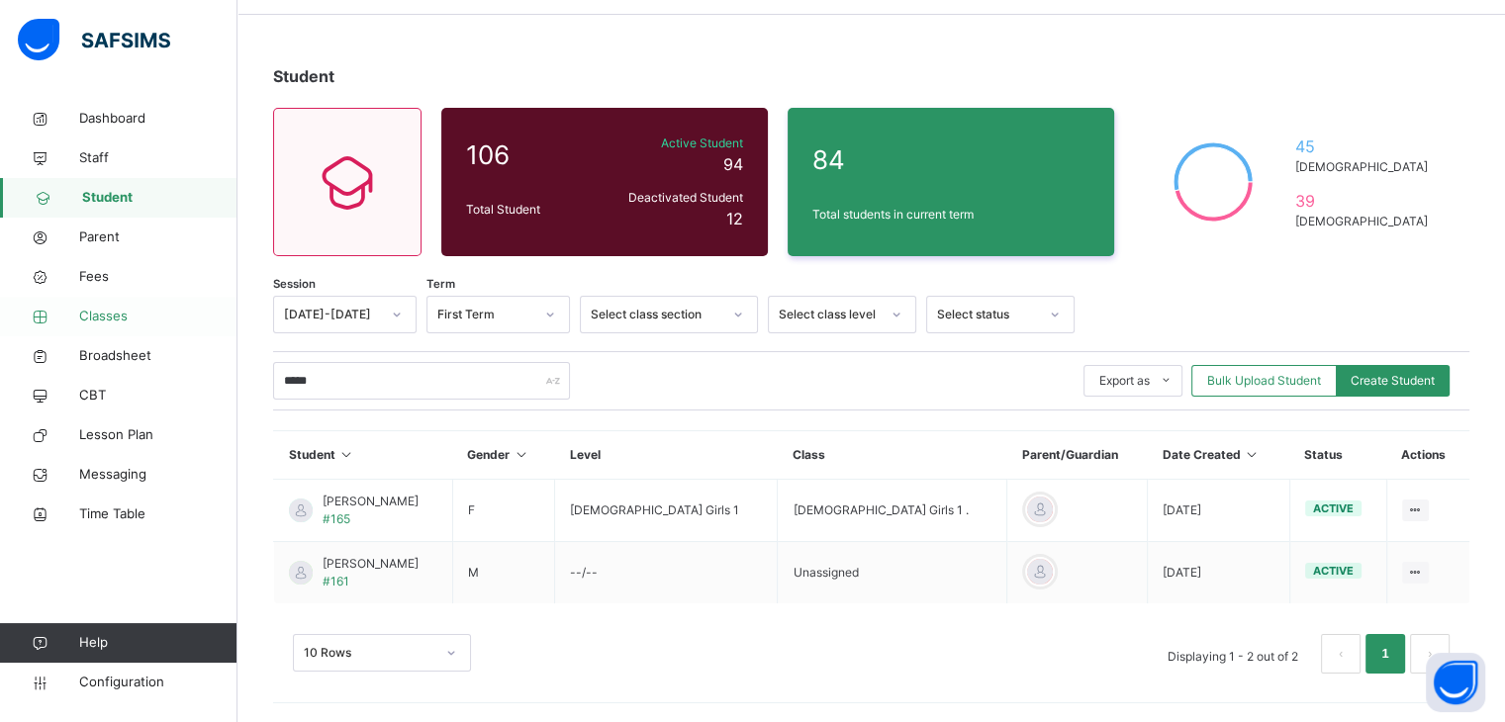
click at [111, 318] on span "Classes" at bounding box center [158, 317] width 158 height 20
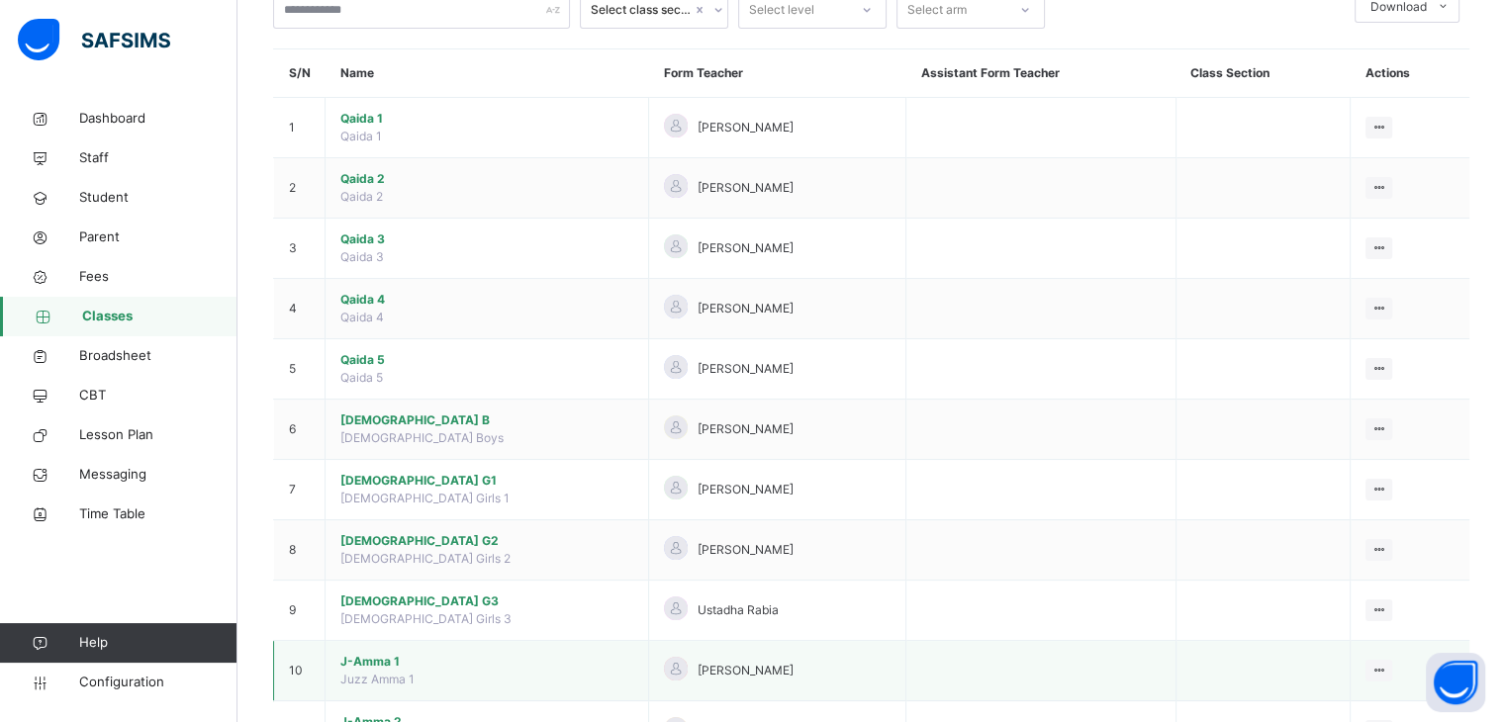
scroll to position [225, 0]
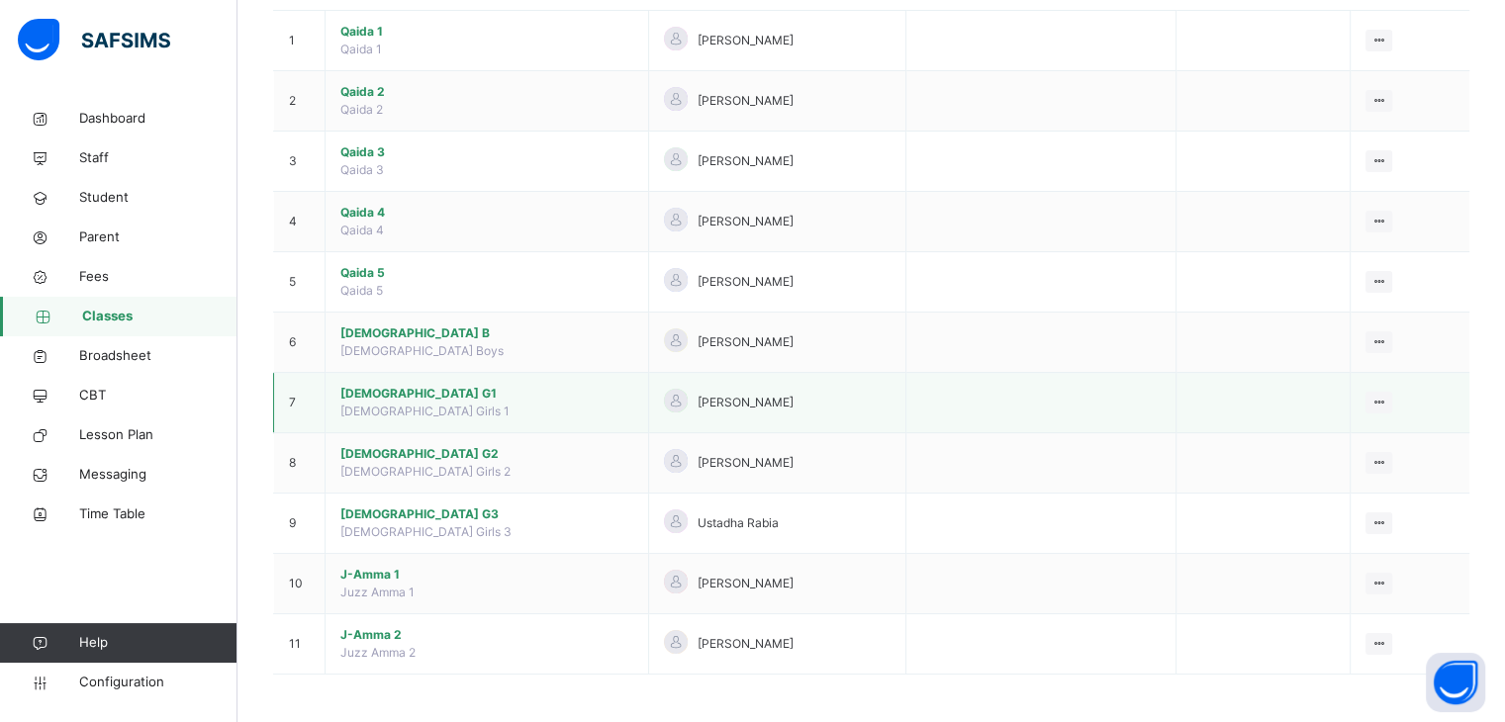
click at [351, 388] on span "[DEMOGRAPHIC_DATA] G1" at bounding box center [486, 394] width 293 height 18
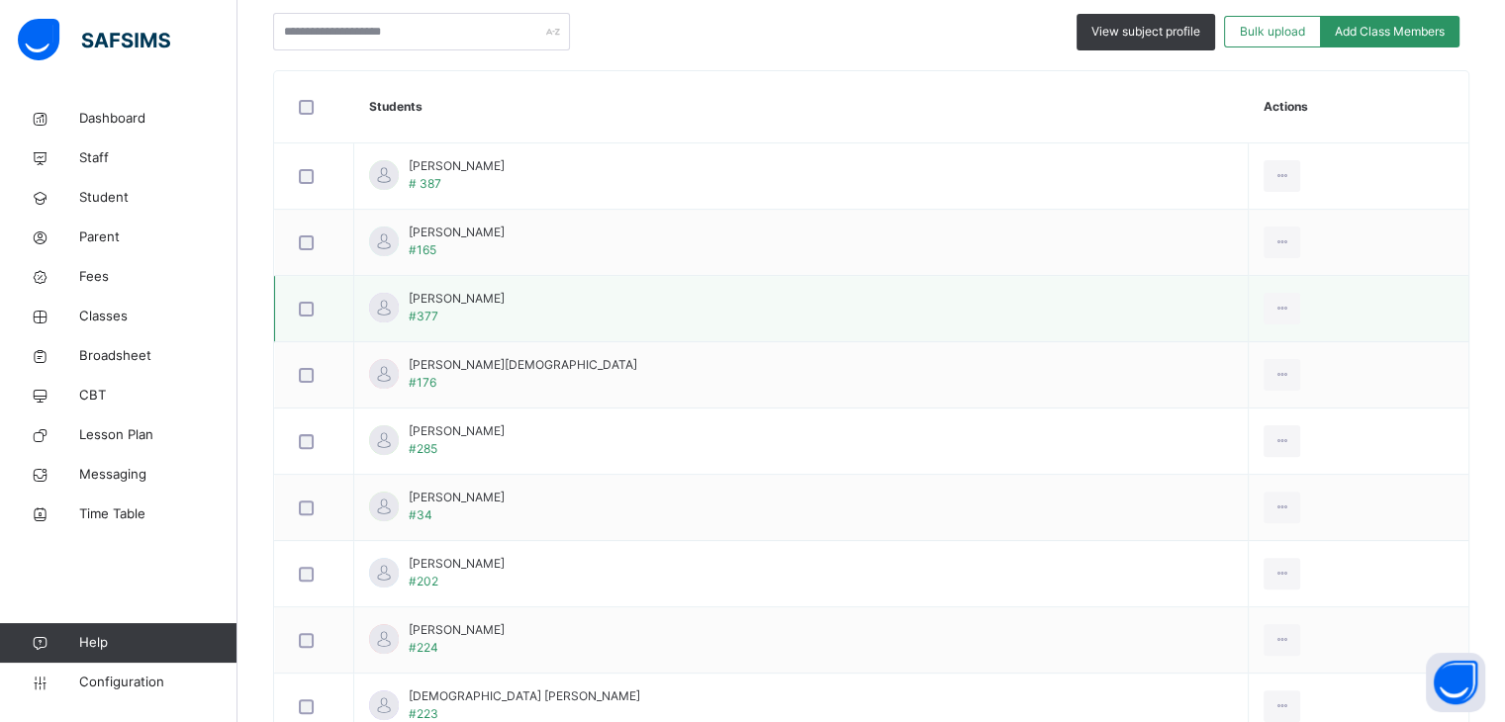
scroll to position [495, 0]
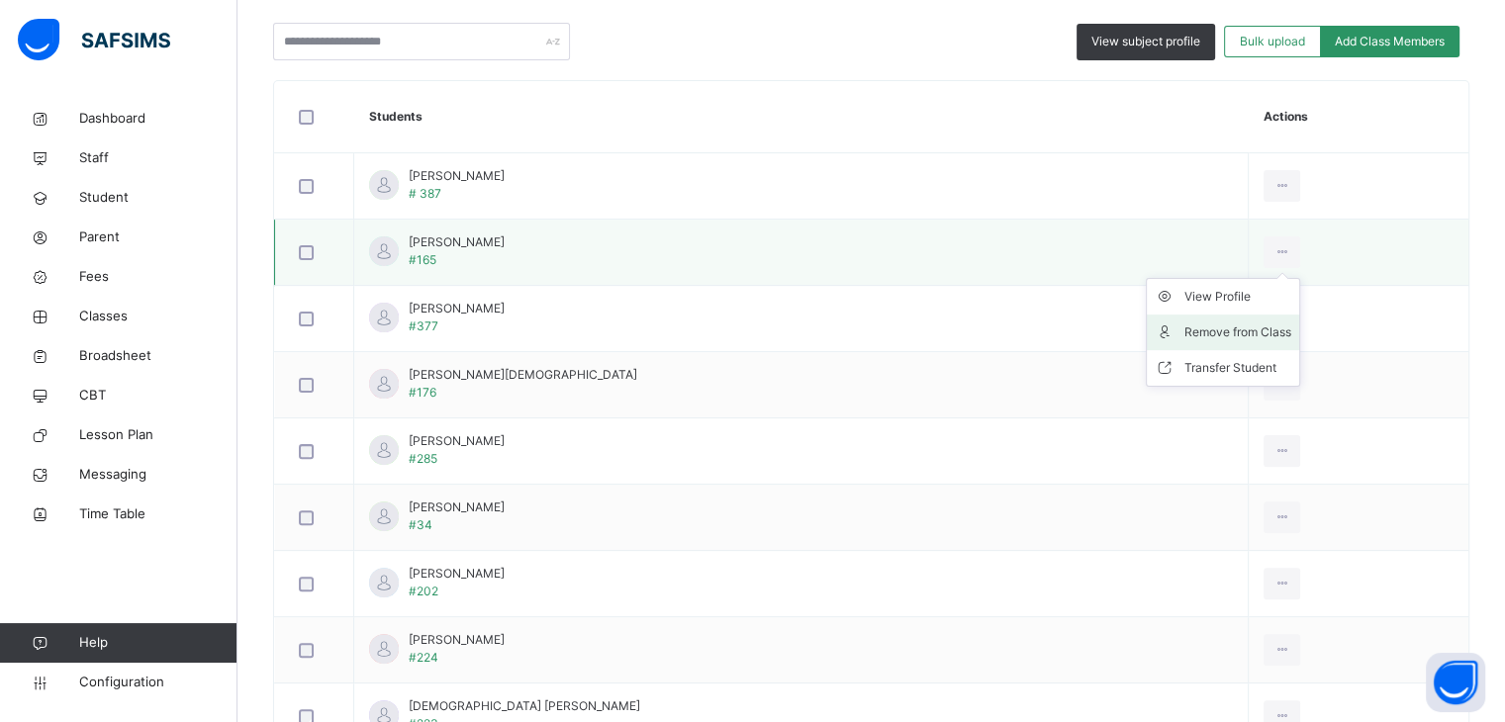
click at [1223, 328] on div "Remove from Class" at bounding box center [1238, 333] width 107 height 20
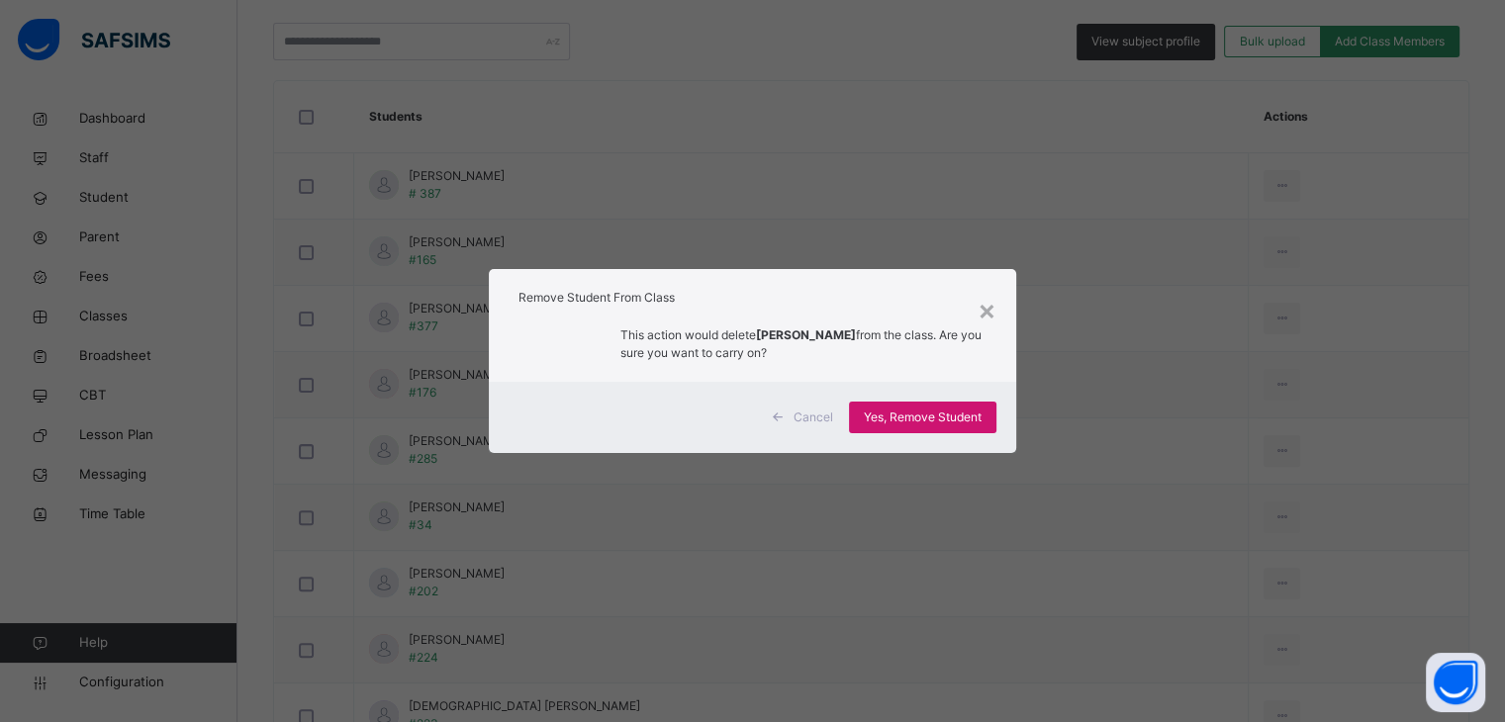
click at [937, 413] on span "Yes, Remove Student" at bounding box center [923, 418] width 118 height 18
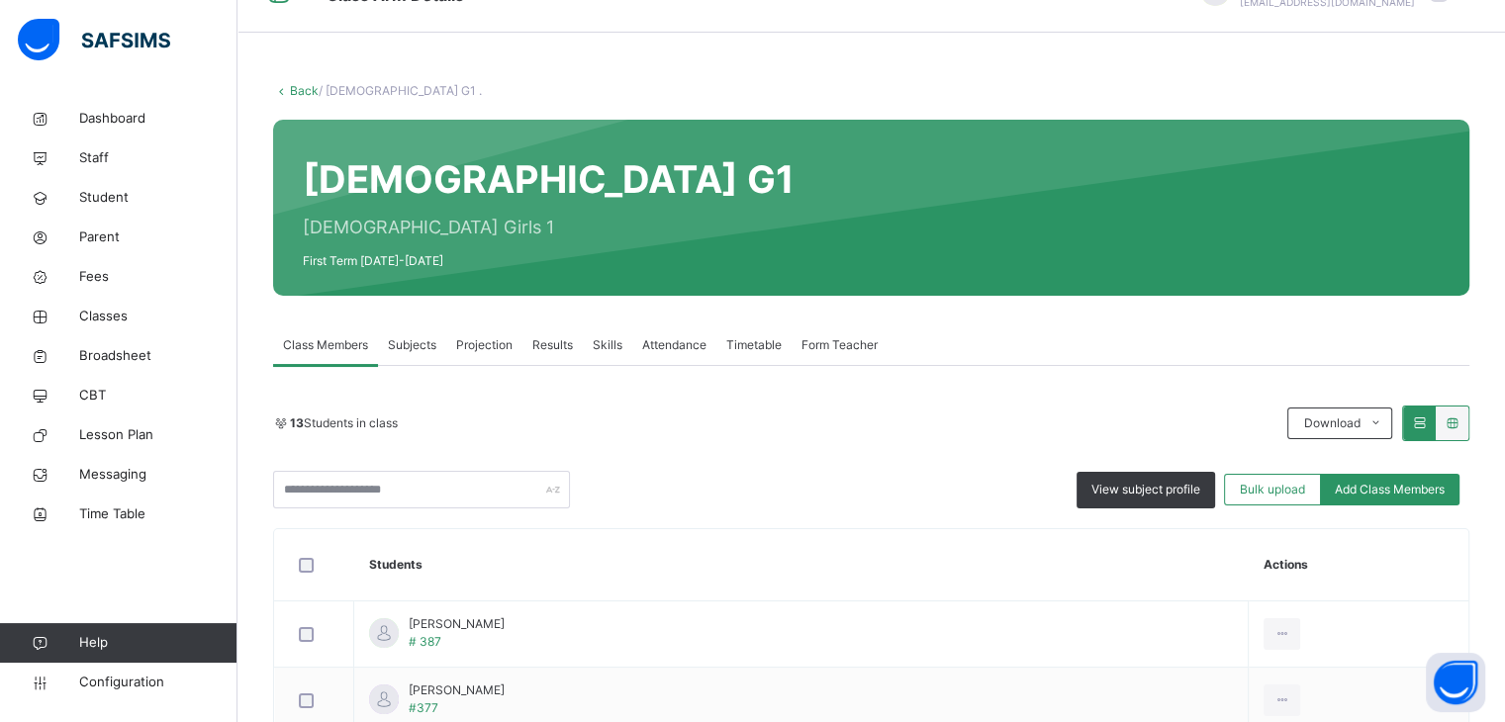
scroll to position [0, 0]
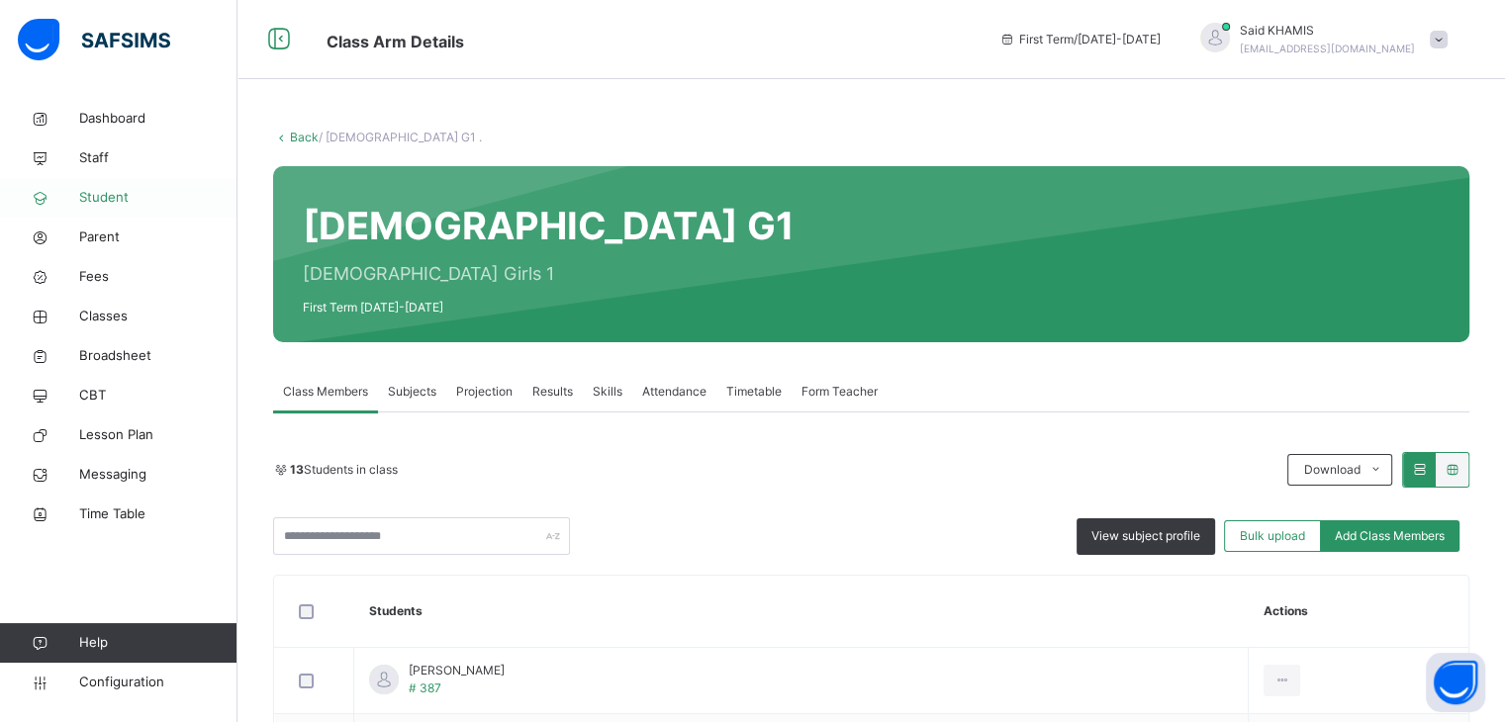
click at [111, 211] on link "Student" at bounding box center [119, 198] width 238 height 40
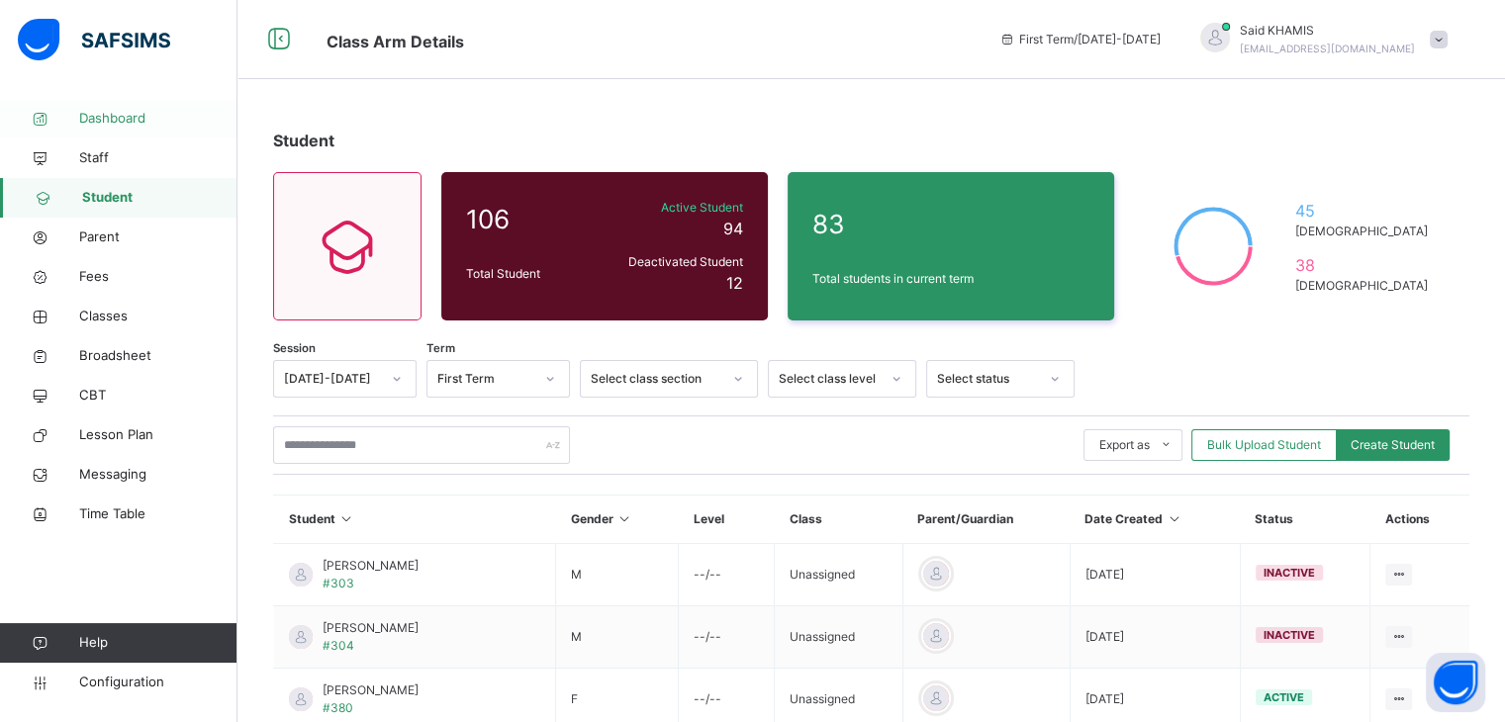
click at [114, 115] on span "Dashboard" at bounding box center [158, 119] width 158 height 20
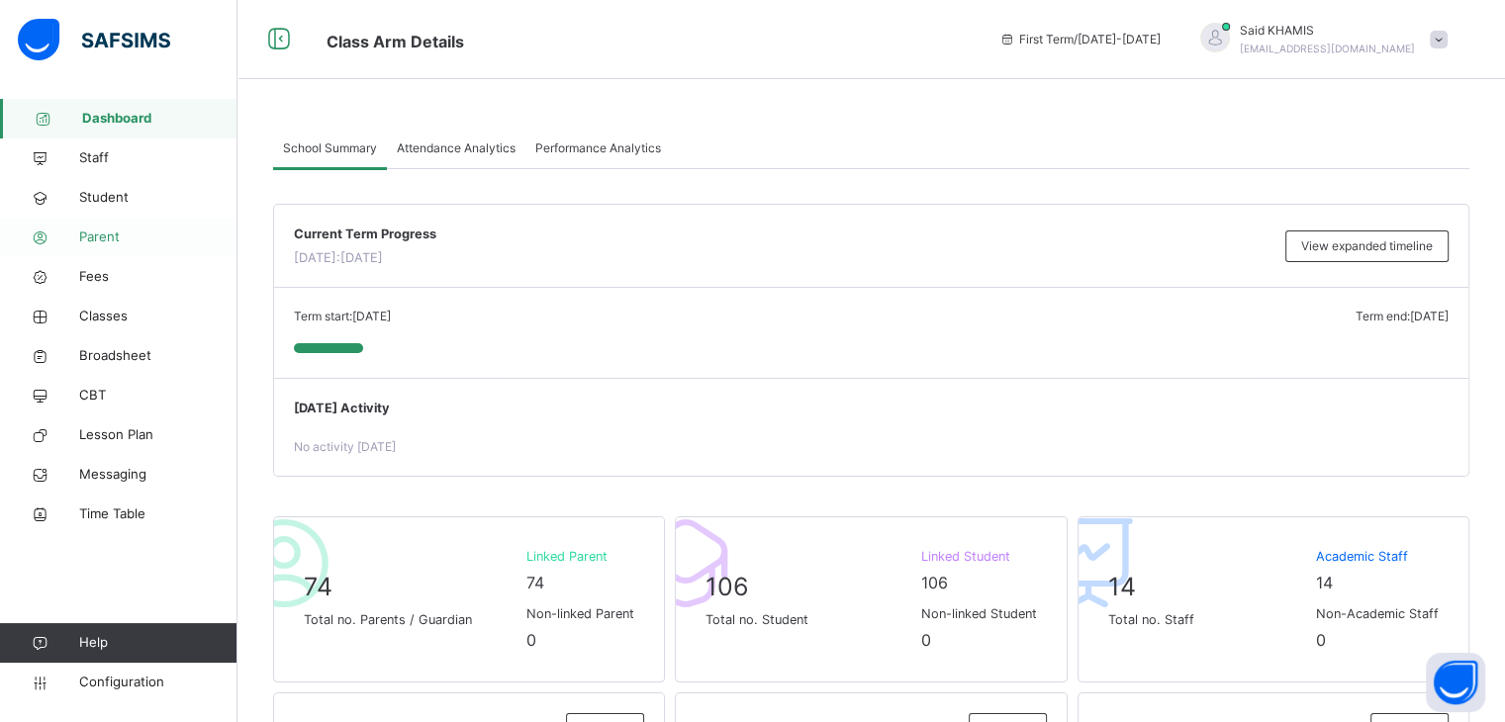
click at [76, 238] on icon at bounding box center [39, 238] width 79 height 15
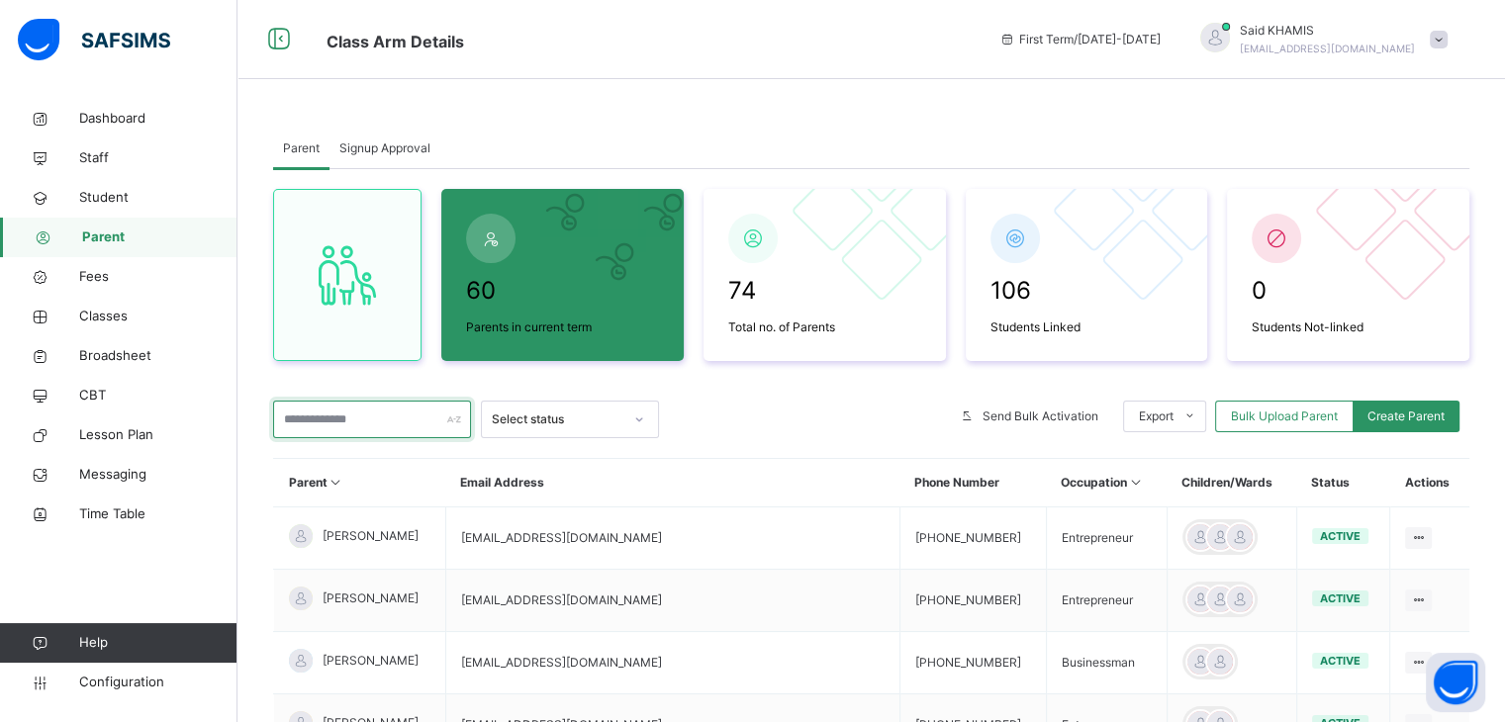
click at [401, 417] on input "text" at bounding box center [372, 420] width 198 height 38
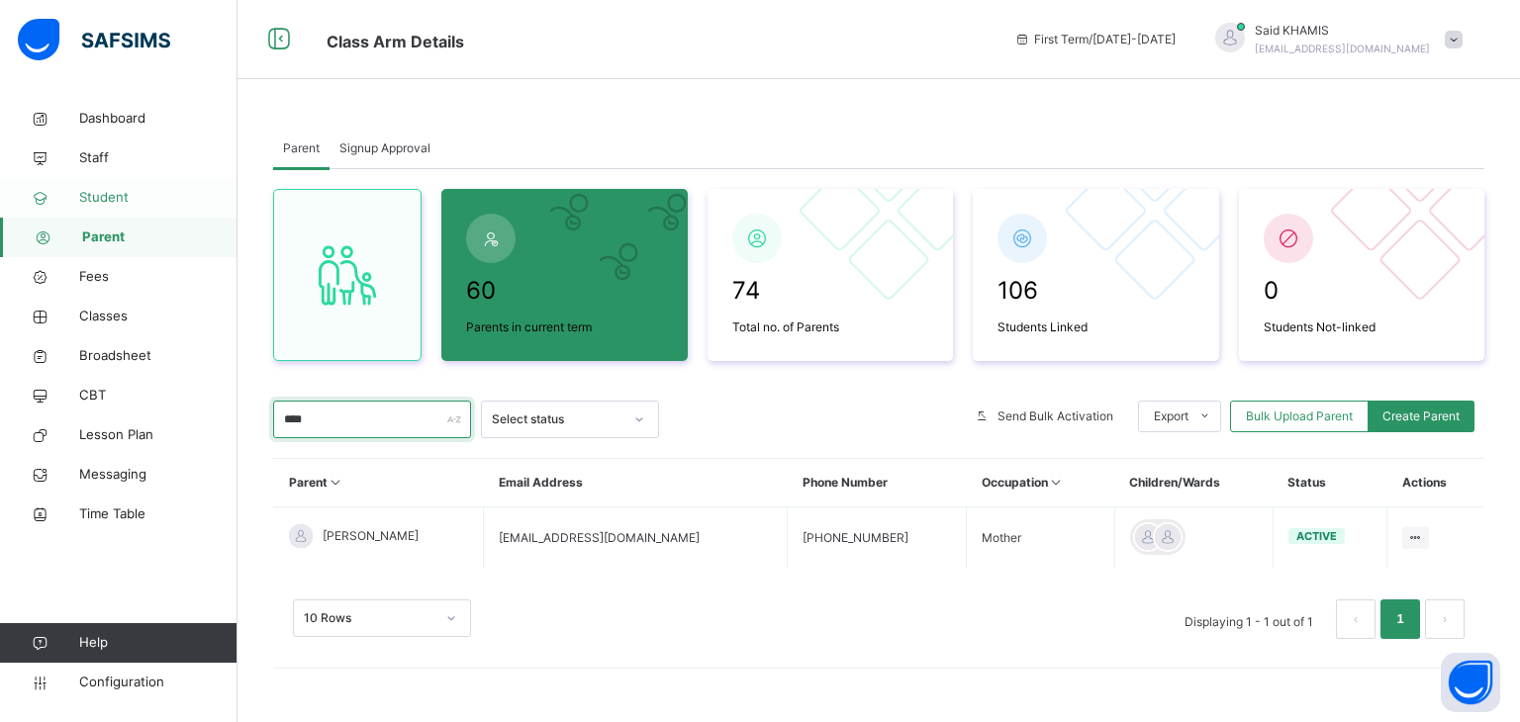
type input "****"
click at [100, 188] on span "Student" at bounding box center [158, 198] width 158 height 20
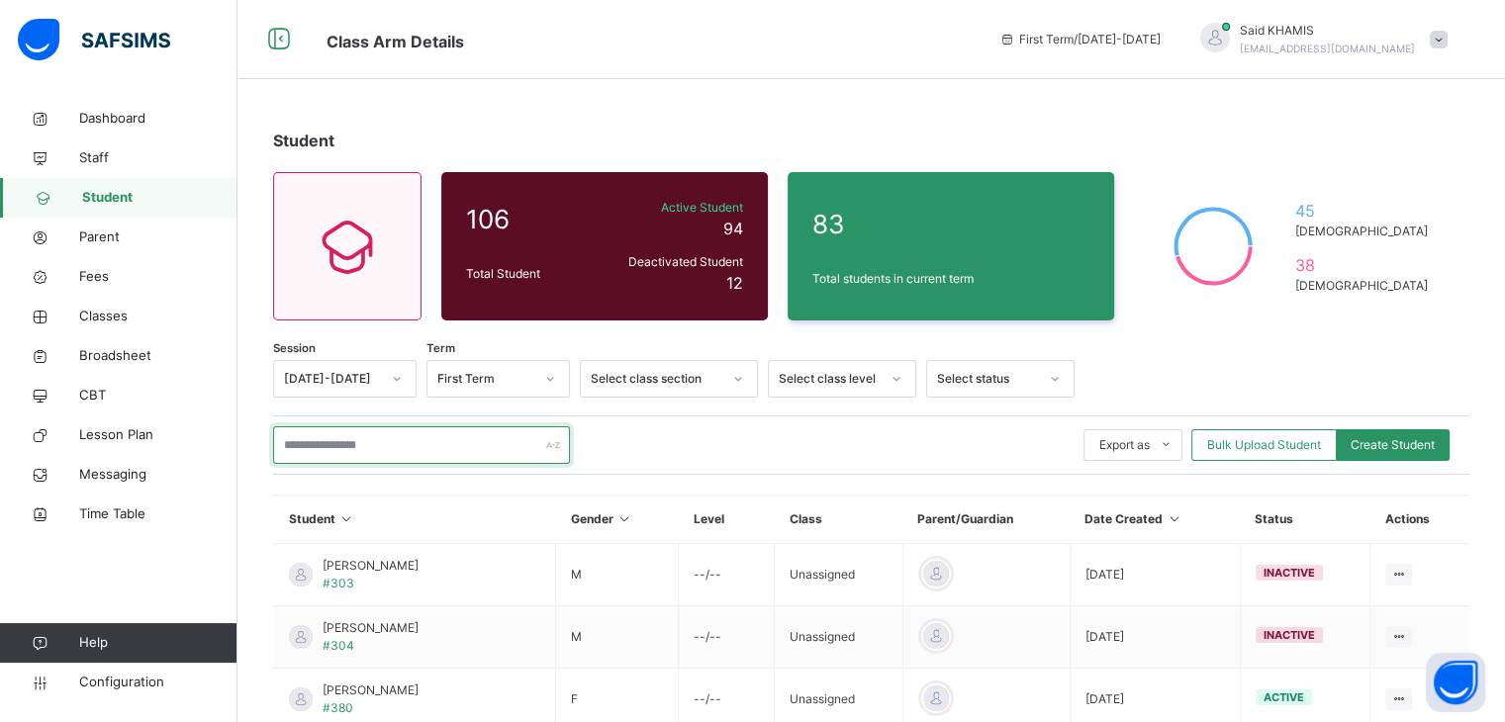
click at [385, 443] on input "text" at bounding box center [421, 446] width 297 height 38
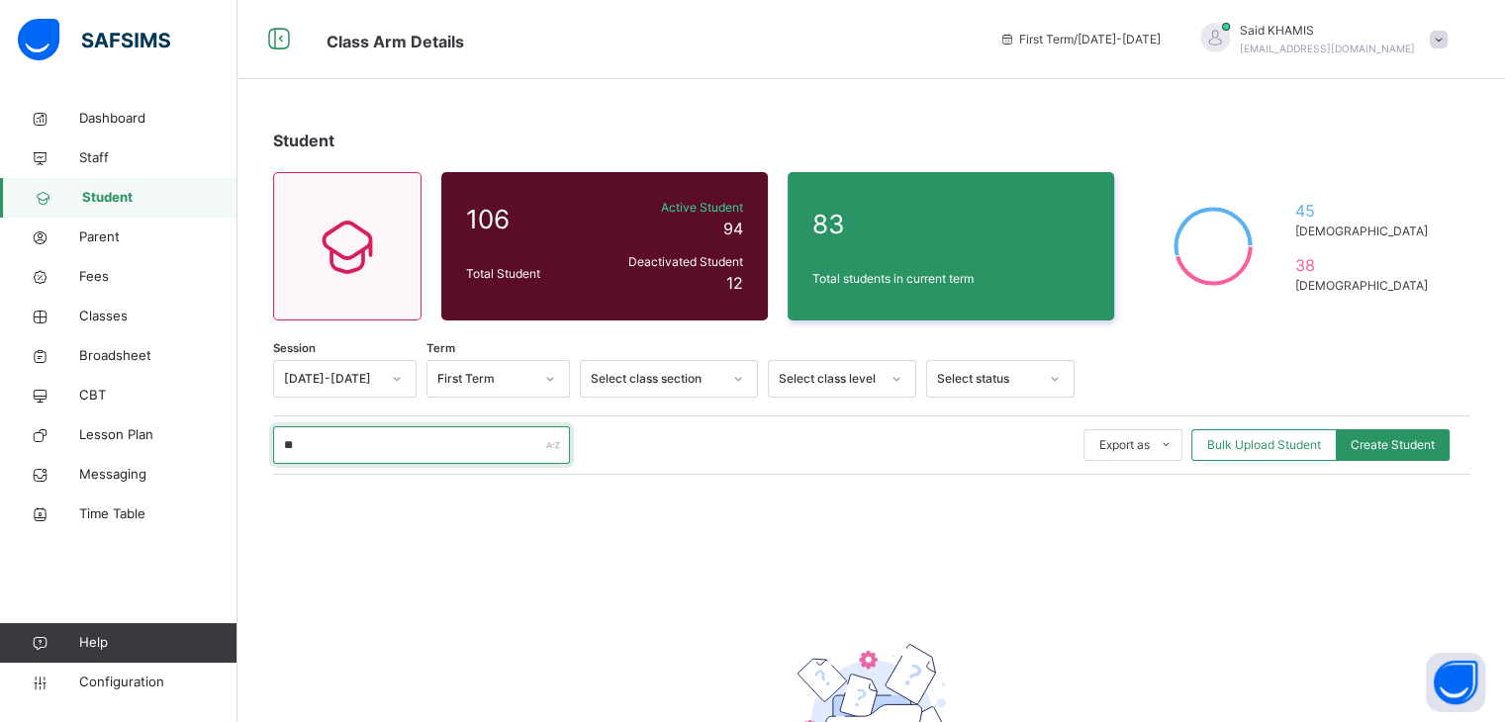
type input "*"
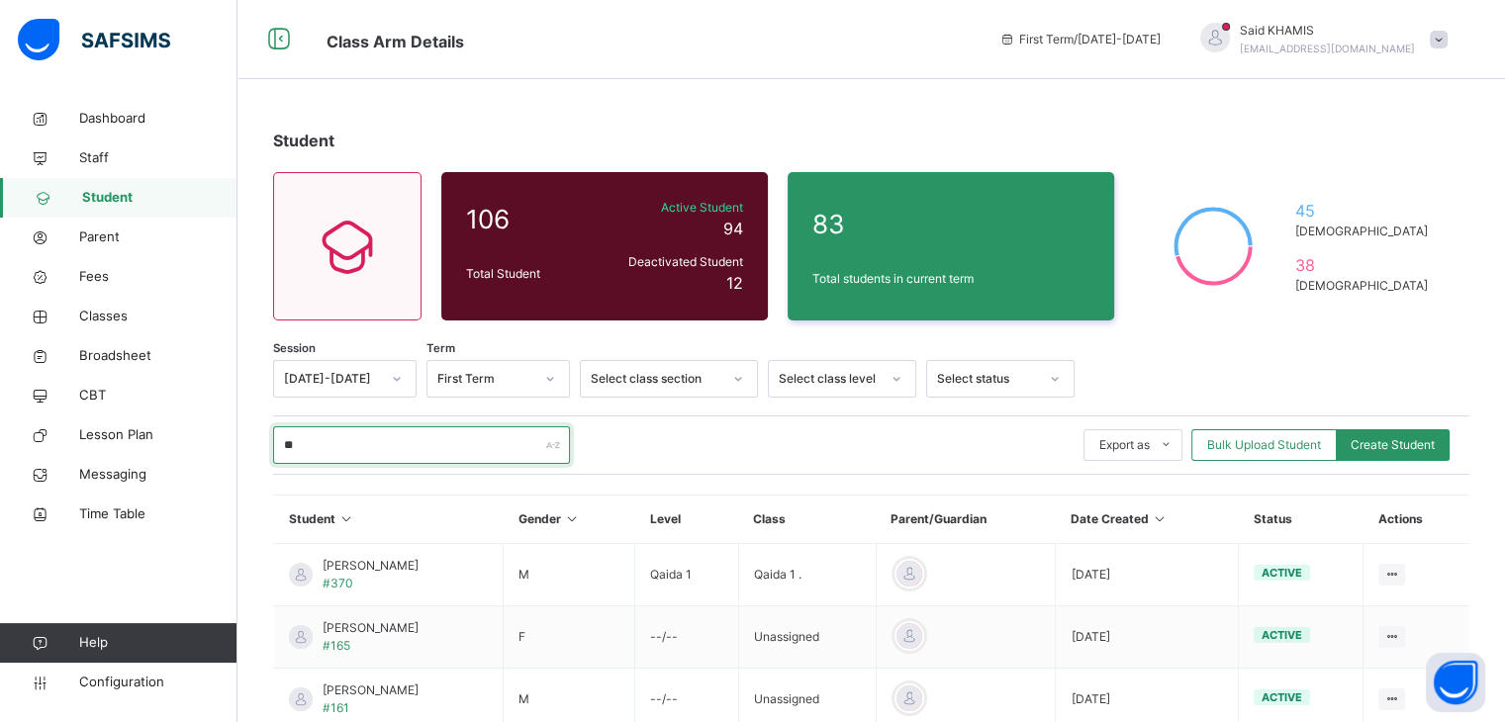
type input "*****"
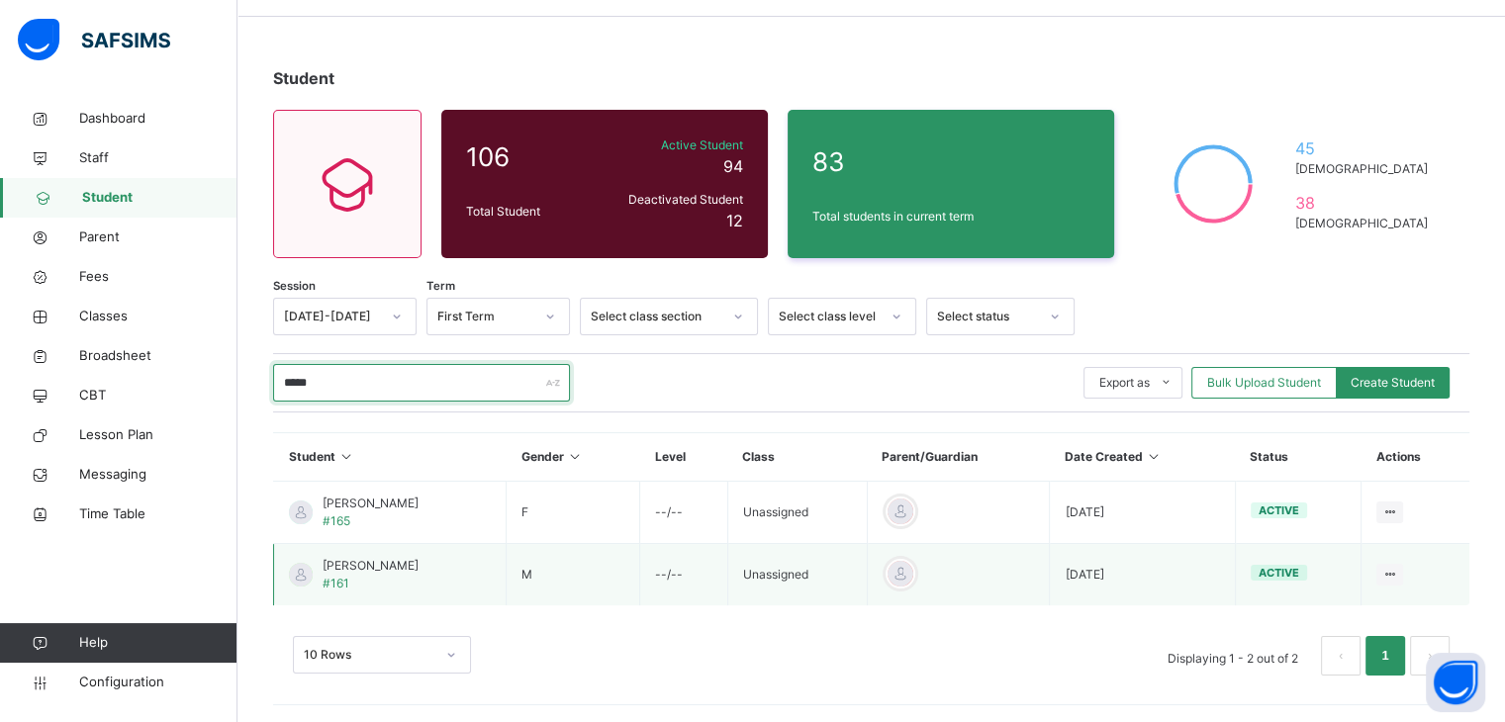
scroll to position [64, 0]
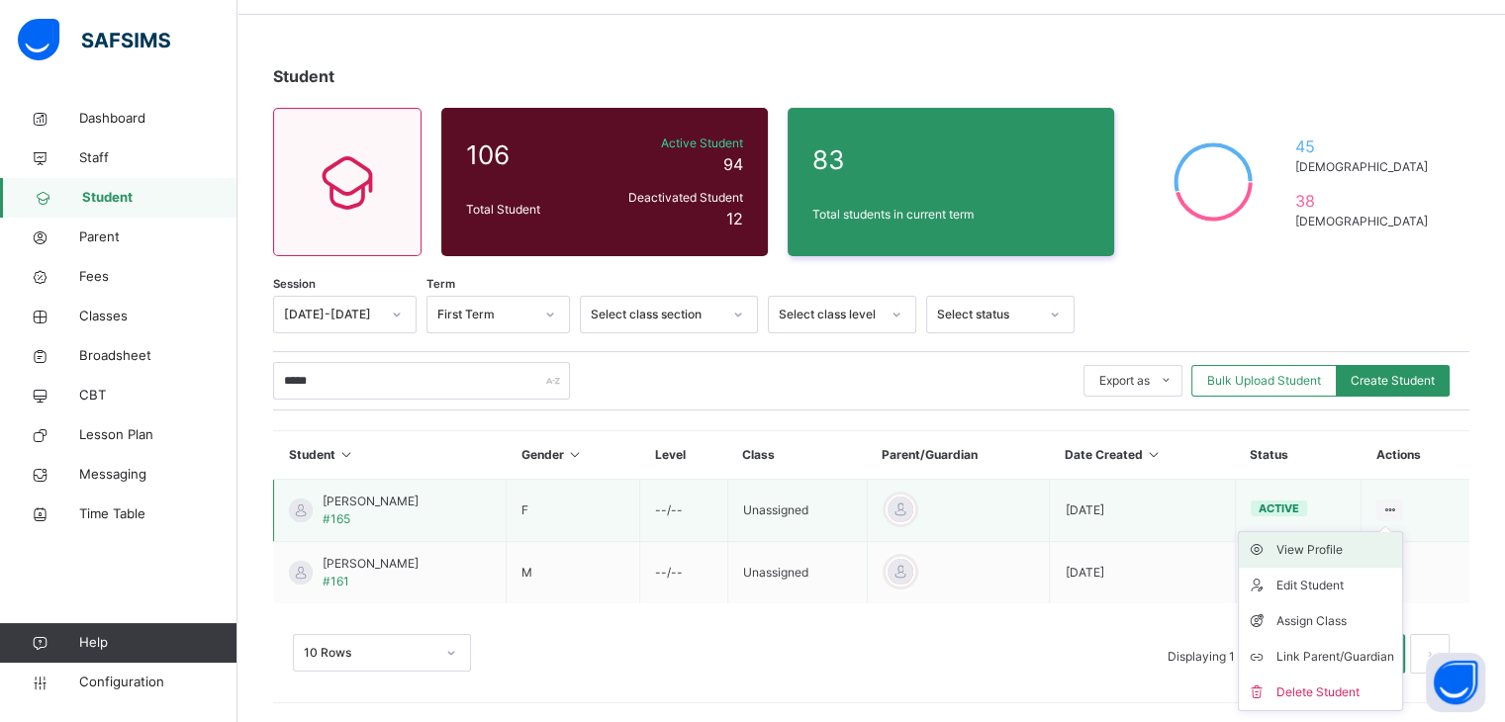
click at [1342, 547] on div "View Profile" at bounding box center [1336, 550] width 118 height 20
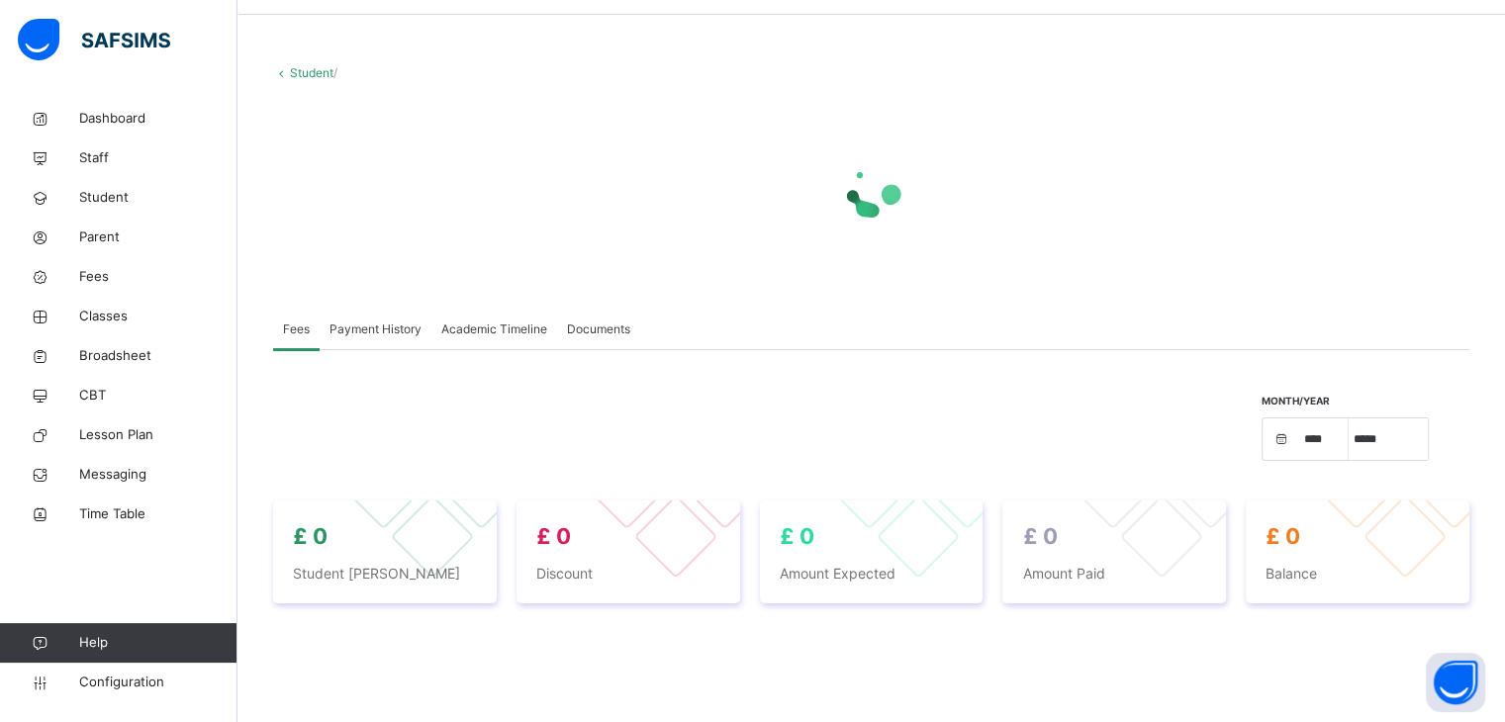
select select "****"
select select "*"
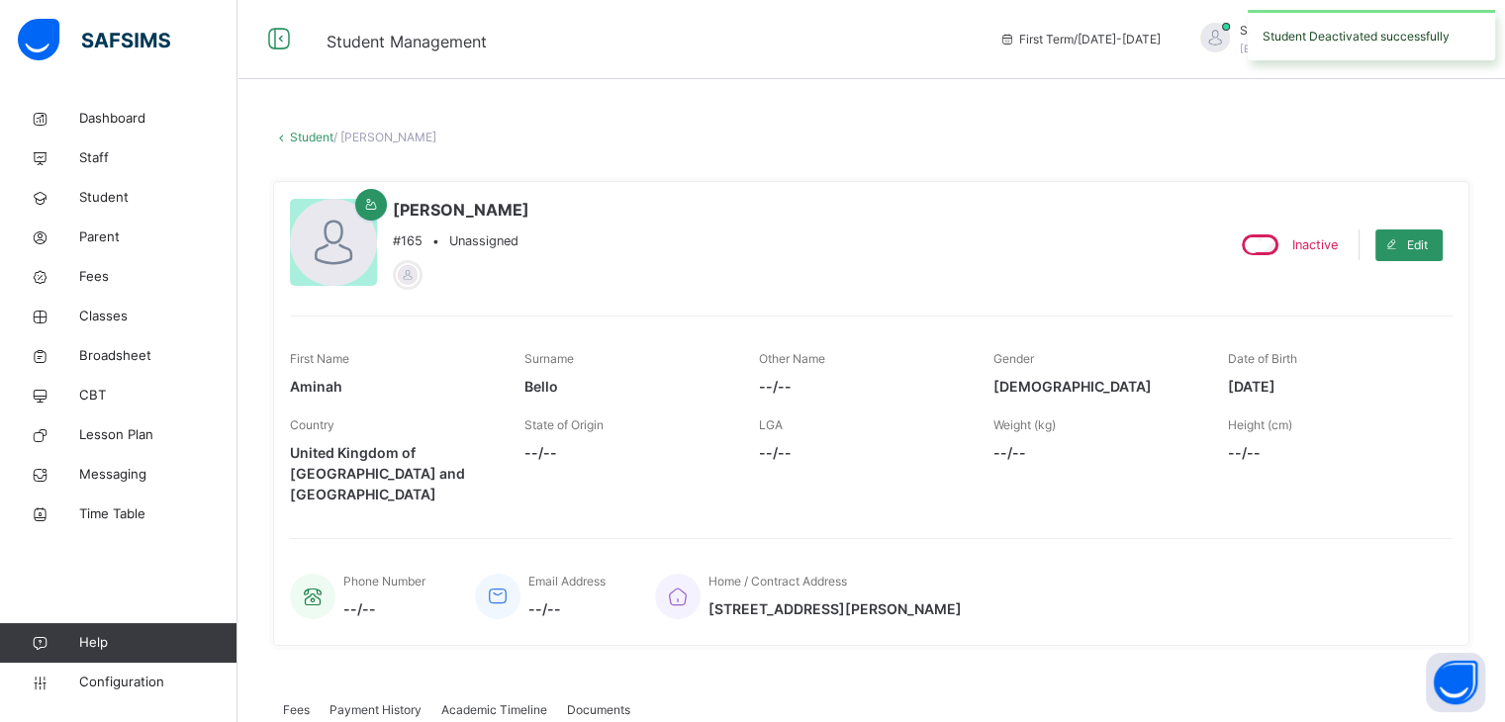
click at [299, 135] on link "Student" at bounding box center [312, 137] width 44 height 15
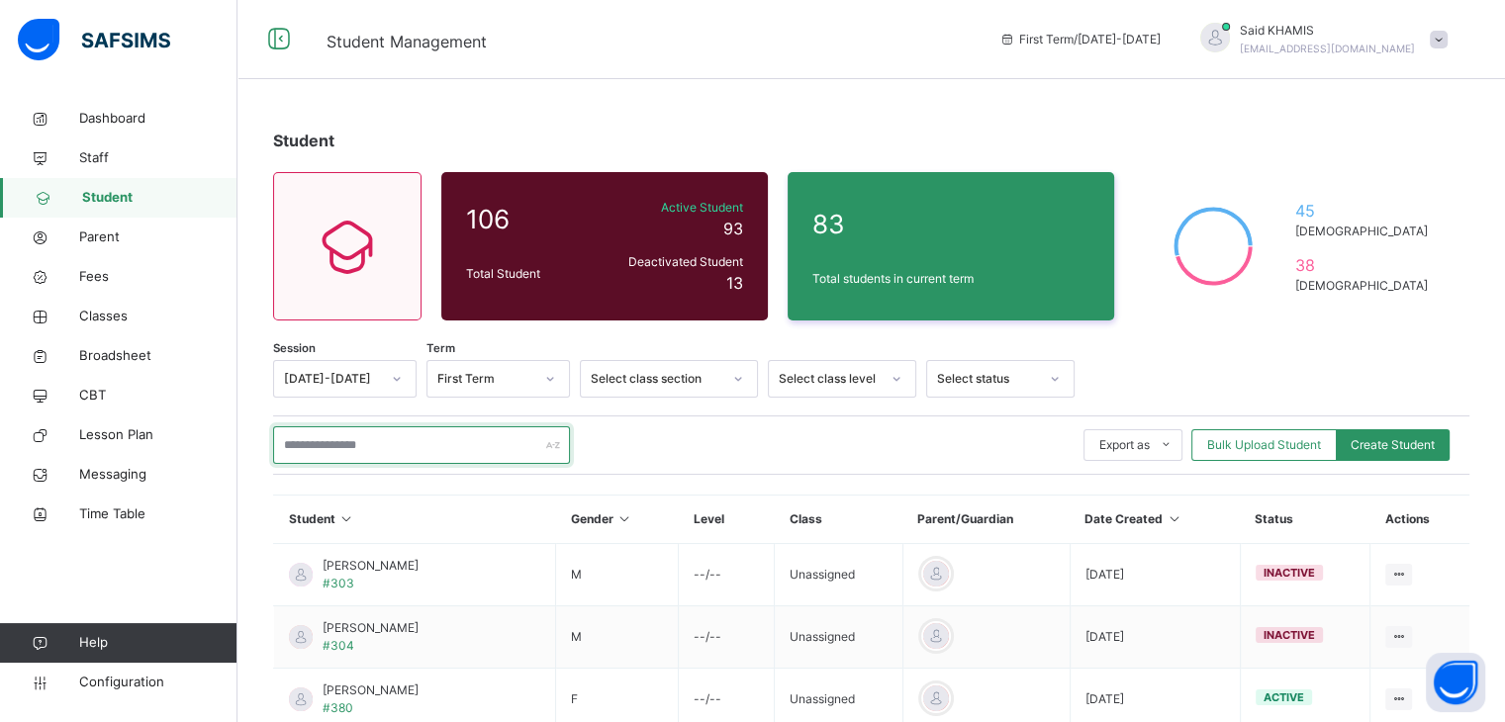
click at [498, 446] on input "text" at bounding box center [421, 446] width 297 height 38
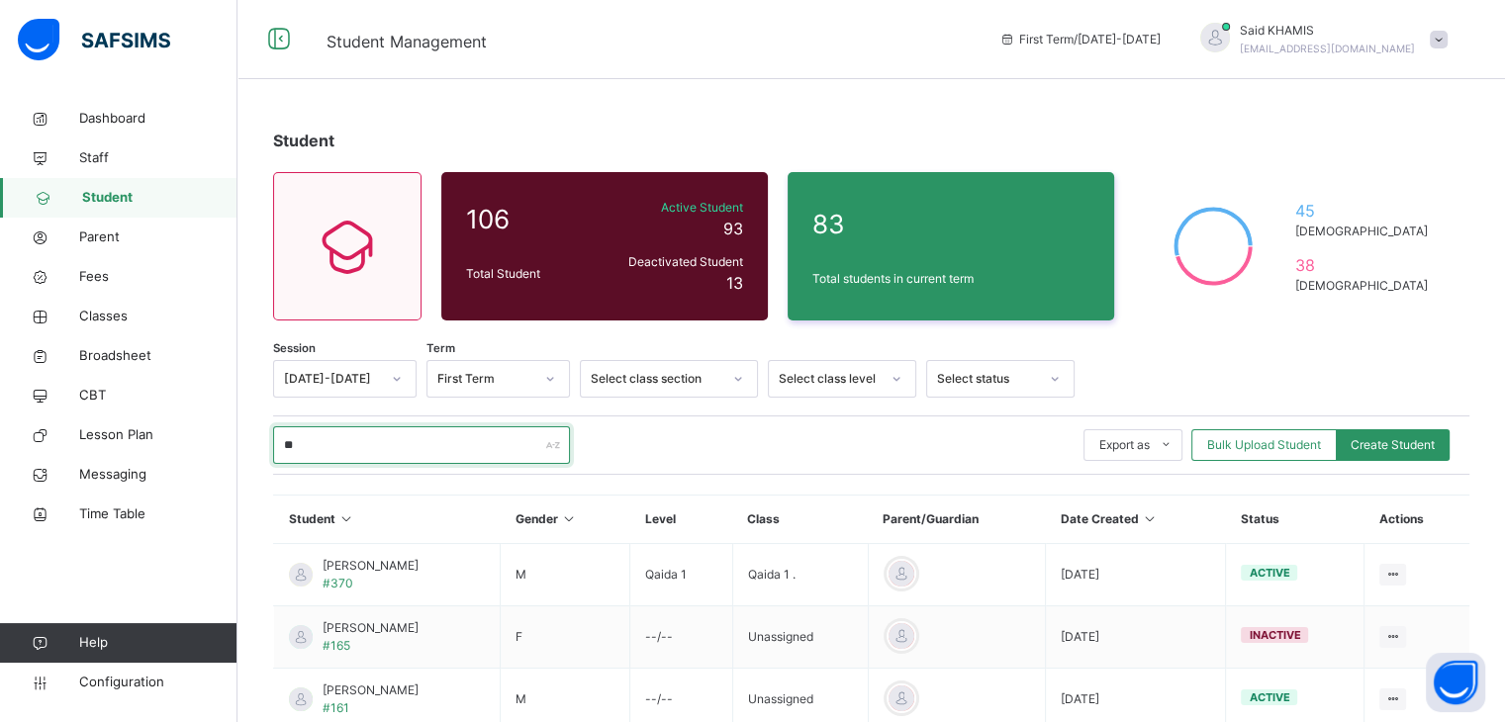
type input "*****"
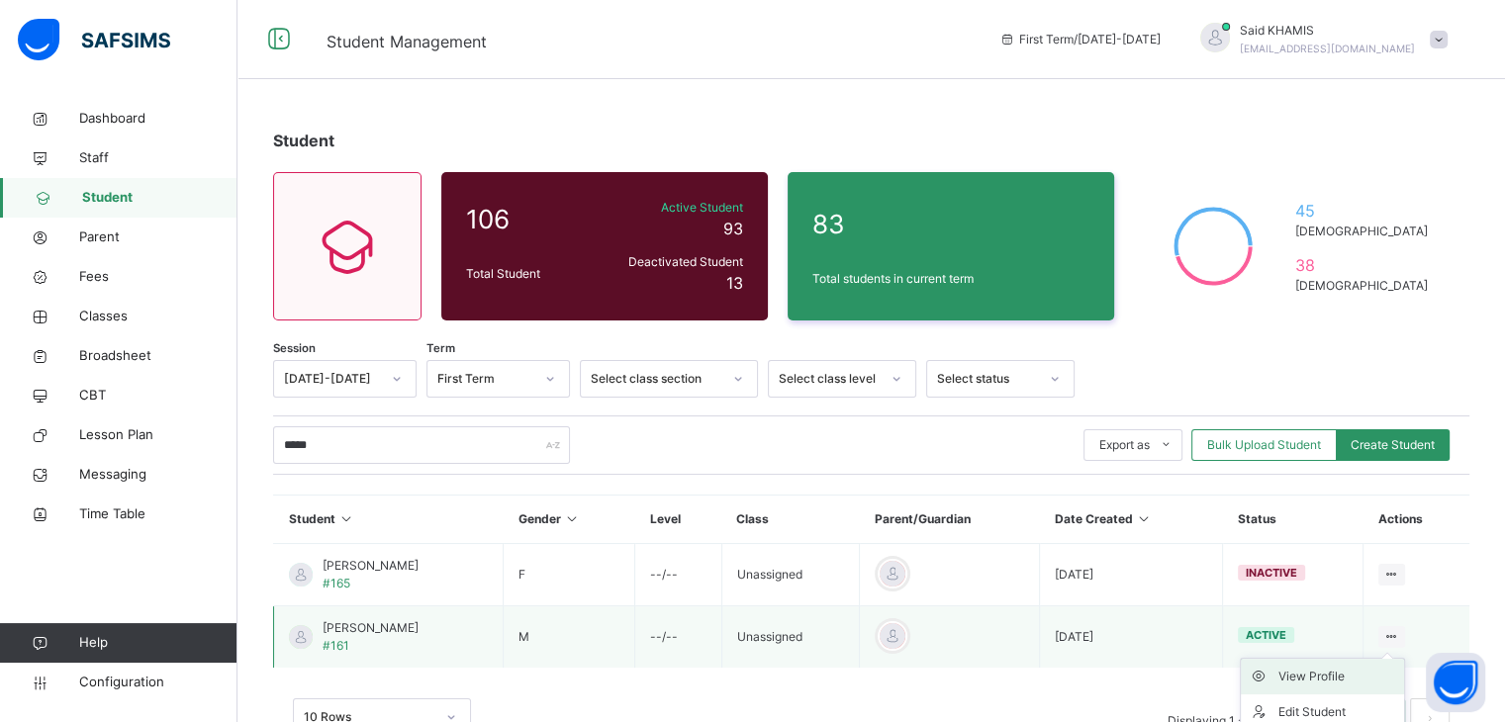
click at [1324, 677] on div "View Profile" at bounding box center [1338, 677] width 118 height 20
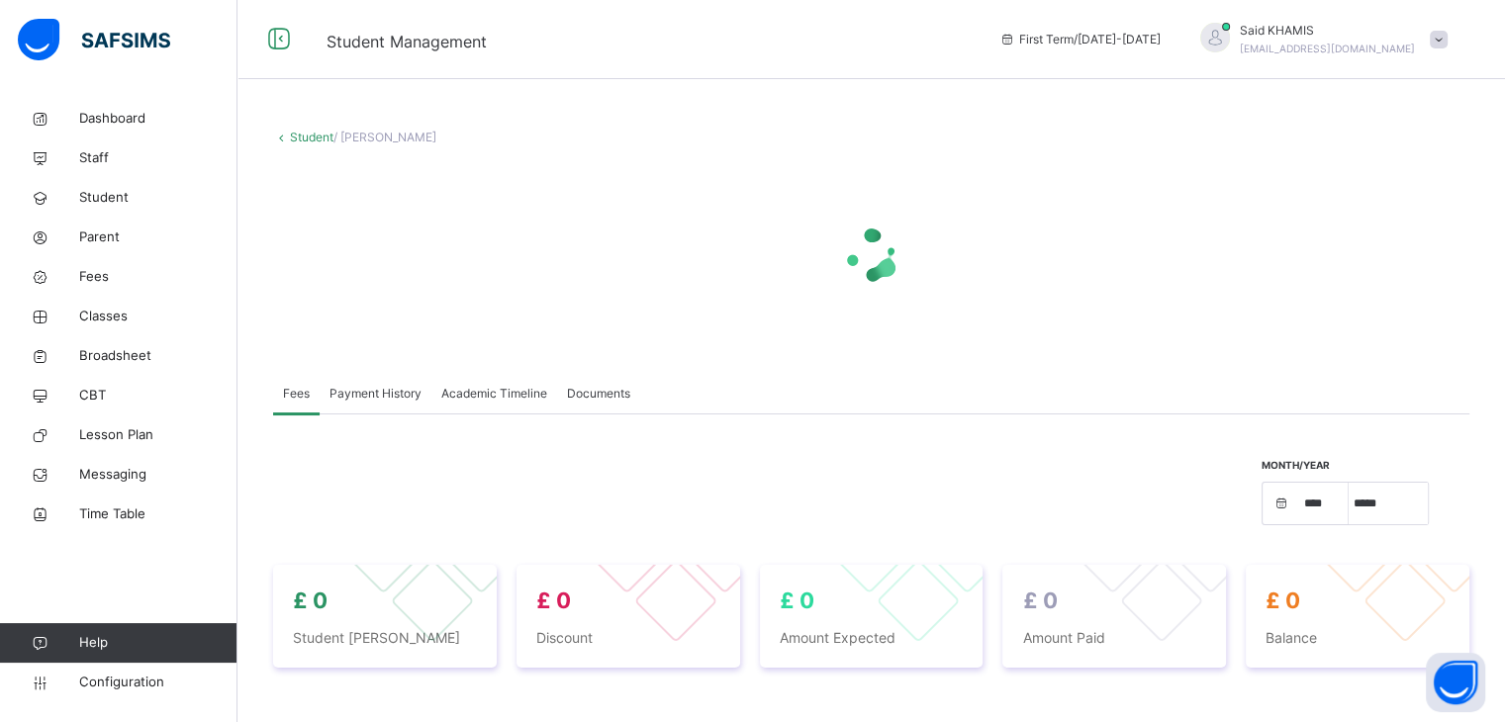
select select "****"
select select "*"
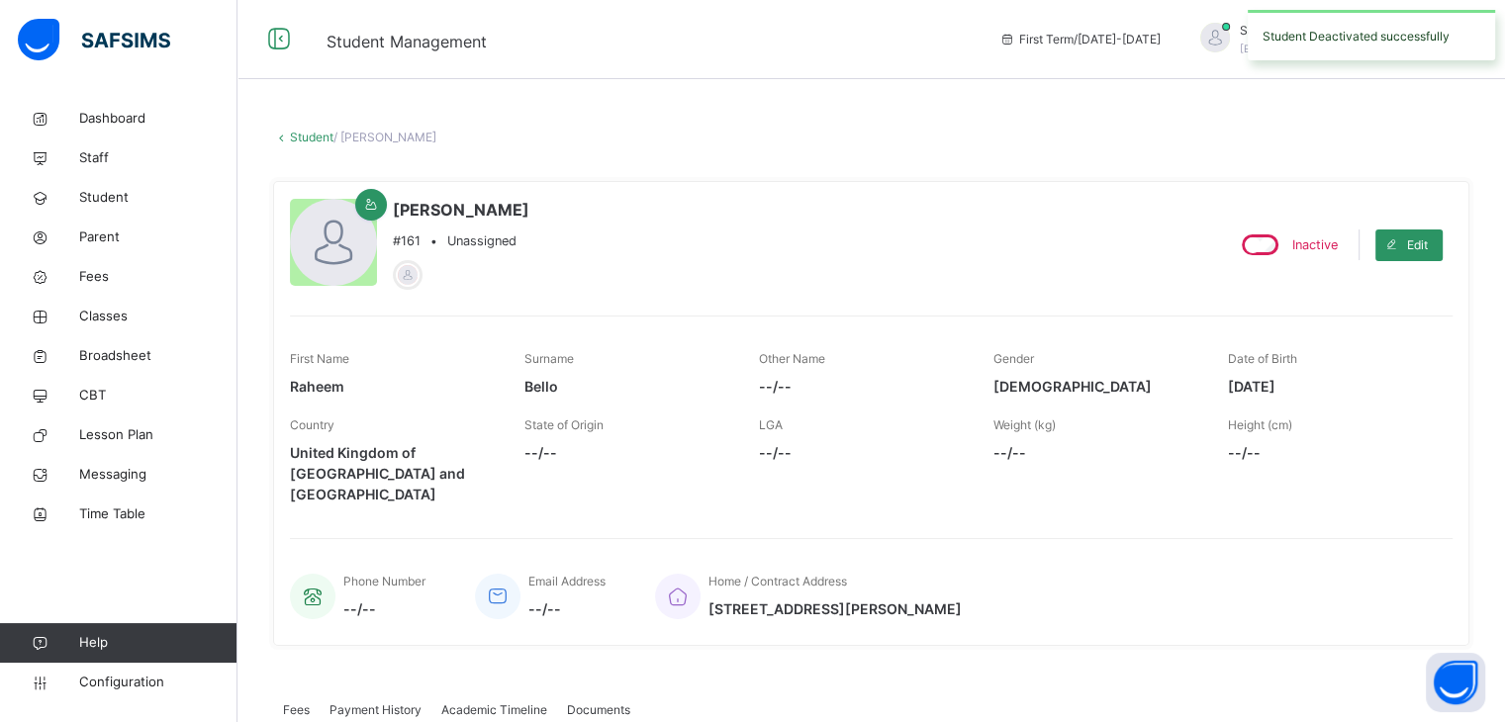
click at [301, 140] on link "Student" at bounding box center [312, 137] width 44 height 15
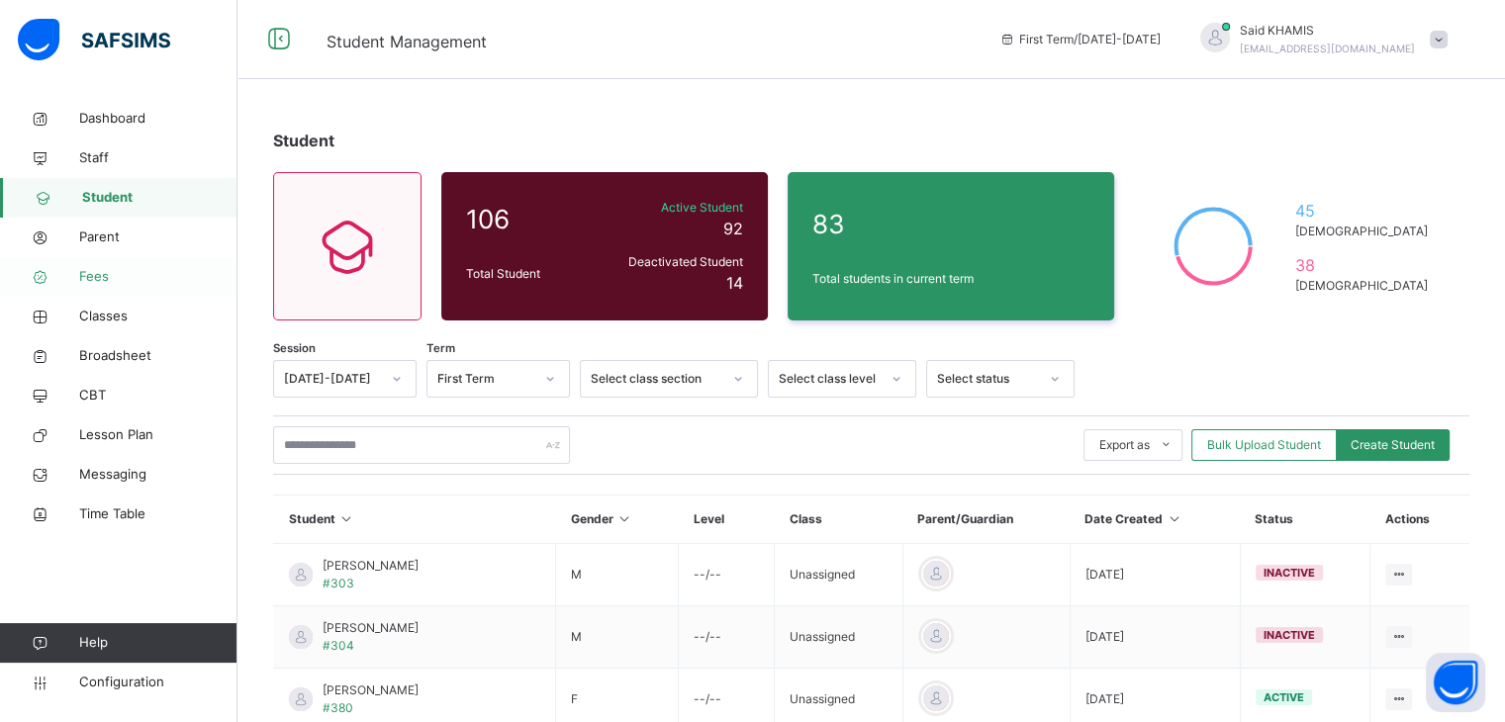
click at [113, 283] on span "Fees" at bounding box center [158, 277] width 158 height 20
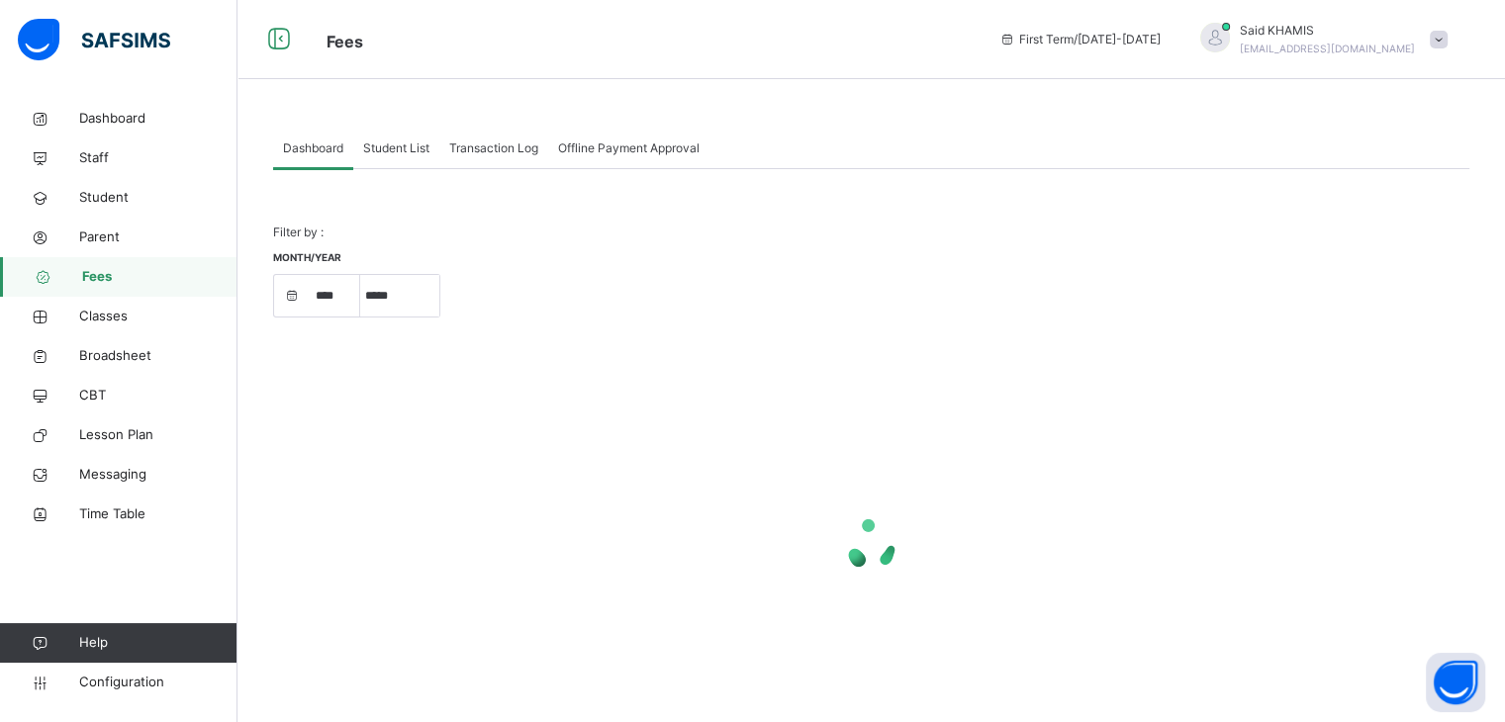
select select "****"
select select "*"
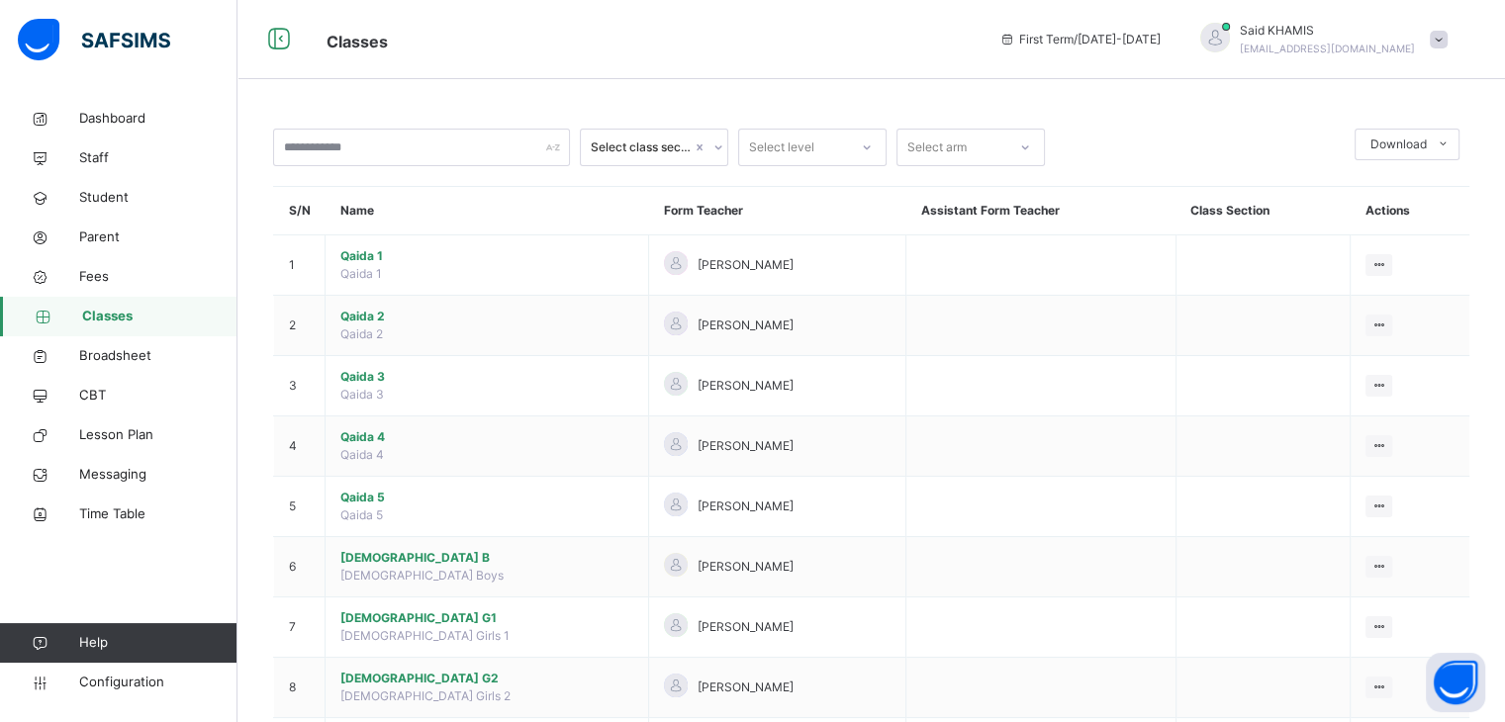
scroll to position [225, 0]
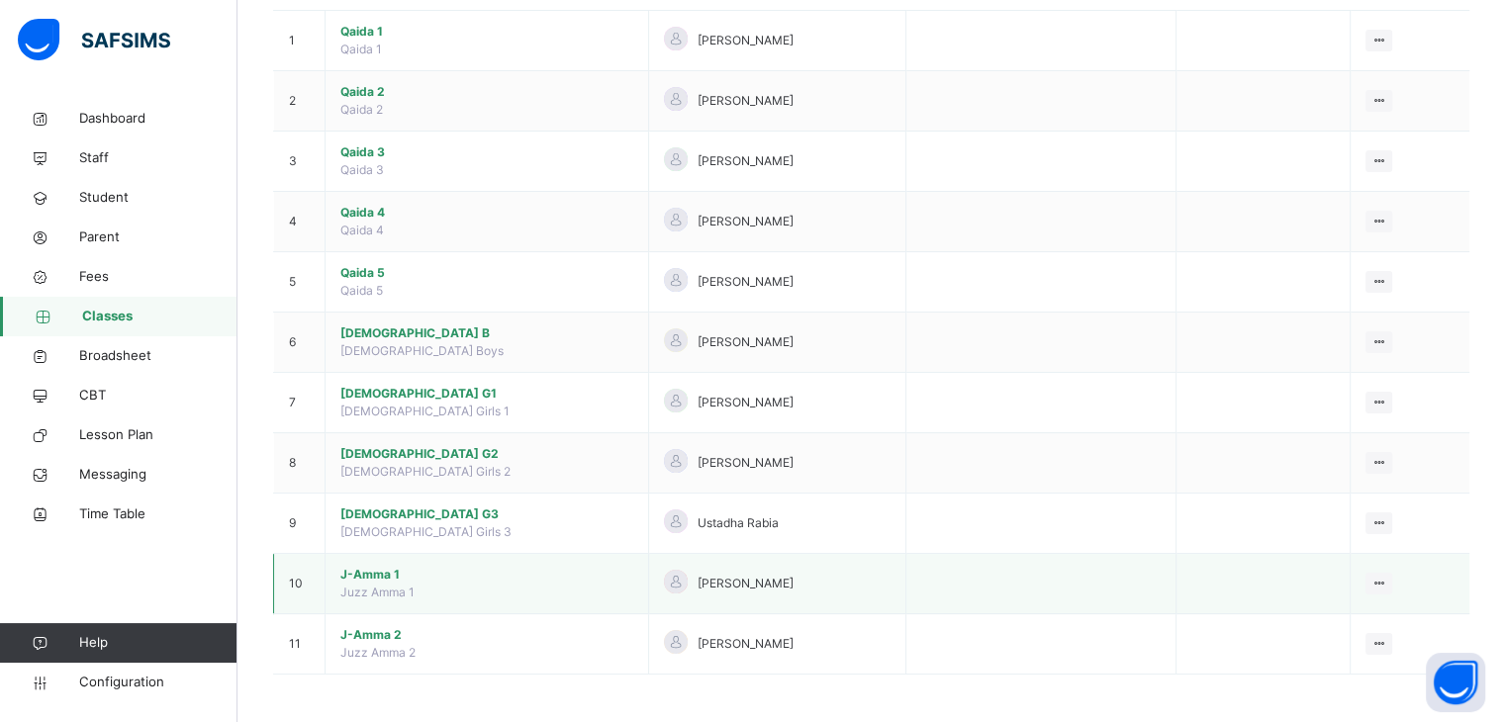
click at [369, 577] on span "J-Amma 1" at bounding box center [486, 575] width 293 height 18
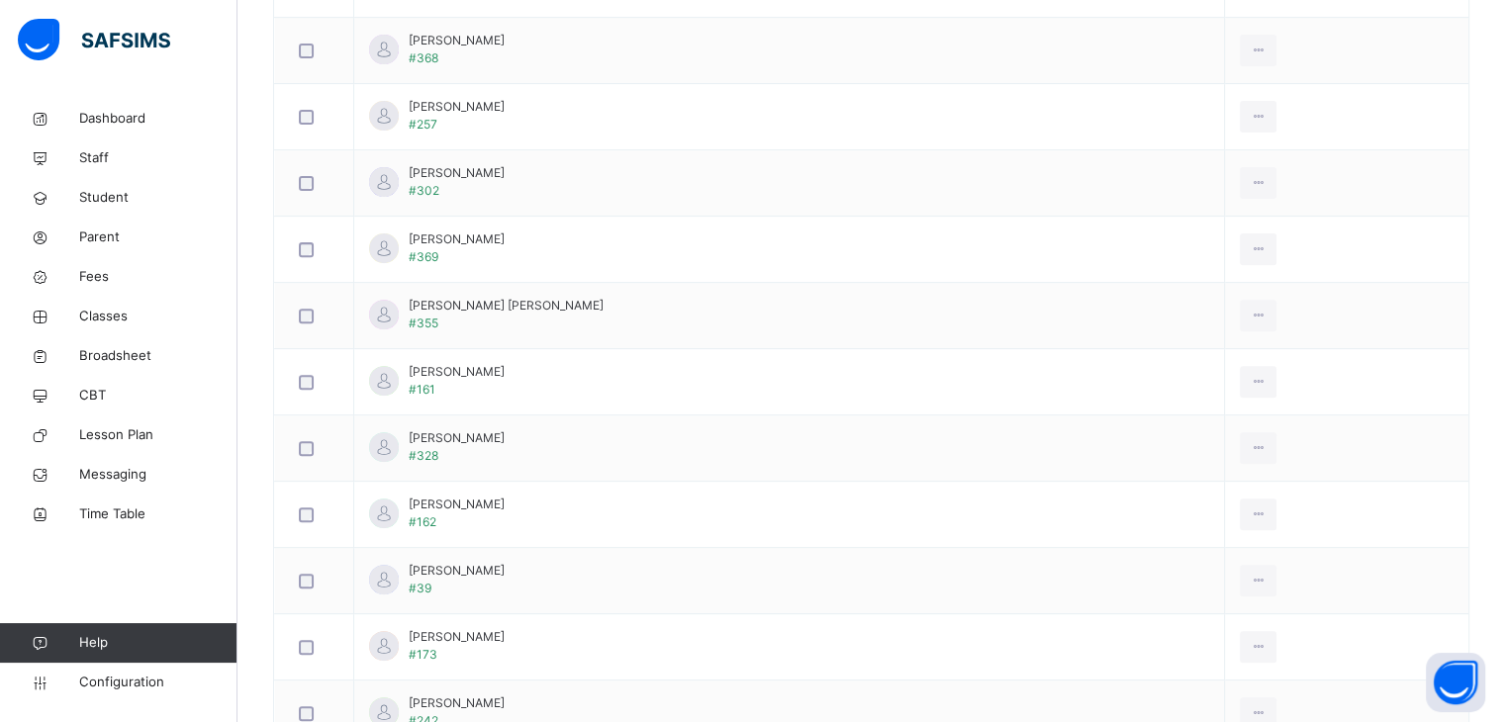
scroll to position [693, 0]
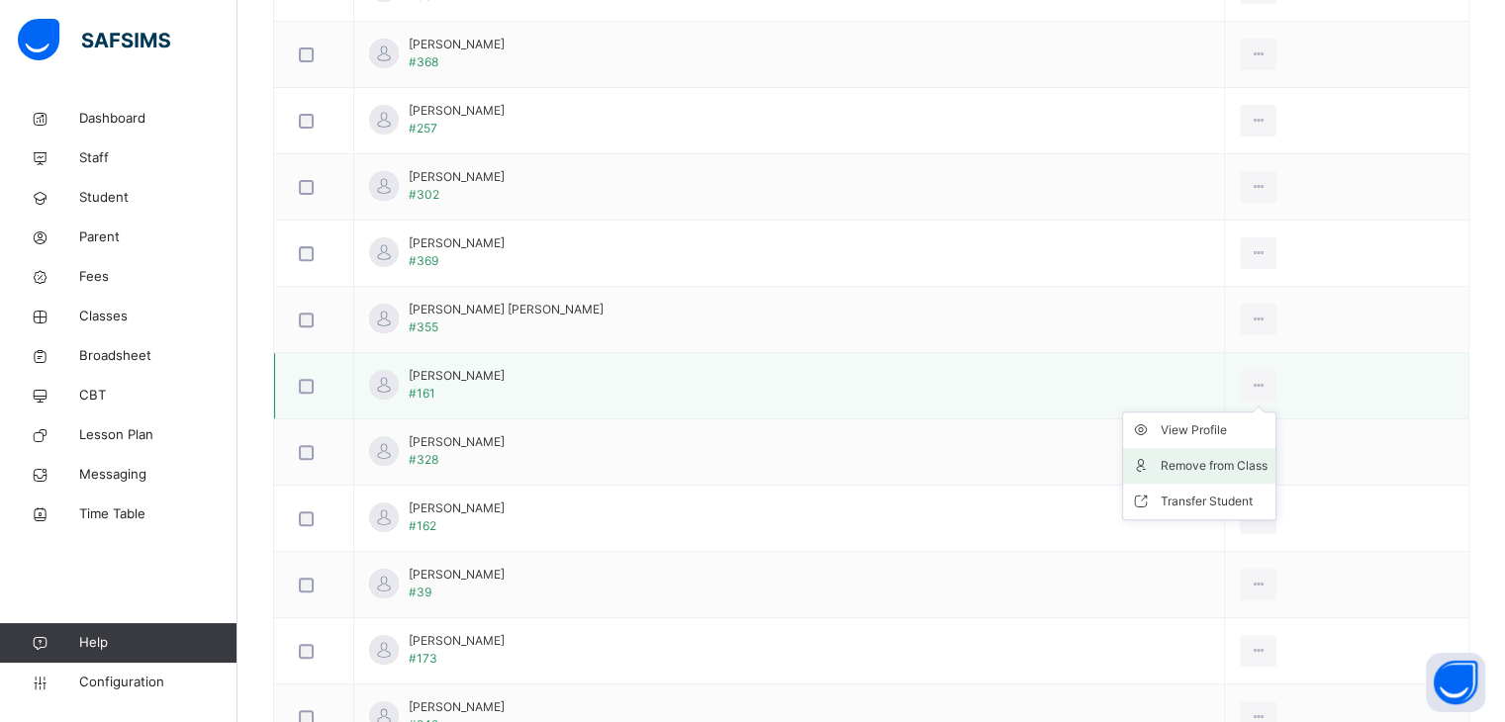
click at [1179, 462] on div "Remove from Class" at bounding box center [1214, 466] width 107 height 20
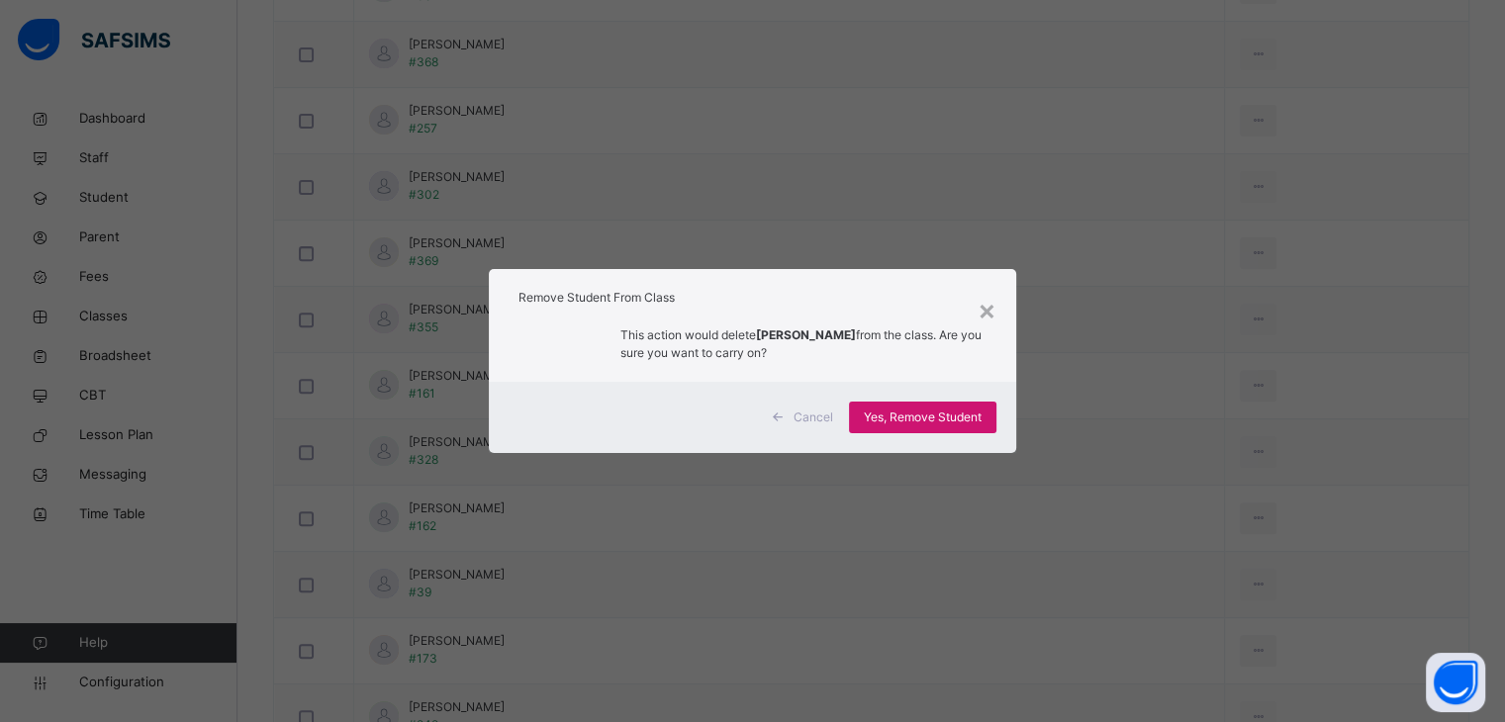
click at [955, 417] on span "Yes, Remove Student" at bounding box center [923, 418] width 118 height 18
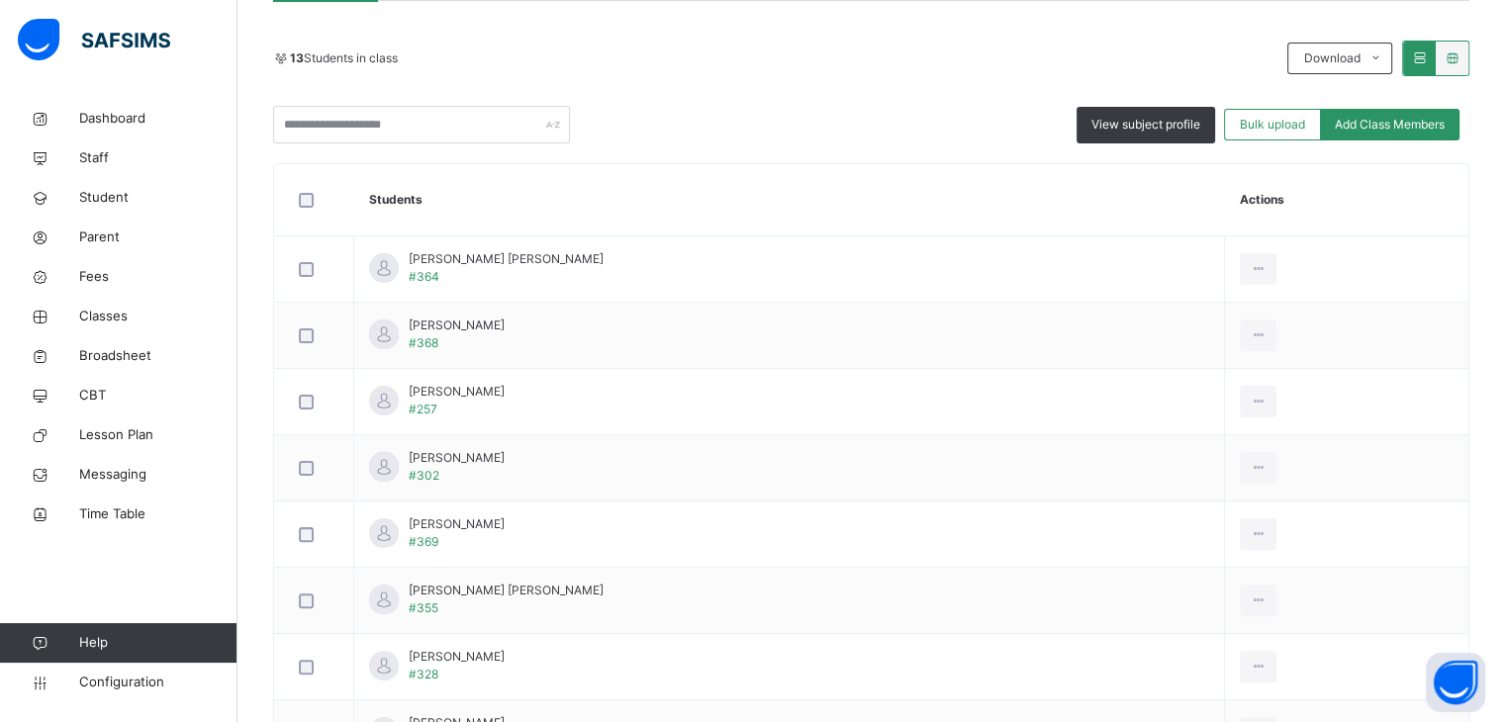
scroll to position [424, 0]
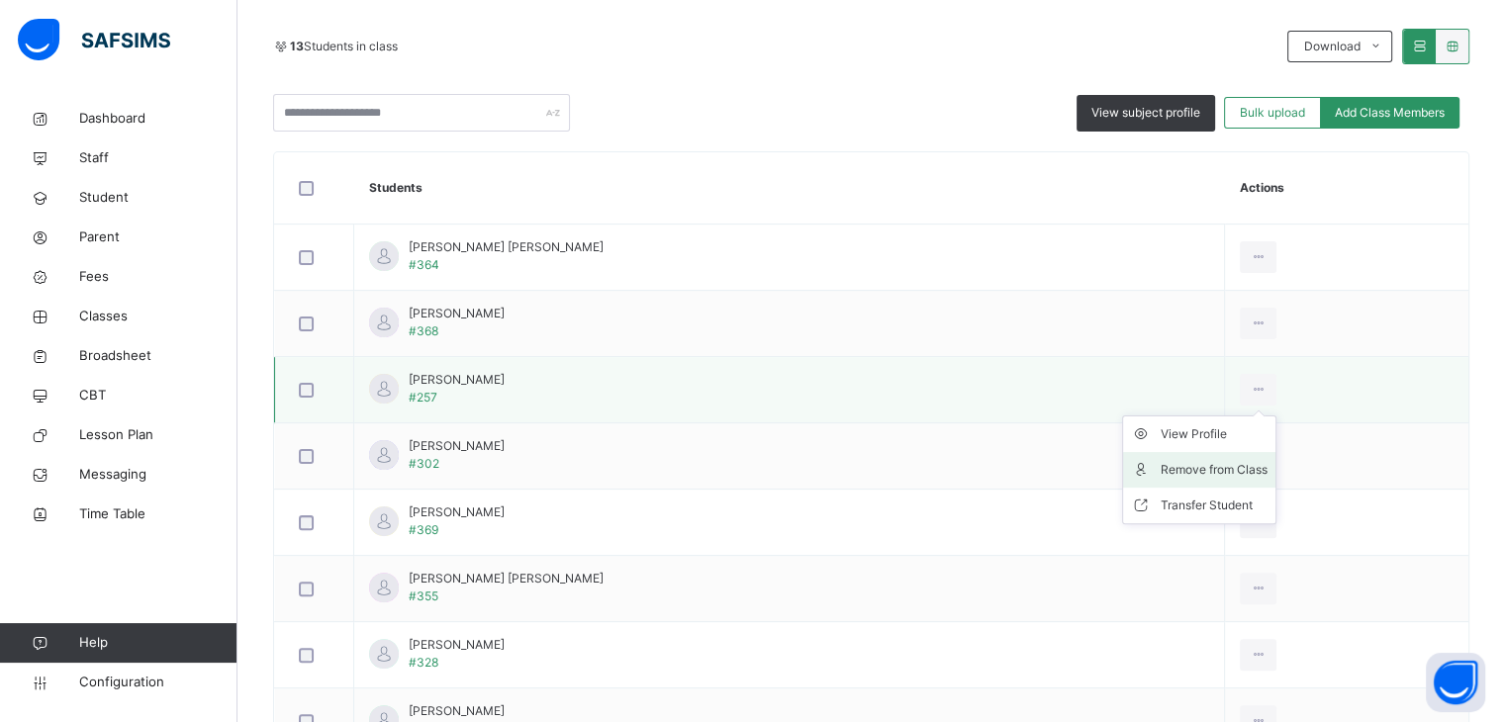
click at [1179, 460] on div "Remove from Class" at bounding box center [1214, 470] width 107 height 20
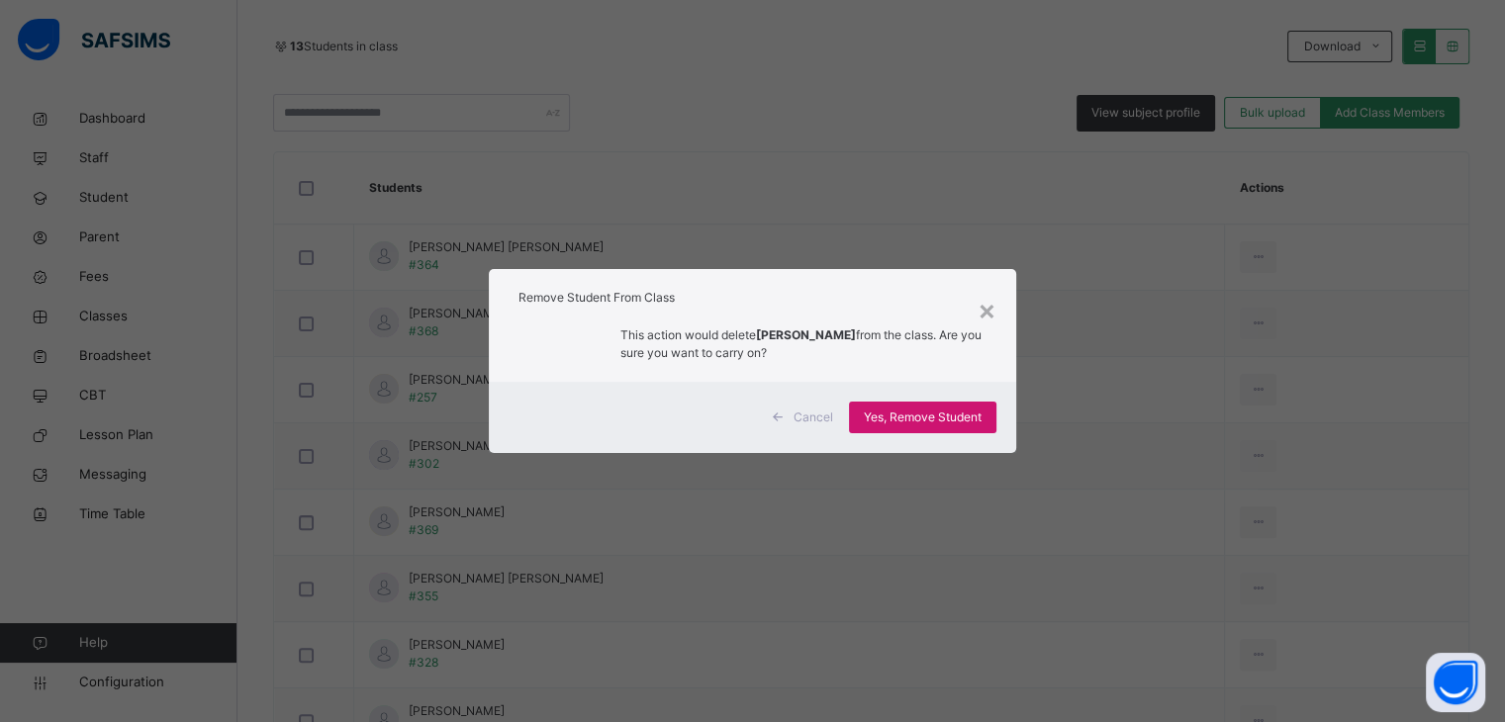
click at [952, 415] on span "Yes, Remove Student" at bounding box center [923, 418] width 118 height 18
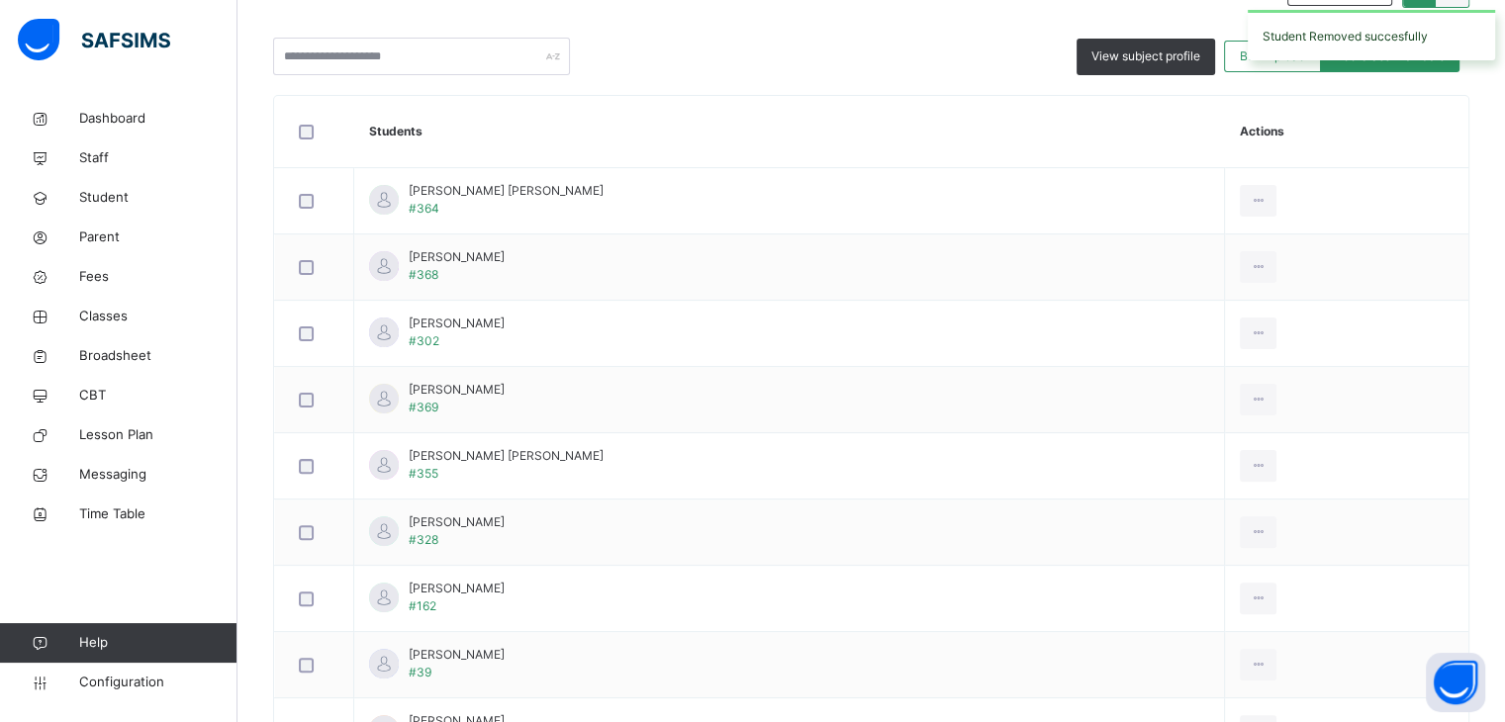
scroll to position [483, 0]
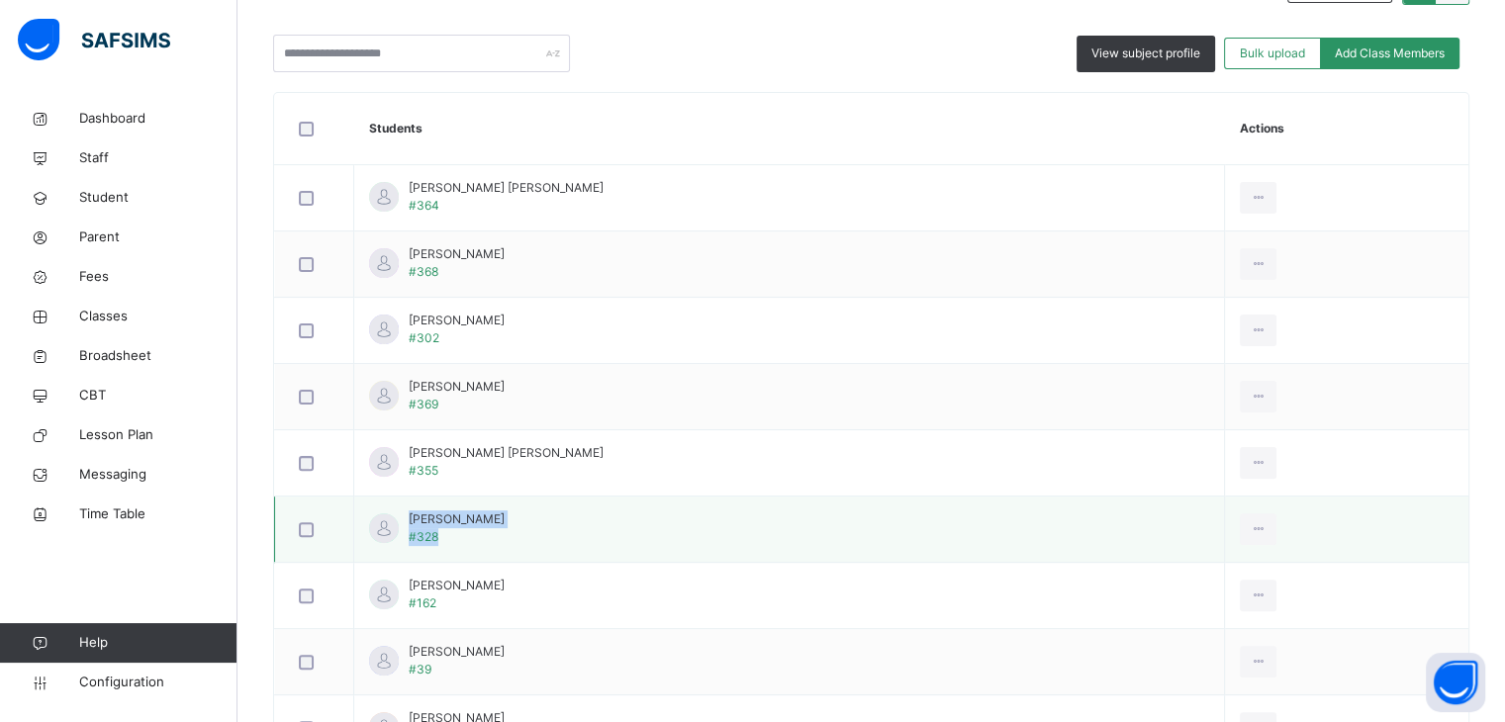
drag, startPoint x: 1473, startPoint y: 484, endPoint x: 1481, endPoint y: 525, distance: 41.3
click at [1470, 525] on tbody "Wahab Ali Khan #364 View Profile Remove from Class Transfer Student Ahmed Dabo …" at bounding box center [872, 529] width 1195 height 729
click at [880, 531] on td "Rehan Khan #328" at bounding box center [789, 530] width 871 height 66
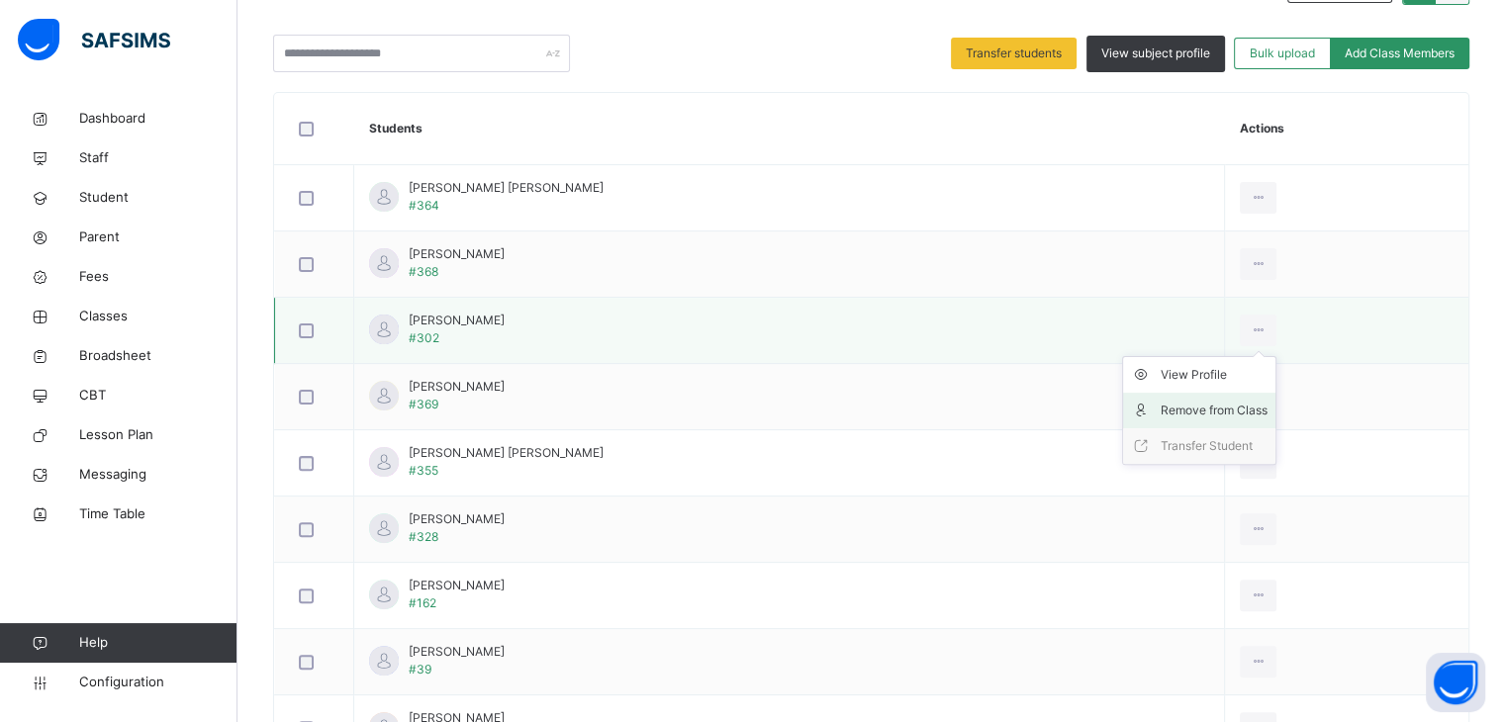
click at [1161, 419] on li "Remove from Class" at bounding box center [1199, 411] width 152 height 36
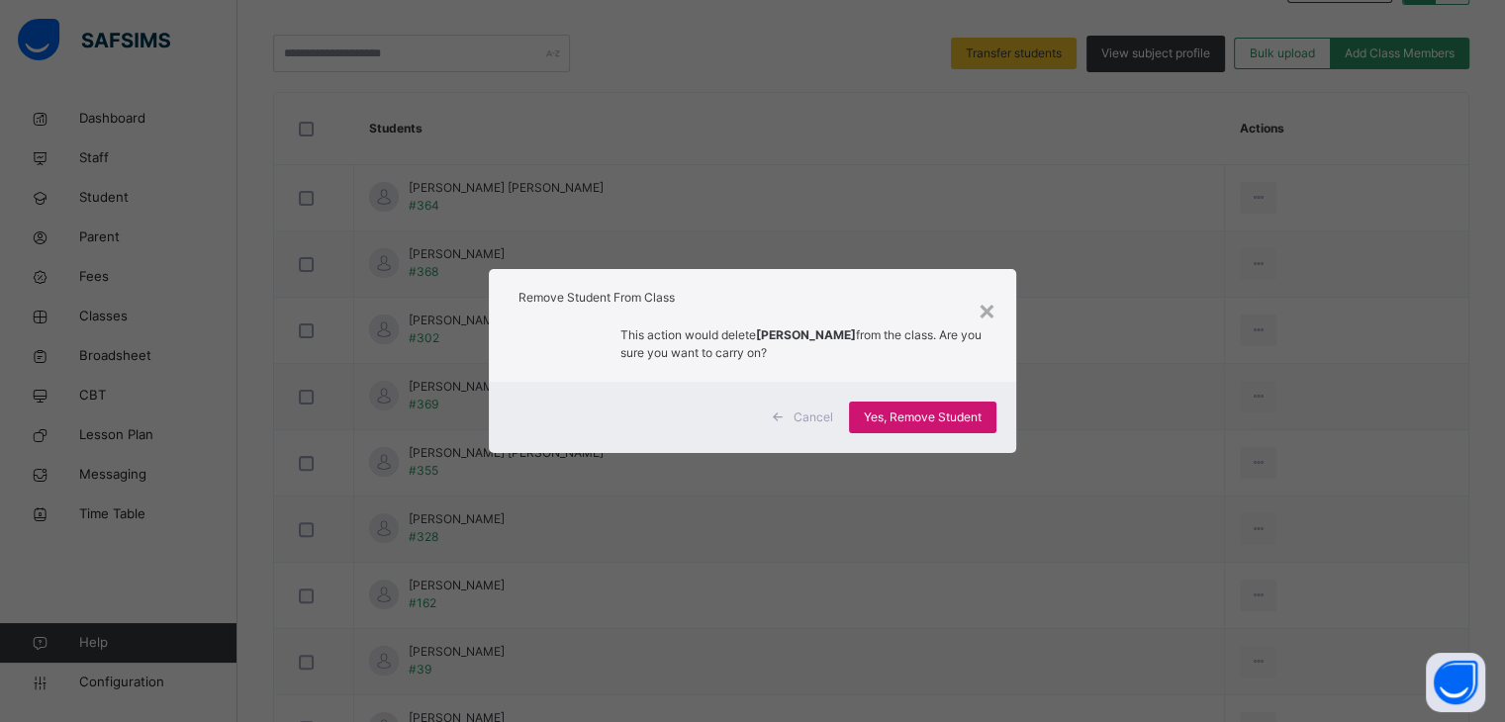
click at [936, 424] on span "Yes, Remove Student" at bounding box center [923, 418] width 118 height 18
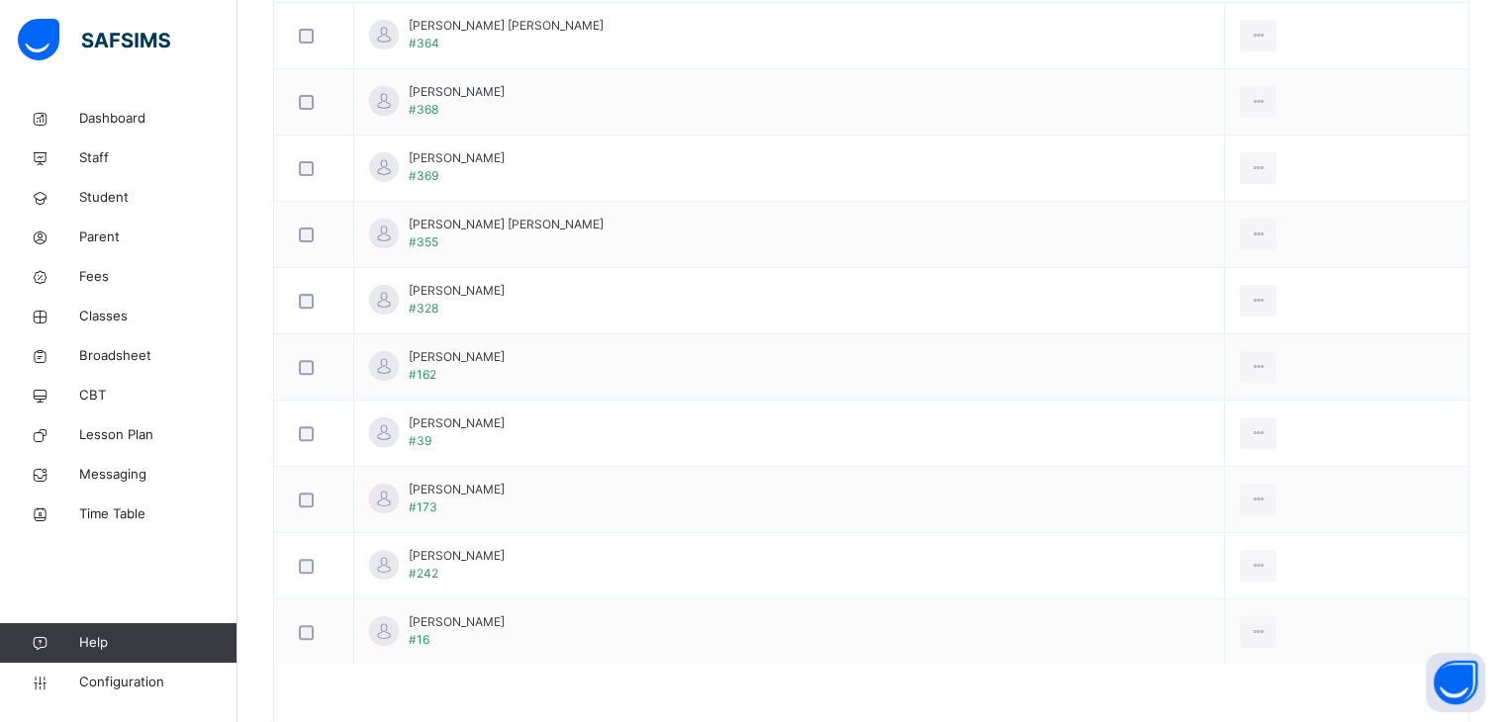
scroll to position [641, 0]
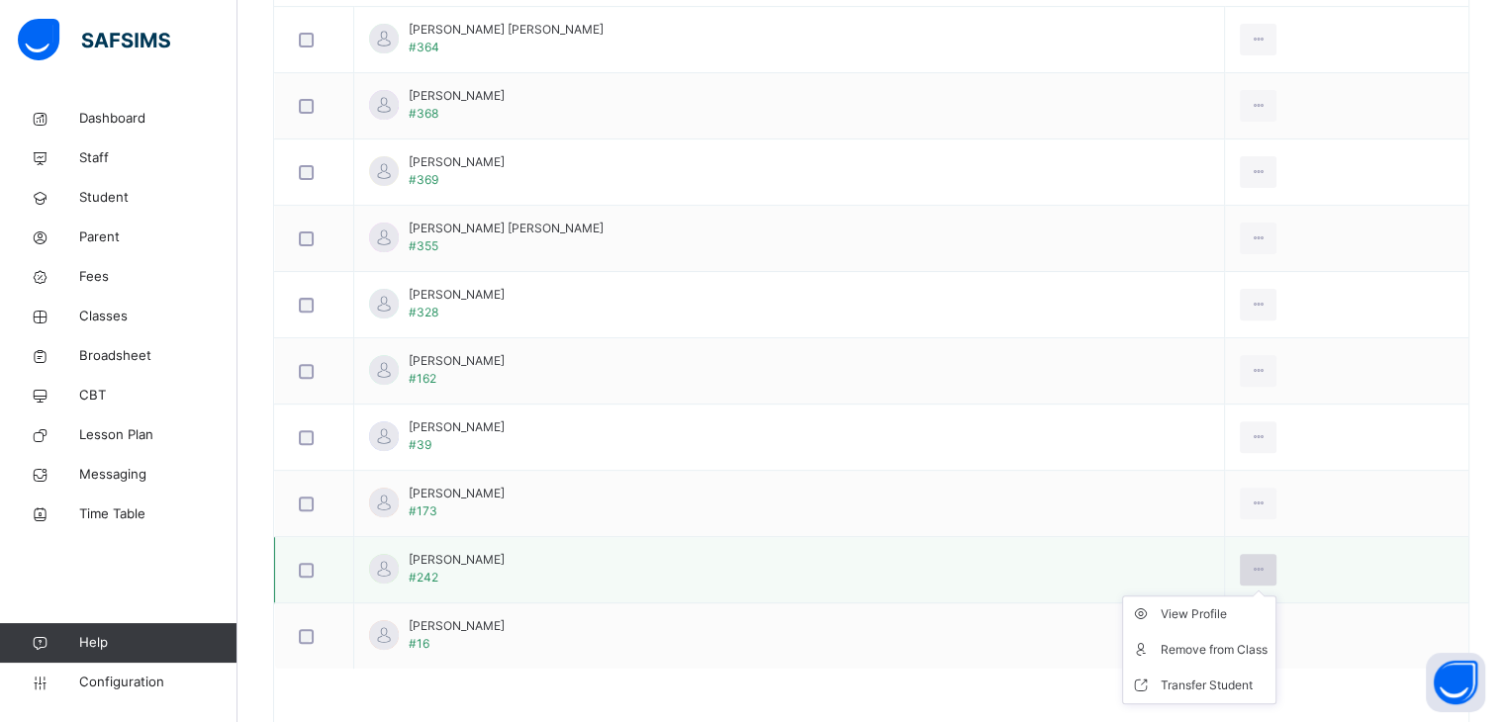
click at [1250, 562] on icon at bounding box center [1258, 570] width 17 height 18
click at [1168, 650] on div "Remove from Class" at bounding box center [1214, 650] width 107 height 20
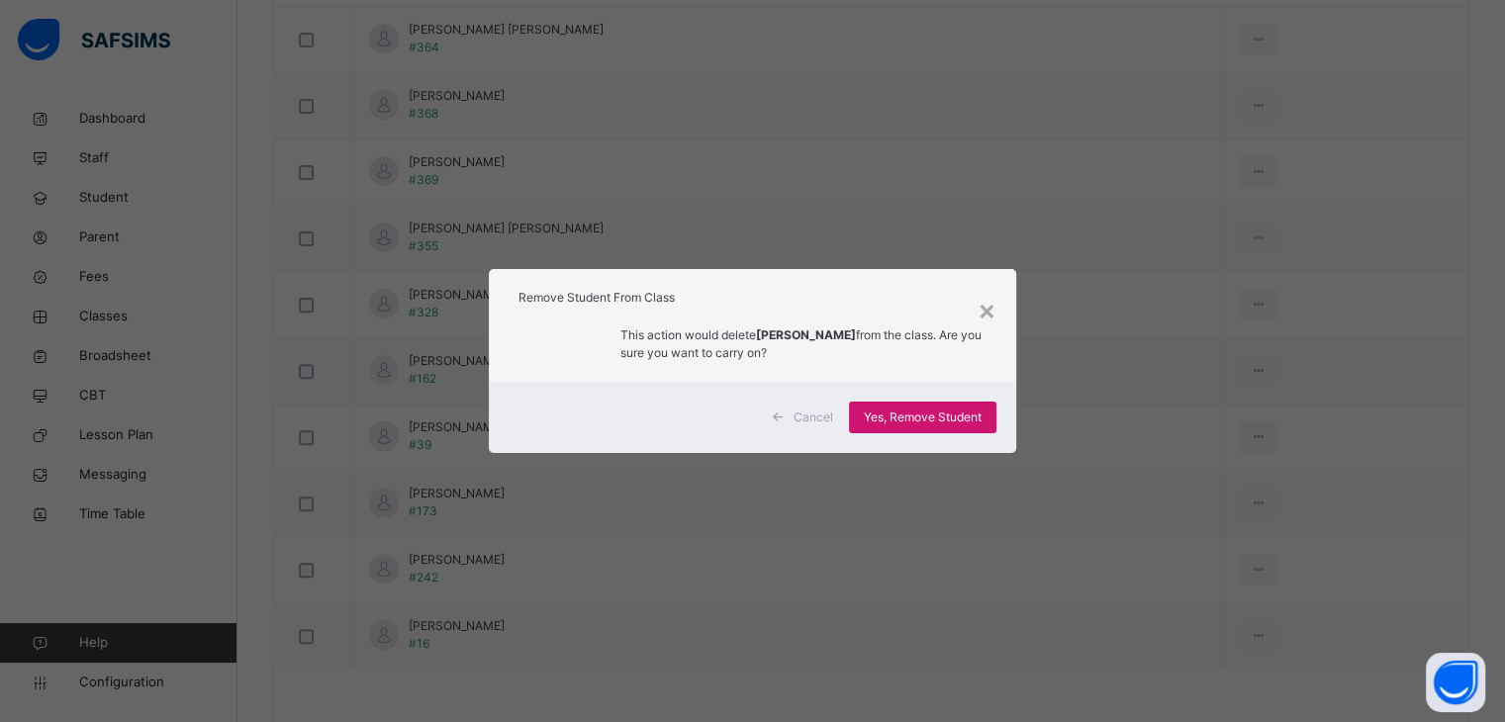
click at [950, 421] on span "Yes, Remove Student" at bounding box center [923, 418] width 118 height 18
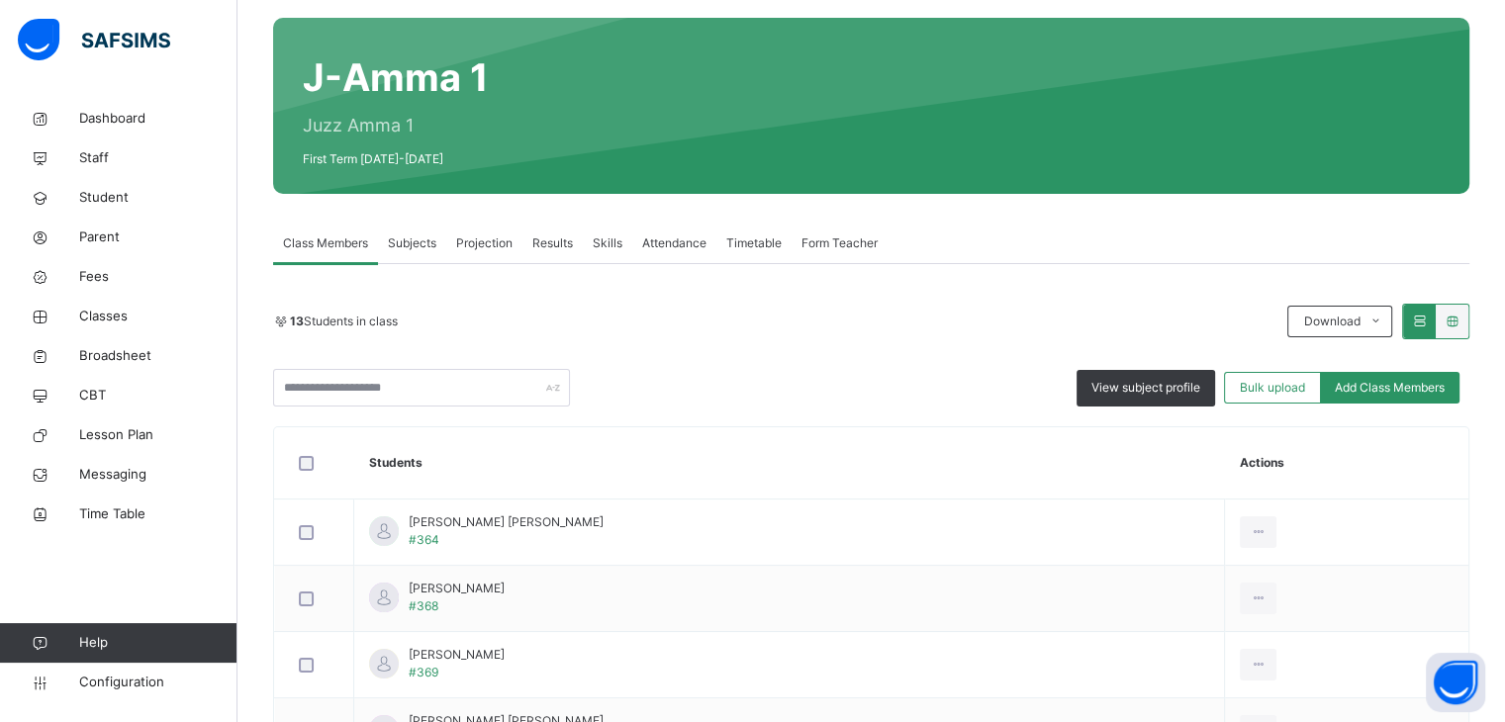
scroll to position [0, 0]
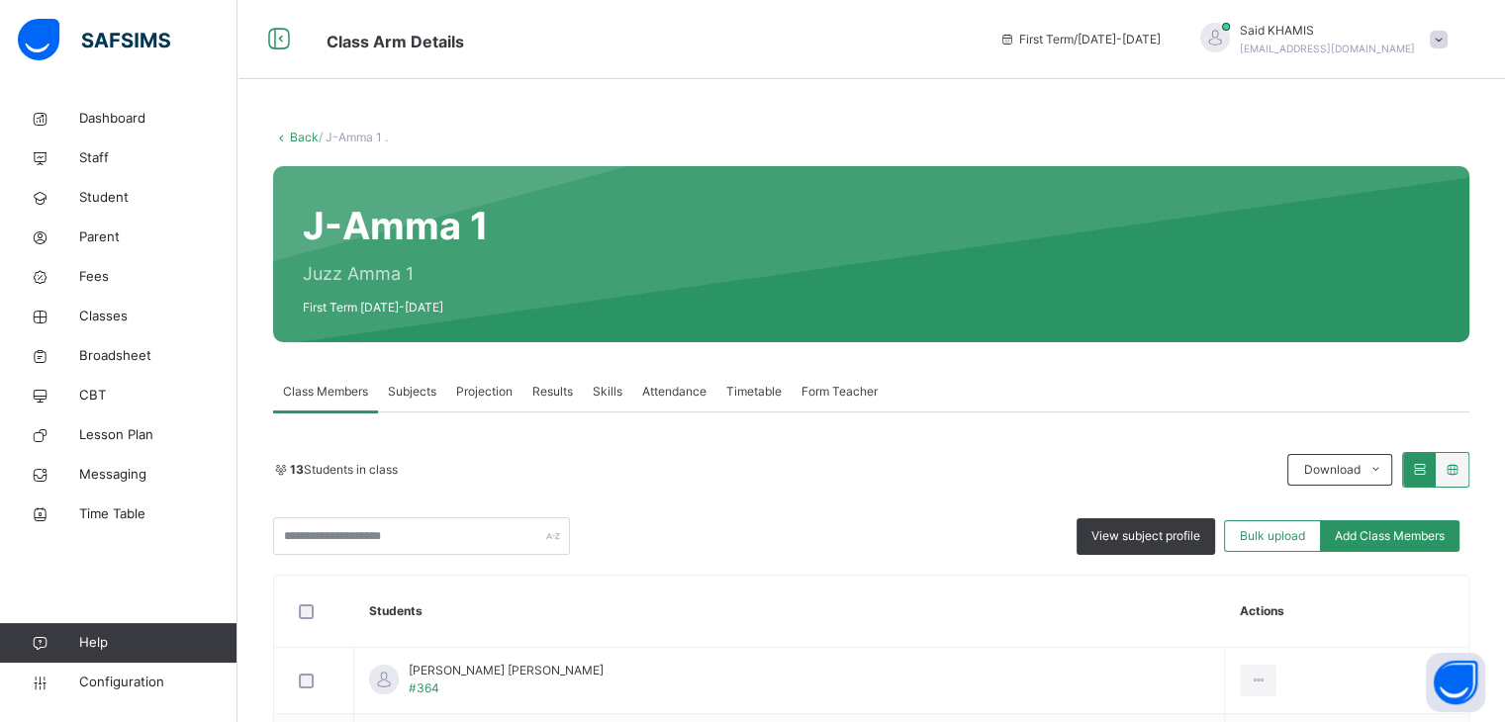
click at [286, 140] on icon at bounding box center [281, 137] width 17 height 15
click at [293, 139] on link "Back" at bounding box center [304, 137] width 29 height 15
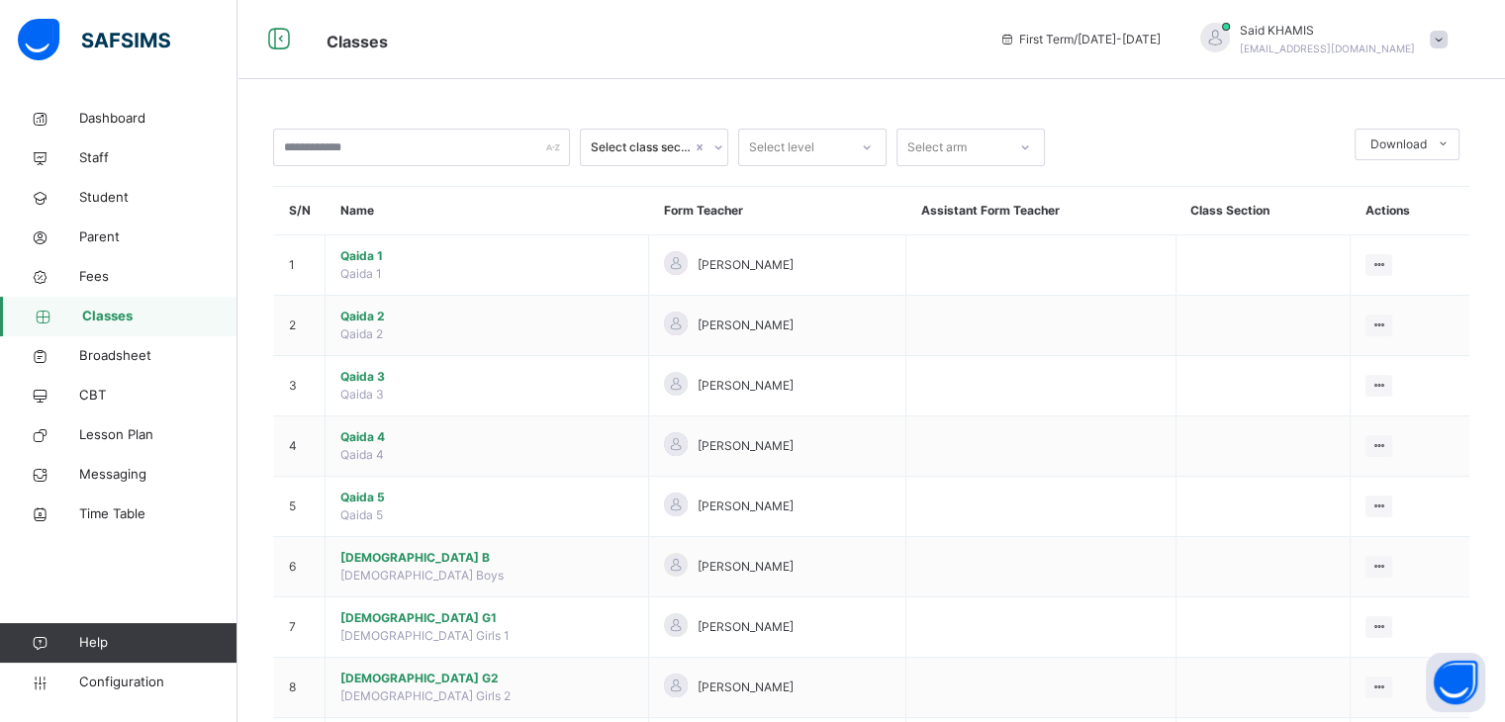
scroll to position [225, 0]
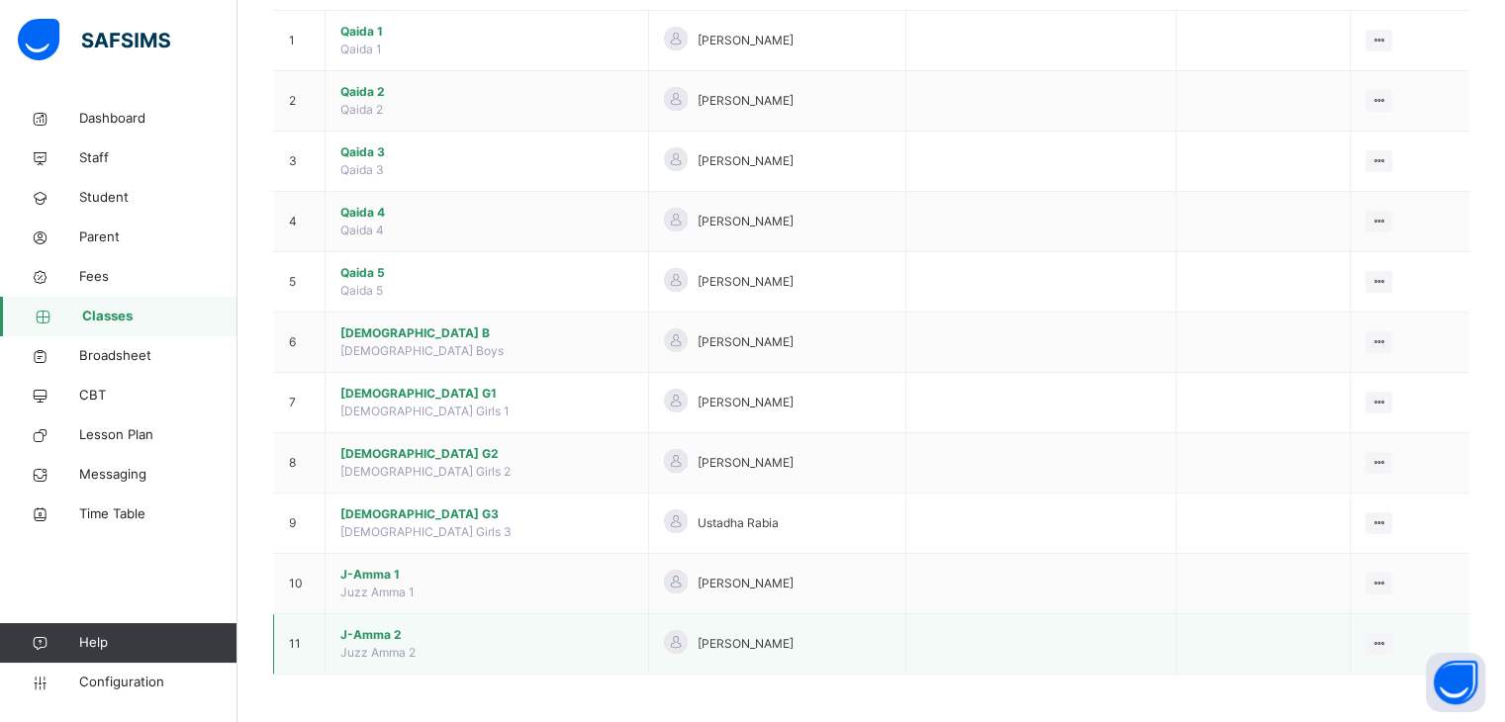
click at [391, 636] on span "J-Amma 2" at bounding box center [486, 635] width 293 height 18
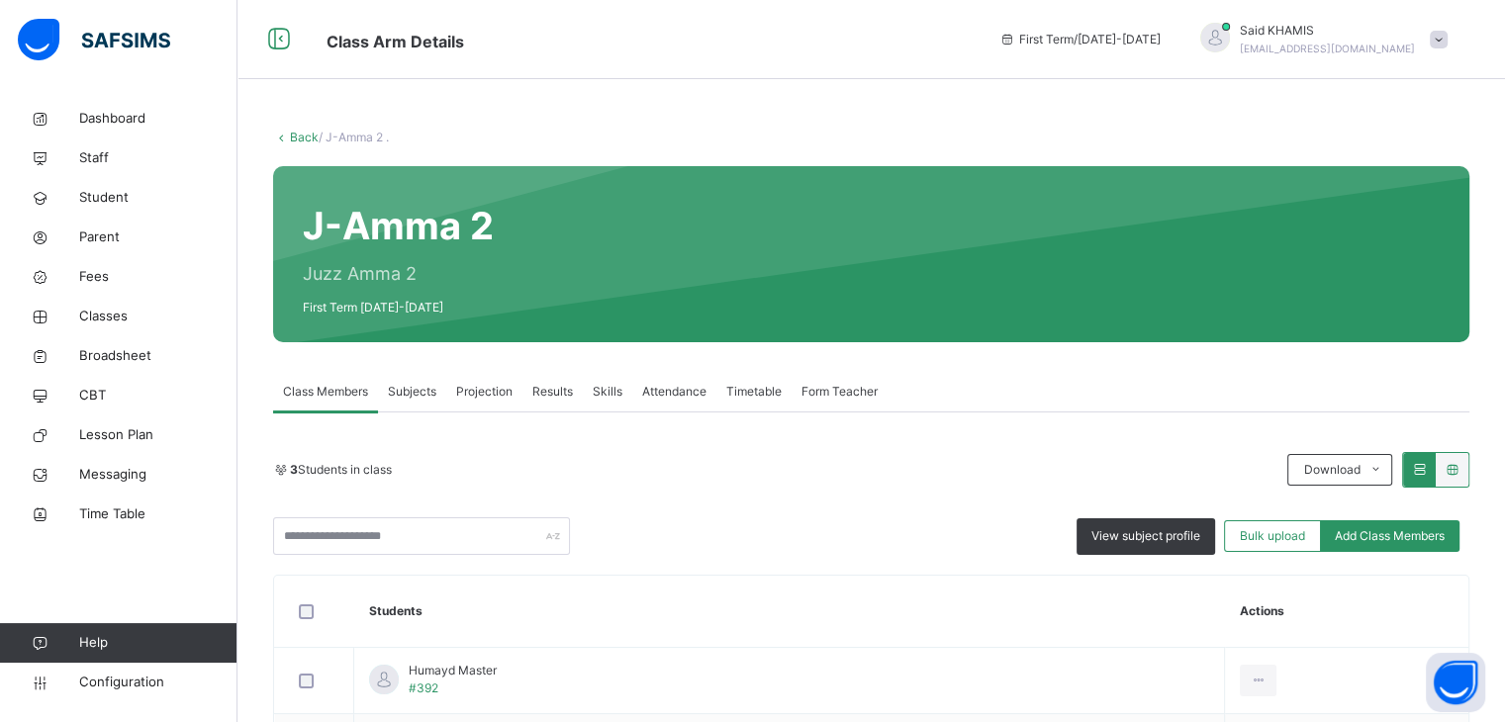
click at [300, 139] on link "Back" at bounding box center [304, 137] width 29 height 15
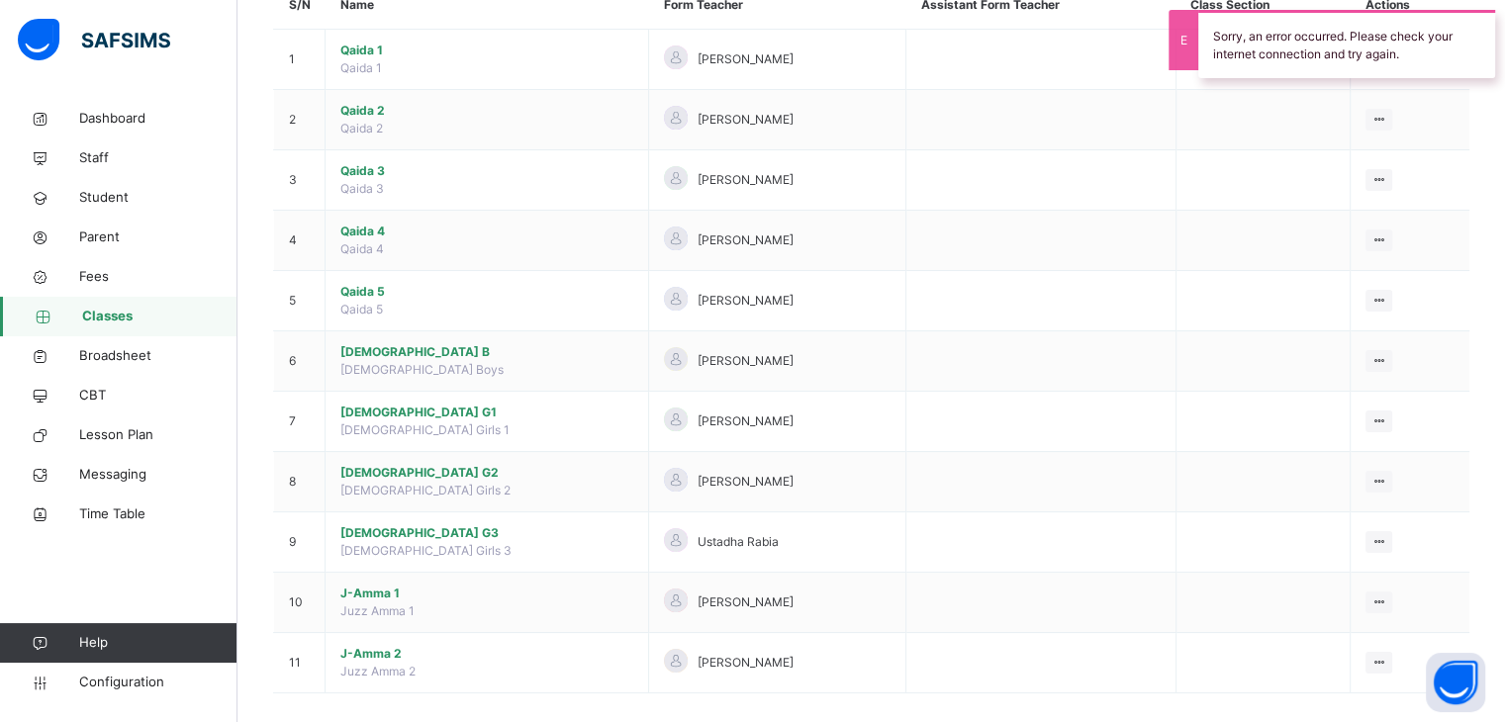
scroll to position [225, 0]
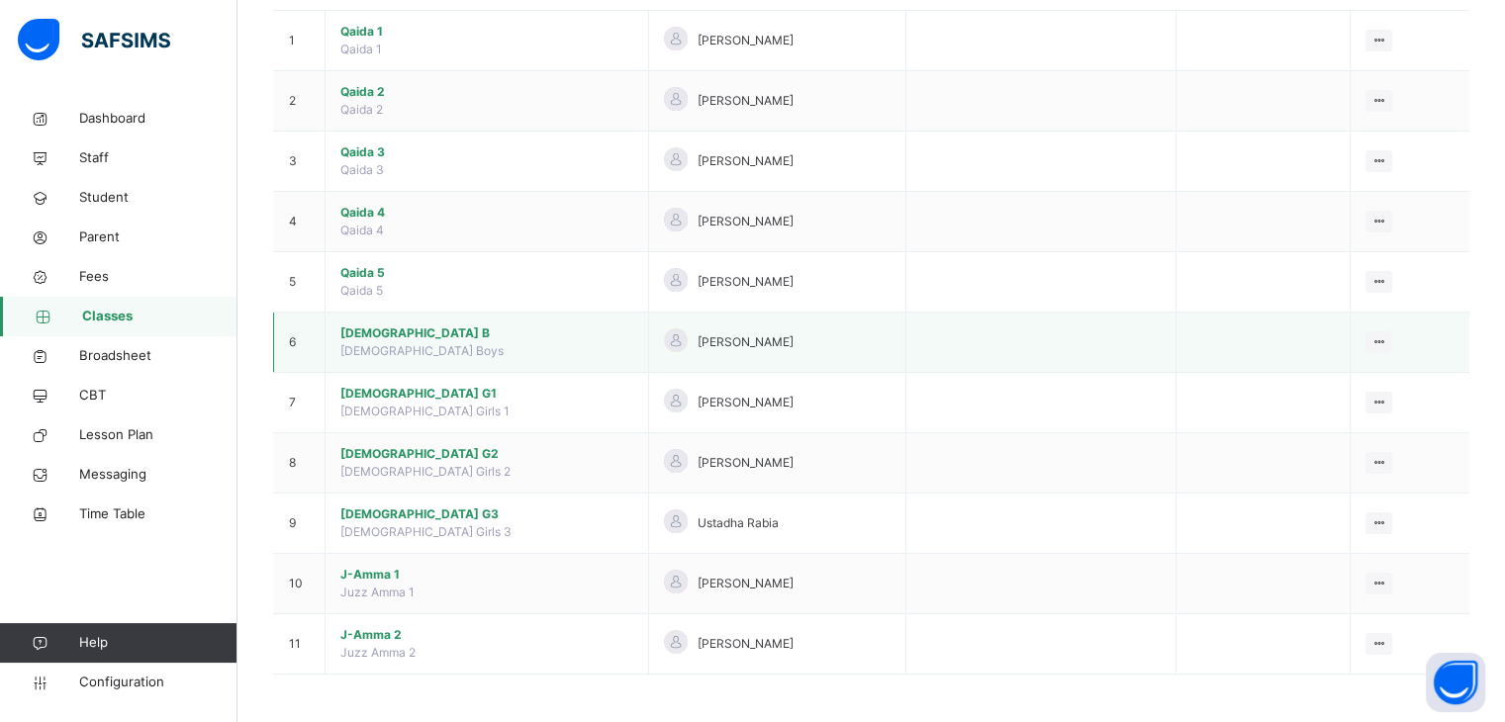
click at [366, 335] on span "[DEMOGRAPHIC_DATA] B" at bounding box center [486, 334] width 293 height 18
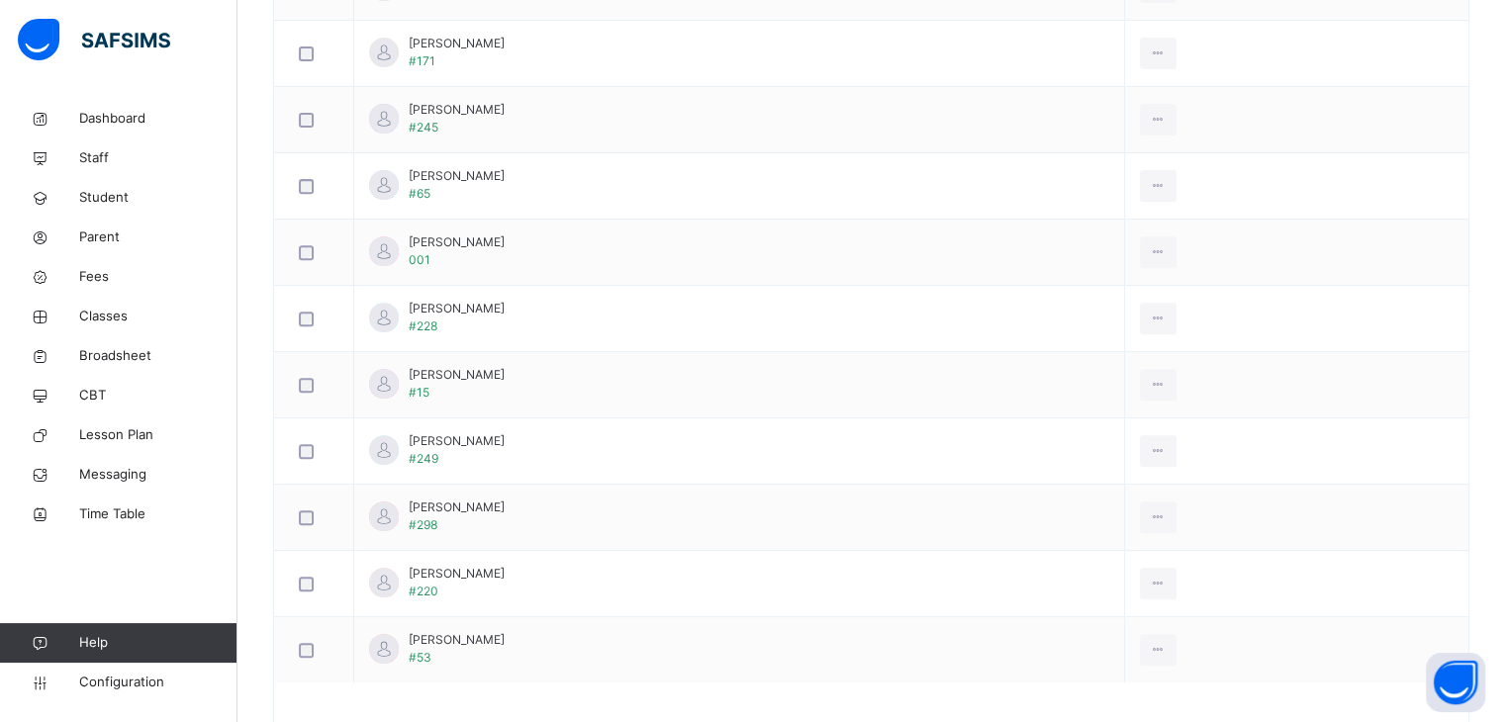
scroll to position [782, 0]
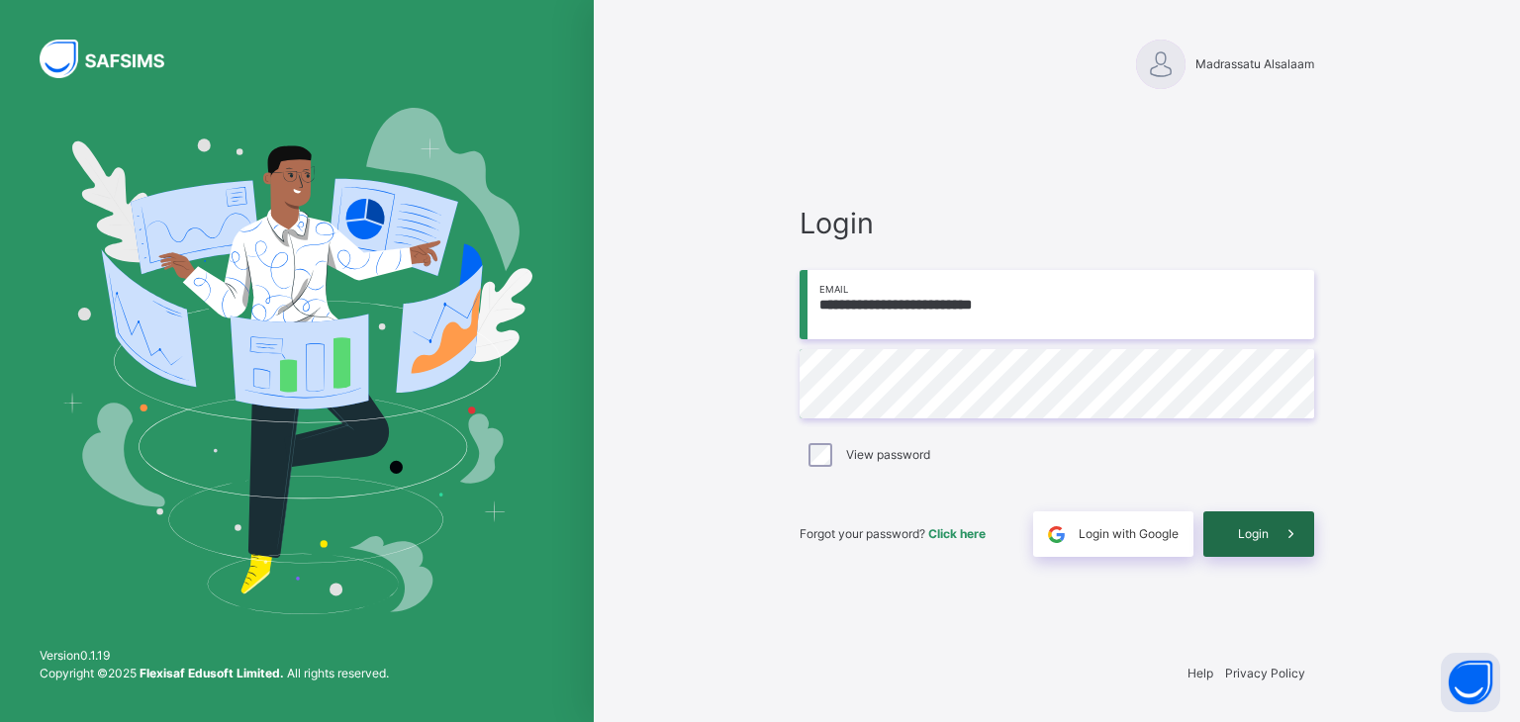
click at [1281, 538] on icon at bounding box center [1291, 535] width 21 height 23
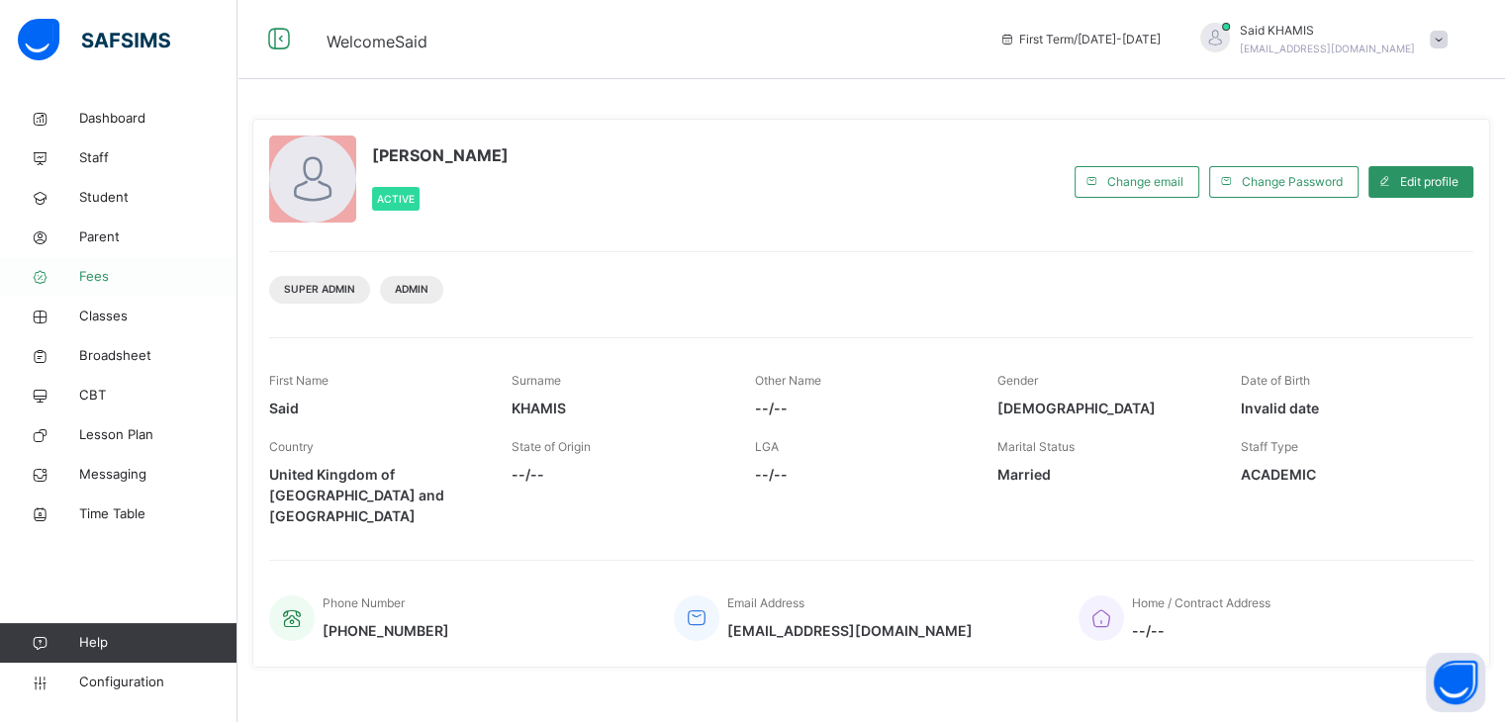
click at [96, 281] on span "Fees" at bounding box center [158, 277] width 158 height 20
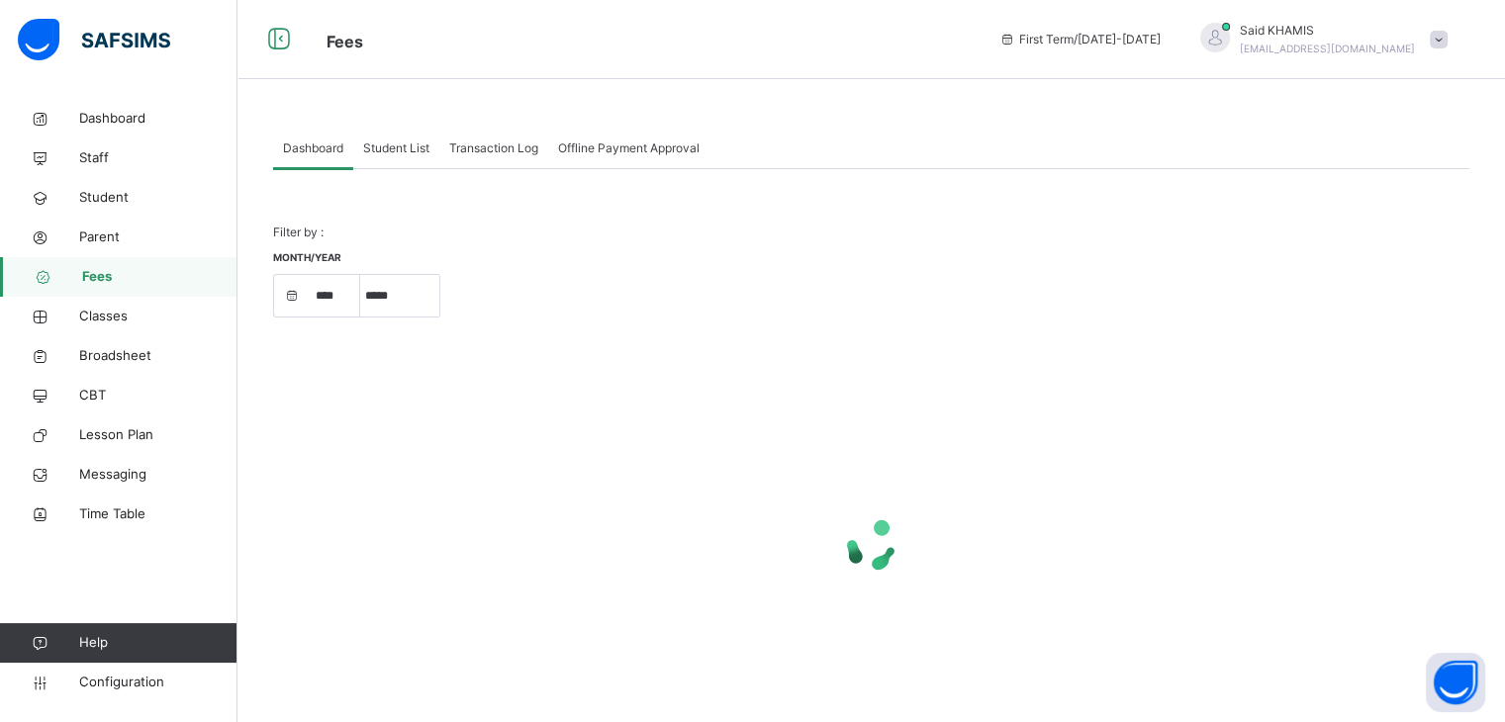
select select "****"
select select "*"
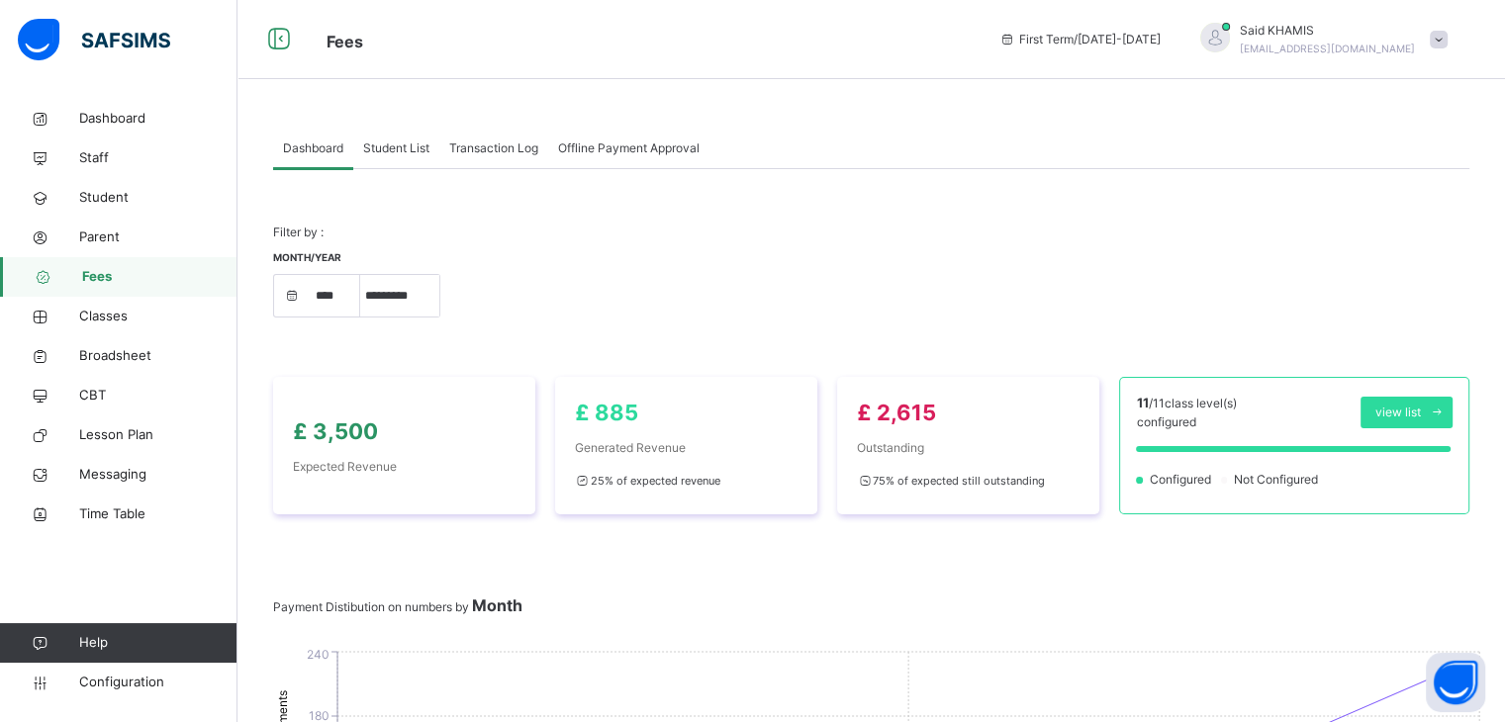
click at [407, 147] on span "Student List" at bounding box center [396, 149] width 66 height 18
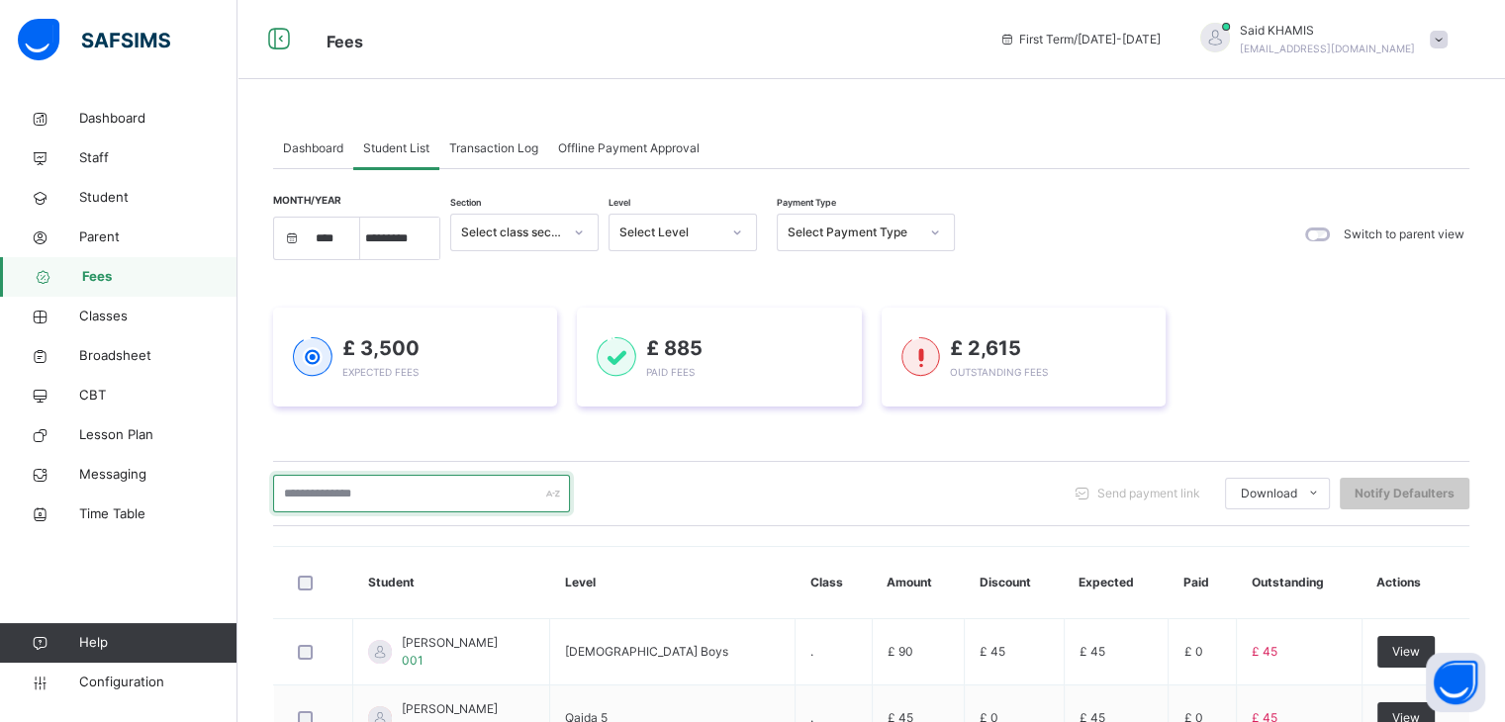
click at [418, 488] on input "text" at bounding box center [421, 494] width 297 height 38
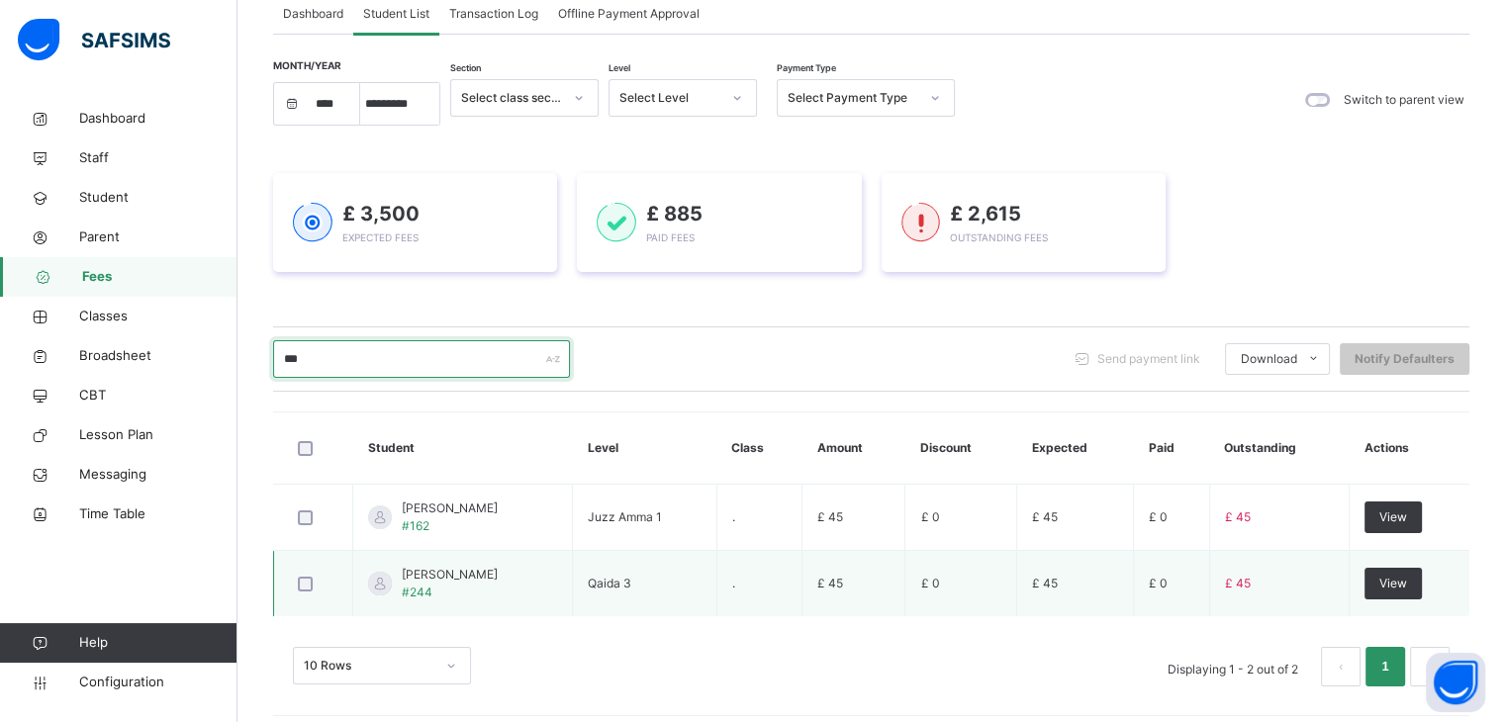
scroll to position [146, 0]
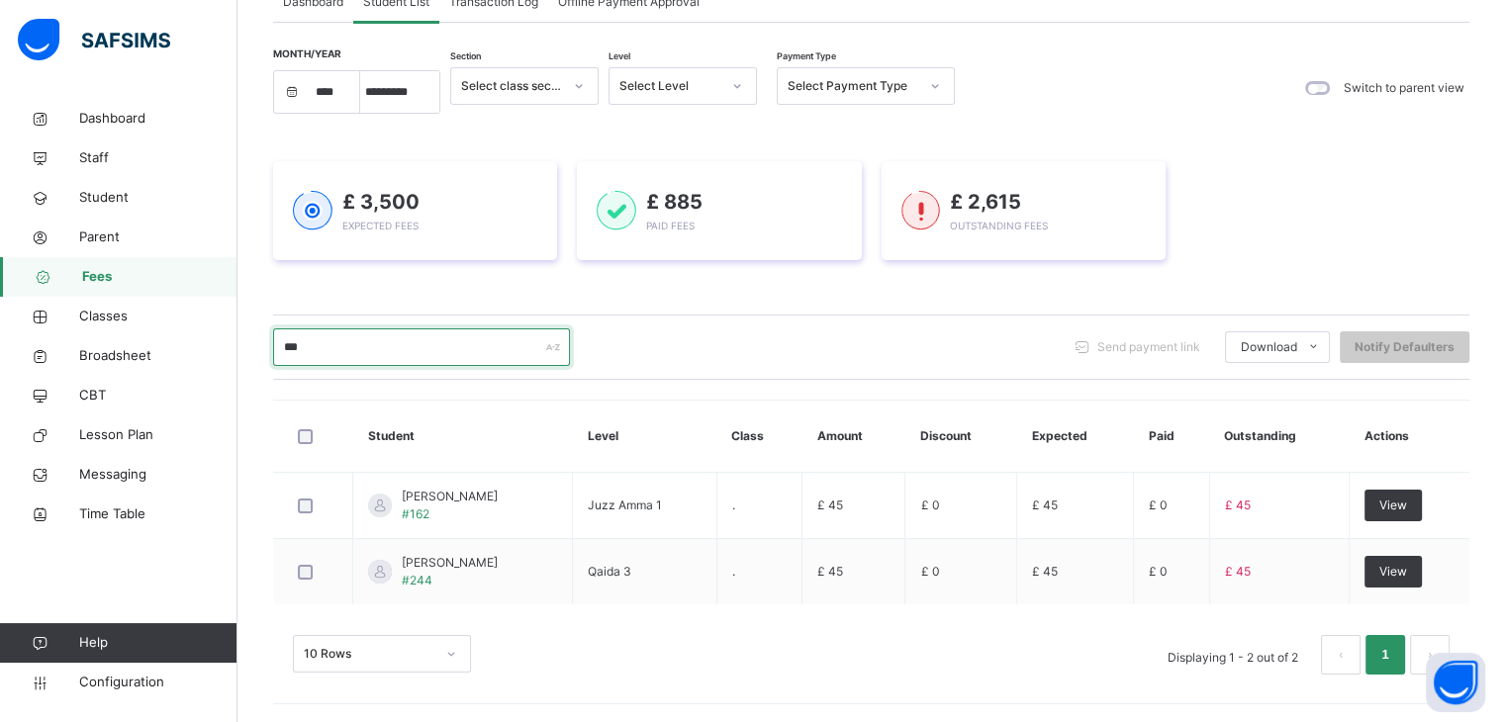
type input "***"
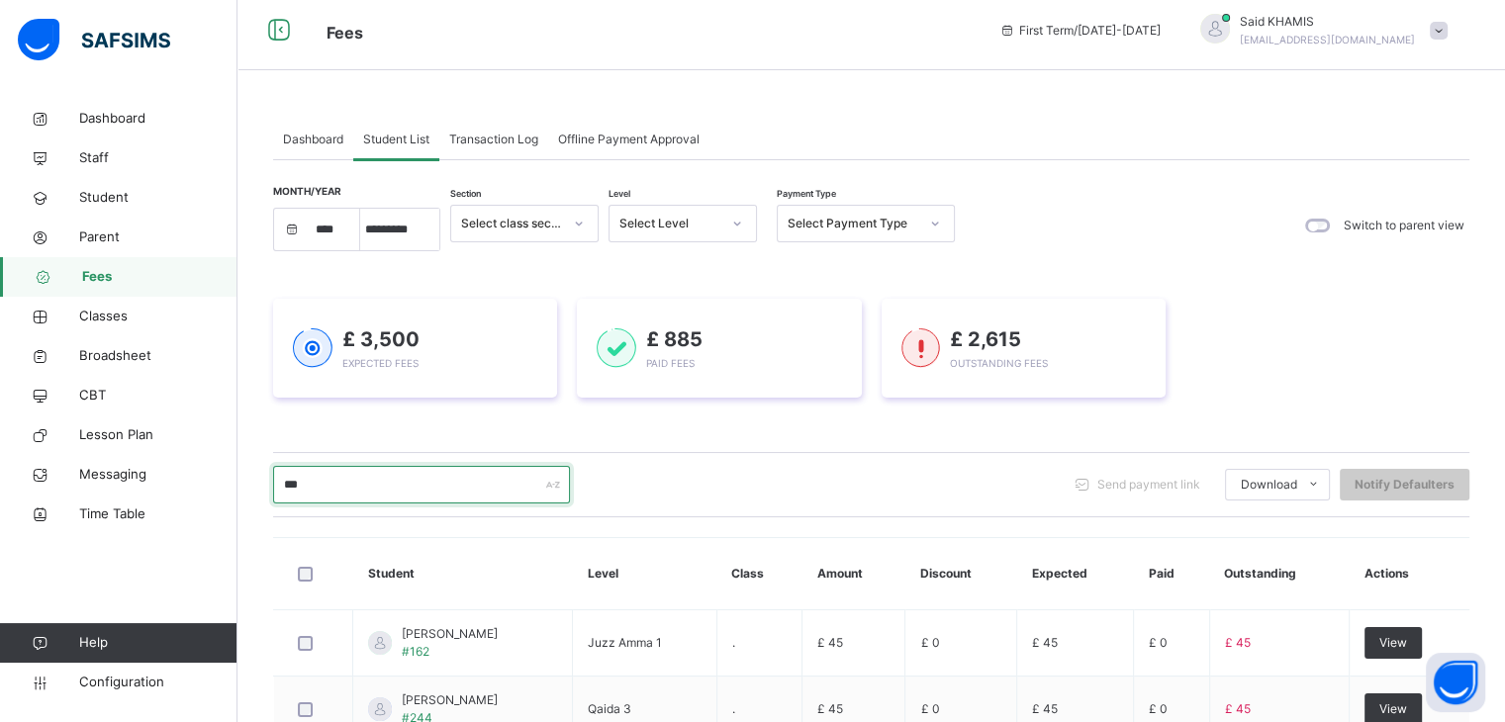
scroll to position [0, 0]
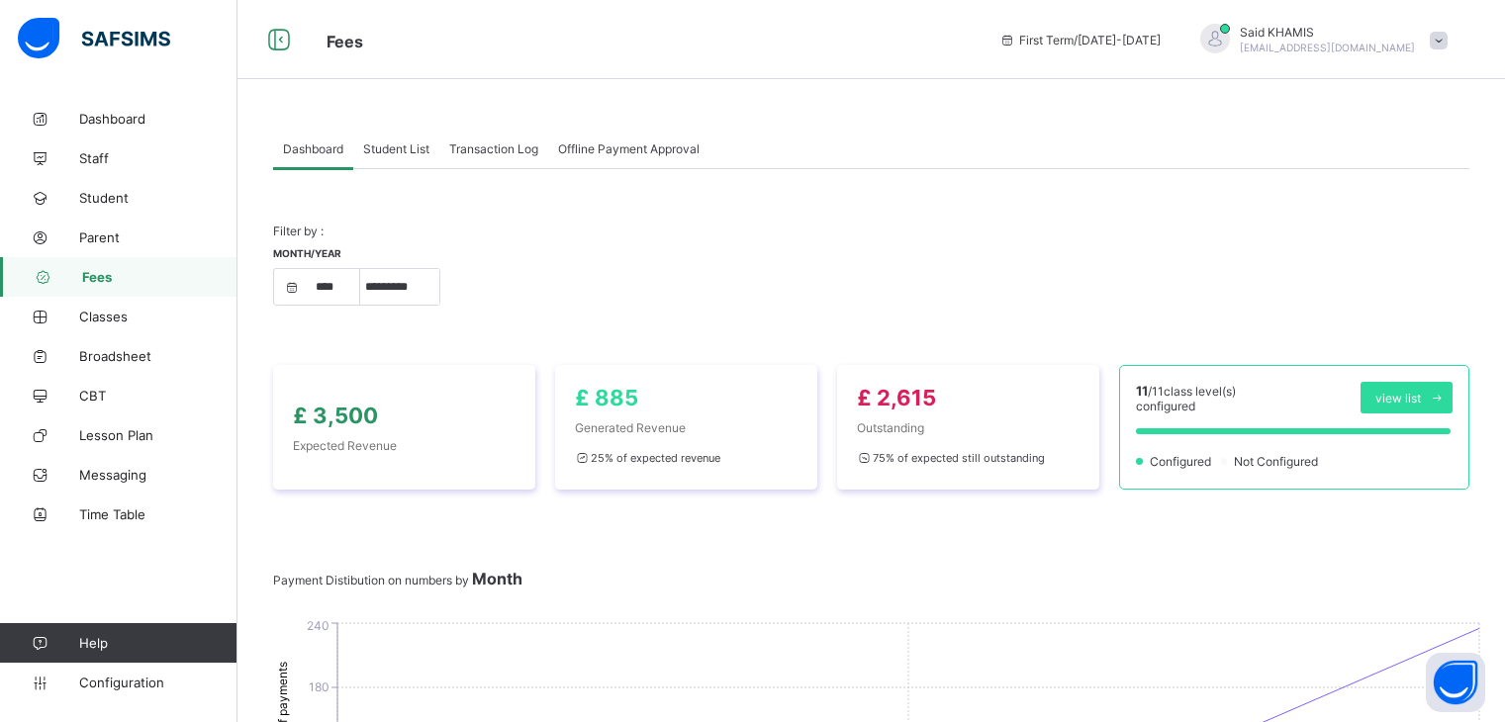
select select "****"
select select "*"
click at [395, 148] on span "Student List" at bounding box center [396, 149] width 66 height 15
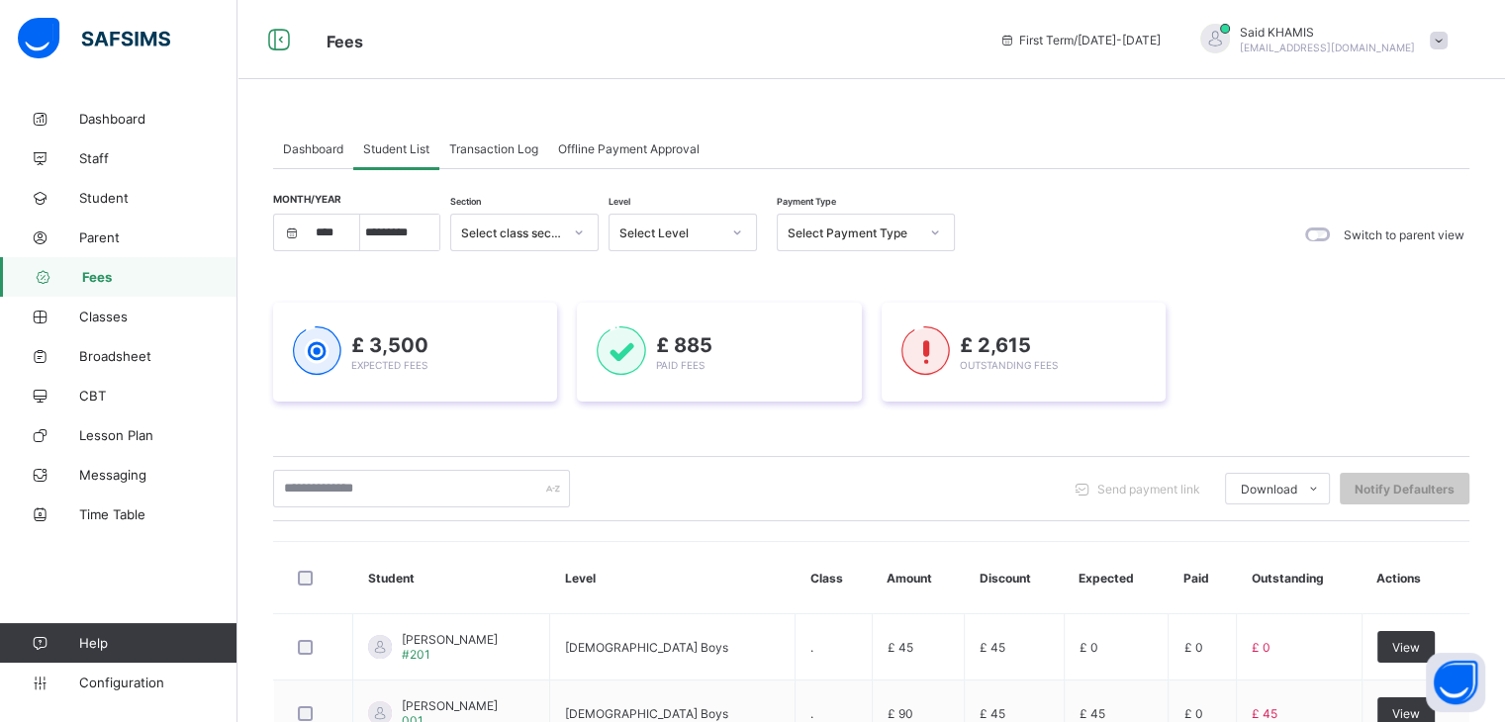
click at [513, 148] on span "Transaction Log" at bounding box center [493, 149] width 89 height 15
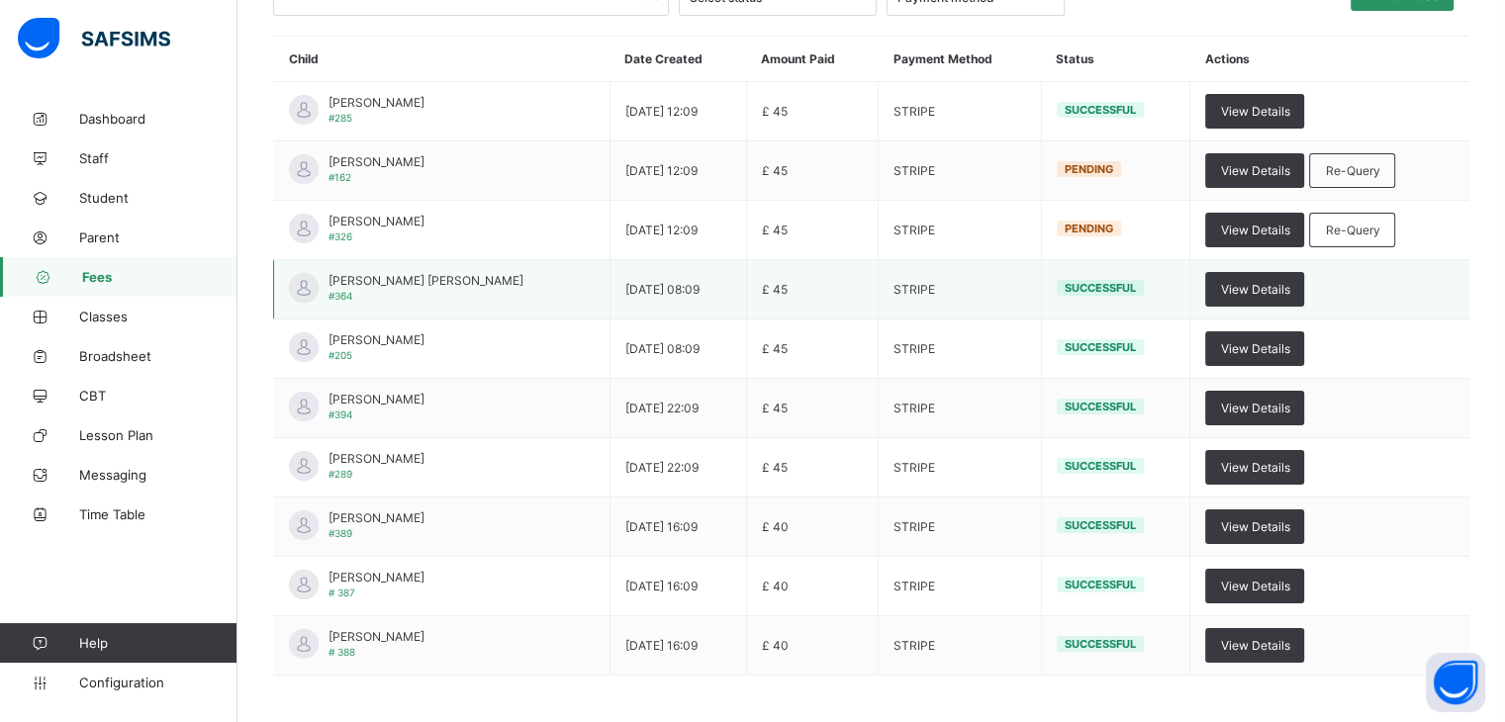
scroll to position [146, 0]
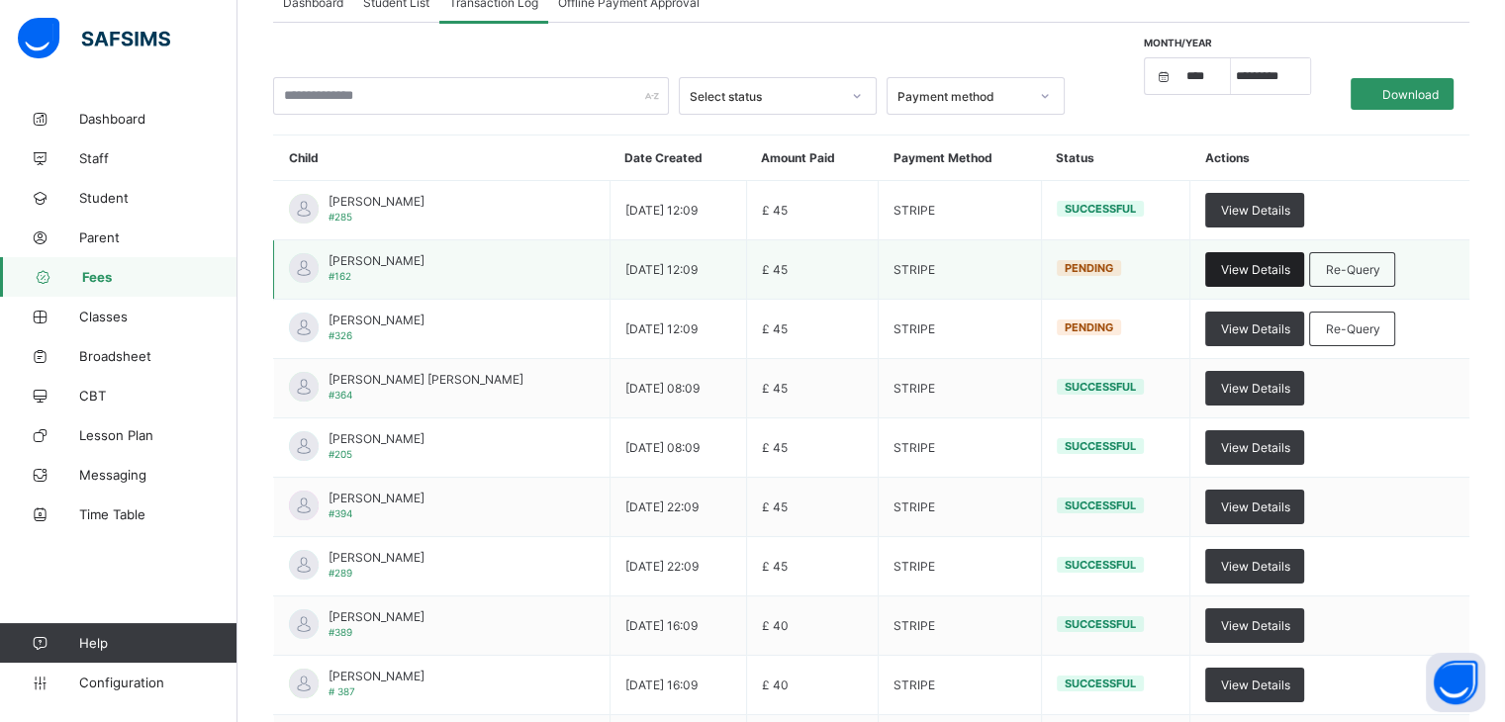
click at [1243, 270] on span "View Details" at bounding box center [1254, 269] width 69 height 15
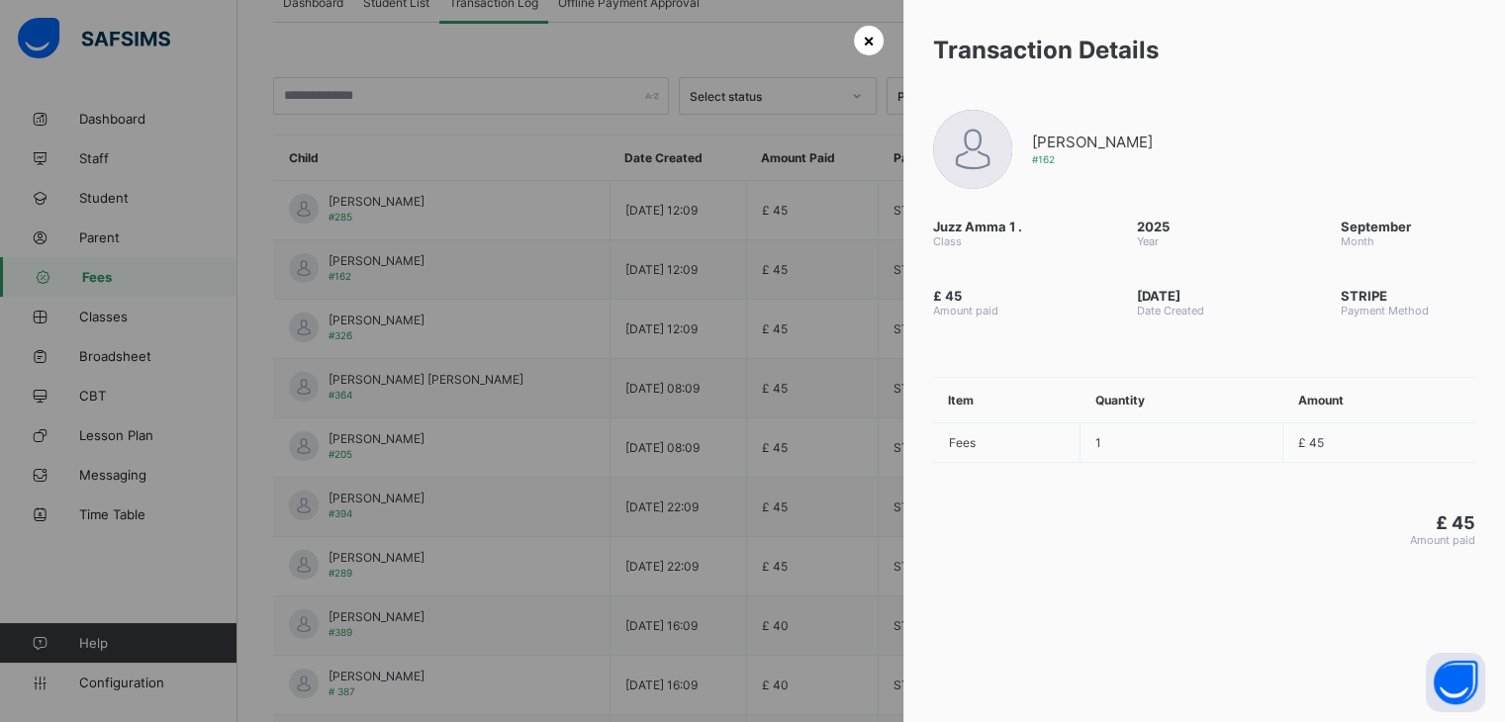
click at [863, 45] on span "×" at bounding box center [869, 40] width 12 height 21
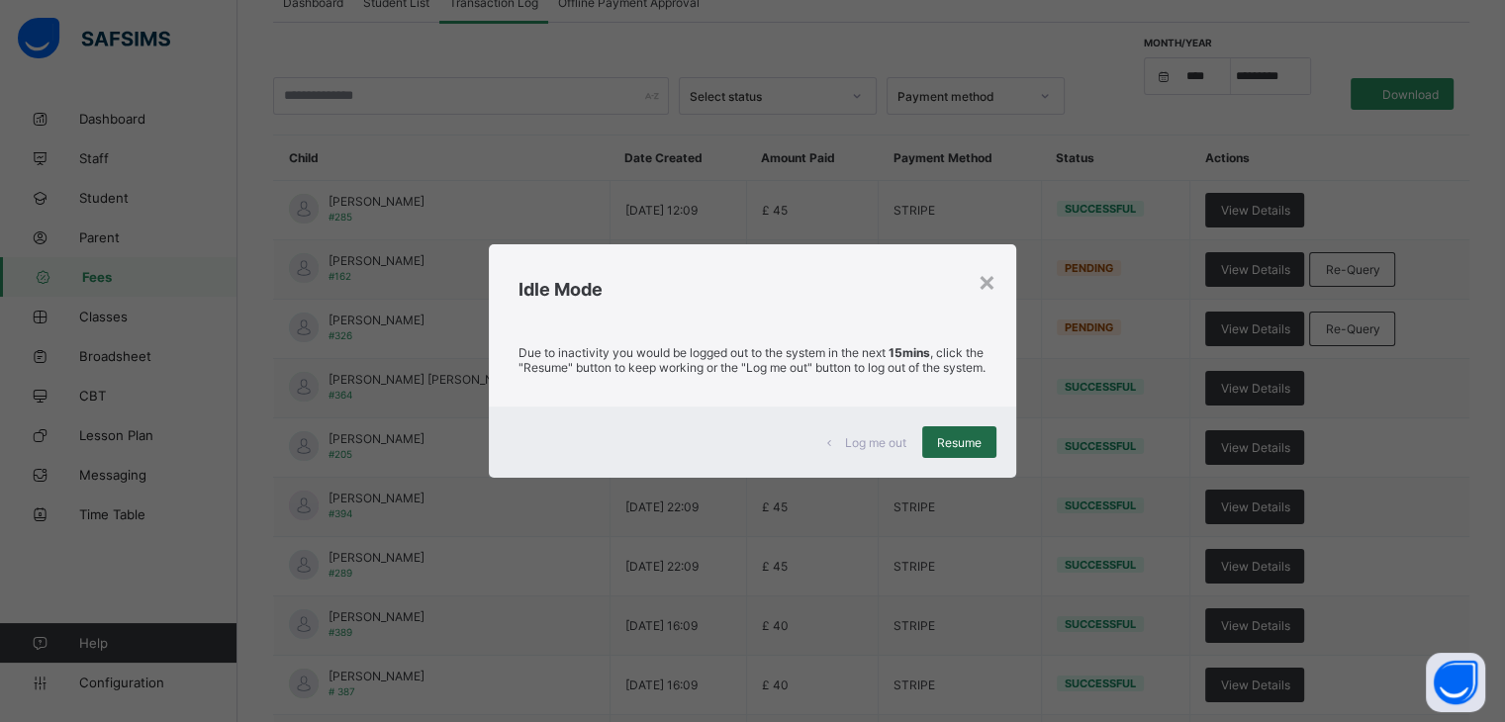
click at [966, 447] on span "Resume" at bounding box center [959, 442] width 45 height 15
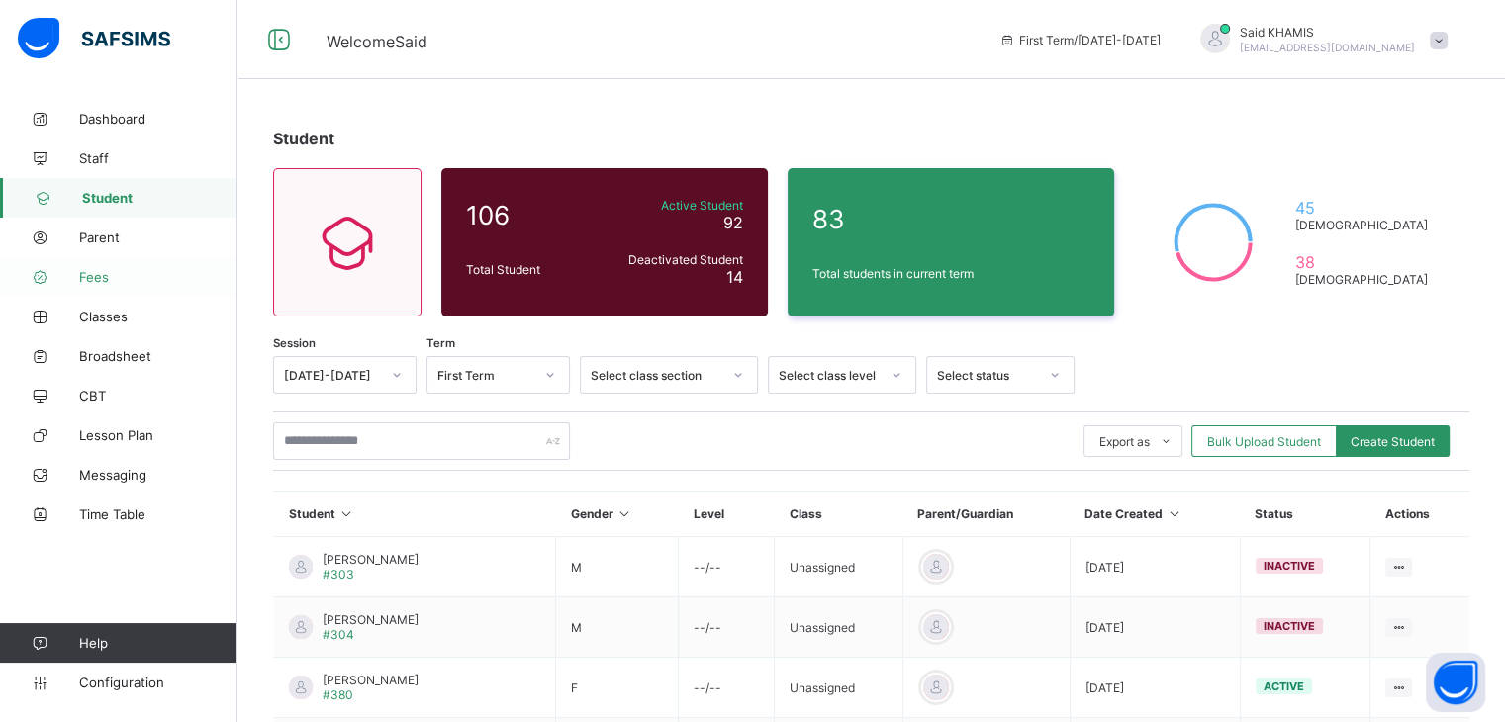
click at [93, 278] on span "Fees" at bounding box center [158, 277] width 158 height 16
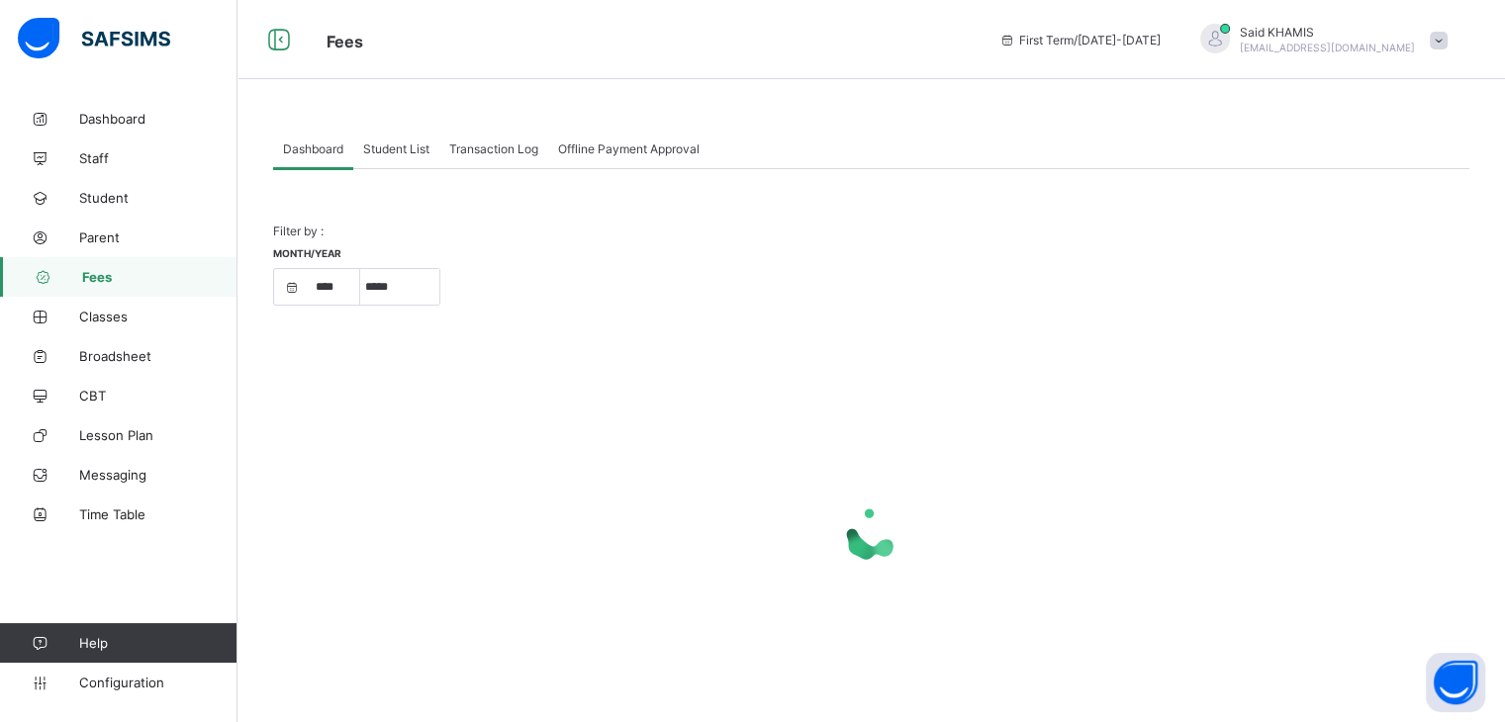
select select "****"
select select "*"
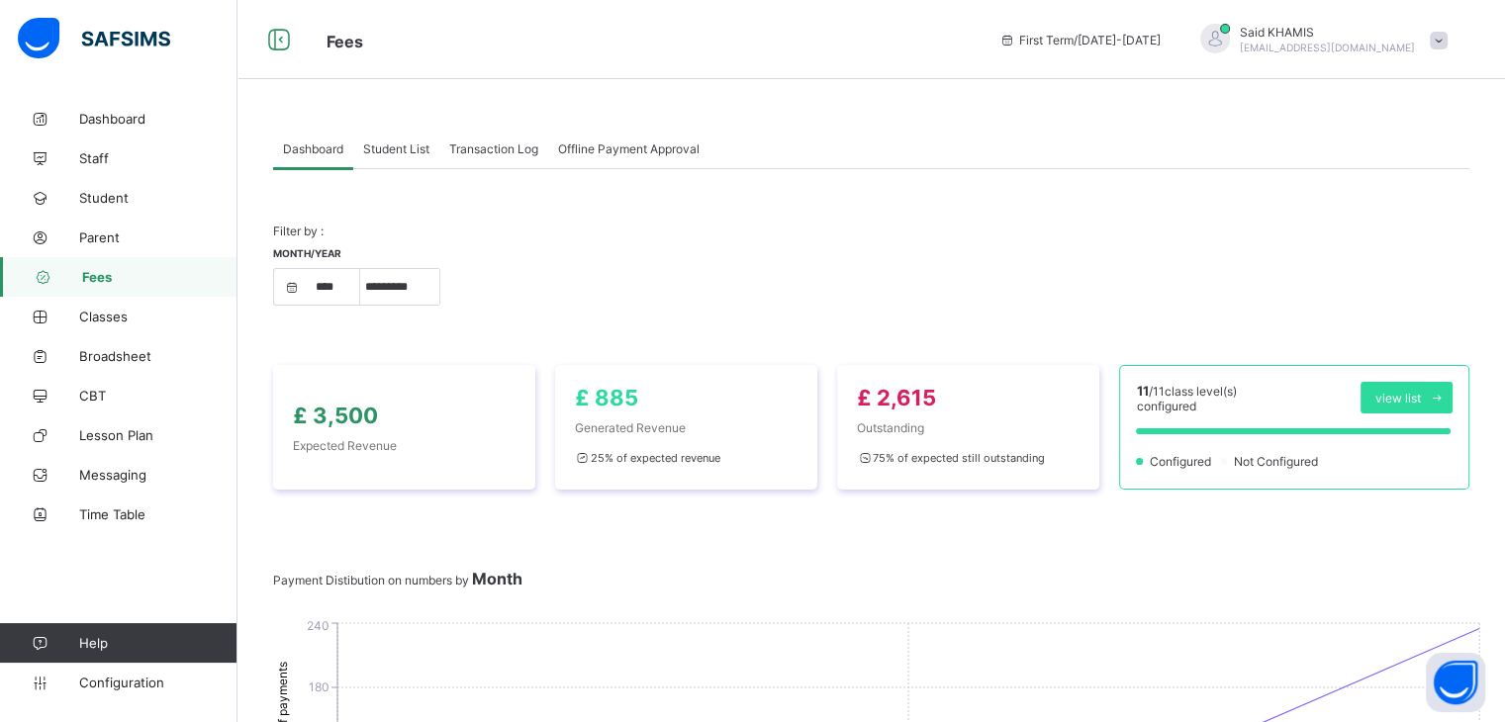
click at [507, 147] on span "Transaction Log" at bounding box center [493, 149] width 89 height 15
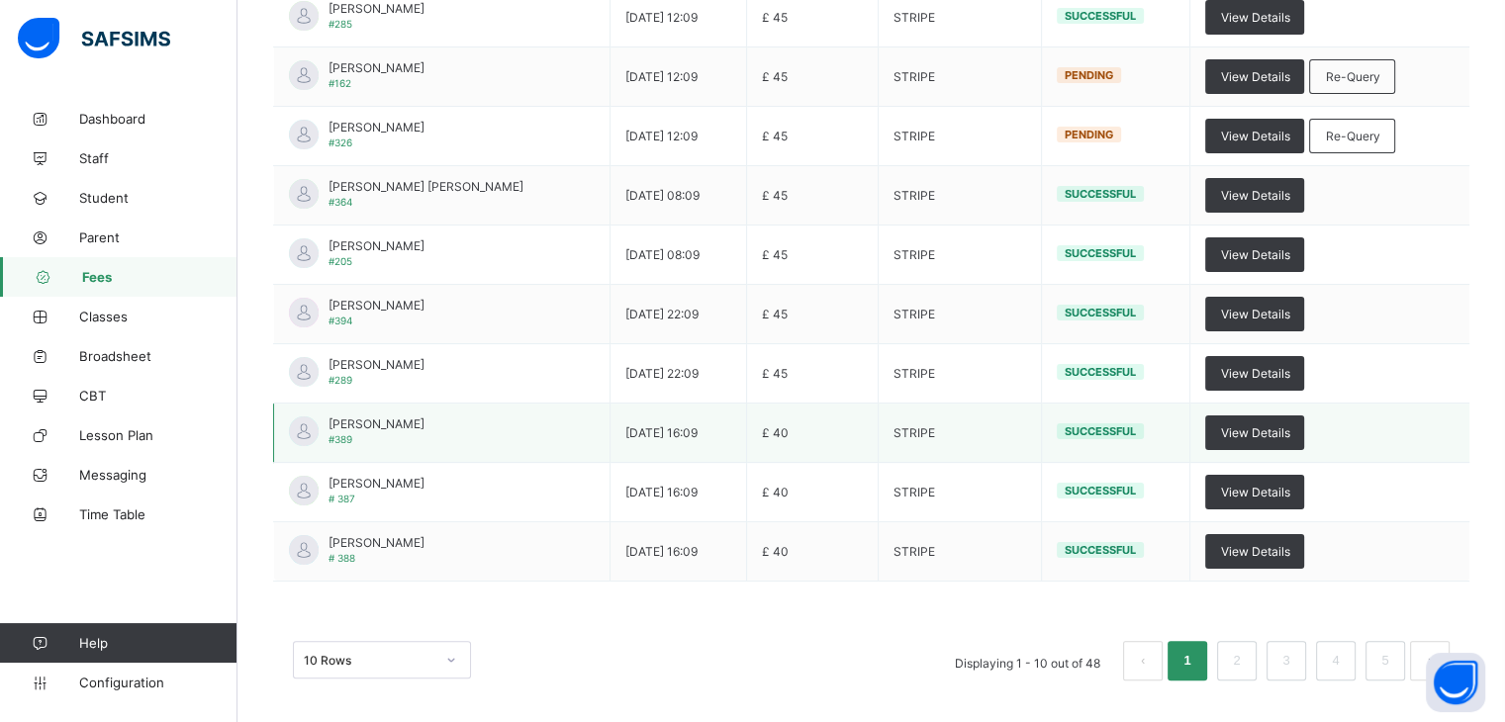
scroll to position [344, 0]
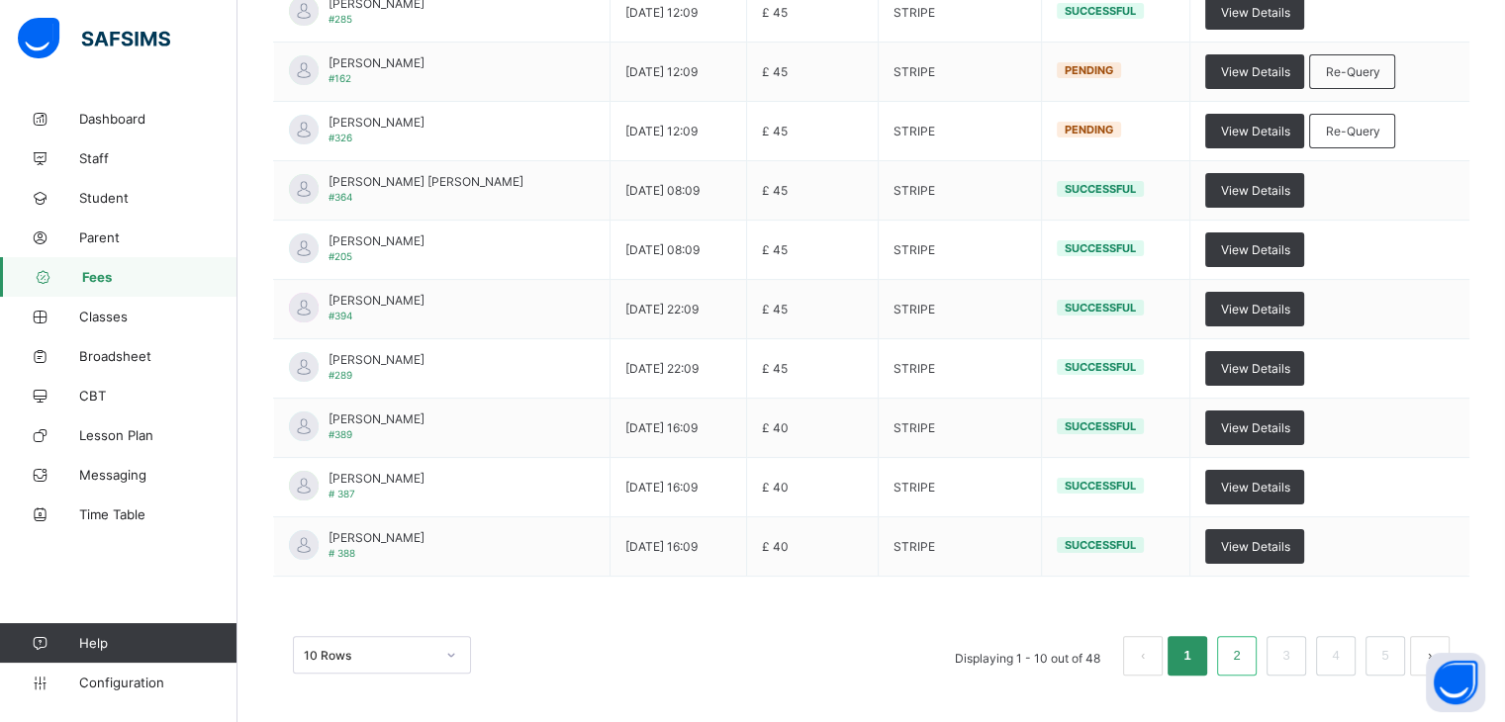
click at [1257, 650] on li "2" at bounding box center [1237, 656] width 40 height 40
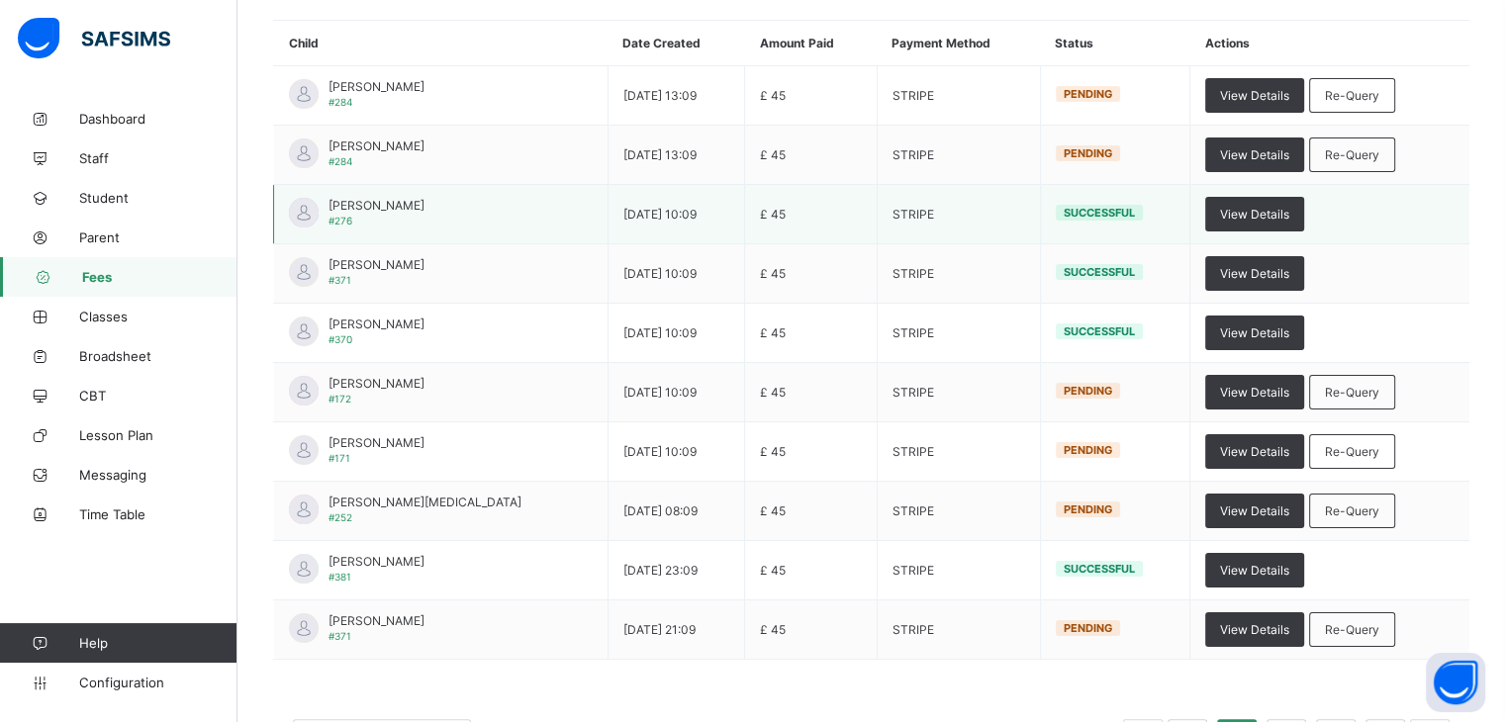
scroll to position [297, 0]
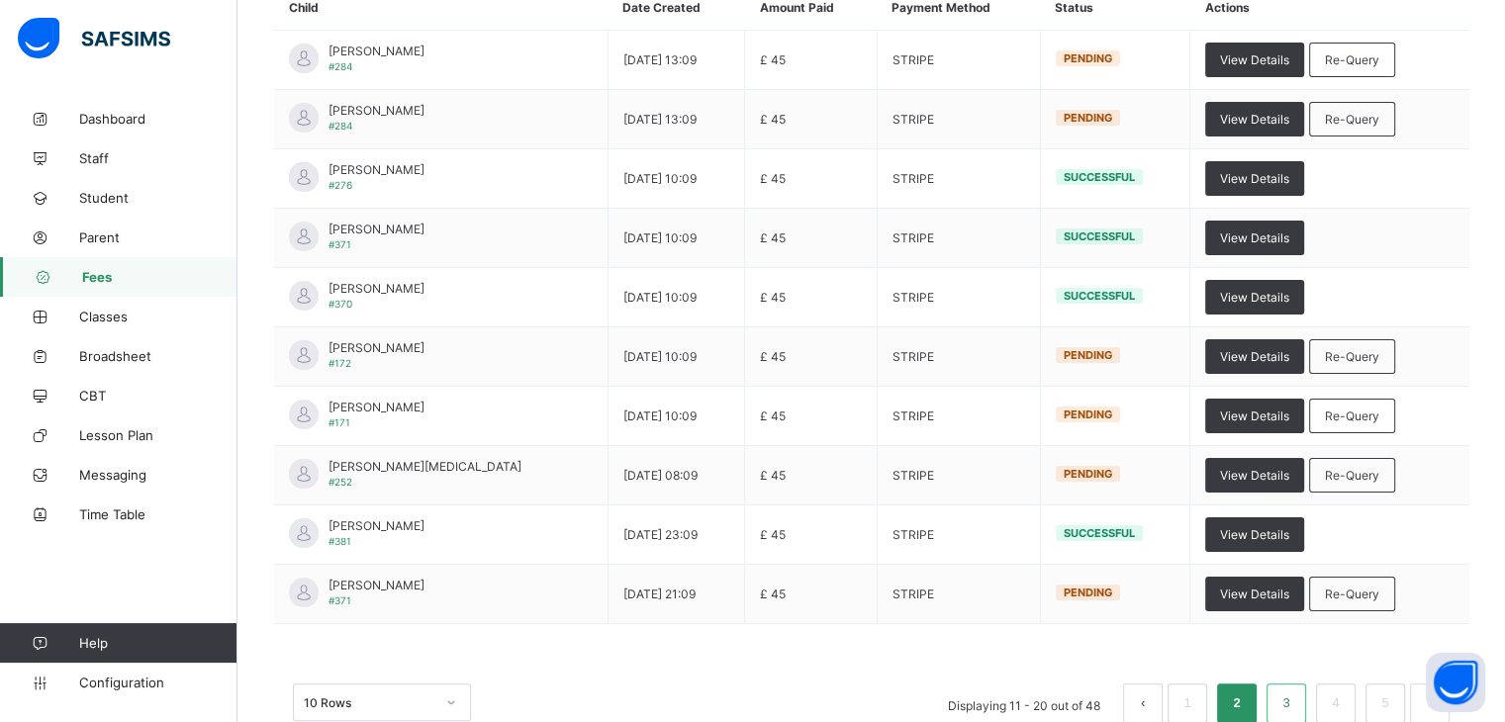
click at [1295, 706] on link "3" at bounding box center [1286, 704] width 19 height 26
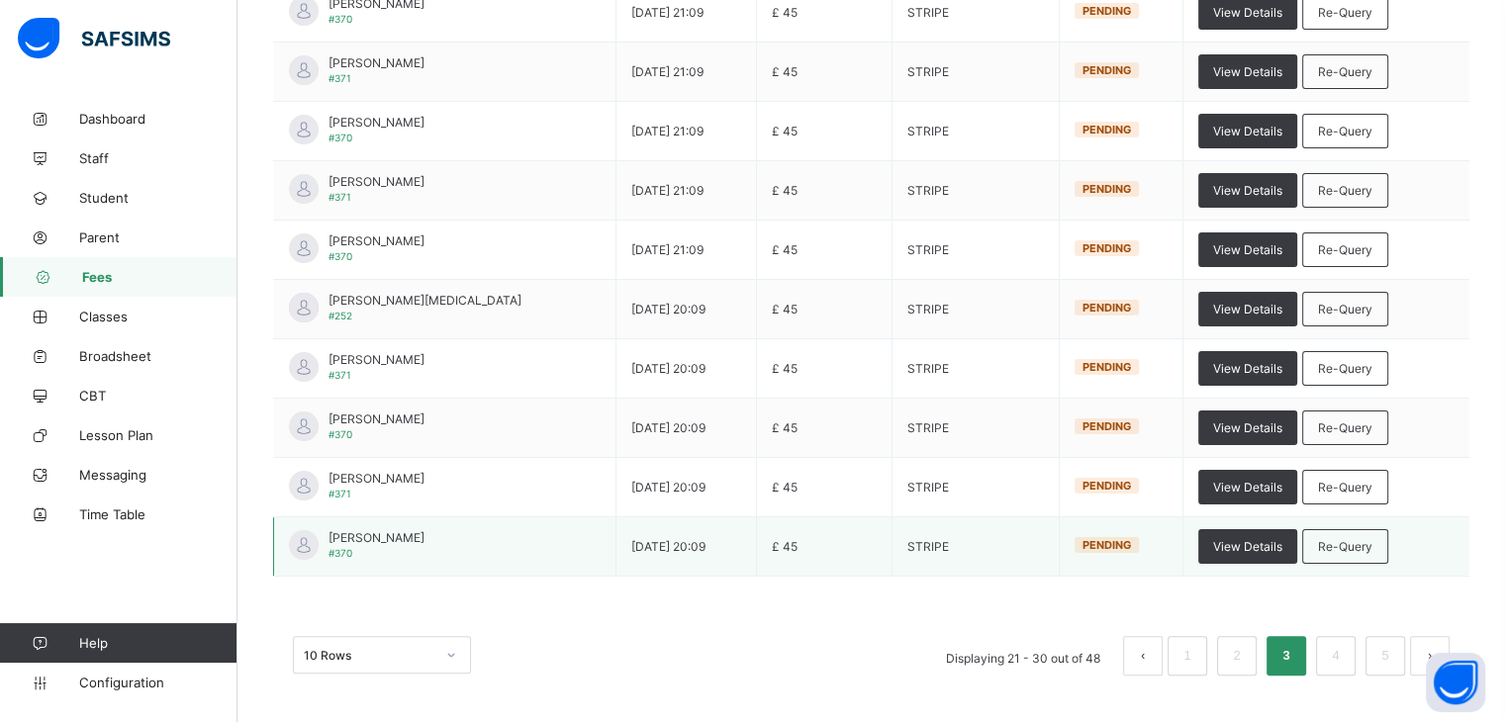
scroll to position [344, 0]
click at [1345, 654] on link "4" at bounding box center [1335, 656] width 19 height 26
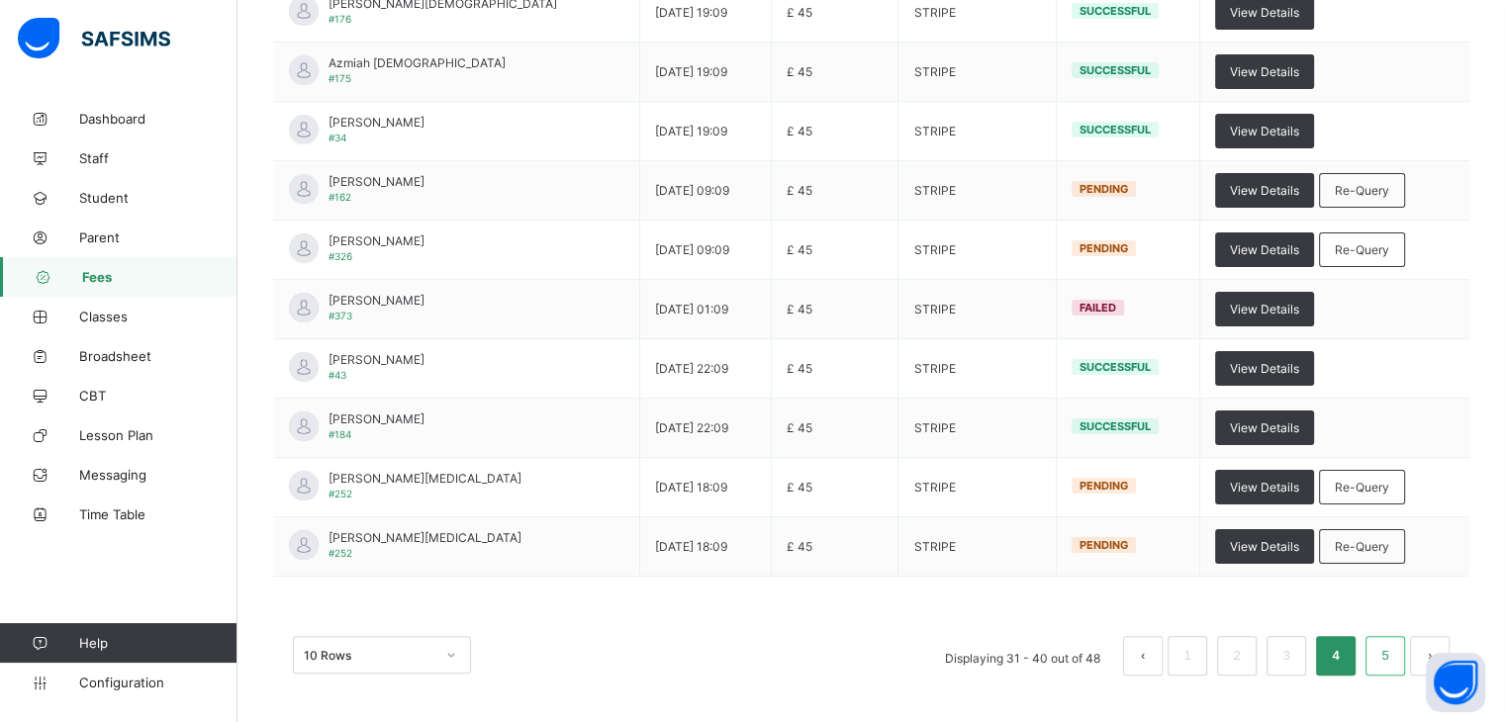
click at [1394, 651] on link "5" at bounding box center [1385, 656] width 19 height 26
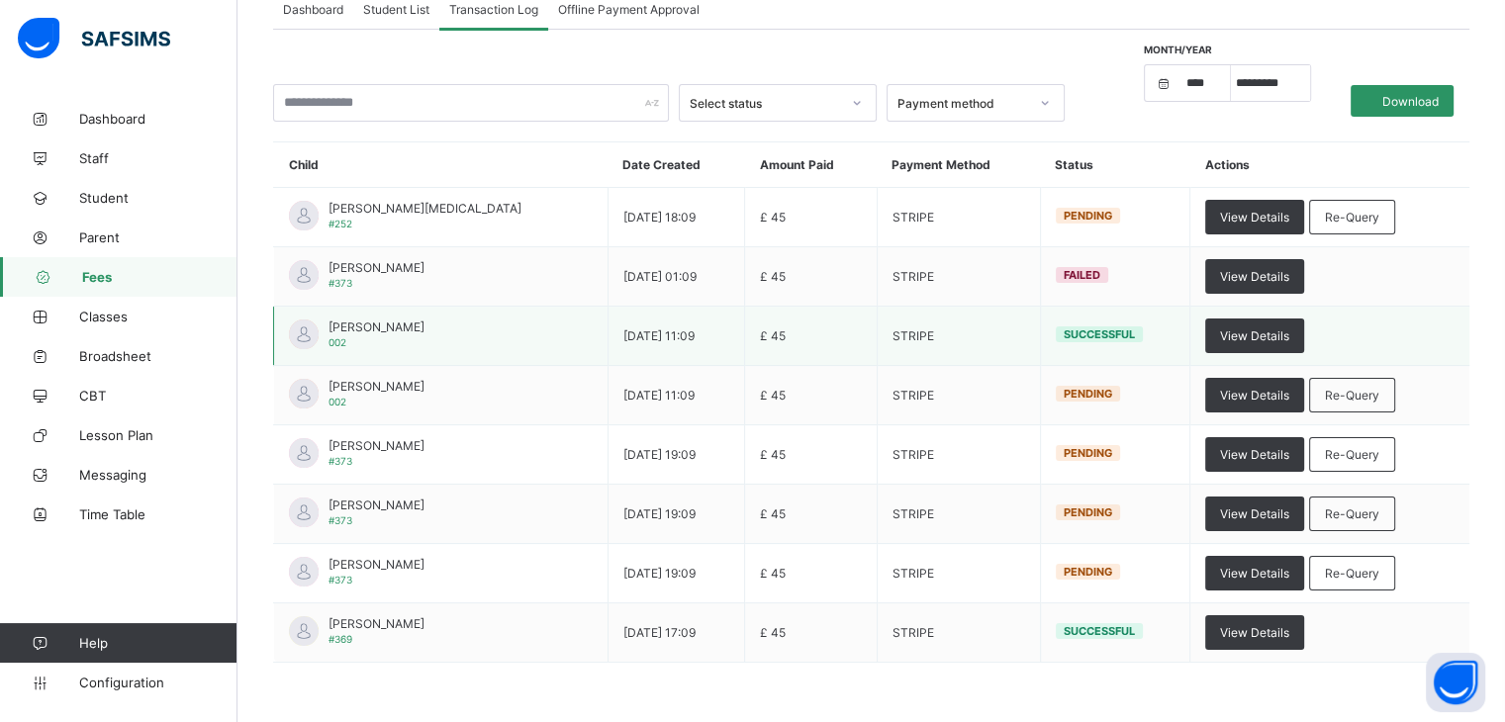
scroll to position [198, 0]
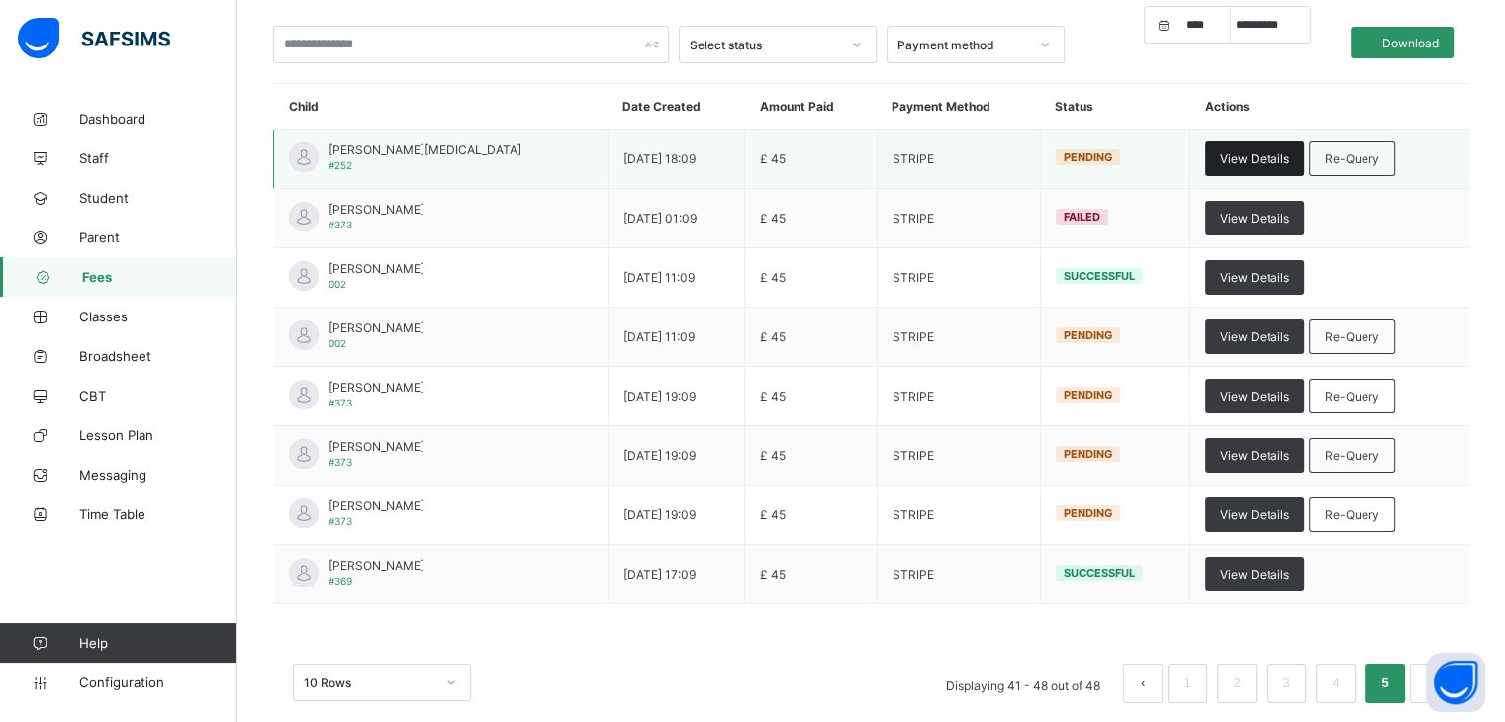
click at [1265, 156] on span "View Details" at bounding box center [1254, 158] width 69 height 15
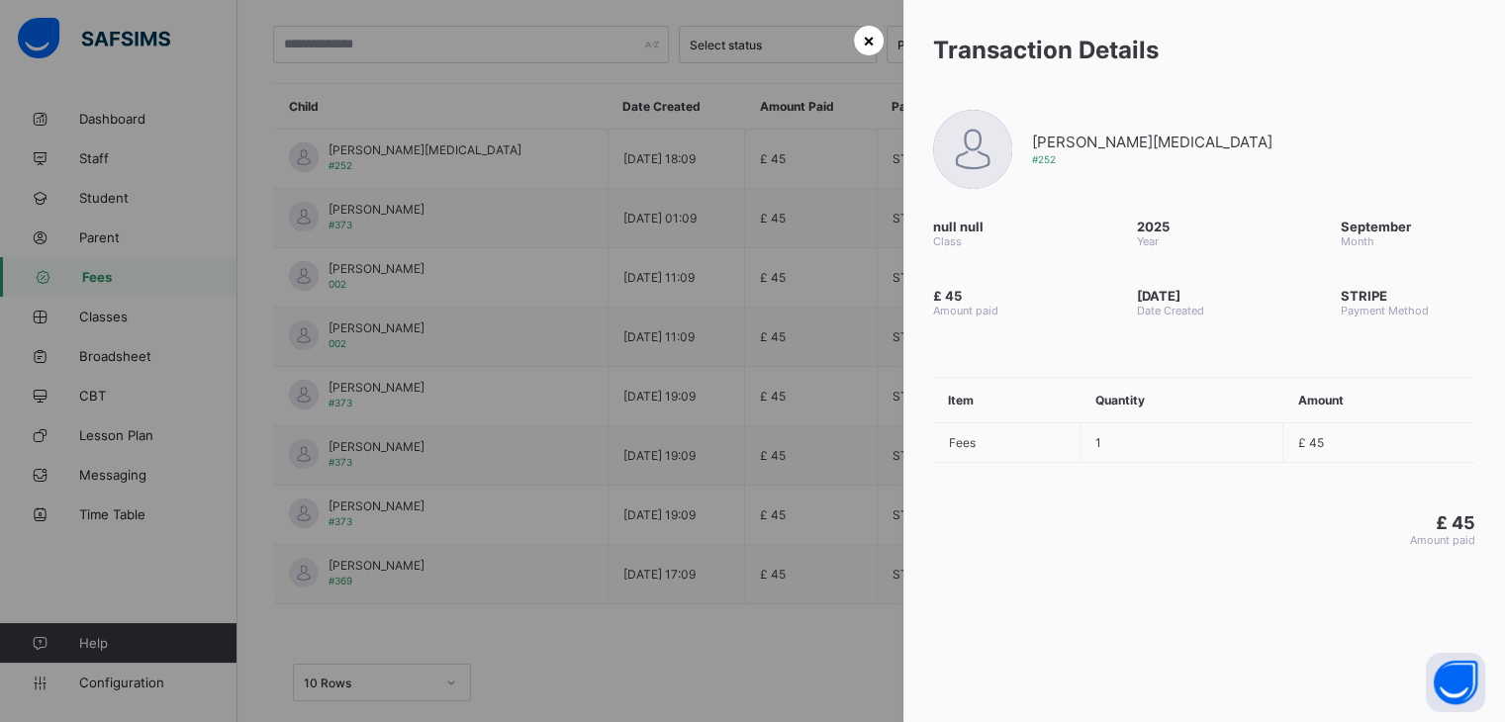
click at [865, 41] on span "×" at bounding box center [869, 40] width 12 height 21
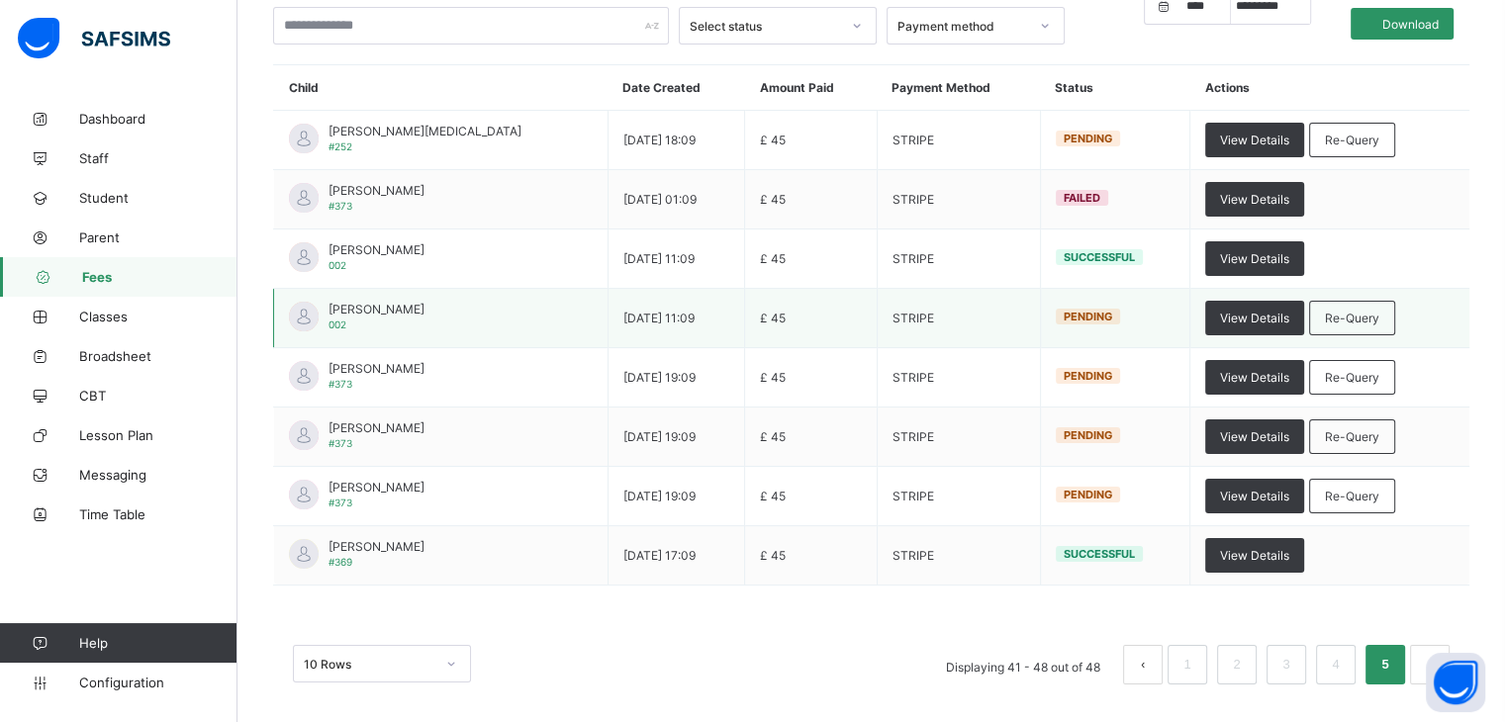
scroll to position [227, 0]
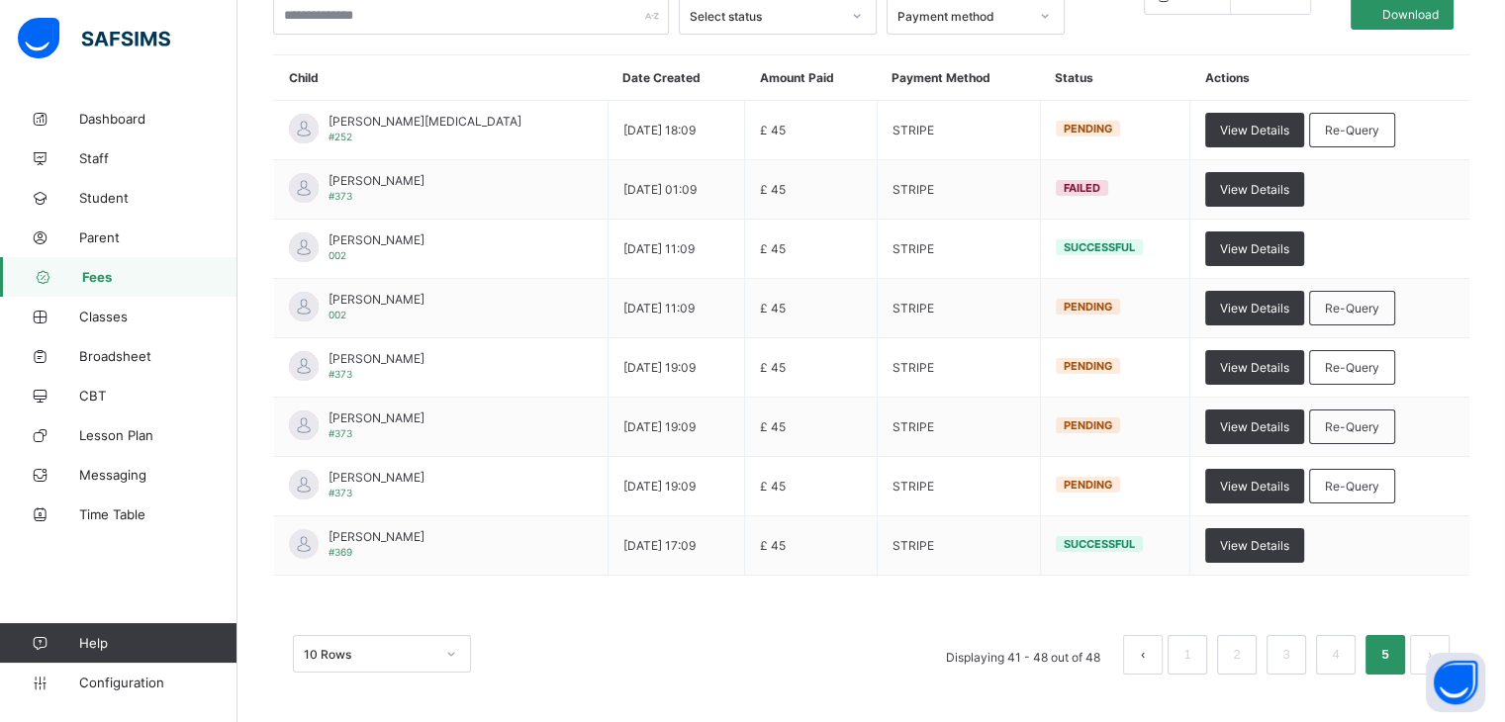
click at [1159, 654] on button "prev page" at bounding box center [1143, 655] width 40 height 40
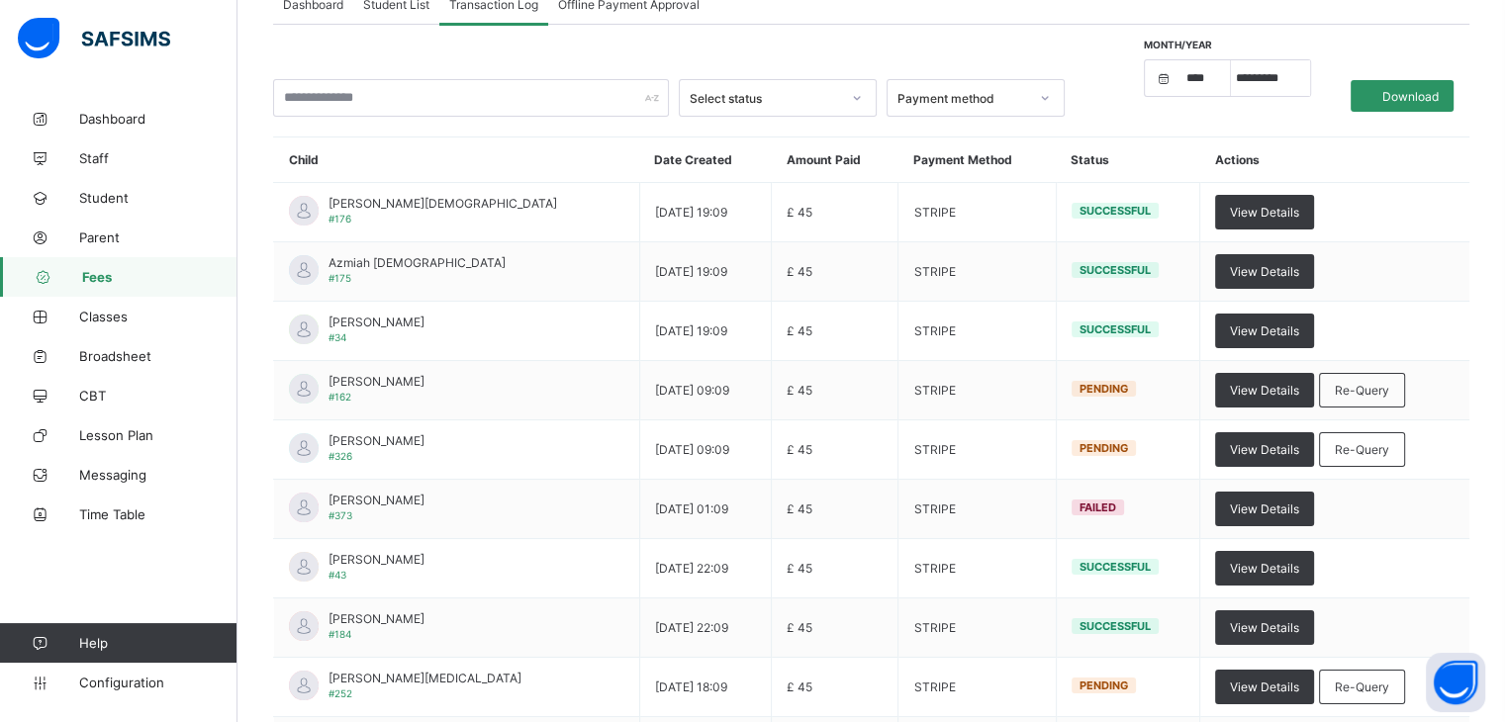
scroll to position [99, 0]
